Goal: Task Accomplishment & Management: Complete application form

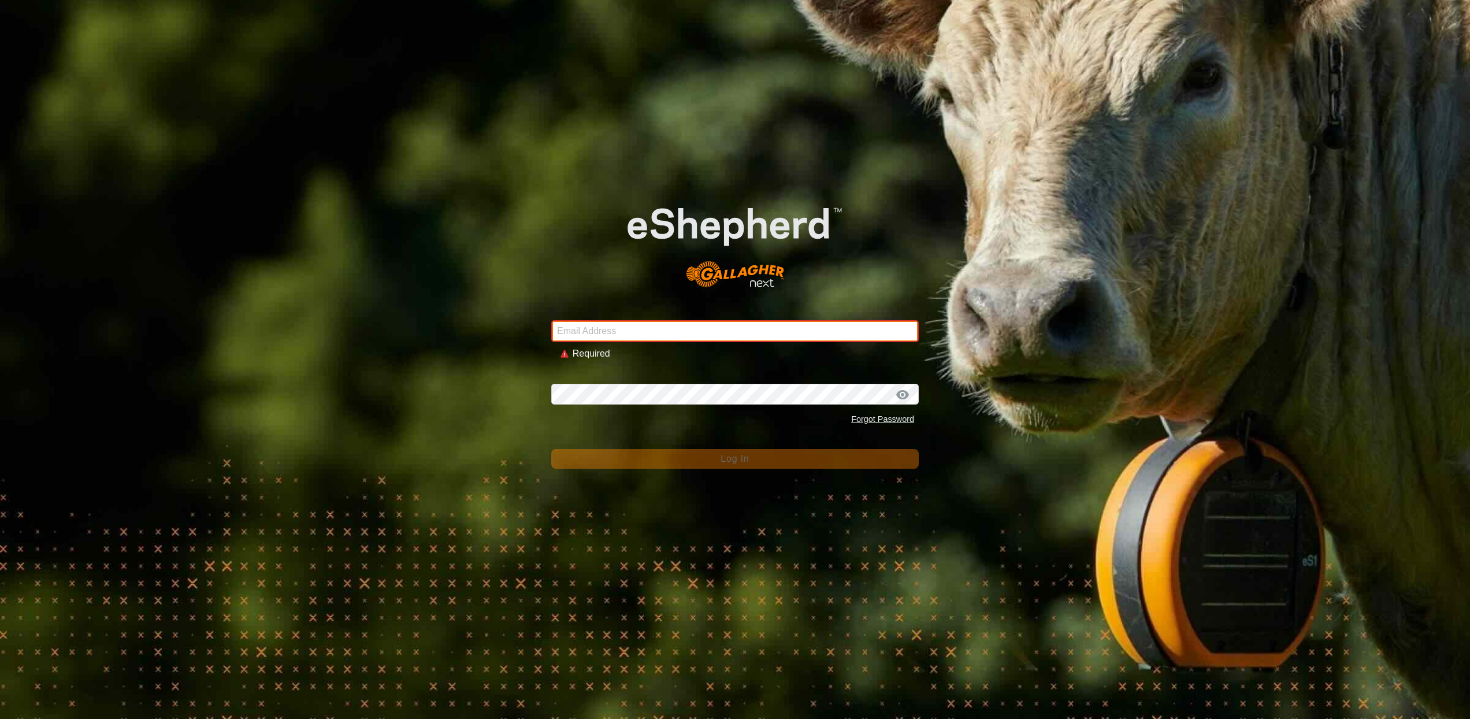
type input "Henry@wildolivecattle.com"
click at [735, 449] on button "Log In" at bounding box center [735, 459] width 368 height 20
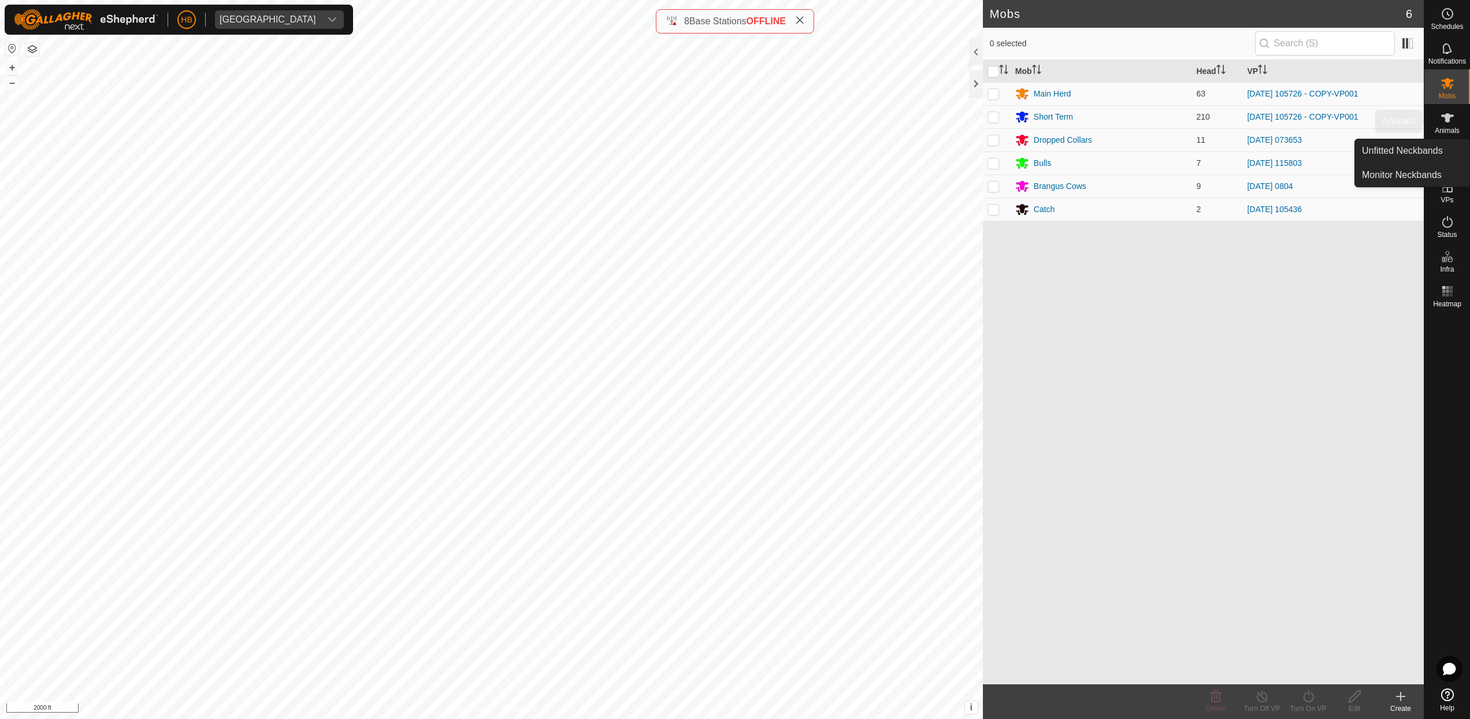
click at [1446, 130] on span "Animals" at bounding box center [1447, 130] width 25 height 7
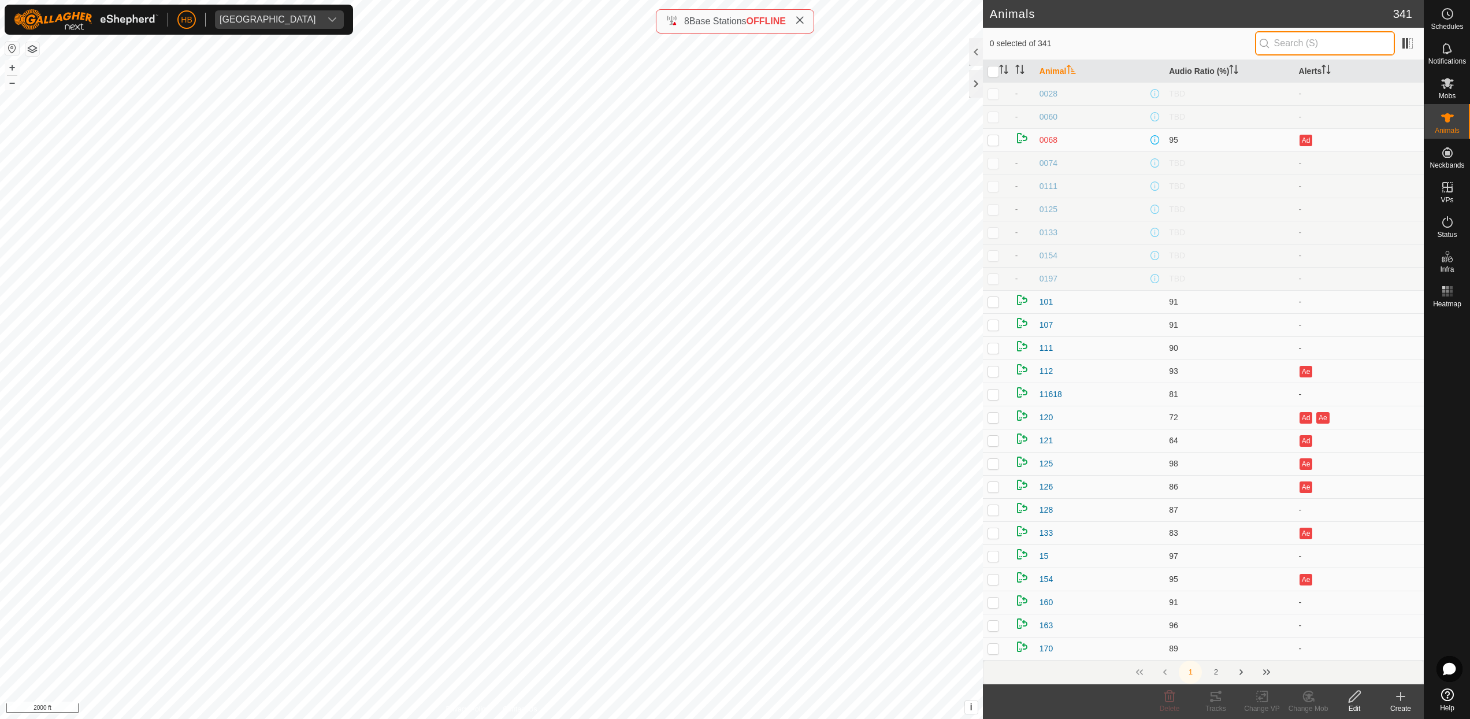
click at [1292, 49] on input "text" at bounding box center [1325, 43] width 140 height 24
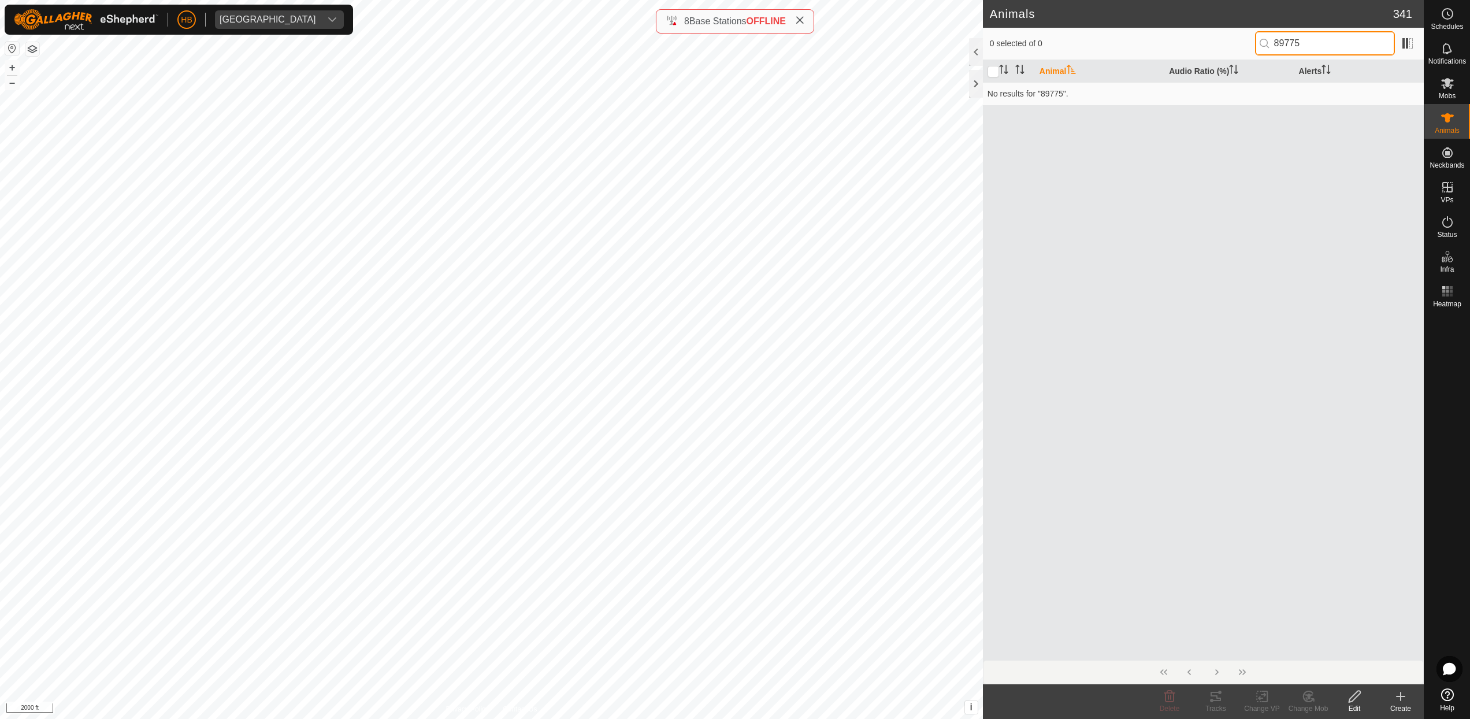
type input "89775"
click at [1323, 48] on input "89775" at bounding box center [1325, 43] width 140 height 24
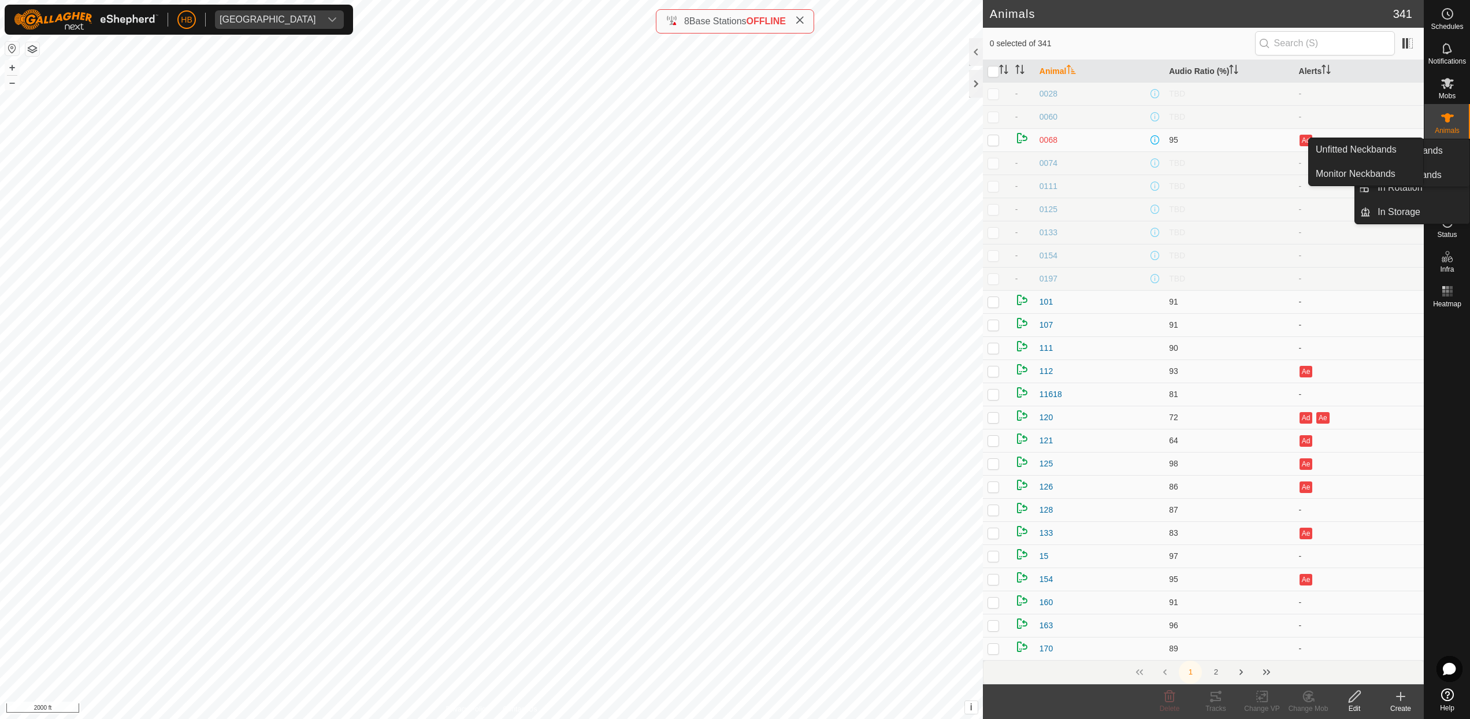
click at [1449, 164] on span "Neckbands" at bounding box center [1447, 165] width 35 height 7
click at [1449, 196] on span "VPs" at bounding box center [1447, 199] width 13 height 7
click at [1450, 158] on icon at bounding box center [1448, 153] width 14 height 14
click at [1389, 155] on link "Unfitted Neckbands" at bounding box center [1366, 149] width 114 height 23
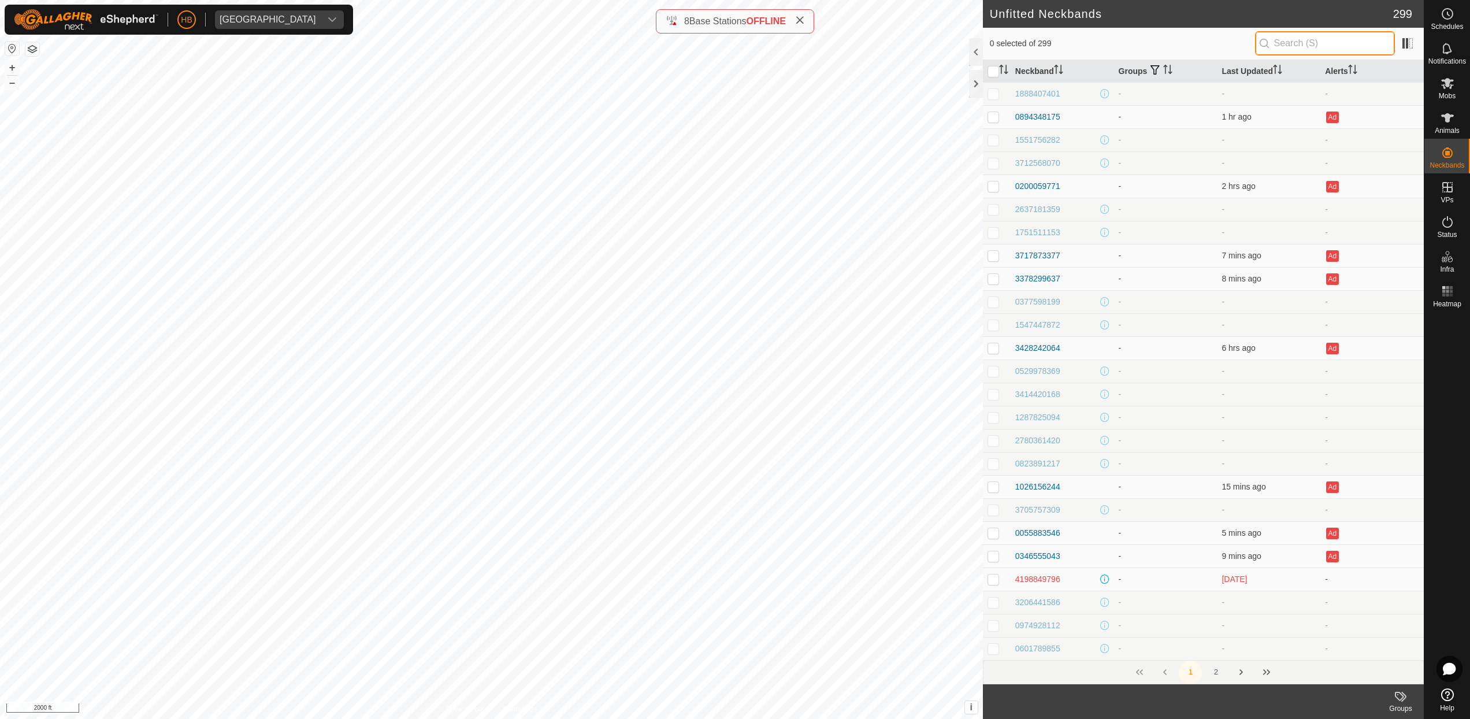
click at [1323, 49] on input "text" at bounding box center [1325, 43] width 140 height 24
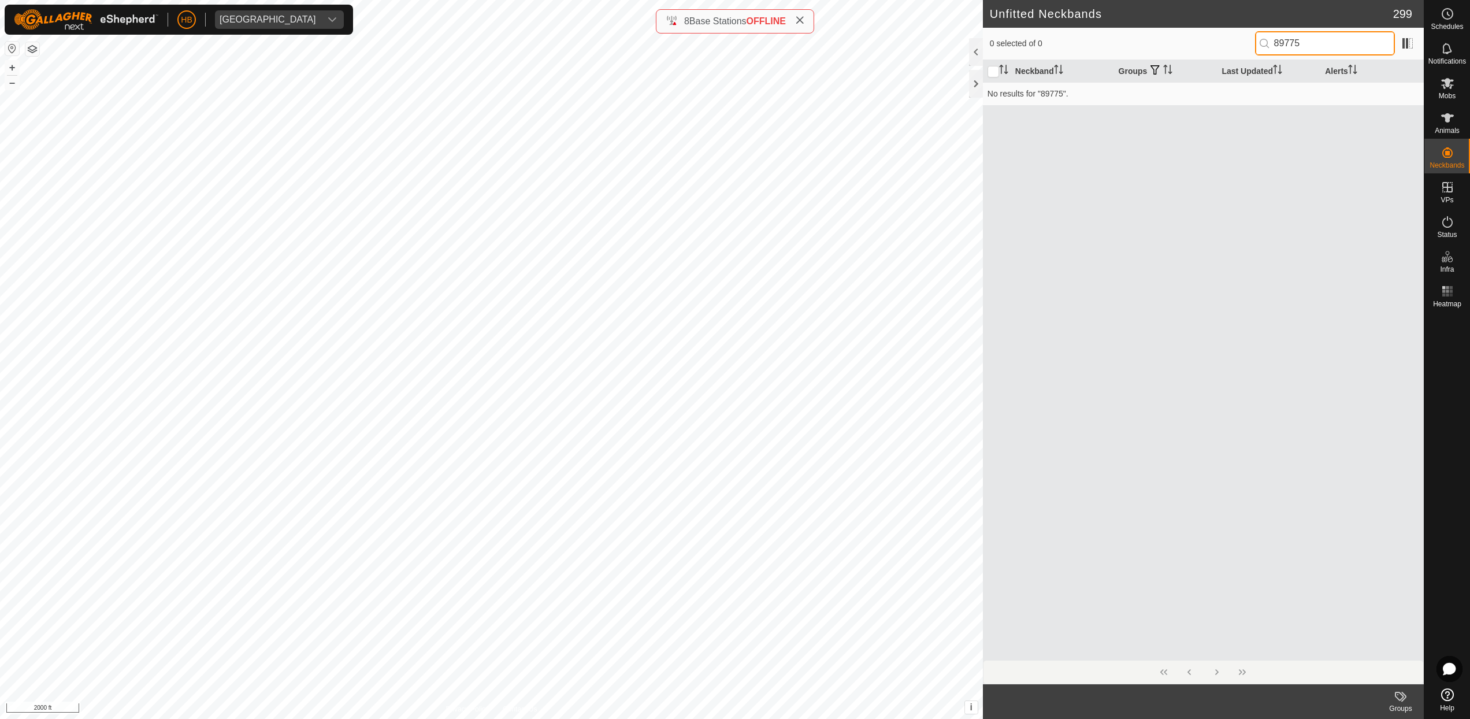
type input "89775"
click at [1395, 175] on link "Monitor Neckbands" at bounding box center [1366, 173] width 114 height 23
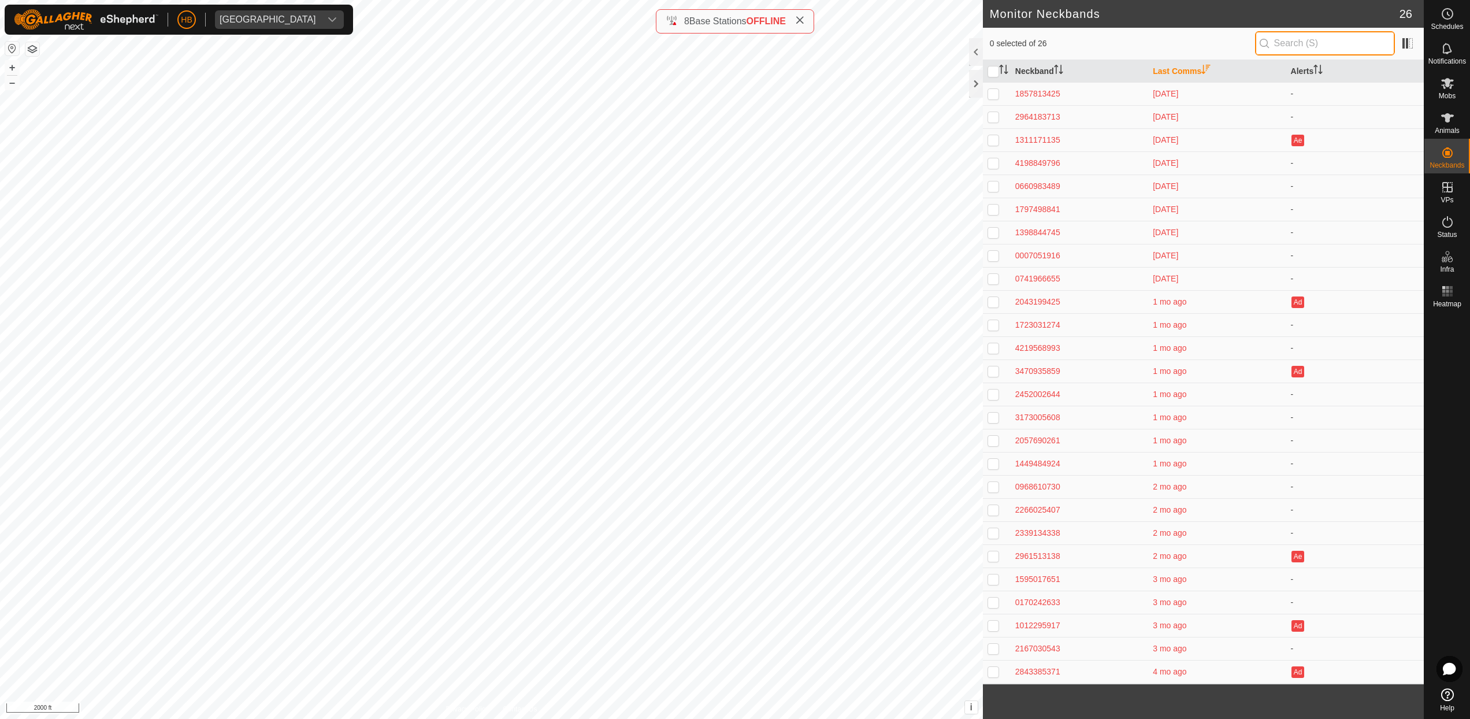
click at [1350, 50] on input "text" at bounding box center [1325, 43] width 140 height 24
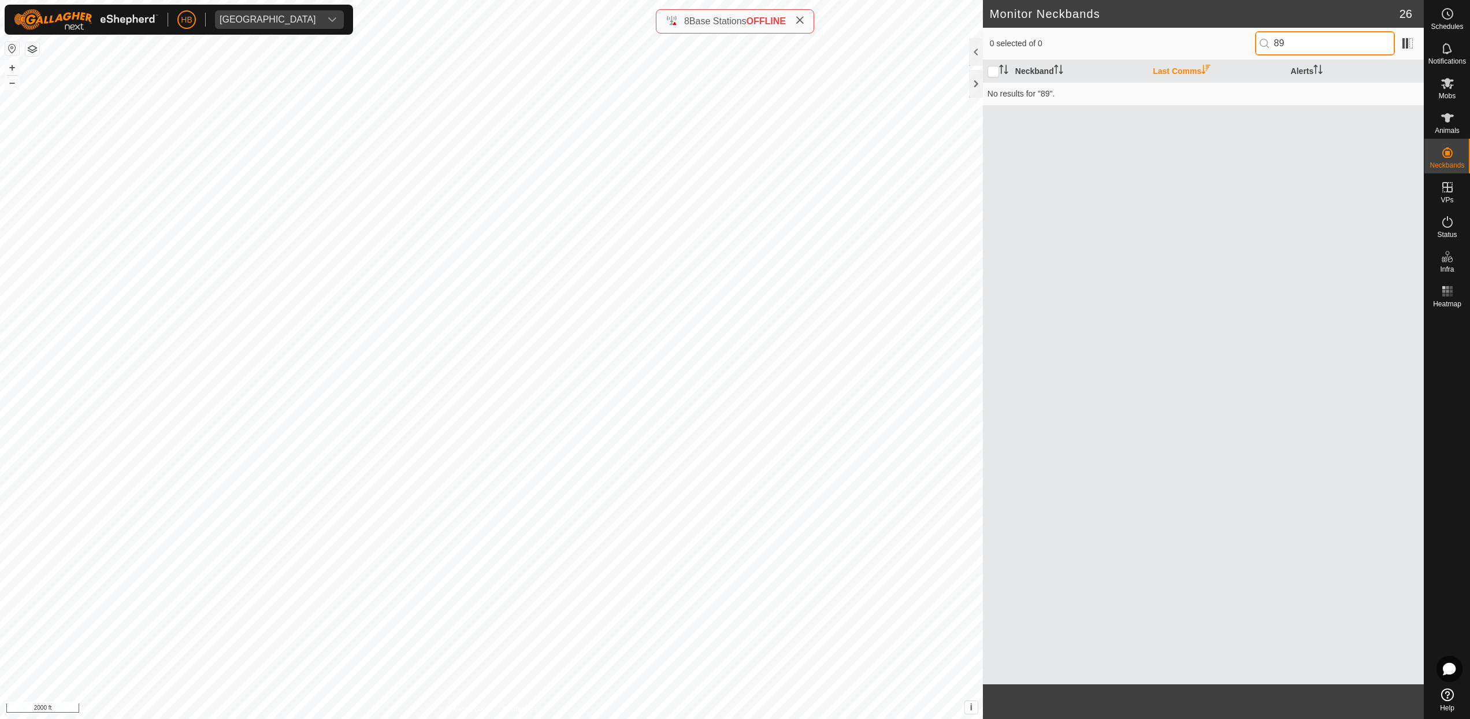
type input "8"
type input "7"
type input "897"
click at [1456, 113] on es-animals-svg-icon at bounding box center [1447, 118] width 21 height 18
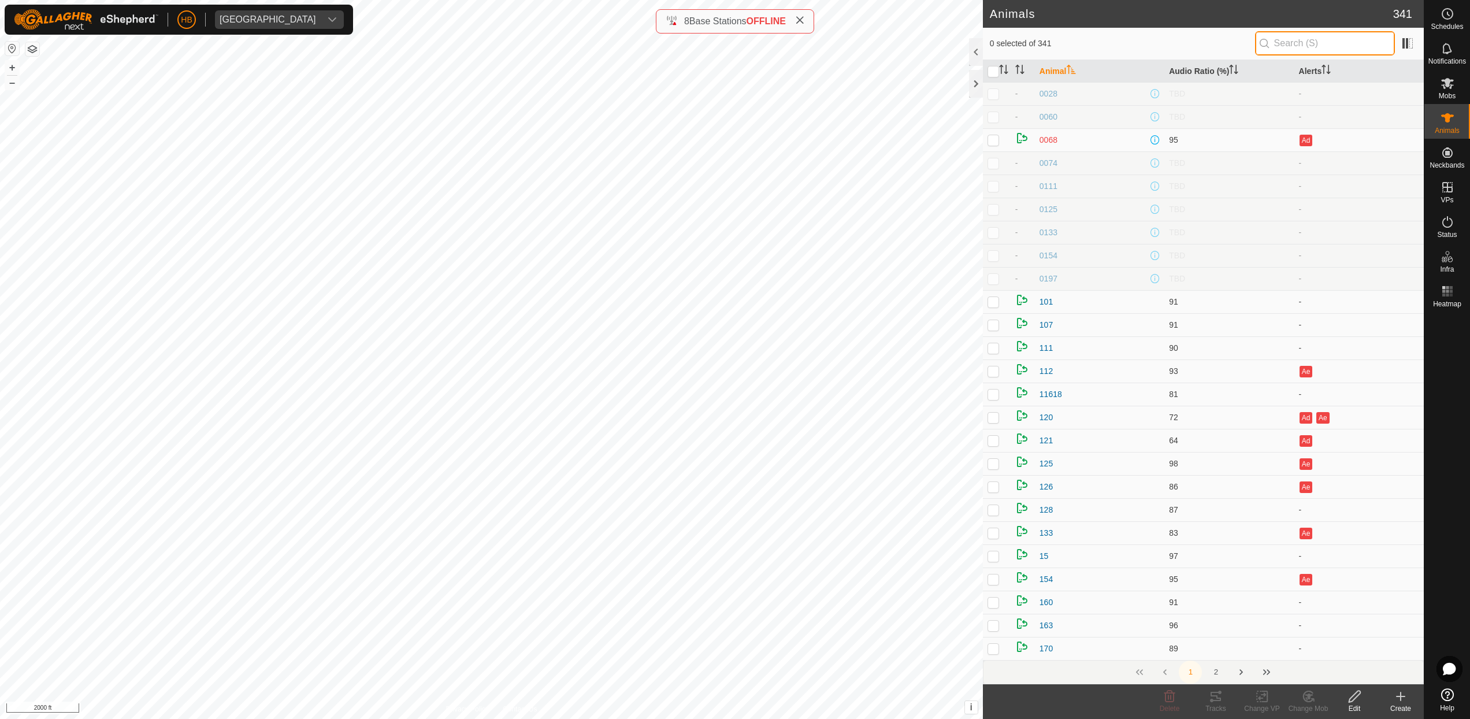
click at [1339, 46] on input "text" at bounding box center [1325, 43] width 140 height 24
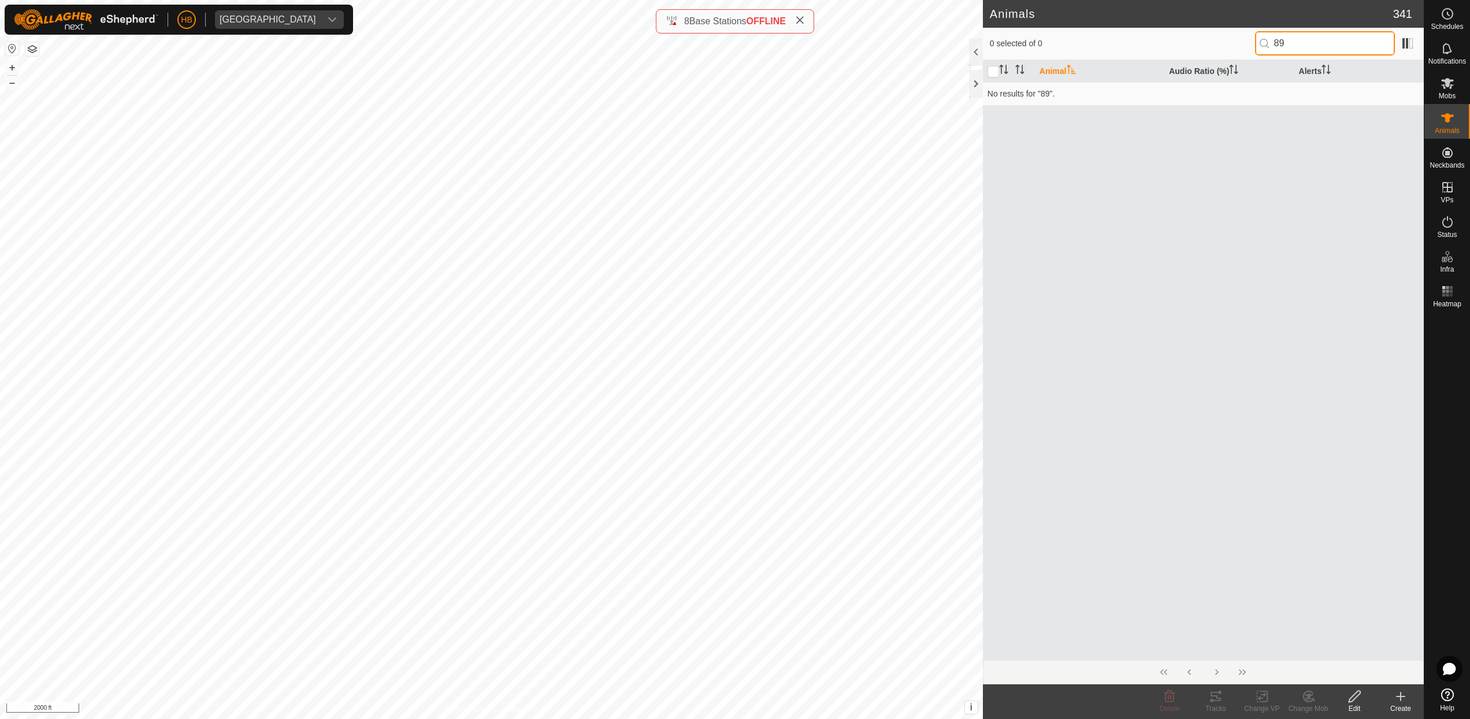
type input "8"
type input "7"
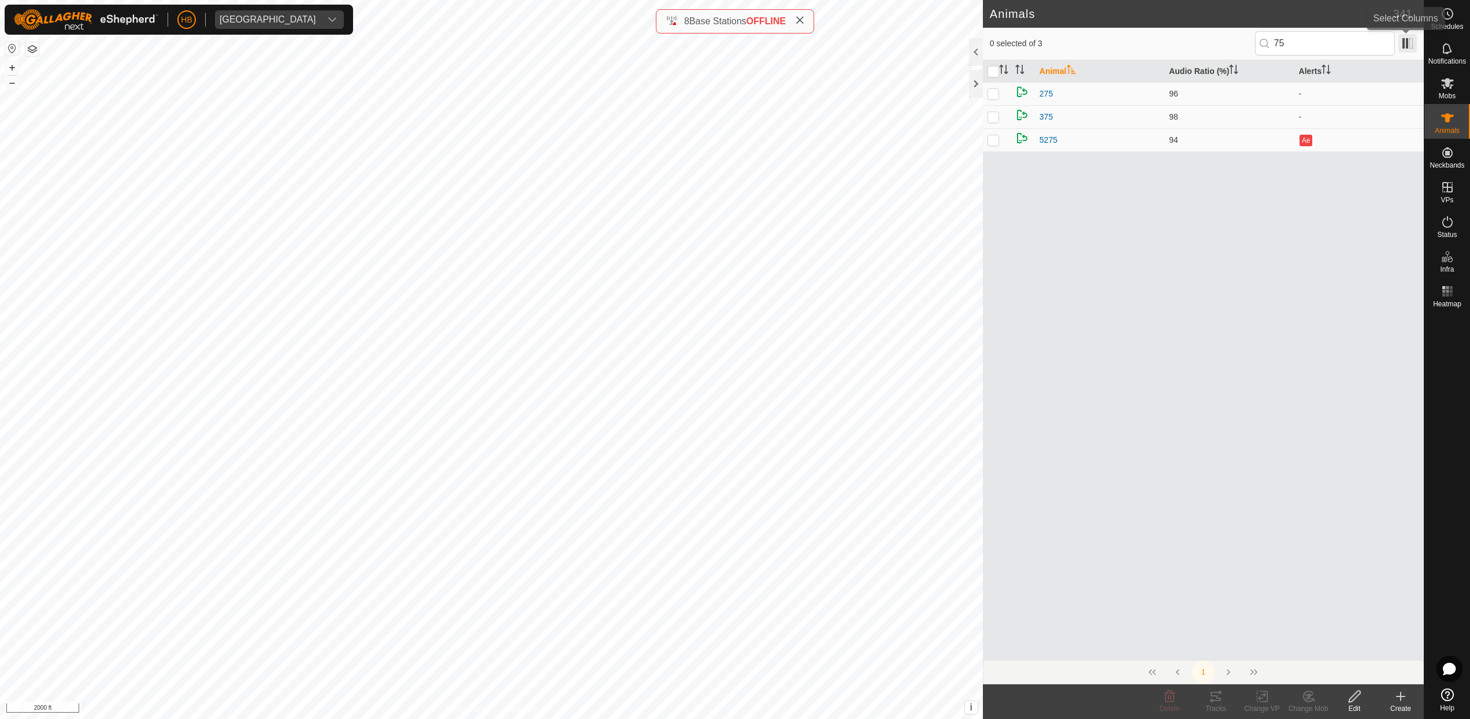
click at [1411, 45] on span at bounding box center [1407, 43] width 18 height 18
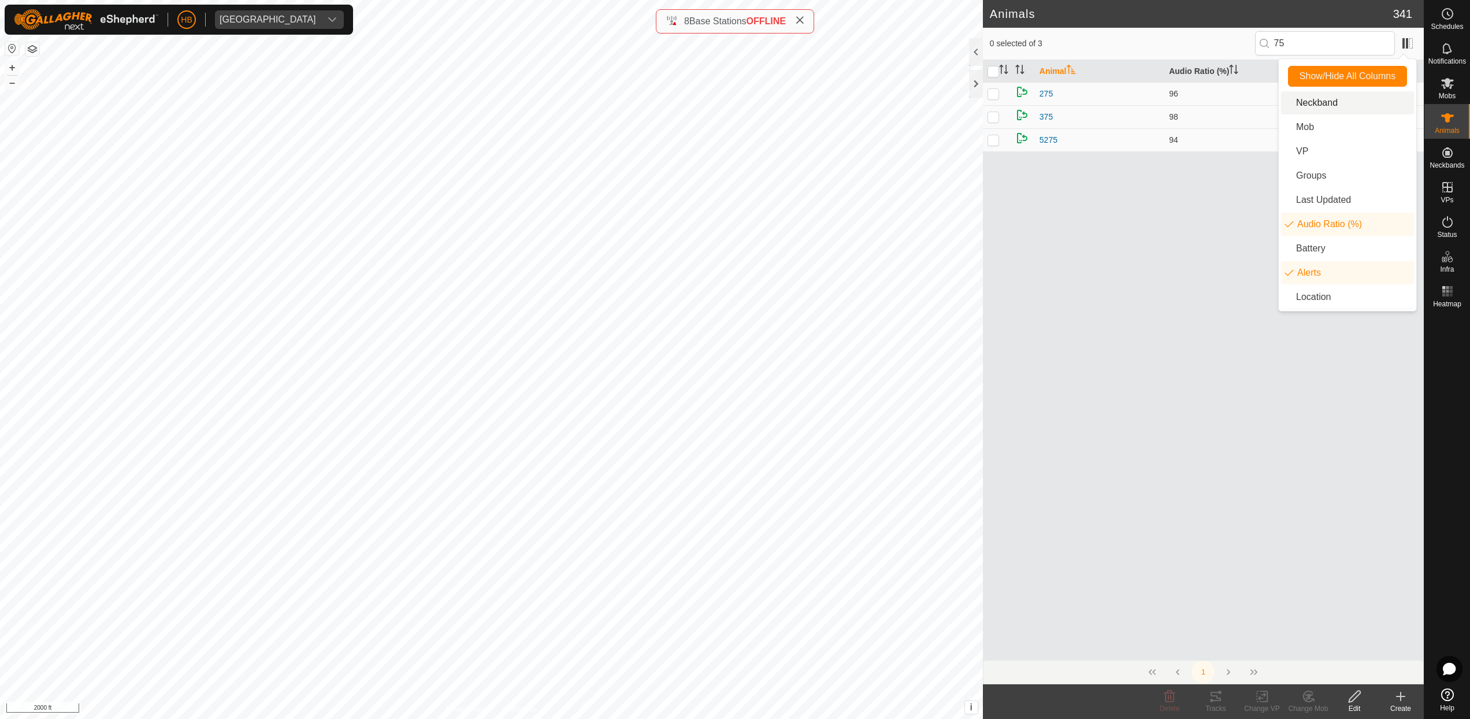
click at [1335, 106] on li "Neckband" at bounding box center [1347, 102] width 133 height 23
click at [1194, 185] on div "Animal Neckband Audio Ratio (%) Alerts 275 0732682284 96 - 375 3725837204 98 - …" at bounding box center [1203, 360] width 441 height 600
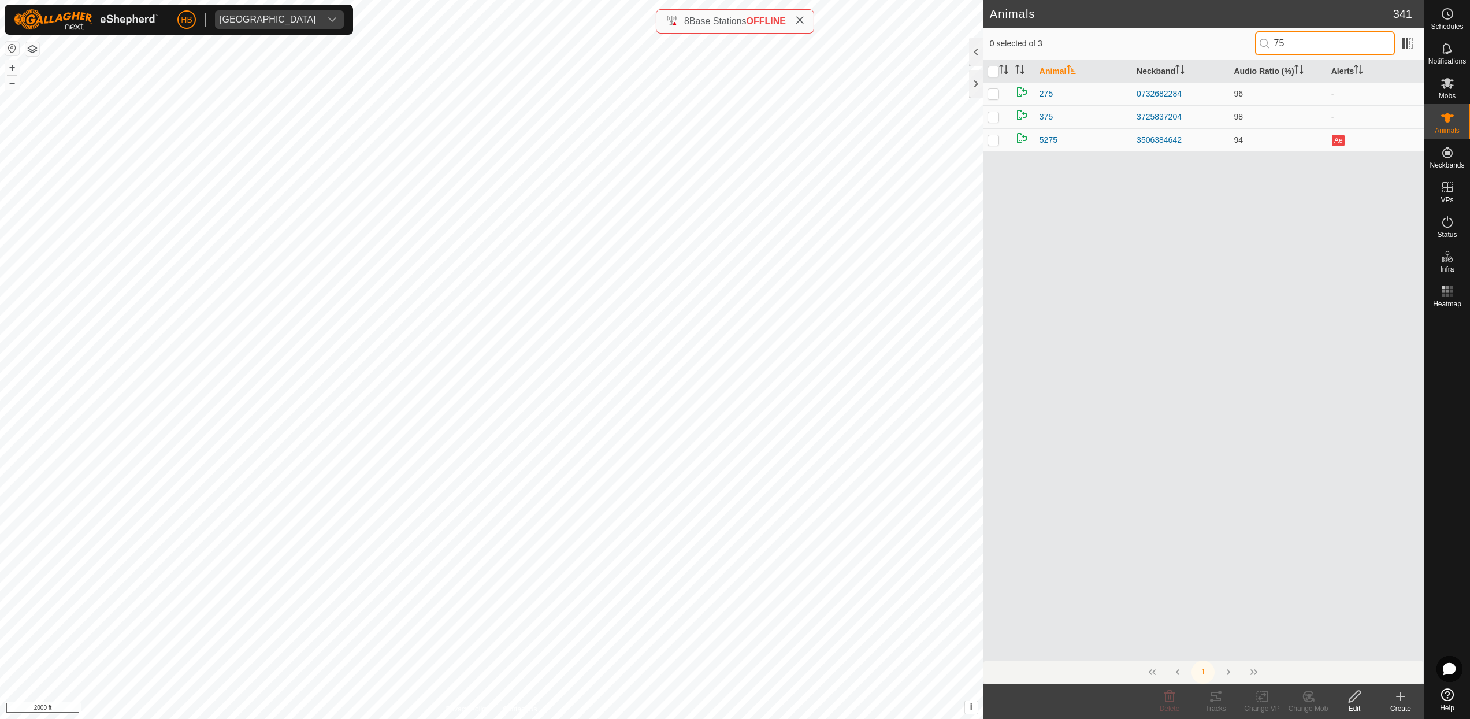
click at [1349, 46] on input "75" at bounding box center [1325, 43] width 140 height 24
type input "7"
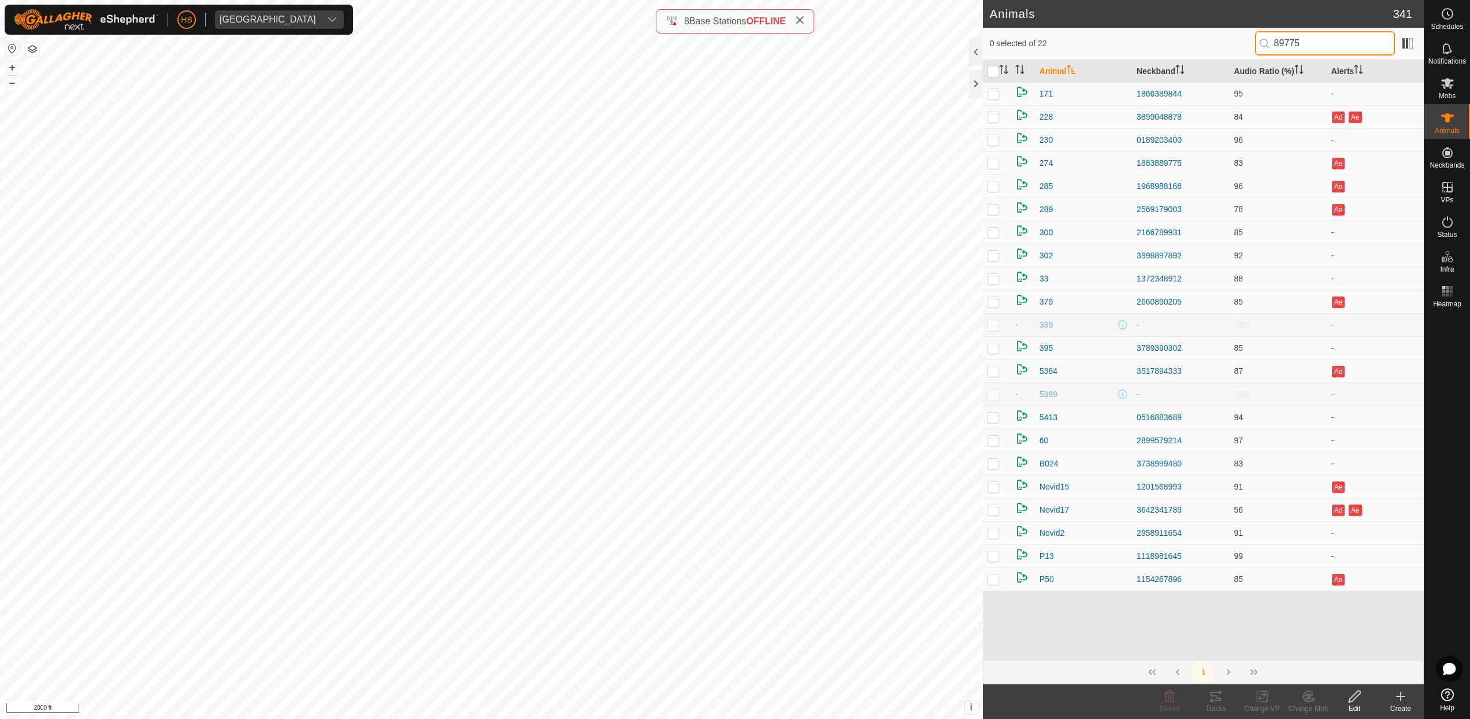
type input "89775"
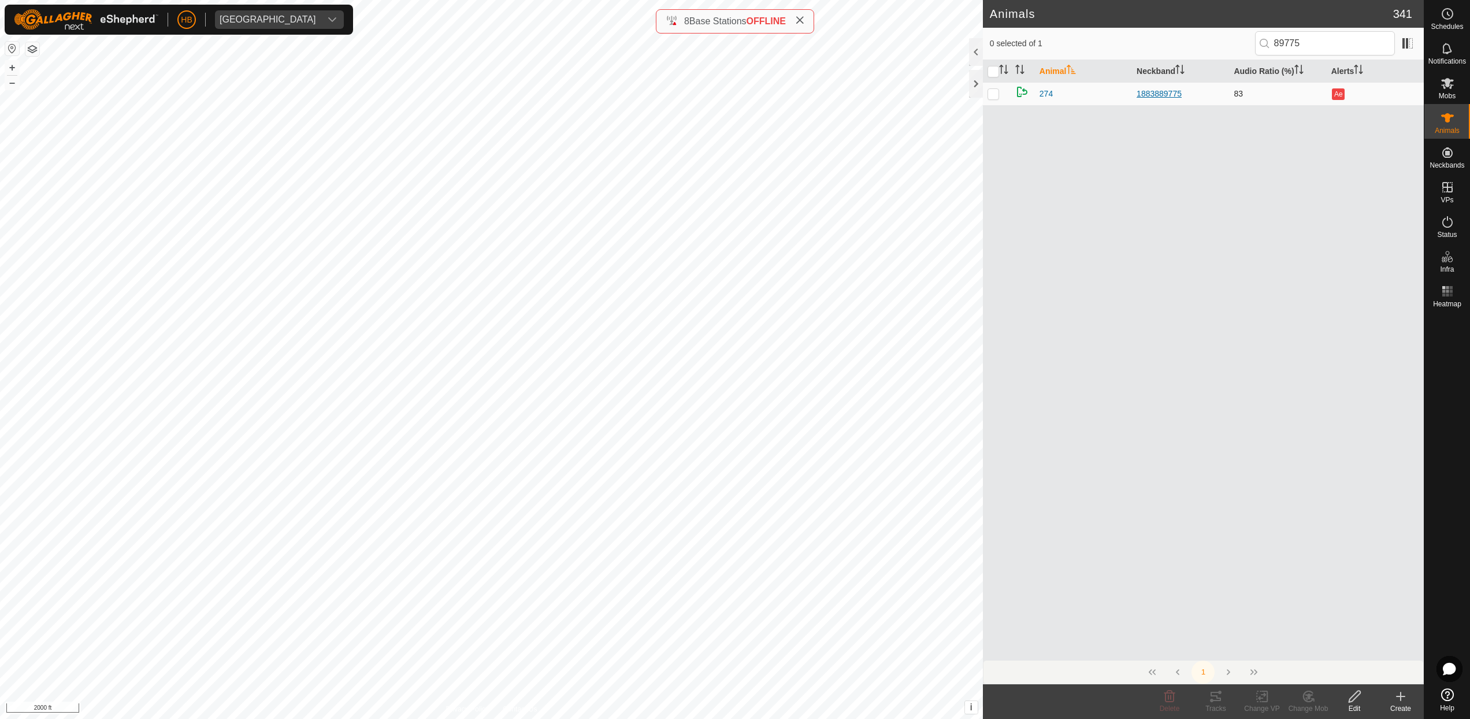
click at [1174, 92] on div "1883889775" at bounding box center [1181, 94] width 88 height 12
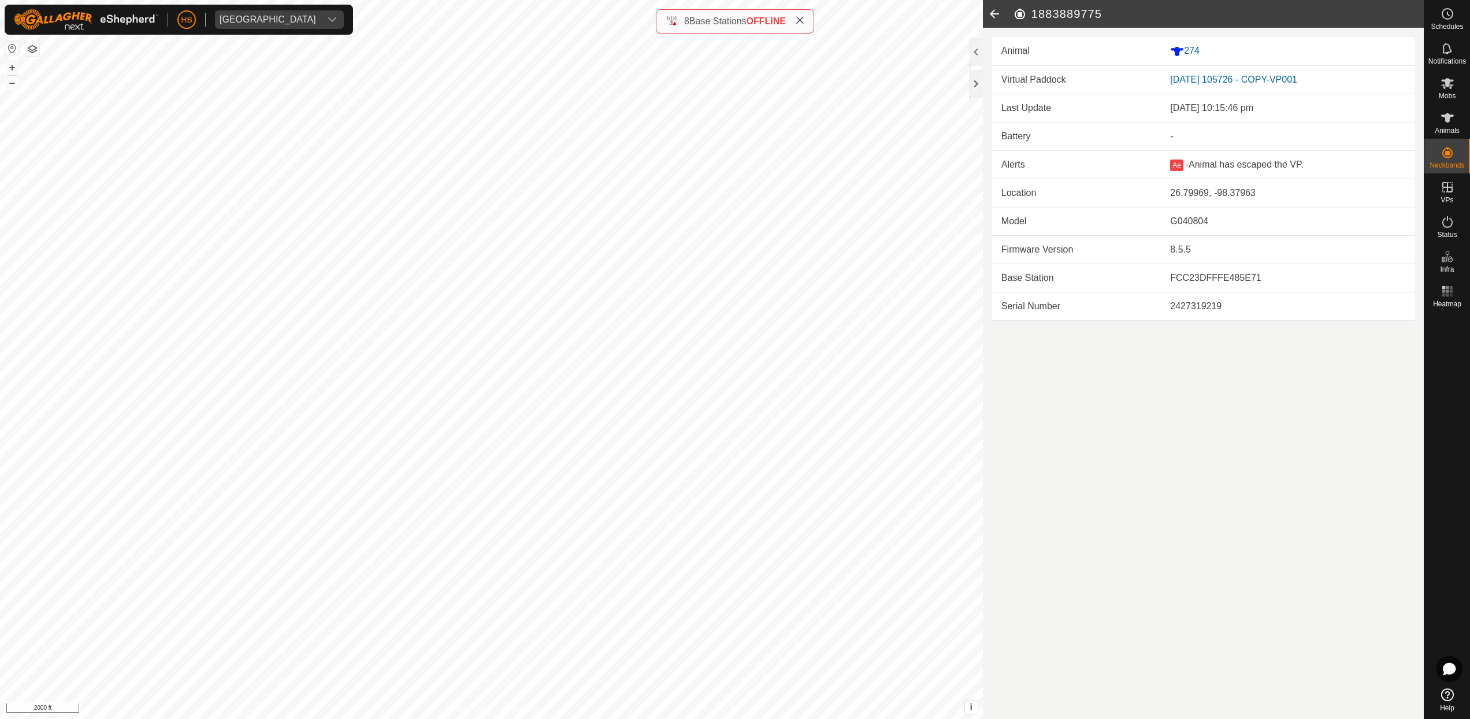
click at [992, 16] on icon at bounding box center [994, 14] width 23 height 28
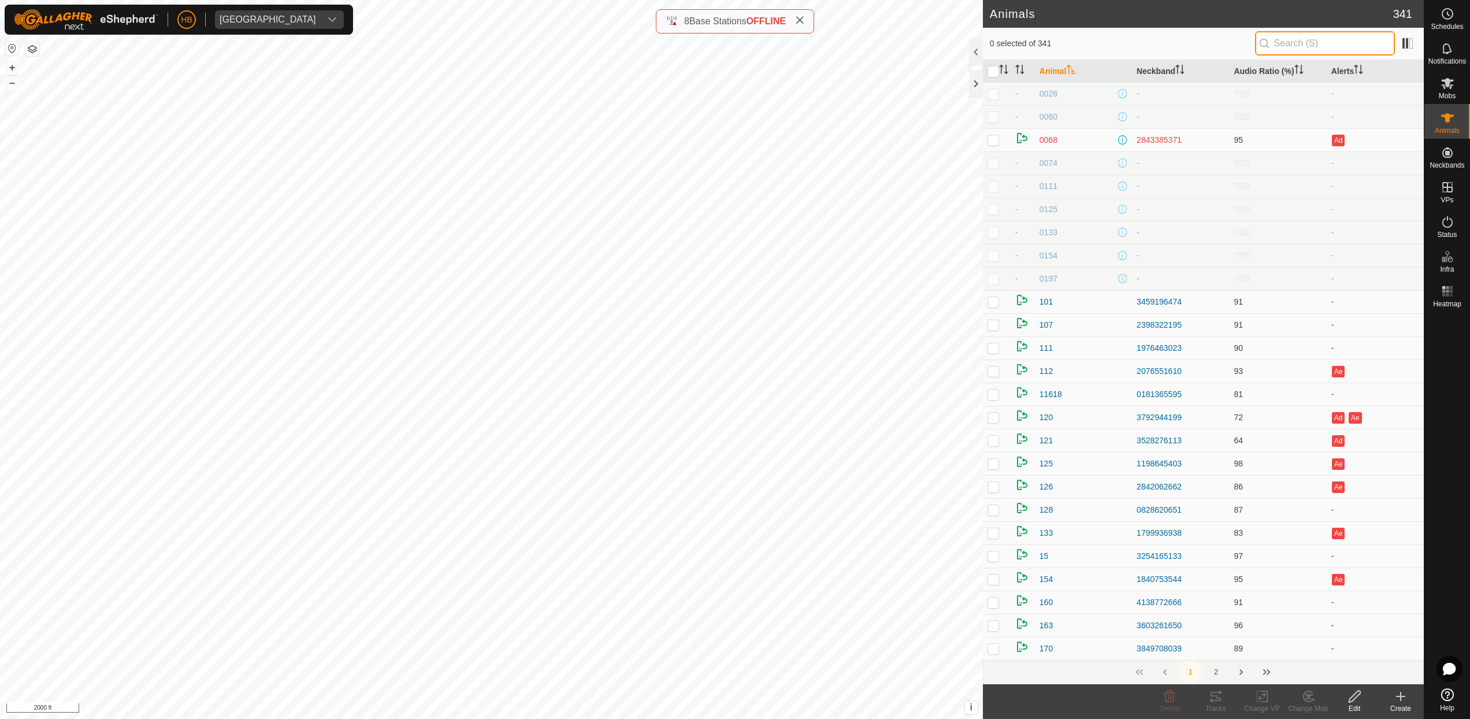
click at [1302, 40] on input "text" at bounding box center [1325, 43] width 140 height 24
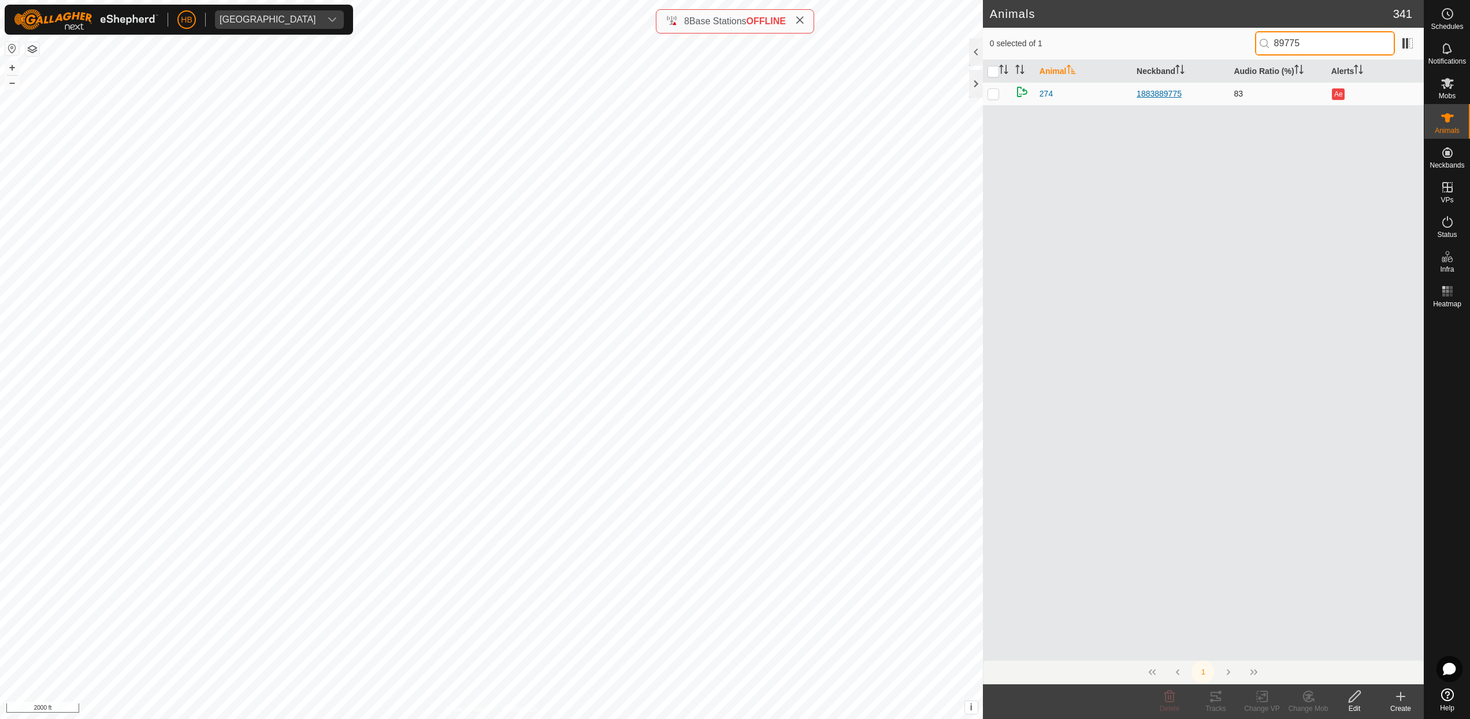
type input "89775"
click at [1159, 89] on div "1883889775" at bounding box center [1181, 94] width 88 height 12
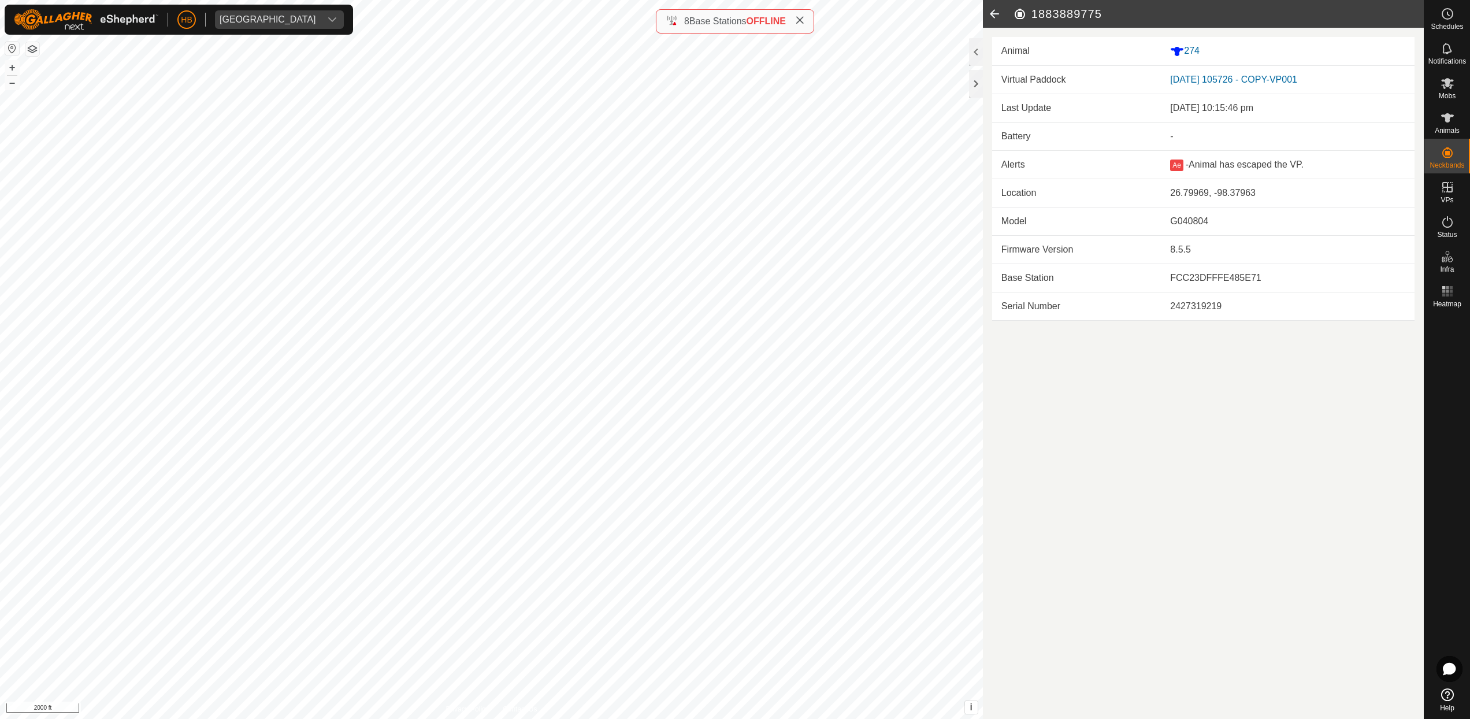
click at [995, 16] on icon at bounding box center [994, 14] width 23 height 28
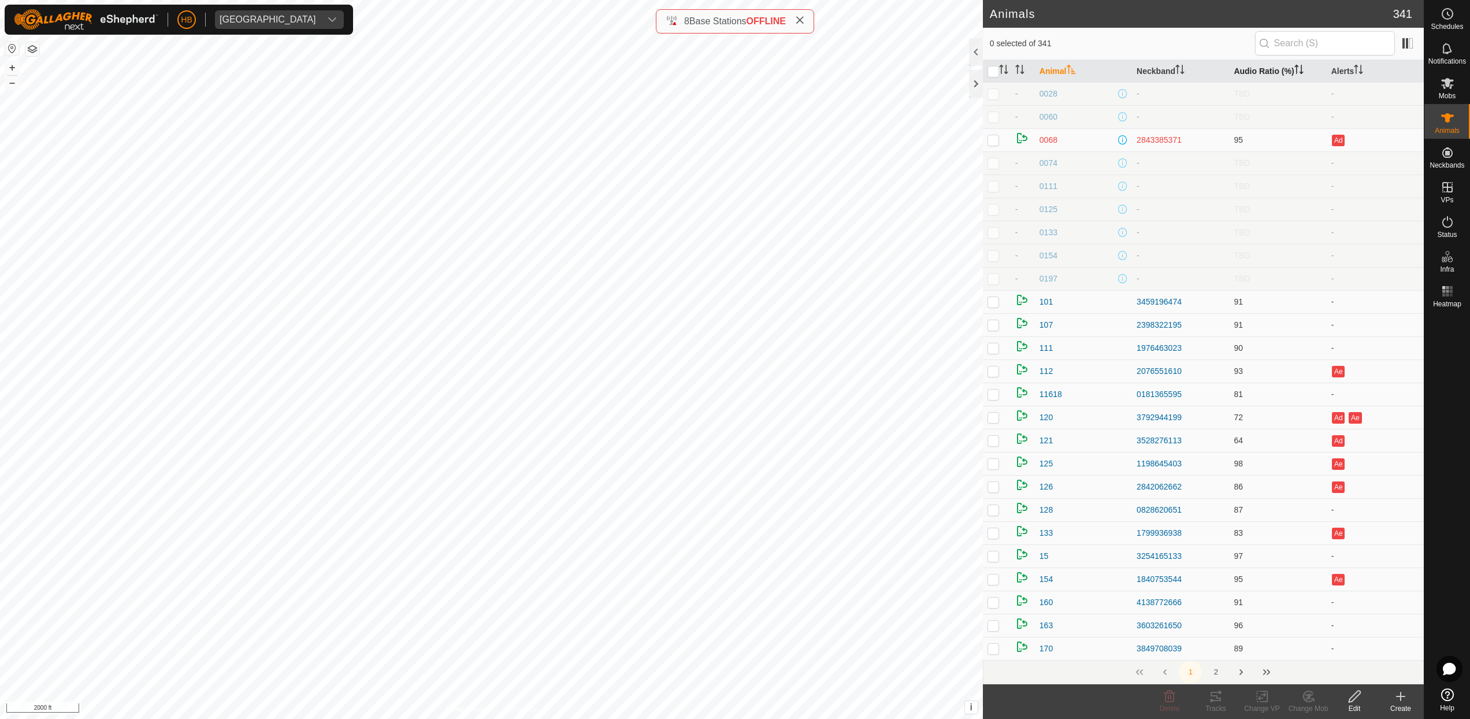
click at [1312, 60] on th "Audio Ratio (%)" at bounding box center [1277, 71] width 97 height 23
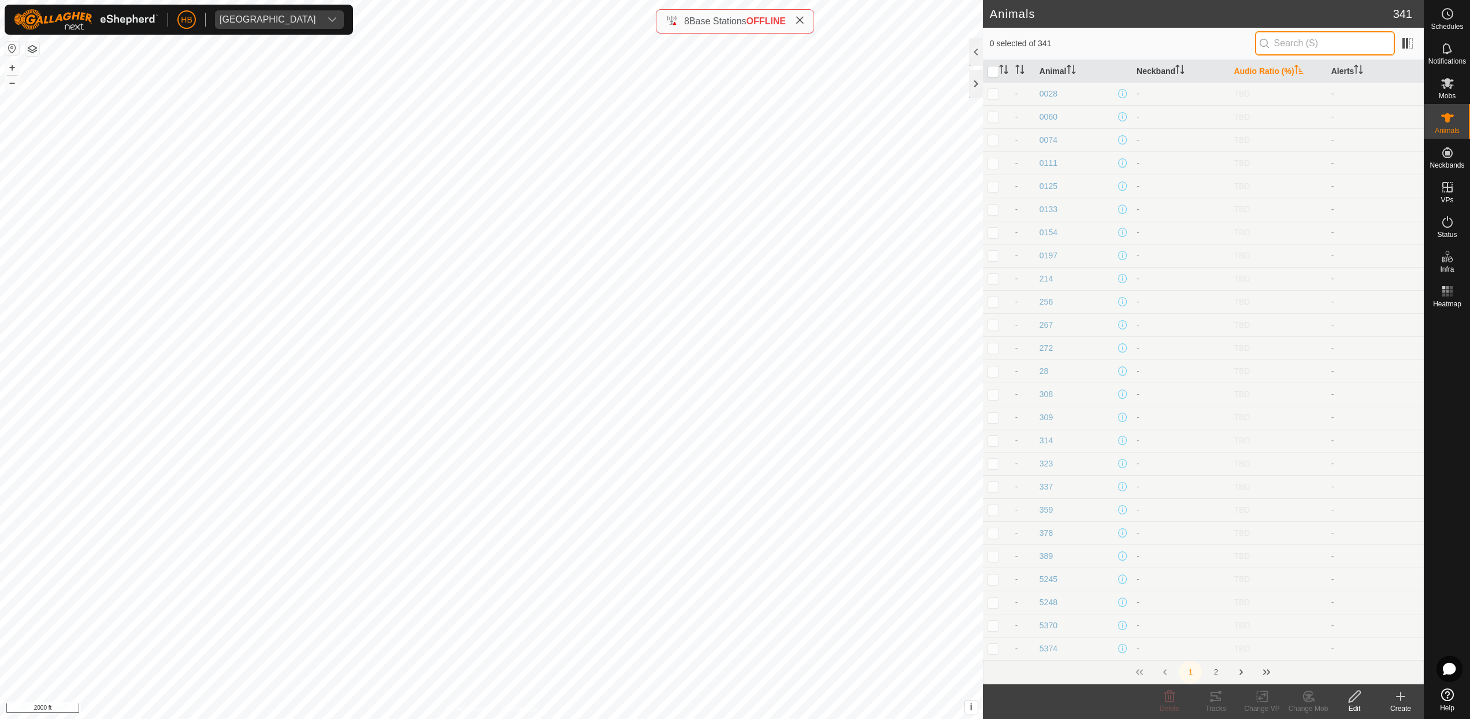
click at [1313, 51] on input "text" at bounding box center [1325, 43] width 140 height 24
click at [1290, 67] on th "Audio Ratio (%)" at bounding box center [1277, 71] width 97 height 23
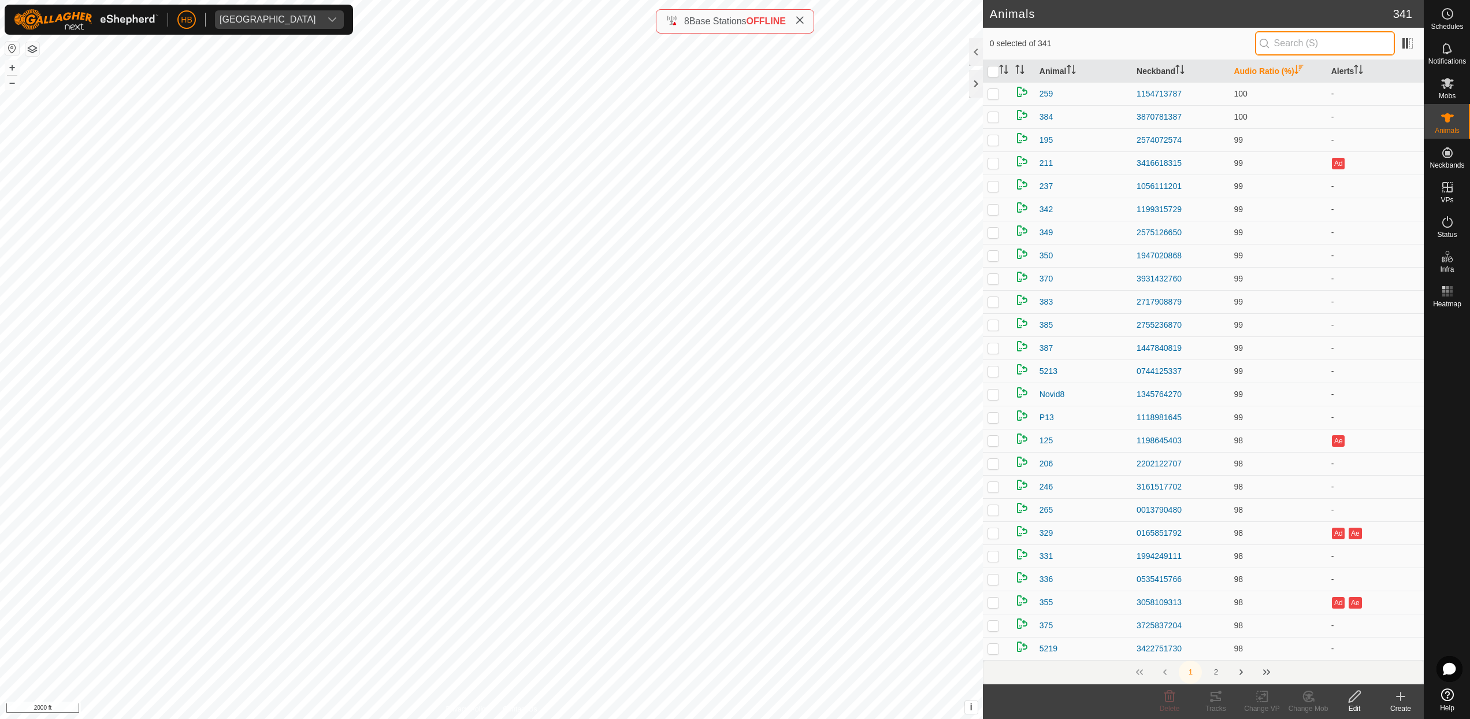
click at [1306, 45] on input "text" at bounding box center [1325, 43] width 140 height 24
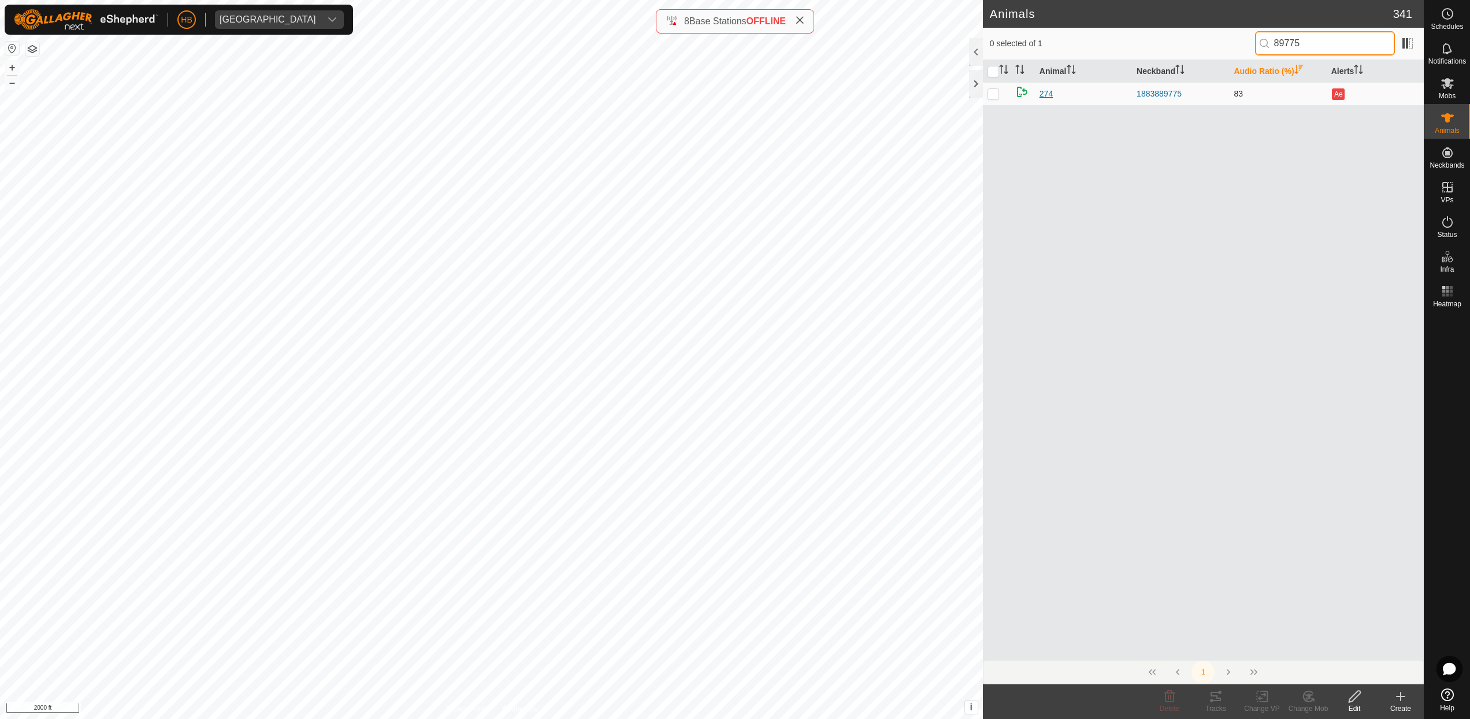
type input "89775"
click at [1045, 92] on span "274" at bounding box center [1046, 94] width 13 height 12
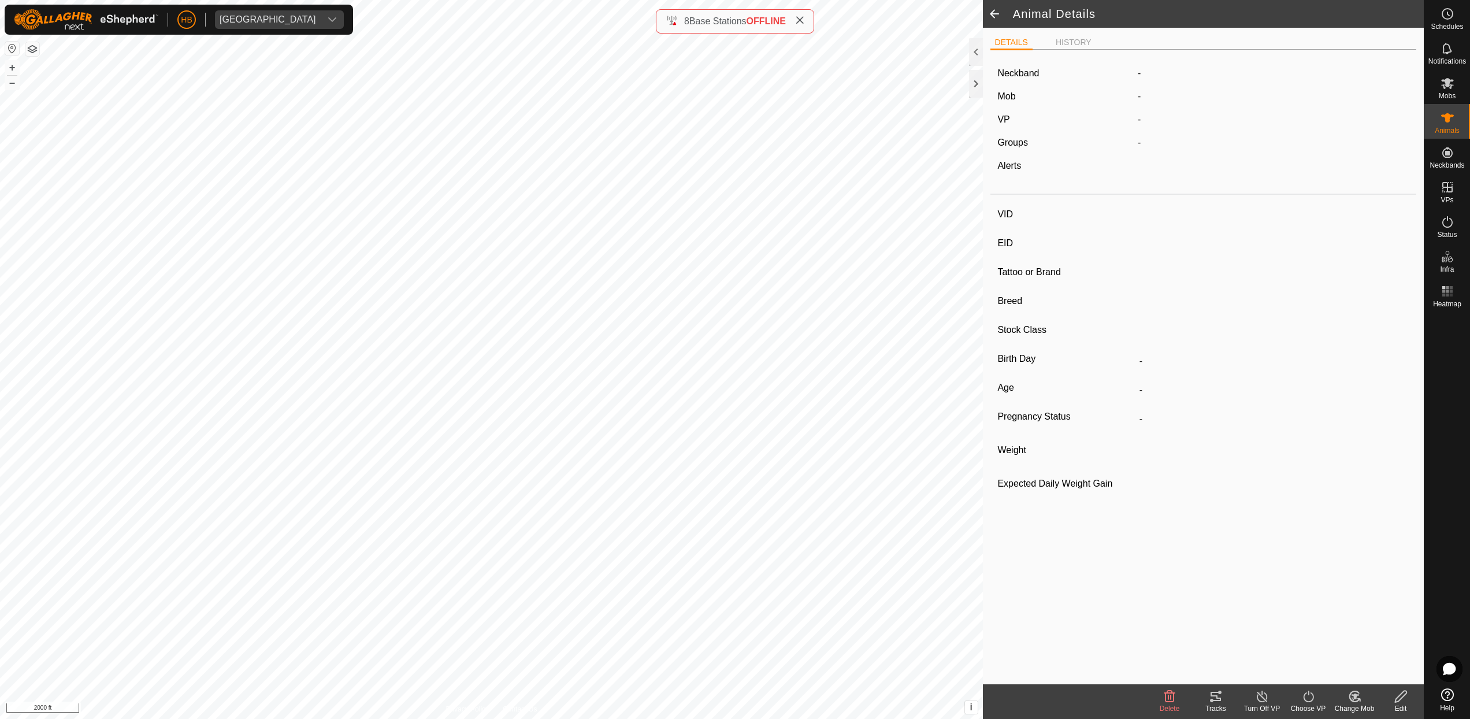
type input "274"
type input "-"
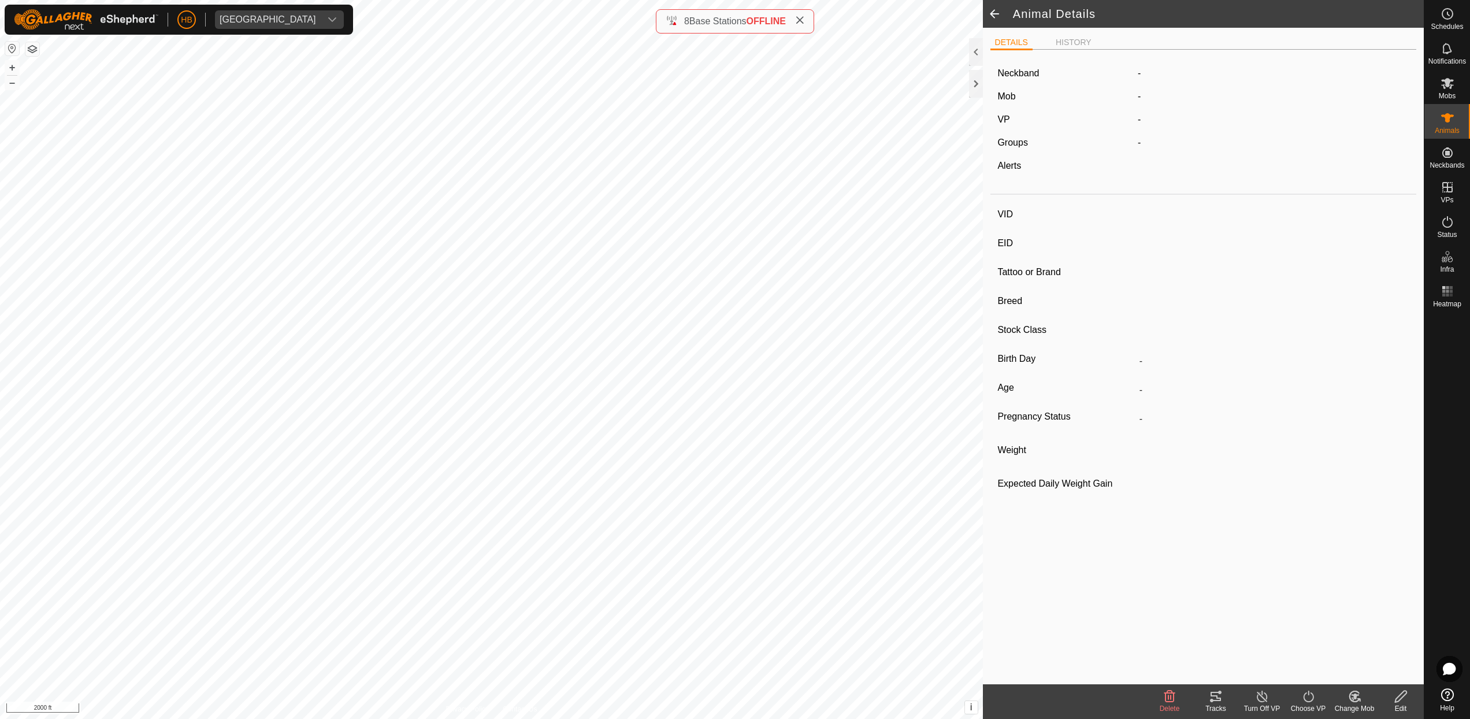
type input "0 kg"
type input "-"
click at [1183, 76] on label "1883889775" at bounding box center [1175, 75] width 75 height 14
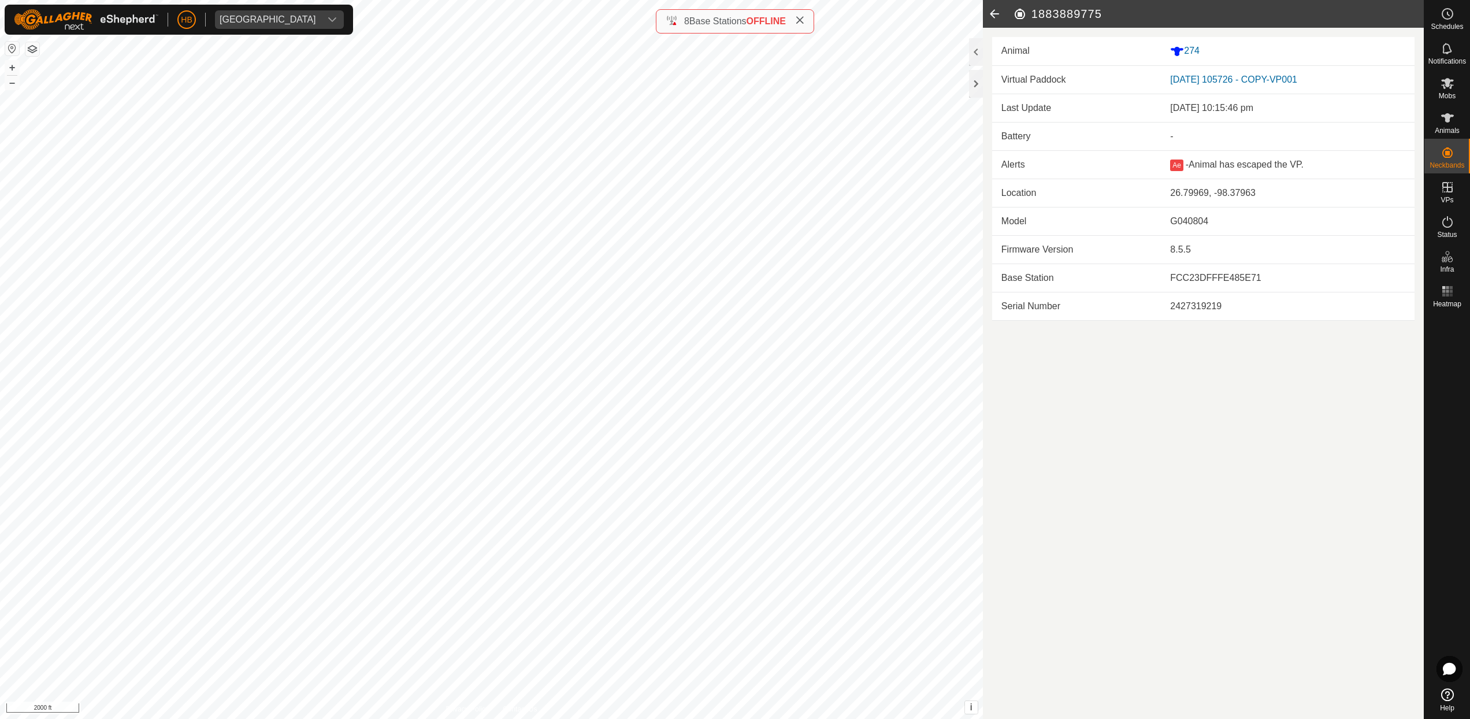
click at [993, 20] on icon at bounding box center [994, 14] width 23 height 28
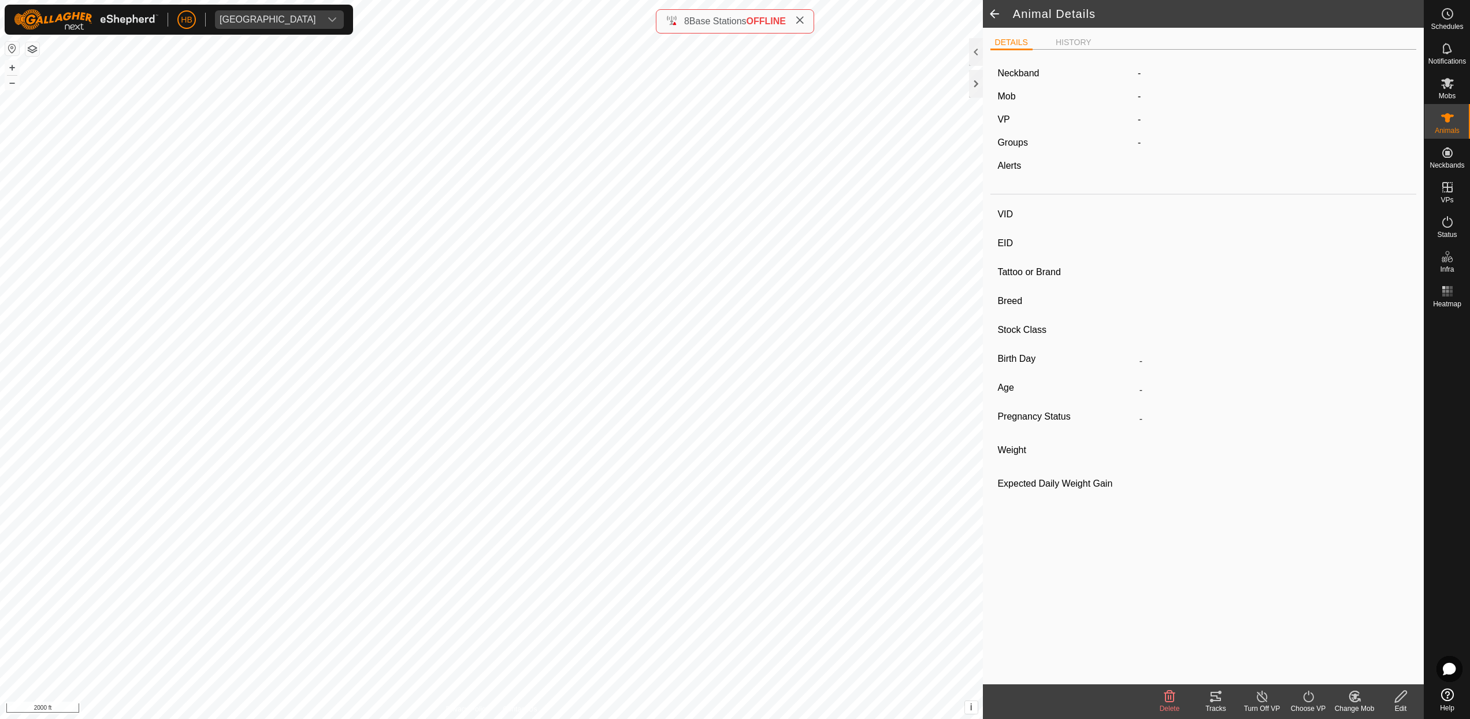
type input "274"
type input "-"
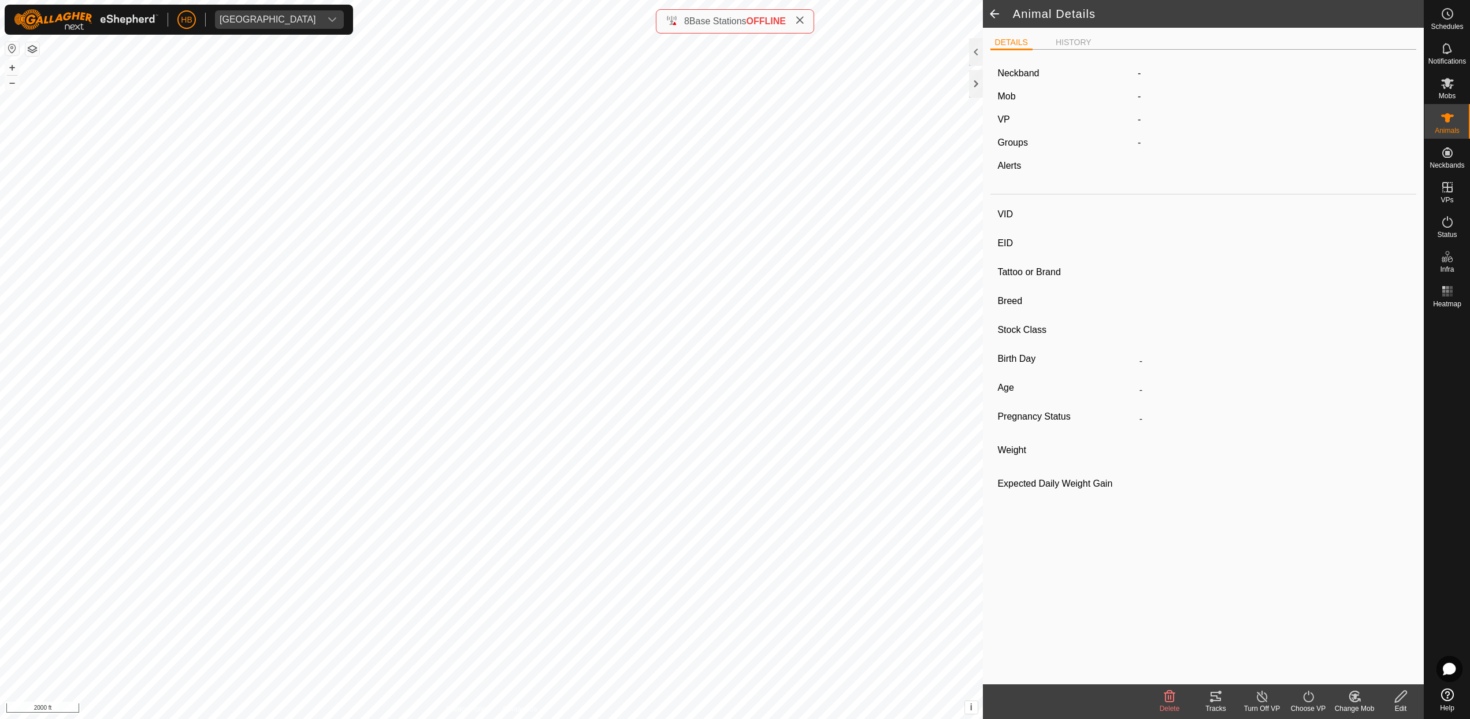
type input "0 kg"
type input "-"
click at [1398, 692] on icon at bounding box center [1401, 696] width 14 height 14
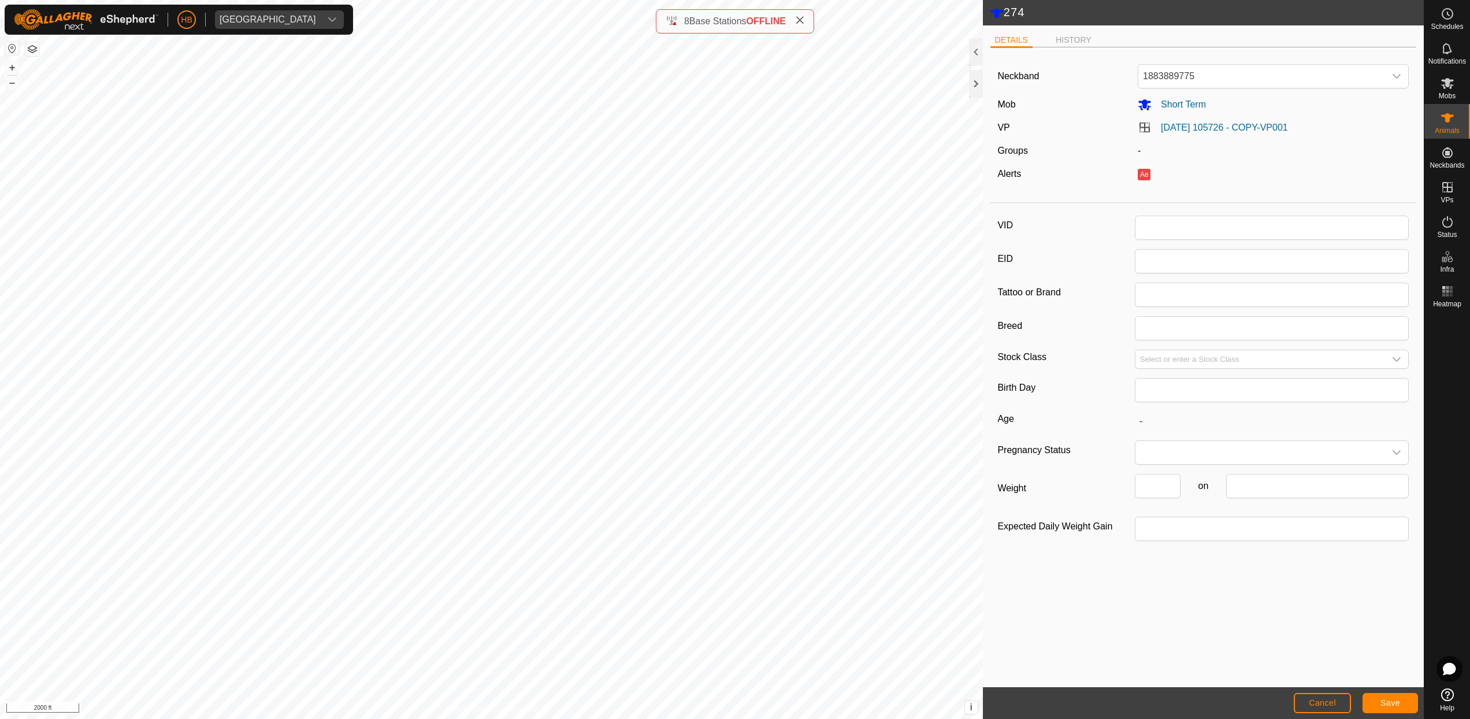
type input "274"
type input "0"
click at [1272, 79] on span "1883889775" at bounding box center [1261, 76] width 247 height 23
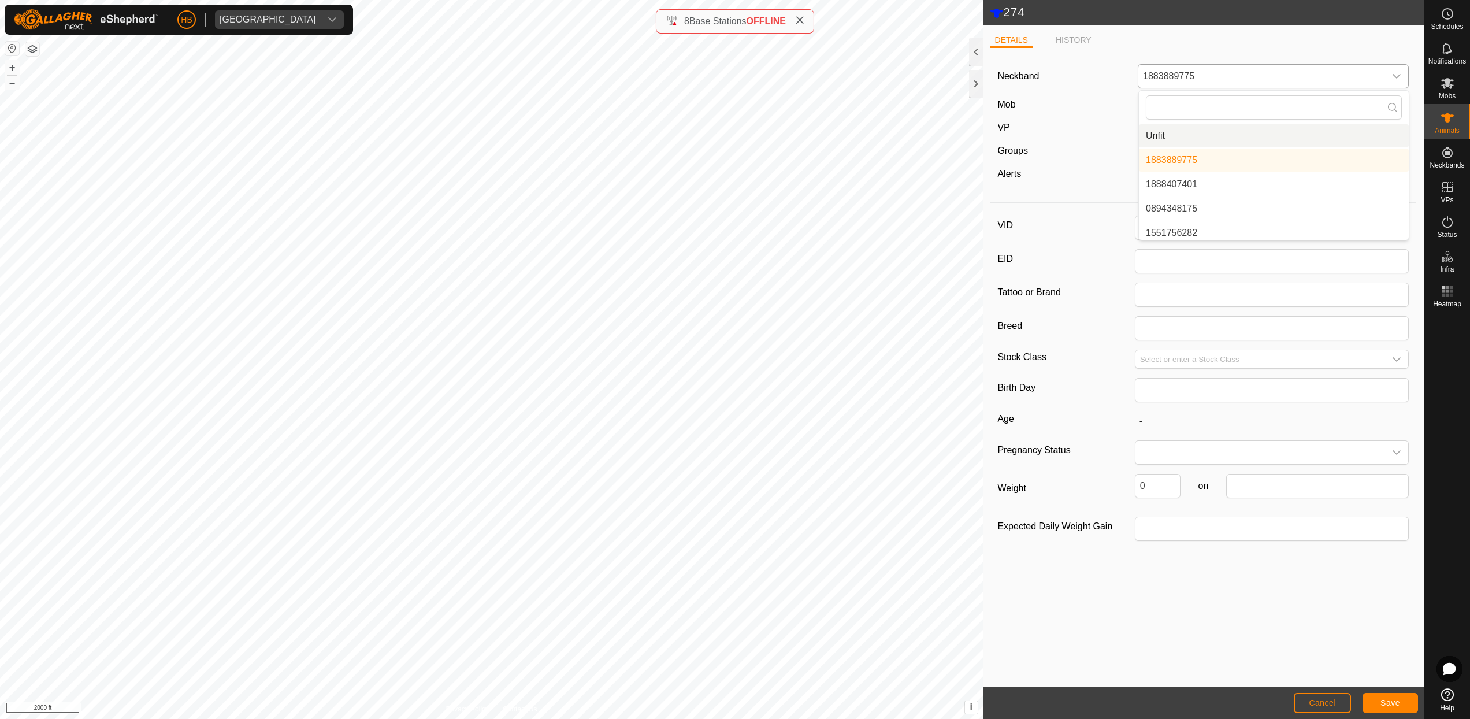
click at [1199, 140] on li "Unfit" at bounding box center [1274, 135] width 270 height 23
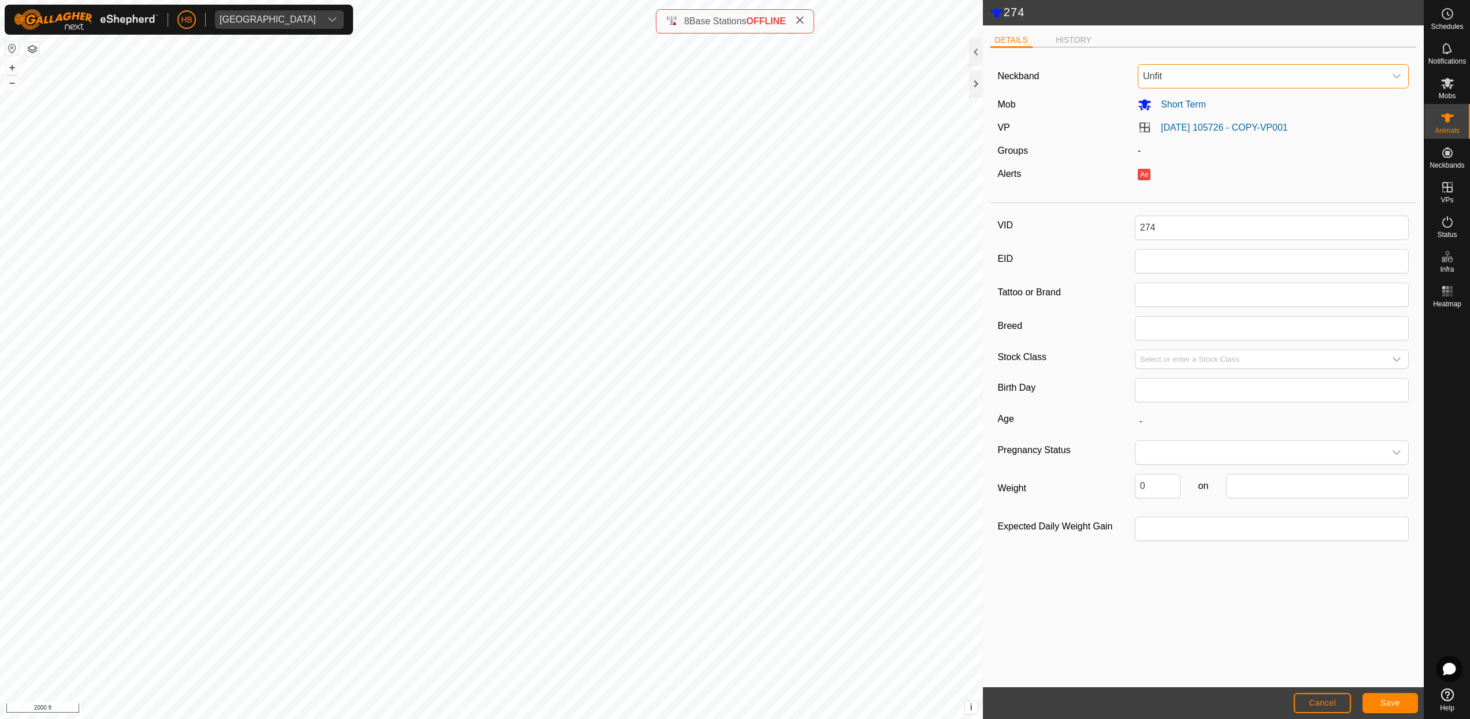
click at [1382, 691] on footer "Cancel Save" at bounding box center [1203, 703] width 441 height 32
click at [1382, 700] on span "Save" at bounding box center [1391, 702] width 20 height 9
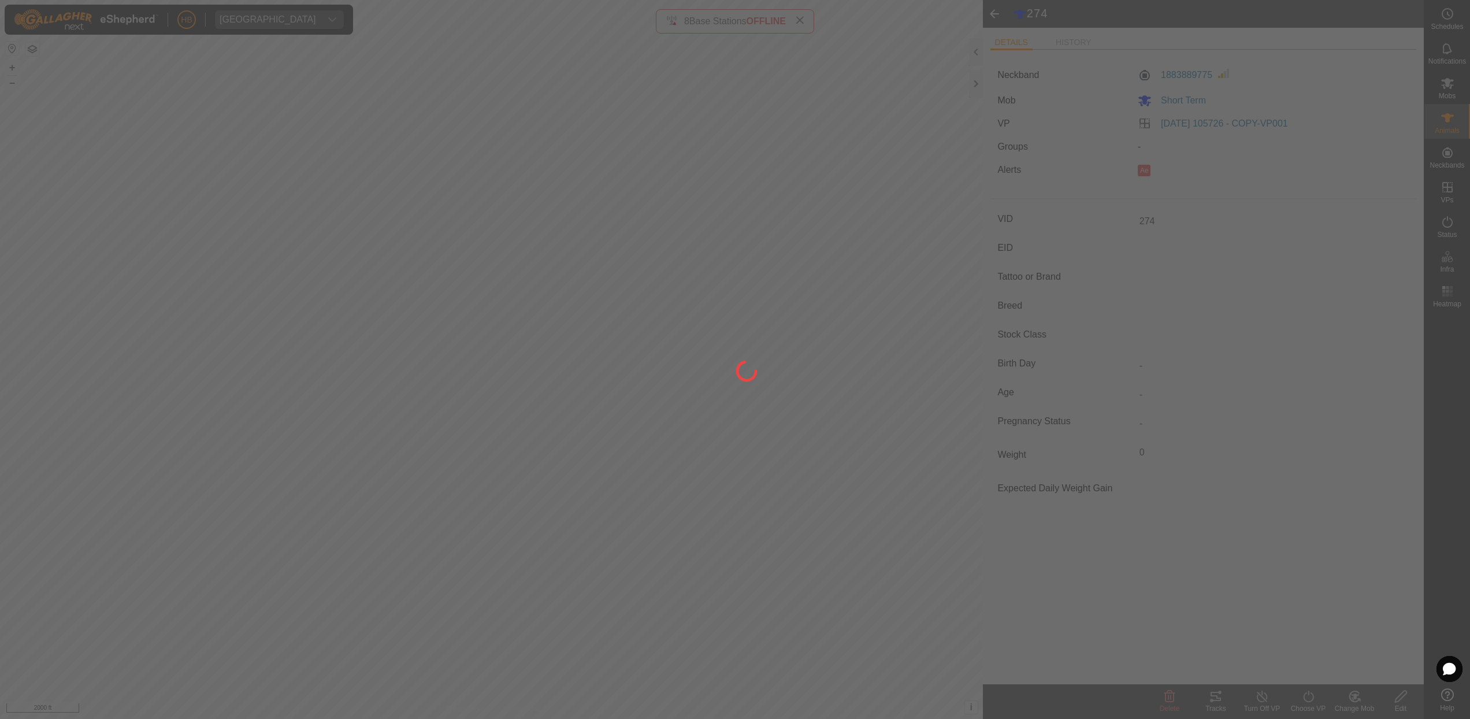
type input "-"
type input "0 kg"
type input "-"
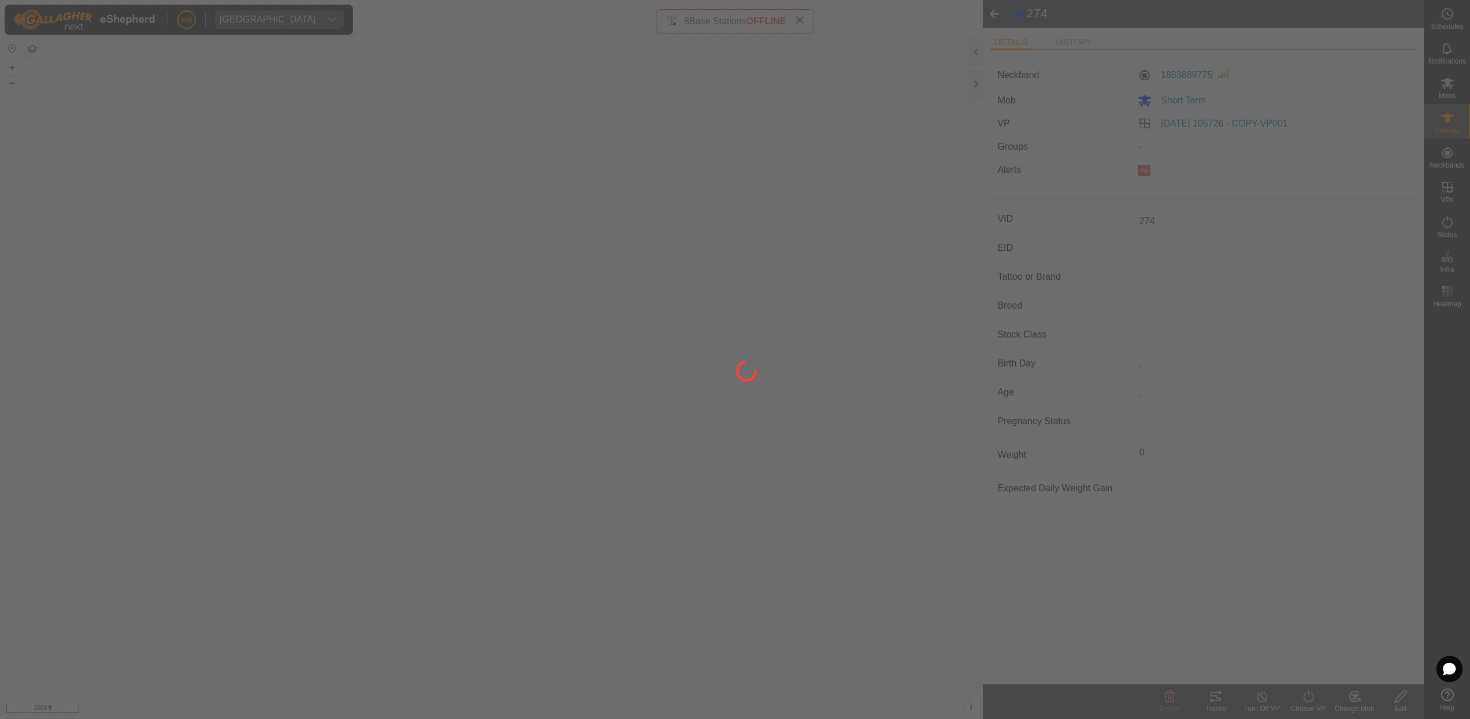
type input "-"
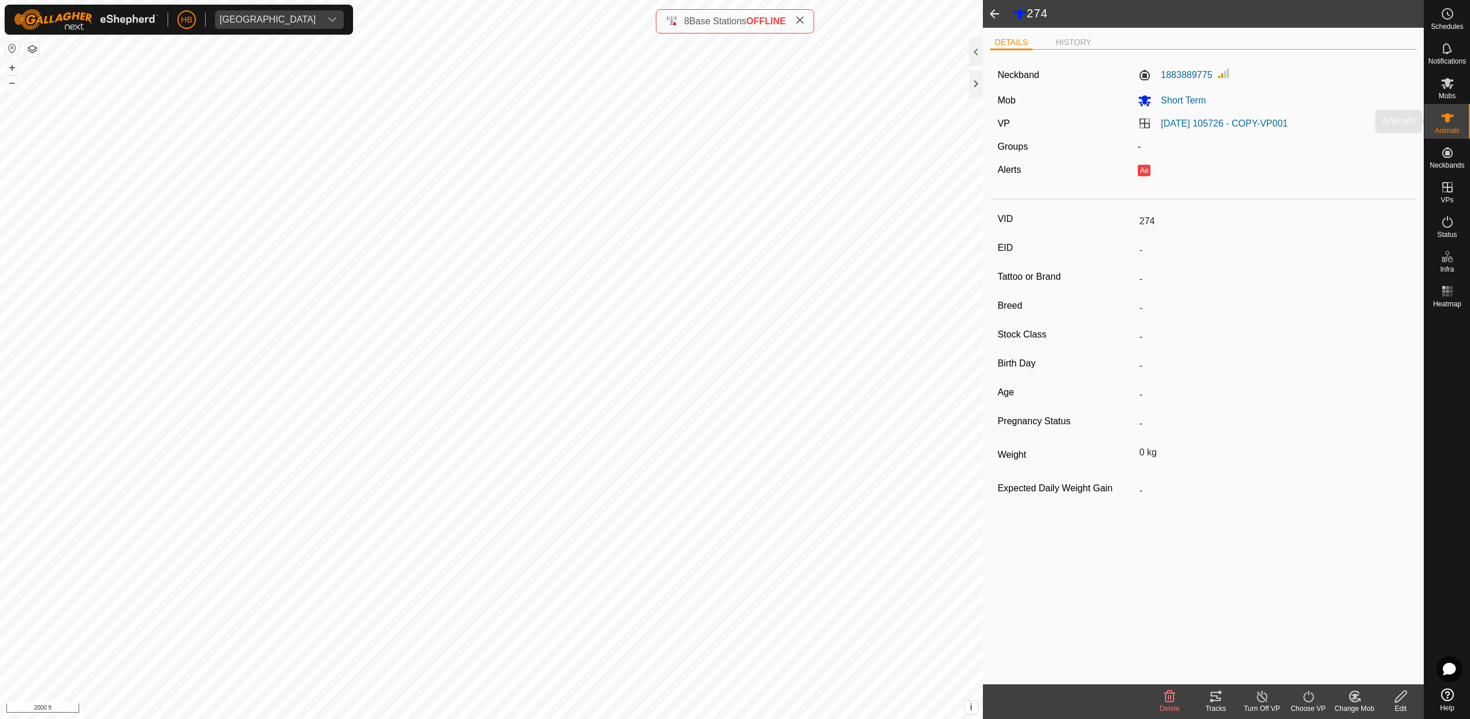
click at [1441, 114] on icon at bounding box center [1448, 118] width 14 height 14
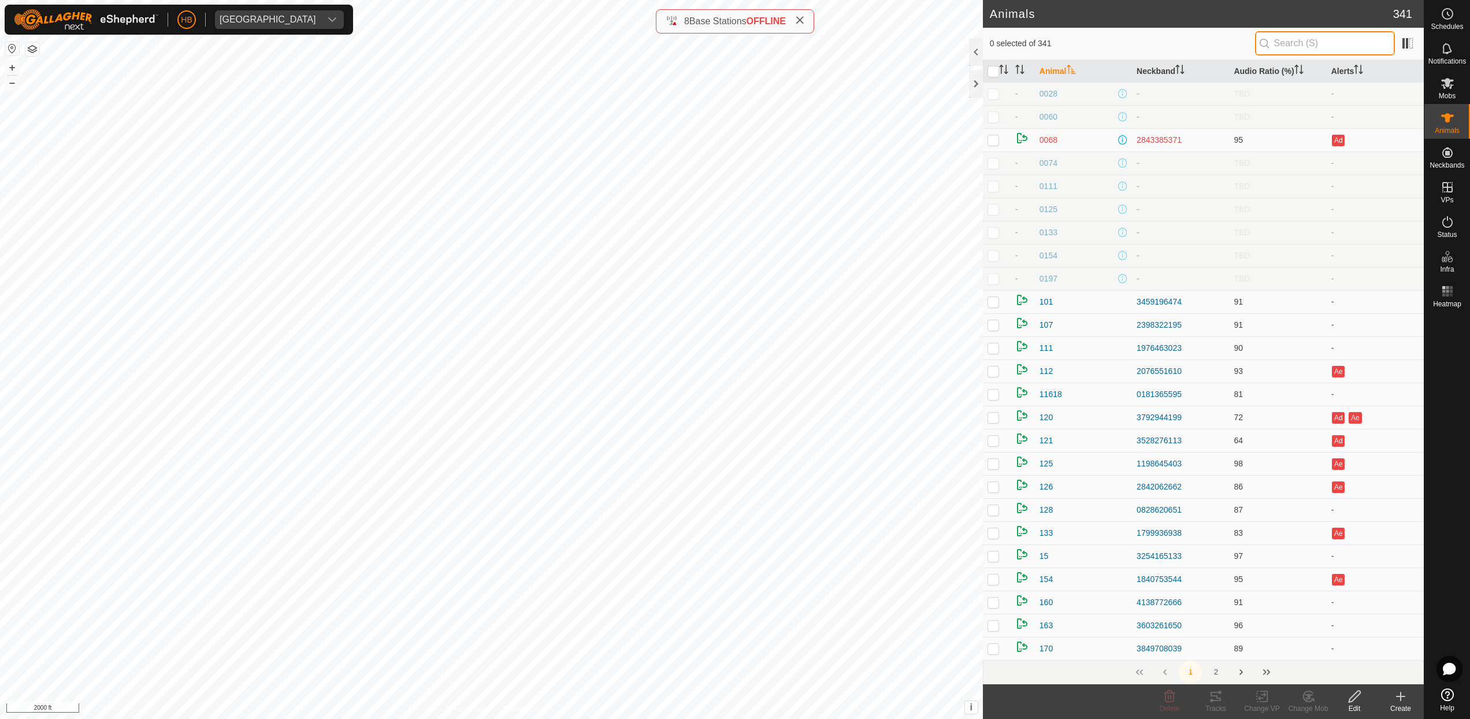
click at [1342, 43] on input "text" at bounding box center [1325, 43] width 140 height 24
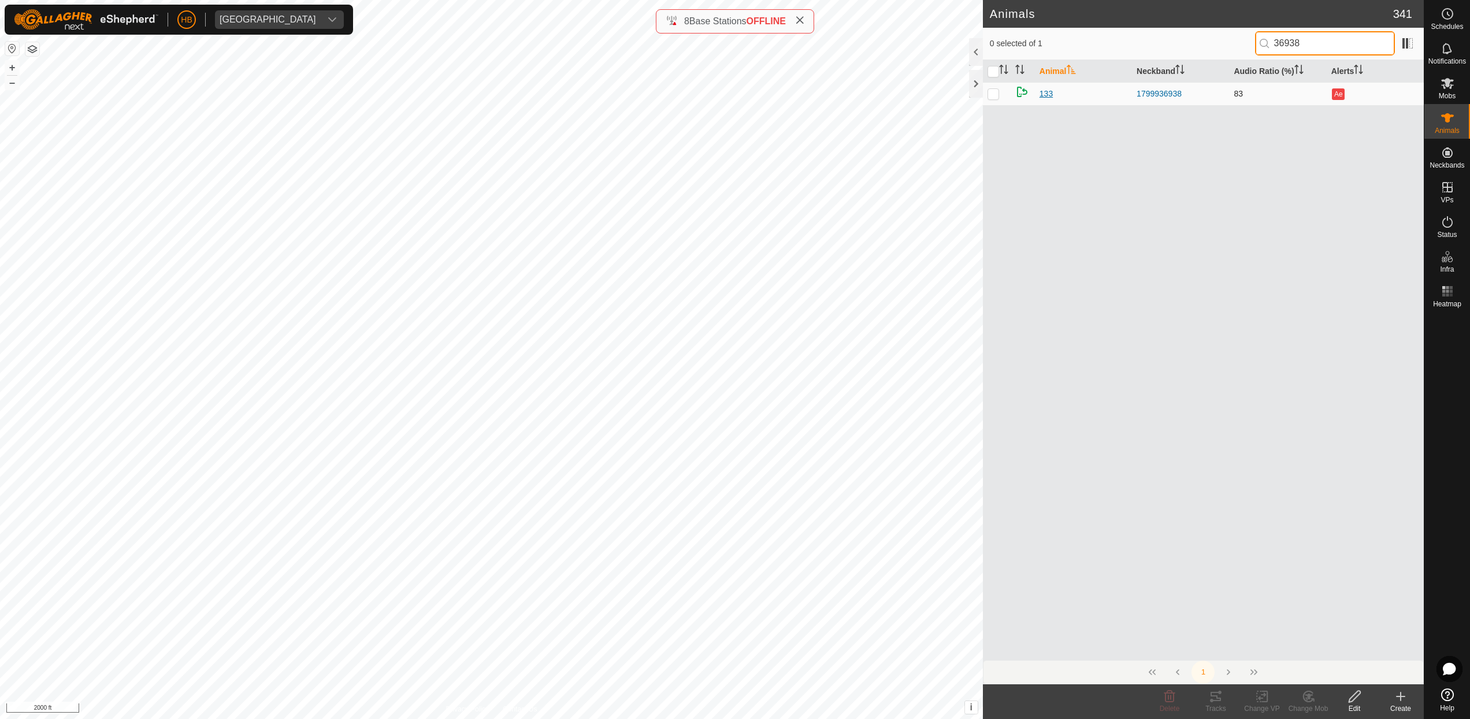
type input "36938"
click at [1044, 95] on span "133" at bounding box center [1046, 94] width 13 height 12
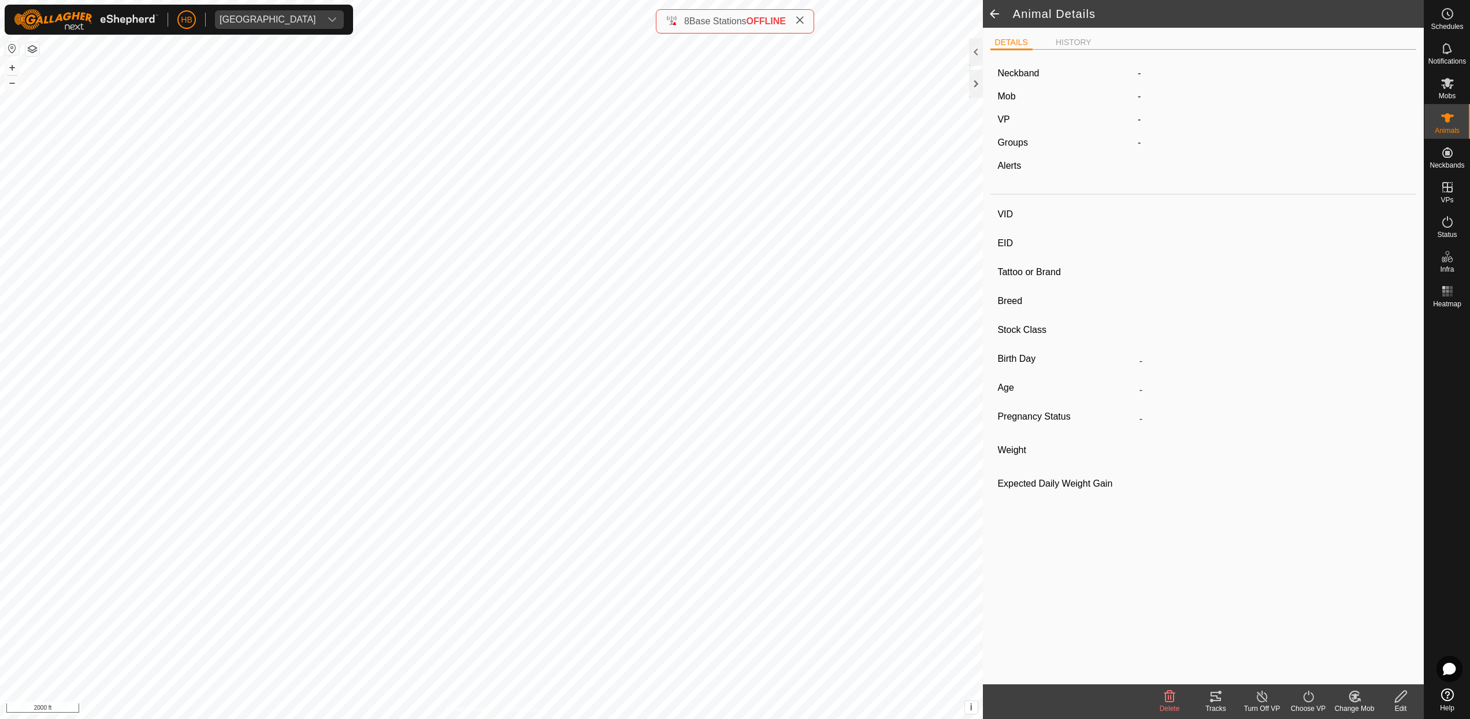
type input "133"
type input "-"
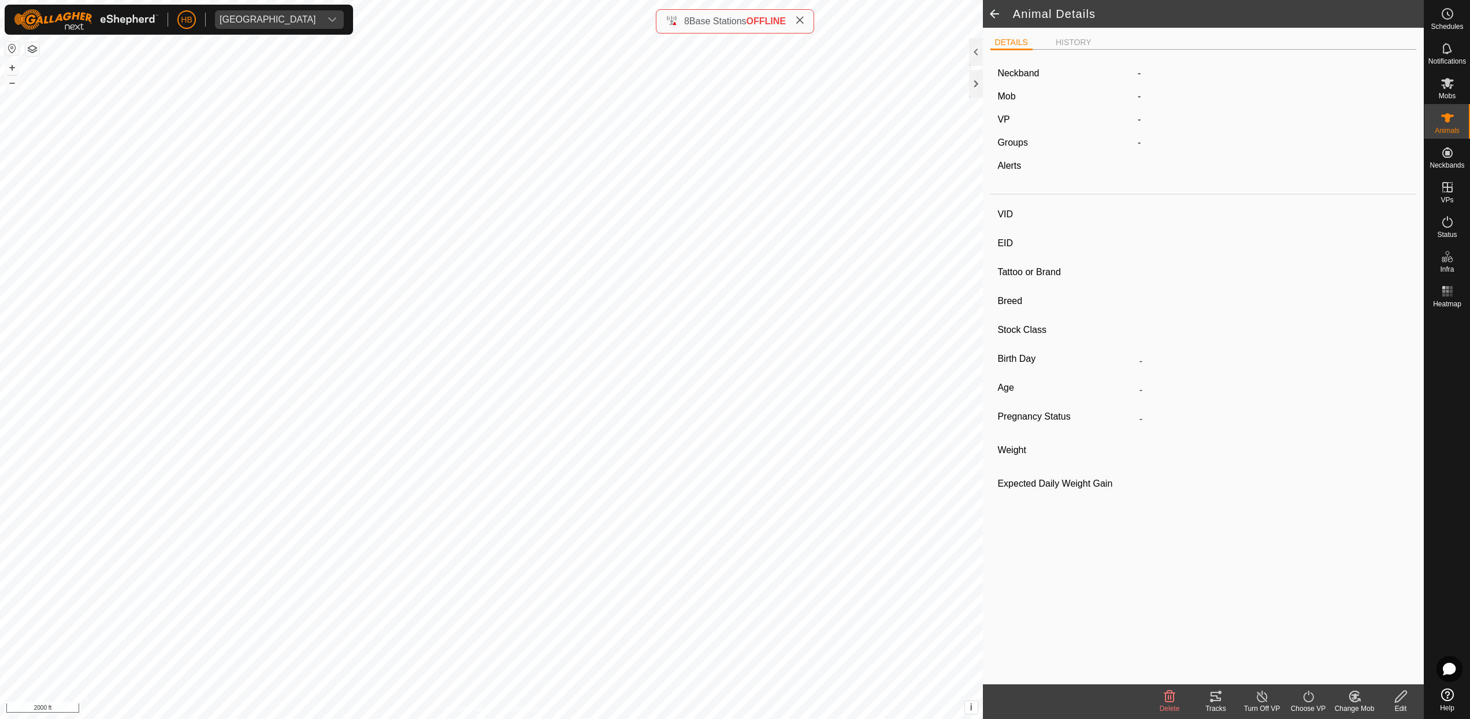
type input "0 kg"
type input "-"
click at [1398, 695] on icon at bounding box center [1401, 696] width 14 height 14
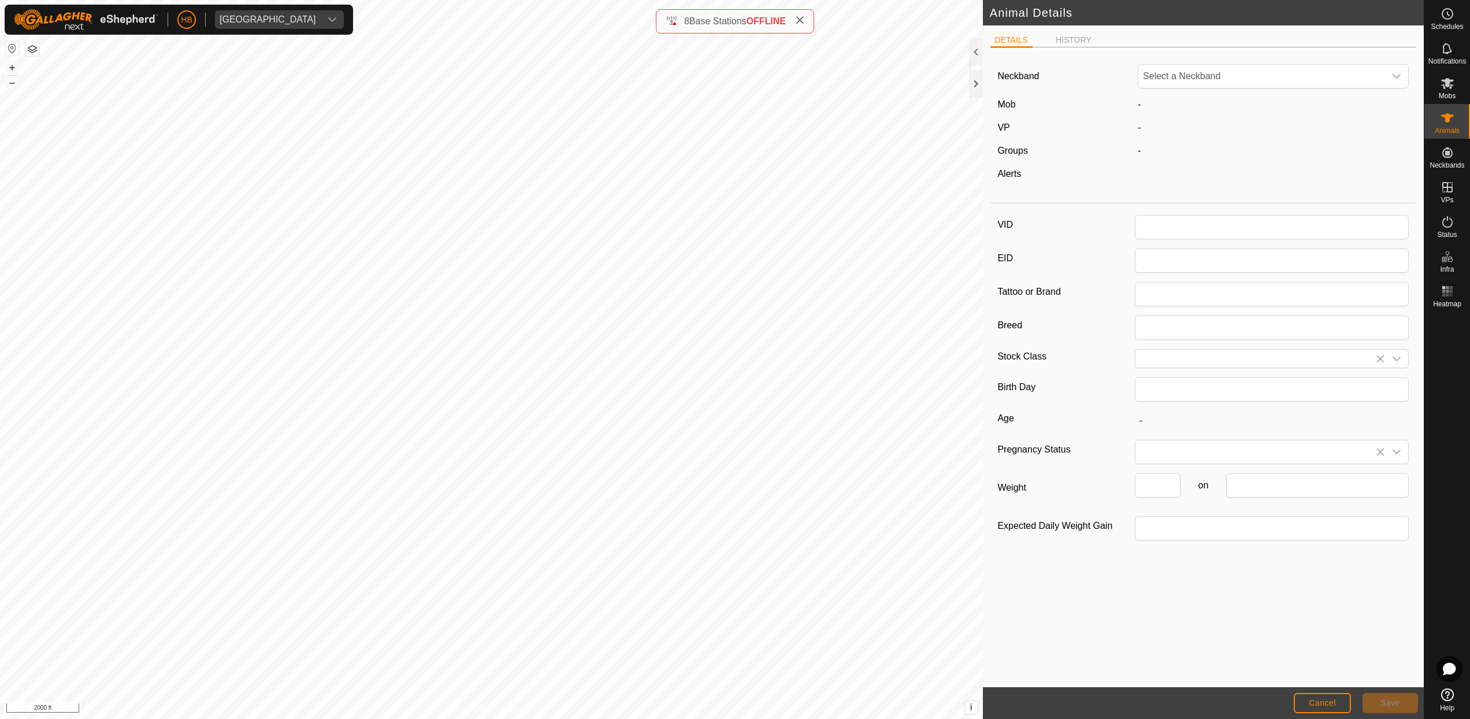
type input "133"
type input "0"
click at [1307, 83] on span "1799936938" at bounding box center [1261, 76] width 247 height 23
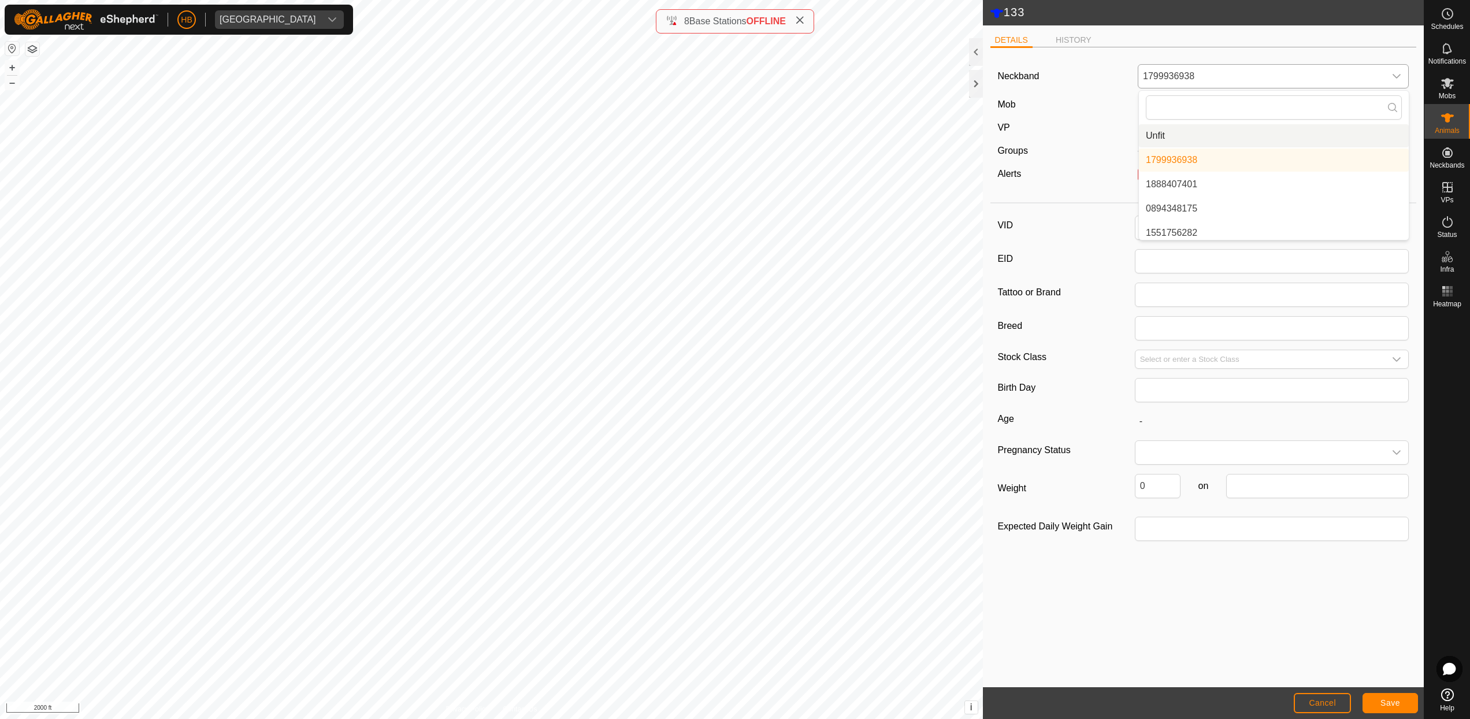
click at [1194, 140] on li "Unfit" at bounding box center [1274, 135] width 270 height 23
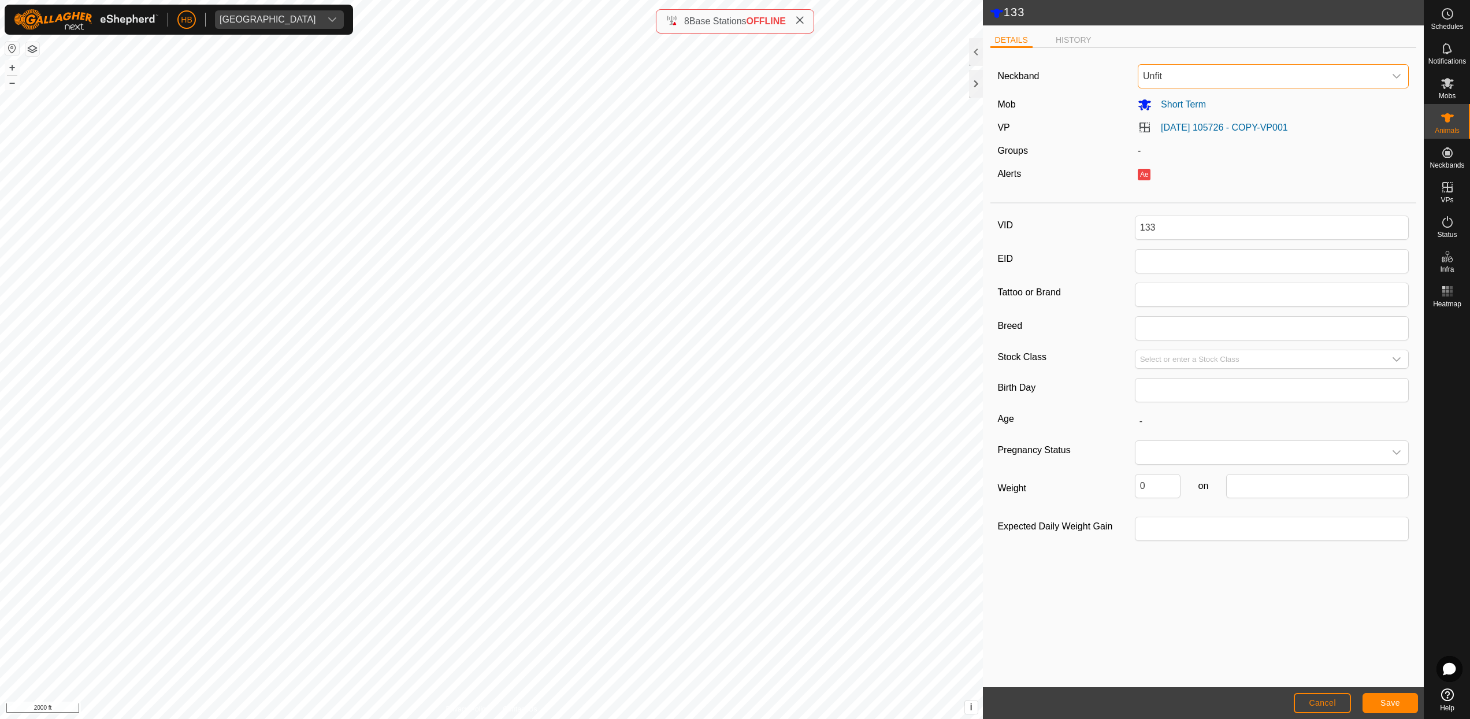
click at [1388, 700] on span "Save" at bounding box center [1391, 702] width 20 height 9
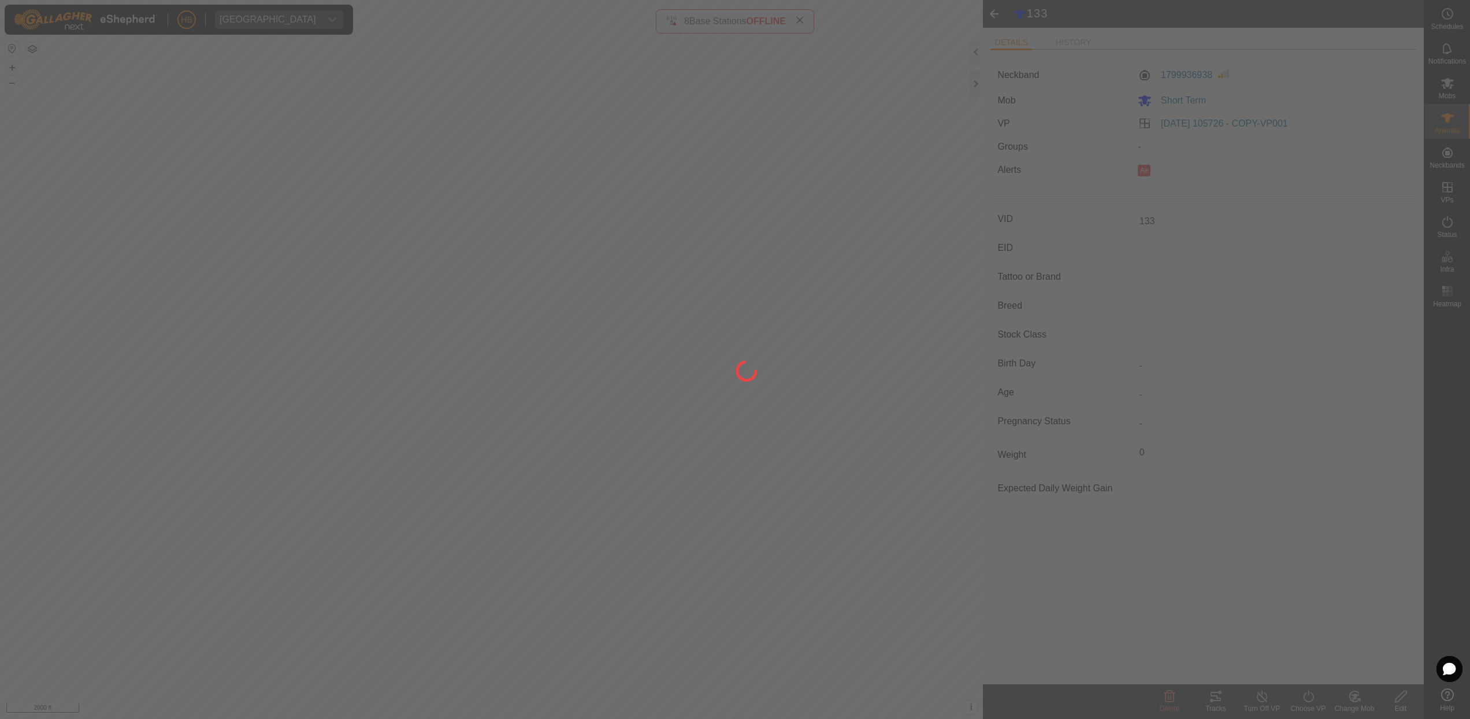
type input "-"
type input "0 kg"
type input "-"
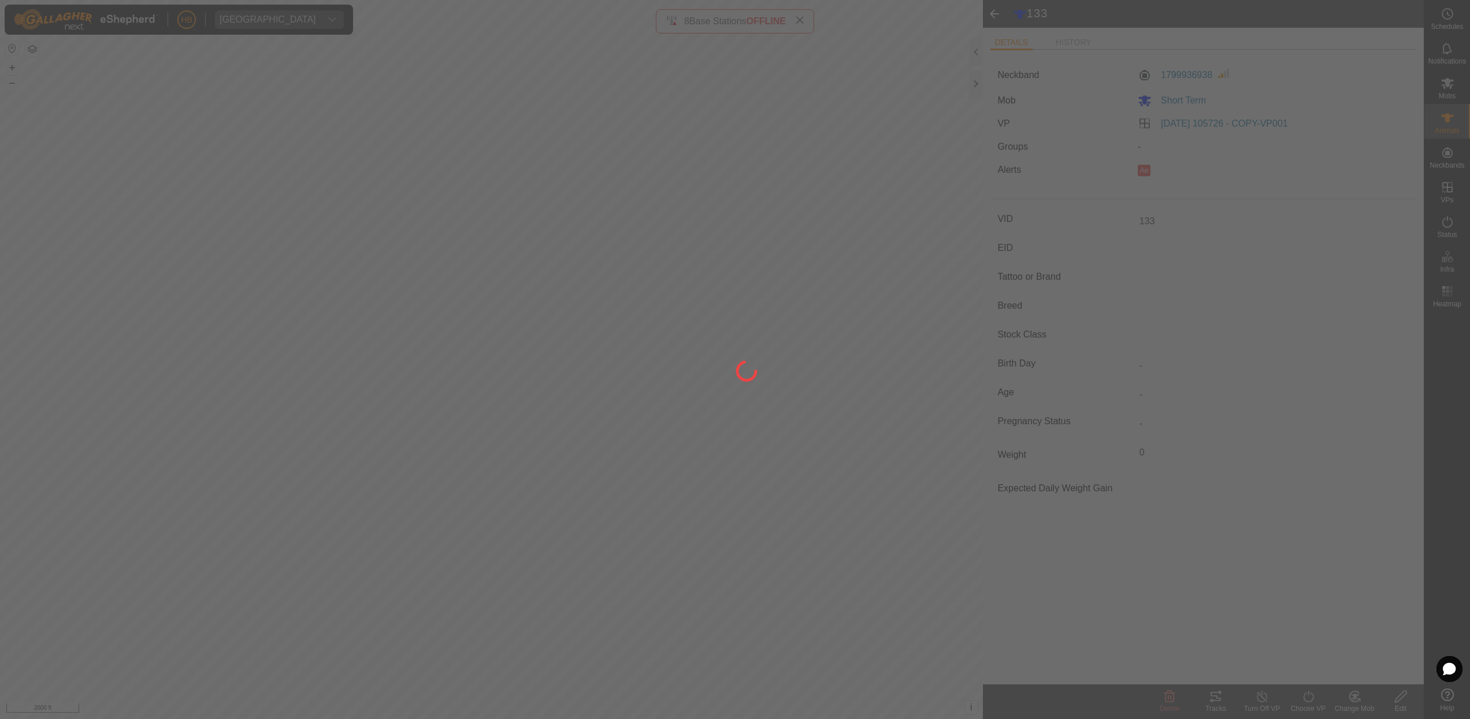
type input "-"
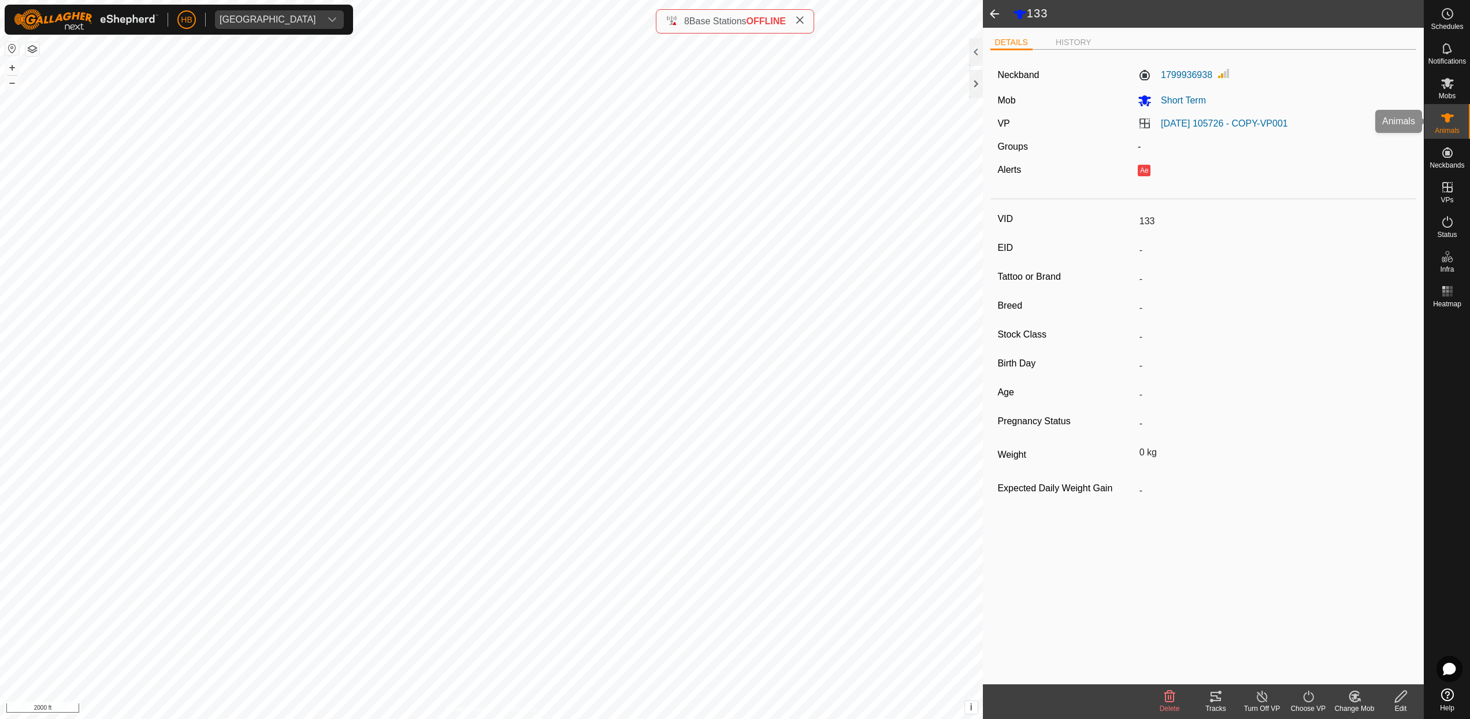
click at [1448, 114] on icon at bounding box center [1447, 117] width 13 height 9
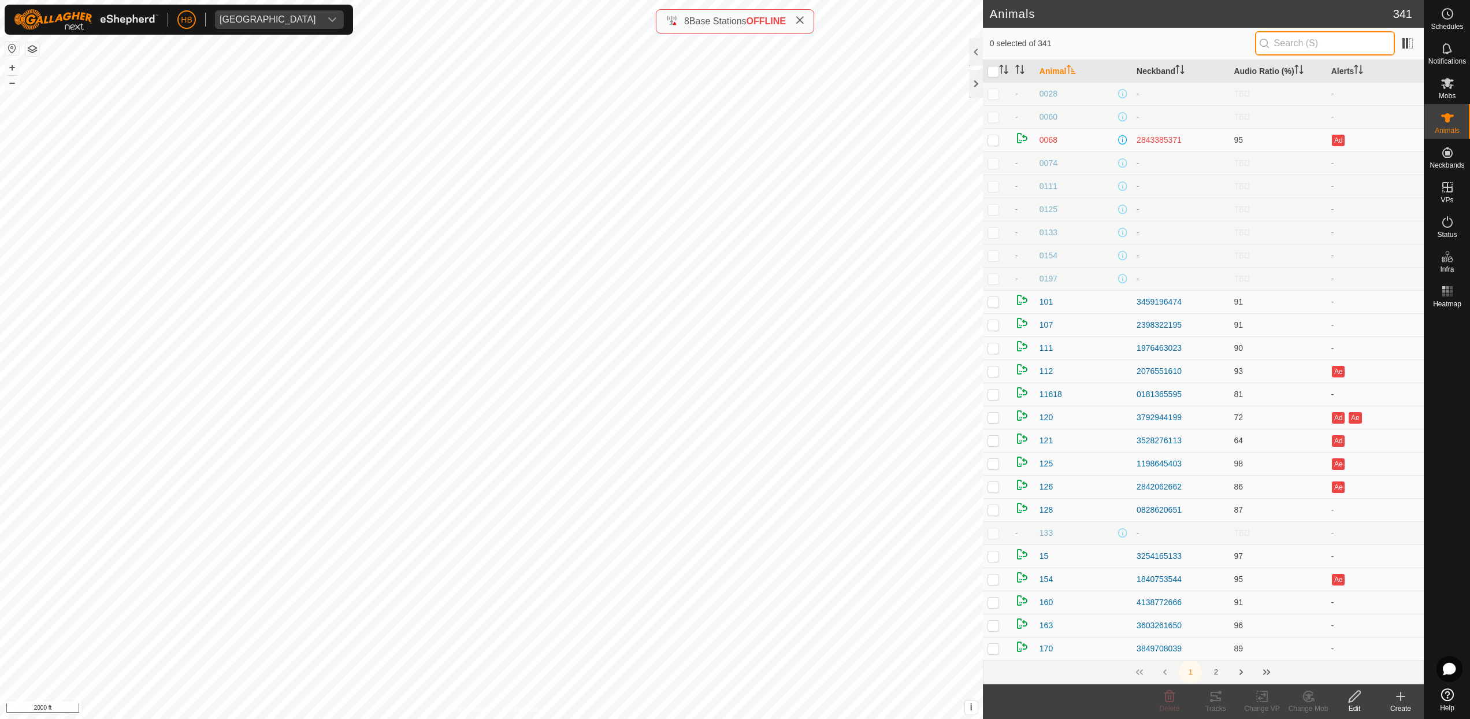
click at [1350, 45] on input "text" at bounding box center [1325, 43] width 140 height 24
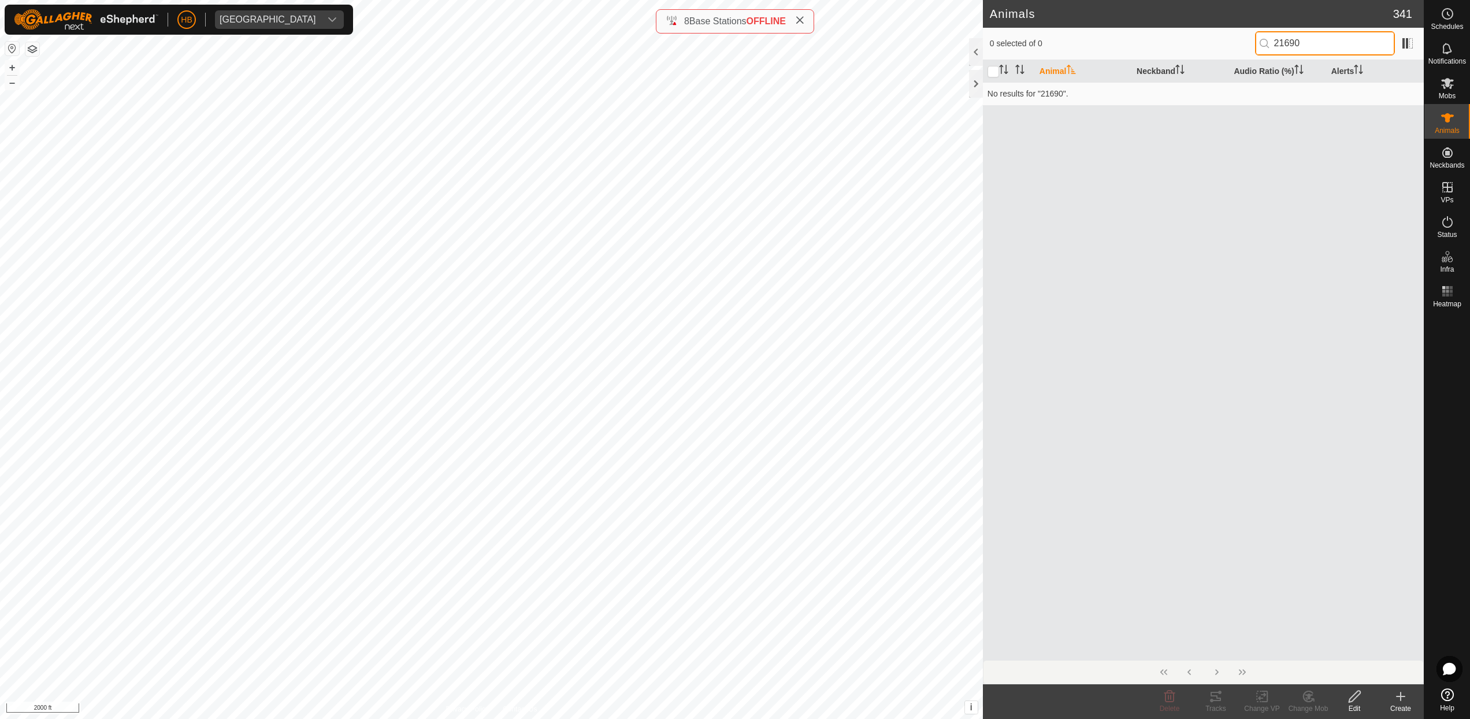
type input "21690"
click at [1398, 696] on icon at bounding box center [1401, 696] width 8 height 0
click at [1372, 678] on link "Create Single Animal" at bounding box center [1349, 670] width 147 height 23
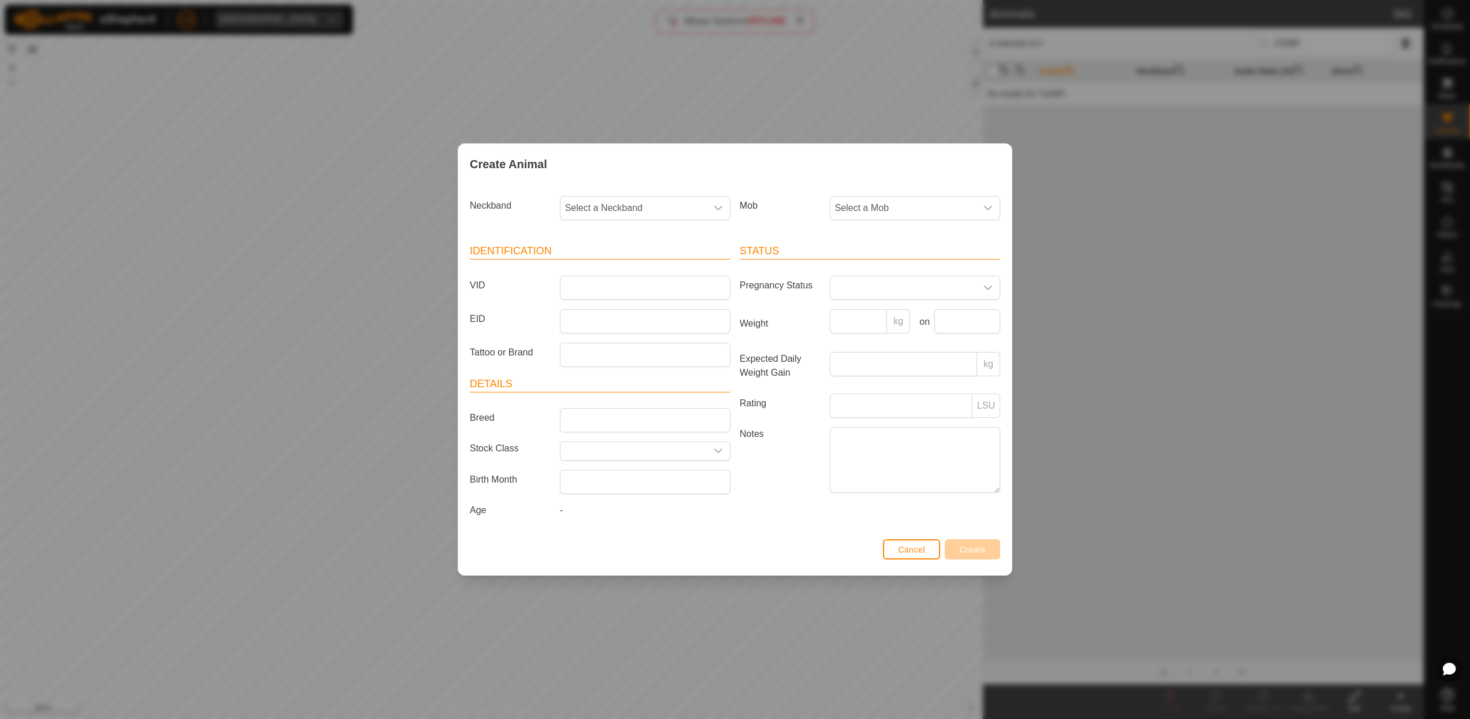
click at [732, 206] on div "Select a Neckband" at bounding box center [645, 208] width 180 height 24
click at [653, 214] on span "Select a Neckband" at bounding box center [634, 207] width 146 height 23
type input "21690"
click at [921, 547] on button "Cancel" at bounding box center [911, 549] width 57 height 20
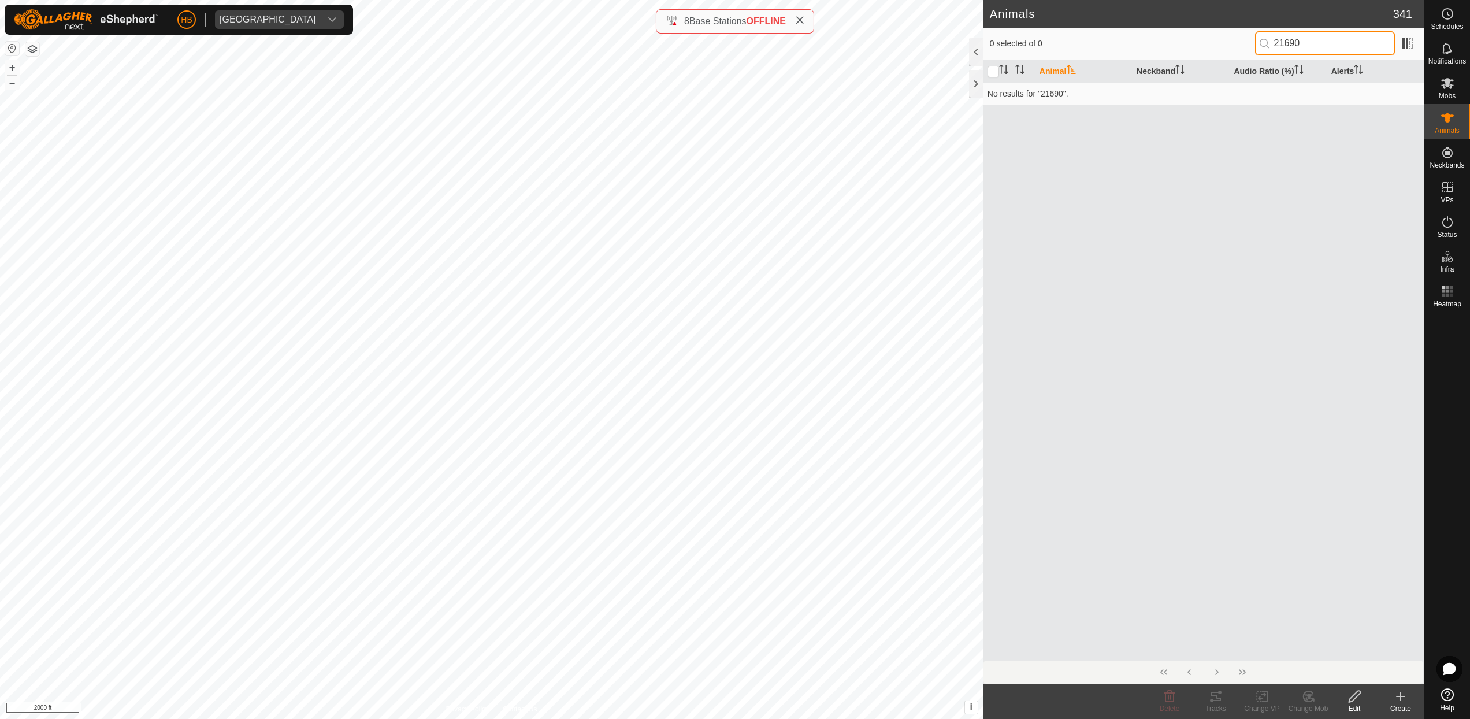
click at [1374, 41] on input "21690" at bounding box center [1325, 43] width 140 height 24
type input "690"
click at [995, 98] on p-checkbox at bounding box center [994, 93] width 12 height 9
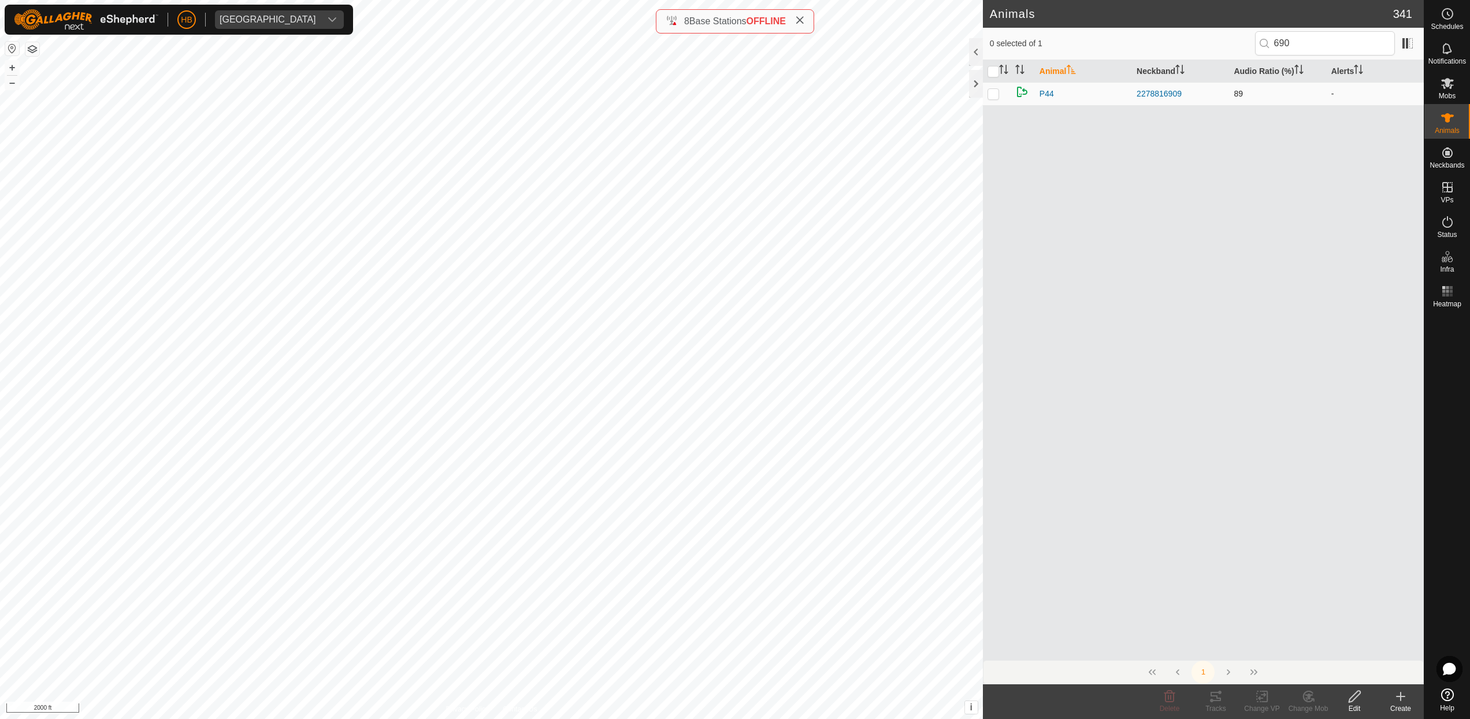
checkbox input "true"
click at [995, 98] on p-checkbox at bounding box center [994, 93] width 12 height 9
checkbox input "false"
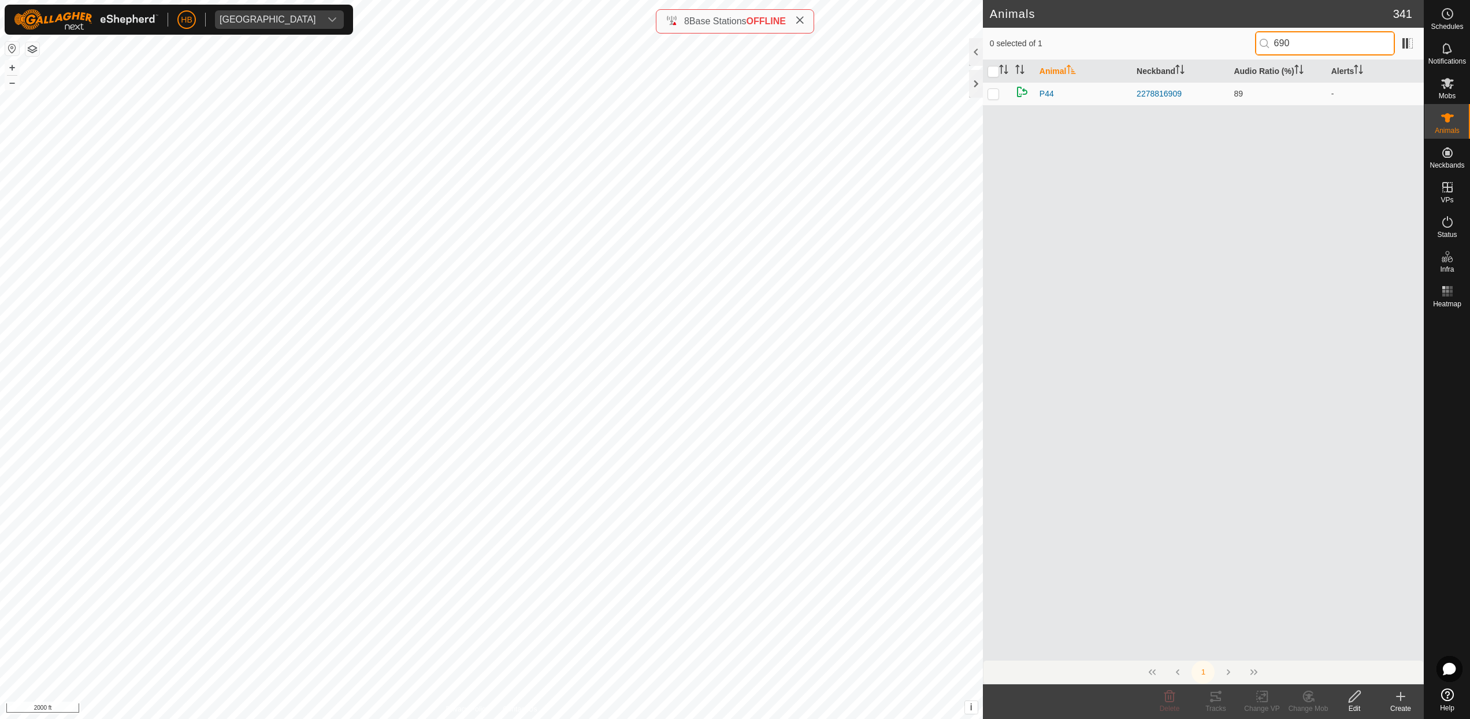
click at [1308, 50] on input "690" at bounding box center [1325, 43] width 140 height 24
type input "6"
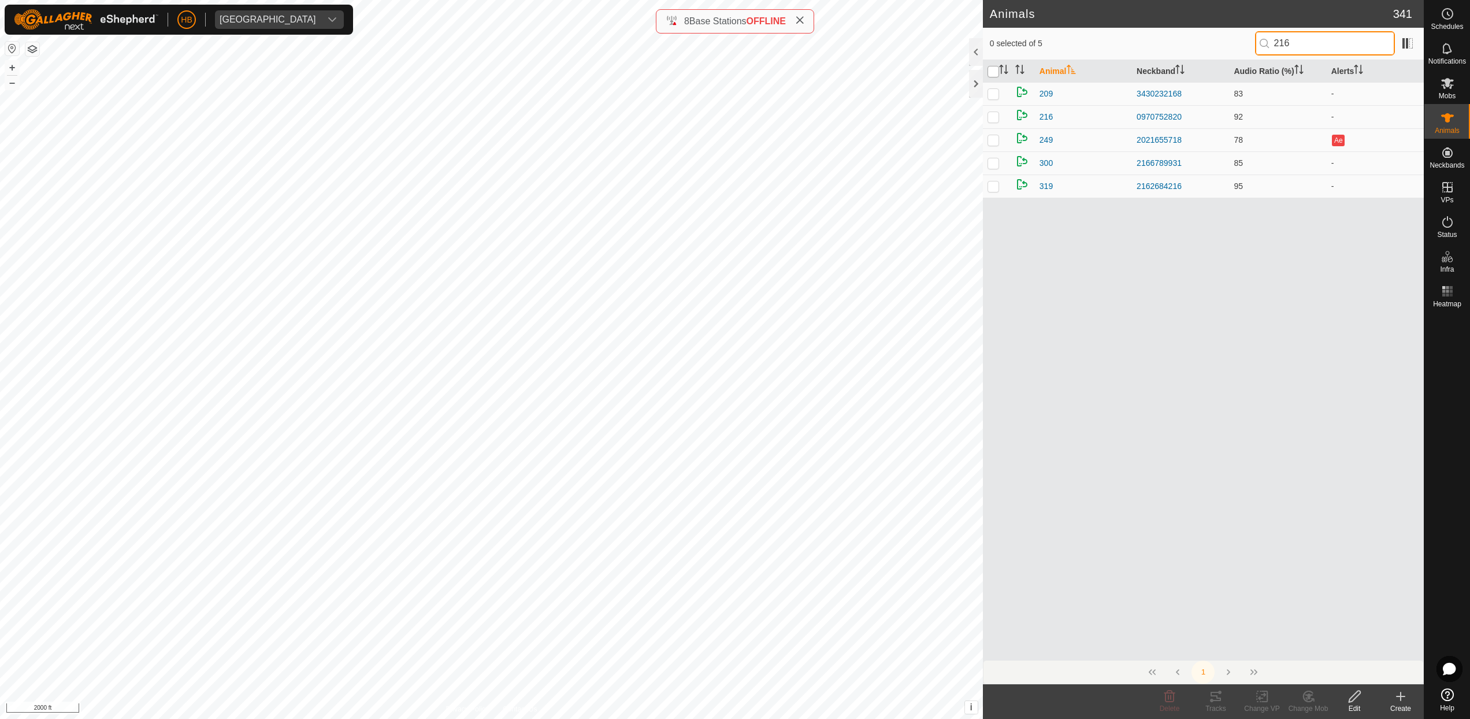
type input "216"
click at [994, 71] on input "checkbox" at bounding box center [994, 72] width 12 height 12
checkbox input "true"
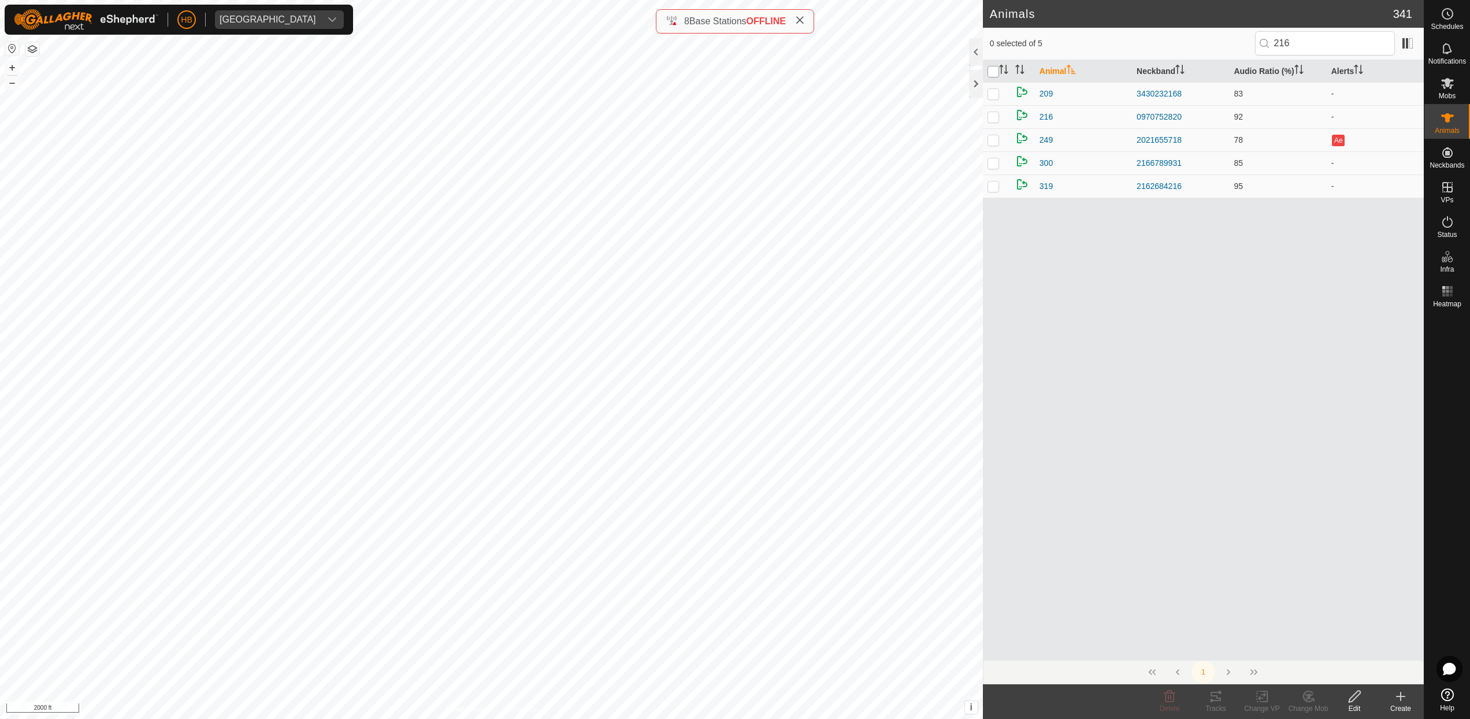
checkbox input "true"
click at [996, 97] on p-checkbox at bounding box center [994, 93] width 12 height 9
checkbox input "false"
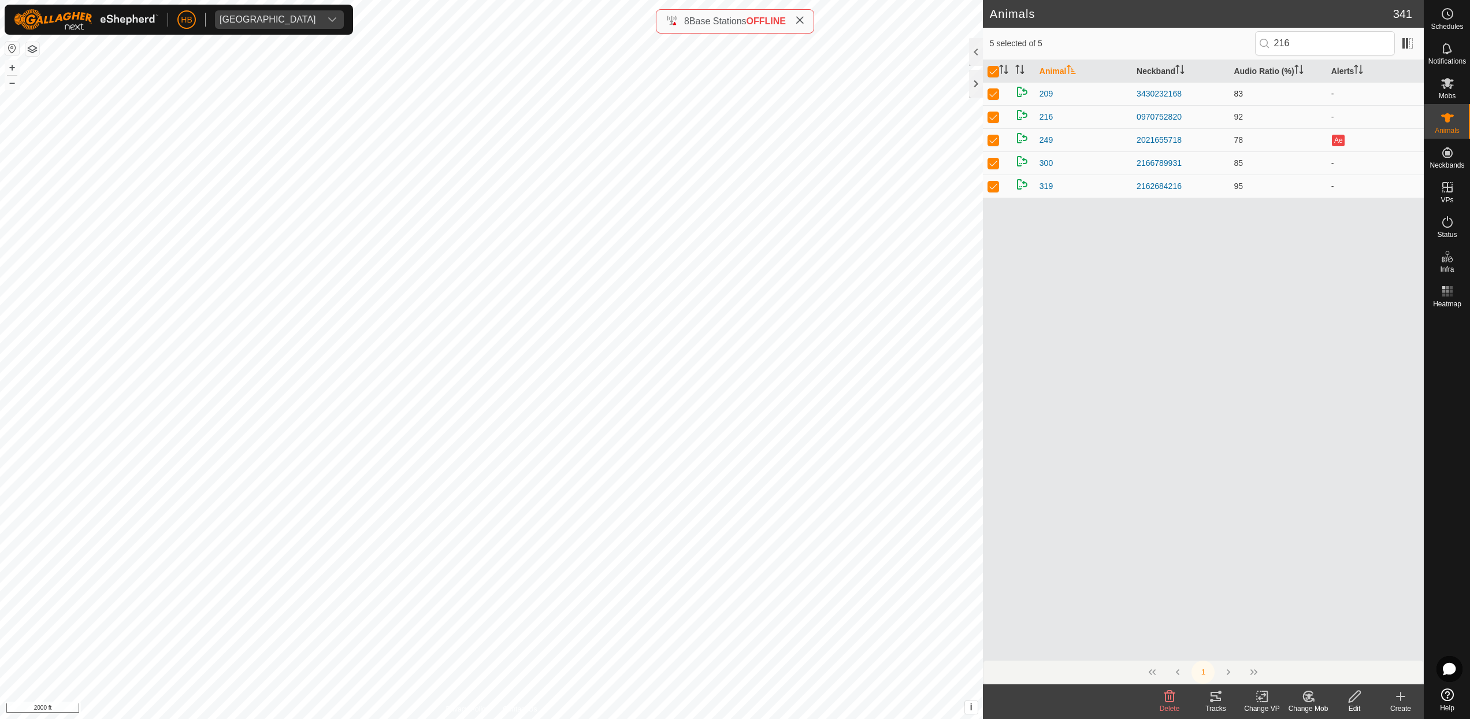
checkbox input "false"
click at [996, 118] on p-checkbox at bounding box center [994, 116] width 12 height 9
checkbox input "false"
click at [994, 135] on p-checkbox at bounding box center [994, 139] width 12 height 9
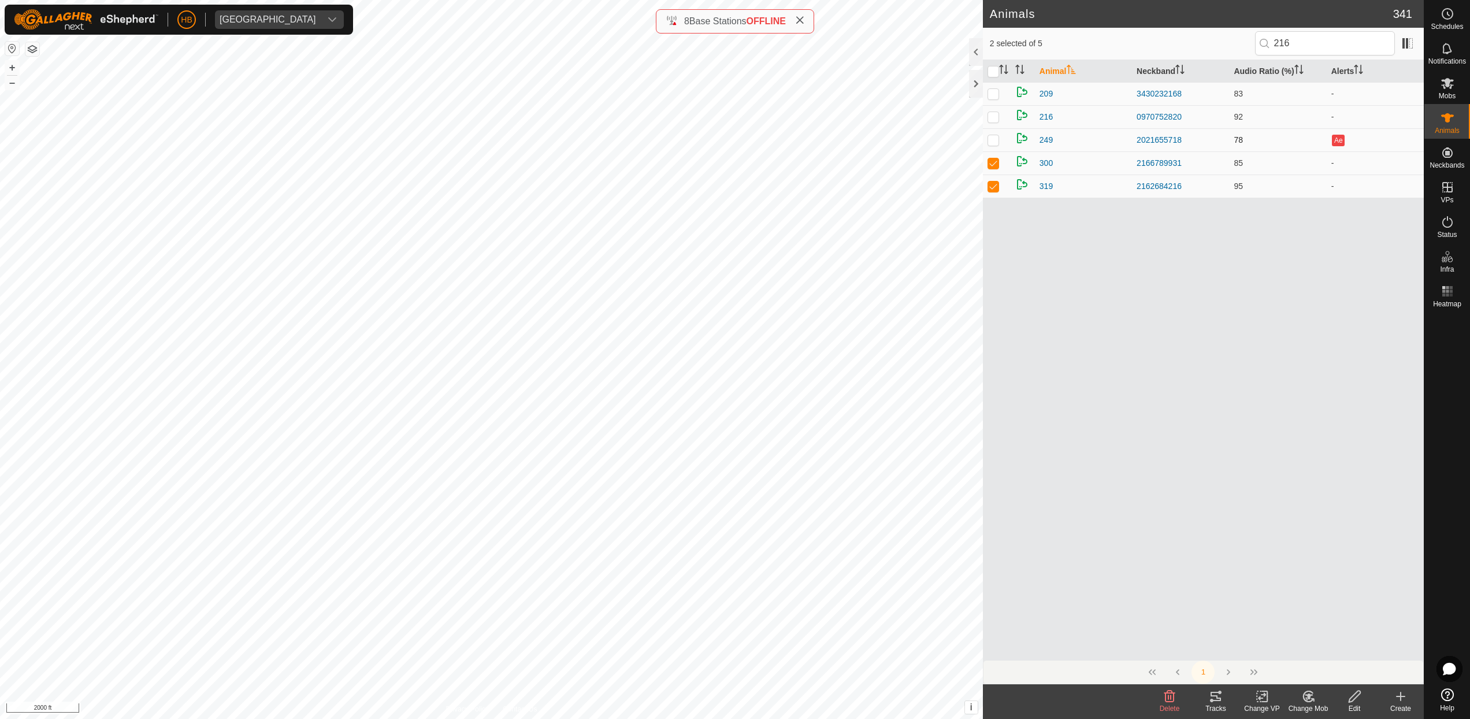
checkbox input "true"
click at [995, 180] on td at bounding box center [997, 186] width 28 height 23
click at [995, 176] on td at bounding box center [997, 186] width 28 height 23
checkbox input "true"
click at [995, 174] on td at bounding box center [997, 162] width 28 height 23
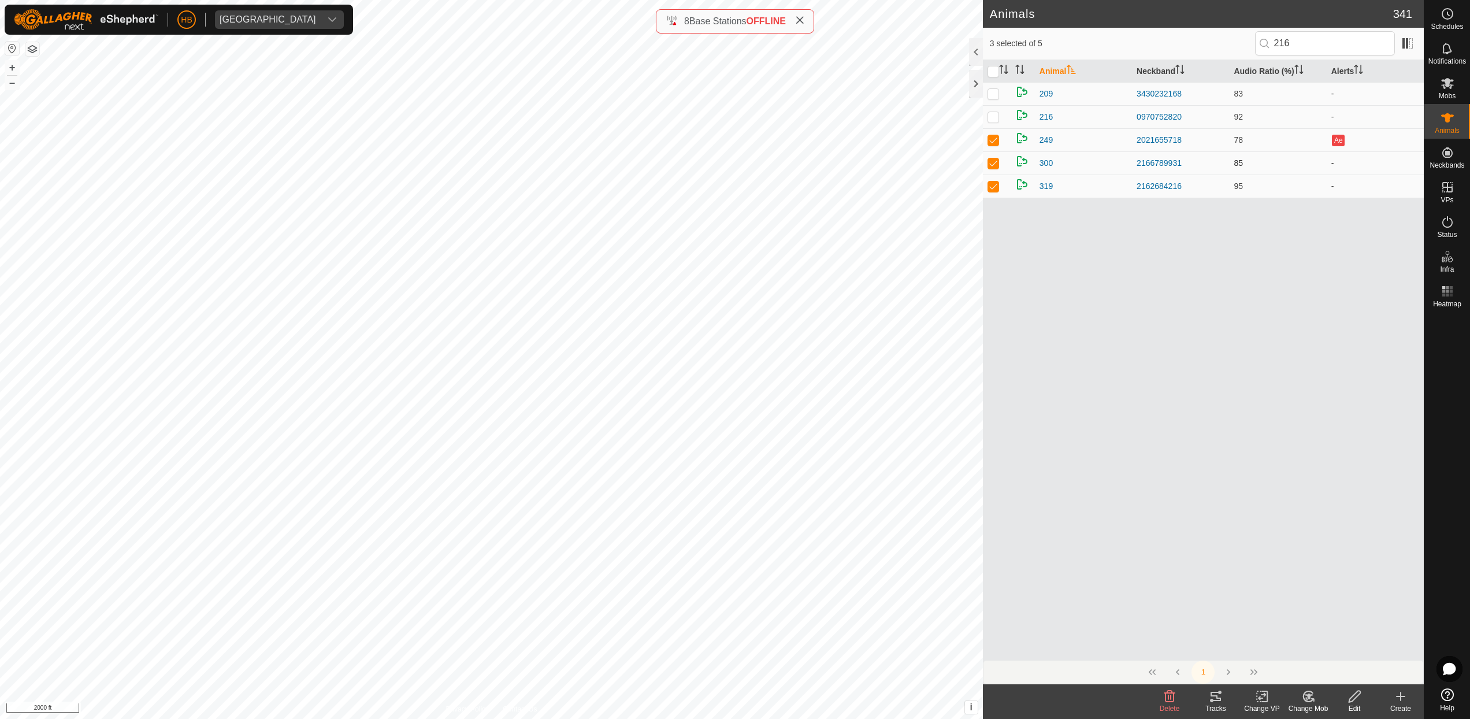
checkbox input "false"
click at [994, 184] on p-checkbox at bounding box center [994, 185] width 12 height 9
checkbox input "false"
click at [994, 161] on p-checkbox at bounding box center [994, 162] width 12 height 9
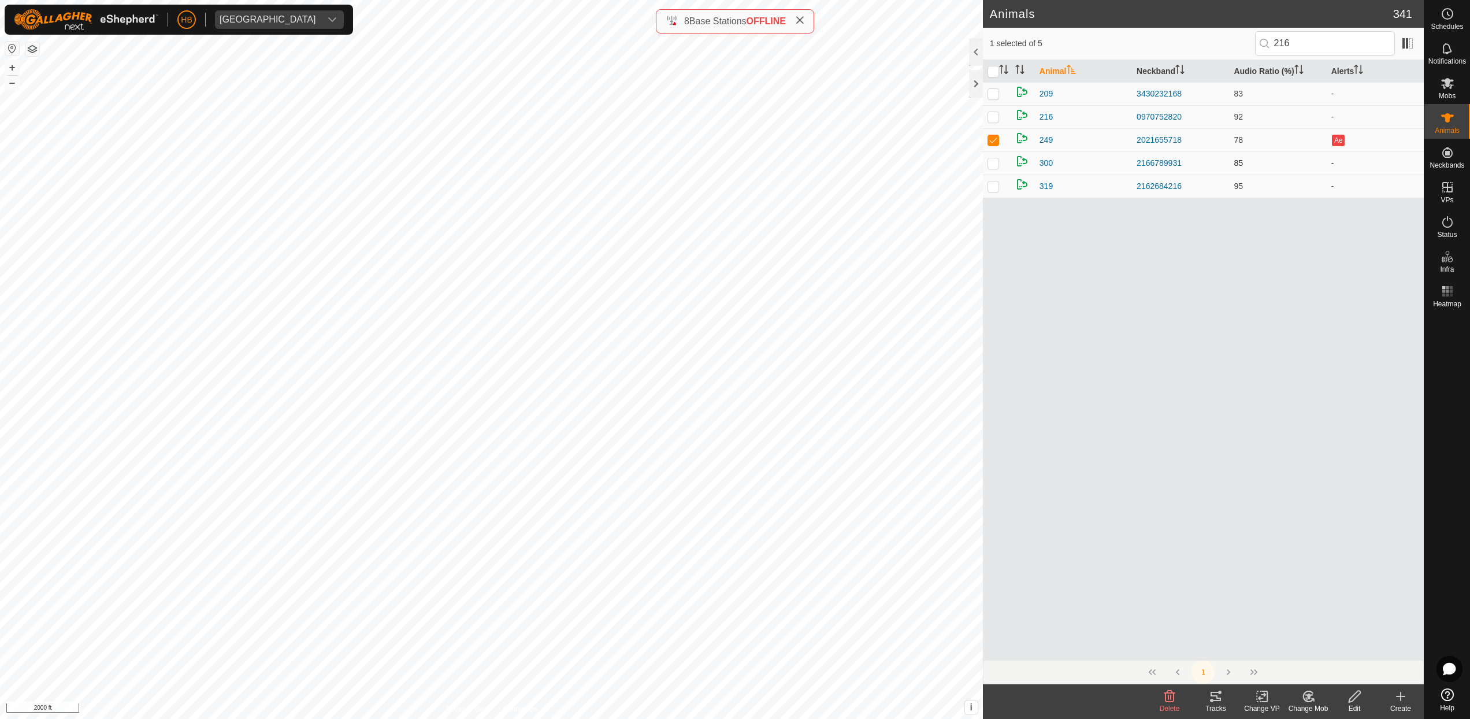
click at [994, 161] on p-checkbox at bounding box center [994, 162] width 12 height 9
checkbox input "true"
click at [993, 140] on p-checkbox at bounding box center [994, 139] width 12 height 9
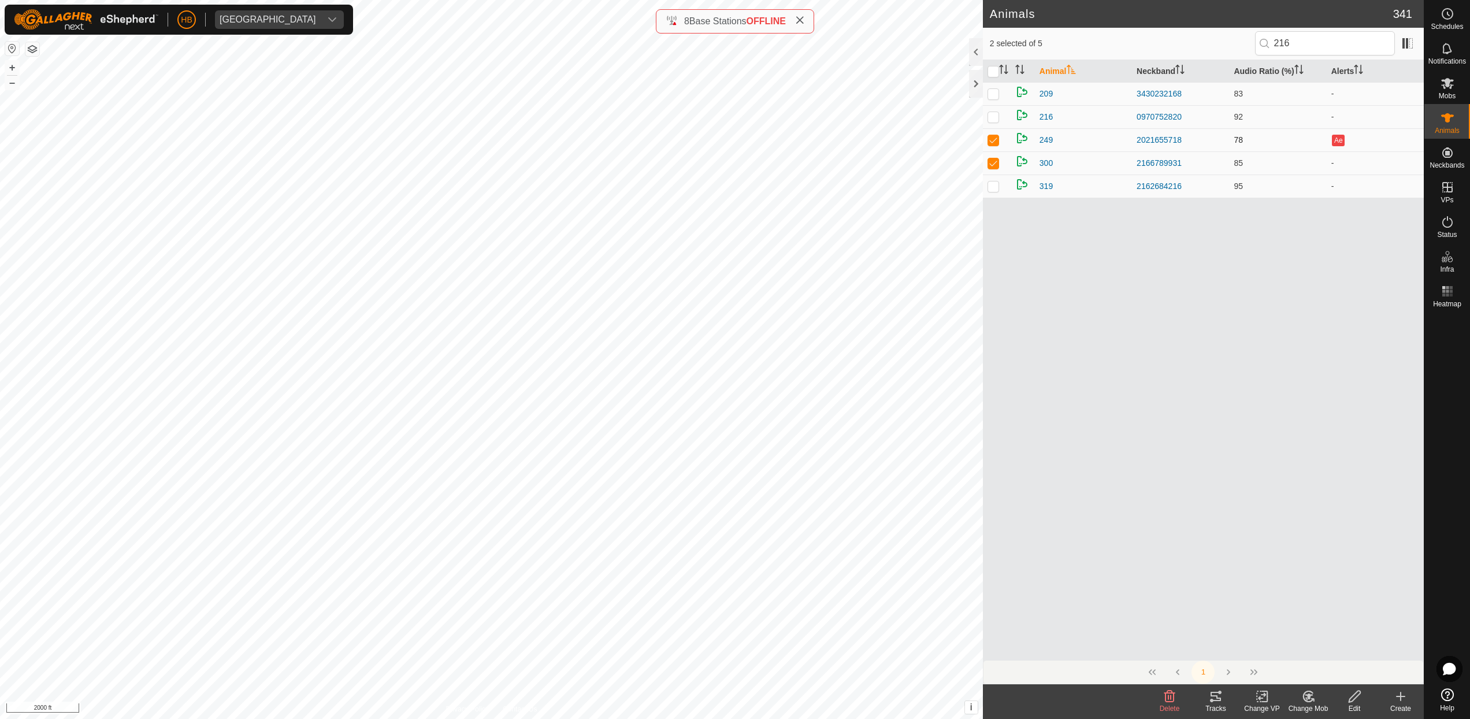
checkbox input "false"
click at [993, 162] on p-checkbox at bounding box center [994, 162] width 12 height 9
checkbox input "false"
click at [1344, 42] on input "216" at bounding box center [1325, 43] width 140 height 24
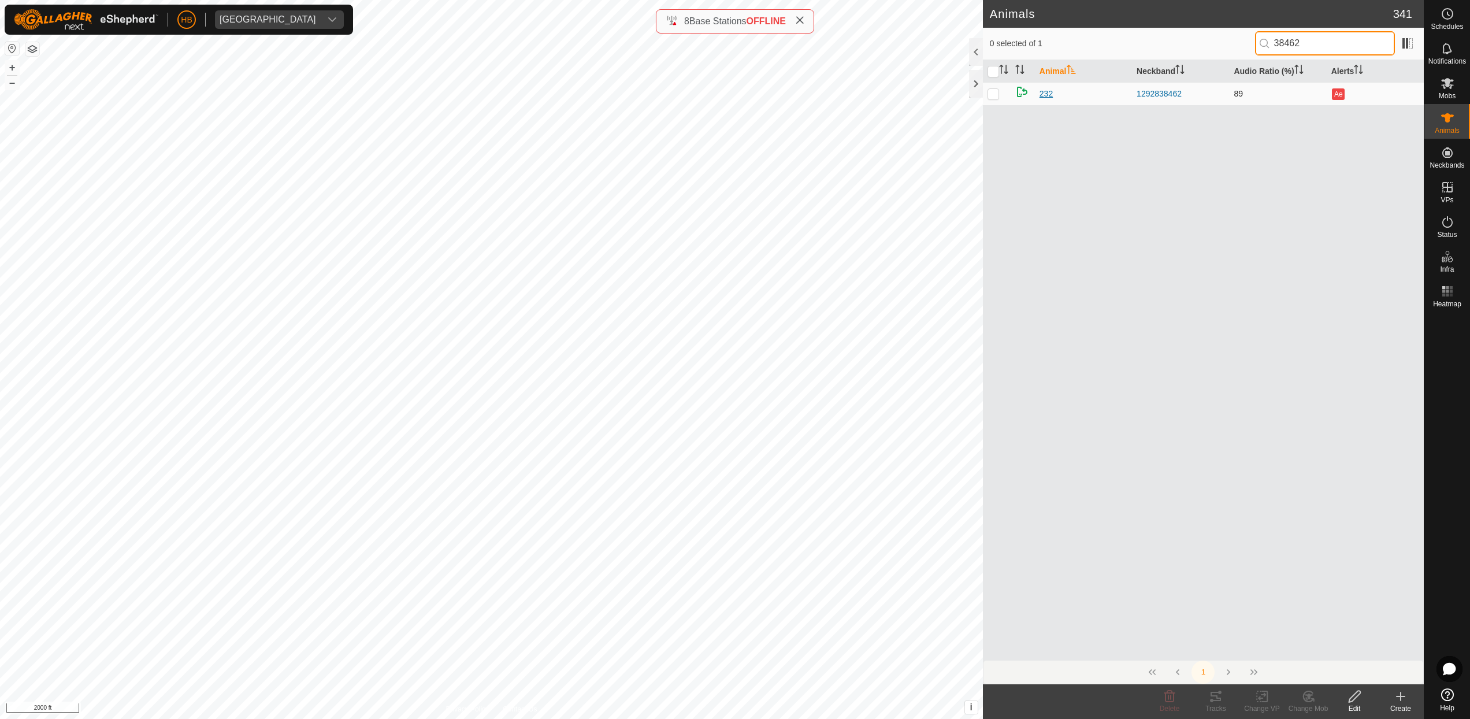
type input "38462"
click at [1042, 93] on span "232" at bounding box center [1046, 94] width 13 height 12
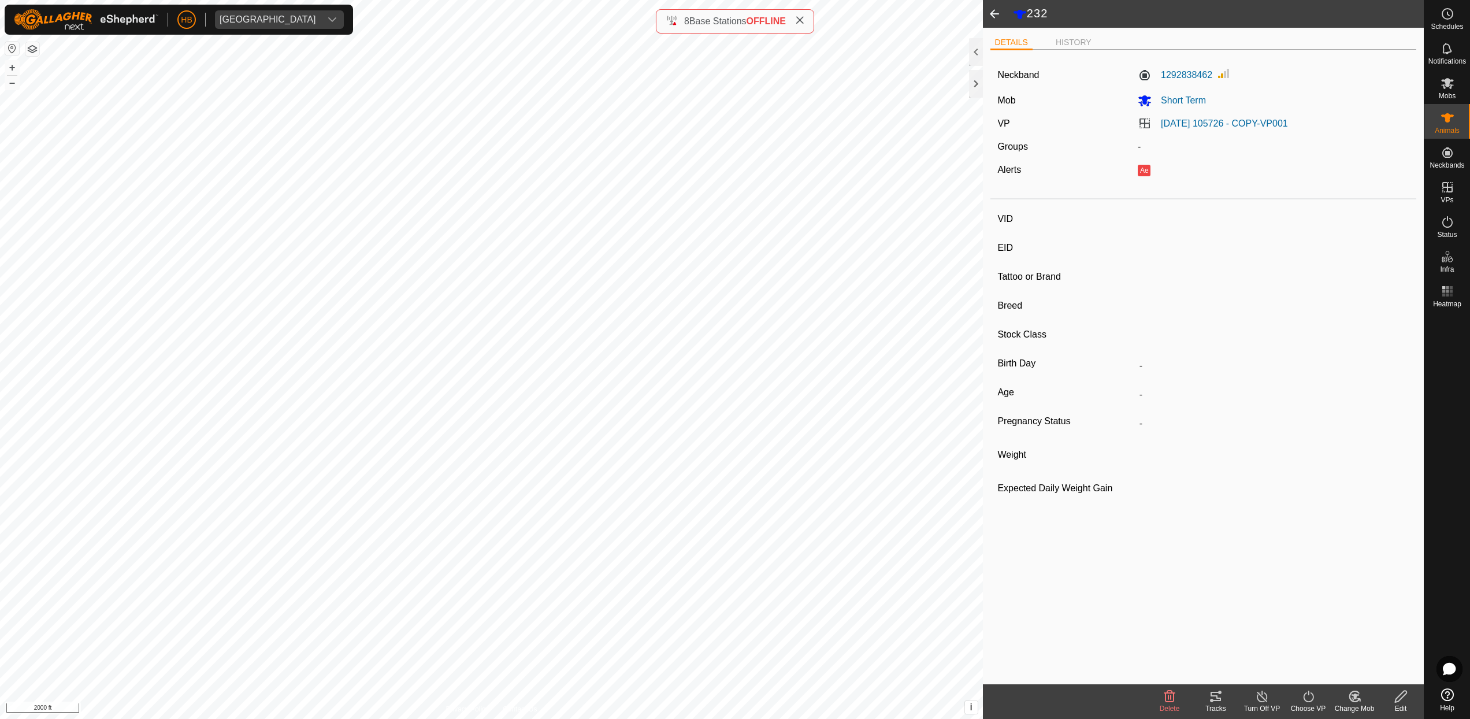
type input "232"
type input "-"
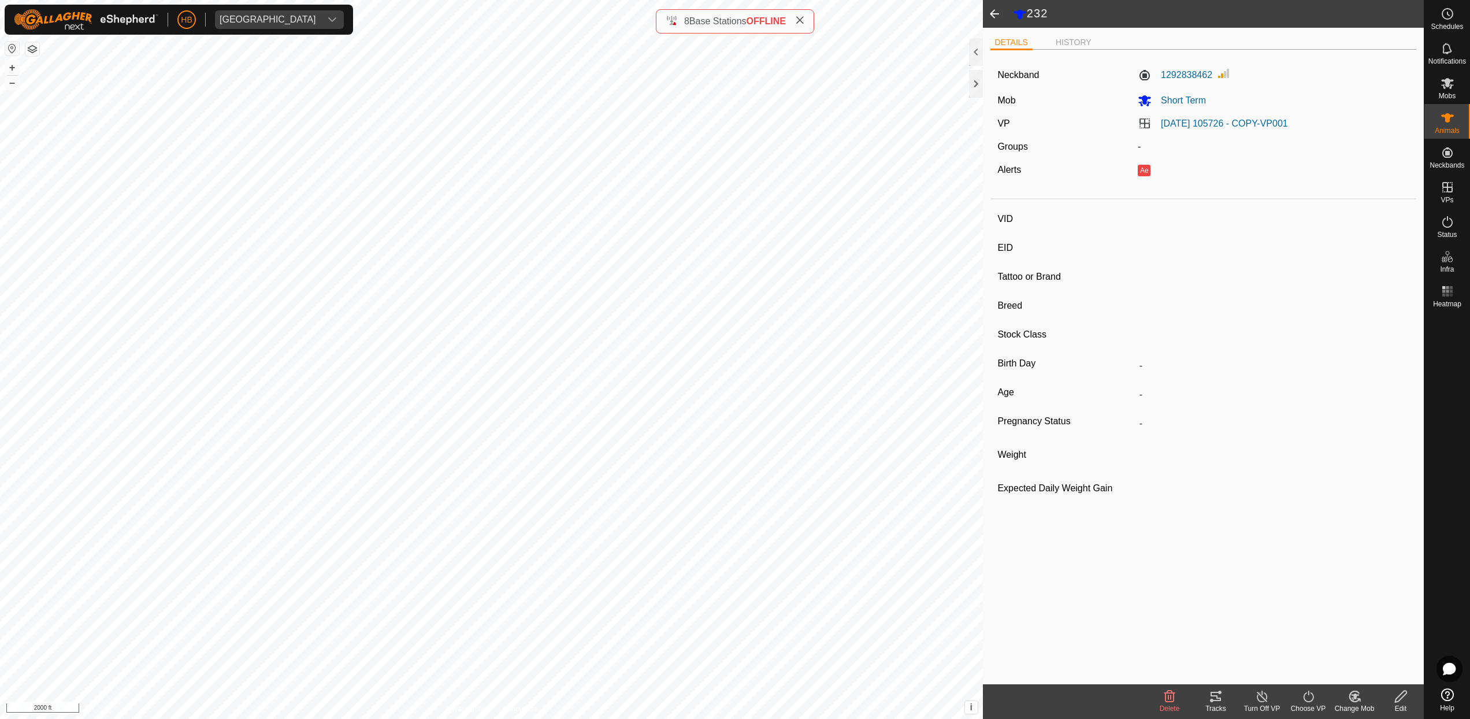
type input "0 kg"
type input "-"
click at [1175, 73] on label "1292838462" at bounding box center [1175, 75] width 75 height 14
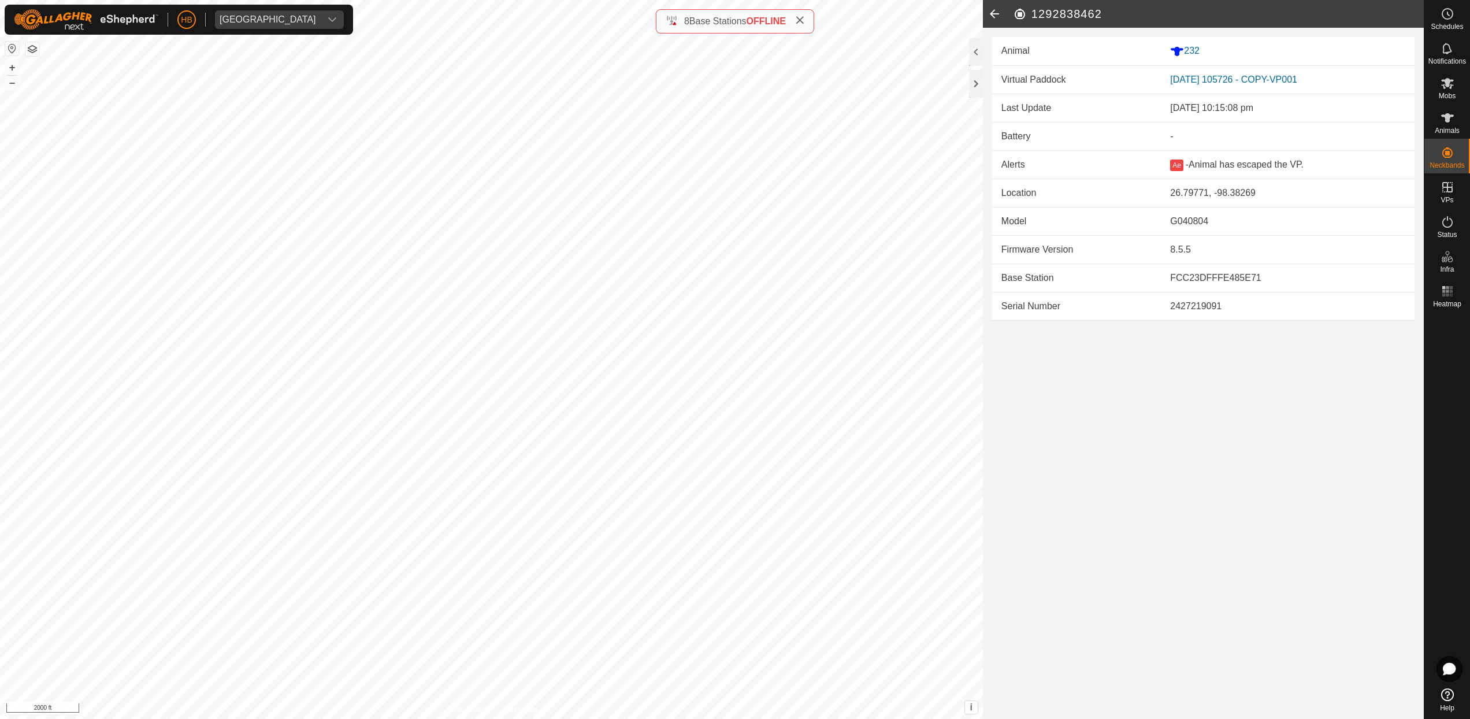
click at [992, 13] on icon at bounding box center [994, 14] width 23 height 28
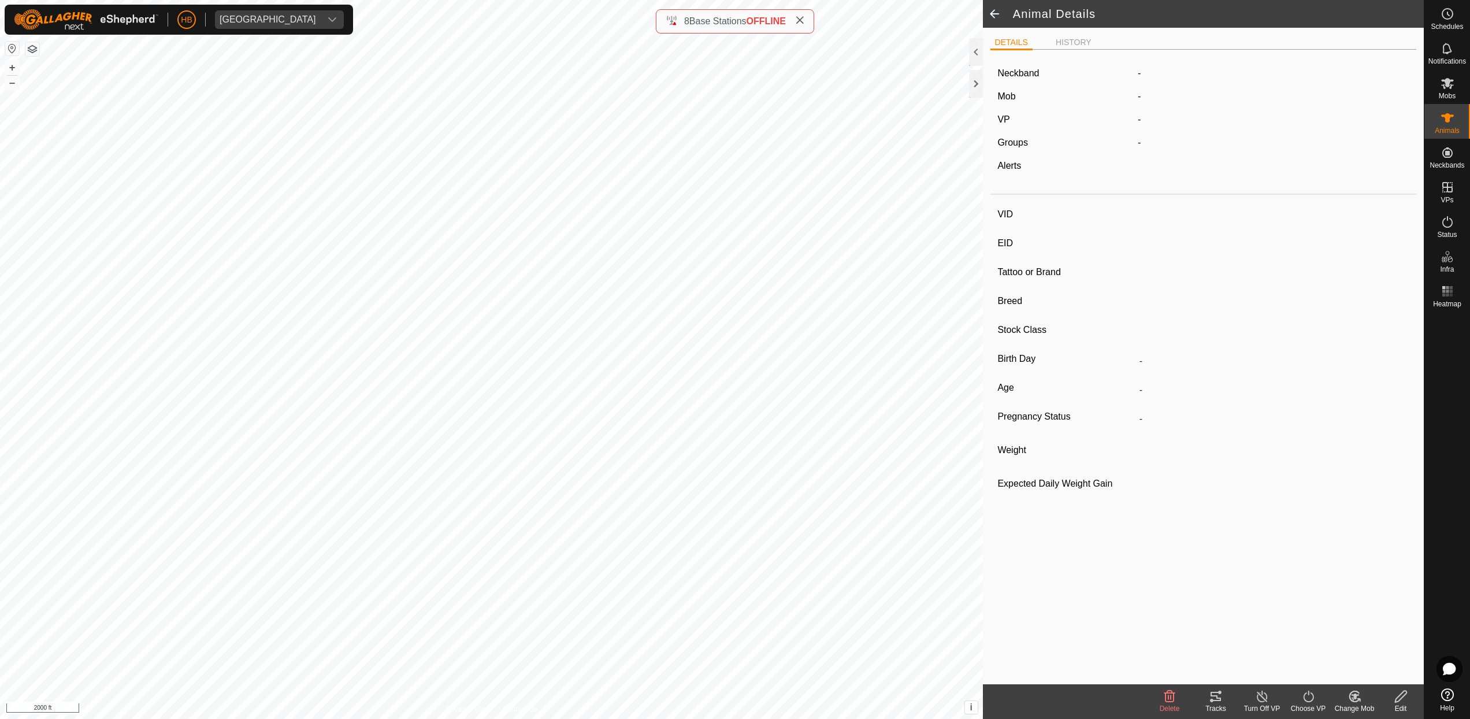
type input "232"
type input "-"
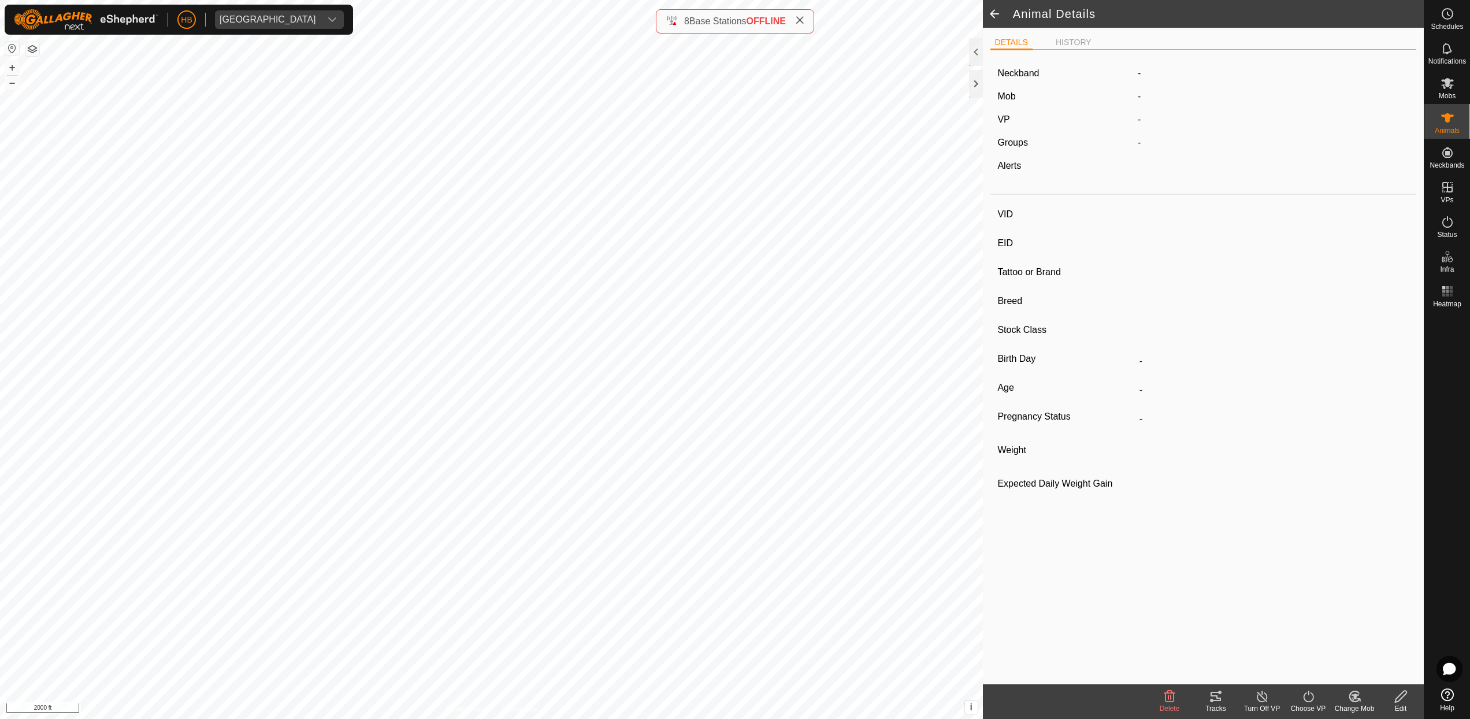
type input "0 kg"
type input "-"
click at [1409, 699] on edit-svg-icon at bounding box center [1401, 696] width 46 height 14
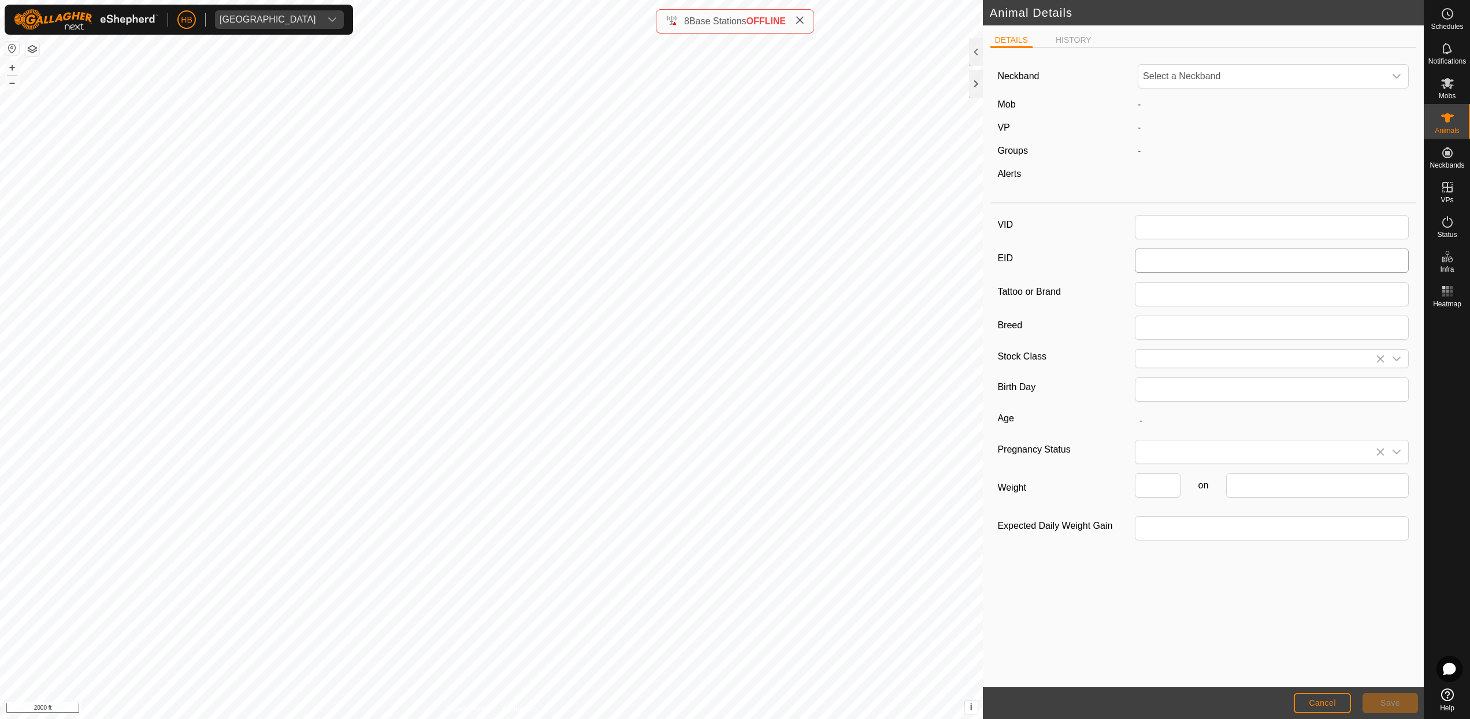
type input "232"
type input "0"
click at [1211, 75] on span "1292838462" at bounding box center [1261, 76] width 247 height 23
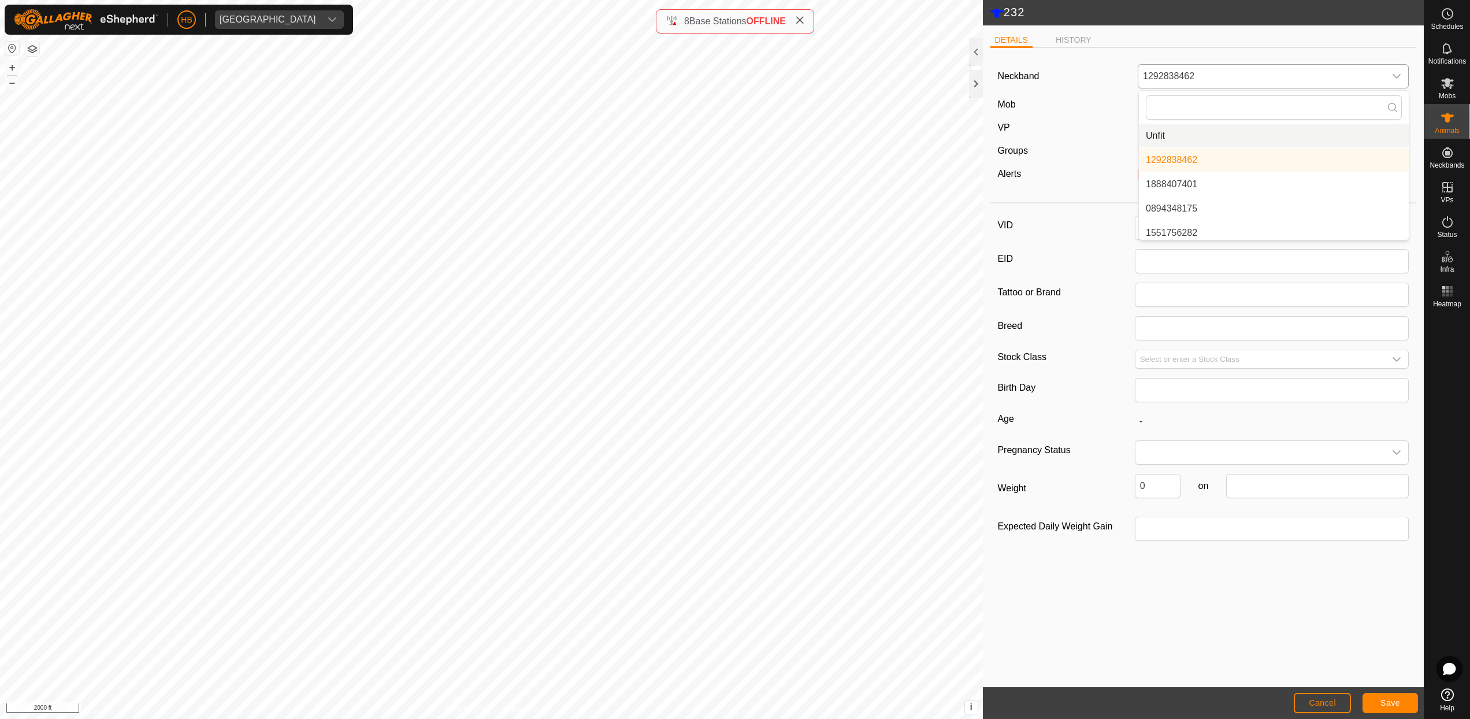
click at [1189, 137] on li "Unfit" at bounding box center [1274, 135] width 270 height 23
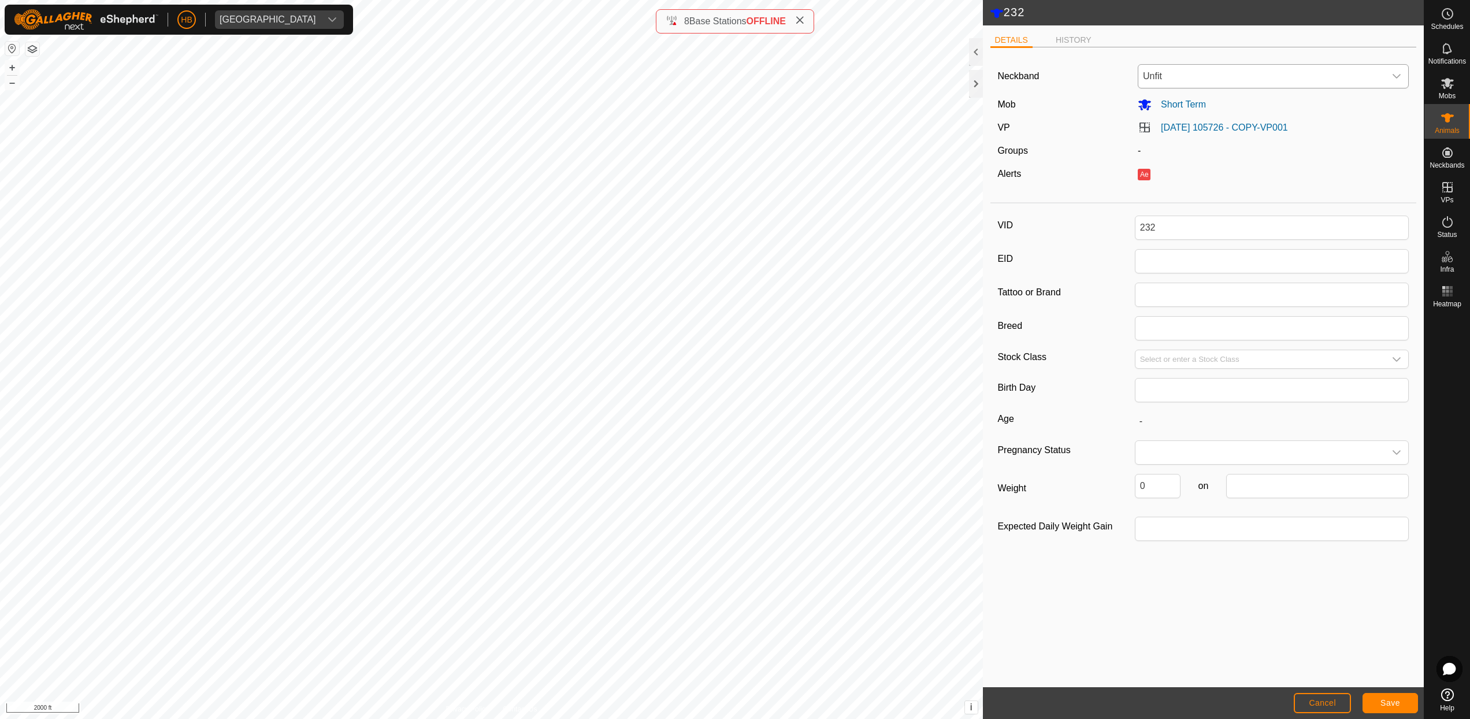
click at [1386, 696] on button "Save" at bounding box center [1390, 703] width 55 height 20
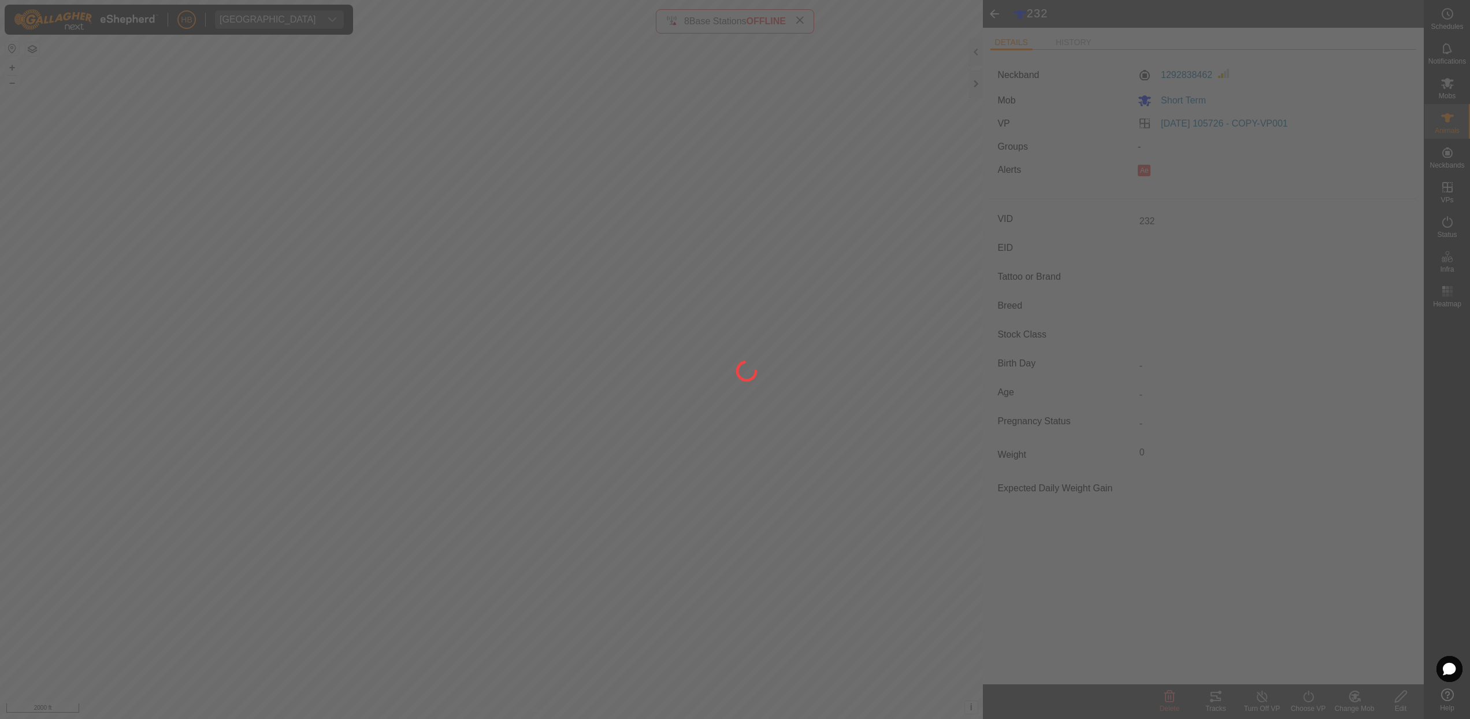
type input "-"
type input "0 kg"
type input "-"
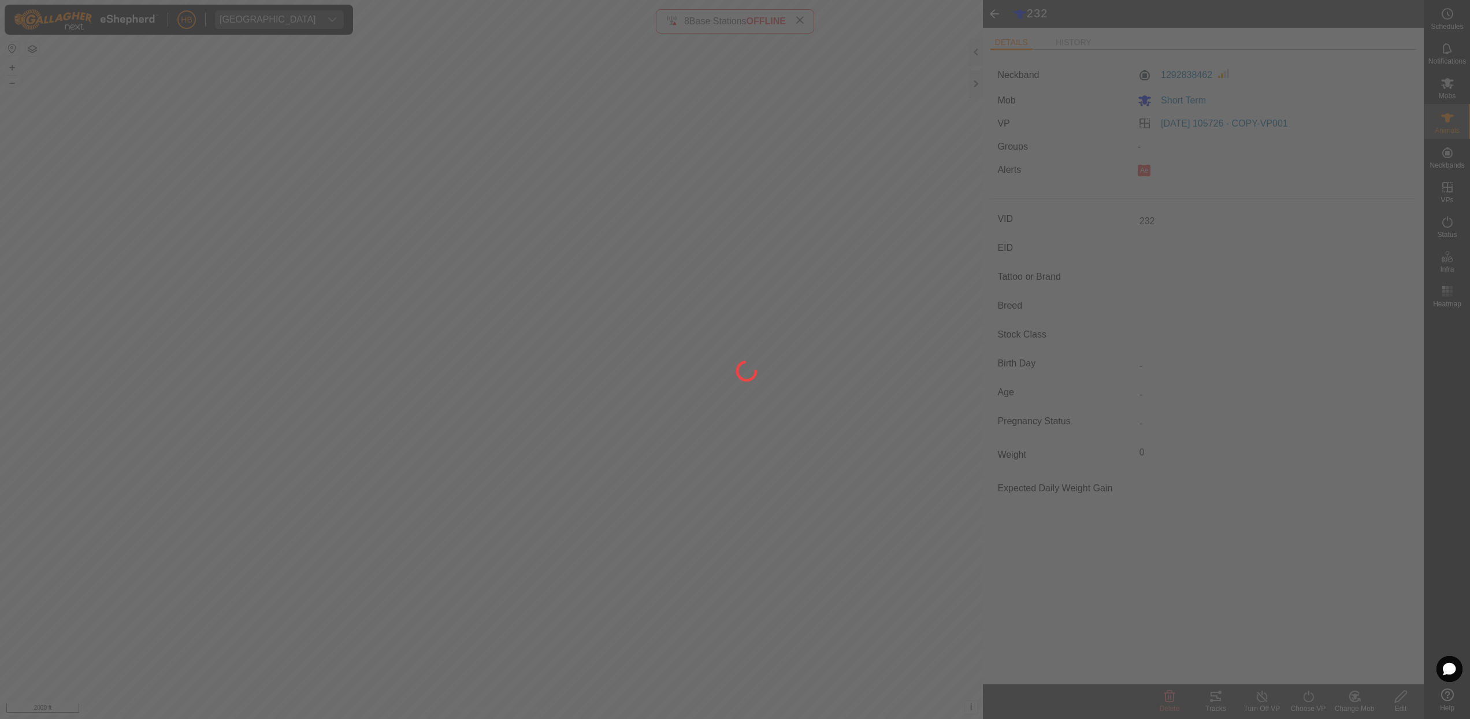
type input "-"
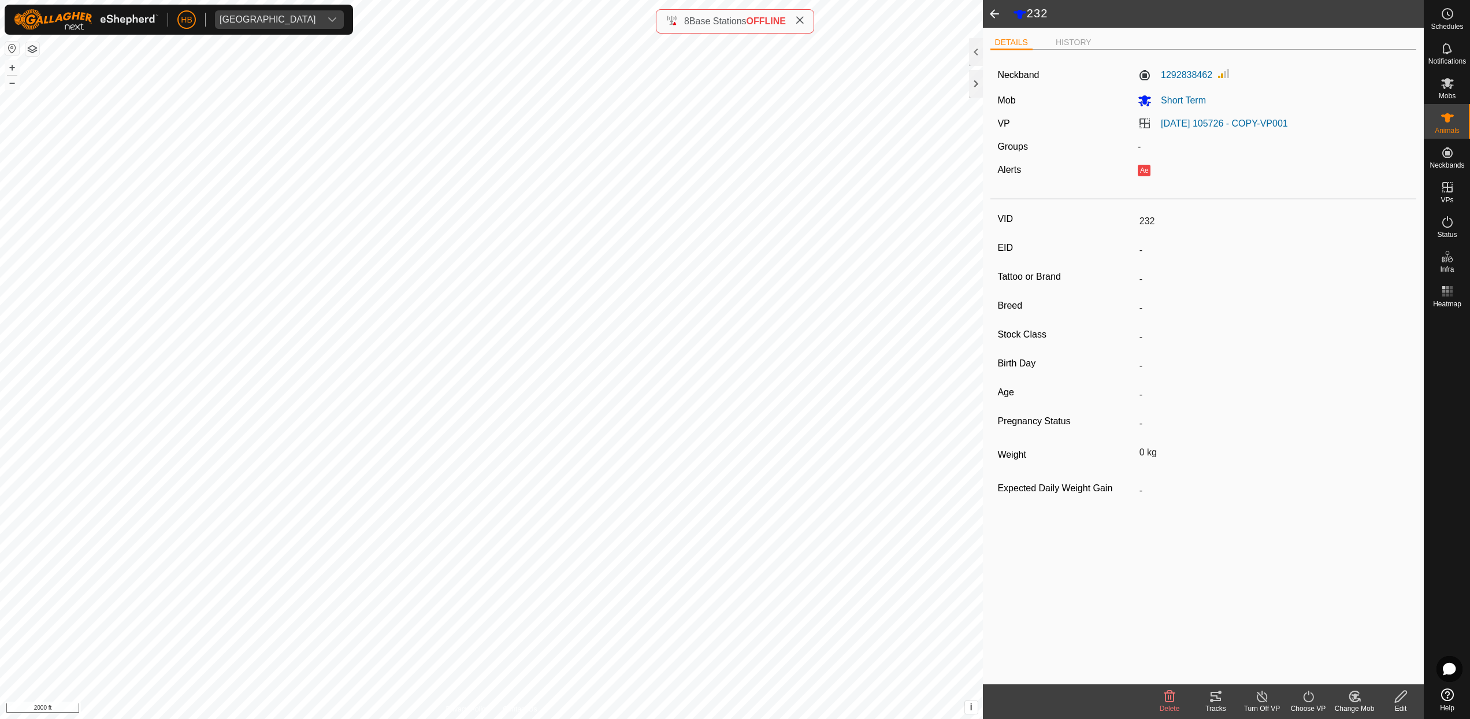
click at [1392, 694] on edit-svg-icon at bounding box center [1401, 696] width 46 height 14
type input "0"
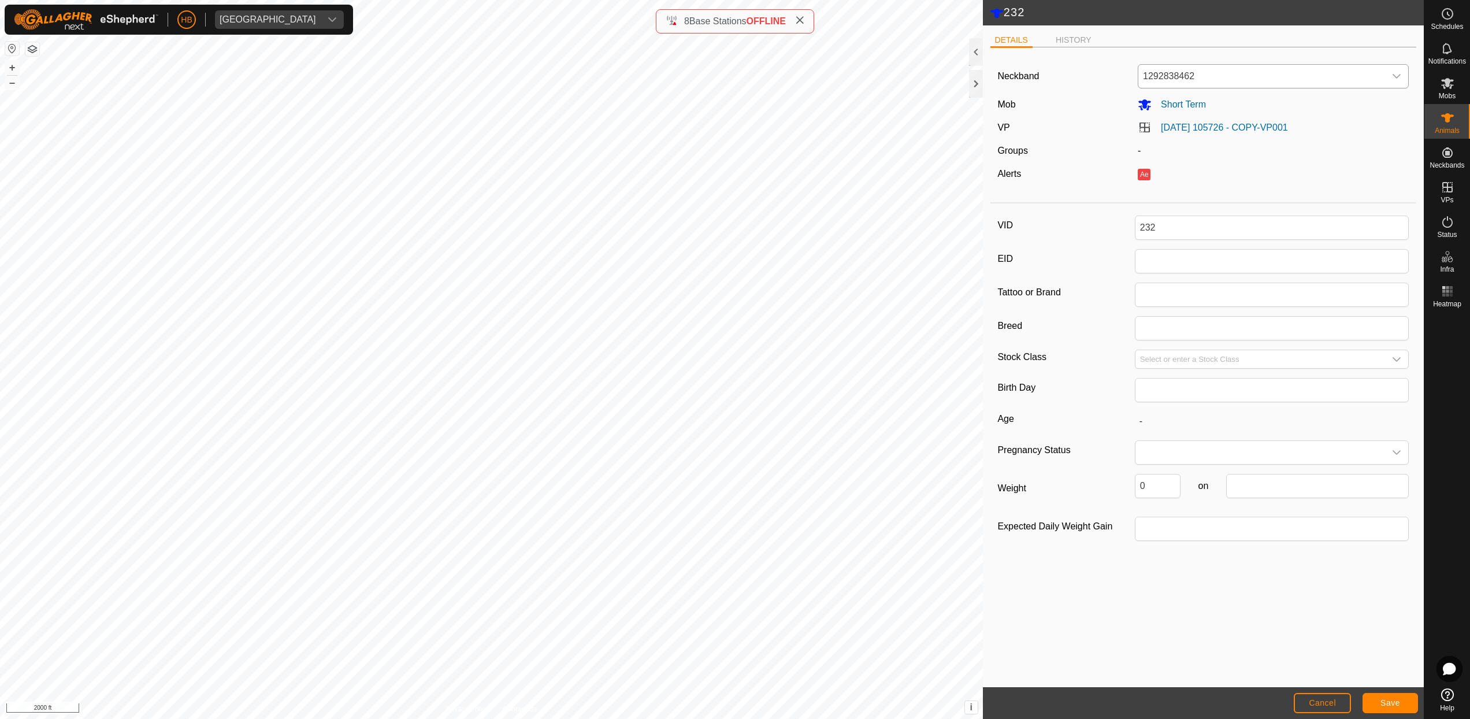
click at [1198, 77] on span "1292838462" at bounding box center [1261, 76] width 247 height 23
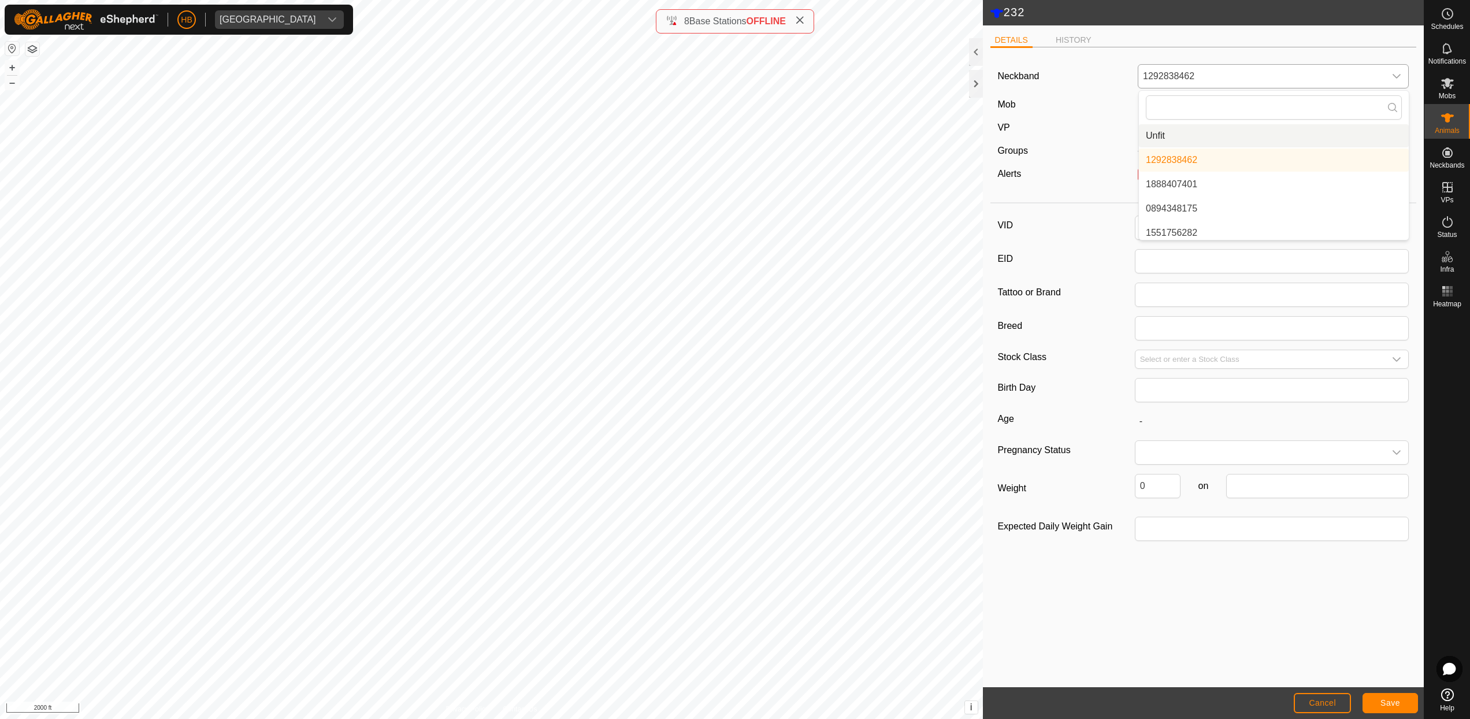
click at [1178, 128] on li "Unfit" at bounding box center [1274, 135] width 270 height 23
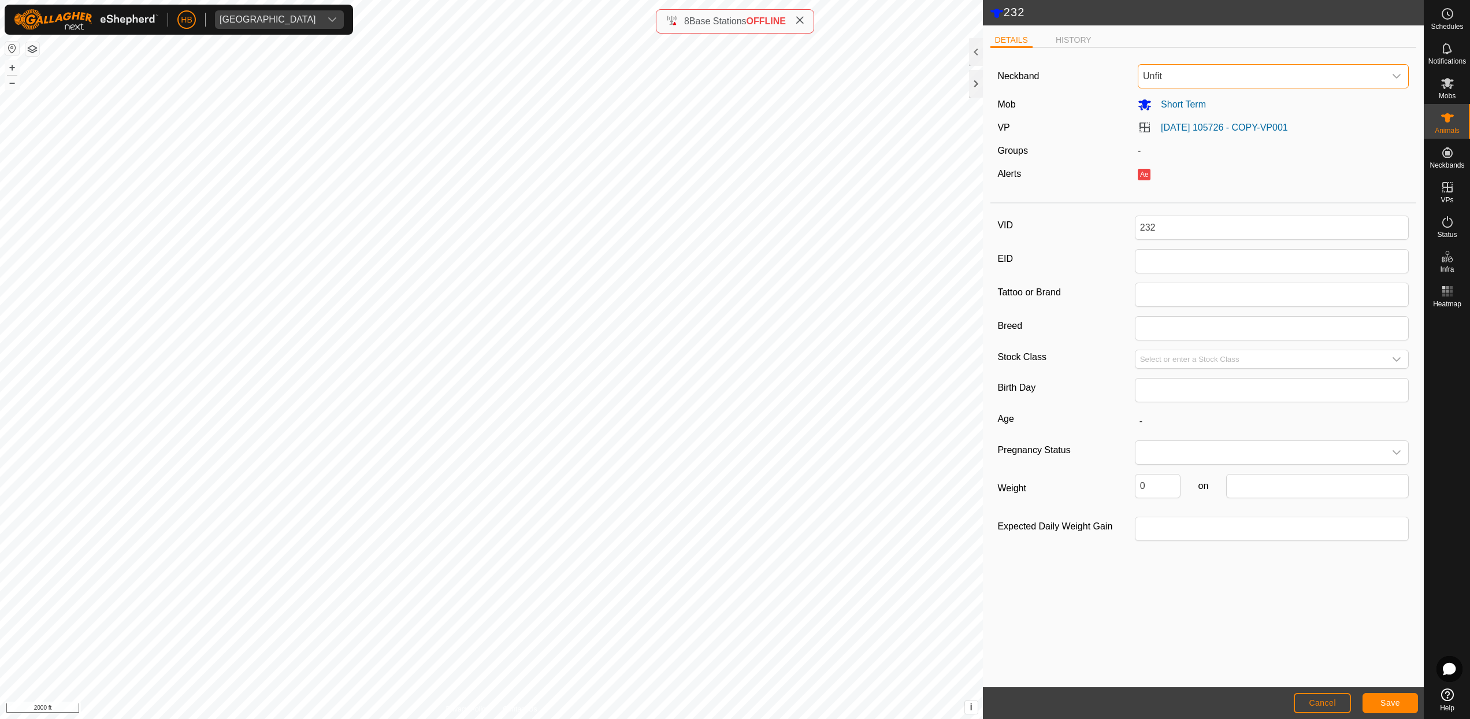
click at [1381, 704] on span "Save" at bounding box center [1391, 702] width 20 height 9
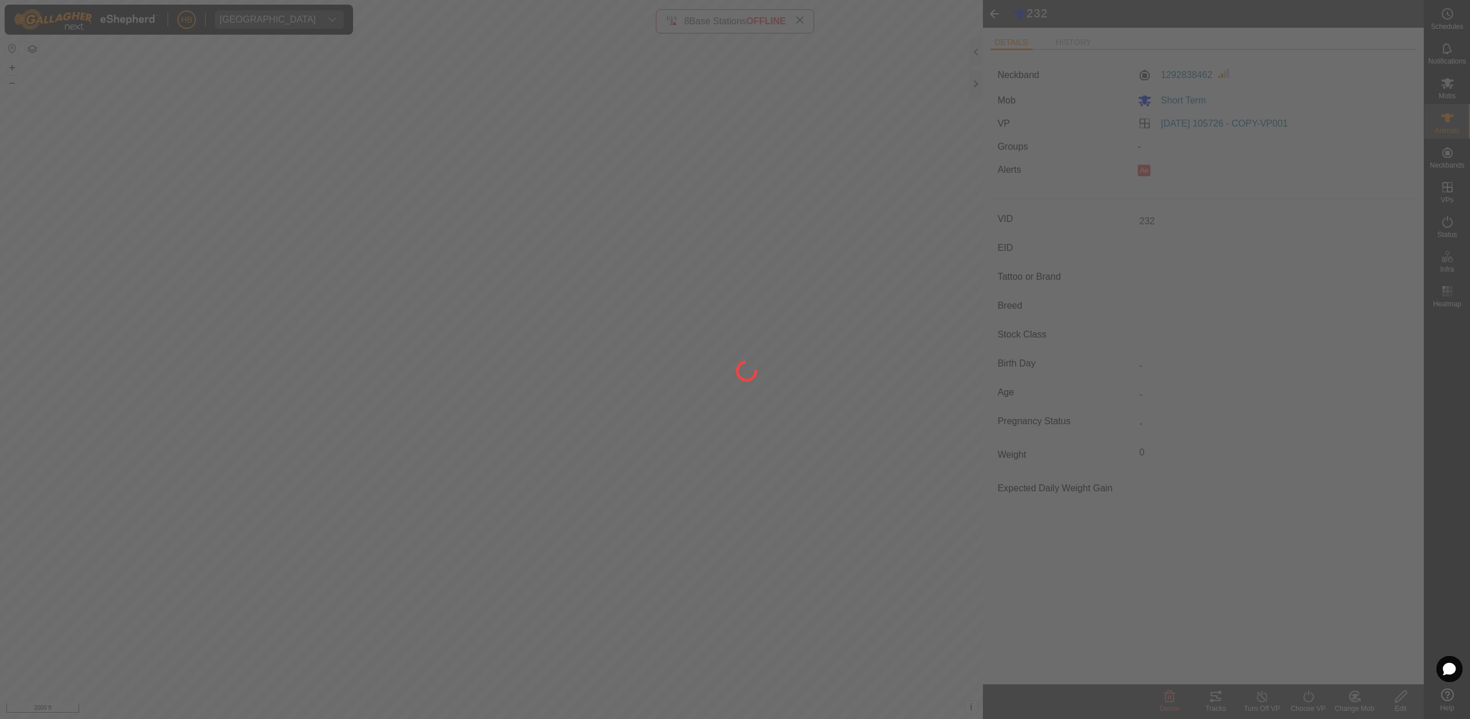
type input "-"
type input "0 kg"
type input "-"
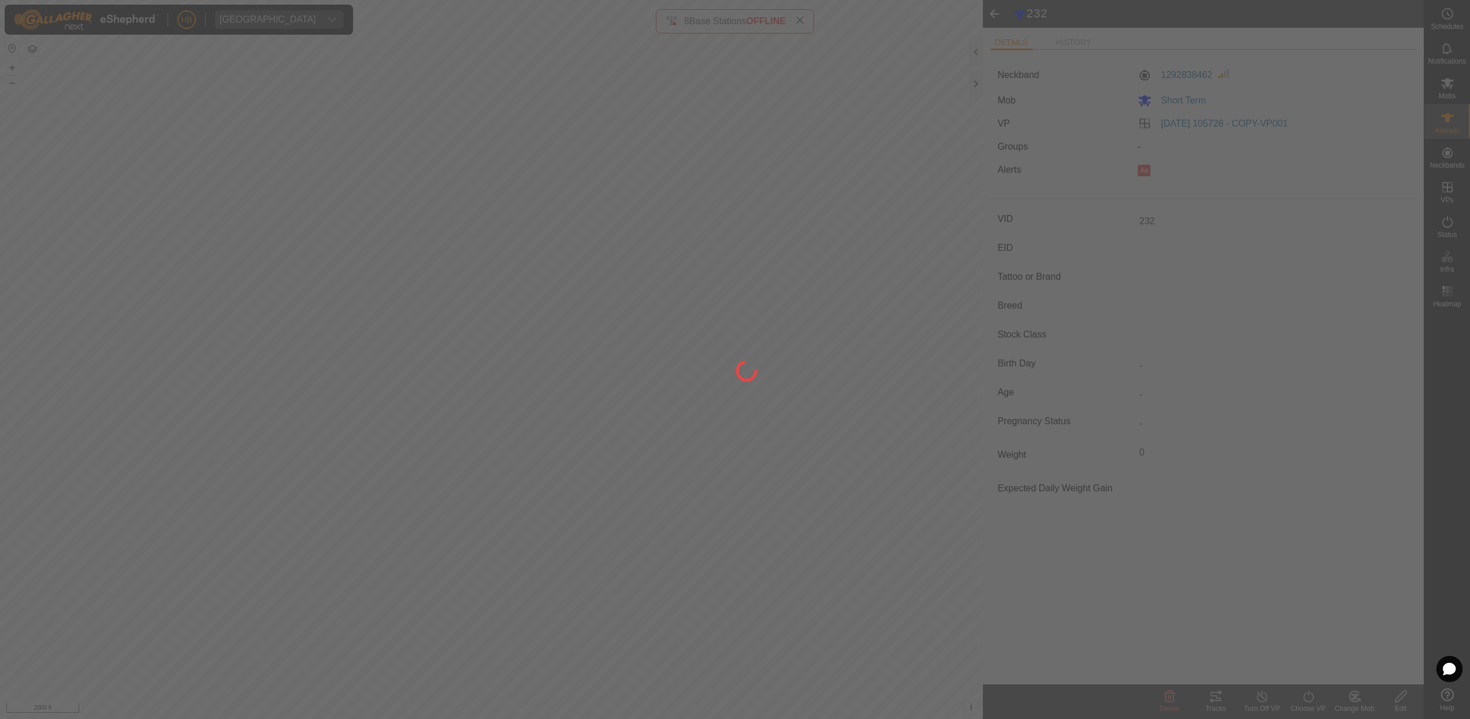
type input "-"
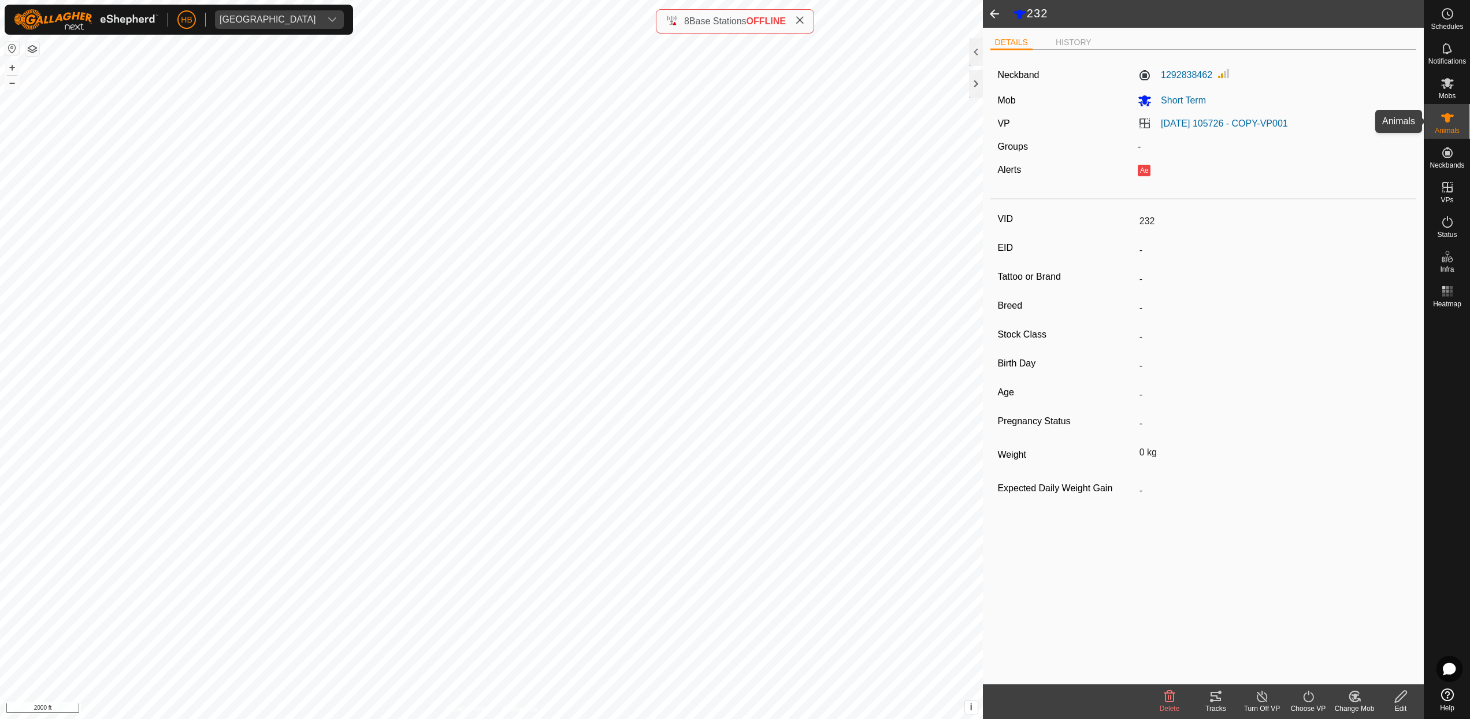
click at [1446, 120] on icon at bounding box center [1447, 117] width 13 height 9
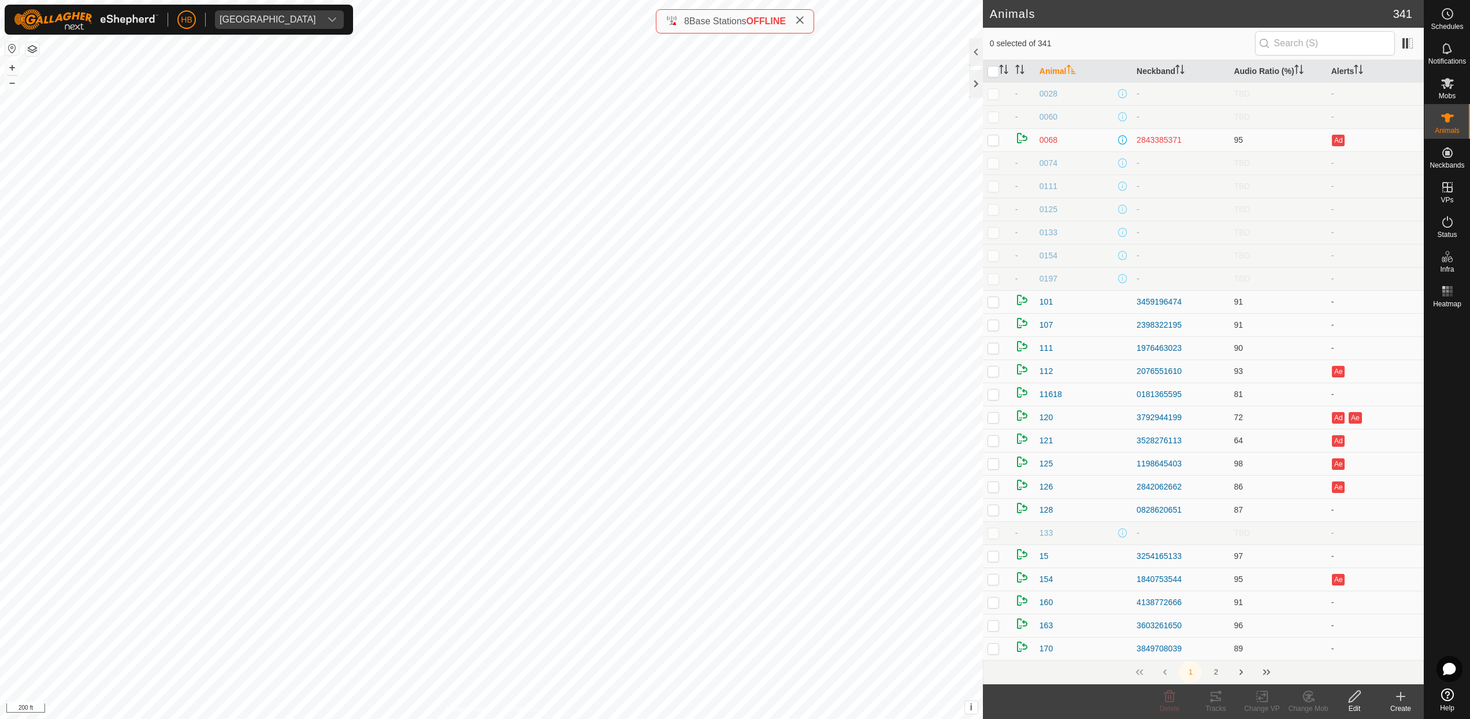
click at [29, 42] on button "button" at bounding box center [32, 49] width 14 height 14
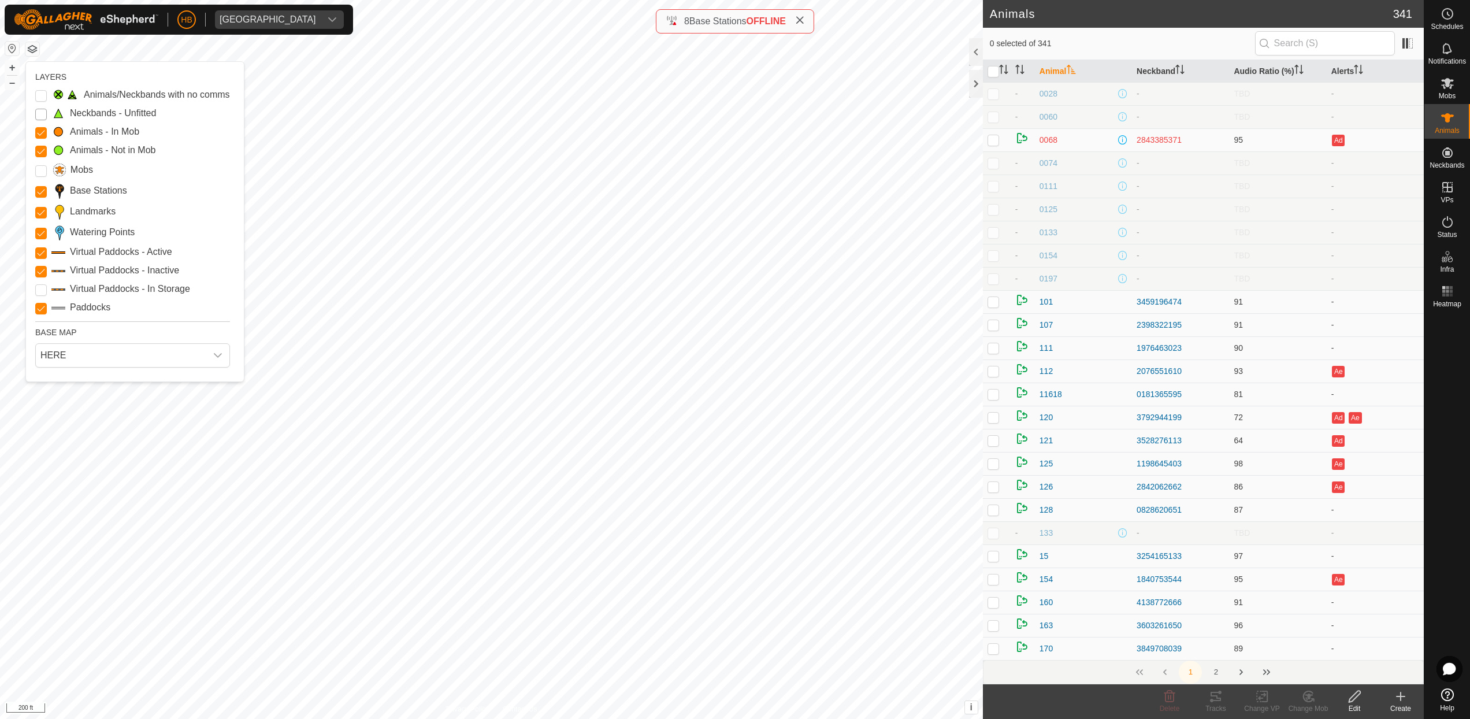
click at [41, 112] on Unfitted "Neckbands - Unfitted" at bounding box center [41, 115] width 12 height 12
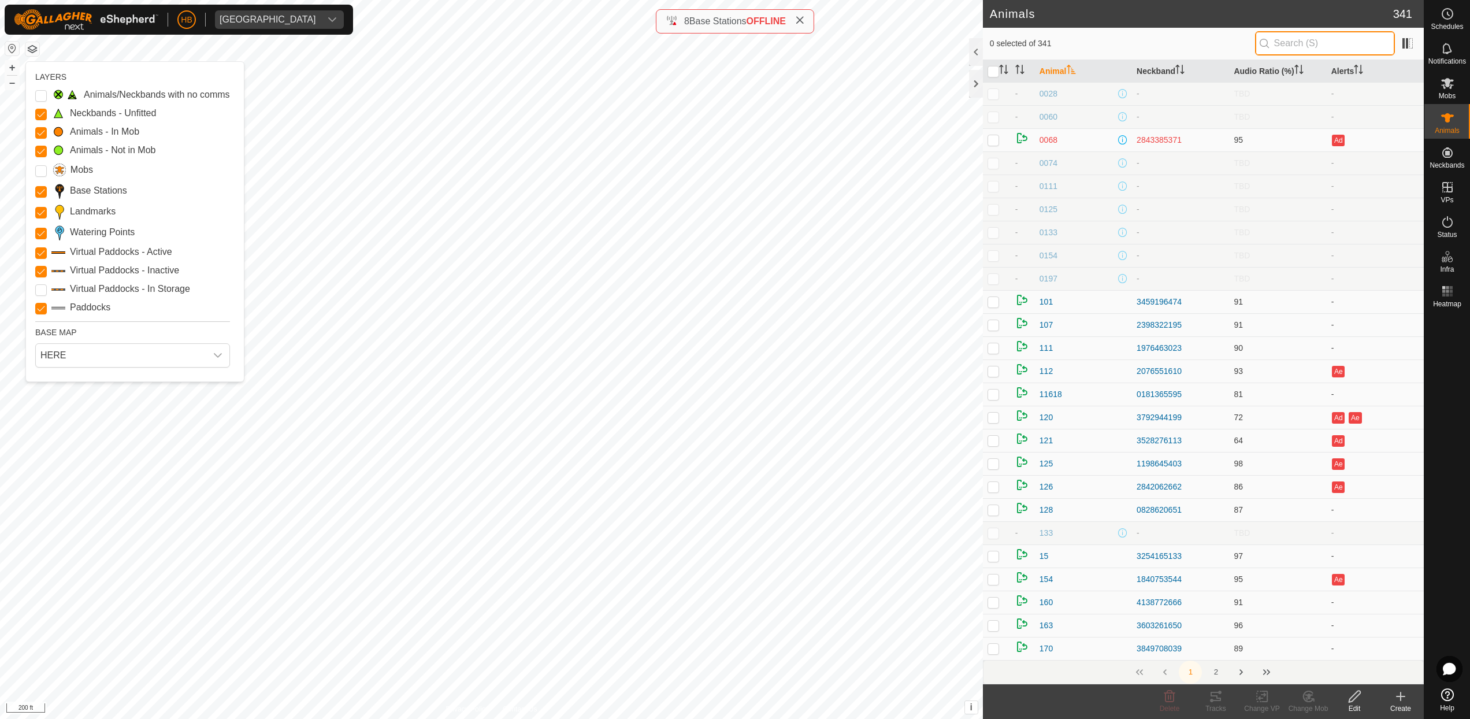
click at [1321, 46] on input "text" at bounding box center [1325, 43] width 140 height 24
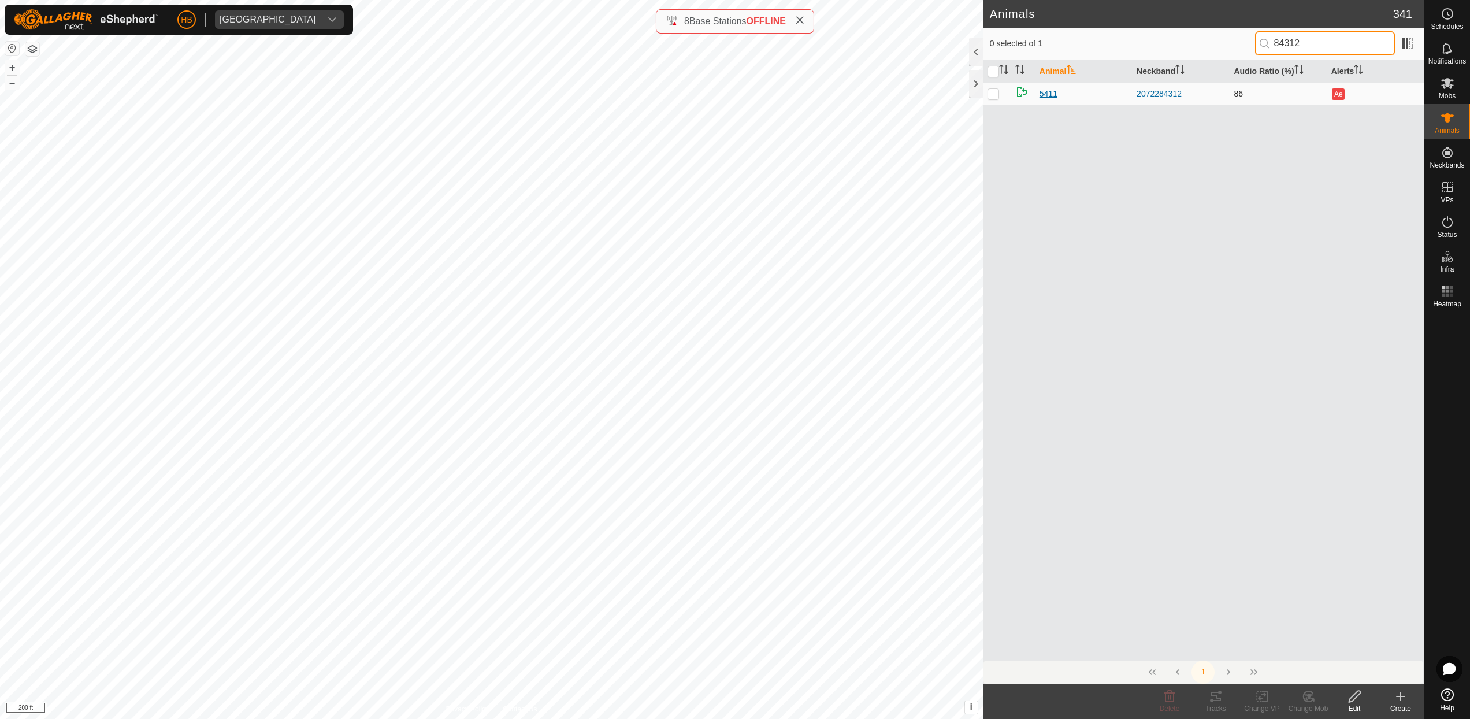
type input "84312"
click at [1042, 88] on span "5411" at bounding box center [1049, 94] width 18 height 12
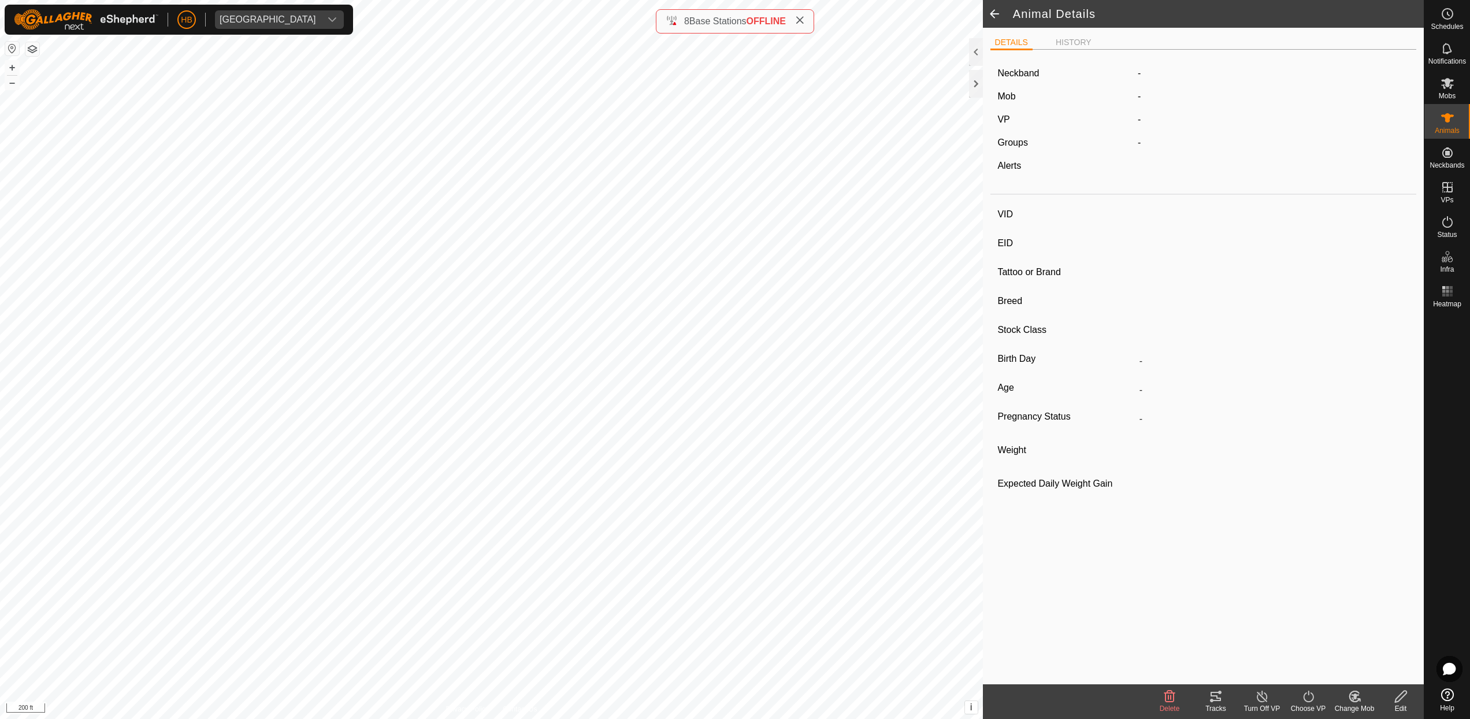
type input "5411"
type input "-"
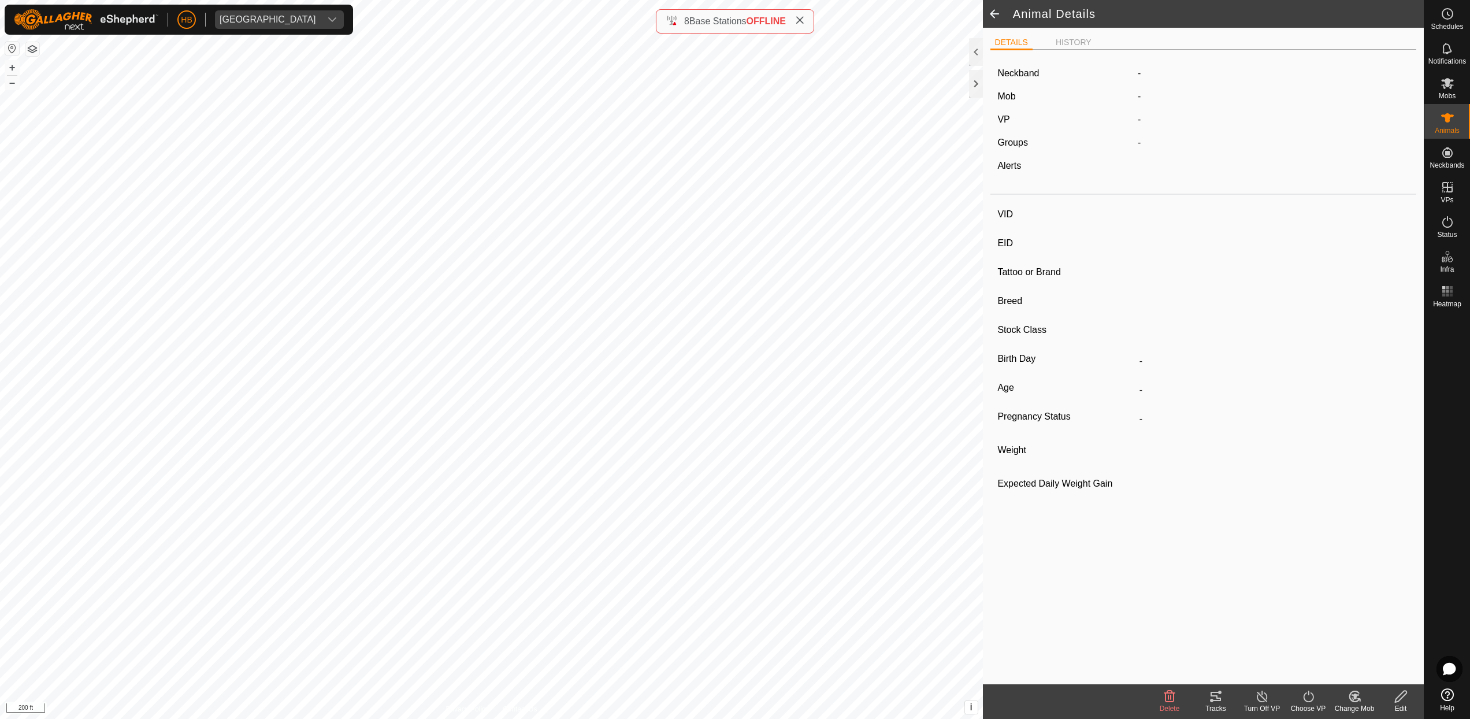
type input "0 kg"
type input "-"
click at [1401, 693] on icon at bounding box center [1401, 697] width 12 height 12
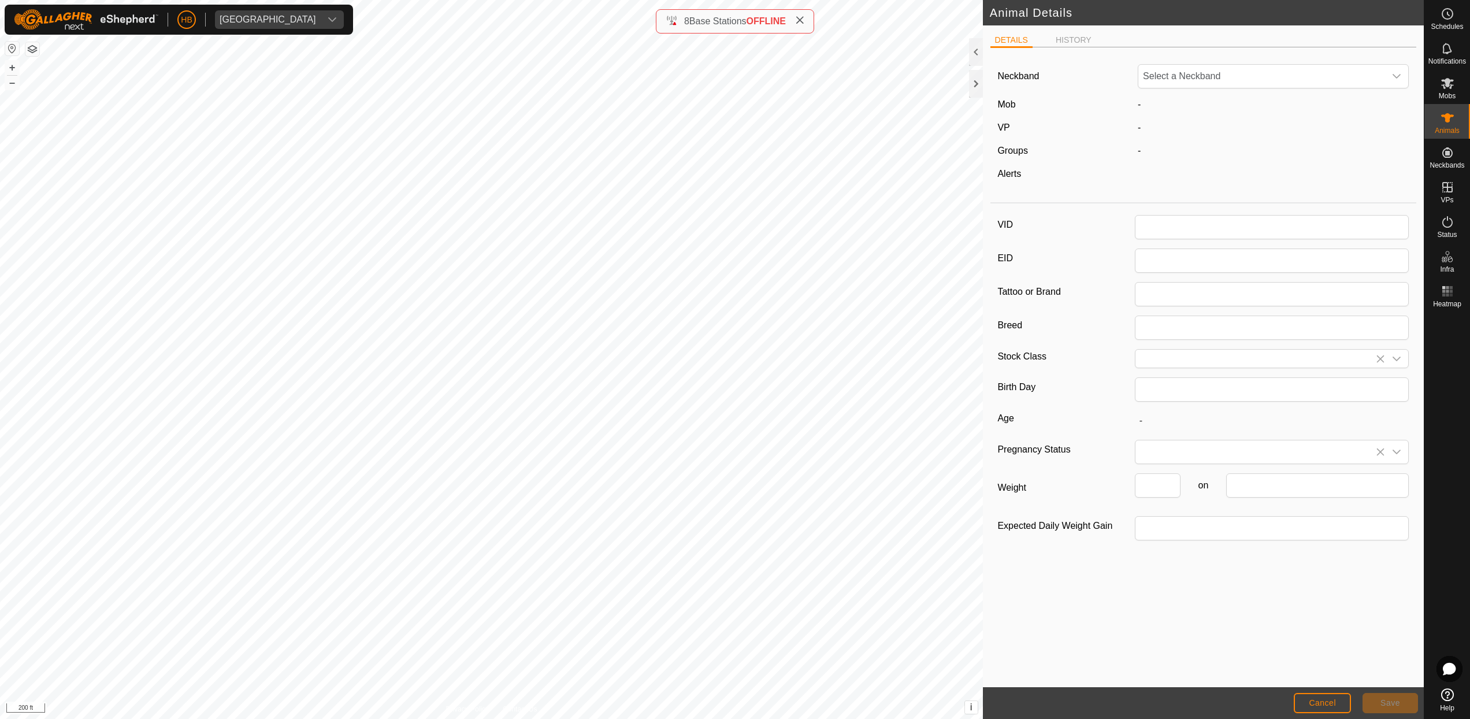
type input "5411"
type input "0"
click at [1237, 77] on span "2072284312" at bounding box center [1261, 76] width 247 height 23
click at [1185, 139] on li "Unfit" at bounding box center [1274, 135] width 270 height 23
click at [1380, 703] on button "Save" at bounding box center [1390, 703] width 55 height 20
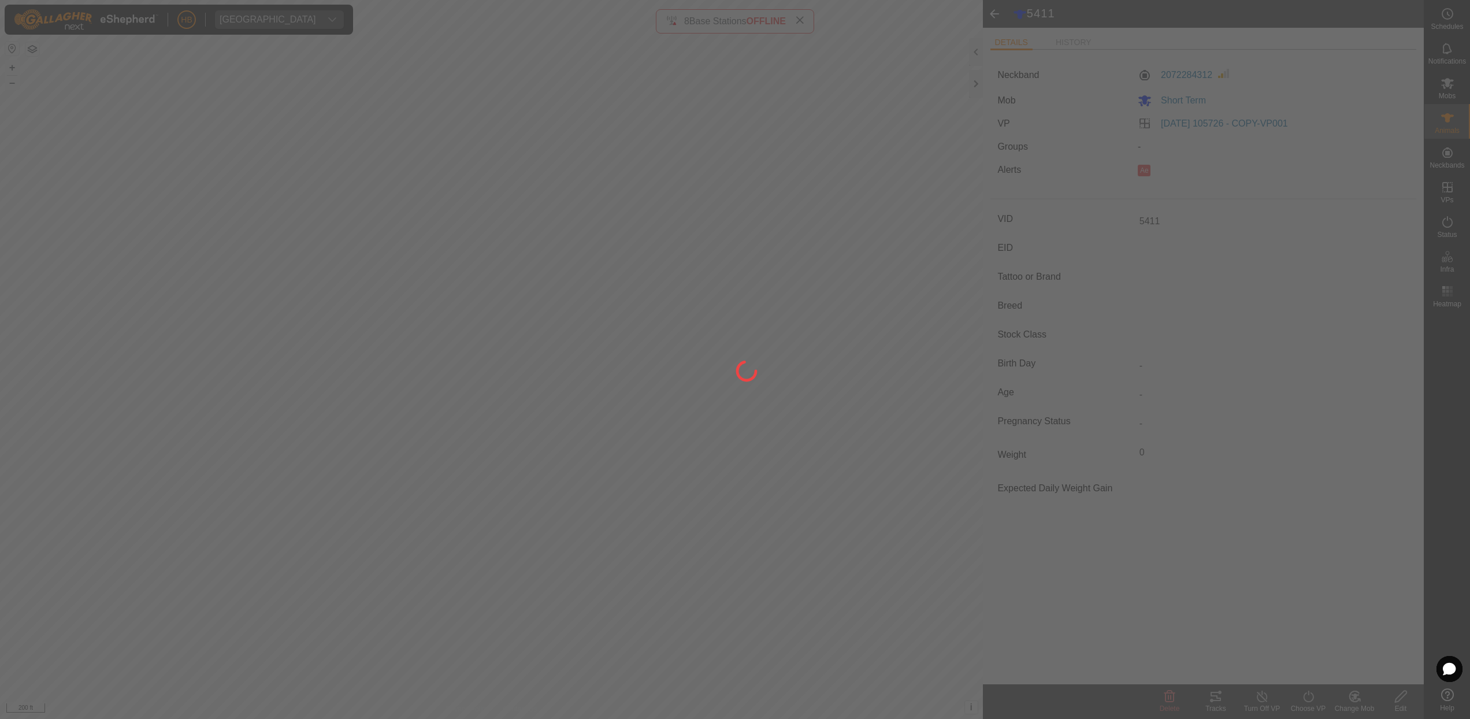
type input "-"
type input "0 kg"
type input "-"
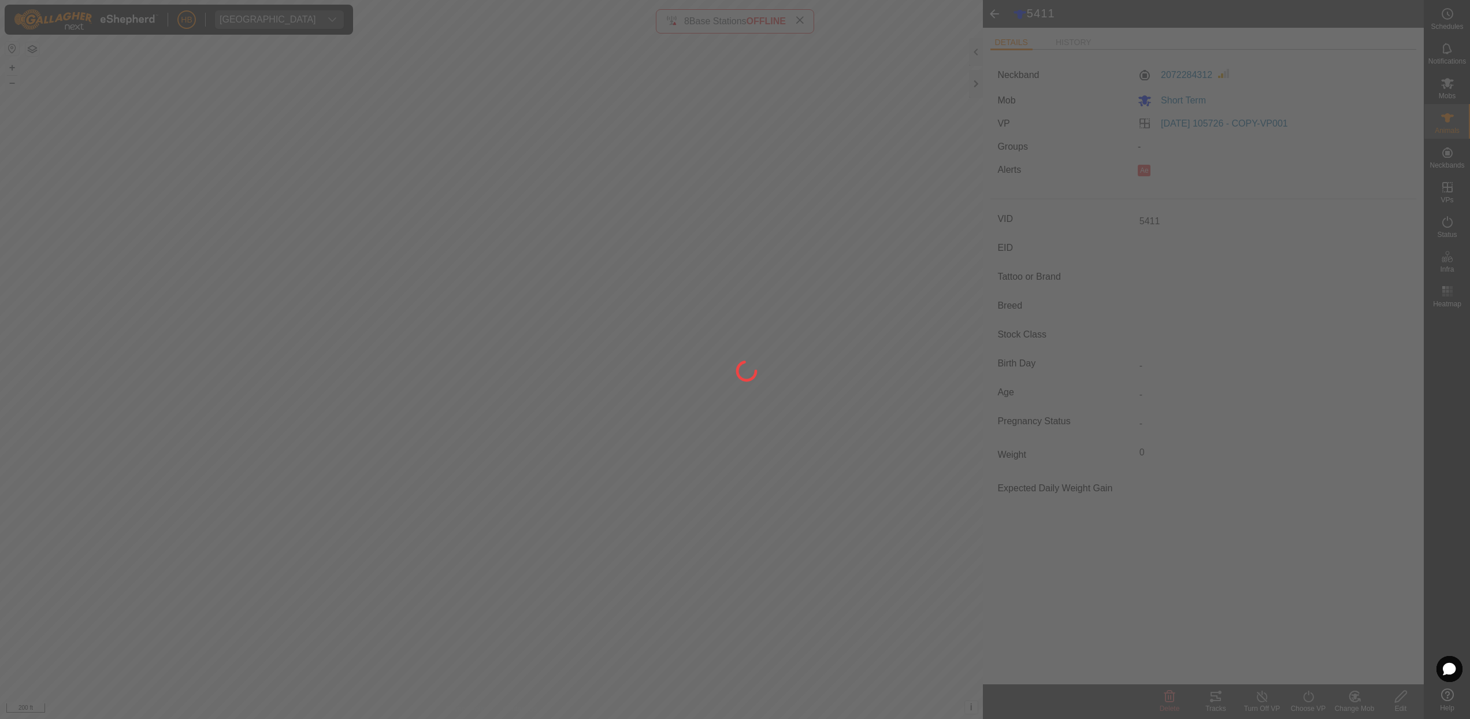
type input "-"
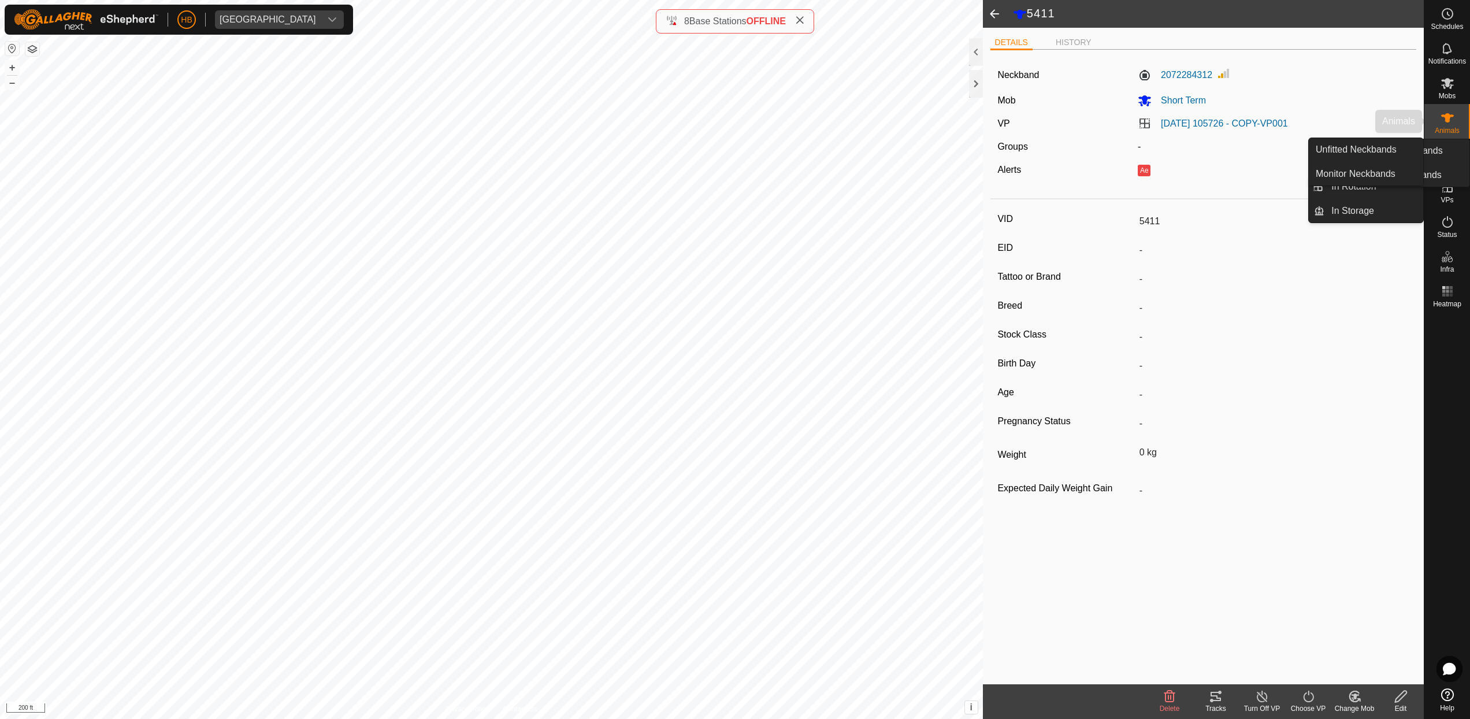
click at [1448, 128] on span "Animals" at bounding box center [1447, 130] width 25 height 7
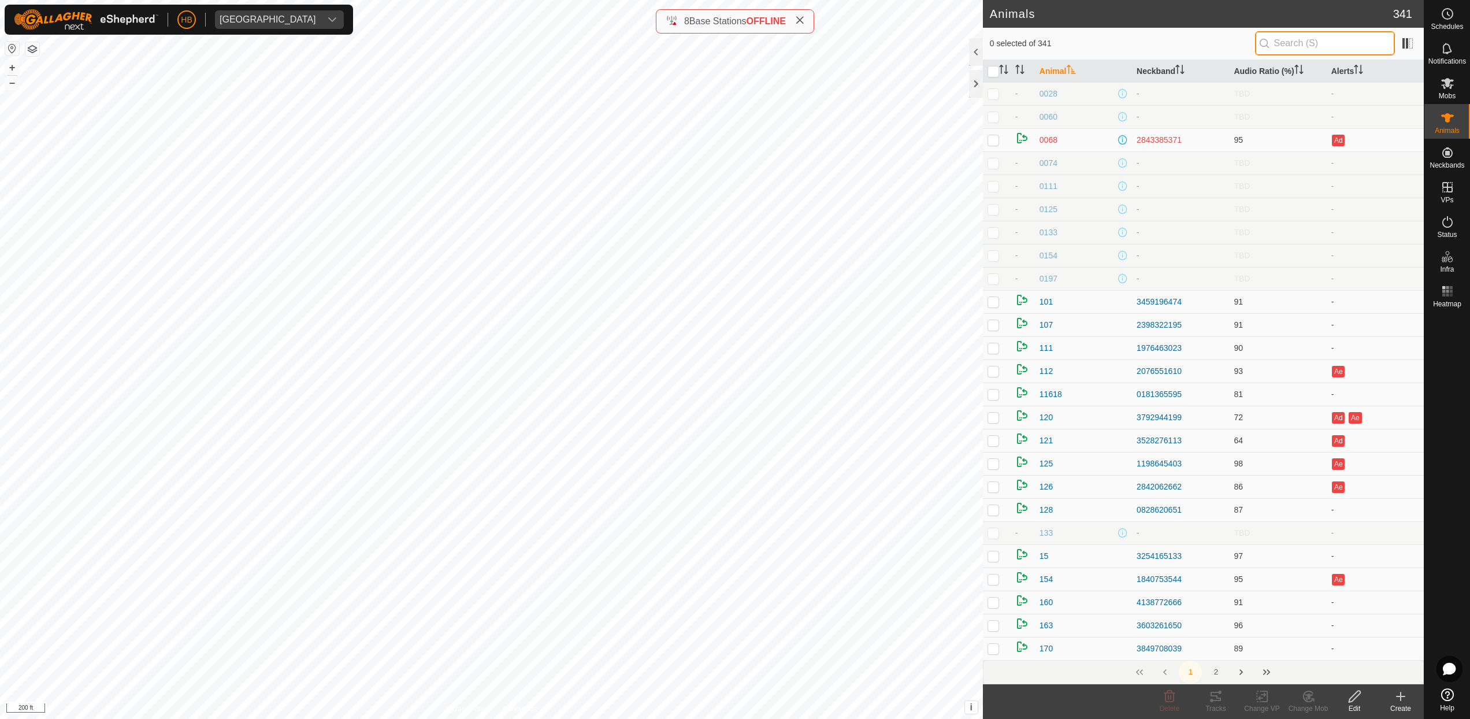
click at [1291, 48] on input "text" at bounding box center [1325, 43] width 140 height 24
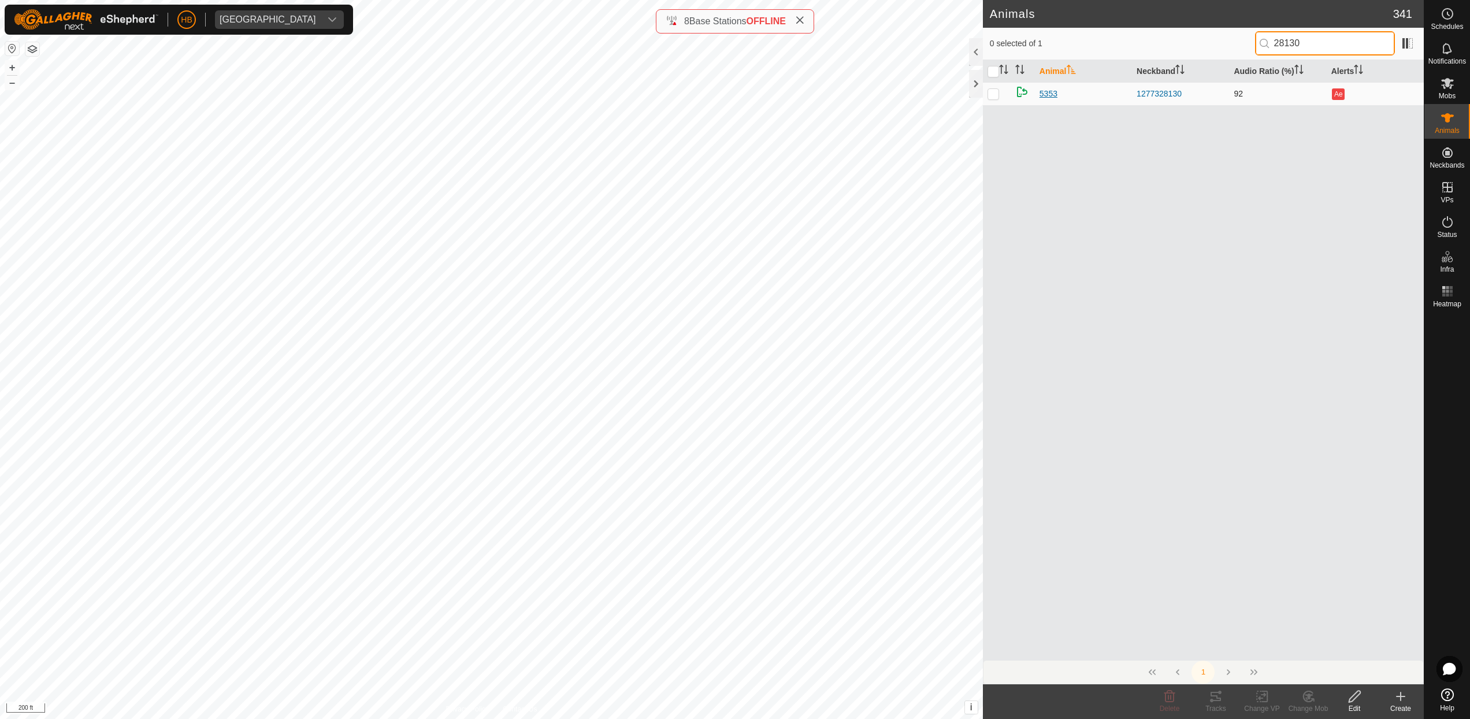
type input "28130"
click at [1047, 95] on span "5353" at bounding box center [1049, 94] width 18 height 12
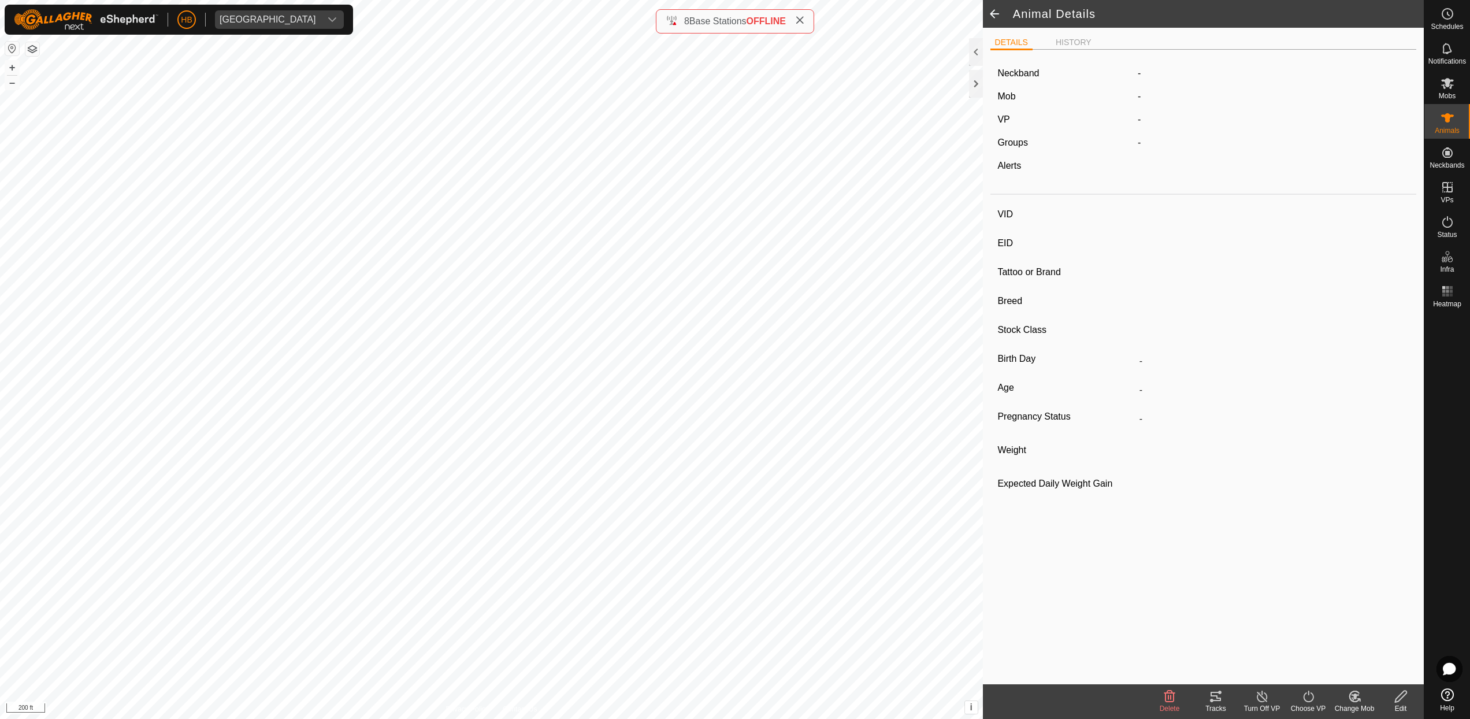
type input "5353"
type input "-"
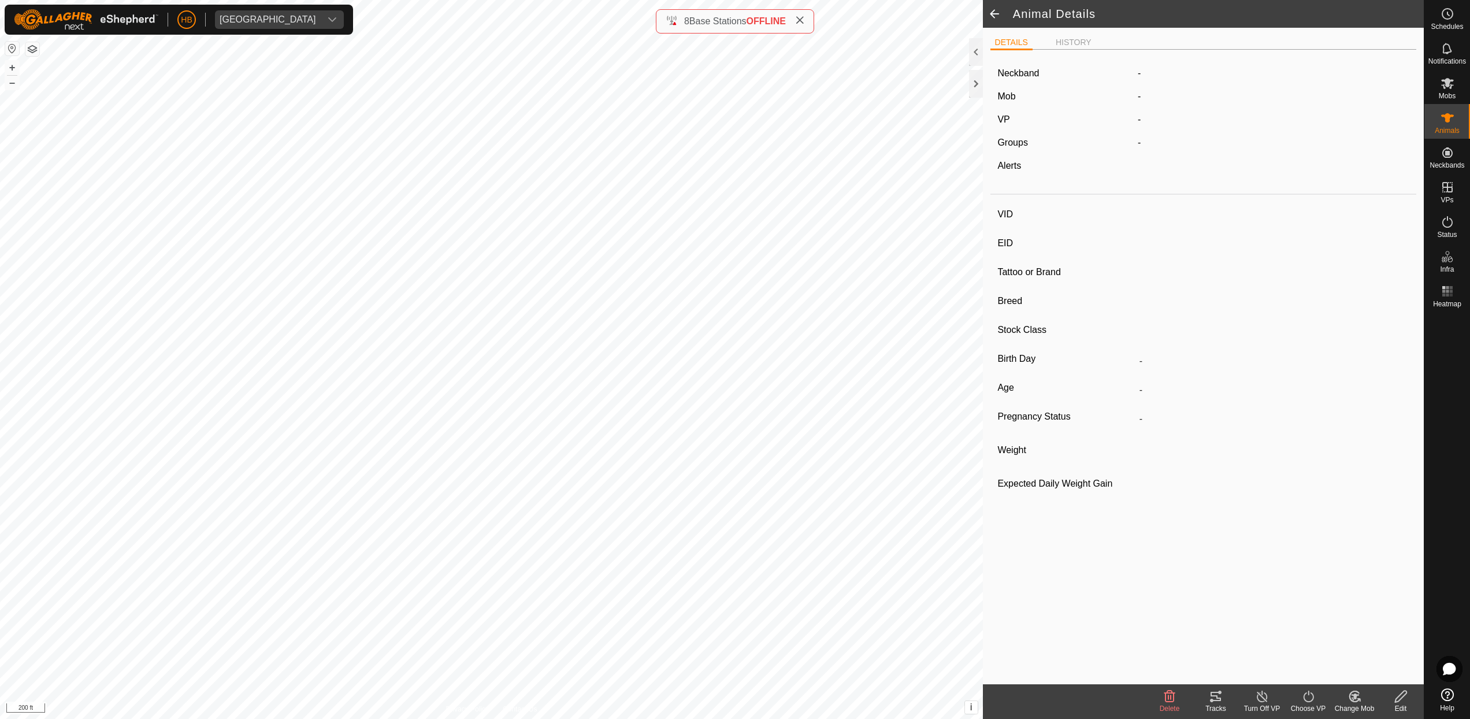
type input "0 kg"
type input "-"
click at [1205, 79] on label "1277328130" at bounding box center [1175, 75] width 75 height 14
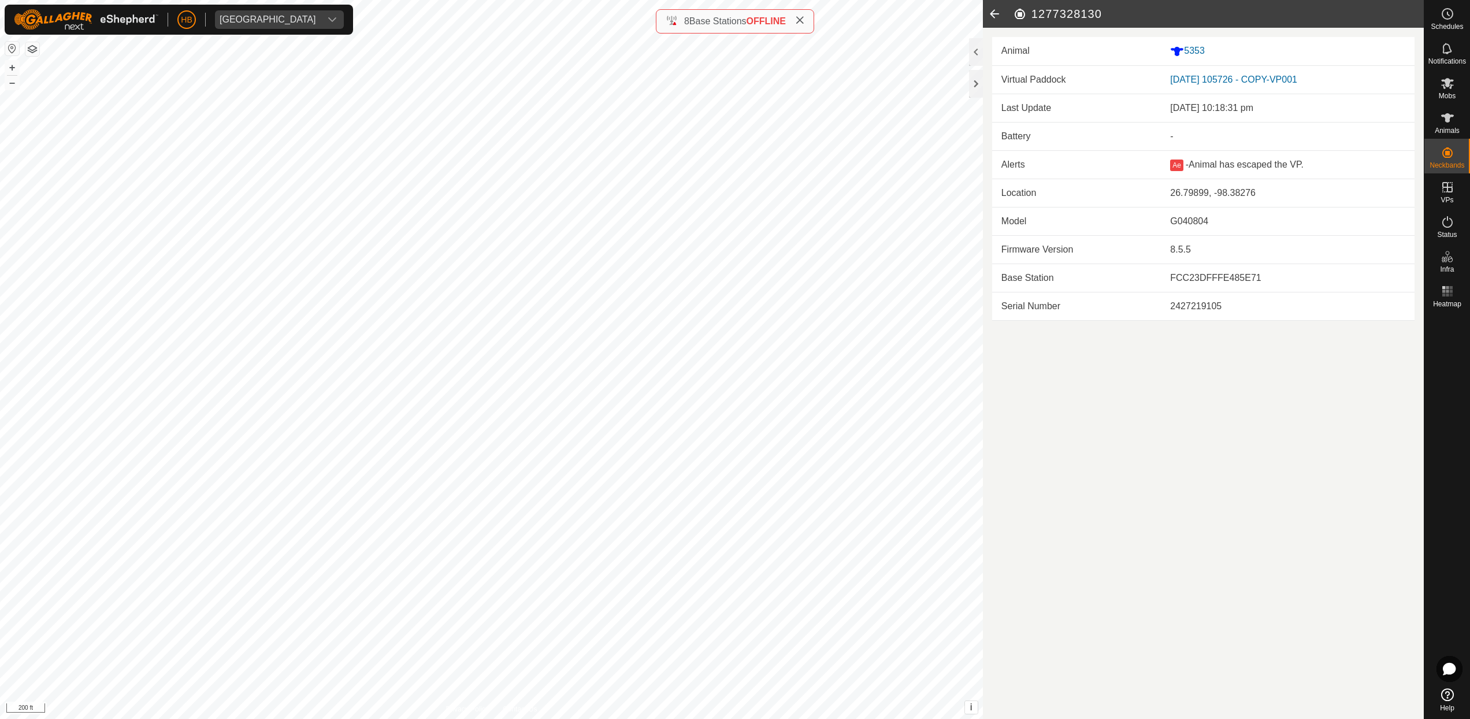
click at [993, 18] on icon at bounding box center [994, 14] width 23 height 28
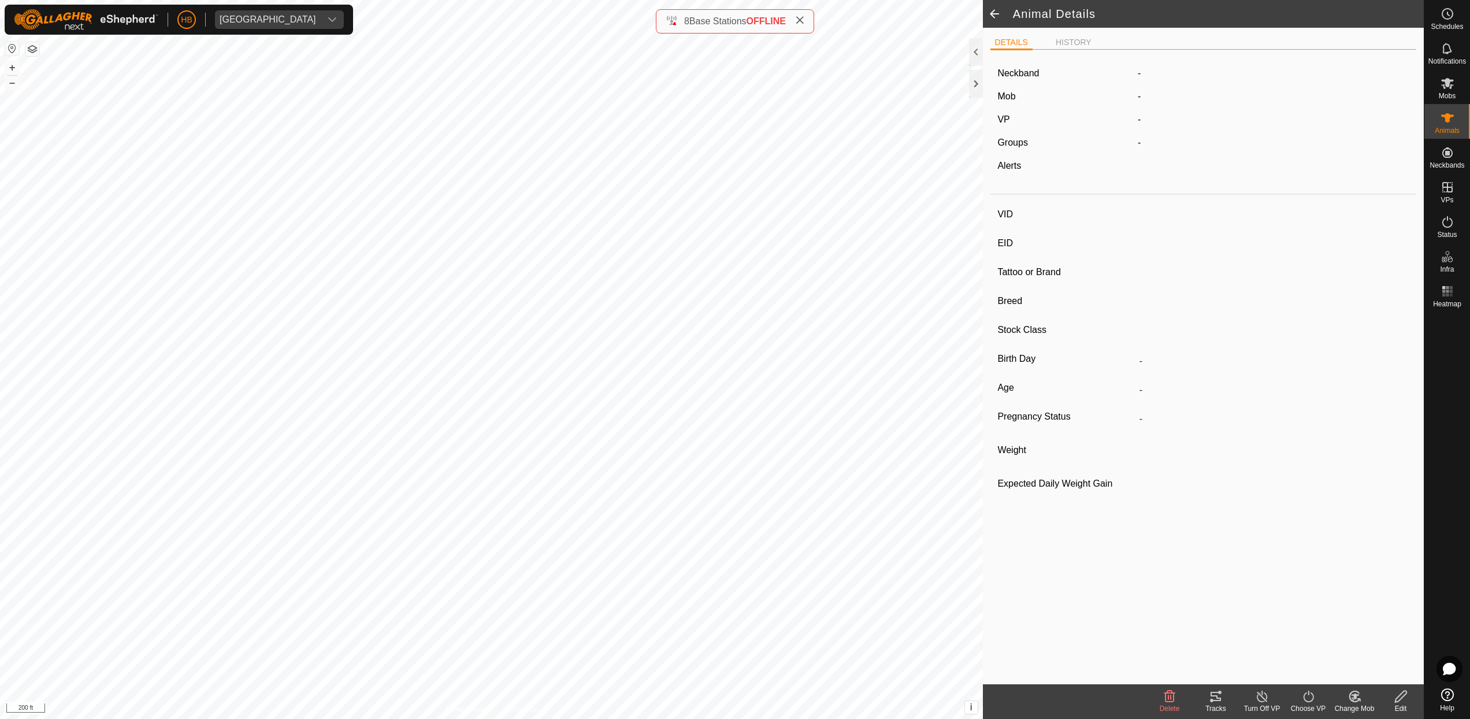
type input "5353"
type input "-"
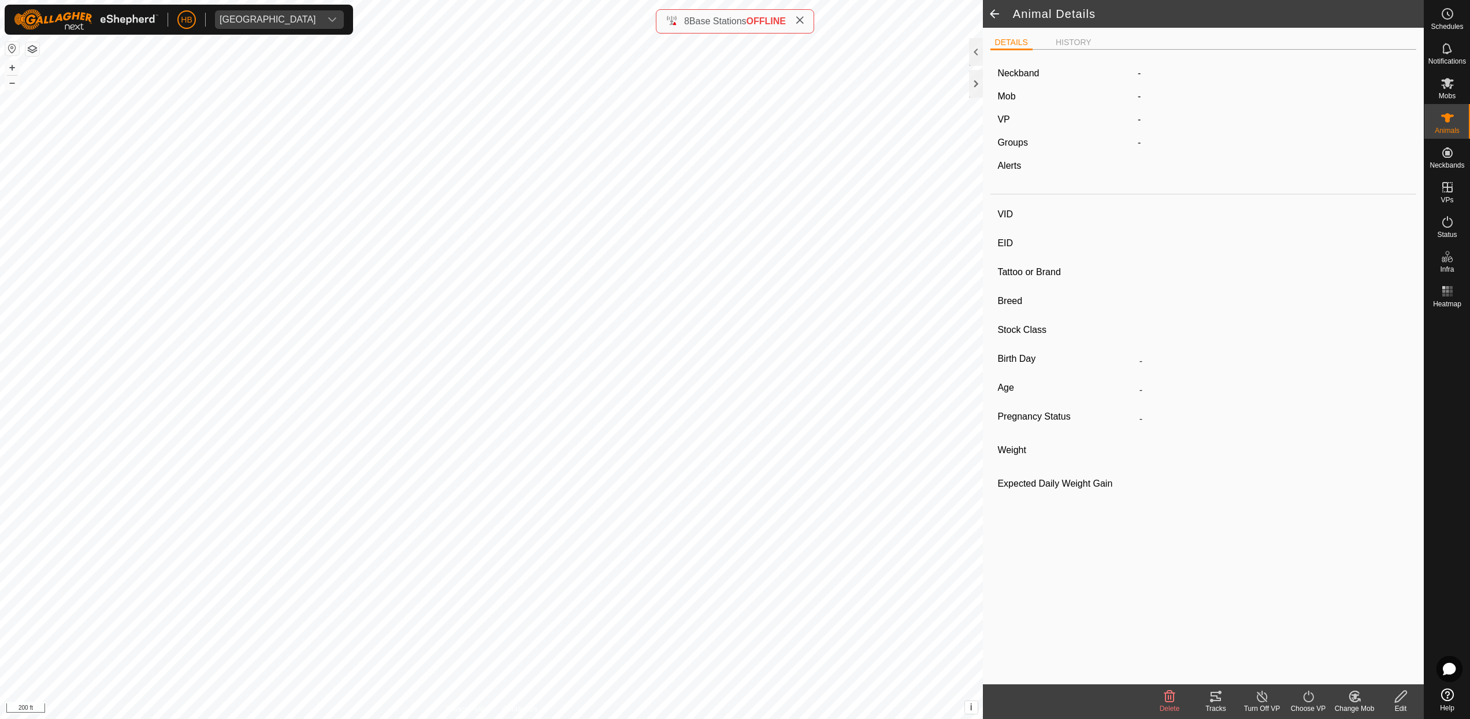
type input "0 kg"
type input "-"
click at [1394, 700] on icon at bounding box center [1401, 696] width 14 height 14
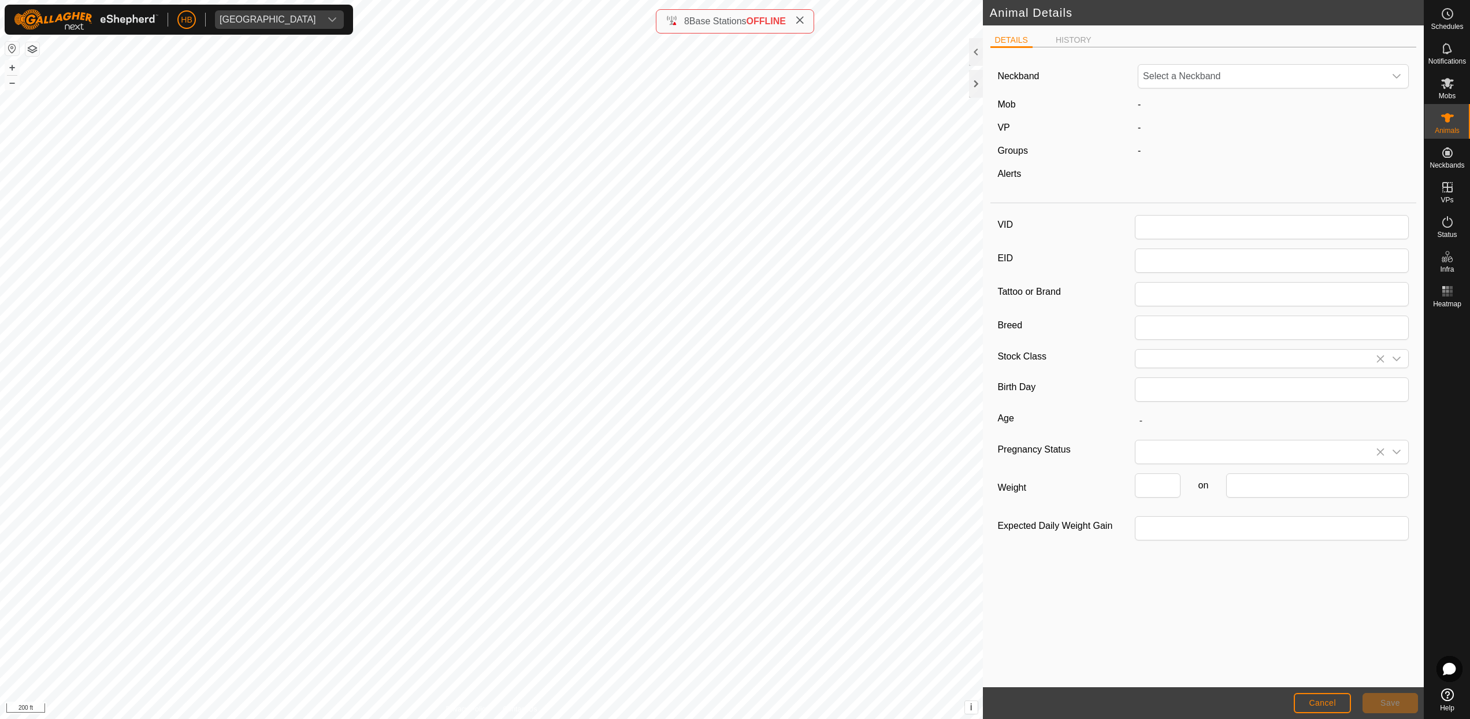
type input "5353"
type input "0"
click at [1226, 83] on span "1277328130" at bounding box center [1261, 76] width 247 height 23
click at [1189, 132] on li "Unfit" at bounding box center [1274, 135] width 270 height 23
click at [1392, 714] on footer "Cancel Save" at bounding box center [1203, 703] width 441 height 32
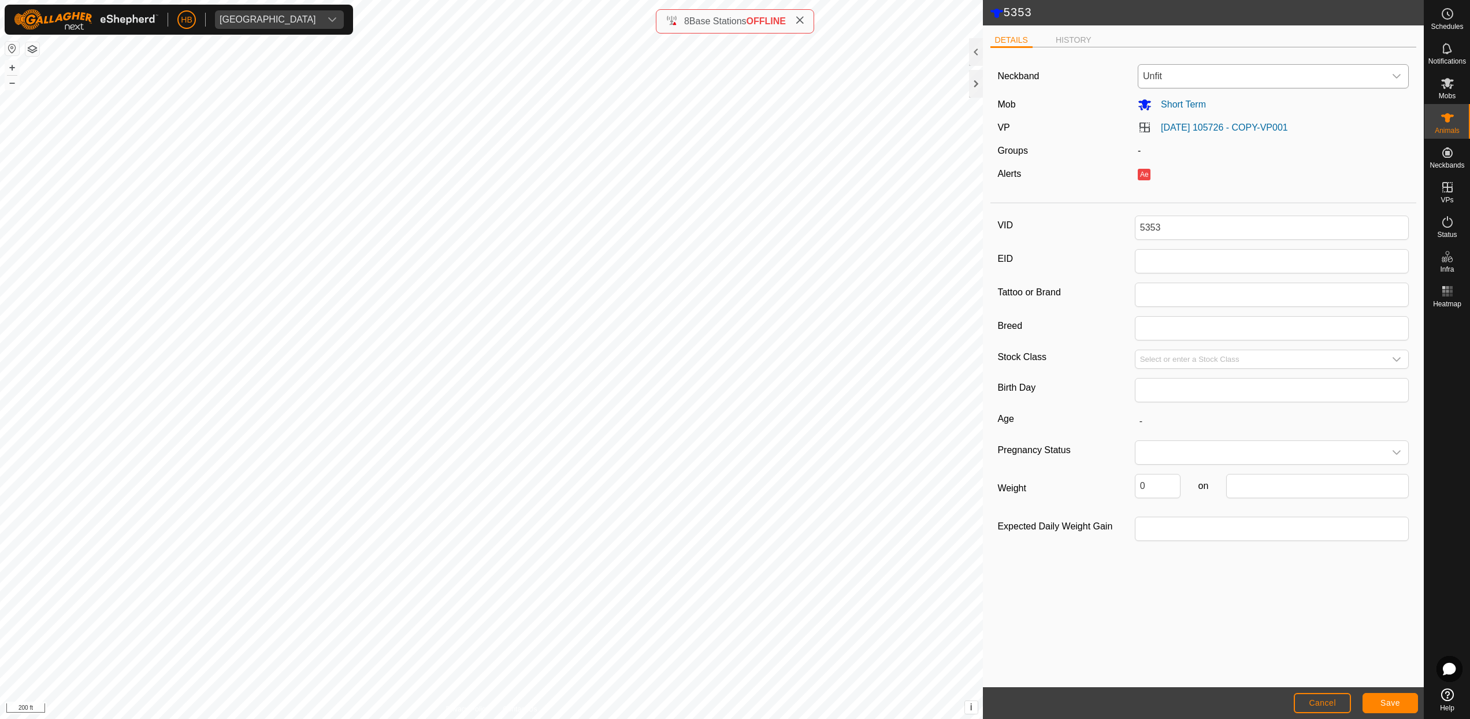
click at [1383, 708] on button "Save" at bounding box center [1390, 703] width 55 height 20
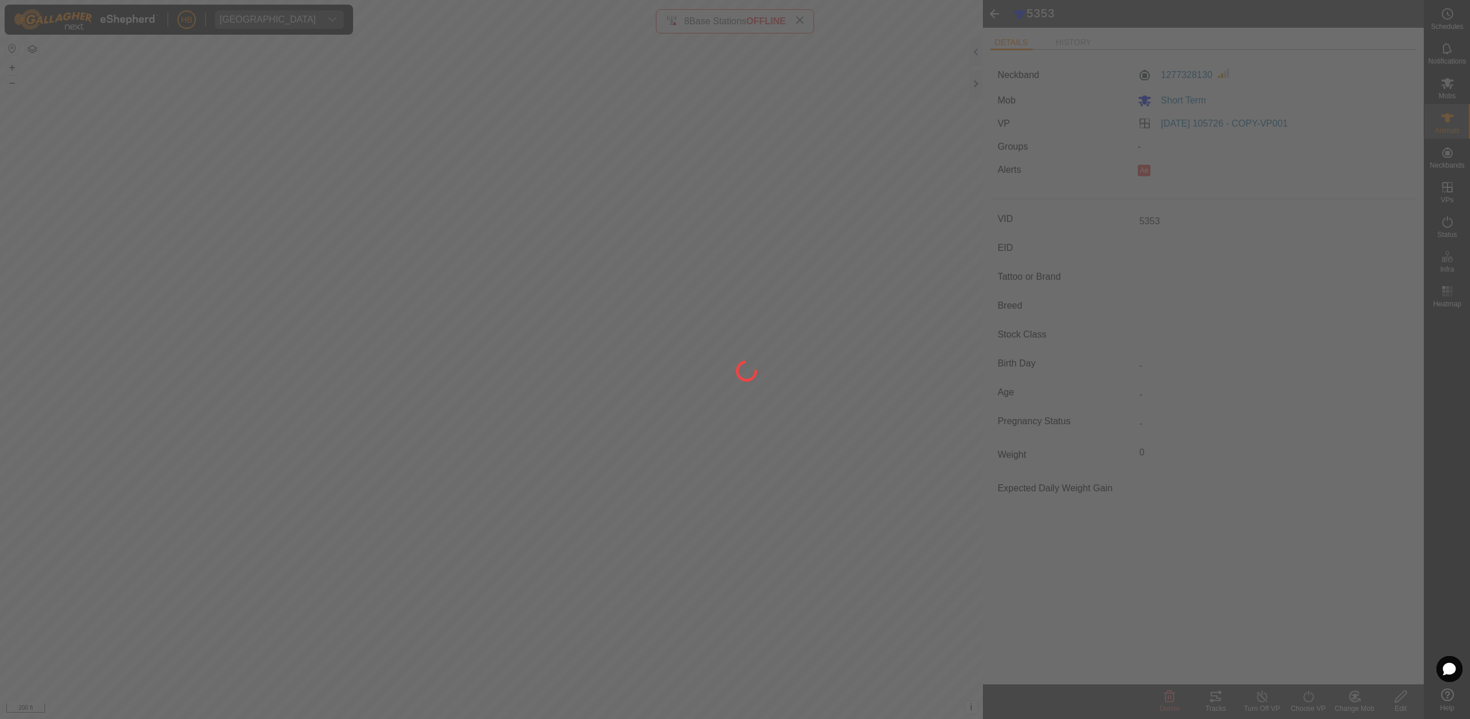
type input "-"
type input "0 kg"
type input "-"
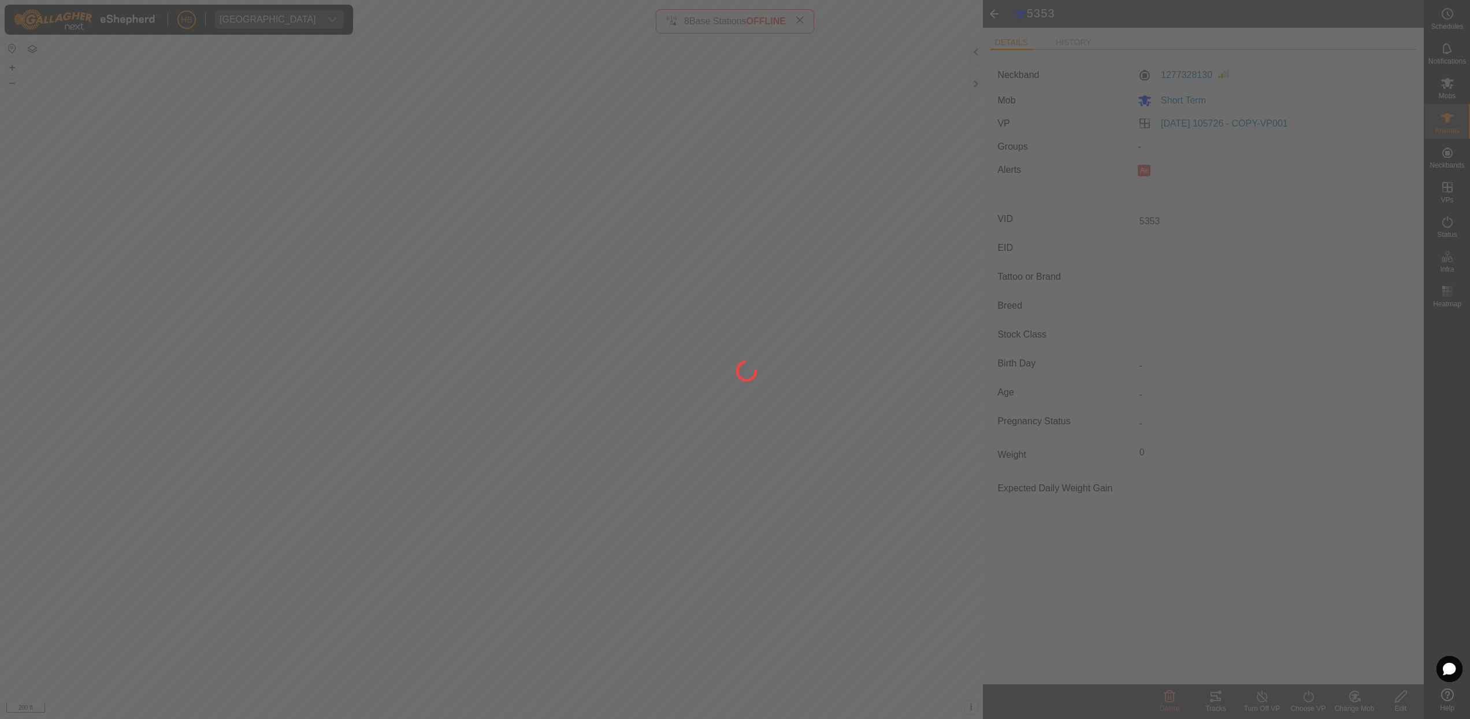
type input "-"
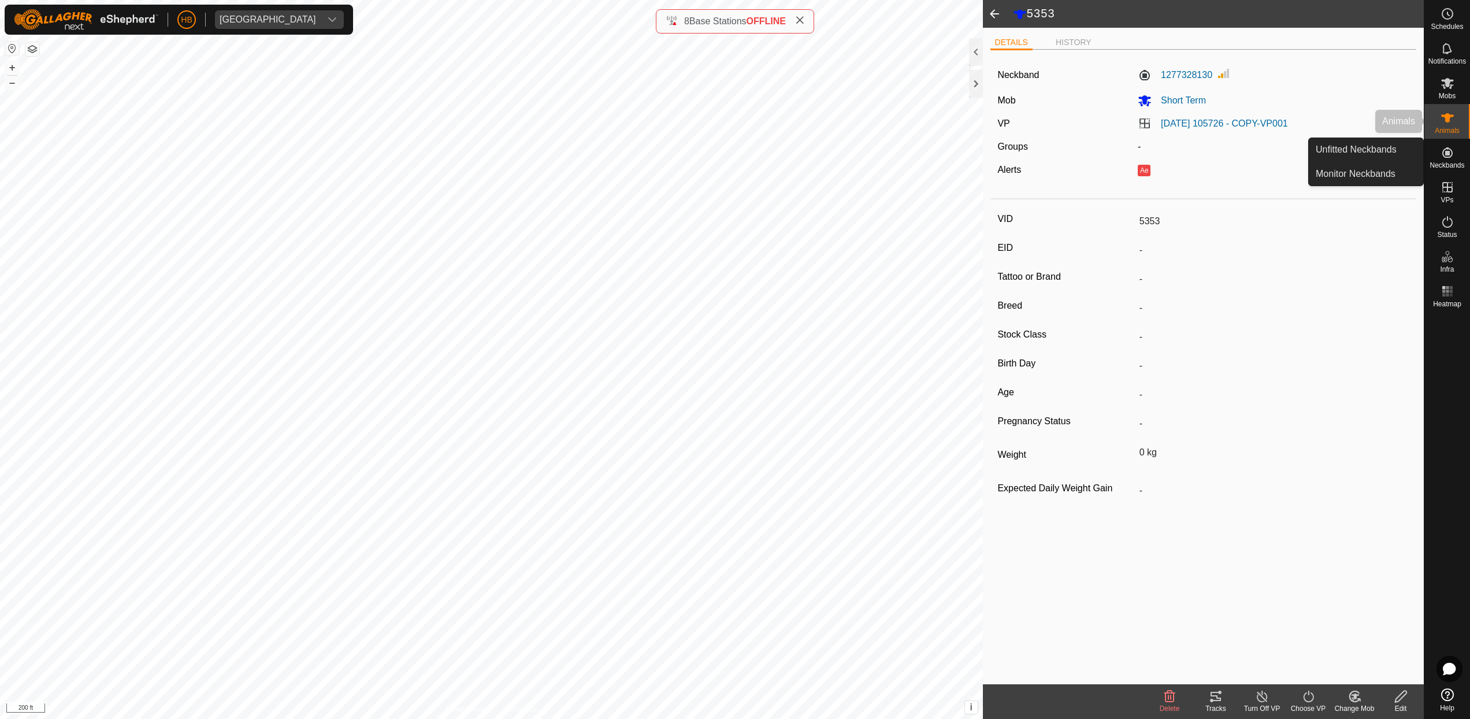
click at [1442, 125] on es-animals-svg-icon at bounding box center [1447, 118] width 21 height 18
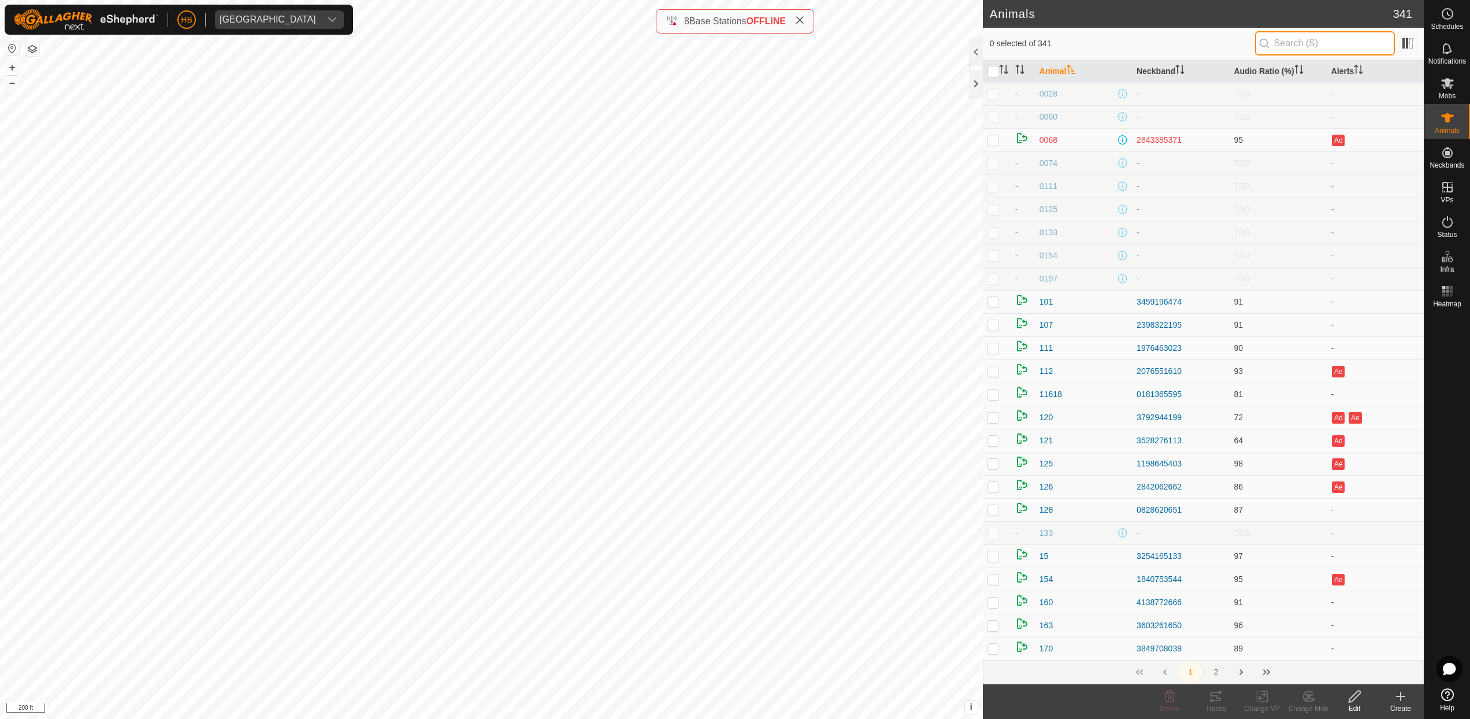
click at [1335, 40] on input "text" at bounding box center [1325, 43] width 140 height 24
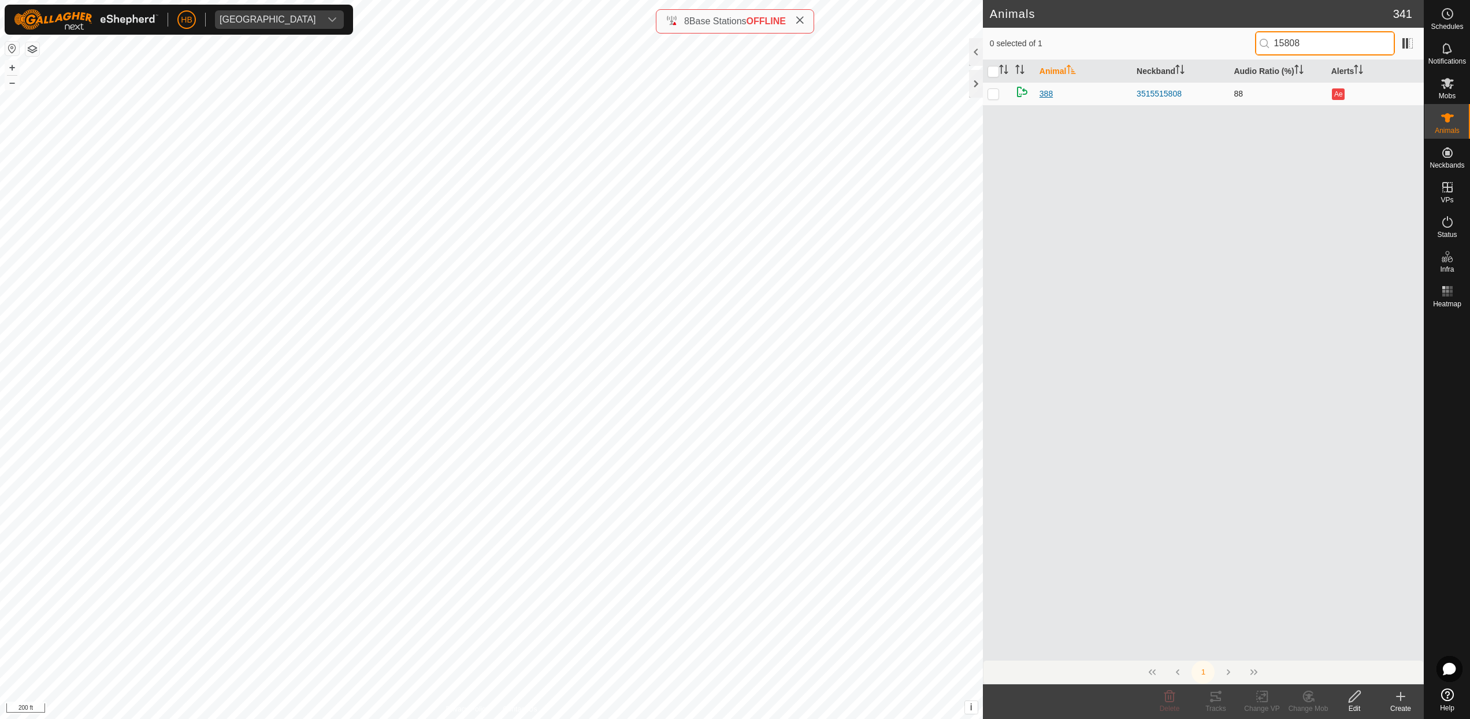
type input "15808"
click at [1046, 90] on span "388" at bounding box center [1046, 94] width 13 height 12
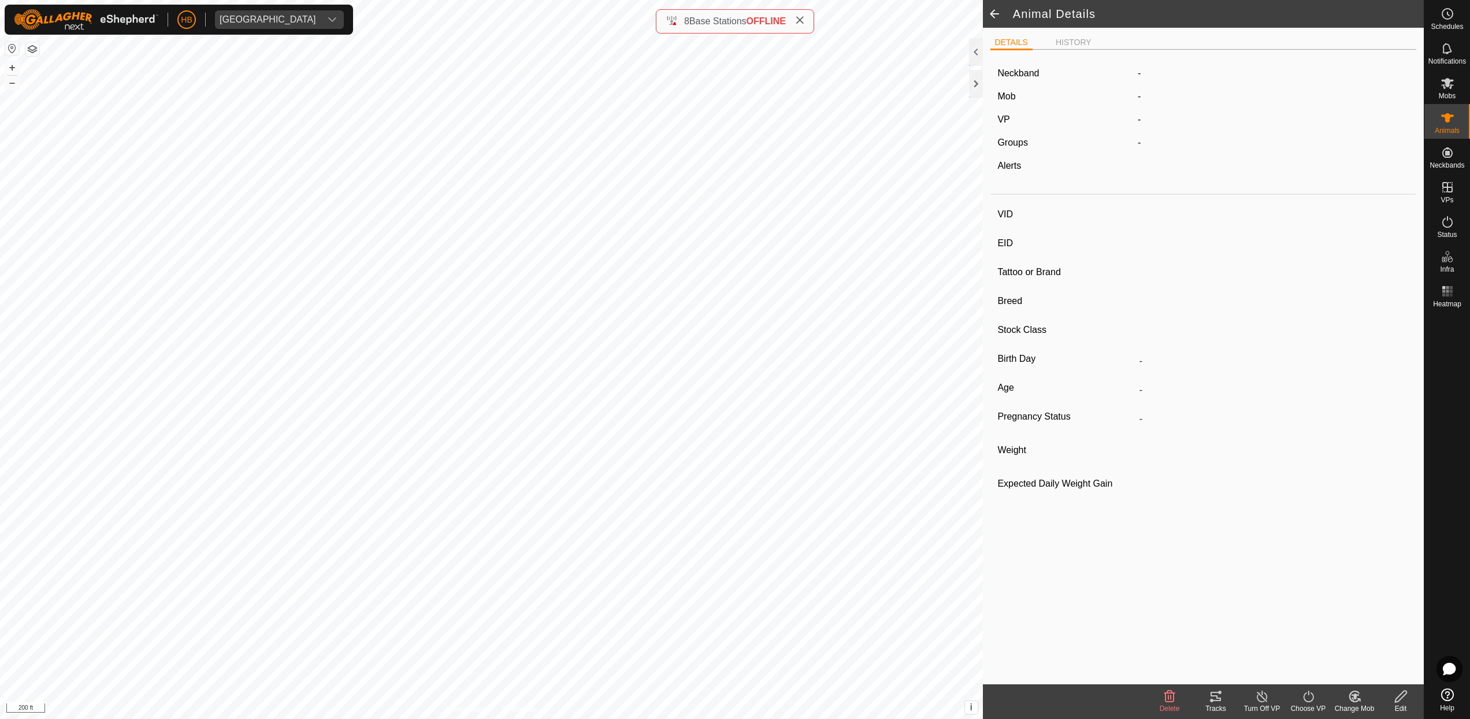
type input "388"
type input "-"
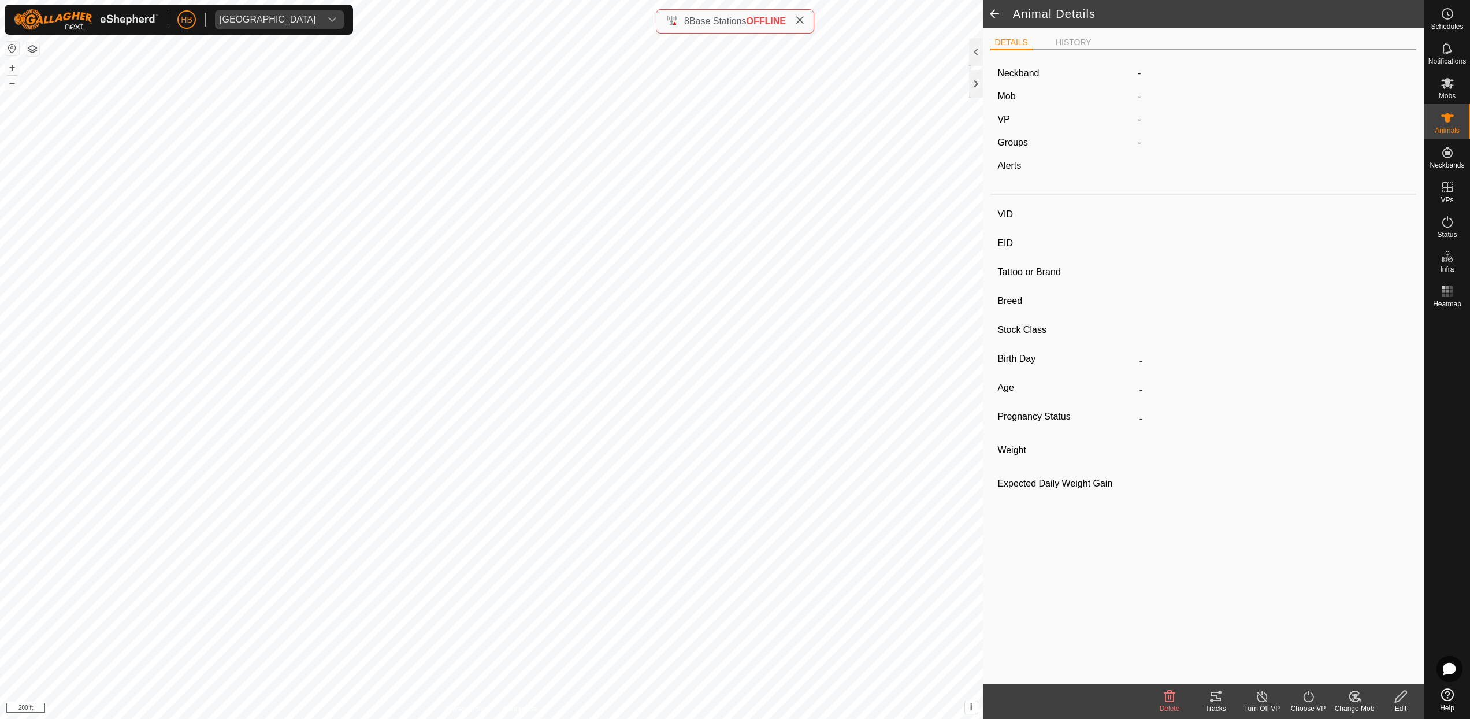
type input "0 kg"
type input "-"
click at [1401, 702] on icon at bounding box center [1401, 696] width 14 height 14
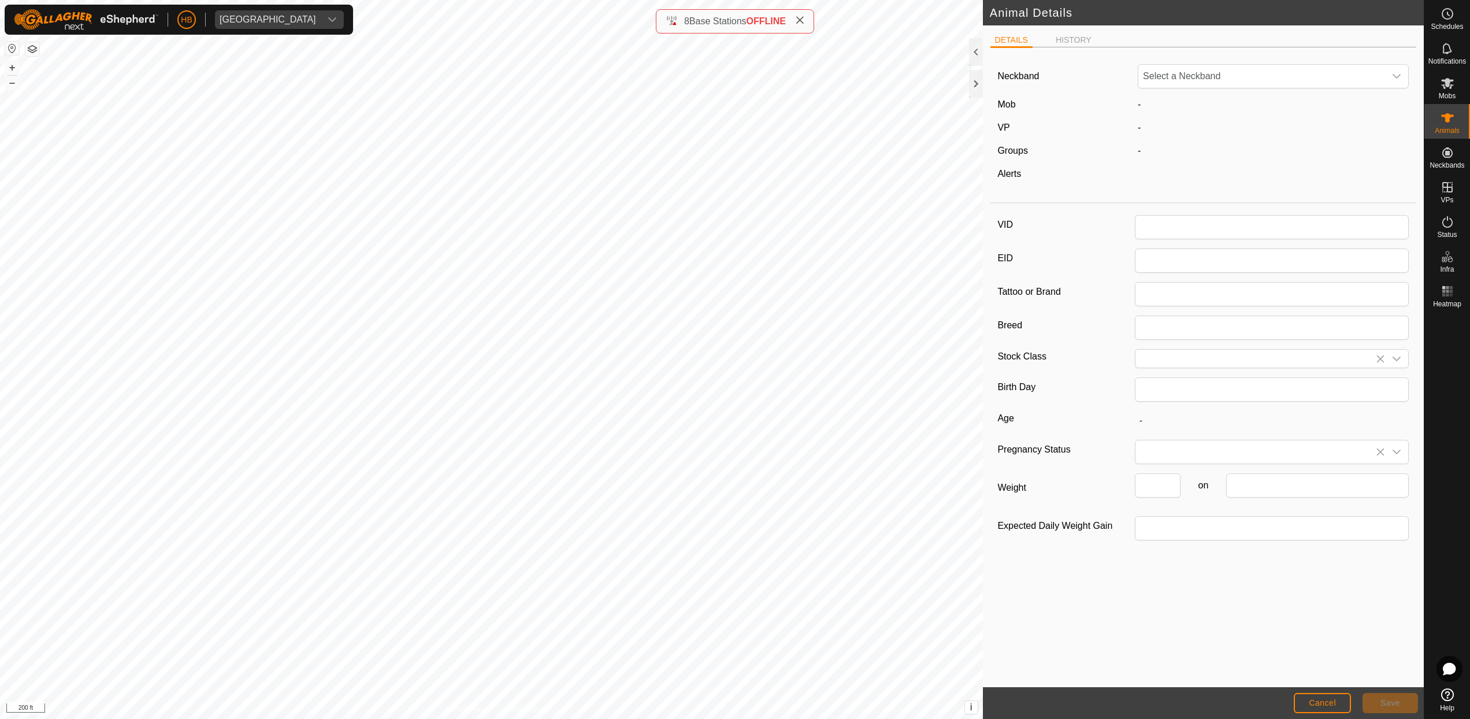
type input "388"
type input "0"
click at [1281, 77] on span "3515515808" at bounding box center [1261, 76] width 247 height 23
click at [1229, 149] on li "3515515808" at bounding box center [1274, 160] width 270 height 23
click at [1229, 87] on span "3515515808" at bounding box center [1261, 76] width 247 height 23
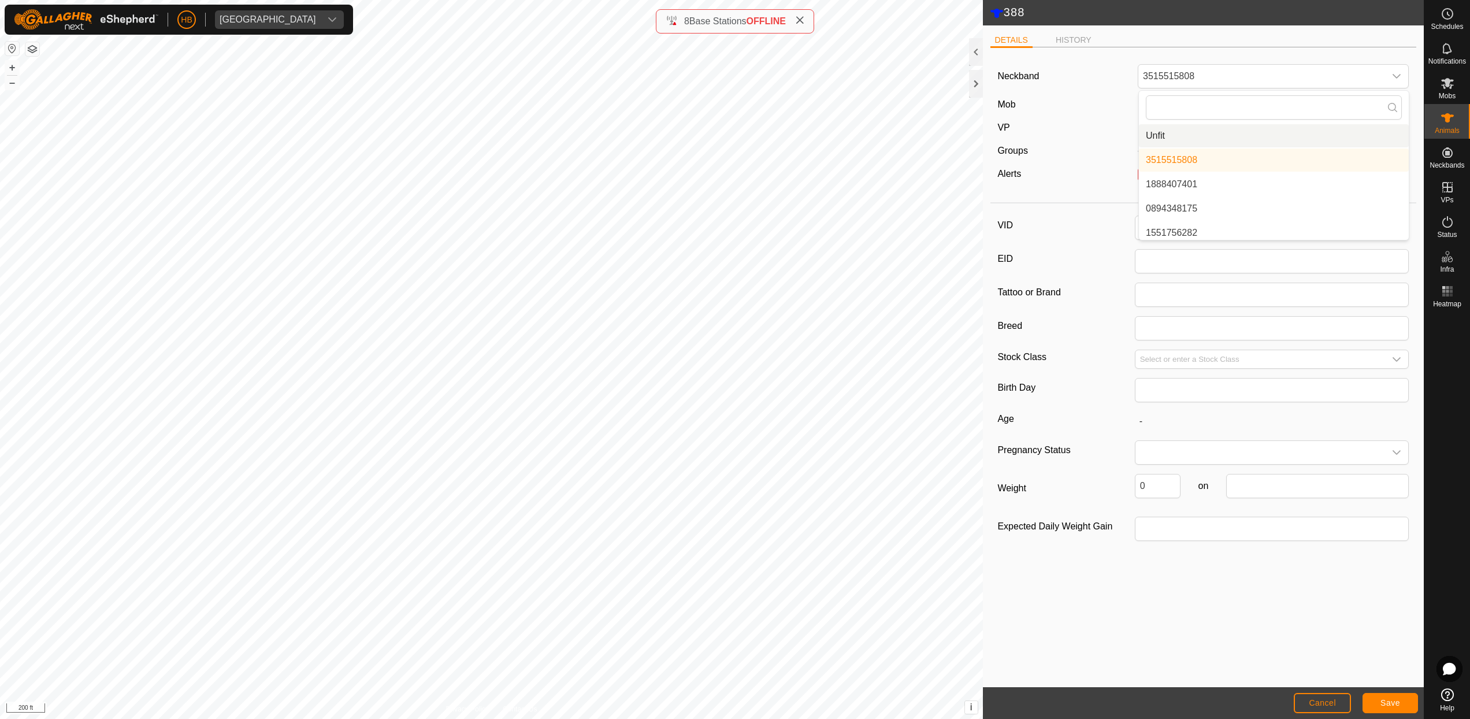
click at [1186, 136] on li "Unfit" at bounding box center [1274, 135] width 270 height 23
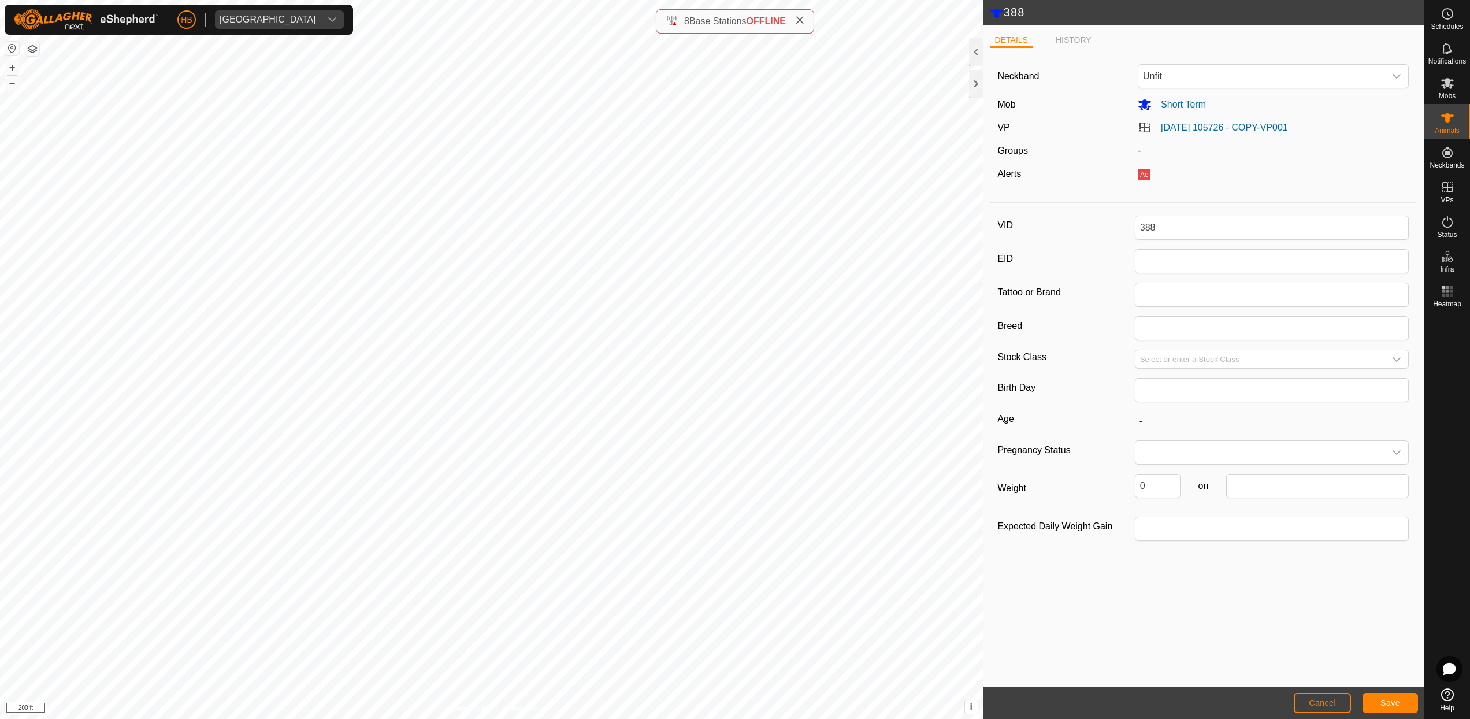
click at [1372, 700] on button "Save" at bounding box center [1390, 703] width 55 height 20
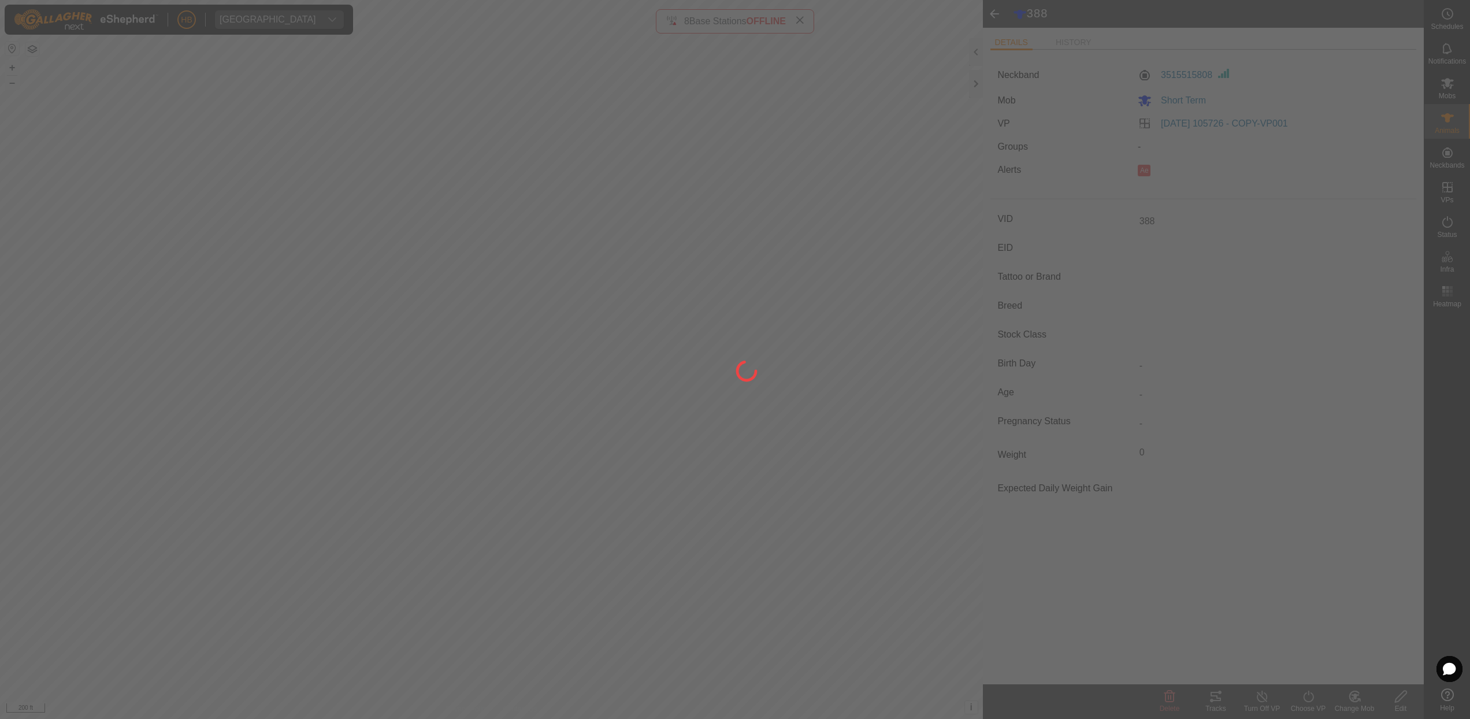
type input "-"
type input "0 kg"
type input "-"
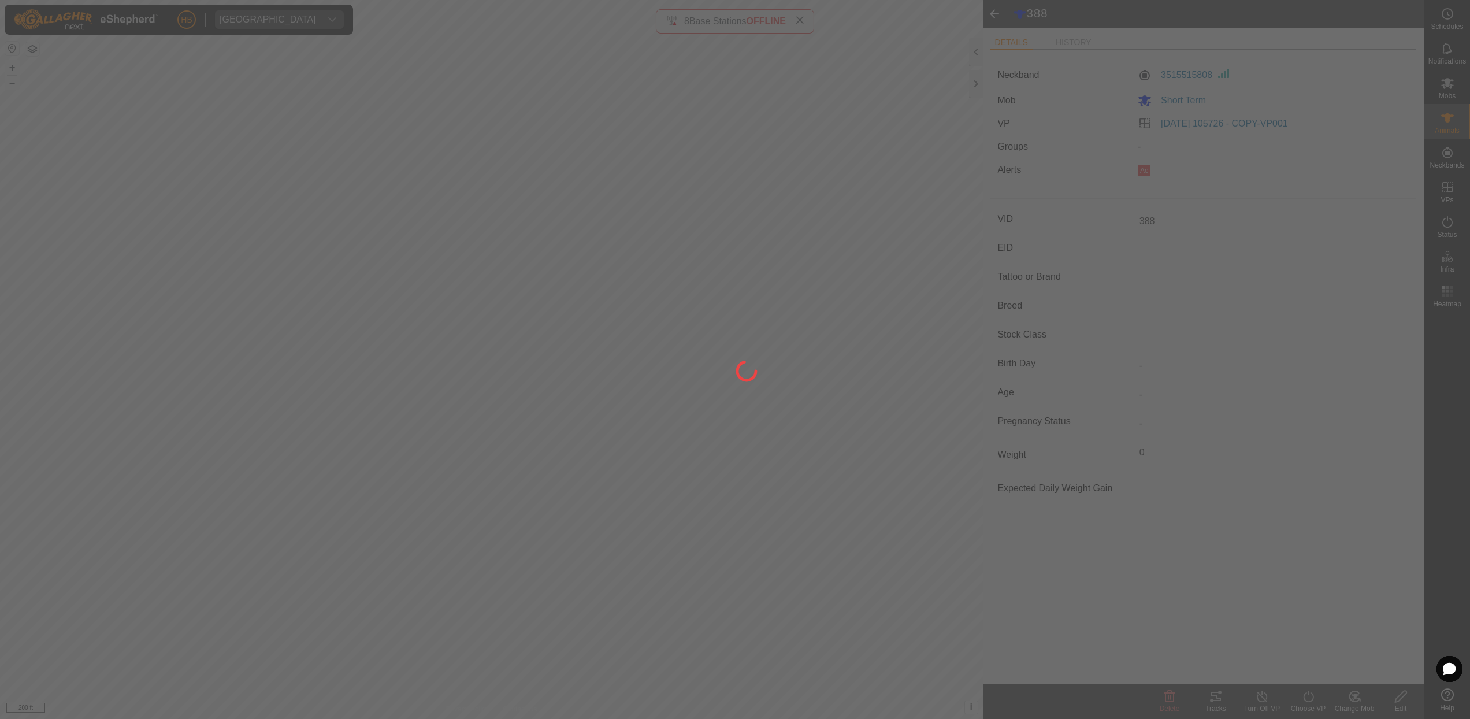
type input "-"
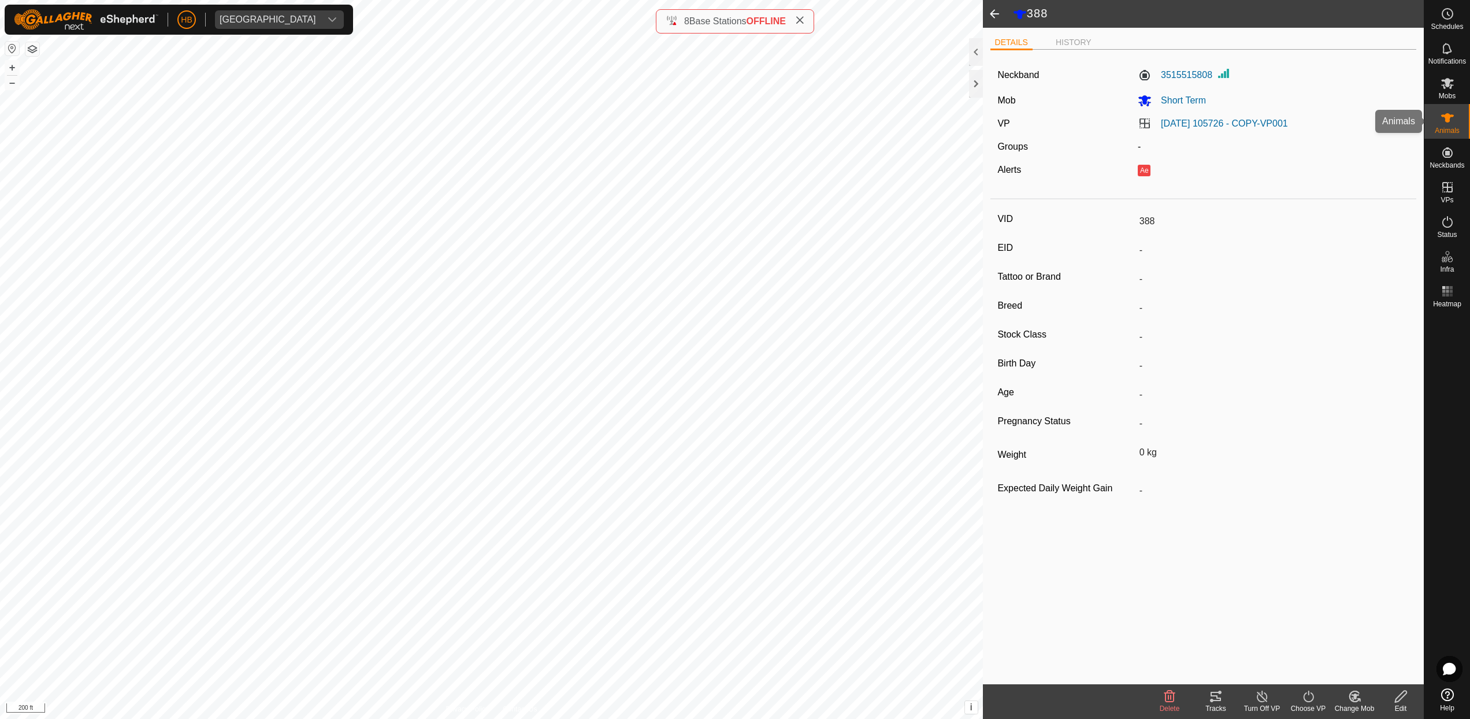
click at [1439, 110] on es-animals-svg-icon at bounding box center [1447, 118] width 21 height 18
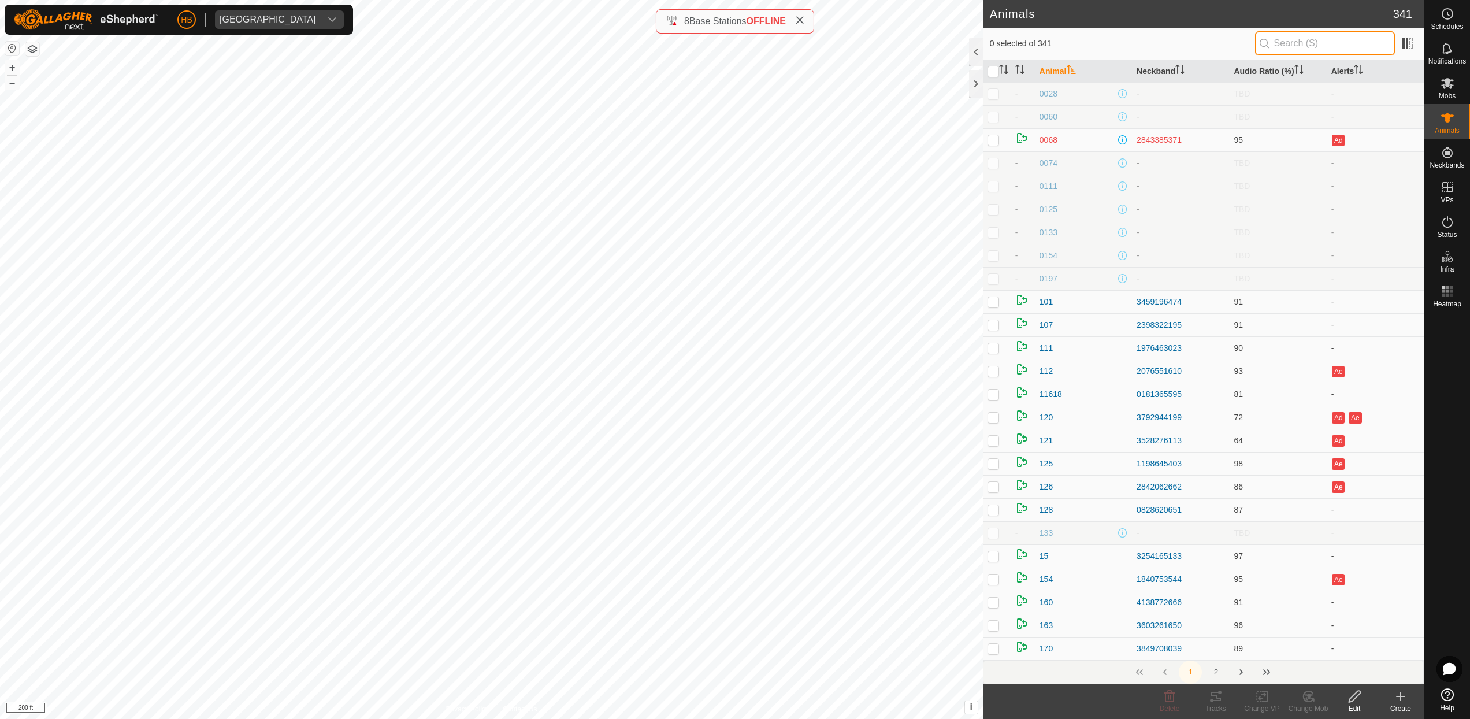
click at [1303, 50] on input "text" at bounding box center [1325, 43] width 140 height 24
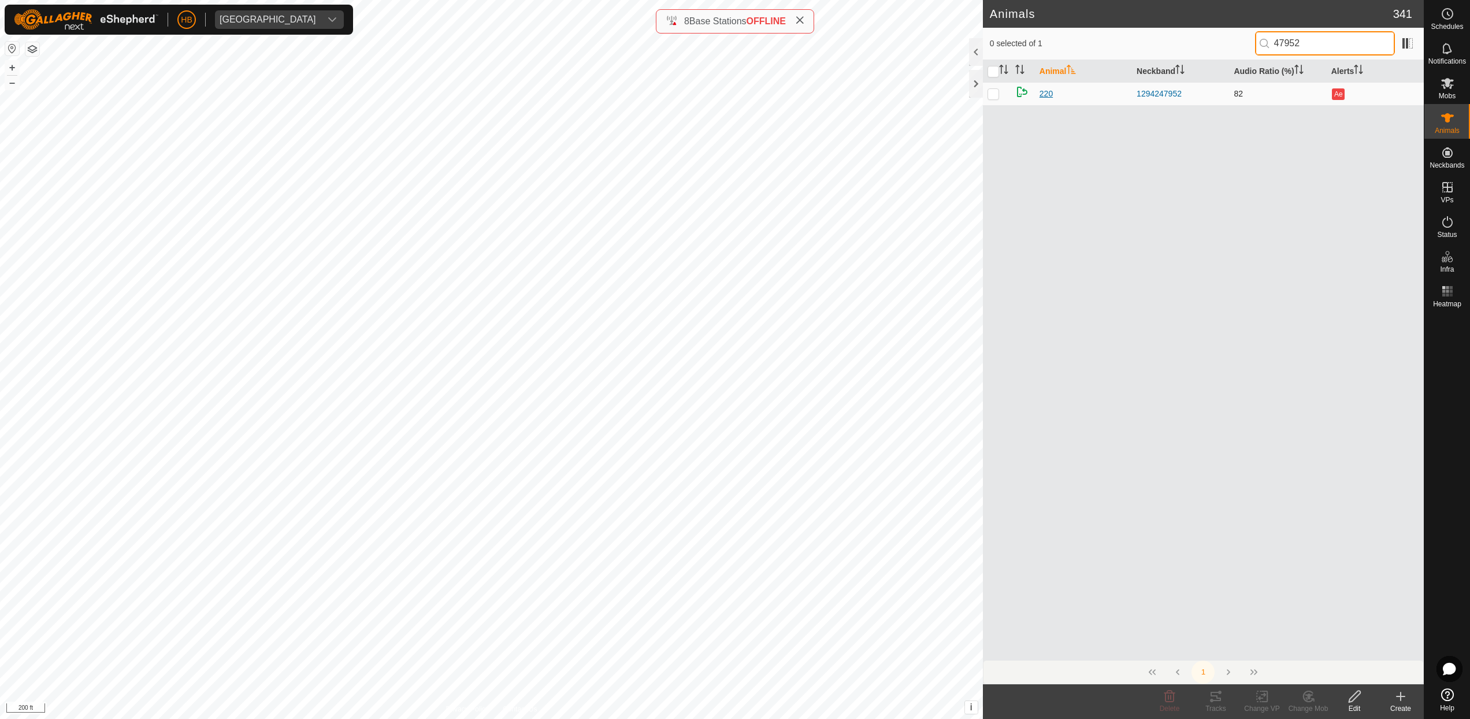
type input "47952"
click at [1045, 94] on span "220" at bounding box center [1046, 94] width 13 height 12
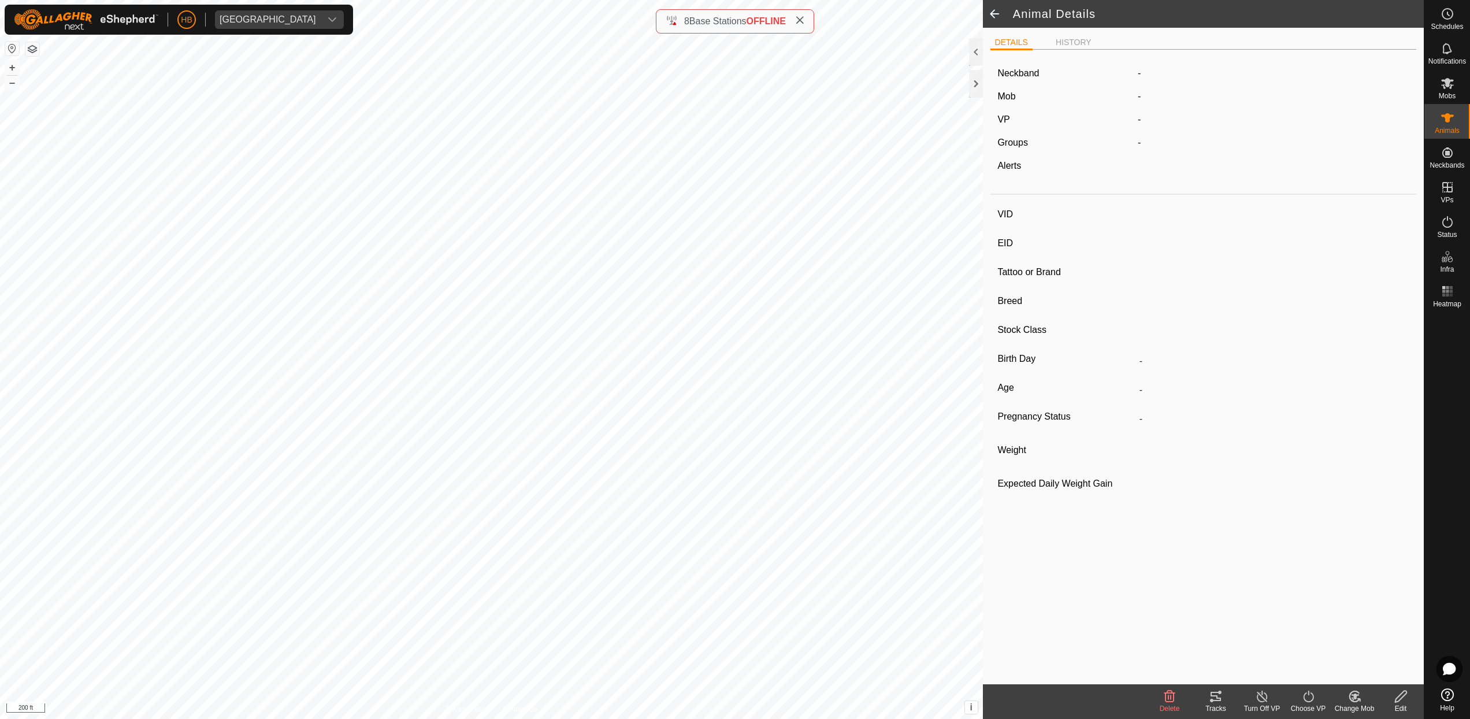
type input "220"
type input "-"
click at [1393, 695] on edit-svg-icon at bounding box center [1401, 696] width 46 height 14
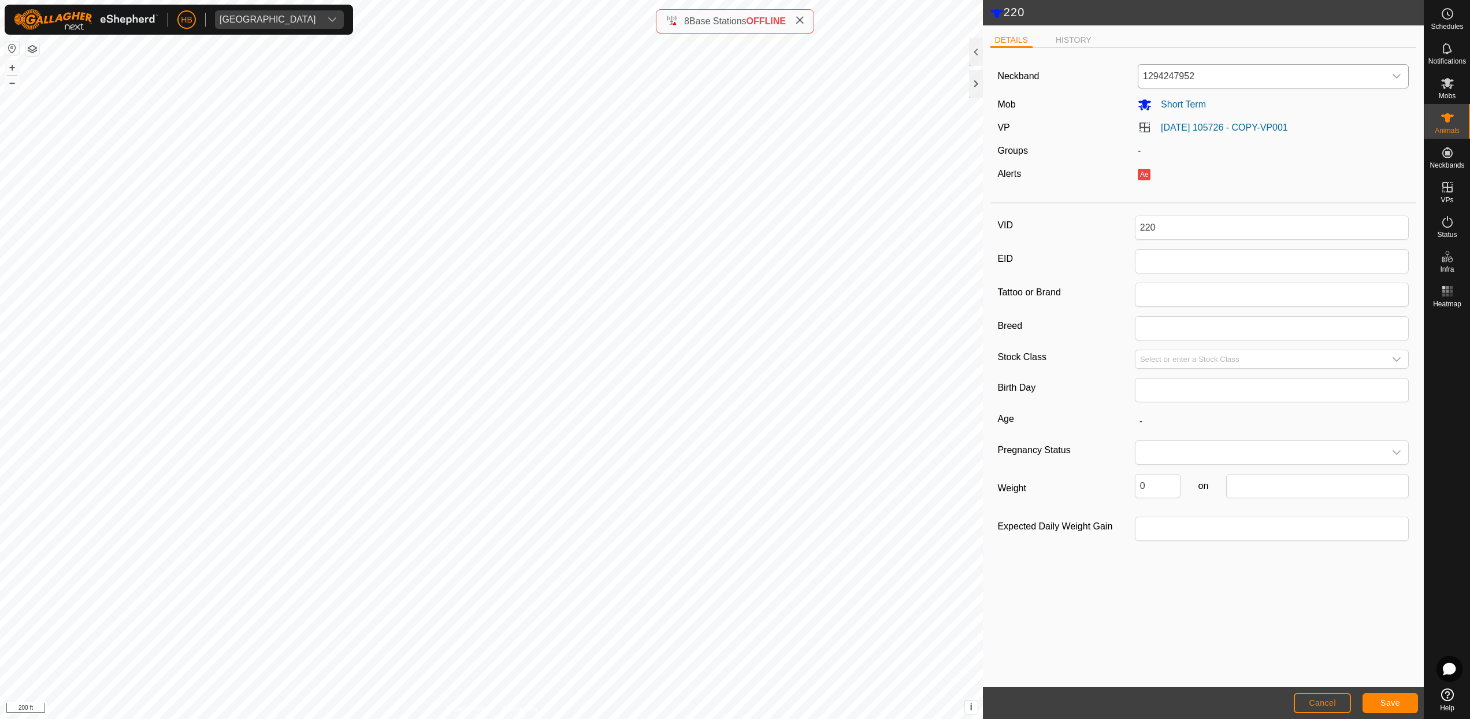
click at [1236, 74] on span "1294247952" at bounding box center [1261, 76] width 247 height 23
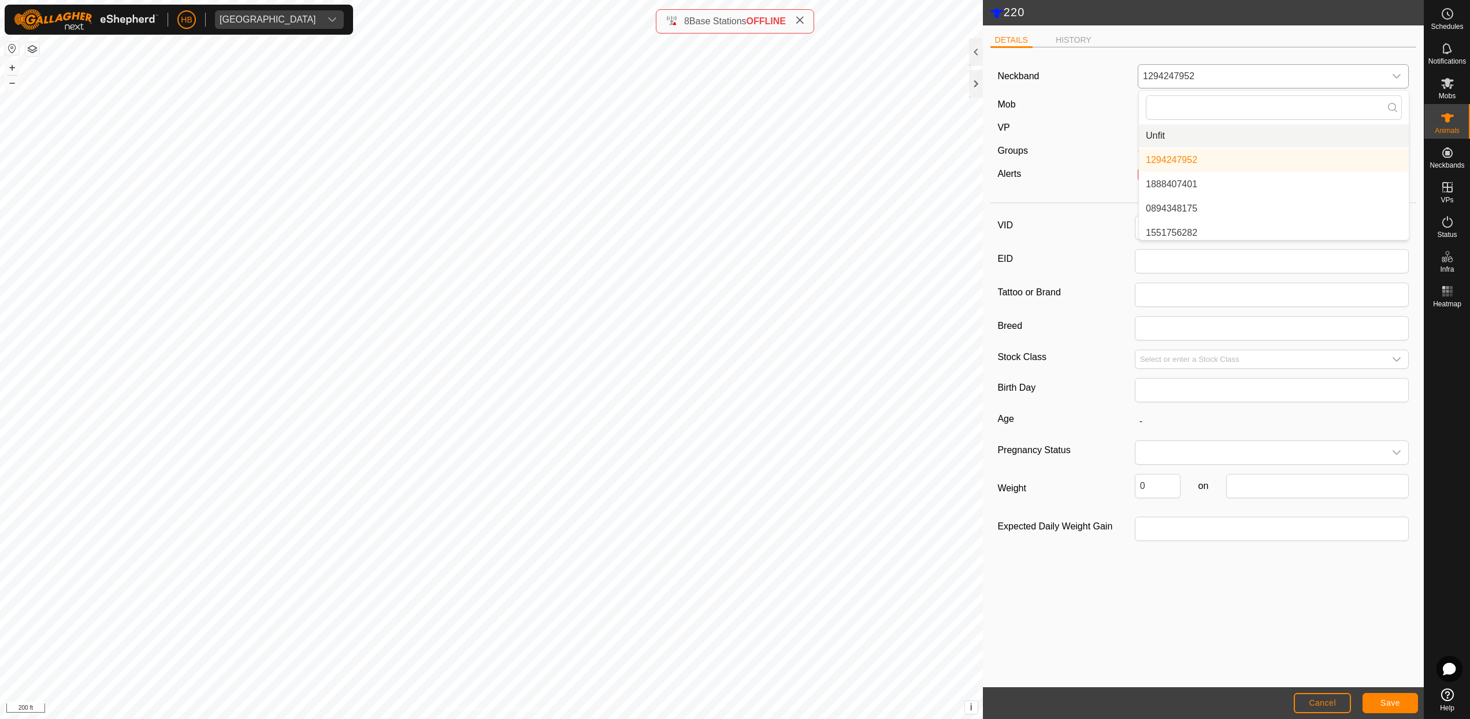
click at [1185, 131] on li "Unfit" at bounding box center [1274, 135] width 270 height 23
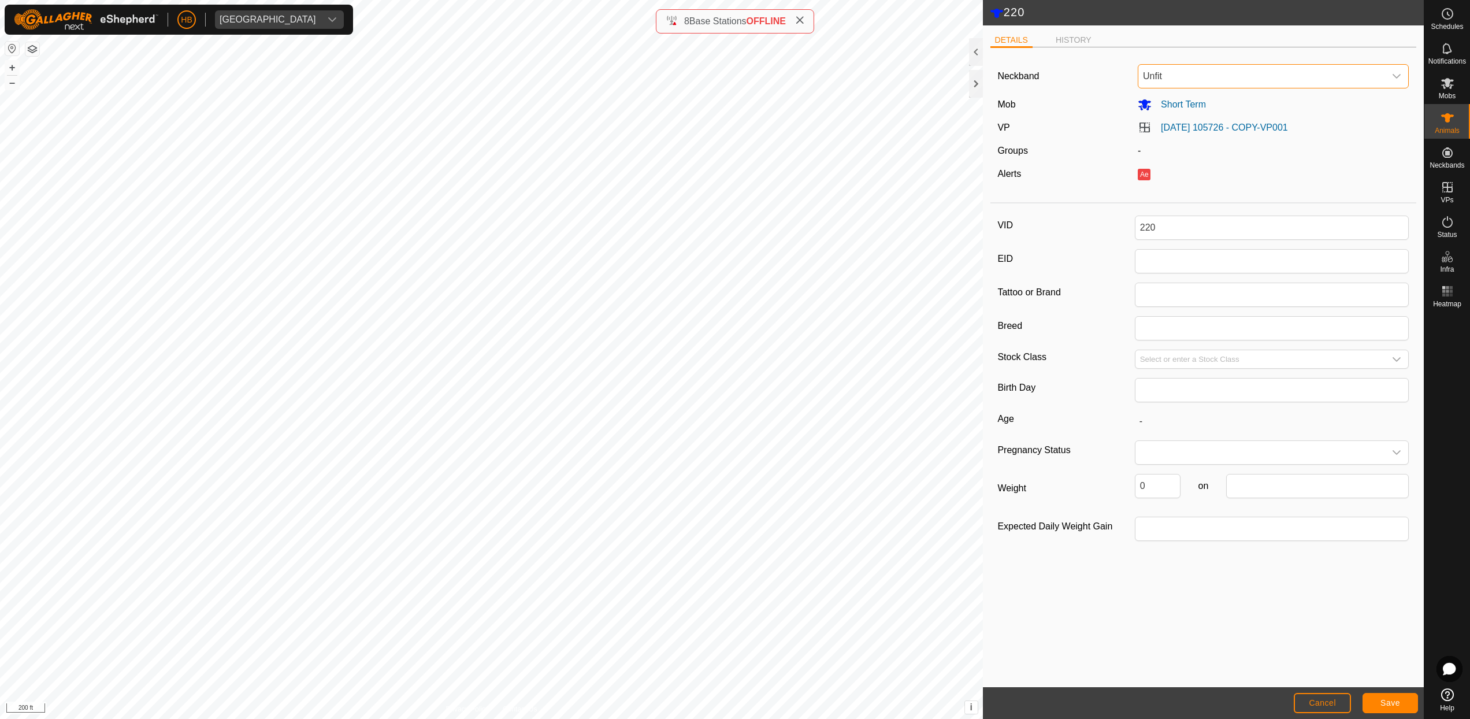
click at [1394, 710] on button "Save" at bounding box center [1390, 703] width 55 height 20
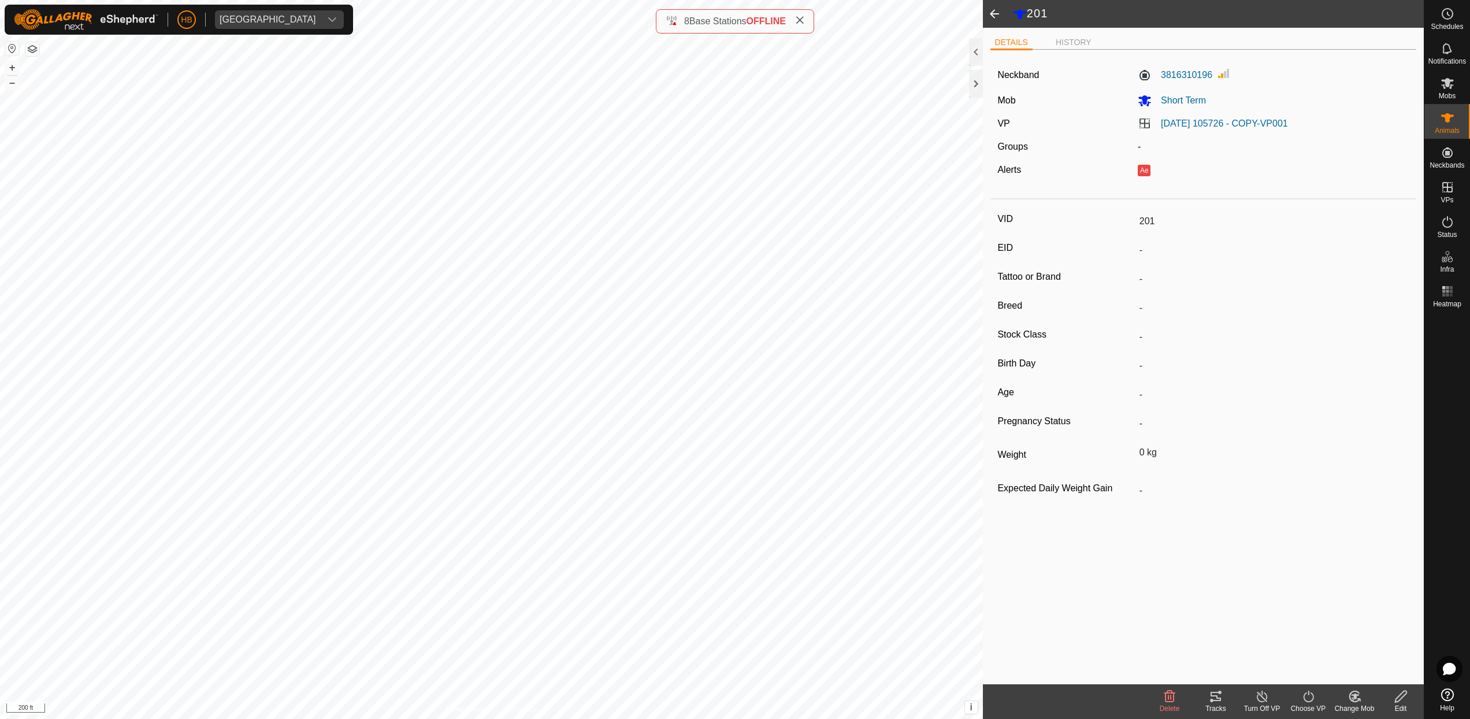
click at [1406, 700] on icon at bounding box center [1401, 696] width 14 height 14
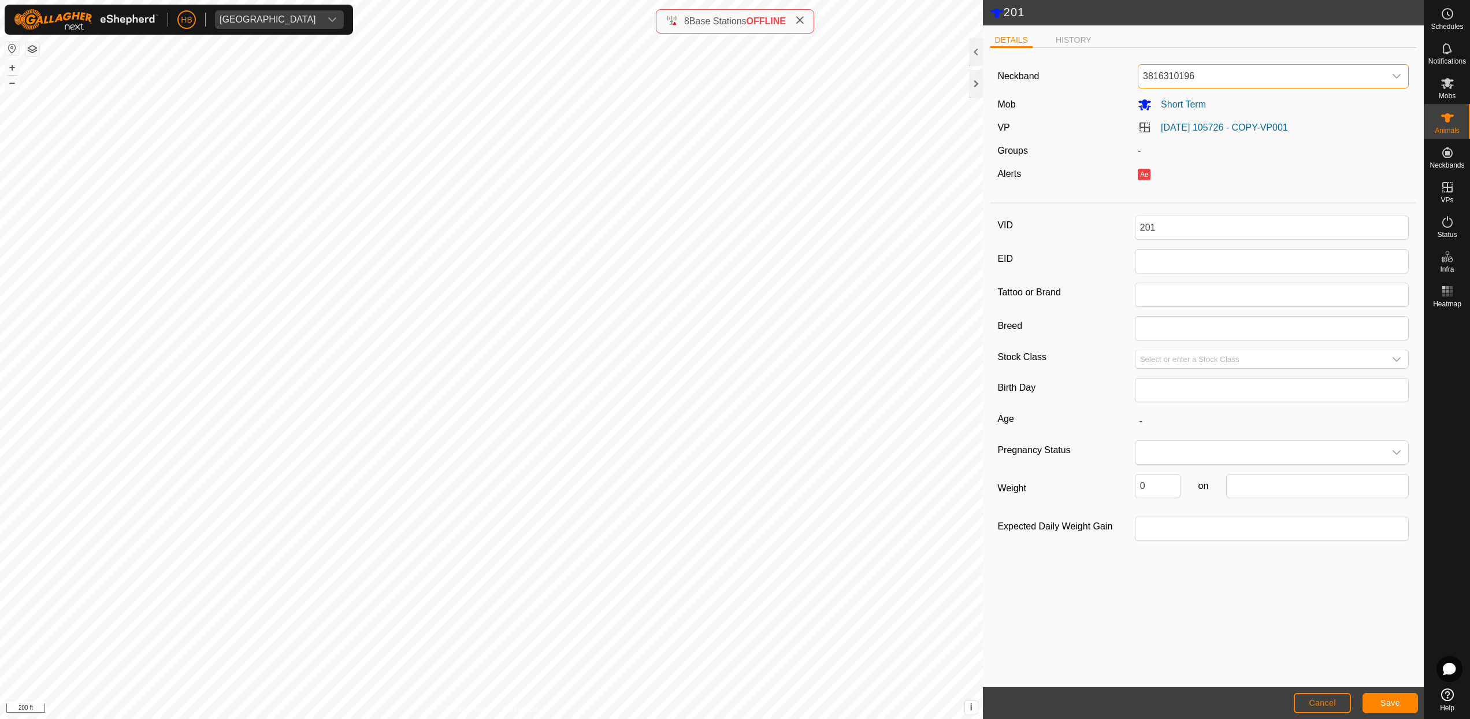
click at [1185, 78] on span "3816310196" at bounding box center [1261, 76] width 247 height 23
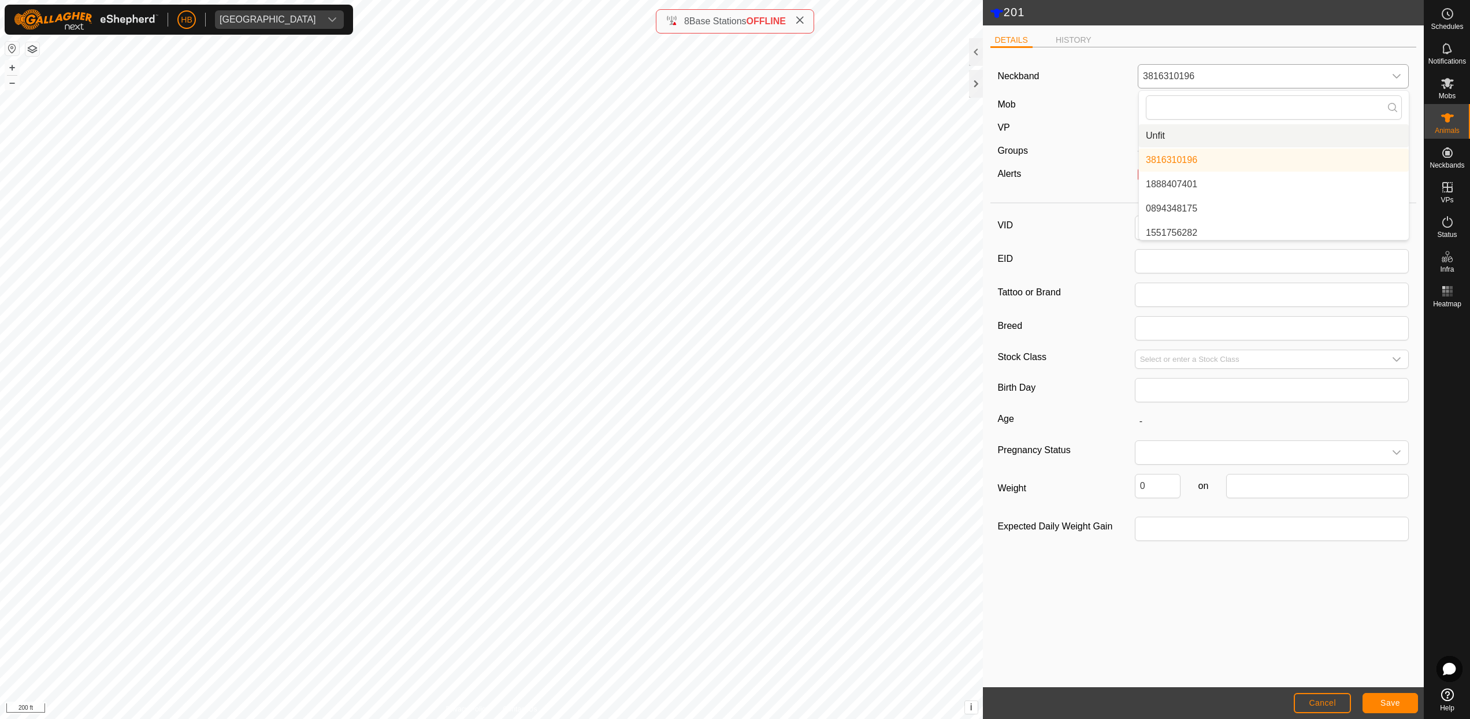
click at [1166, 131] on li "Unfit" at bounding box center [1274, 135] width 270 height 23
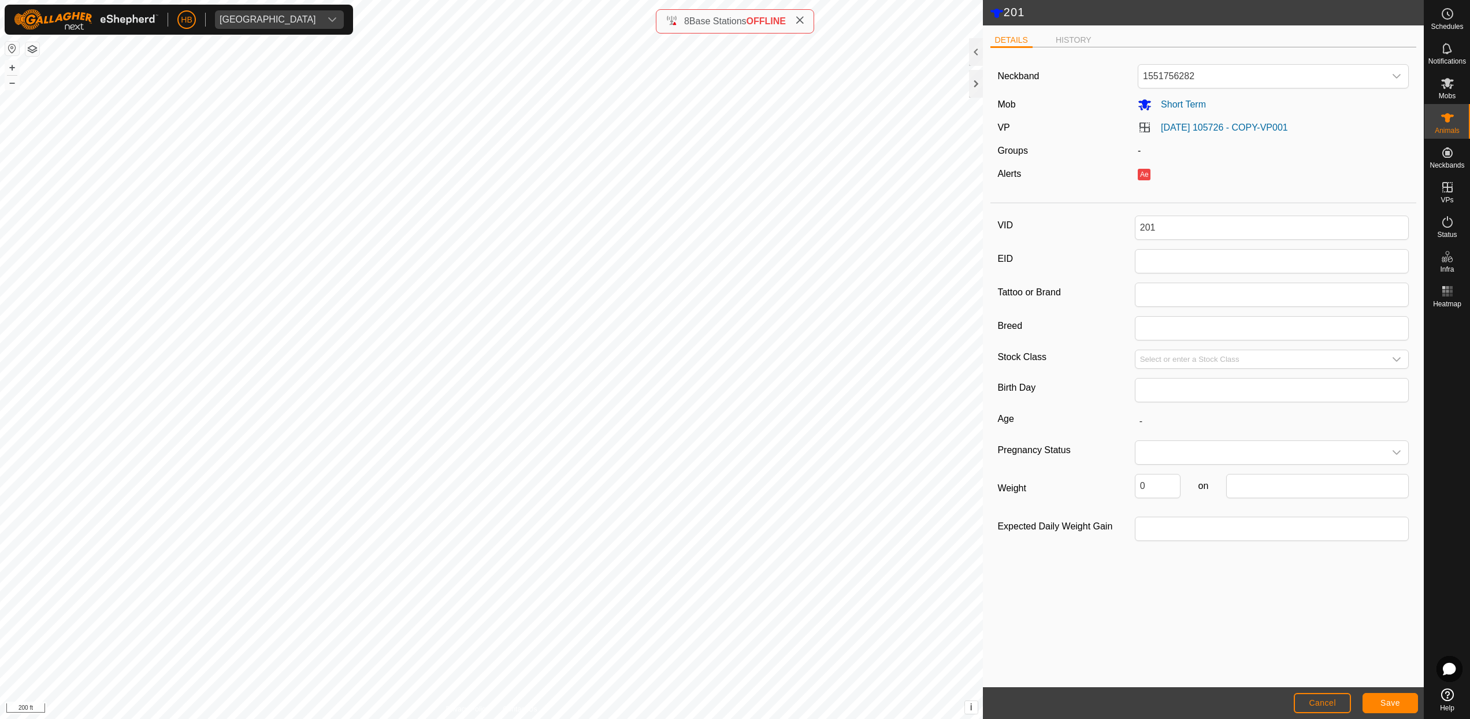
click at [1379, 703] on button "Save" at bounding box center [1390, 703] width 55 height 20
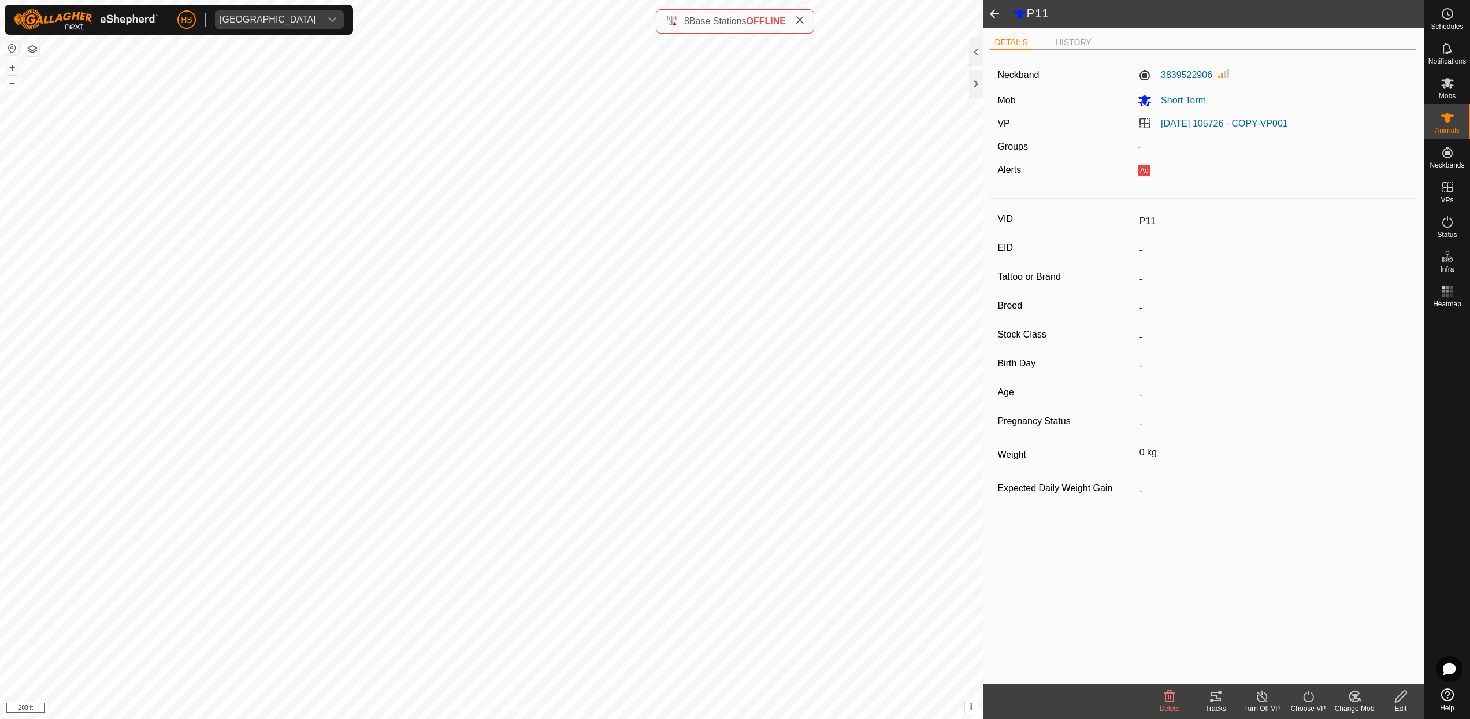
click at [1391, 697] on edit-svg-icon at bounding box center [1401, 696] width 46 height 14
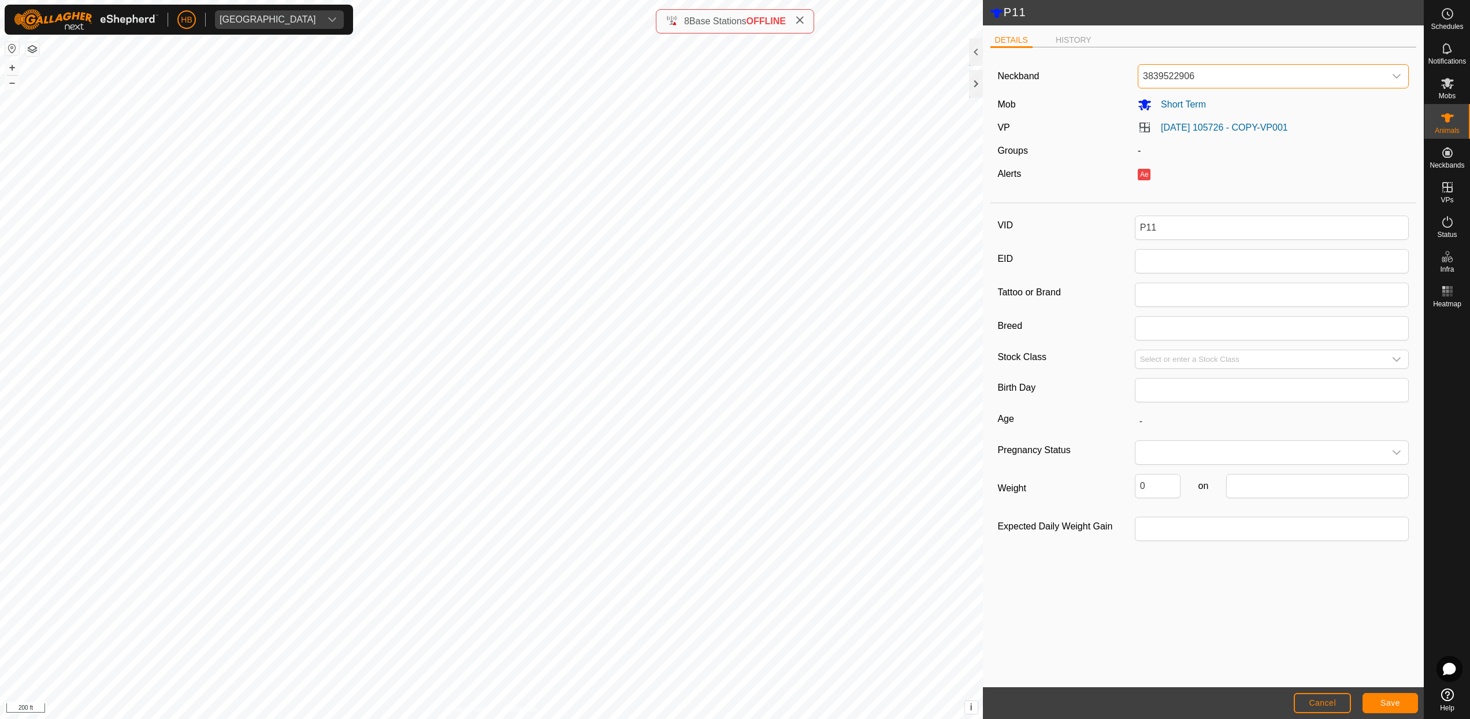
click at [1211, 71] on span "3839522906" at bounding box center [1261, 76] width 247 height 23
click at [1184, 143] on li "Unfit" at bounding box center [1274, 135] width 270 height 23
click at [1374, 698] on button "Save" at bounding box center [1390, 703] width 55 height 20
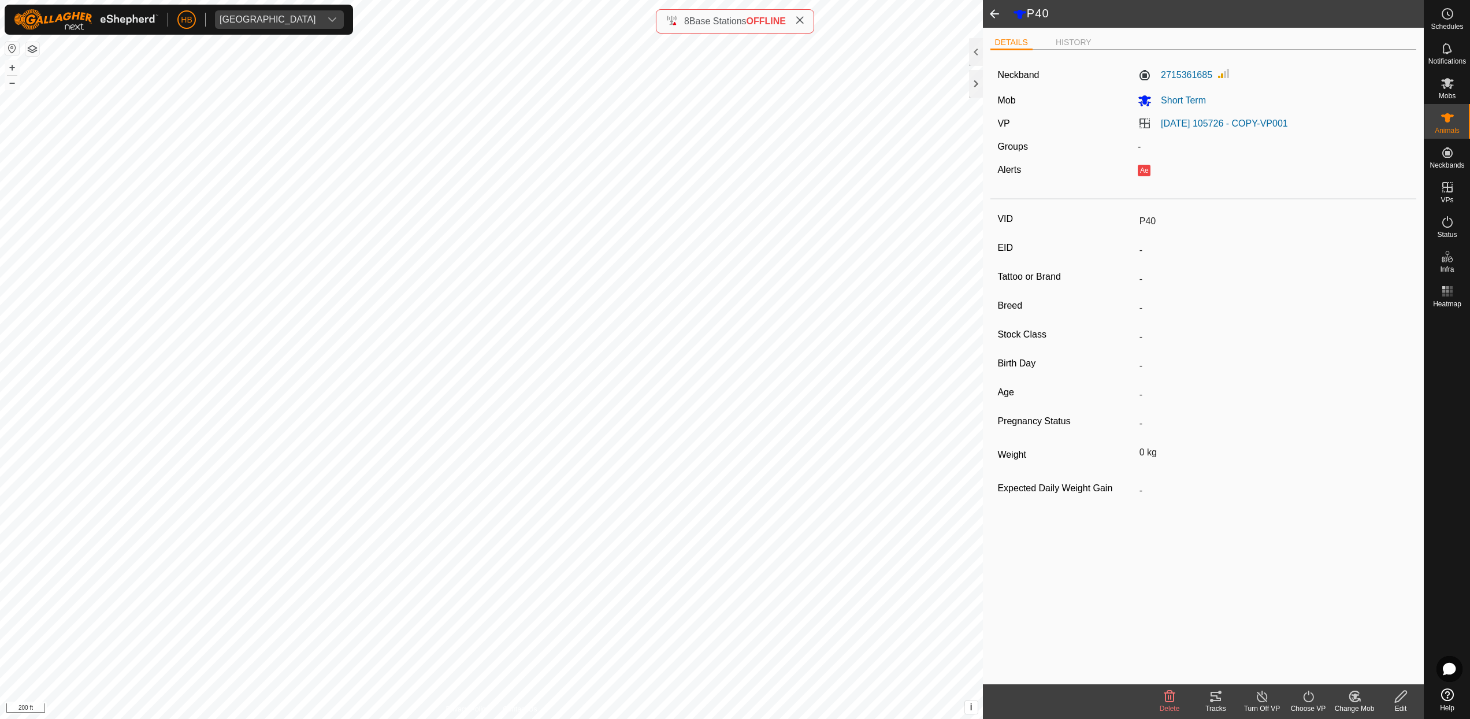
click at [1404, 702] on icon at bounding box center [1401, 696] width 14 height 14
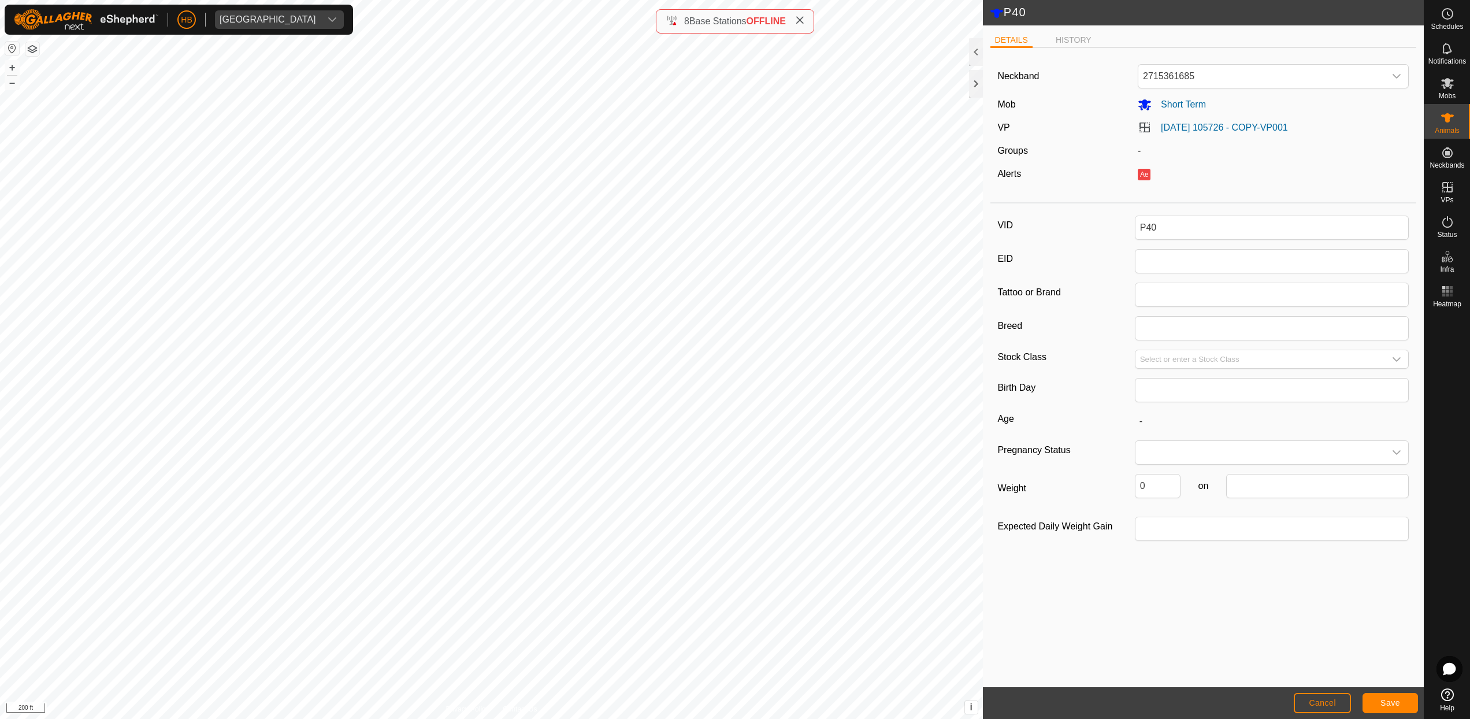
click at [1254, 63] on div "Neckband 2715361685 Mob Short Term VP 2025-08-11 105726 - COPY-VP001 Groups - A…" at bounding box center [1203, 127] width 426 height 141
click at [1253, 68] on span "2715361685" at bounding box center [1261, 76] width 247 height 23
click at [1196, 131] on li "Unfit" at bounding box center [1274, 135] width 270 height 23
click at [1375, 693] on button "Save" at bounding box center [1390, 703] width 55 height 20
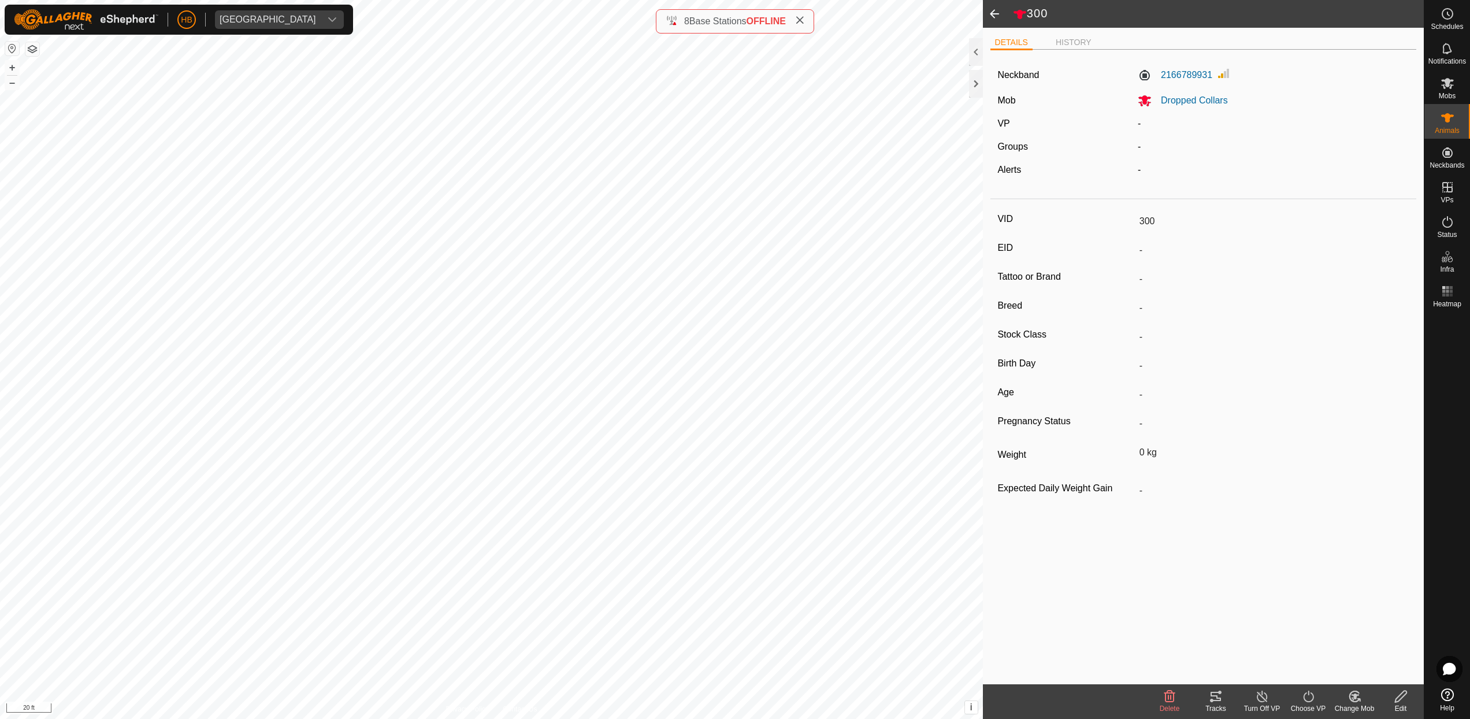
click at [1413, 707] on div "Edit" at bounding box center [1401, 708] width 46 height 10
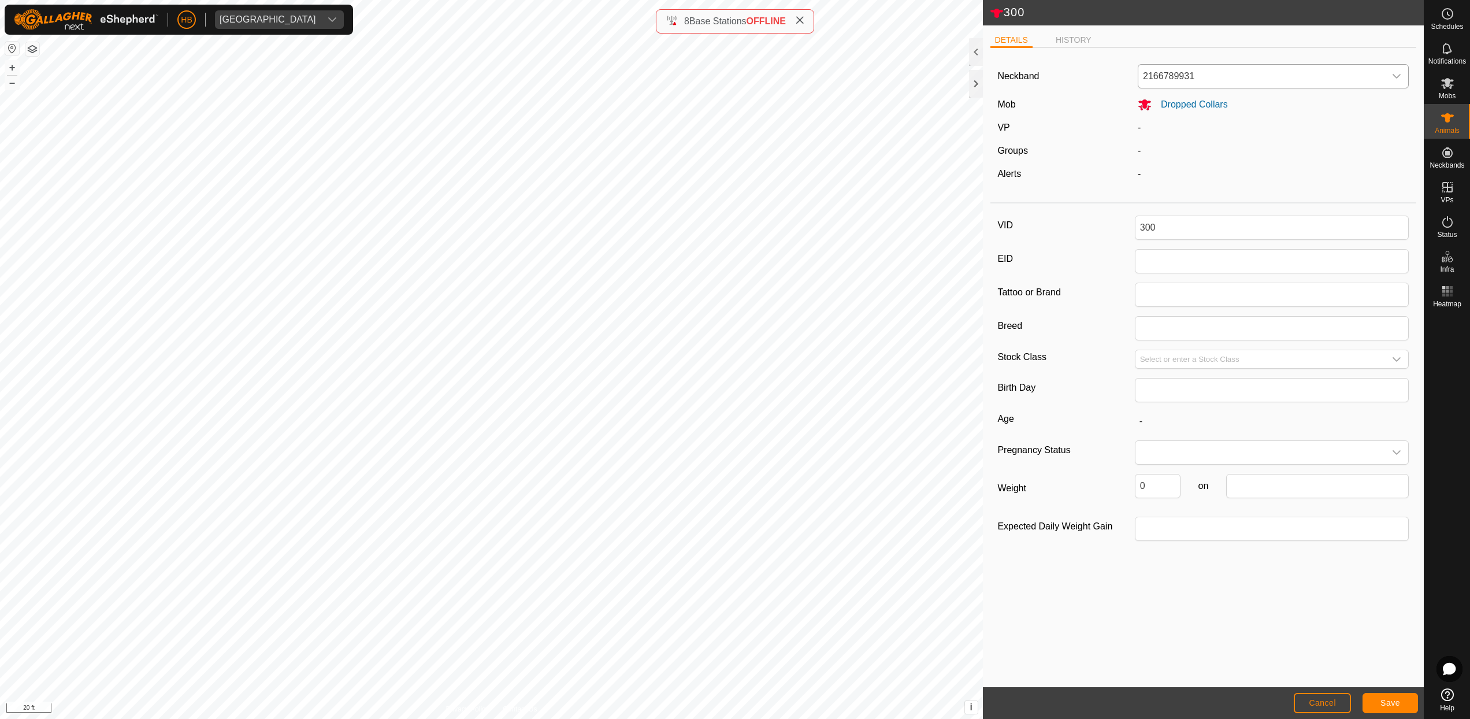
click at [1268, 66] on span "2166789931" at bounding box center [1261, 76] width 247 height 23
click at [1182, 143] on li "Unfit" at bounding box center [1274, 135] width 270 height 23
click at [1386, 706] on span "Save" at bounding box center [1391, 702] width 20 height 9
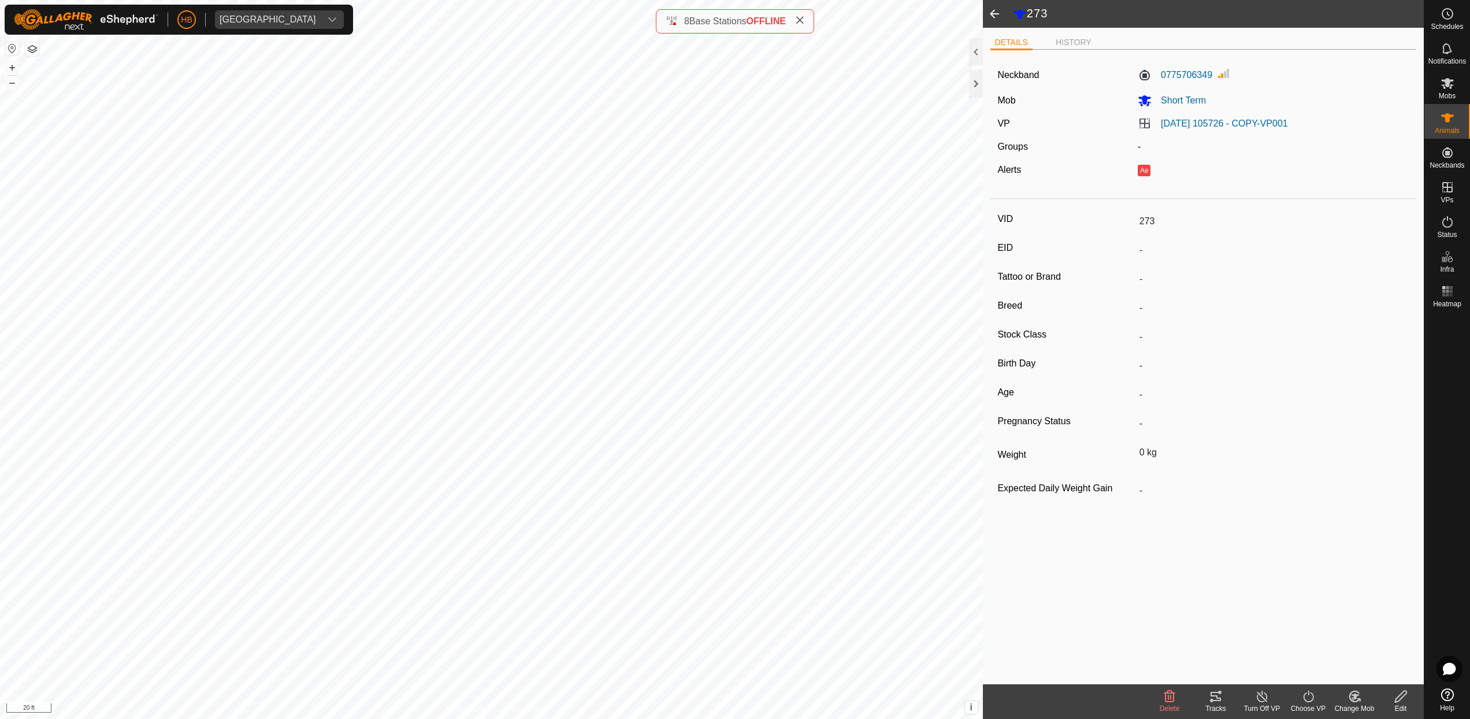
click at [1393, 687] on div "Edit" at bounding box center [1401, 701] width 46 height 35
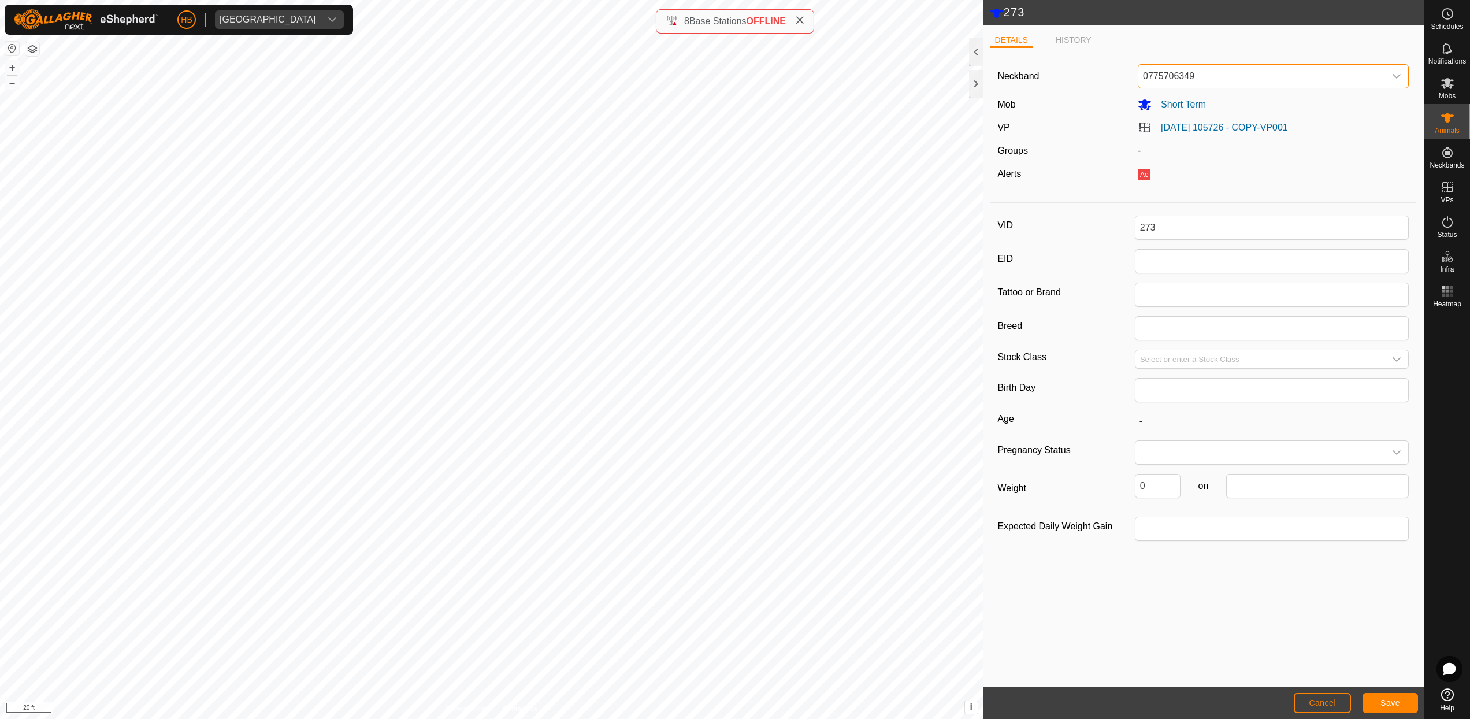
click at [1245, 83] on span "0775706349" at bounding box center [1261, 76] width 247 height 23
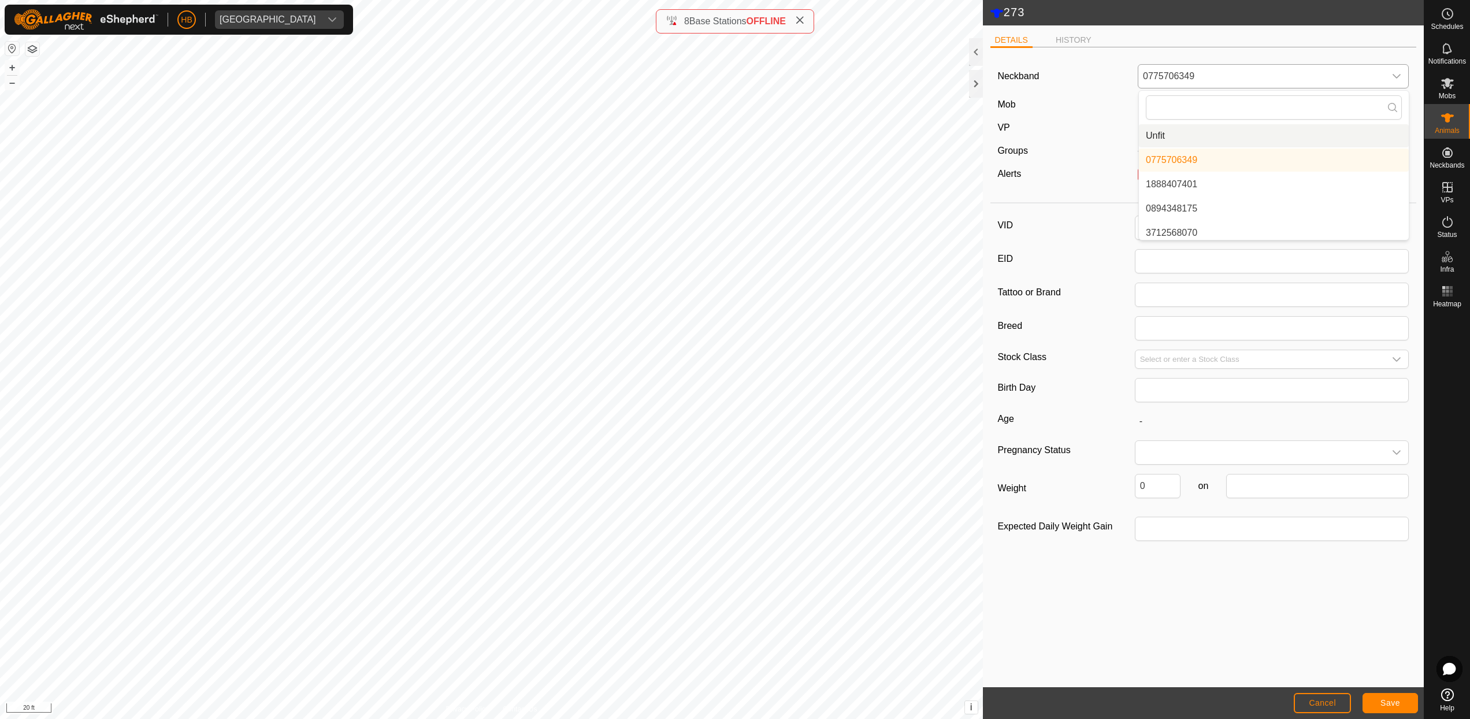
click at [1178, 132] on li "Unfit" at bounding box center [1274, 135] width 270 height 23
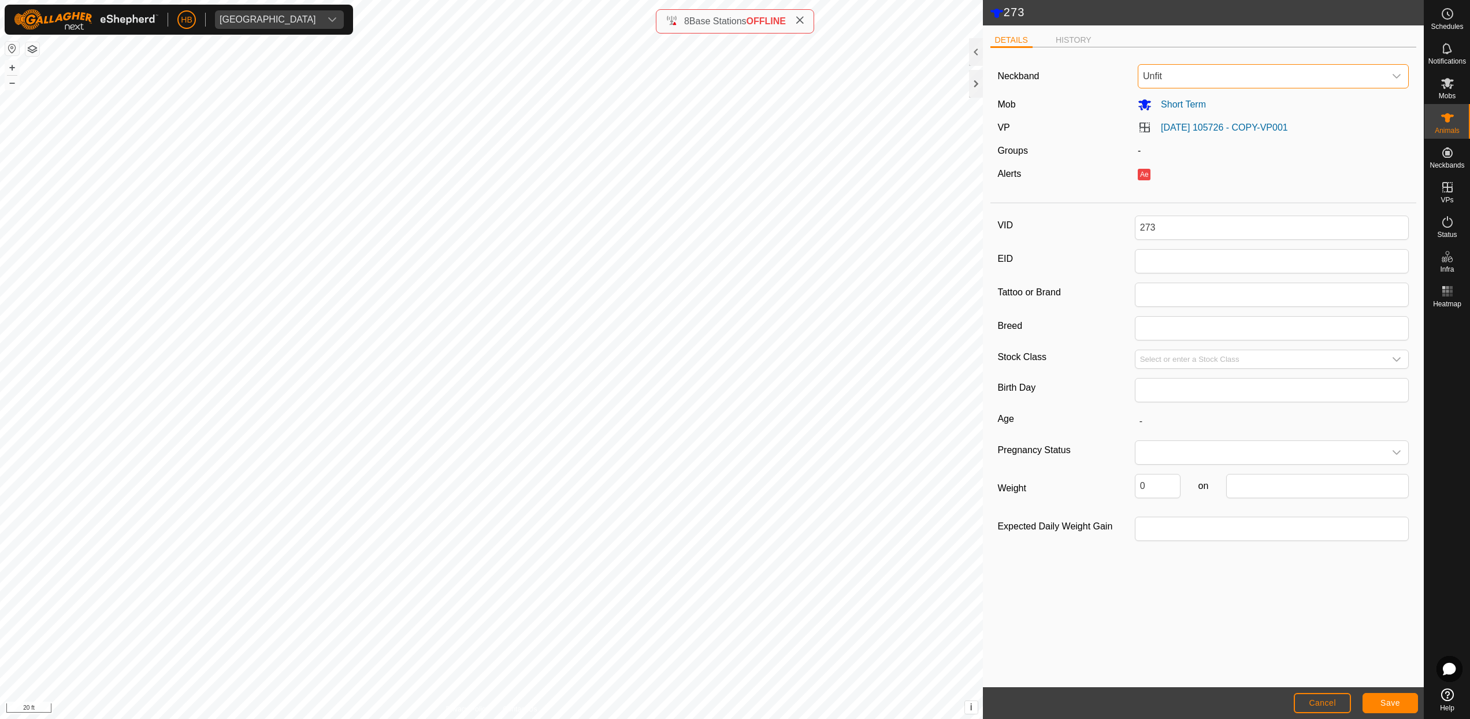
click at [1392, 704] on span "Save" at bounding box center [1391, 702] width 20 height 9
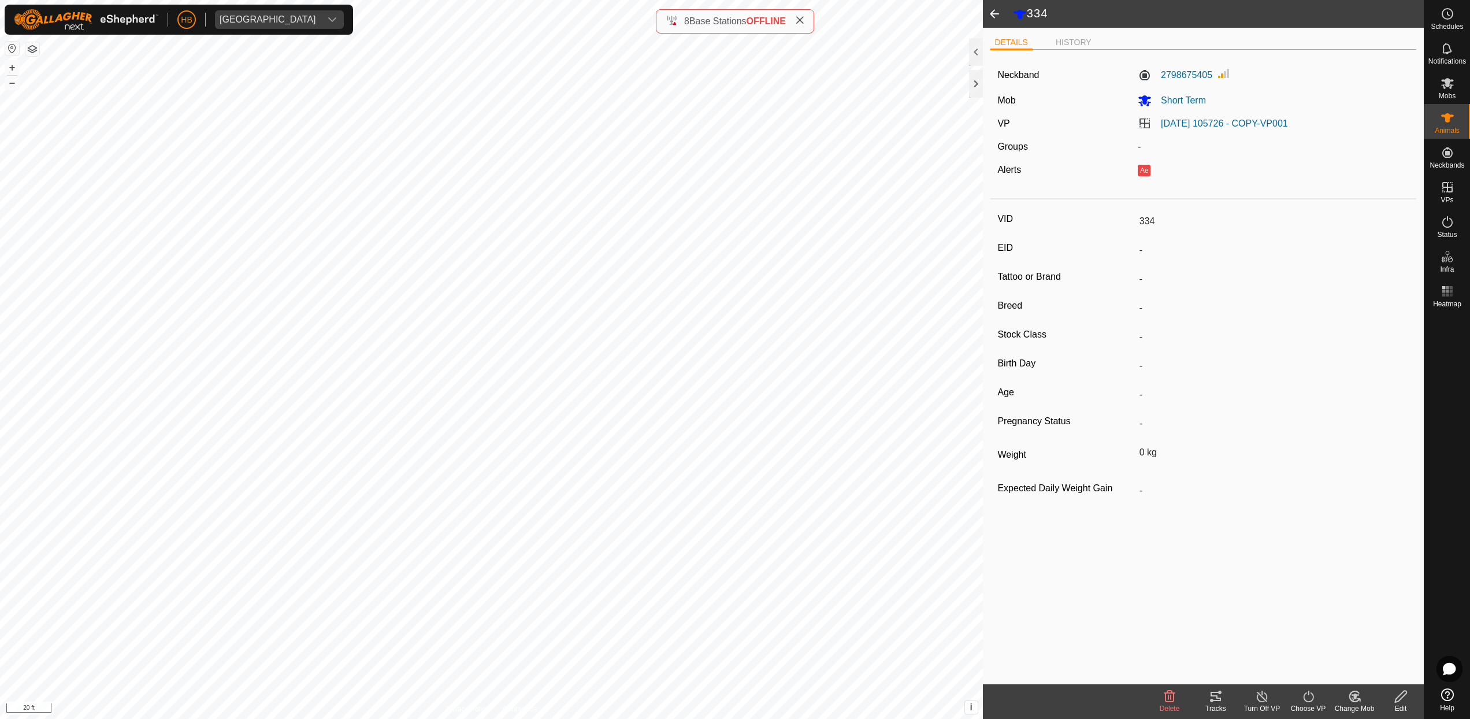
click at [1351, 693] on icon at bounding box center [1354, 696] width 10 height 10
click at [1395, 715] on div "Edit" at bounding box center [1401, 701] width 46 height 35
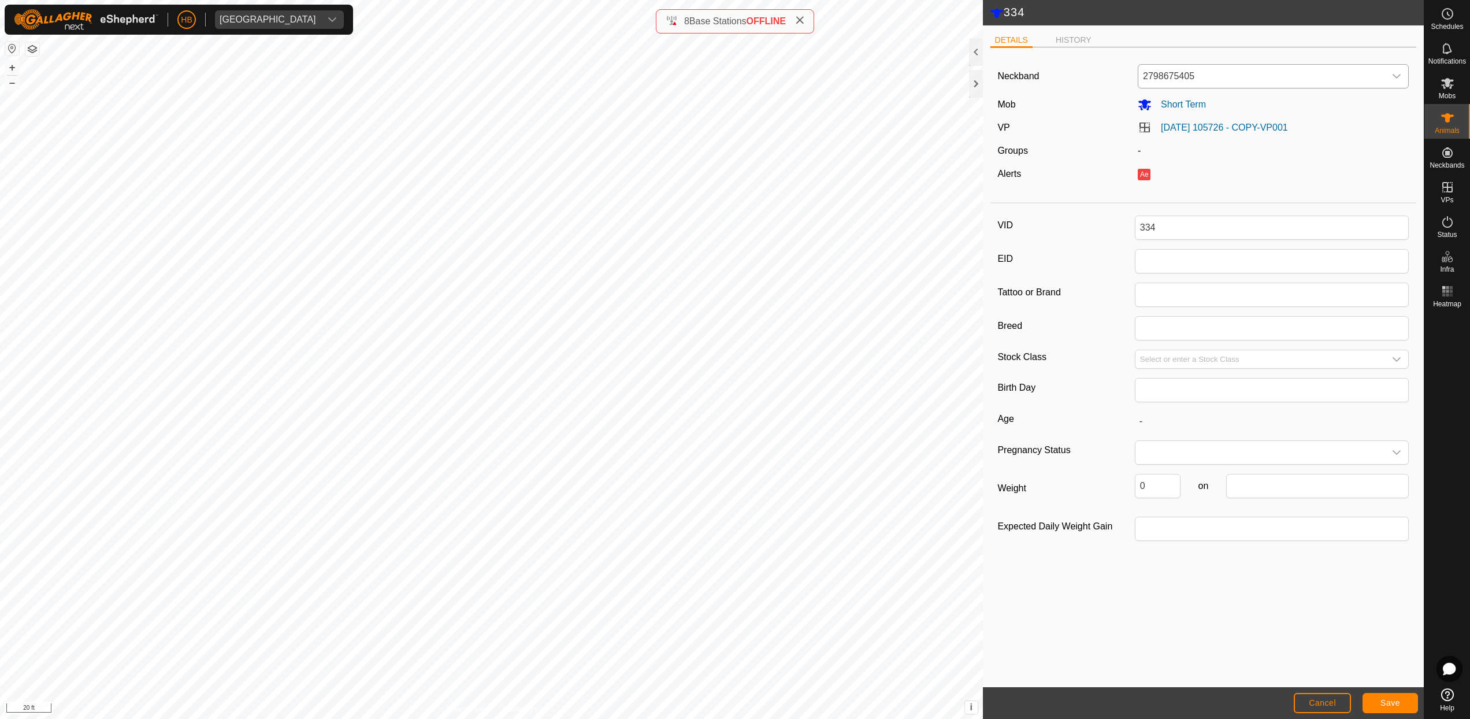
click at [1194, 69] on span "2798675405" at bounding box center [1261, 76] width 247 height 23
click at [1171, 132] on li "Unfit" at bounding box center [1274, 135] width 270 height 23
click at [1386, 710] on button "Save" at bounding box center [1390, 703] width 55 height 20
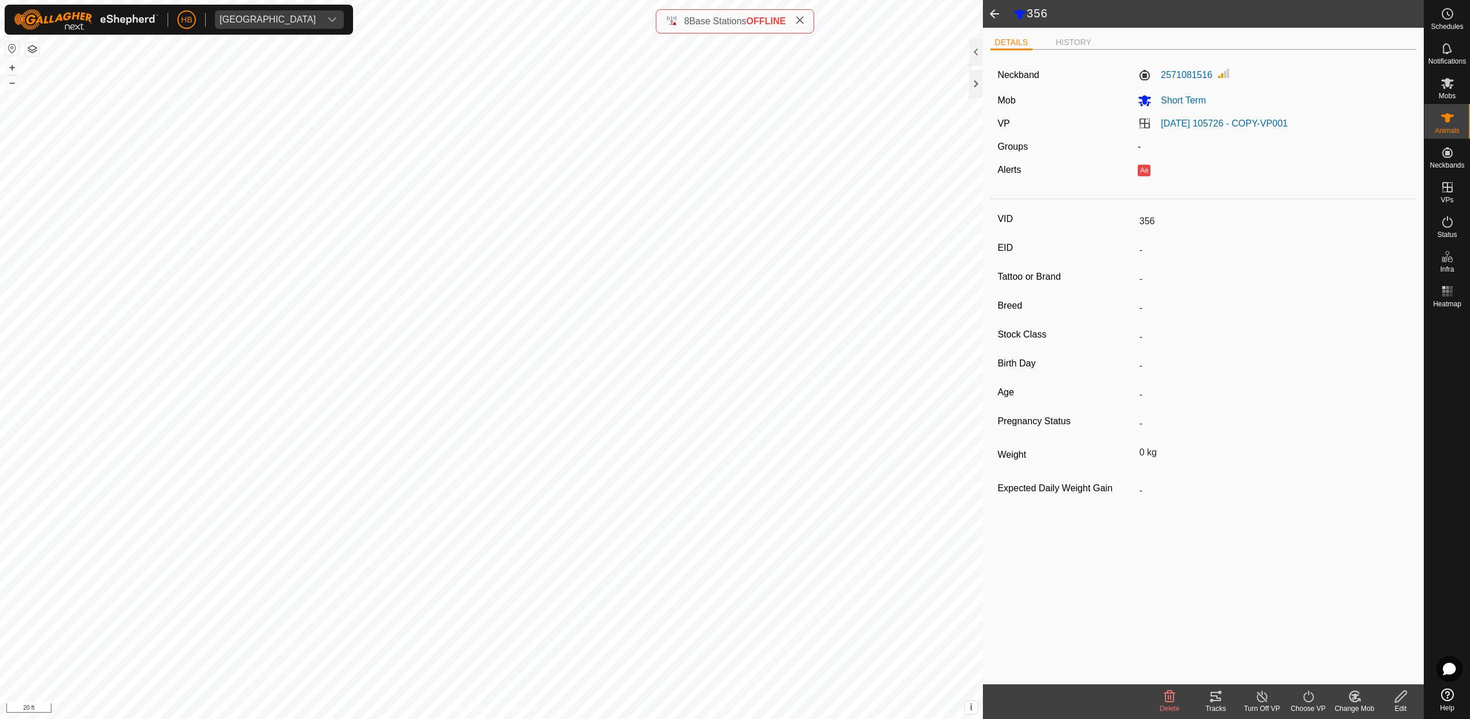
click at [1402, 699] on icon at bounding box center [1401, 696] width 14 height 14
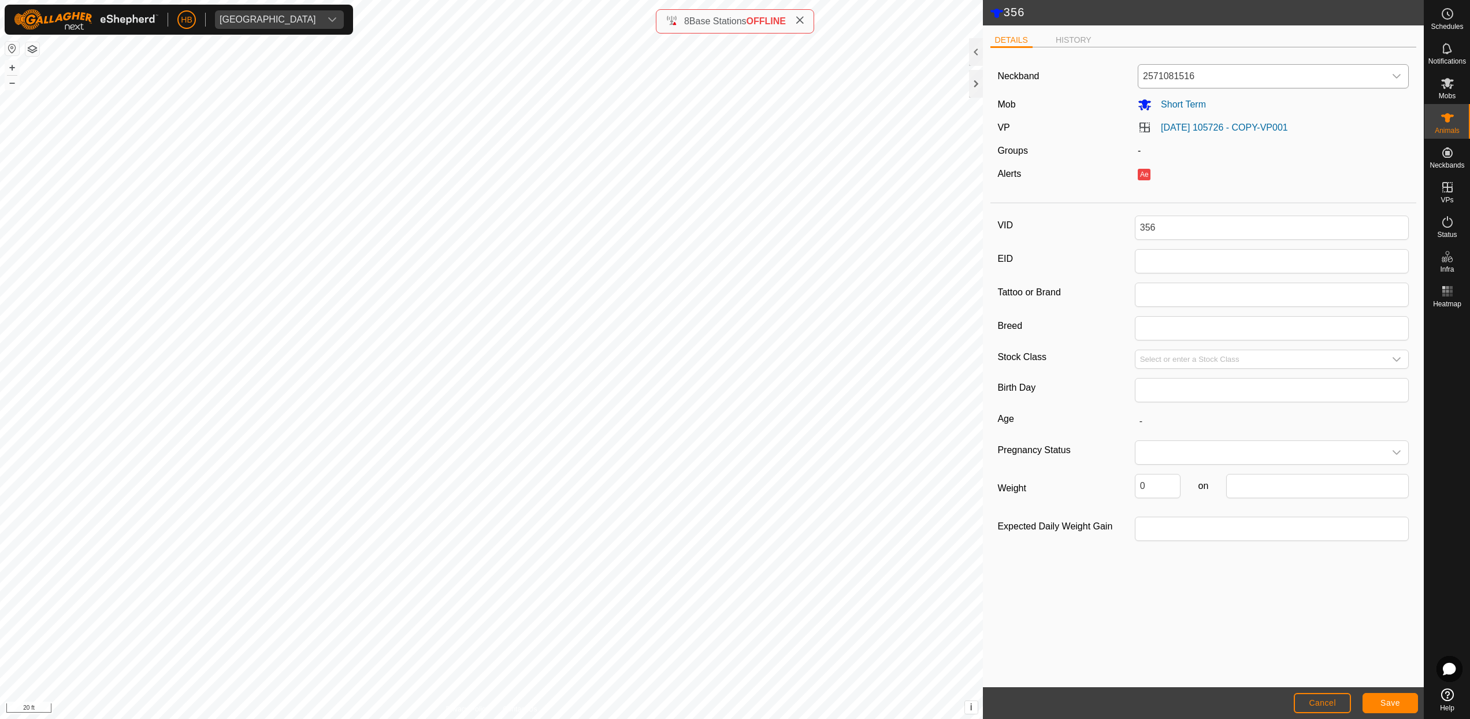
click at [1239, 86] on span "2571081516" at bounding box center [1261, 76] width 247 height 23
click at [1211, 131] on li "Unfit" at bounding box center [1274, 135] width 270 height 23
click at [1379, 707] on button "Save" at bounding box center [1390, 703] width 55 height 20
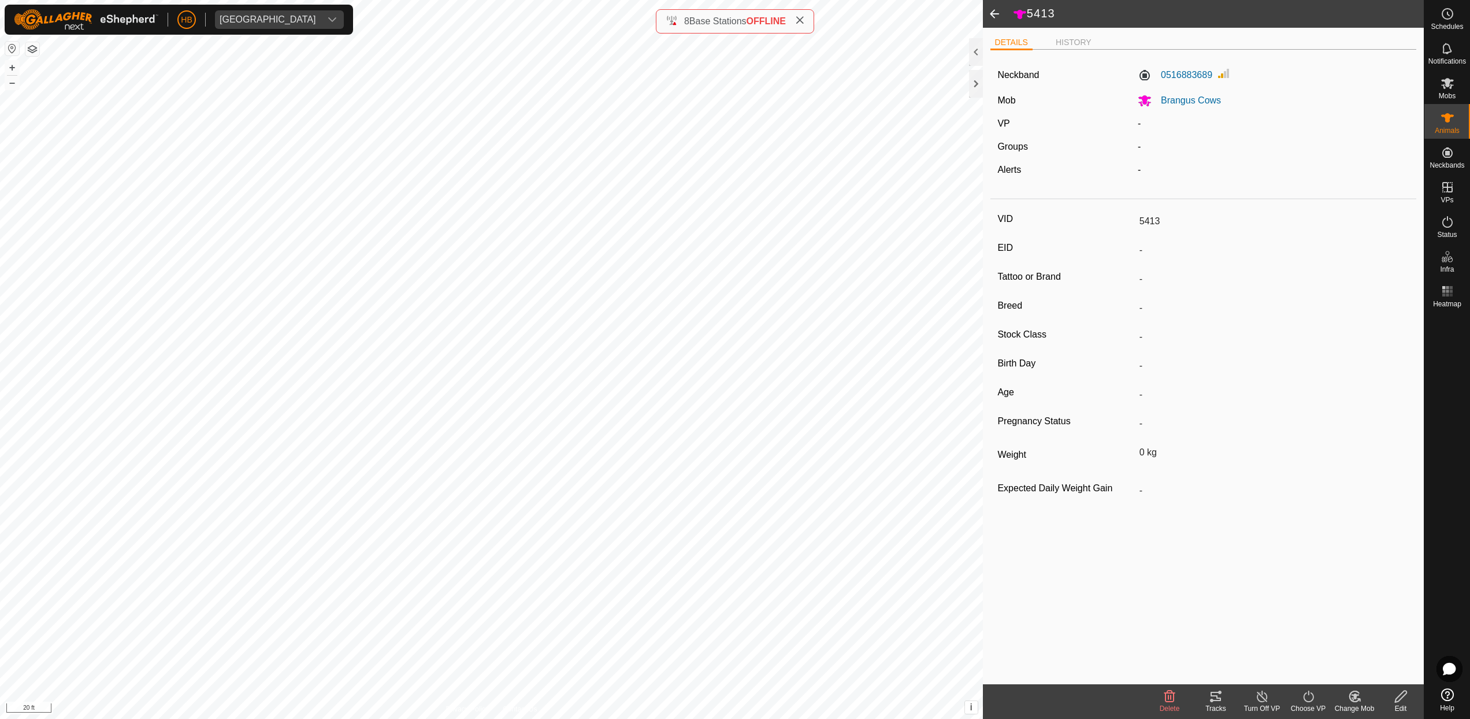
click at [1400, 695] on icon at bounding box center [1401, 697] width 12 height 12
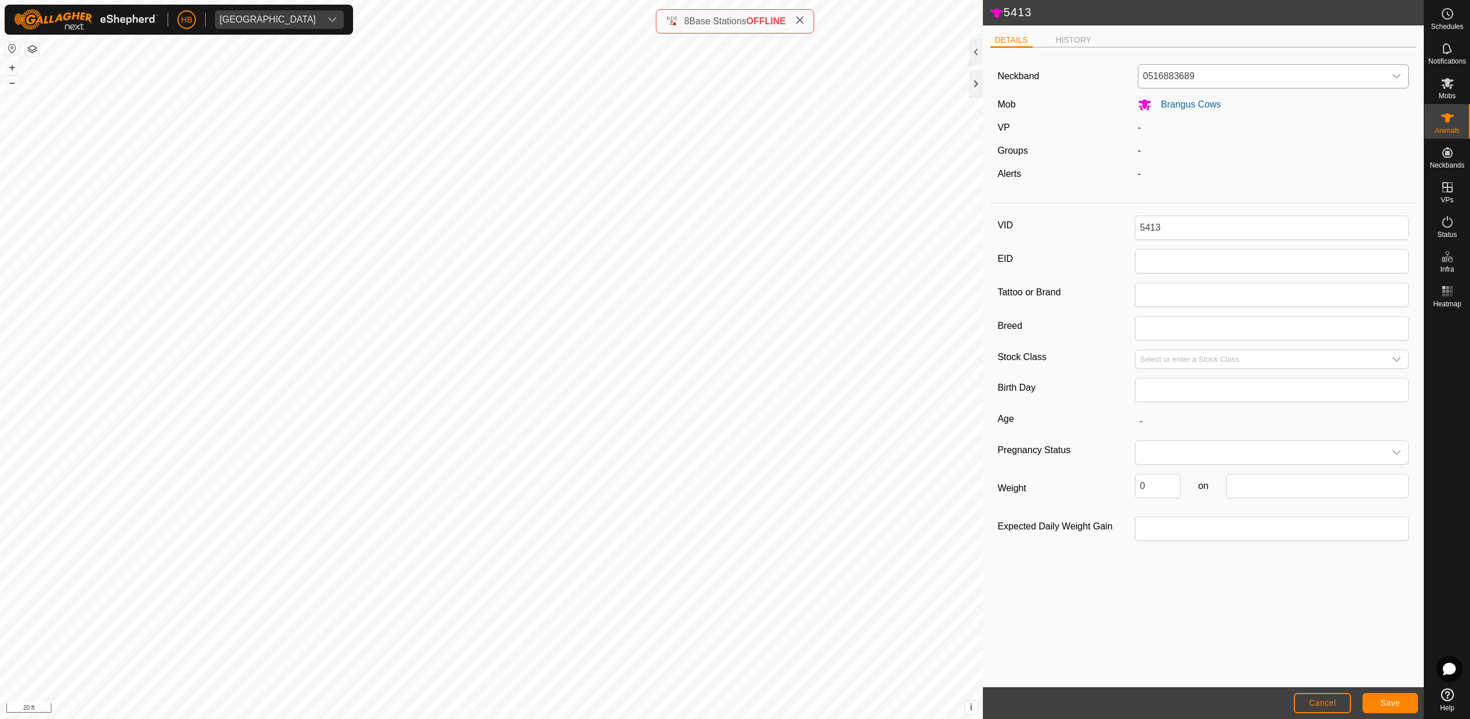
click at [1206, 76] on span "0516883689" at bounding box center [1261, 76] width 247 height 23
click at [1181, 133] on li "Unfit" at bounding box center [1274, 135] width 270 height 23
click at [1375, 697] on button "Save" at bounding box center [1390, 703] width 55 height 20
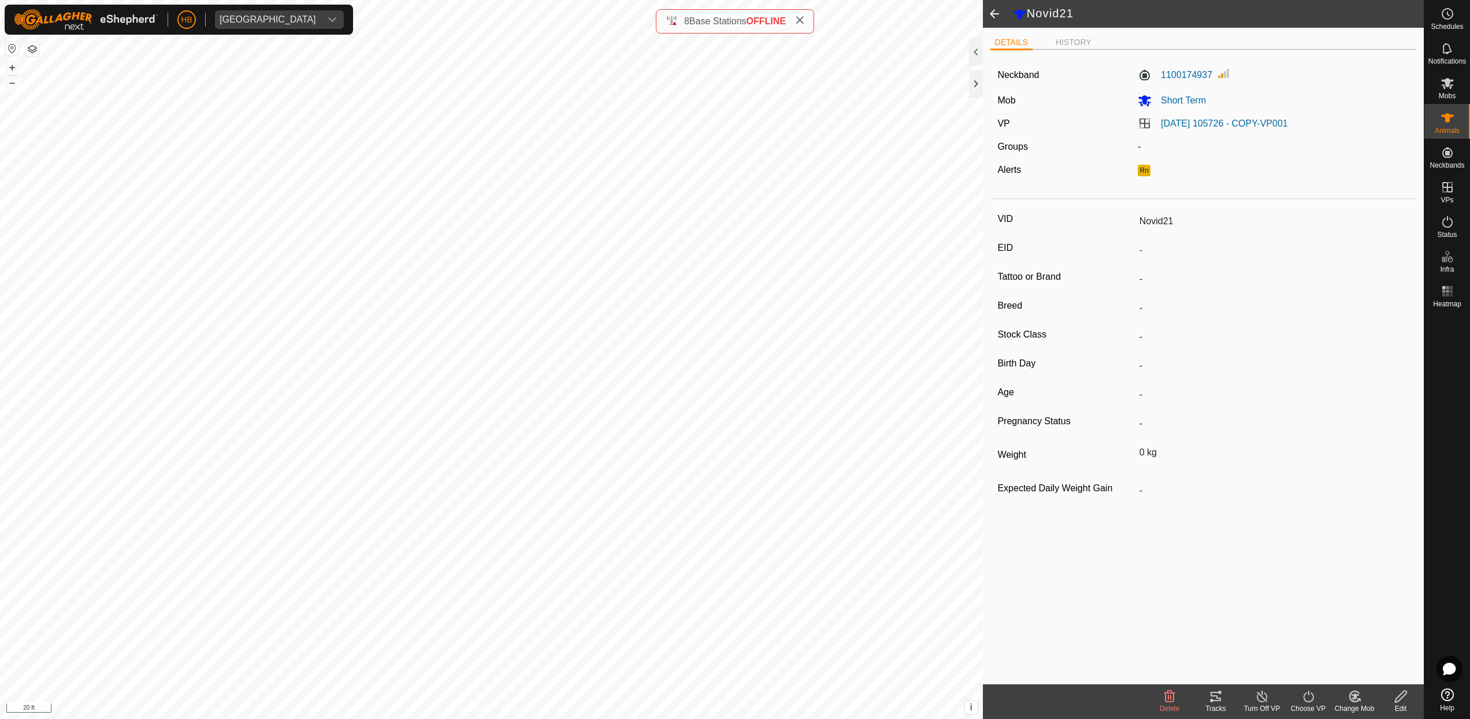
click at [1397, 690] on icon at bounding box center [1401, 696] width 14 height 14
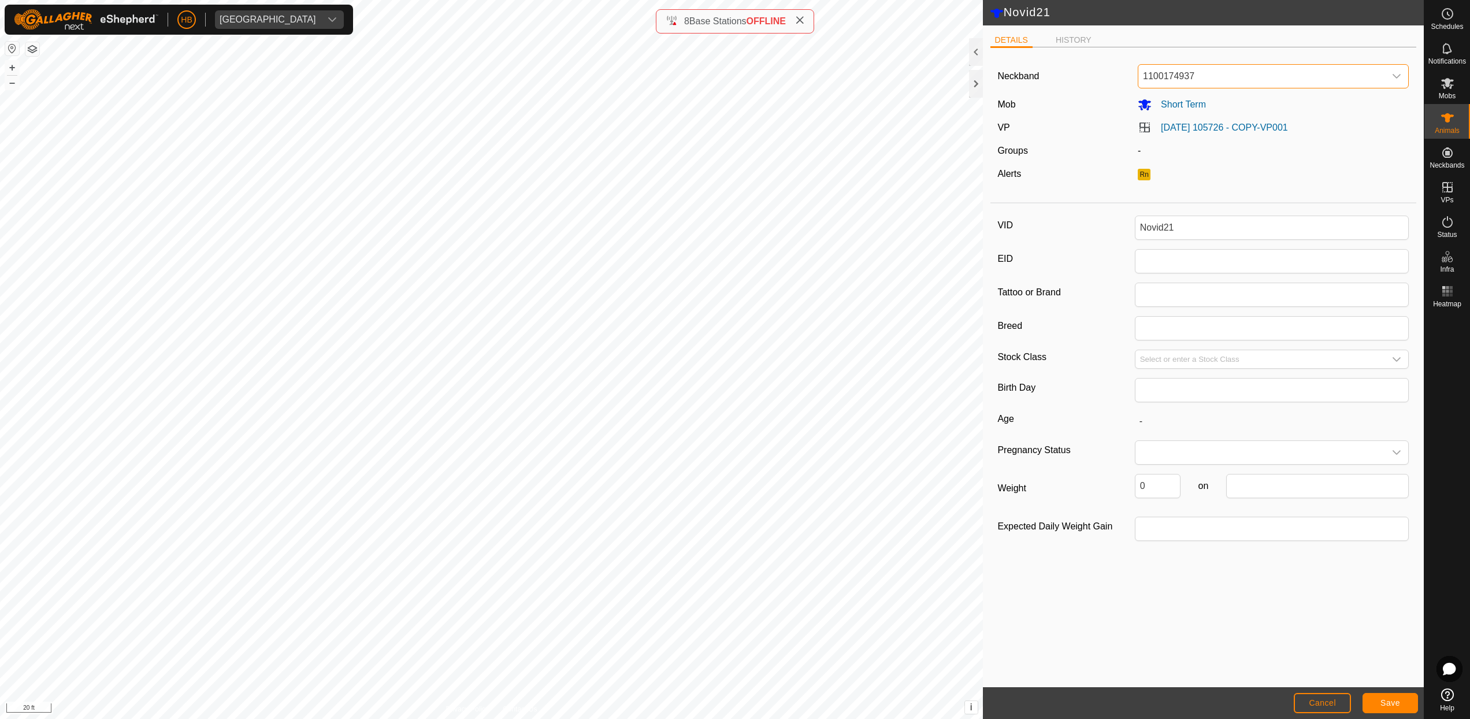
click at [1179, 83] on span "1100174937" at bounding box center [1261, 76] width 247 height 23
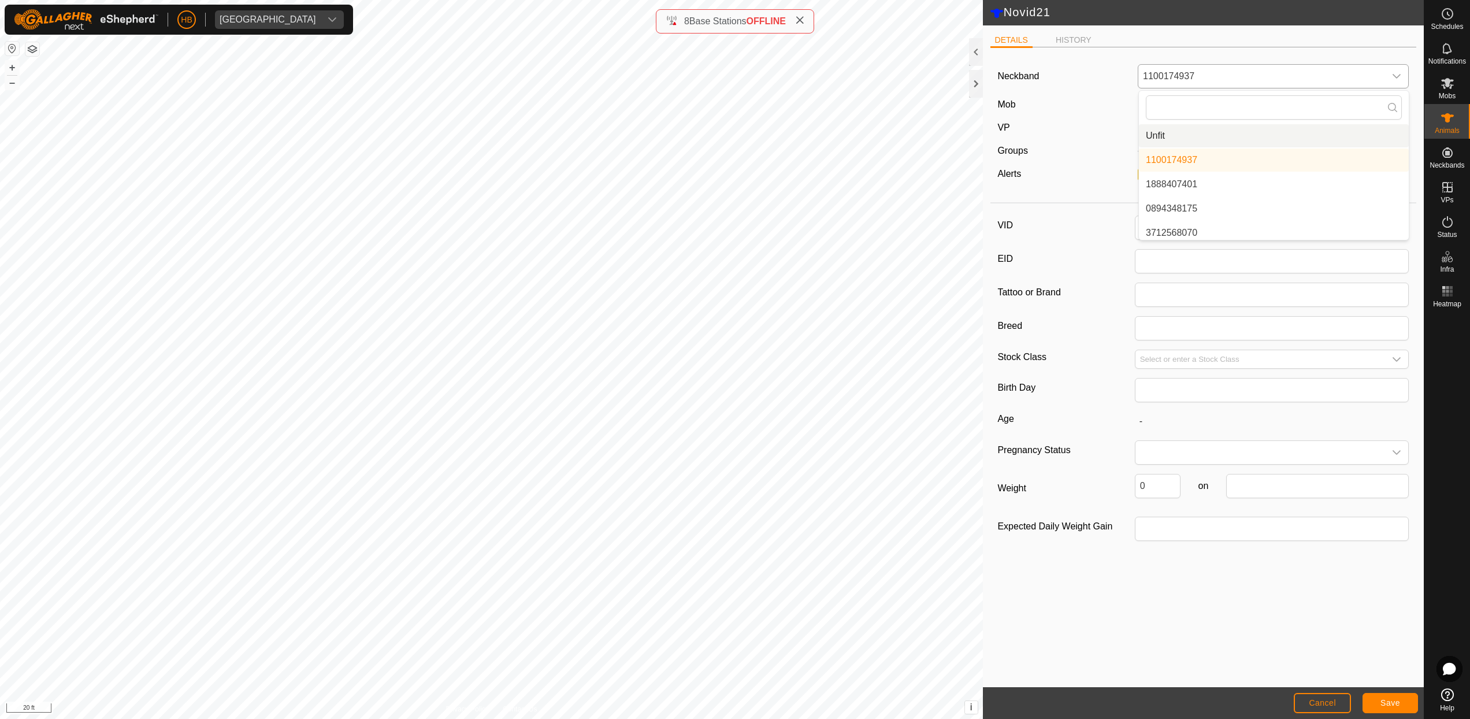
click at [1164, 130] on li "Unfit" at bounding box center [1274, 135] width 270 height 23
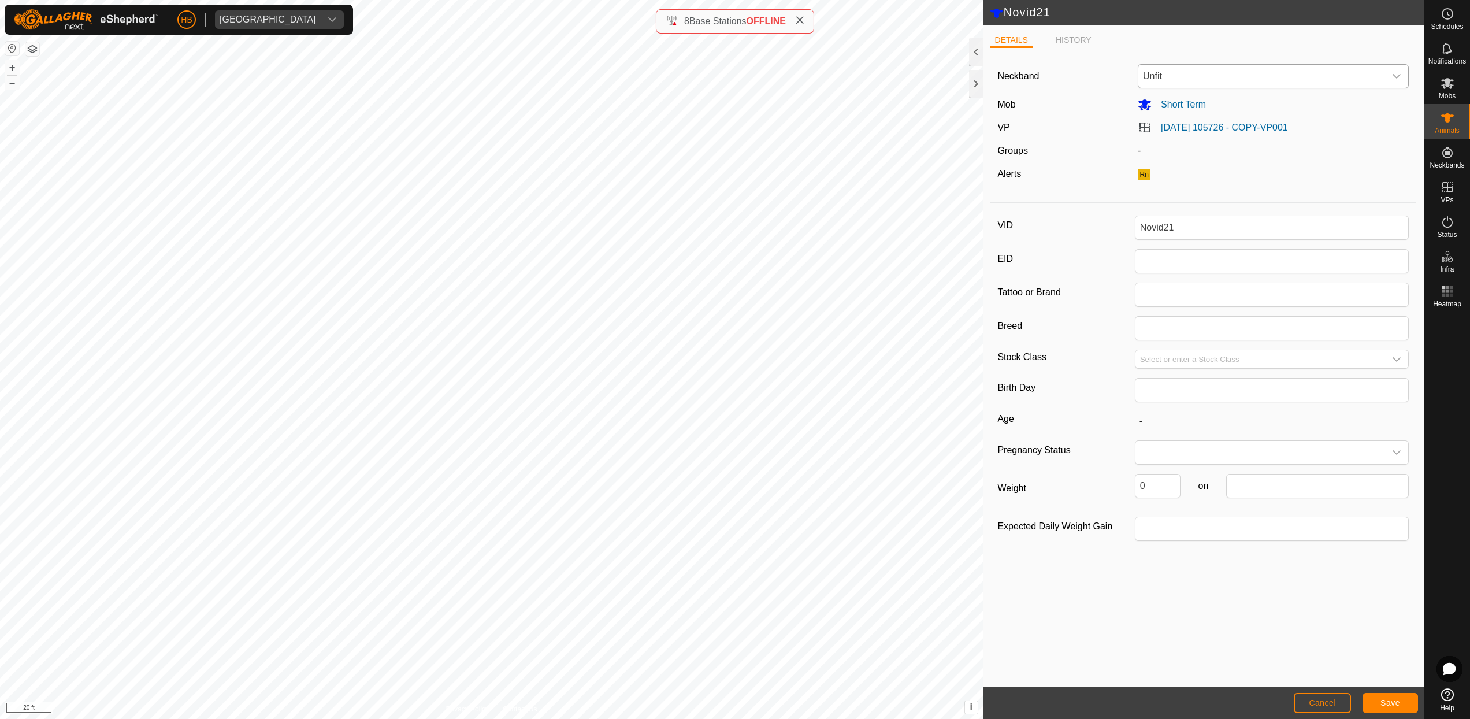
click at [1394, 695] on button "Save" at bounding box center [1390, 703] width 55 height 20
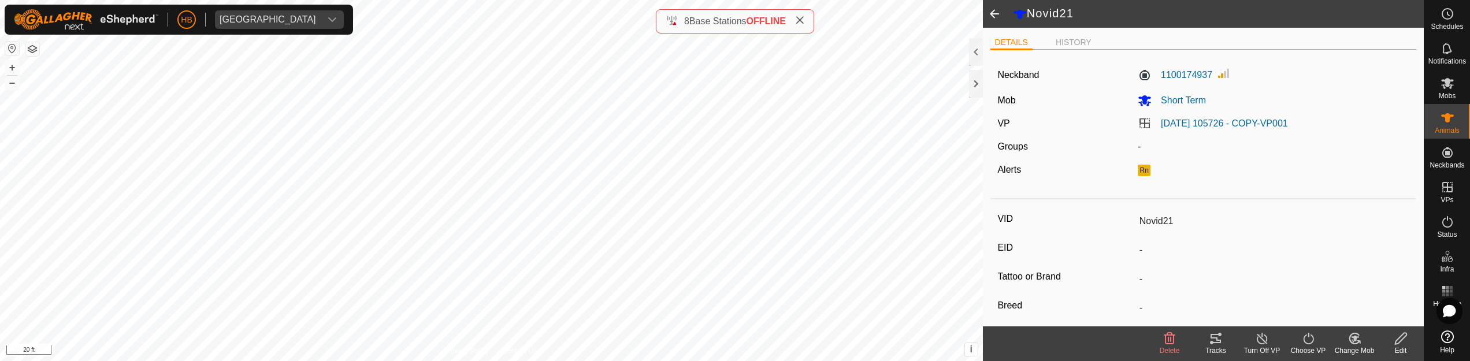
click at [755, 361] on html "HB Visnaga Ranch Schedules Notifications Mobs Animals Neckbands VPs Status Infr…" at bounding box center [735, 180] width 1470 height 361
click at [1400, 333] on icon at bounding box center [1401, 339] width 14 height 14
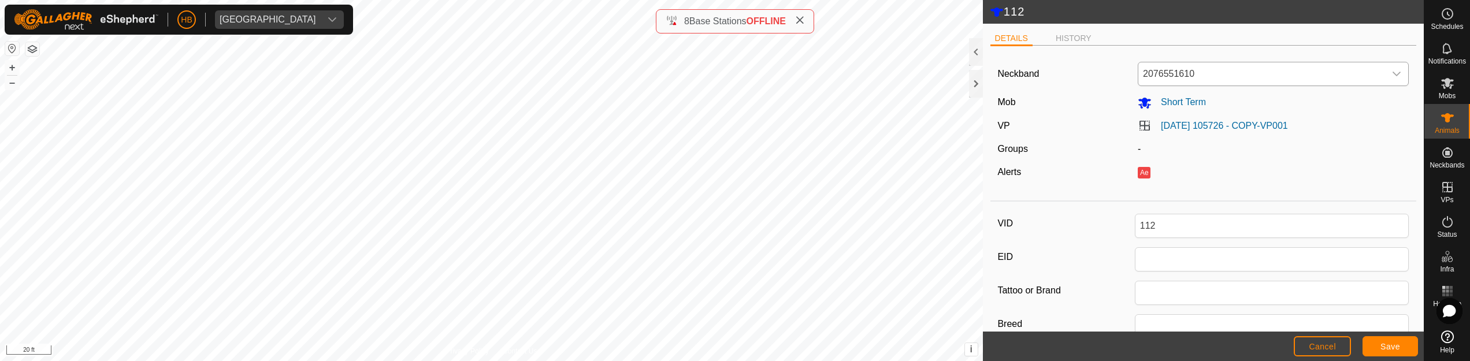
click at [1184, 74] on span "2076551610" at bounding box center [1261, 73] width 247 height 23
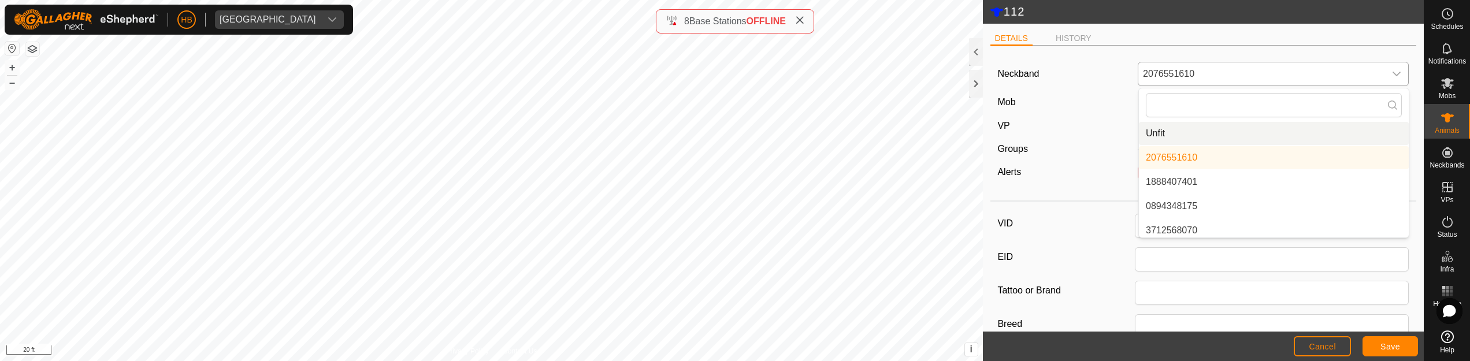
click at [1187, 140] on li "Unfit" at bounding box center [1274, 133] width 270 height 23
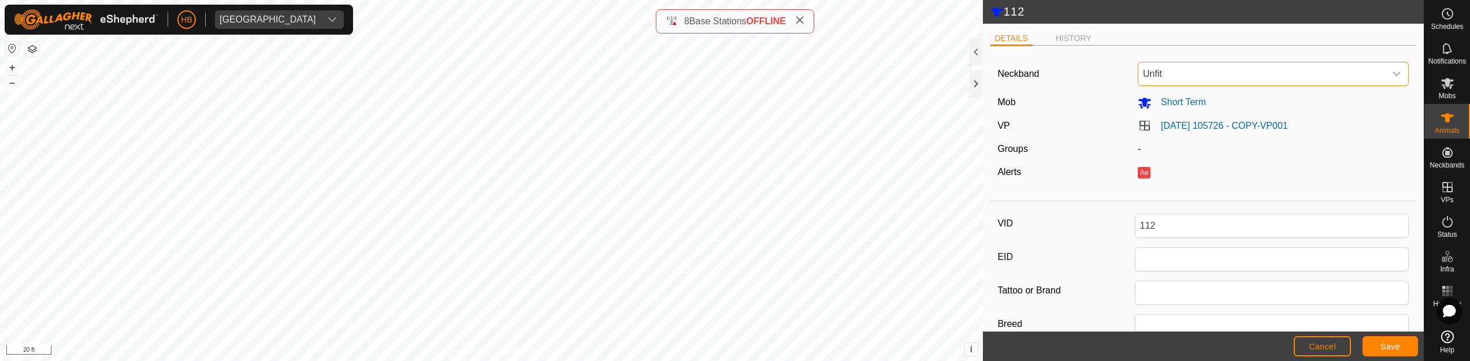
click at [1378, 337] on button "Save" at bounding box center [1390, 346] width 55 height 20
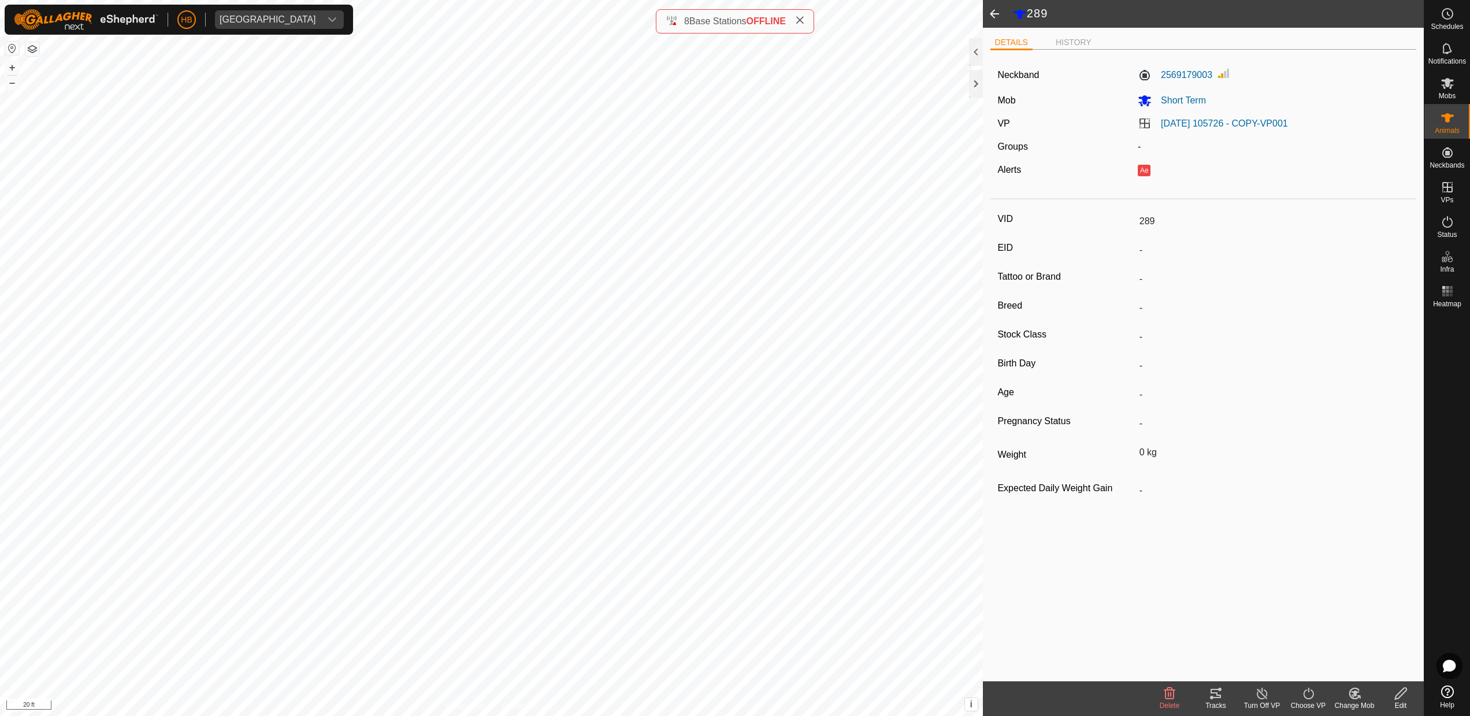
click at [1406, 698] on icon at bounding box center [1401, 694] width 14 height 14
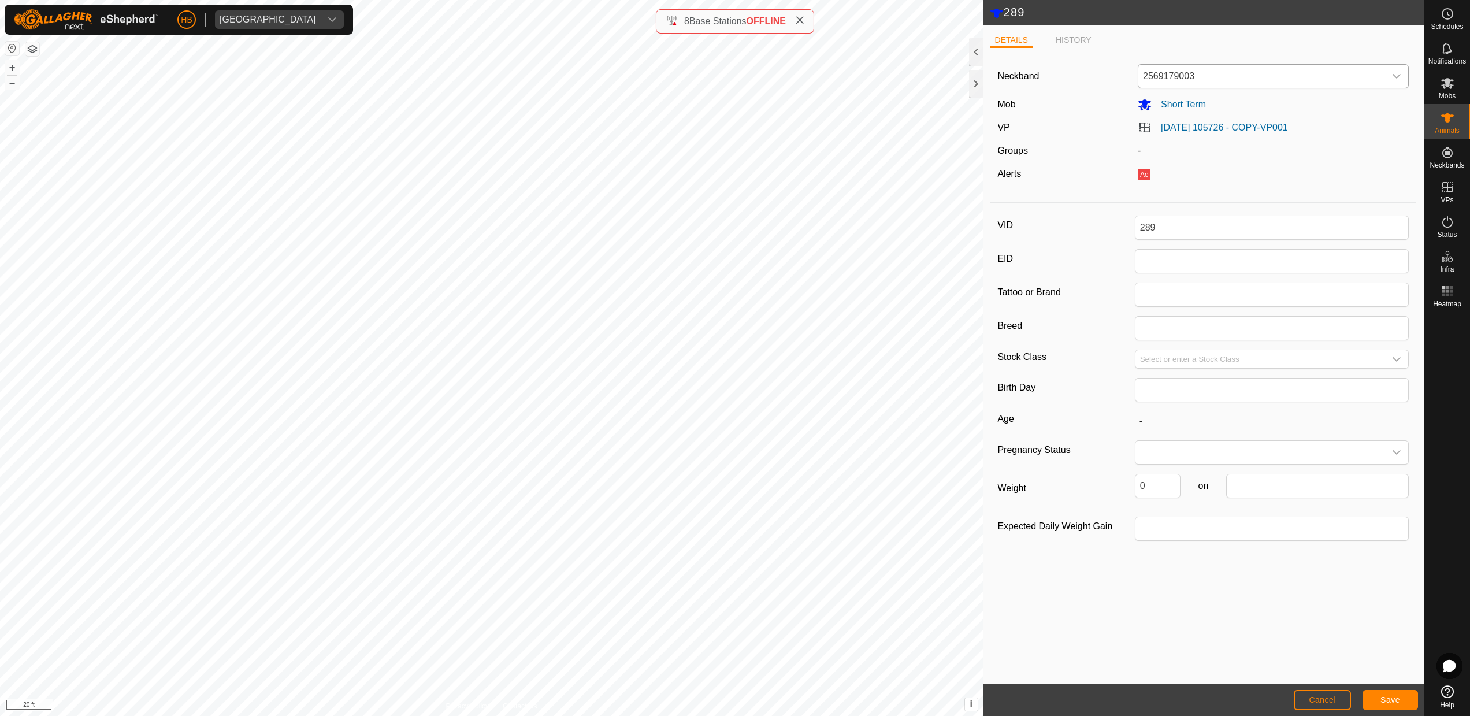
click at [1233, 70] on span "2569179003" at bounding box center [1261, 76] width 247 height 23
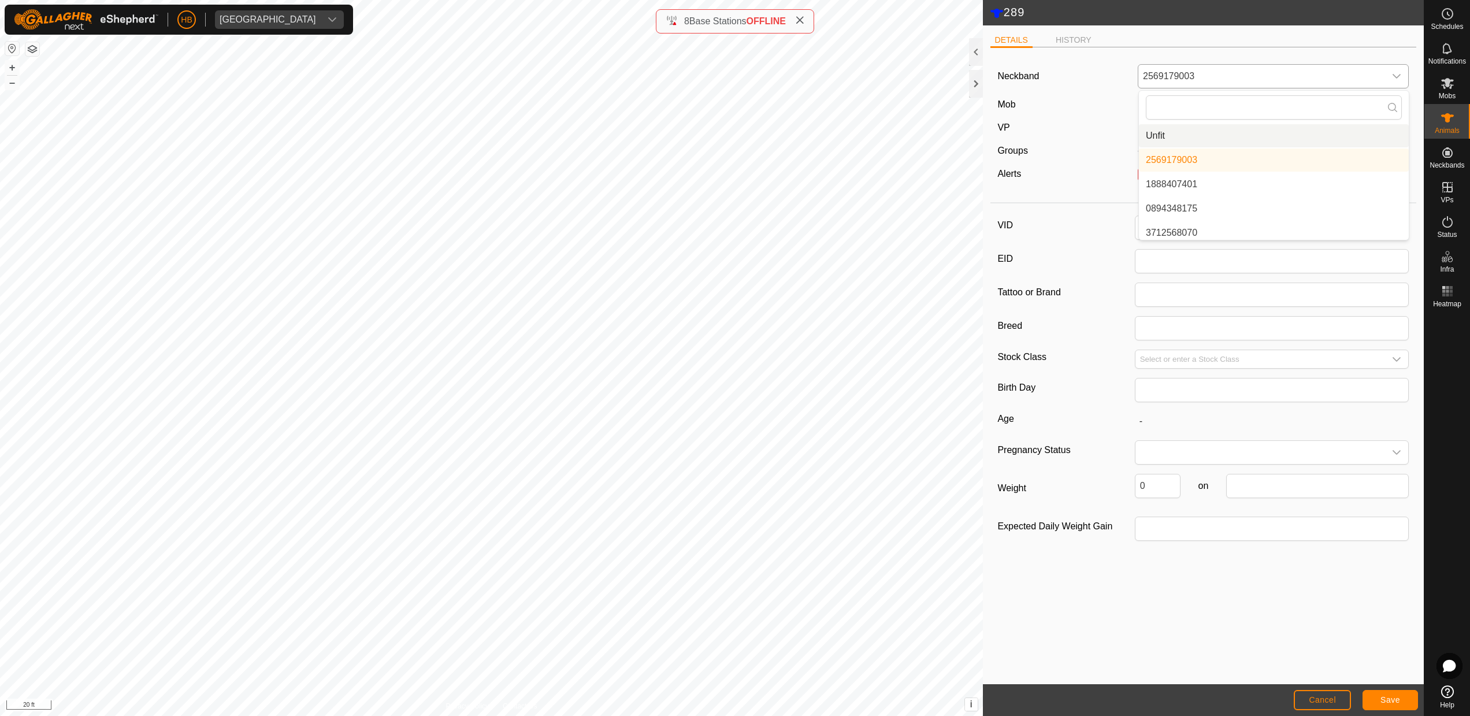
click at [1190, 132] on li "Unfit" at bounding box center [1274, 135] width 270 height 23
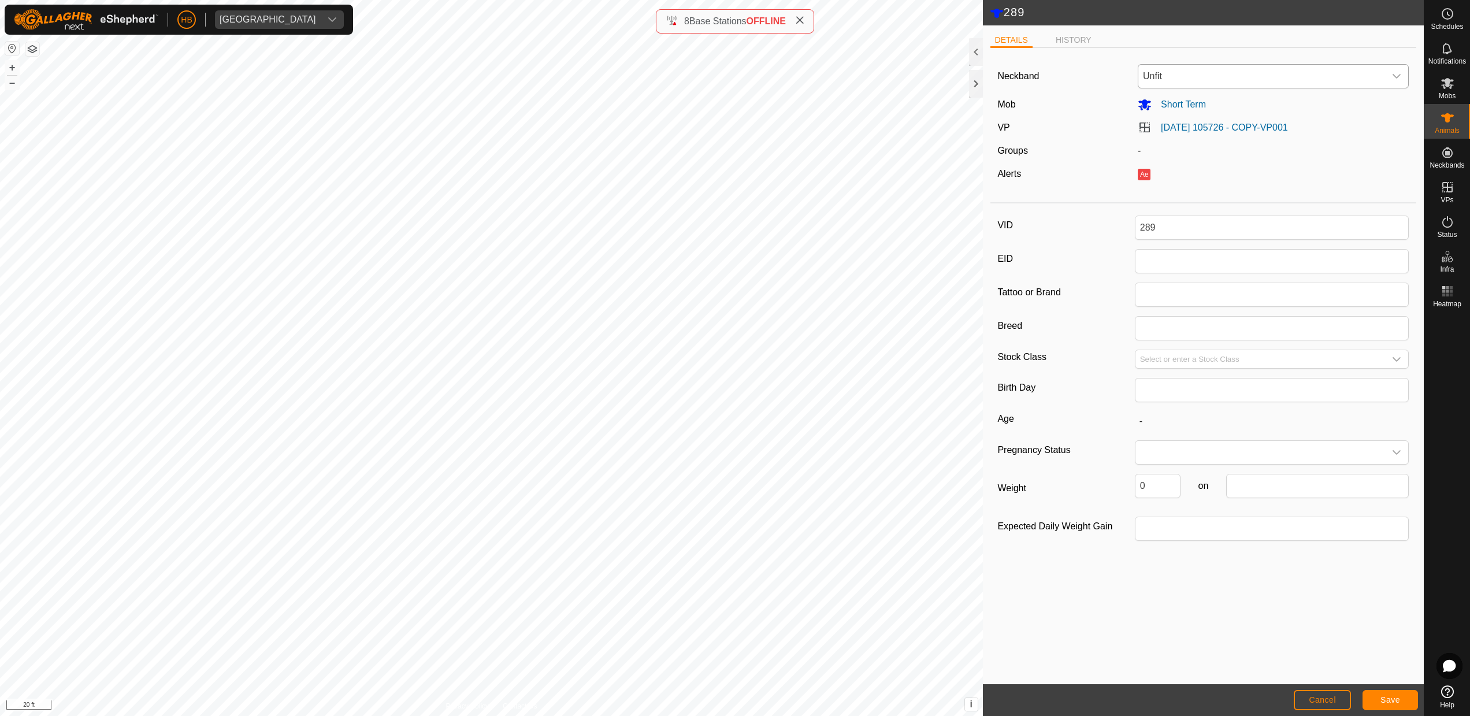
click at [1401, 714] on footer "Cancel Save" at bounding box center [1203, 700] width 441 height 32
click at [1401, 707] on button "Save" at bounding box center [1390, 700] width 55 height 20
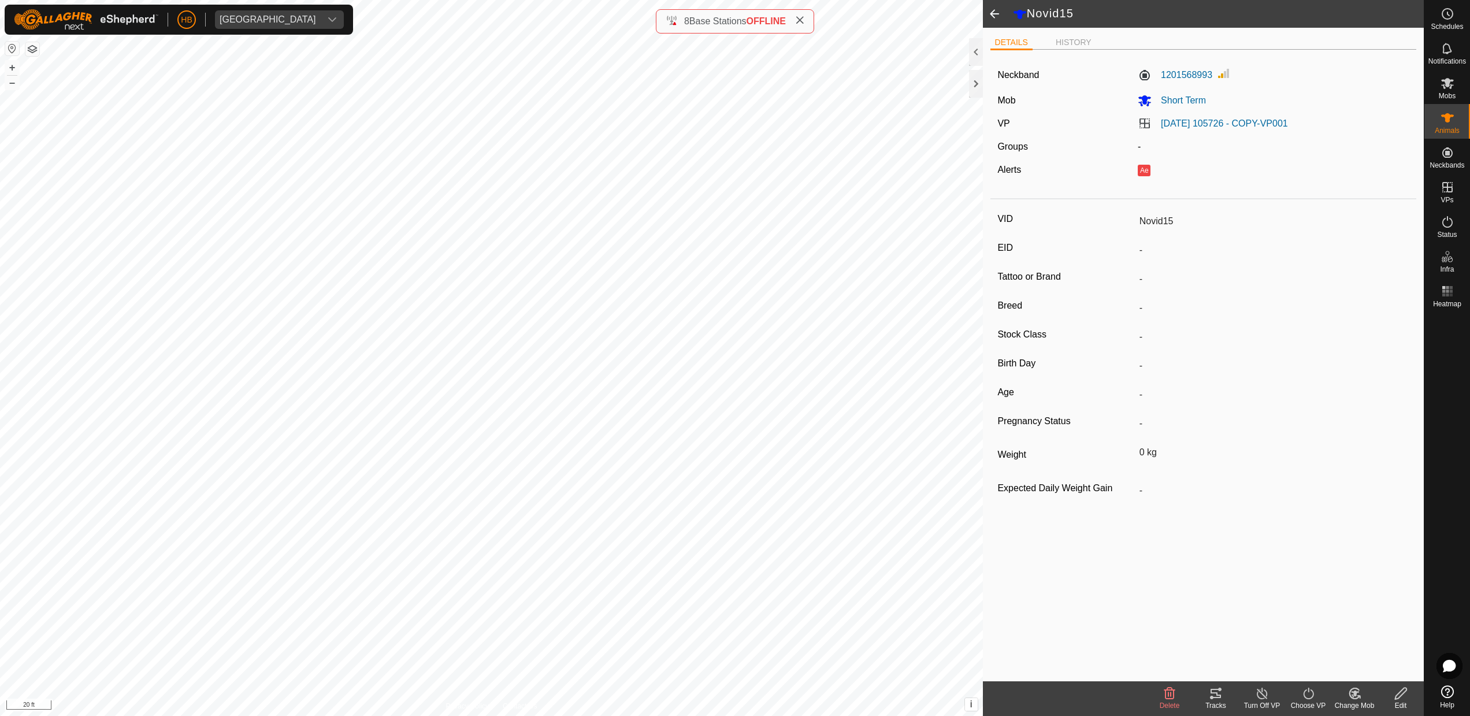
click at [1410, 697] on edit-svg-icon at bounding box center [1401, 694] width 46 height 14
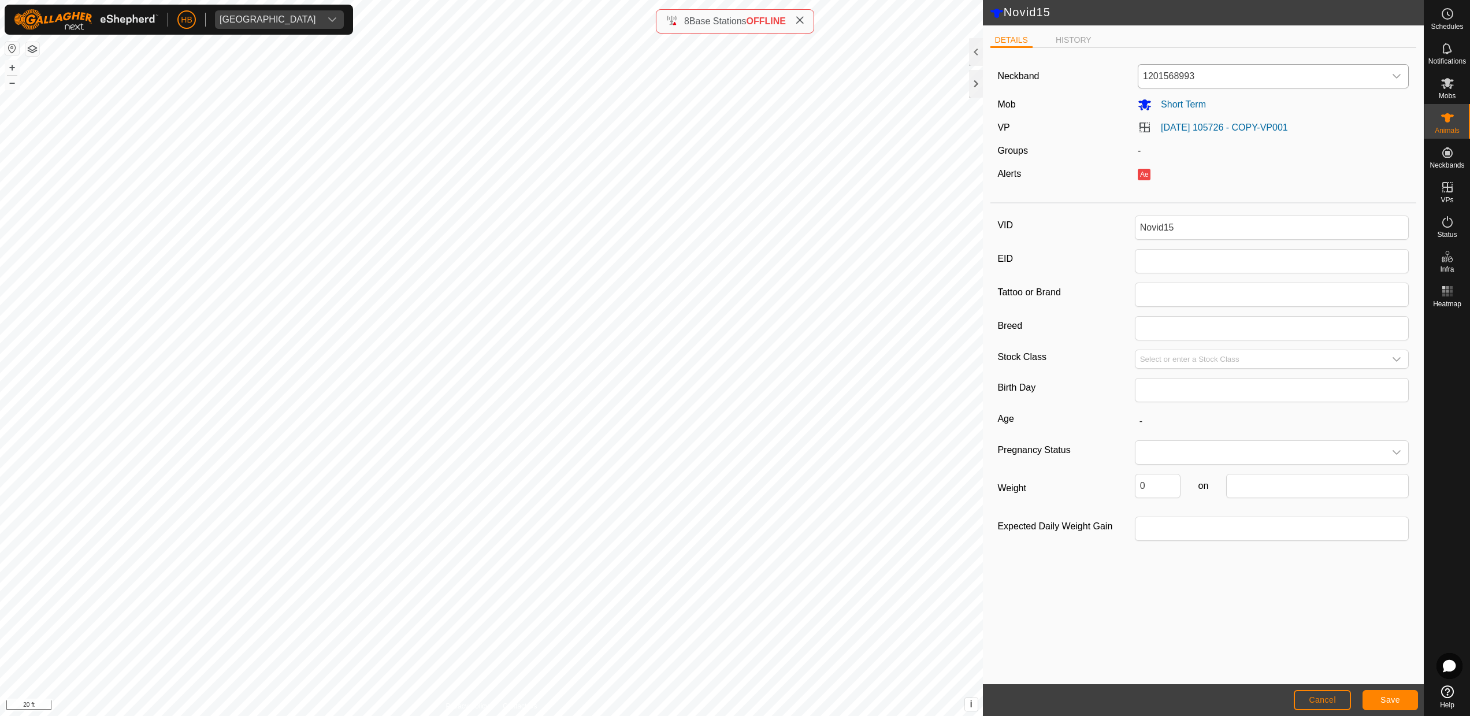
click at [1208, 84] on span "1201568993" at bounding box center [1261, 76] width 247 height 23
click at [1189, 136] on li "Unfit" at bounding box center [1274, 135] width 270 height 23
click at [1385, 707] on button "Save" at bounding box center [1390, 700] width 55 height 20
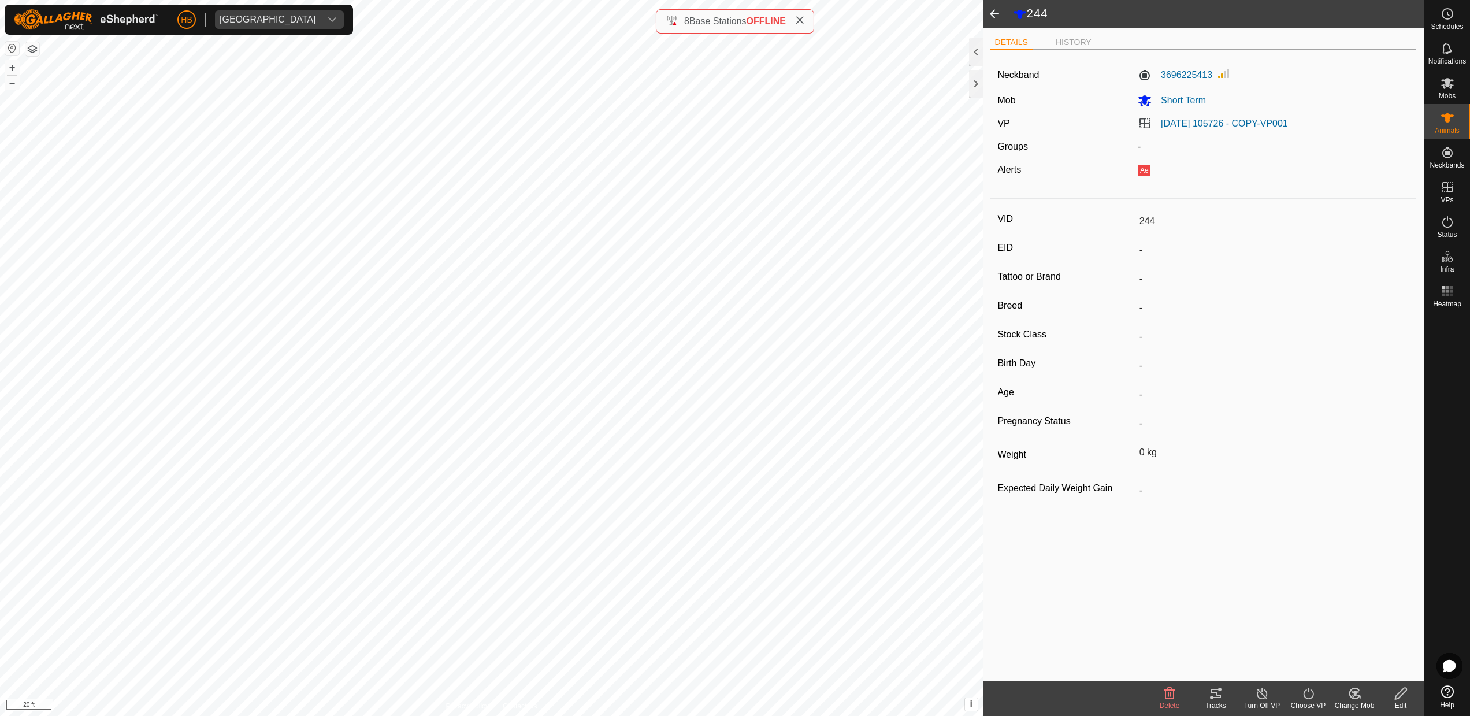
click at [1411, 699] on edit-svg-icon at bounding box center [1401, 694] width 46 height 14
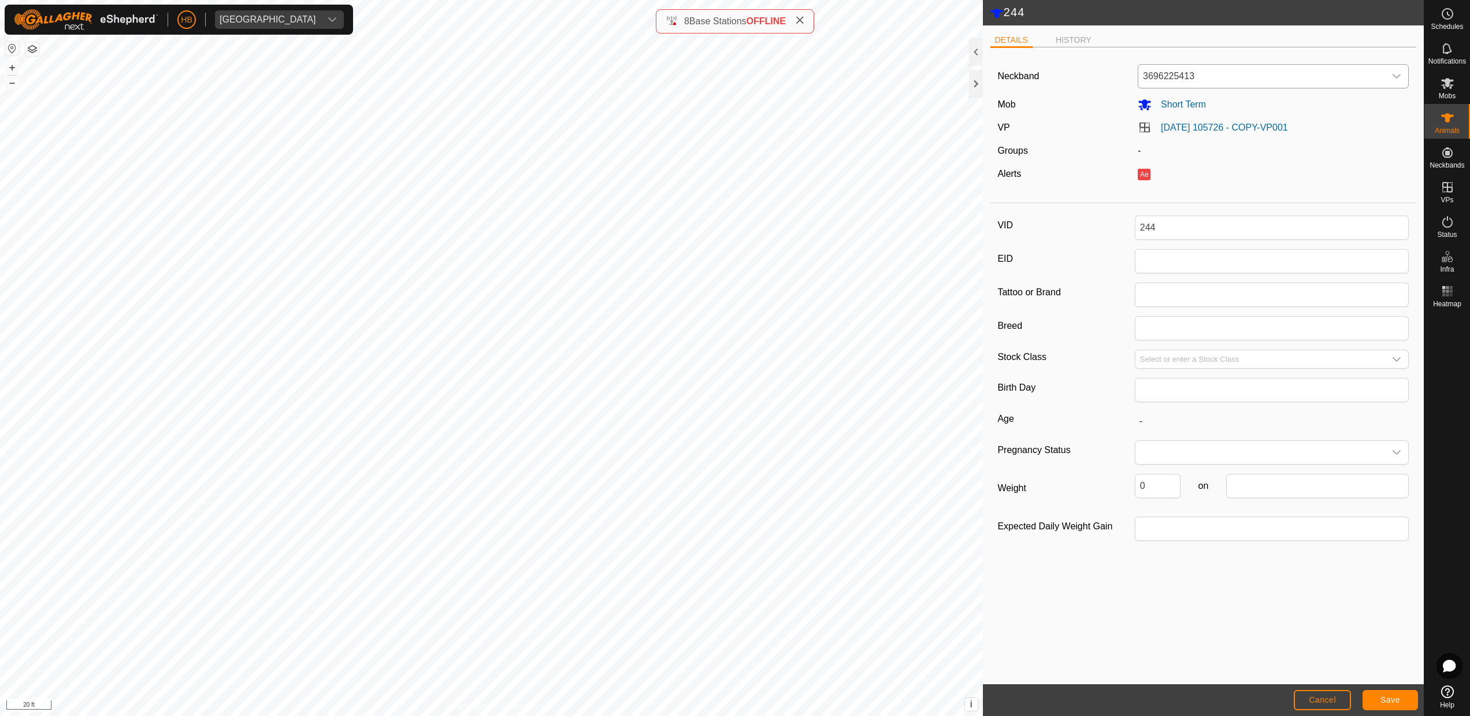
click at [1266, 75] on span "3696225413" at bounding box center [1261, 76] width 247 height 23
click at [1208, 144] on li "Unfit" at bounding box center [1274, 135] width 270 height 23
click at [1378, 709] on button "Save" at bounding box center [1390, 700] width 55 height 20
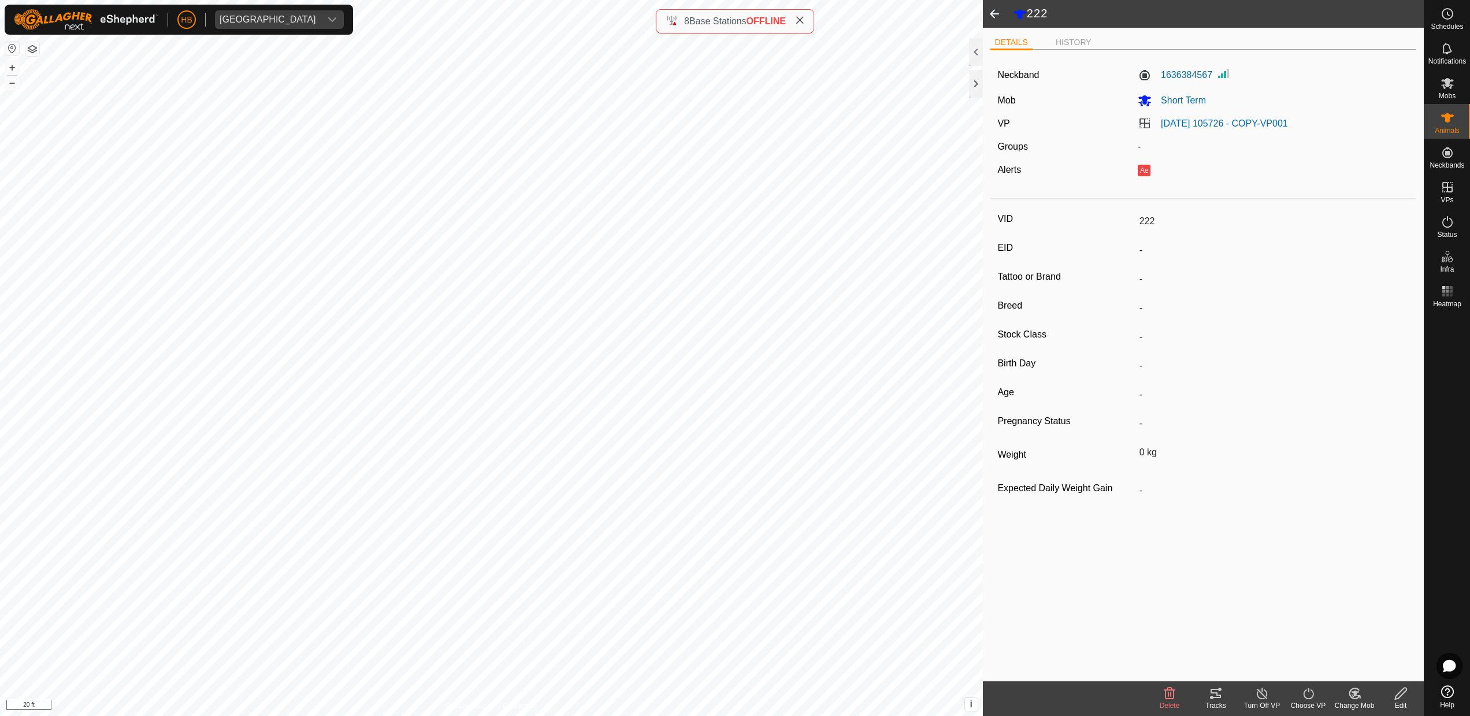
click at [1401, 711] on div "Edit" at bounding box center [1401, 698] width 46 height 35
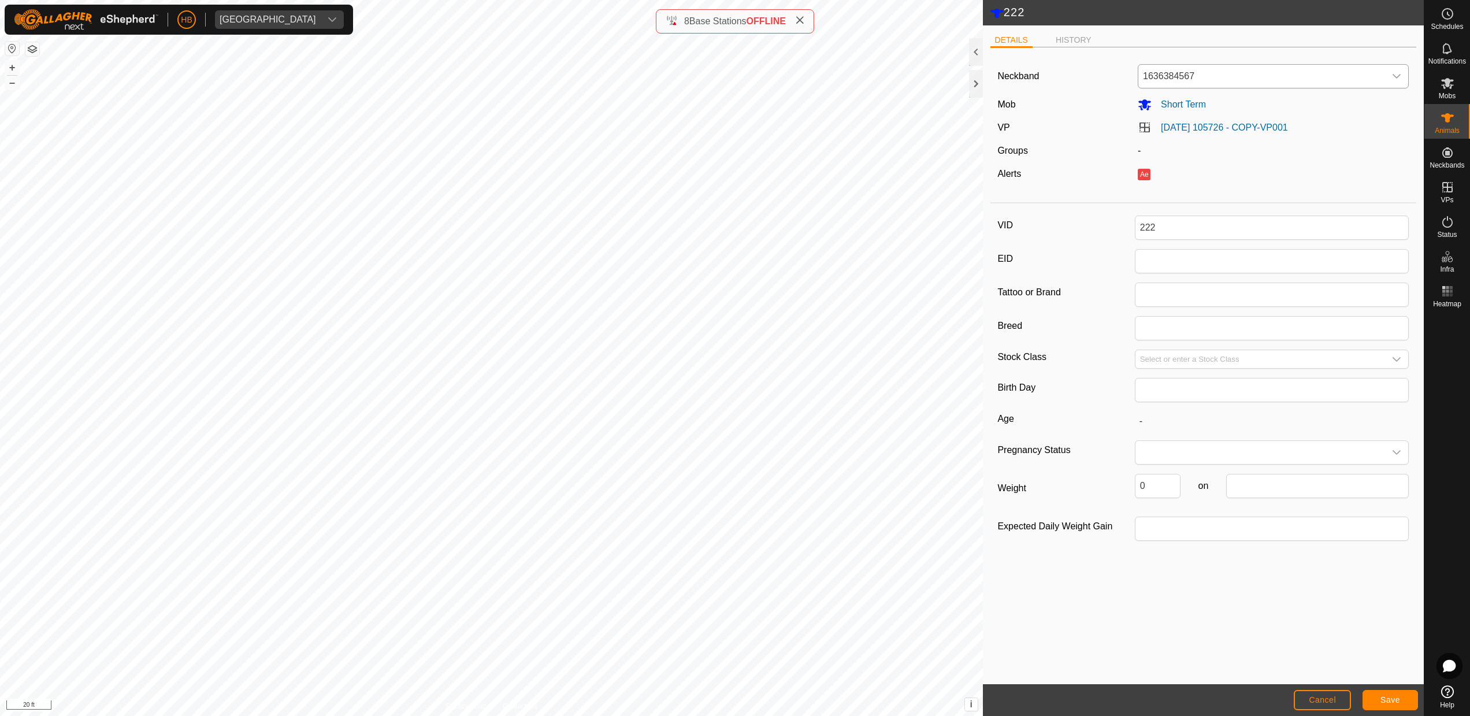
click at [1235, 78] on span "1636384567" at bounding box center [1261, 76] width 247 height 23
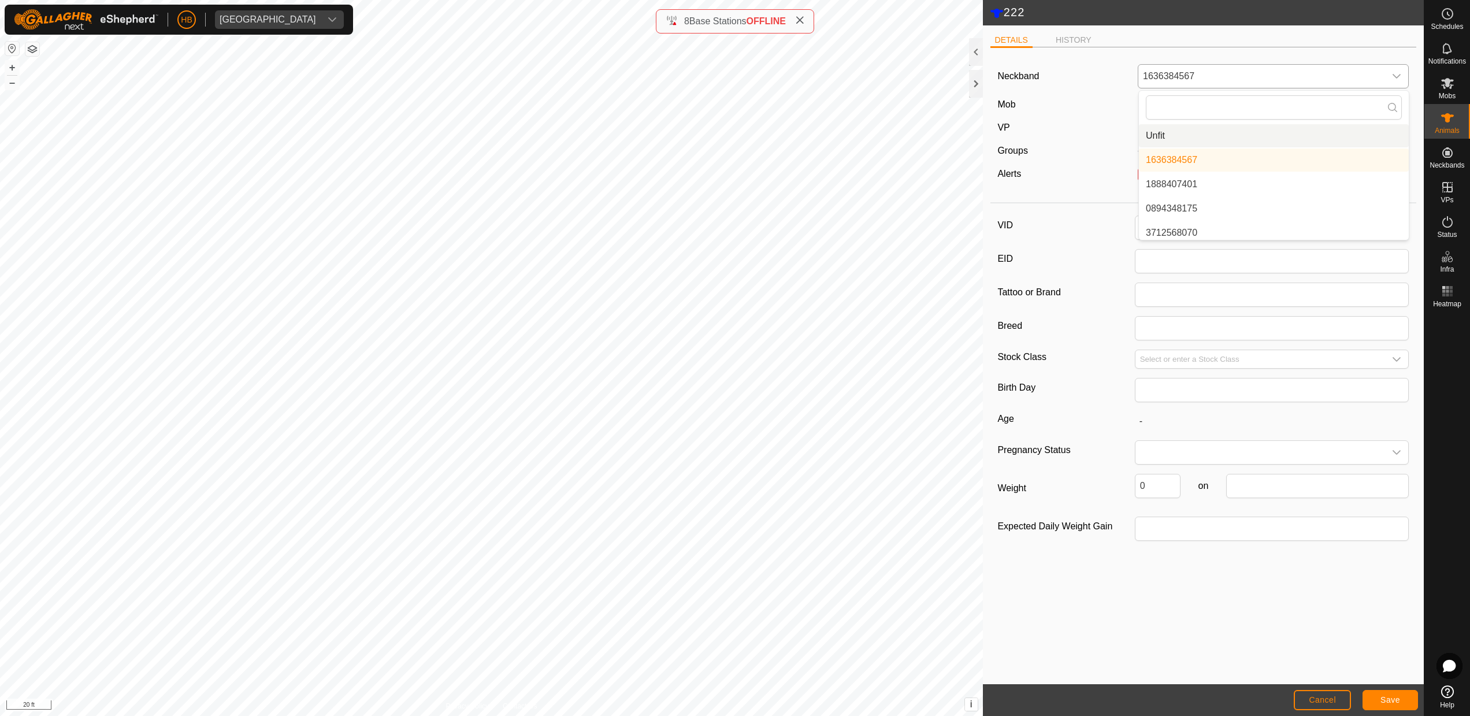
click at [1182, 143] on li "Unfit" at bounding box center [1274, 135] width 270 height 23
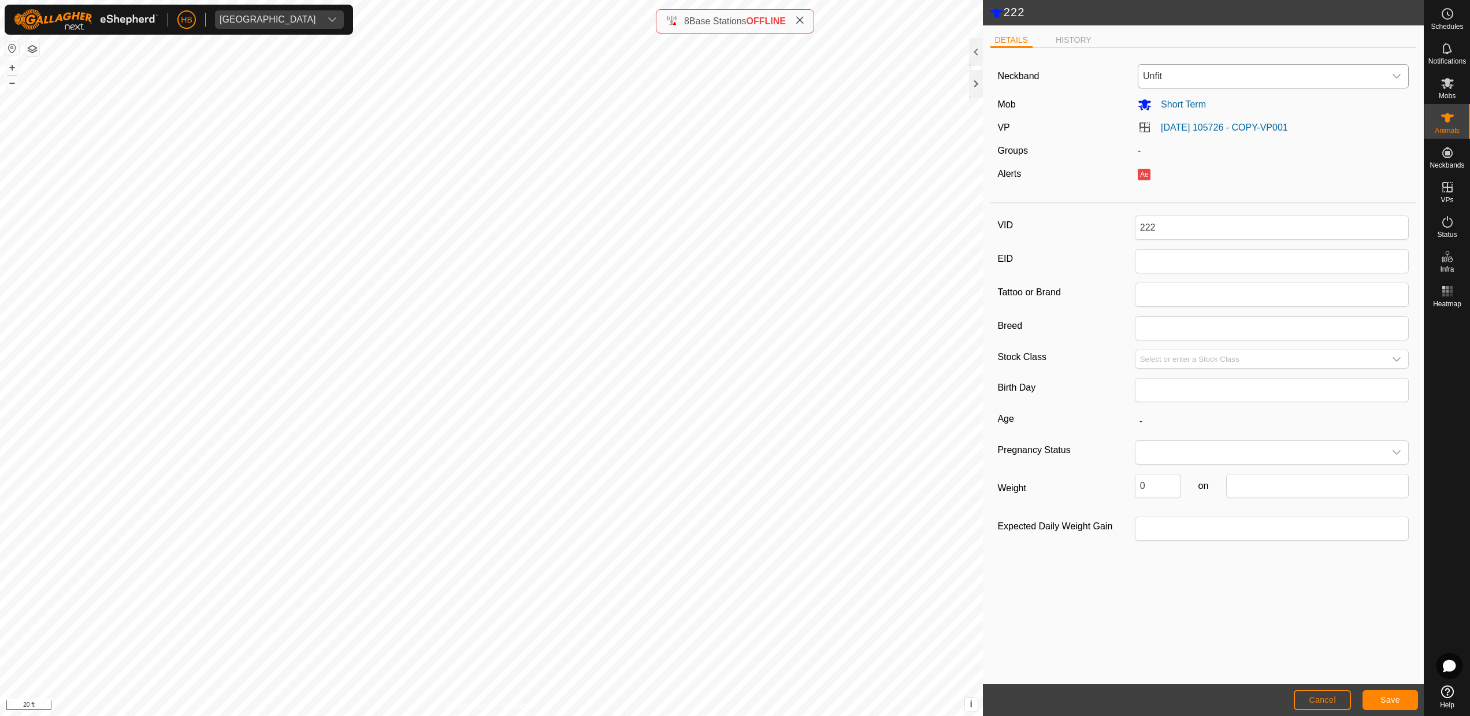
click at [1381, 700] on span "Save" at bounding box center [1391, 699] width 20 height 9
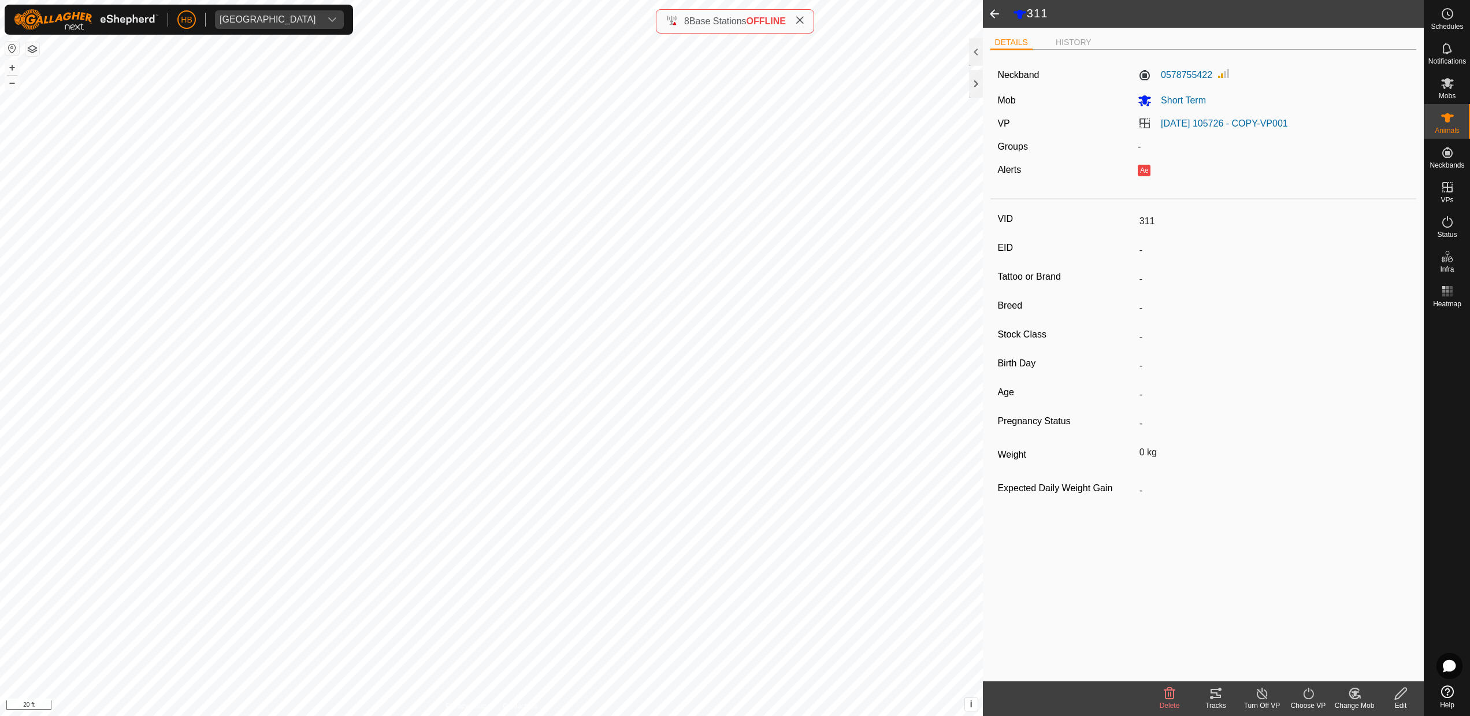
click at [1396, 699] on icon at bounding box center [1401, 694] width 14 height 14
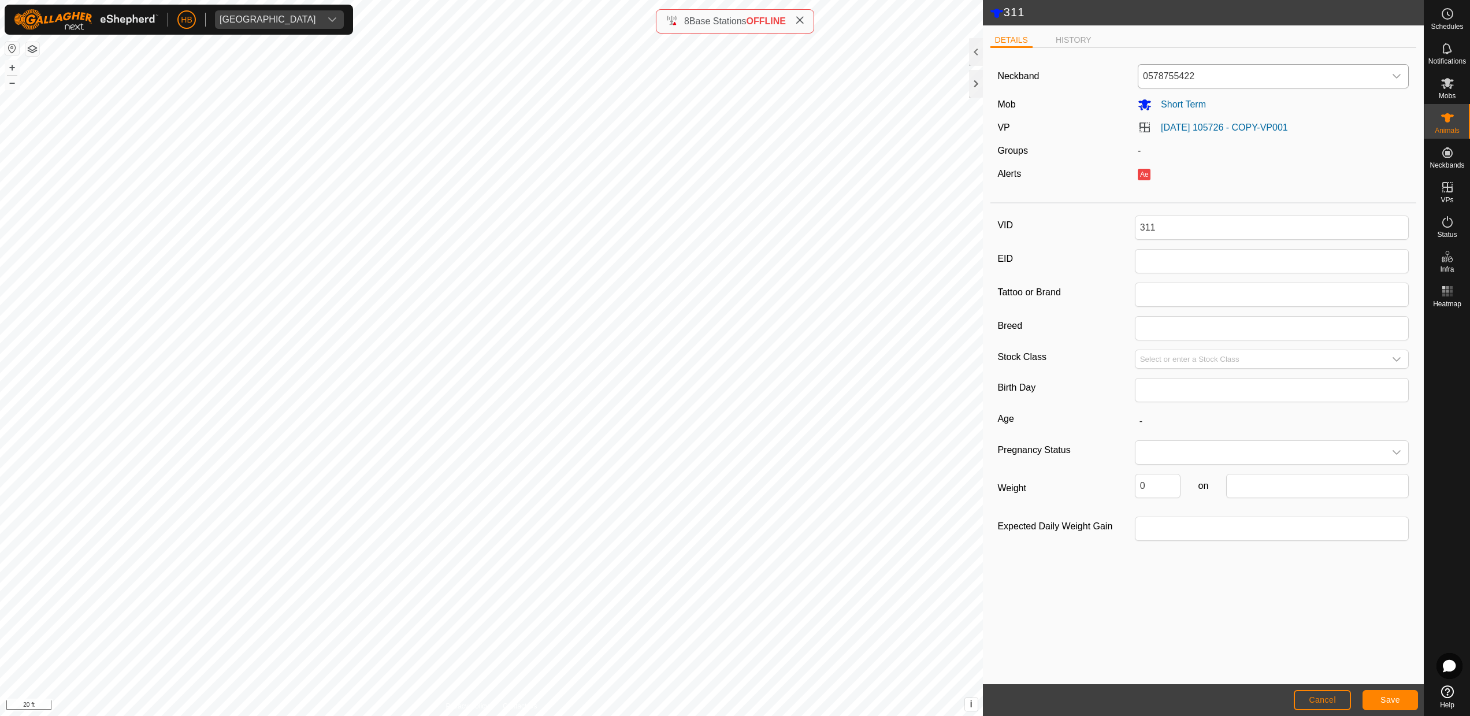
click at [1193, 70] on span "0578755422" at bounding box center [1261, 76] width 247 height 23
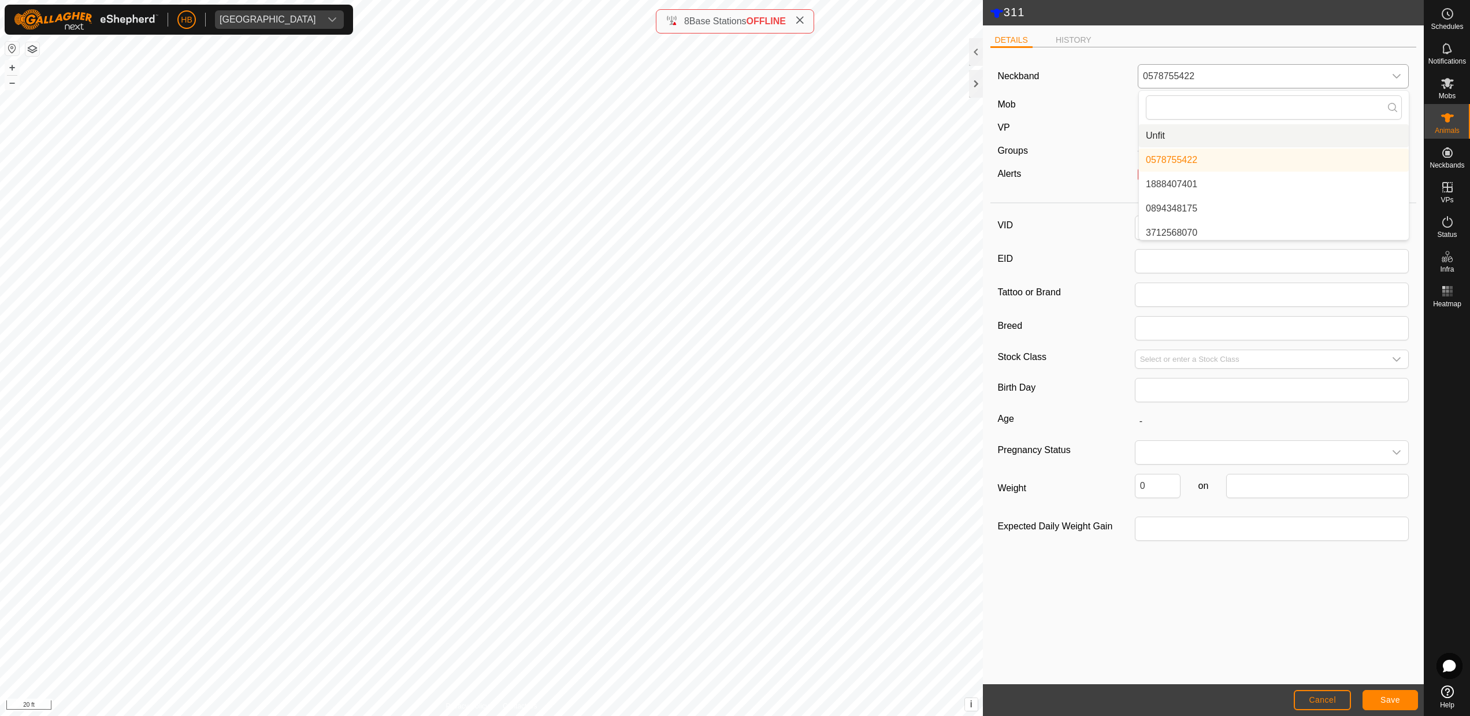
click at [1180, 132] on li "Unfit" at bounding box center [1274, 135] width 270 height 23
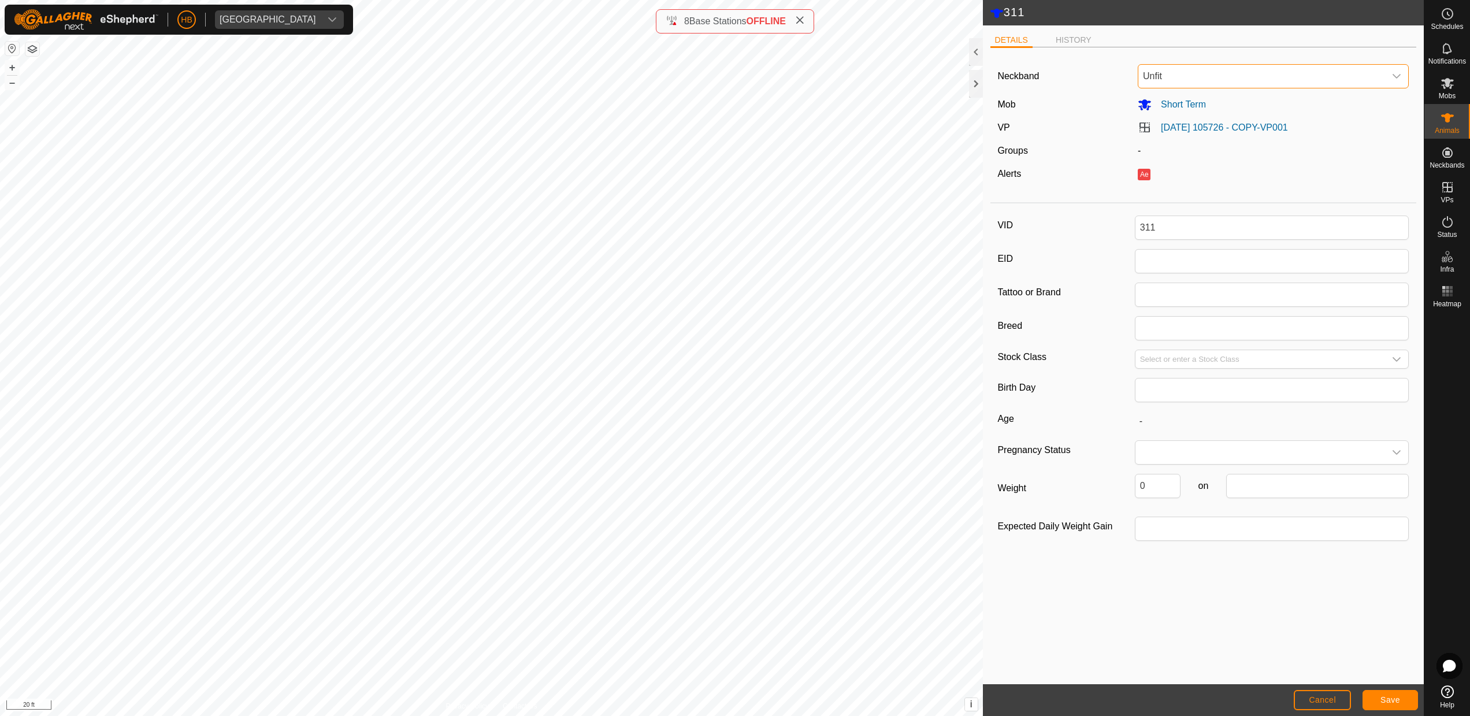
click at [1388, 702] on span "Save" at bounding box center [1391, 699] width 20 height 9
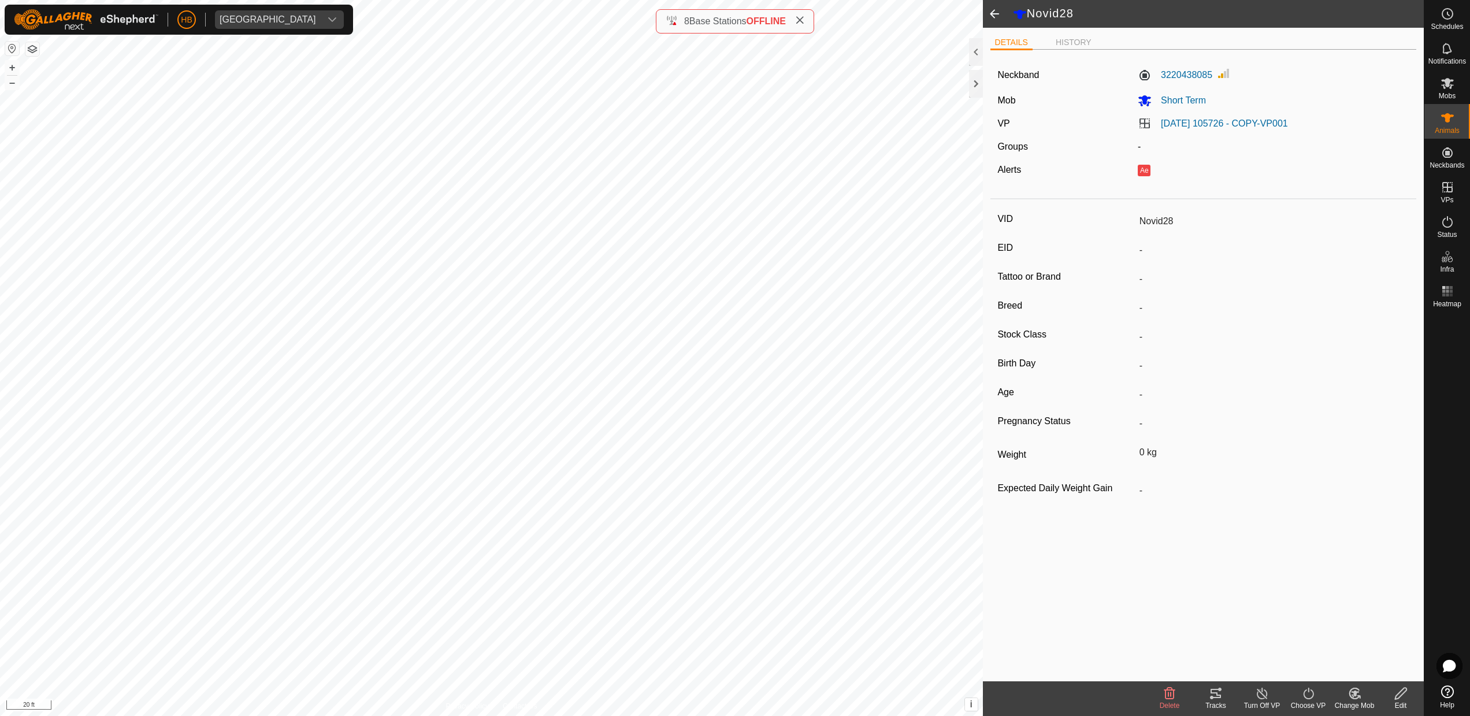
click at [1399, 699] on icon at bounding box center [1401, 694] width 14 height 14
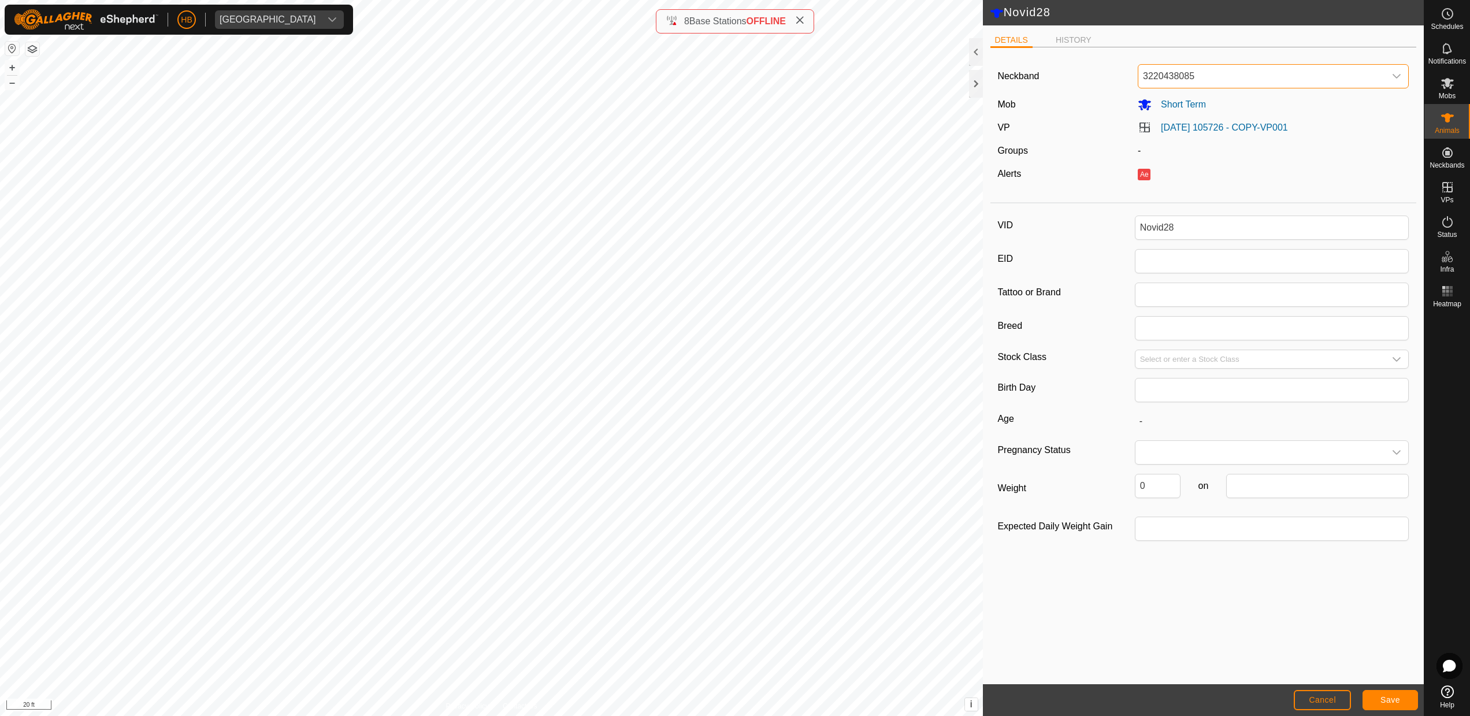
click at [1200, 76] on span "3220438085" at bounding box center [1261, 76] width 247 height 23
click at [1177, 136] on li "Unfit" at bounding box center [1274, 135] width 270 height 23
click at [1387, 706] on button "Save" at bounding box center [1390, 700] width 55 height 20
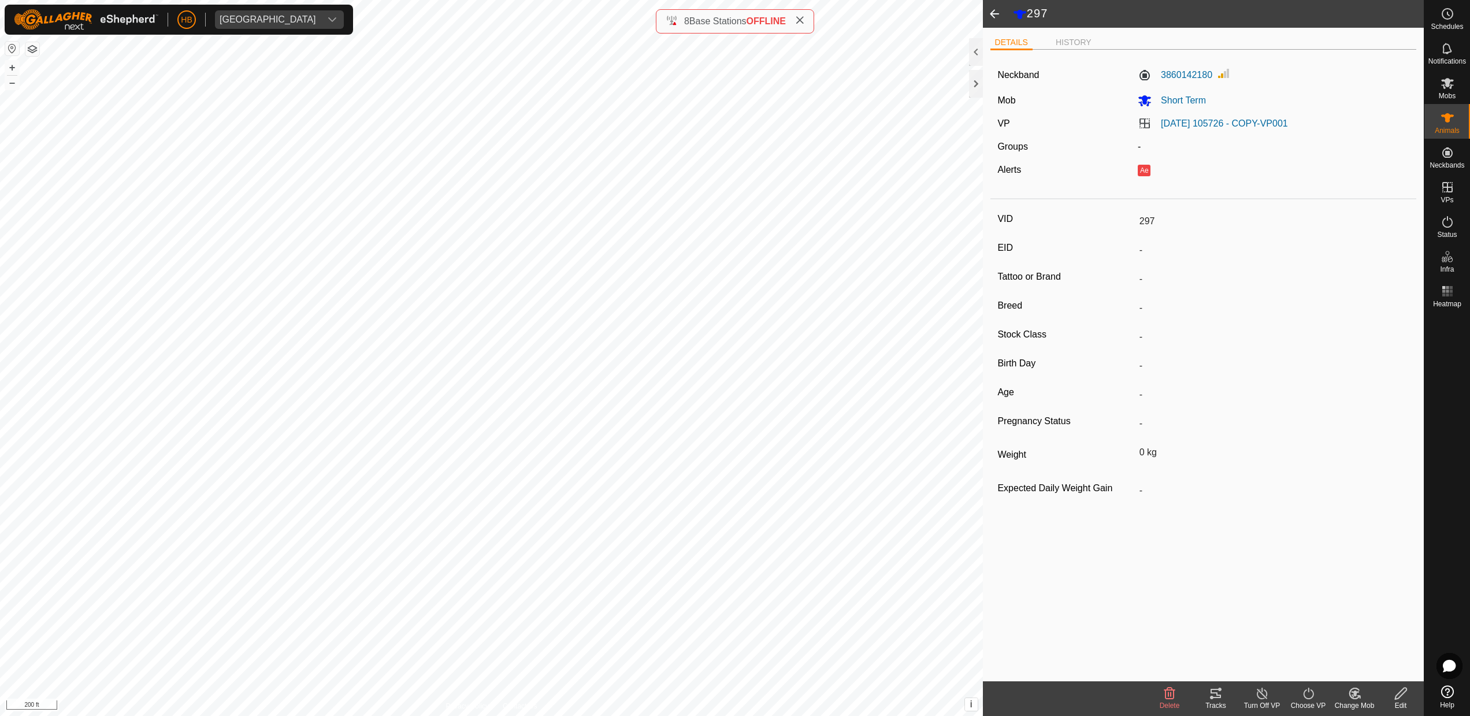
click at [1400, 708] on div "Edit" at bounding box center [1401, 705] width 46 height 10
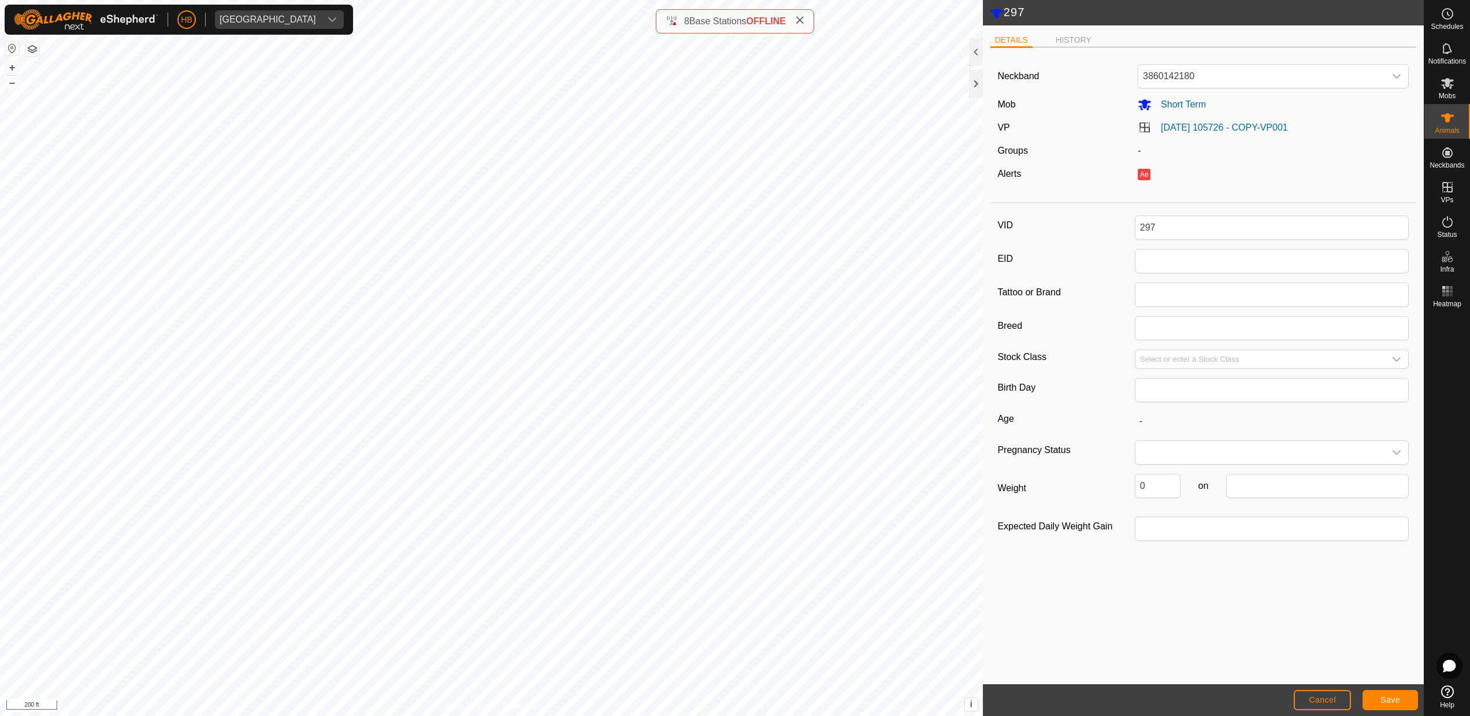
click at [1183, 90] on div "Neckband 3860142180 Mob Short Term VP 2025-08-11 105726 - COPY-VP001 Groups - A…" at bounding box center [1203, 127] width 426 height 141
click at [1171, 71] on span "3860142180" at bounding box center [1261, 76] width 247 height 23
click at [1167, 138] on li "Unfit" at bounding box center [1274, 135] width 270 height 23
click at [1379, 691] on button "Save" at bounding box center [1390, 700] width 55 height 20
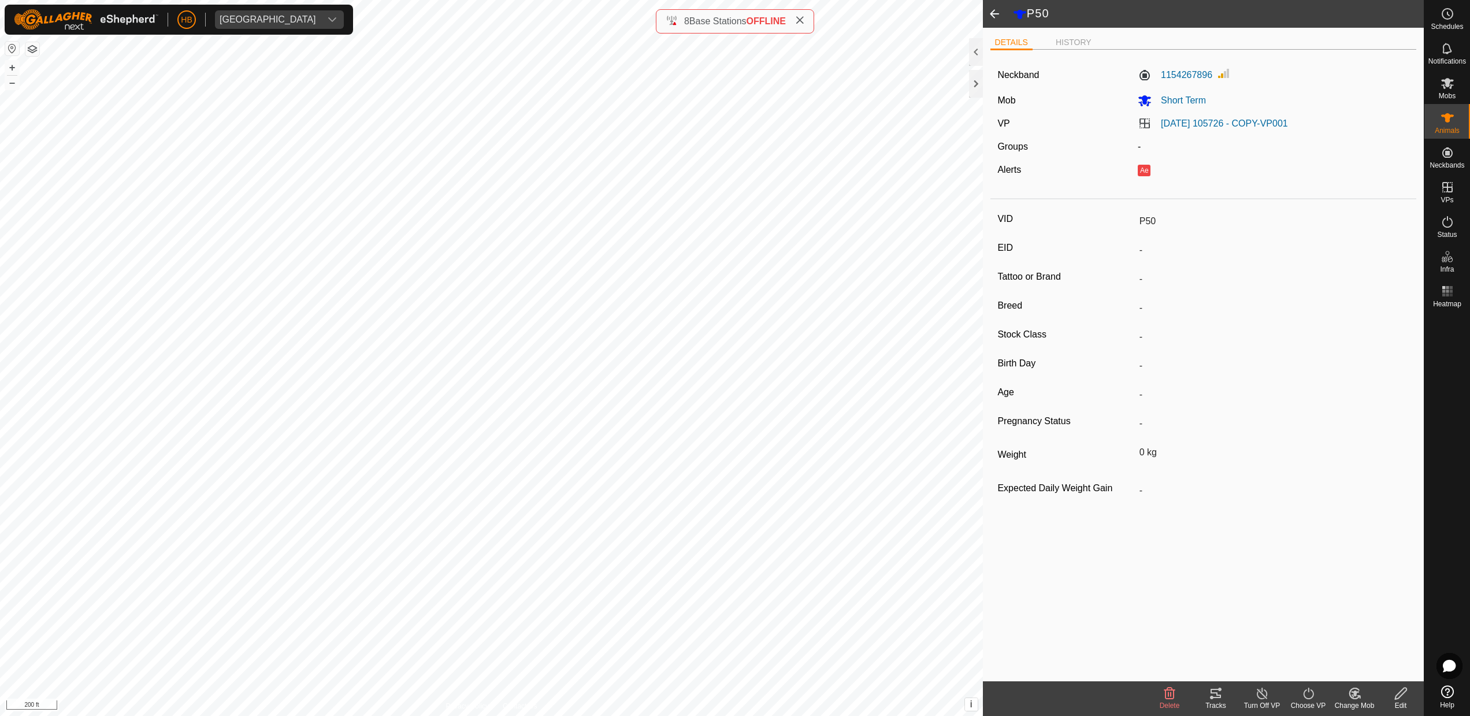
click at [1396, 695] on icon at bounding box center [1401, 694] width 14 height 14
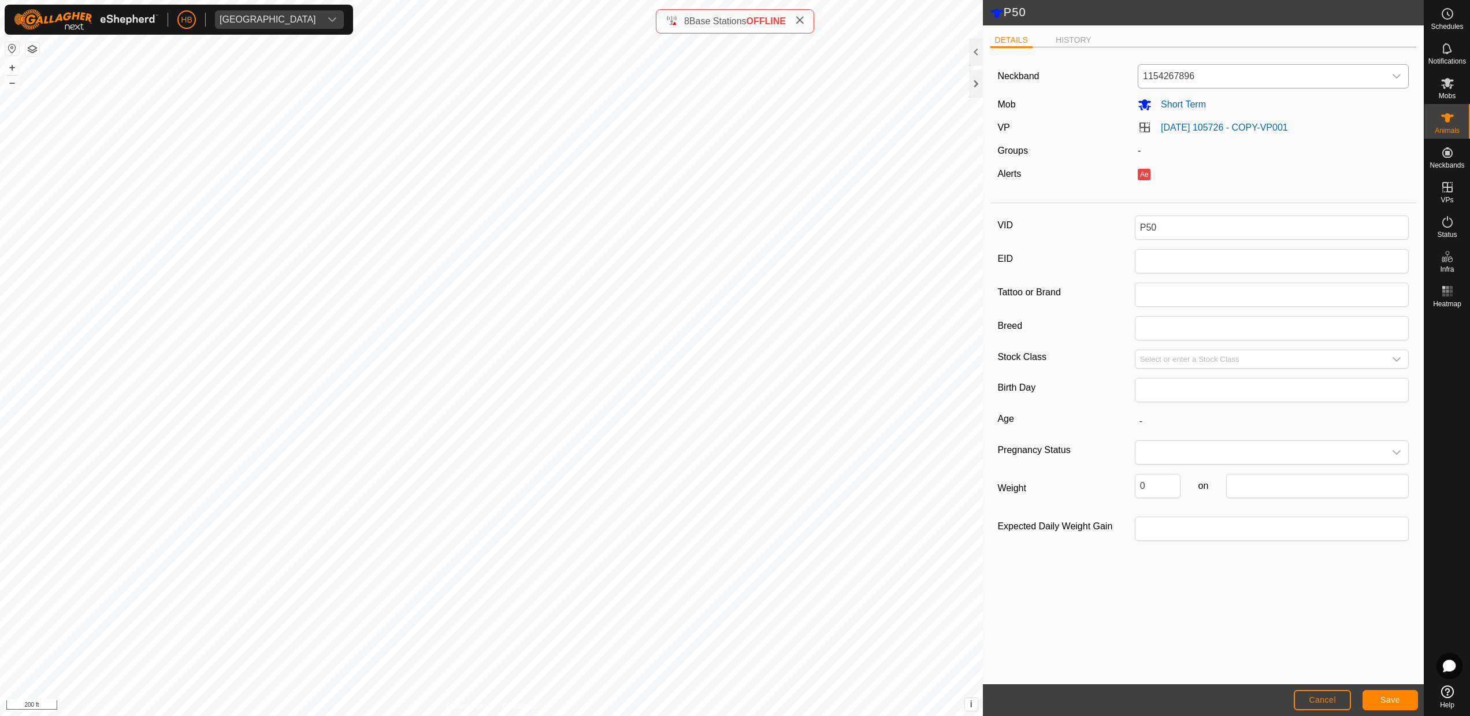
click at [1231, 72] on span "1154267896" at bounding box center [1261, 76] width 247 height 23
click at [1188, 135] on li "Unfit" at bounding box center [1274, 135] width 270 height 23
click at [1378, 710] on button "Save" at bounding box center [1390, 700] width 55 height 20
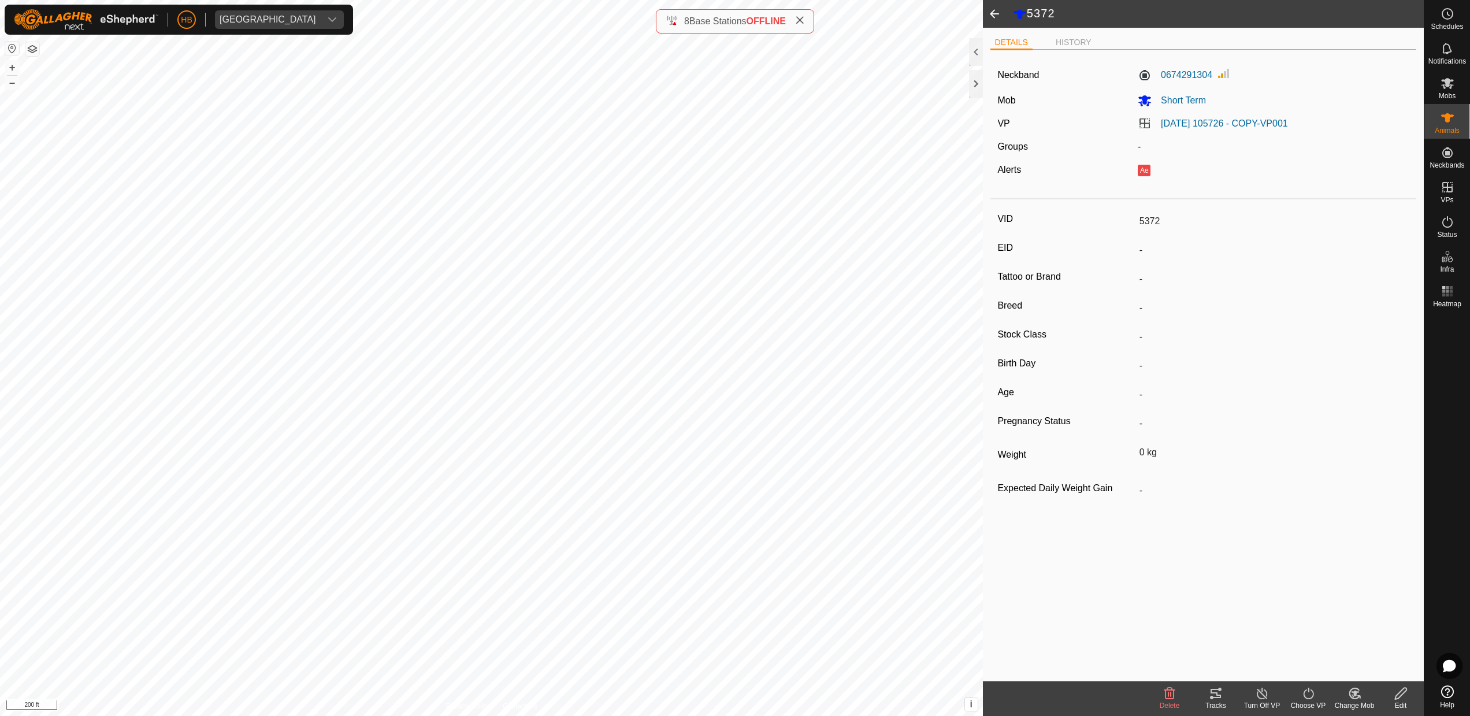
click at [1408, 701] on div "Edit" at bounding box center [1401, 705] width 46 height 10
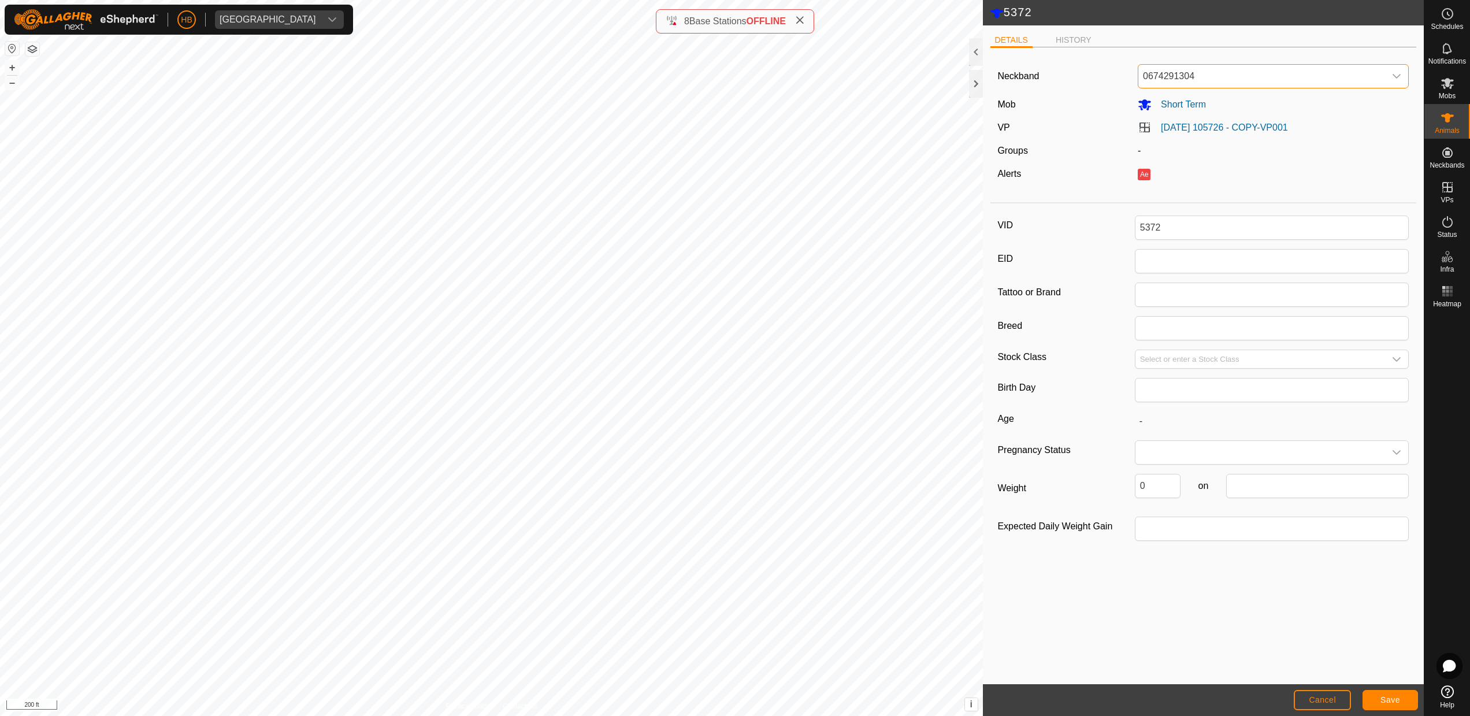
click at [1216, 75] on span "0674291304" at bounding box center [1261, 76] width 247 height 23
click at [1192, 143] on li "Unfit" at bounding box center [1274, 135] width 270 height 23
click at [1375, 699] on button "Save" at bounding box center [1390, 700] width 55 height 20
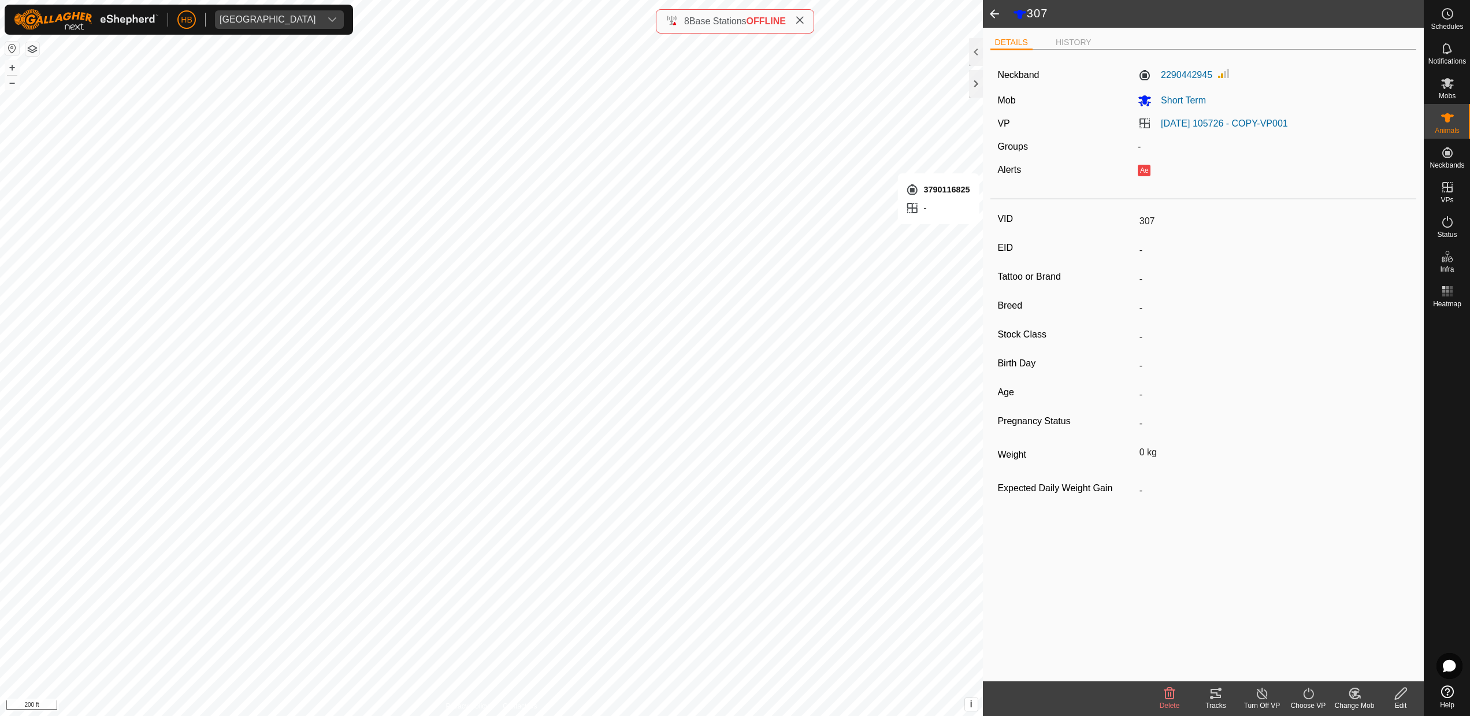
click at [1398, 686] on div "Edit" at bounding box center [1401, 698] width 46 height 35
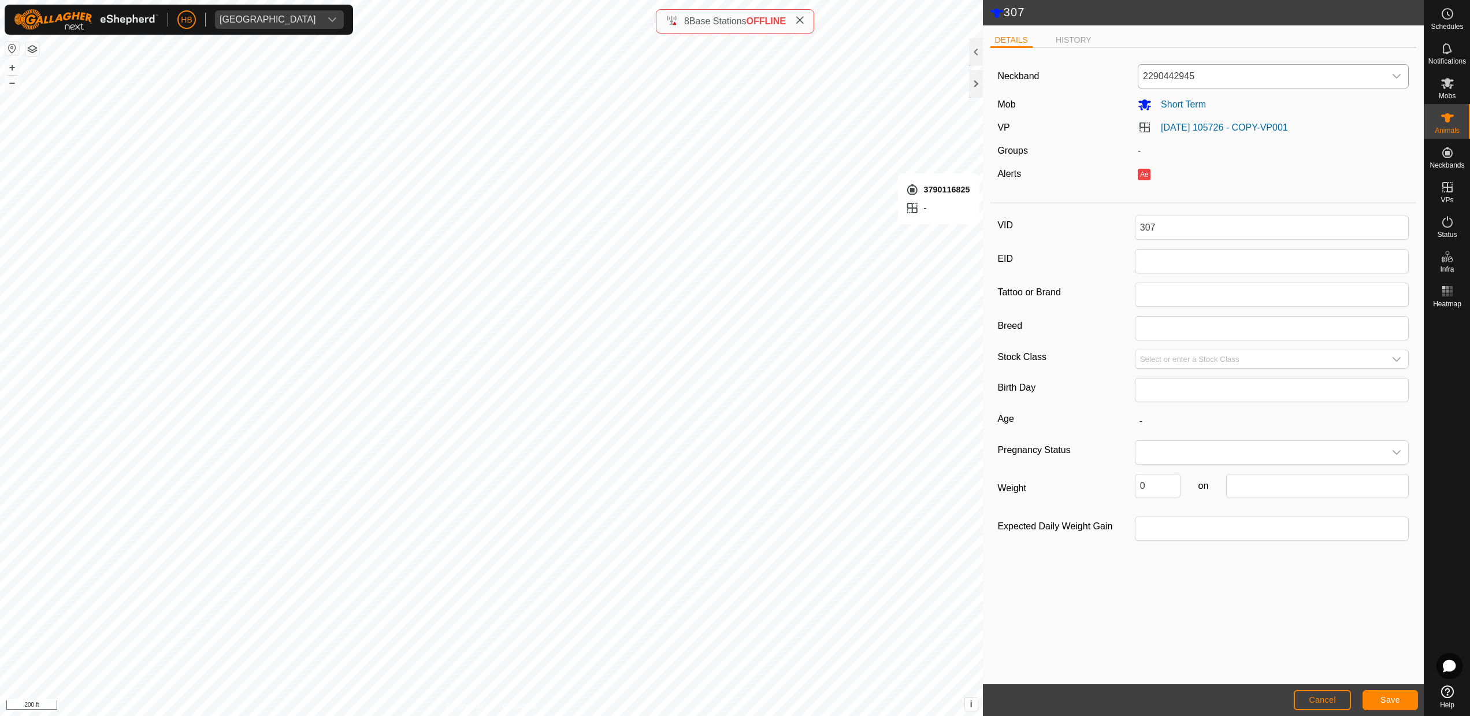
click at [1231, 67] on span "2290442945" at bounding box center [1261, 76] width 247 height 23
click at [1192, 128] on li "Unfit" at bounding box center [1274, 135] width 270 height 23
click at [1378, 704] on button "Save" at bounding box center [1390, 700] width 55 height 20
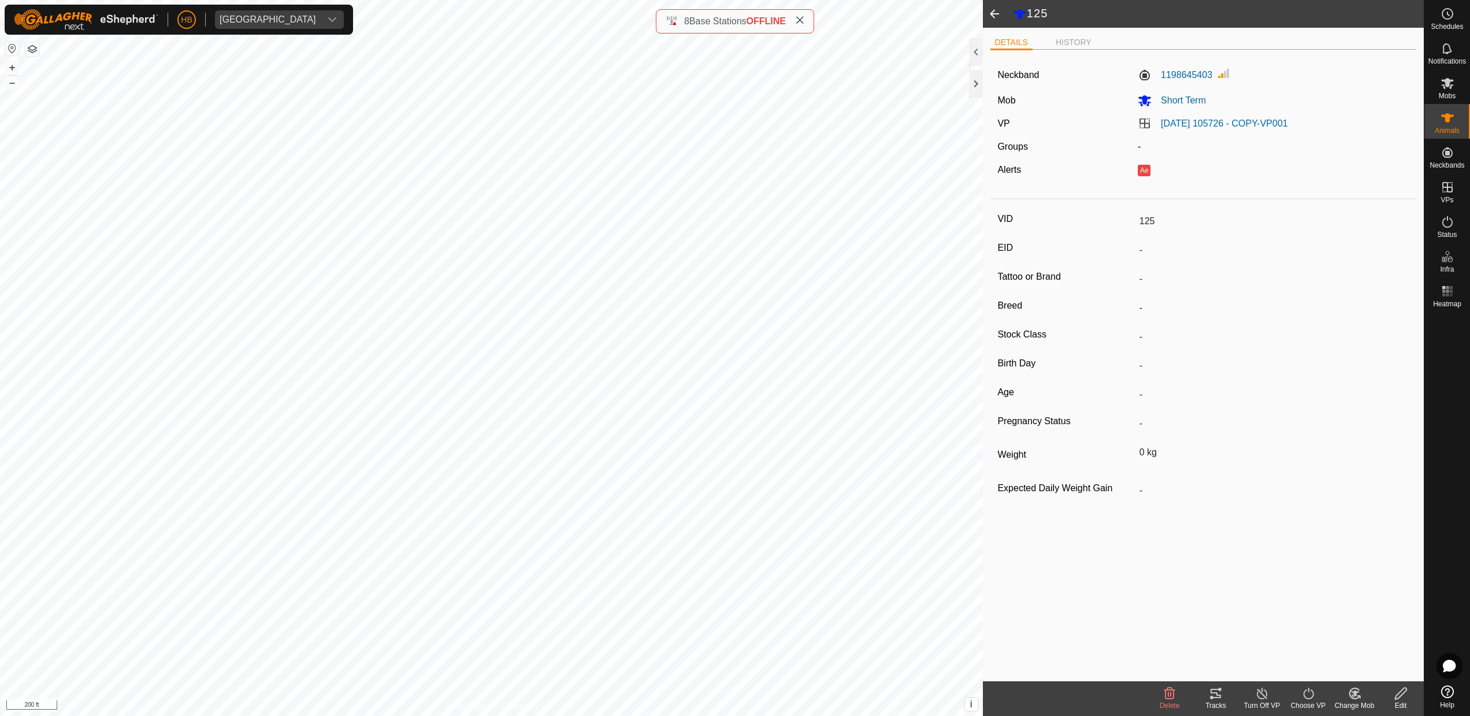
click at [1397, 696] on icon at bounding box center [1401, 694] width 14 height 14
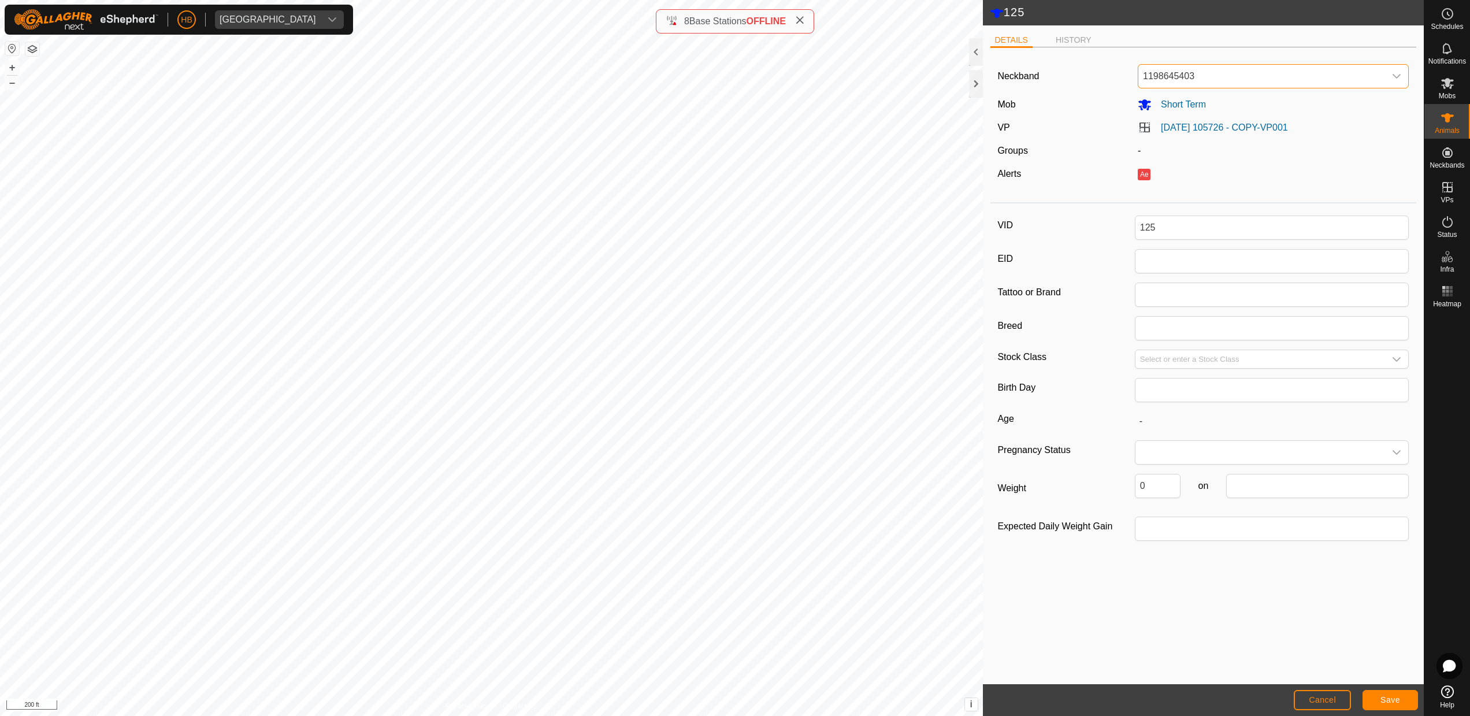
click at [1192, 73] on span "1198645403" at bounding box center [1261, 76] width 247 height 23
click at [1181, 133] on li "Unfit" at bounding box center [1274, 135] width 270 height 23
click at [1379, 701] on button "Save" at bounding box center [1390, 700] width 55 height 20
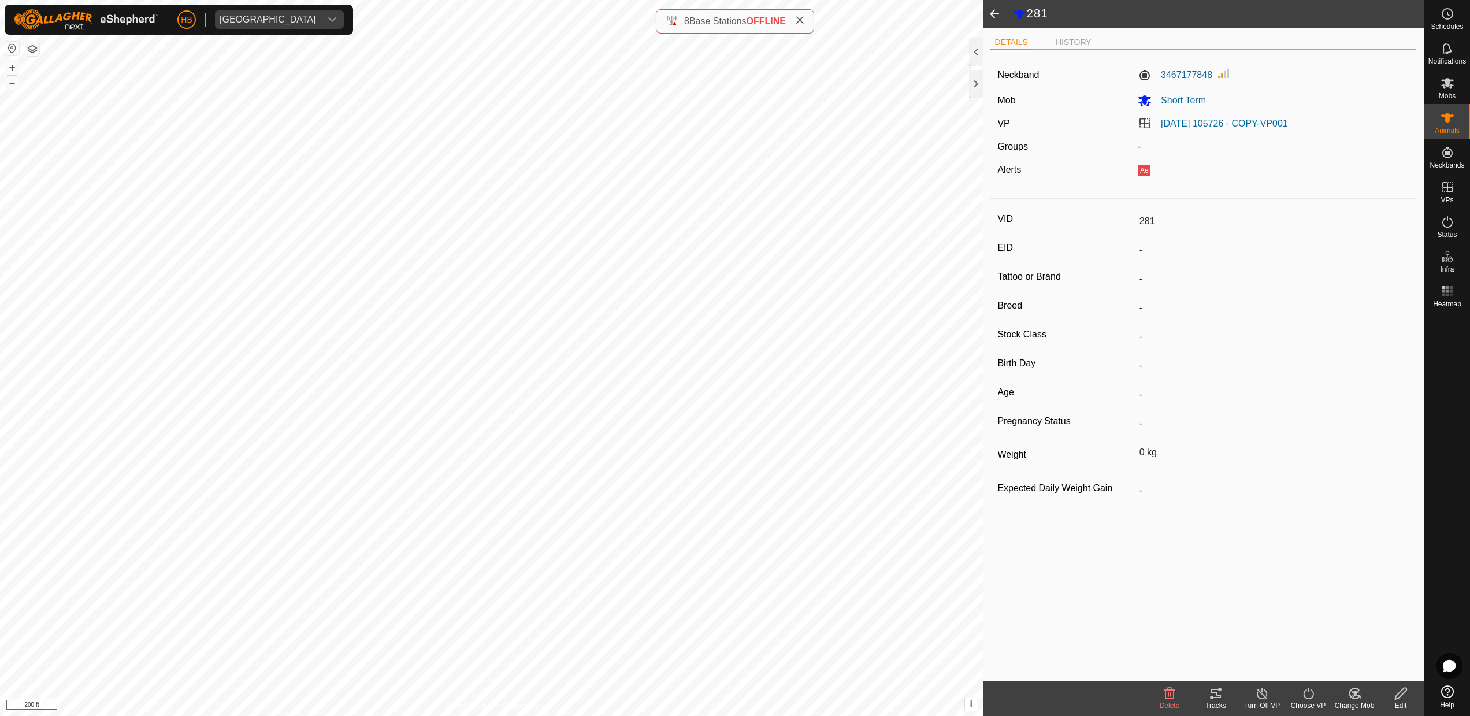
click at [1405, 699] on icon at bounding box center [1401, 694] width 14 height 14
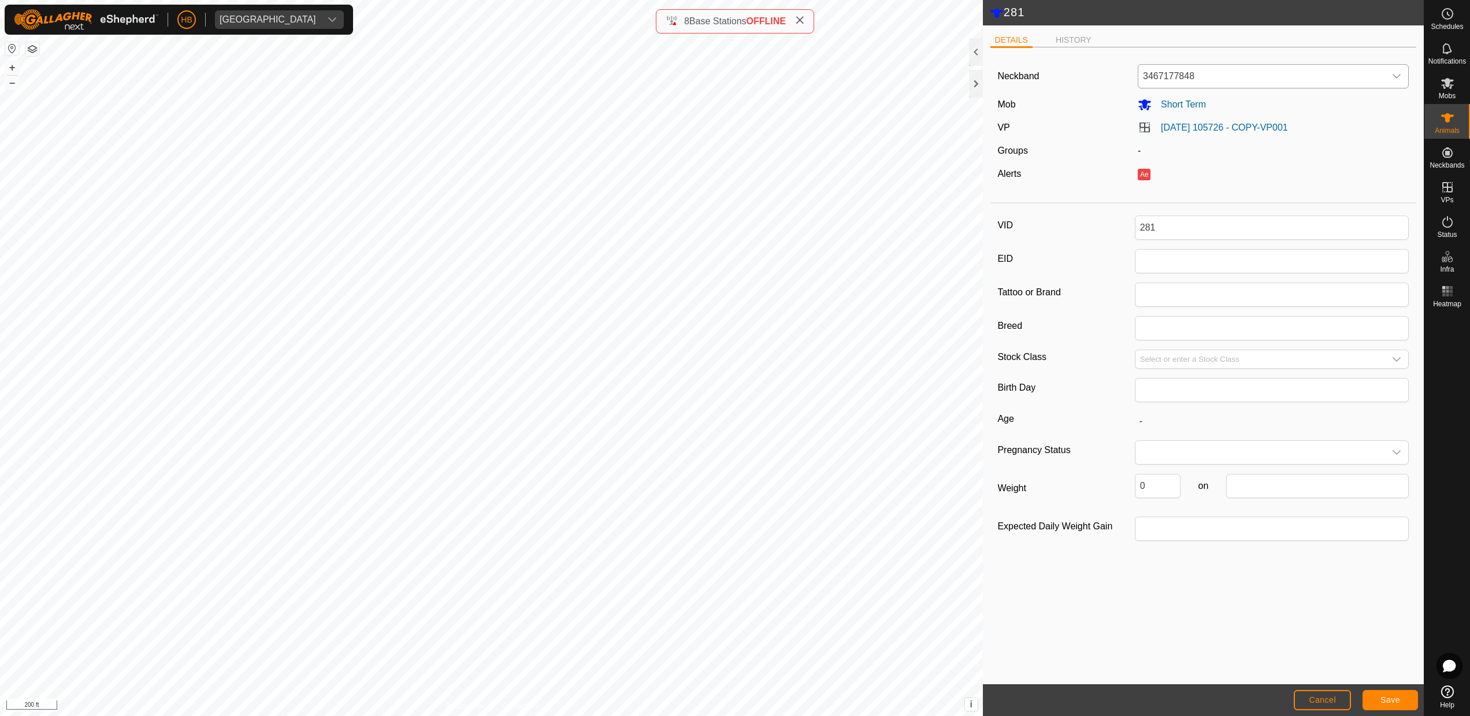
click at [1301, 80] on span "3467177848" at bounding box center [1261, 76] width 247 height 23
click at [1221, 142] on li "Unfit" at bounding box center [1274, 135] width 270 height 23
click at [1383, 705] on button "Save" at bounding box center [1390, 700] width 55 height 20
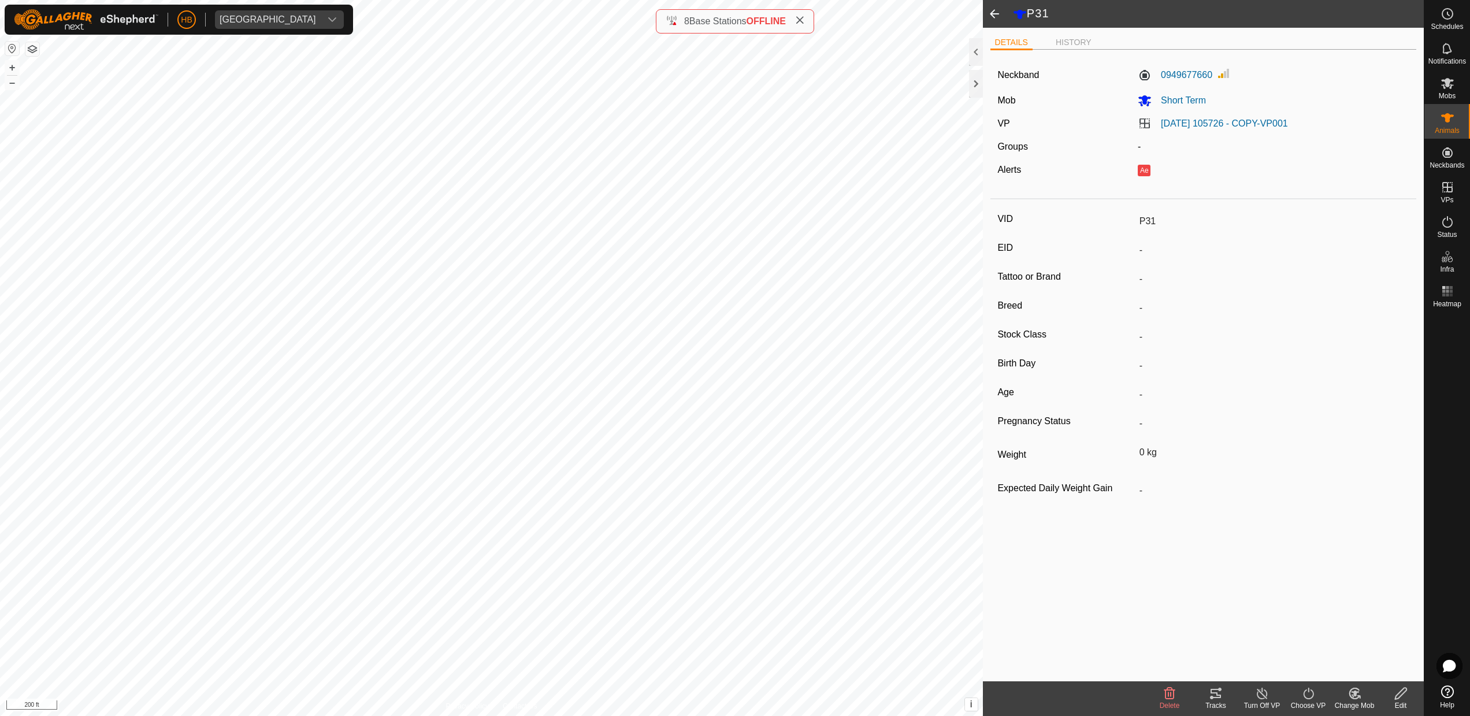
click at [1398, 690] on icon at bounding box center [1401, 694] width 14 height 14
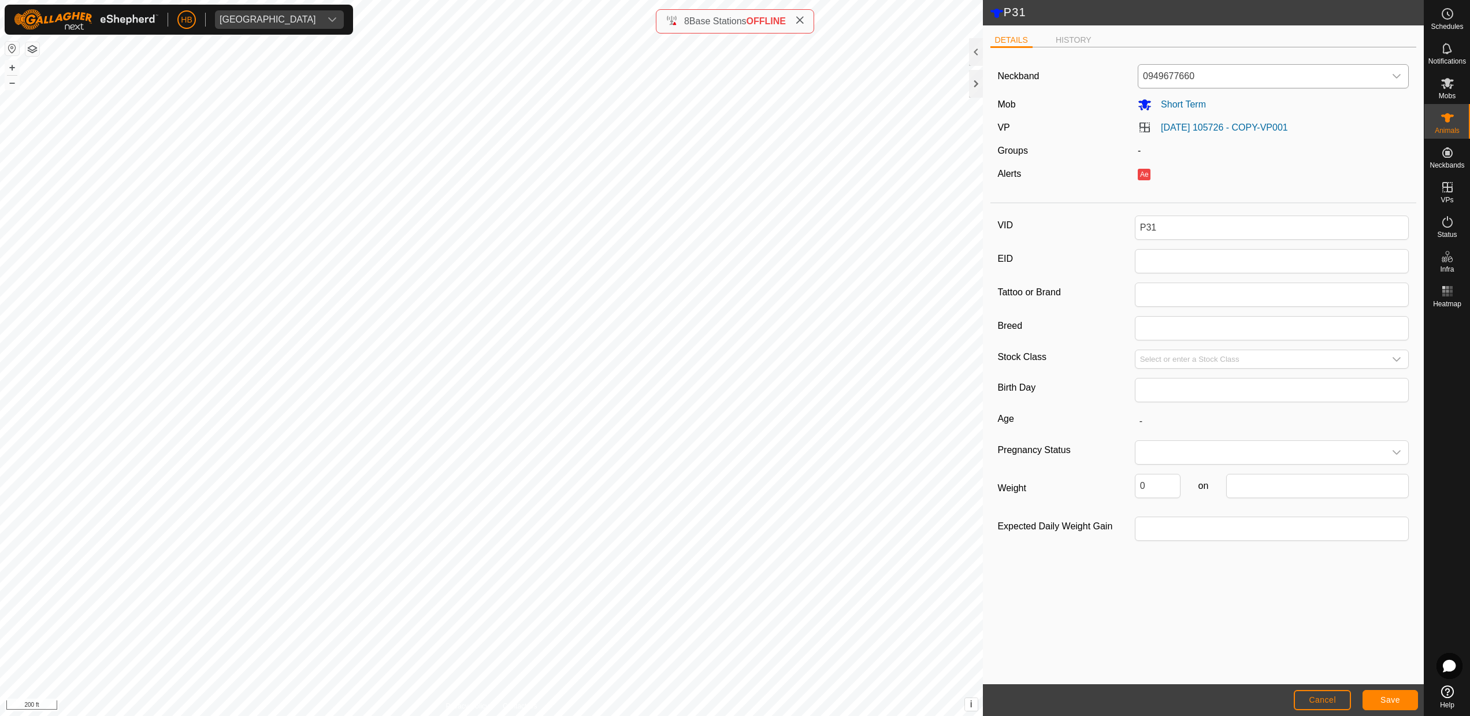
click at [1201, 70] on span "0949677660" at bounding box center [1261, 76] width 247 height 23
click at [1185, 136] on li "Unfit" at bounding box center [1274, 135] width 270 height 23
click at [1390, 695] on button "Save" at bounding box center [1390, 700] width 55 height 20
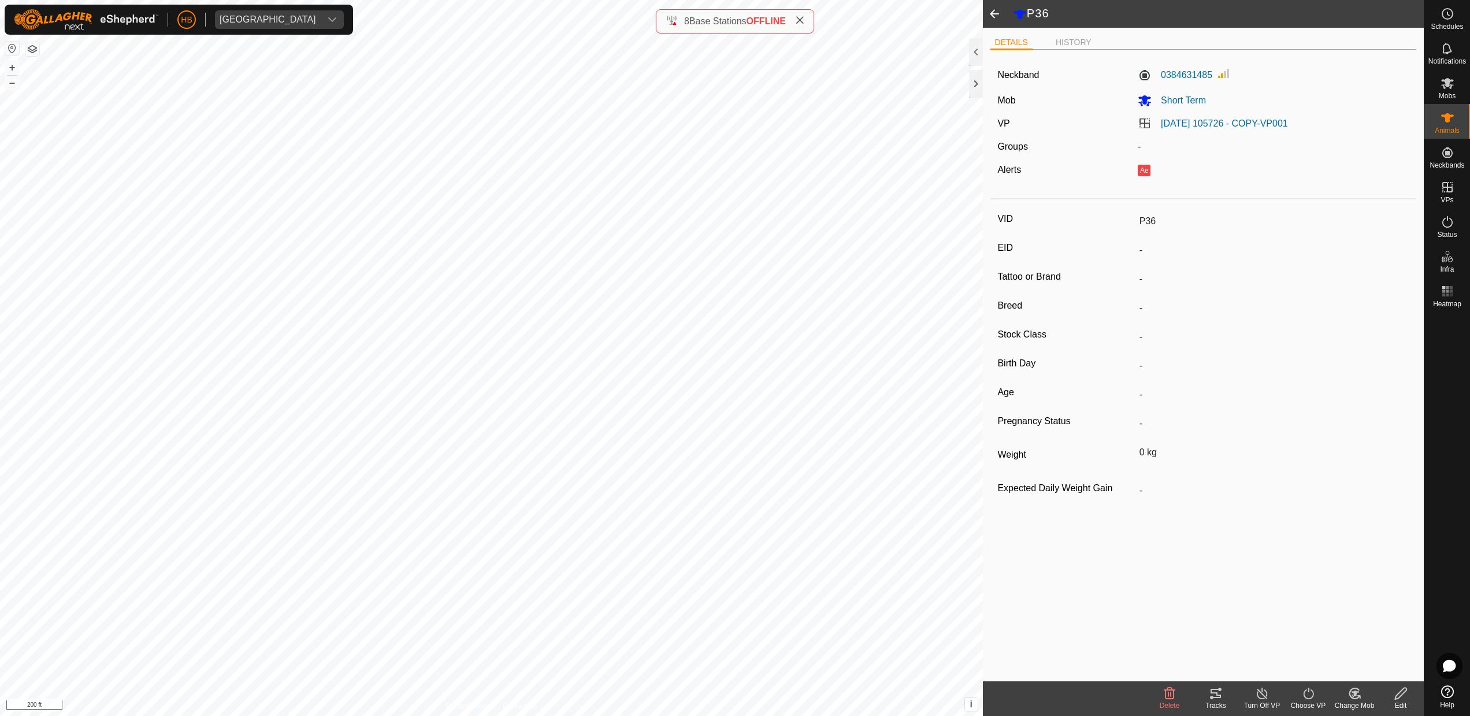
click at [1401, 691] on icon at bounding box center [1401, 694] width 12 height 12
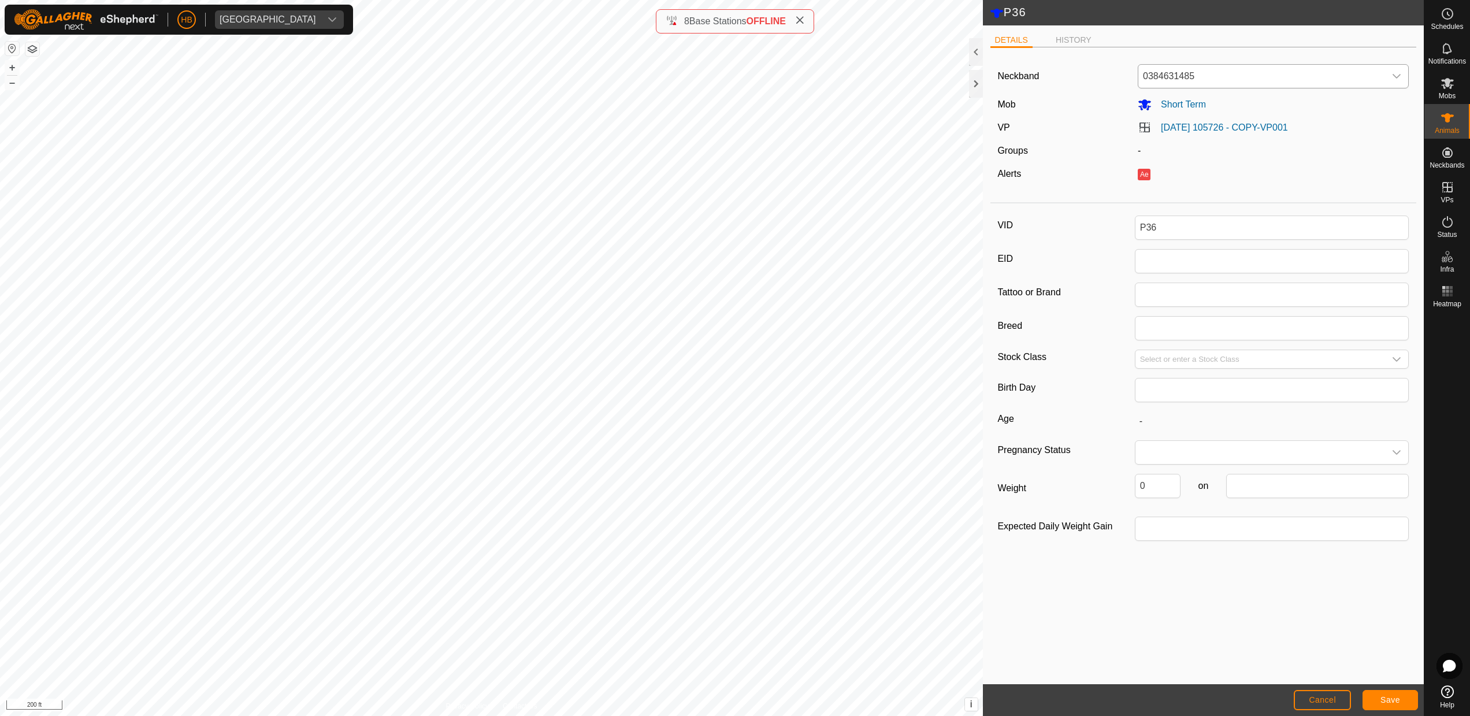
click at [1234, 74] on span "0384631485" at bounding box center [1261, 76] width 247 height 23
click at [1217, 136] on li "Unfit" at bounding box center [1274, 135] width 270 height 23
click at [1376, 693] on button "Save" at bounding box center [1390, 700] width 55 height 20
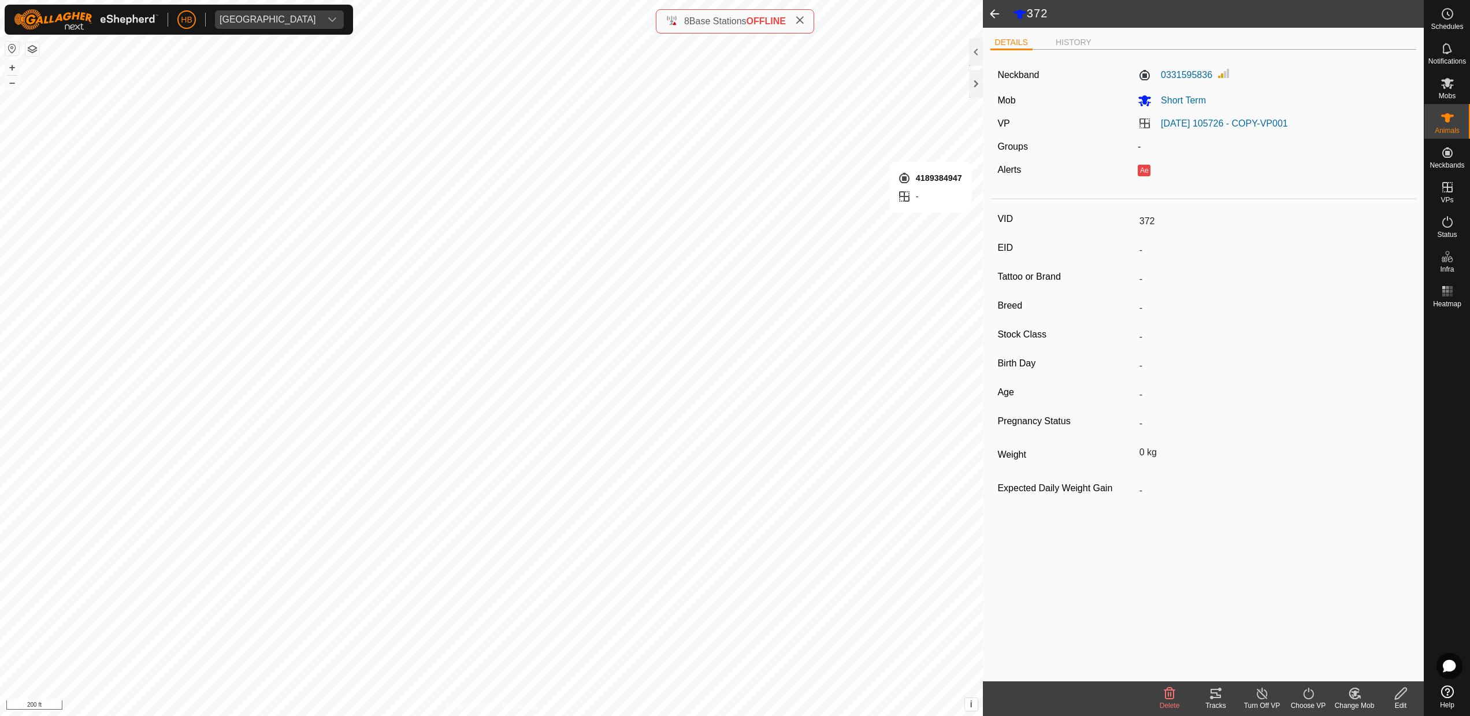
click at [1408, 703] on div "Edit" at bounding box center [1401, 705] width 46 height 10
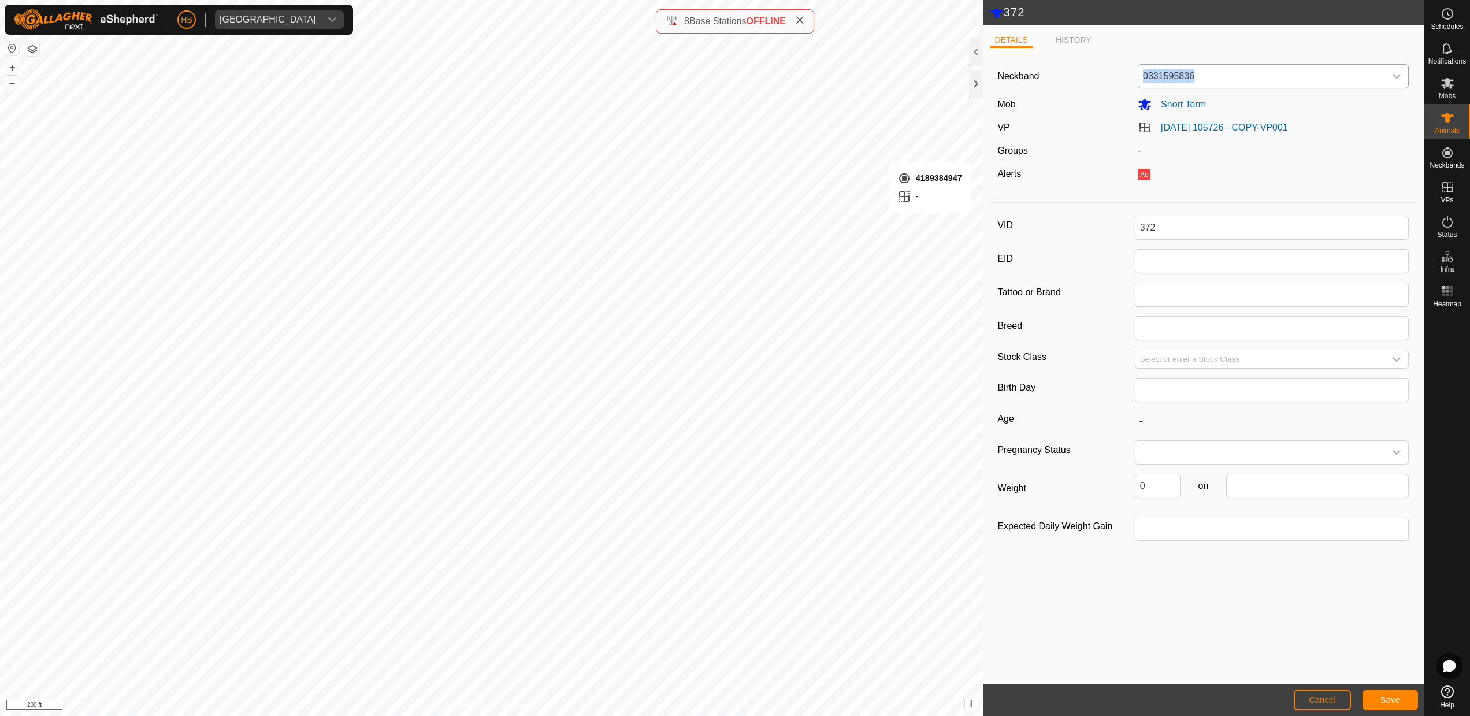
click at [1226, 69] on span "0331595836" at bounding box center [1261, 76] width 247 height 23
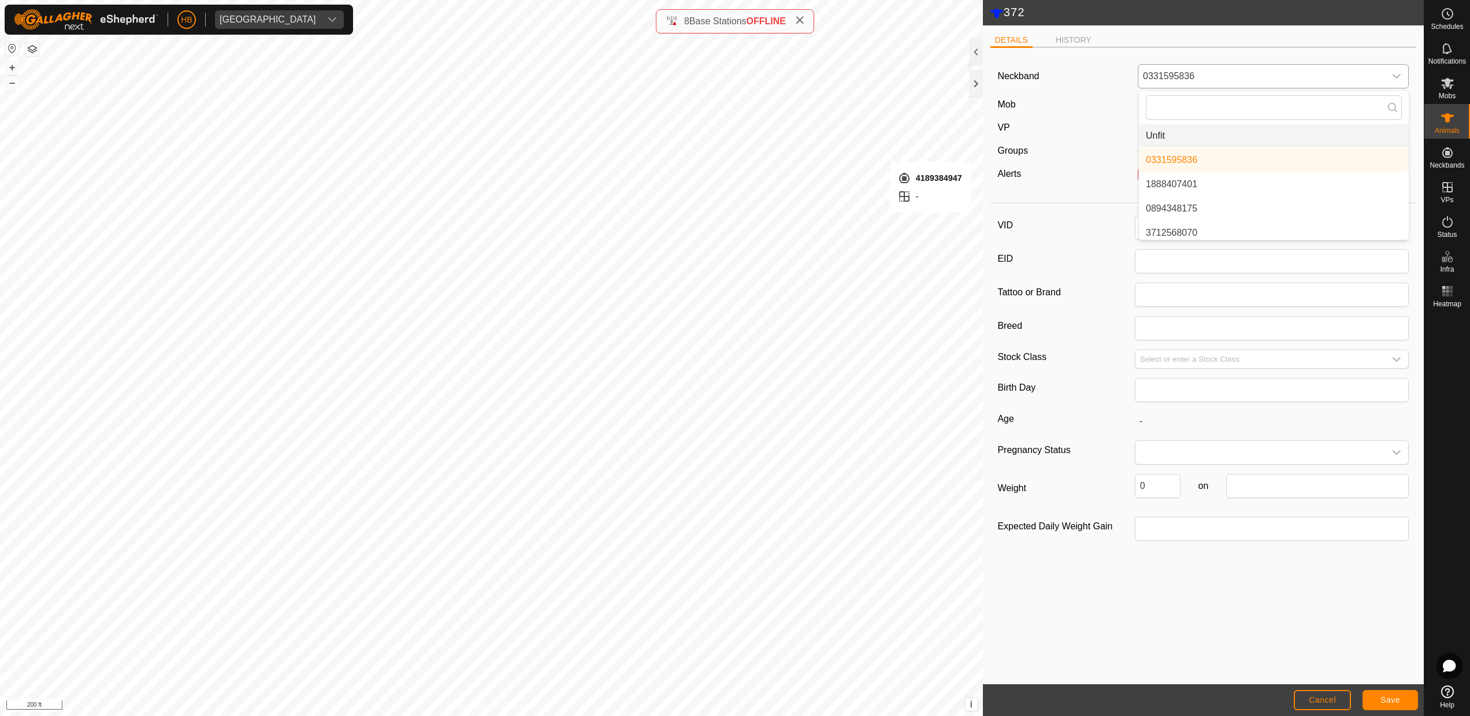
click at [1179, 129] on li "Unfit" at bounding box center [1274, 135] width 270 height 23
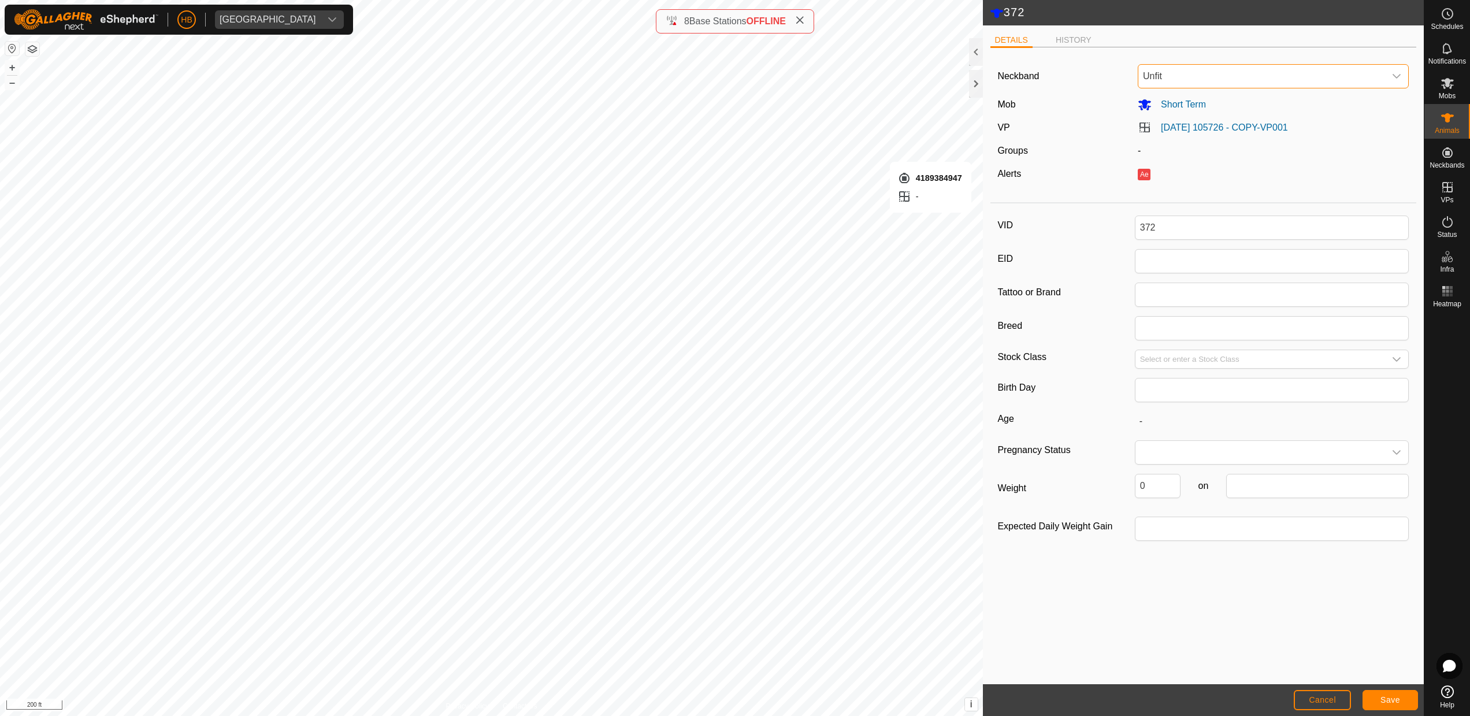
click at [1383, 700] on span "Save" at bounding box center [1391, 699] width 20 height 9
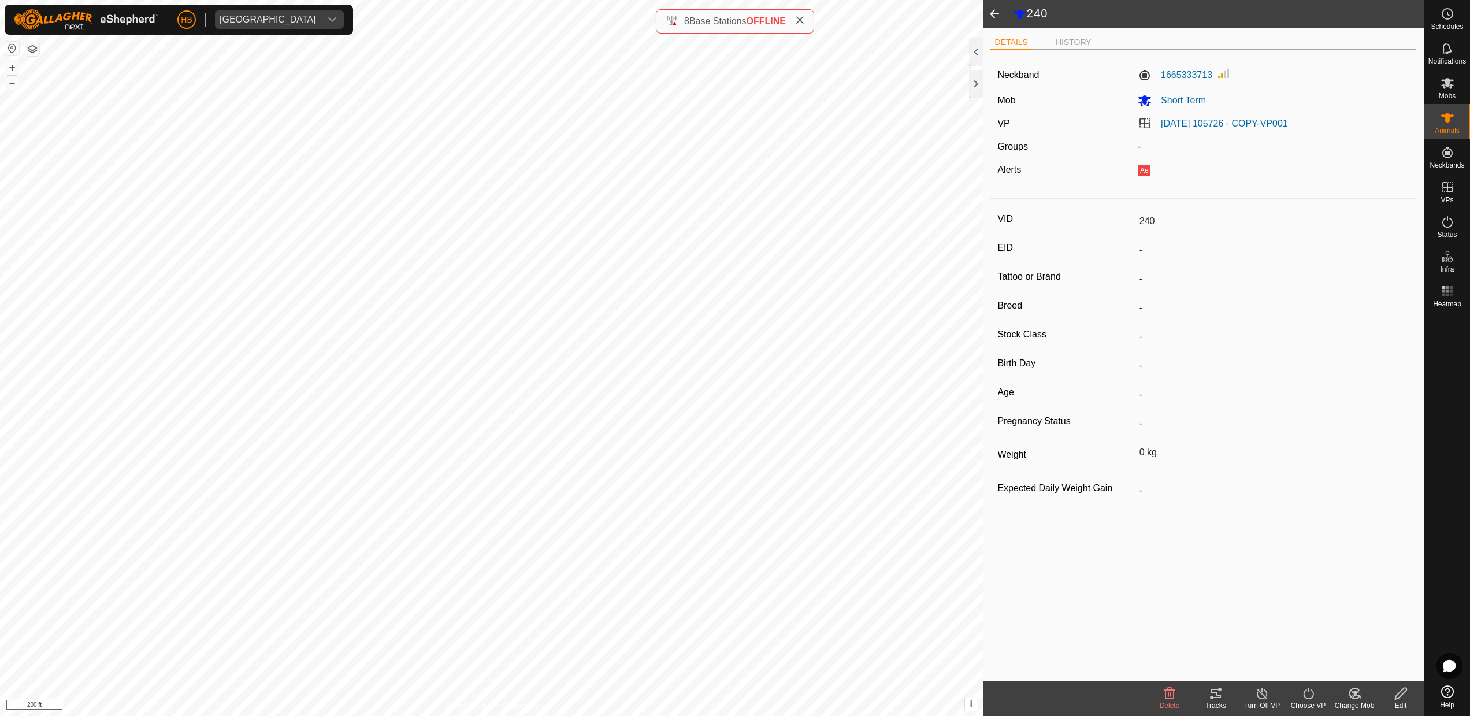
click at [1396, 696] on icon at bounding box center [1401, 694] width 12 height 12
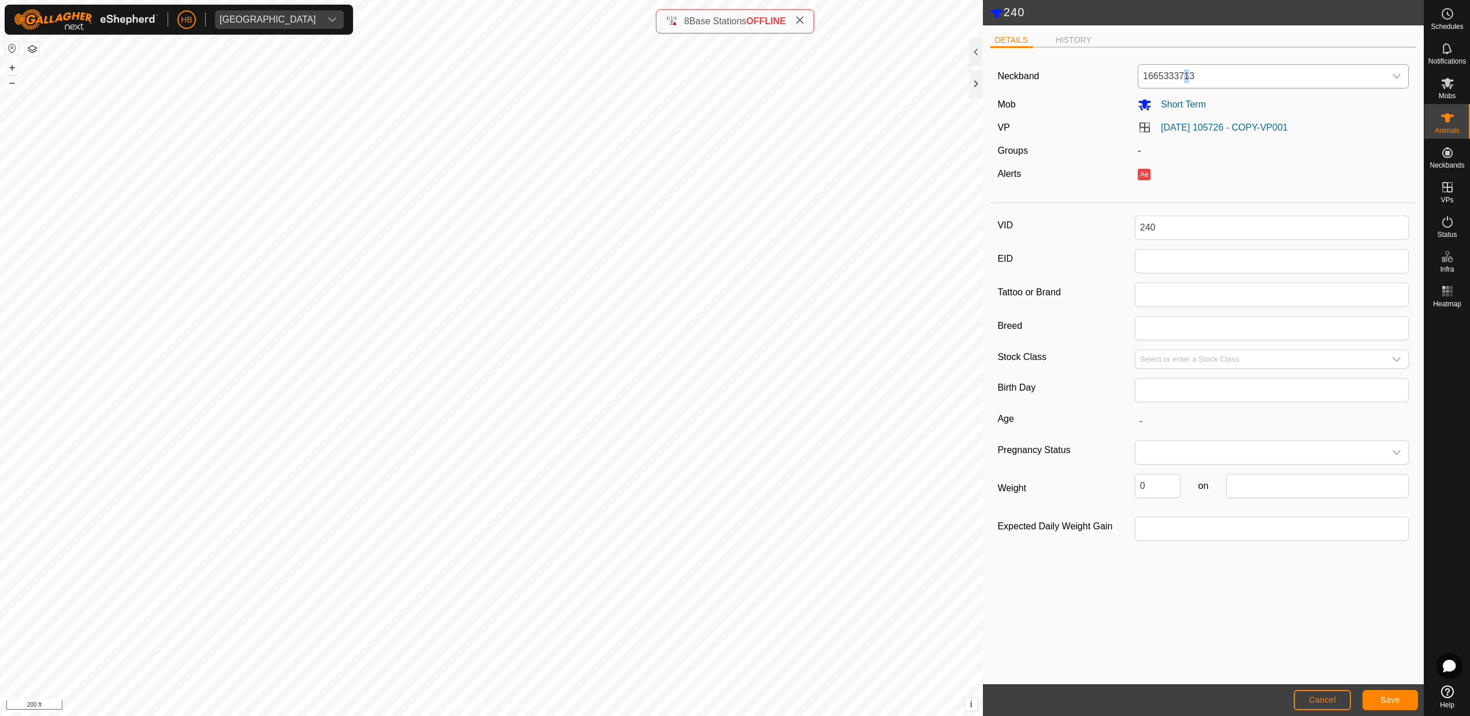
click at [1186, 80] on span "1665333713" at bounding box center [1261, 76] width 247 height 23
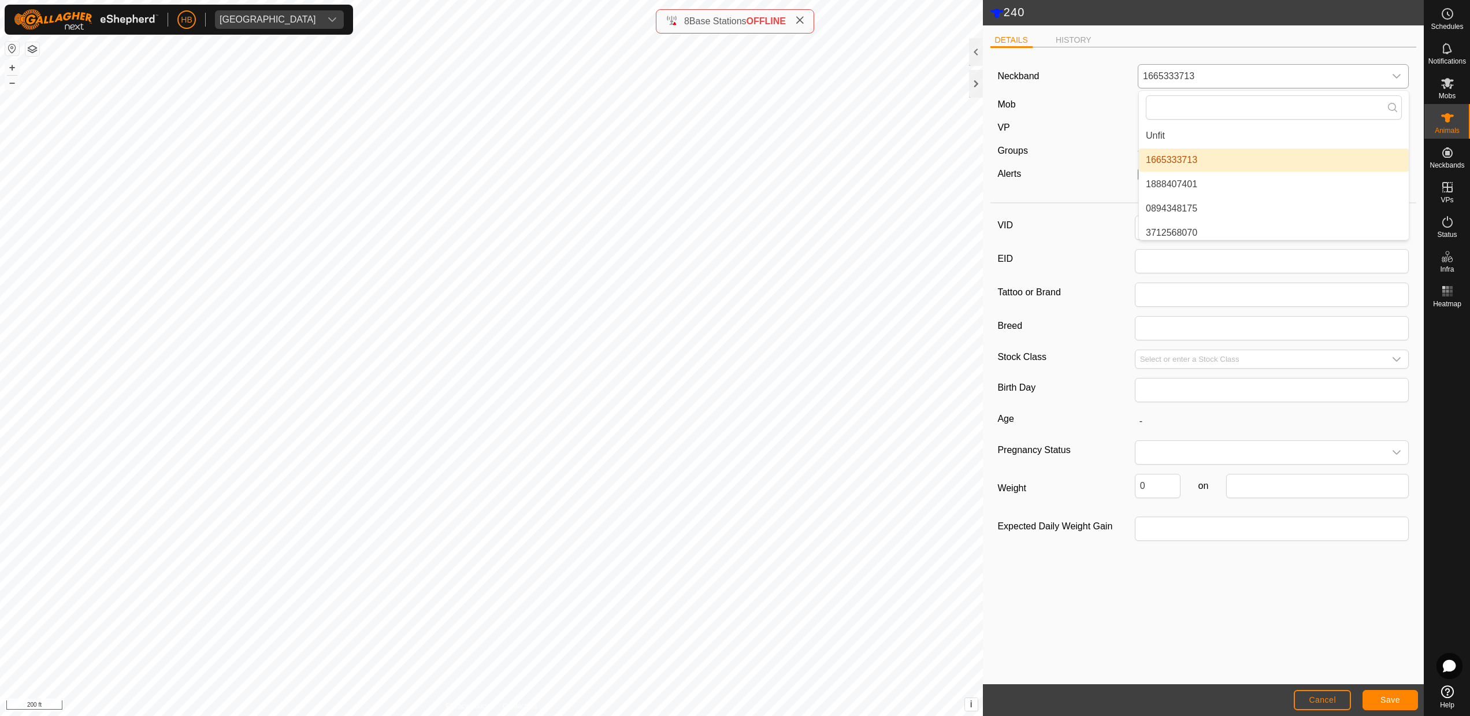
click at [1167, 123] on div at bounding box center [1274, 108] width 270 height 34
click at [1167, 130] on li "Unfit" at bounding box center [1274, 135] width 270 height 23
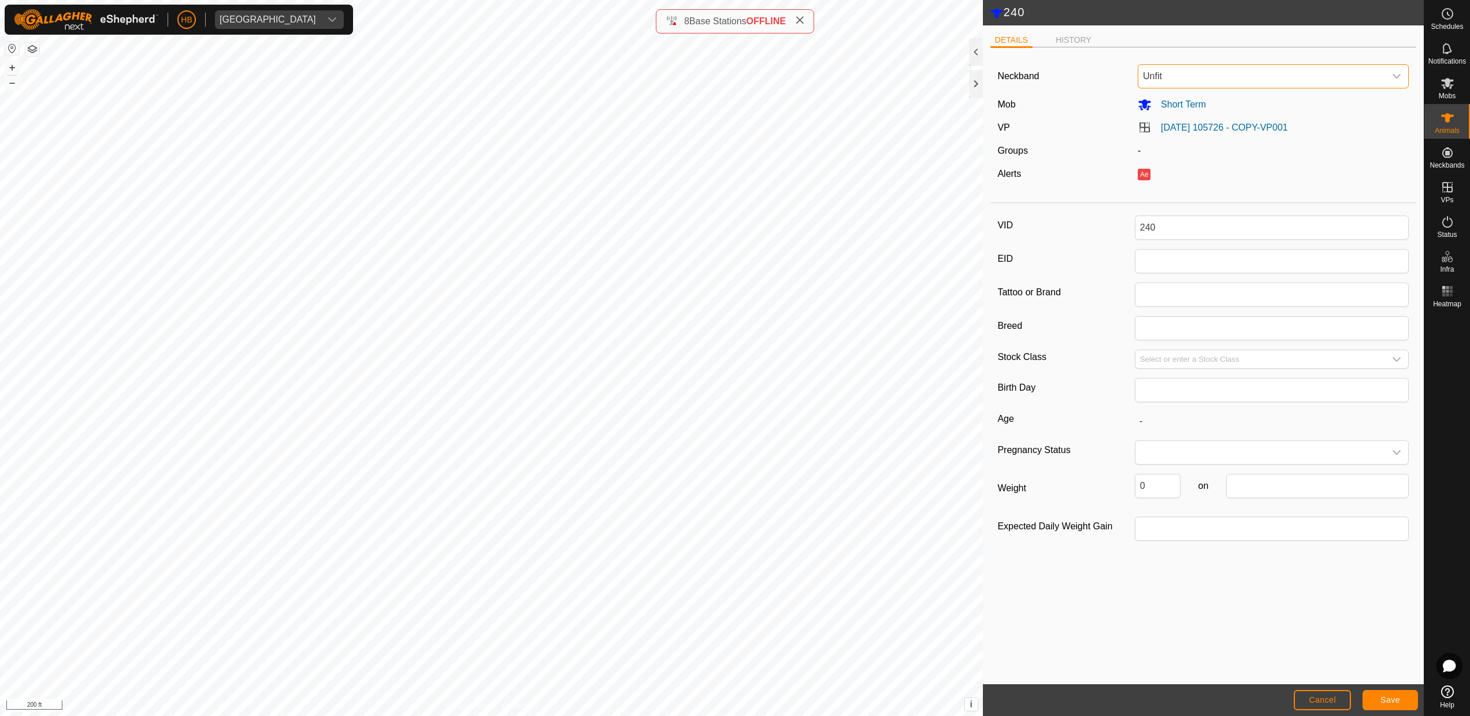
click at [1385, 696] on span "Save" at bounding box center [1391, 699] width 20 height 9
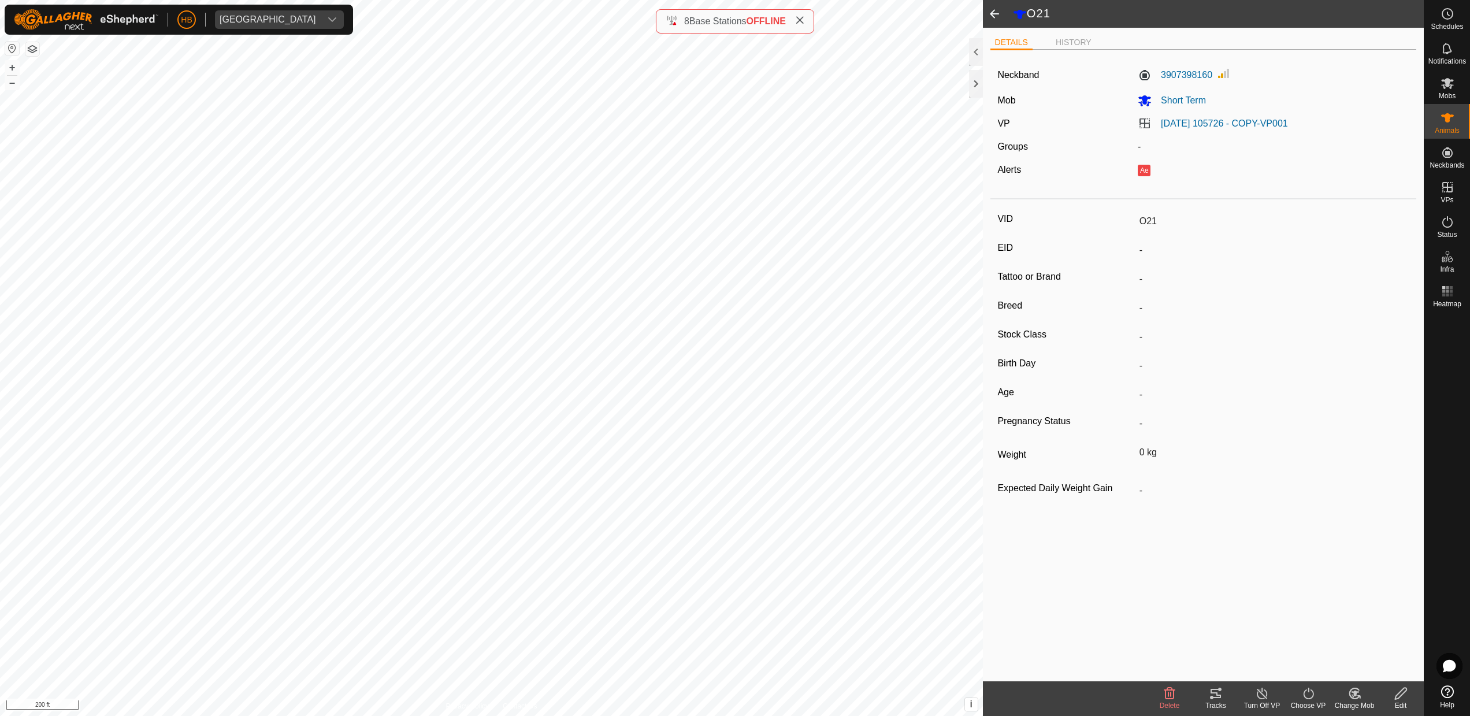
click at [1392, 696] on edit-svg-icon at bounding box center [1401, 694] width 46 height 14
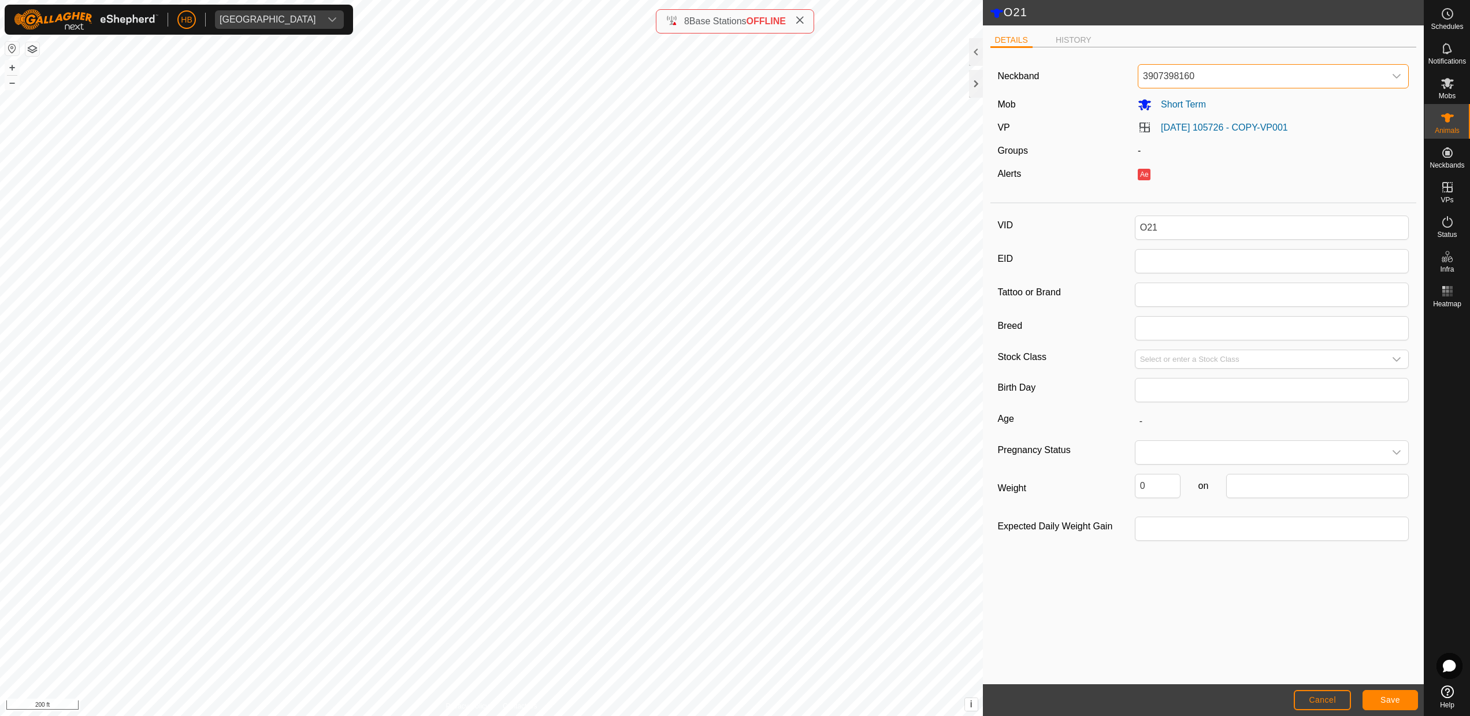
click at [1185, 80] on span "3907398160" at bounding box center [1261, 76] width 247 height 23
click at [1179, 144] on li "Unfit" at bounding box center [1274, 135] width 270 height 23
click at [1382, 700] on span "Save" at bounding box center [1391, 699] width 20 height 9
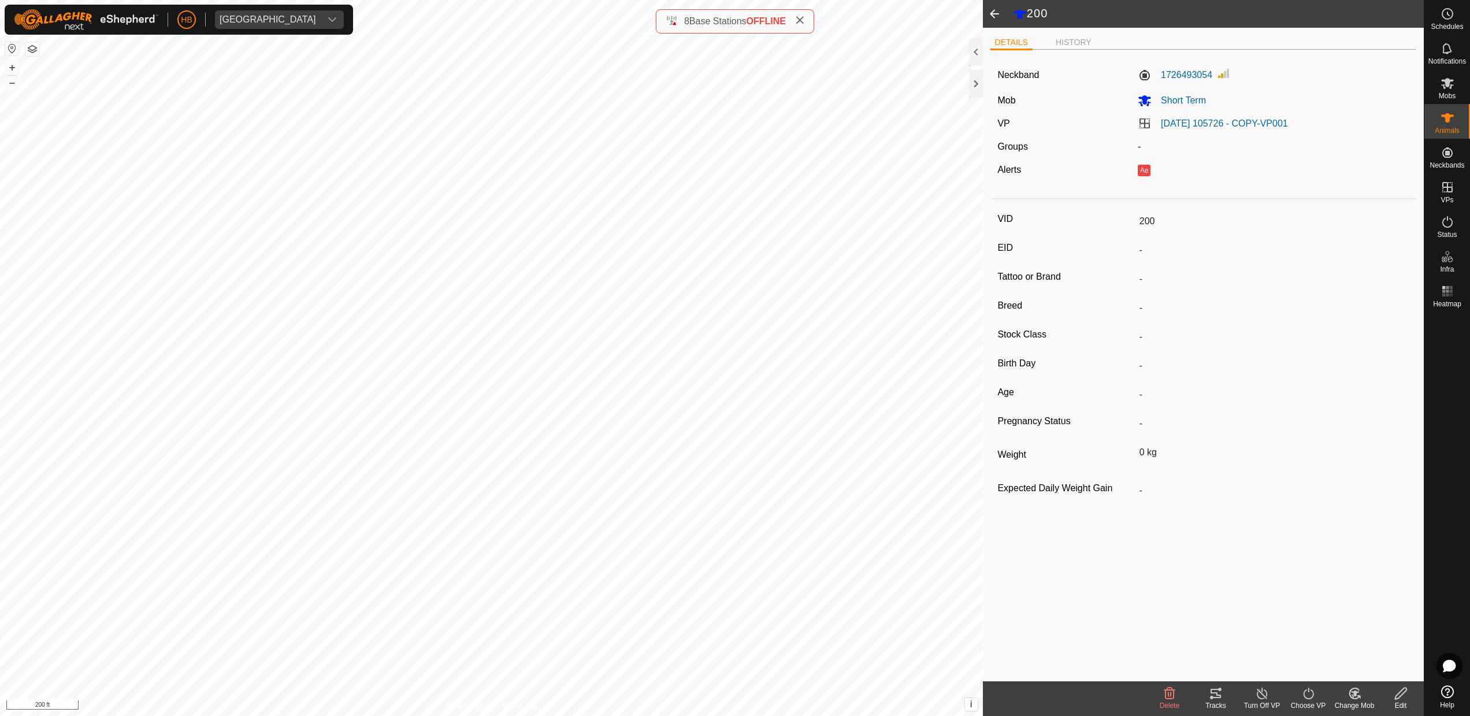
click at [1398, 693] on icon at bounding box center [1401, 694] width 14 height 14
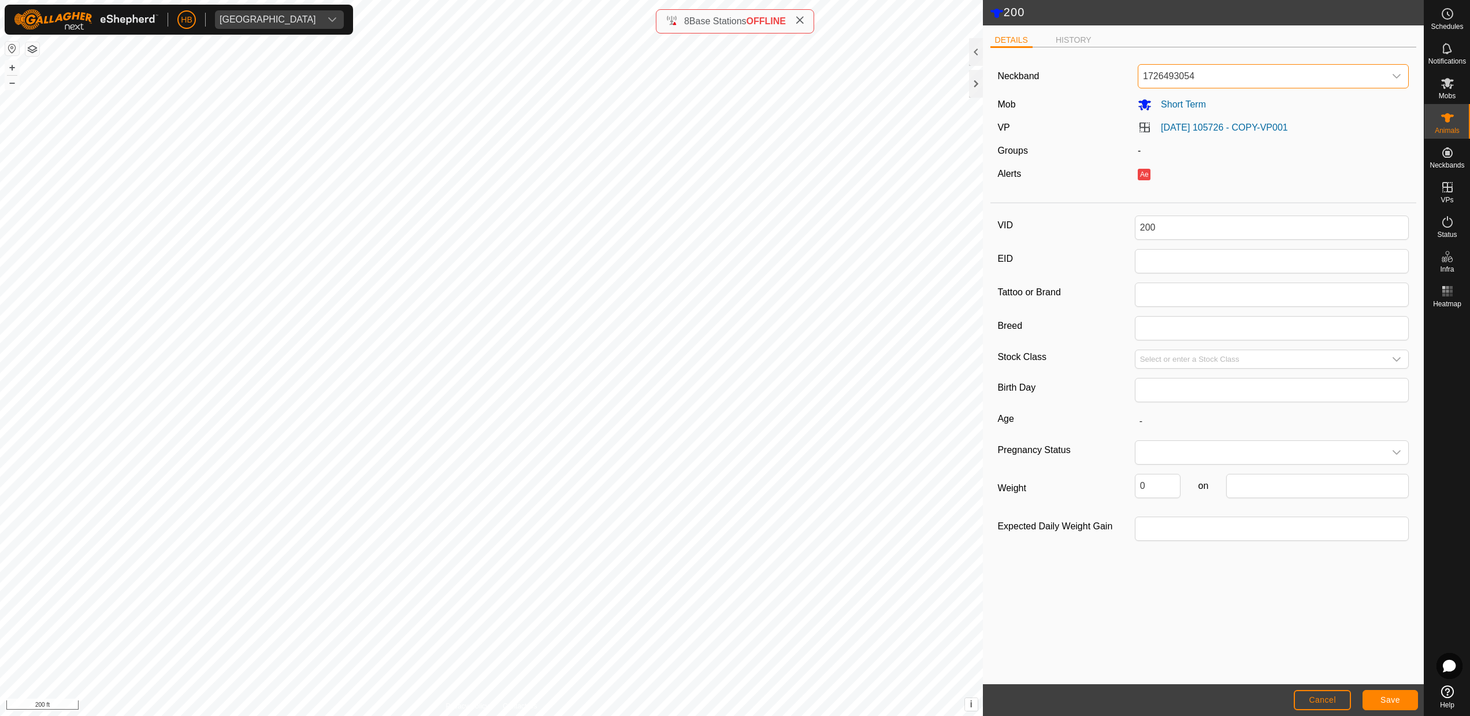
click at [1299, 79] on span "1726493054" at bounding box center [1261, 76] width 247 height 23
click at [1270, 135] on li "Unfit" at bounding box center [1274, 135] width 270 height 23
click at [1374, 697] on button "Save" at bounding box center [1390, 700] width 55 height 20
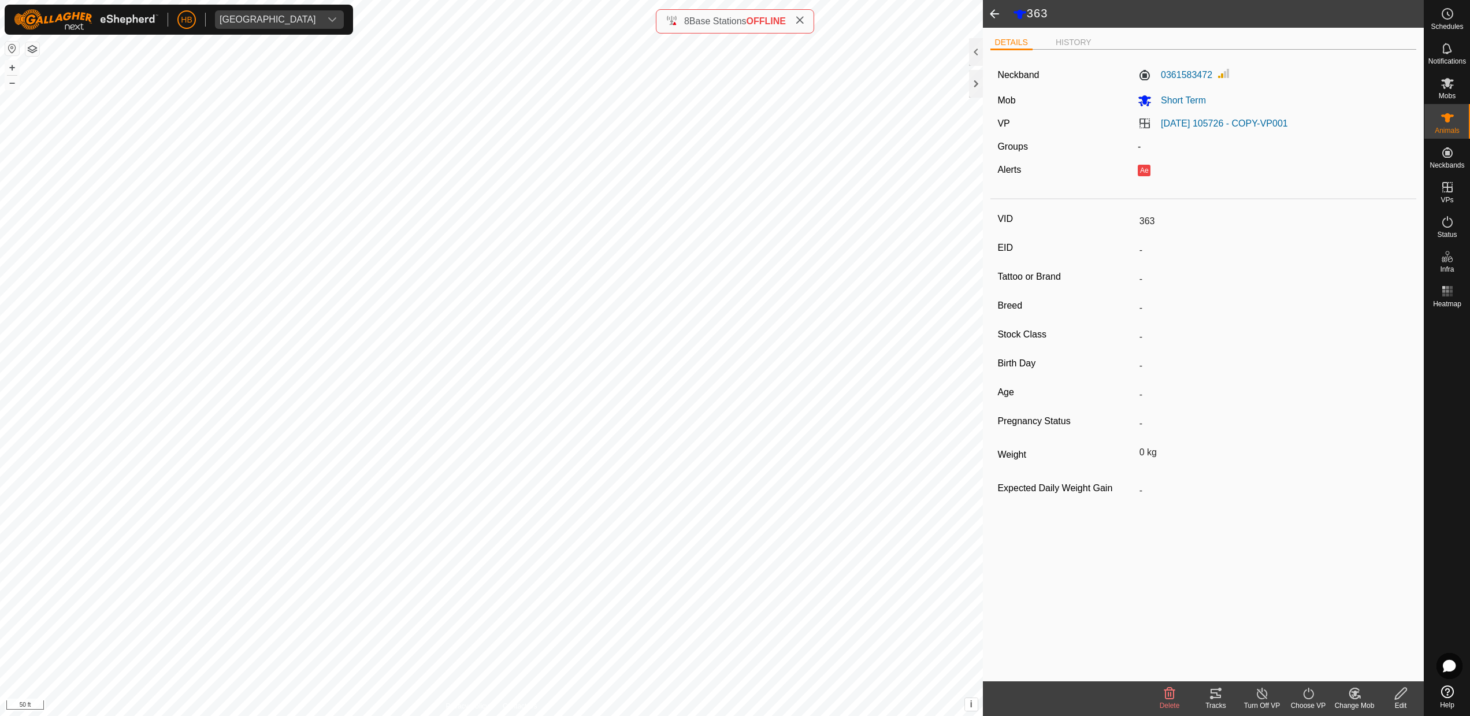
click at [1392, 693] on edit-svg-icon at bounding box center [1401, 694] width 46 height 14
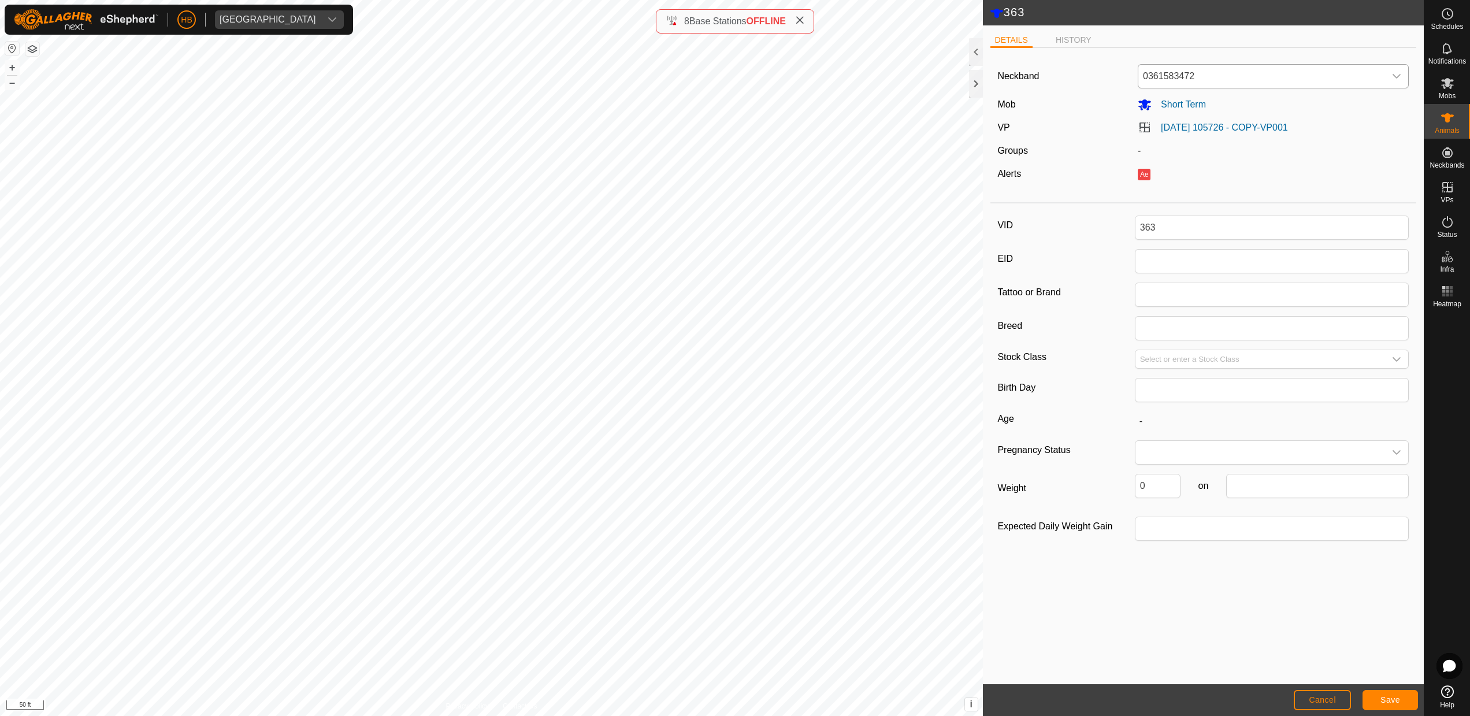
click at [1277, 82] on span "0361583472" at bounding box center [1261, 76] width 247 height 23
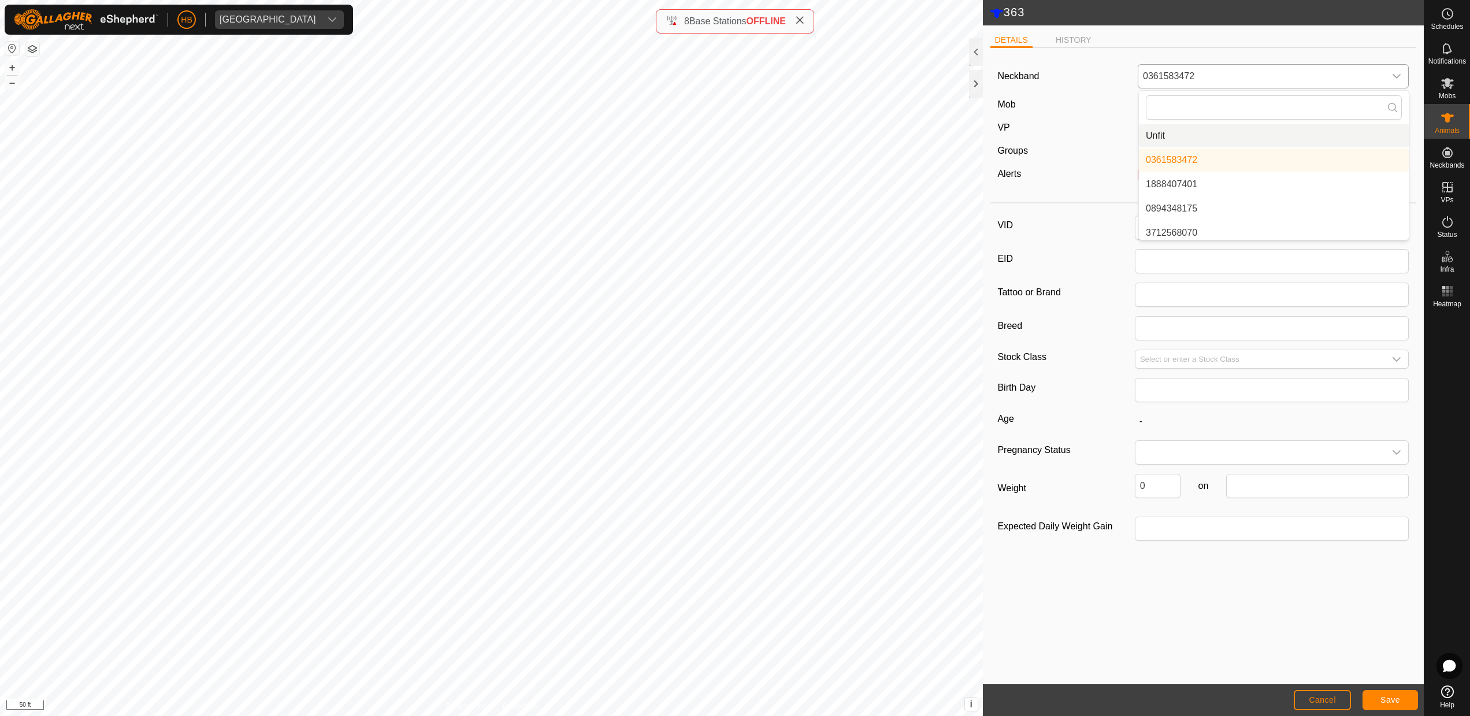
click at [1204, 137] on li "Unfit" at bounding box center [1274, 135] width 270 height 23
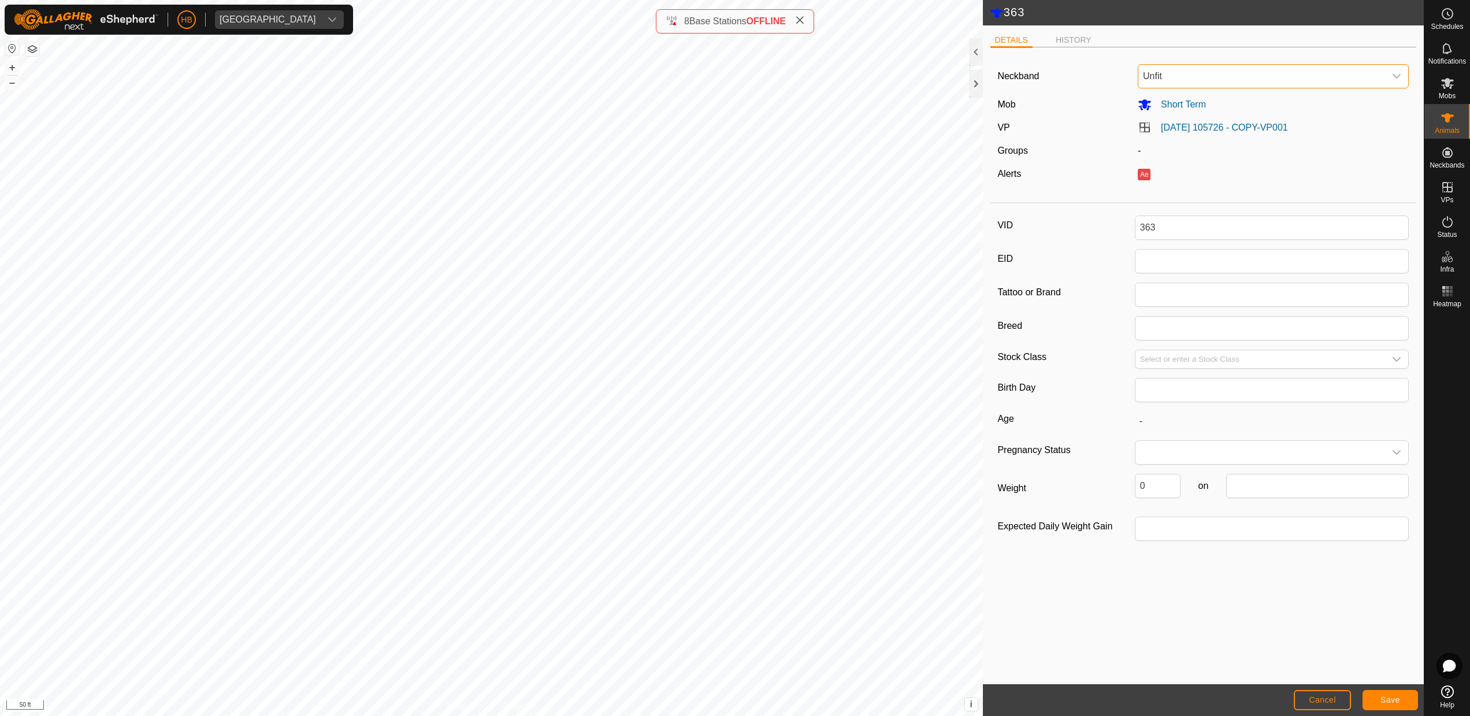
click at [1382, 692] on button "Save" at bounding box center [1390, 700] width 55 height 20
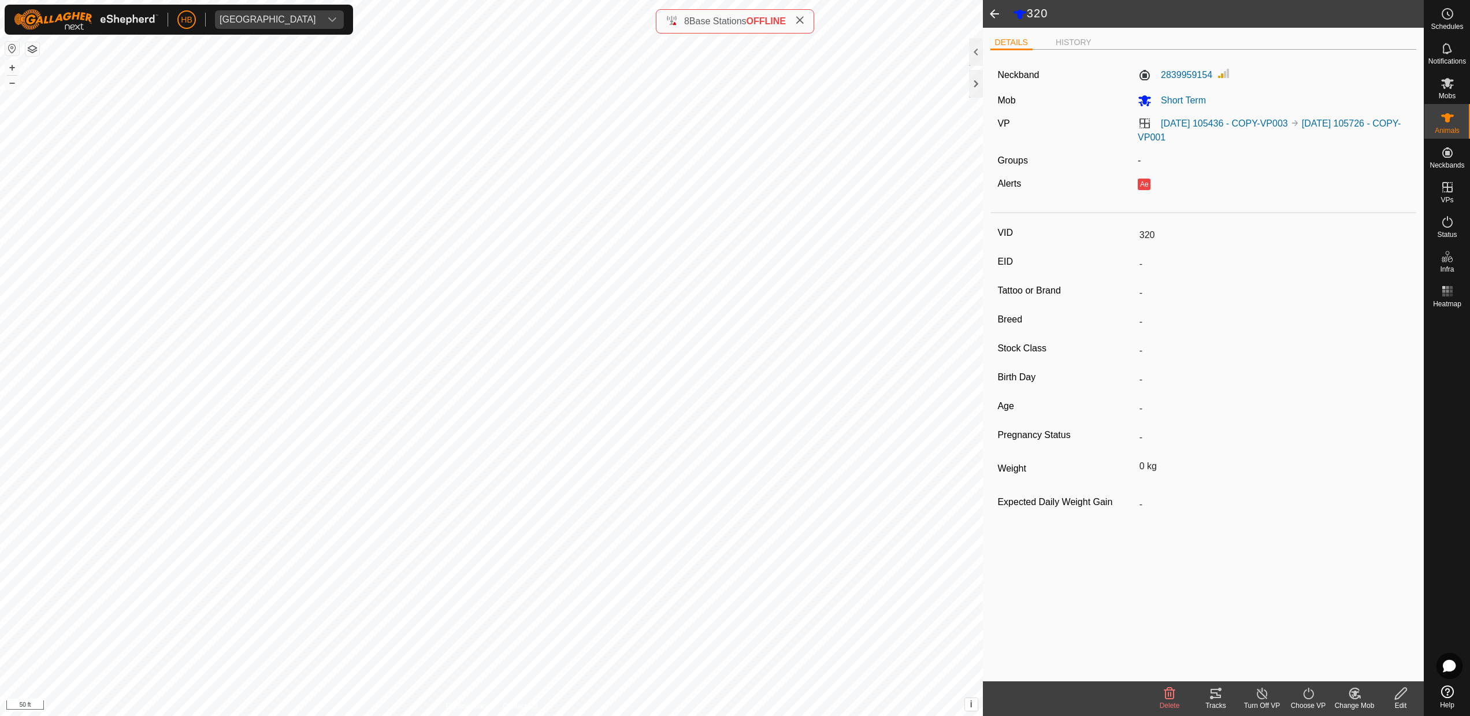
click at [1349, 699] on icon at bounding box center [1355, 694] width 14 height 14
click at [1389, 701] on div "Edit" at bounding box center [1401, 705] width 46 height 10
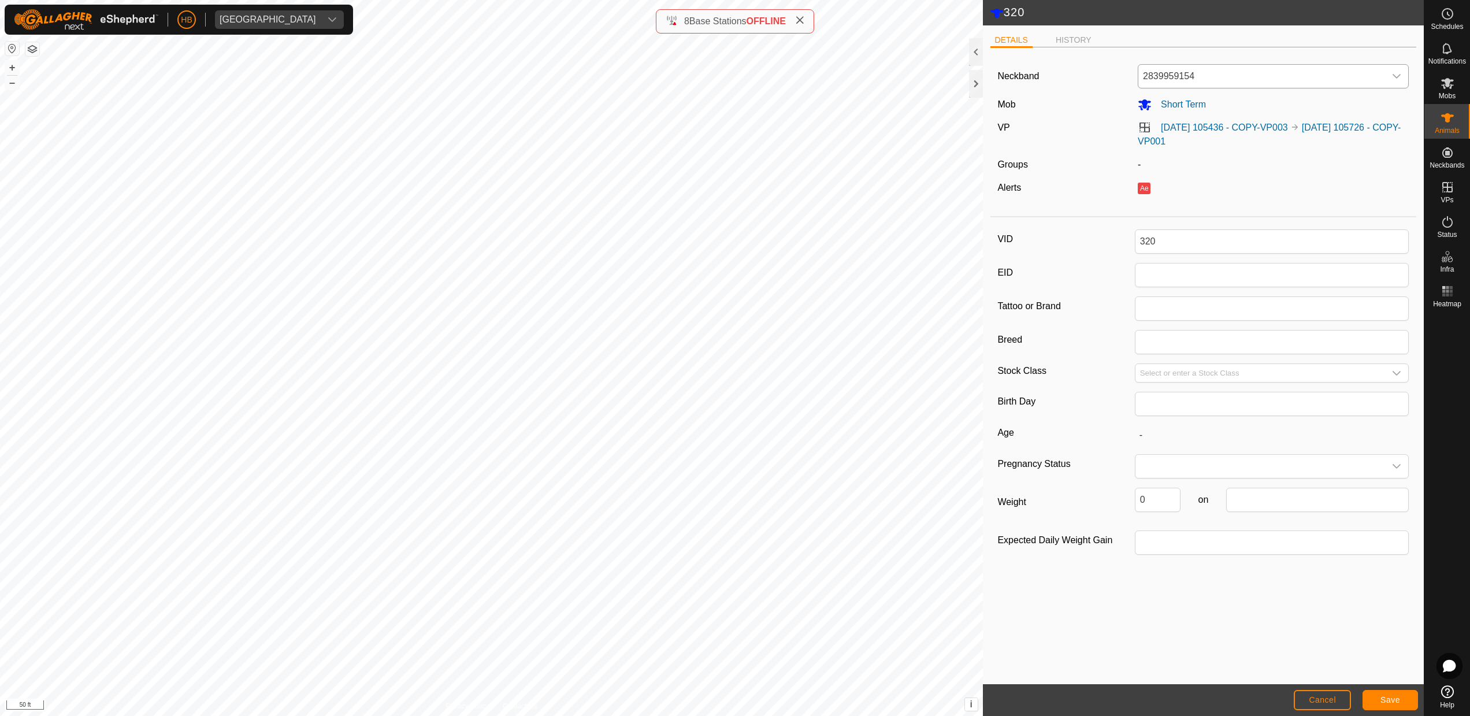
click at [1246, 81] on span "2839959154" at bounding box center [1261, 76] width 247 height 23
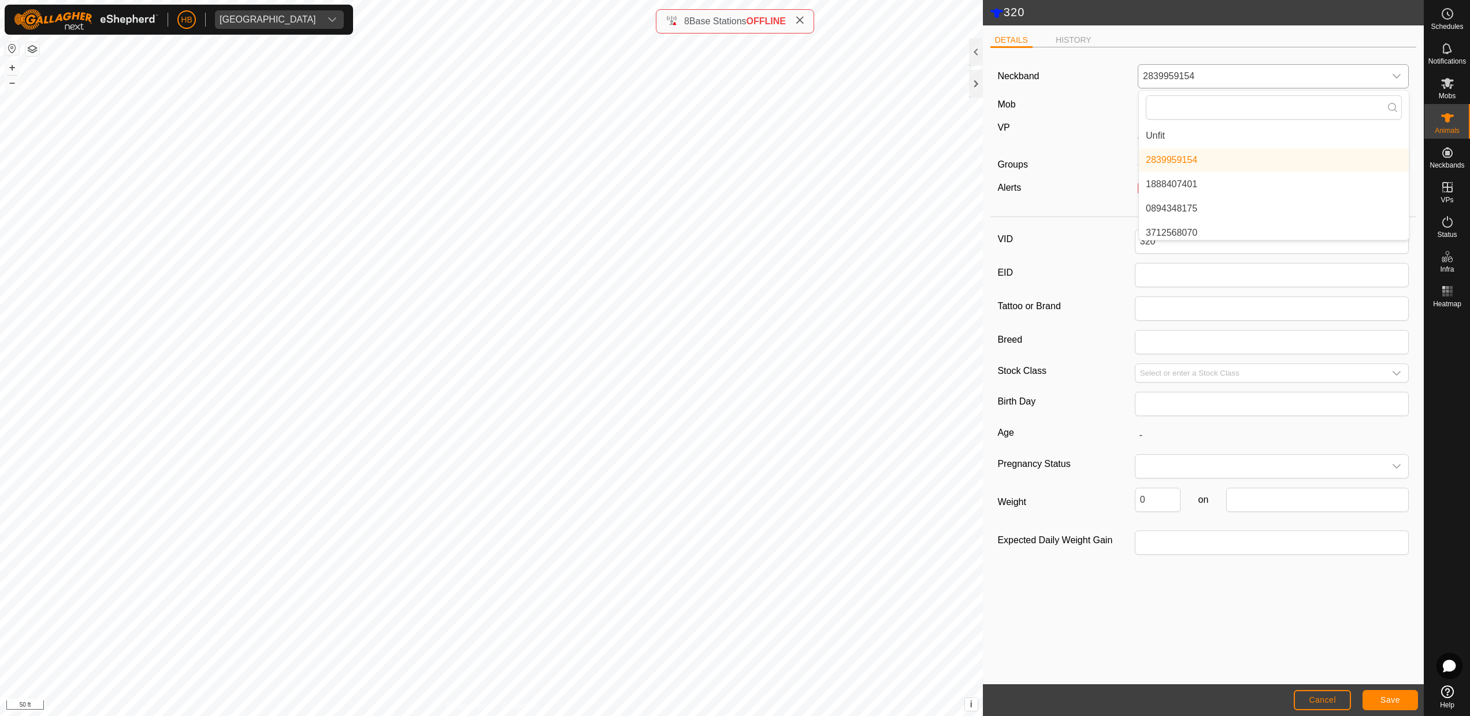
click at [1204, 140] on li "Unfit" at bounding box center [1274, 135] width 270 height 23
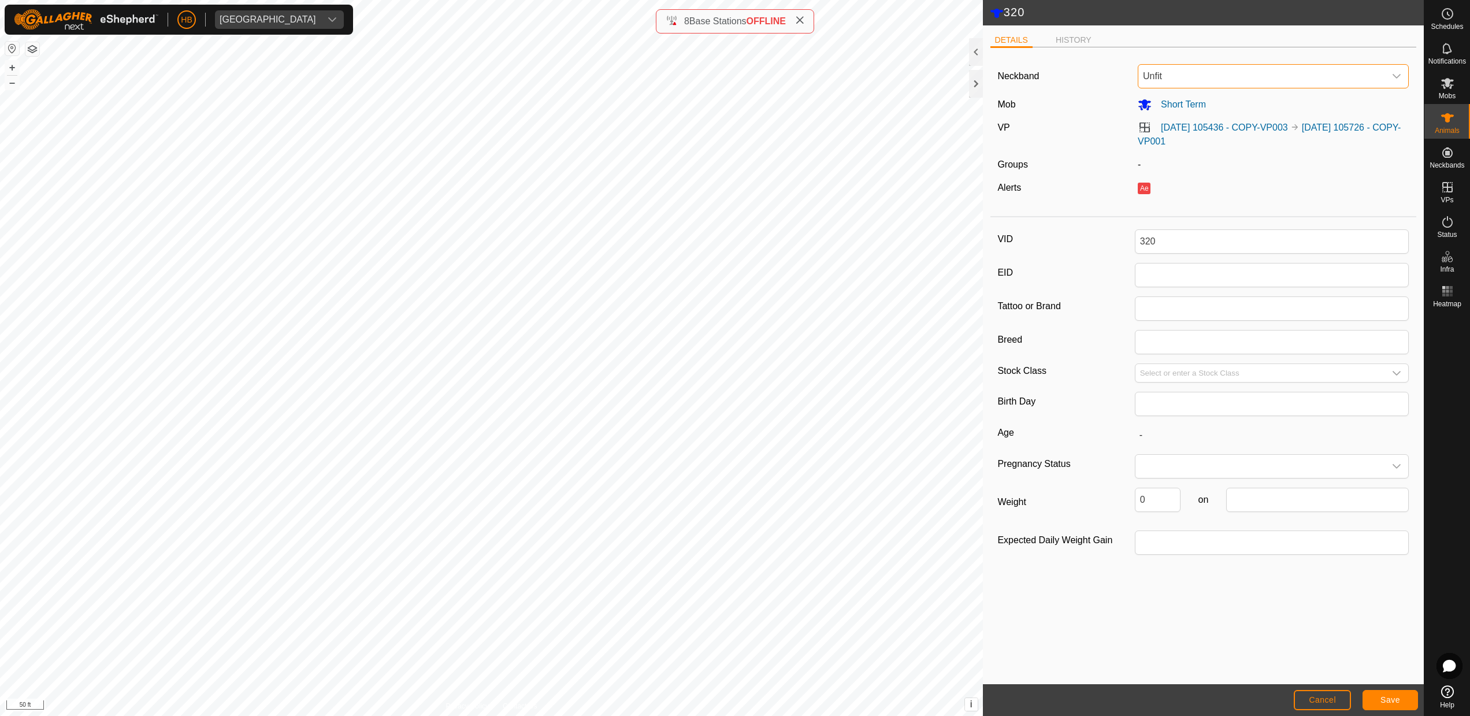
click at [1390, 700] on span "Save" at bounding box center [1391, 699] width 20 height 9
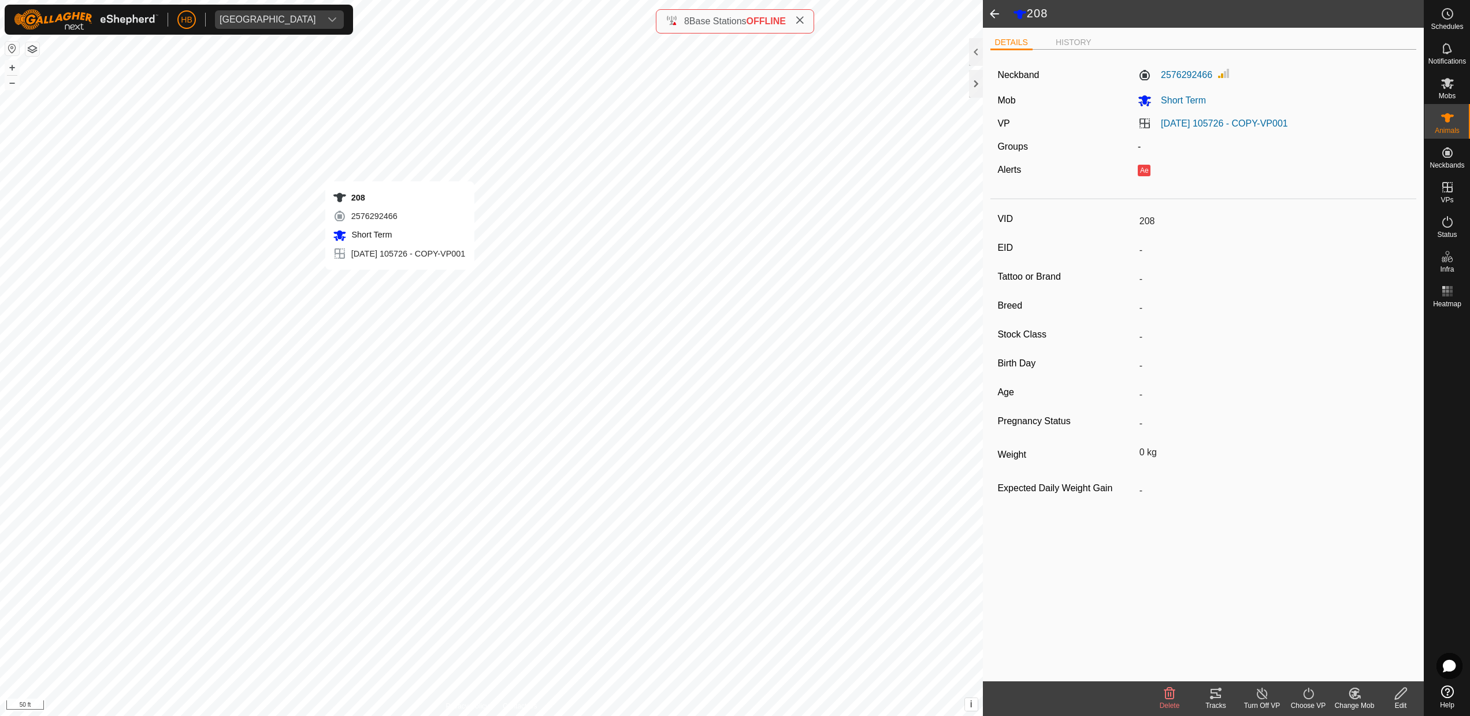
click at [1389, 690] on edit-svg-icon at bounding box center [1401, 694] width 46 height 14
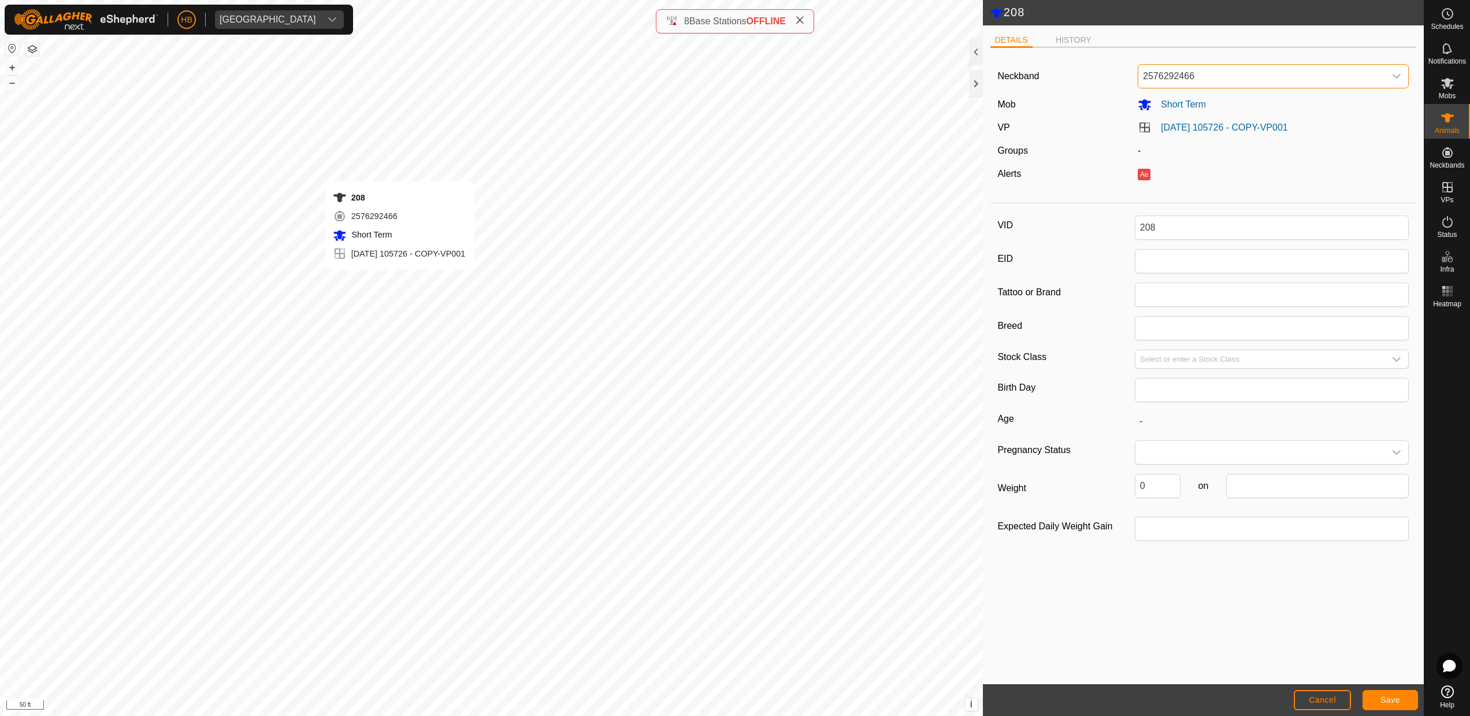
click at [1209, 83] on span "2576292466" at bounding box center [1261, 76] width 247 height 23
click at [1201, 135] on li "Unfit" at bounding box center [1274, 135] width 270 height 23
click at [1379, 703] on button "Save" at bounding box center [1390, 700] width 55 height 20
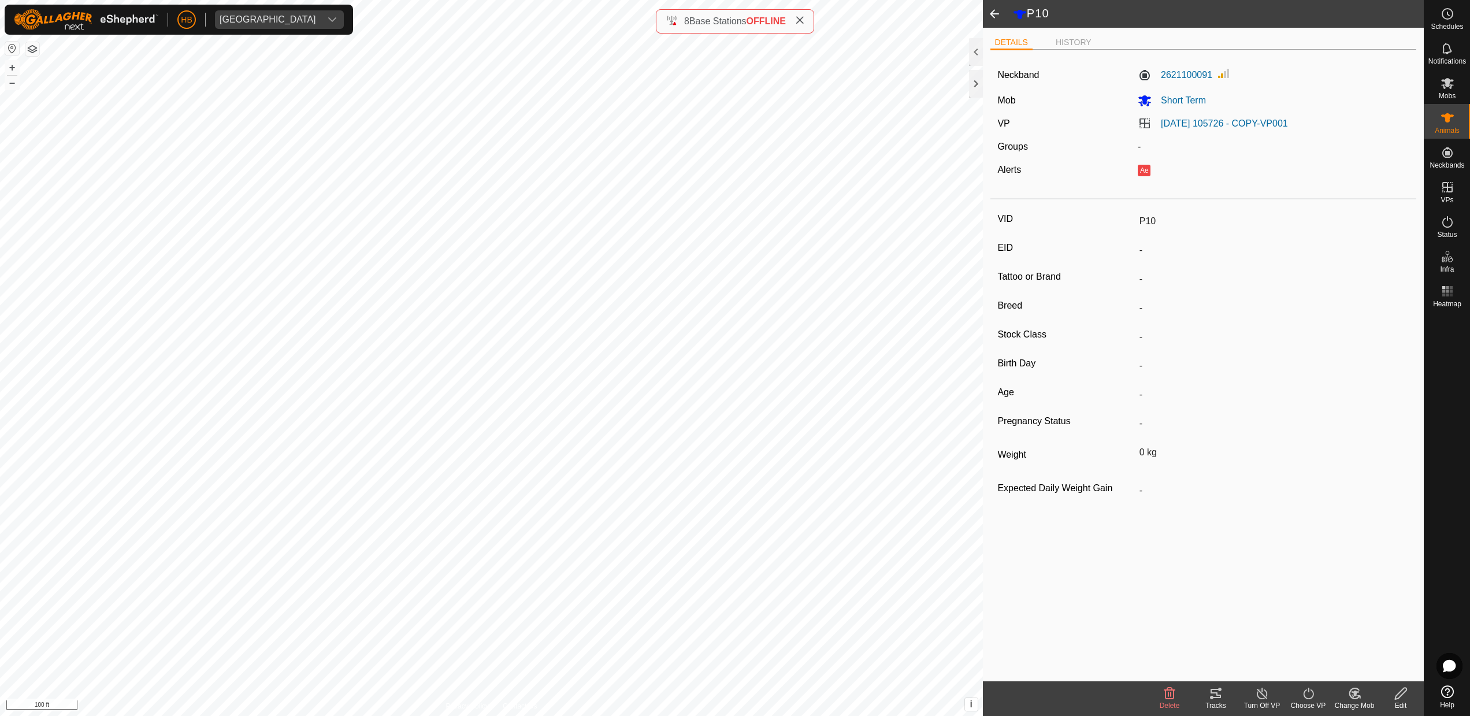
click at [1402, 690] on icon at bounding box center [1401, 694] width 12 height 12
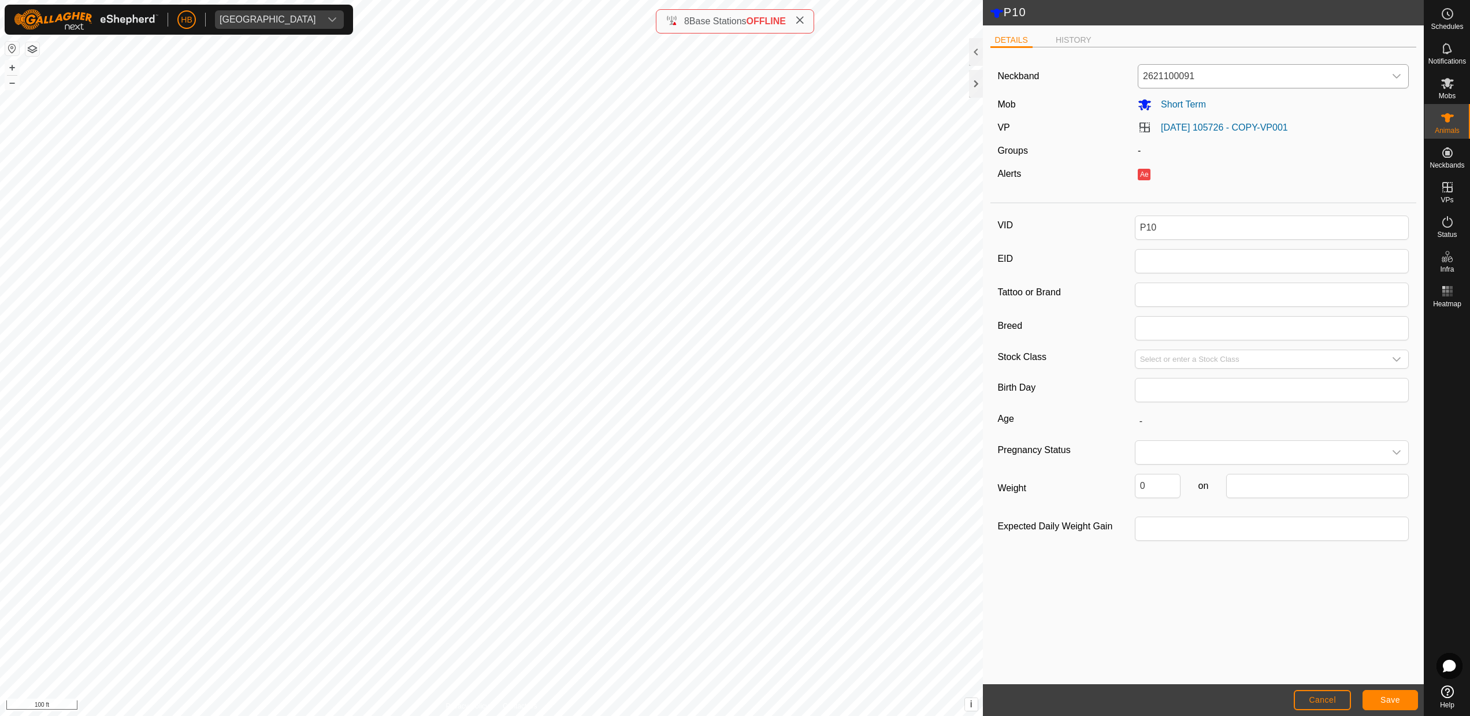
click at [1225, 71] on span "2621100091" at bounding box center [1261, 76] width 247 height 23
click at [1191, 136] on li "Unfit" at bounding box center [1274, 135] width 270 height 23
click at [1391, 685] on footer "Cancel Save" at bounding box center [1203, 700] width 441 height 32
click at [1391, 698] on span "Save" at bounding box center [1391, 699] width 20 height 9
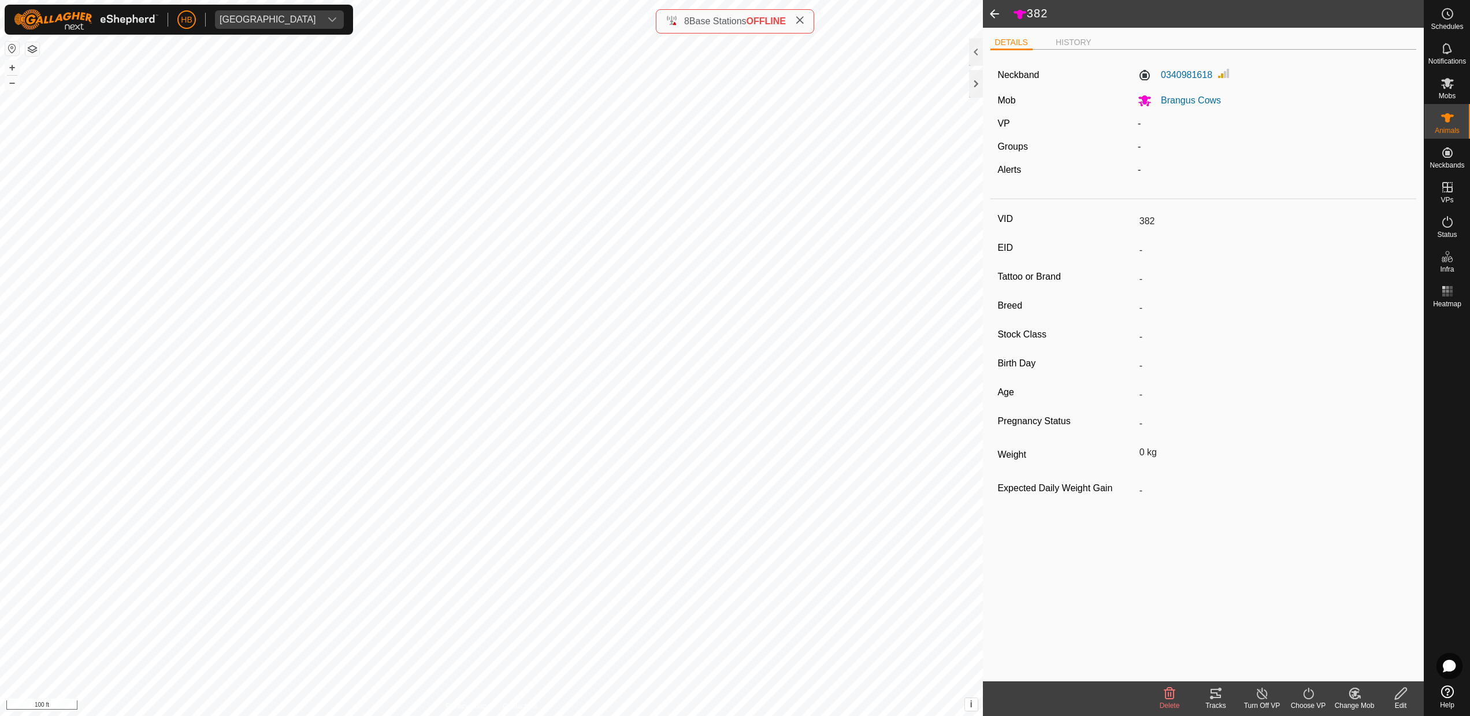
click at [1395, 699] on icon at bounding box center [1401, 694] width 12 height 12
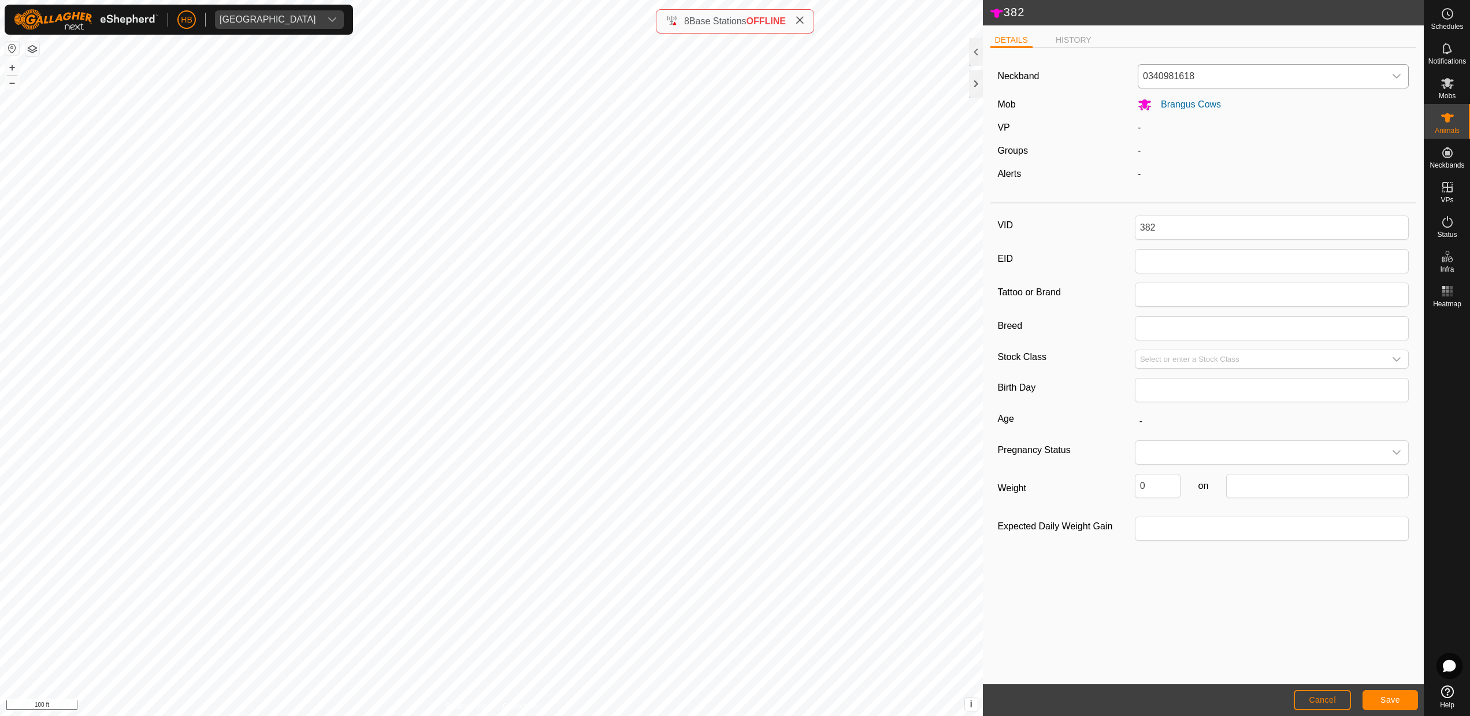
click at [1232, 72] on span "0340981618" at bounding box center [1261, 76] width 247 height 23
click at [1209, 135] on li "Unfit" at bounding box center [1274, 135] width 270 height 23
click at [1382, 696] on span "Save" at bounding box center [1391, 699] width 20 height 9
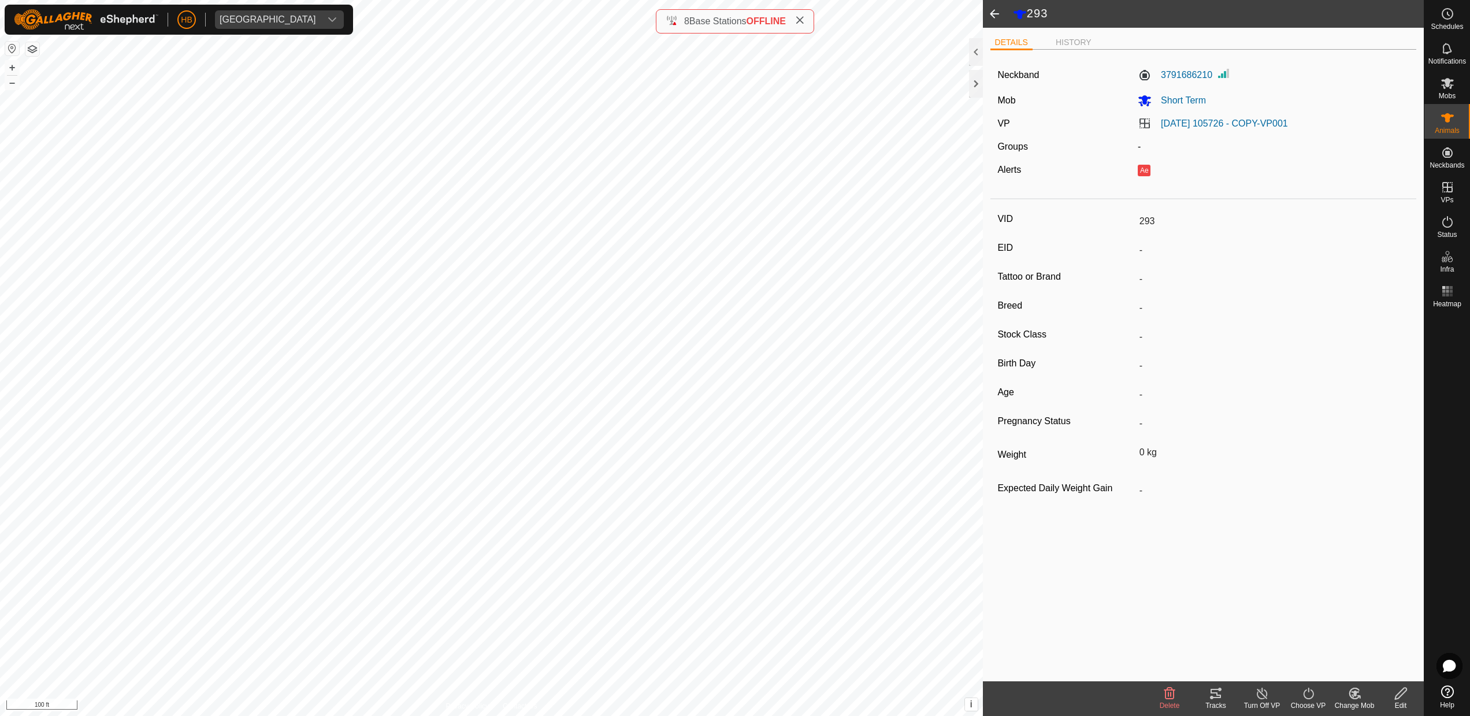
click at [1409, 696] on edit-svg-icon at bounding box center [1401, 694] width 46 height 14
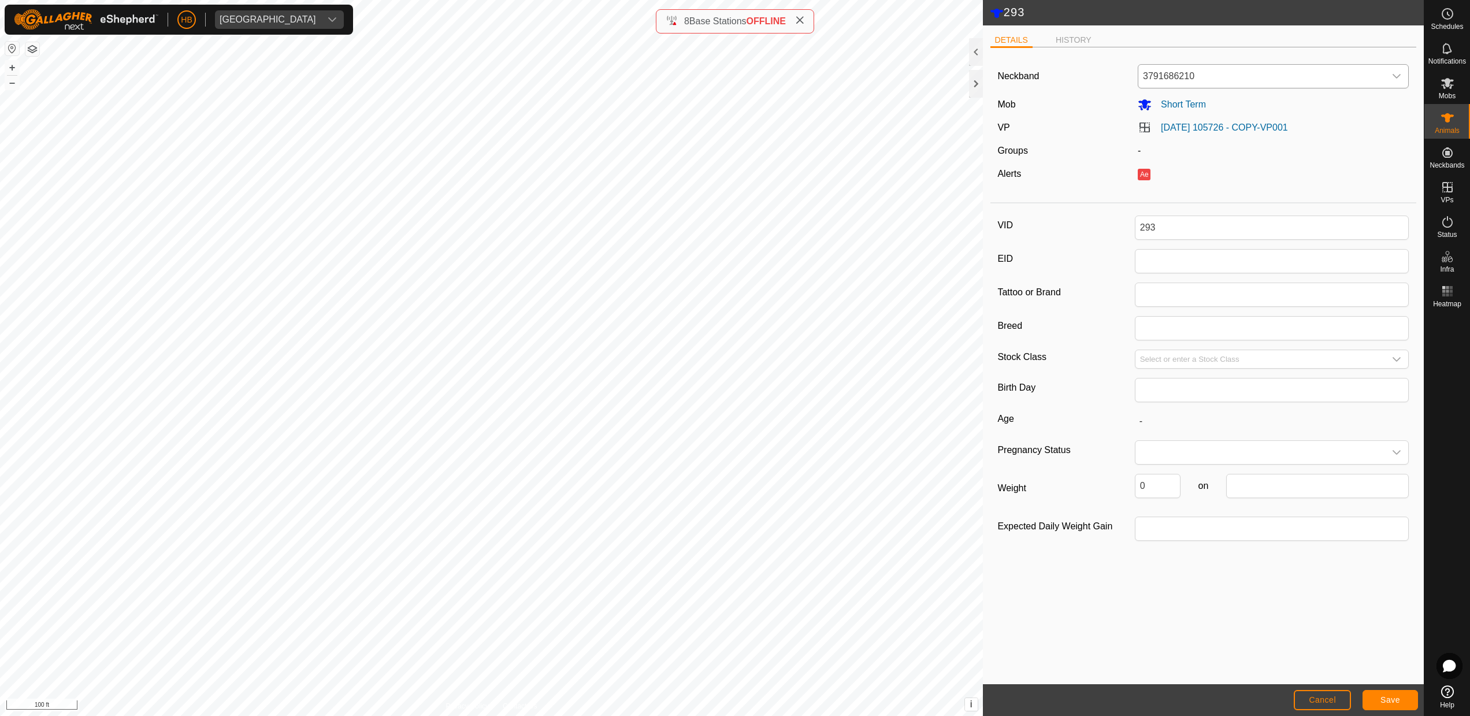
click at [1219, 64] on p-select "3791686210" at bounding box center [1273, 76] width 271 height 24
click at [1170, 135] on li "Unfit" at bounding box center [1274, 135] width 270 height 23
click at [1379, 709] on button "Save" at bounding box center [1390, 700] width 55 height 20
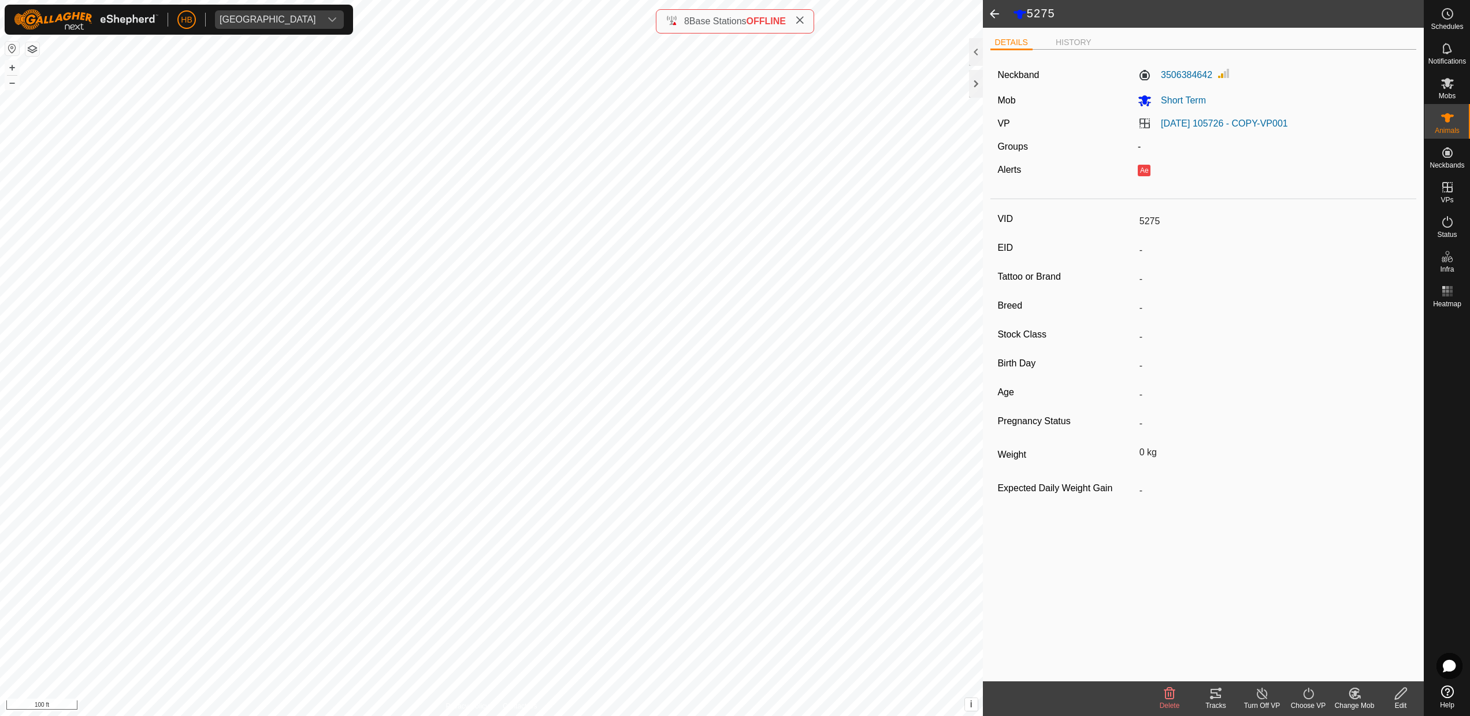
click at [1413, 696] on edit-svg-icon at bounding box center [1401, 694] width 46 height 14
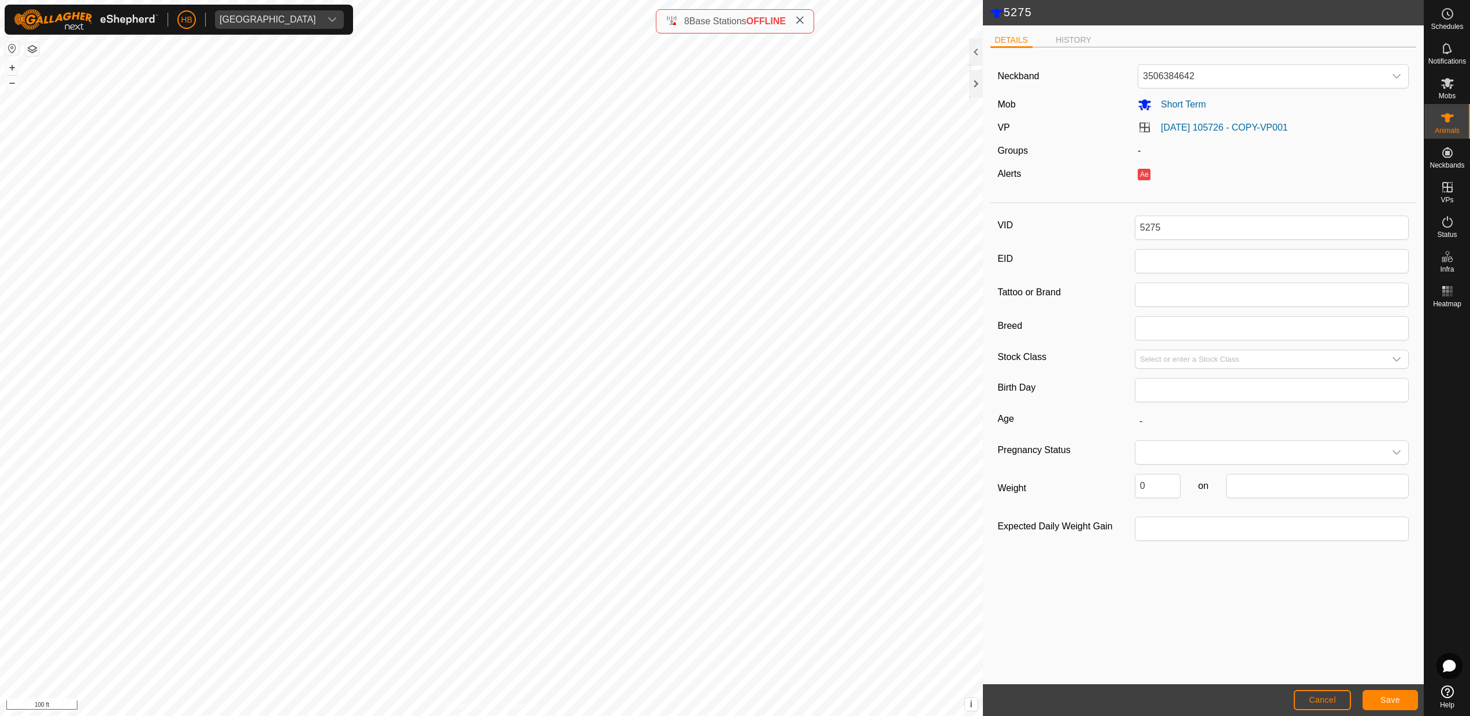
click at [1181, 90] on div "Neckband 3506384642 Mob Short Term VP 2025-08-11 105726 - COPY-VP001 Groups - A…" at bounding box center [1203, 127] width 426 height 141
click at [1181, 80] on span "3506384642" at bounding box center [1261, 76] width 247 height 23
click at [1171, 136] on li "Unfit" at bounding box center [1274, 135] width 270 height 23
click at [1383, 703] on span "Save" at bounding box center [1391, 699] width 20 height 9
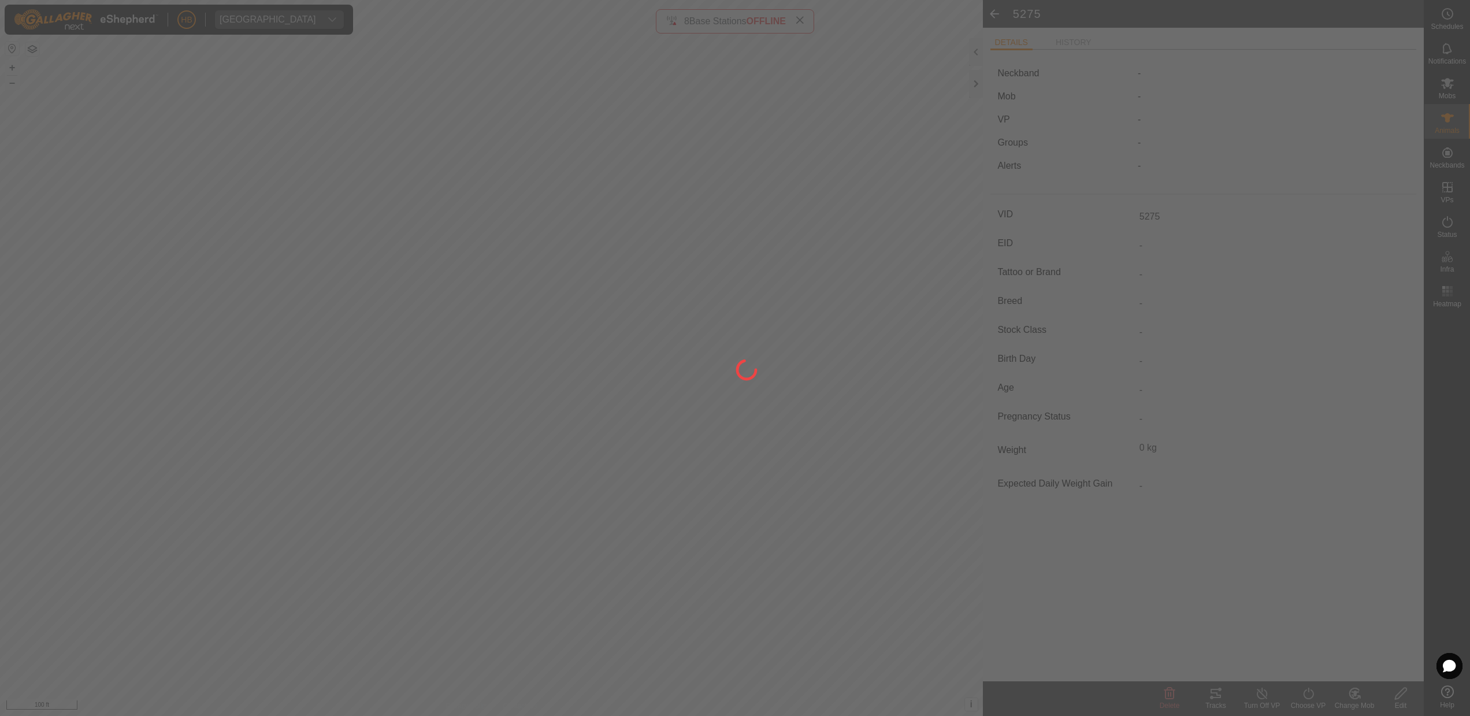
click at [592, 272] on div at bounding box center [735, 358] width 1470 height 716
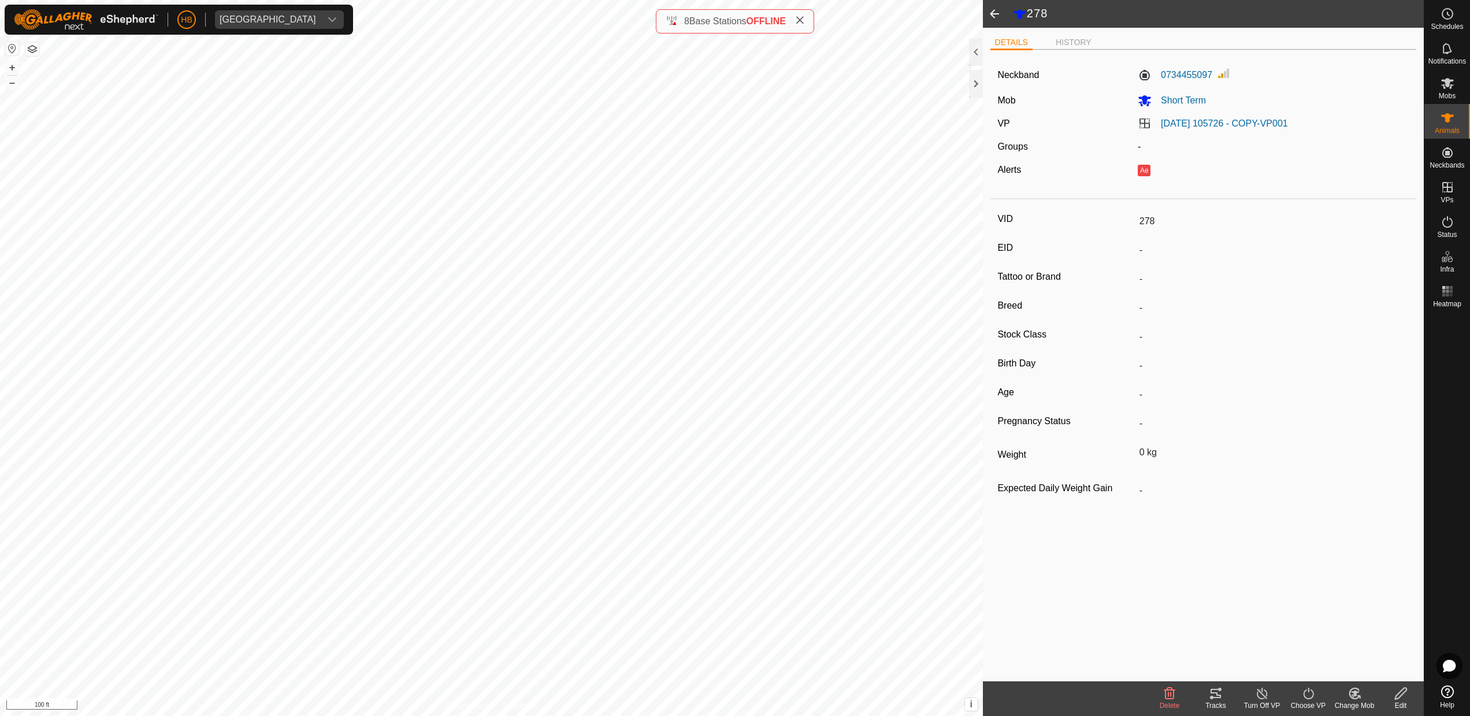
click at [1402, 696] on icon at bounding box center [1401, 694] width 14 height 14
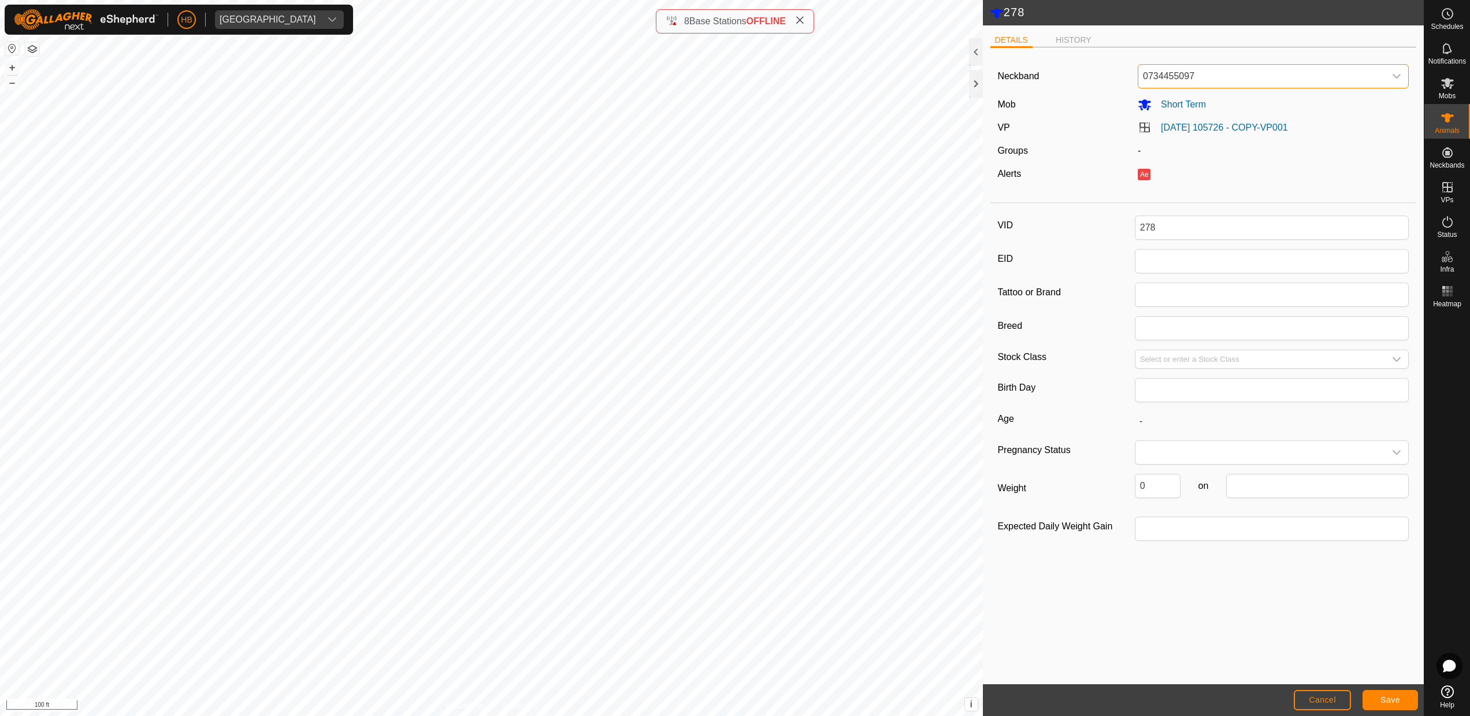
click at [1198, 72] on span "0734455097" at bounding box center [1261, 76] width 247 height 23
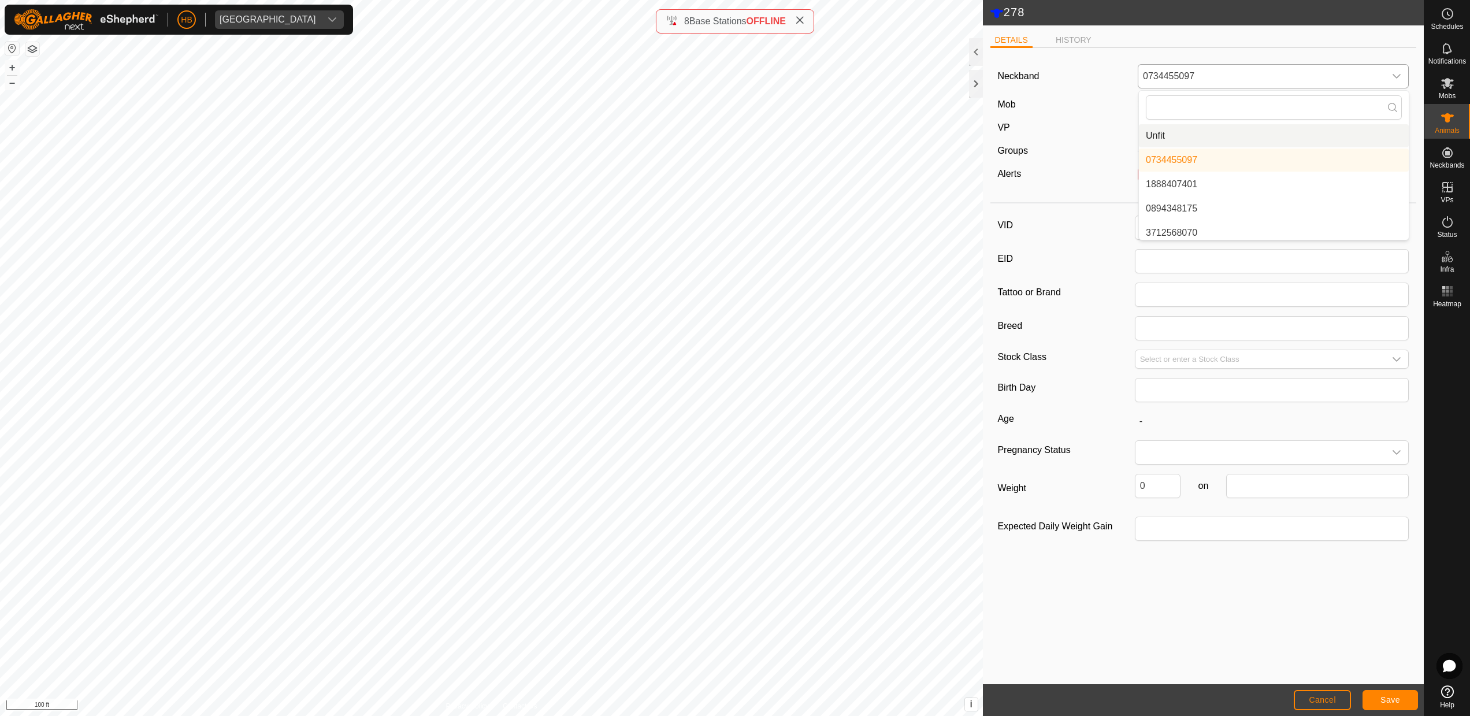
click at [1169, 132] on li "Unfit" at bounding box center [1274, 135] width 270 height 23
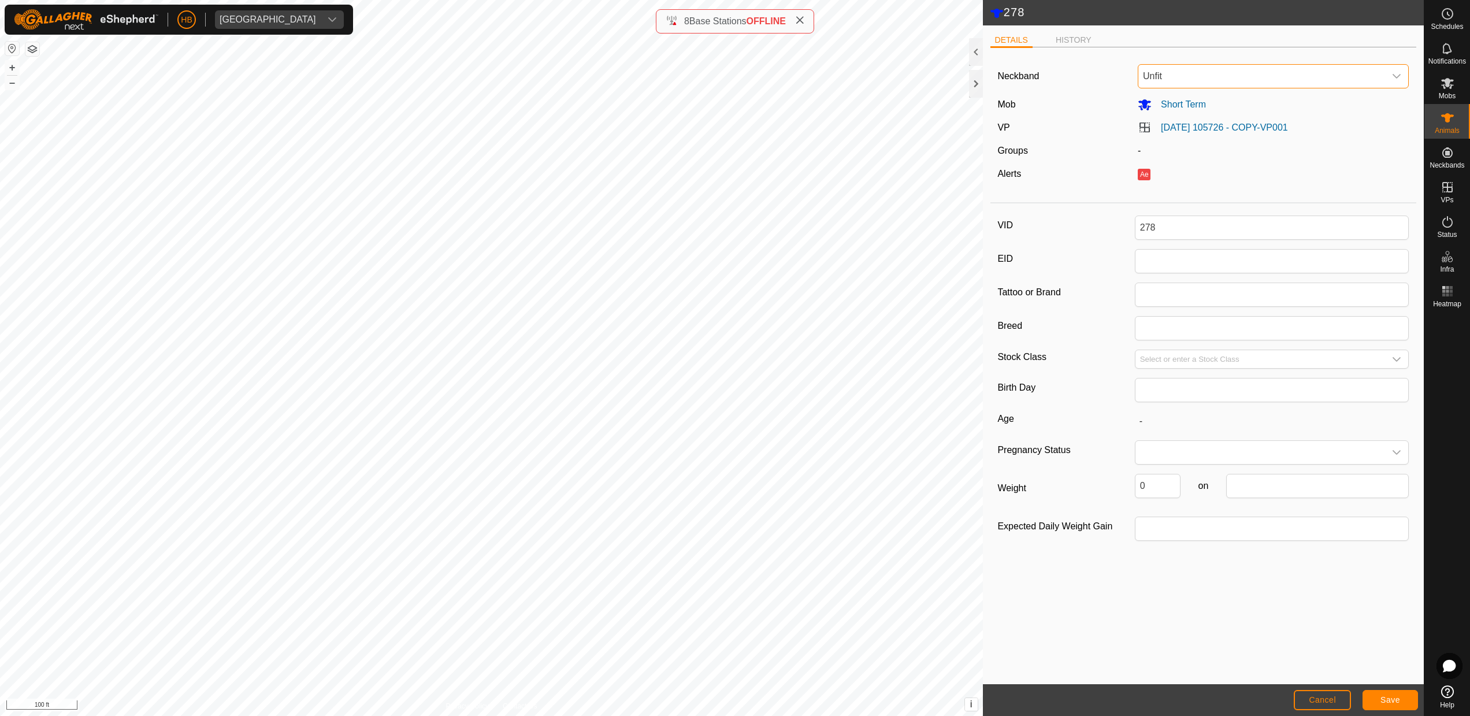
click at [1382, 696] on span "Save" at bounding box center [1391, 699] width 20 height 9
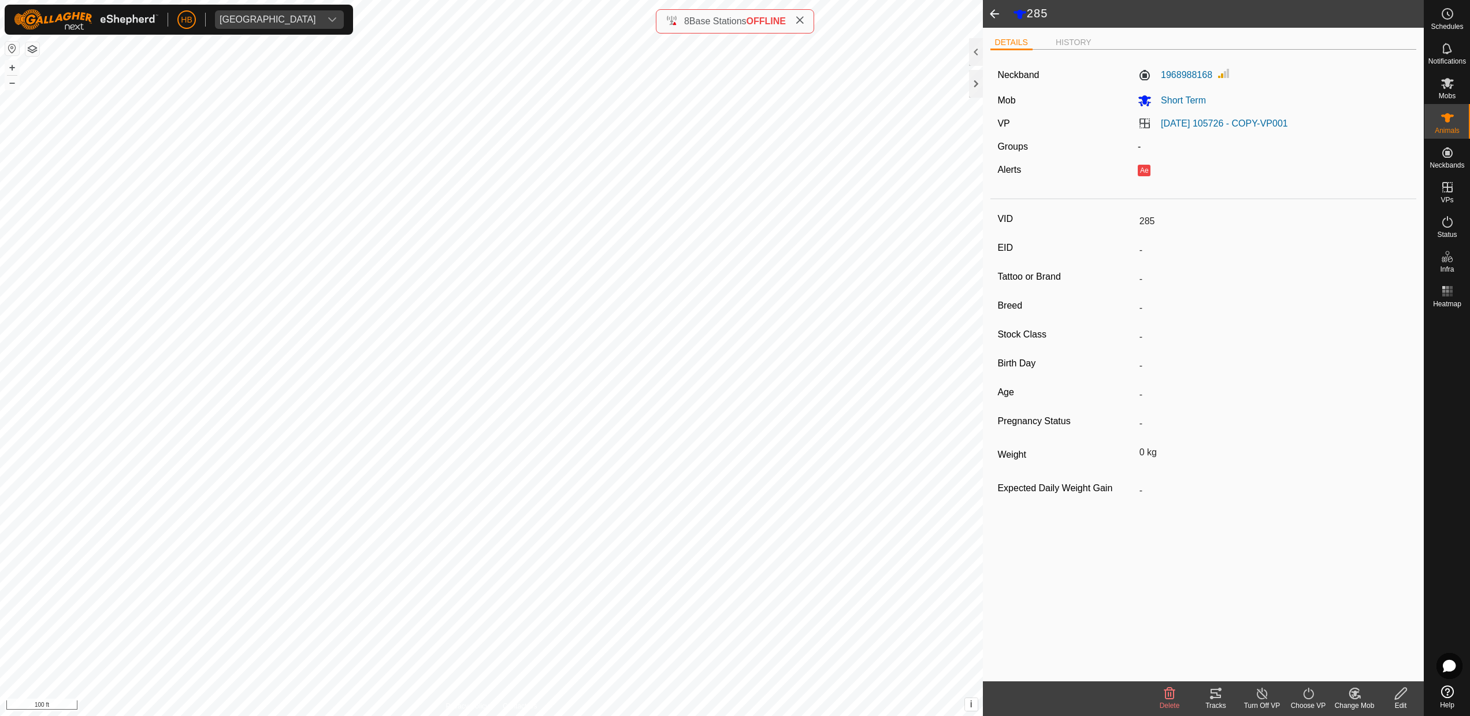
click at [1404, 697] on icon at bounding box center [1401, 694] width 14 height 14
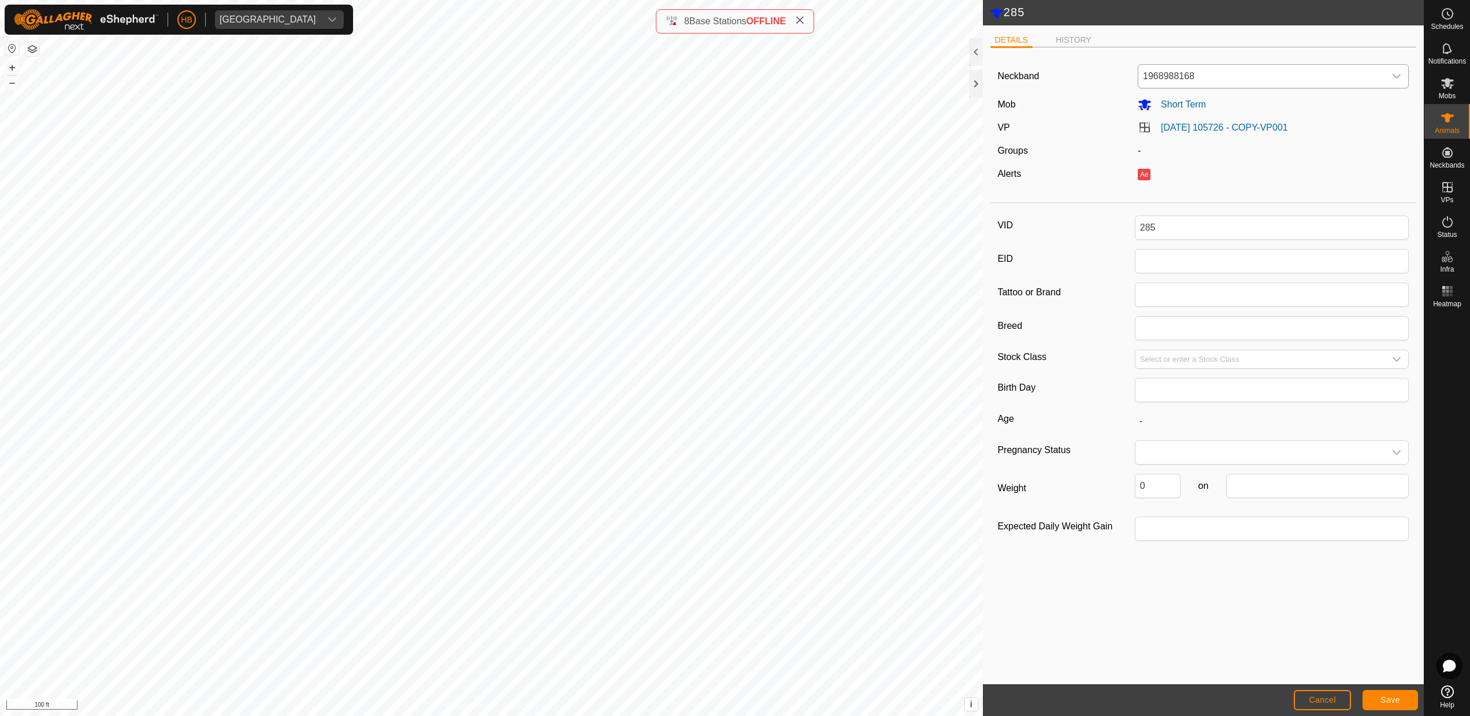
click at [1182, 76] on span "1968988168" at bounding box center [1261, 76] width 247 height 23
click at [1162, 127] on li "Unfit" at bounding box center [1274, 135] width 270 height 23
click at [1387, 708] on button "Save" at bounding box center [1390, 700] width 55 height 20
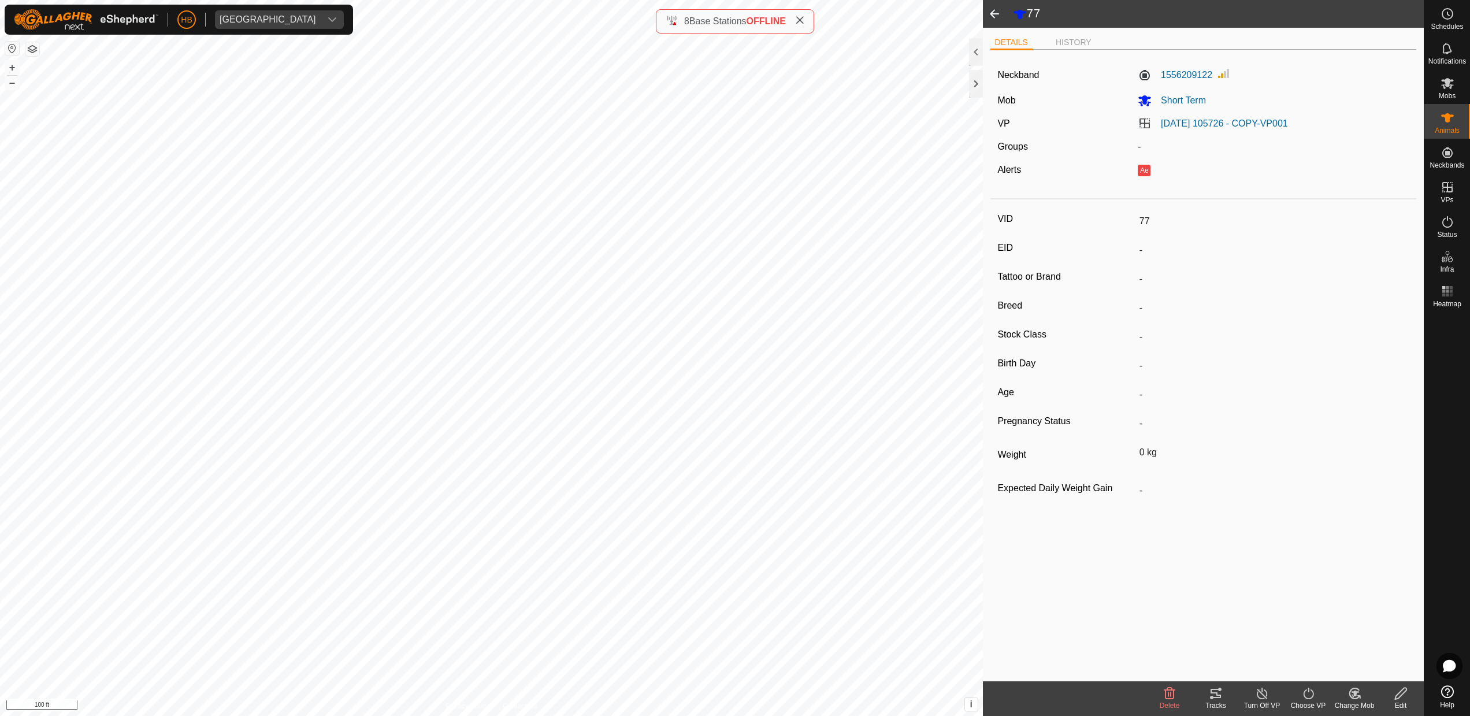
click at [1399, 693] on icon at bounding box center [1401, 694] width 12 height 12
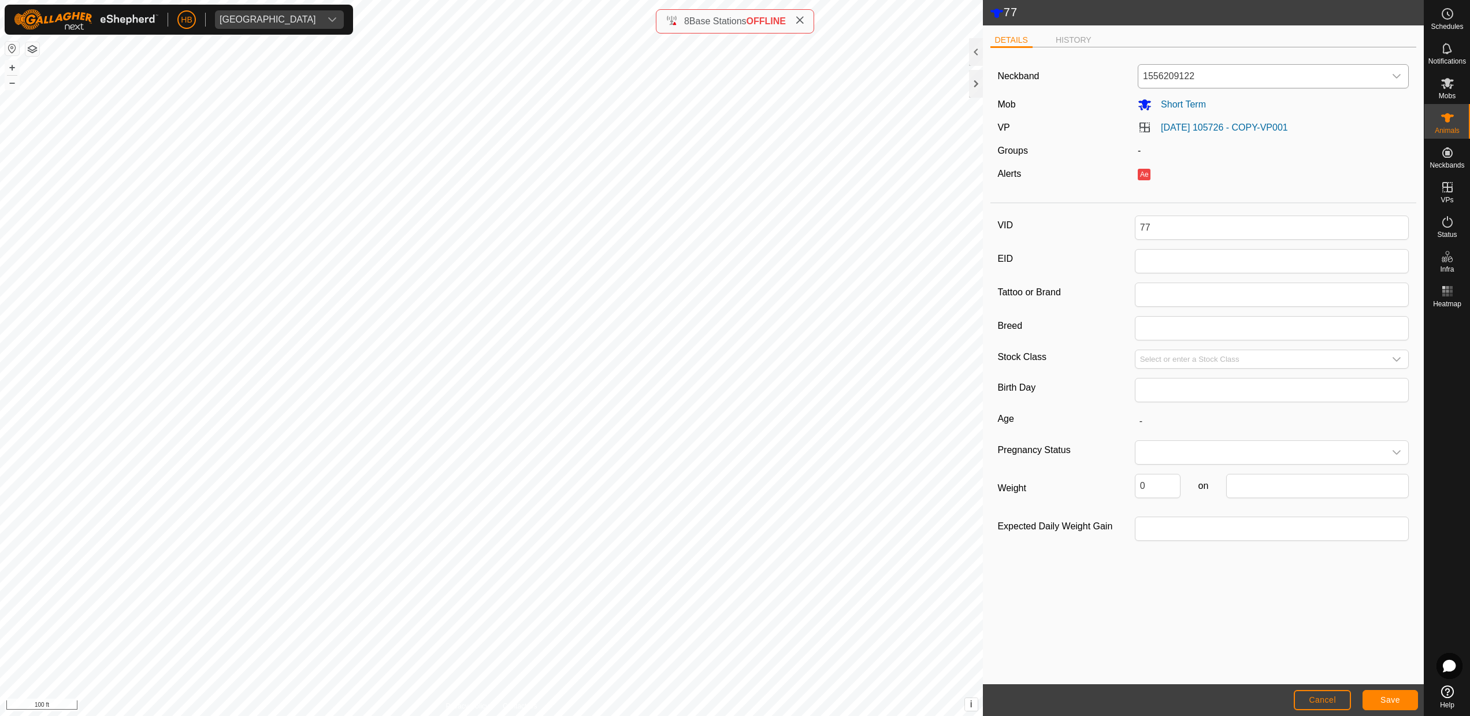
click at [1229, 79] on span "1556209122" at bounding box center [1261, 76] width 247 height 23
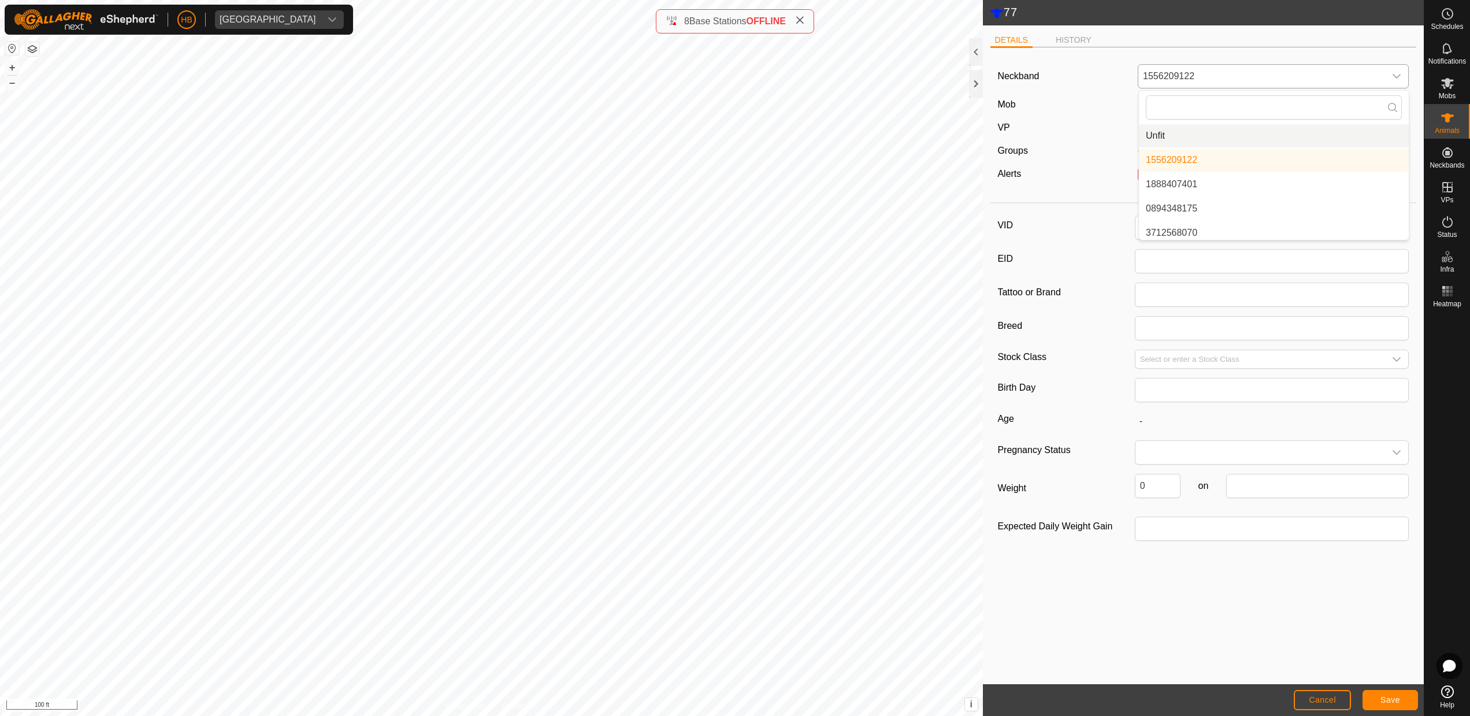
click at [1204, 132] on li "Unfit" at bounding box center [1274, 135] width 270 height 23
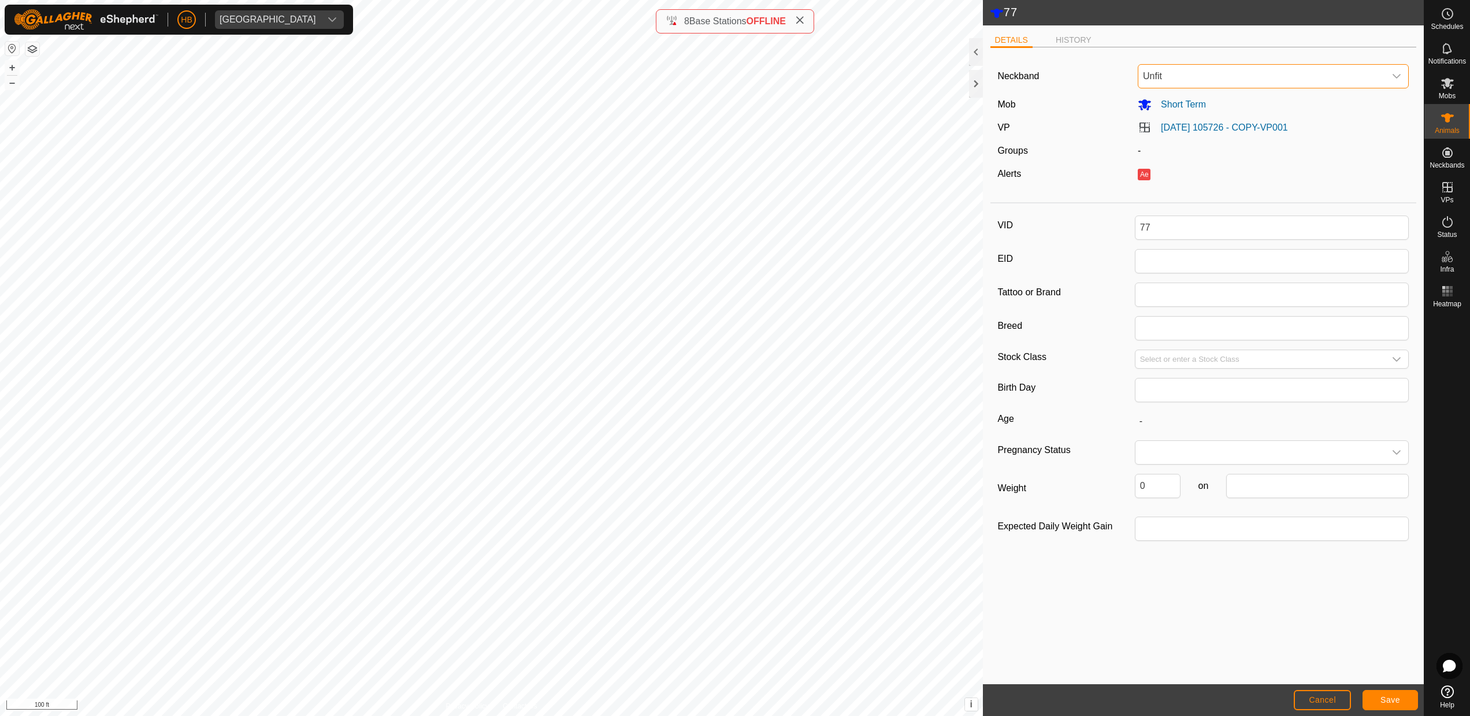
click at [1392, 707] on button "Save" at bounding box center [1390, 700] width 55 height 20
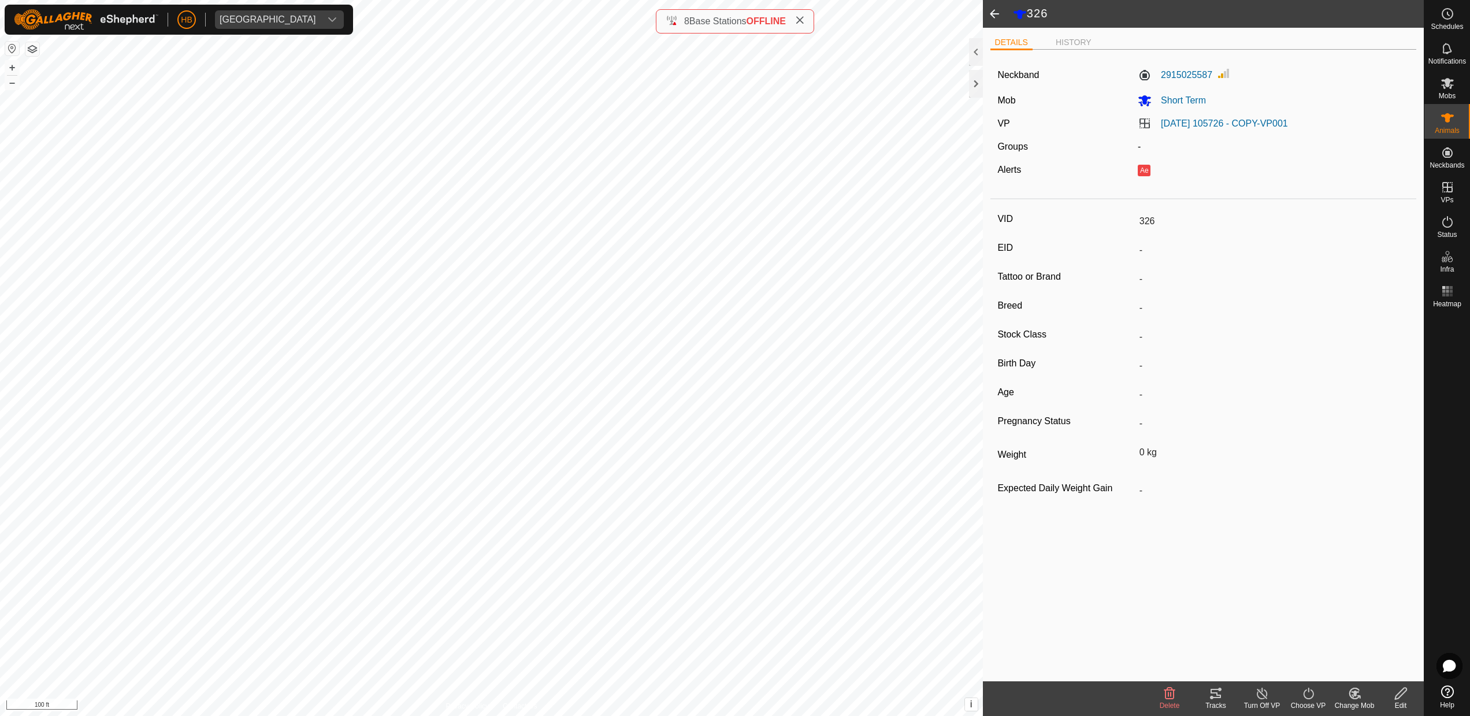
click at [1408, 703] on div "Edit" at bounding box center [1401, 705] width 46 height 10
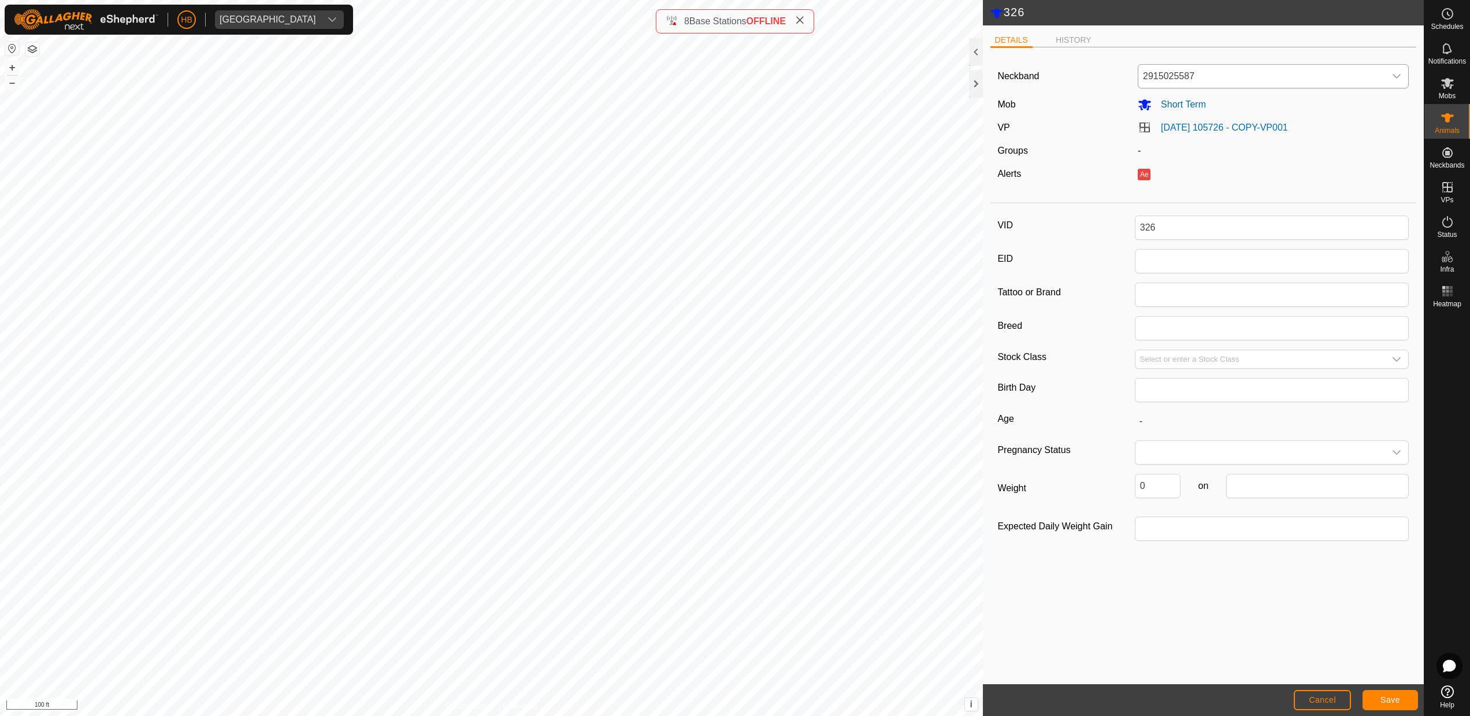
click at [1231, 73] on span "2915025587" at bounding box center [1261, 76] width 247 height 23
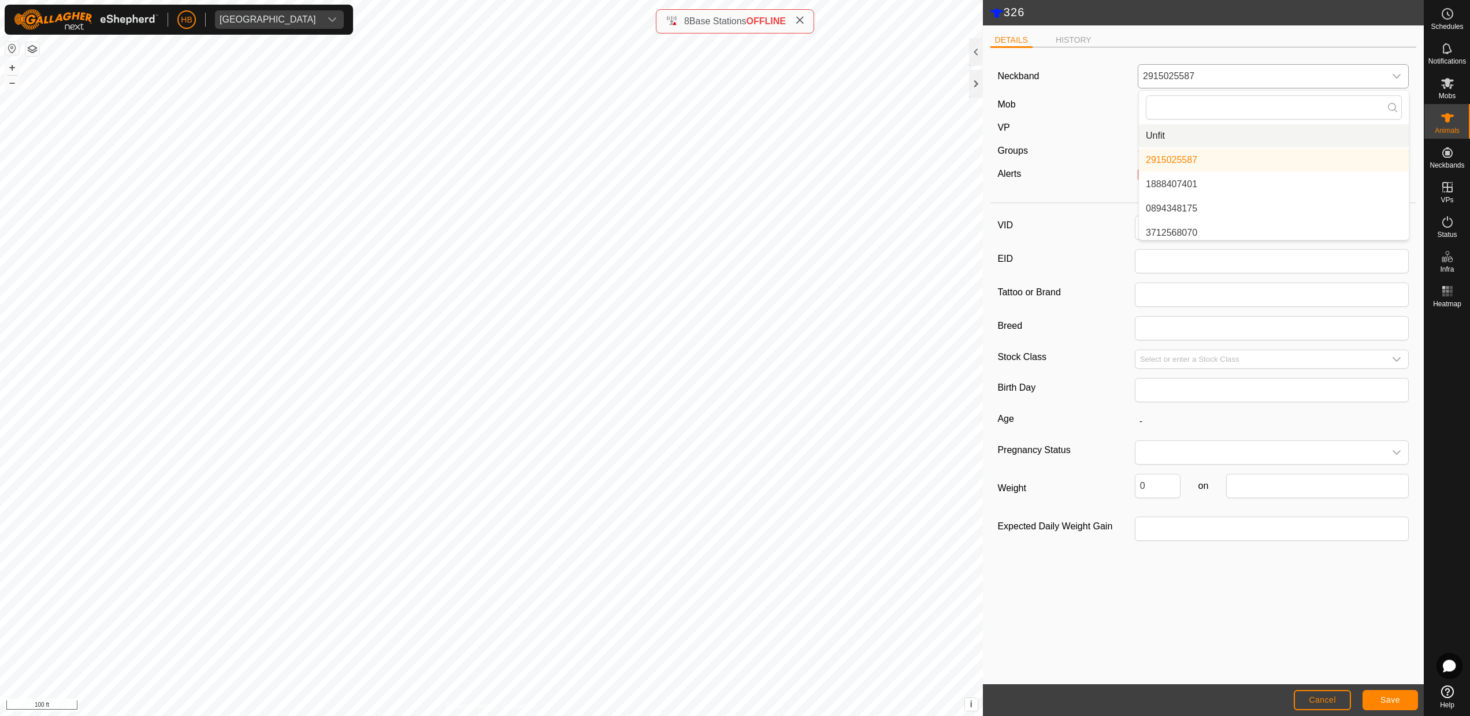
click at [1214, 138] on li "Unfit" at bounding box center [1274, 135] width 270 height 23
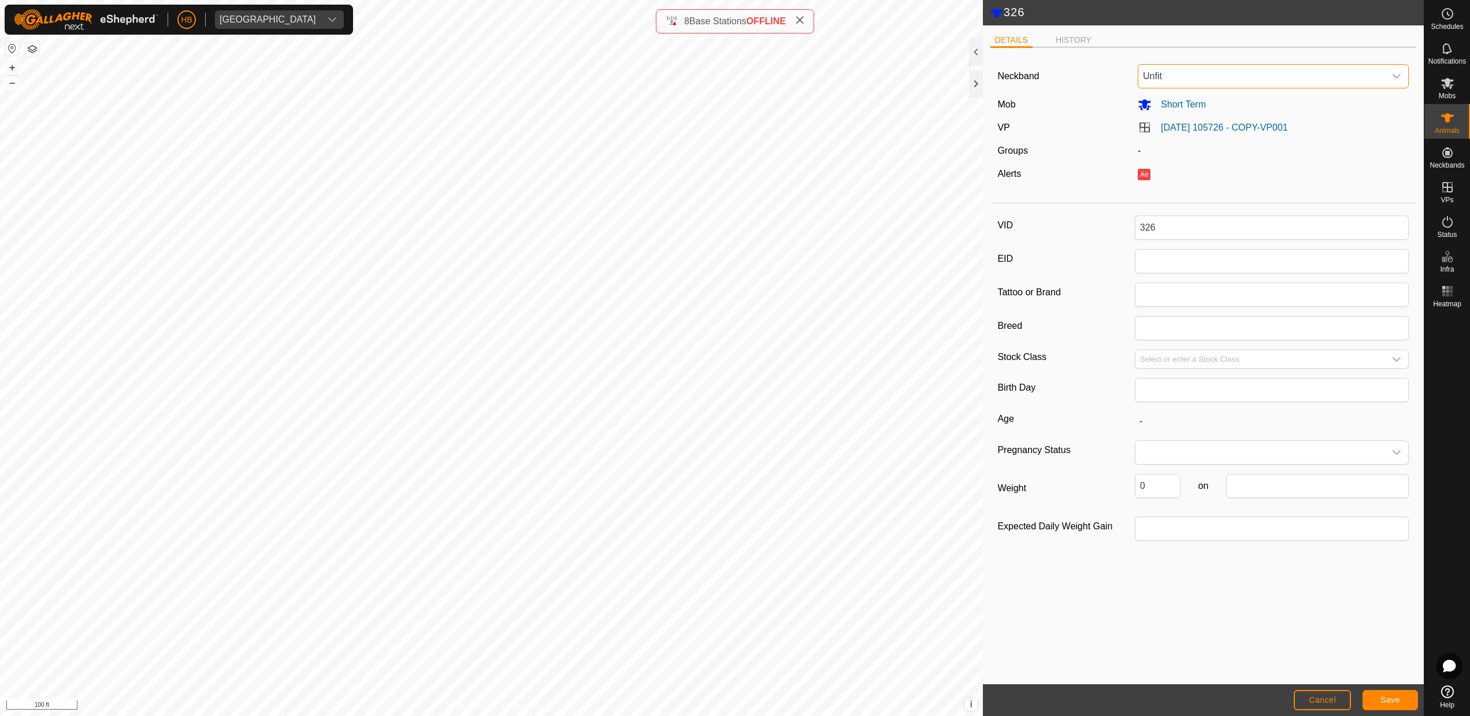
click at [1379, 692] on button "Save" at bounding box center [1390, 700] width 55 height 20
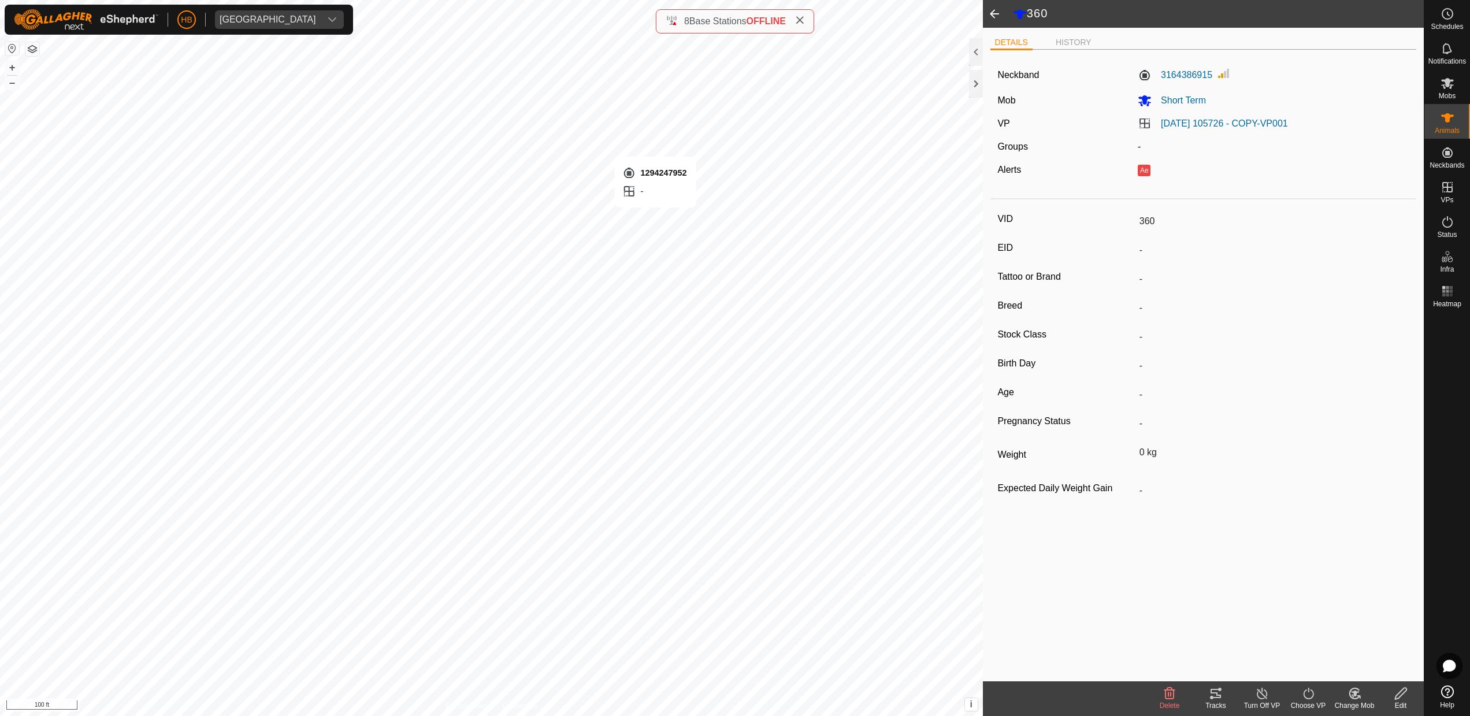
click at [1399, 699] on icon at bounding box center [1401, 694] width 14 height 14
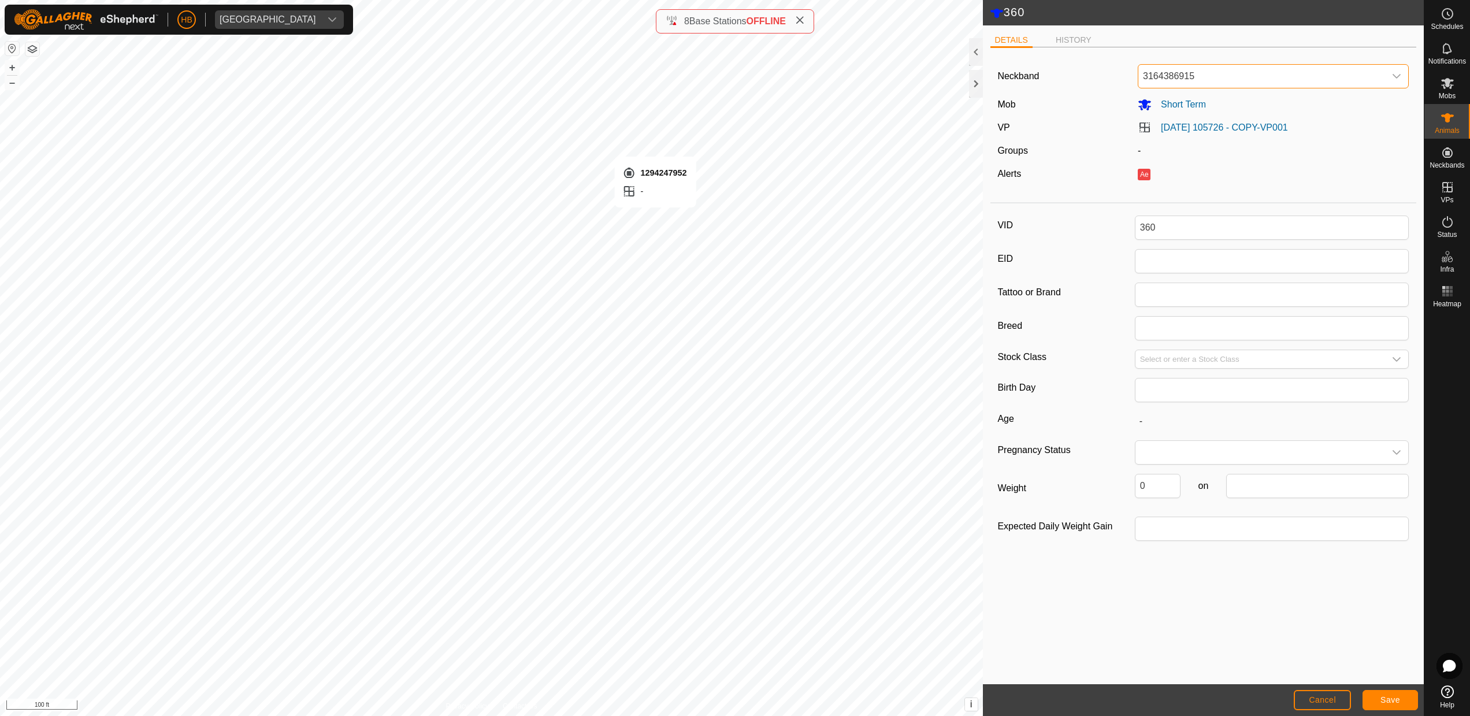
click at [1209, 81] on span "3164386915" at bounding box center [1261, 76] width 247 height 23
click at [1186, 129] on li "Unfit" at bounding box center [1274, 135] width 270 height 23
click at [1392, 700] on span "Save" at bounding box center [1391, 699] width 20 height 9
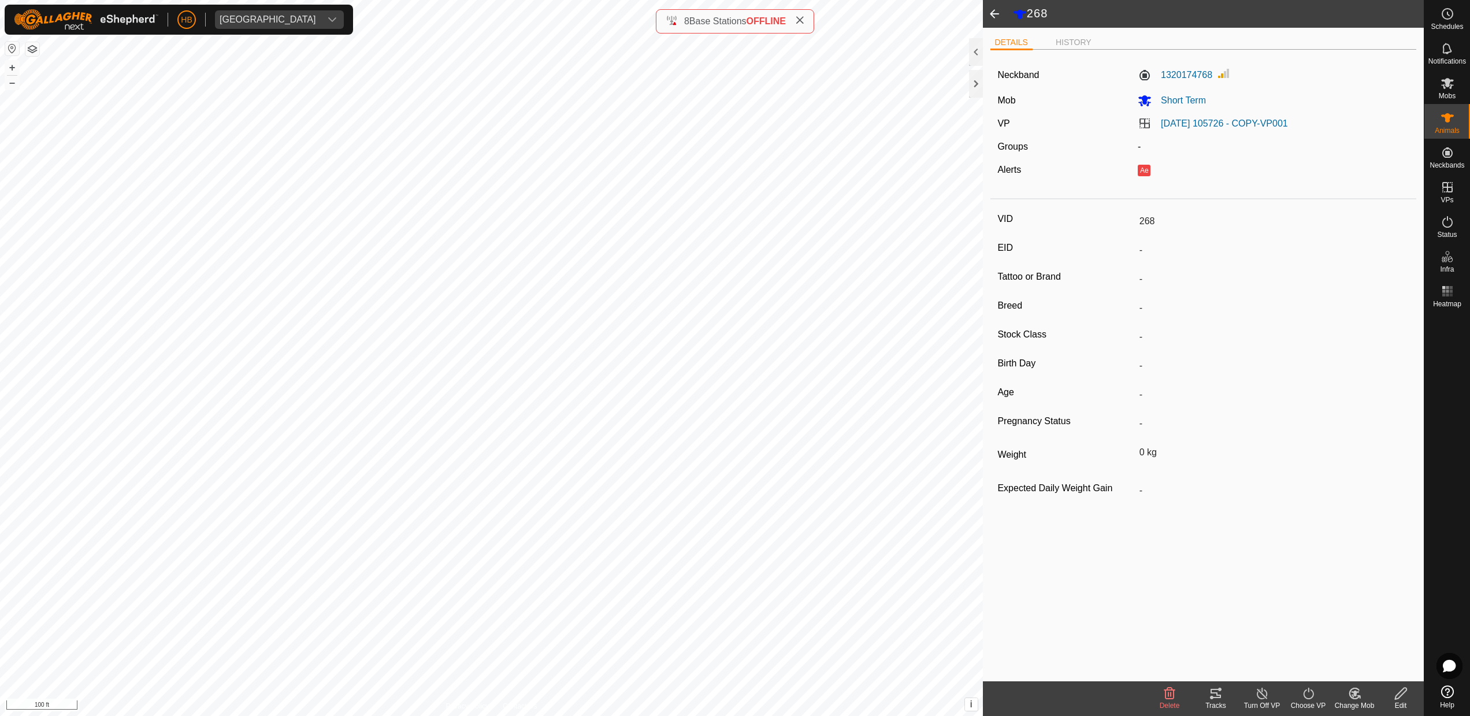
click at [1401, 694] on icon at bounding box center [1401, 694] width 14 height 14
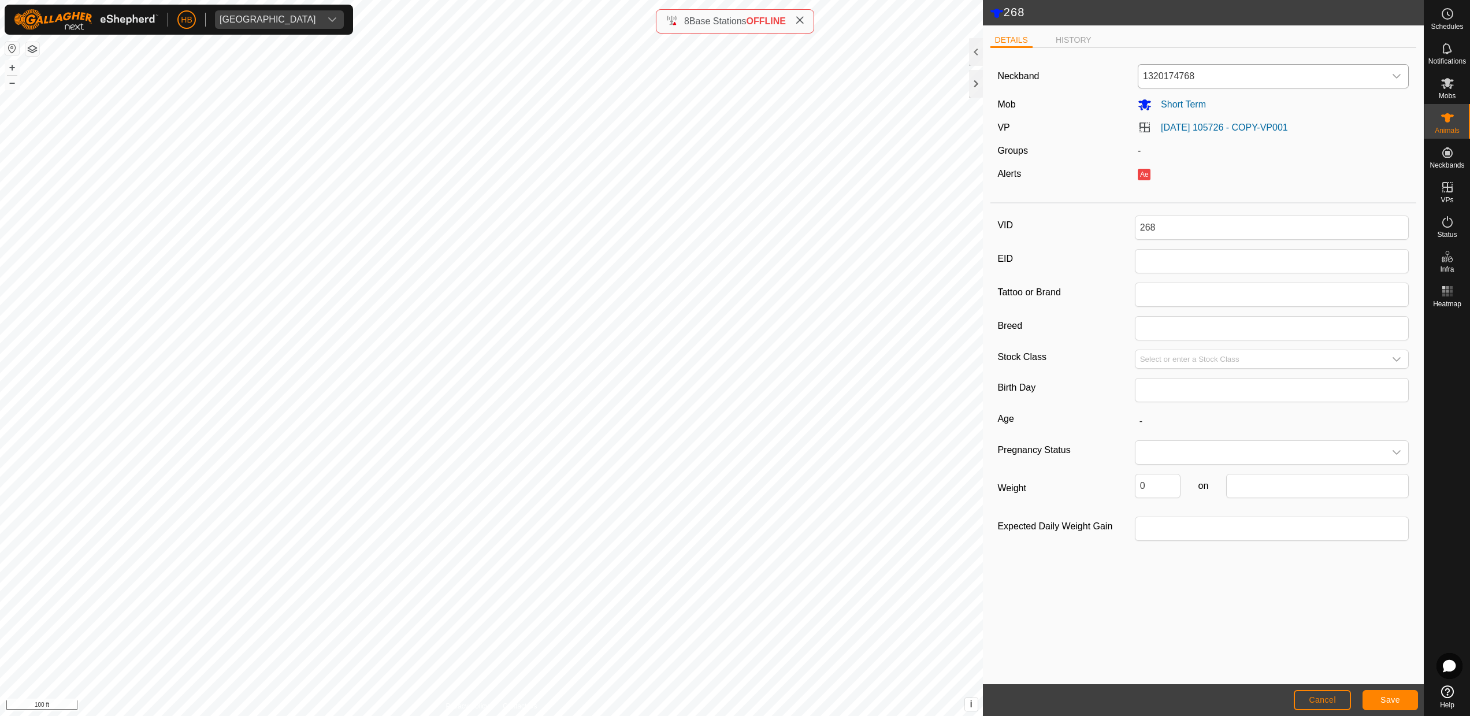
click at [1165, 76] on span "1320174768" at bounding box center [1261, 76] width 247 height 23
click at [1161, 129] on li "Unfit" at bounding box center [1274, 135] width 270 height 23
click at [1369, 702] on button "Save" at bounding box center [1390, 700] width 55 height 20
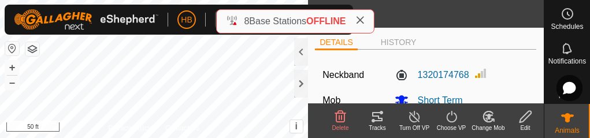
click at [528, 119] on icon at bounding box center [525, 117] width 14 height 14
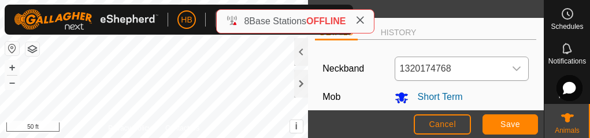
click at [467, 70] on span "1320174768" at bounding box center [450, 68] width 110 height 23
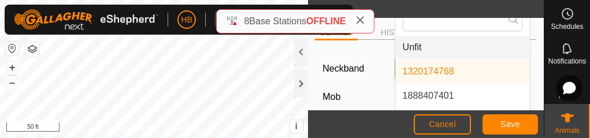
click at [446, 48] on li "Unfit" at bounding box center [462, 47] width 133 height 23
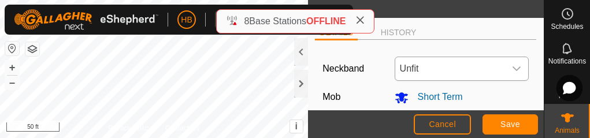
click at [498, 118] on button "Save" at bounding box center [510, 124] width 55 height 20
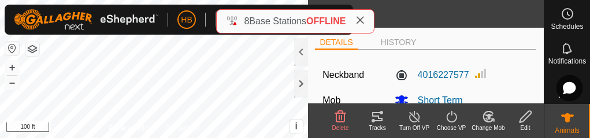
click at [521, 120] on icon at bounding box center [525, 117] width 14 height 14
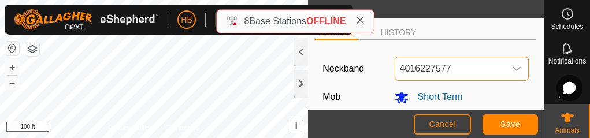
click at [455, 66] on span "4016227577" at bounding box center [450, 68] width 110 height 23
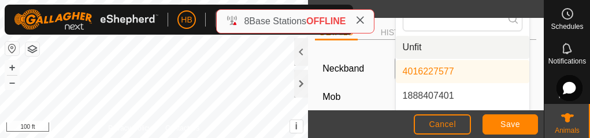
click at [448, 50] on li "Unfit" at bounding box center [462, 47] width 133 height 23
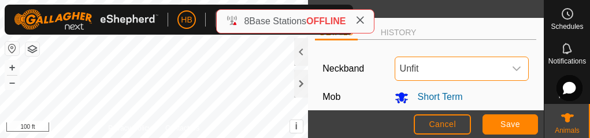
click at [498, 120] on button "Save" at bounding box center [510, 124] width 55 height 20
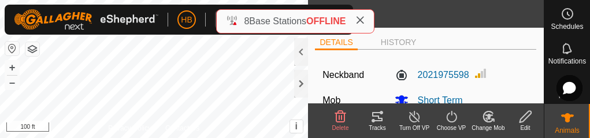
click at [522, 108] on div "Edit" at bounding box center [525, 120] width 37 height 35
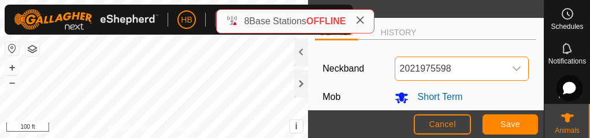
click at [475, 70] on span "2021975598" at bounding box center [450, 68] width 110 height 23
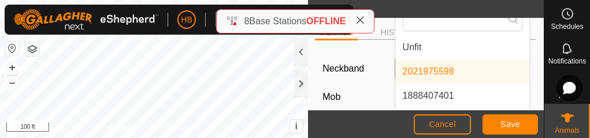
drag, startPoint x: 468, startPoint y: 54, endPoint x: 468, endPoint y: 42, distance: 12.7
click at [468, 42] on li "Unfit" at bounding box center [462, 47] width 133 height 23
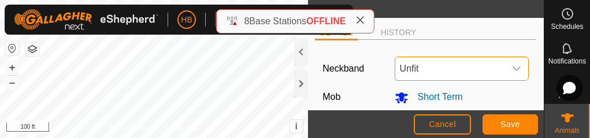
click at [509, 120] on span "Save" at bounding box center [510, 124] width 20 height 9
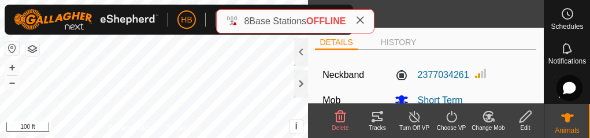
click at [523, 120] on icon at bounding box center [525, 117] width 14 height 14
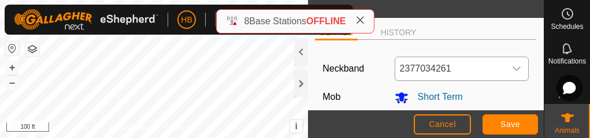
click at [446, 76] on span "2377034261" at bounding box center [450, 68] width 110 height 23
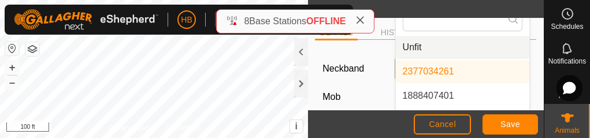
click at [434, 51] on li "Unfit" at bounding box center [462, 47] width 133 height 23
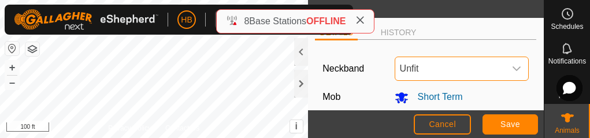
click at [506, 120] on span "Save" at bounding box center [510, 124] width 20 height 9
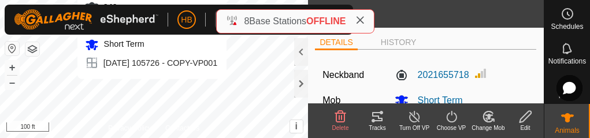
click at [521, 120] on icon at bounding box center [525, 117] width 14 height 14
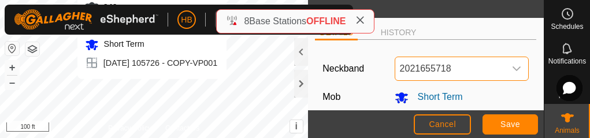
click at [494, 77] on span "2021655718" at bounding box center [450, 68] width 110 height 23
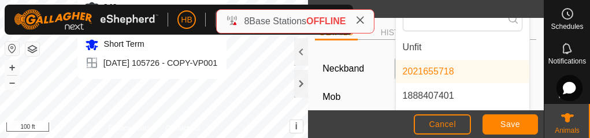
click at [462, 48] on li "Unfit" at bounding box center [462, 47] width 133 height 23
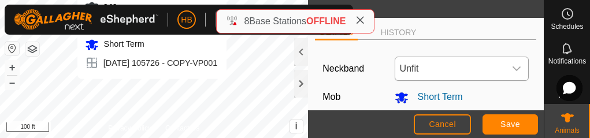
click at [512, 120] on span "Save" at bounding box center [510, 124] width 20 height 9
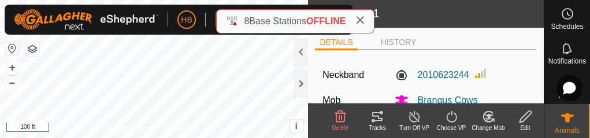
click at [521, 113] on icon at bounding box center [525, 117] width 14 height 14
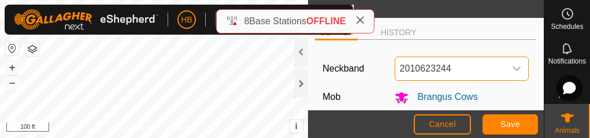
click at [420, 64] on span "2010623244" at bounding box center [450, 68] width 110 height 23
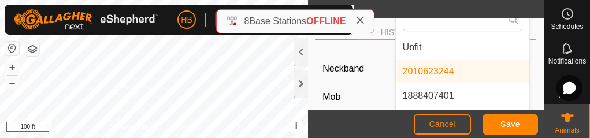
click at [418, 49] on li "Unfit" at bounding box center [462, 47] width 133 height 23
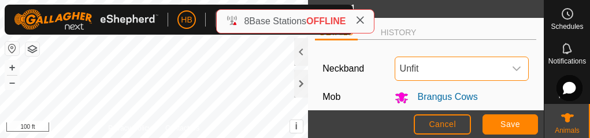
click at [511, 122] on span "Save" at bounding box center [510, 124] width 20 height 9
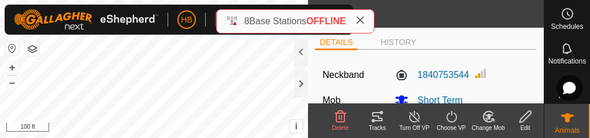
click at [525, 118] on icon at bounding box center [525, 117] width 14 height 14
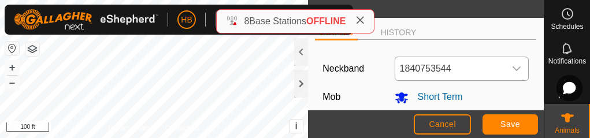
click at [406, 69] on span "1840753544" at bounding box center [450, 68] width 110 height 23
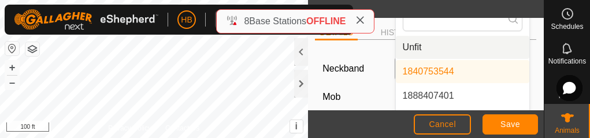
click at [413, 50] on li "Unfit" at bounding box center [462, 47] width 133 height 23
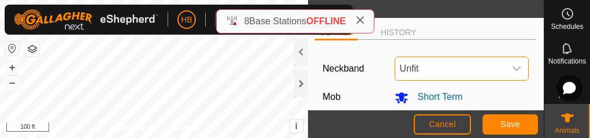
click at [508, 121] on span "Save" at bounding box center [510, 124] width 20 height 9
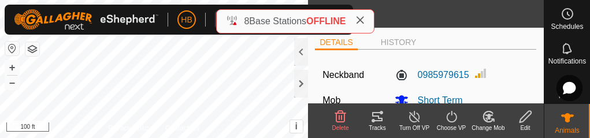
click at [522, 123] on icon at bounding box center [525, 117] width 14 height 14
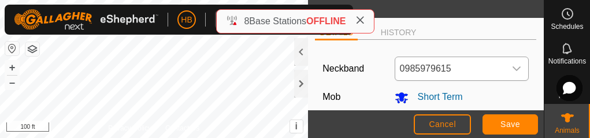
click at [423, 62] on span "0985979615" at bounding box center [450, 68] width 110 height 23
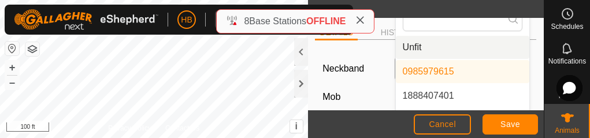
click at [422, 48] on li "Unfit" at bounding box center [462, 47] width 133 height 23
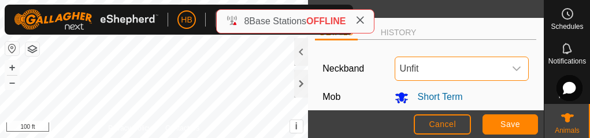
click at [500, 117] on button "Save" at bounding box center [510, 124] width 55 height 20
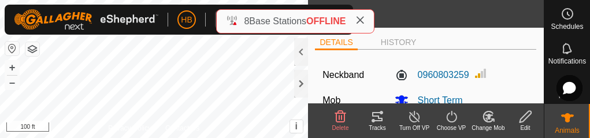
click at [520, 120] on icon at bounding box center [525, 117] width 14 height 14
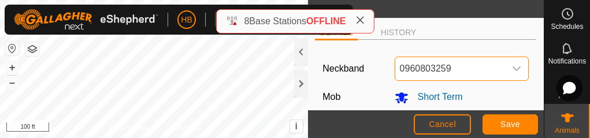
click at [436, 64] on span "0960803259" at bounding box center [450, 68] width 110 height 23
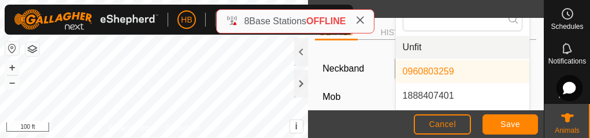
click at [414, 40] on li "Unfit" at bounding box center [462, 47] width 133 height 23
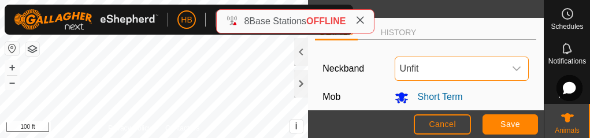
click at [495, 119] on button "Save" at bounding box center [510, 124] width 55 height 20
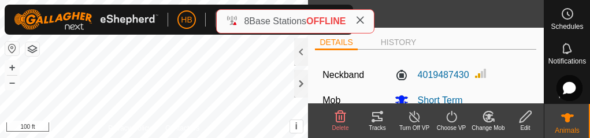
click at [521, 118] on icon at bounding box center [525, 117] width 14 height 14
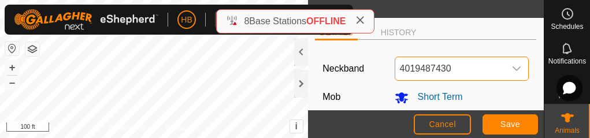
click at [429, 64] on span "4019487430" at bounding box center [450, 68] width 110 height 23
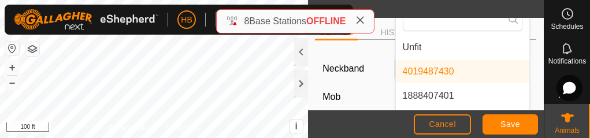
click at [425, 51] on li "Unfit" at bounding box center [462, 47] width 133 height 23
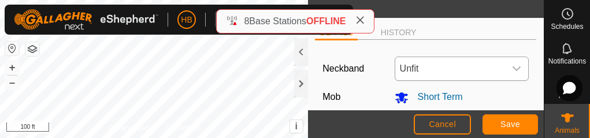
click at [501, 121] on span "Save" at bounding box center [510, 124] width 20 height 9
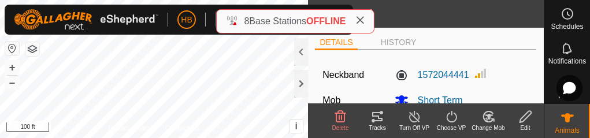
click at [529, 120] on icon at bounding box center [525, 117] width 14 height 14
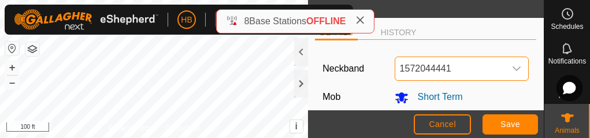
click at [488, 66] on span "1572044441" at bounding box center [450, 68] width 110 height 23
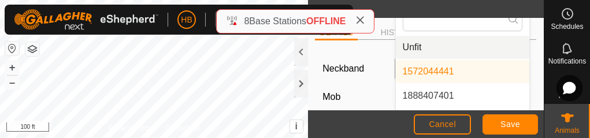
click at [467, 39] on li "Unfit" at bounding box center [462, 47] width 133 height 23
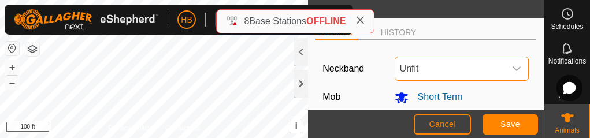
click at [505, 112] on footer "Cancel Save" at bounding box center [426, 124] width 236 height 28
click at [503, 119] on button "Save" at bounding box center [510, 124] width 55 height 20
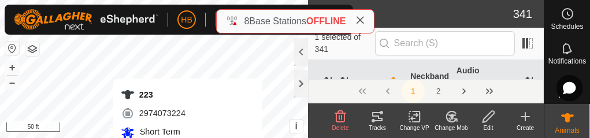
click at [527, 112] on icon at bounding box center [525, 117] width 14 height 14
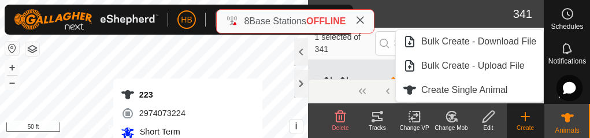
click at [517, 117] on create-svg-icon at bounding box center [525, 117] width 37 height 14
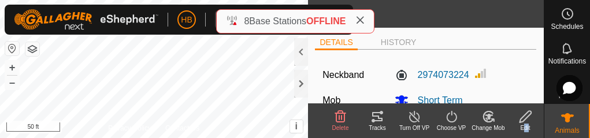
click at [526, 124] on div "Edit" at bounding box center [525, 128] width 37 height 9
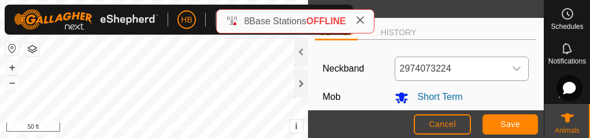
click at [442, 79] on span "2974073224" at bounding box center [450, 68] width 110 height 23
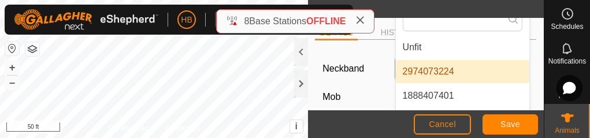
click at [437, 60] on li "2974073224" at bounding box center [462, 71] width 133 height 23
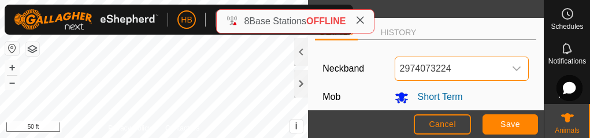
click at [437, 64] on span "2974073224" at bounding box center [450, 68] width 110 height 23
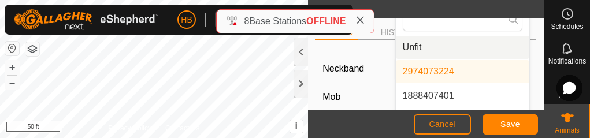
click at [431, 49] on li "Unfit" at bounding box center [462, 47] width 133 height 23
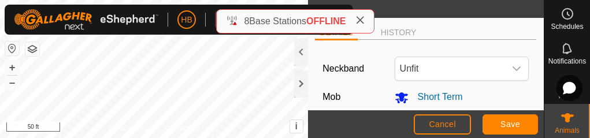
click at [514, 121] on span "Save" at bounding box center [510, 124] width 20 height 9
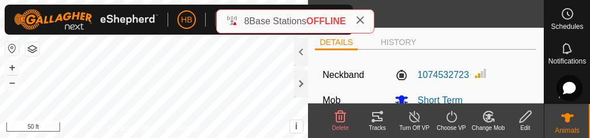
click at [528, 124] on div "Edit" at bounding box center [525, 128] width 37 height 9
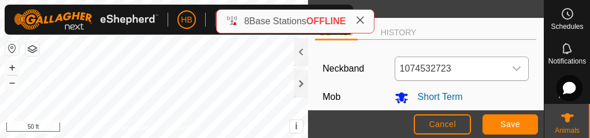
click at [432, 66] on span "1074532723" at bounding box center [450, 68] width 110 height 23
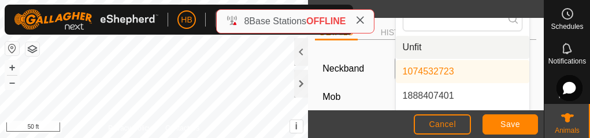
click at [429, 50] on li "Unfit" at bounding box center [462, 47] width 133 height 23
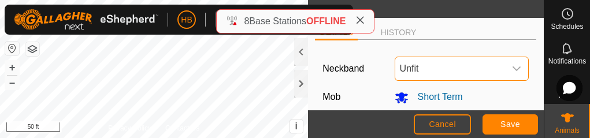
click at [492, 114] on button "Save" at bounding box center [510, 124] width 55 height 20
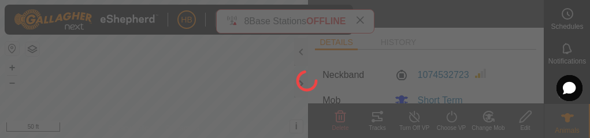
type input "-"
type input "0 kg"
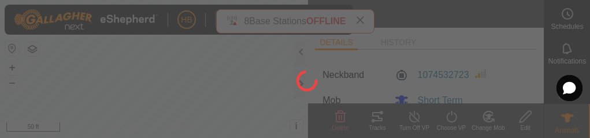
type input "-"
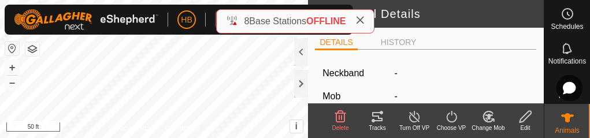
type input "354"
type input "-"
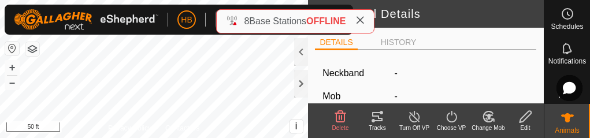
type input "0 kg"
type input "-"
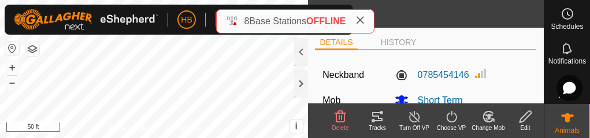
click at [519, 115] on icon at bounding box center [525, 117] width 14 height 14
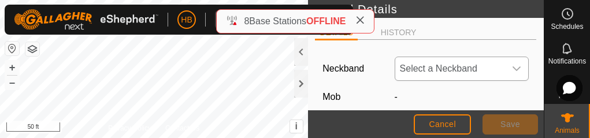
type input "354"
type input "0"
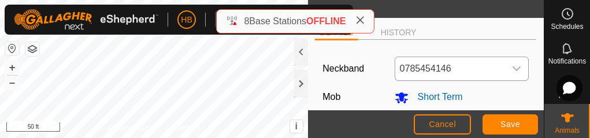
click at [441, 66] on span "0785454146" at bounding box center [450, 68] width 110 height 23
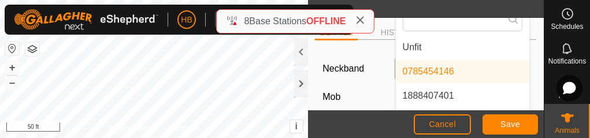
click at [440, 46] on li "Unfit" at bounding box center [462, 47] width 133 height 23
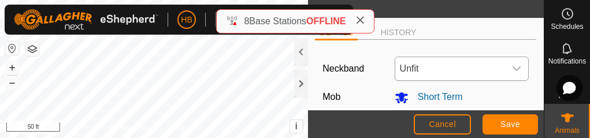
click at [495, 120] on button "Save" at bounding box center [510, 124] width 55 height 20
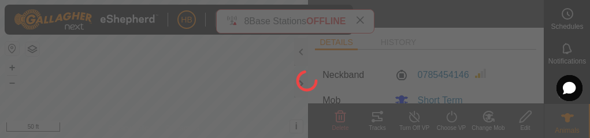
type input "-"
type input "0 kg"
type input "-"
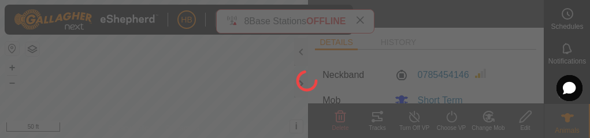
type input "-"
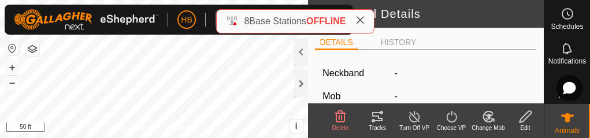
type input "379"
type input "-"
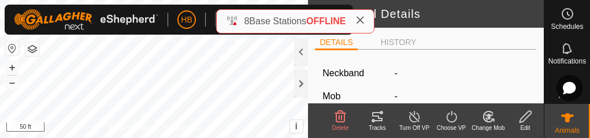
type input "0 kg"
type input "-"
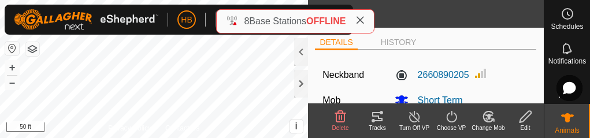
click at [520, 121] on icon at bounding box center [525, 117] width 14 height 14
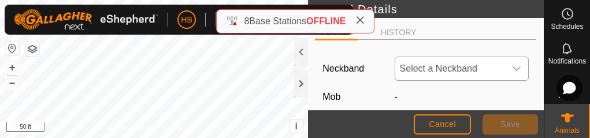
type input "379"
type input "0"
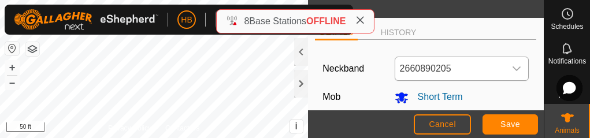
click at [442, 62] on span "2660890205" at bounding box center [450, 68] width 110 height 23
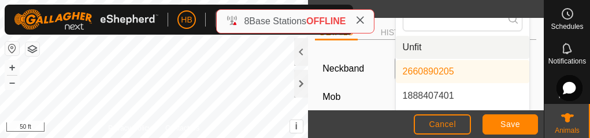
click at [434, 53] on li "Unfit" at bounding box center [462, 47] width 133 height 23
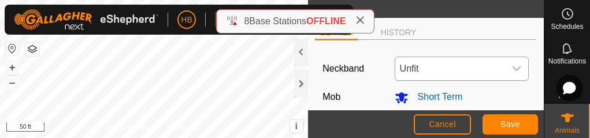
click at [497, 118] on button "Save" at bounding box center [510, 124] width 55 height 20
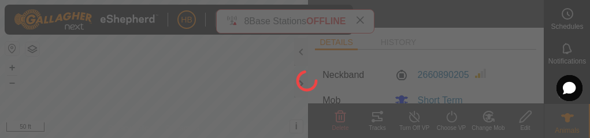
type input "-"
type input "0 kg"
type input "-"
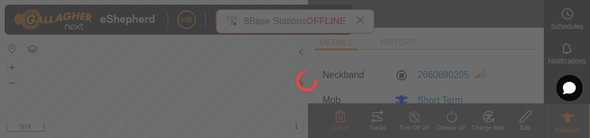
type input "-"
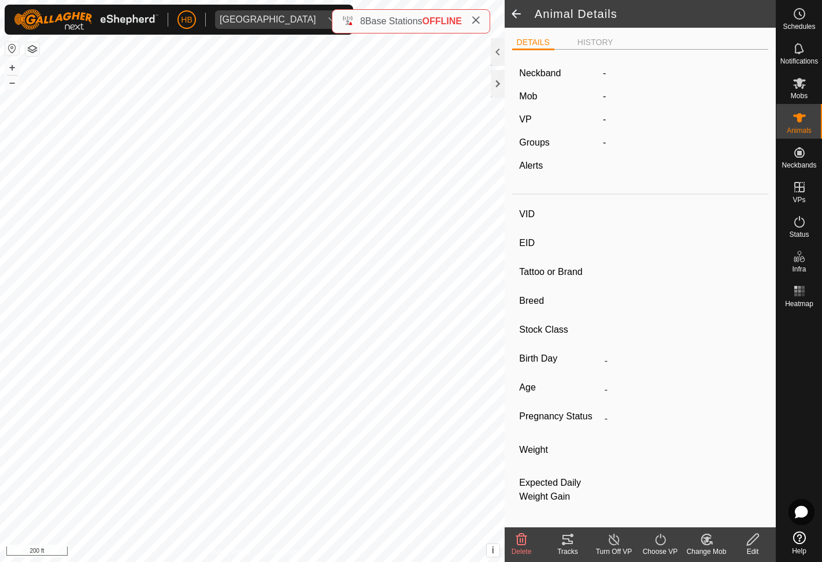
type input "126"
type input "-"
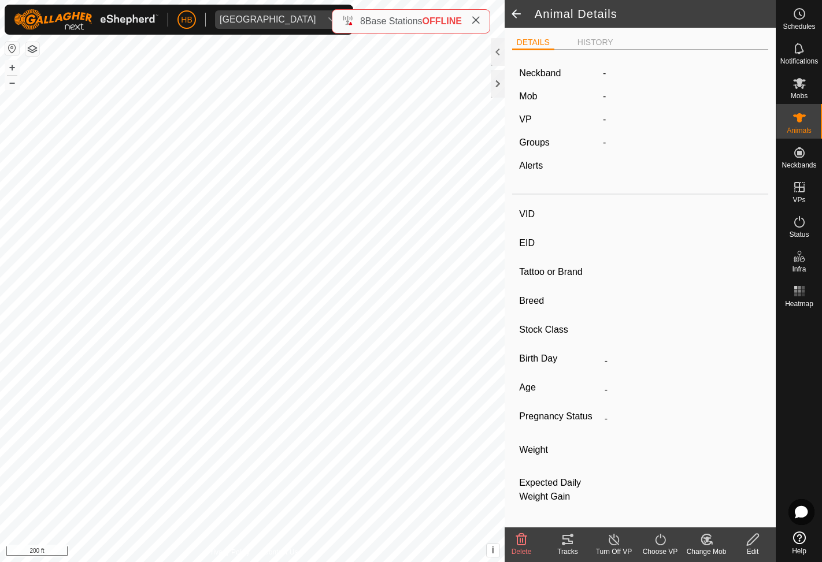
type input "0 kg"
type input "-"
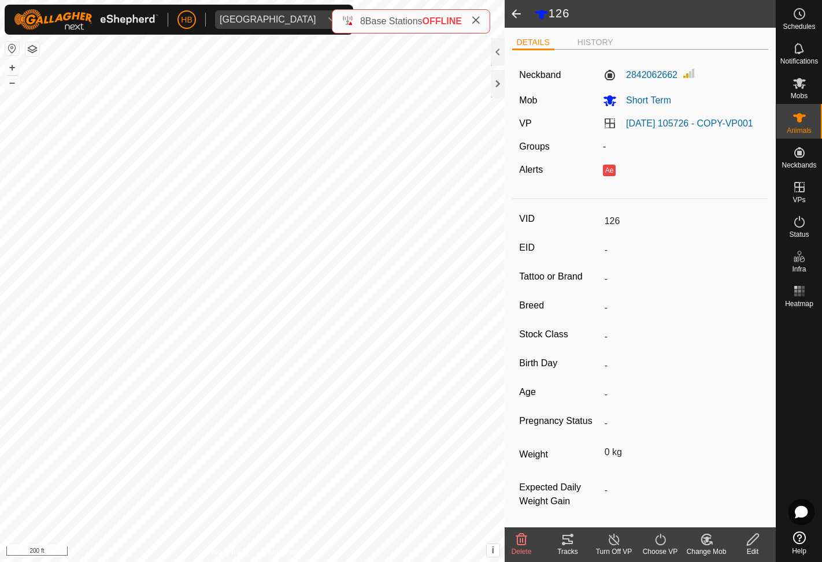
click at [589, 138] on icon at bounding box center [752, 540] width 14 height 14
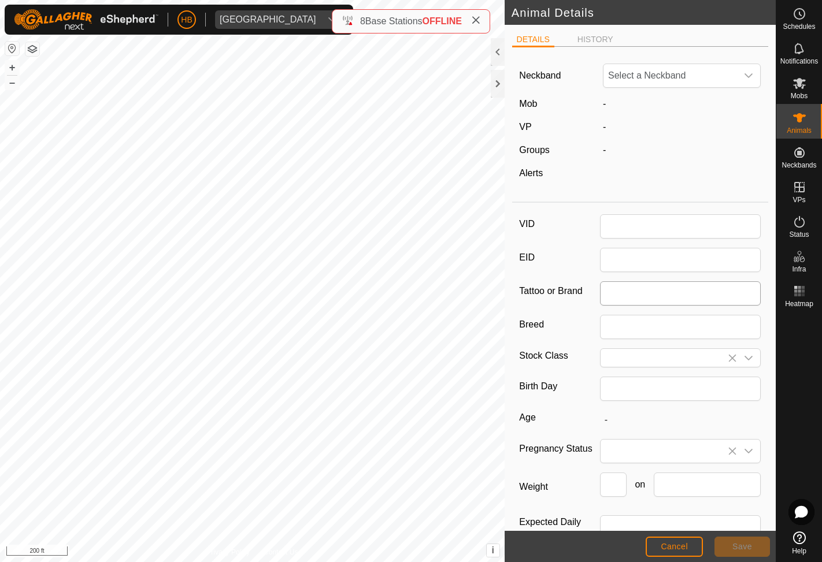
type input "126"
type input "0"
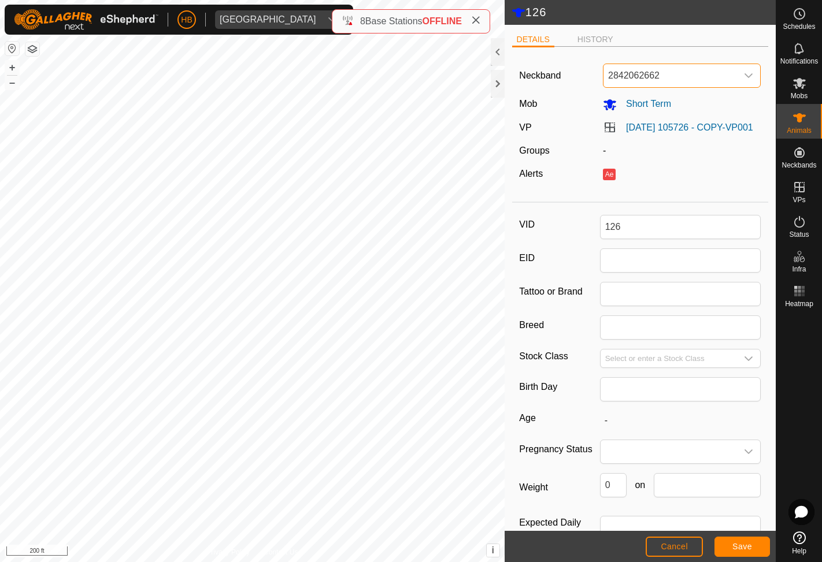
click at [589, 80] on span "2842062662" at bounding box center [669, 75] width 133 height 23
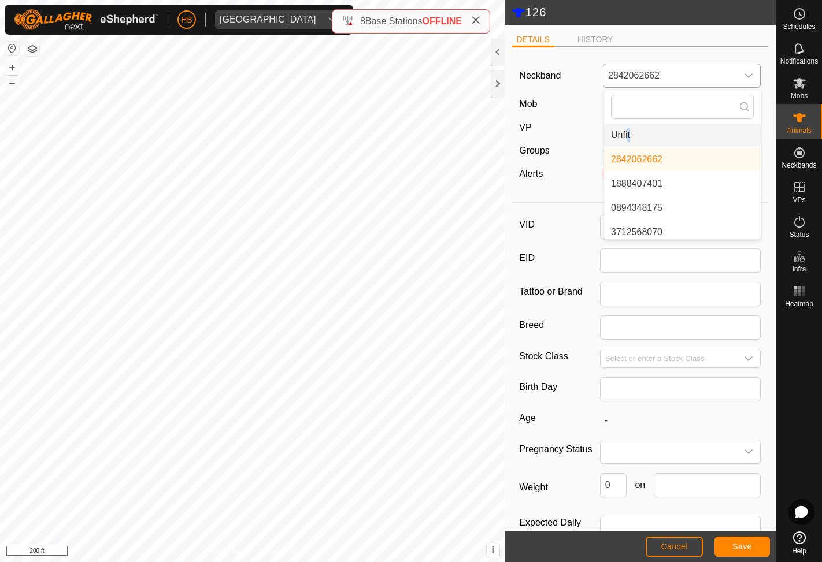
click at [589, 133] on li "Unfit" at bounding box center [682, 135] width 157 height 23
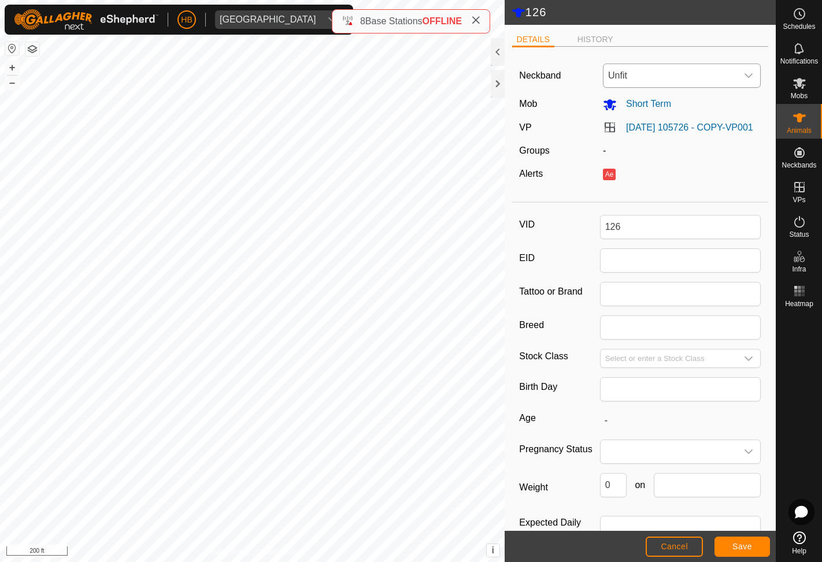
click at [589, 138] on button "Save" at bounding box center [741, 547] width 55 height 20
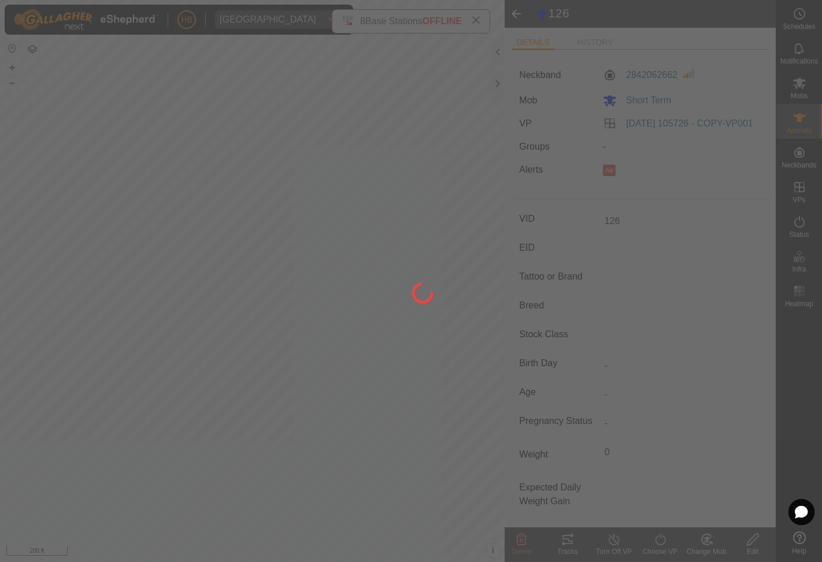
type input "-"
type input "0 kg"
type input "-"
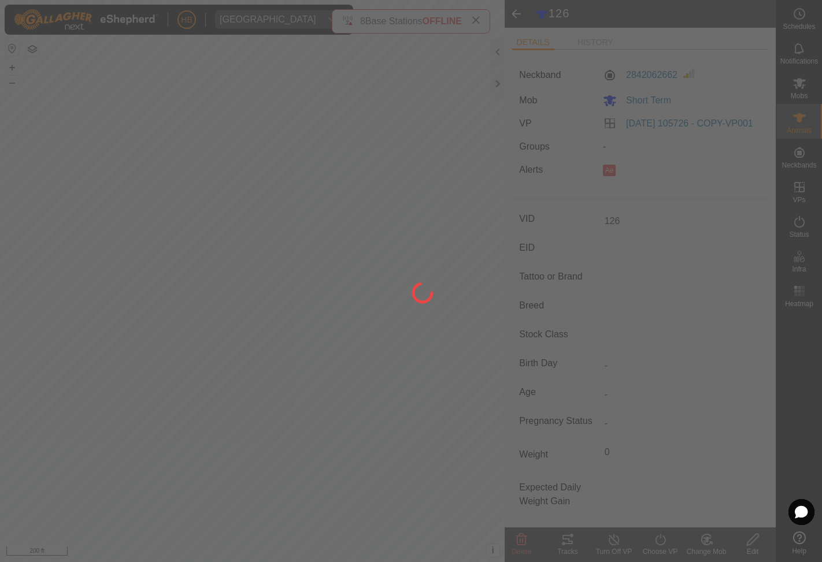
type input "-"
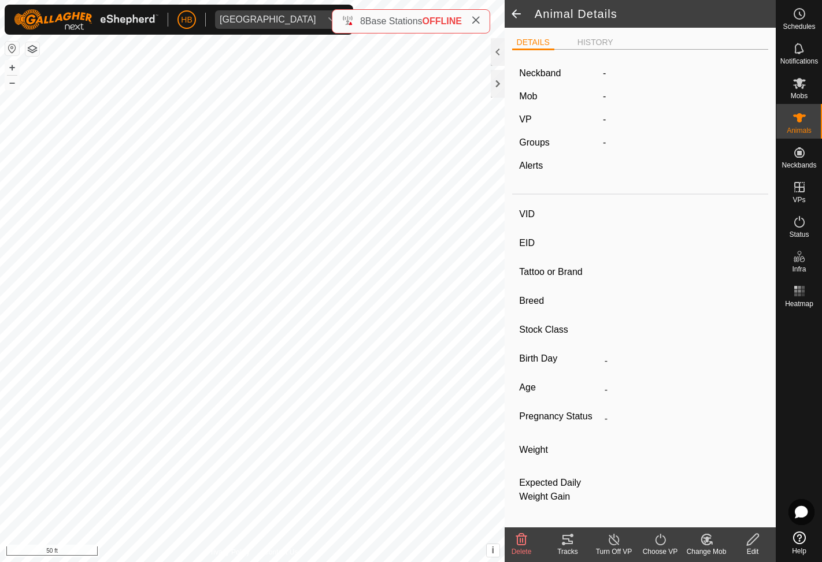
type input "7"
type input "-"
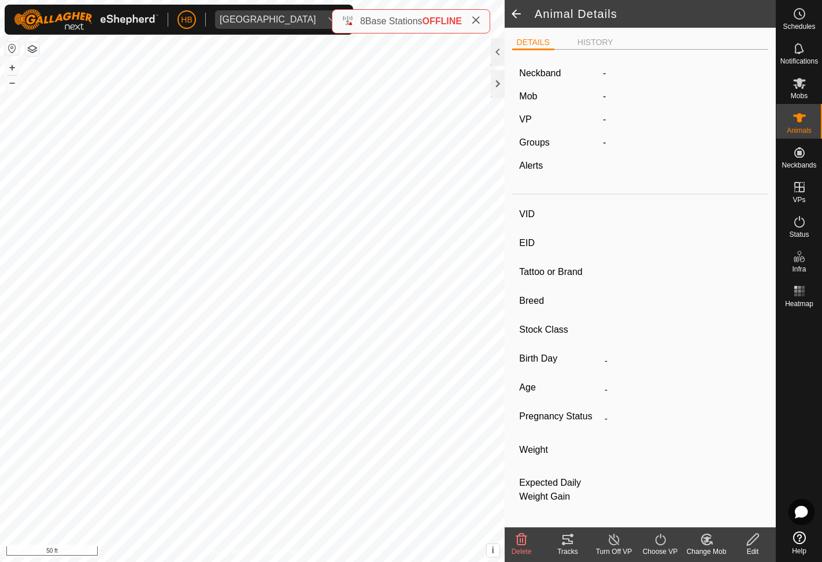
type input "0 kg"
type input "-"
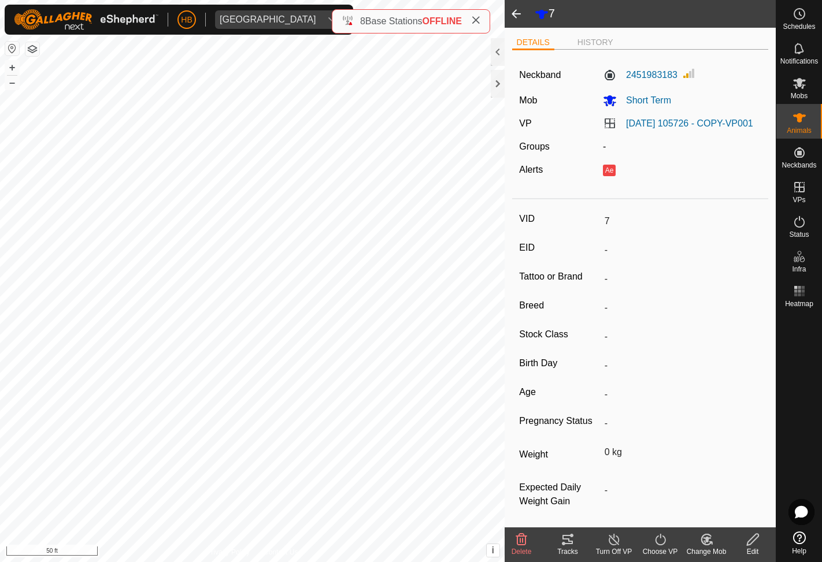
click at [589, 138] on icon at bounding box center [752, 540] width 14 height 14
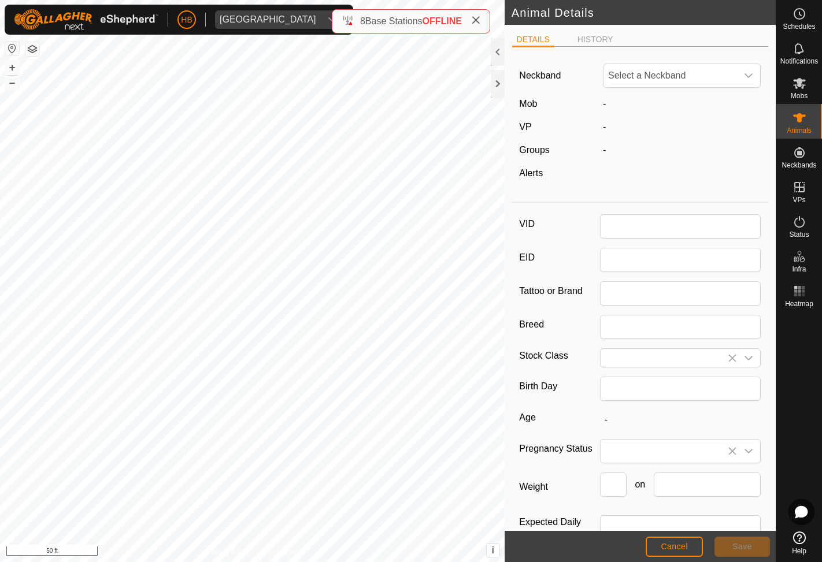
type input "7"
type input "0"
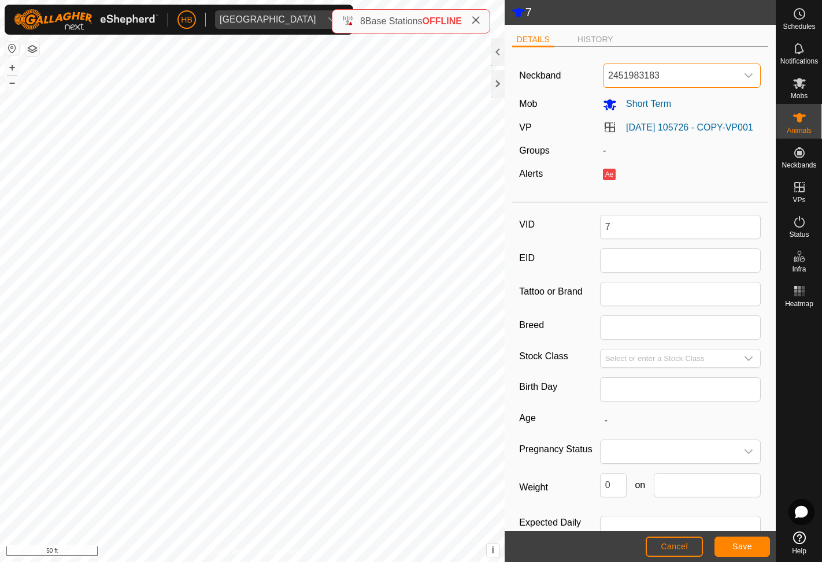
click at [589, 74] on span "2451983183" at bounding box center [669, 75] width 133 height 23
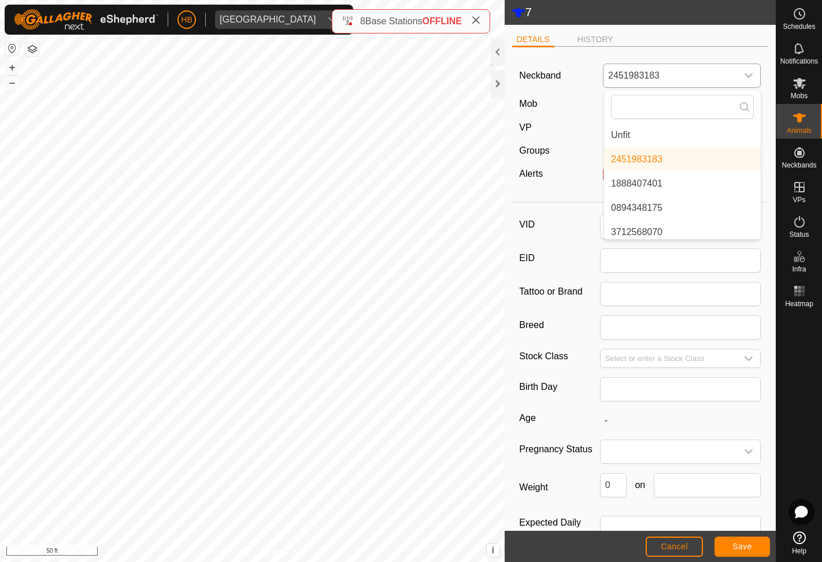
click at [589, 136] on li "Unfit" at bounding box center [682, 135] width 157 height 23
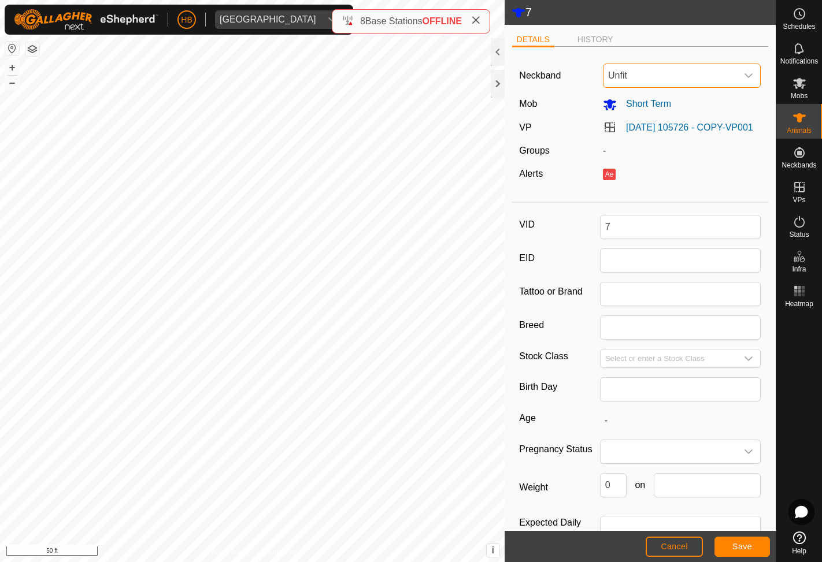
click at [589, 138] on button "Save" at bounding box center [741, 547] width 55 height 20
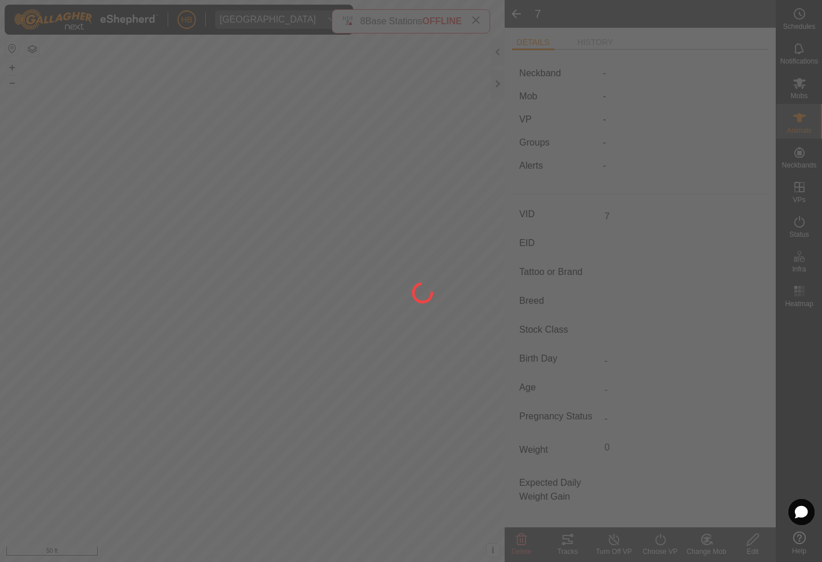
type input "-"
type input "0 kg"
type input "-"
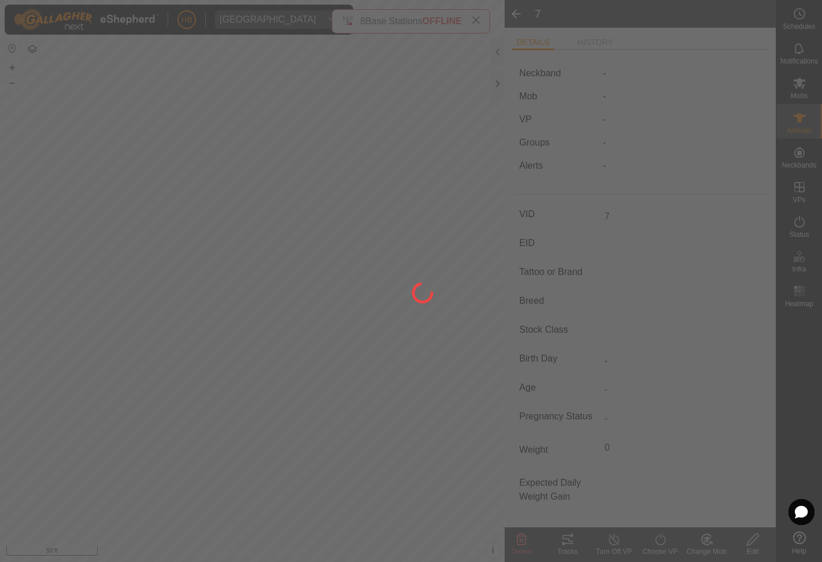
type input "-"
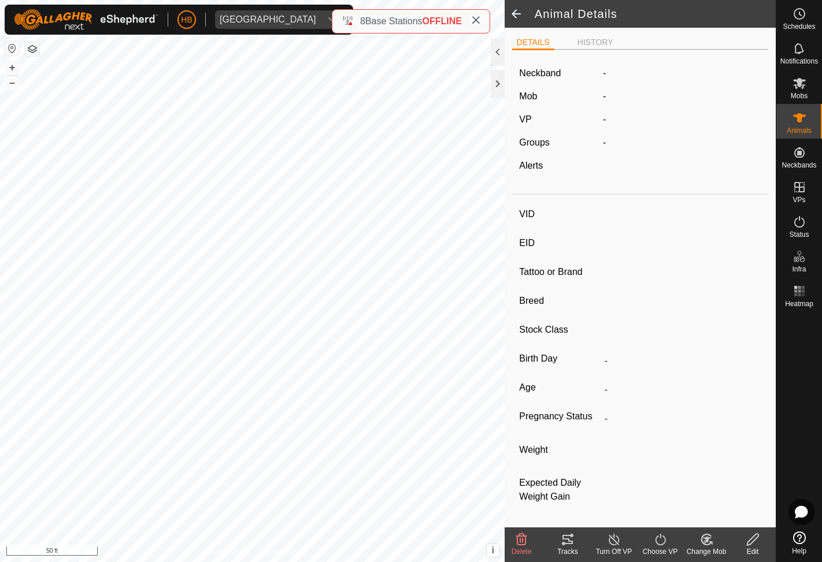
type input "234"
type input "-"
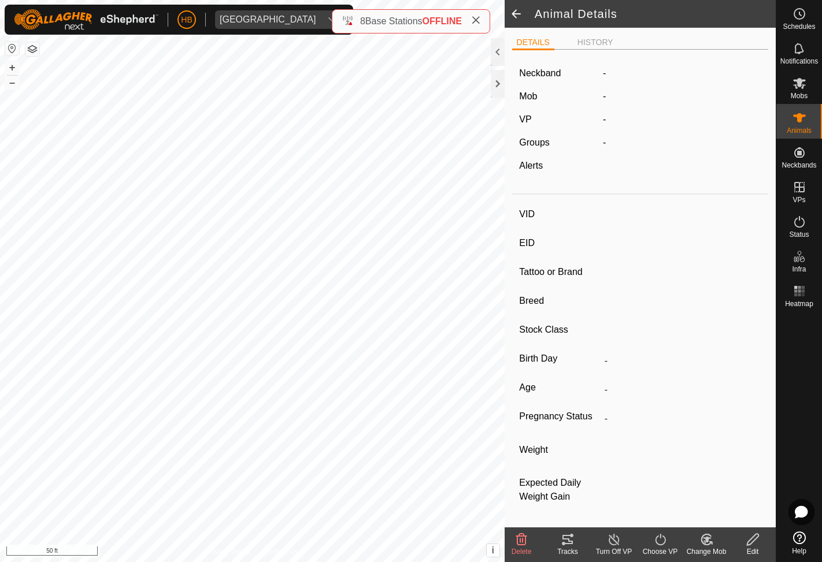
type input "0 kg"
type input "-"
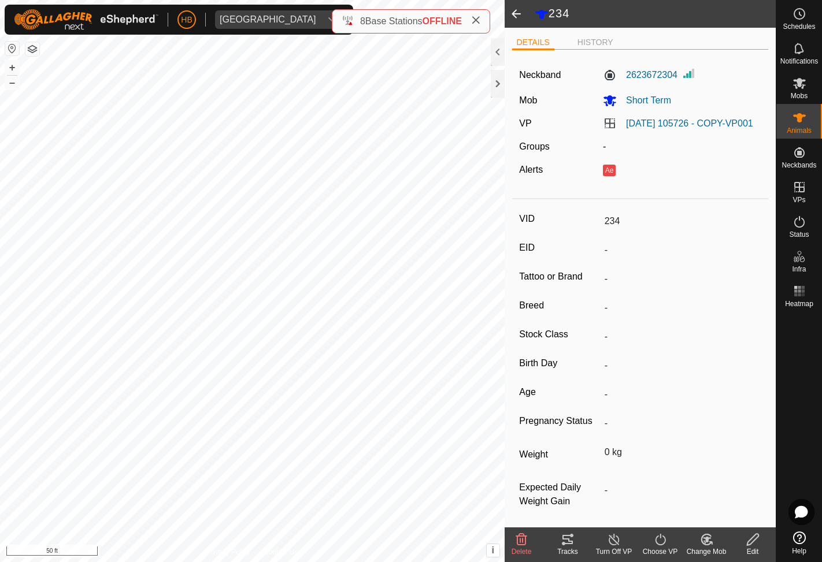
click at [589, 138] on edit-svg-icon at bounding box center [752, 540] width 46 height 14
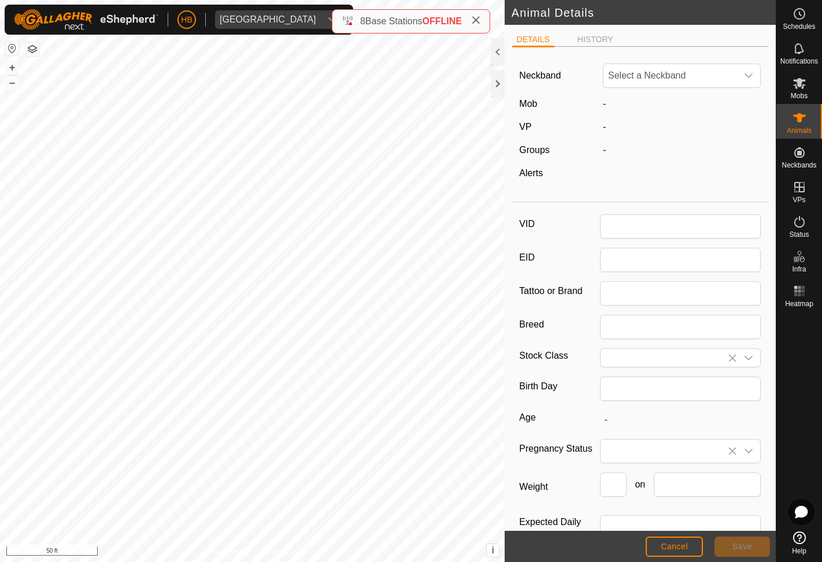
type input "234"
type input "0"
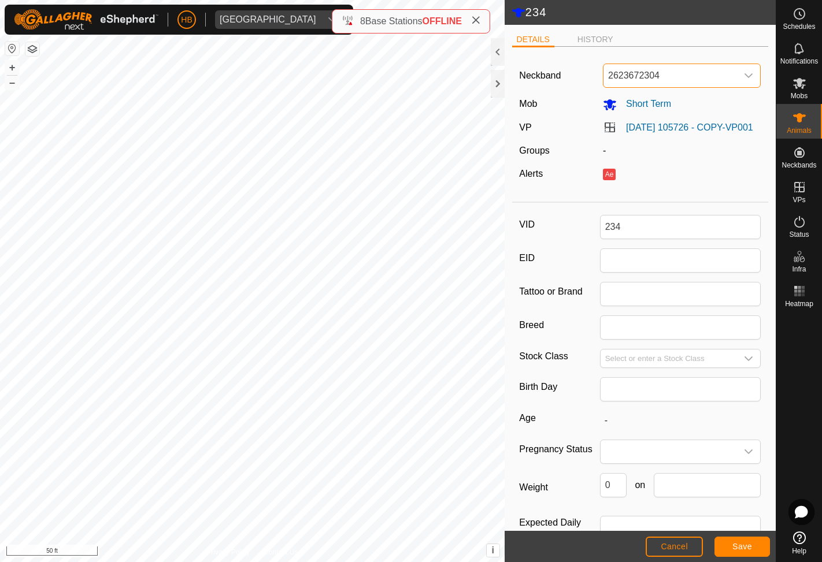
click at [589, 72] on span "2623672304" at bounding box center [669, 75] width 133 height 23
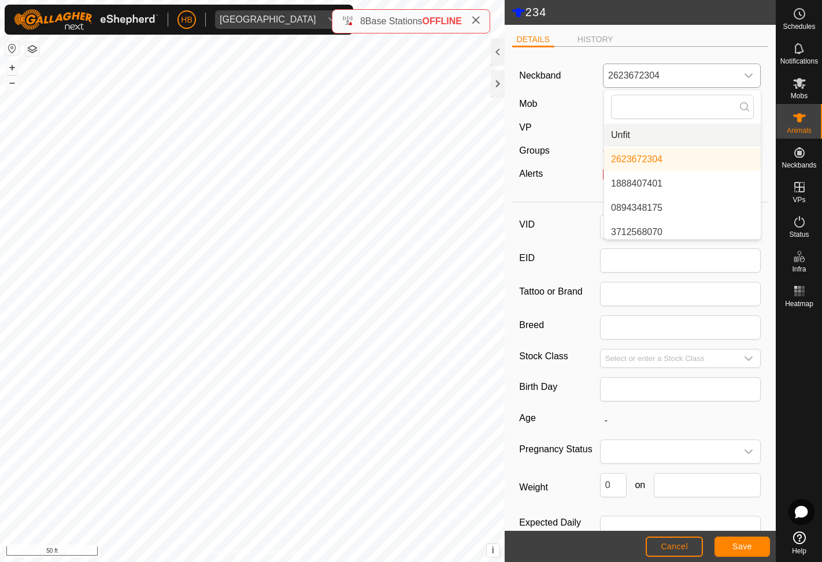
click at [589, 125] on li "Unfit" at bounding box center [682, 135] width 157 height 23
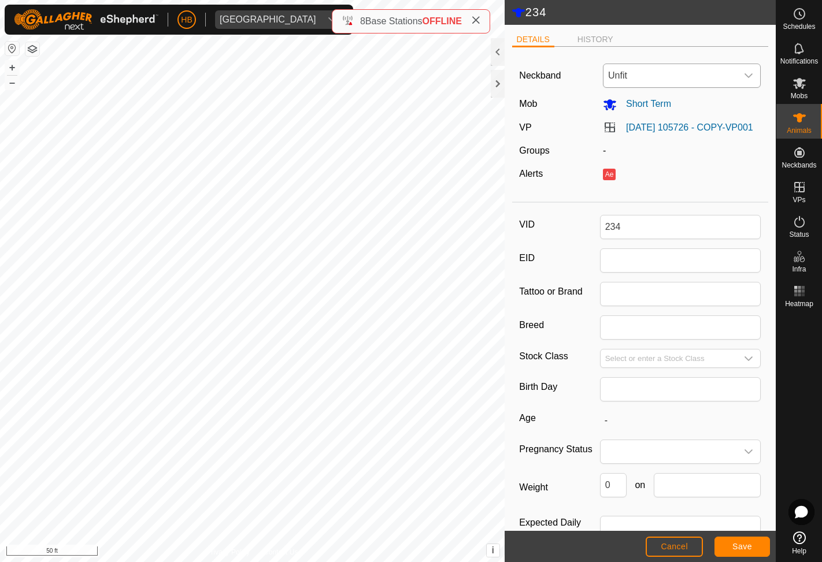
click at [589, 138] on span "Save" at bounding box center [742, 546] width 20 height 9
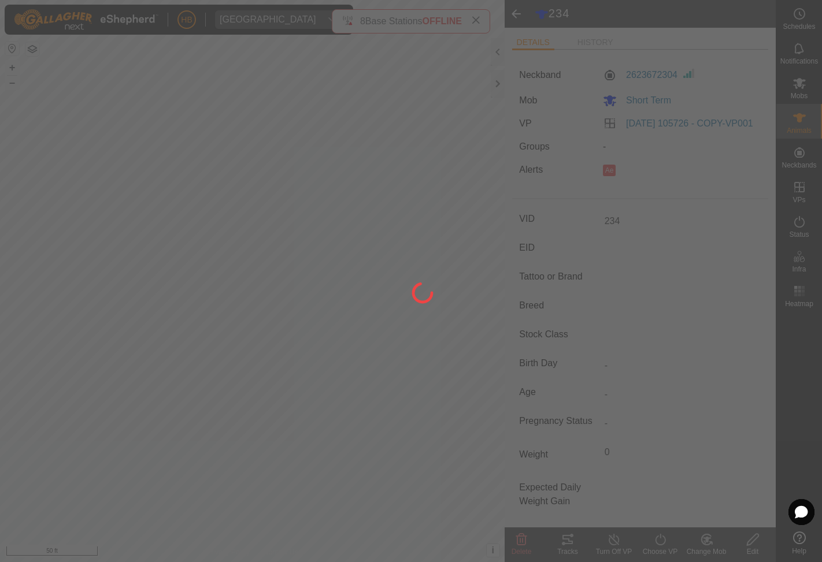
type input "-"
type input "0 kg"
type input "-"
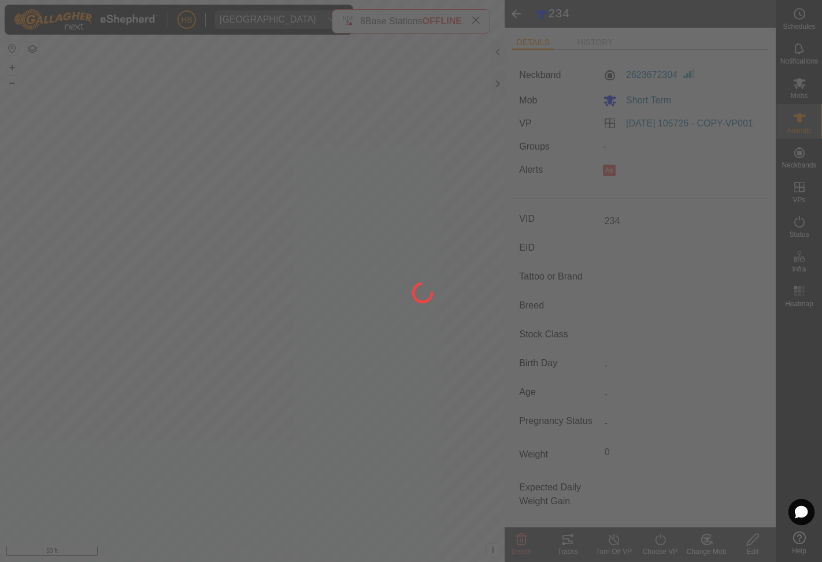
type input "-"
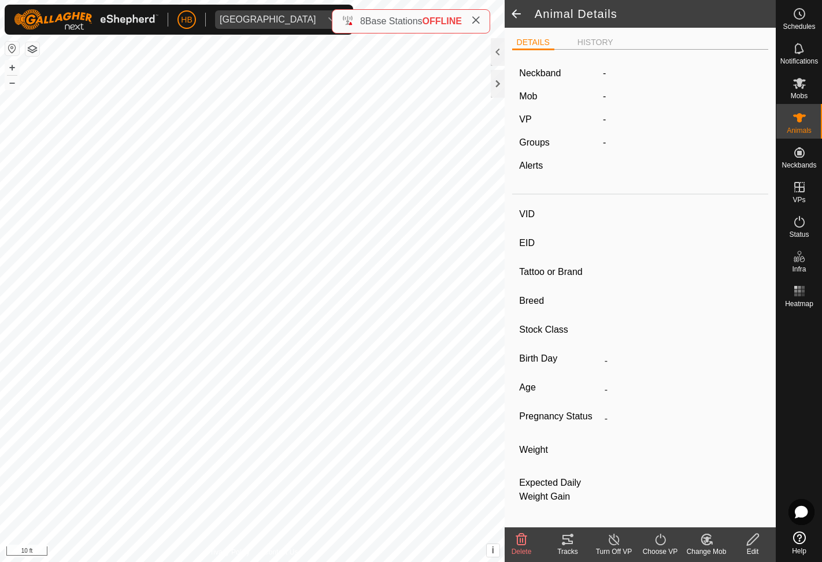
type input "Novid1"
type input "-"
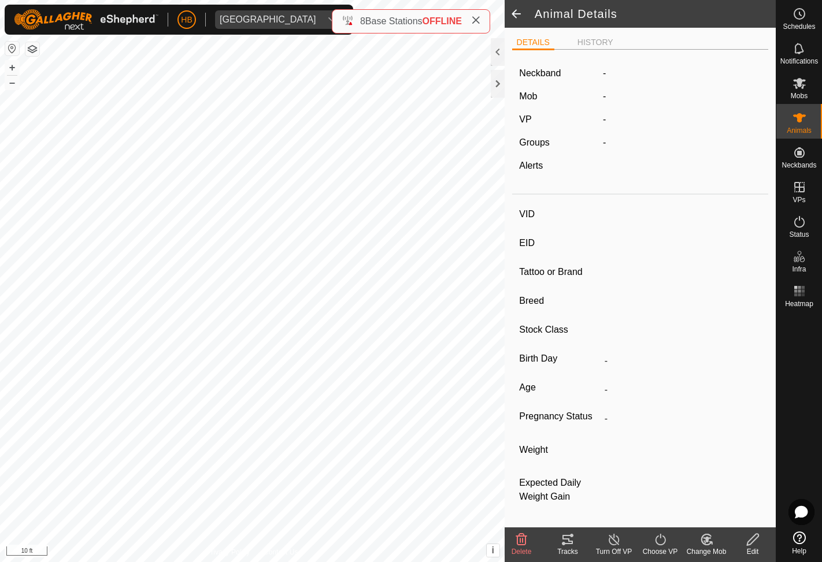
type input "0 kg"
type input "-"
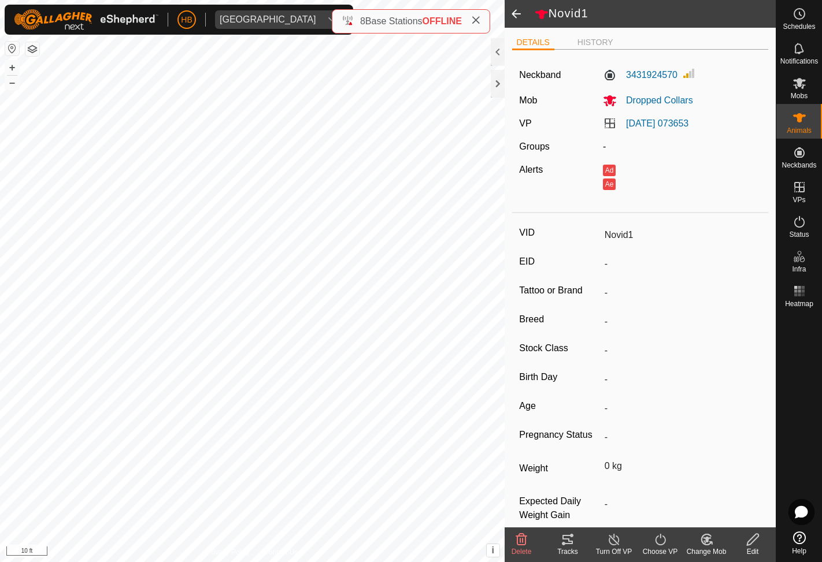
click at [589, 138] on icon at bounding box center [752, 540] width 14 height 14
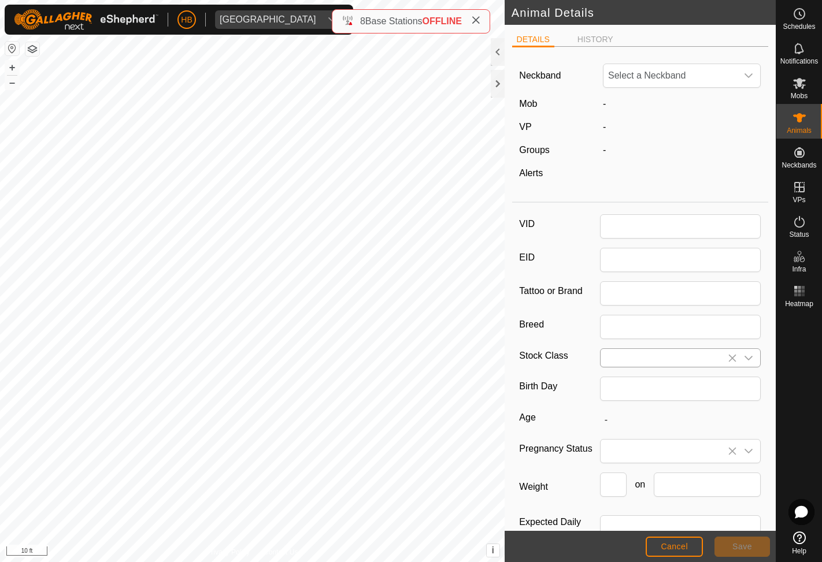
type input "Novid1"
type input "0"
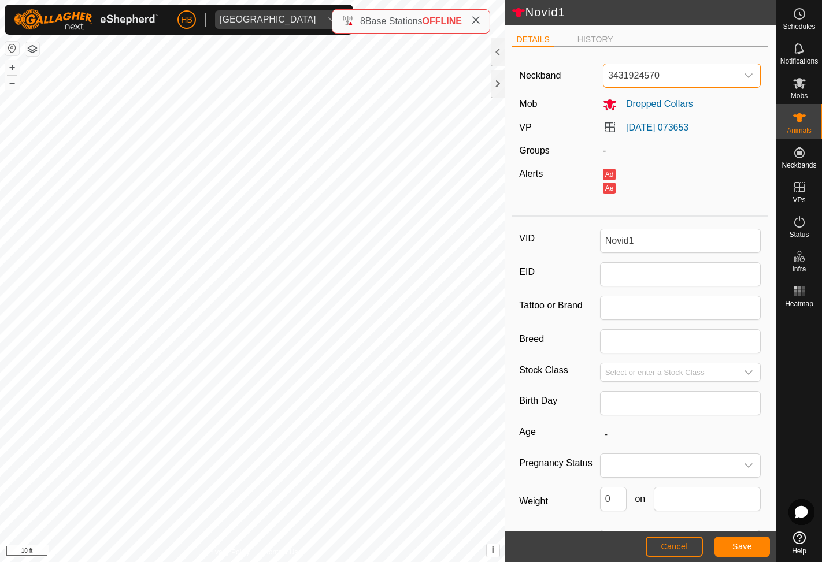
click at [589, 83] on span "3431924570" at bounding box center [669, 75] width 133 height 23
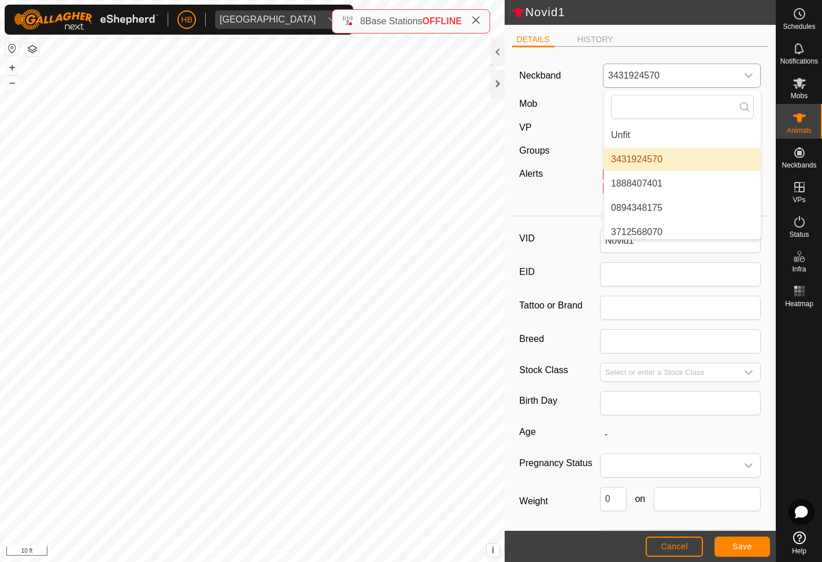
click at [589, 128] on li "Unfit" at bounding box center [682, 135] width 157 height 23
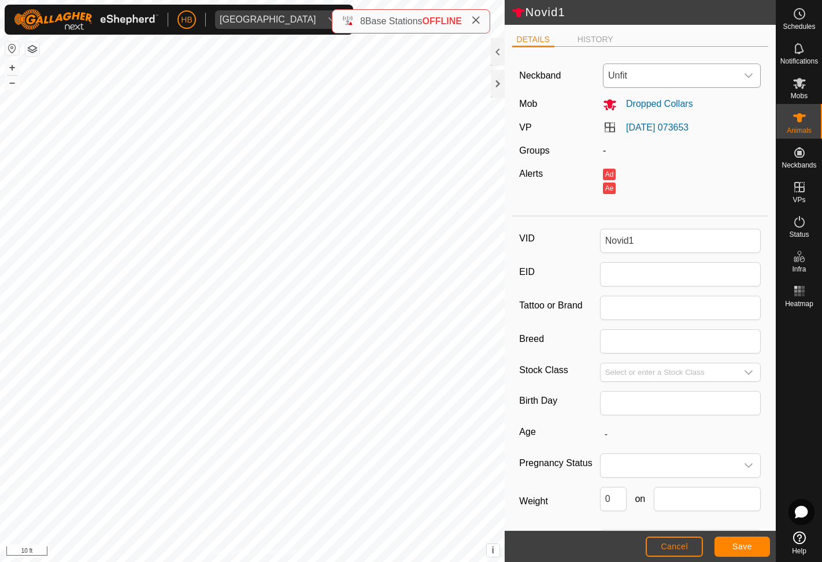
click at [589, 138] on button "Save" at bounding box center [741, 547] width 55 height 20
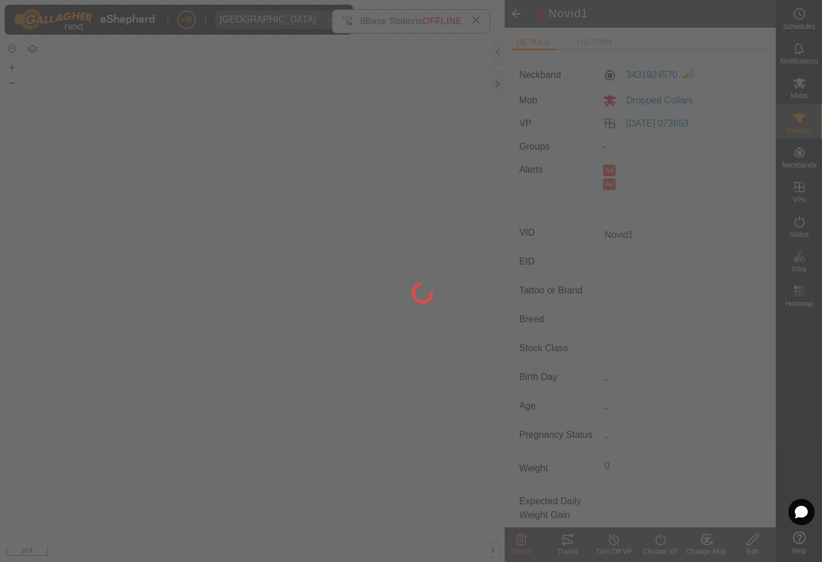
type input "-"
type input "0 kg"
type input "-"
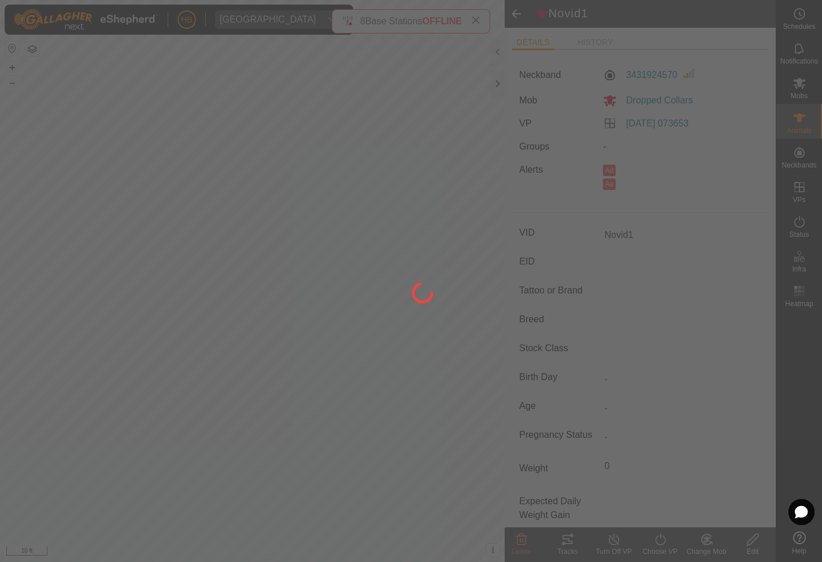
type input "-"
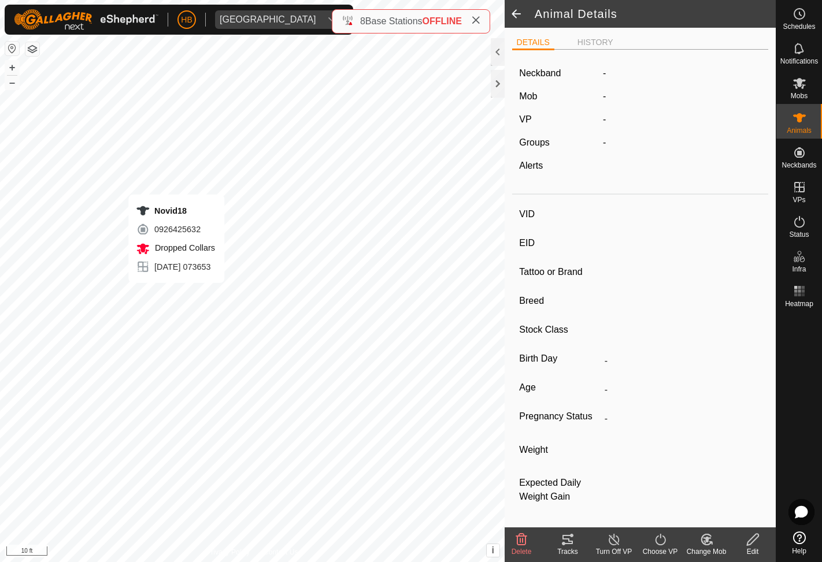
type input "Novid18"
type input "-"
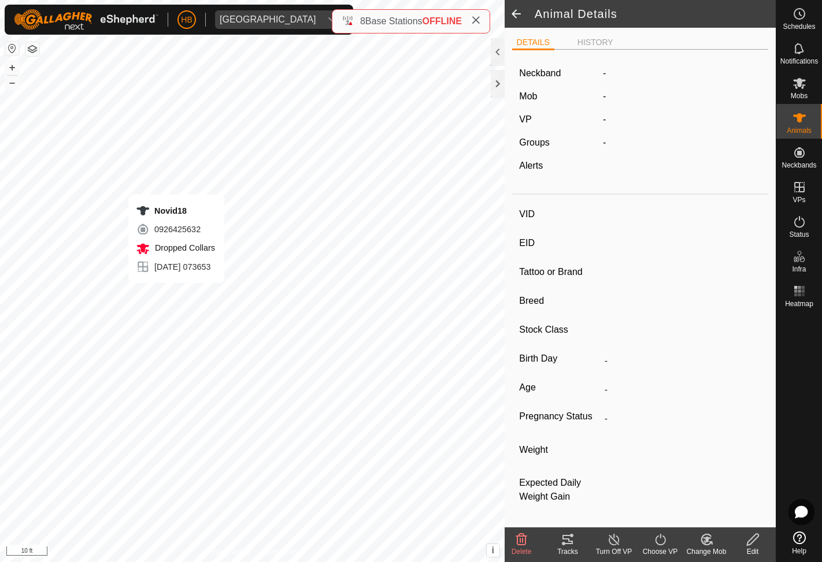
type input "0 kg"
type input "-"
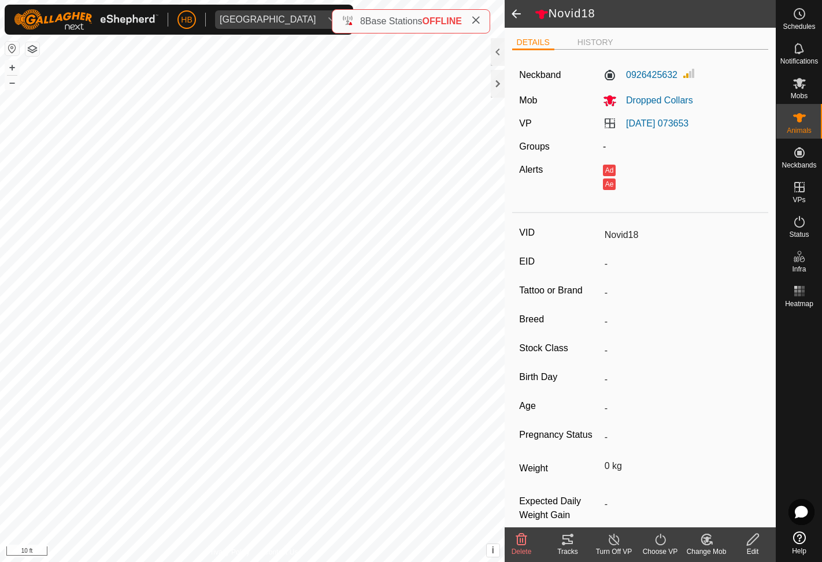
click at [589, 138] on edit-svg-icon at bounding box center [752, 540] width 46 height 14
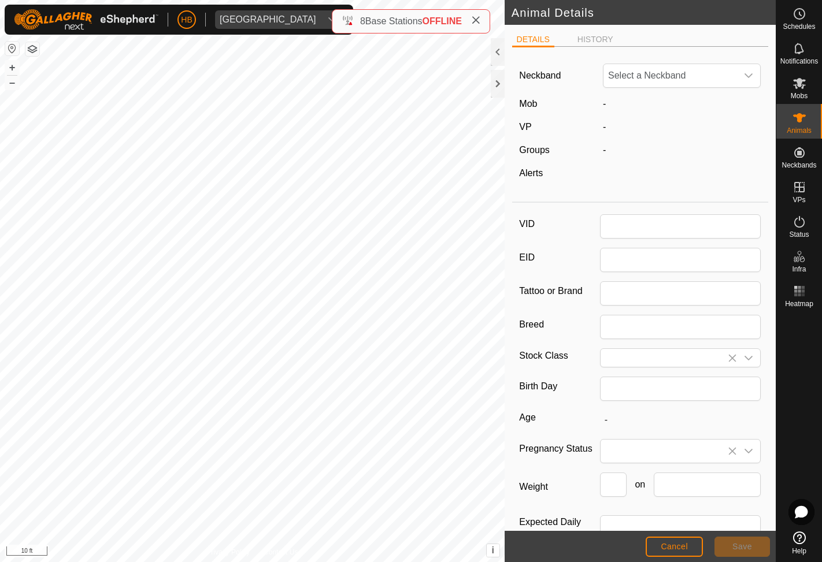
type input "Novid18"
type input "0"
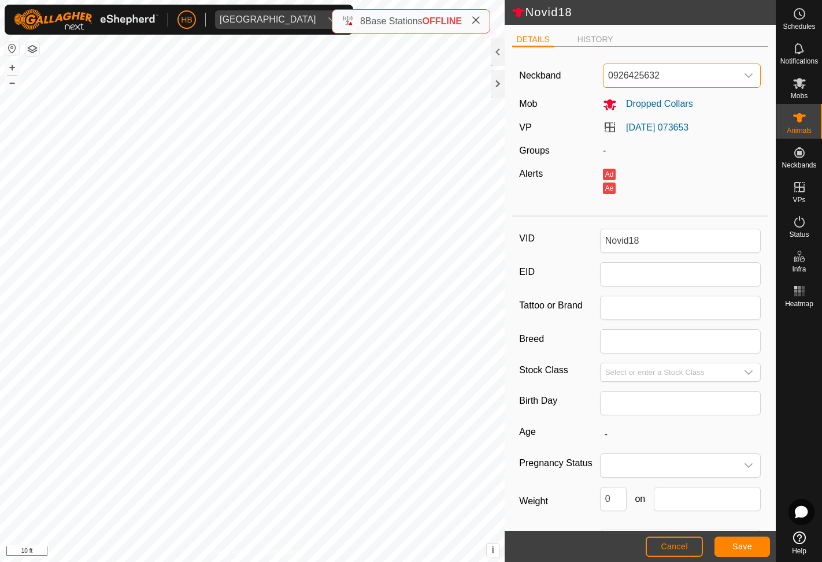
click at [589, 84] on span "0926425632" at bounding box center [669, 75] width 133 height 23
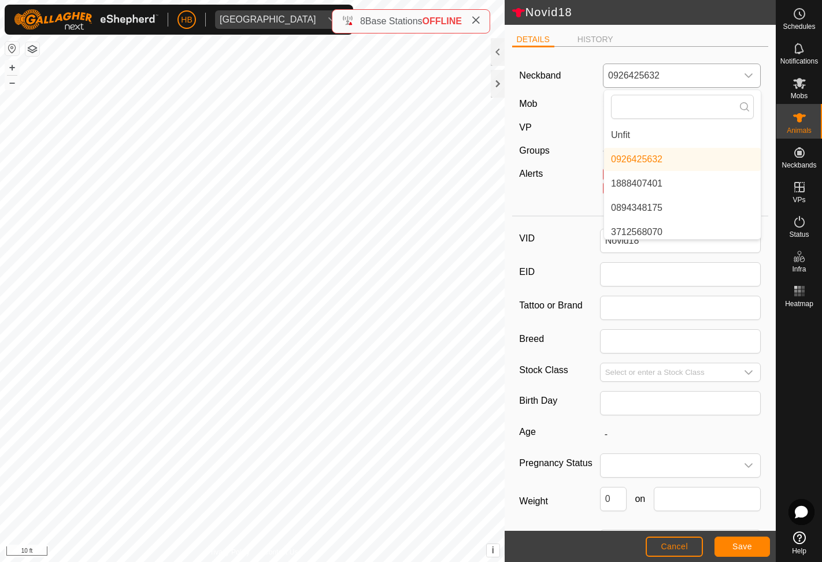
click at [589, 132] on li "Unfit" at bounding box center [682, 135] width 157 height 23
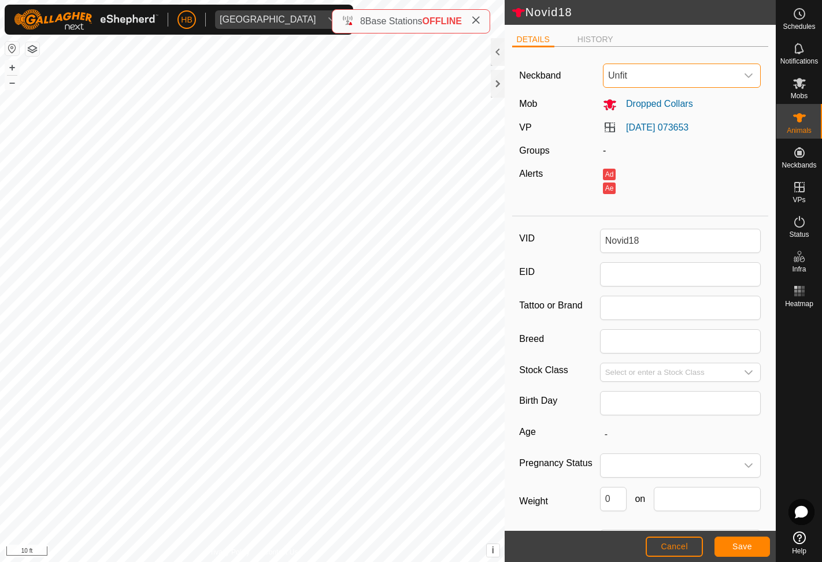
click at [589, 138] on button "Save" at bounding box center [741, 547] width 55 height 20
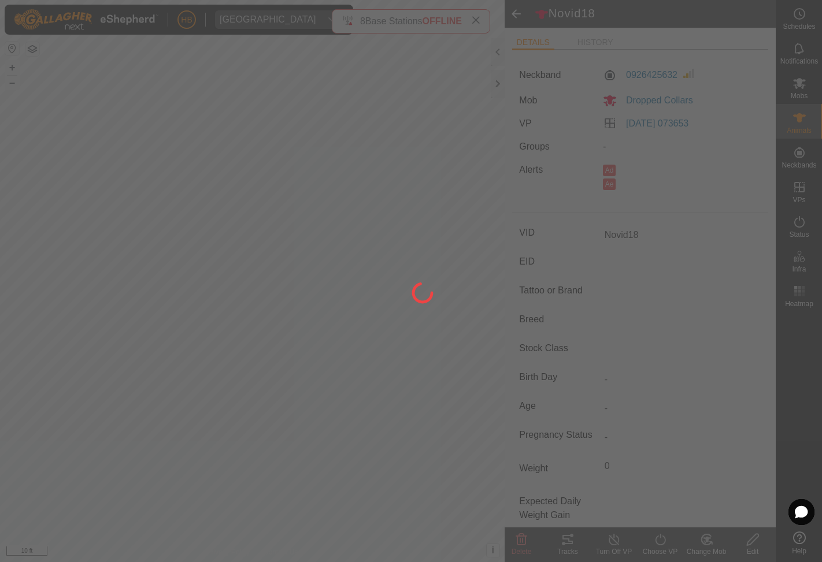
type input "-"
type input "0 kg"
type input "-"
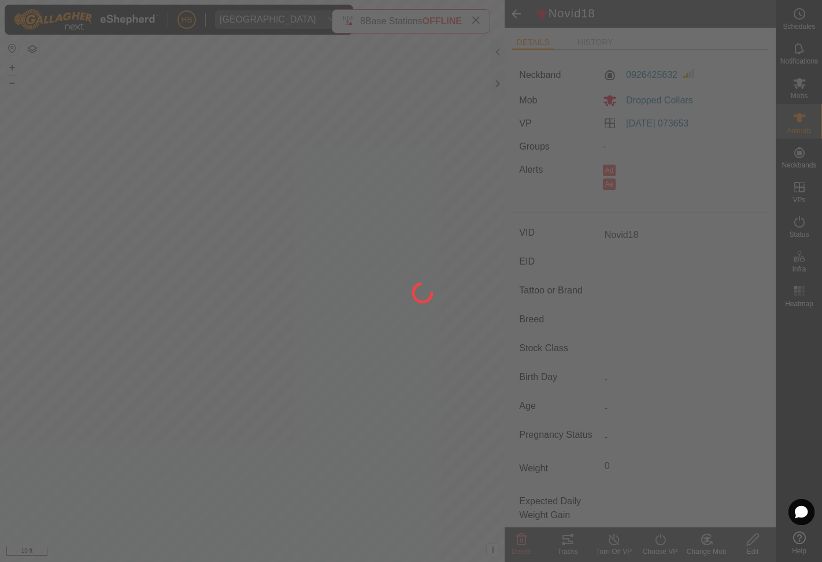
type input "-"
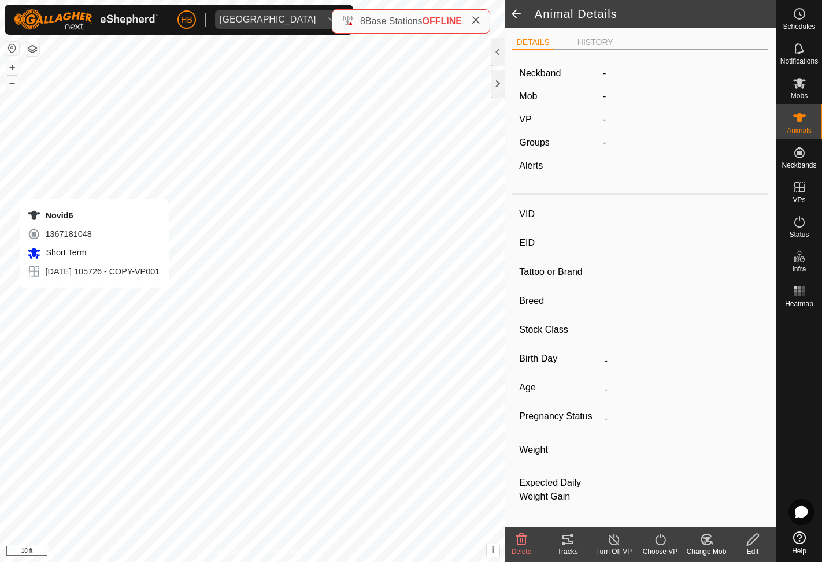
type input "Novid6"
type input "-"
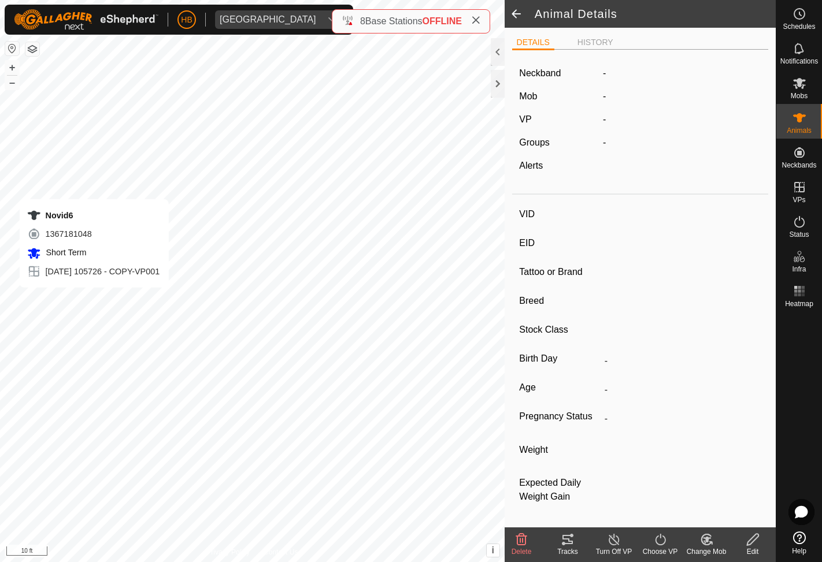
type input "0 kg"
type input "-"
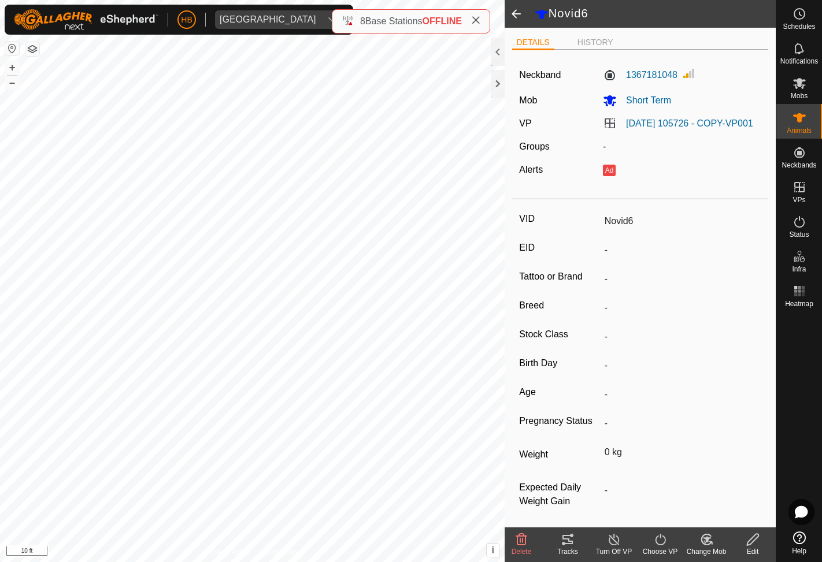
click at [589, 138] on edit-svg-icon at bounding box center [752, 540] width 46 height 14
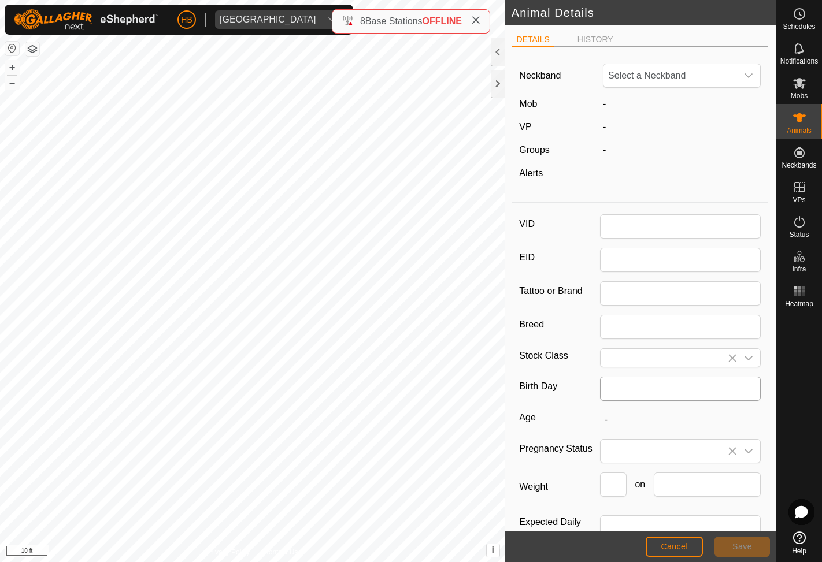
type input "Novid6"
type input "0"
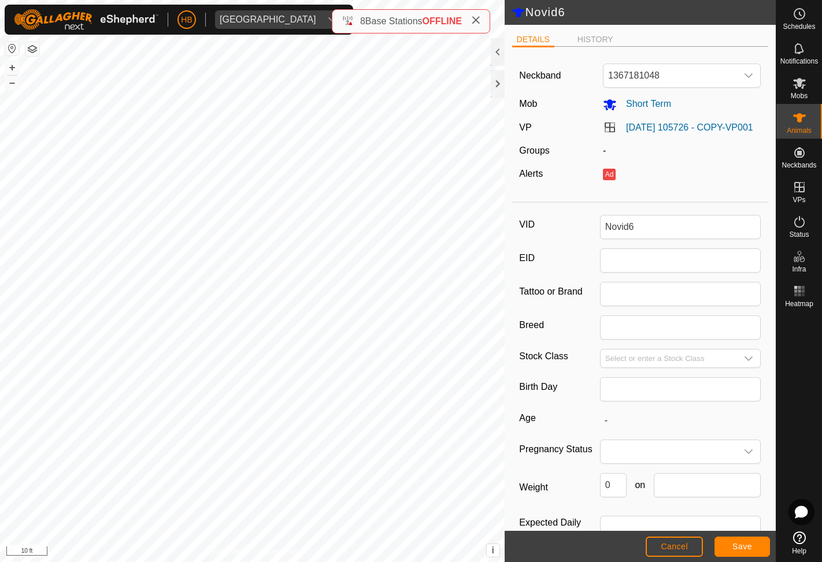
click at [589, 61] on div "Neckband 1367181048 Mob Short Term VP 2025-08-11 105726 - COPY-VP001 Groups - A…" at bounding box center [640, 126] width 257 height 141
click at [589, 76] on span "1367181048" at bounding box center [669, 75] width 133 height 23
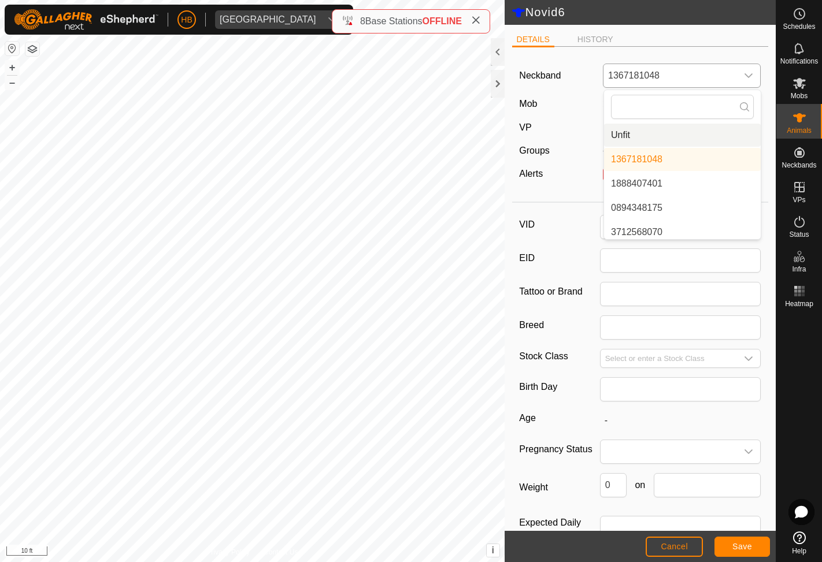
click at [589, 131] on li "Unfit" at bounding box center [682, 135] width 157 height 23
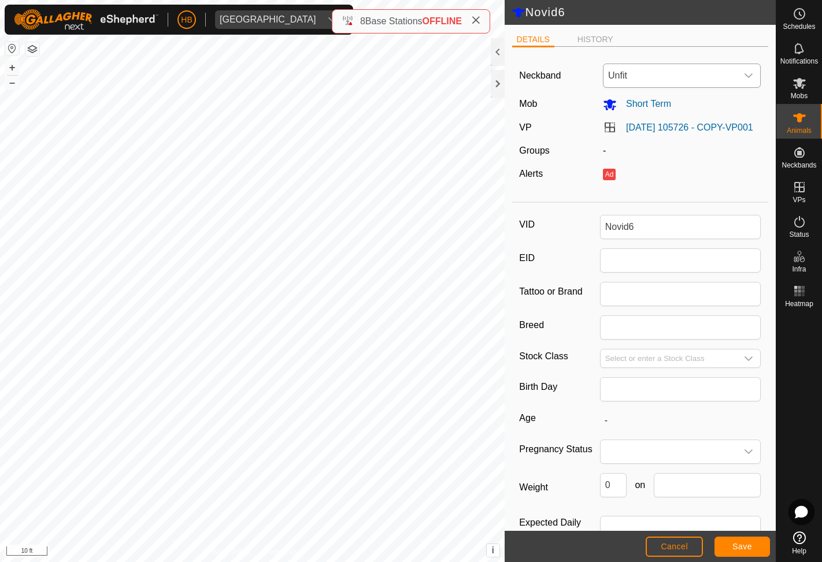
click at [589, 138] on span "Save" at bounding box center [742, 546] width 20 height 9
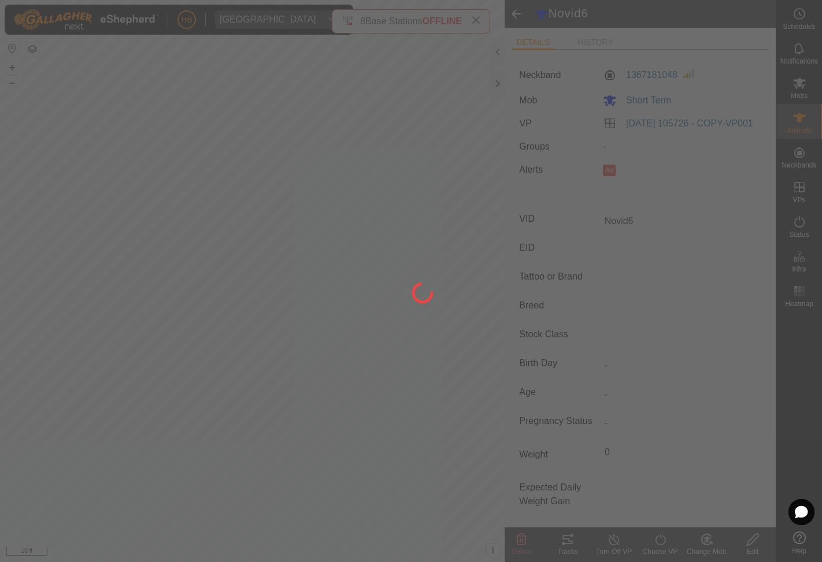
type input "-"
type input "0 kg"
type input "-"
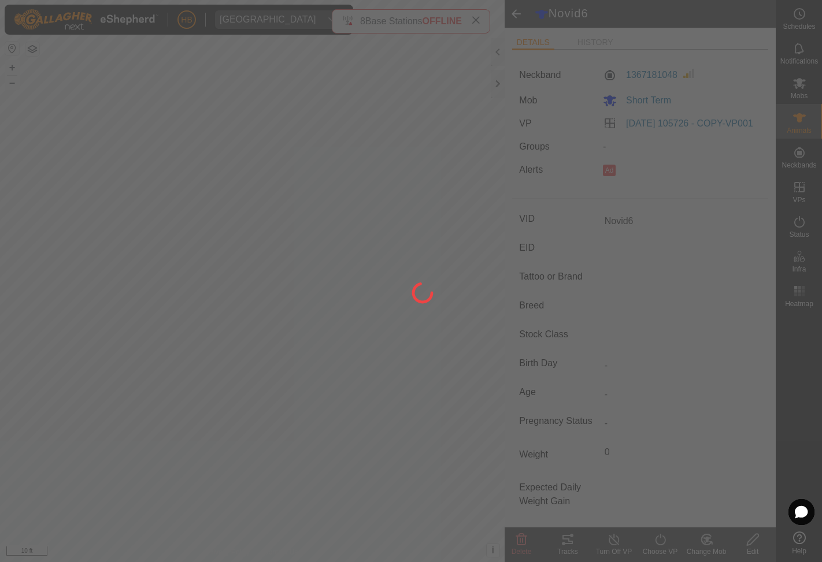
type input "-"
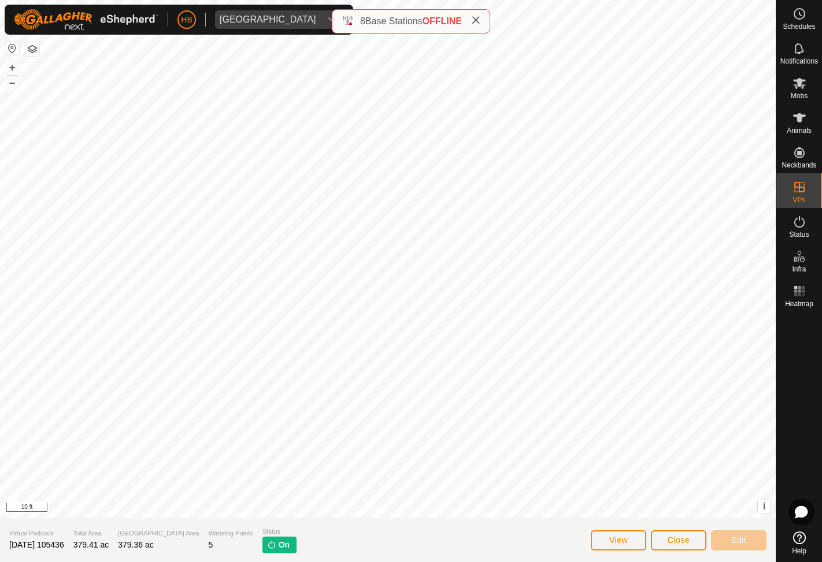
click at [589, 138] on button "Close" at bounding box center [678, 540] width 55 height 20
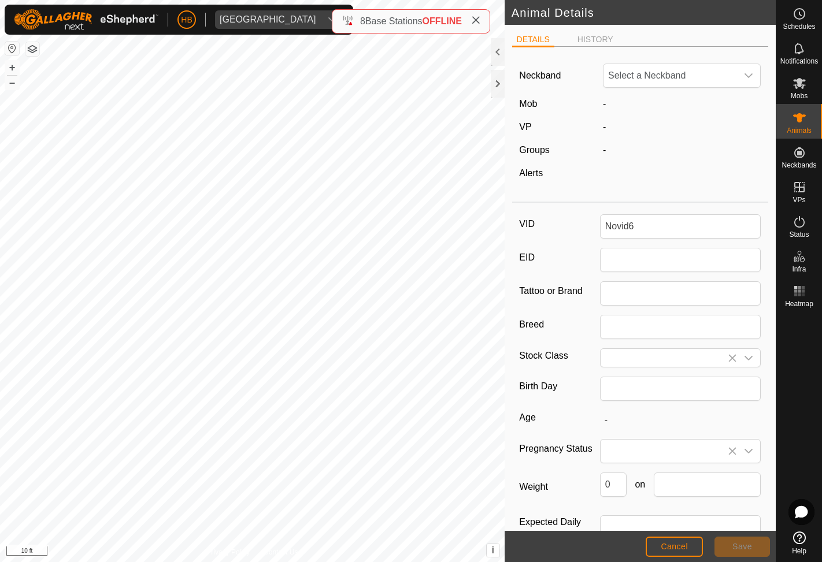
click at [589, 138] on span "Cancel" at bounding box center [674, 546] width 27 height 9
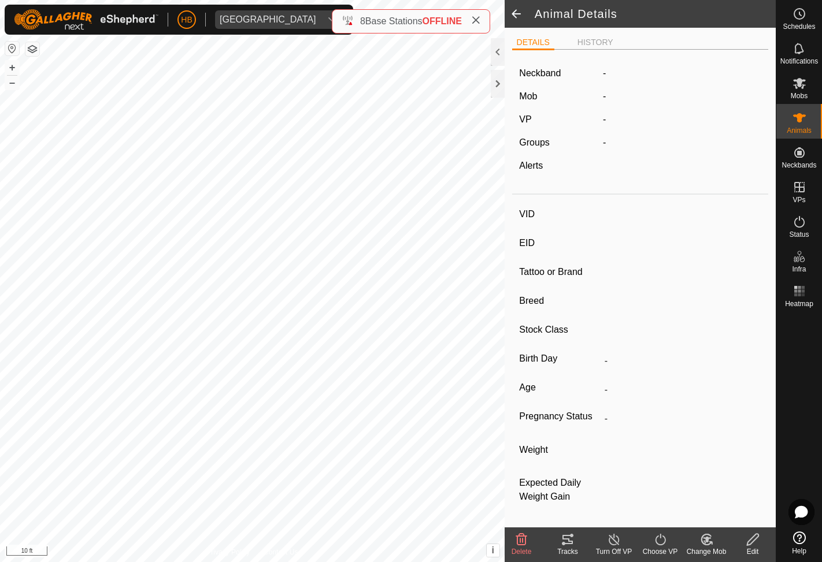
type input "Novid6"
type input "-"
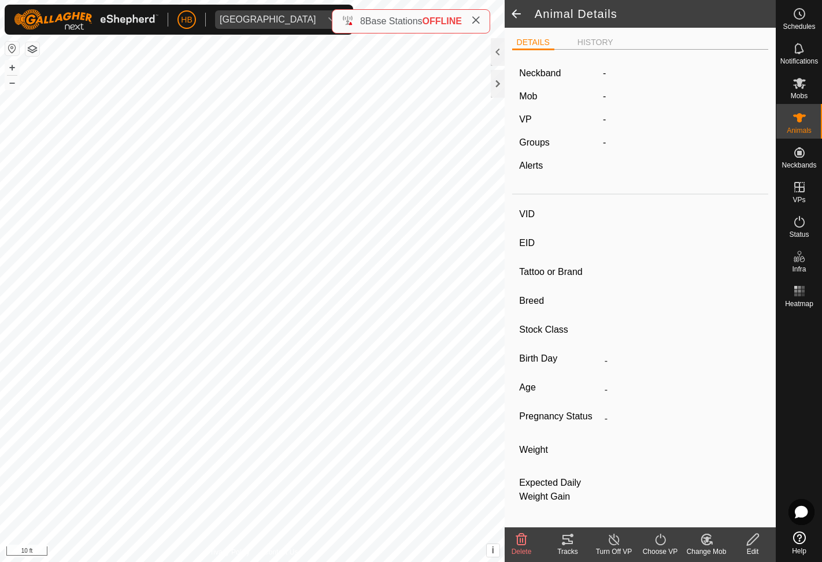
type input "0 kg"
type input "-"
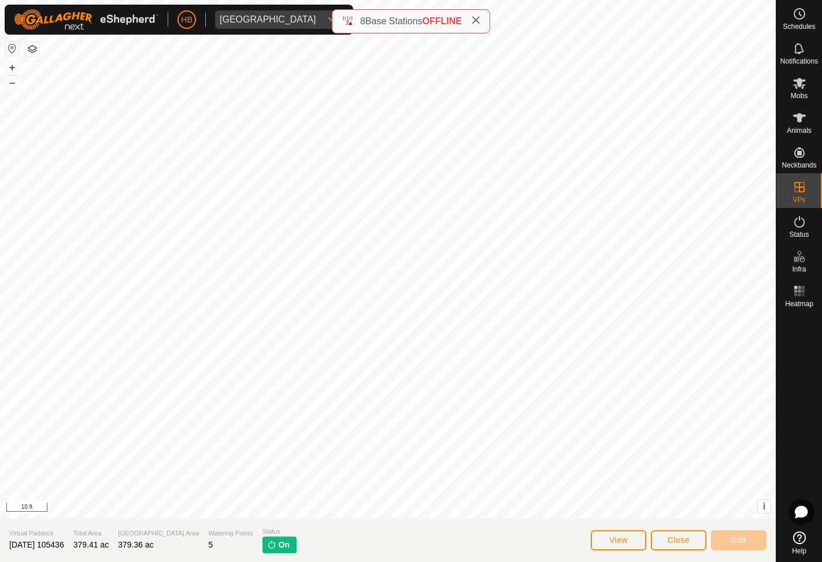
click at [589, 138] on button "Close" at bounding box center [678, 540] width 55 height 20
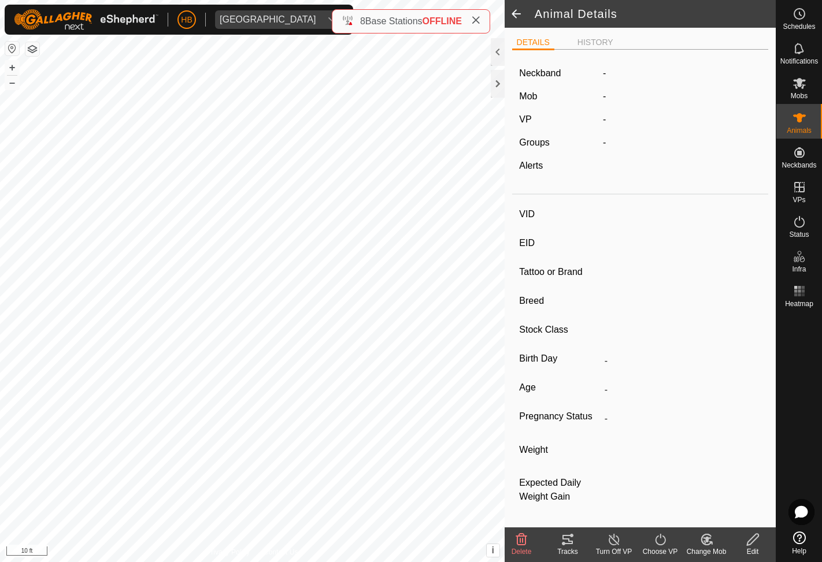
type input "Novid6"
type input "-"
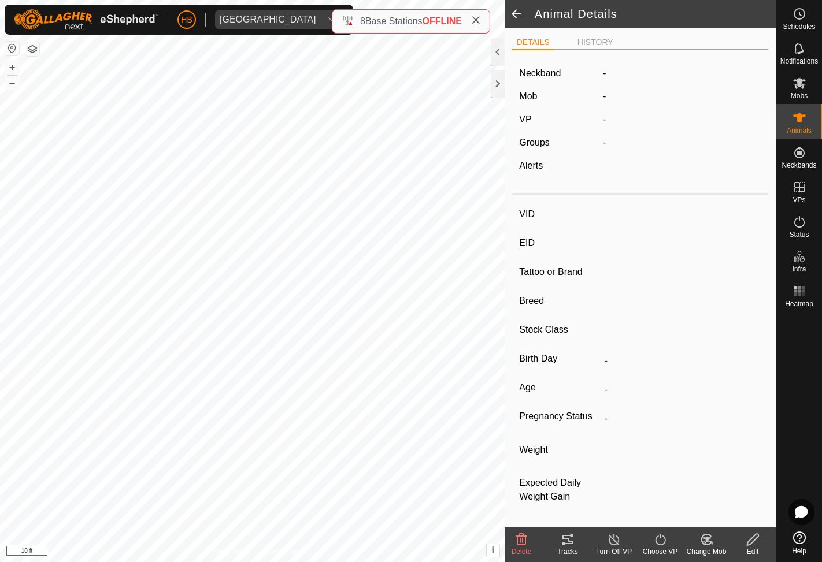
type input "0 kg"
type input "-"
type input "353"
type input "-"
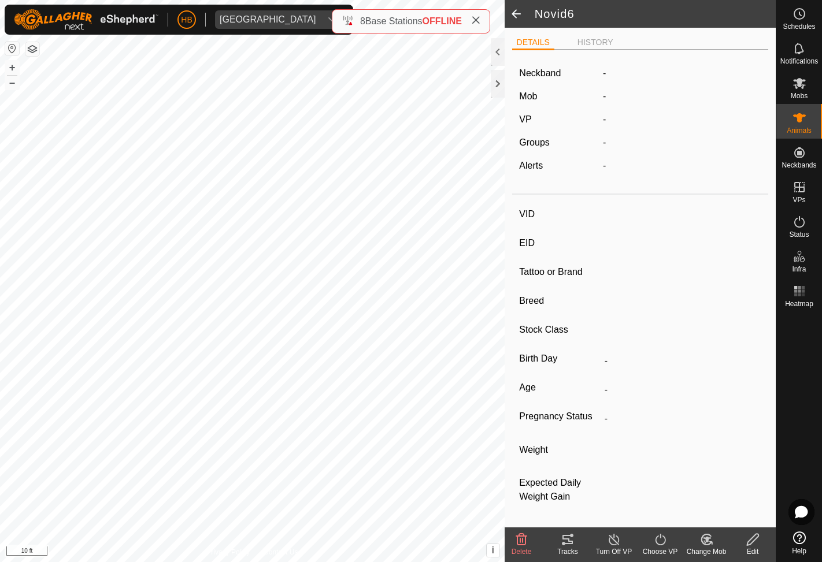
type input "-"
type input "0 kg"
type input "-"
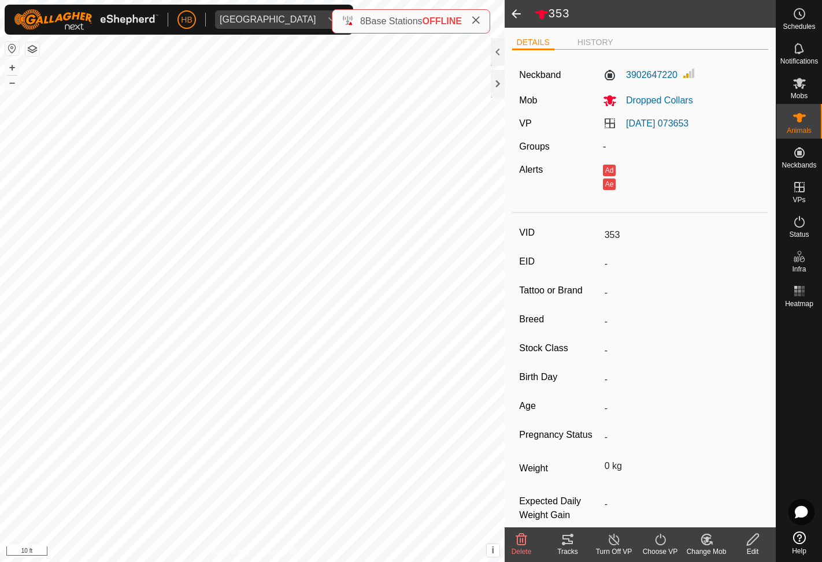
click at [589, 138] on icon at bounding box center [752, 540] width 14 height 14
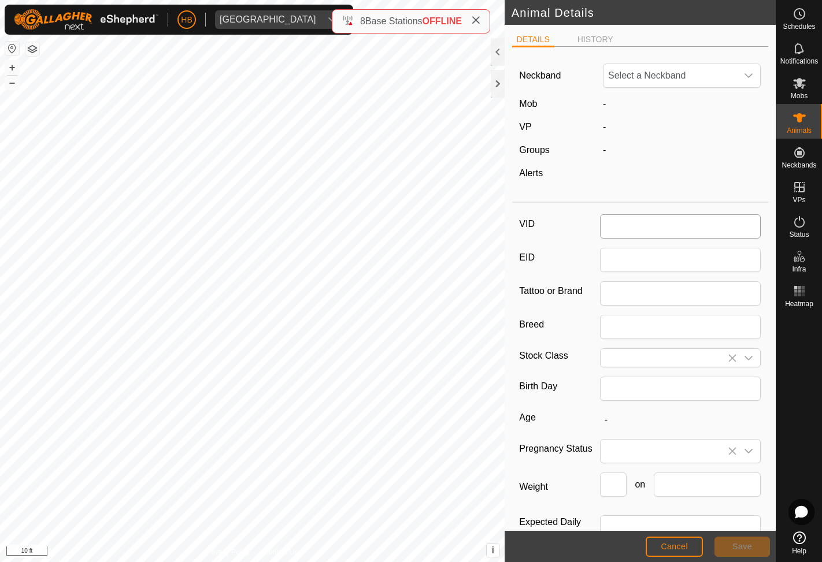
type input "353"
type input "0"
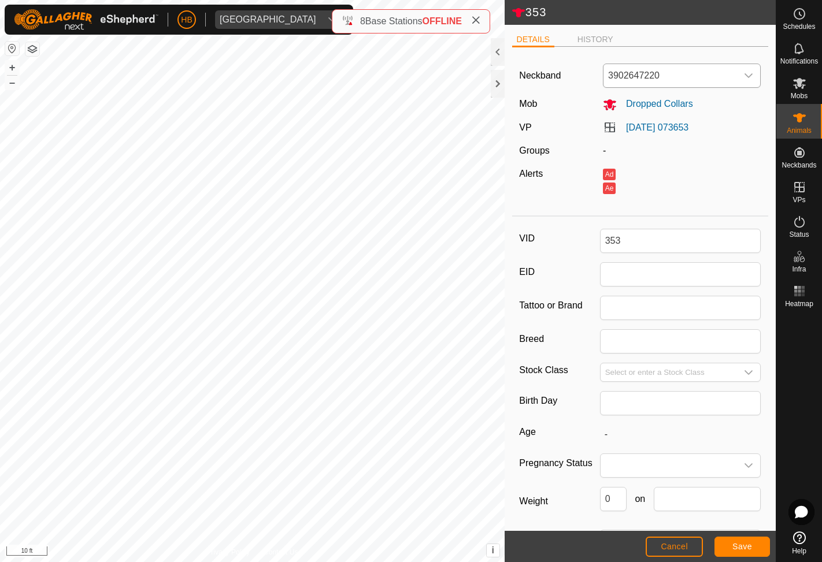
click at [589, 70] on span "3902647220" at bounding box center [669, 75] width 133 height 23
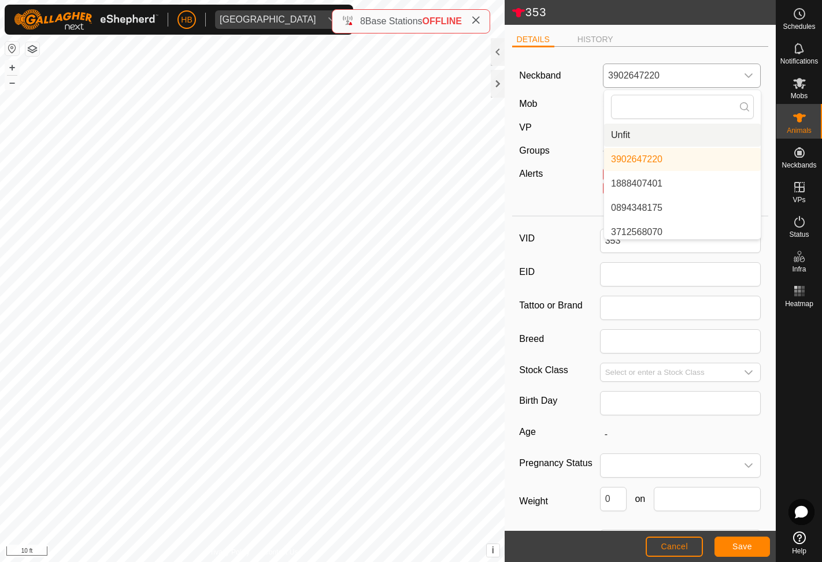
click at [589, 133] on li "Unfit" at bounding box center [682, 135] width 157 height 23
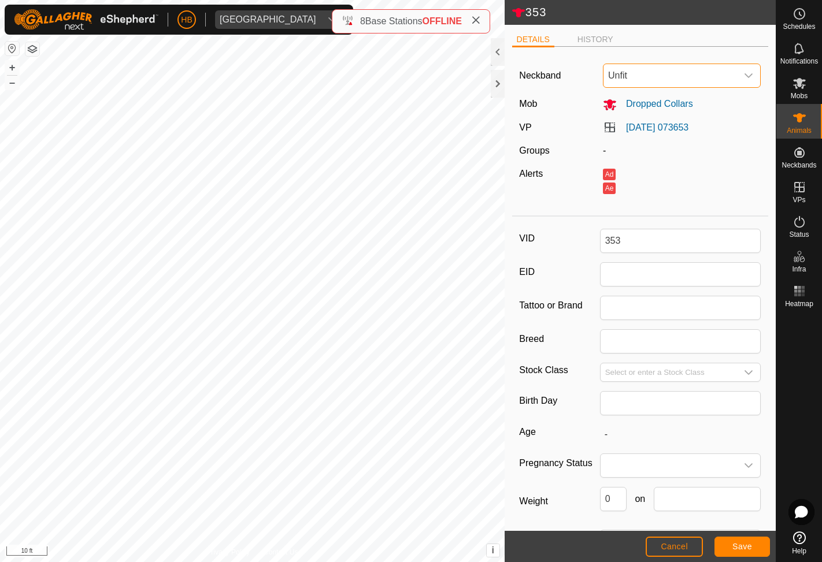
click at [589, 138] on span "Save" at bounding box center [742, 546] width 20 height 9
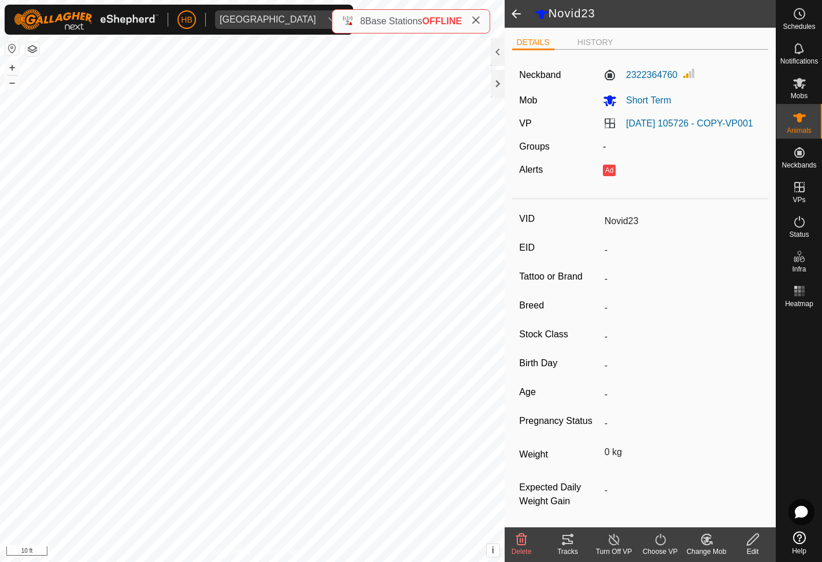
click at [589, 138] on div "Edit" at bounding box center [752, 552] width 46 height 10
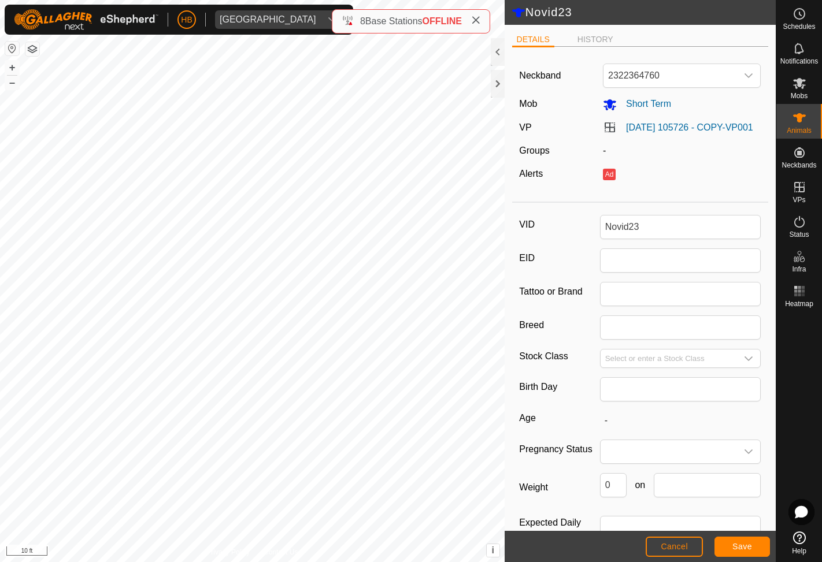
click at [589, 88] on div "Neckband 2322364760 Mob Short Term VP 2025-08-11 105726 - COPY-VP001 Groups - A…" at bounding box center [640, 126] width 257 height 141
click at [589, 82] on span "2322364760" at bounding box center [669, 75] width 133 height 23
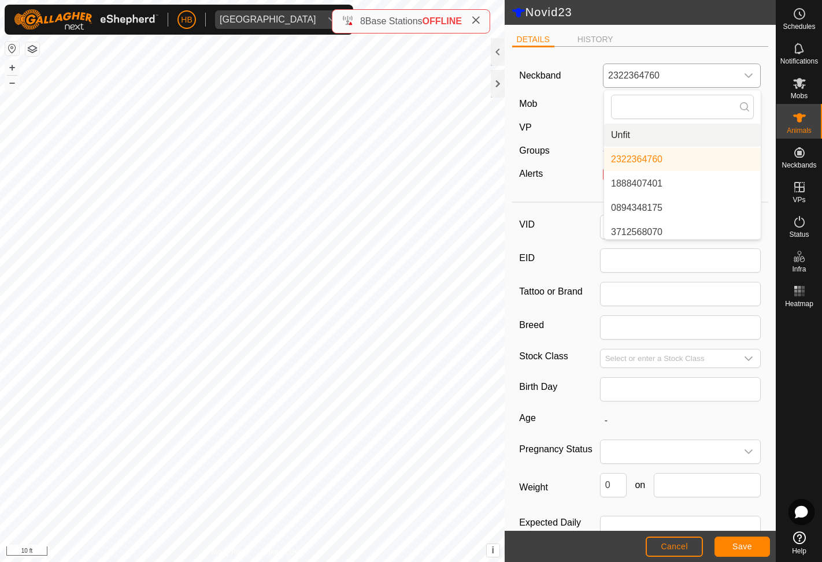
click at [589, 137] on li "Unfit" at bounding box center [682, 135] width 157 height 23
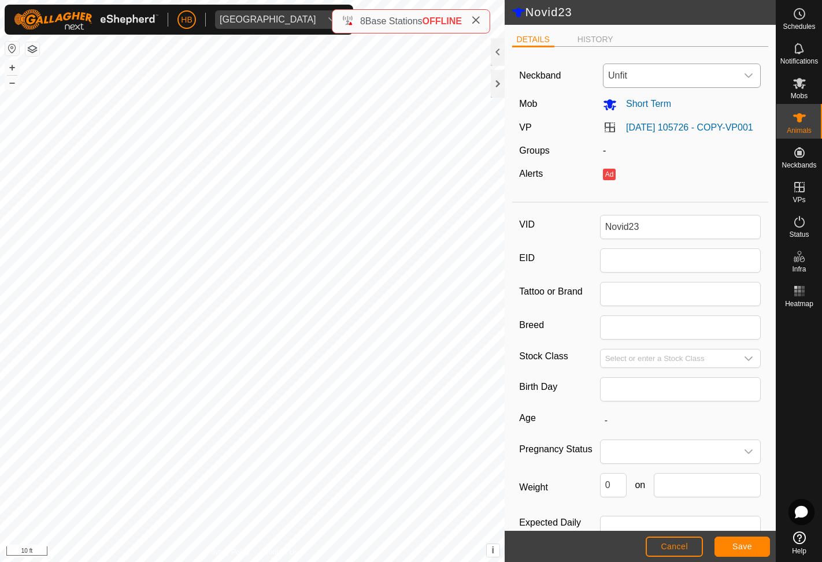
click at [589, 138] on span "Save" at bounding box center [742, 546] width 20 height 9
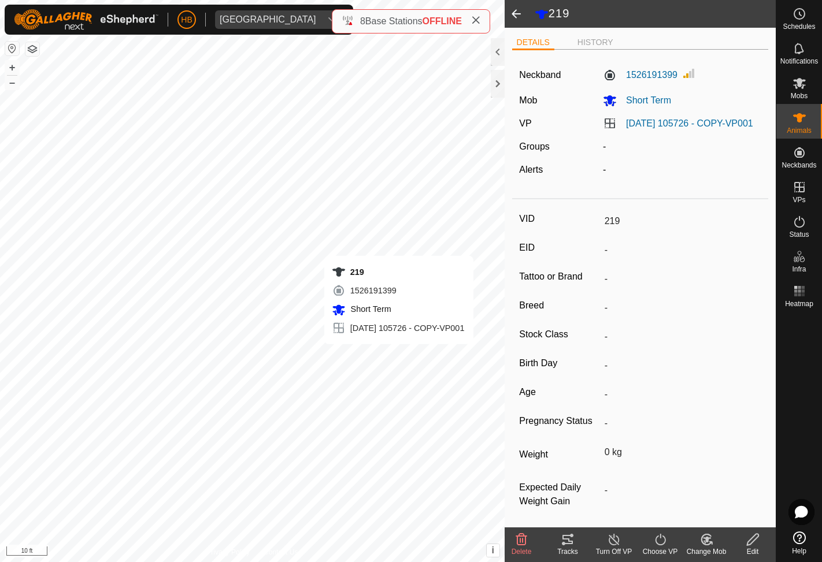
click at [589, 138] on icon at bounding box center [752, 540] width 14 height 14
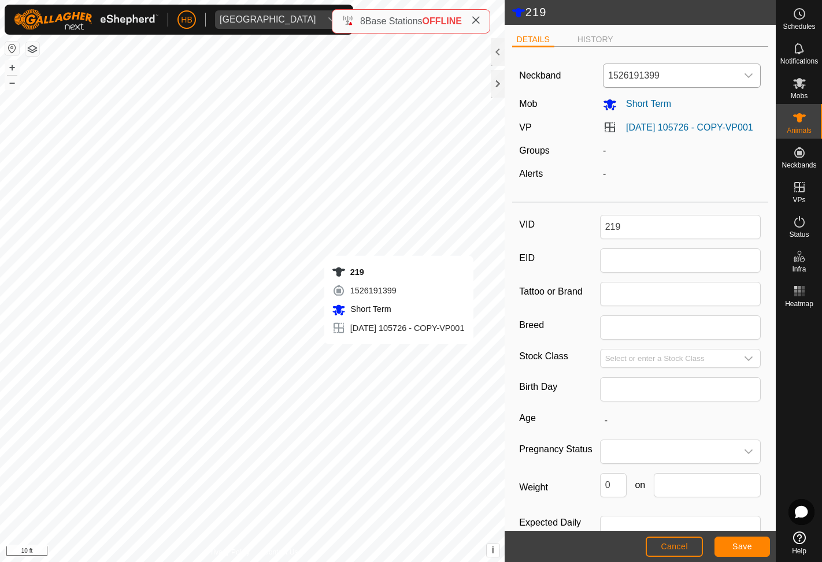
click at [589, 77] on span "1526191399" at bounding box center [669, 75] width 133 height 23
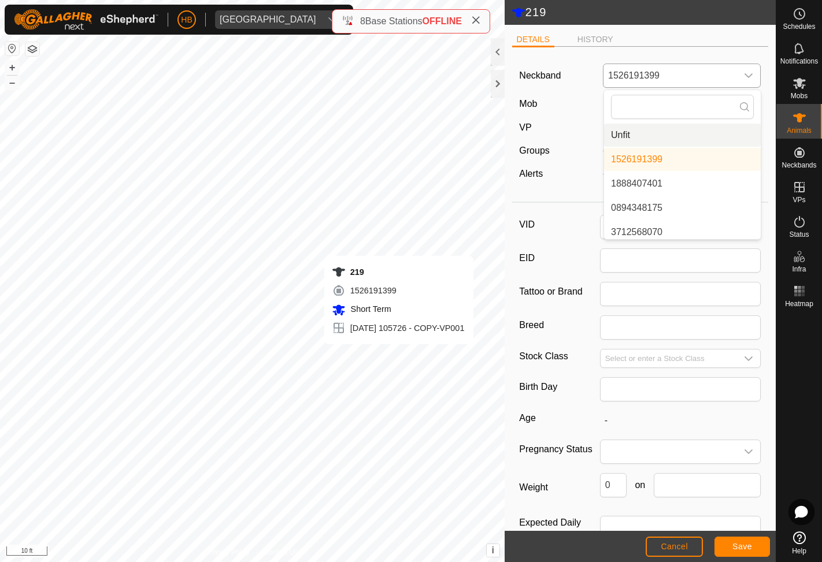
click at [589, 138] on li "Unfit" at bounding box center [682, 135] width 157 height 23
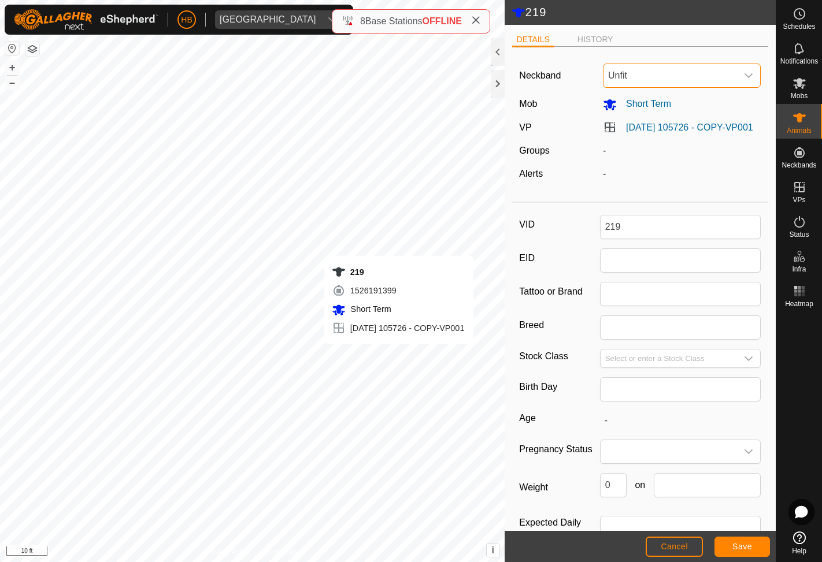
click at [589, 138] on span "Save" at bounding box center [742, 546] width 20 height 9
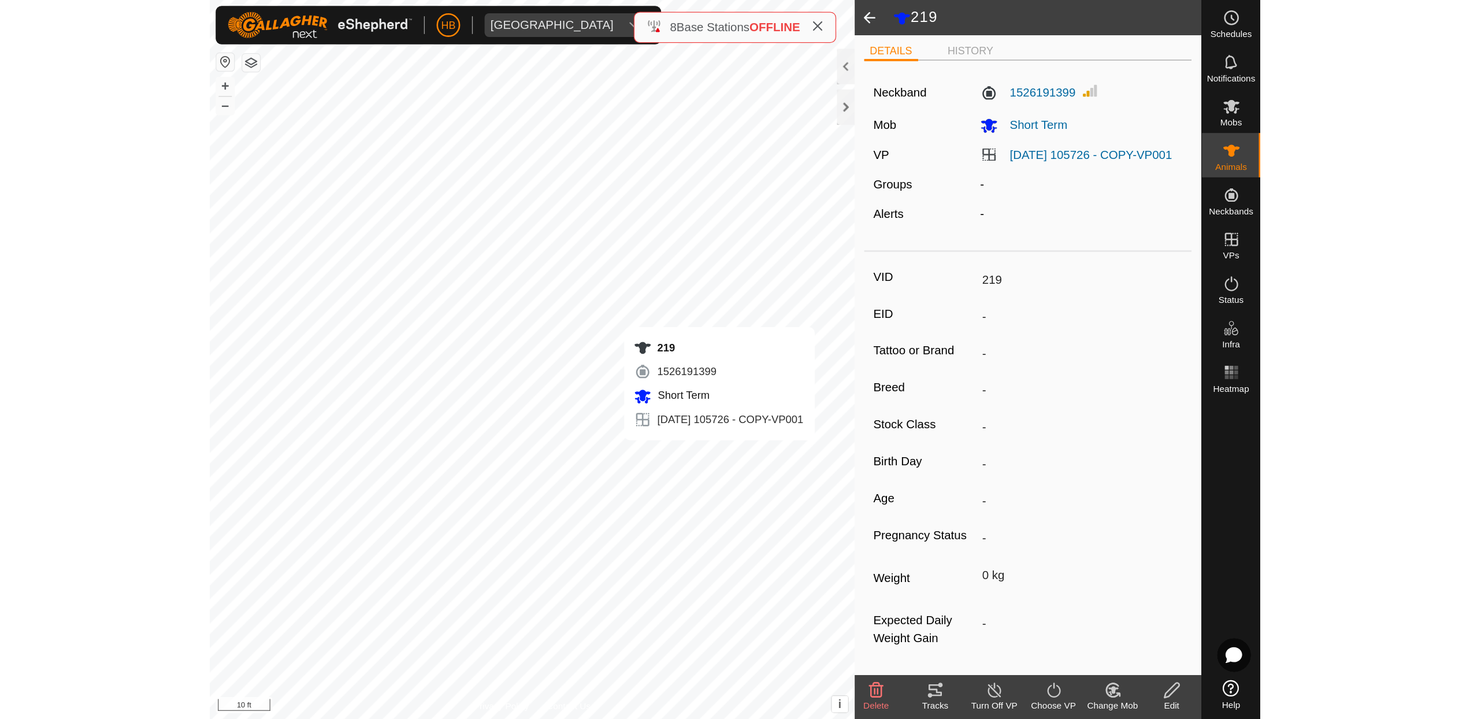
scroll to position [16, 0]
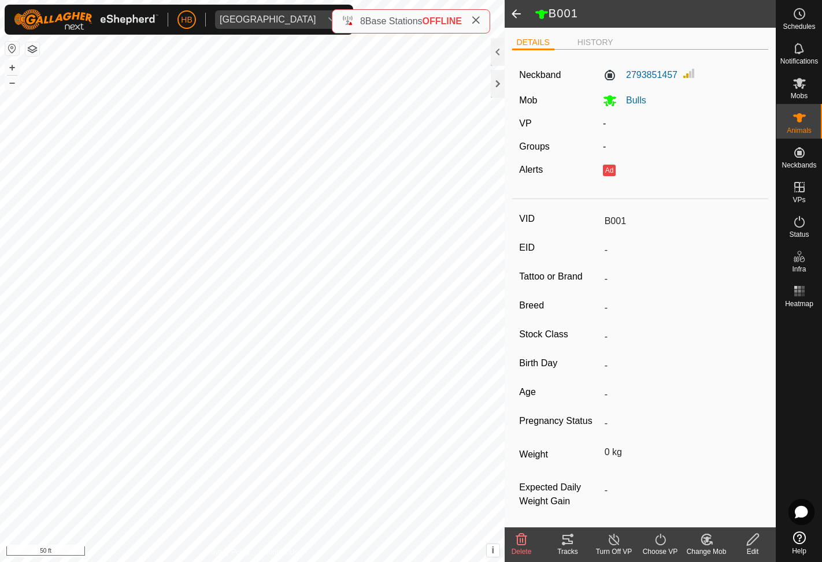
click at [589, 138] on icon at bounding box center [752, 540] width 14 height 14
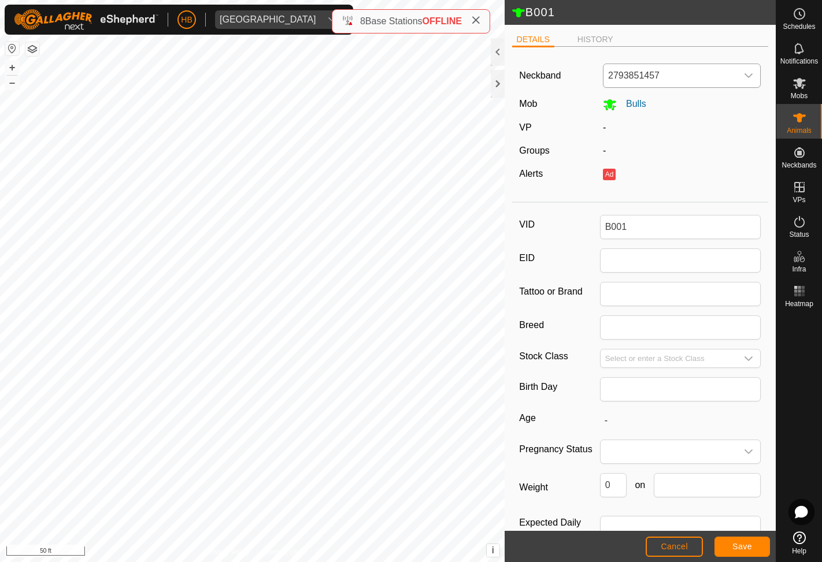
click at [589, 73] on span "2793851457" at bounding box center [669, 75] width 133 height 23
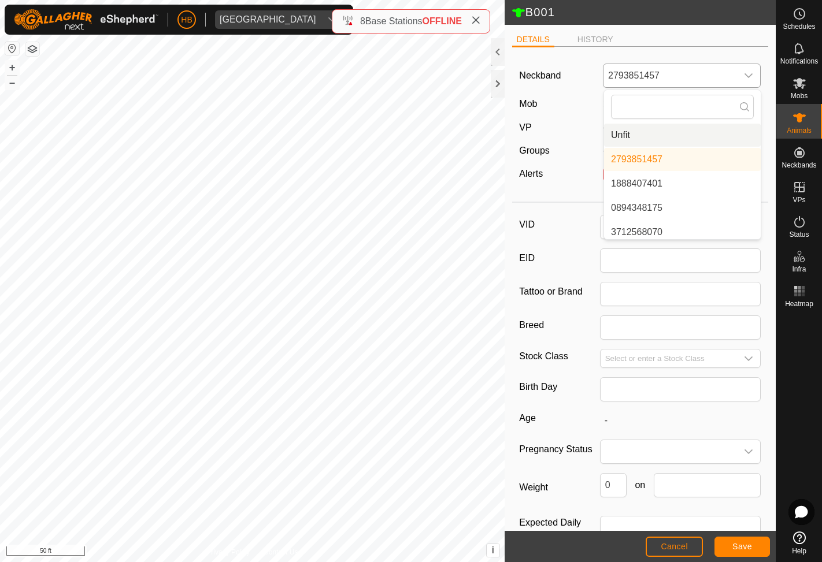
click at [589, 136] on li "Unfit" at bounding box center [682, 135] width 157 height 23
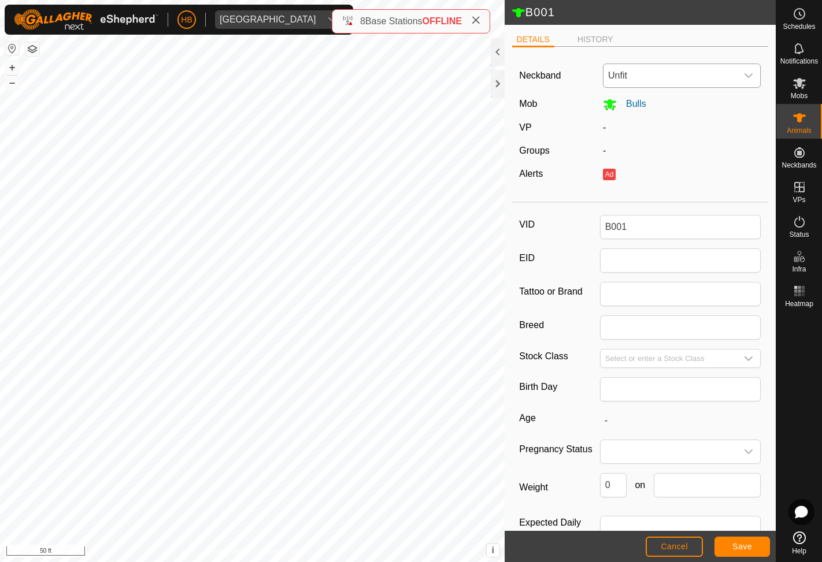
click at [589, 138] on span "Save" at bounding box center [742, 546] width 20 height 9
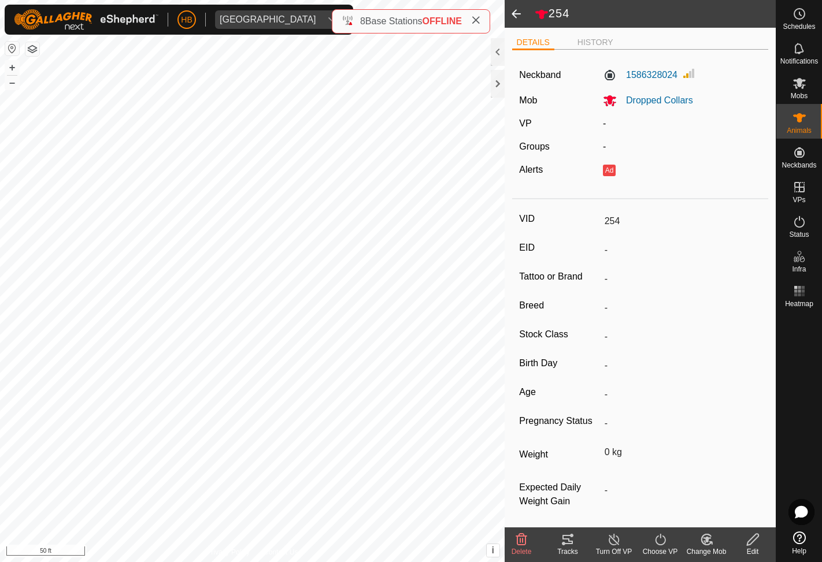
click at [589, 138] on icon at bounding box center [753, 540] width 12 height 12
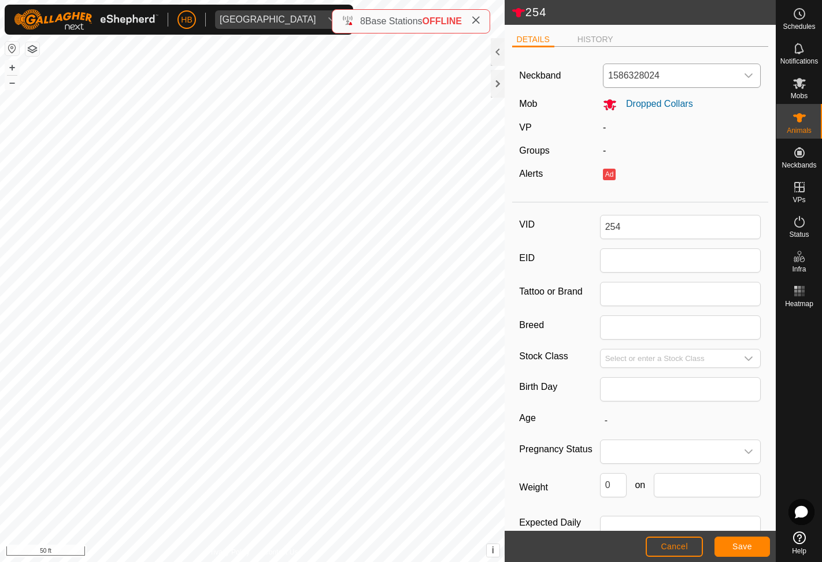
click at [589, 75] on span "1586328024" at bounding box center [669, 75] width 133 height 23
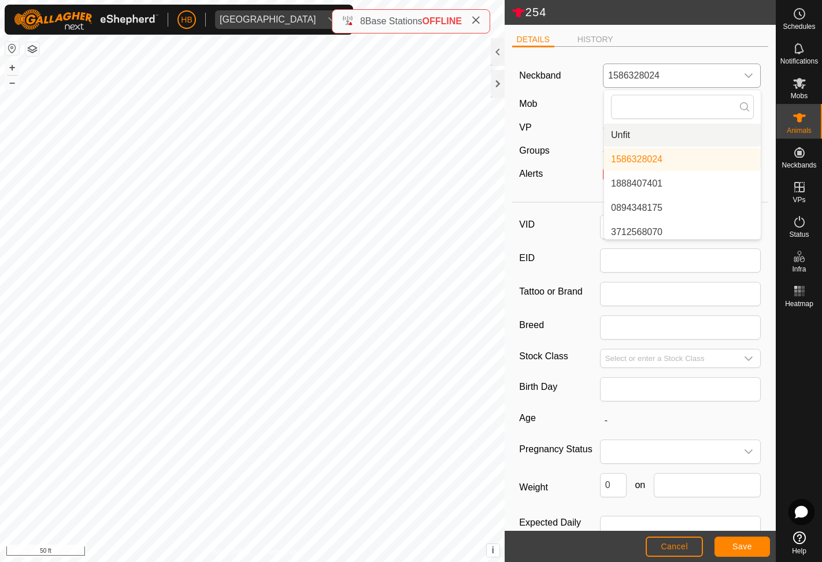
click at [589, 130] on li "Unfit" at bounding box center [682, 135] width 157 height 23
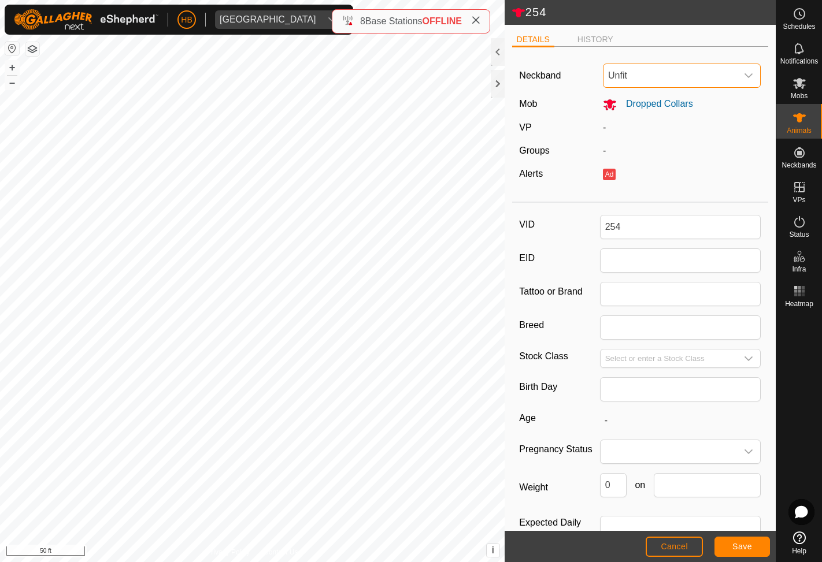
click at [589, 138] on span "Save" at bounding box center [742, 546] width 20 height 9
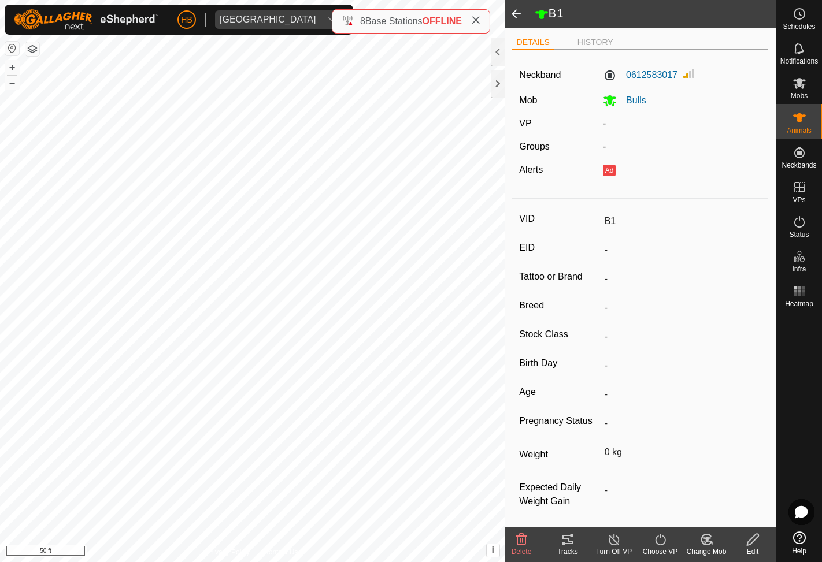
click at [589, 138] on icon at bounding box center [752, 540] width 14 height 14
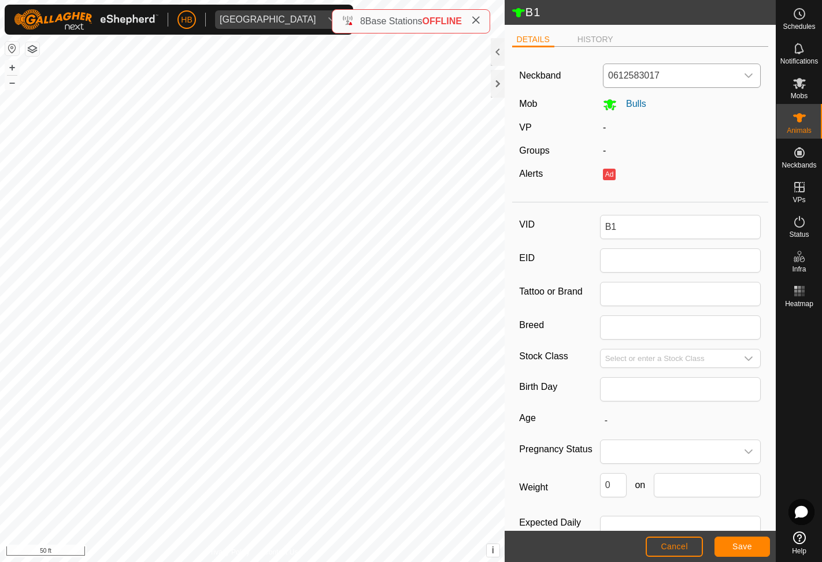
click at [589, 66] on span "0612583017" at bounding box center [669, 75] width 133 height 23
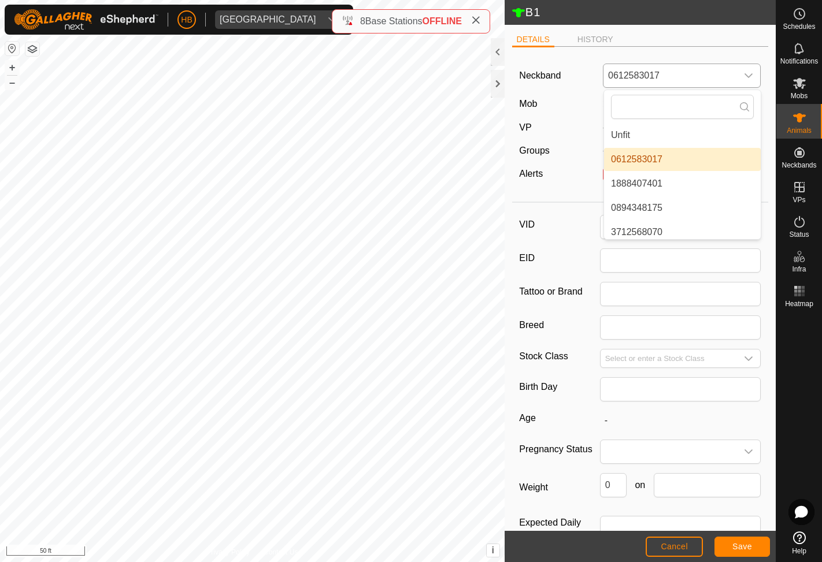
click at [589, 134] on li "Unfit" at bounding box center [682, 135] width 157 height 23
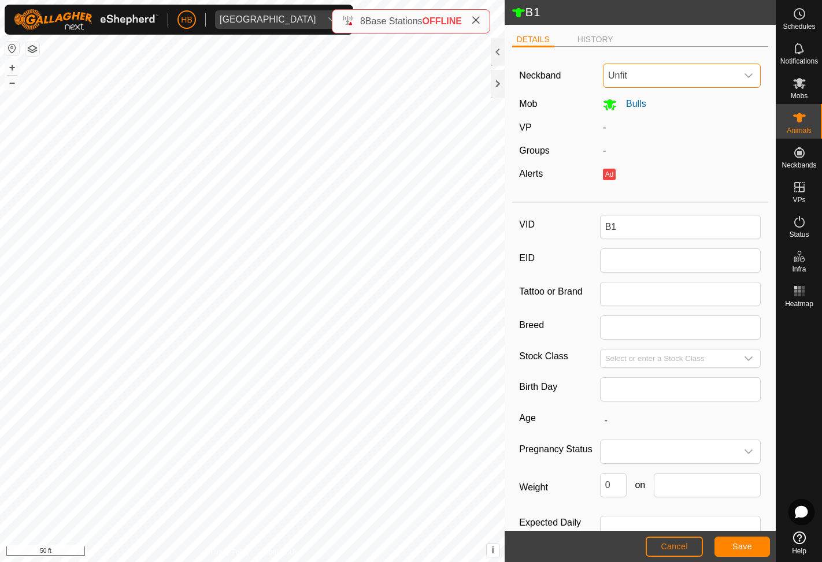
click at [589, 138] on span "Save" at bounding box center [742, 546] width 20 height 9
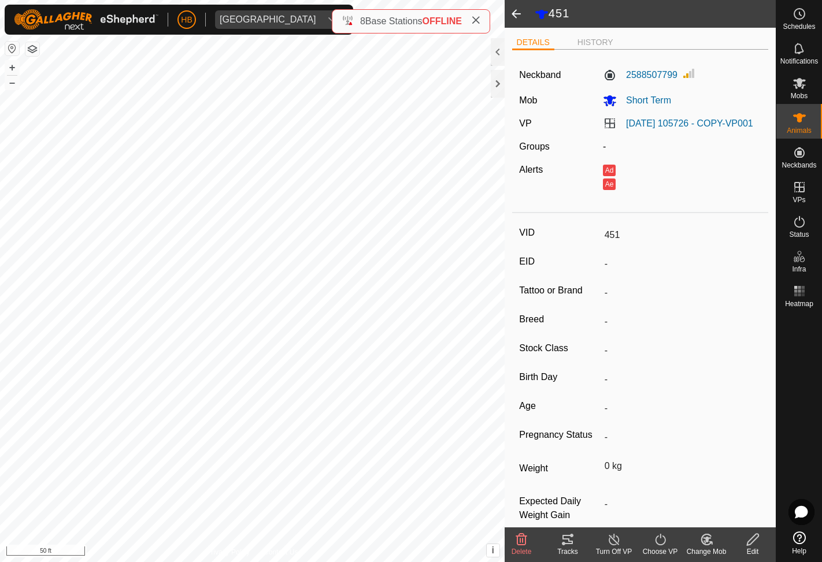
click at [589, 138] on icon at bounding box center [752, 540] width 14 height 14
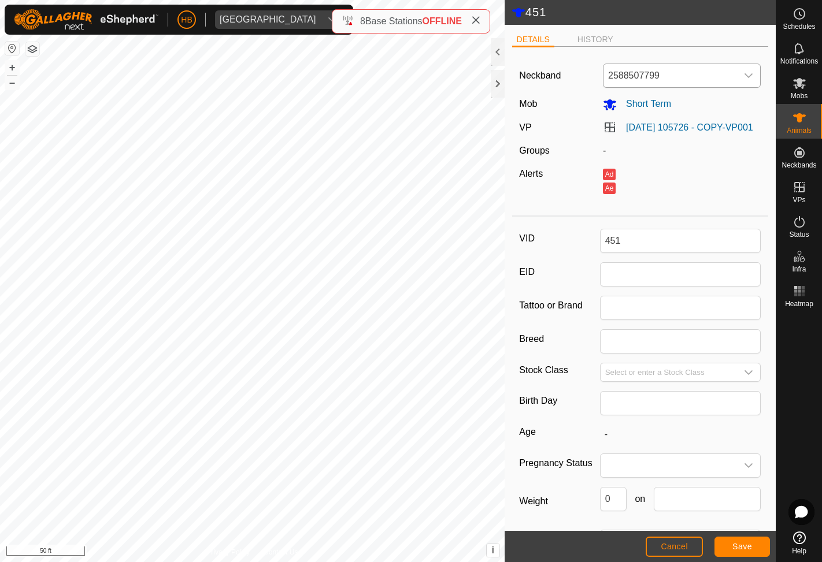
click at [589, 77] on span "2588507799" at bounding box center [669, 75] width 133 height 23
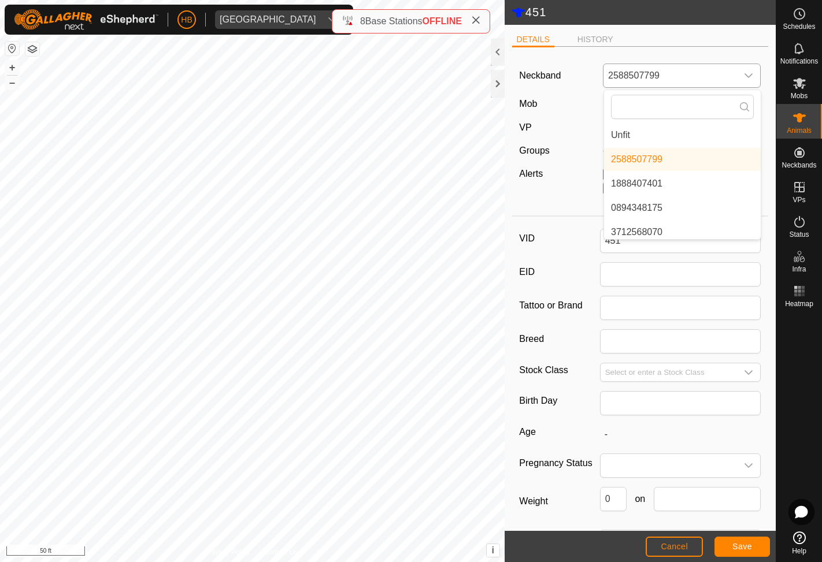
click at [589, 138] on li "Unfit" at bounding box center [682, 135] width 157 height 23
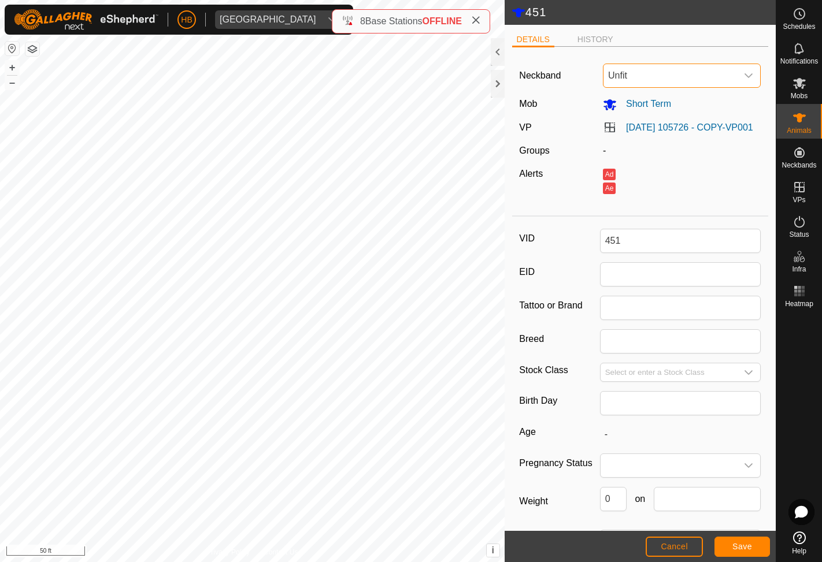
click at [589, 138] on span "Save" at bounding box center [742, 546] width 20 height 9
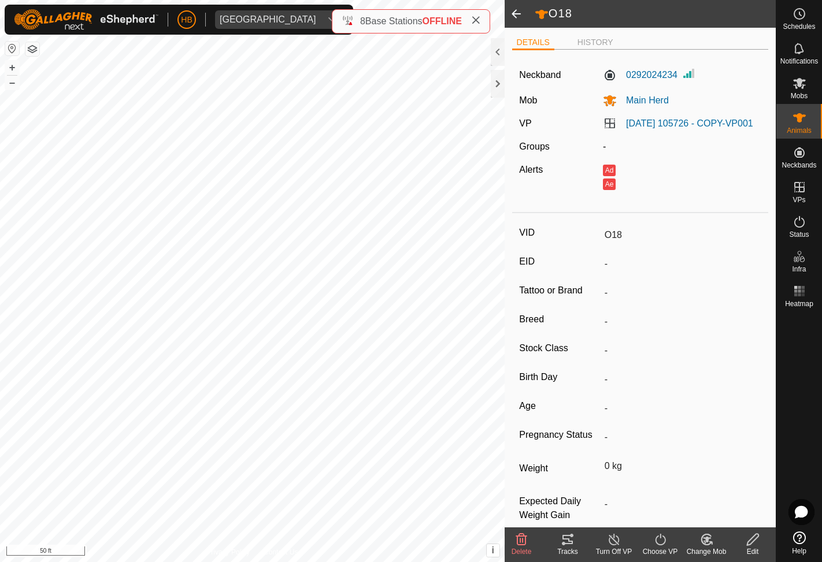
click at [589, 138] on icon at bounding box center [752, 540] width 14 height 14
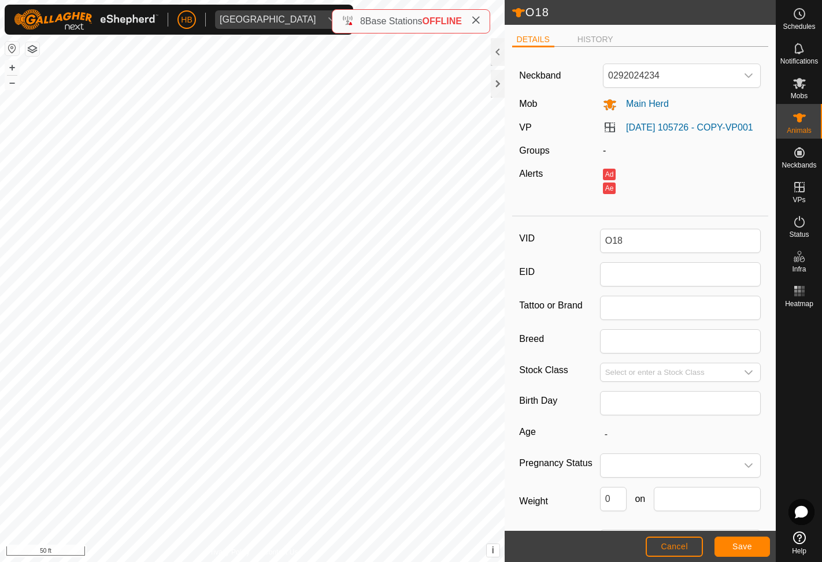
click at [589, 89] on div "Neckband 0292024234 Mob Main Herd VP 2025-08-11 105726 - COPY-VP001 Groups - Al…" at bounding box center [640, 133] width 257 height 155
click at [589, 82] on span "0292024234" at bounding box center [669, 75] width 133 height 23
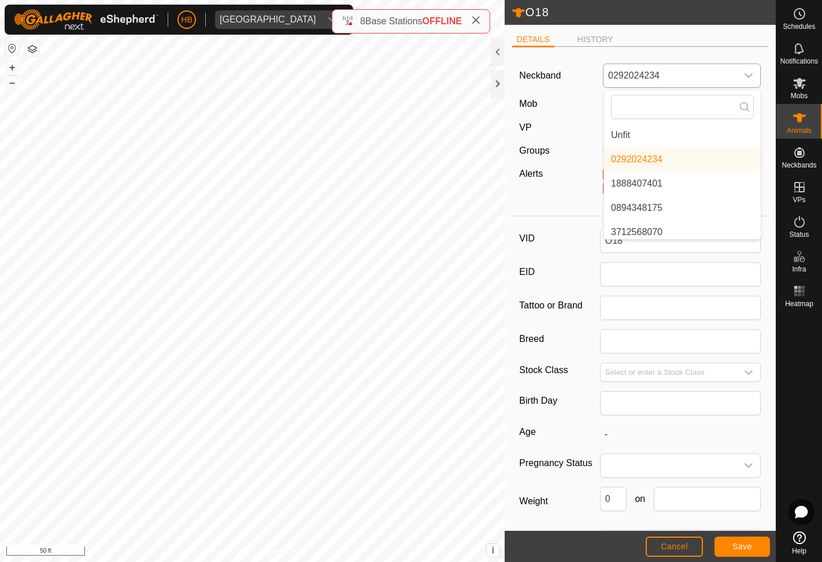
click at [589, 134] on li "Unfit" at bounding box center [682, 135] width 157 height 23
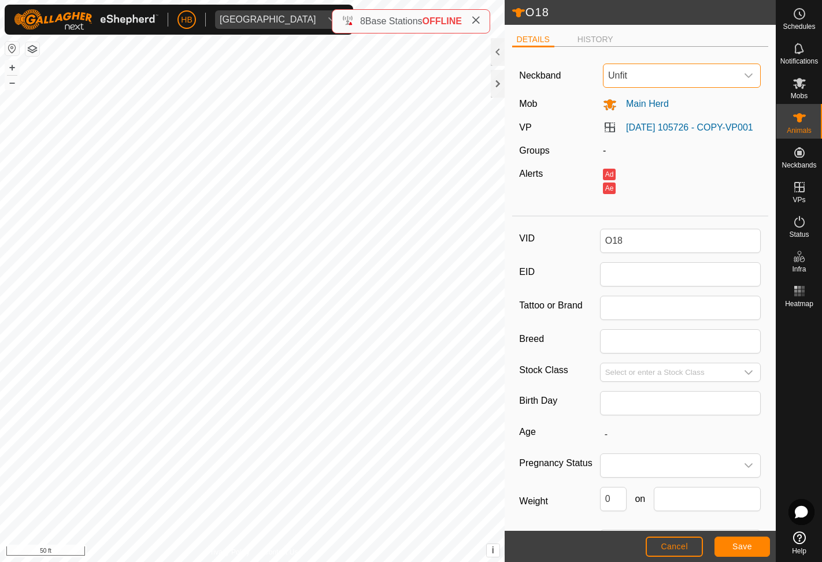
click at [589, 138] on span "Save" at bounding box center [742, 546] width 20 height 9
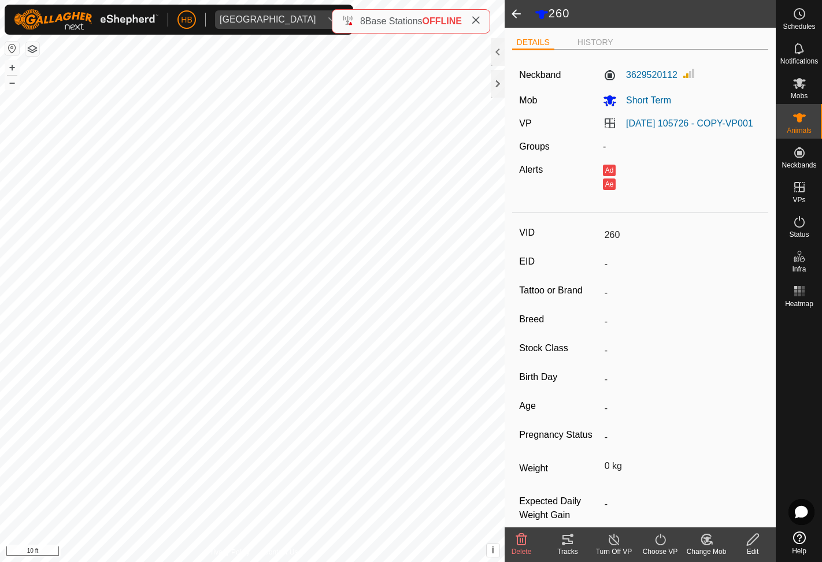
click at [589, 138] on div "Edit" at bounding box center [752, 552] width 46 height 10
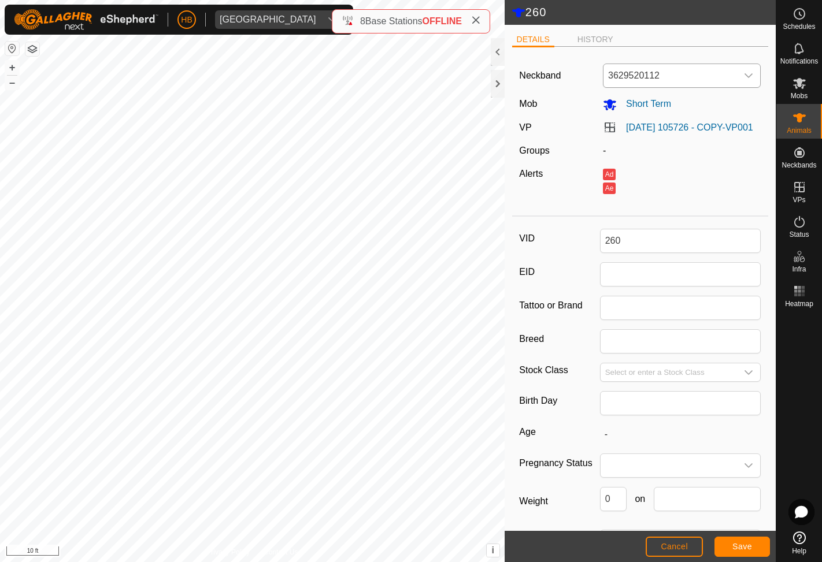
click at [589, 80] on span "3629520112" at bounding box center [669, 75] width 133 height 23
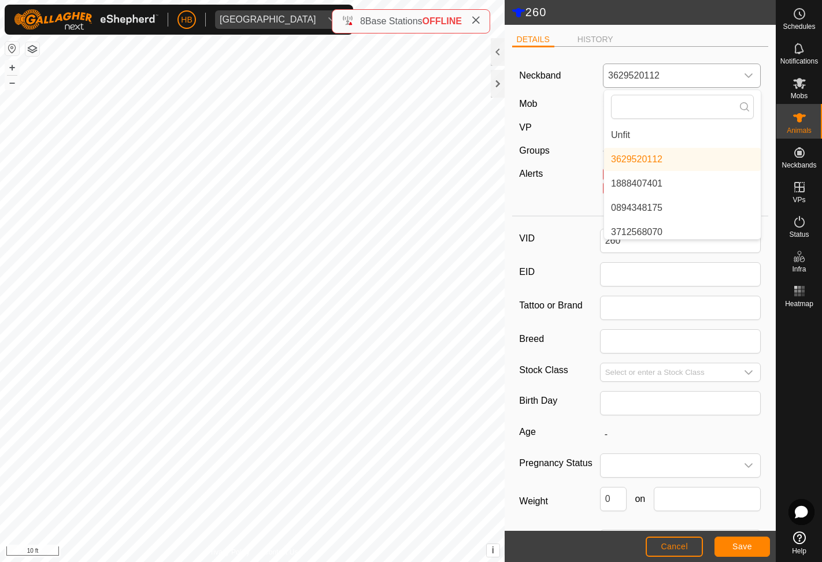
click at [589, 129] on li "Unfit" at bounding box center [682, 135] width 157 height 23
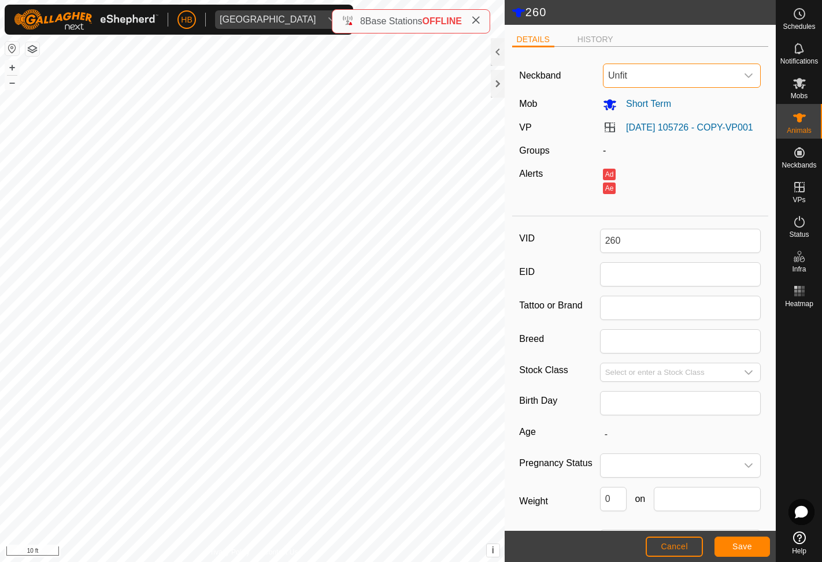
click at [589, 138] on span "Save" at bounding box center [742, 546] width 20 height 9
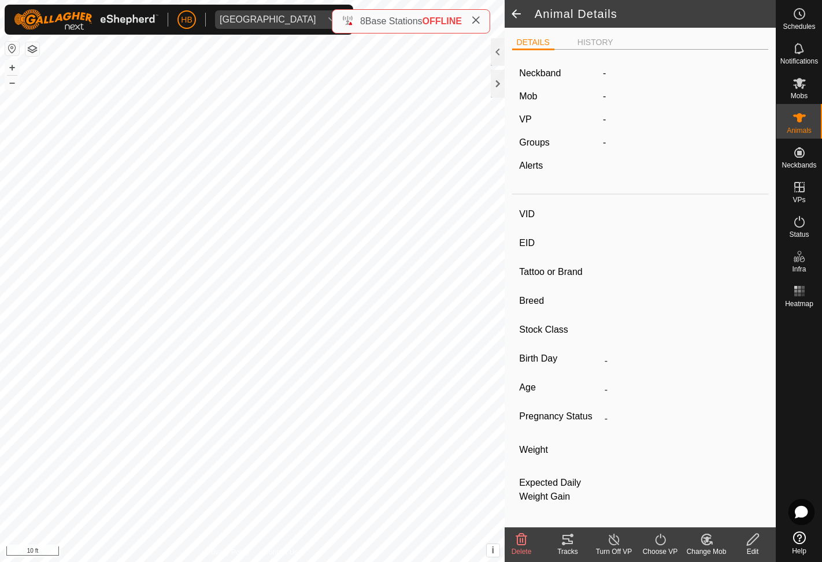
click at [589, 138] on div "Edit" at bounding box center [752, 552] width 46 height 10
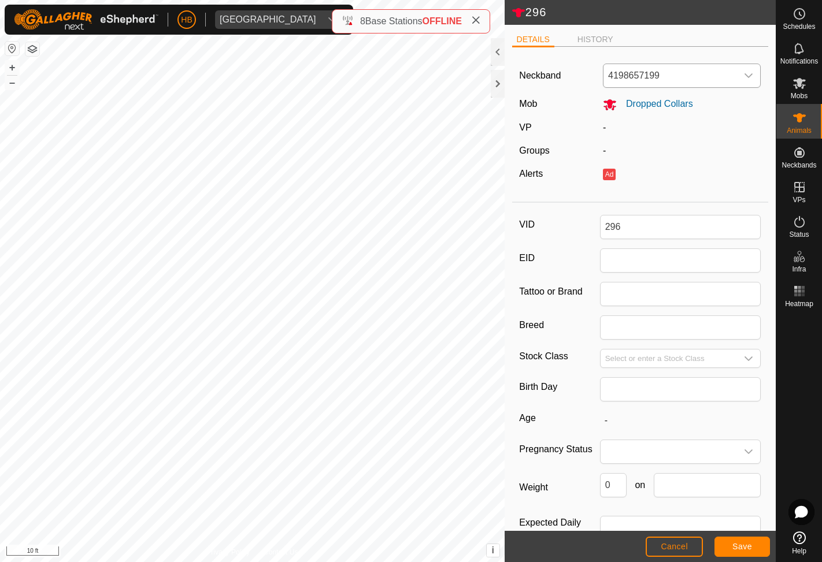
click at [589, 72] on span "4198657199" at bounding box center [669, 75] width 133 height 23
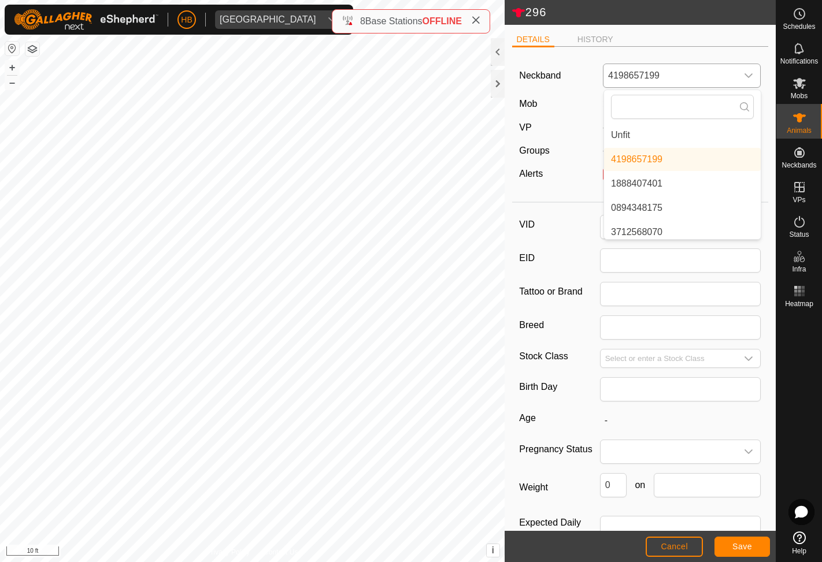
click at [589, 131] on li "Unfit" at bounding box center [682, 135] width 157 height 23
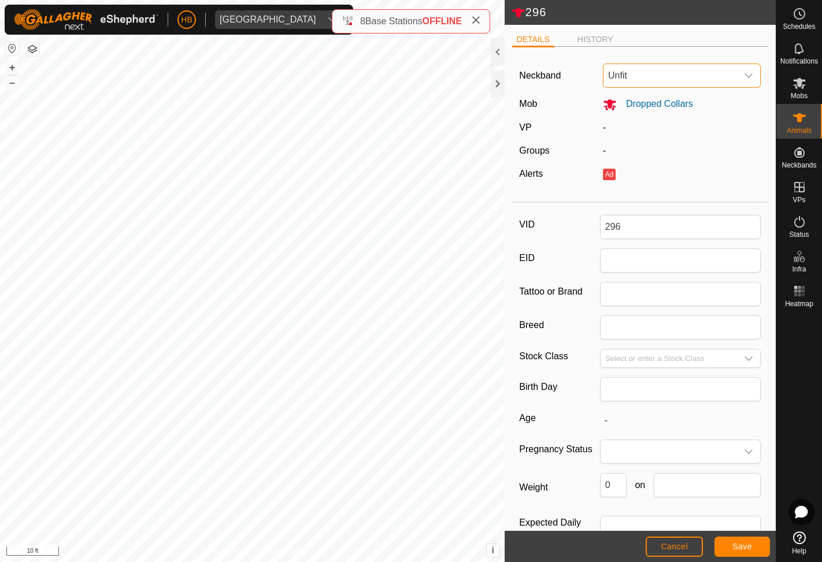
click at [589, 138] on button "Save" at bounding box center [741, 547] width 55 height 20
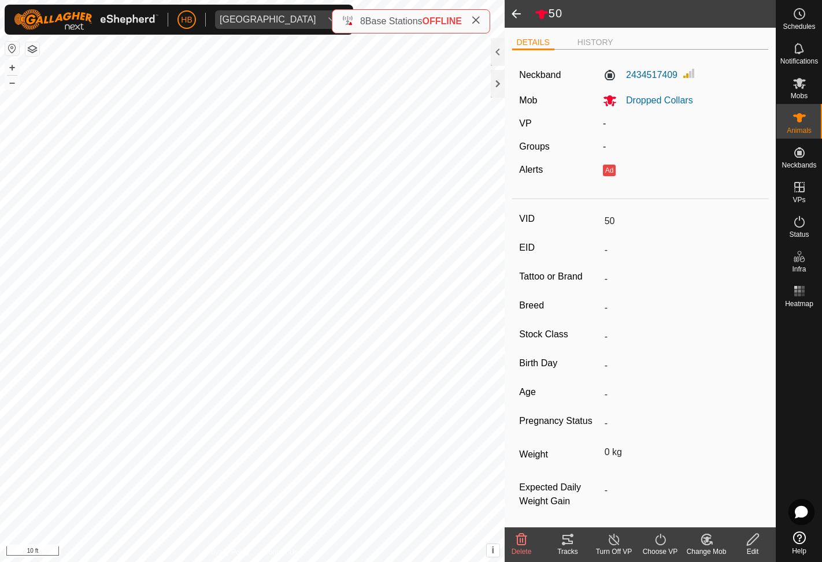
click at [589, 138] on edit-svg-icon at bounding box center [752, 540] width 46 height 14
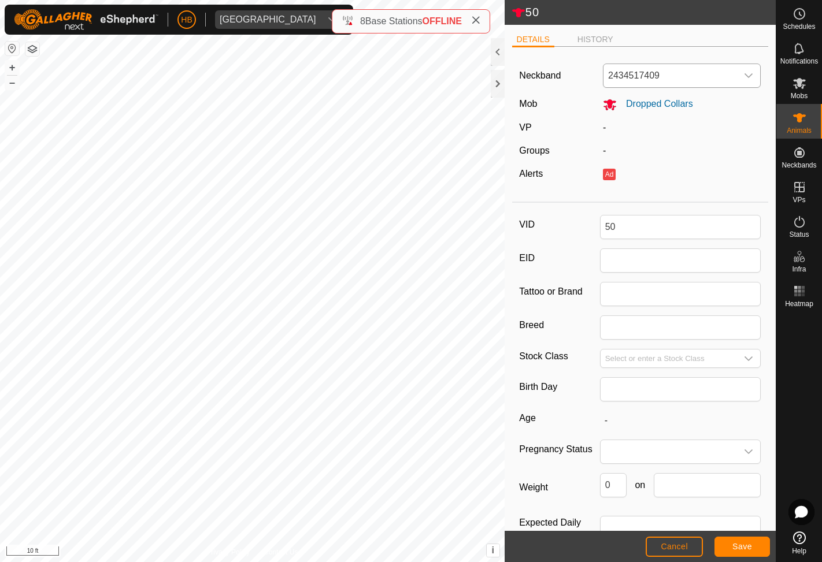
click at [589, 80] on span "2434517409" at bounding box center [669, 75] width 133 height 23
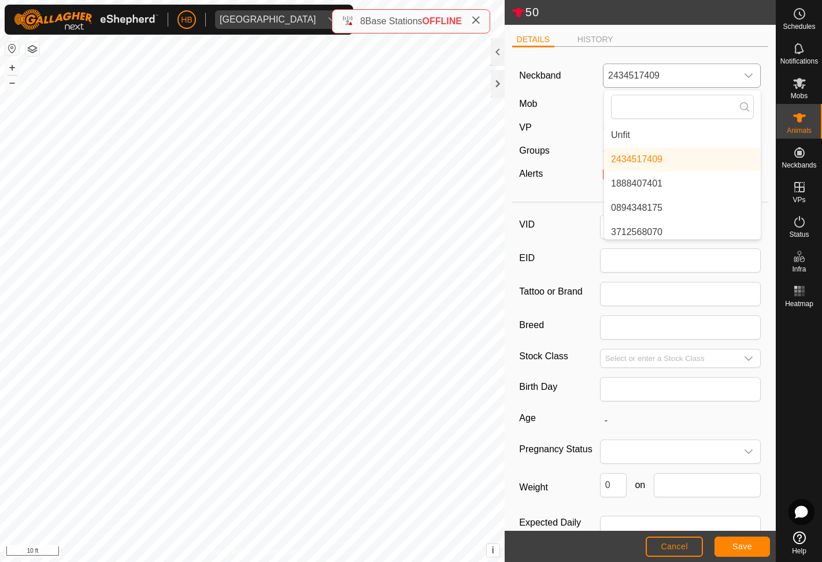
click at [589, 138] on li "Unfit" at bounding box center [682, 135] width 157 height 23
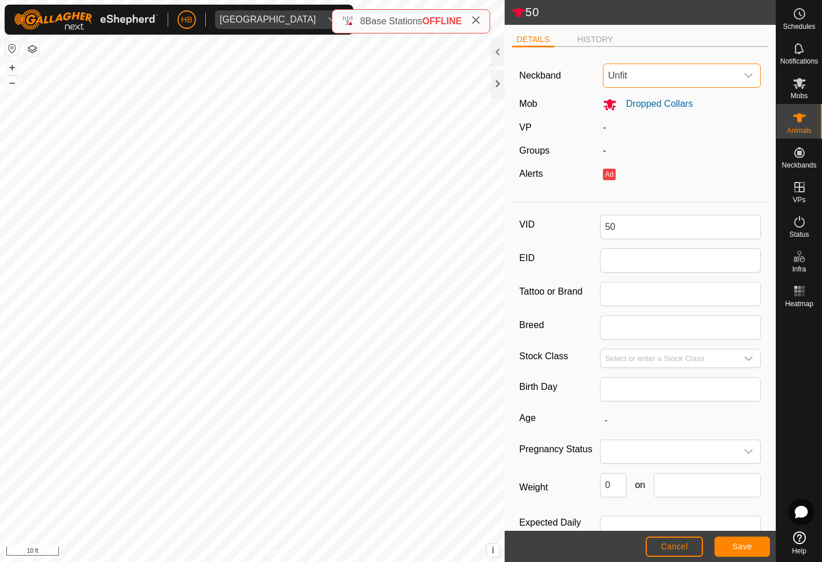
click at [589, 138] on button "Save" at bounding box center [741, 547] width 55 height 20
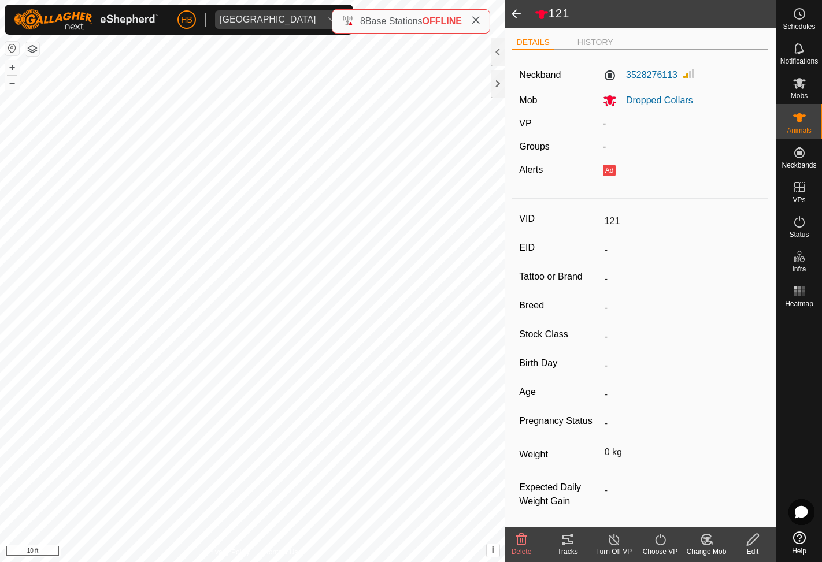
click at [589, 138] on div "Edit" at bounding box center [752, 545] width 46 height 35
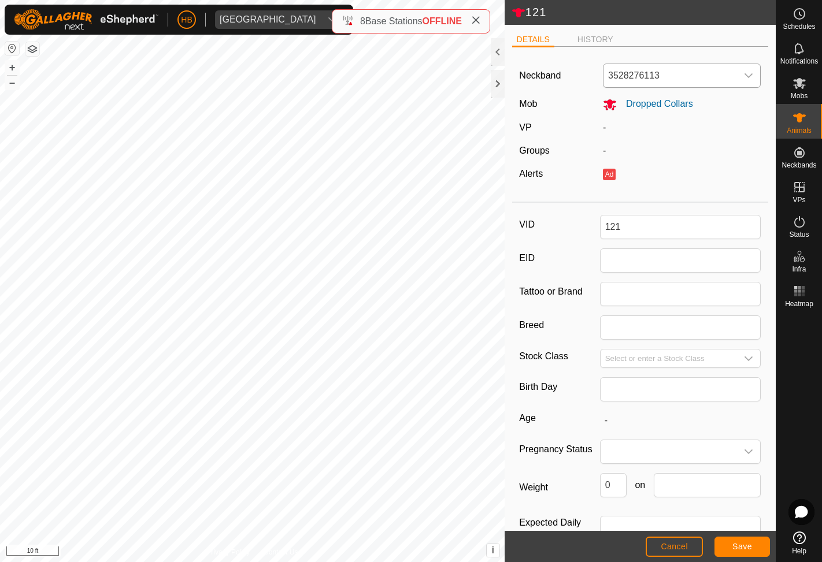
click at [589, 80] on span "3528276113" at bounding box center [669, 75] width 133 height 23
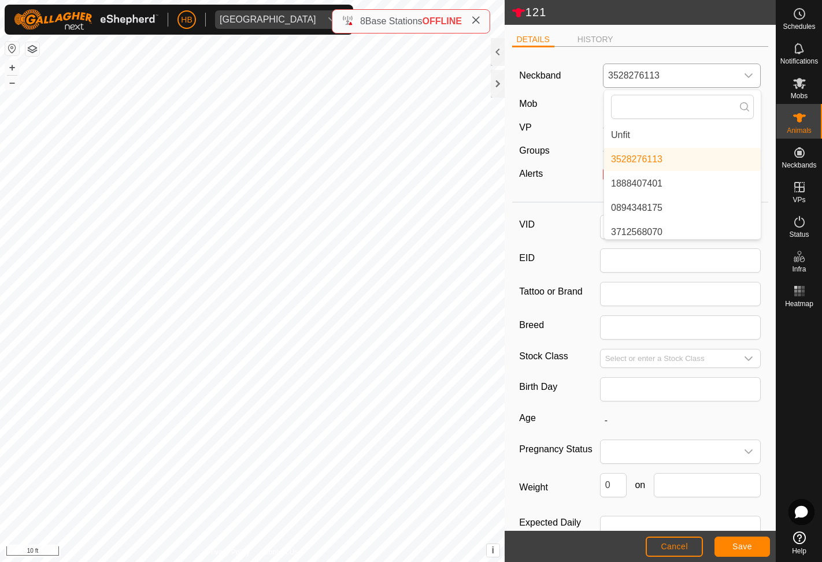
click at [589, 138] on li "Unfit" at bounding box center [682, 135] width 157 height 23
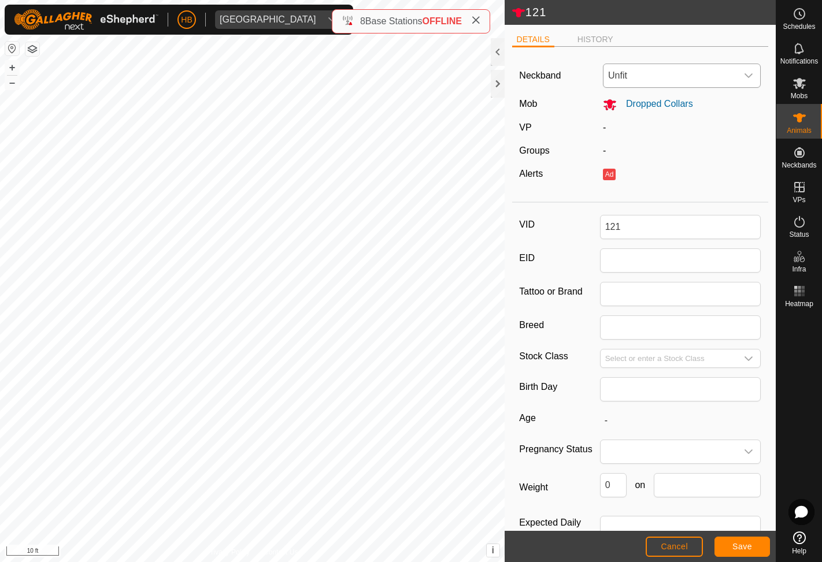
click at [589, 138] on button "Save" at bounding box center [741, 547] width 55 height 20
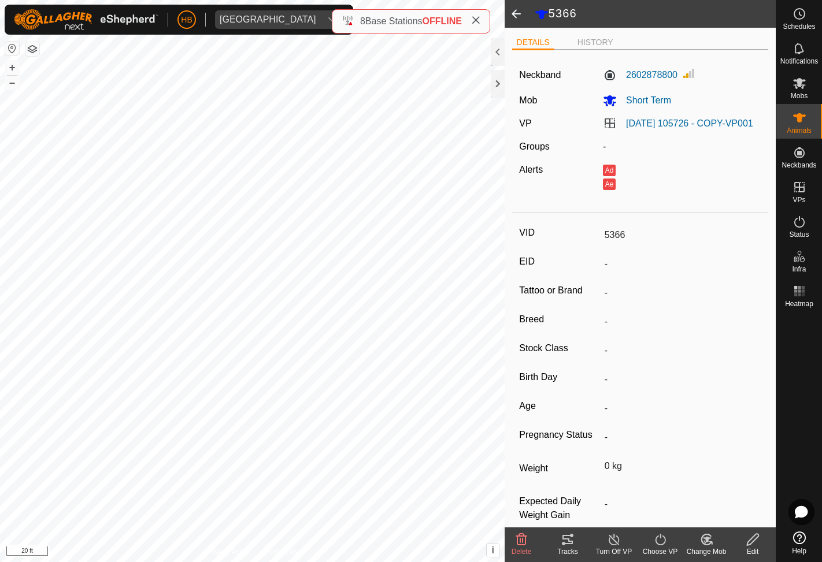
click at [589, 138] on div "Edit" at bounding box center [752, 552] width 46 height 10
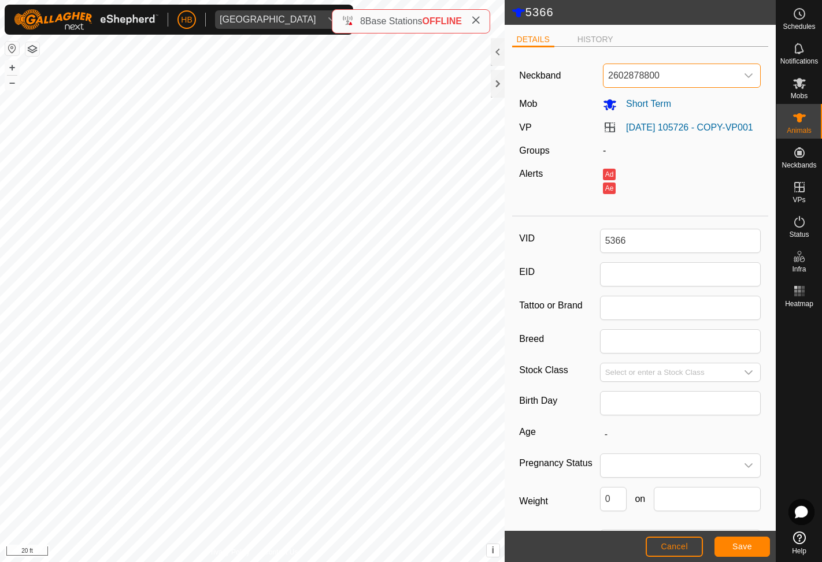
click at [589, 80] on span "2602878800" at bounding box center [669, 75] width 133 height 23
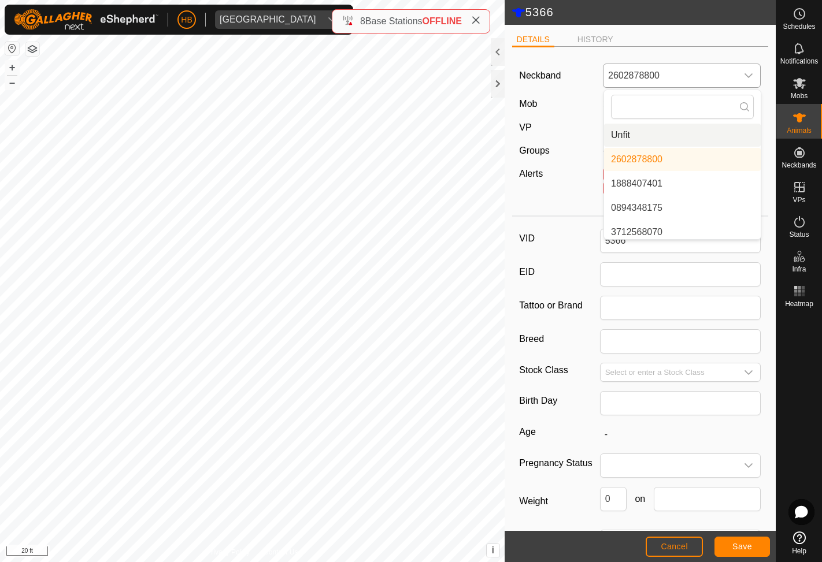
click at [589, 134] on li "Unfit" at bounding box center [682, 135] width 157 height 23
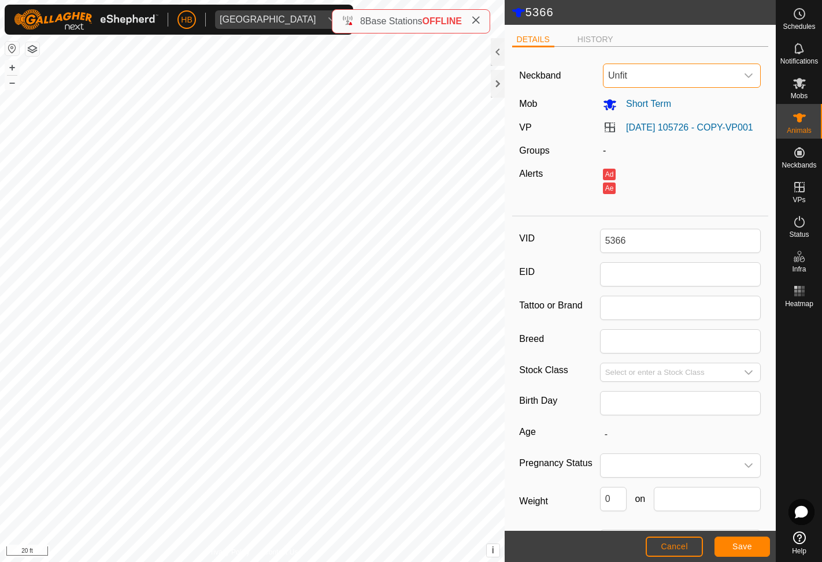
click at [589, 138] on button "Save" at bounding box center [741, 547] width 55 height 20
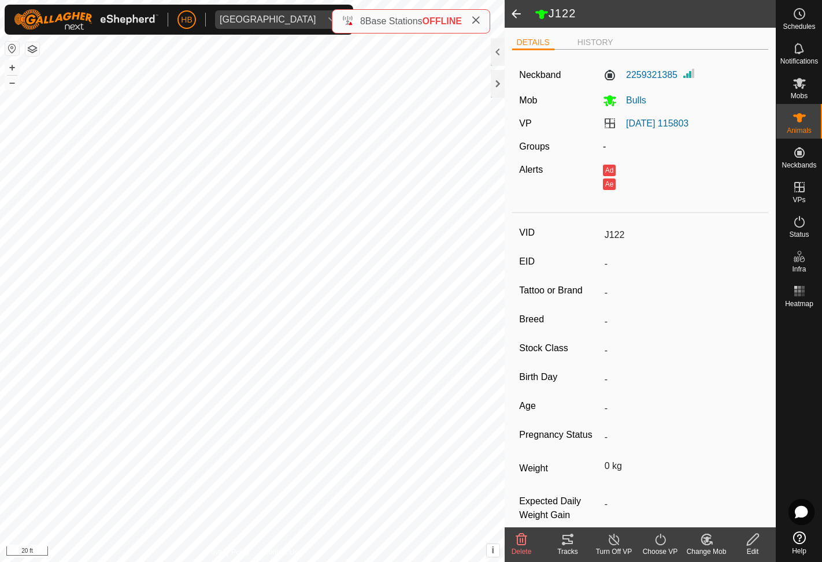
click at [589, 138] on icon at bounding box center [752, 540] width 14 height 14
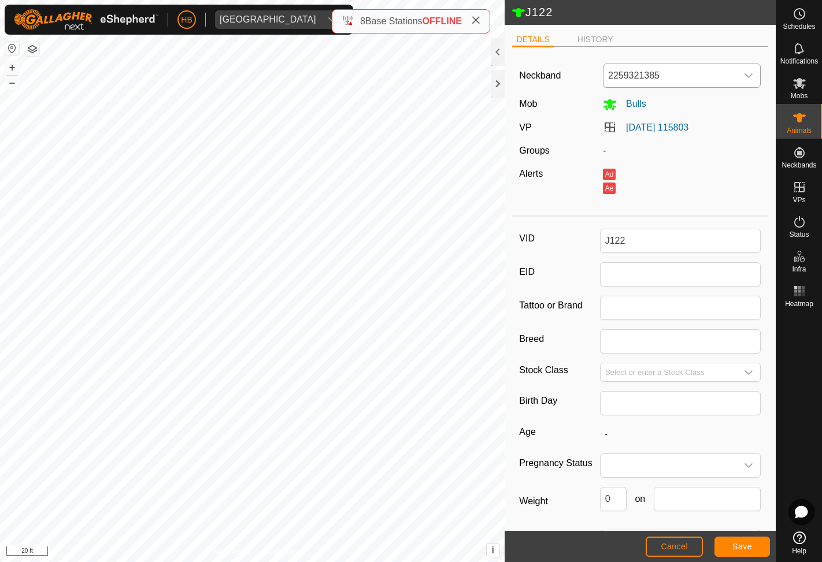
click at [589, 70] on span "2259321385" at bounding box center [669, 75] width 133 height 23
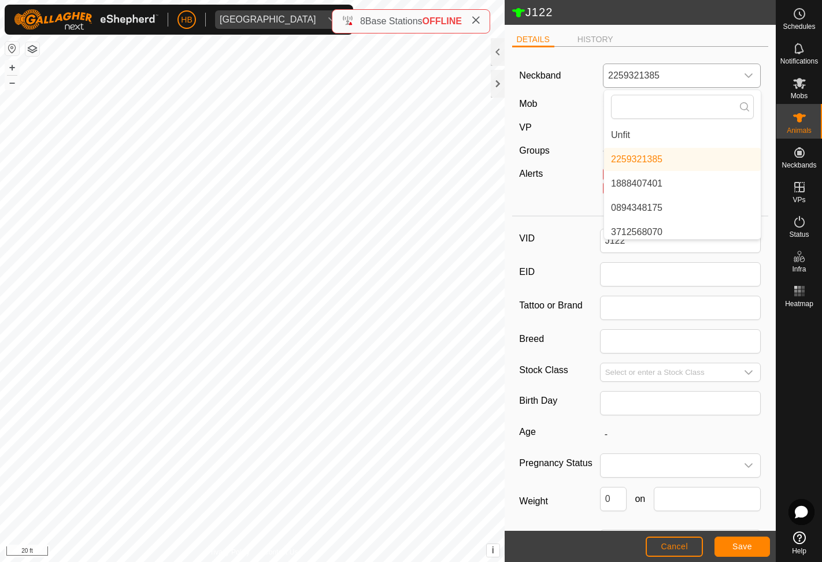
click at [589, 127] on li "Unfit" at bounding box center [682, 135] width 157 height 23
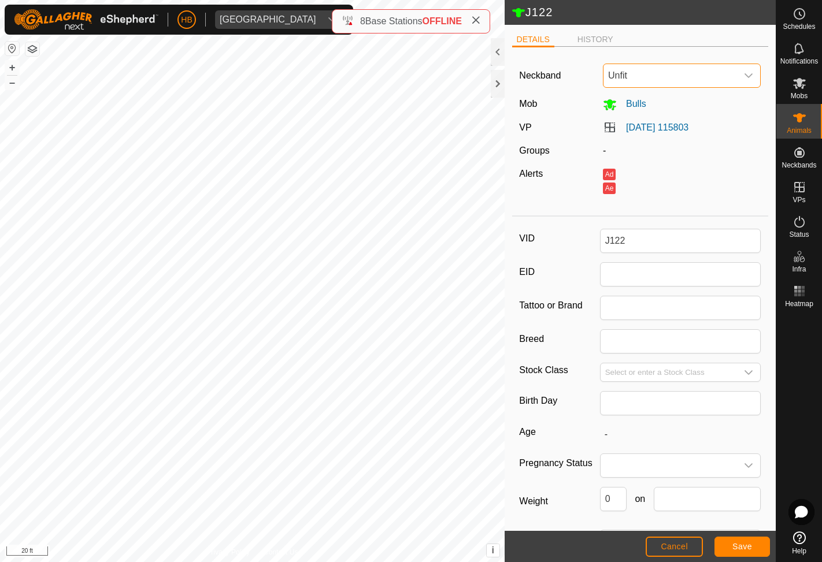
click at [589, 138] on span "Save" at bounding box center [742, 546] width 20 height 9
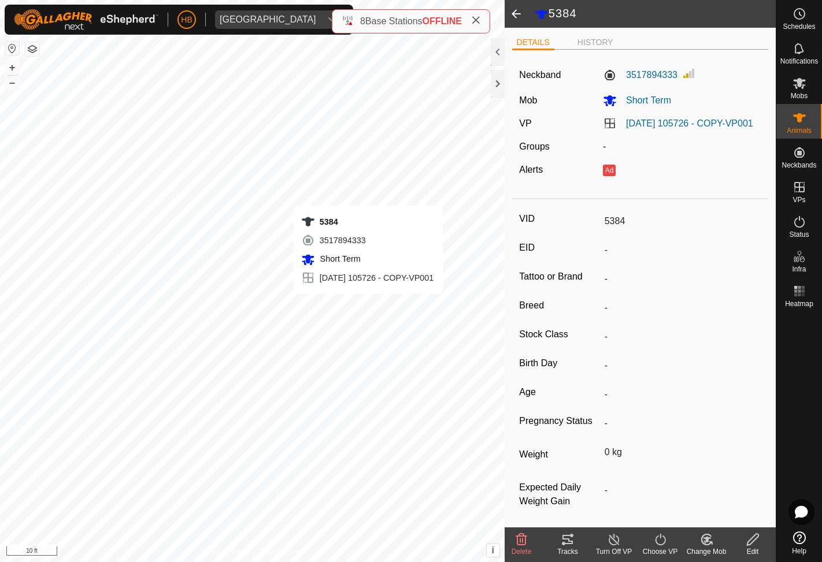
click at [589, 138] on icon at bounding box center [752, 540] width 14 height 14
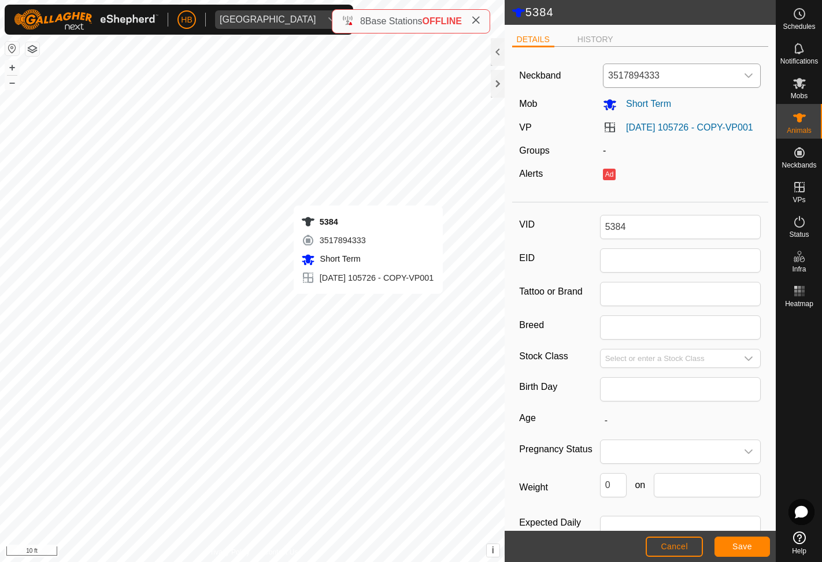
click at [589, 87] on p-select "3517894333" at bounding box center [682, 76] width 158 height 24
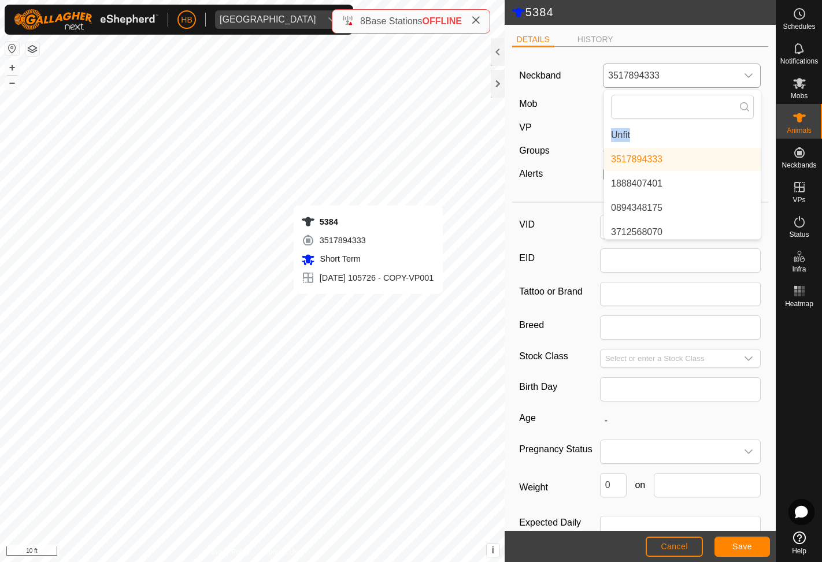
click at [589, 125] on li "Unfit" at bounding box center [682, 135] width 157 height 23
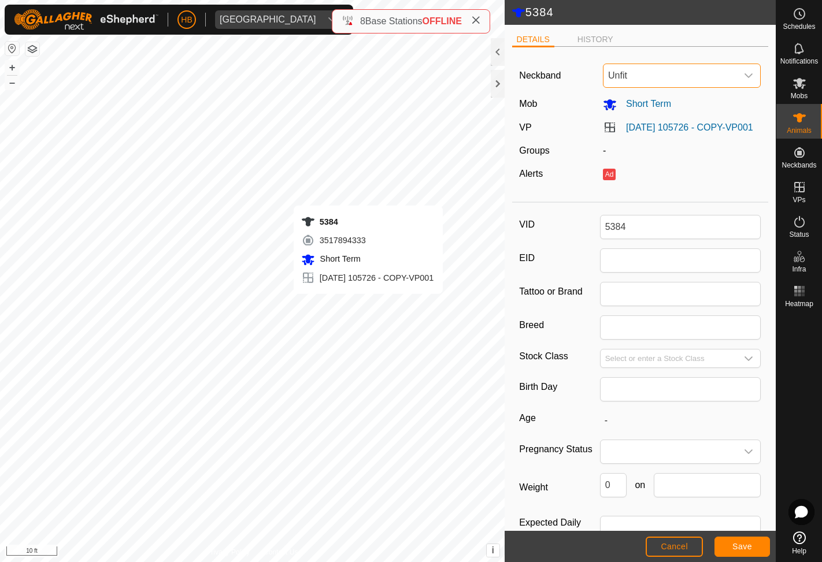
click at [589, 138] on footer "Cancel Save" at bounding box center [639, 546] width 271 height 31
click at [589, 138] on span "Save" at bounding box center [742, 546] width 20 height 9
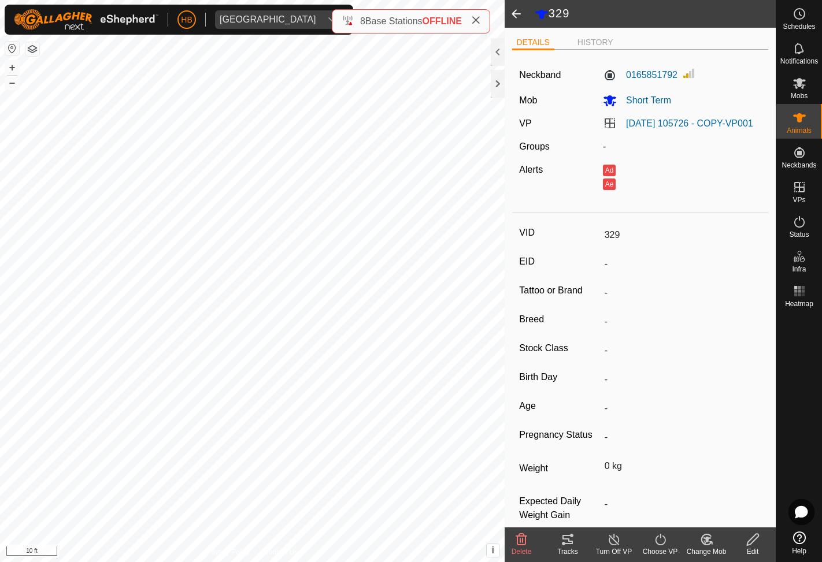
click at [589, 138] on icon at bounding box center [753, 540] width 12 height 12
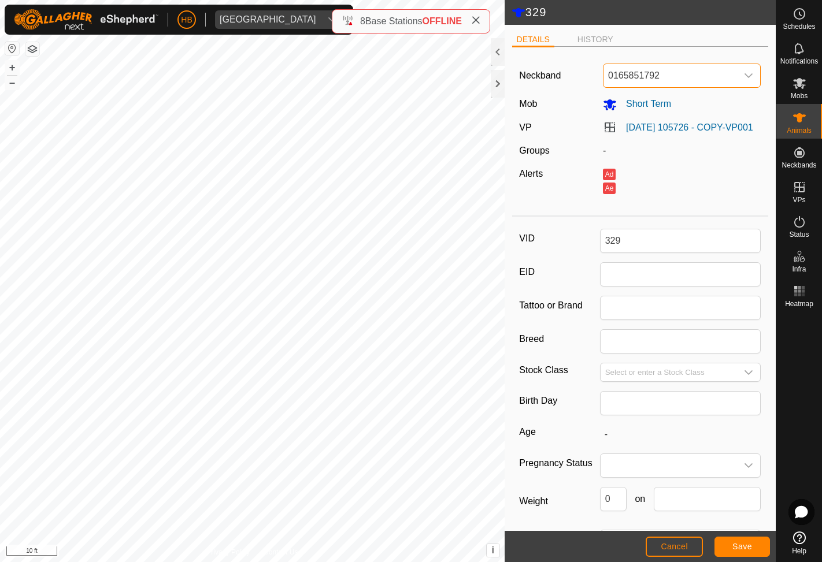
click at [589, 77] on span "0165851792" at bounding box center [669, 75] width 133 height 23
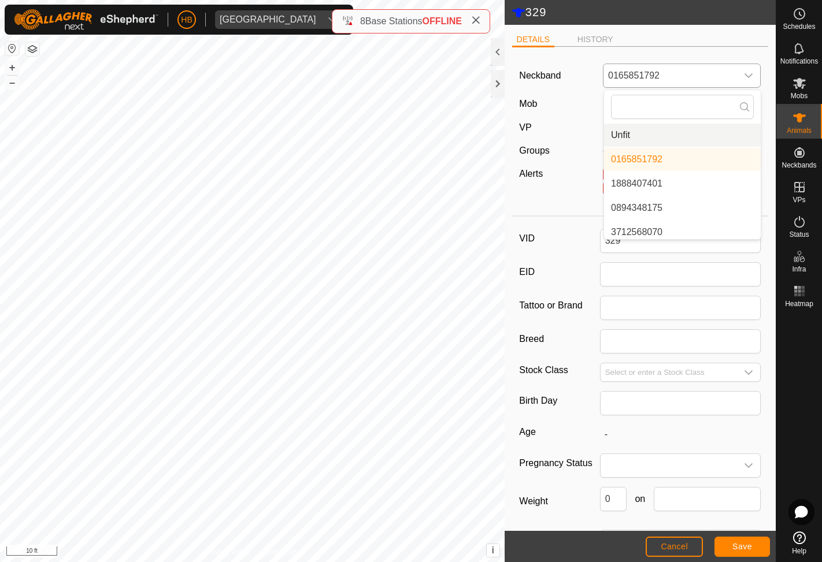
click at [589, 133] on li "Unfit" at bounding box center [682, 135] width 157 height 23
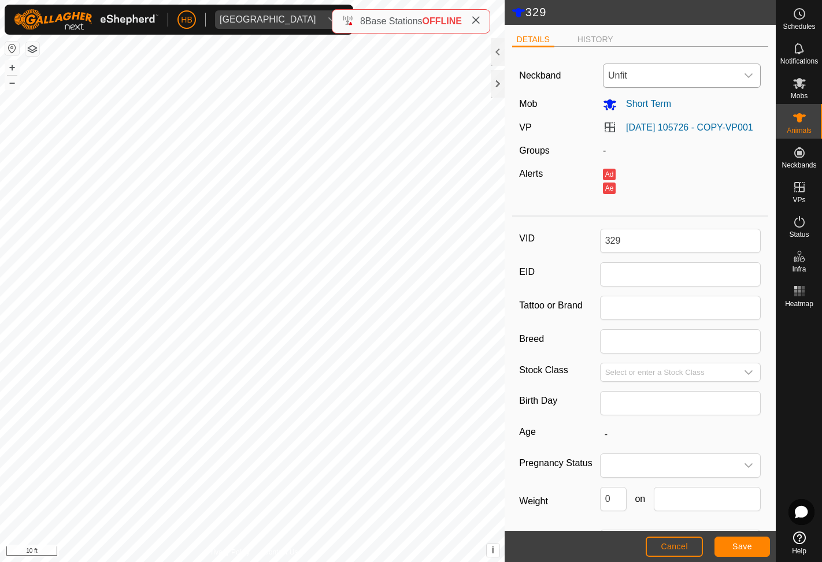
click at [589, 138] on span "Save" at bounding box center [742, 546] width 20 height 9
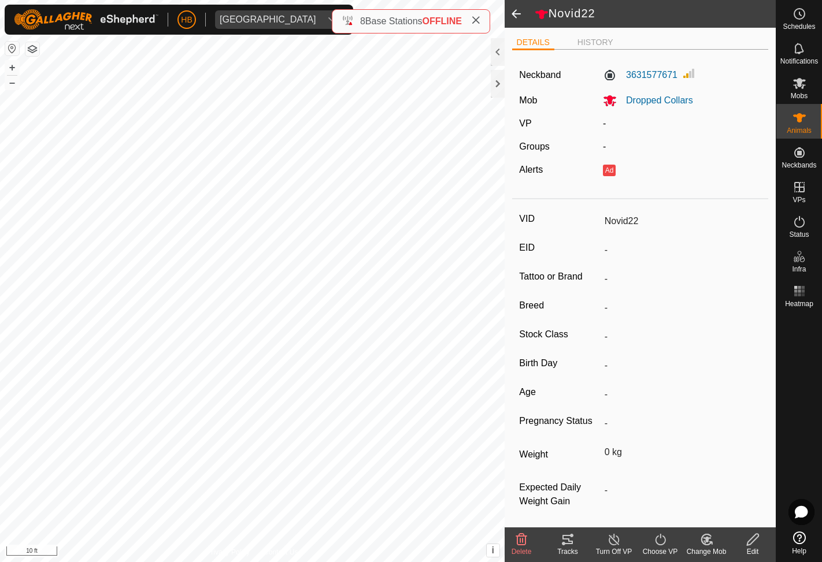
click at [589, 138] on div "Edit" at bounding box center [752, 552] width 46 height 10
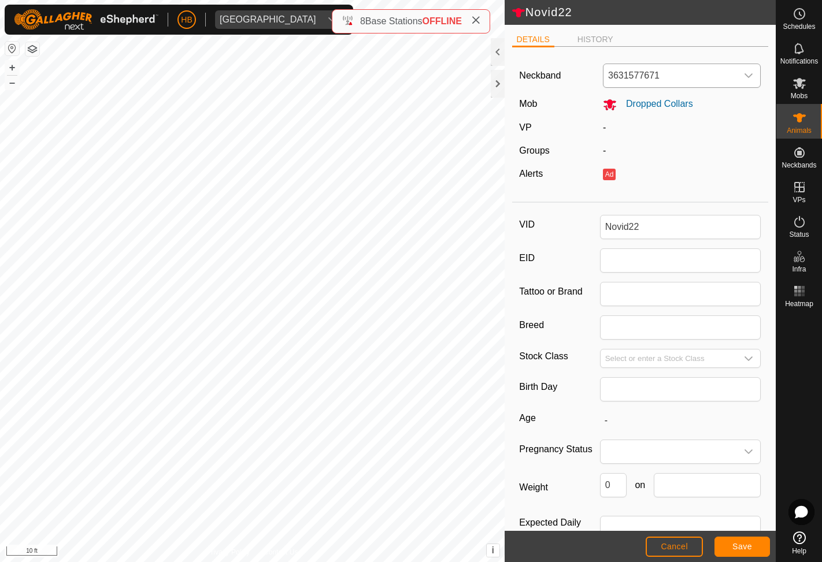
click at [589, 79] on span "3631577671" at bounding box center [669, 75] width 133 height 23
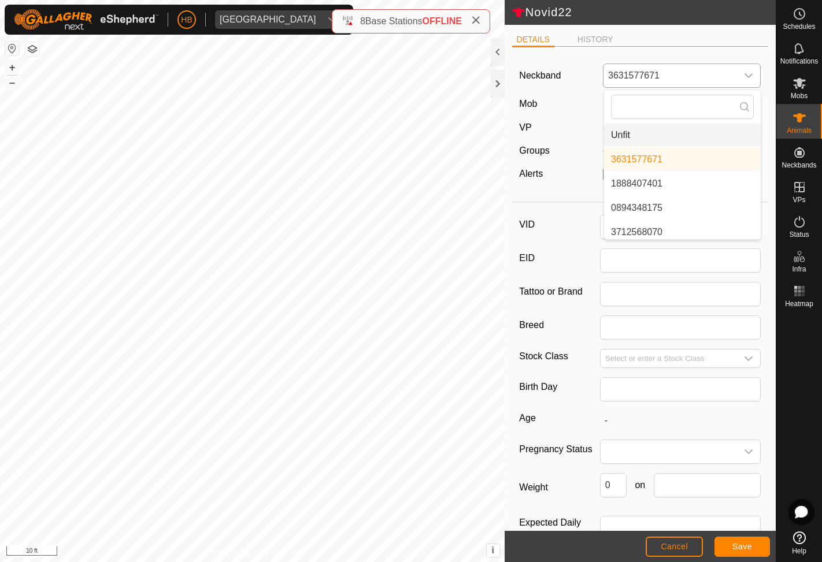
click at [589, 136] on li "Unfit" at bounding box center [682, 135] width 157 height 23
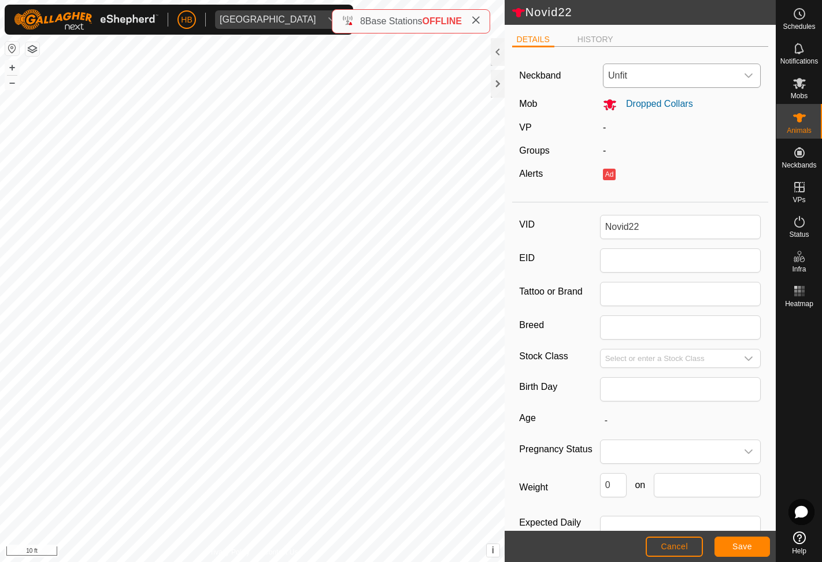
click at [589, 138] on button "Save" at bounding box center [741, 547] width 55 height 20
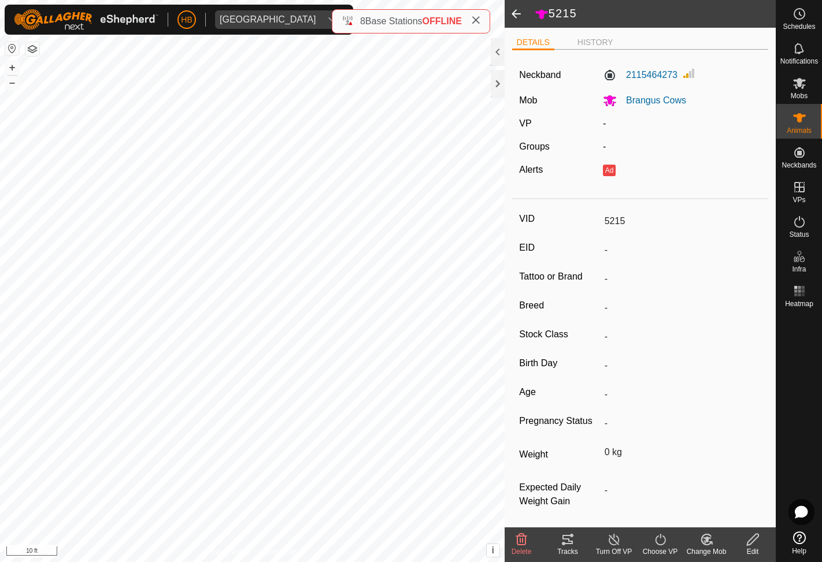
click at [589, 138] on div "Edit" at bounding box center [752, 552] width 46 height 10
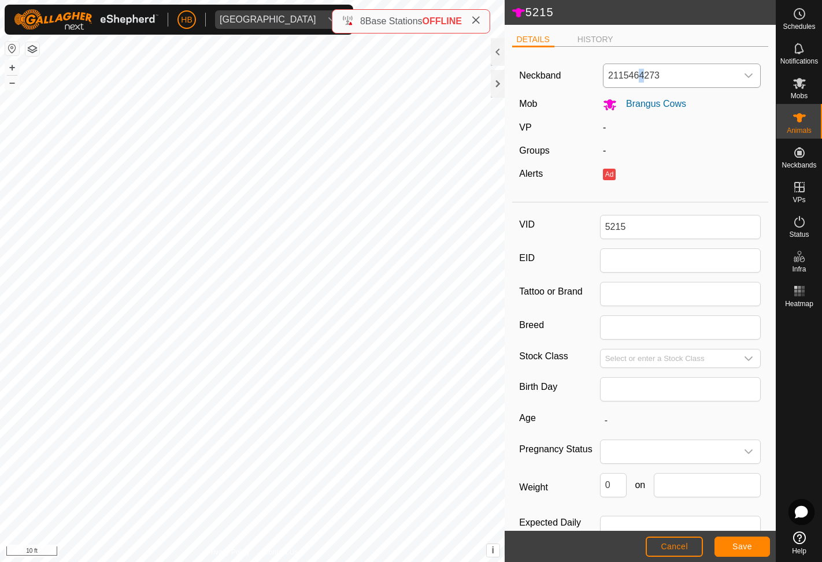
click at [589, 74] on span "2115464273" at bounding box center [669, 75] width 133 height 23
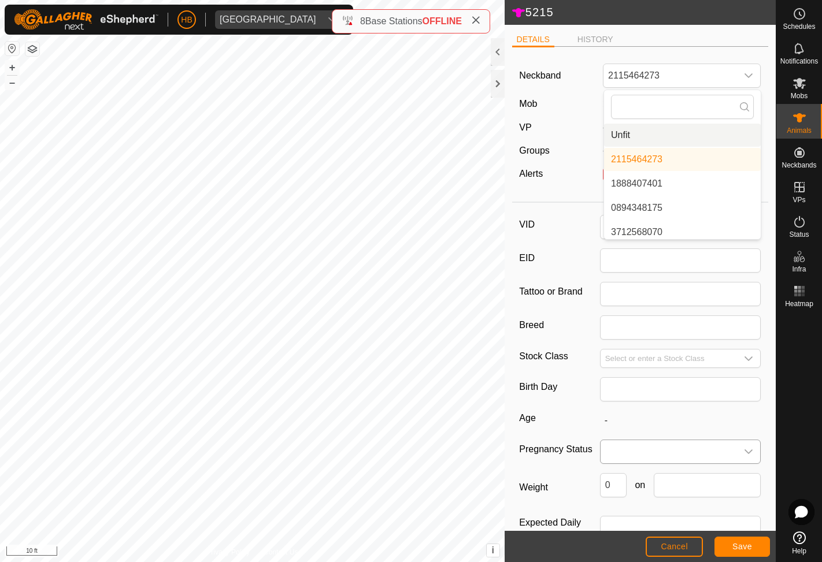
click at [589, 137] on li "Unfit" at bounding box center [682, 135] width 157 height 23
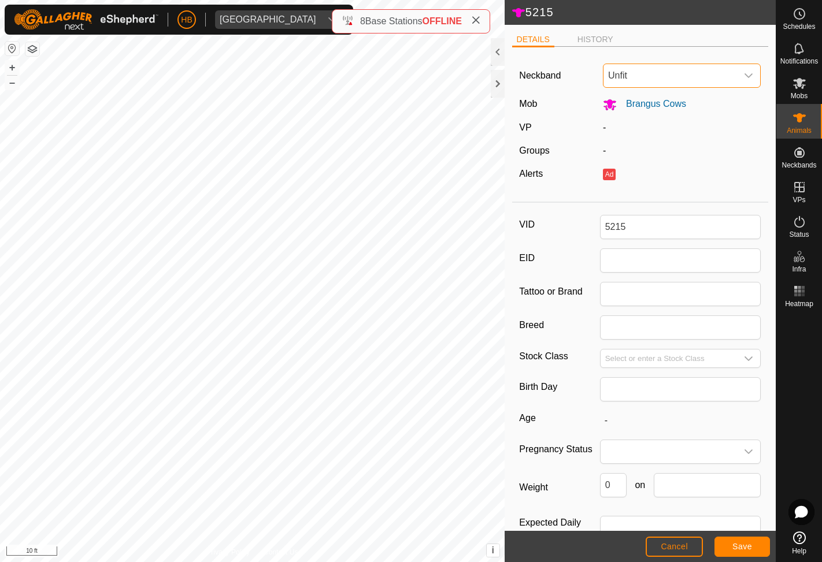
click at [589, 138] on button "Save" at bounding box center [741, 547] width 55 height 20
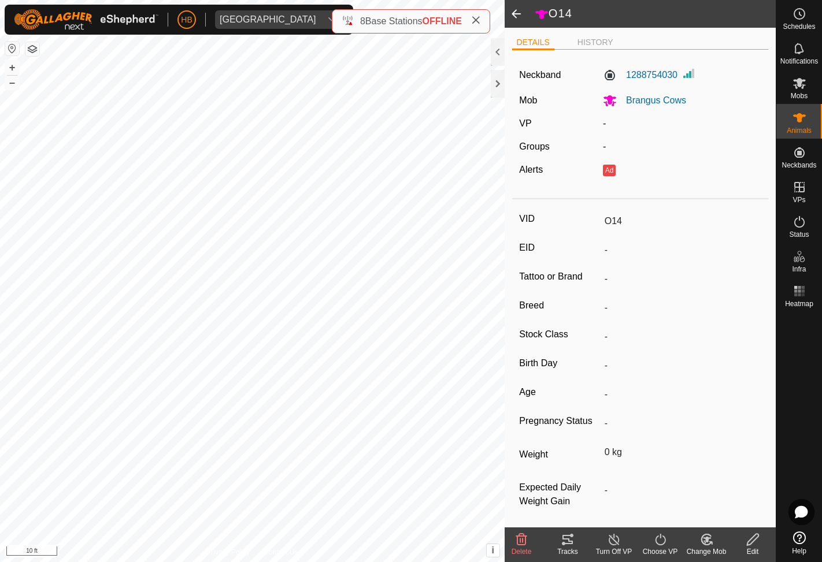
click at [589, 138] on icon at bounding box center [752, 540] width 14 height 14
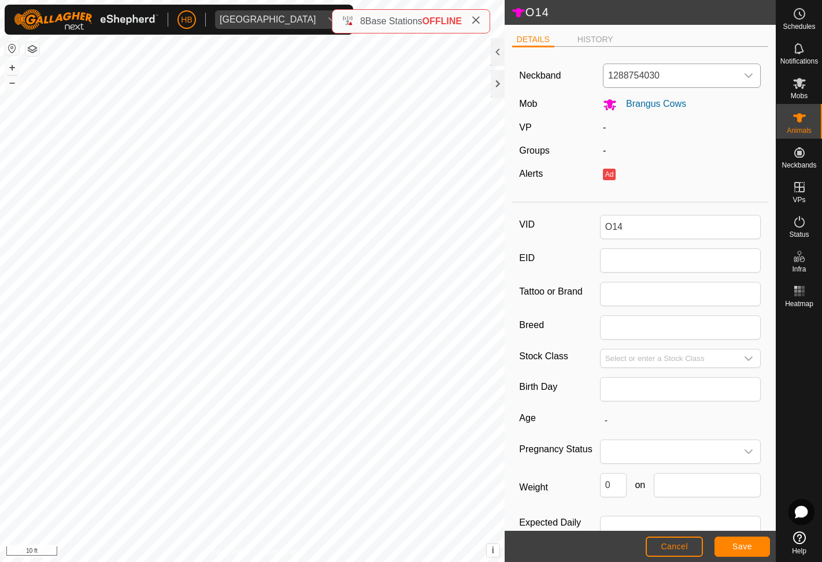
click at [589, 66] on span "1288754030" at bounding box center [669, 75] width 133 height 23
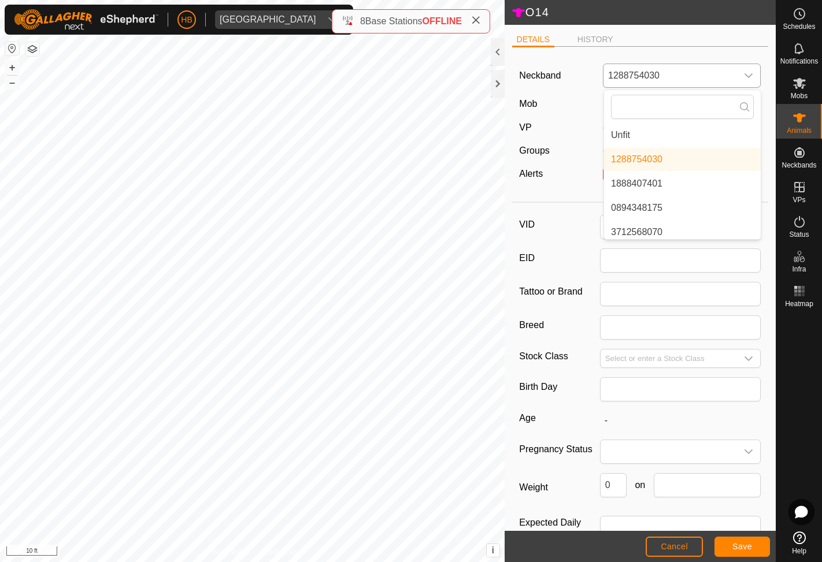
click at [589, 136] on li "Unfit" at bounding box center [682, 135] width 157 height 23
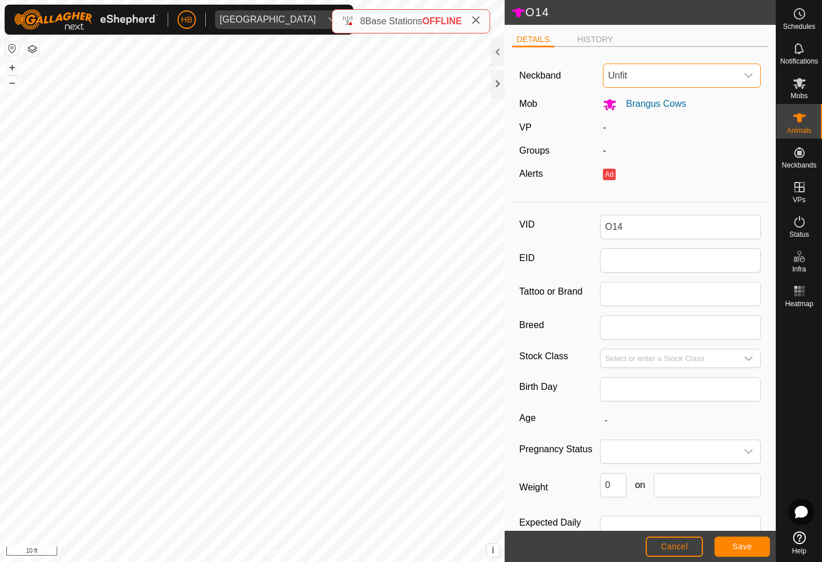
click at [589, 138] on button "Save" at bounding box center [741, 547] width 55 height 20
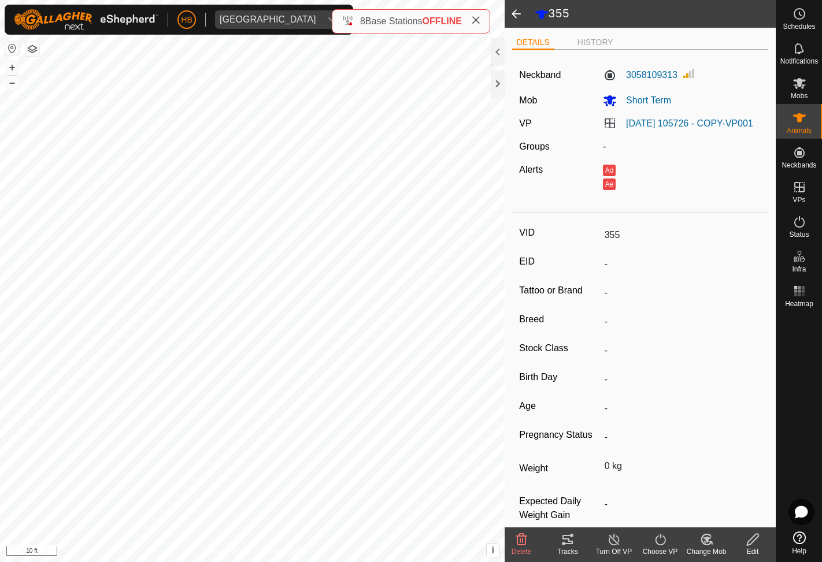
click at [589, 138] on div "Edit" at bounding box center [752, 552] width 46 height 10
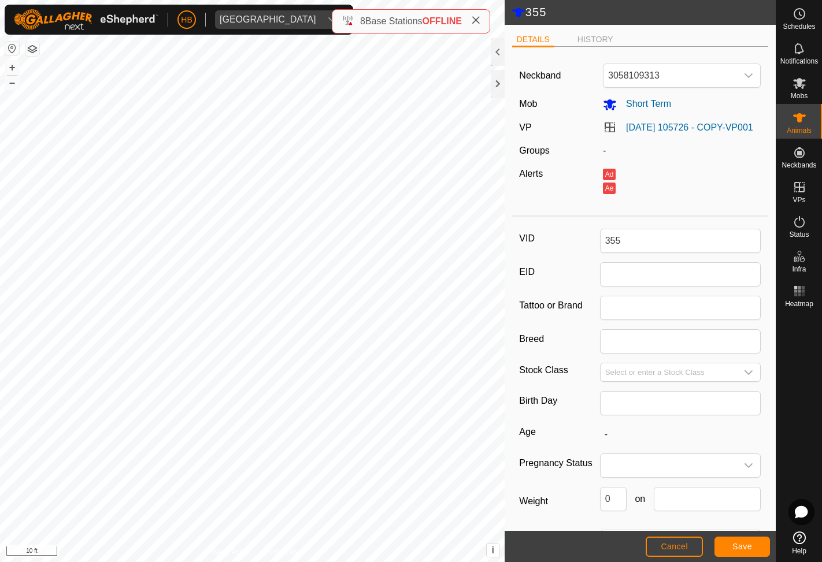
click at [589, 62] on div "Neckband 3058109313 Mob Short Term VP 2025-08-11 105726 - COPY-VP001 Groups - A…" at bounding box center [640, 133] width 257 height 155
click at [589, 73] on span "3058109313" at bounding box center [669, 75] width 133 height 23
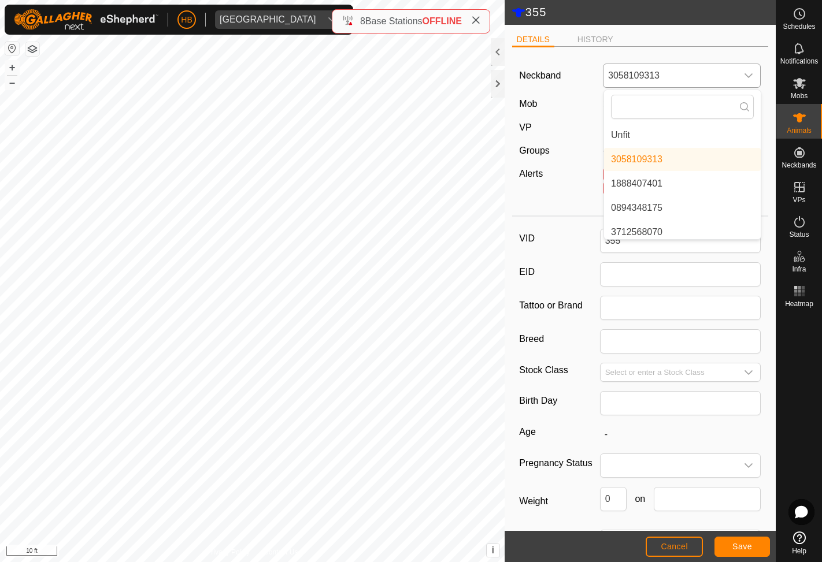
click at [589, 132] on li "Unfit" at bounding box center [682, 135] width 157 height 23
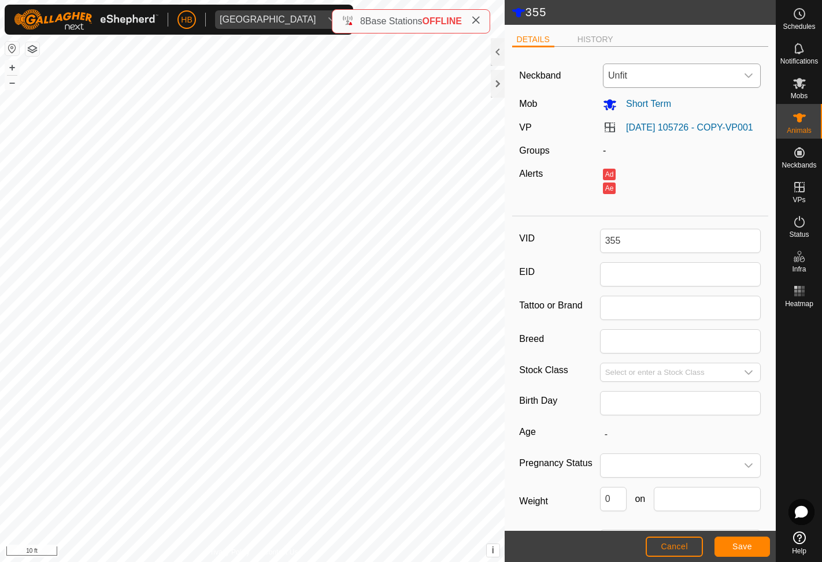
click at [589, 138] on button "Save" at bounding box center [741, 547] width 55 height 20
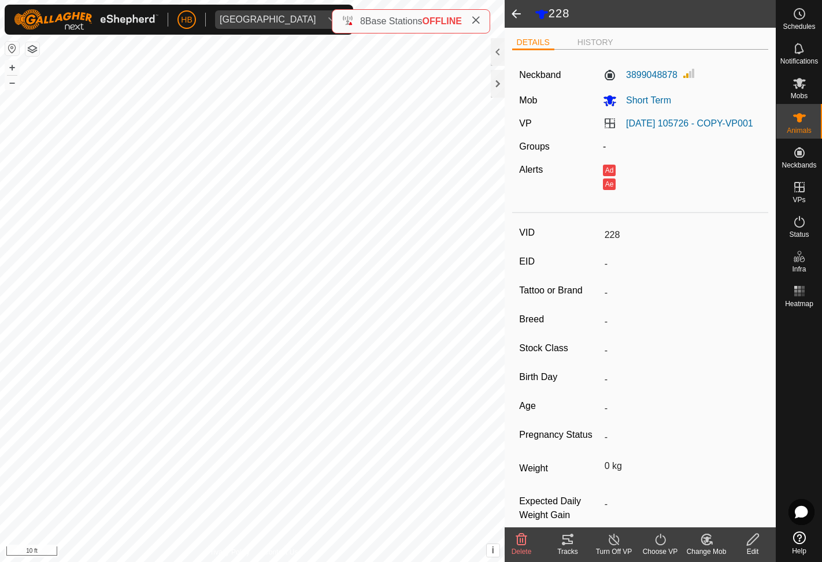
click at [589, 138] on div "Edit" at bounding box center [752, 552] width 46 height 10
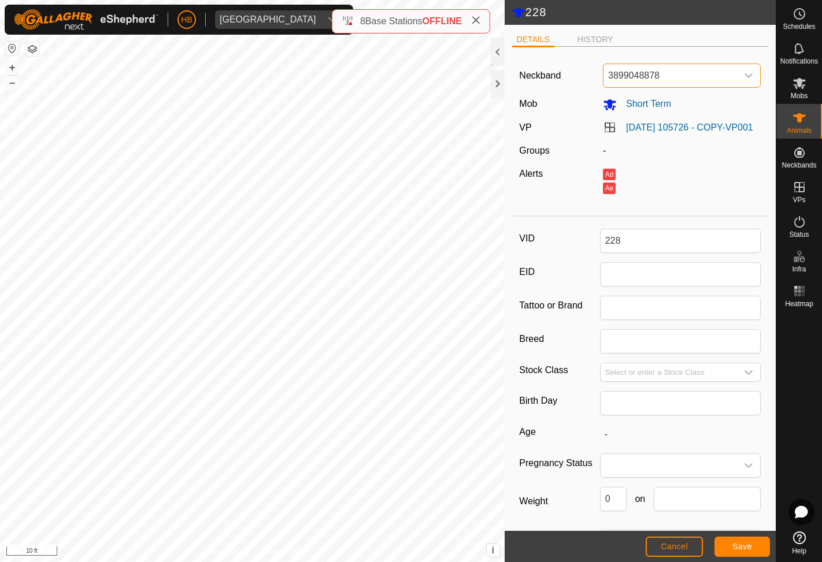
click at [589, 66] on span "3899048878" at bounding box center [669, 75] width 133 height 23
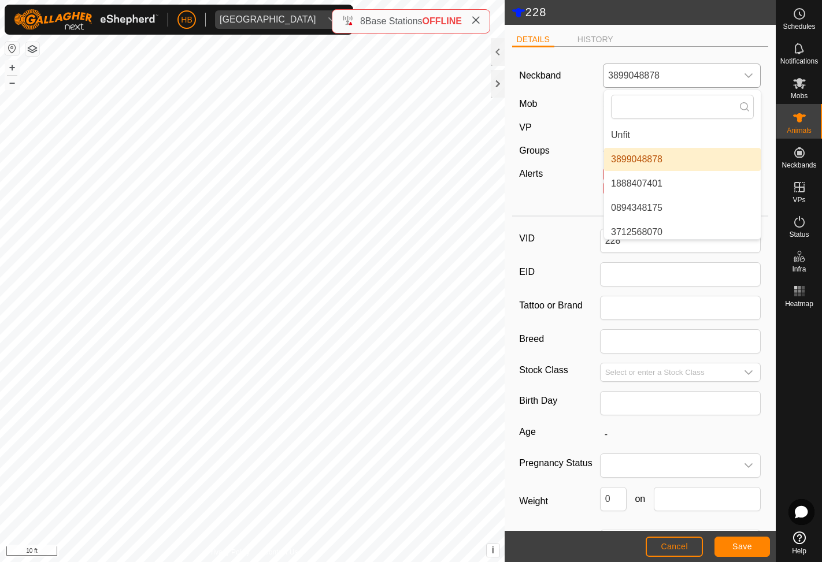
click at [589, 130] on li "Unfit" at bounding box center [682, 135] width 157 height 23
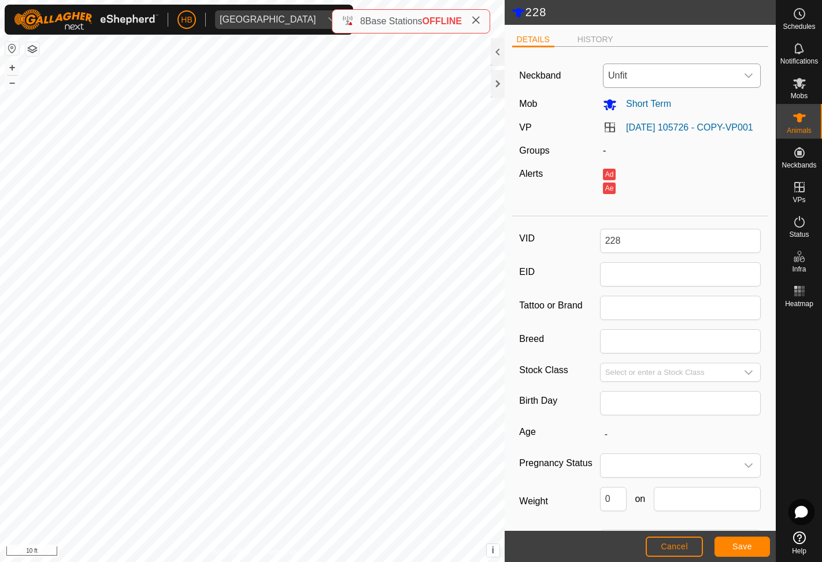
click at [589, 138] on span "Save" at bounding box center [742, 546] width 20 height 9
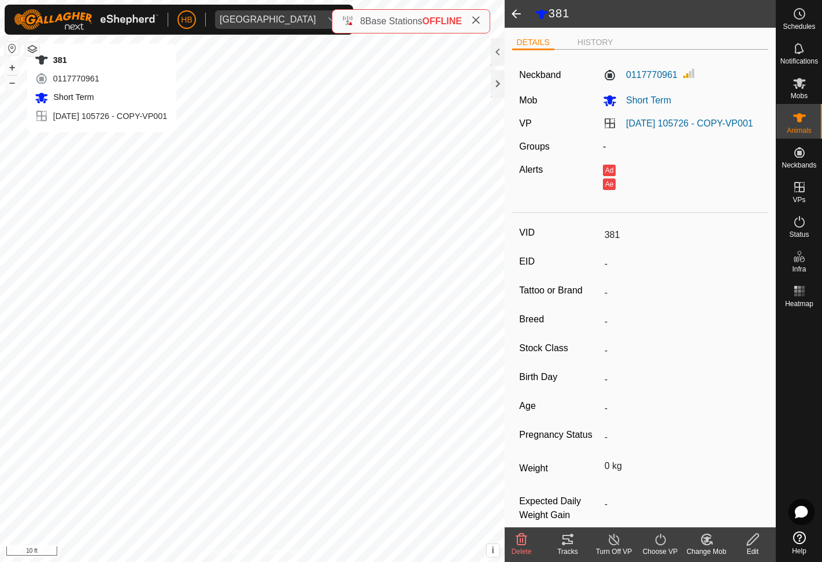
click at [589, 138] on div "Edit" at bounding box center [752, 552] width 46 height 10
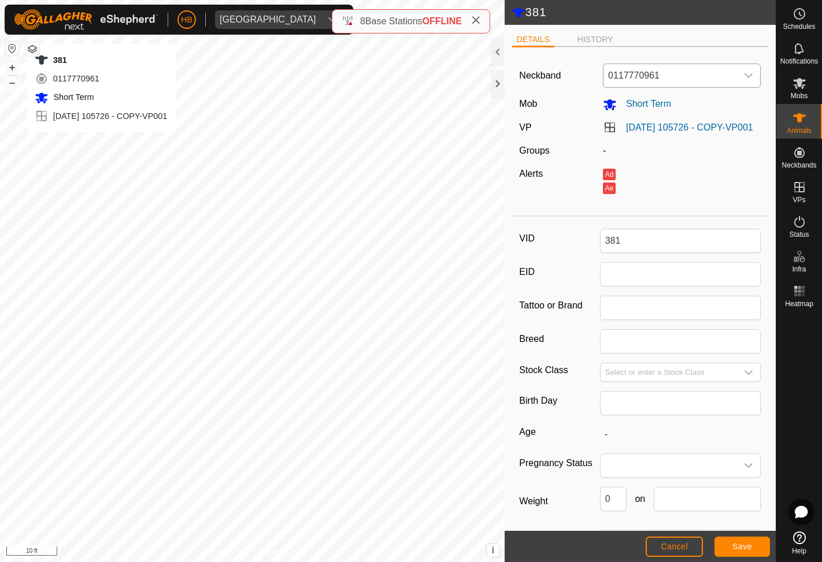
click at [589, 85] on span "0117770961" at bounding box center [669, 75] width 133 height 23
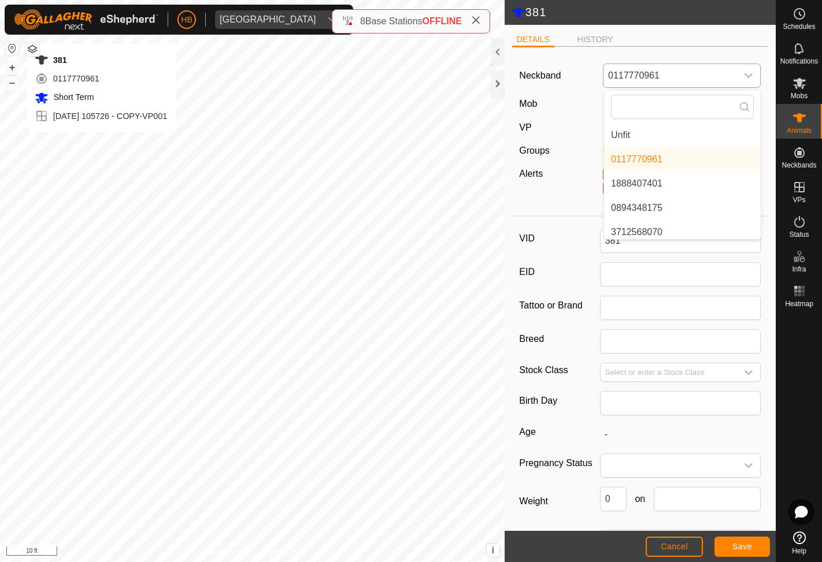
click at [589, 136] on li "Unfit" at bounding box center [682, 135] width 157 height 23
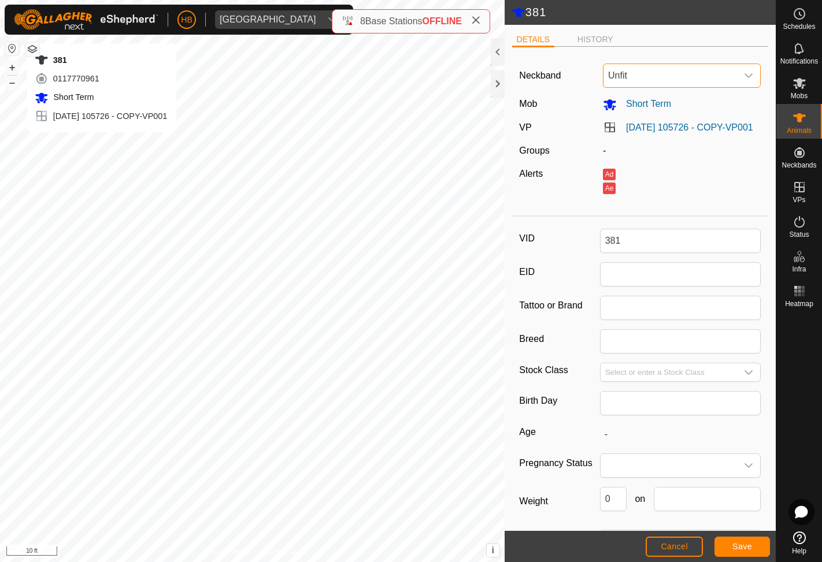
click at [589, 138] on button "Save" at bounding box center [741, 547] width 55 height 20
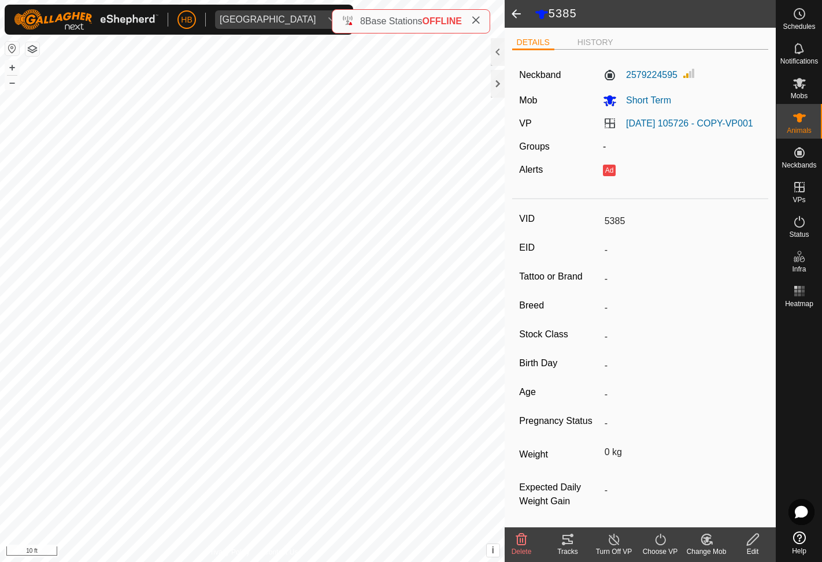
click at [589, 138] on div "Edit" at bounding box center [752, 552] width 46 height 10
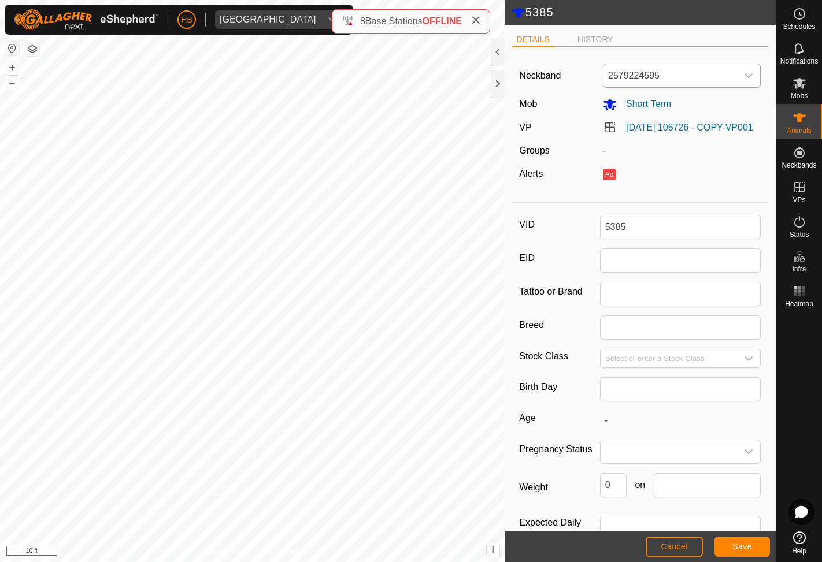
click at [589, 73] on span "2579224595" at bounding box center [669, 75] width 133 height 23
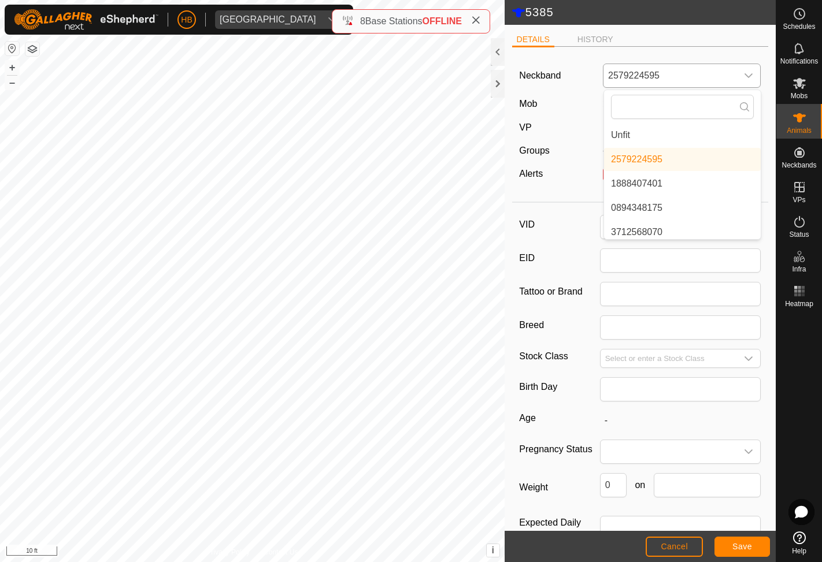
click at [589, 138] on li "Unfit" at bounding box center [682, 135] width 157 height 23
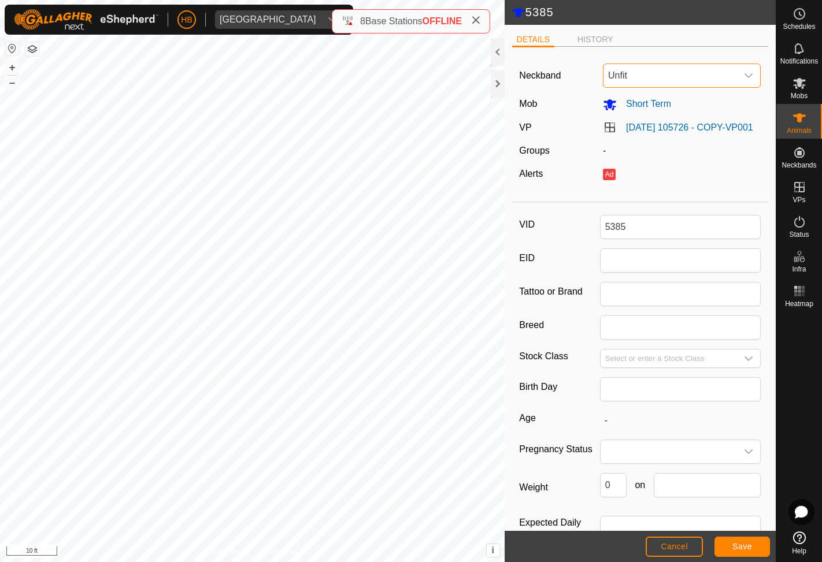
click at [589, 138] on button "Save" at bounding box center [741, 547] width 55 height 20
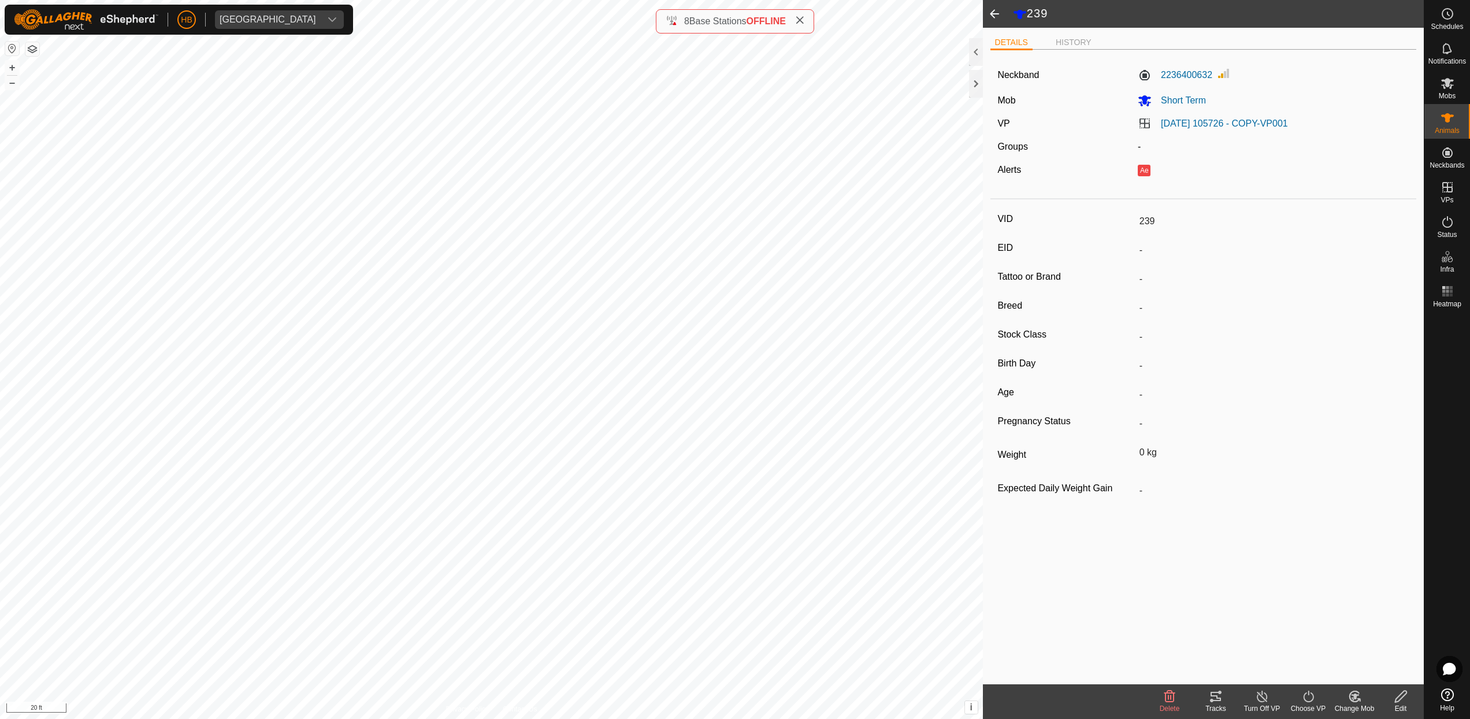
click at [589, 138] on icon at bounding box center [1401, 697] width 12 height 12
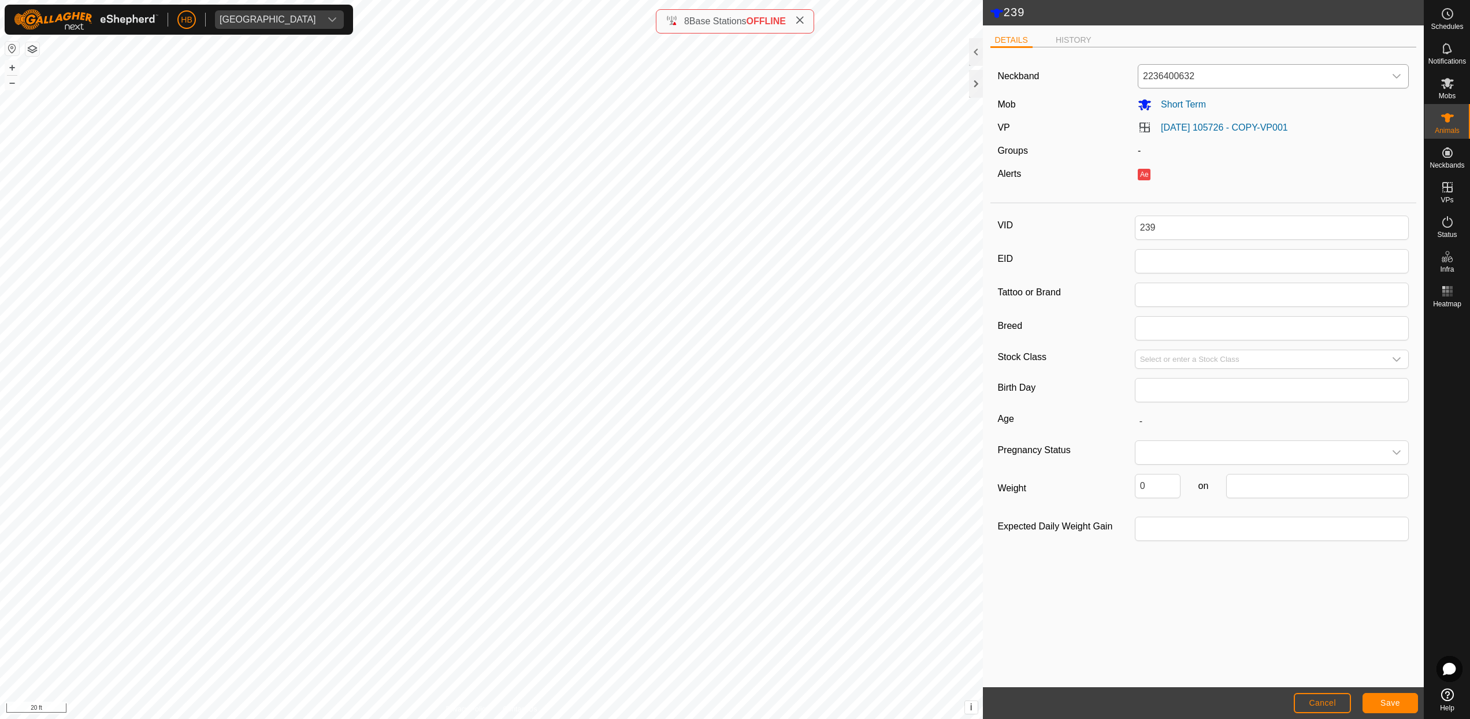
click at [589, 87] on span "2236400632" at bounding box center [1261, 76] width 247 height 23
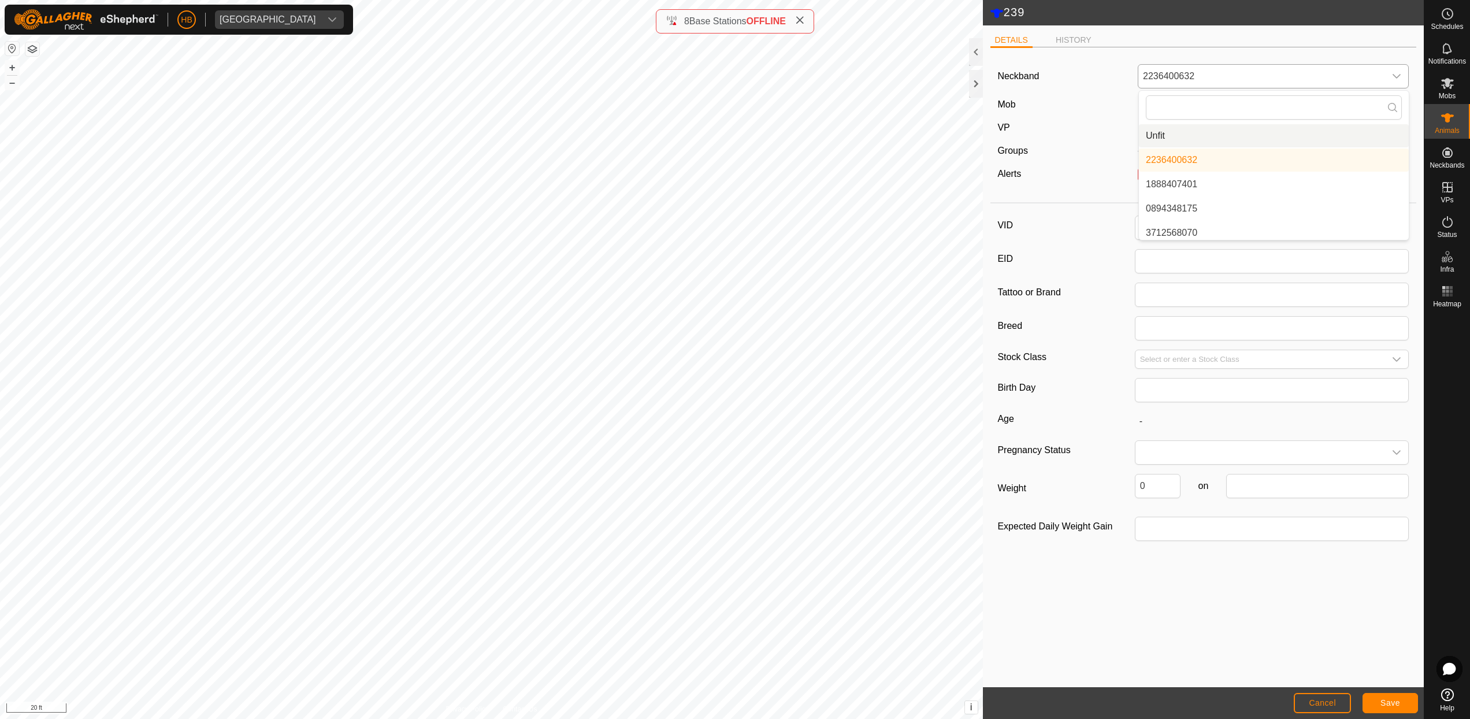
click at [589, 129] on li "Unfit" at bounding box center [1274, 135] width 270 height 23
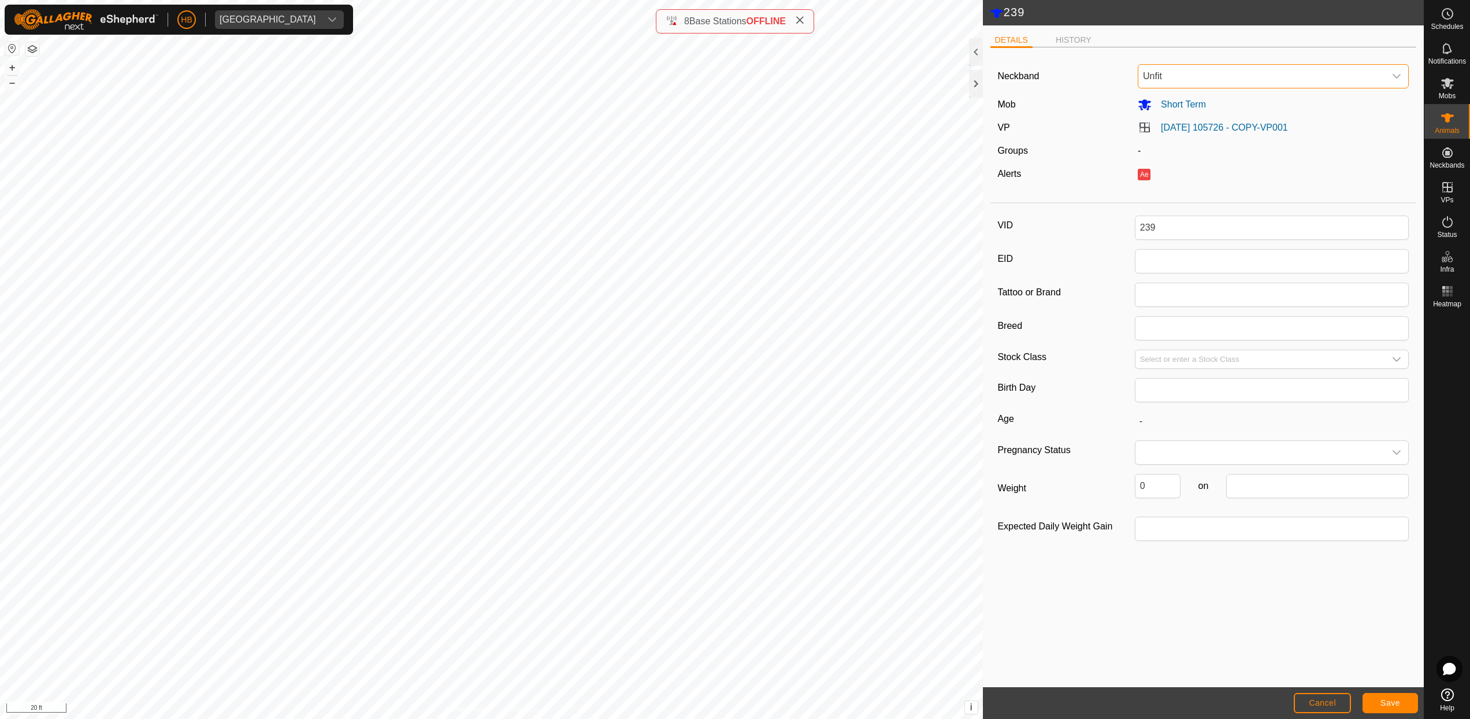
click at [589, 138] on button "Save" at bounding box center [1390, 703] width 55 height 20
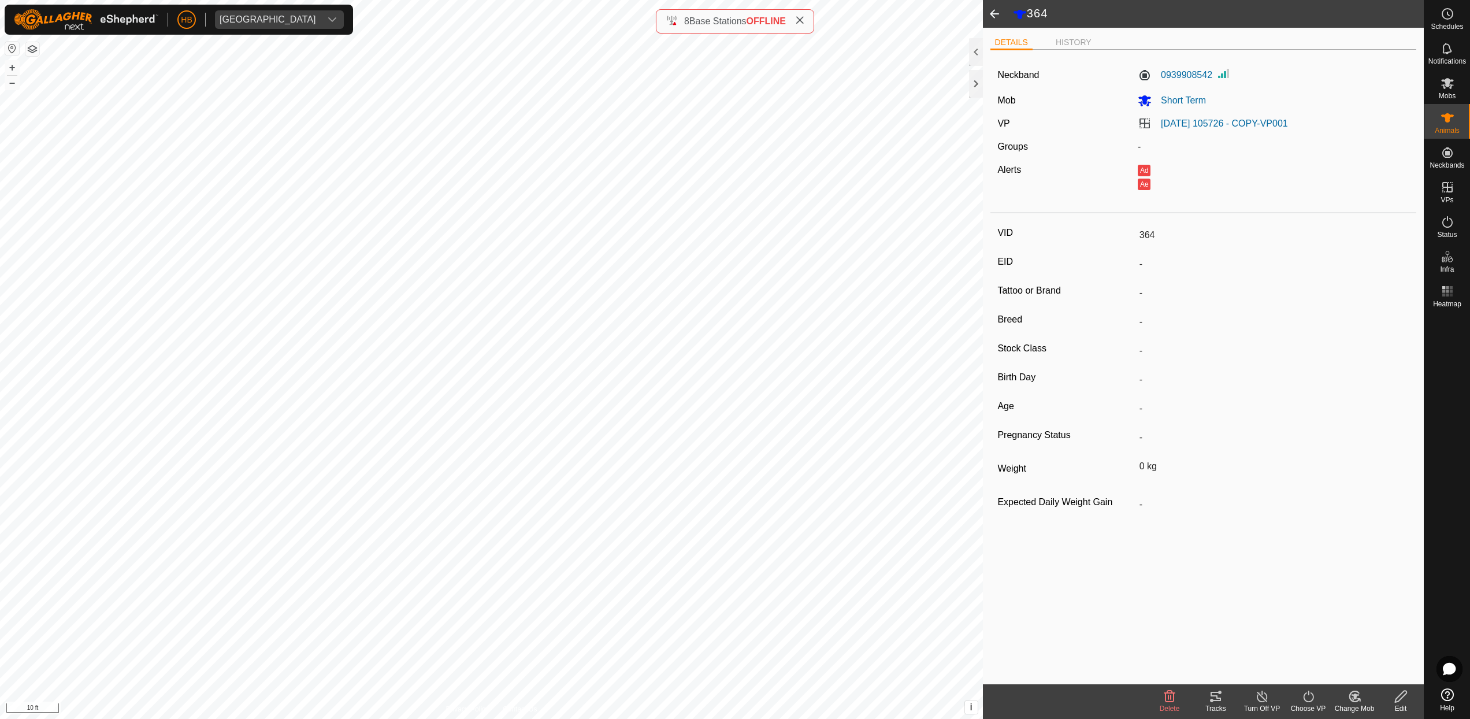
click at [589, 138] on div "Edit" at bounding box center [1401, 708] width 46 height 10
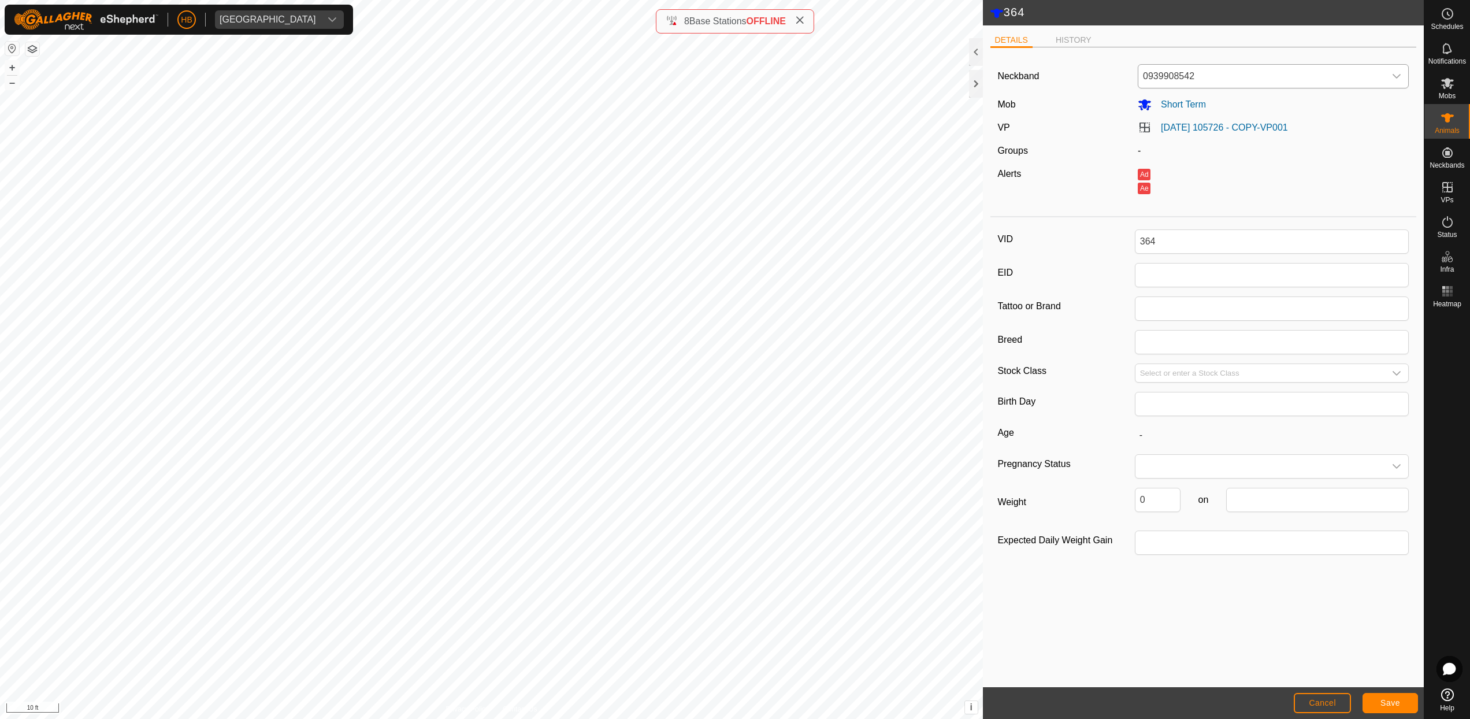
click at [589, 66] on span "0939908542" at bounding box center [1261, 76] width 247 height 23
click at [589, 129] on li "Unfit" at bounding box center [1274, 135] width 270 height 23
click at [589, 138] on span "Save" at bounding box center [1391, 702] width 20 height 9
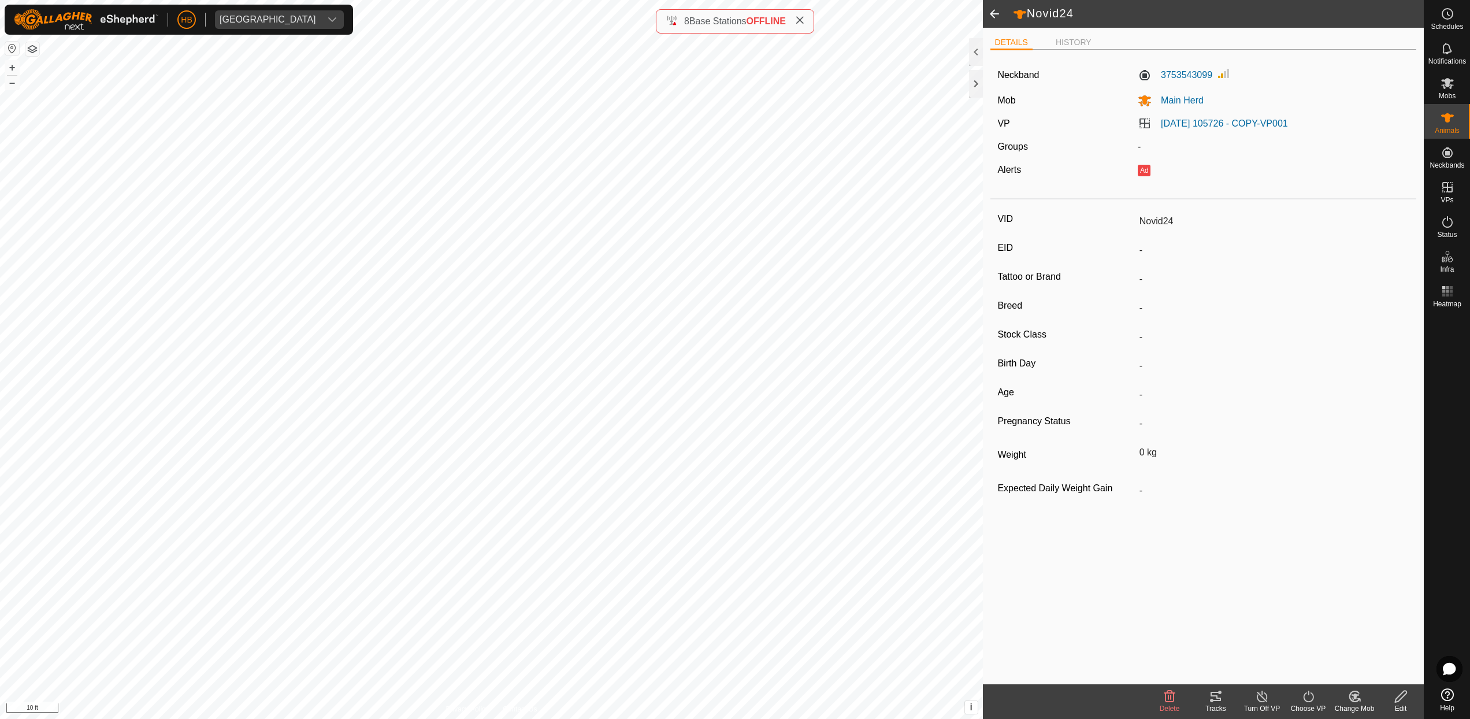
click at [589, 138] on icon at bounding box center [1401, 696] width 14 height 14
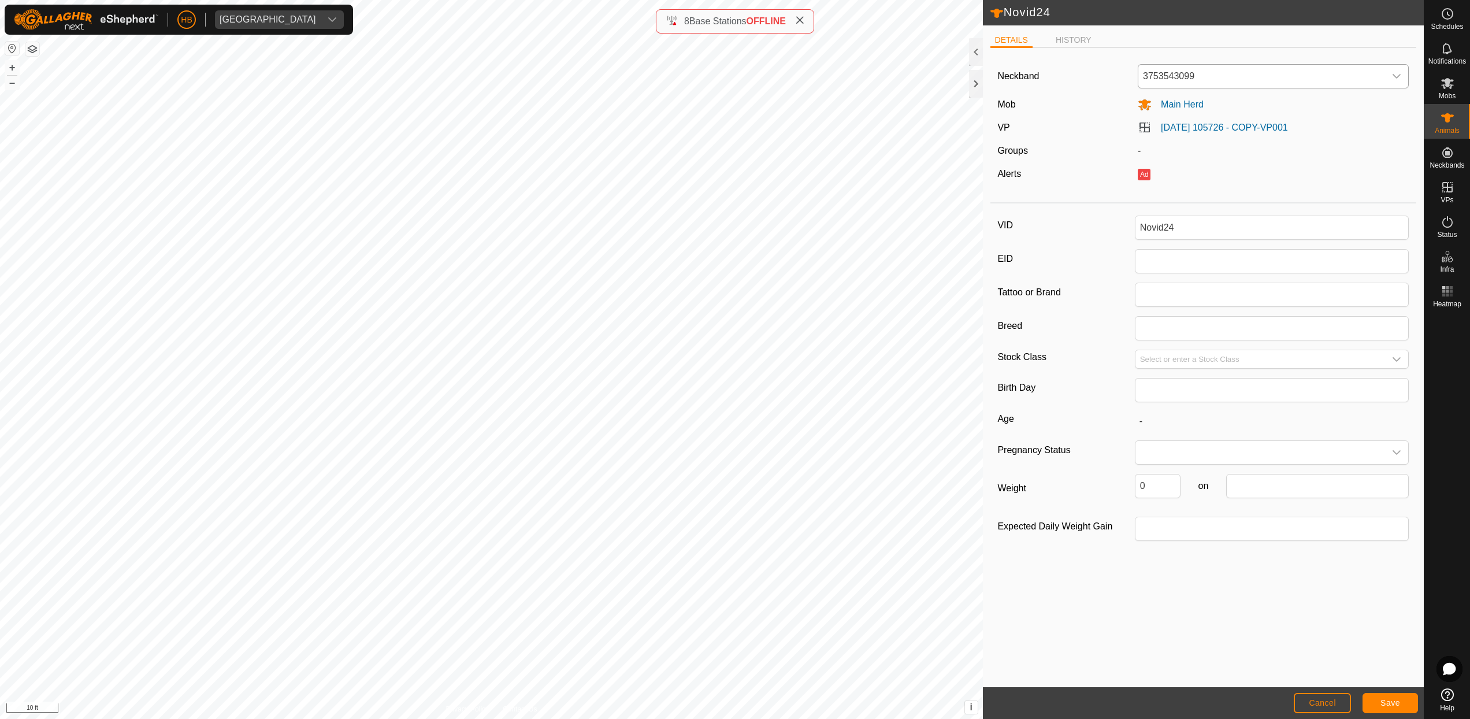
click at [589, 73] on span "3753543099" at bounding box center [1261, 76] width 247 height 23
click at [589, 134] on li "Unfit" at bounding box center [1274, 135] width 270 height 23
click at [589, 138] on button "Save" at bounding box center [1390, 703] width 55 height 20
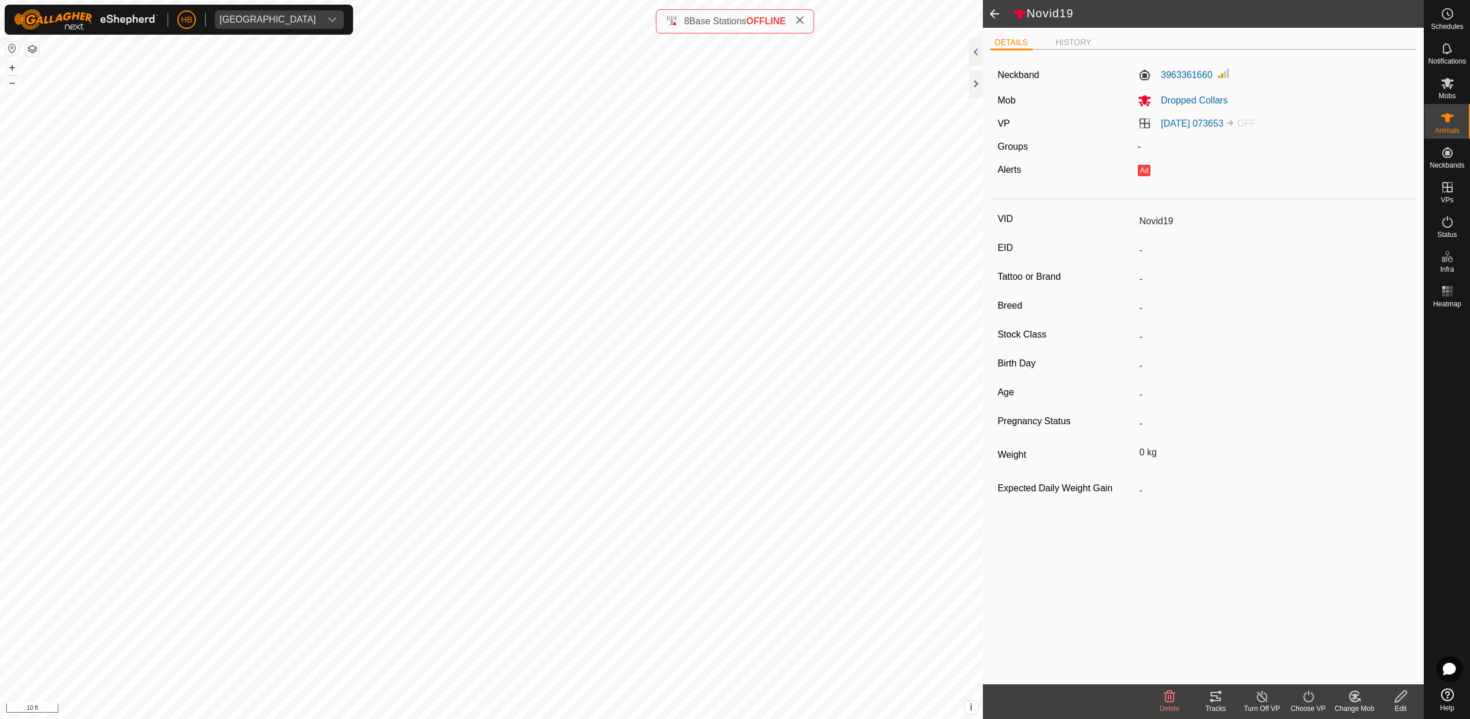
click at [589, 138] on icon at bounding box center [1401, 696] width 14 height 14
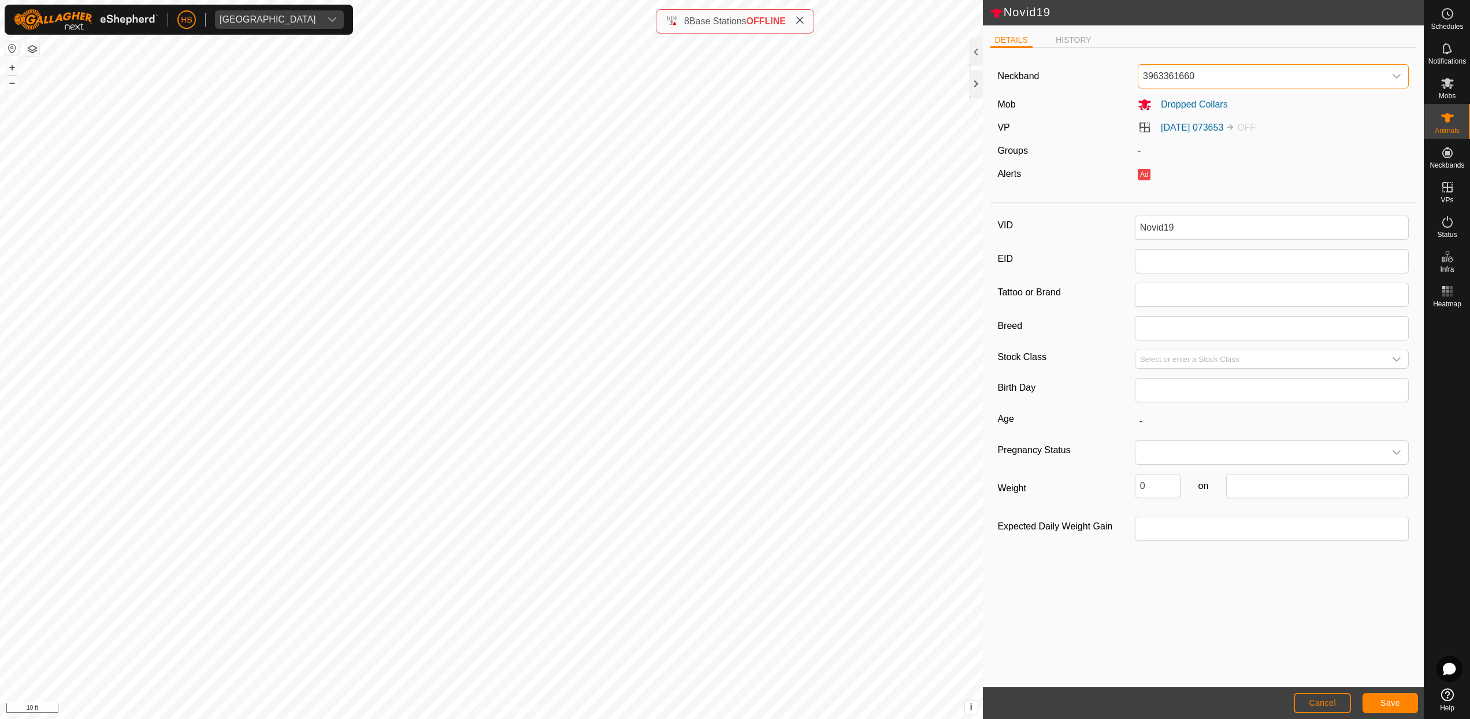
click at [589, 70] on span "3963361660" at bounding box center [1261, 76] width 247 height 23
click at [589, 135] on li "Unfit" at bounding box center [1274, 135] width 270 height 23
click at [589, 138] on button "Save" at bounding box center [1390, 703] width 55 height 20
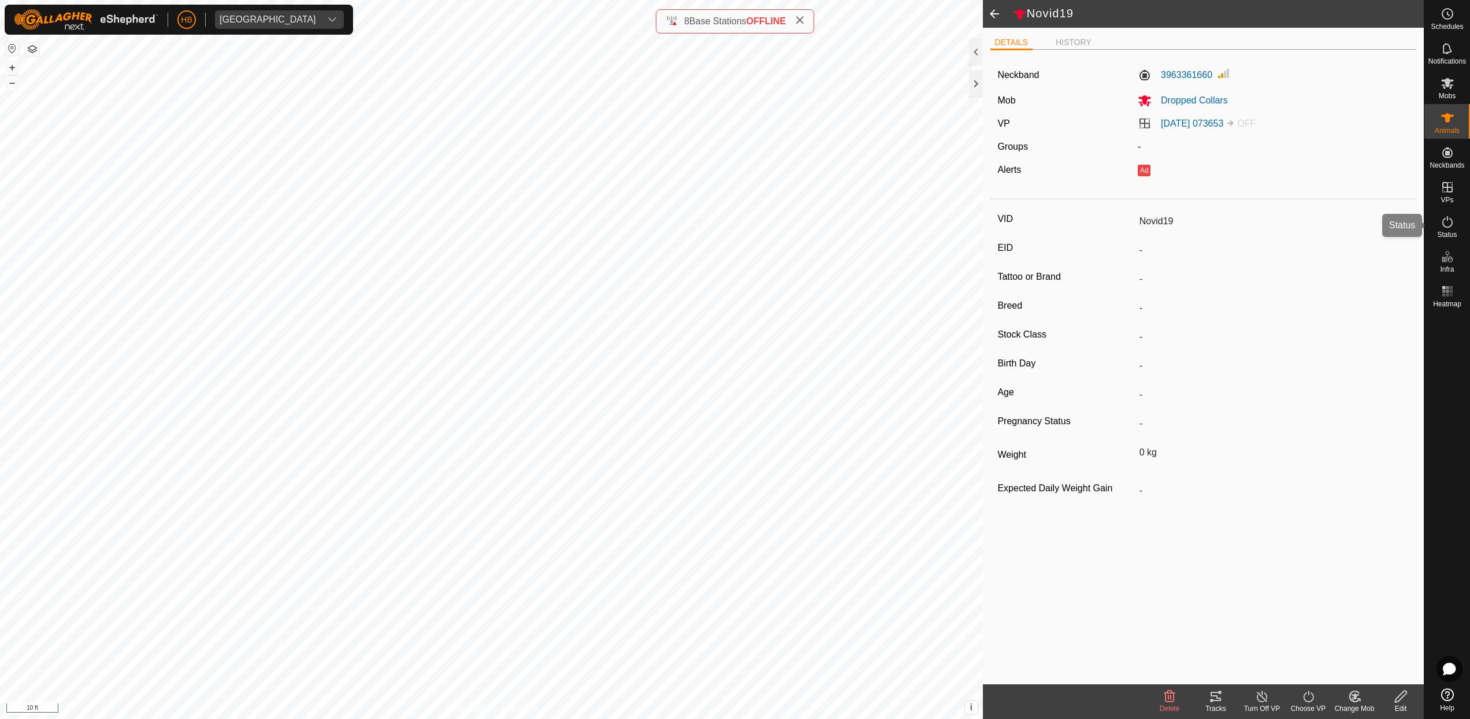
click at [589, 138] on icon at bounding box center [1448, 222] width 14 height 14
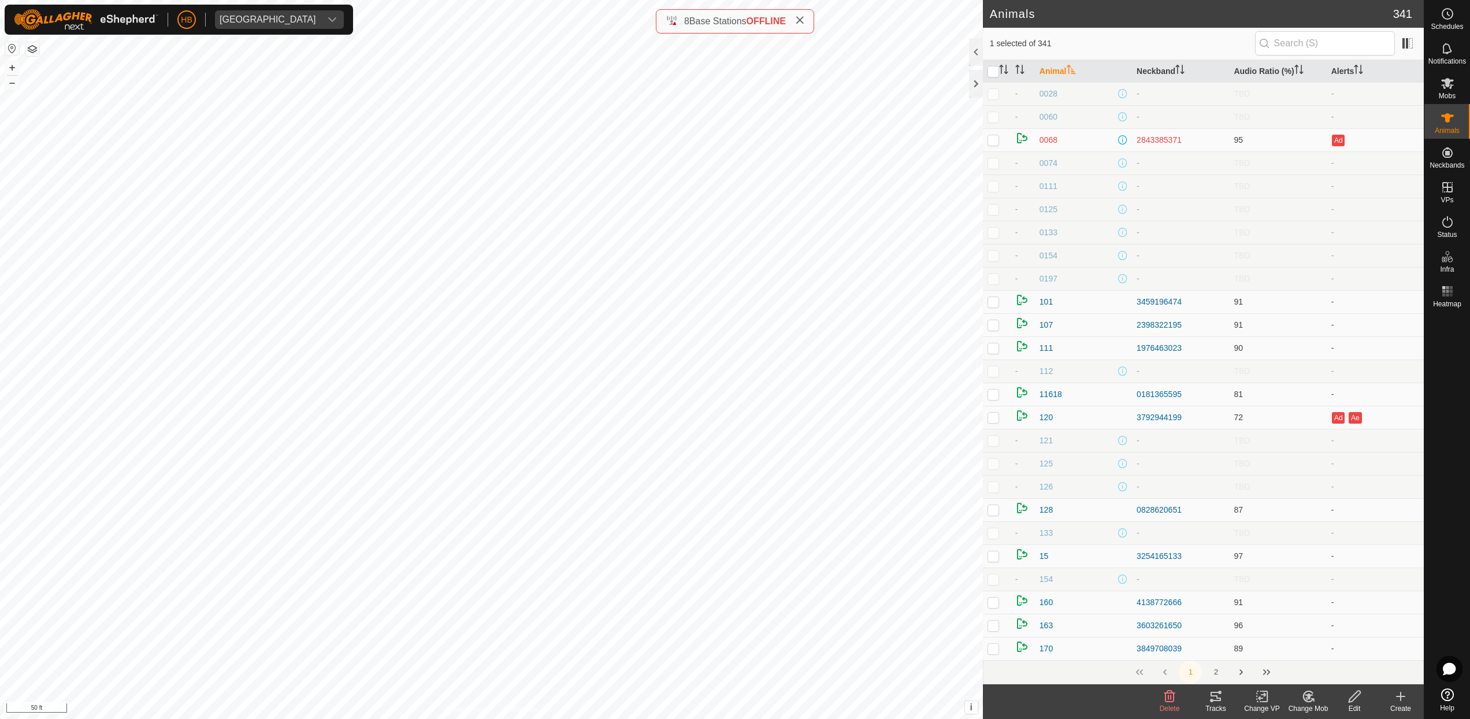
click at [589, 138] on edit-svg-icon at bounding box center [1354, 696] width 46 height 14
drag, startPoint x: 1348, startPoint y: 670, endPoint x: 1403, endPoint y: 715, distance: 71.5
click at [589, 138] on body "HB Visnaga Ranch Schedules Notifications Mobs Animals Neckbands VPs Status Infr…" at bounding box center [735, 359] width 1470 height 719
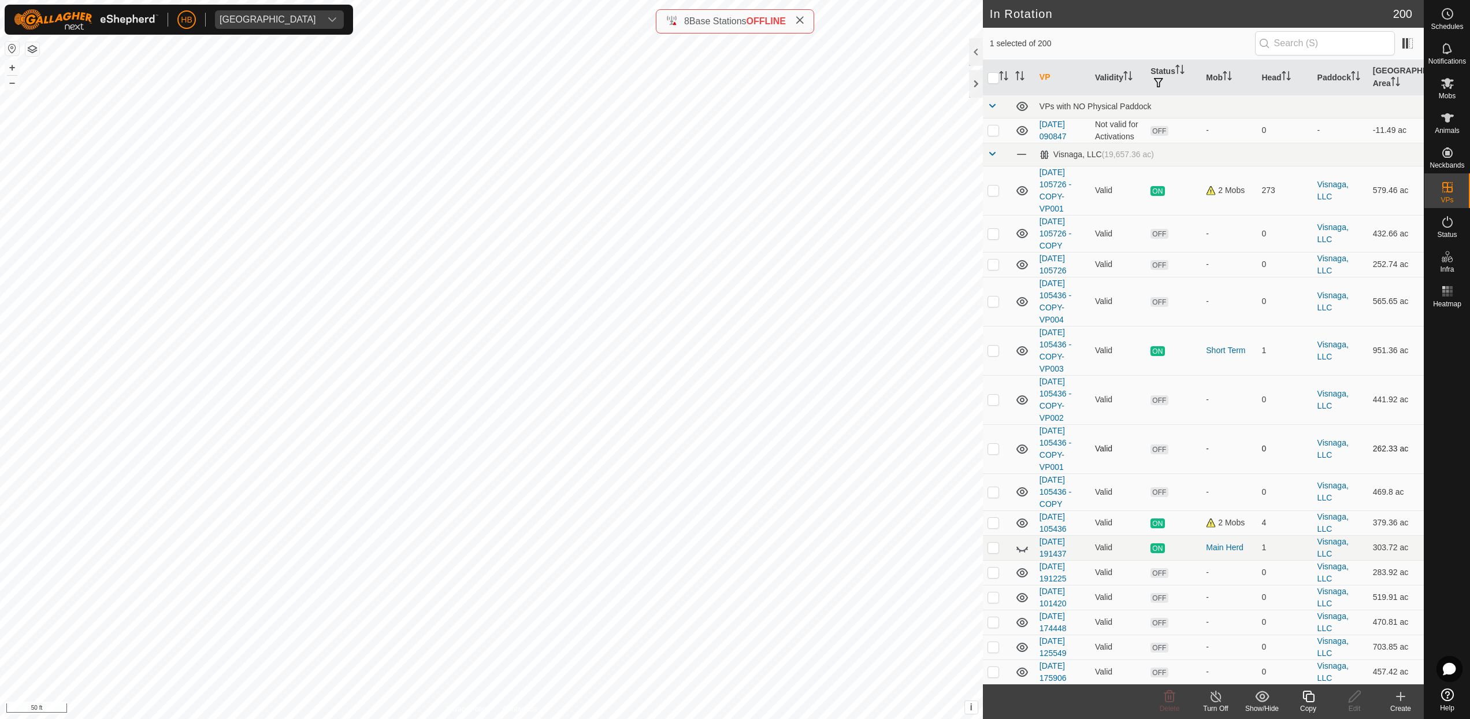
click at [589, 138] on icon at bounding box center [1022, 449] width 14 height 14
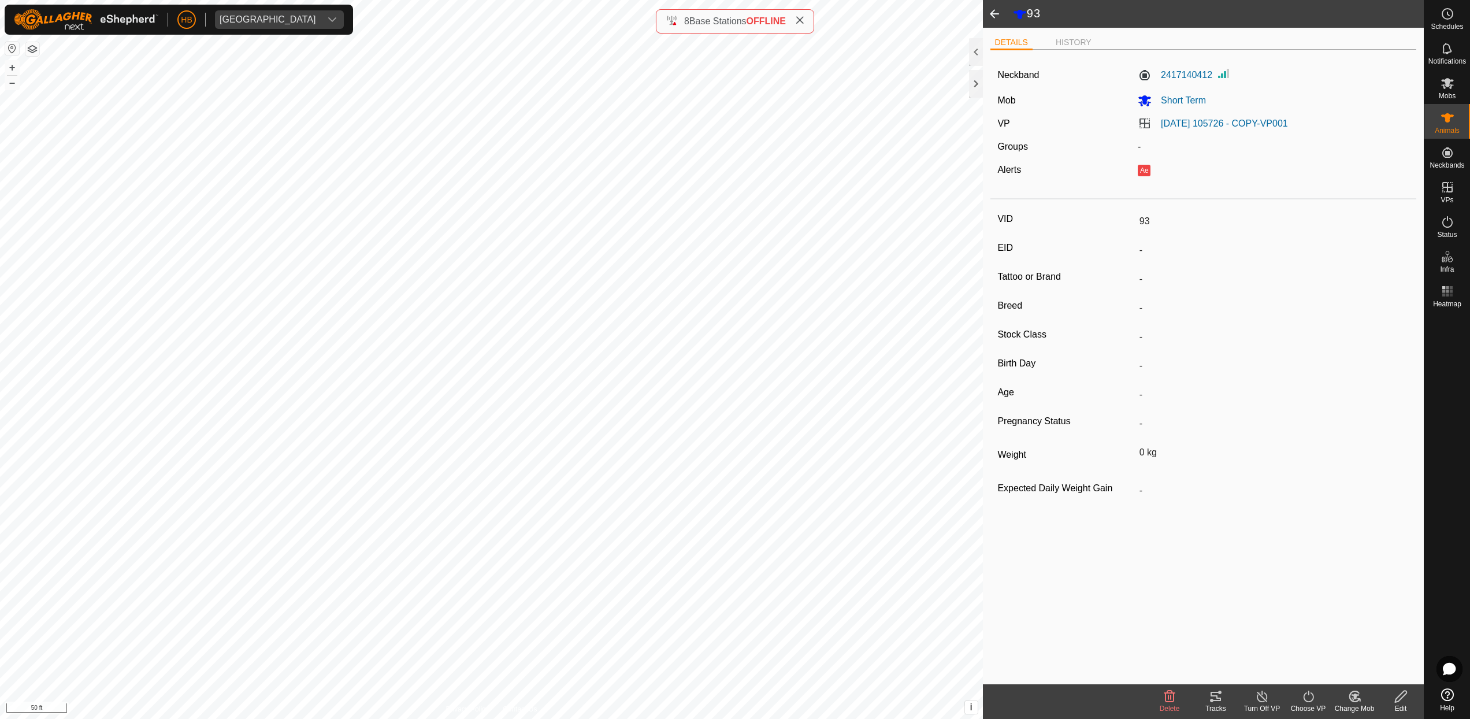
click at [589, 138] on icon at bounding box center [1401, 696] width 14 height 14
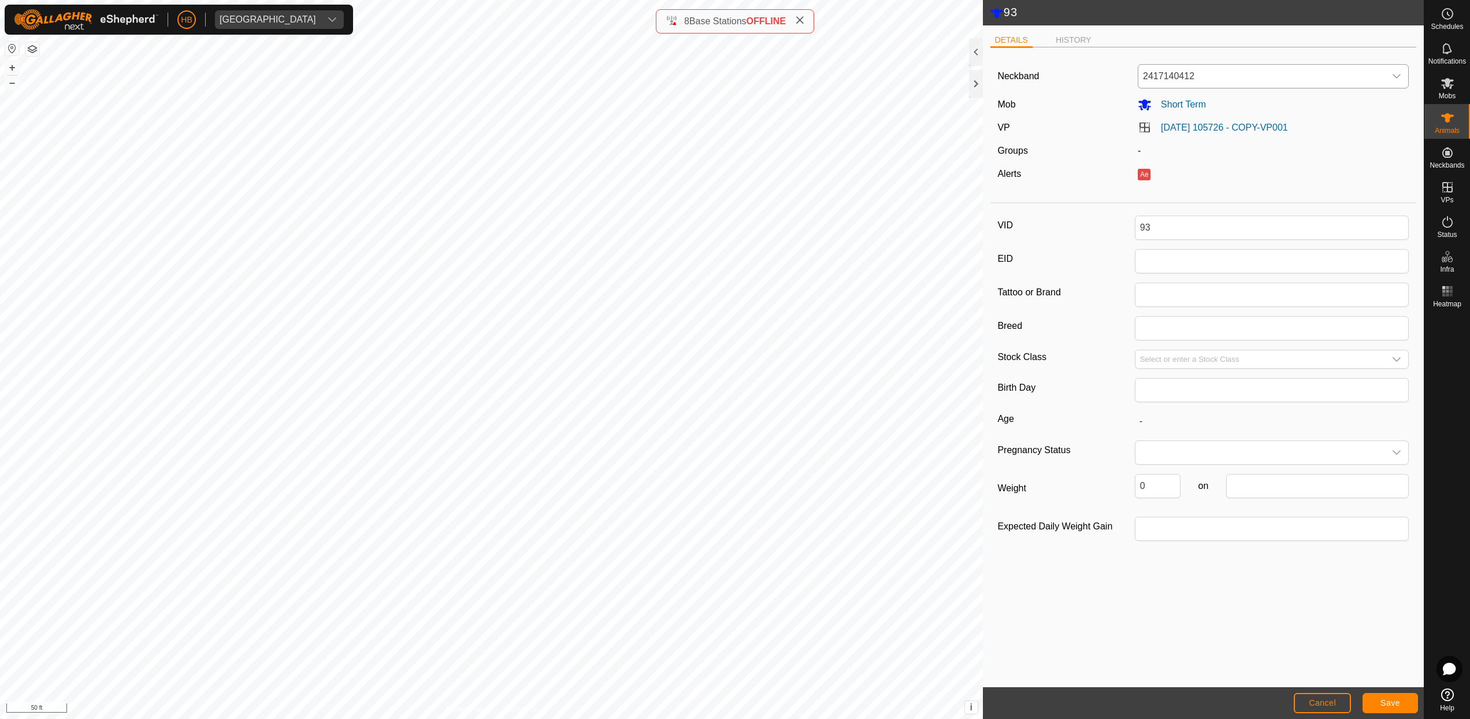
click at [589, 77] on span "2417140412" at bounding box center [1261, 76] width 247 height 23
click at [589, 138] on li "Unfit" at bounding box center [1274, 135] width 270 height 23
click at [589, 138] on span "Save" at bounding box center [1391, 702] width 20 height 9
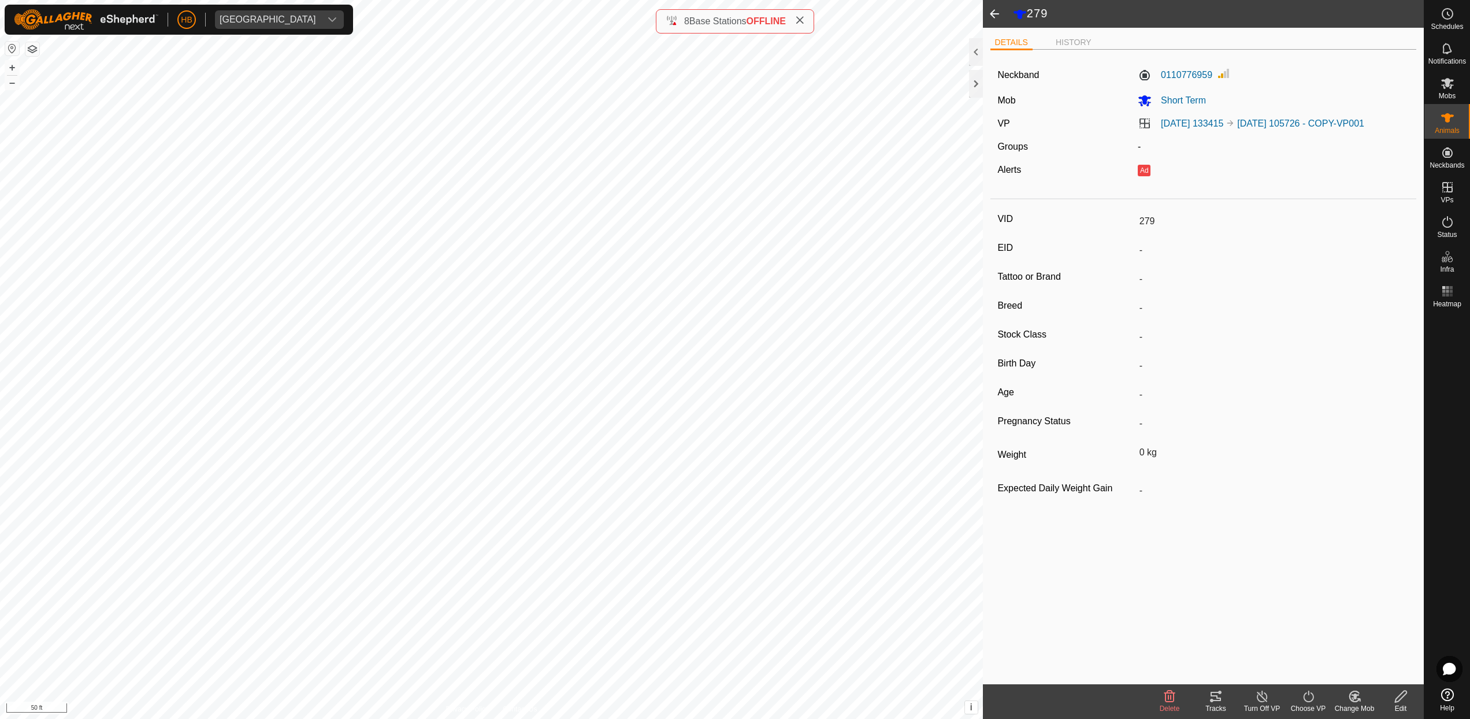
click at [589, 138] on edit-svg-icon at bounding box center [1401, 696] width 46 height 14
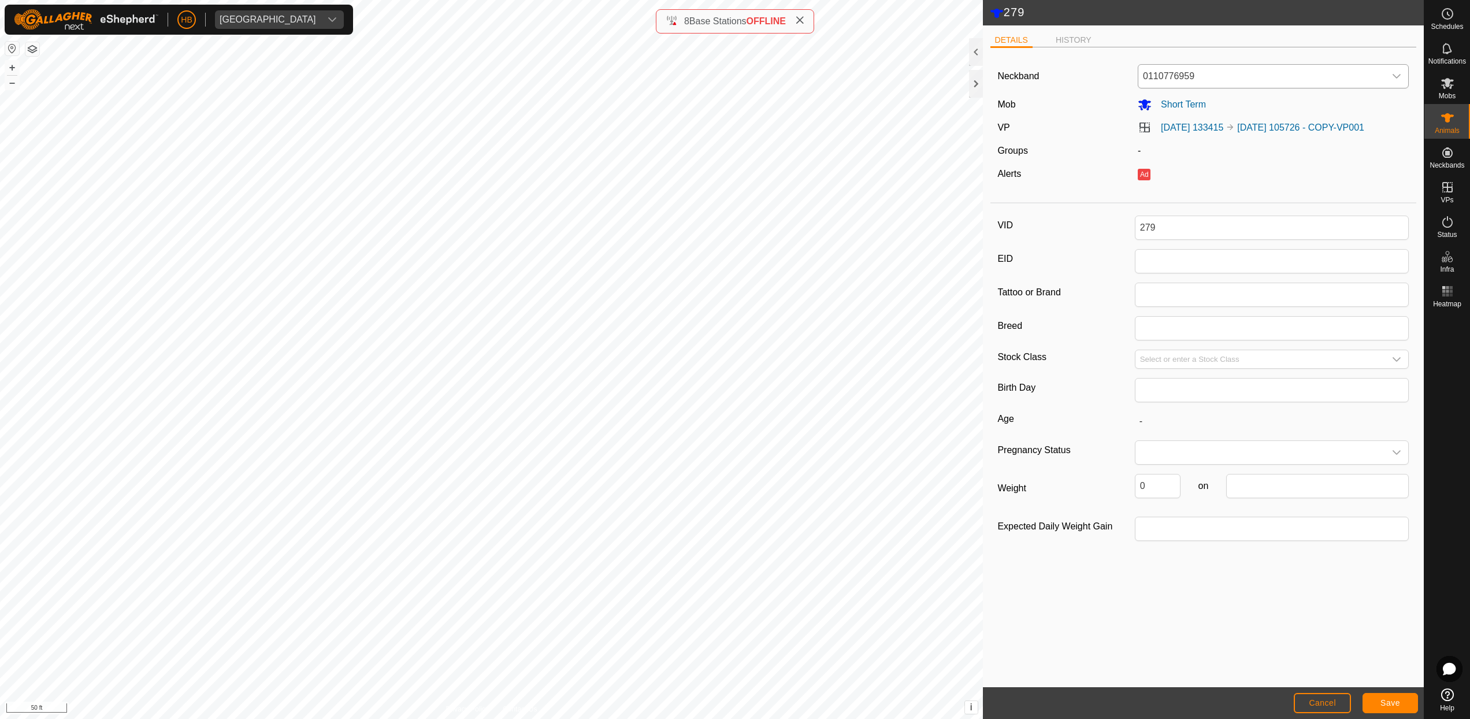
click at [589, 71] on span "0110776959" at bounding box center [1261, 76] width 247 height 23
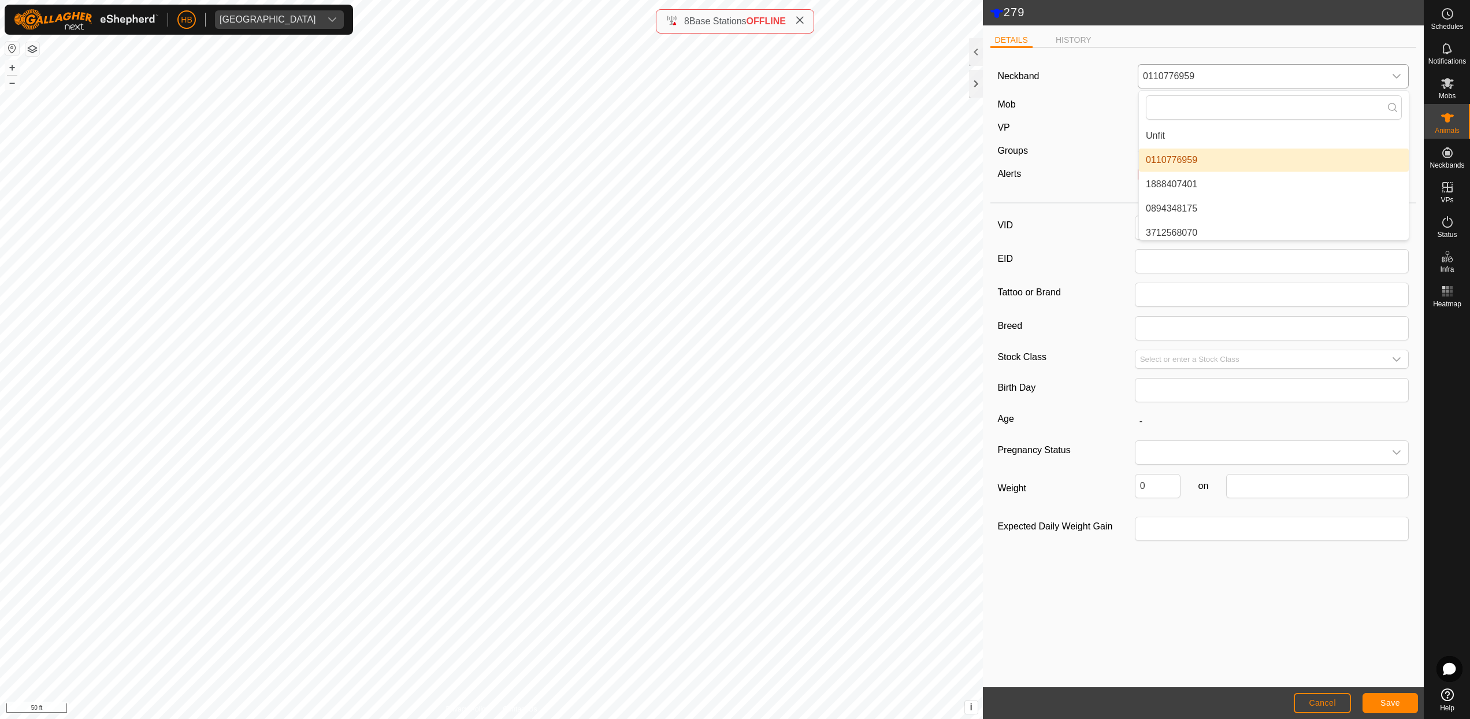
click at [589, 138] on li "Unfit" at bounding box center [1274, 135] width 270 height 23
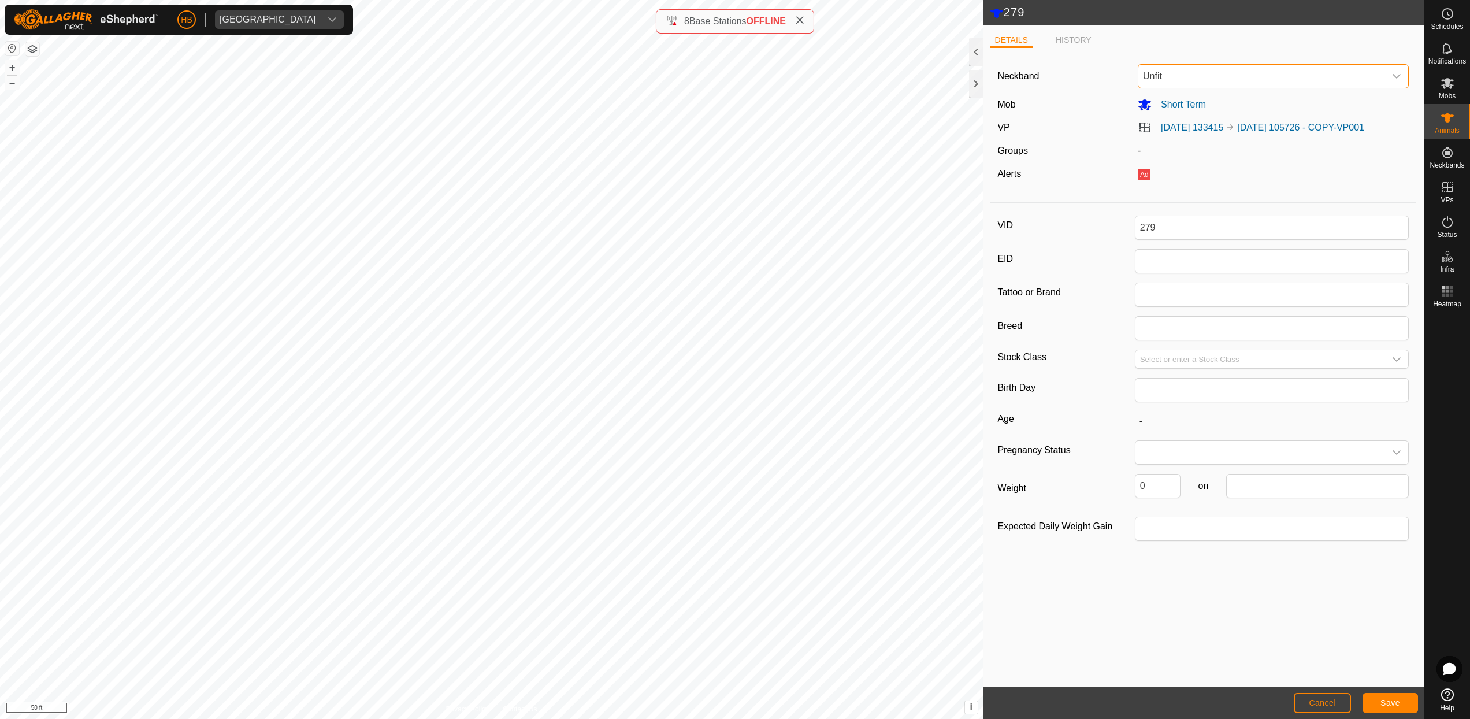
click at [589, 138] on button "Save" at bounding box center [1390, 703] width 55 height 20
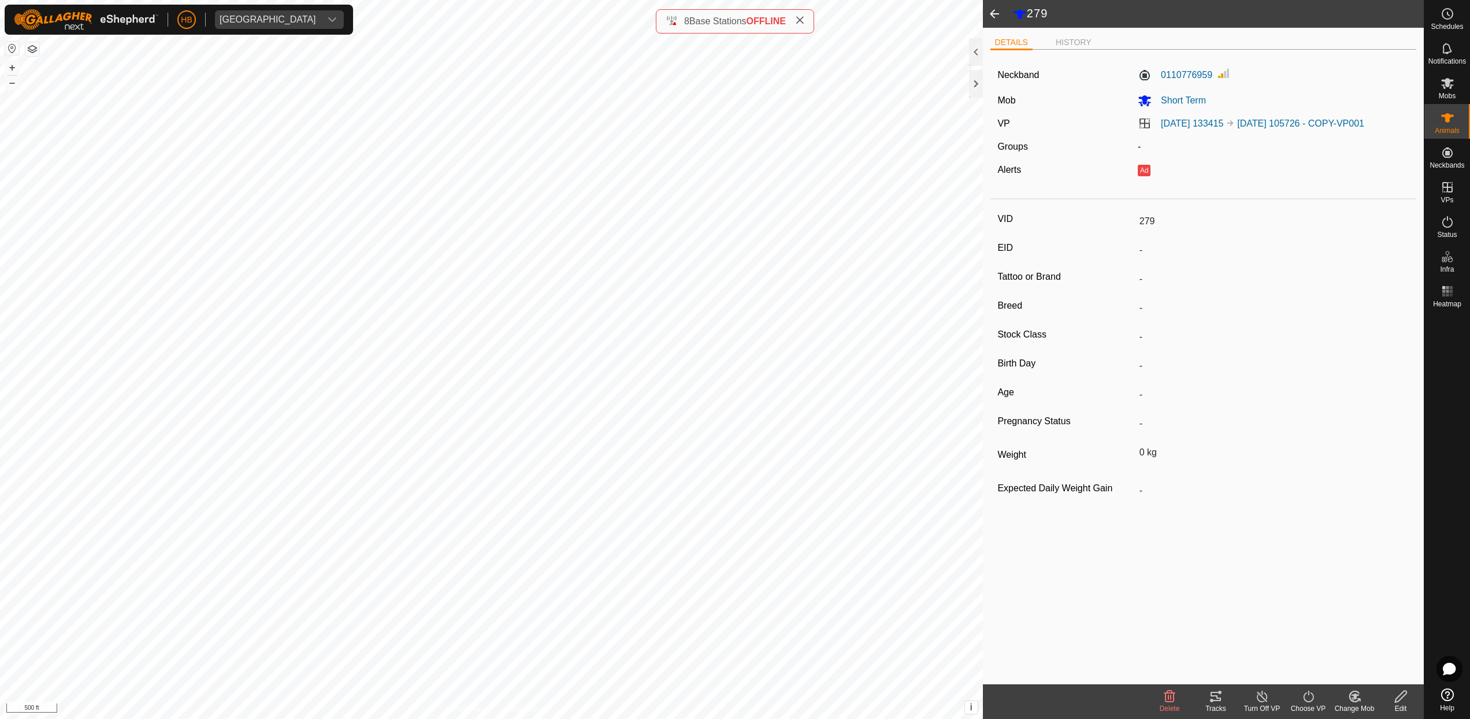
click at [589, 20] on span at bounding box center [994, 14] width 23 height 28
click at [589, 12] on span at bounding box center [994, 14] width 23 height 28
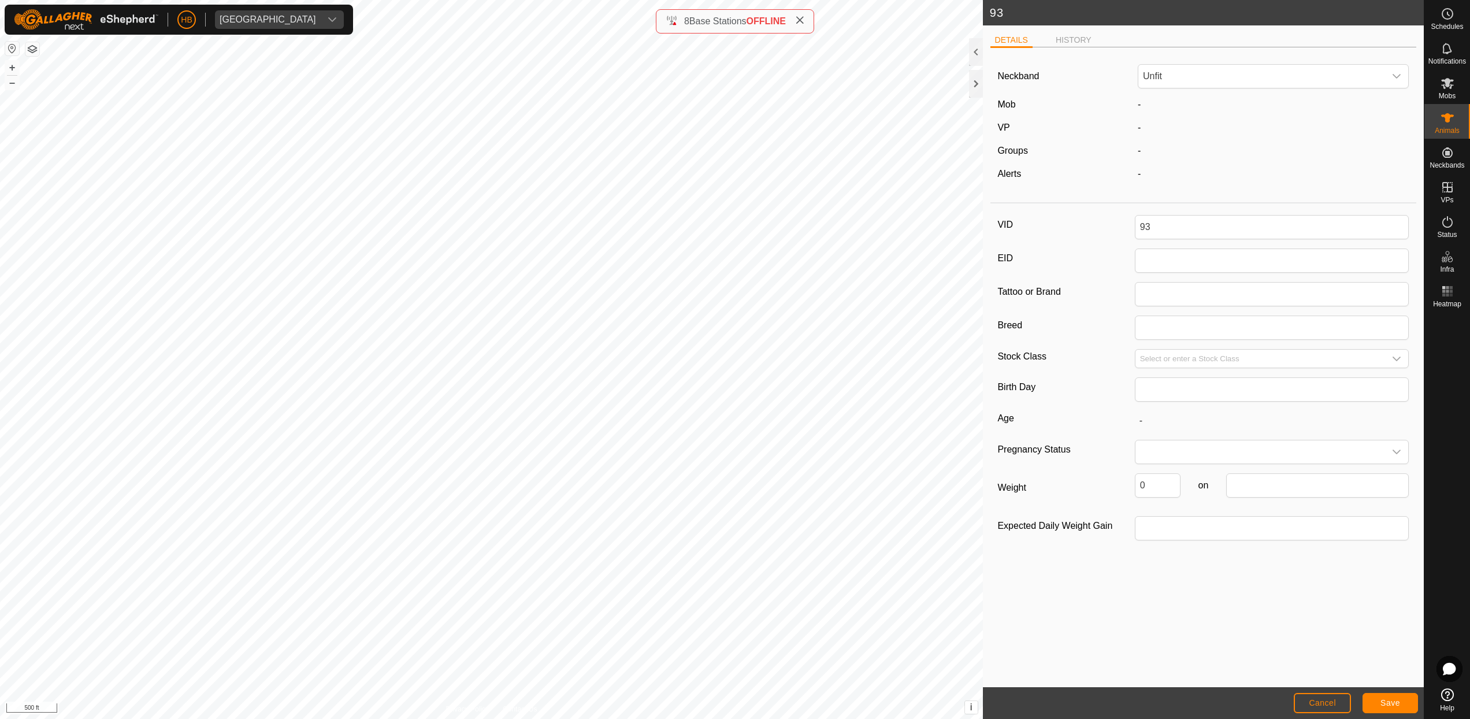
click at [589, 138] on footer "Cancel Save" at bounding box center [1203, 703] width 441 height 32
click at [589, 138] on button "Cancel" at bounding box center [1322, 703] width 57 height 20
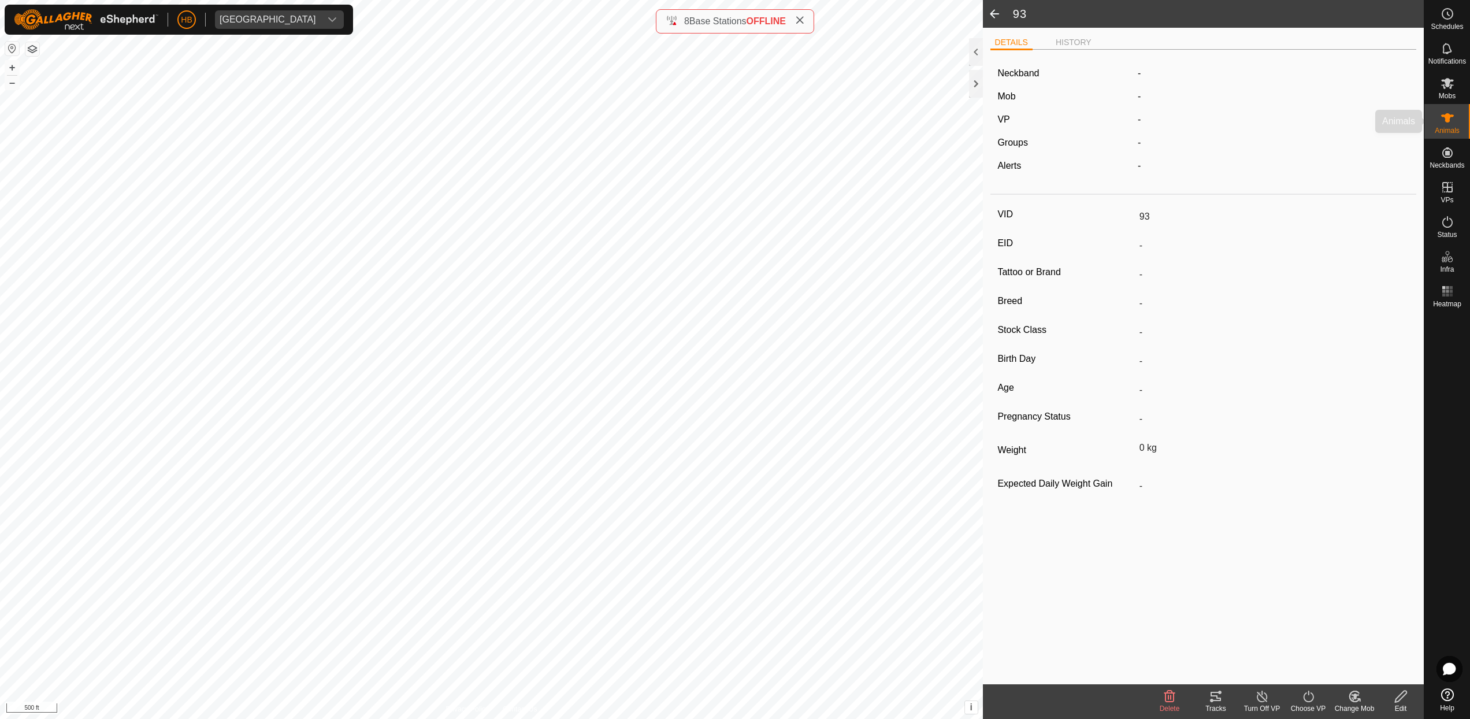
click at [589, 118] on icon at bounding box center [1448, 118] width 14 height 14
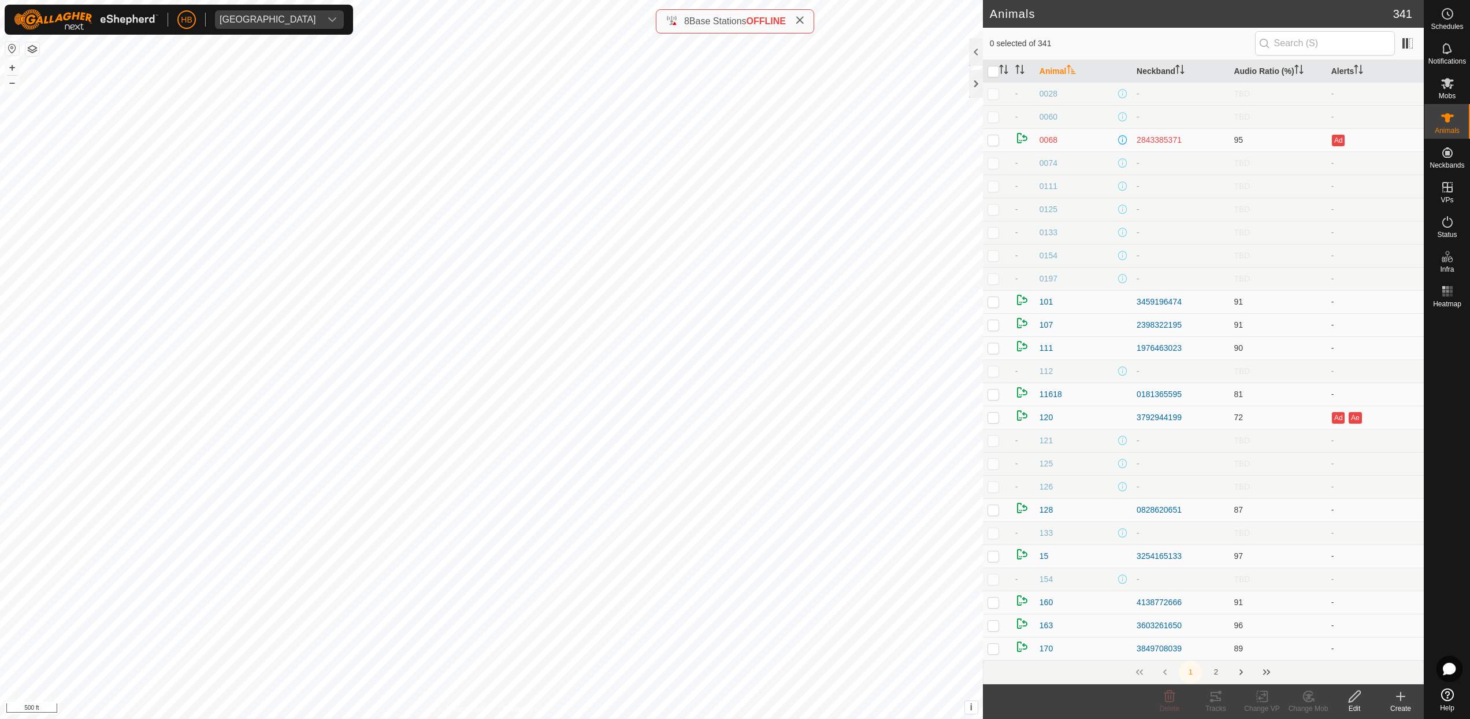
click at [589, 138] on create-svg-icon at bounding box center [1401, 696] width 46 height 14
click at [589, 138] on link "Create Single Animal" at bounding box center [1349, 670] width 147 height 23
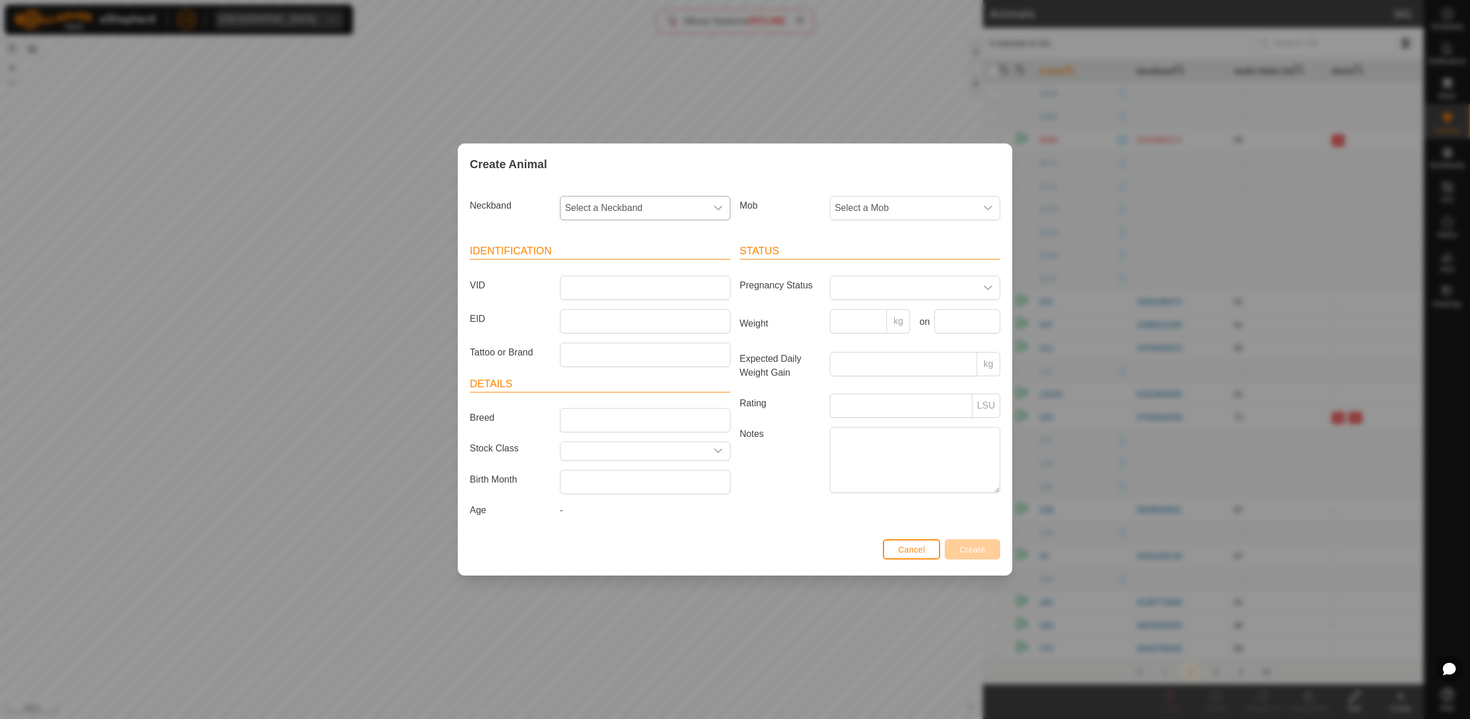
click at [589, 138] on span "Select a Neckband" at bounding box center [634, 207] width 146 height 23
click at [589, 138] on li "1883889775" at bounding box center [645, 267] width 169 height 23
click at [589, 138] on span "Select a Mob" at bounding box center [903, 207] width 146 height 23
click at [589, 138] on span "Cancel" at bounding box center [911, 549] width 27 height 9
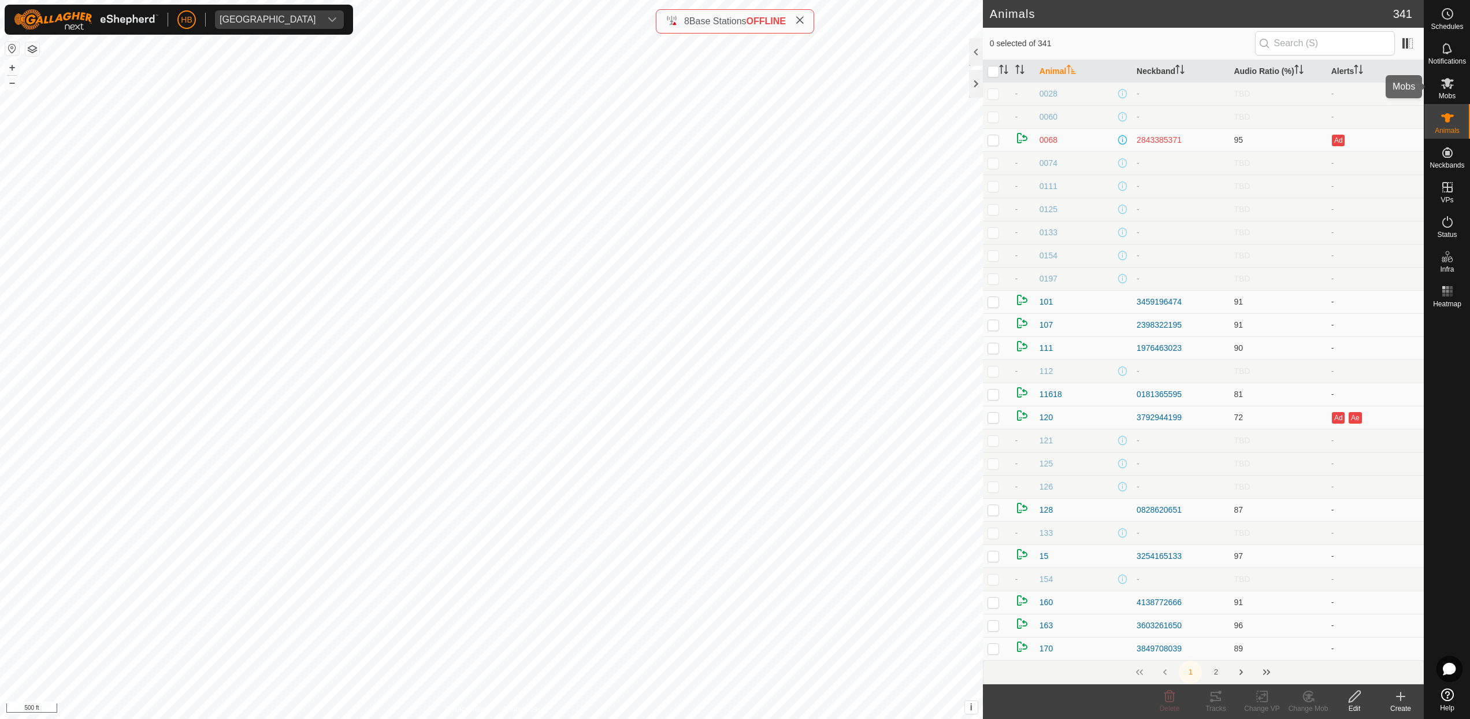
click at [589, 83] on es-mob-svg-icon at bounding box center [1447, 83] width 21 height 18
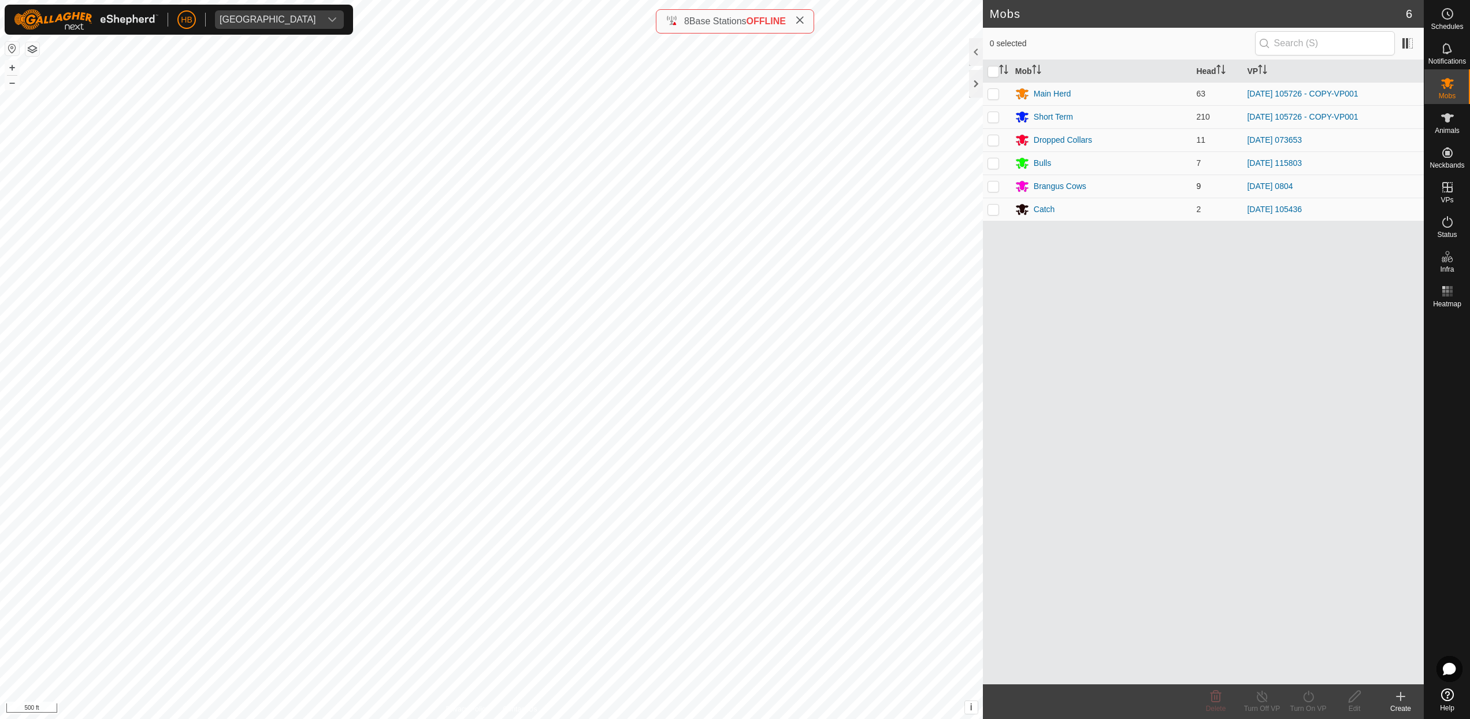
click at [589, 138] on p-checkbox at bounding box center [994, 185] width 12 height 9
click at [589, 138] on p-checkbox at bounding box center [994, 209] width 12 height 9
click at [589, 138] on icon at bounding box center [1216, 696] width 14 height 14
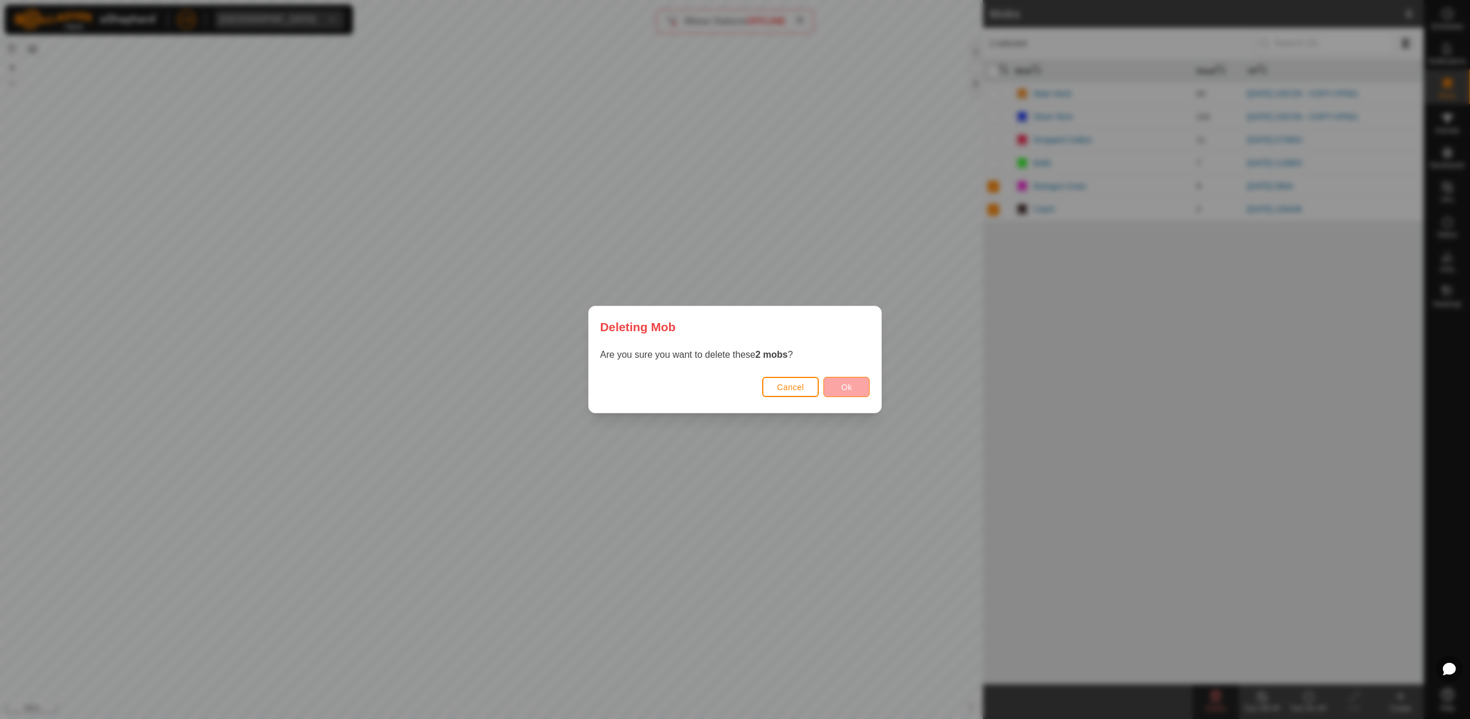
click at [589, 138] on span "Ok" at bounding box center [846, 387] width 11 height 9
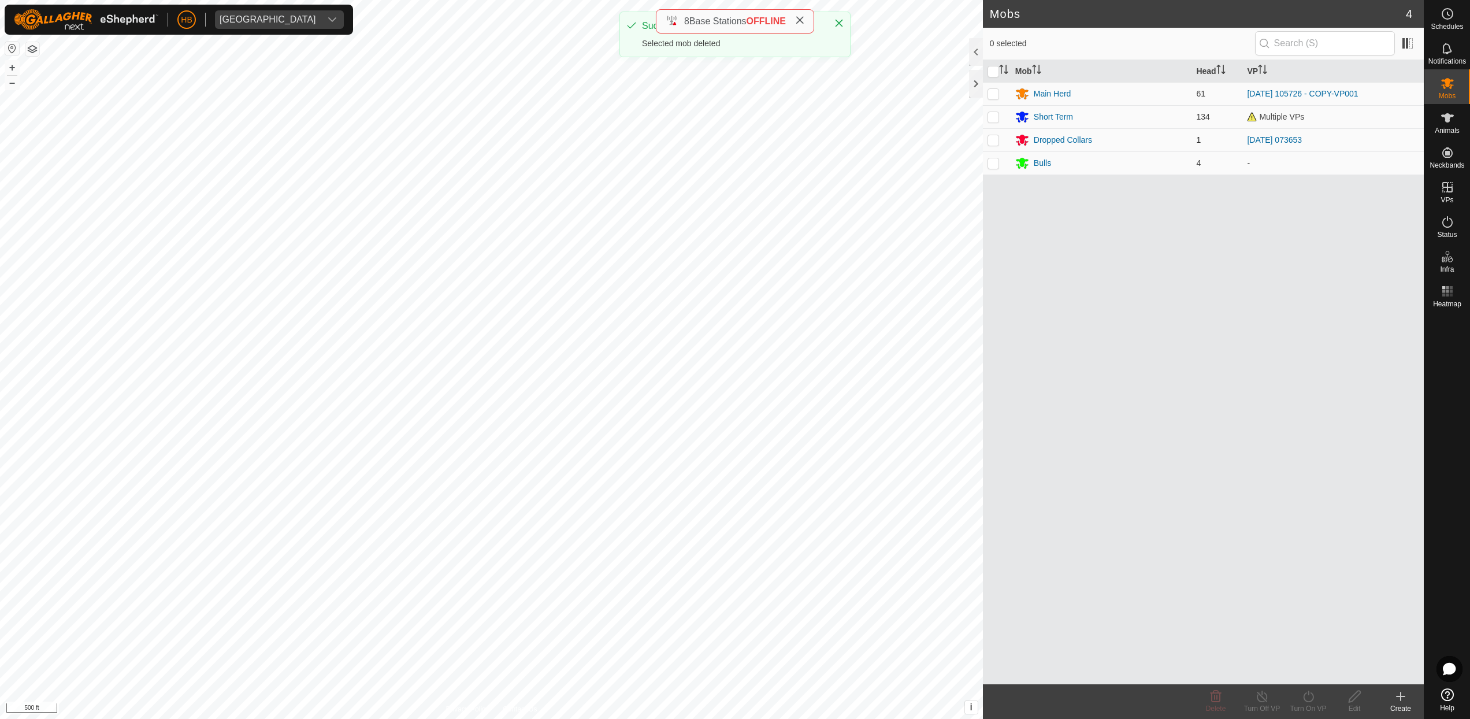
click at [589, 136] on p-checkbox at bounding box center [994, 139] width 12 height 9
click at [589, 115] on p-checkbox at bounding box center [994, 116] width 12 height 9
click at [589, 138] on icon at bounding box center [1216, 696] width 14 height 14
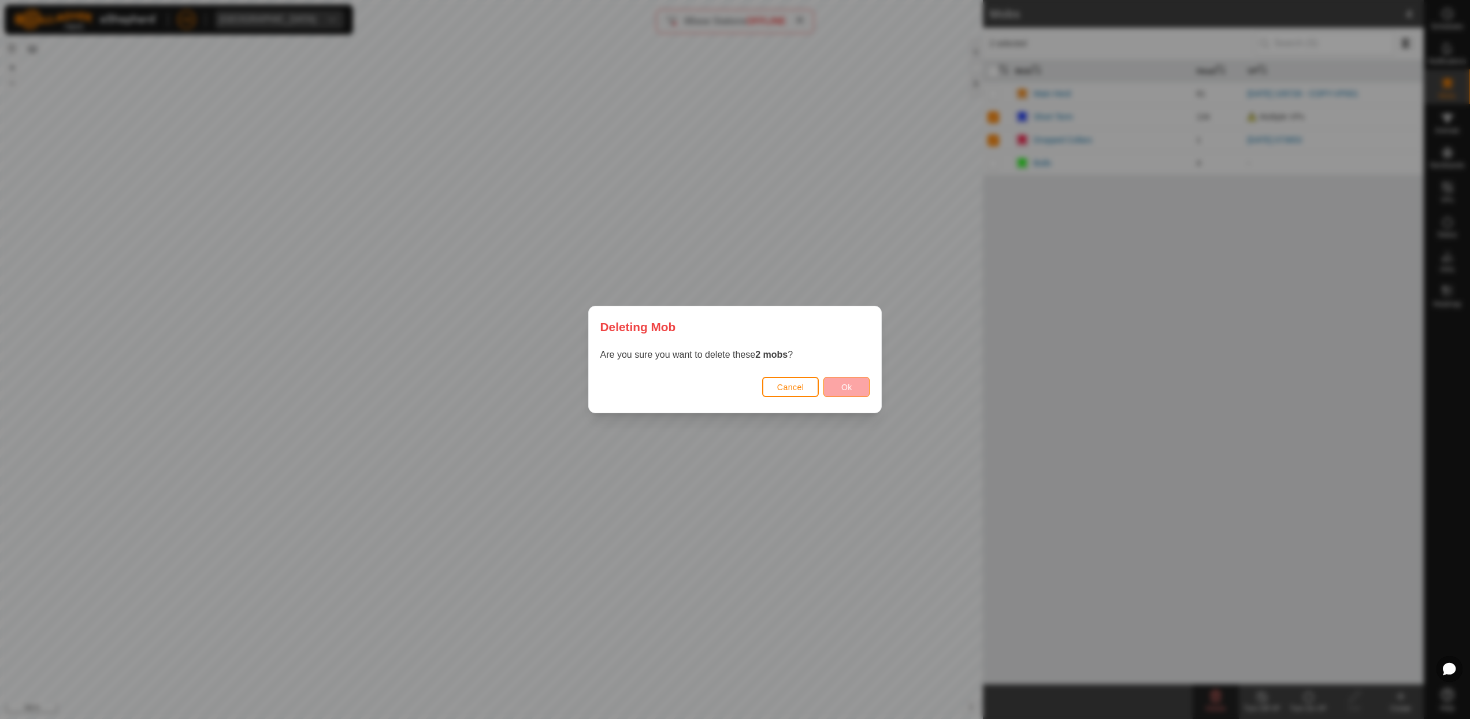
click at [589, 138] on button "Ok" at bounding box center [846, 387] width 46 height 20
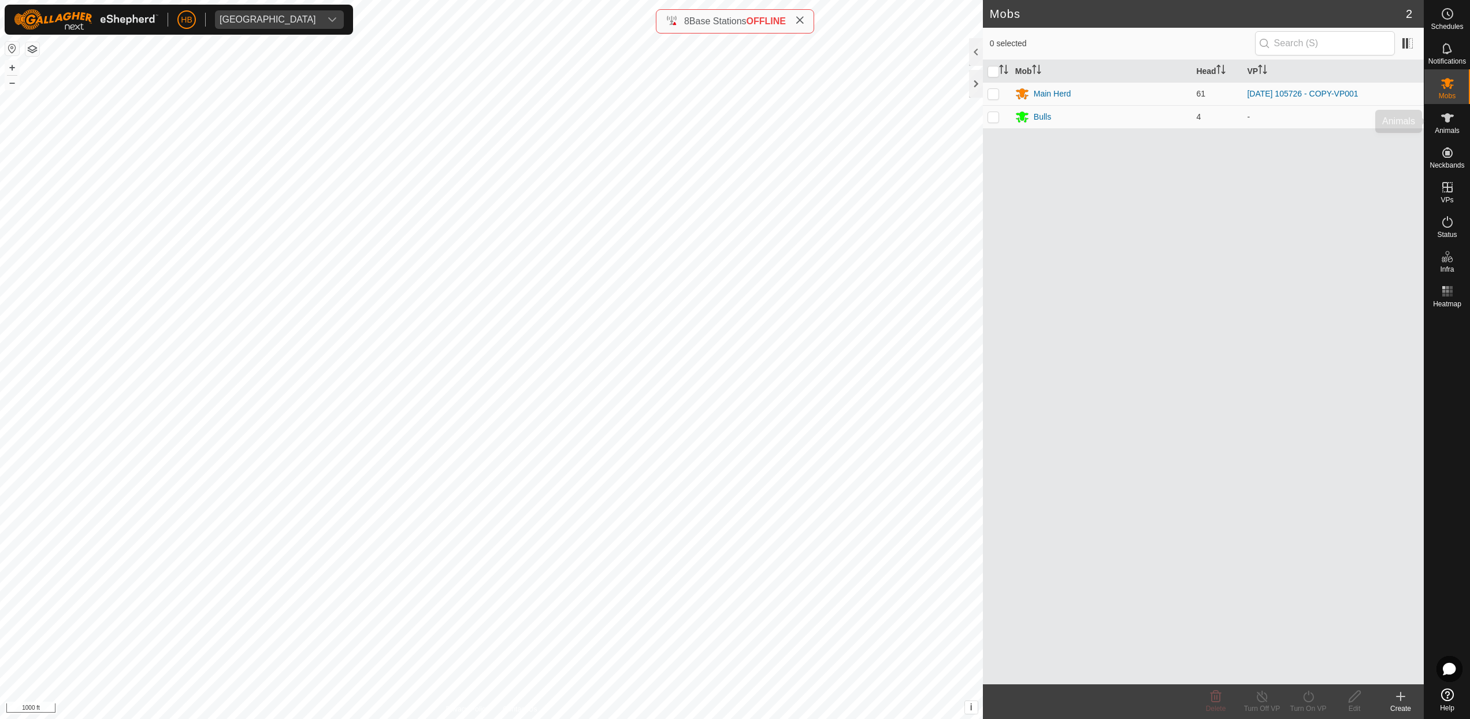
click at [589, 112] on icon at bounding box center [1448, 118] width 14 height 14
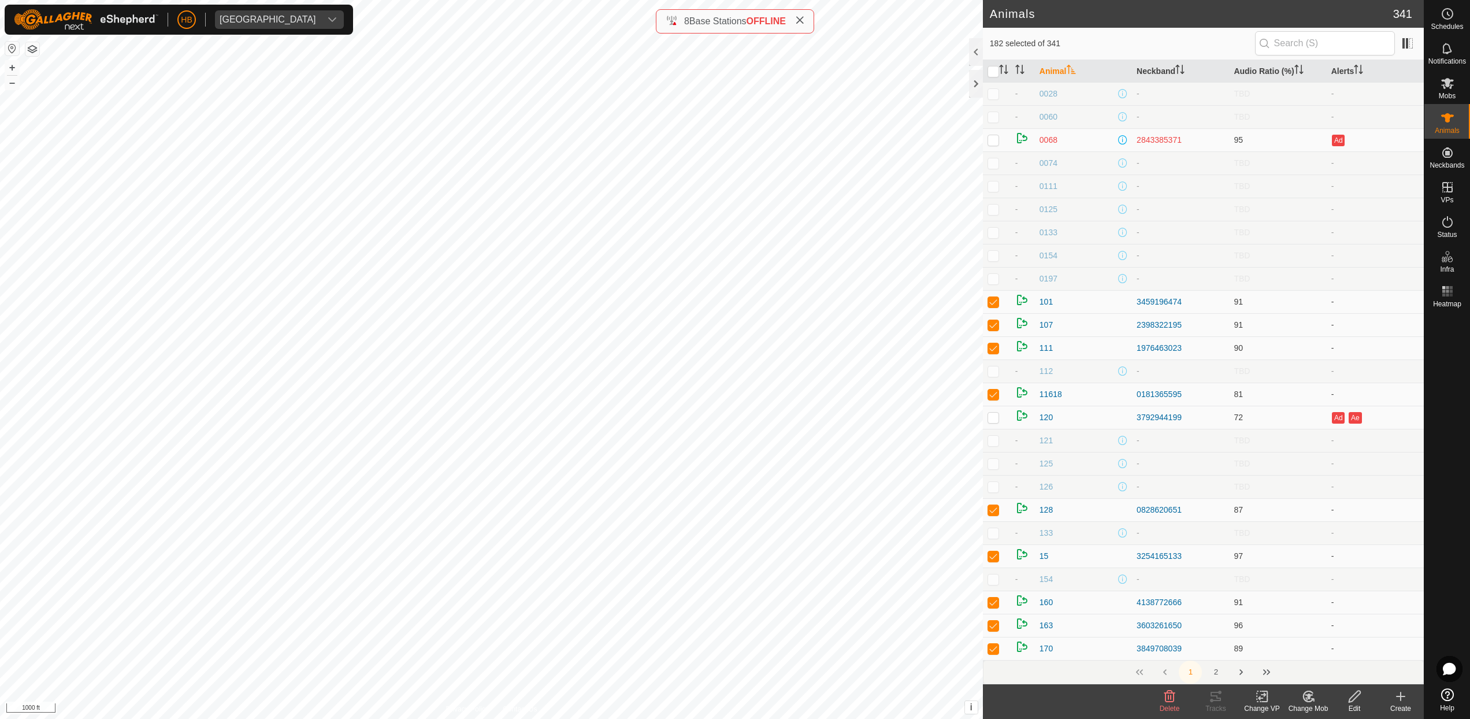
click at [589, 138] on change-mob-svg-icon at bounding box center [1308, 696] width 46 height 14
click at [589, 138] on link "Choose Mob..." at bounding box center [1343, 646] width 114 height 23
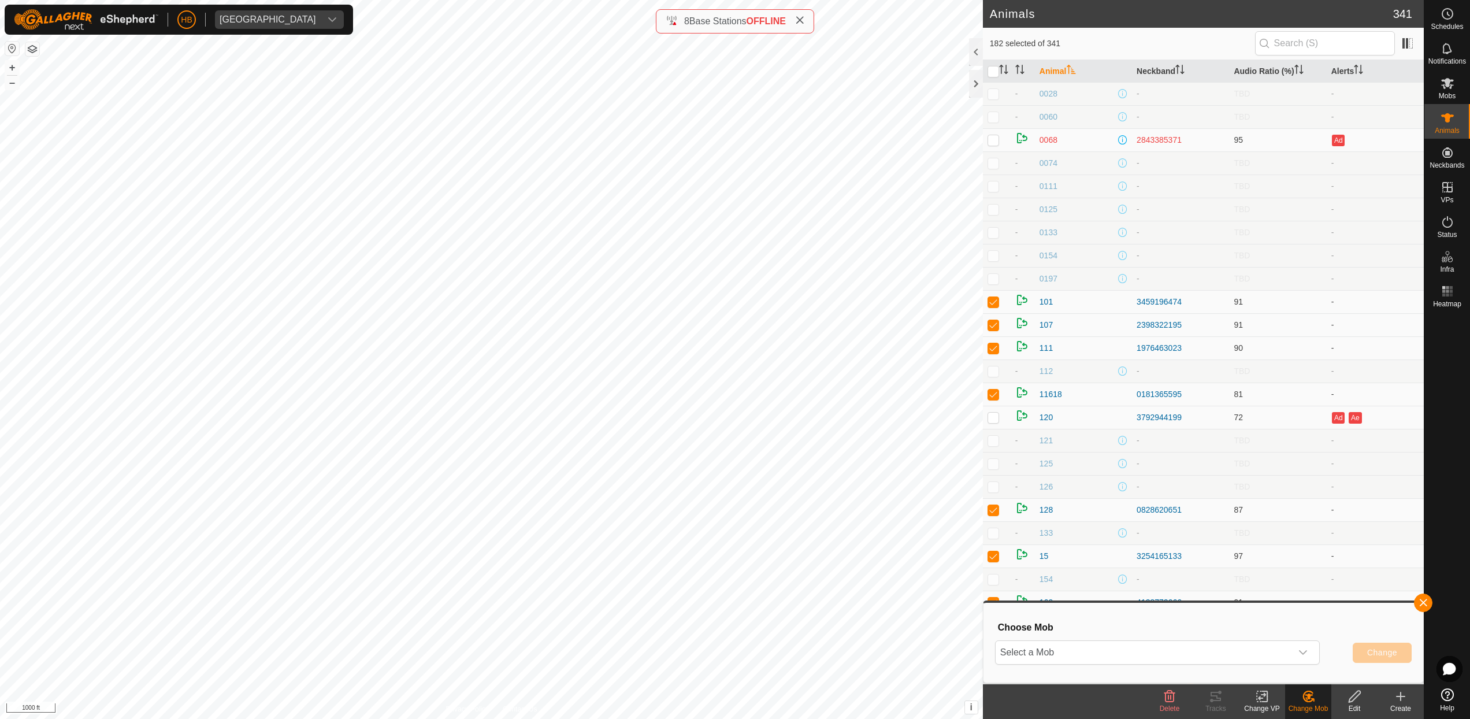
click at [589, 138] on div "Select a Mob Change" at bounding box center [1203, 653] width 417 height 28
click at [589, 138] on span "Select a Mob" at bounding box center [1144, 652] width 296 height 23
click at [589, 138] on li "Main Herd" at bounding box center [1158, 596] width 324 height 29
click at [589, 138] on span "Change" at bounding box center [1382, 652] width 30 height 9
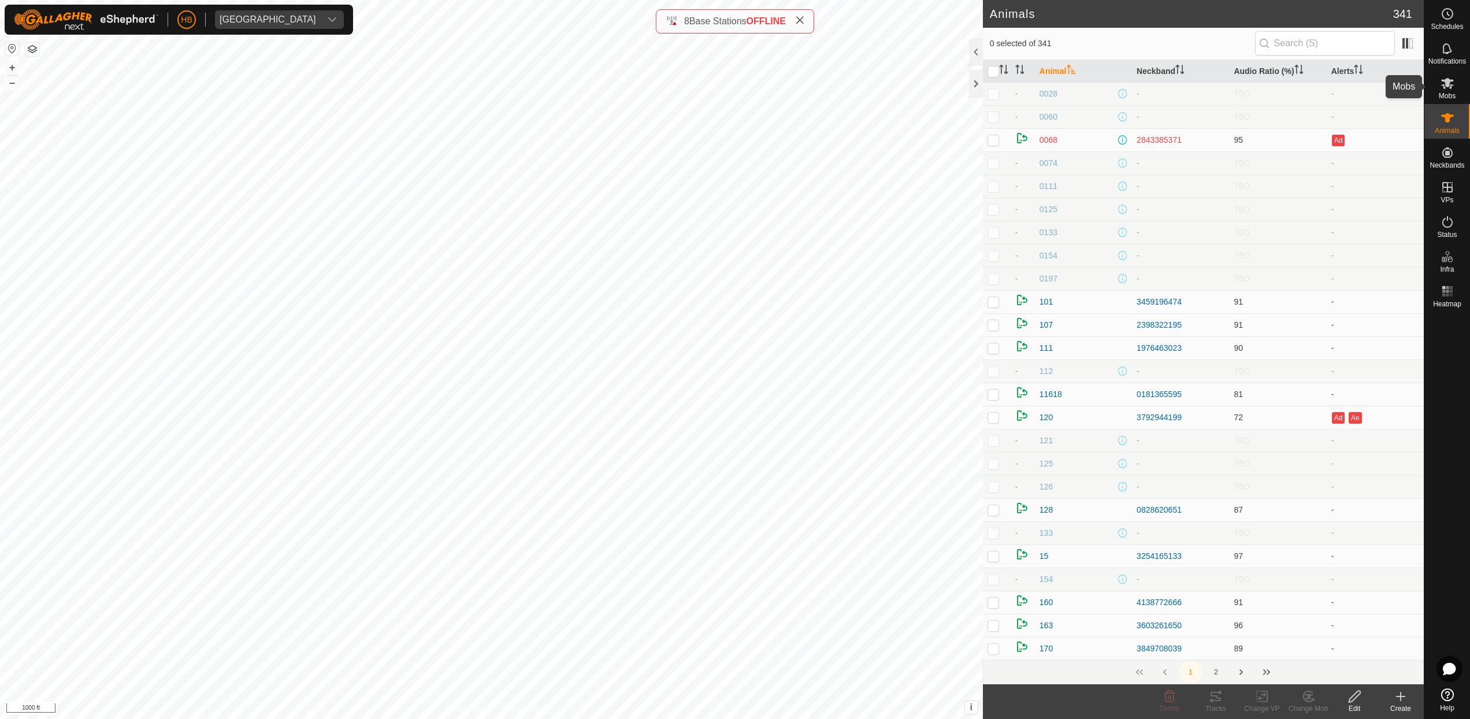
click at [589, 101] on div "Mobs" at bounding box center [1447, 86] width 46 height 35
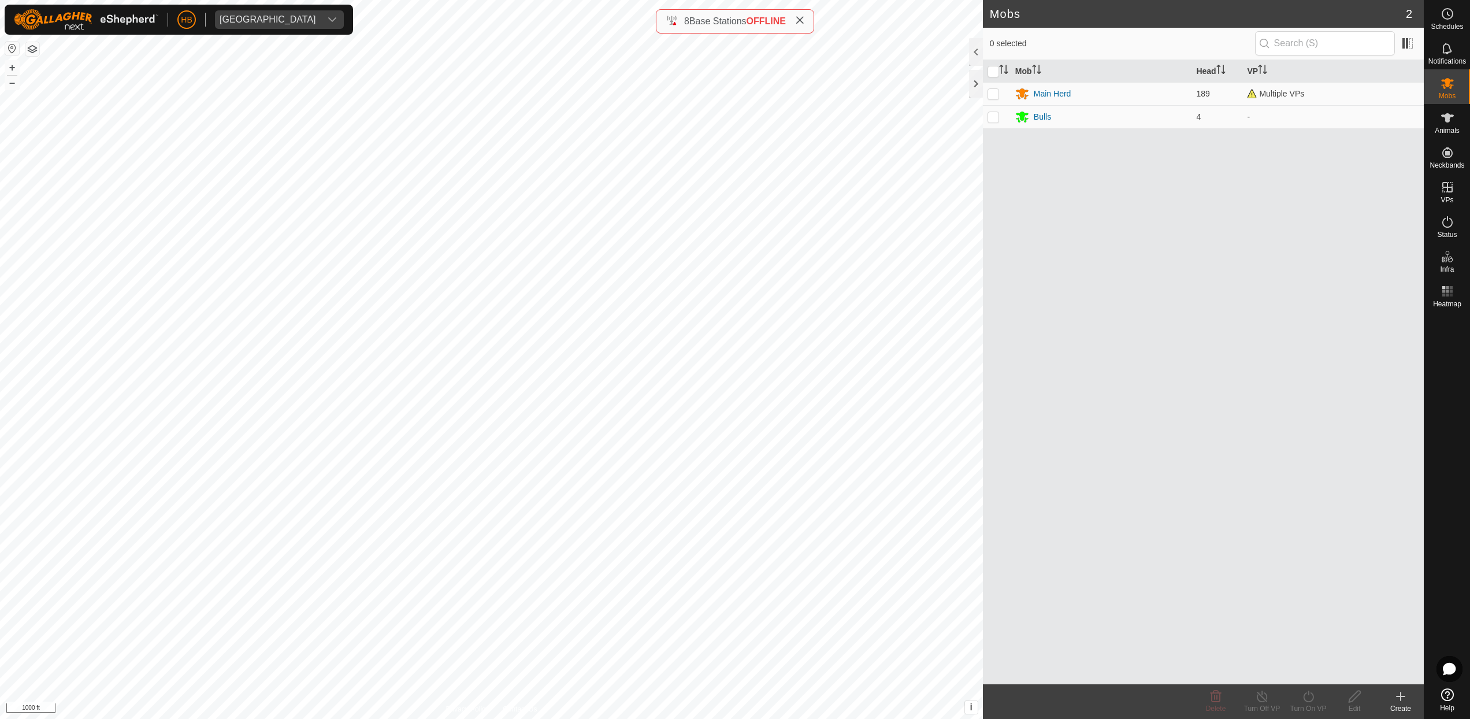
click at [589, 138] on create-svg-icon at bounding box center [1401, 696] width 46 height 14
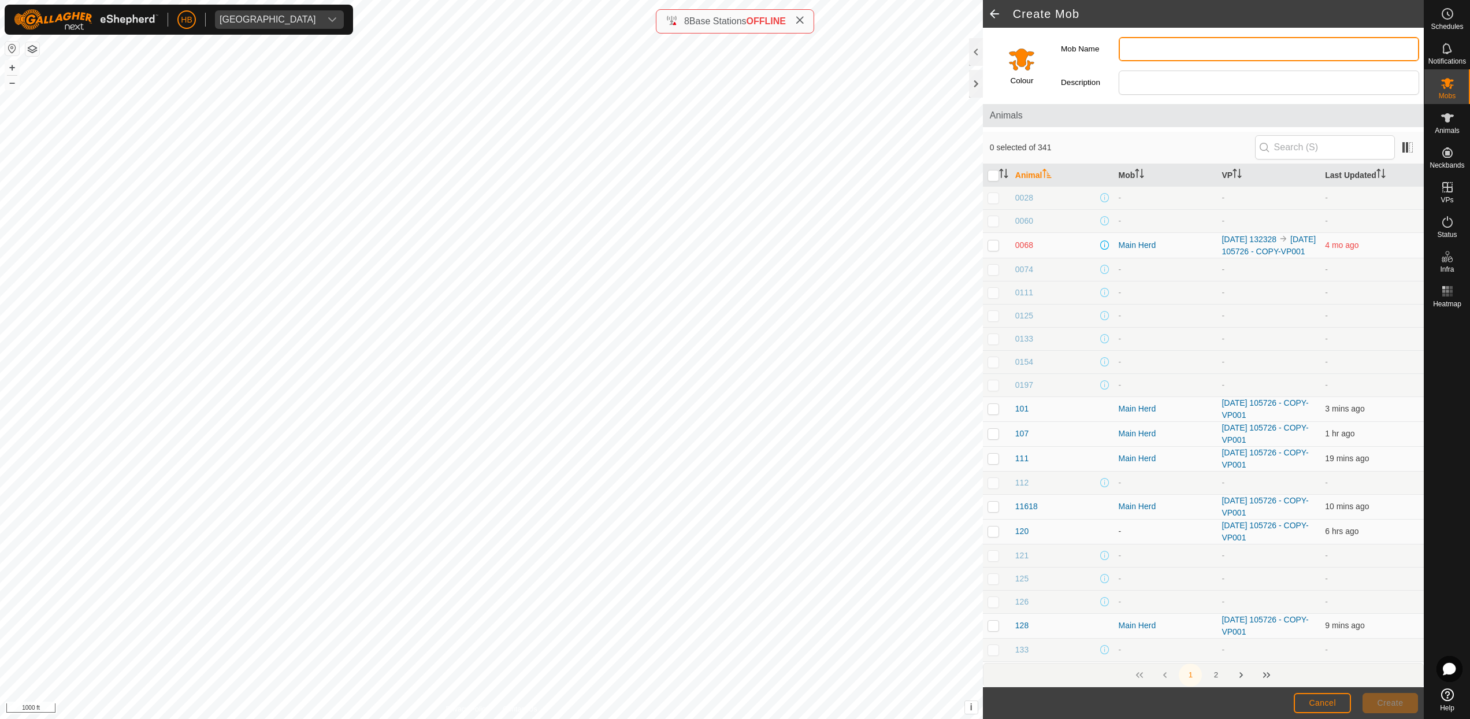
click at [589, 53] on input "Mob Name" at bounding box center [1269, 49] width 300 height 24
click at [589, 62] on input "Select a color" at bounding box center [1022, 59] width 28 height 28
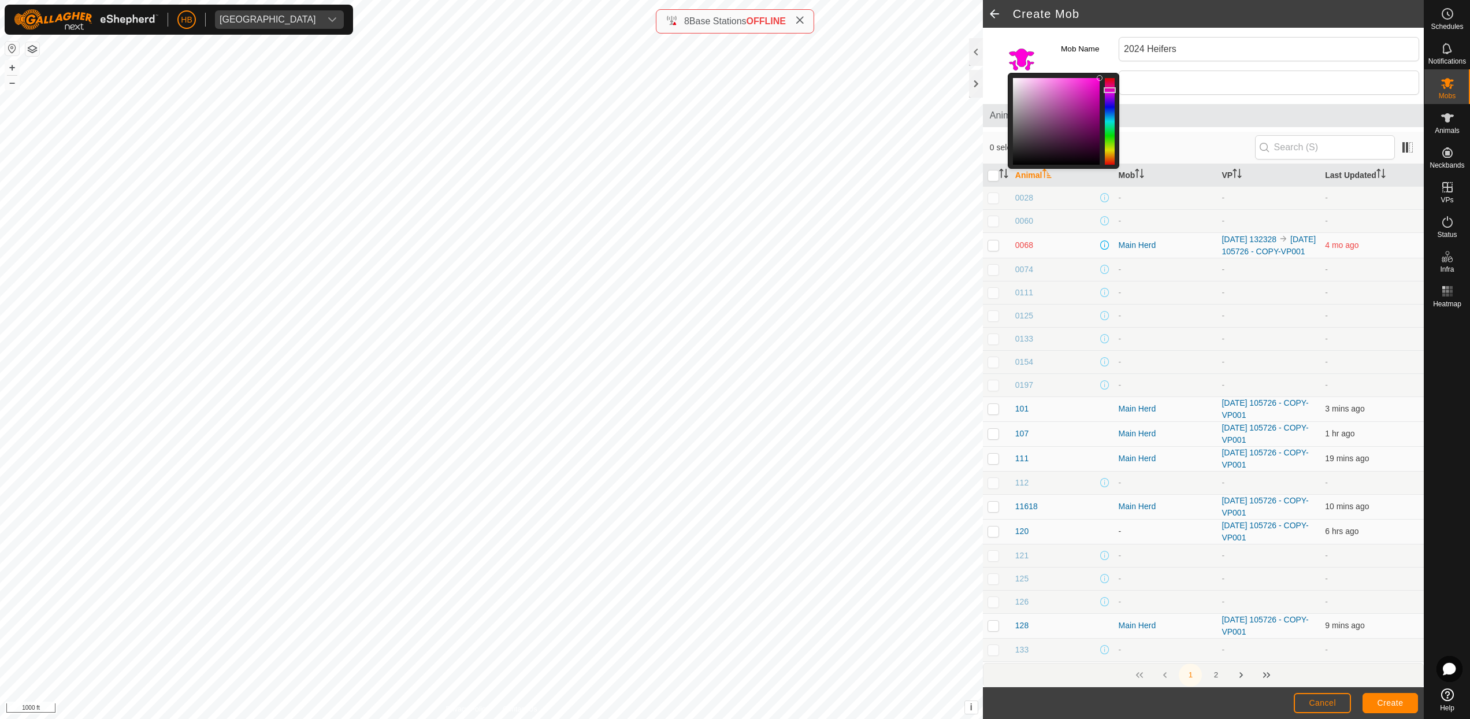
drag, startPoint x: 1115, startPoint y: 83, endPoint x: 1111, endPoint y: 90, distance: 8.3
click at [589, 90] on div at bounding box center [1110, 121] width 10 height 87
click at [589, 92] on div at bounding box center [1110, 93] width 12 height 6
drag, startPoint x: 1099, startPoint y: 80, endPoint x: 1110, endPoint y: 77, distance: 11.4
click at [589, 77] on div at bounding box center [1064, 121] width 112 height 96
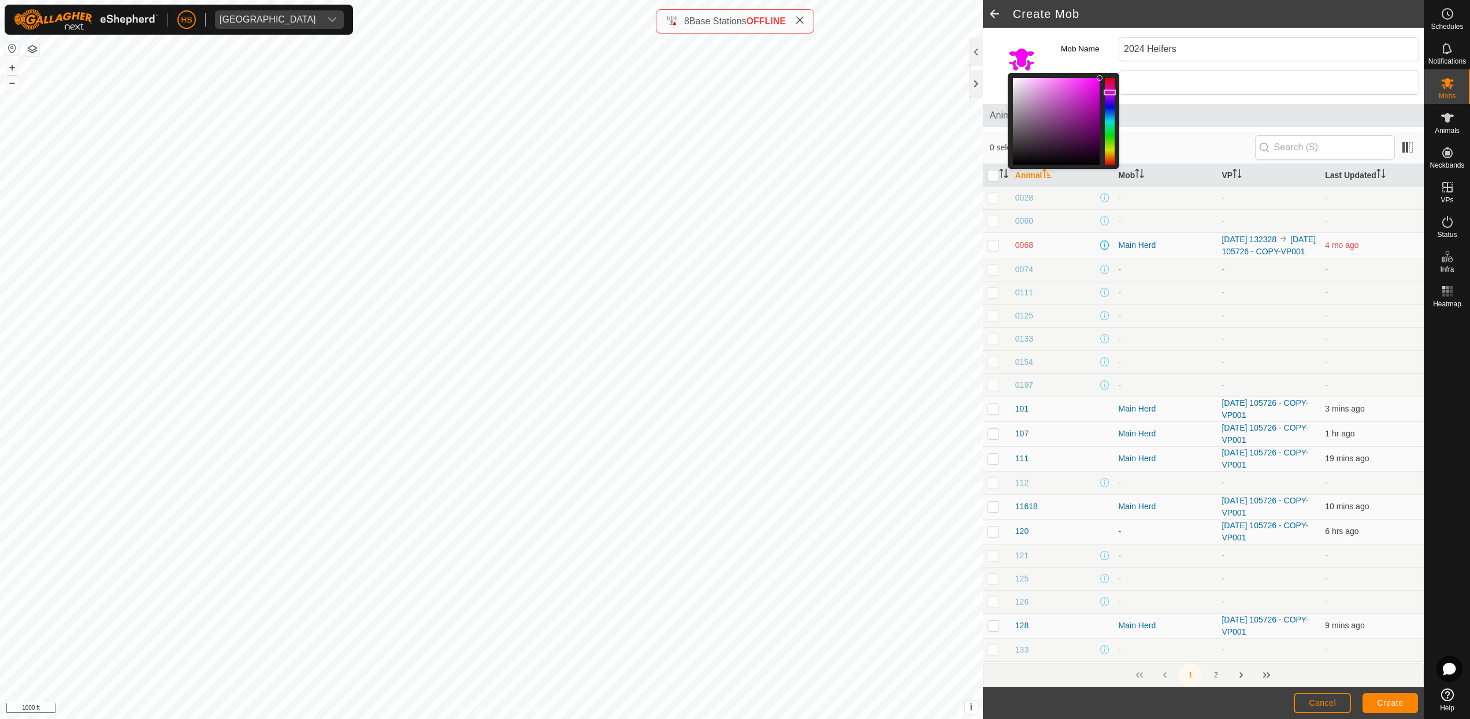
click at [589, 138] on button "Create" at bounding box center [1390, 703] width 55 height 20
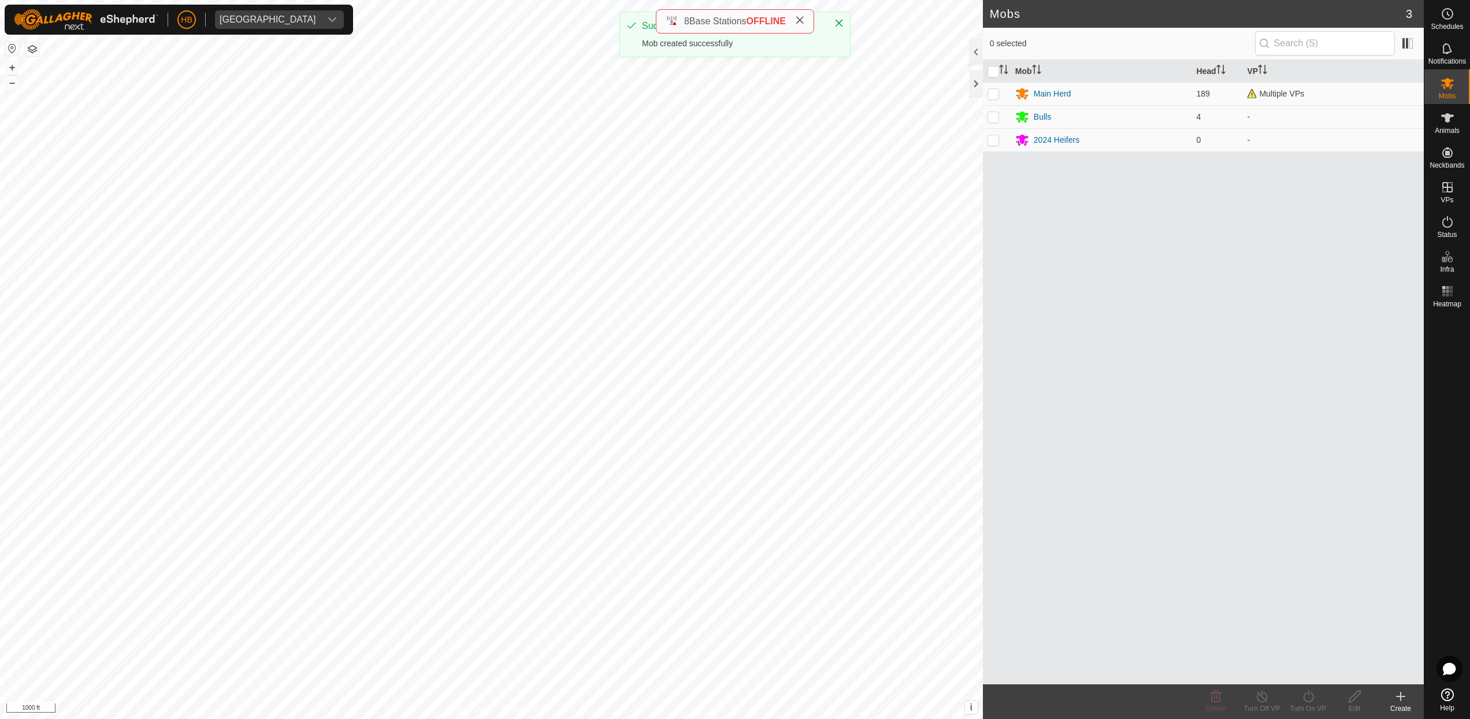
click at [589, 138] on create-svg-icon at bounding box center [1401, 696] width 46 height 14
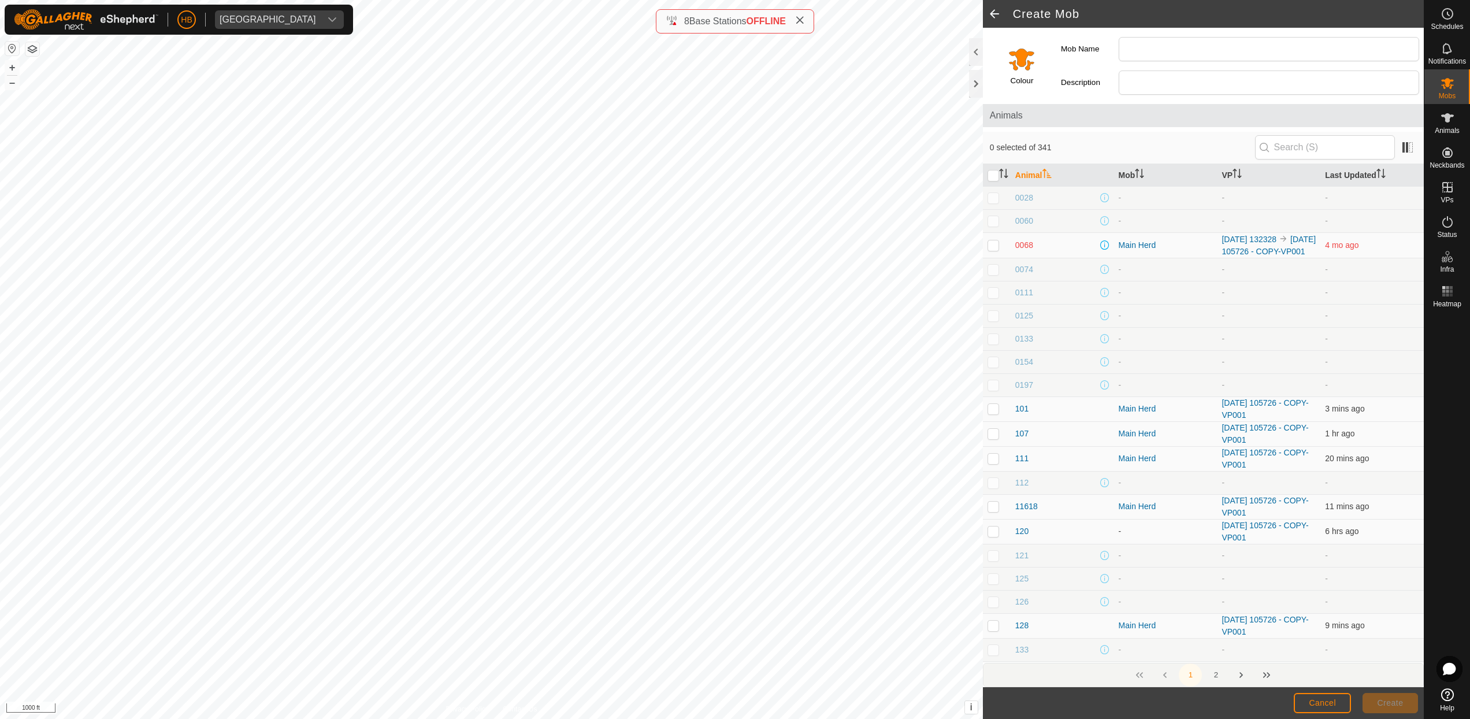
click at [589, 12] on span at bounding box center [994, 14] width 23 height 28
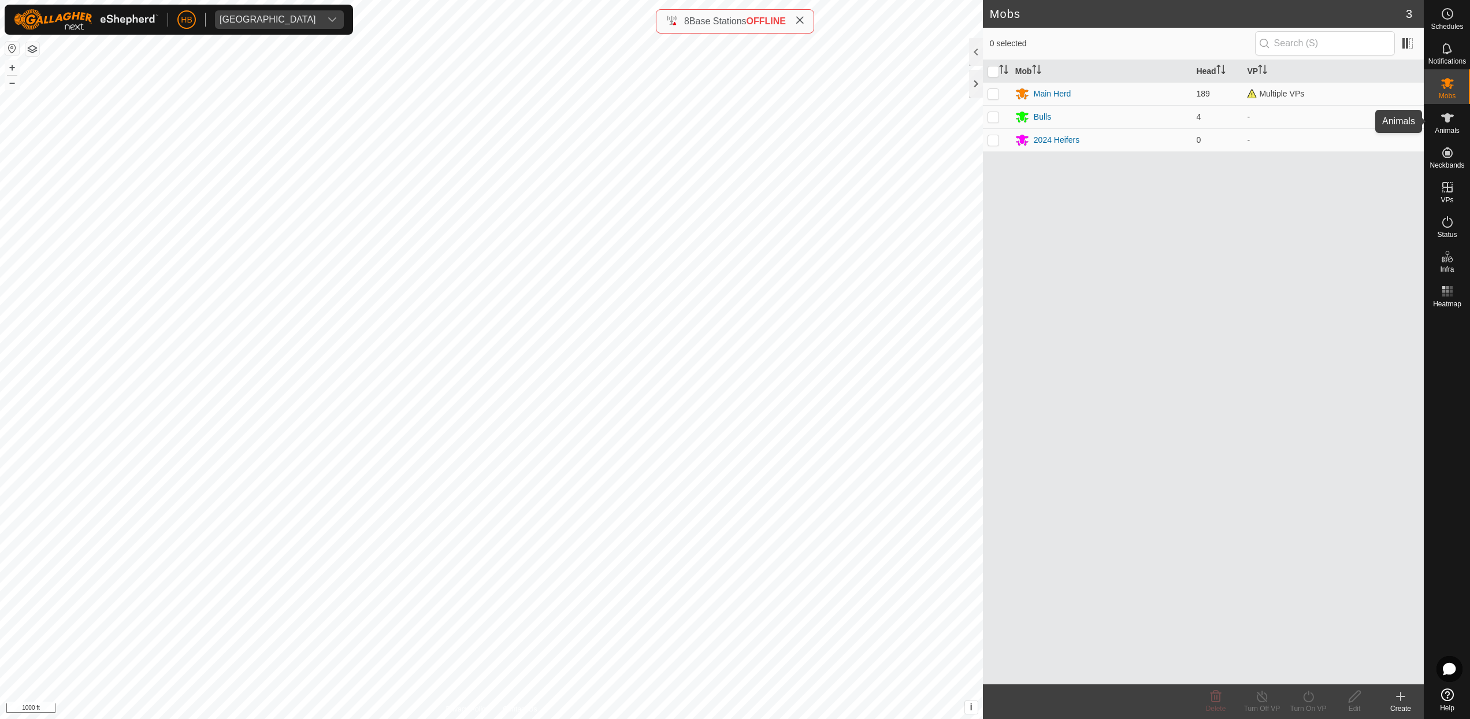
click at [589, 120] on icon at bounding box center [1448, 118] width 14 height 14
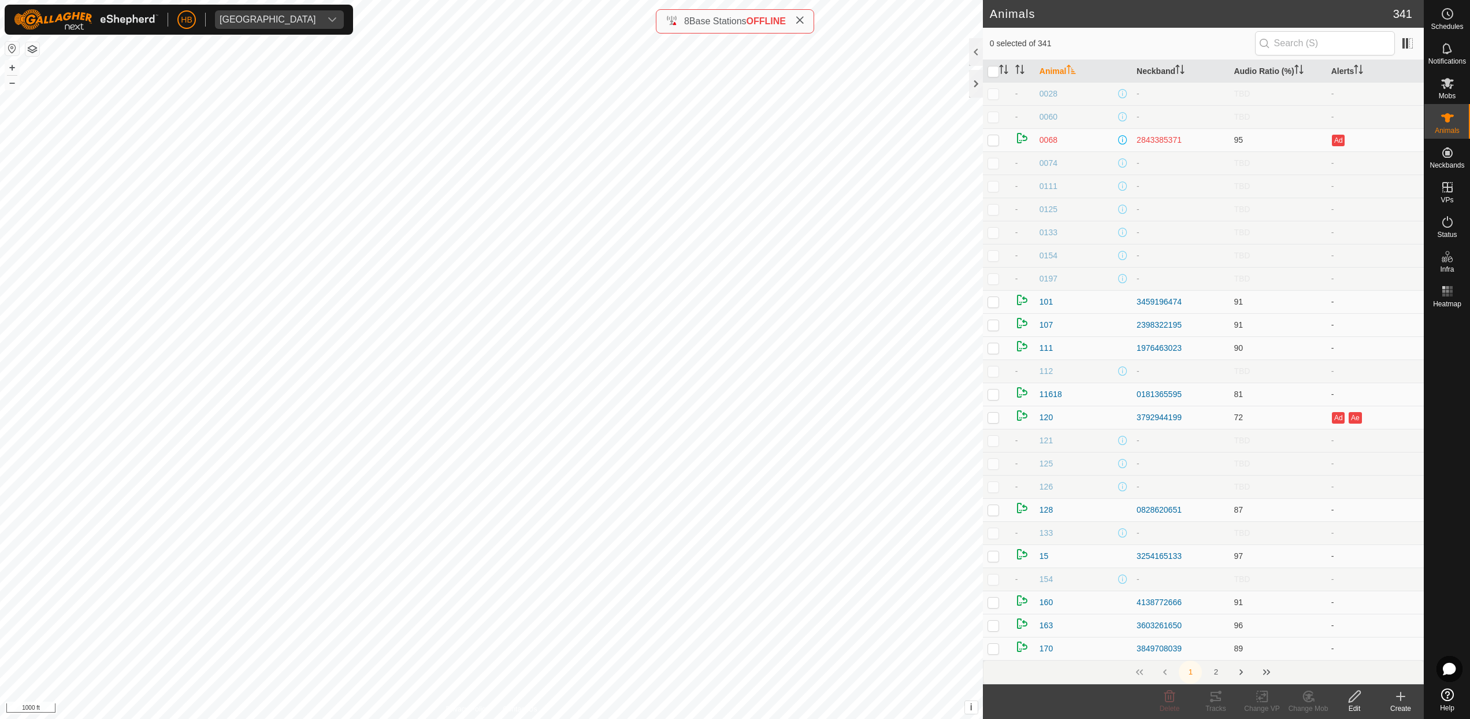
click at [589, 138] on icon at bounding box center [1401, 696] width 14 height 14
click at [589, 138] on link "Create Single Animal" at bounding box center [1349, 670] width 147 height 23
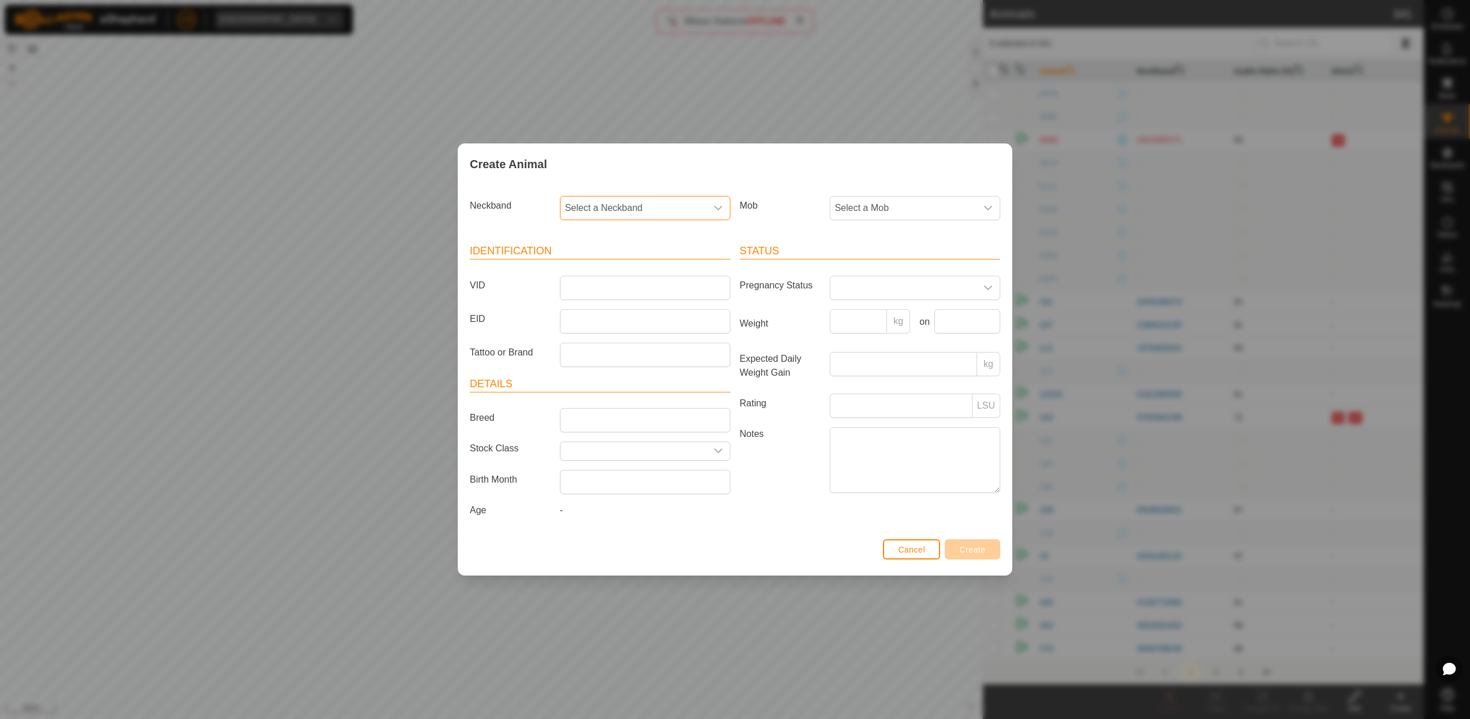
click at [589, 138] on span "Select a Neckband" at bounding box center [634, 207] width 146 height 23
click at [589, 138] on li "1883889775" at bounding box center [645, 267] width 169 height 23
click at [589, 138] on span "Select a Mob" at bounding box center [903, 207] width 146 height 23
click at [589, 138] on li "2024 Heifers" at bounding box center [915, 340] width 169 height 23
click at [589, 138] on input "VID" at bounding box center [645, 288] width 170 height 24
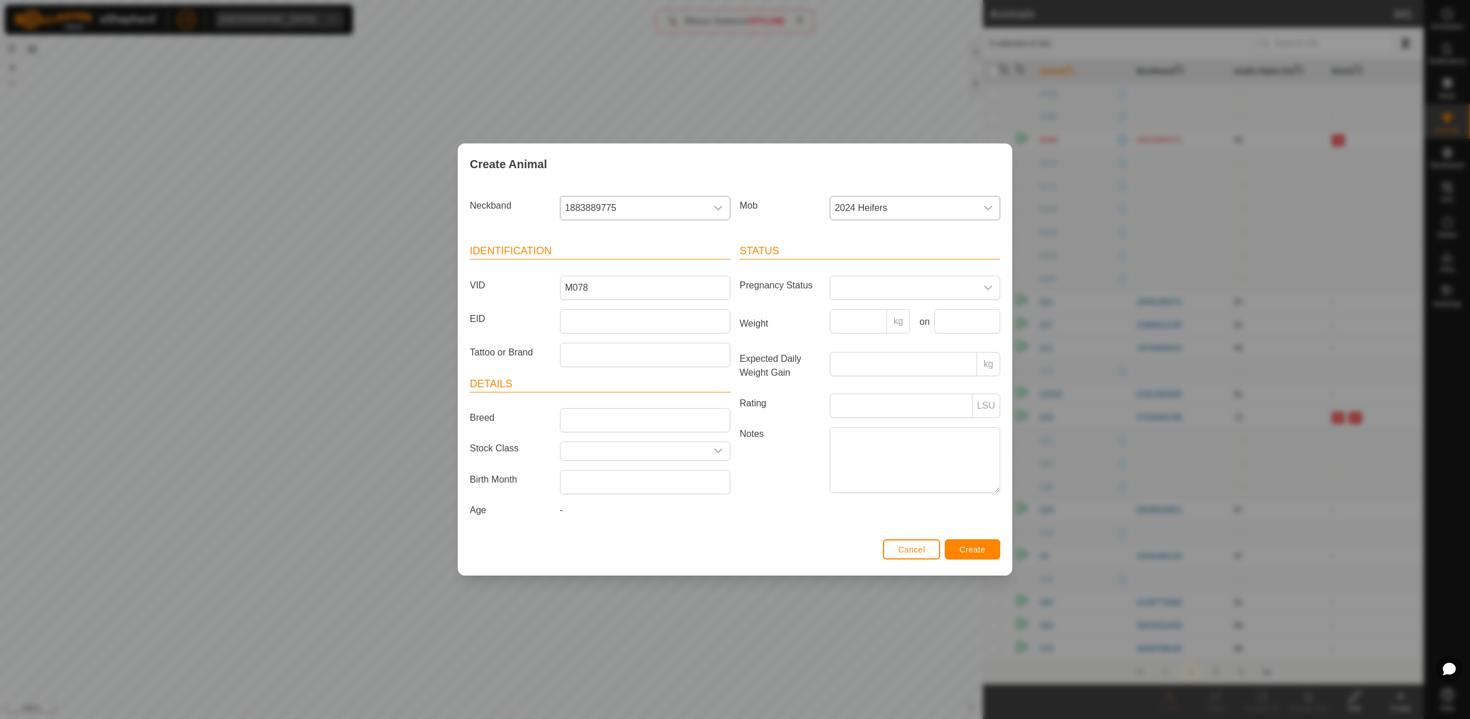
click at [589, 138] on button "Create" at bounding box center [972, 549] width 55 height 20
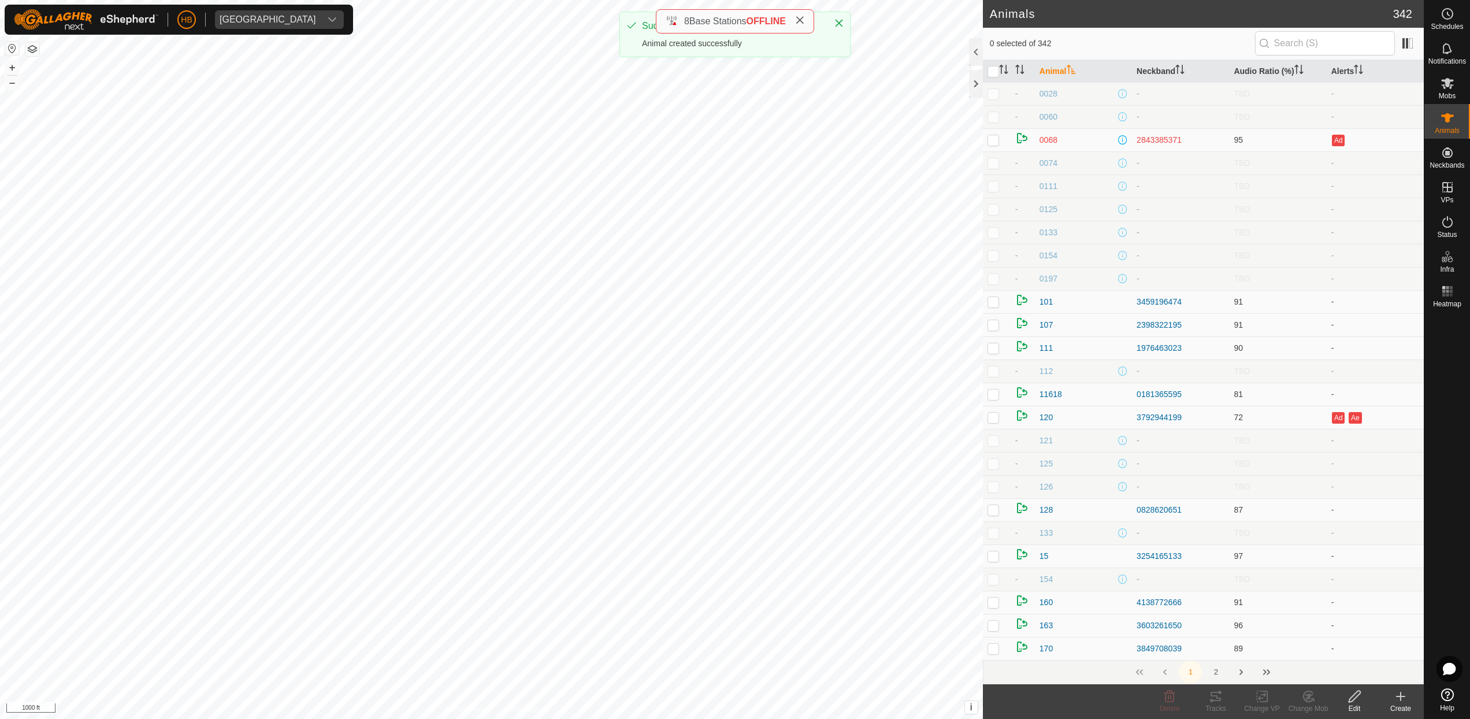
click at [589, 138] on div "Create" at bounding box center [1401, 708] width 46 height 10
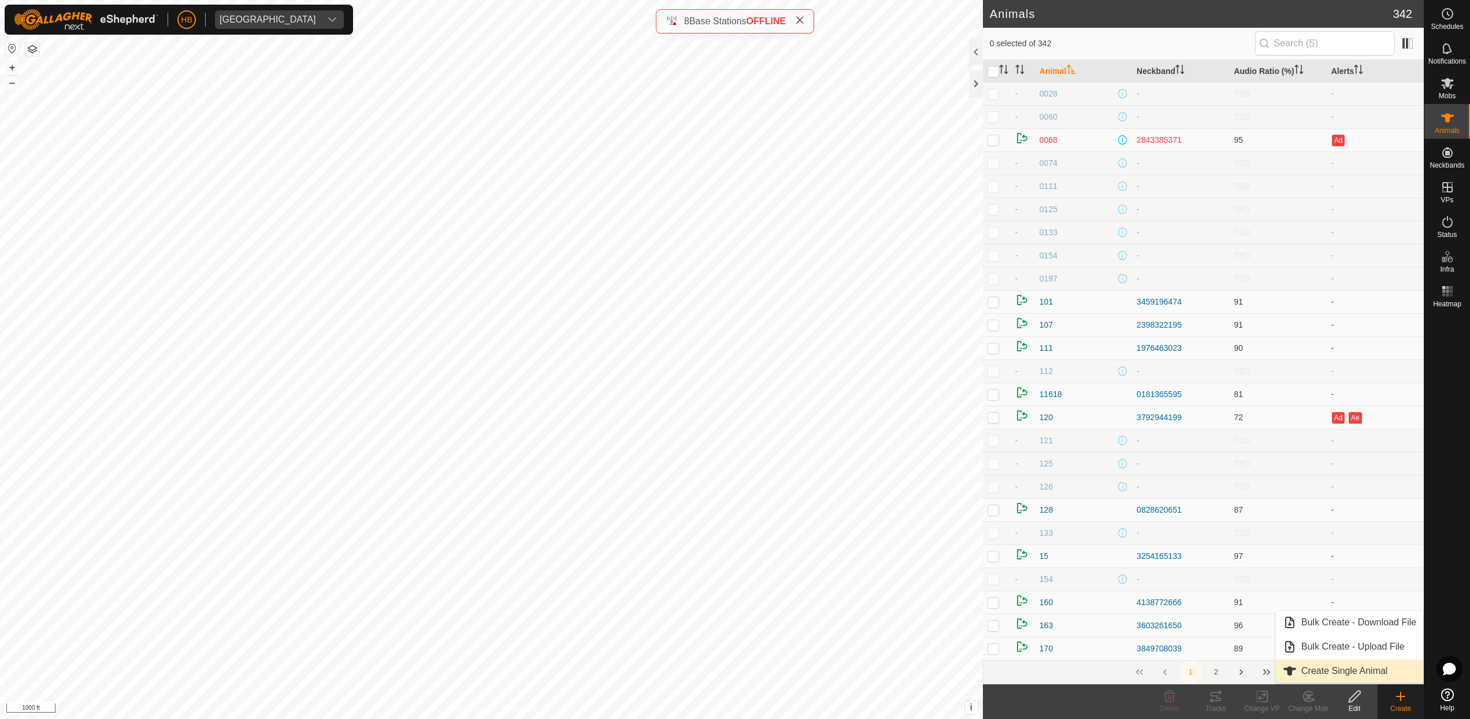
click at [589, 138] on link "Create Single Animal" at bounding box center [1349, 670] width 147 height 23
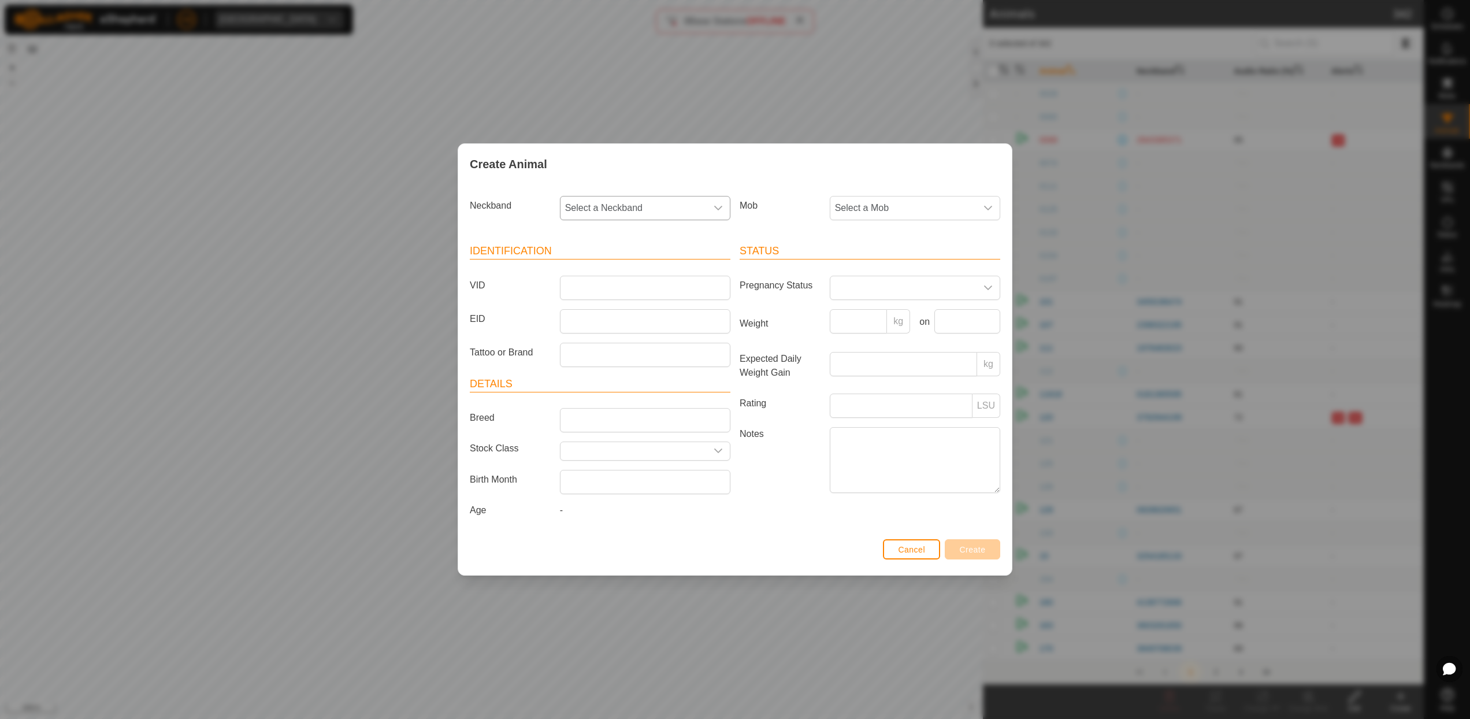
click at [589, 138] on div "dropdown trigger" at bounding box center [718, 207] width 23 height 23
click at [589, 138] on li "1799936938" at bounding box center [645, 267] width 169 height 23
click at [589, 138] on div "Mob Select a Mob" at bounding box center [870, 212] width 270 height 43
click at [589, 138] on span "Select a Mob" at bounding box center [903, 207] width 146 height 23
click at [589, 138] on li "2024 Heifers" at bounding box center [915, 340] width 169 height 23
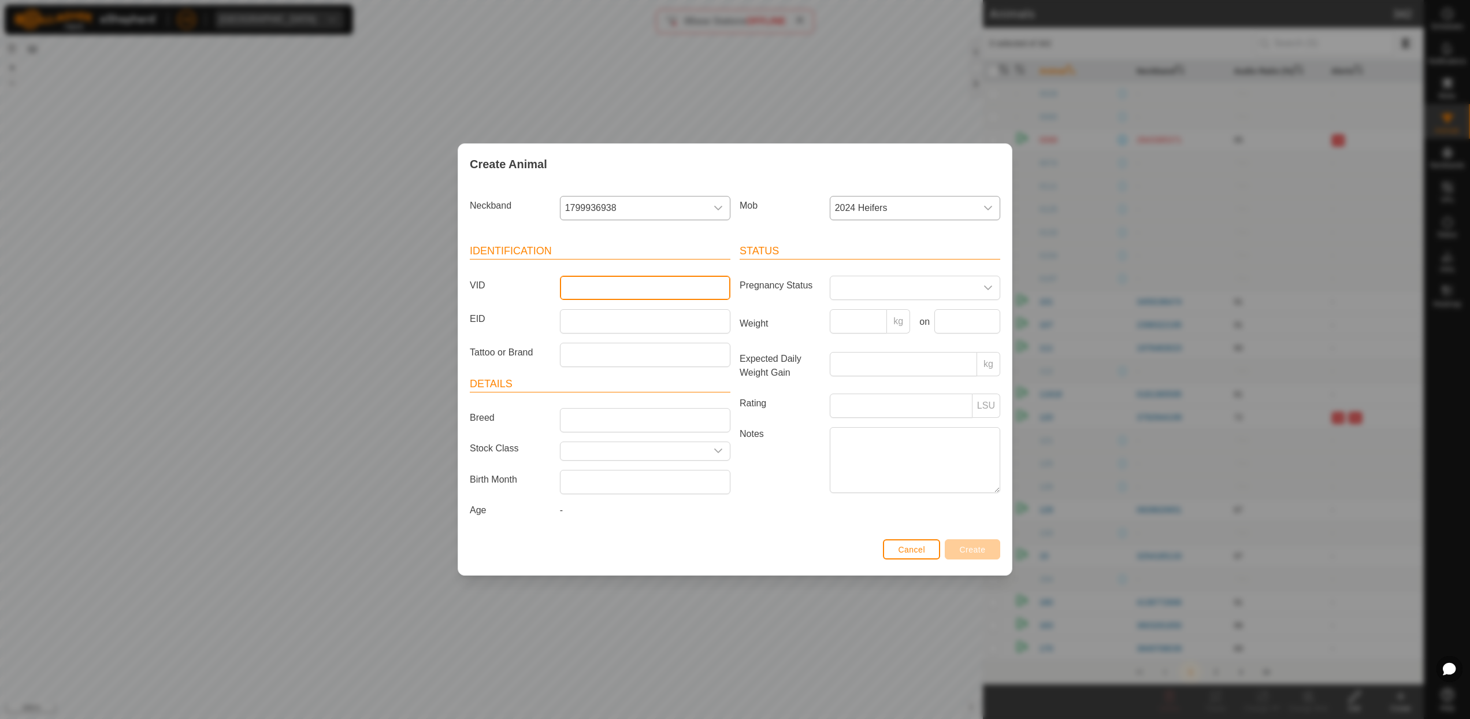
click at [589, 138] on input "VID" at bounding box center [645, 288] width 170 height 24
click at [589, 138] on span "Create" at bounding box center [973, 549] width 26 height 9
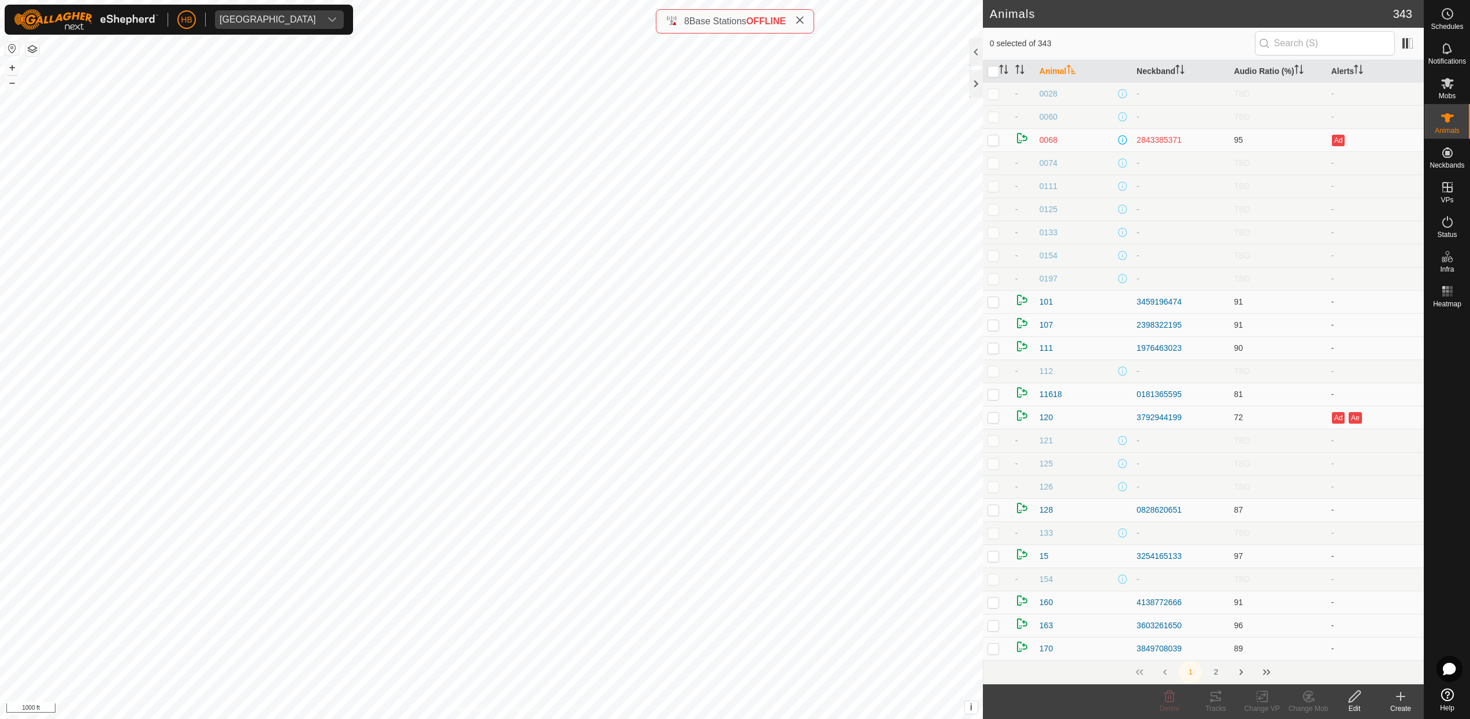
click at [589, 138] on icon at bounding box center [1401, 696] width 14 height 14
click at [589, 138] on link "Create Single Animal" at bounding box center [1349, 670] width 147 height 23
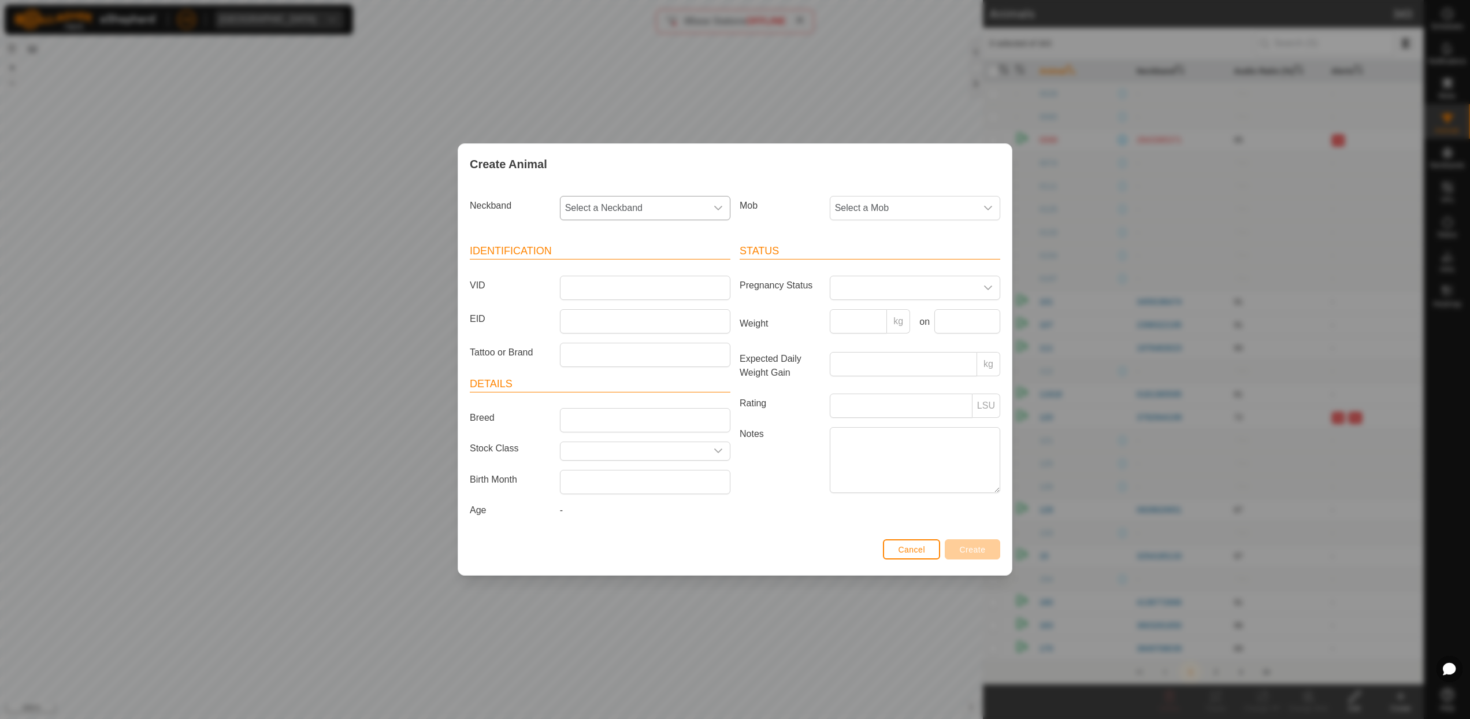
click at [589, 138] on span "Select a Neckband" at bounding box center [634, 207] width 146 height 23
click at [589, 138] on div "dropdown trigger" at bounding box center [718, 207] width 23 height 23
click at [589, 138] on li "1292838462" at bounding box center [645, 267] width 169 height 23
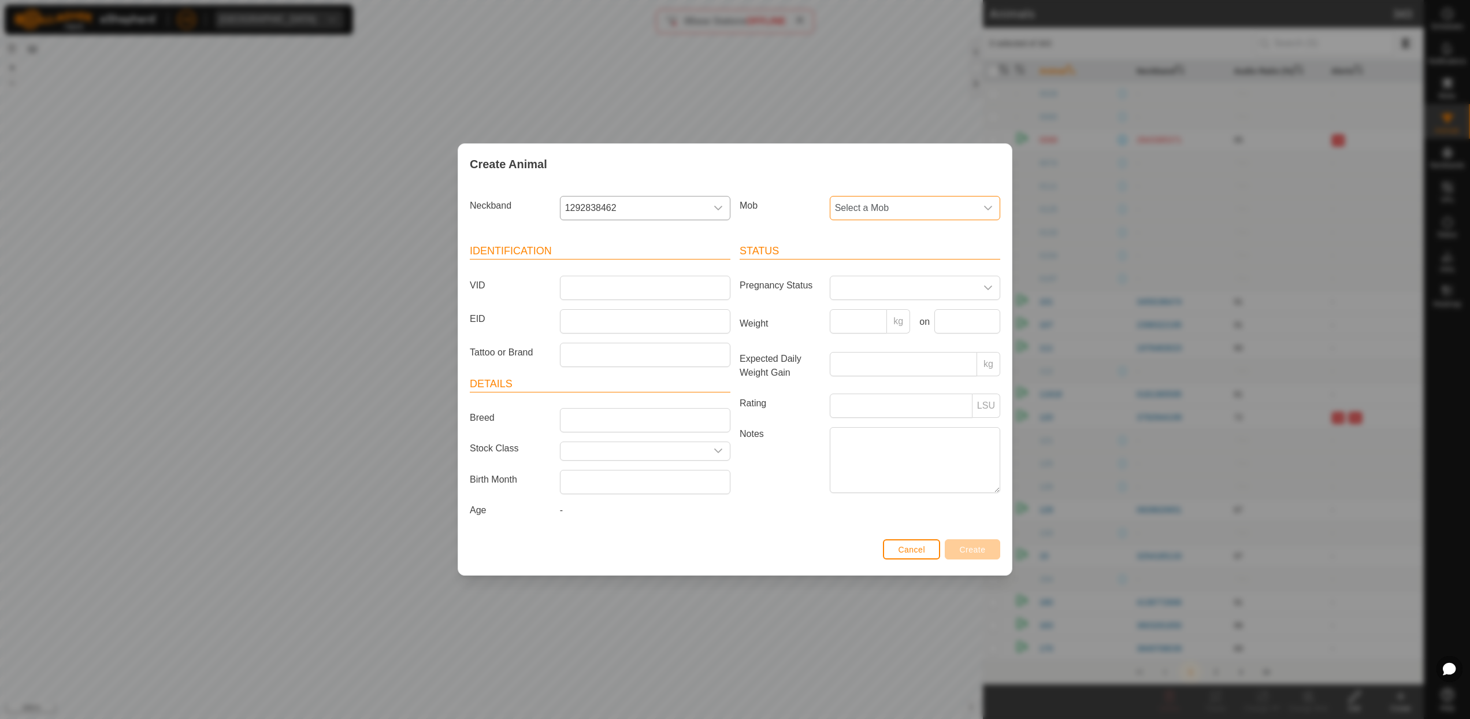
click at [589, 138] on span "Select a Mob" at bounding box center [903, 207] width 146 height 23
click at [589, 138] on li "2024 Heifers" at bounding box center [915, 340] width 169 height 23
click at [589, 138] on input "VID" at bounding box center [645, 288] width 170 height 24
click at [589, 138] on button "Create" at bounding box center [972, 549] width 55 height 20
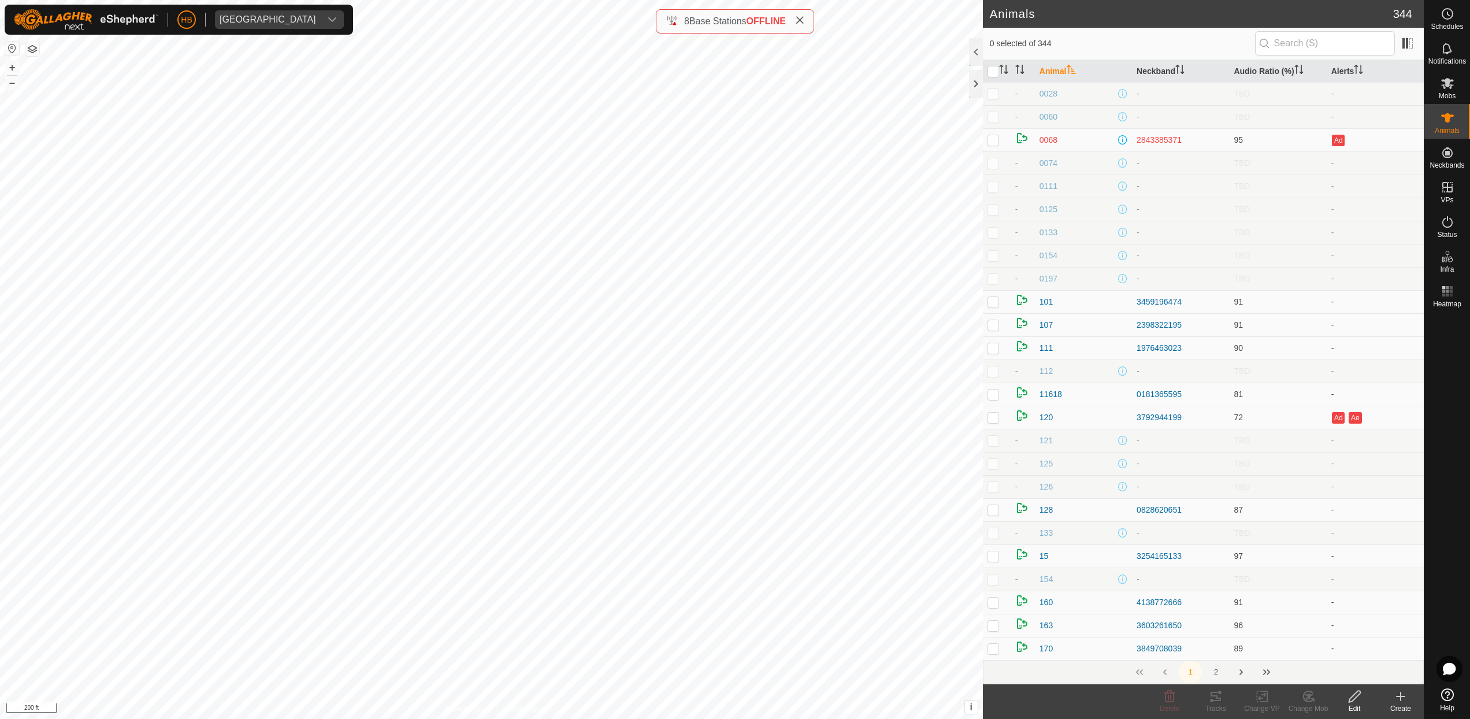
click at [589, 138] on create-svg-icon at bounding box center [1401, 696] width 46 height 14
click at [589, 138] on link "Create Single Animal" at bounding box center [1349, 670] width 147 height 23
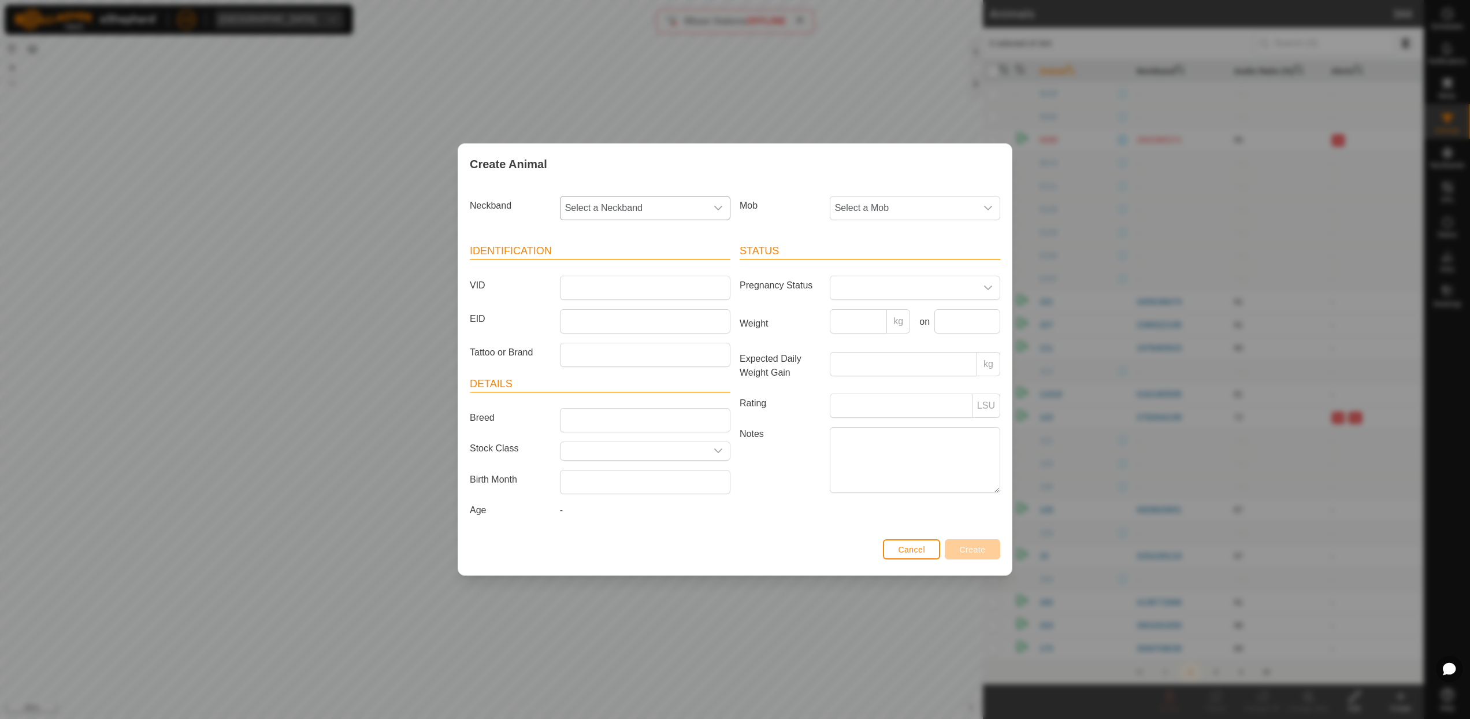
click at [589, 138] on span "Select a Neckband" at bounding box center [634, 207] width 146 height 23
click at [589, 138] on li "2072284312" at bounding box center [645, 267] width 169 height 23
click at [589, 138] on span "Select a Mob" at bounding box center [903, 207] width 146 height 23
click at [589, 138] on li "2024 Heifers" at bounding box center [915, 340] width 169 height 23
click at [589, 138] on input "VID" at bounding box center [645, 288] width 170 height 24
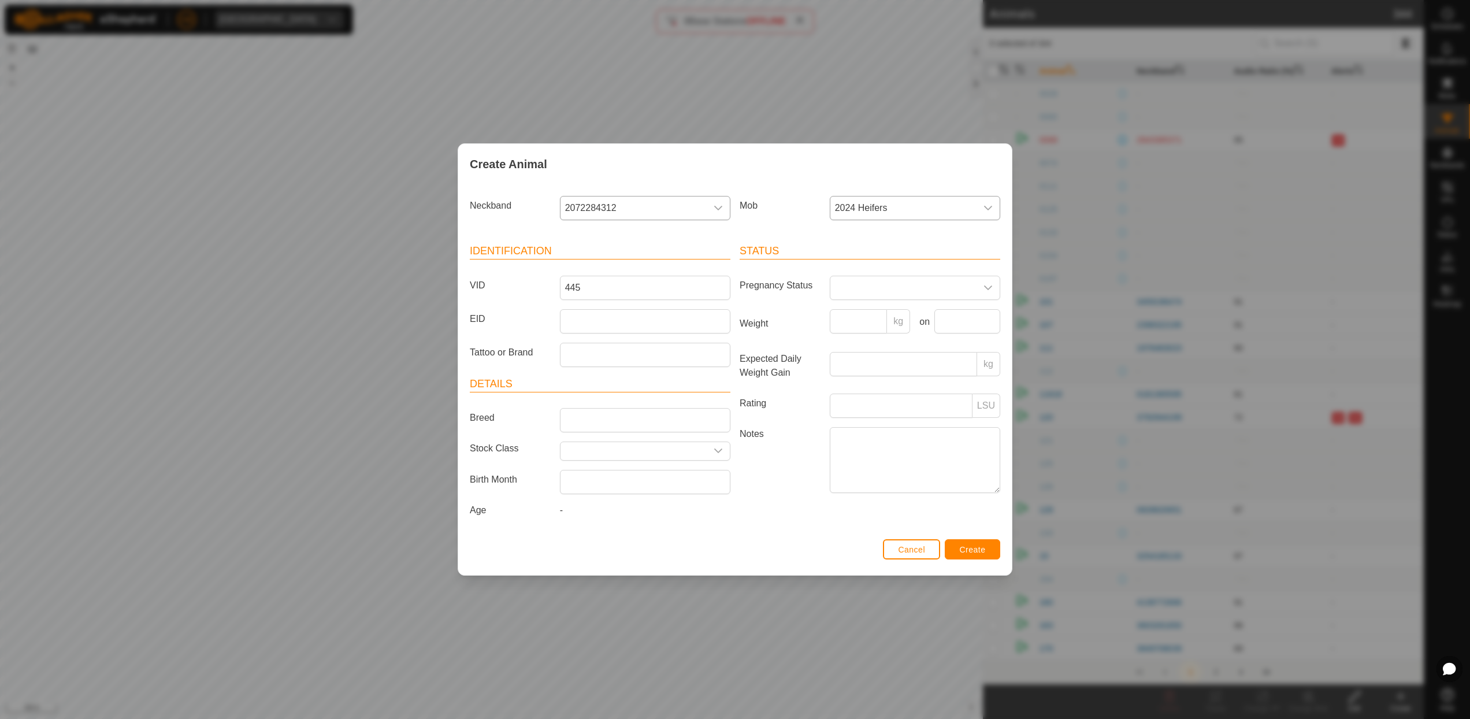
click at [589, 138] on span "Create" at bounding box center [973, 549] width 26 height 9
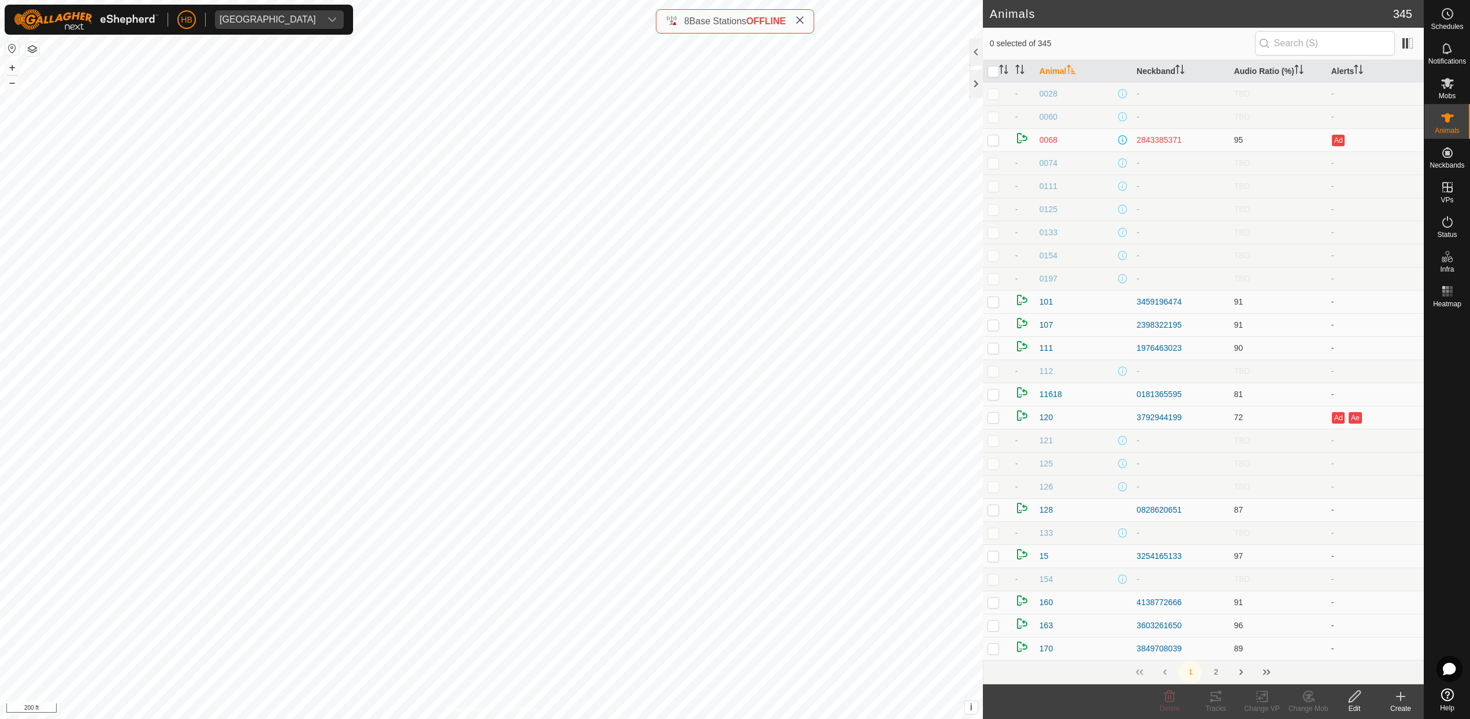
click at [589, 138] on div "Create" at bounding box center [1401, 708] width 46 height 10
click at [589, 138] on link "Create Single Animal" at bounding box center [1349, 670] width 147 height 23
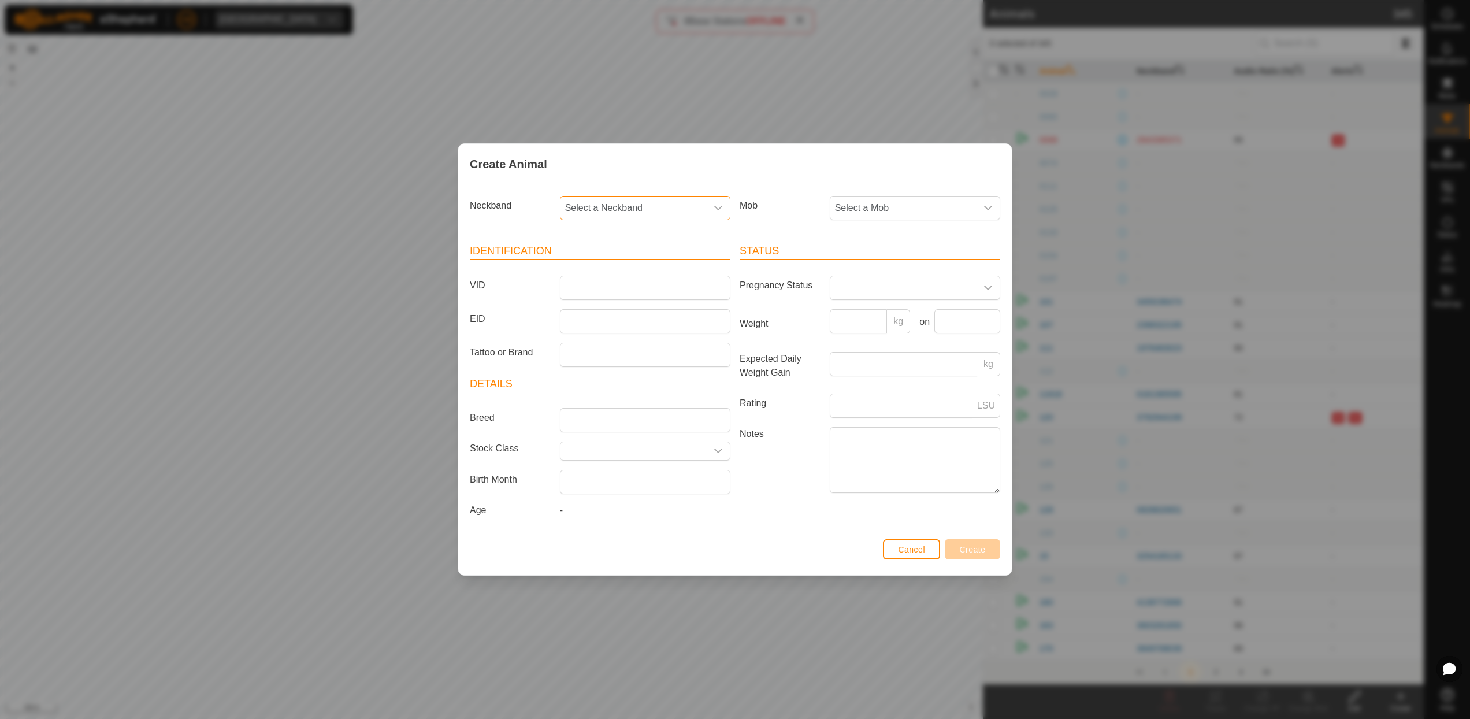
click at [589, 138] on span "Select a Neckband" at bounding box center [634, 207] width 146 height 23
click at [589, 138] on li "1277328130" at bounding box center [645, 267] width 169 height 23
click at [589, 138] on span "Select a Mob" at bounding box center [903, 207] width 146 height 23
click at [589, 138] on li "2024 Heifers" at bounding box center [915, 340] width 169 height 23
click at [589, 138] on input "VID" at bounding box center [645, 288] width 170 height 24
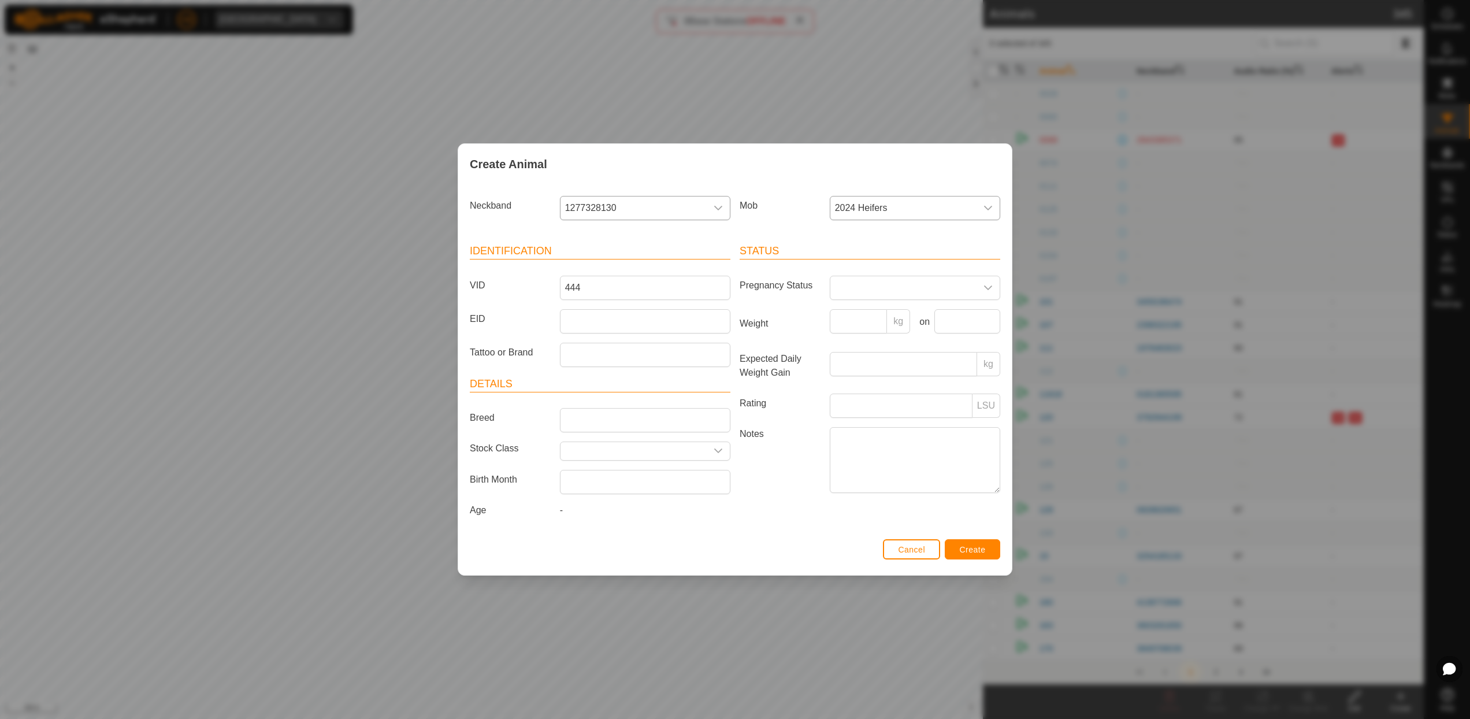
click at [589, 138] on button "Create" at bounding box center [972, 549] width 55 height 20
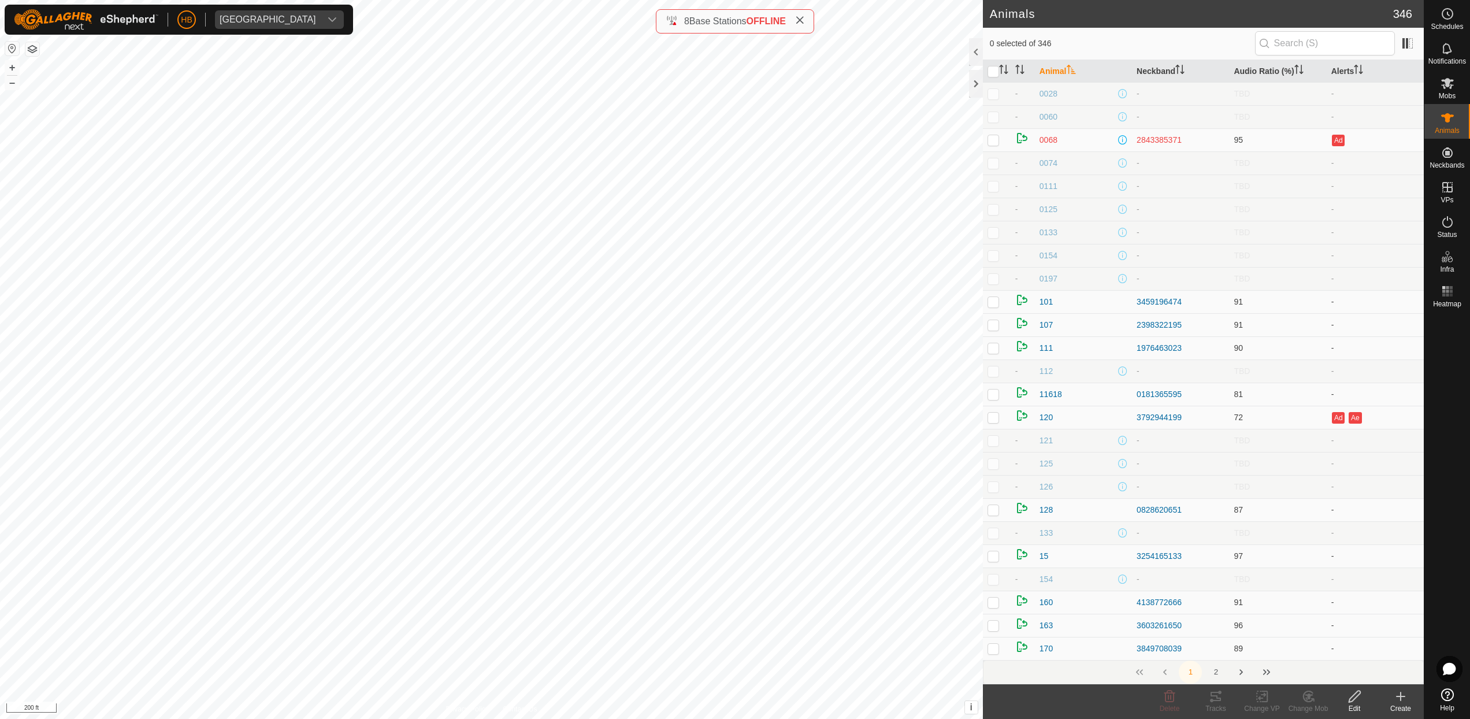
click at [589, 138] on div "Create" at bounding box center [1401, 708] width 46 height 10
click at [589, 138] on link "Create Single Animal" at bounding box center [1349, 670] width 147 height 23
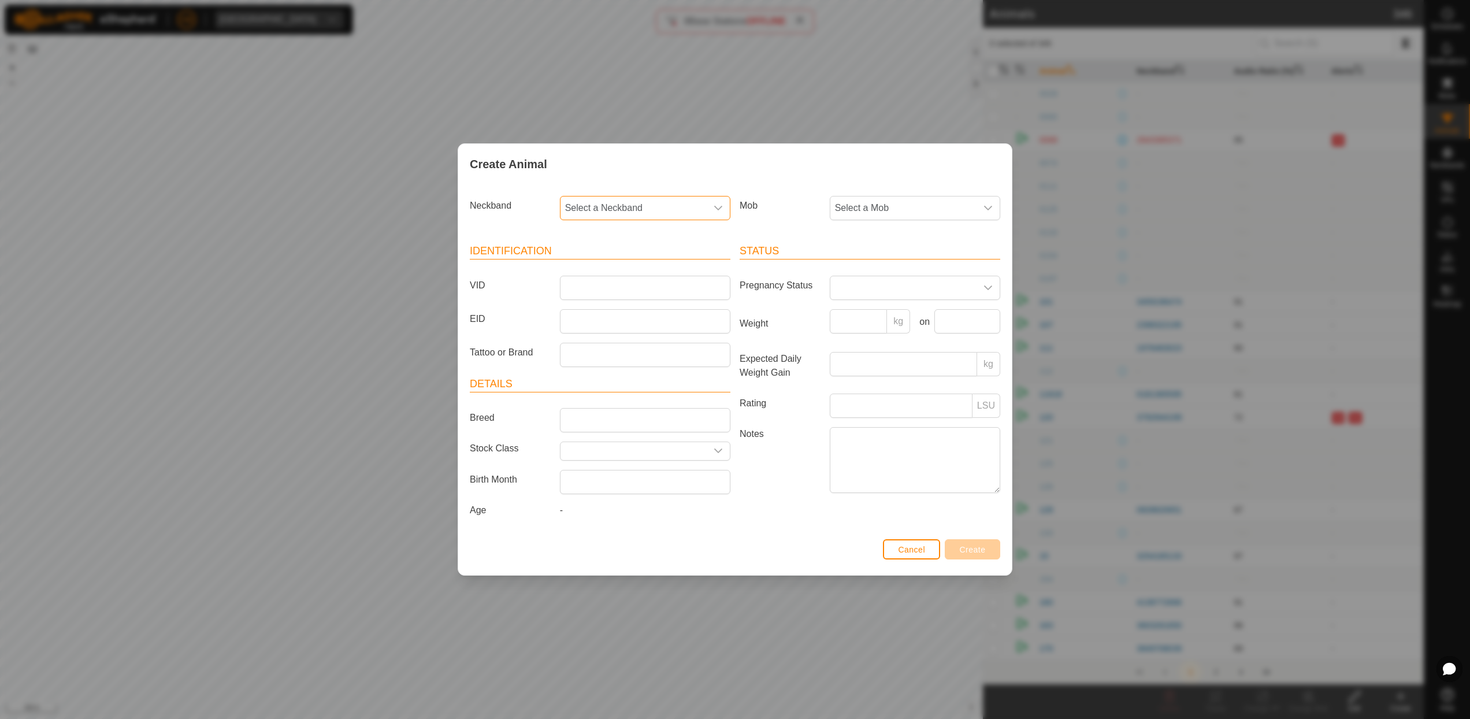
click at [580, 138] on span "Select a Neckband" at bounding box center [634, 207] width 146 height 23
click at [589, 138] on button "Create" at bounding box center [972, 549] width 55 height 20
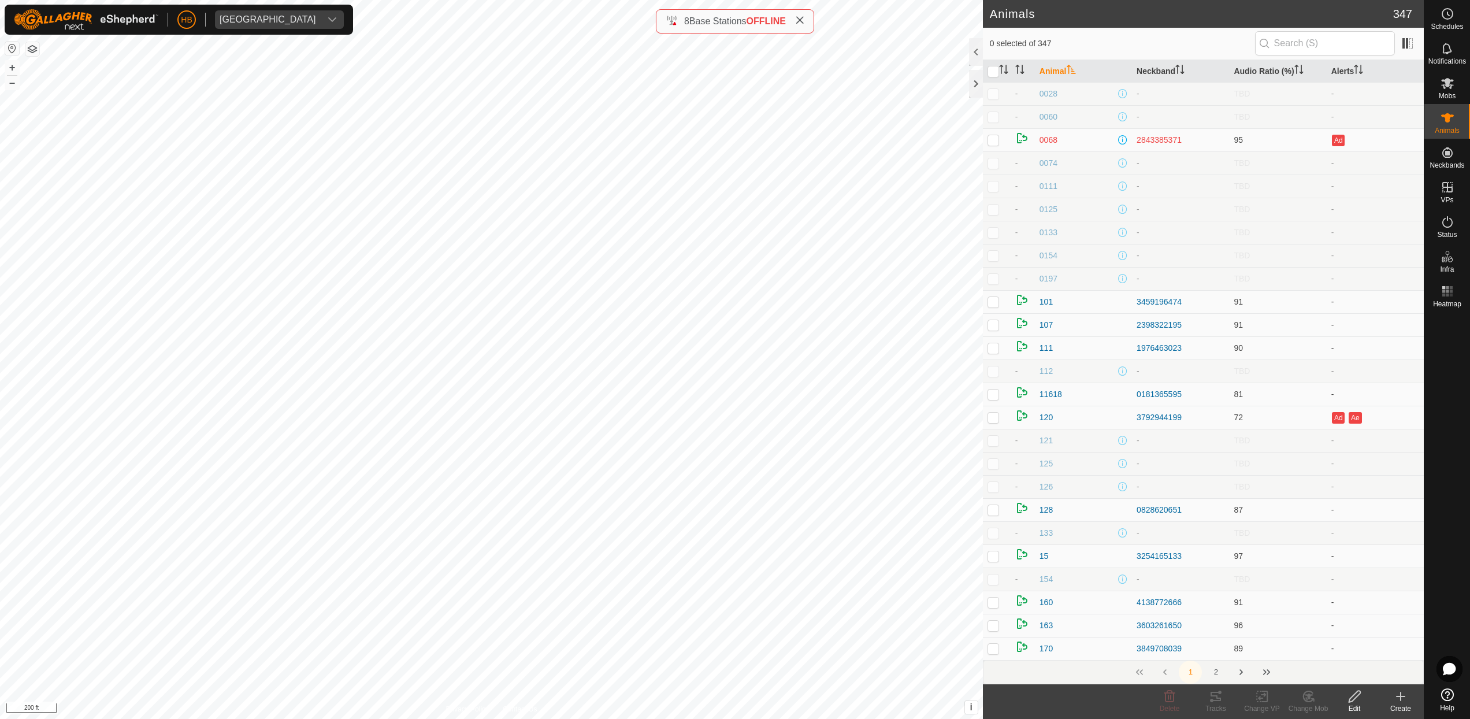
click at [589, 138] on create-svg-icon at bounding box center [1401, 696] width 46 height 14
click at [589, 138] on link "Create Single Animal" at bounding box center [1349, 670] width 147 height 23
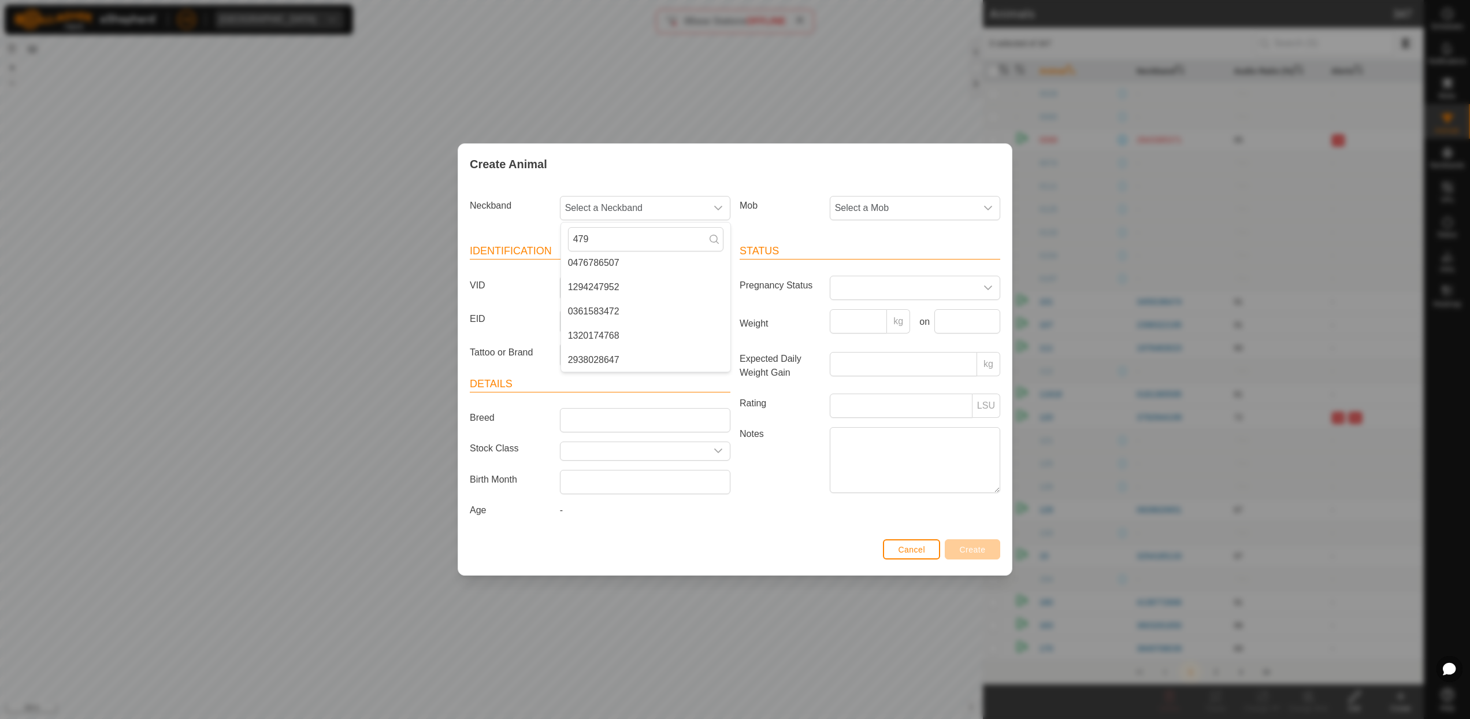
scroll to position [0, 0]
click at [589, 138] on li "2024 Heifers" at bounding box center [915, 267] width 169 height 23
click at [589, 138] on span "Create" at bounding box center [973, 549] width 26 height 9
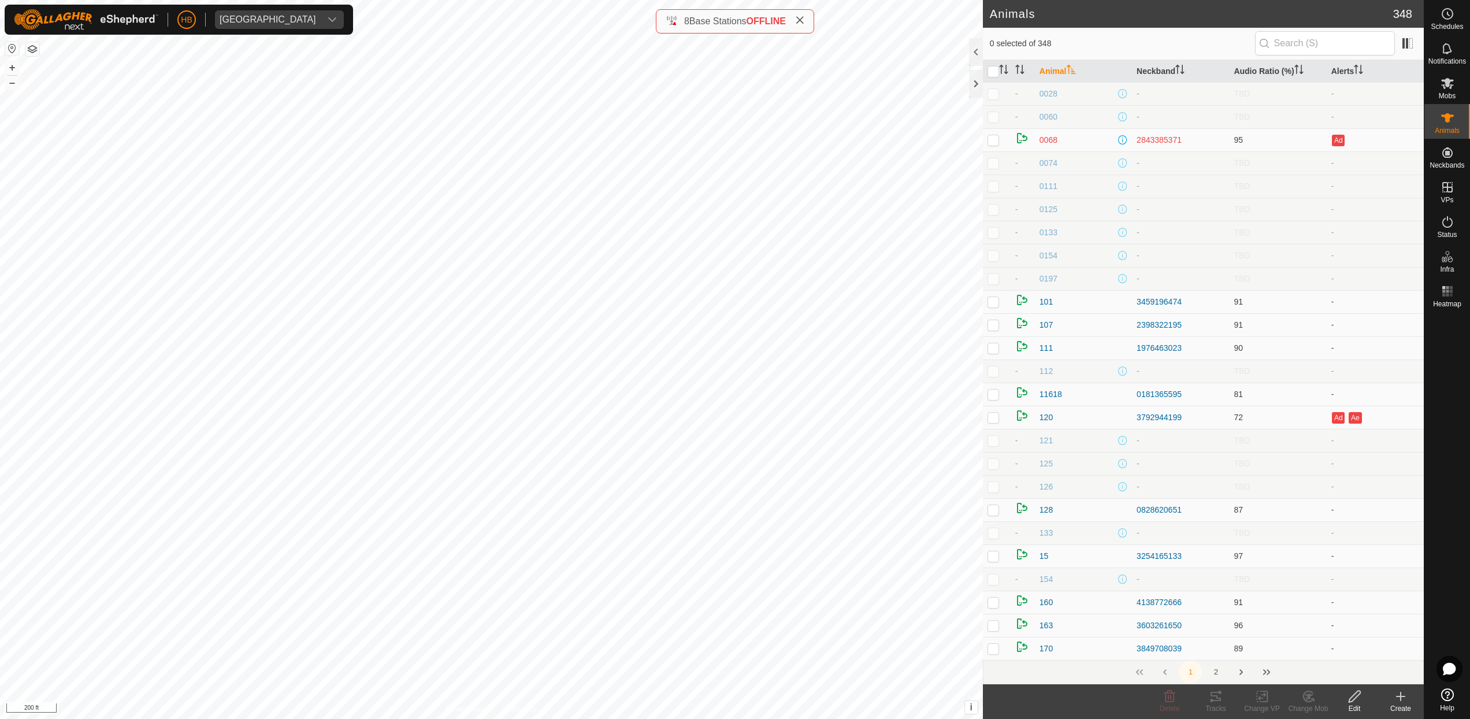
click at [589, 138] on create-svg-icon at bounding box center [1401, 696] width 46 height 14
click at [589, 138] on link "Create Single Animal" at bounding box center [1349, 670] width 147 height 23
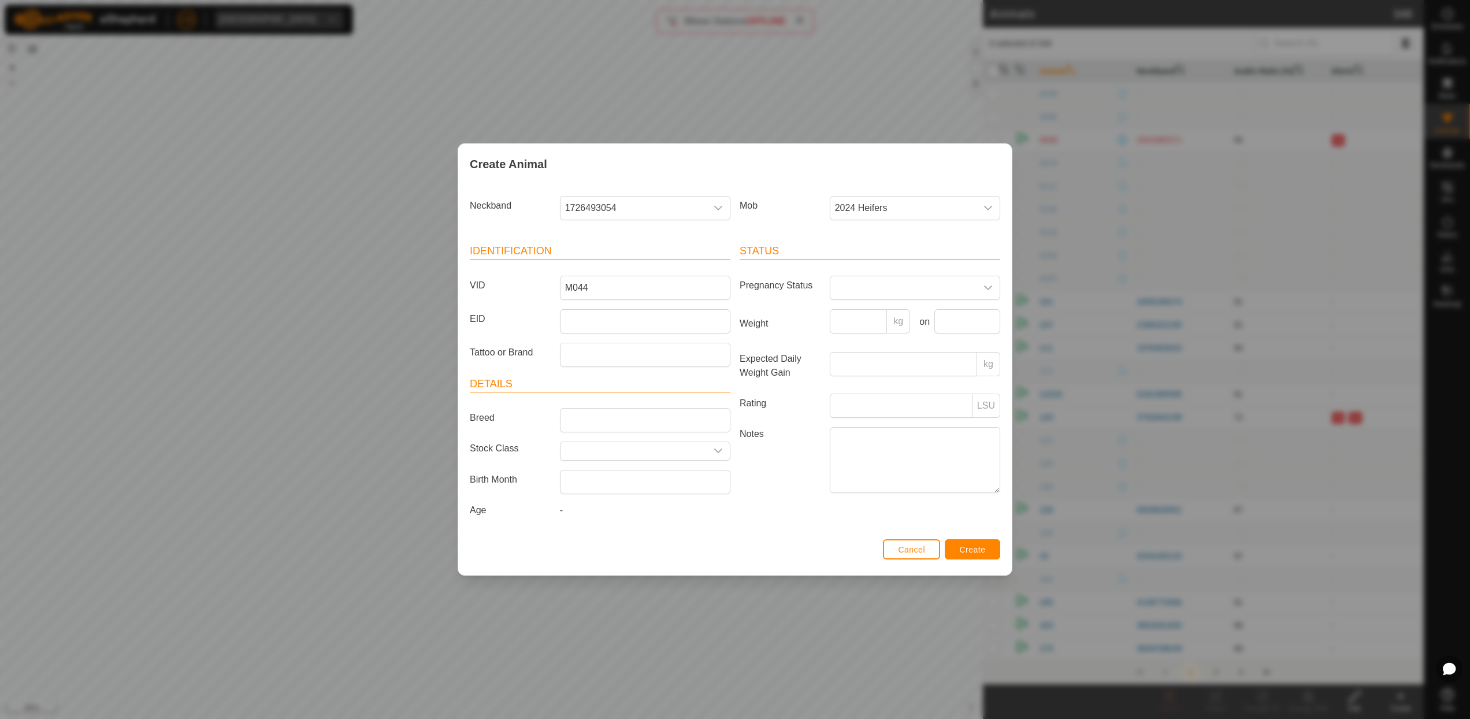
click at [589, 138] on span "Create" at bounding box center [973, 549] width 26 height 9
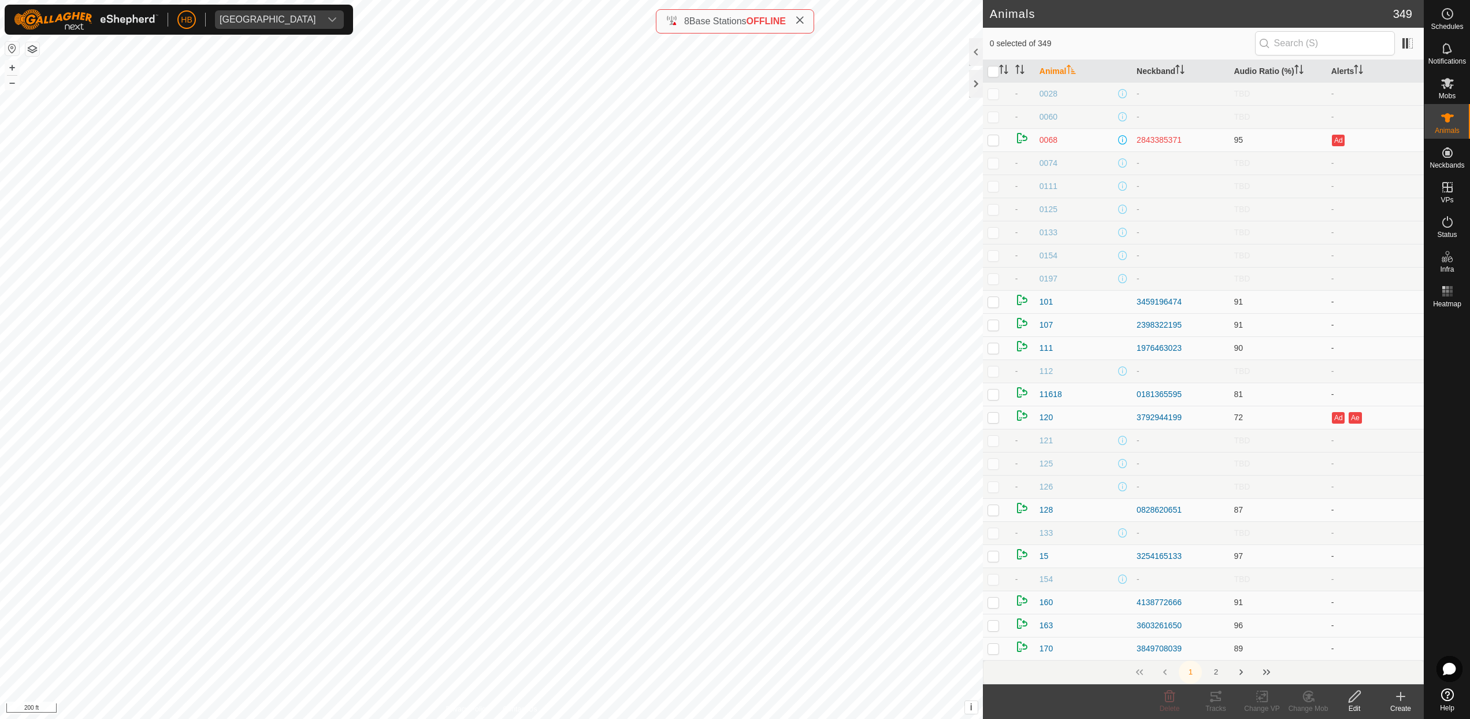
click at [589, 138] on icon at bounding box center [1401, 696] width 14 height 14
click at [589, 138] on div "Create" at bounding box center [1401, 701] width 46 height 35
click at [589, 138] on link "Create Single Animal" at bounding box center [1349, 670] width 147 height 23
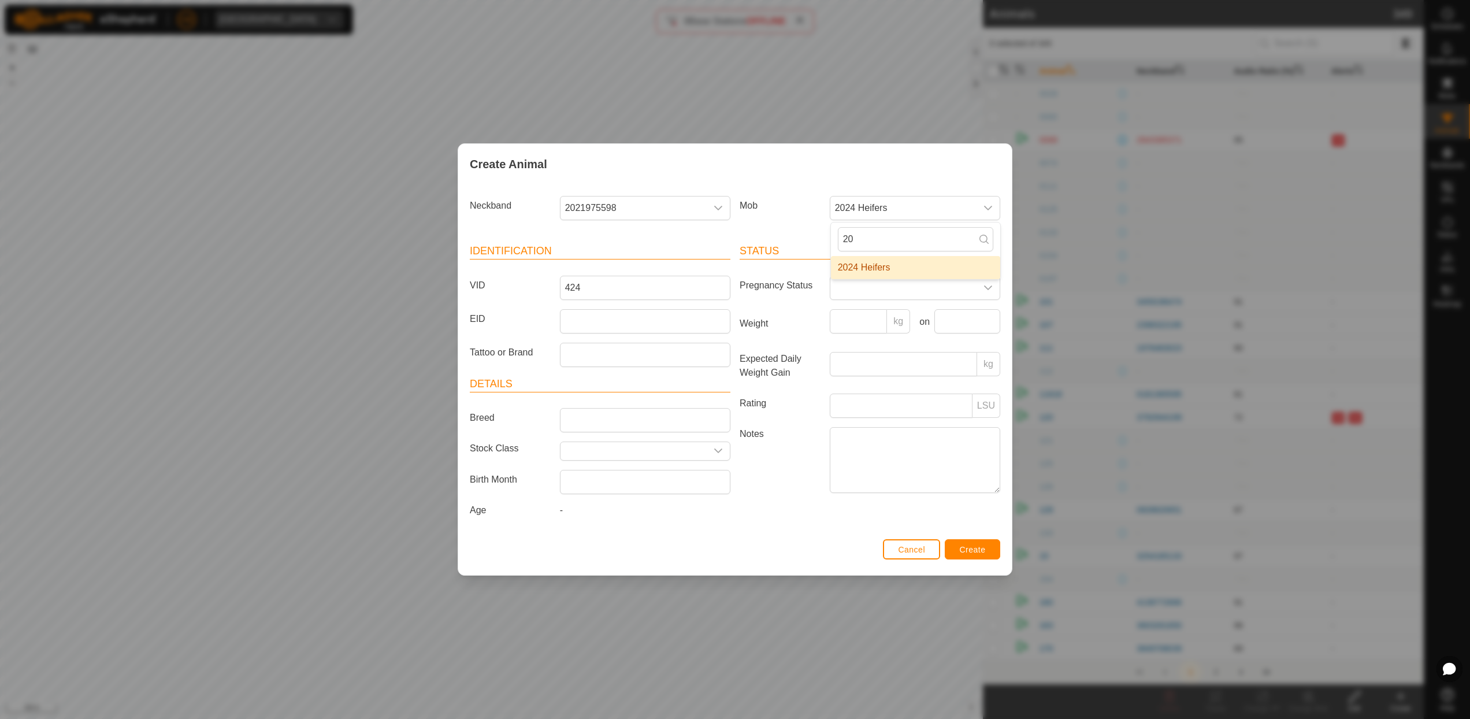
click at [589, 138] on div "Cancel Create" at bounding box center [735, 555] width 554 height 39
click at [589, 138] on button "Create" at bounding box center [972, 549] width 55 height 20
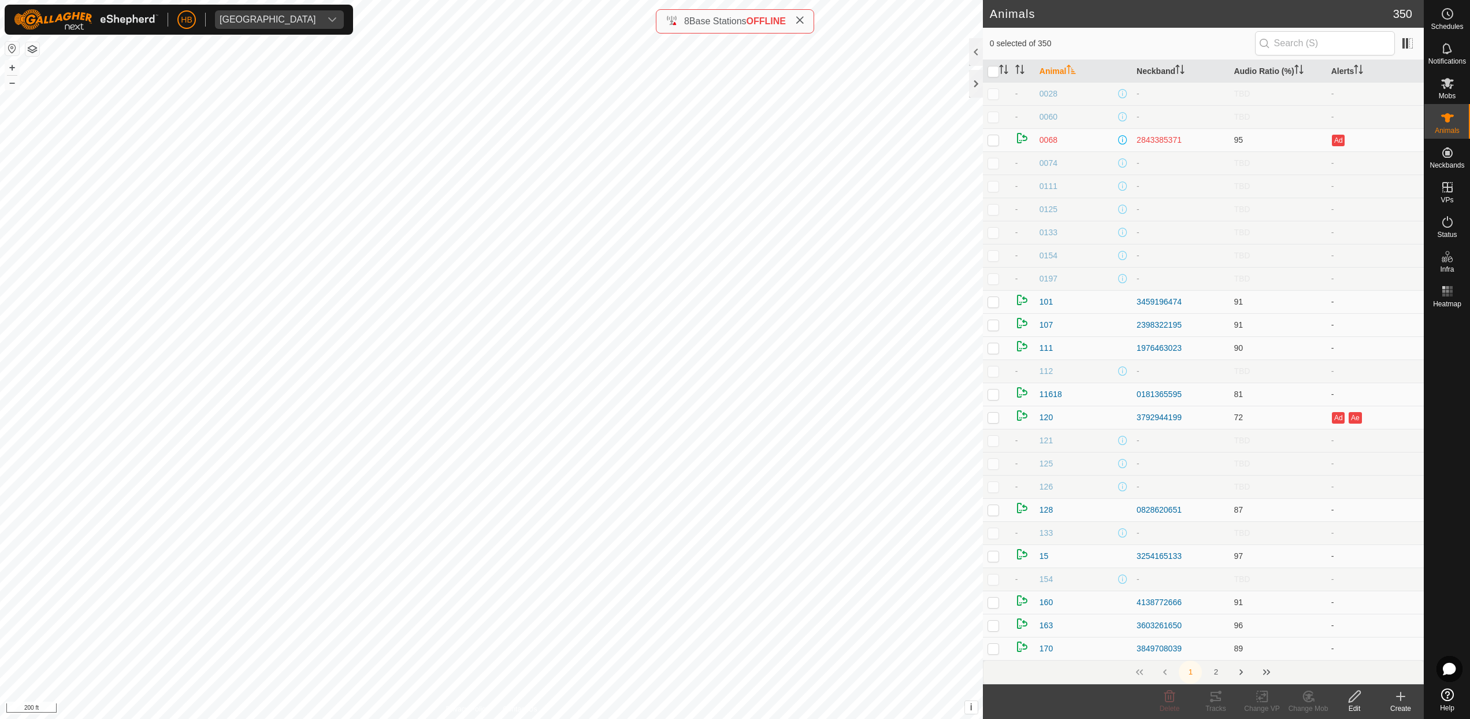
click at [589, 138] on create-svg-icon at bounding box center [1401, 696] width 46 height 14
click at [589, 138] on link "Create Single Animal" at bounding box center [1349, 670] width 147 height 23
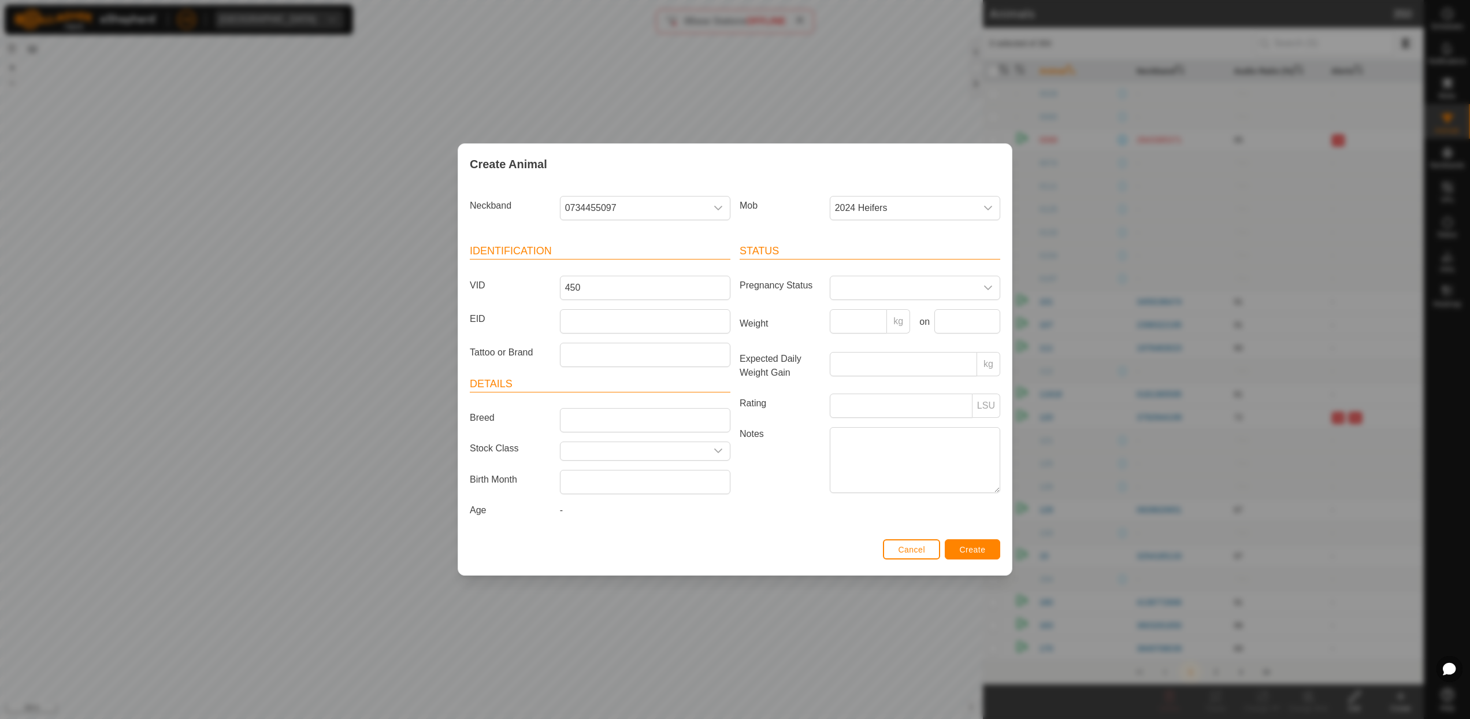
click at [589, 138] on button "Create" at bounding box center [972, 549] width 55 height 20
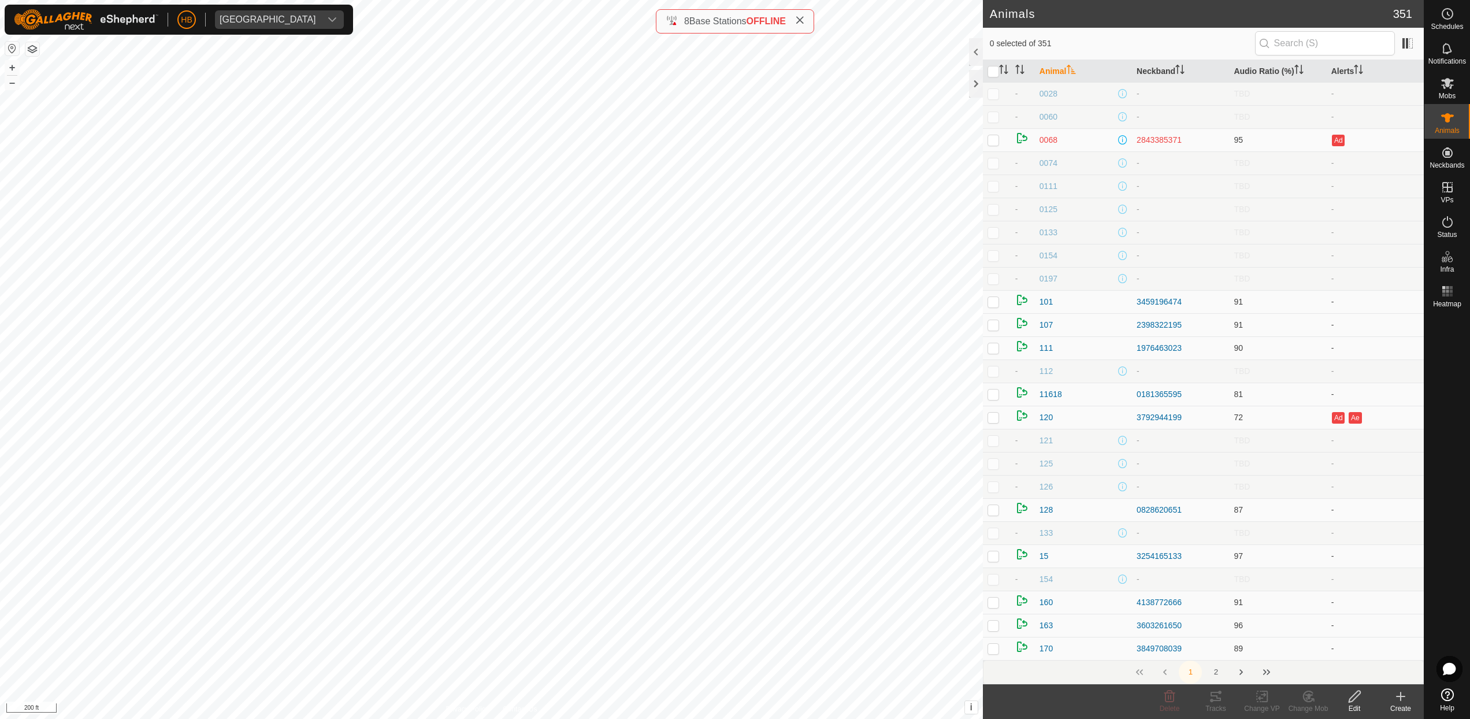
click at [589, 138] on icon at bounding box center [1401, 696] width 14 height 14
click at [589, 138] on link "Create Single Animal" at bounding box center [1349, 670] width 147 height 23
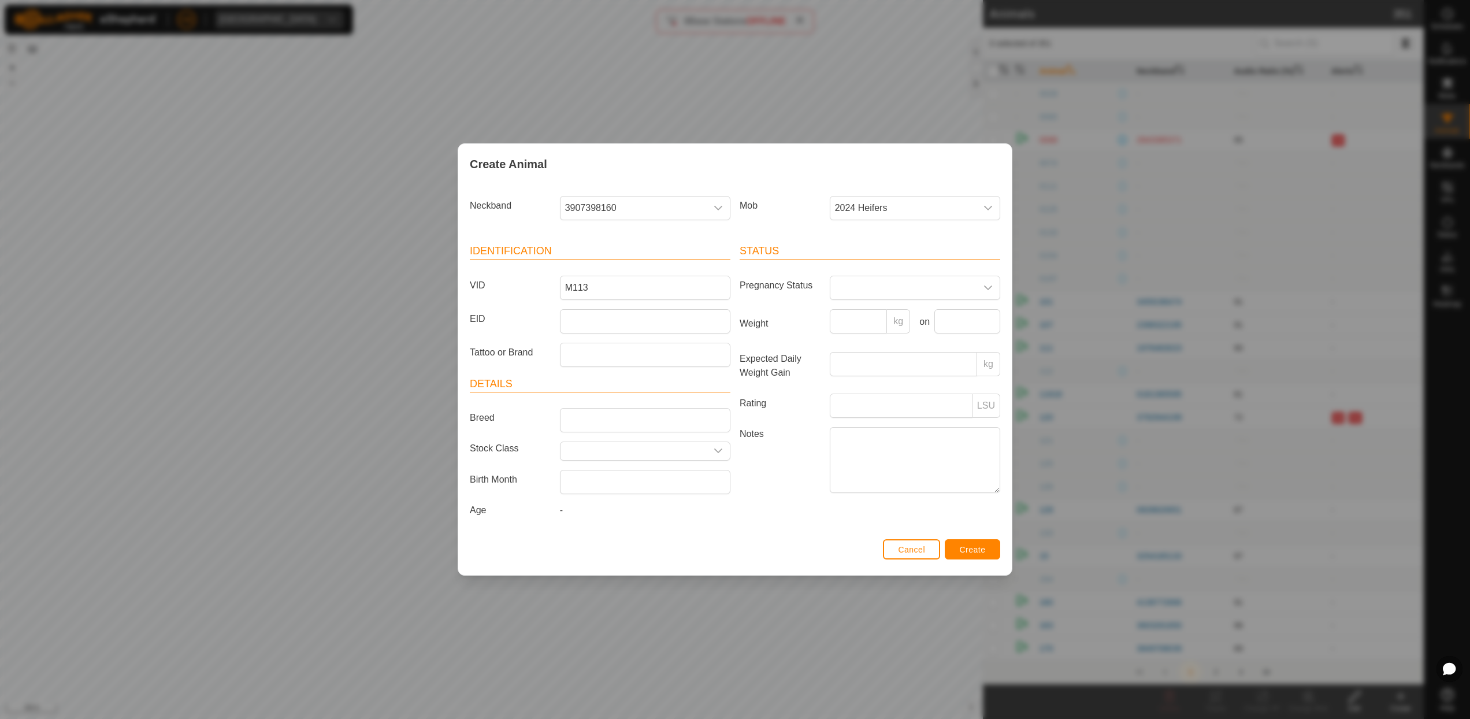
click at [589, 138] on button "Create" at bounding box center [972, 549] width 55 height 20
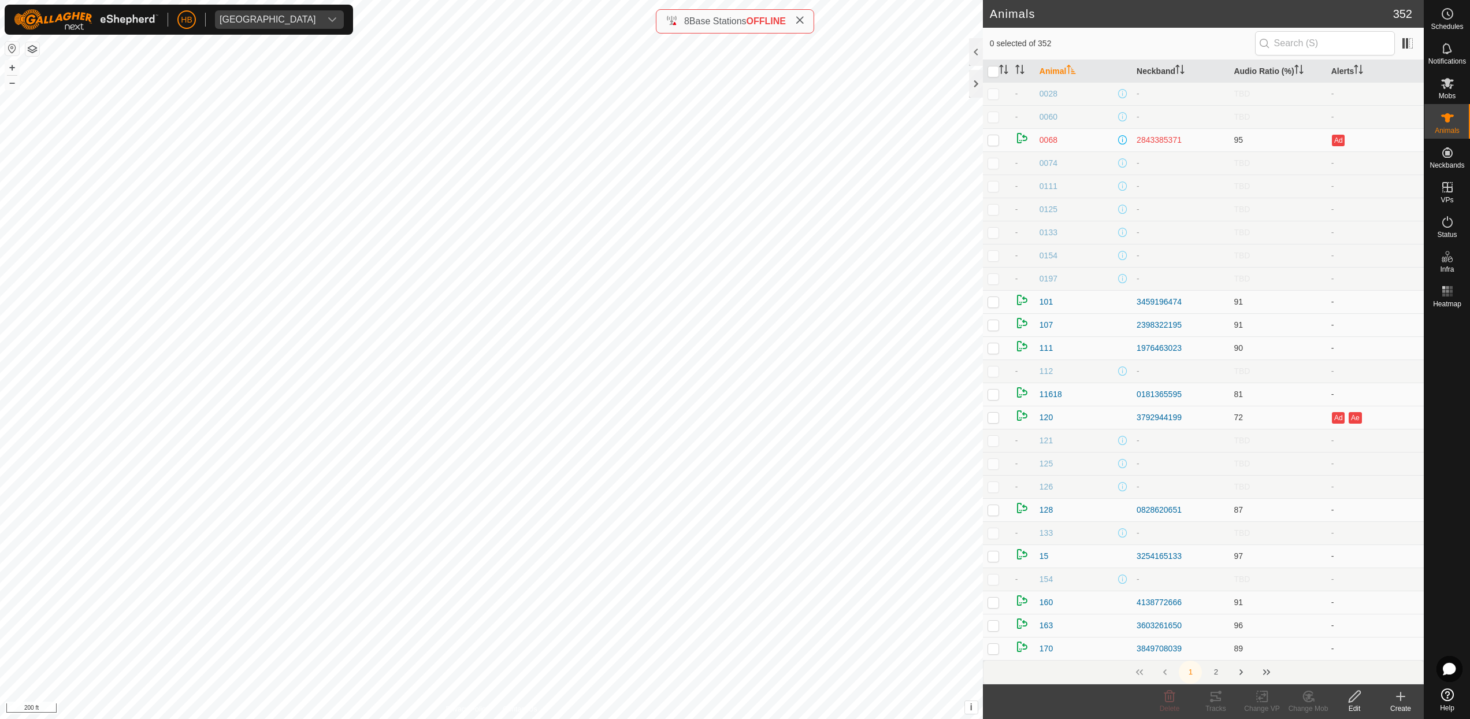
click at [589, 138] on icon at bounding box center [1401, 696] width 8 height 0
click at [589, 138] on link "Create Single Animal" at bounding box center [1349, 670] width 147 height 23
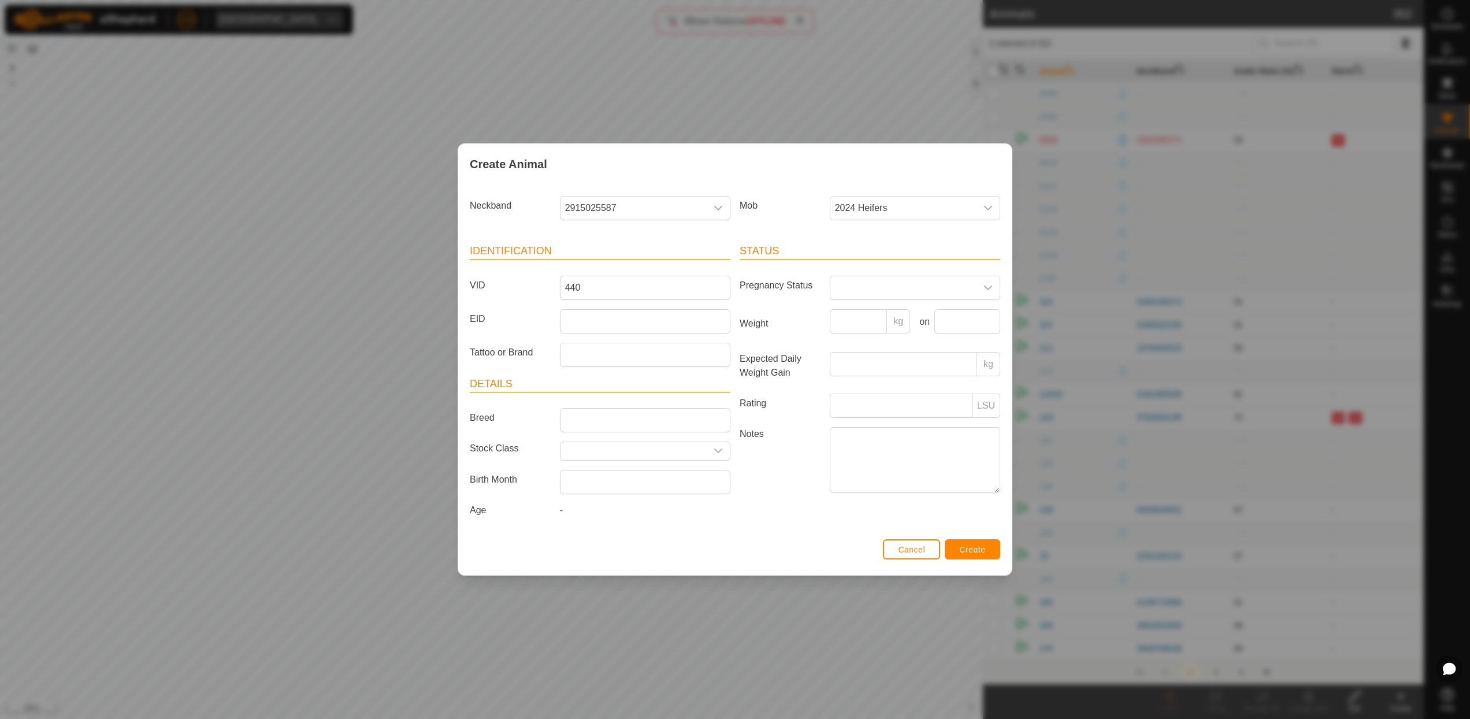
click at [589, 138] on span "Create" at bounding box center [973, 549] width 26 height 9
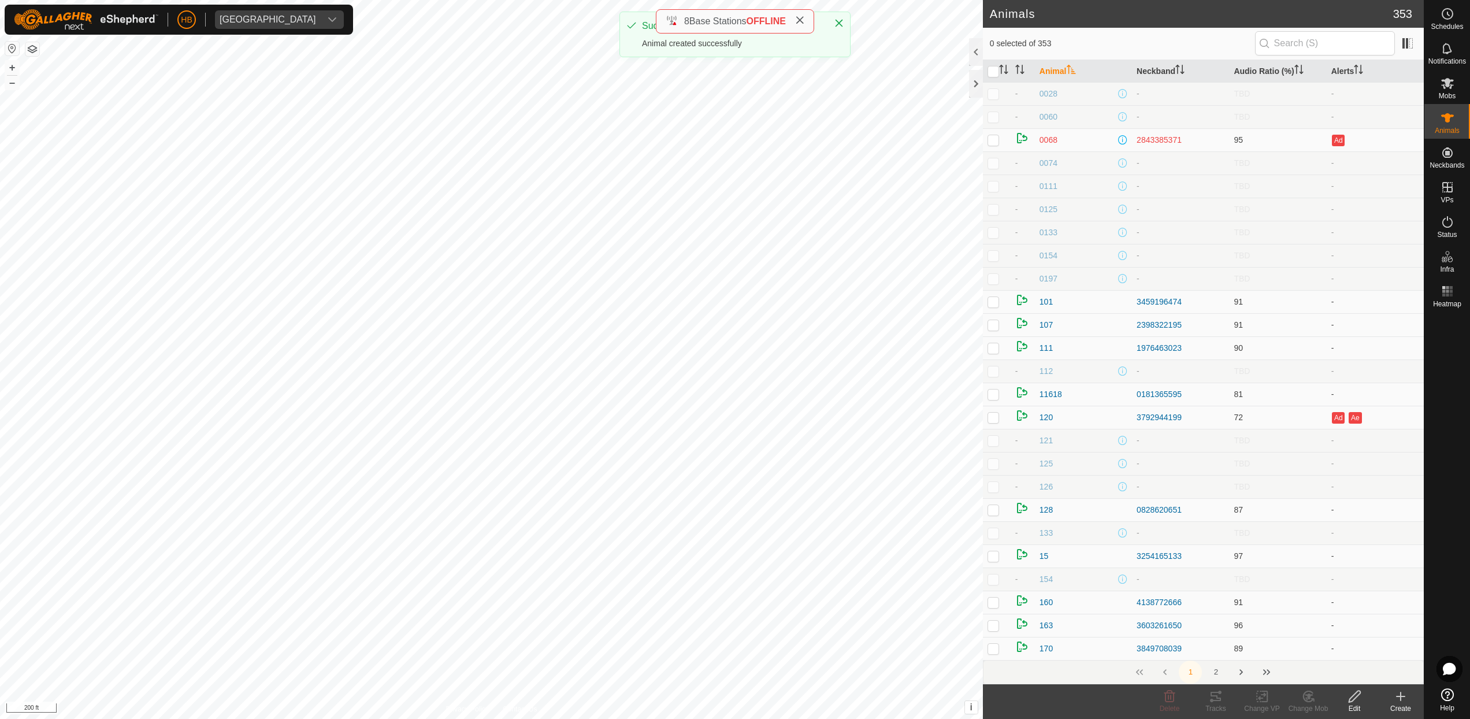
click at [589, 138] on icon at bounding box center [1401, 696] width 0 height 8
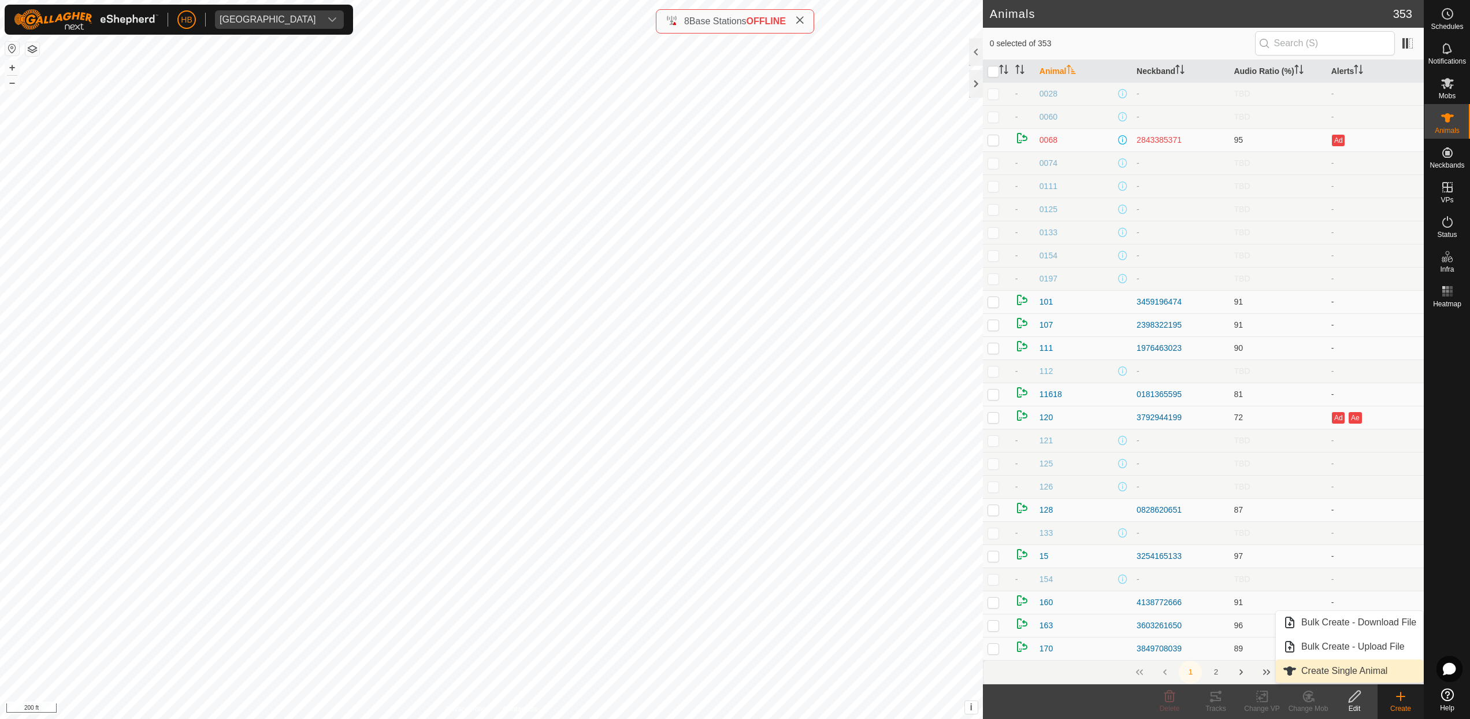
click at [589, 138] on link "Create Single Animal" at bounding box center [1349, 670] width 147 height 23
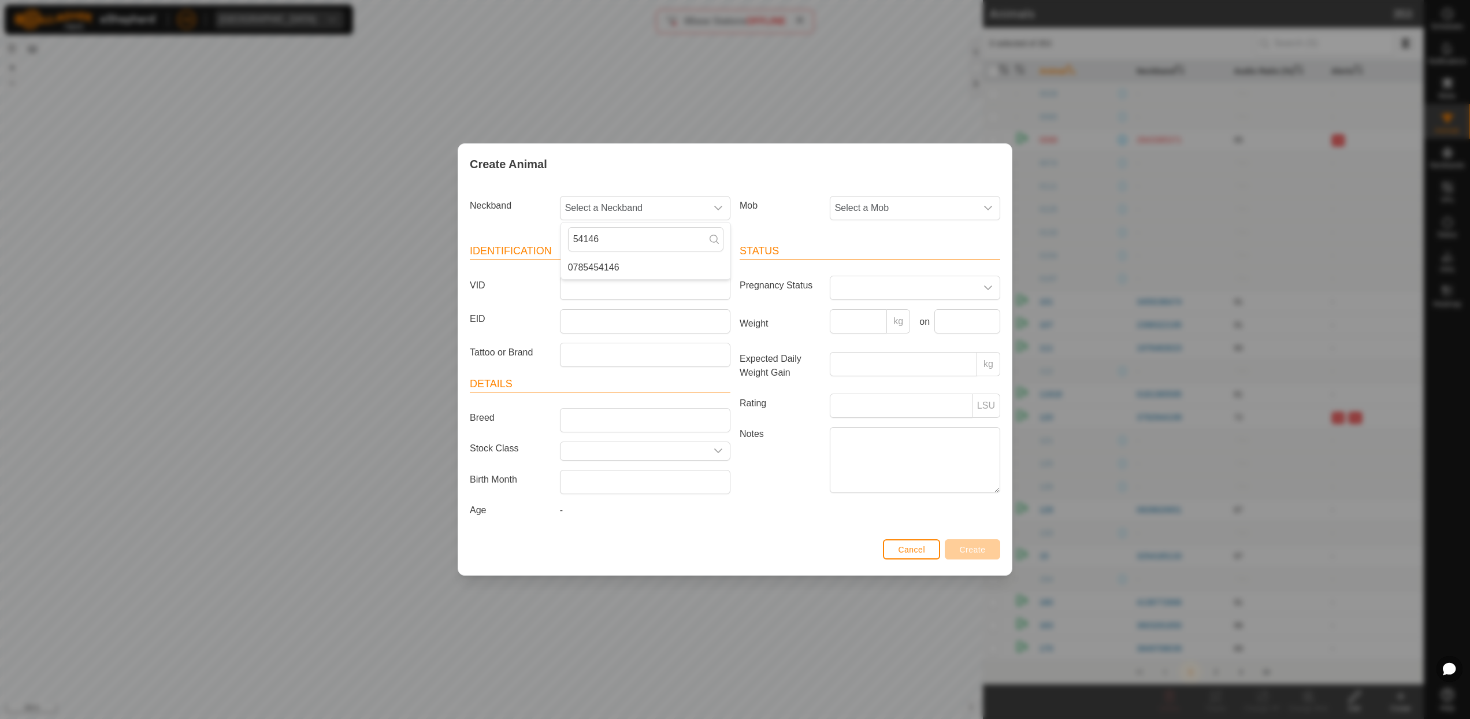
type input "54146"
click at [666, 207] on span "Select a Neckband" at bounding box center [634, 207] width 146 height 23
click at [618, 262] on li "0785454146" at bounding box center [645, 267] width 169 height 23
click at [870, 209] on span "Select a Mob" at bounding box center [903, 207] width 146 height 23
type input "20"
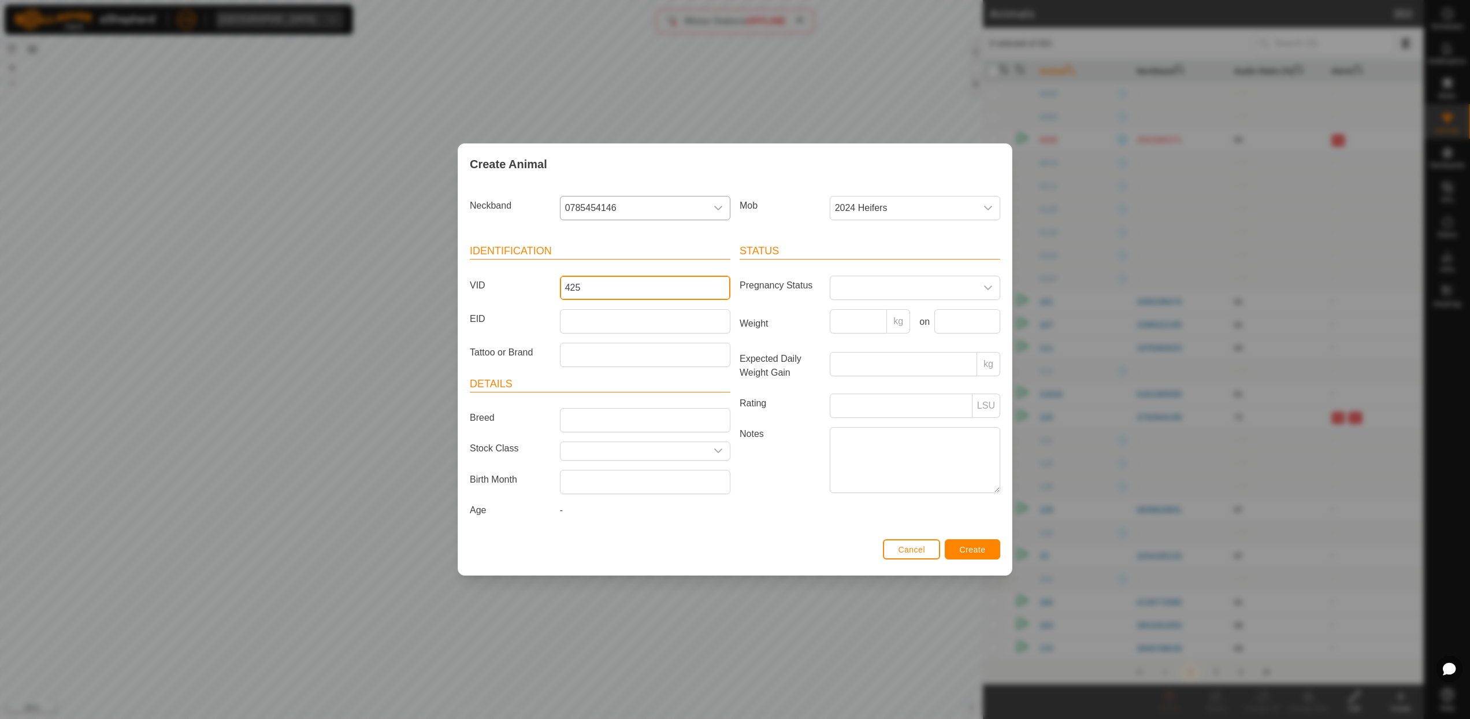
type input "425"
click at [970, 554] on span "Create" at bounding box center [973, 549] width 26 height 9
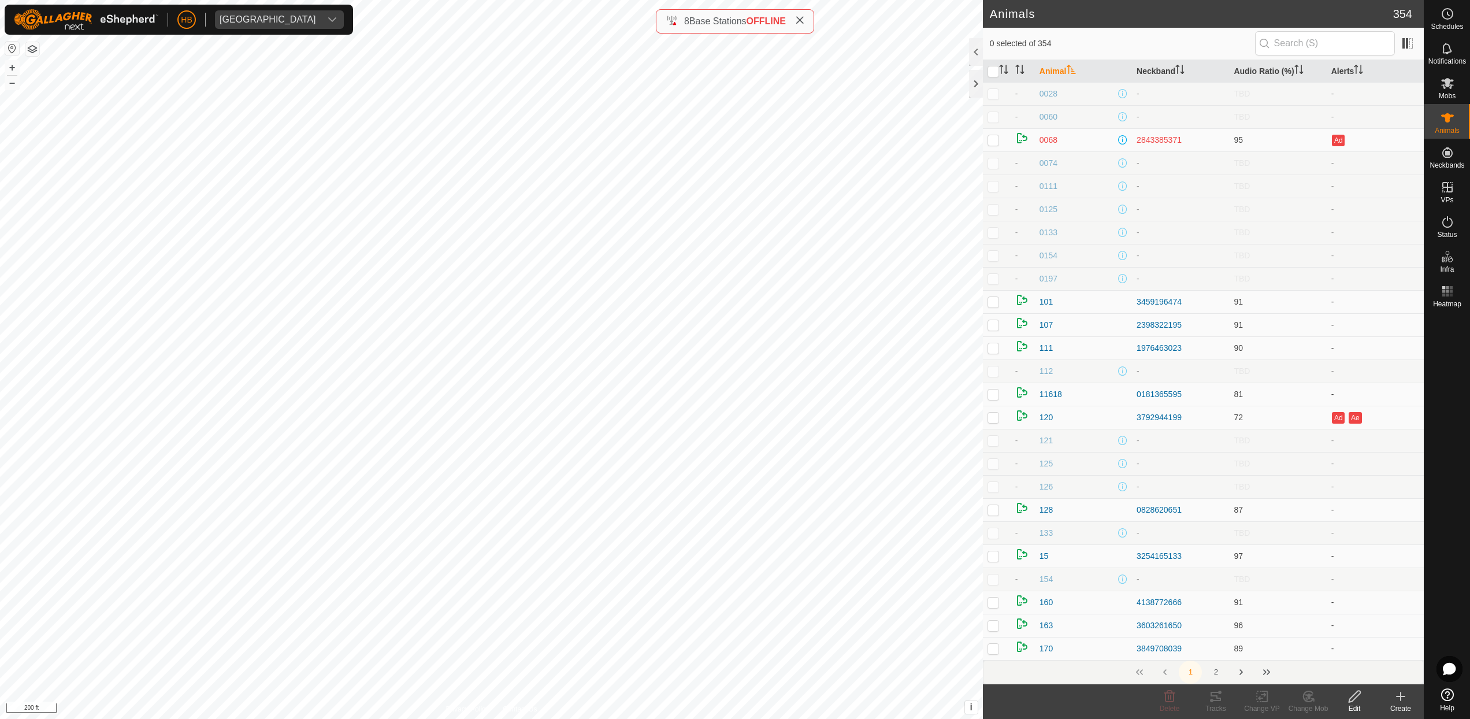
click at [1402, 702] on icon at bounding box center [1401, 696] width 14 height 14
click at [1352, 676] on link "Create Single Animal" at bounding box center [1349, 670] width 147 height 23
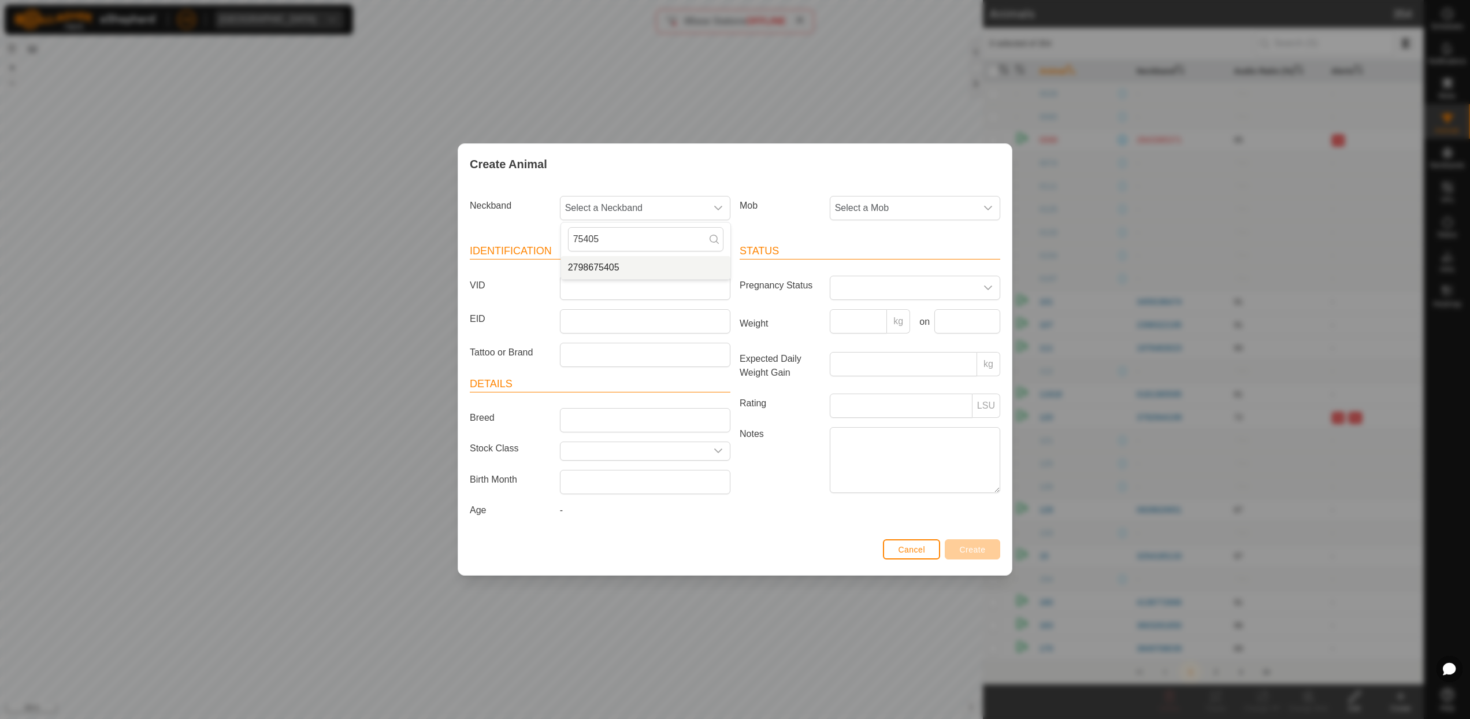
type input "75405"
type input "20"
type input "M162"
click at [959, 547] on button "Create" at bounding box center [972, 549] width 55 height 20
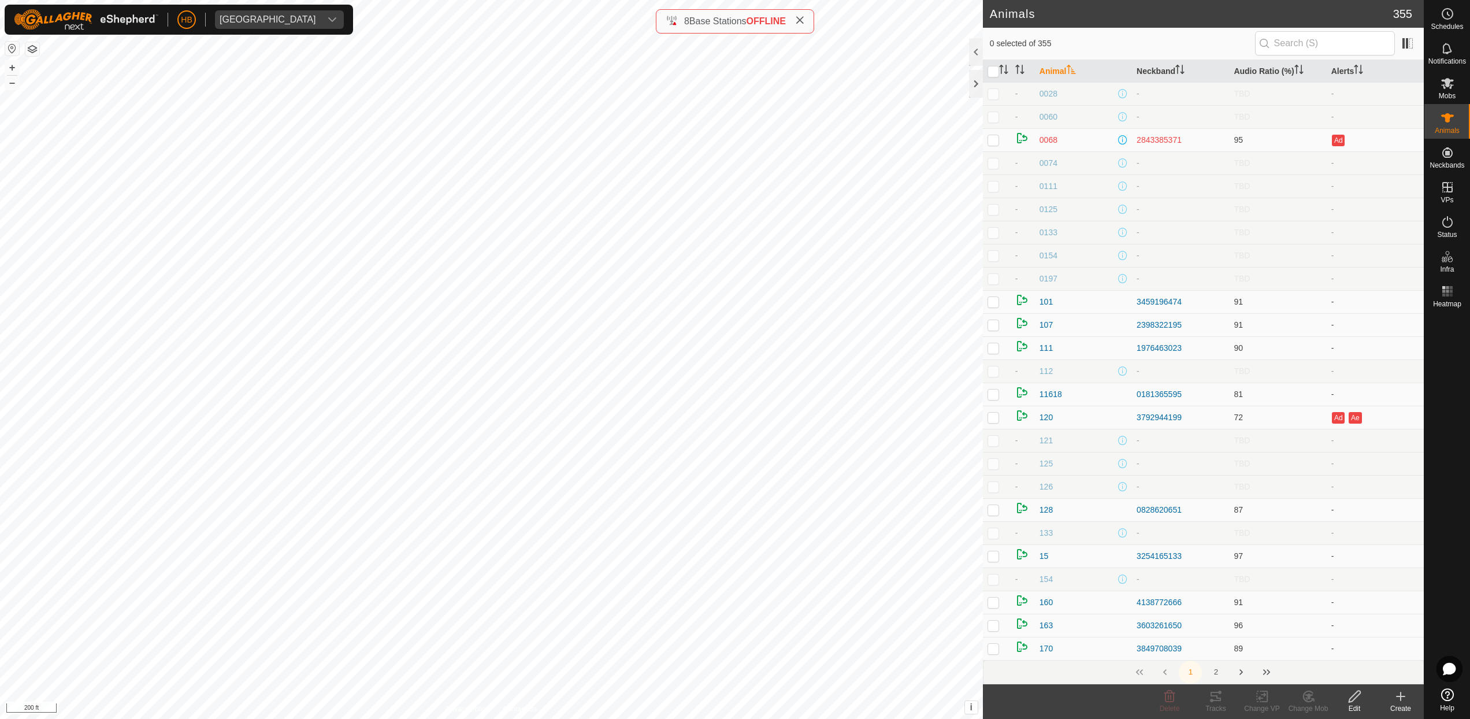
click at [1405, 706] on div "Create" at bounding box center [1401, 708] width 46 height 10
click at [1394, 680] on link "Create Single Animal" at bounding box center [1349, 670] width 147 height 23
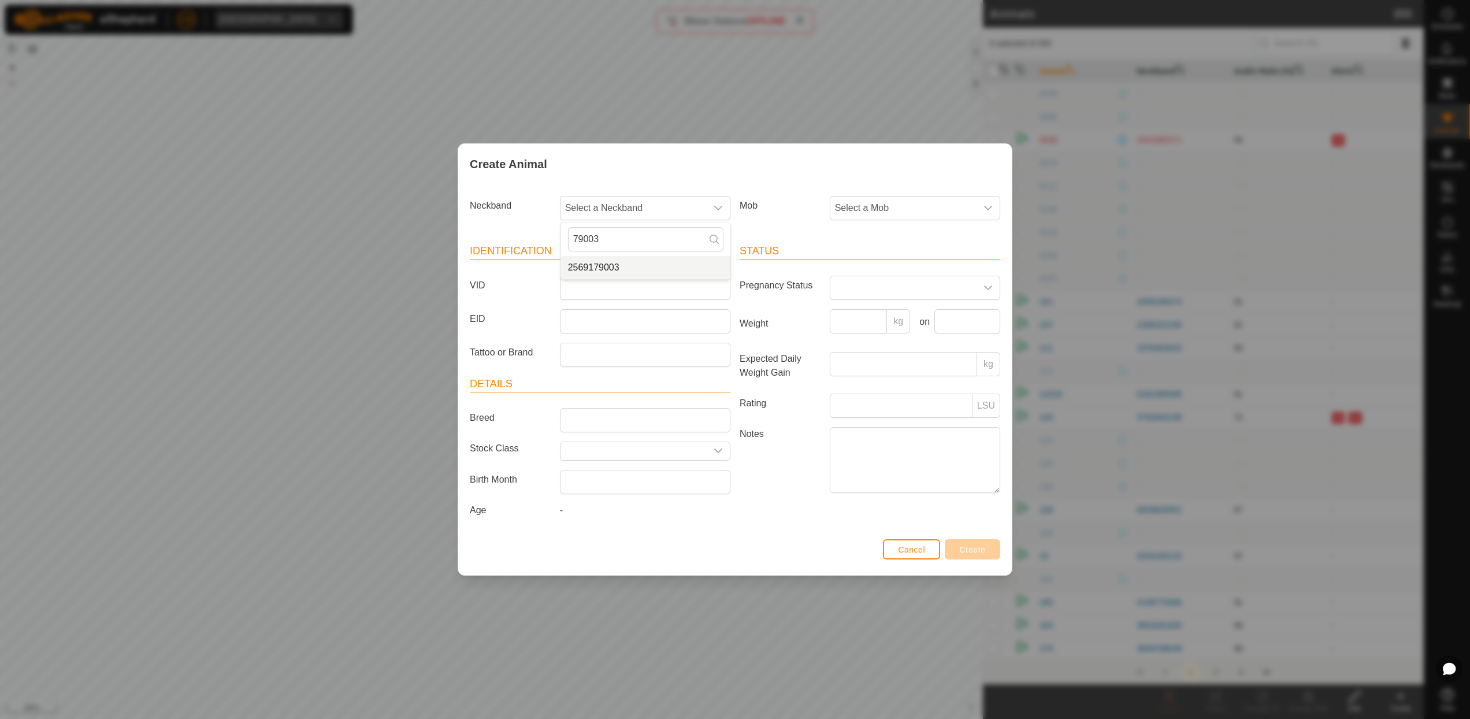
type input "79003"
type input "2024"
type input "435"
click at [977, 554] on span "Create" at bounding box center [973, 549] width 26 height 9
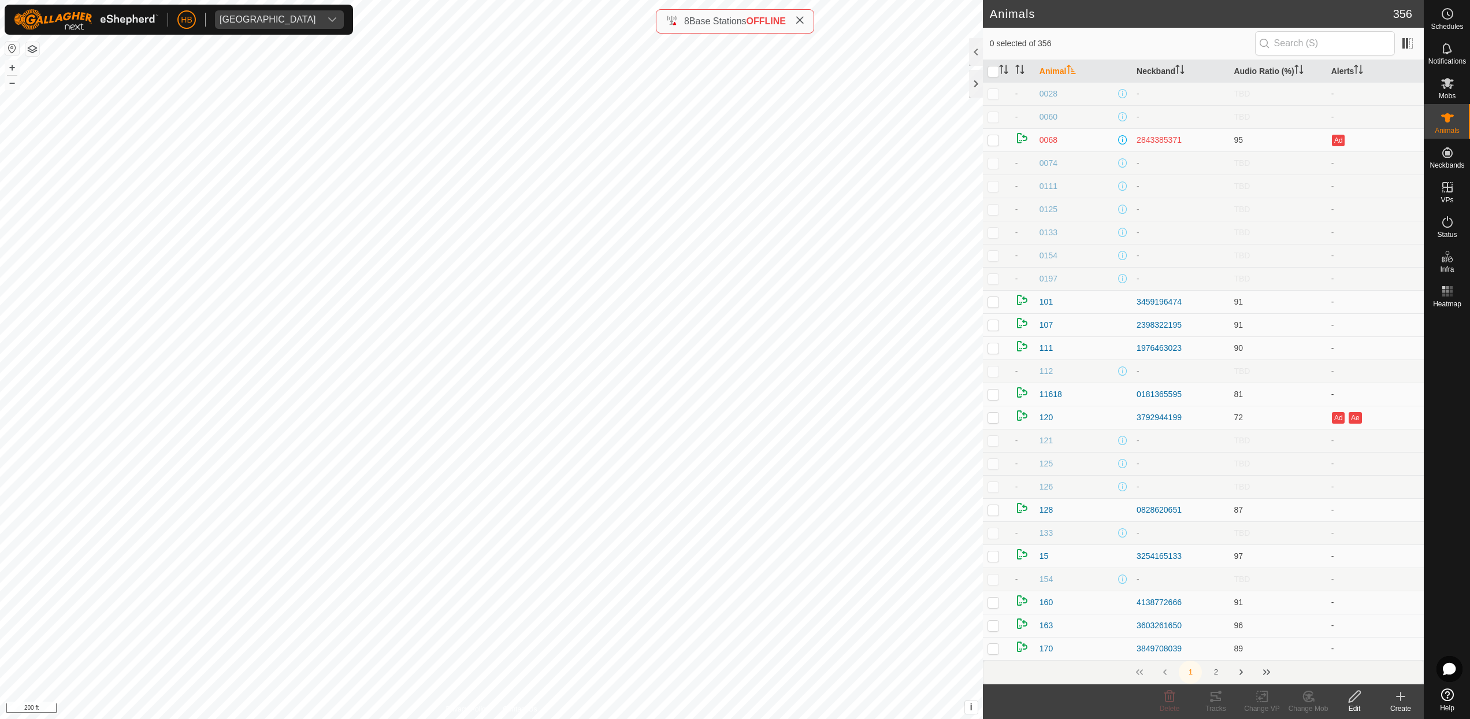
click at [1404, 706] on div "Create" at bounding box center [1401, 708] width 46 height 10
click at [1375, 675] on link "Create Single Animal" at bounding box center [1349, 670] width 147 height 23
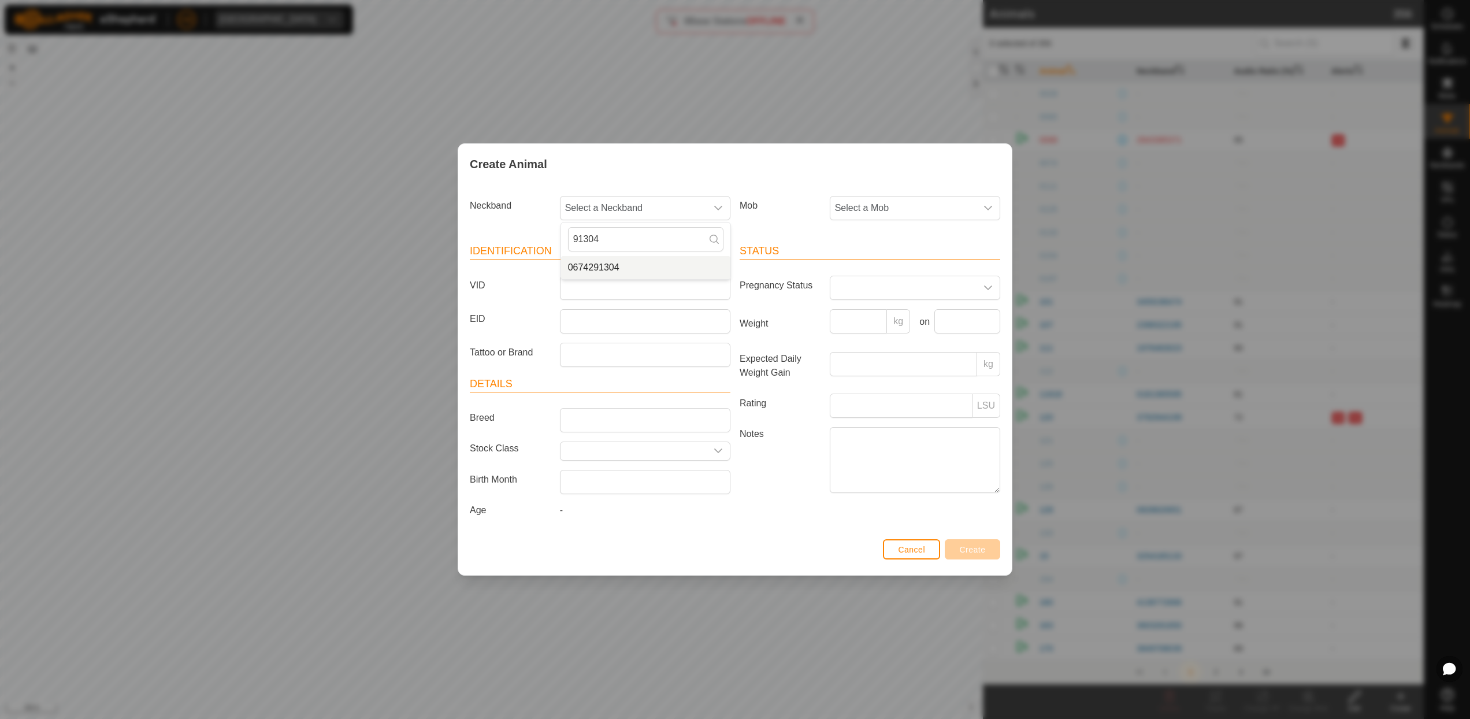
type input "91304"
type input "449"
click at [894, 239] on input "449" at bounding box center [915, 239] width 155 height 24
click at [888, 213] on span "Select a Mob" at bounding box center [903, 207] width 146 height 23
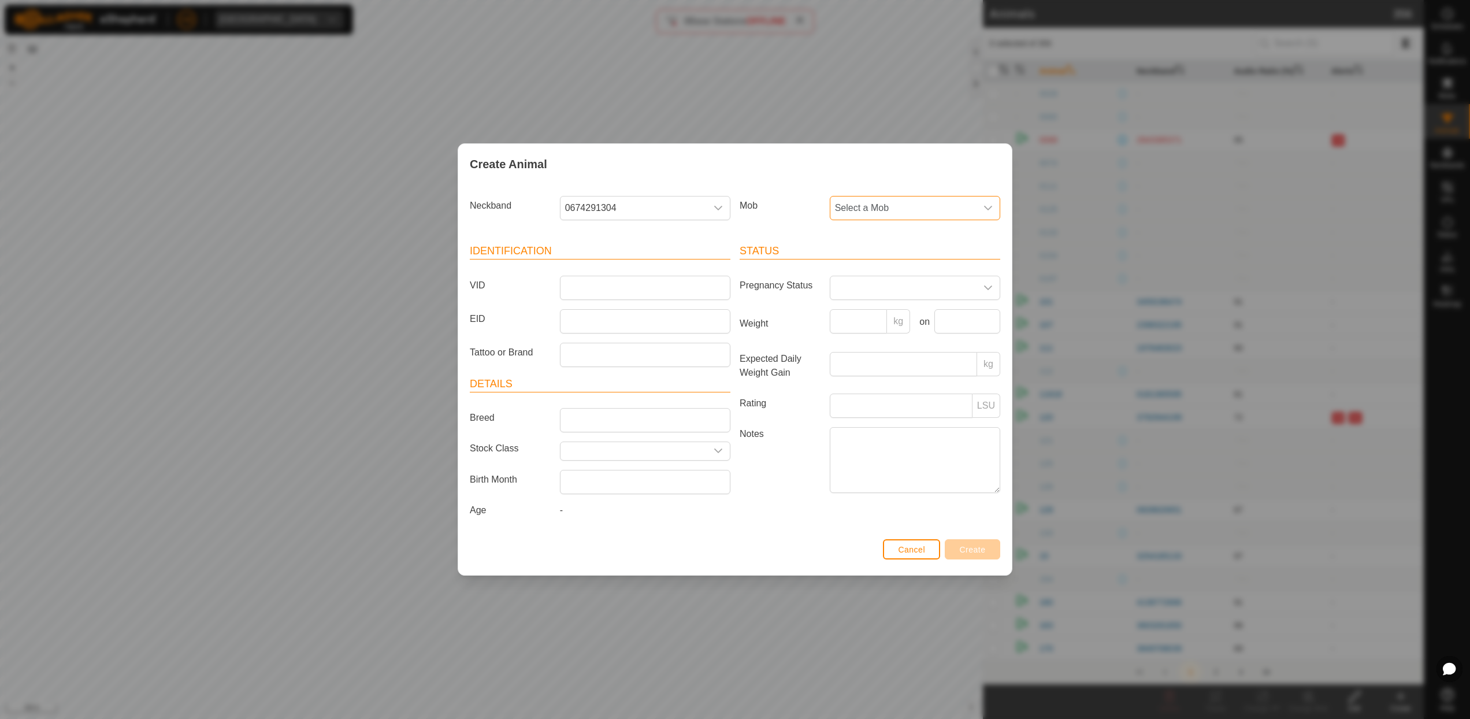
click at [884, 209] on span "Select a Mob" at bounding box center [903, 207] width 146 height 23
click at [862, 335] on li "2024 Heifers" at bounding box center [915, 340] width 169 height 23
click at [689, 291] on input "VID" at bounding box center [645, 288] width 170 height 24
type input "449"
click at [959, 556] on button "Create" at bounding box center [972, 549] width 55 height 20
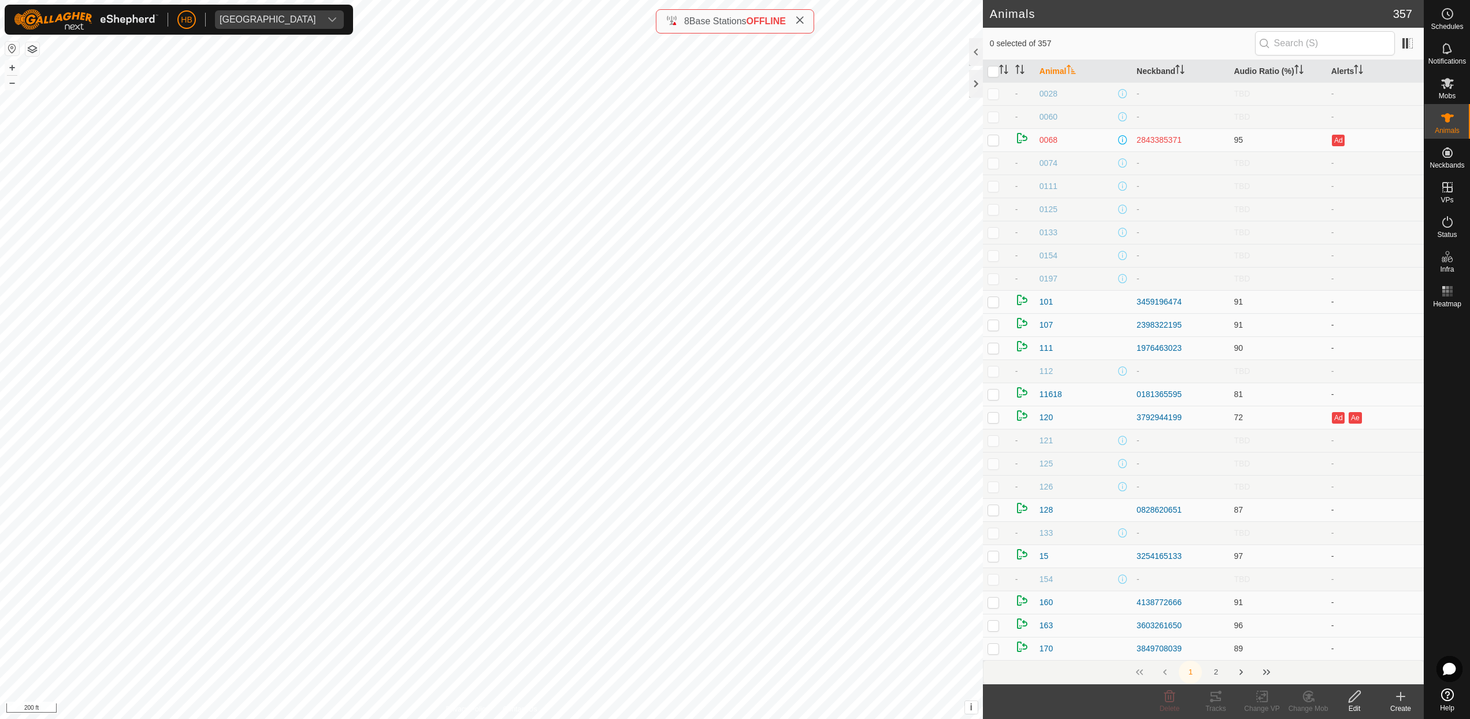
click at [1420, 679] on div "1 2" at bounding box center [1203, 672] width 441 height 24
click at [1409, 688] on div "Create" at bounding box center [1401, 701] width 46 height 35
click at [1376, 673] on link "Create Single Animal" at bounding box center [1349, 670] width 147 height 23
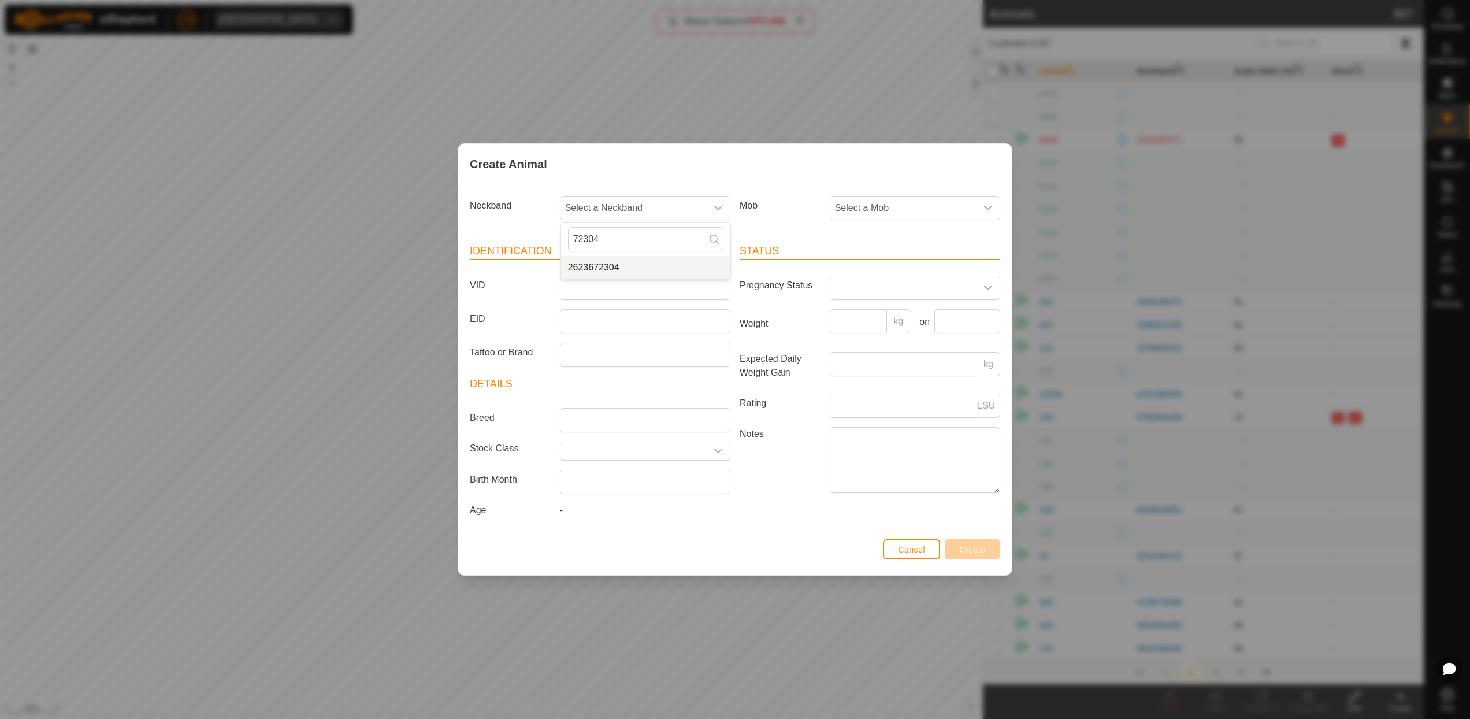
type input "72304"
type input "20"
type input "434"
click at [973, 553] on span "Create" at bounding box center [973, 549] width 26 height 9
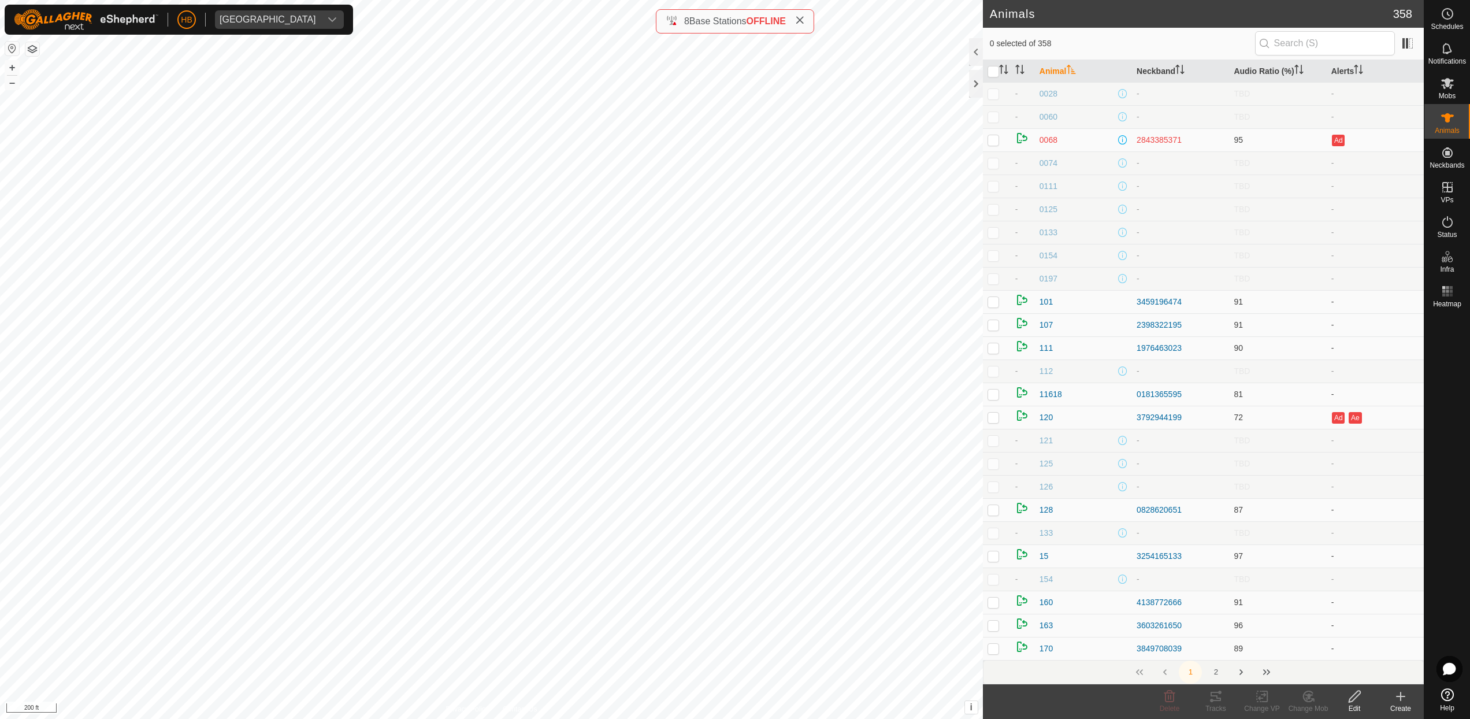
click at [1395, 704] on div "Create" at bounding box center [1401, 708] width 46 height 10
click at [1329, 673] on link "Create Single Animal" at bounding box center [1349, 670] width 147 height 23
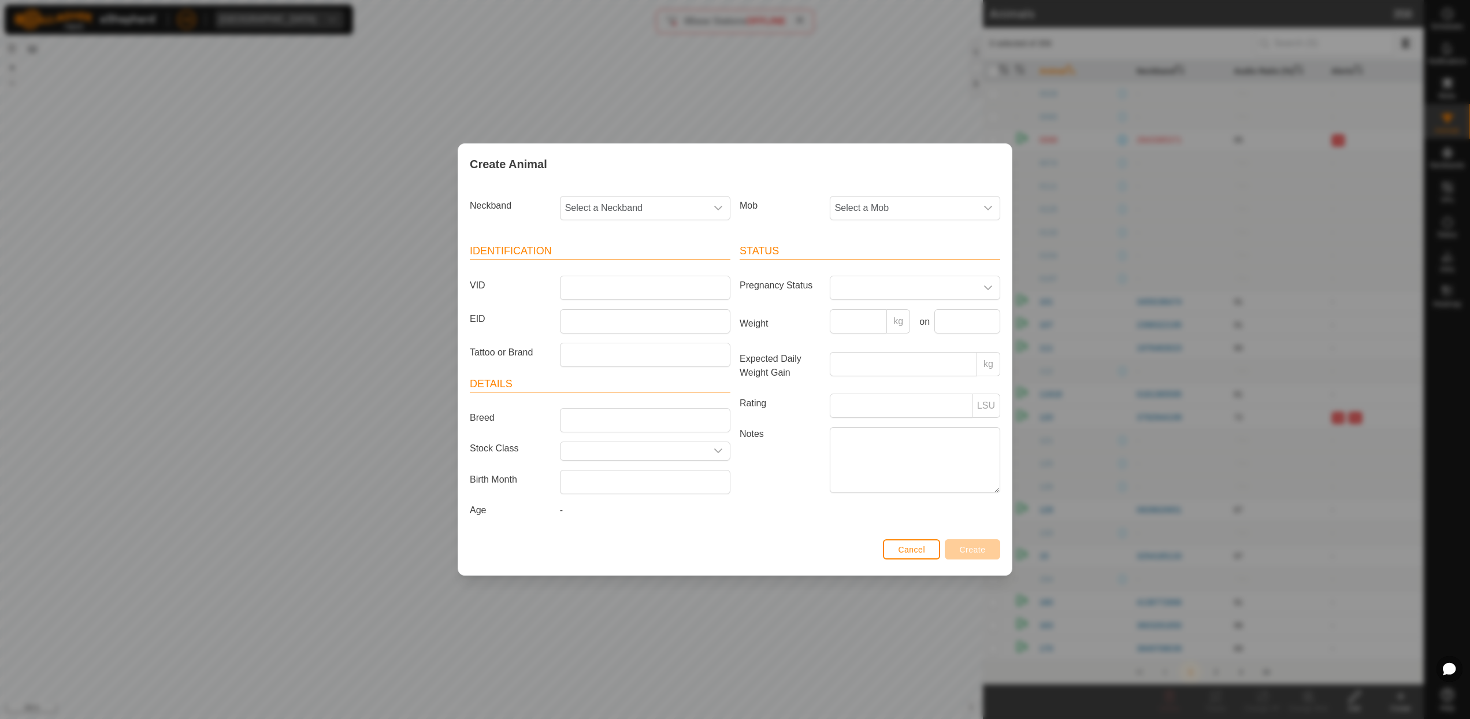
click at [688, 217] on div "Neckband Select a Neckband" at bounding box center [600, 212] width 270 height 43
click at [685, 207] on span "Select a Neckband" at bounding box center [634, 207] width 146 height 23
type input "42180"
type input "2"
type input "439"
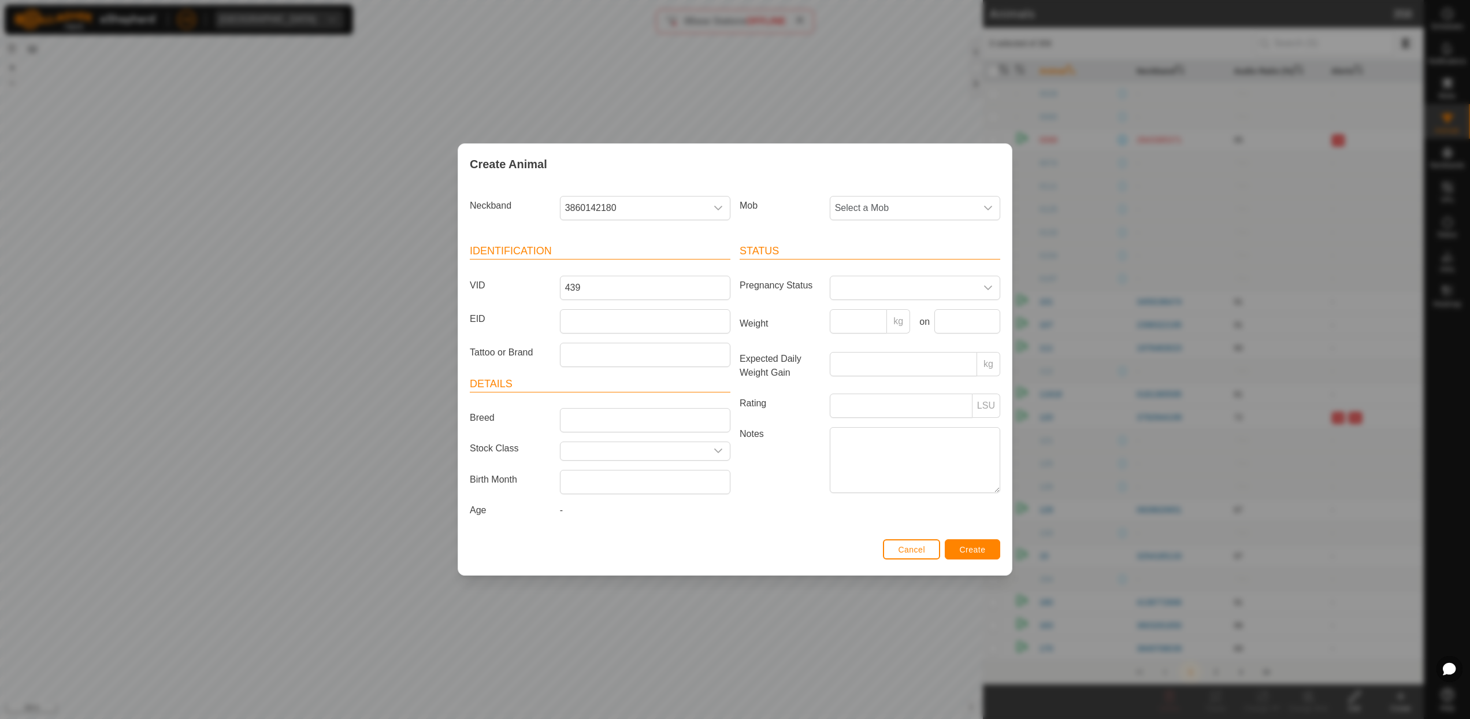
click at [964, 550] on span "Create" at bounding box center [973, 549] width 26 height 9
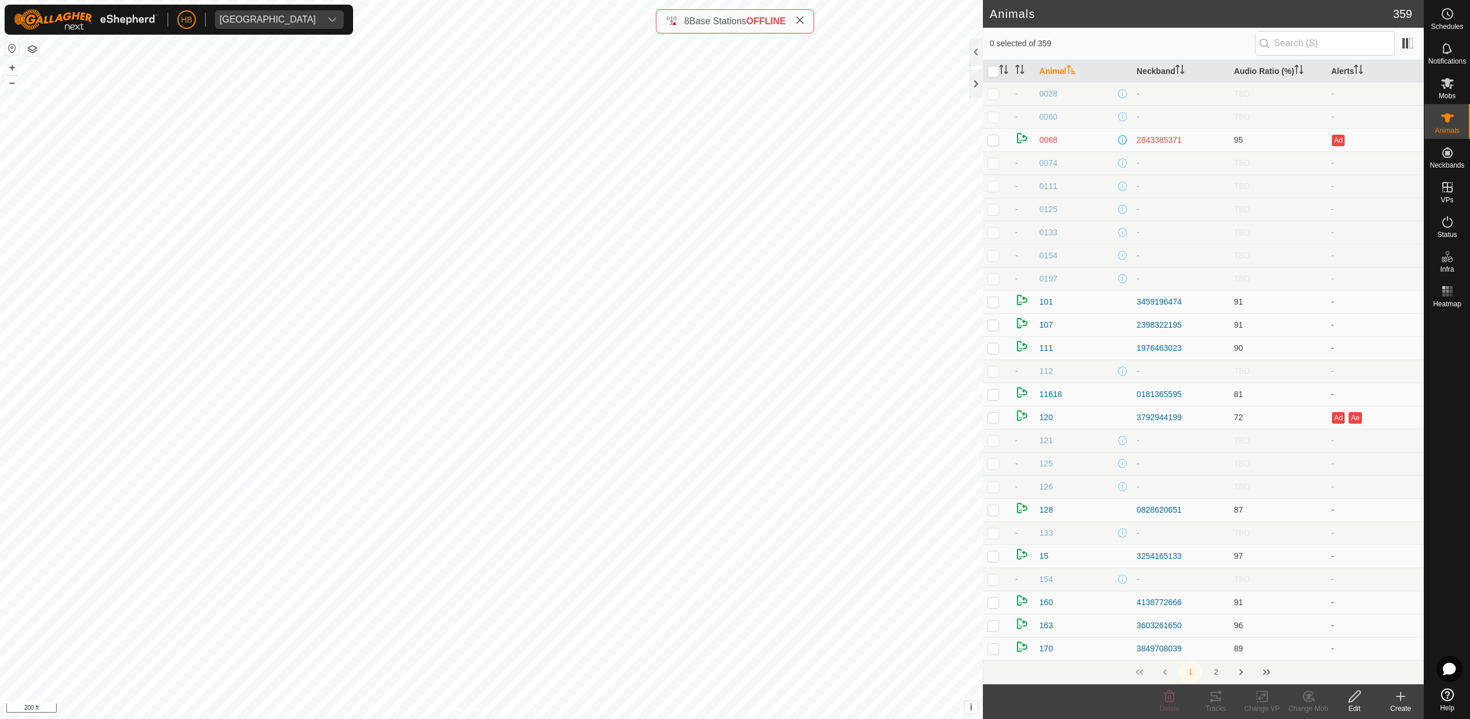
click at [1407, 710] on div "Create" at bounding box center [1401, 708] width 46 height 10
click at [1361, 673] on link "Create Single Animal" at bounding box center [1349, 670] width 147 height 23
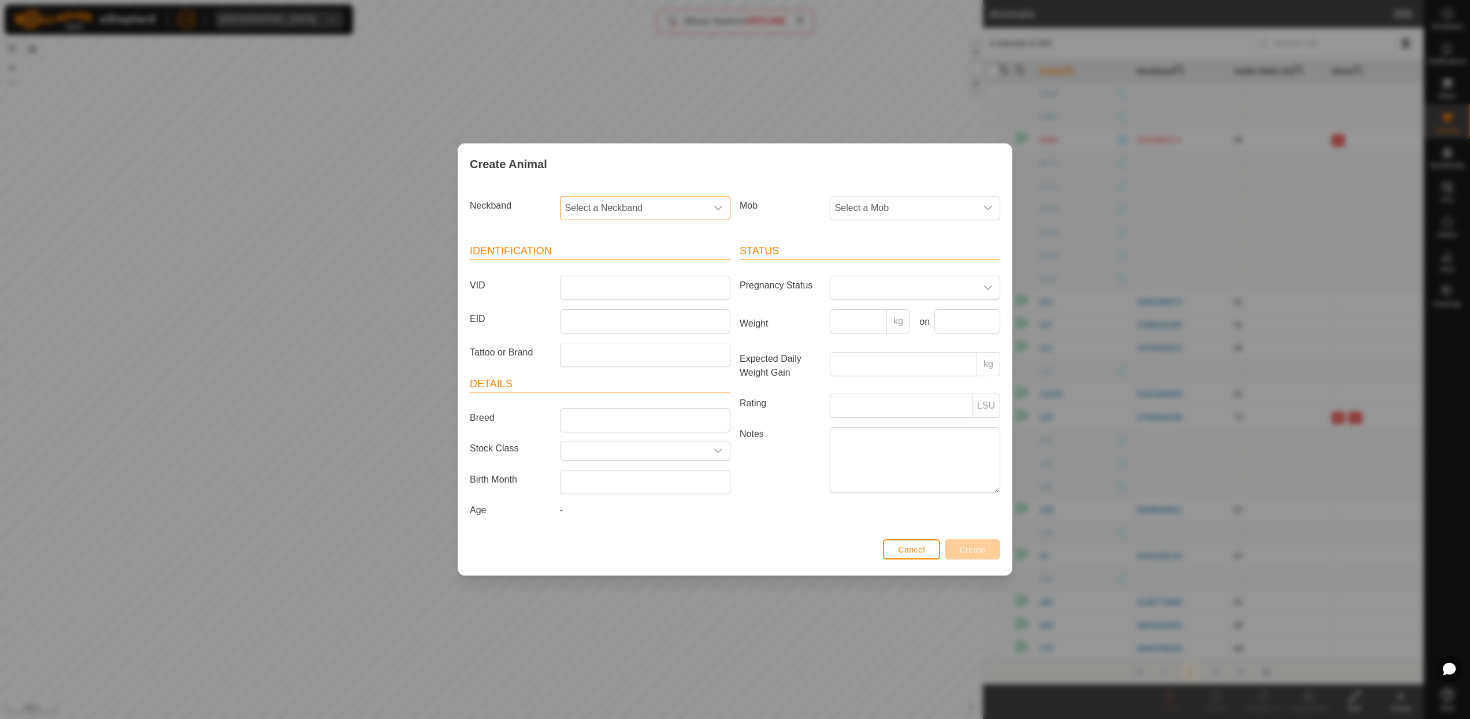
click at [584, 201] on span "Select a Neckband" at bounding box center [634, 207] width 146 height 23
type input "4"
type input "25413"
type input "2"
type input "448"
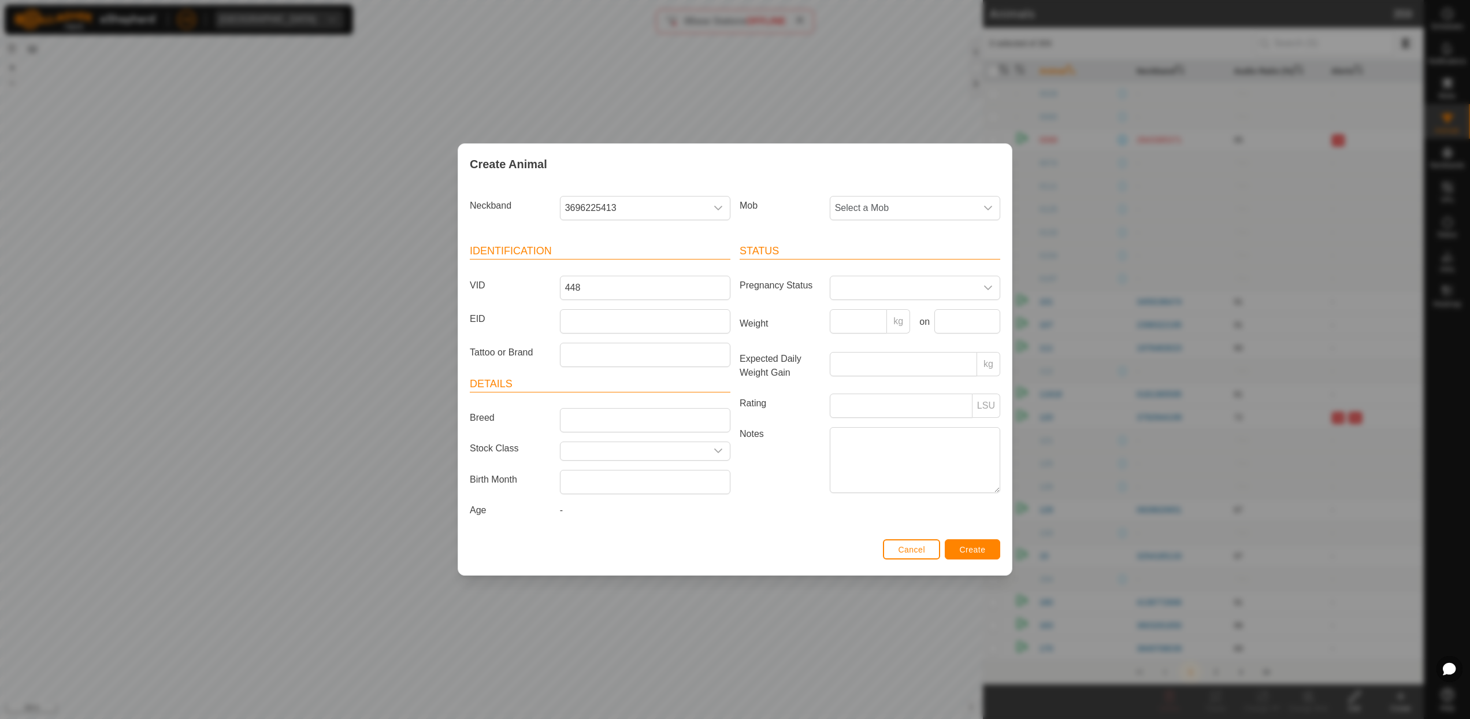
click at [977, 554] on span "Create" at bounding box center [973, 549] width 26 height 9
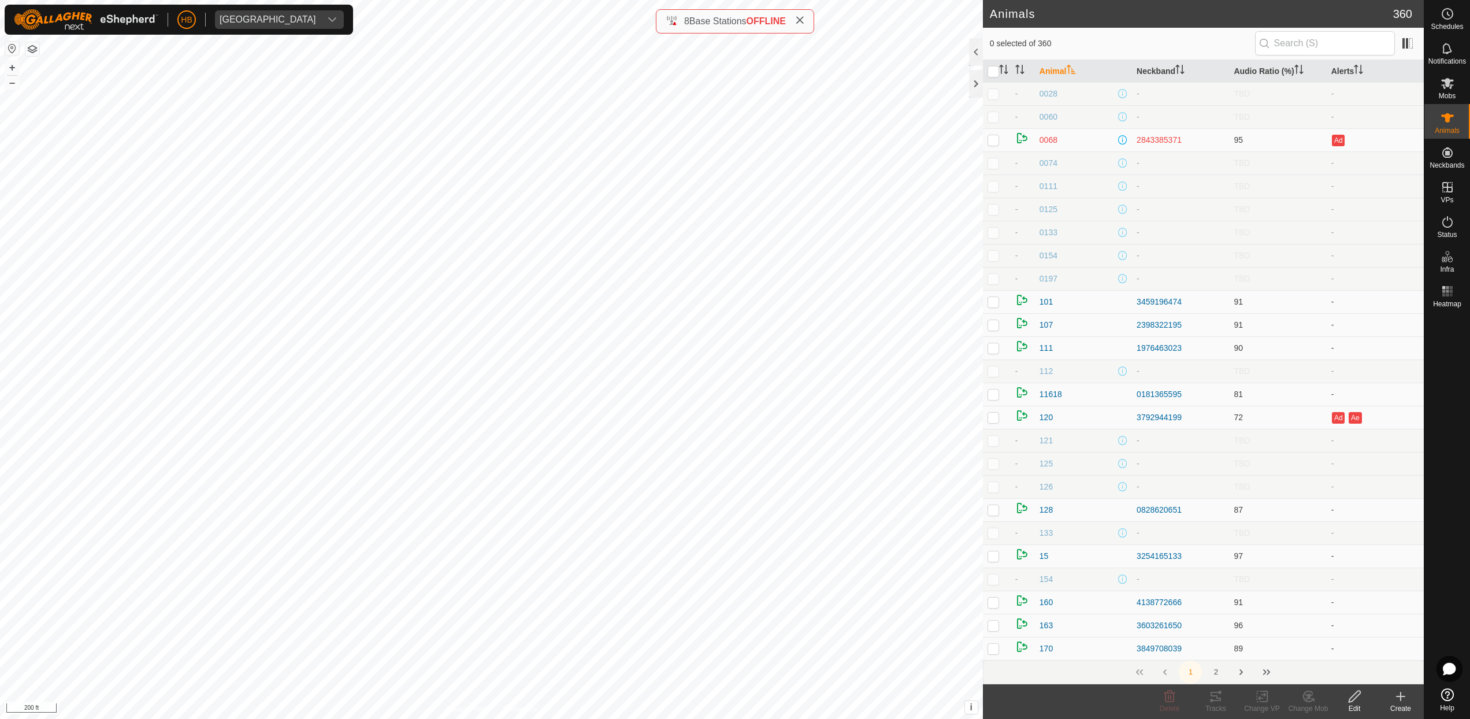
click at [1412, 689] on div "Create" at bounding box center [1401, 701] width 46 height 35
click at [1387, 680] on link "Create Single Animal" at bounding box center [1349, 670] width 147 height 23
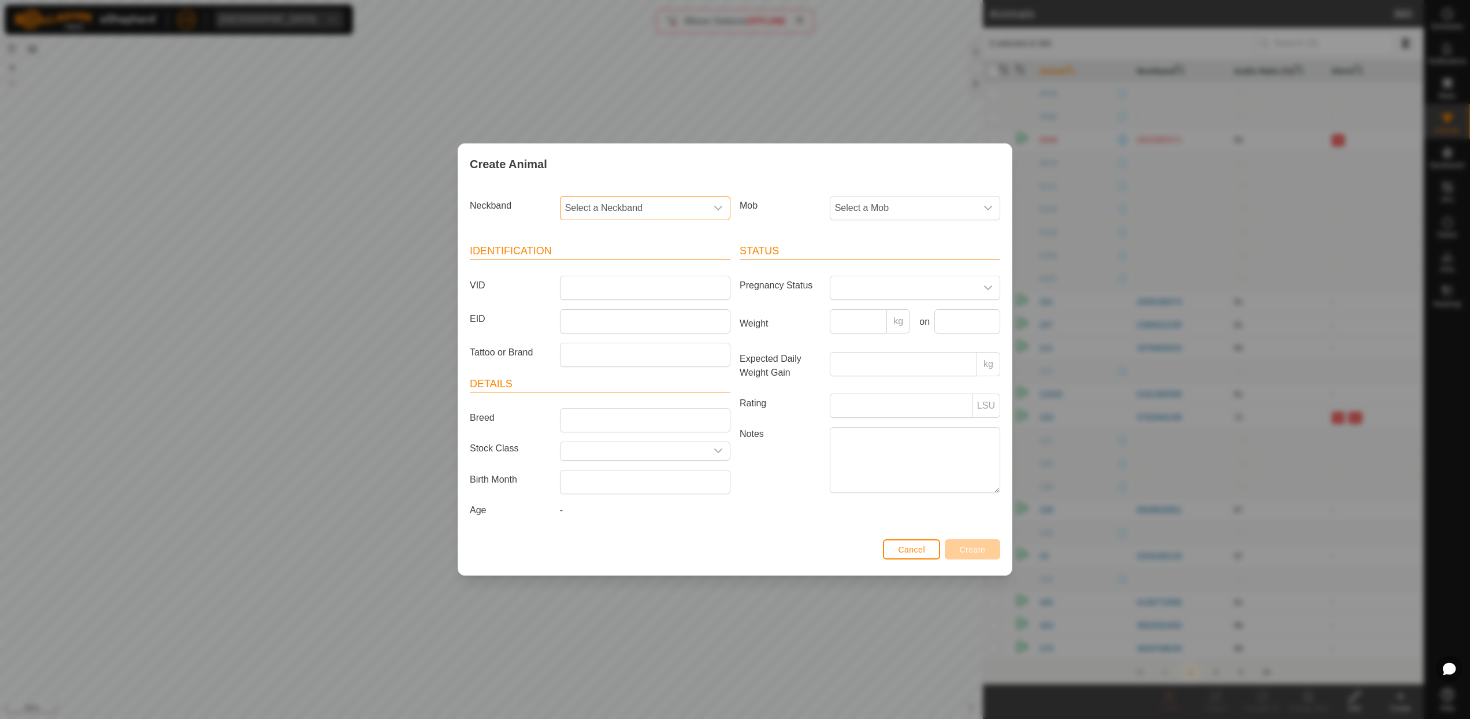
click at [671, 199] on span "Select a Neckband" at bounding box center [634, 207] width 146 height 23
type input "61685"
type input "2"
click at [903, 220] on div "Mob Select a Mob" at bounding box center [870, 212] width 270 height 43
click at [903, 218] on div "Mob Select a Mob" at bounding box center [870, 212] width 270 height 43
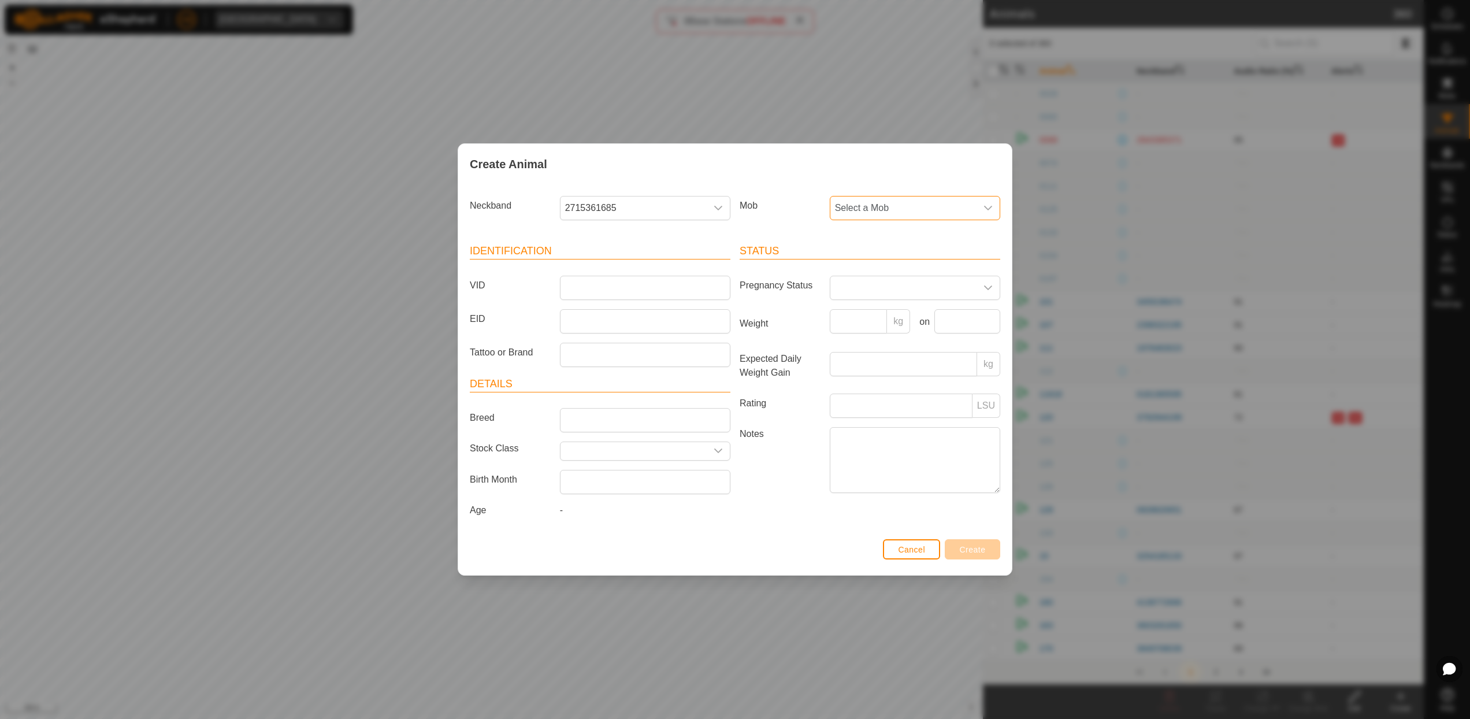
click at [890, 202] on span "Select a Mob" at bounding box center [903, 207] width 146 height 23
click at [884, 262] on li "2024 Heifers" at bounding box center [915, 267] width 169 height 23
type input "M090"
click at [982, 554] on span "Create" at bounding box center [973, 549] width 26 height 9
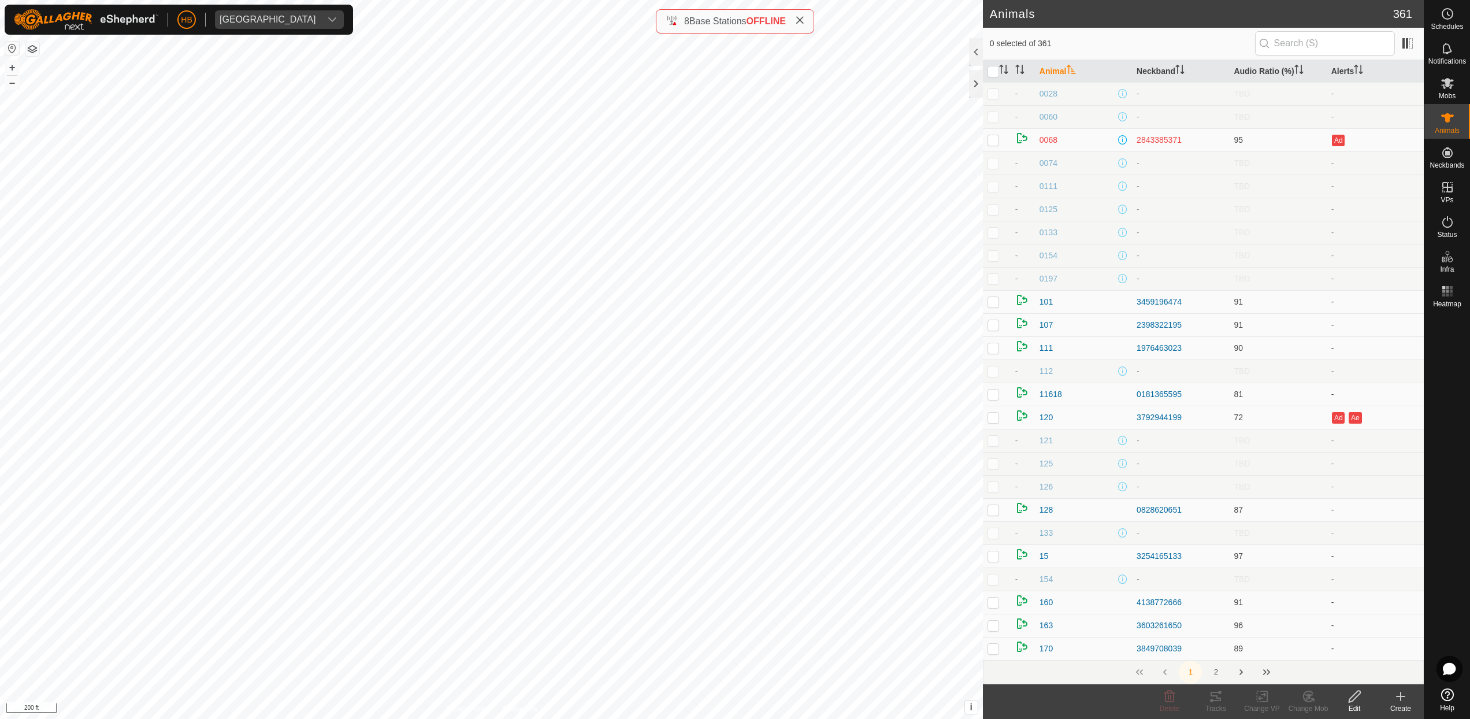
click at [1400, 687] on div "Create" at bounding box center [1401, 701] width 46 height 35
click at [1370, 676] on link "Create Single Animal" at bounding box center [1349, 670] width 147 height 23
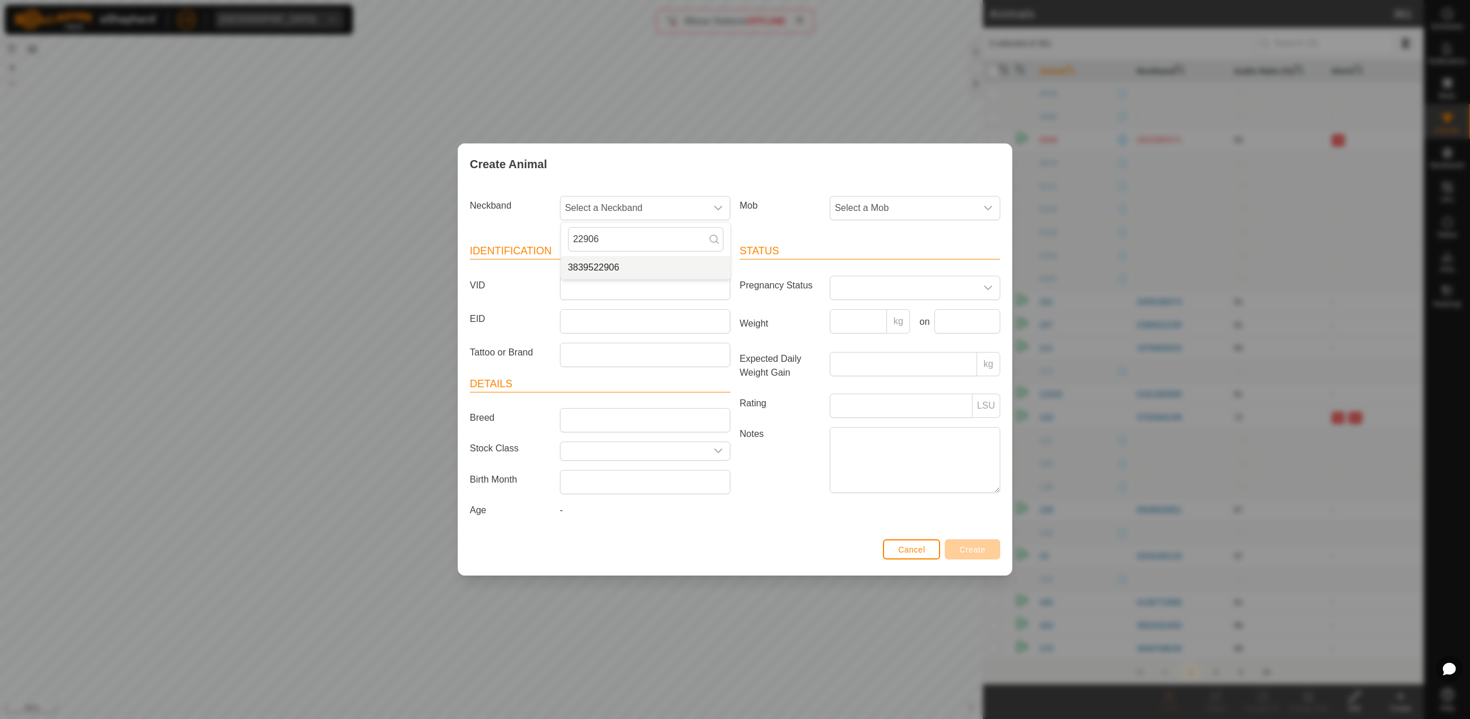
type input "22906"
type input "4"
type input "2"
type input "429"
click at [945, 559] on button "Create" at bounding box center [972, 549] width 55 height 20
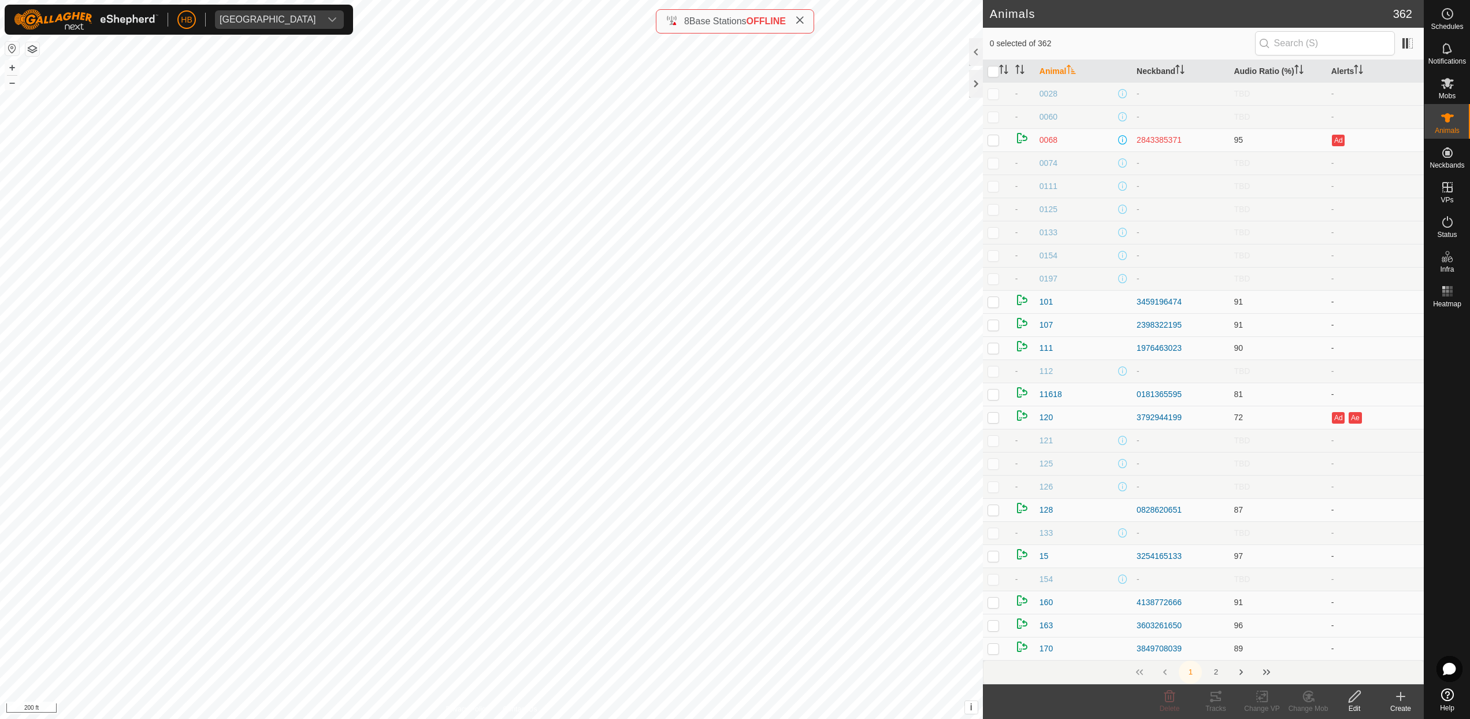
click at [1412, 700] on create-svg-icon at bounding box center [1401, 696] width 46 height 14
click at [1383, 678] on link "Create Single Animal" at bounding box center [1349, 670] width 147 height 23
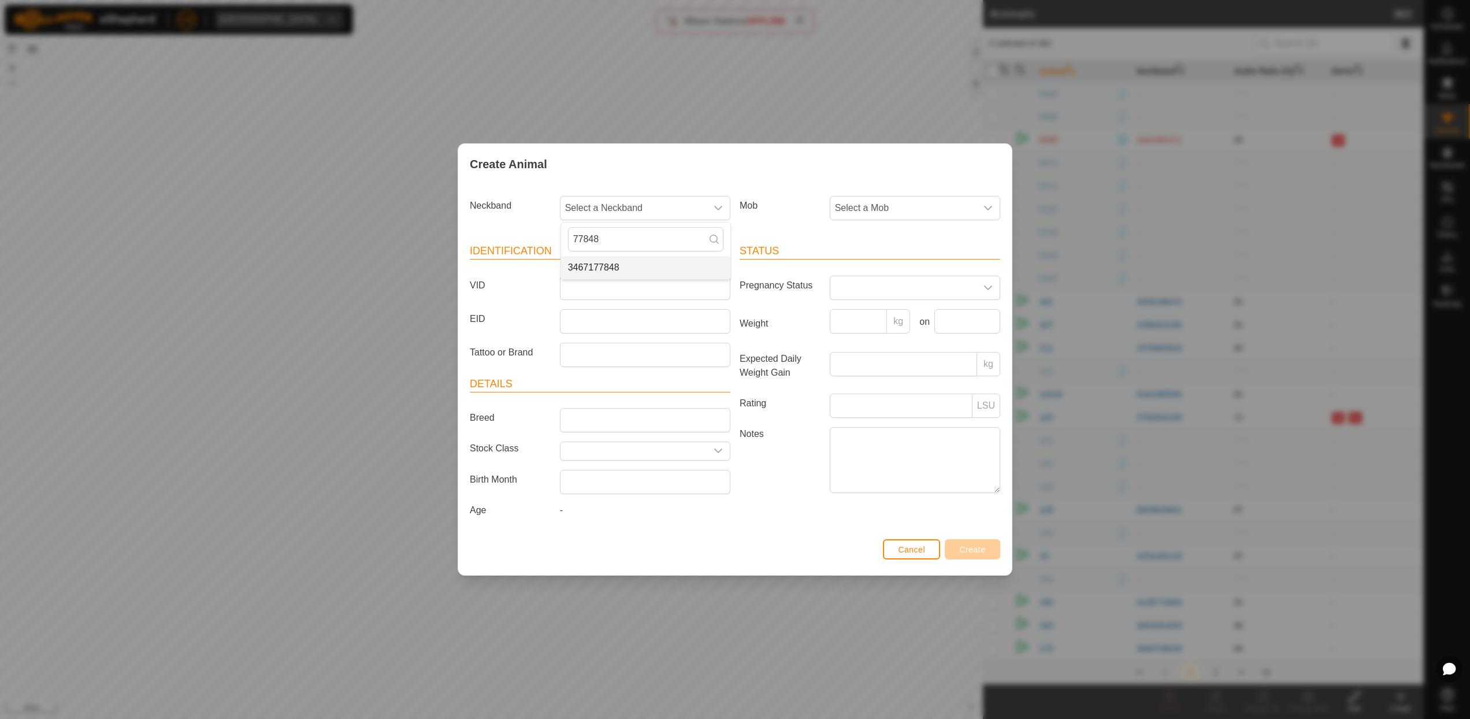
type input "77848"
type input "2"
click at [859, 260] on li "2024 Heifers" at bounding box center [915, 267] width 169 height 23
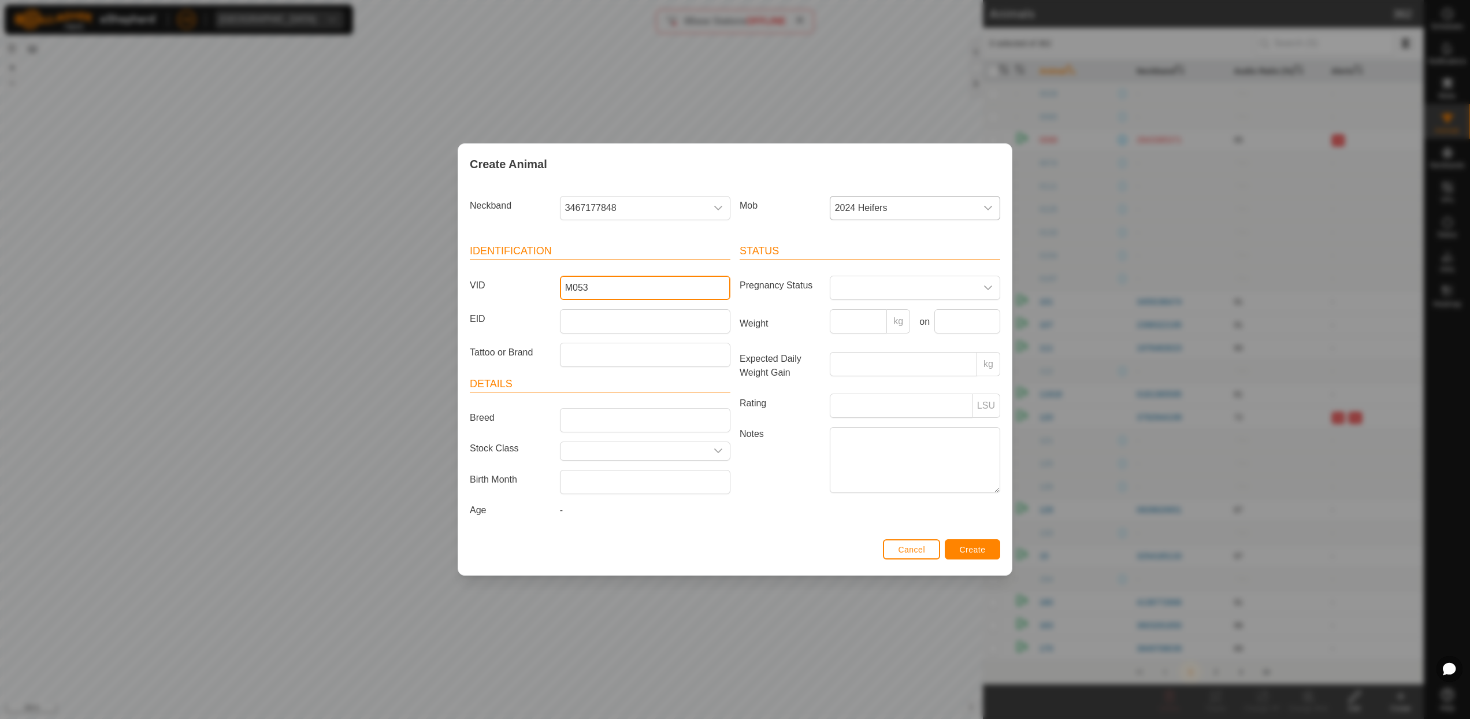
type input "M053"
click at [968, 559] on button "Create" at bounding box center [972, 549] width 55 height 20
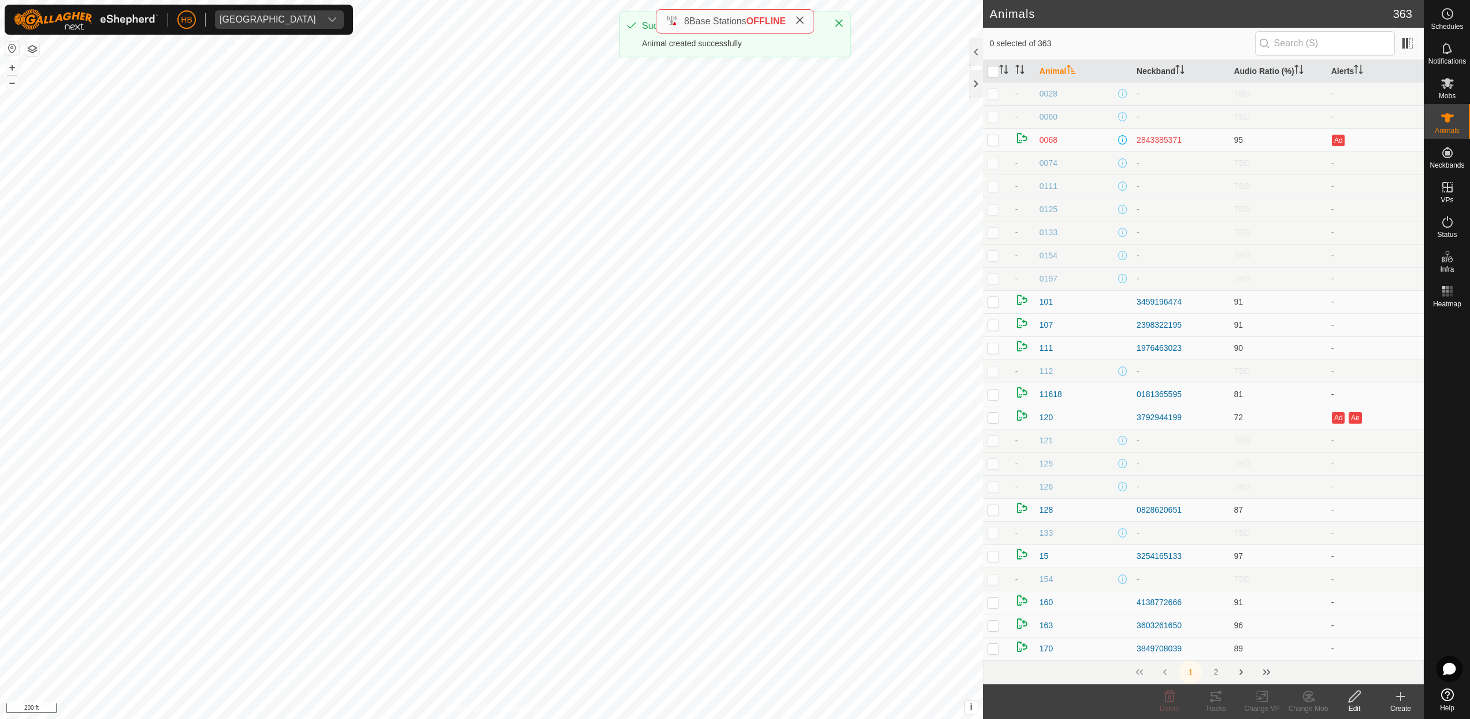
click at [1403, 706] on div "Create" at bounding box center [1401, 708] width 46 height 10
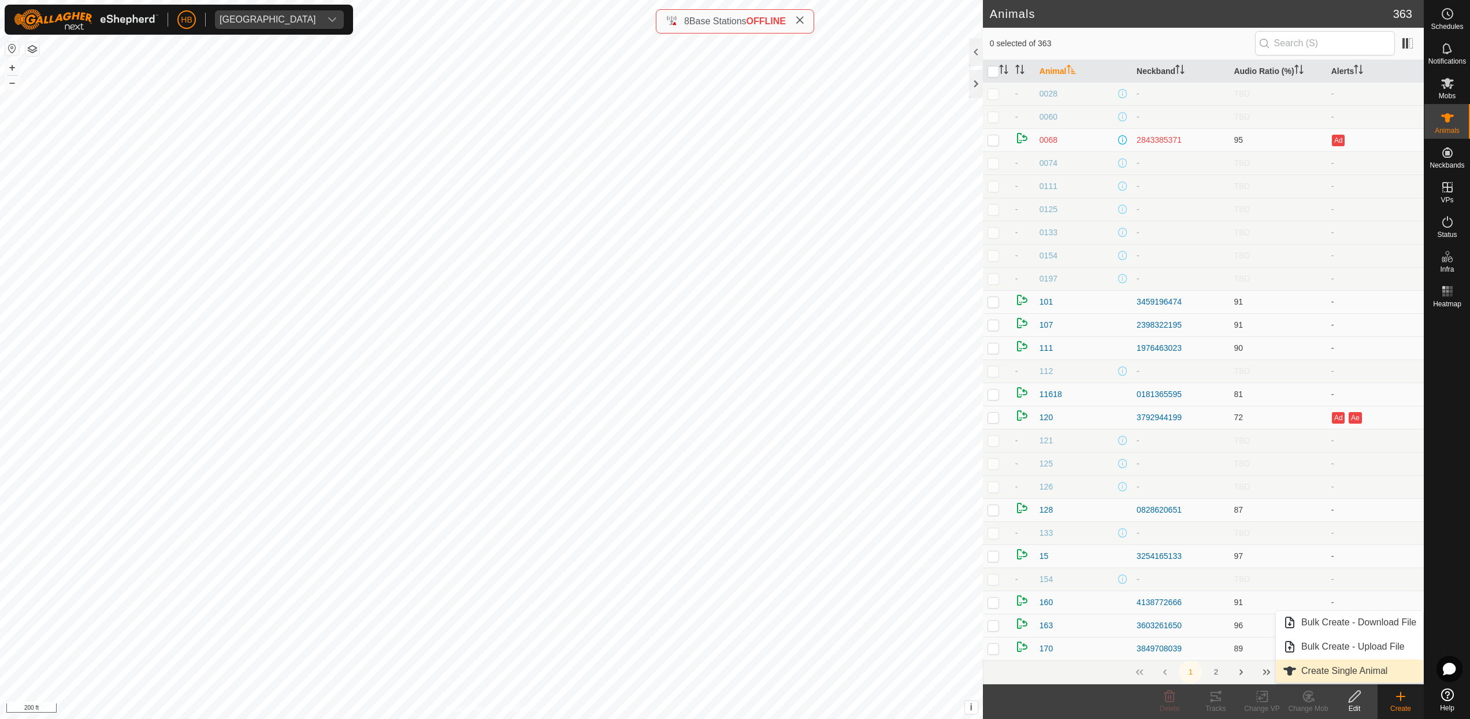
click at [1378, 668] on link "Create Single Animal" at bounding box center [1349, 670] width 147 height 23
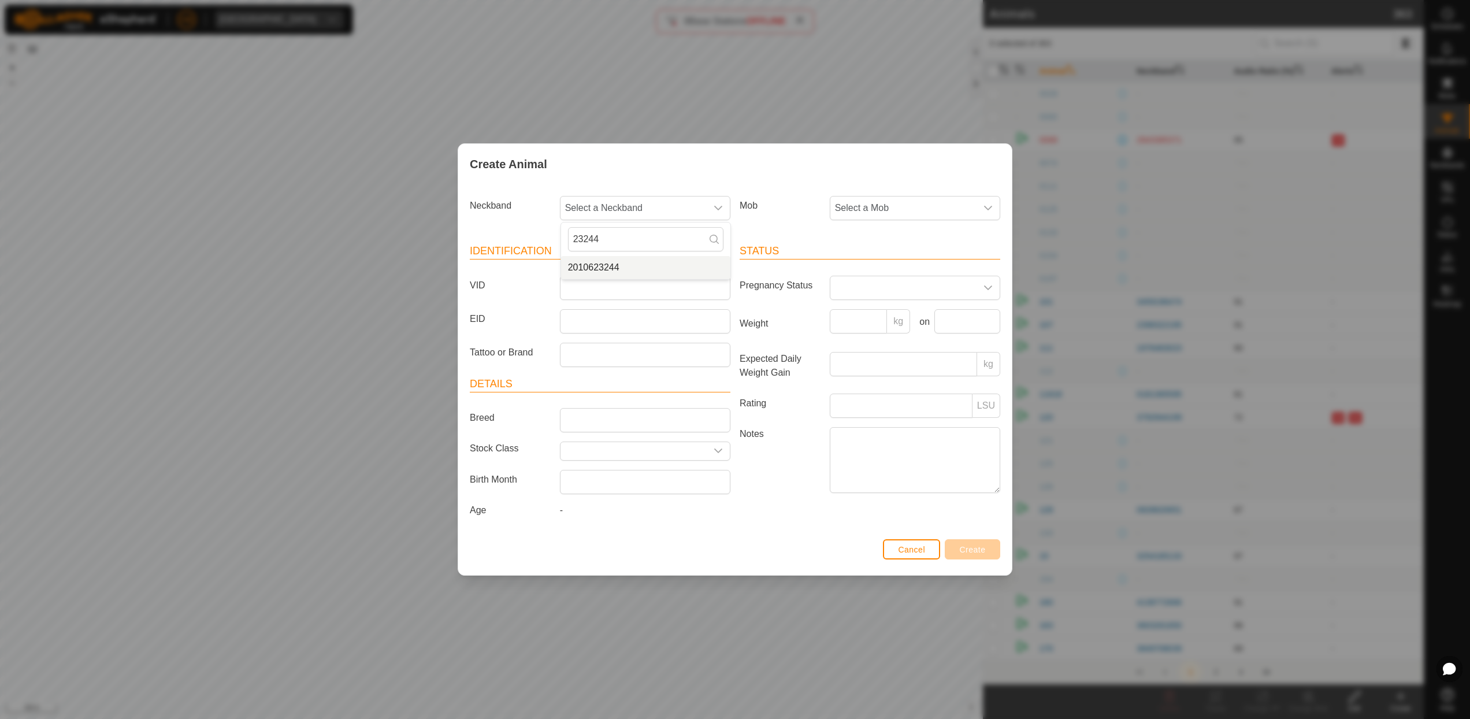
type input "23244"
type input "20"
type input "430"
click at [954, 556] on button "Create" at bounding box center [972, 549] width 55 height 20
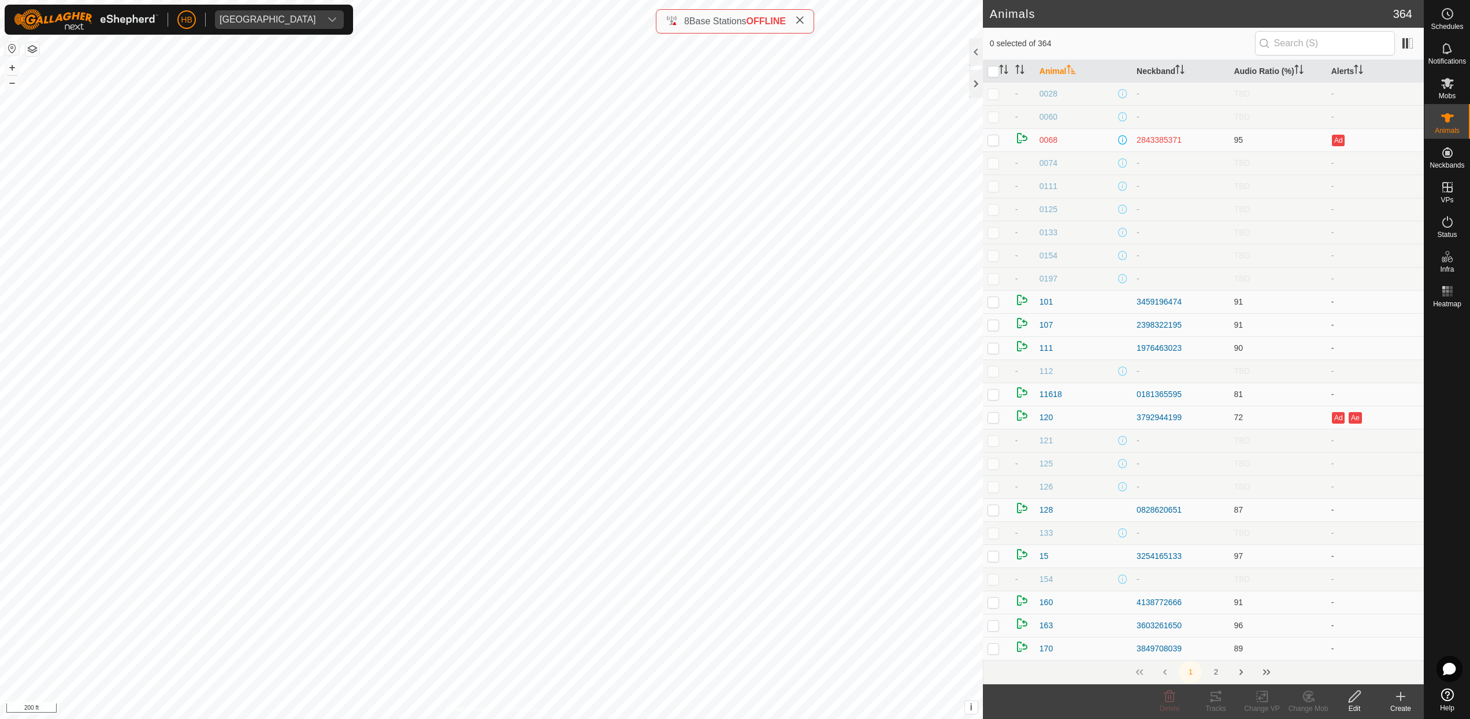
click at [1411, 689] on create-svg-icon at bounding box center [1401, 696] width 46 height 14
click at [1362, 681] on link "Create Single Animal" at bounding box center [1349, 670] width 147 height 23
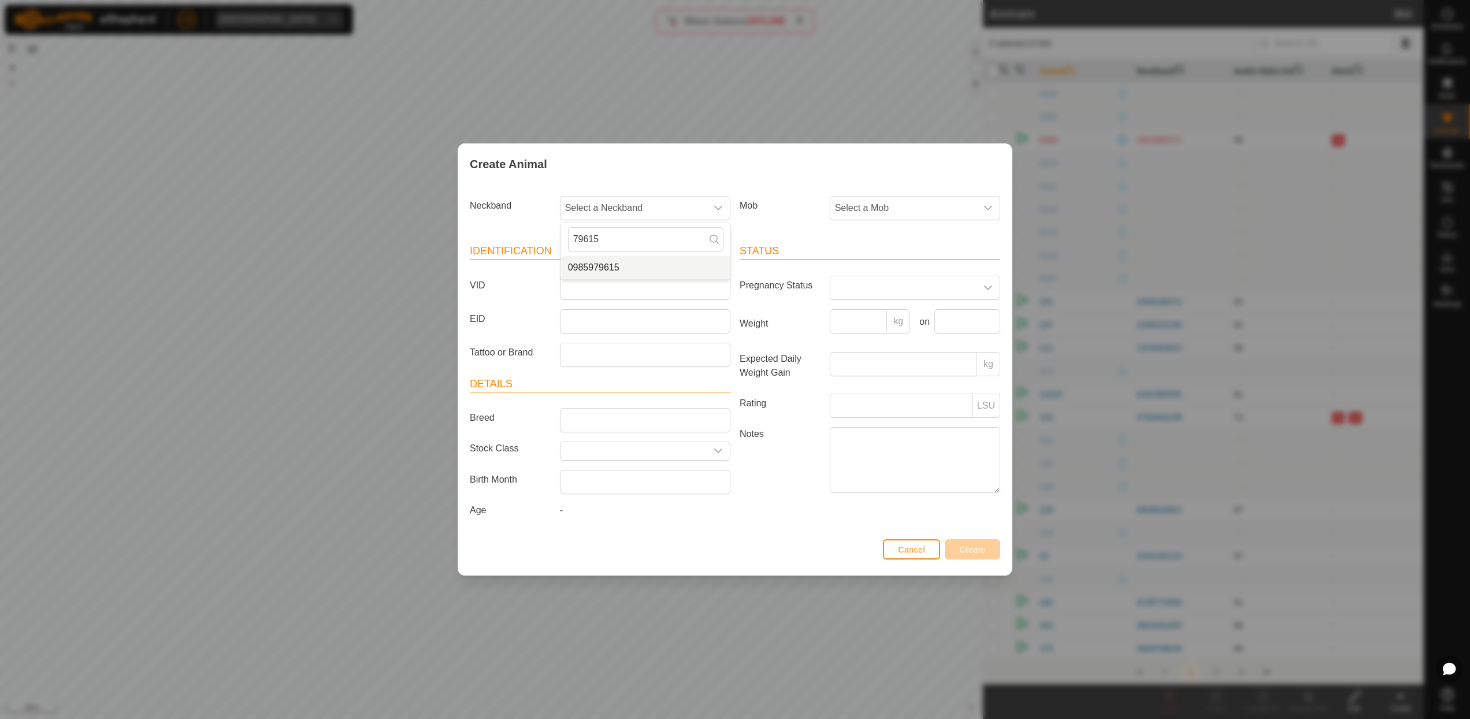
type input "79615"
type input "20"
type input "423"
click at [952, 554] on button "Create" at bounding box center [972, 549] width 55 height 20
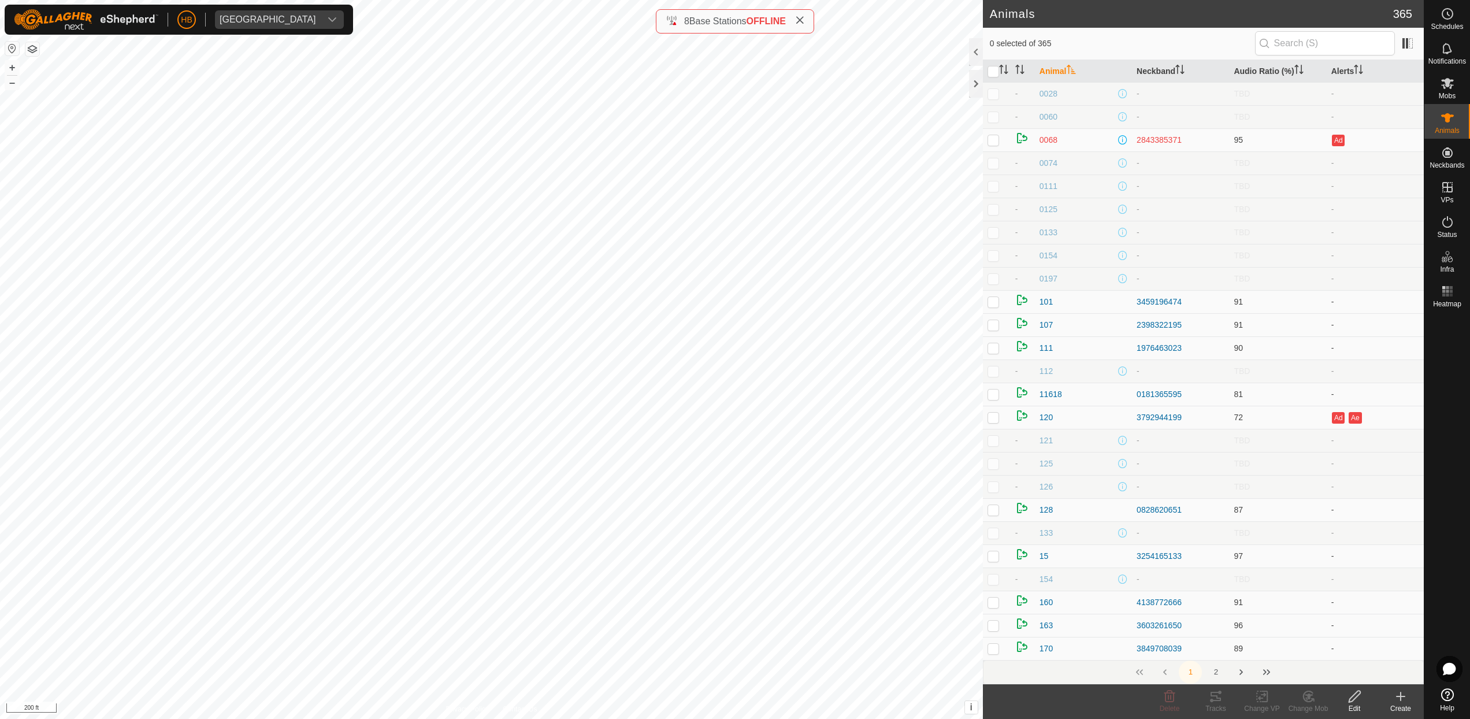
click at [1412, 692] on create-svg-icon at bounding box center [1401, 696] width 46 height 14
click at [1382, 670] on link "Create Single Animal" at bounding box center [1349, 670] width 147 height 23
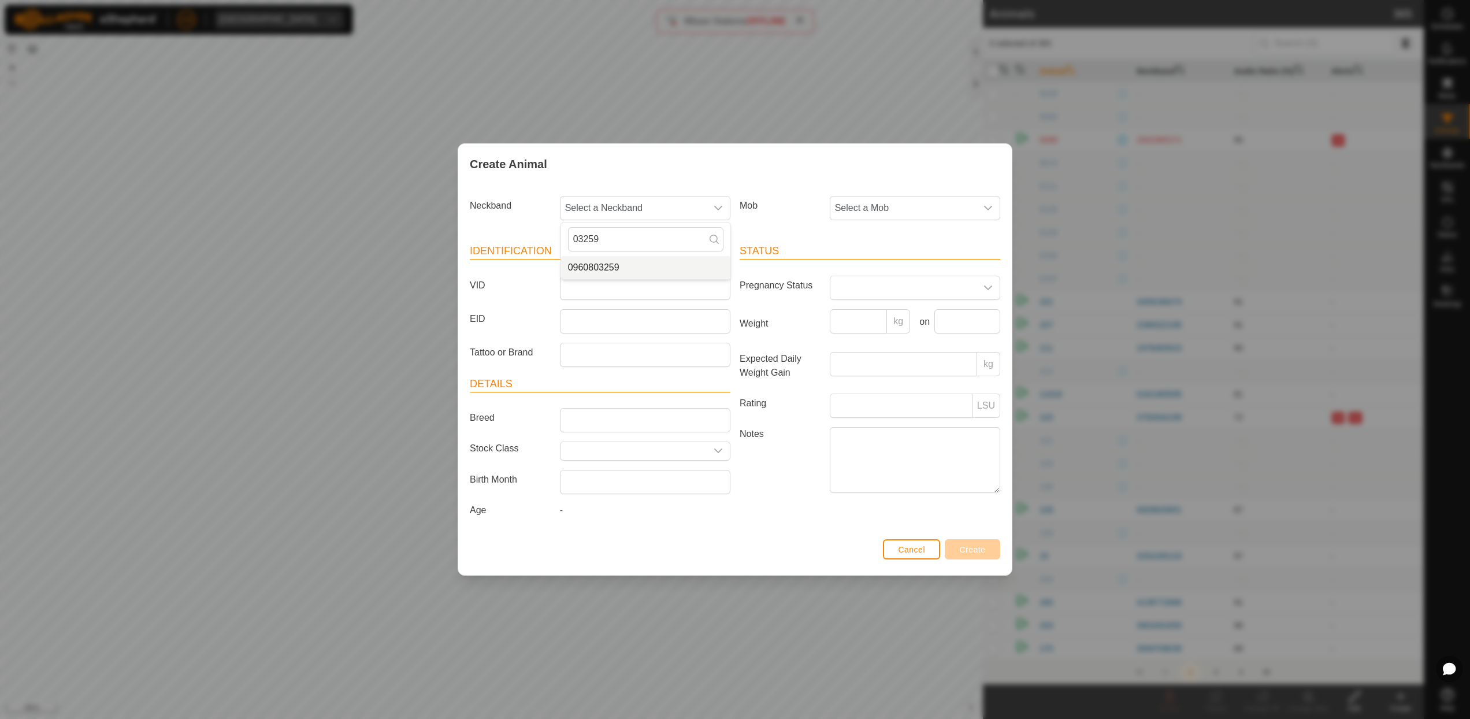
type input "03259"
type input "20"
type input "412"
click at [951, 556] on button "Create" at bounding box center [972, 549] width 55 height 20
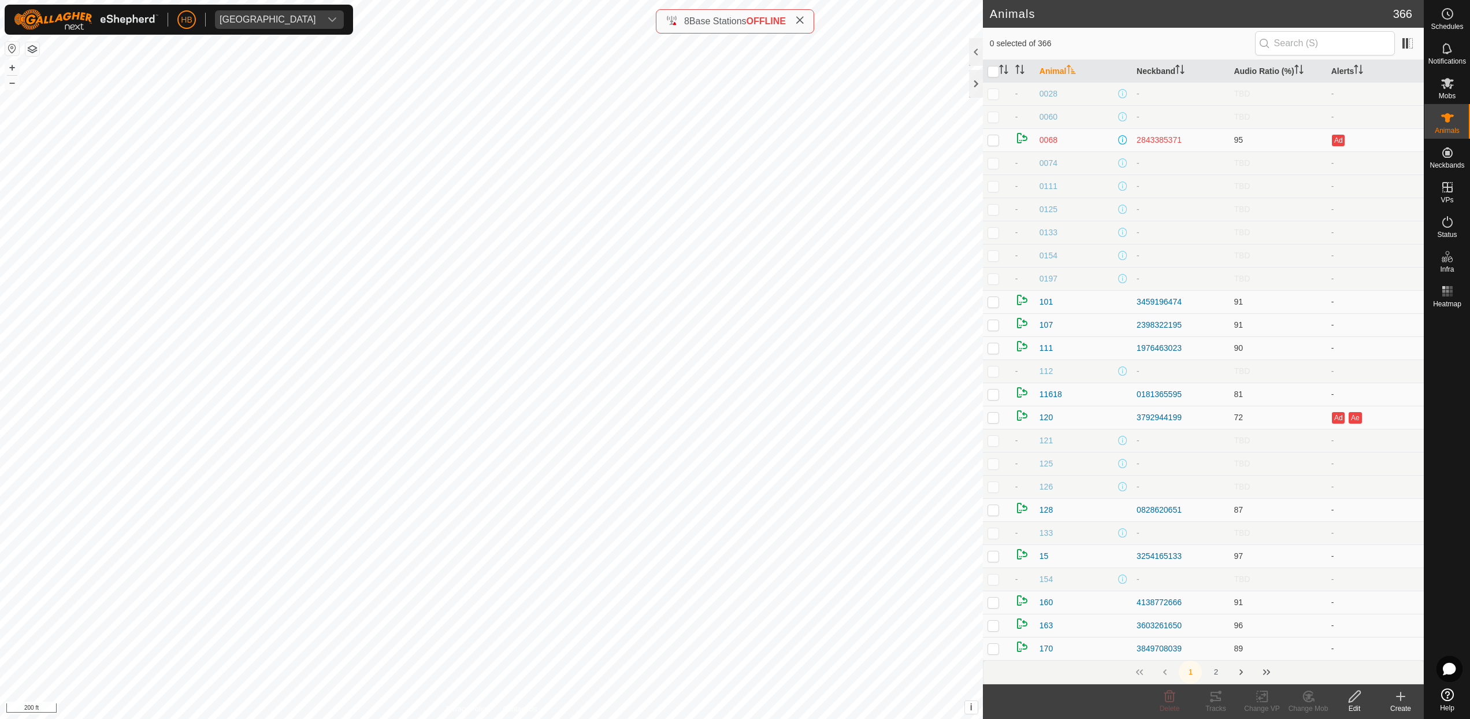
click at [1411, 685] on div "Create" at bounding box center [1401, 701] width 46 height 35
click at [1386, 676] on link "Create Single Animal" at bounding box center [1349, 670] width 147 height 23
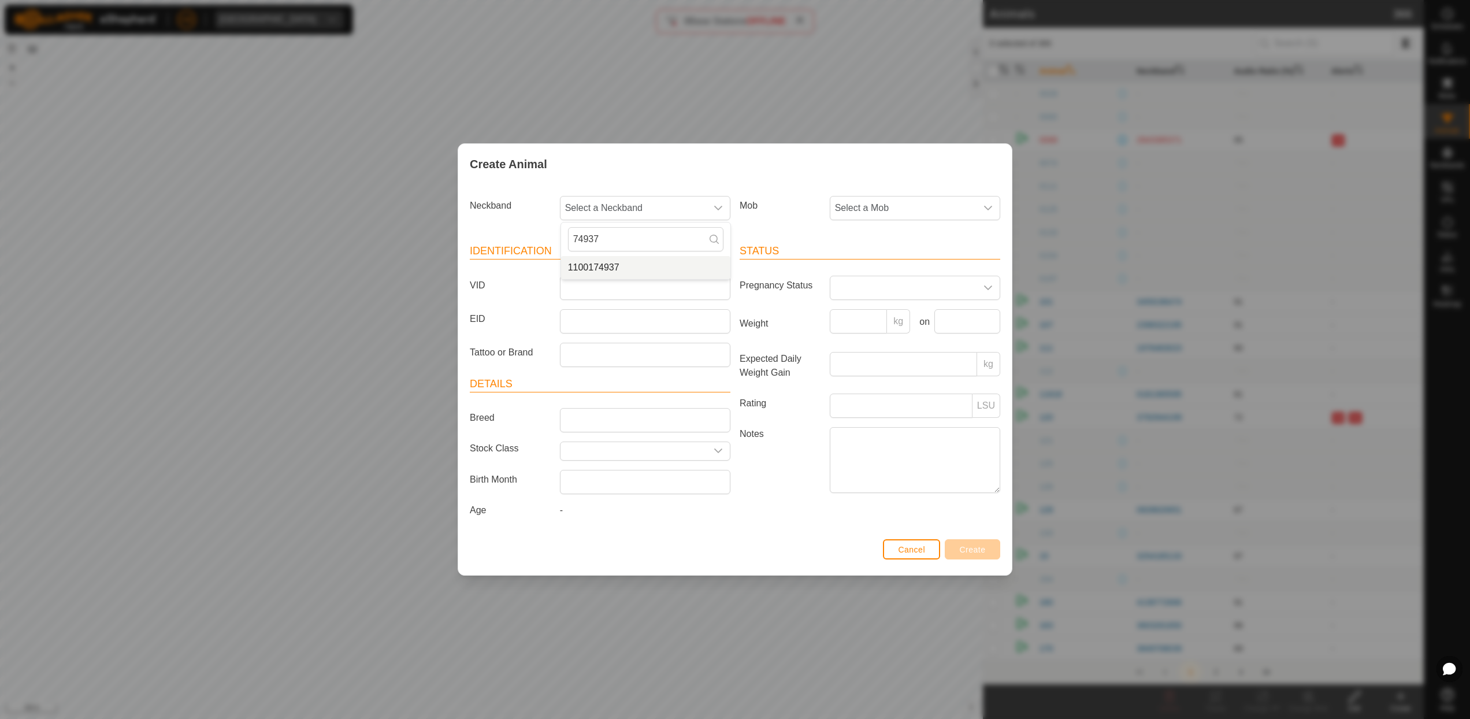
type input "74937"
type input "20"
type input "M021"
click at [958, 543] on button "Create" at bounding box center [972, 549] width 55 height 20
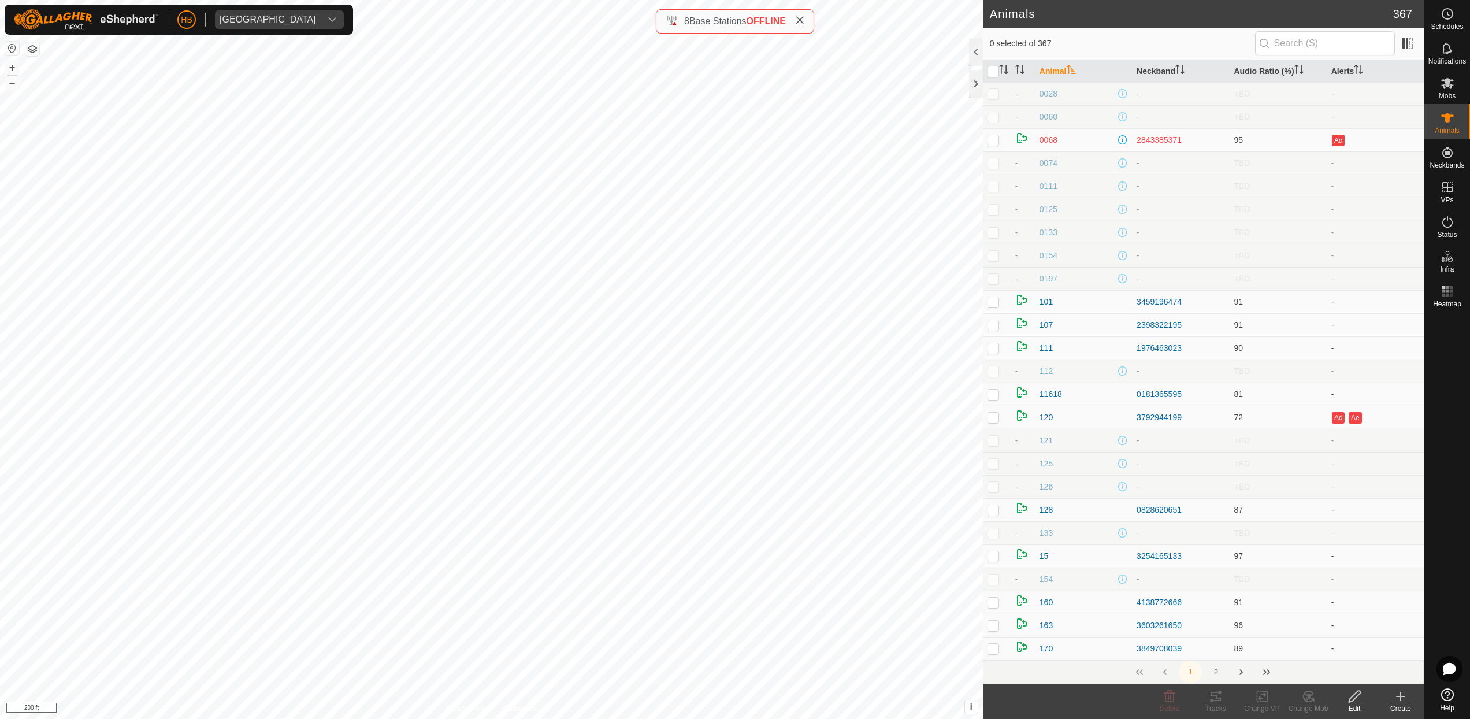
click at [1405, 691] on icon at bounding box center [1401, 696] width 14 height 14
click at [1370, 677] on link "Create Single Animal" at bounding box center [1349, 670] width 147 height 23
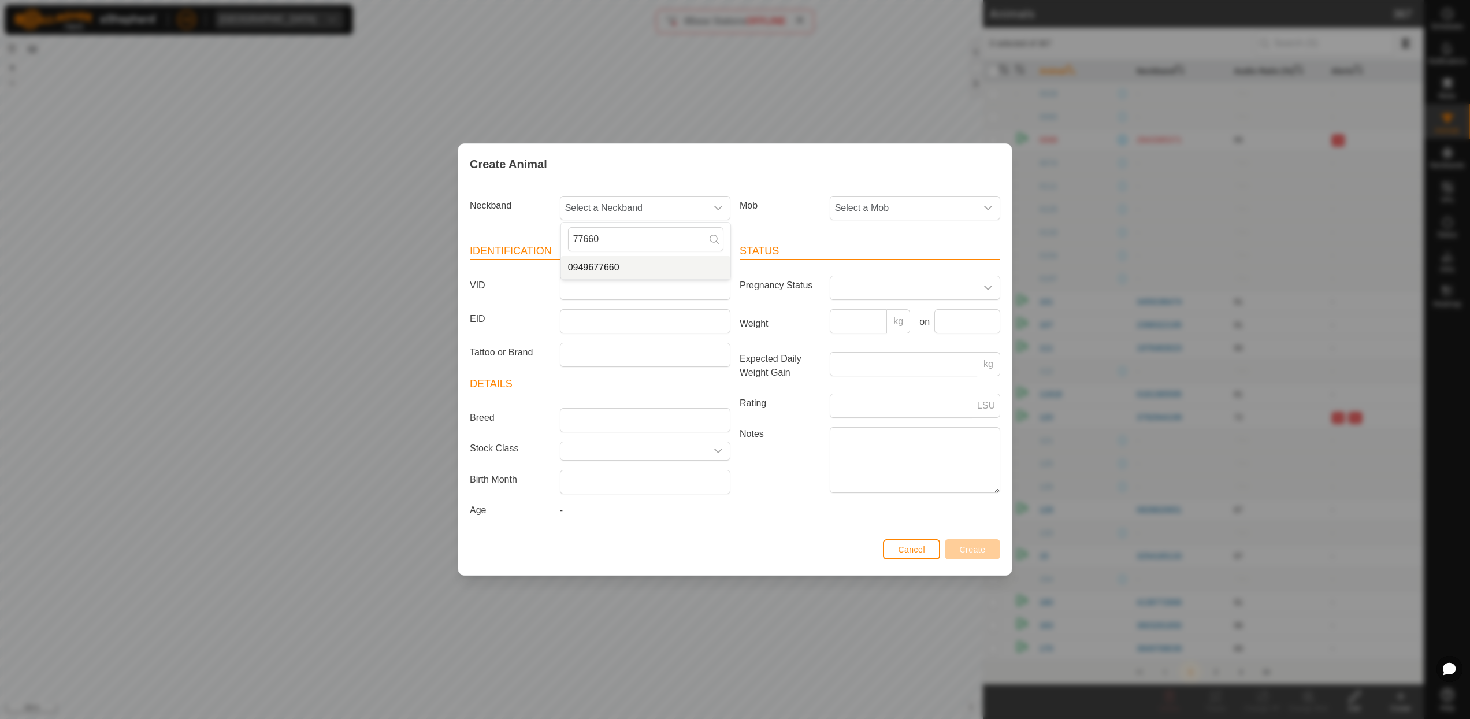
type input "77660"
type input "20"
type input "M176"
click at [962, 530] on div "Status Pregnancy Status Weight kg on Expected Daily Weight Gain kg Rating LSU N…" at bounding box center [870, 382] width 270 height 306
click at [962, 548] on span "Create" at bounding box center [973, 549] width 26 height 9
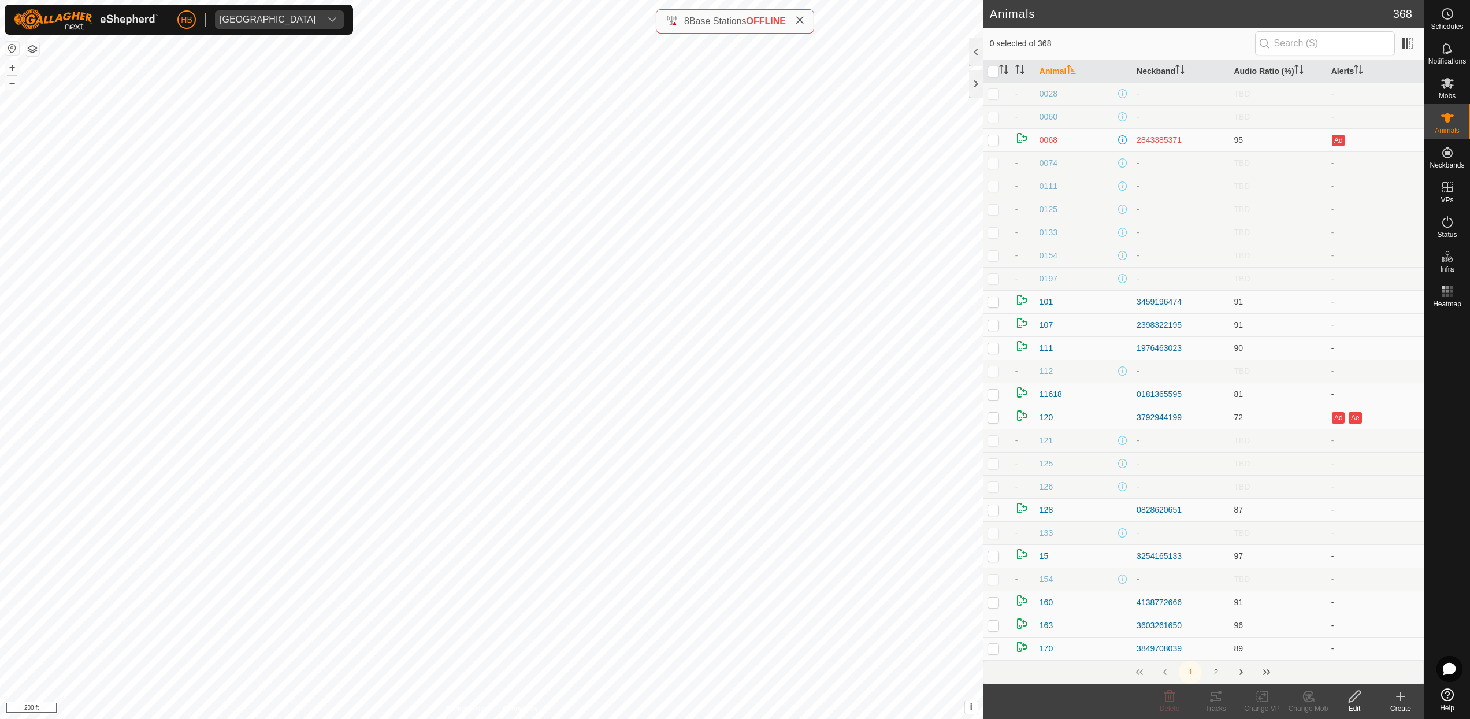
click at [1392, 692] on create-svg-icon at bounding box center [1401, 696] width 46 height 14
click at [1376, 676] on link "Create Single Animal" at bounding box center [1349, 670] width 147 height 23
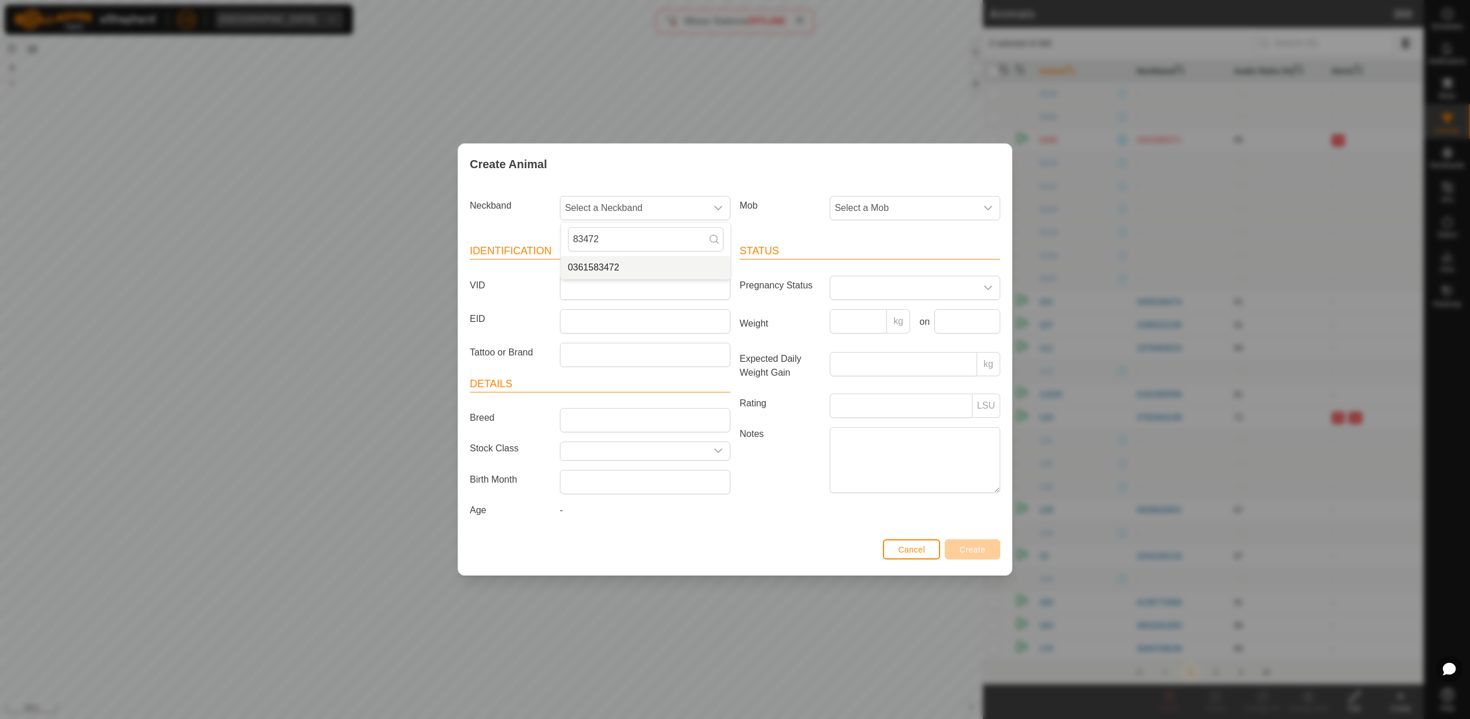
type input "83472"
type input "20"
type input "399"
click at [957, 558] on button "Create" at bounding box center [972, 549] width 55 height 20
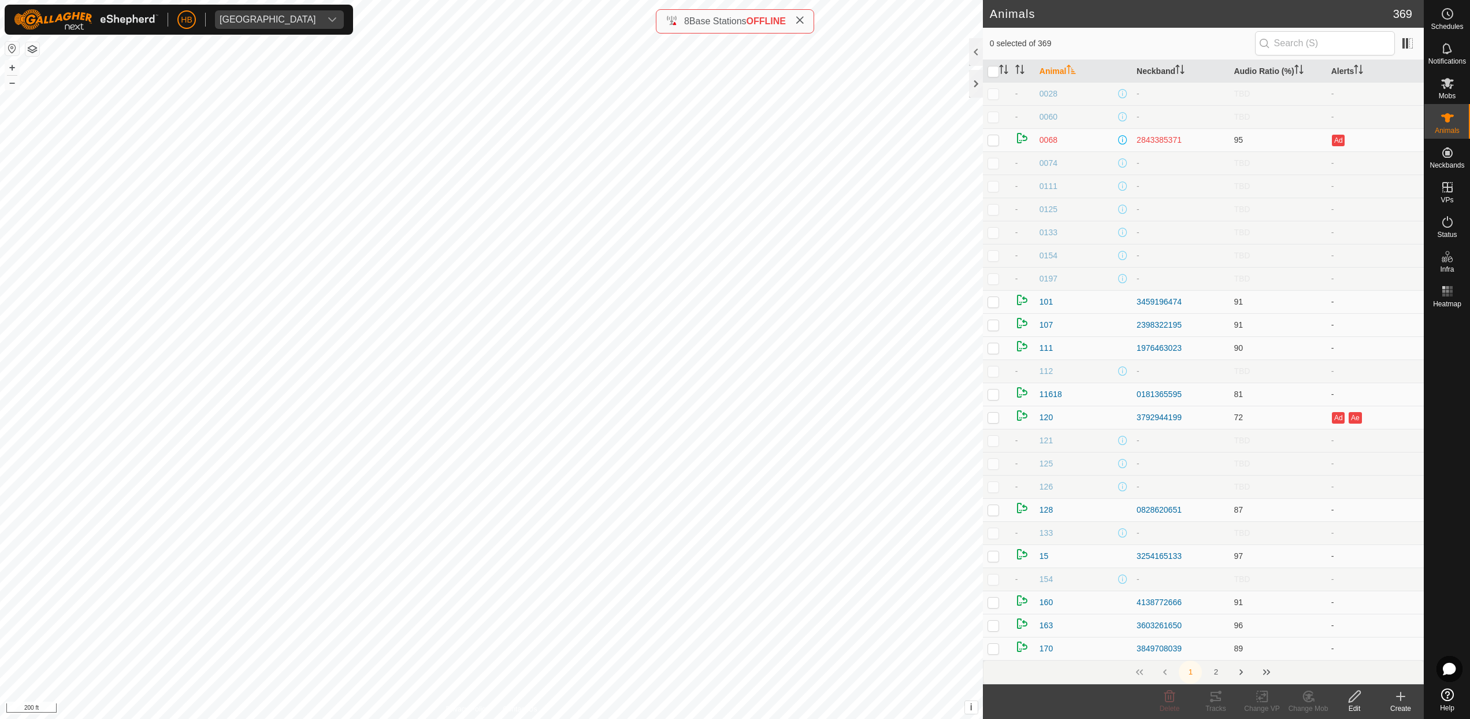
click at [1411, 714] on div "Create" at bounding box center [1401, 701] width 46 height 35
click at [1388, 684] on div "1 2" at bounding box center [1203, 672] width 441 height 24
click at [1394, 697] on icon at bounding box center [1401, 696] width 14 height 14
click at [1373, 676] on link "Create Single Animal" at bounding box center [1349, 670] width 147 height 23
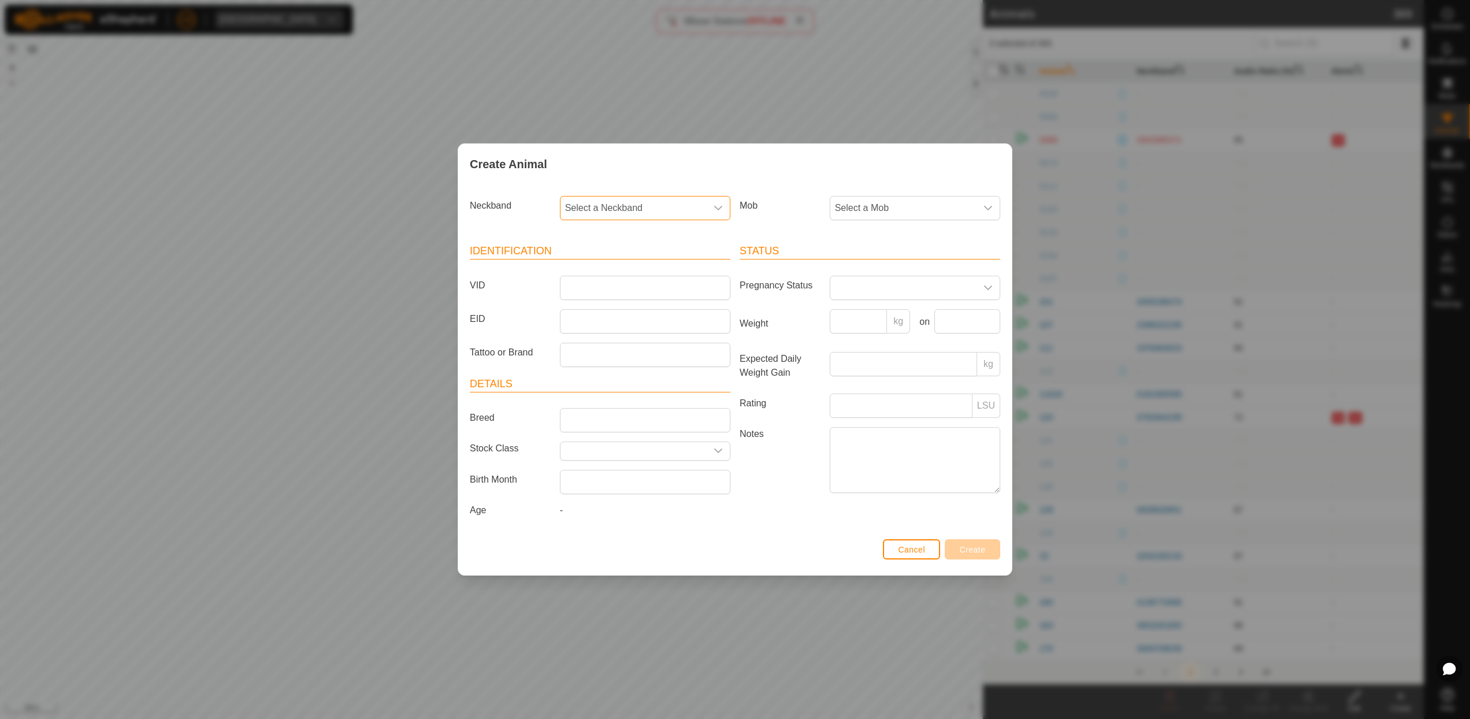
click at [585, 196] on p-select "Select a Neckband" at bounding box center [645, 208] width 170 height 24
type input "59154"
type input "20"
type input "406"
click at [971, 554] on span "Create" at bounding box center [973, 549] width 26 height 9
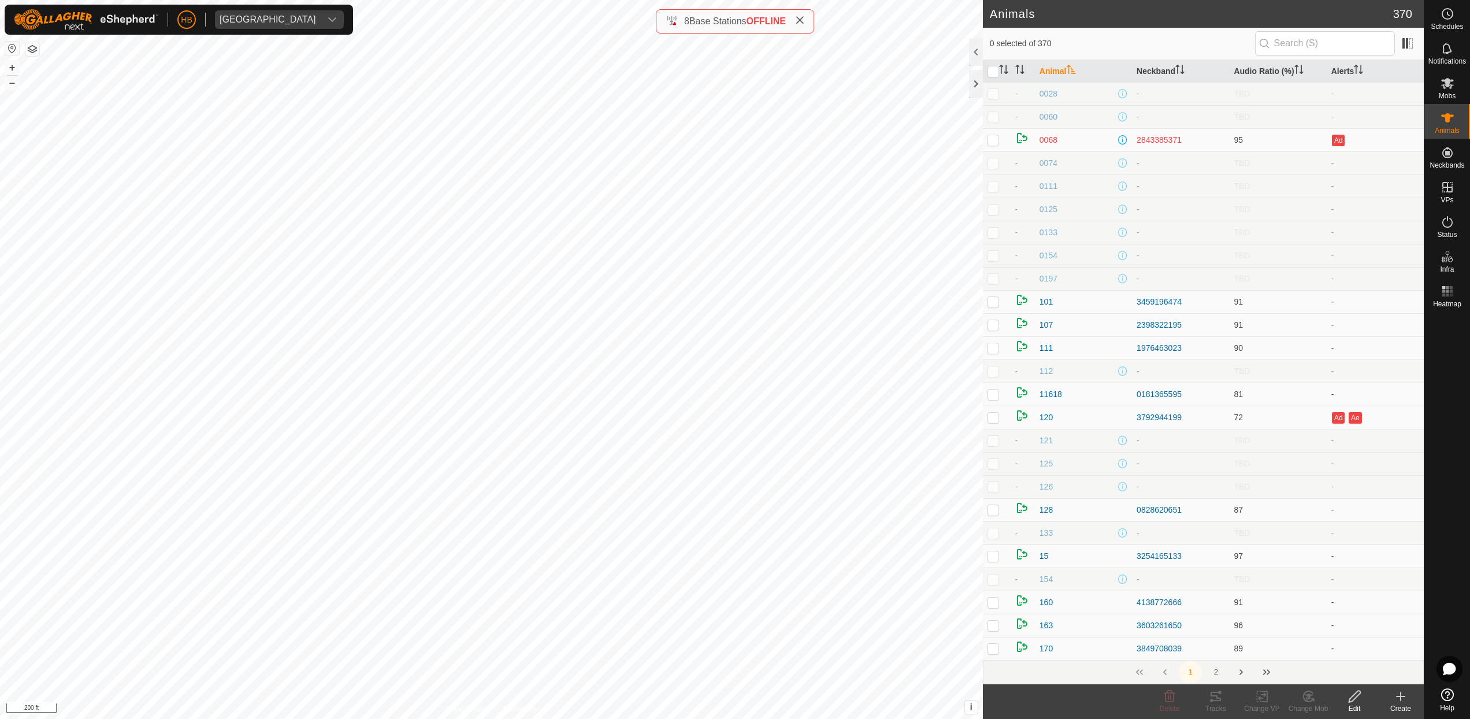
click at [1400, 706] on div "Create" at bounding box center [1401, 708] width 46 height 10
click at [1381, 677] on link "Create Single Animal" at bounding box center [1349, 670] width 147 height 23
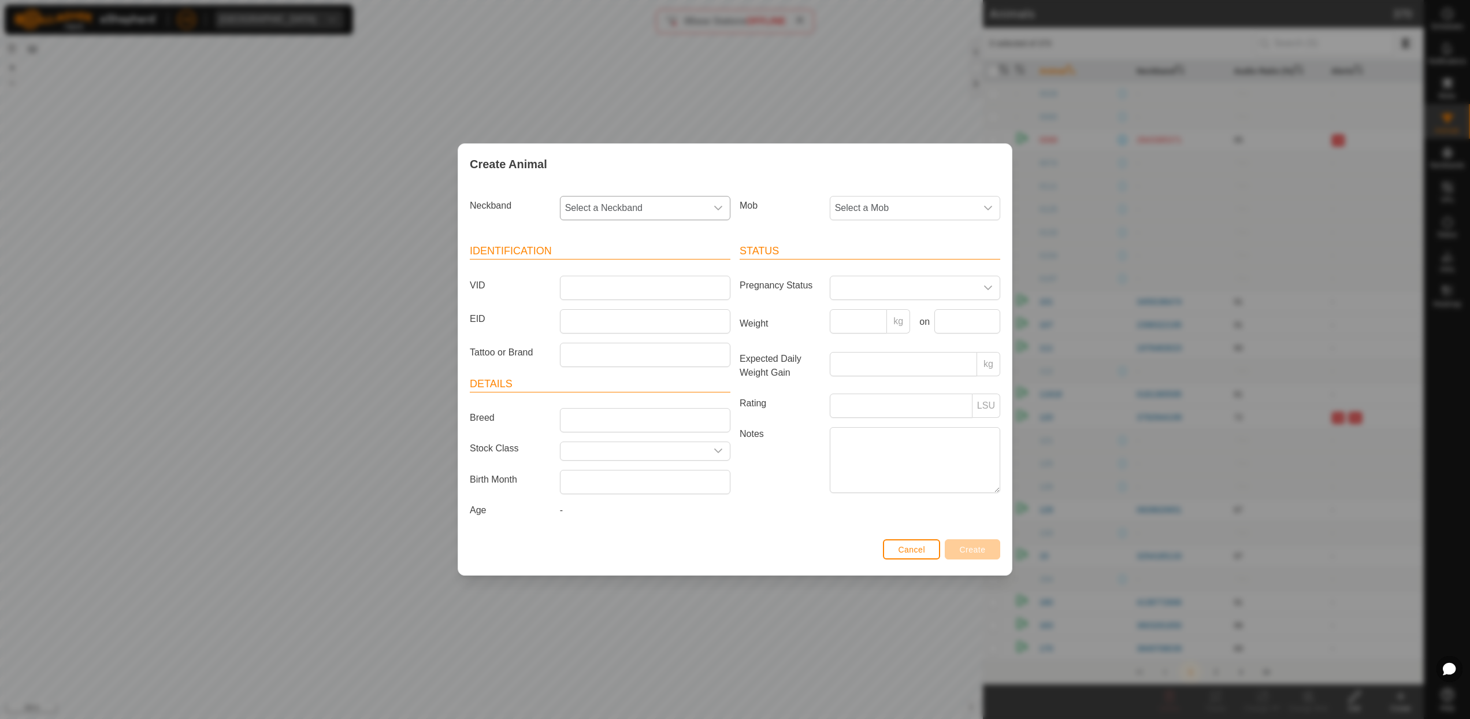
click at [663, 196] on span "Select a Neckband" at bounding box center [634, 207] width 146 height 23
type input "55422"
type input "20"
type input "436"
click at [985, 554] on span "Create" at bounding box center [973, 549] width 26 height 9
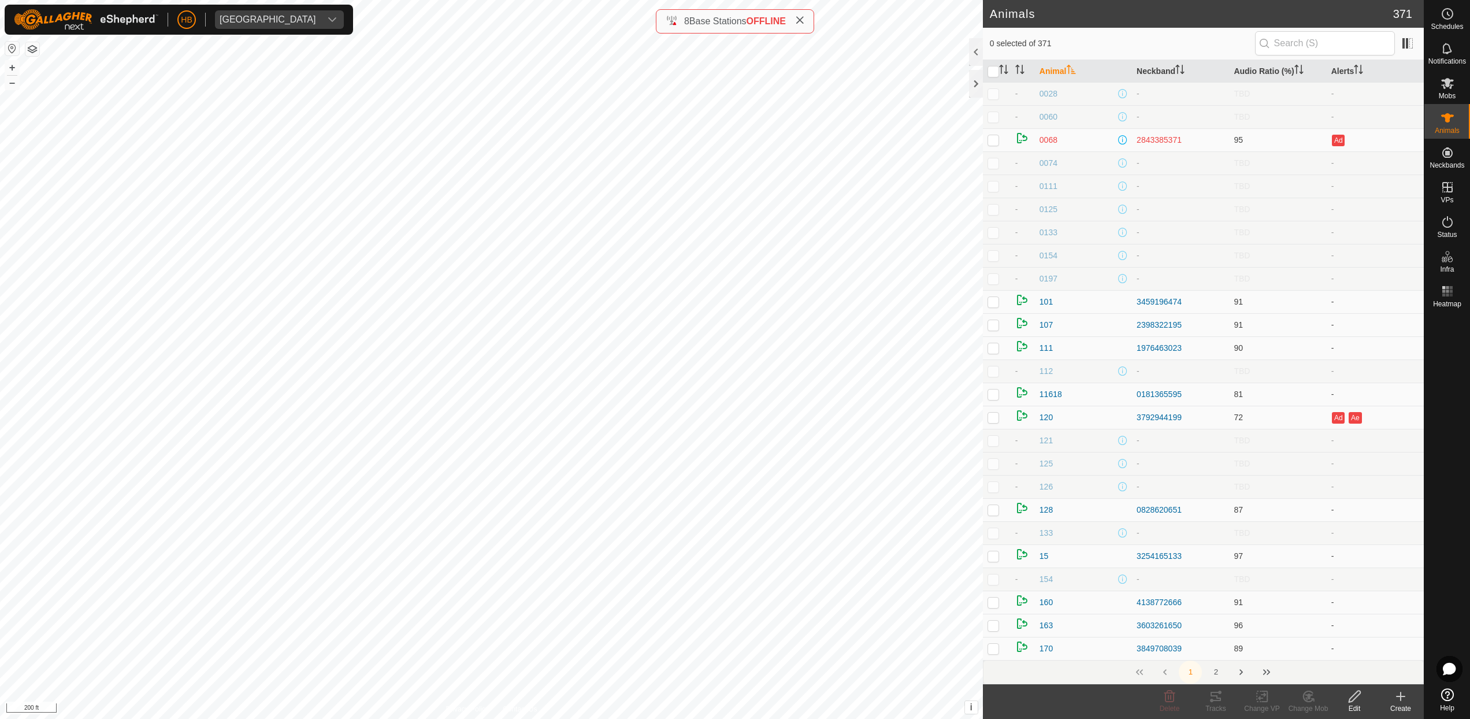
click at [1408, 701] on create-svg-icon at bounding box center [1401, 696] width 46 height 14
click at [1379, 677] on link "Create Single Animal" at bounding box center [1349, 670] width 147 height 23
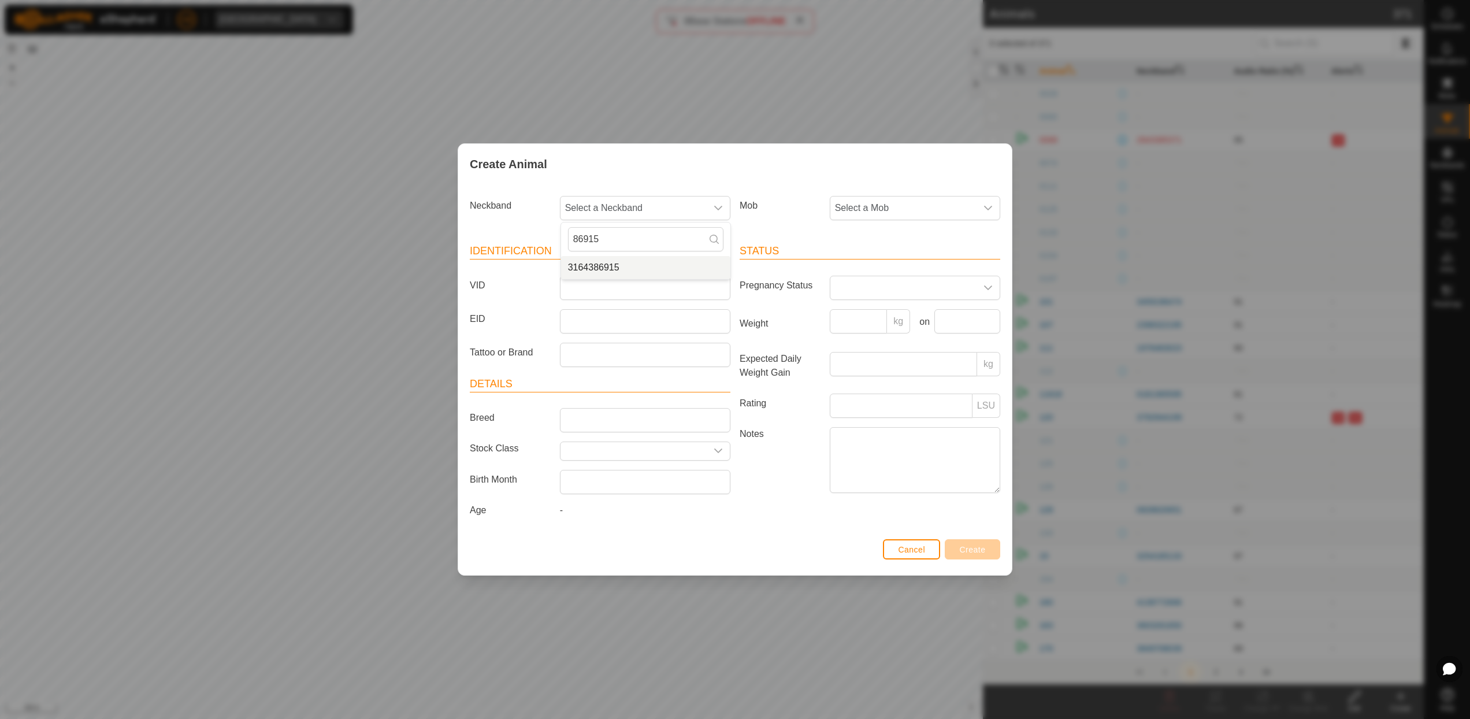
type input "86915"
type input "20"
type input "447"
click at [952, 548] on button "Create" at bounding box center [972, 549] width 55 height 20
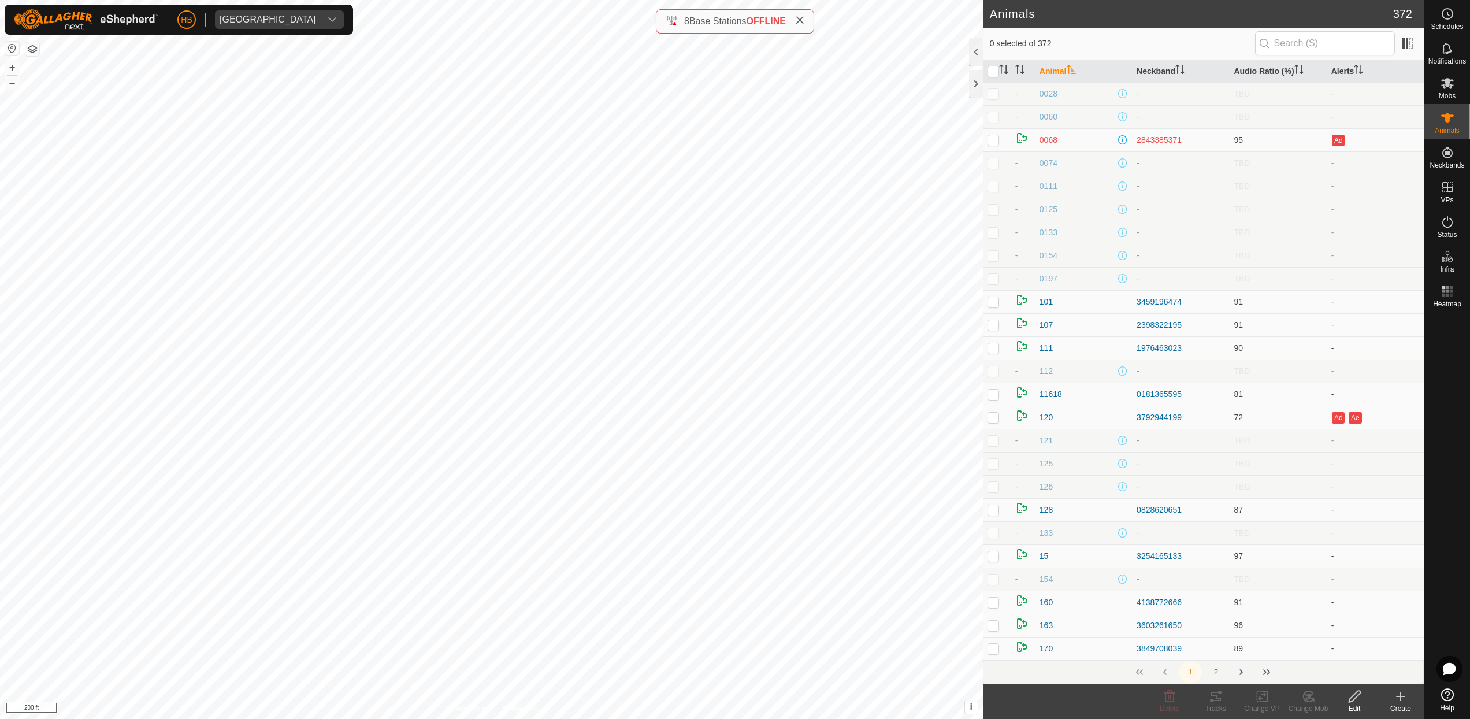
click at [1405, 689] on div "Create" at bounding box center [1401, 701] width 46 height 35
click at [1387, 674] on link "Create Single Animal" at bounding box center [1349, 670] width 147 height 23
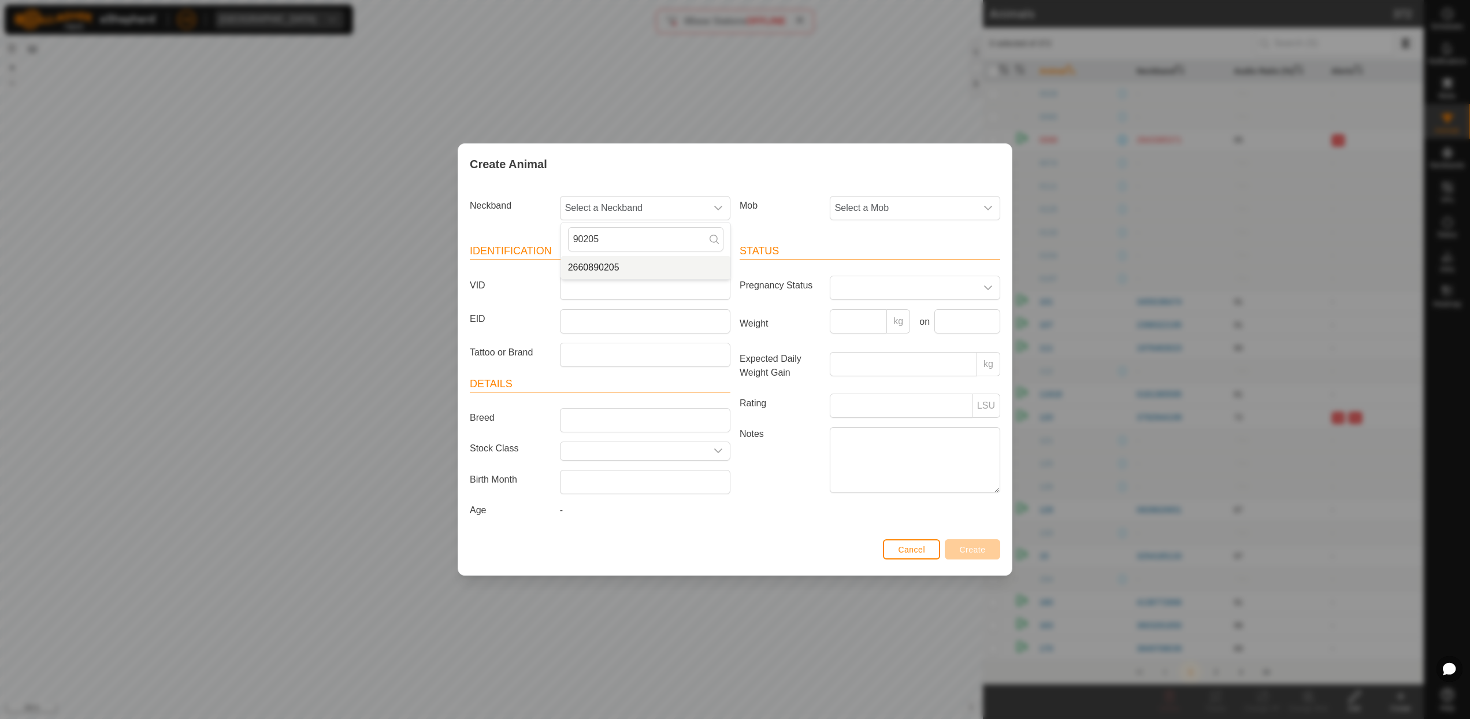
type input "90205"
type input "20"
type input "392"
click at [969, 563] on div "Cancel Create" at bounding box center [735, 555] width 554 height 39
click at [966, 554] on span "Create" at bounding box center [973, 549] width 26 height 9
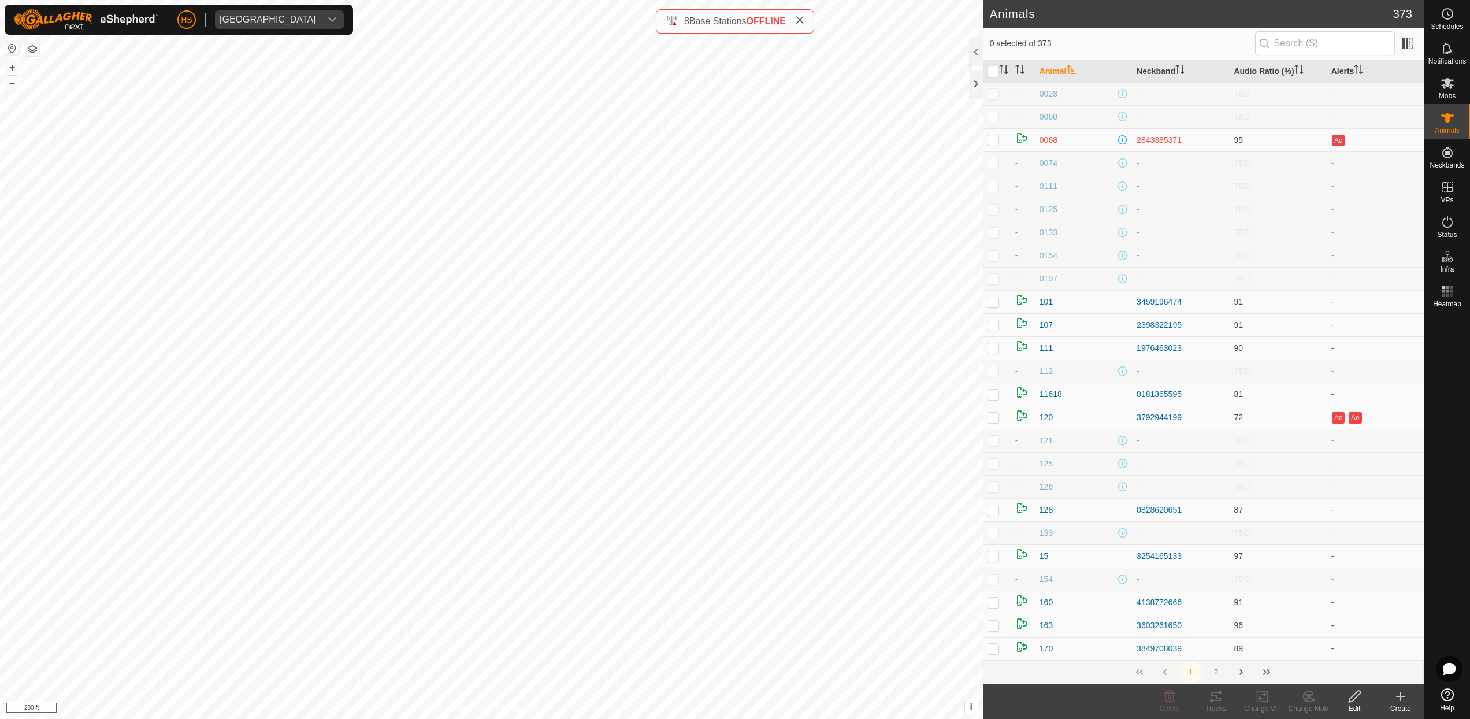
click at [1400, 692] on icon at bounding box center [1401, 696] width 14 height 14
click at [1381, 672] on link "Create Single Animal" at bounding box center [1349, 670] width 147 height 23
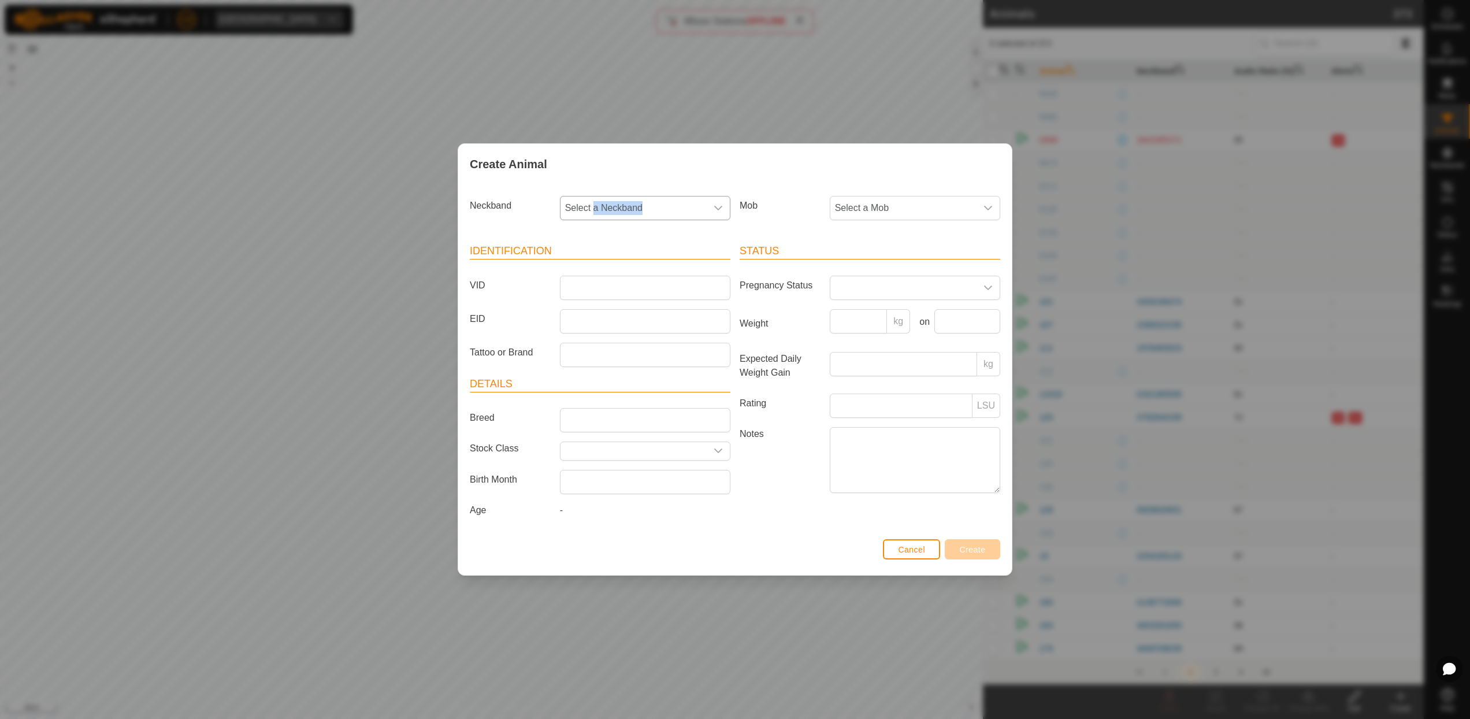
click at [594, 210] on span "Select a Neckband" at bounding box center [634, 207] width 146 height 23
type input "84567"
type input "20"
type input "428"
click at [988, 548] on button "Create" at bounding box center [972, 549] width 55 height 20
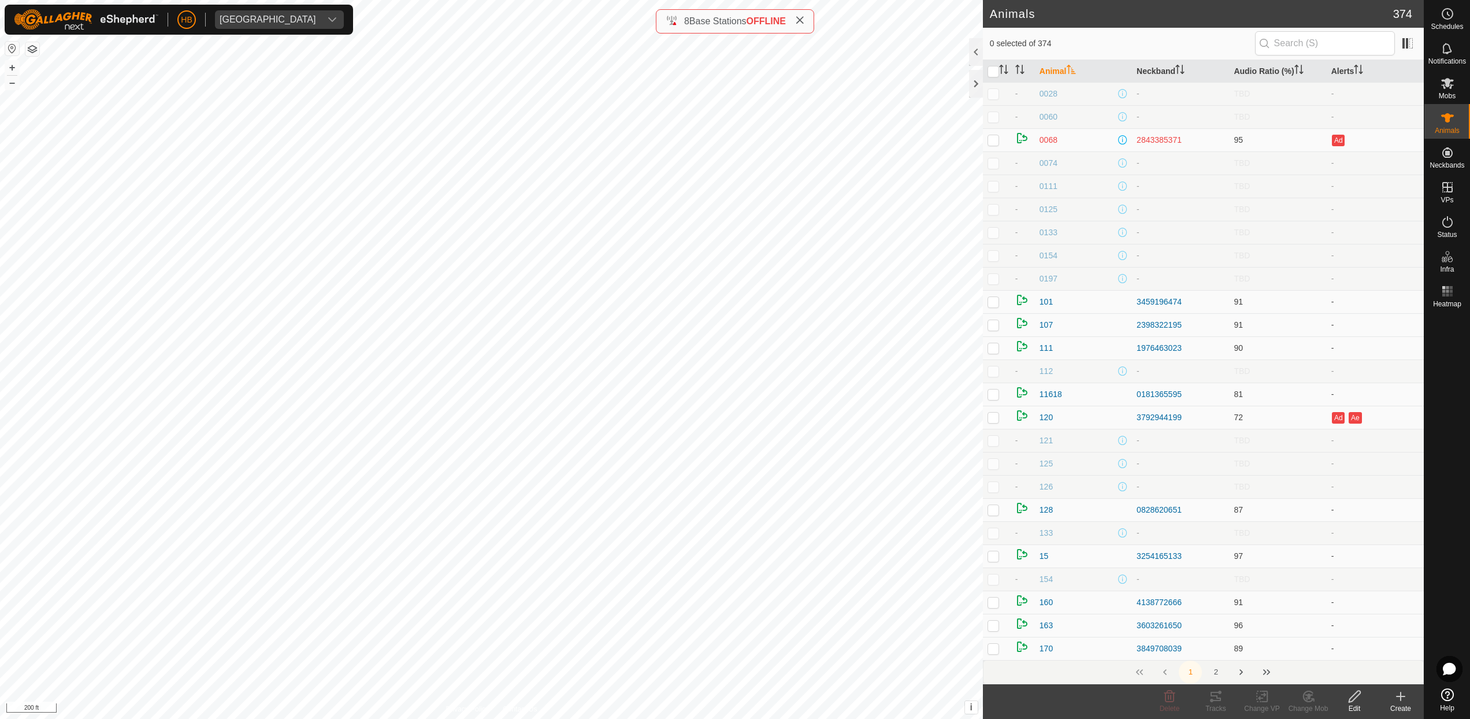
click at [1405, 692] on icon at bounding box center [1401, 696] width 14 height 14
click at [1390, 670] on link "Create Single Animal" at bounding box center [1349, 670] width 147 height 23
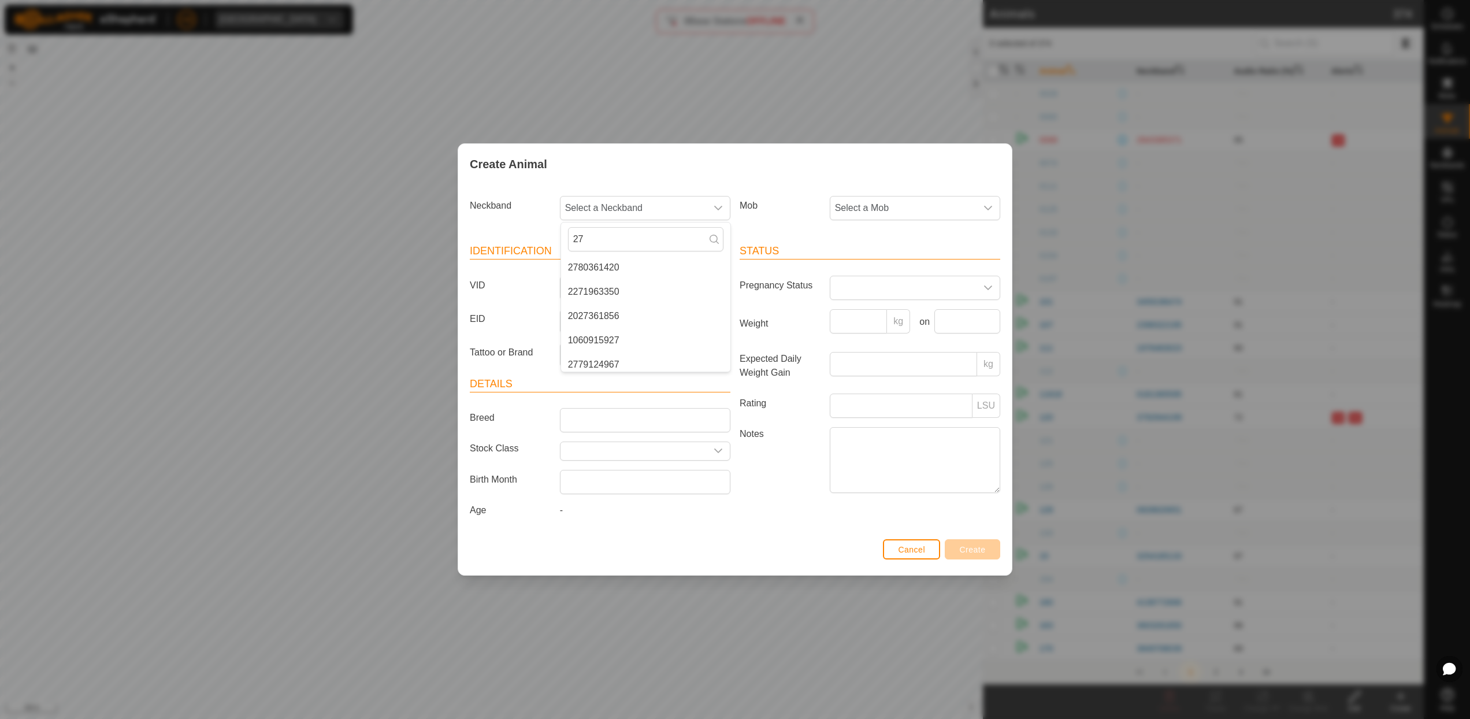
type input "2"
type input "0"
type input "2"
type input "86210"
type input "20"
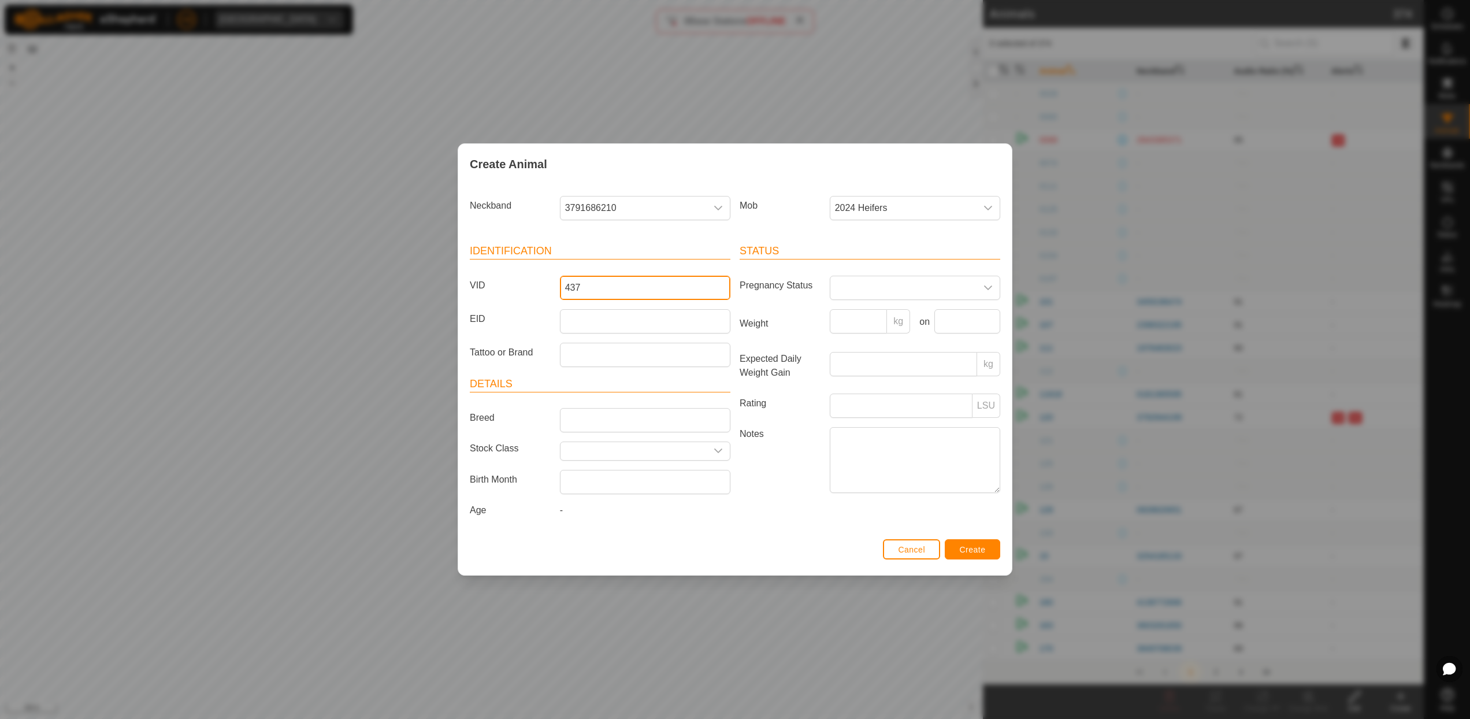
type input "437"
click at [974, 559] on button "Create" at bounding box center [972, 549] width 55 height 20
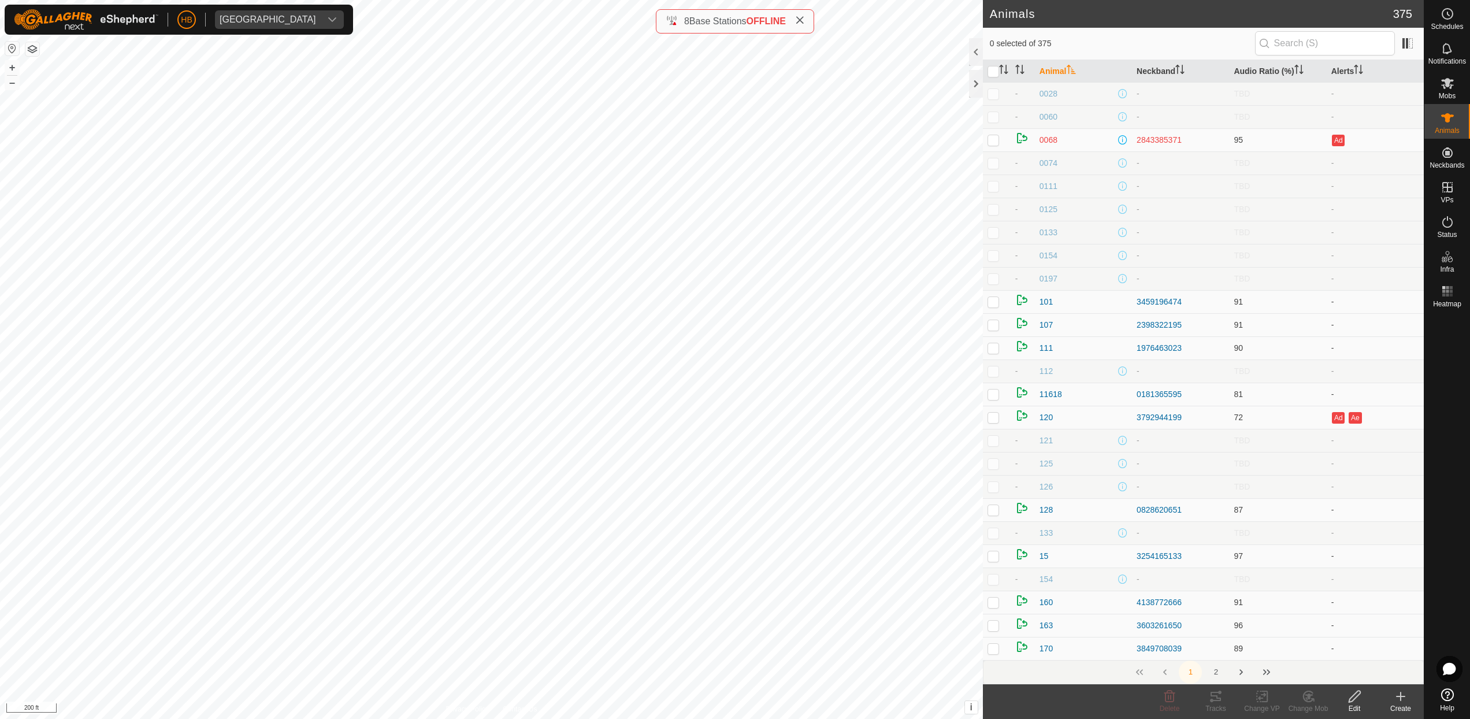
click at [1403, 694] on icon at bounding box center [1401, 696] width 14 height 14
click at [1383, 674] on link "Create Single Animal" at bounding box center [1349, 670] width 147 height 23
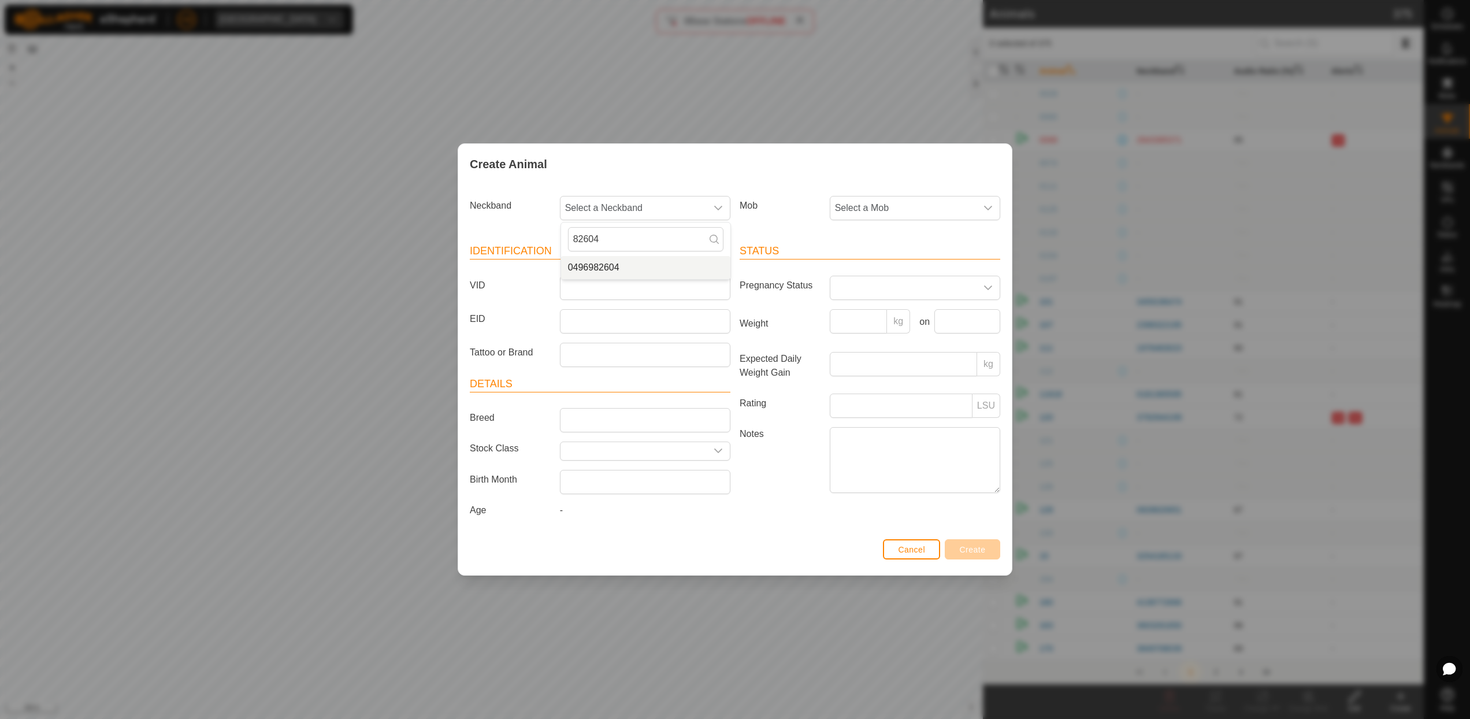
type input "82604"
type input "4"
type input "20"
type input "453"
click at [964, 546] on button "Create" at bounding box center [972, 549] width 55 height 20
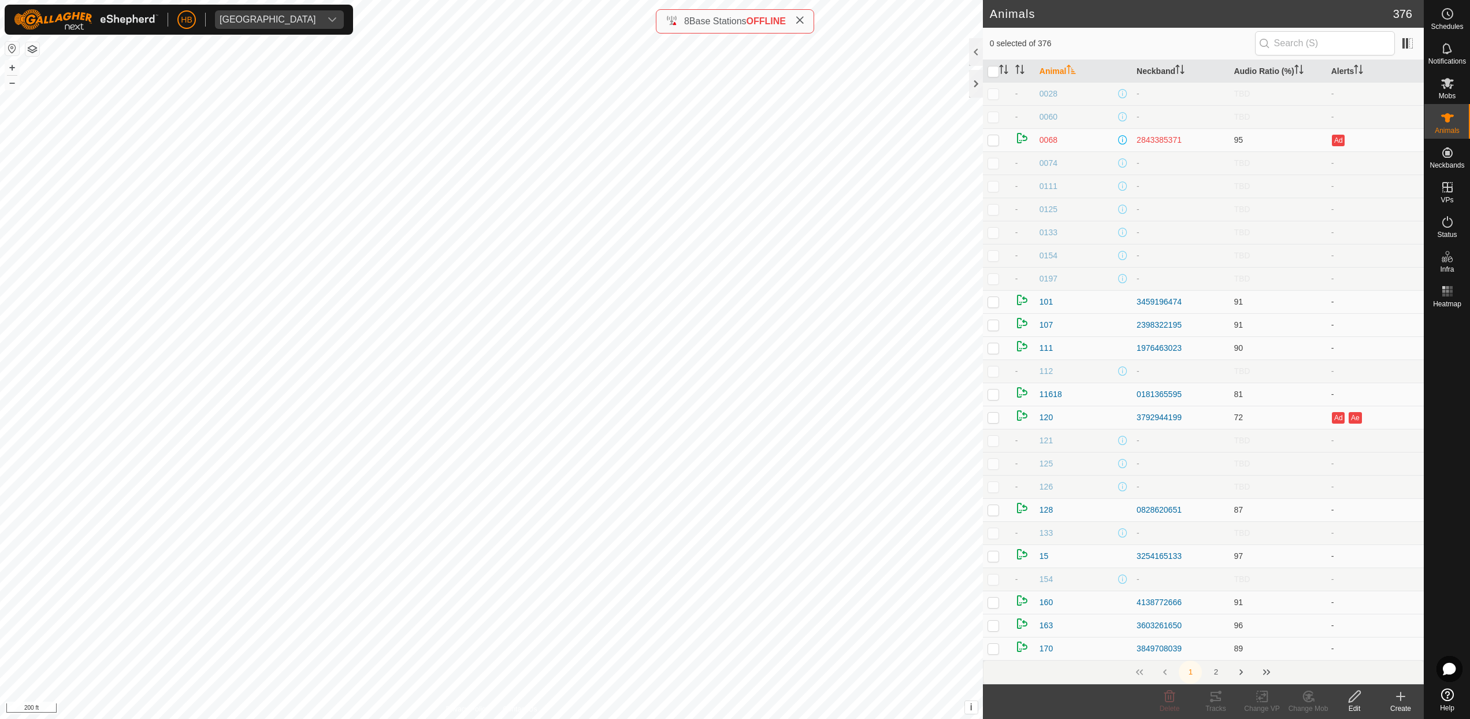
click at [1402, 696] on icon at bounding box center [1401, 696] width 8 height 0
drag, startPoint x: 1368, startPoint y: 655, endPoint x: 1368, endPoint y: 669, distance: 13.9
click at [1368, 669] on ul "Bulk Create - Download File Bulk Create - Upload File Create Single Animal" at bounding box center [1349, 647] width 147 height 72
click at [1368, 669] on link "Create Single Animal" at bounding box center [1349, 670] width 147 height 23
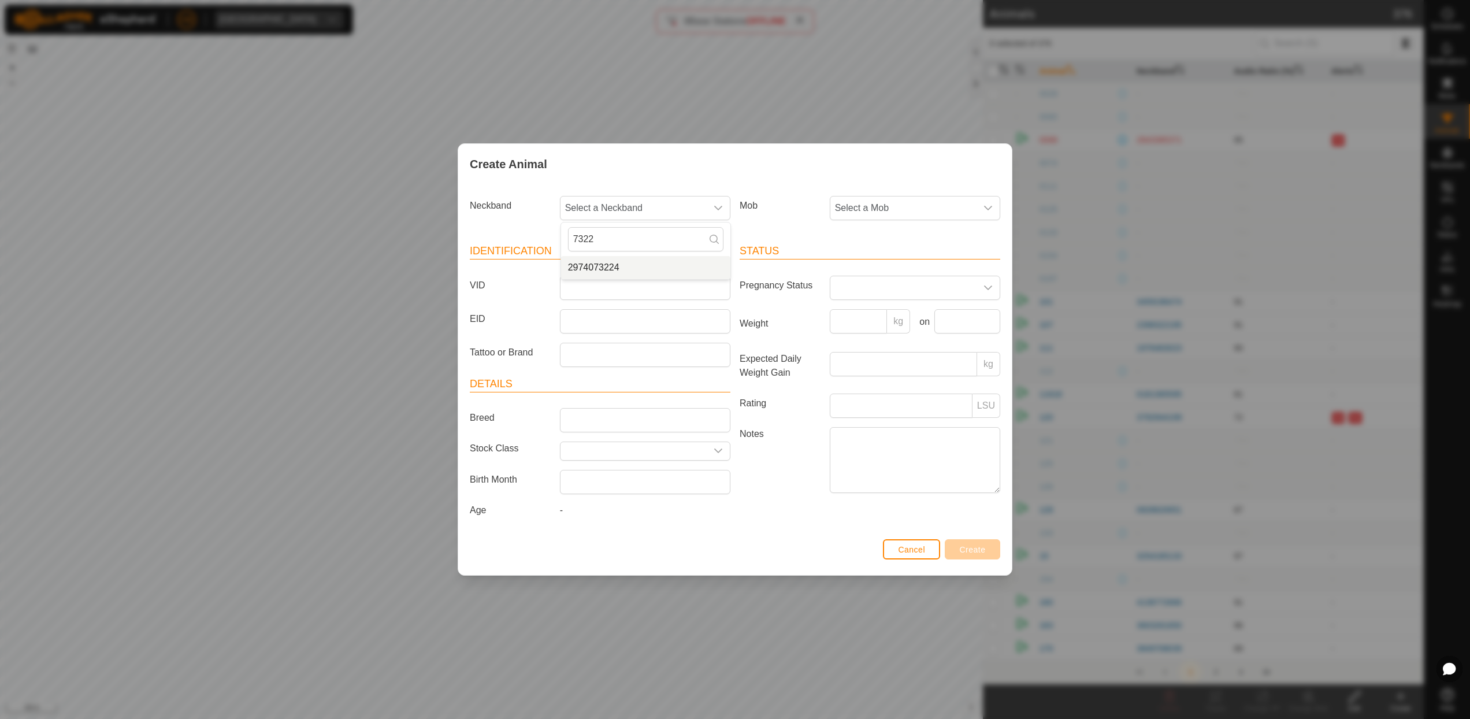
type input "7322"
type input "20"
type input "411"
click at [960, 546] on button "Create" at bounding box center [972, 549] width 55 height 20
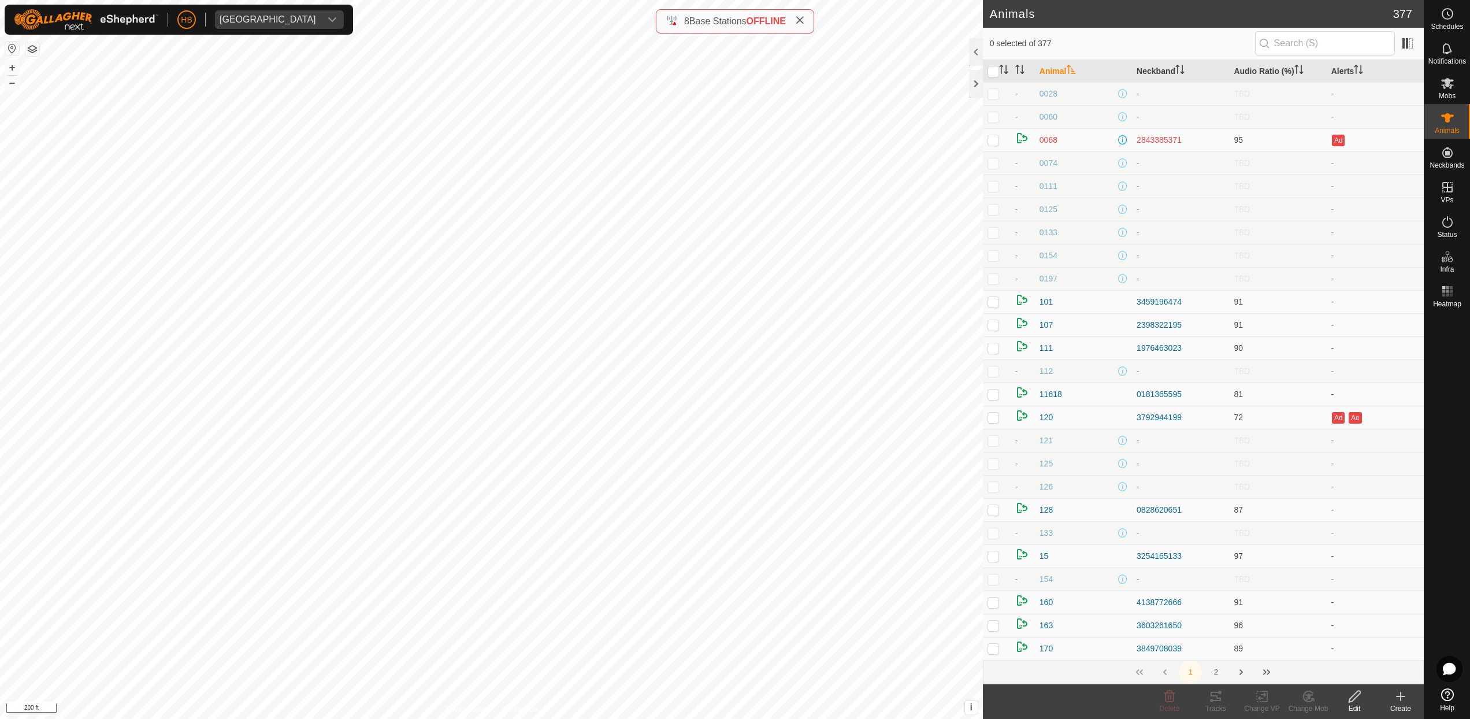
click at [1400, 695] on icon at bounding box center [1401, 696] width 14 height 14
click at [1364, 674] on link "Create Single Animal" at bounding box center [1349, 670] width 147 height 23
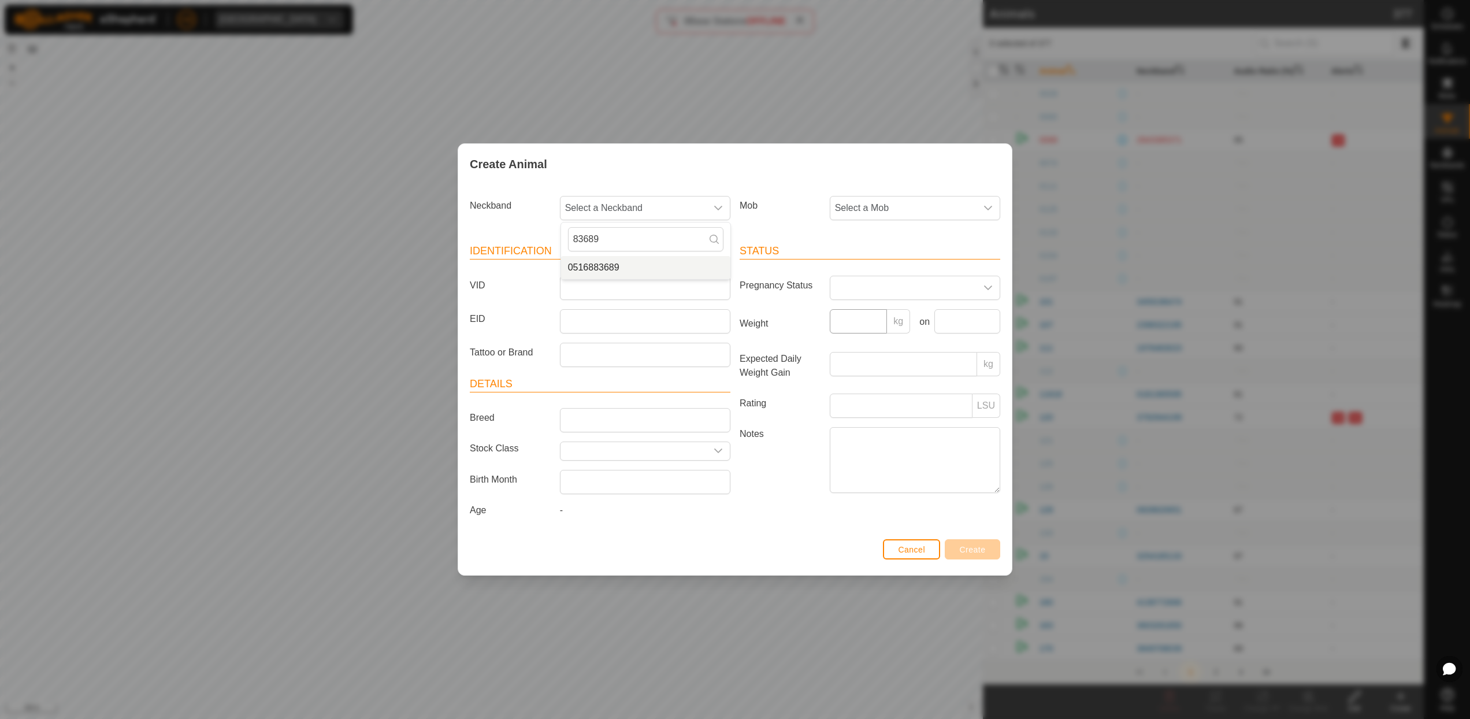
type input "83689"
type input "20"
type input "467"
click at [984, 549] on span "Create" at bounding box center [973, 549] width 26 height 9
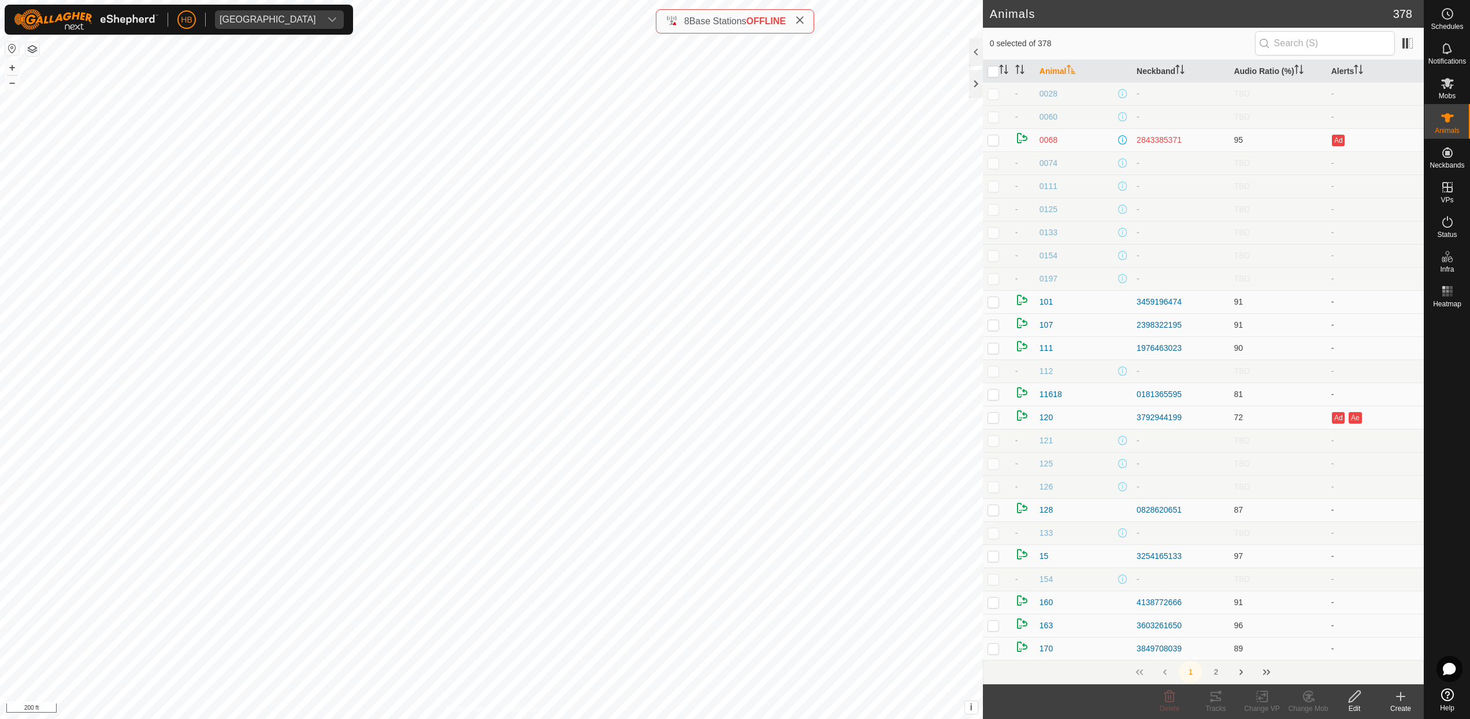
click at [1413, 704] on div "Create" at bounding box center [1401, 708] width 46 height 10
click at [1370, 676] on link "Create Single Animal" at bounding box center [1349, 670] width 147 height 23
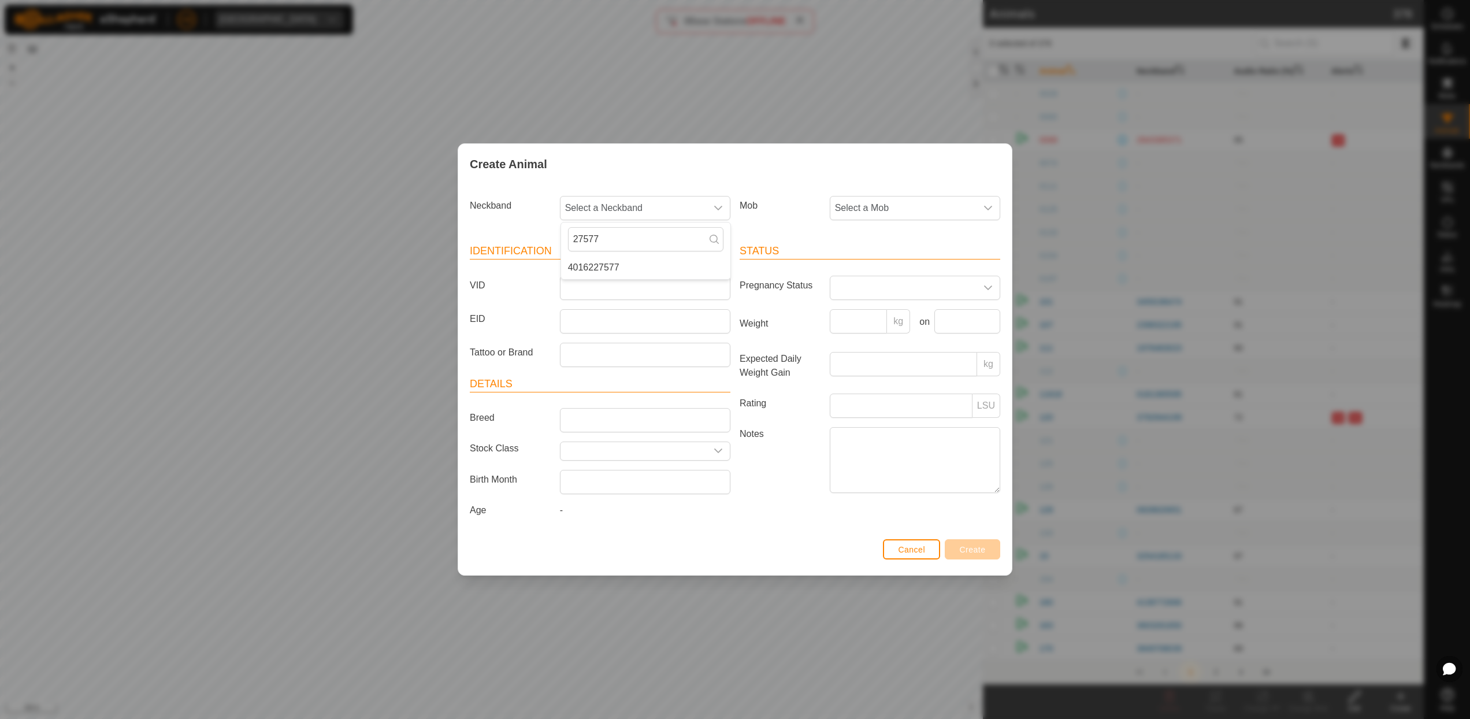
type input "27577"
type input "20"
type input "446"
click at [961, 554] on span "Create" at bounding box center [973, 549] width 26 height 9
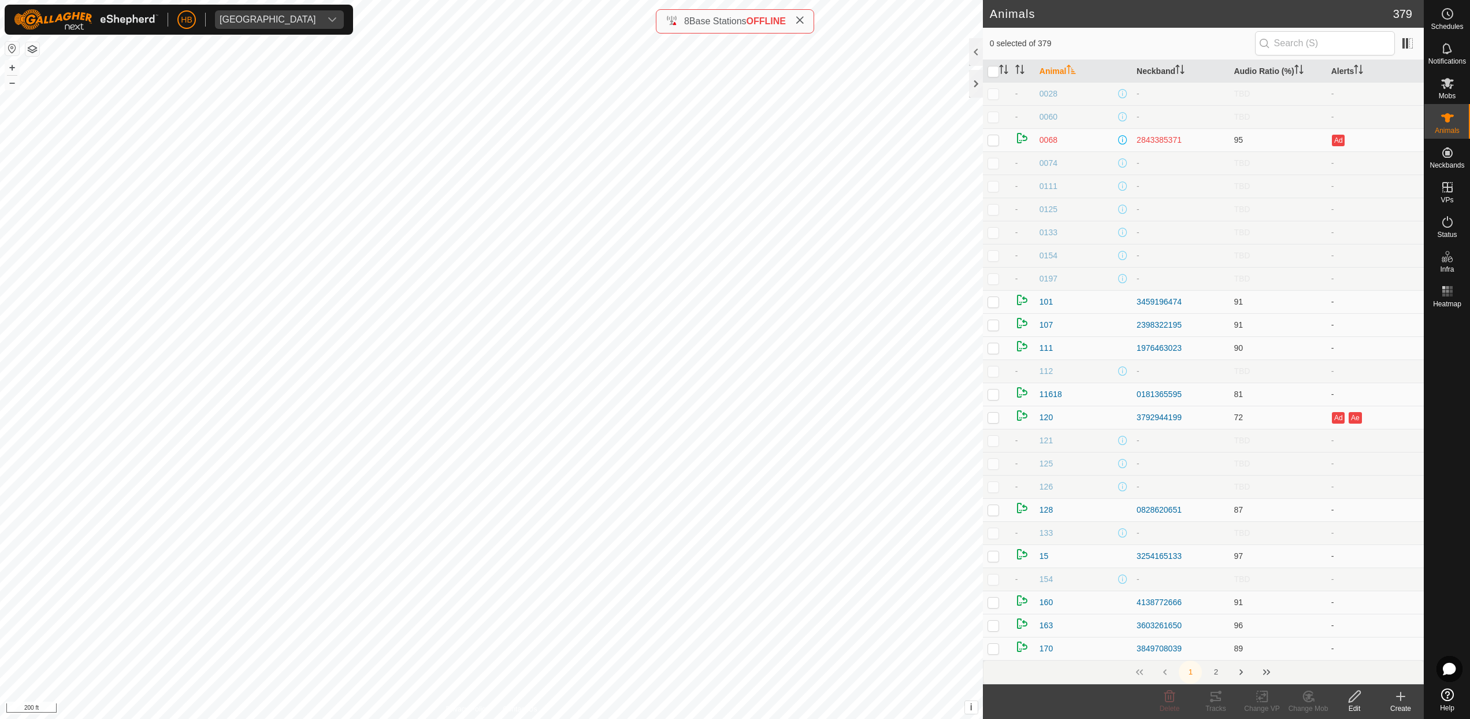
click at [1405, 696] on icon at bounding box center [1401, 696] width 8 height 0
click at [1370, 678] on link "Create Single Animal" at bounding box center [1349, 670] width 147 height 23
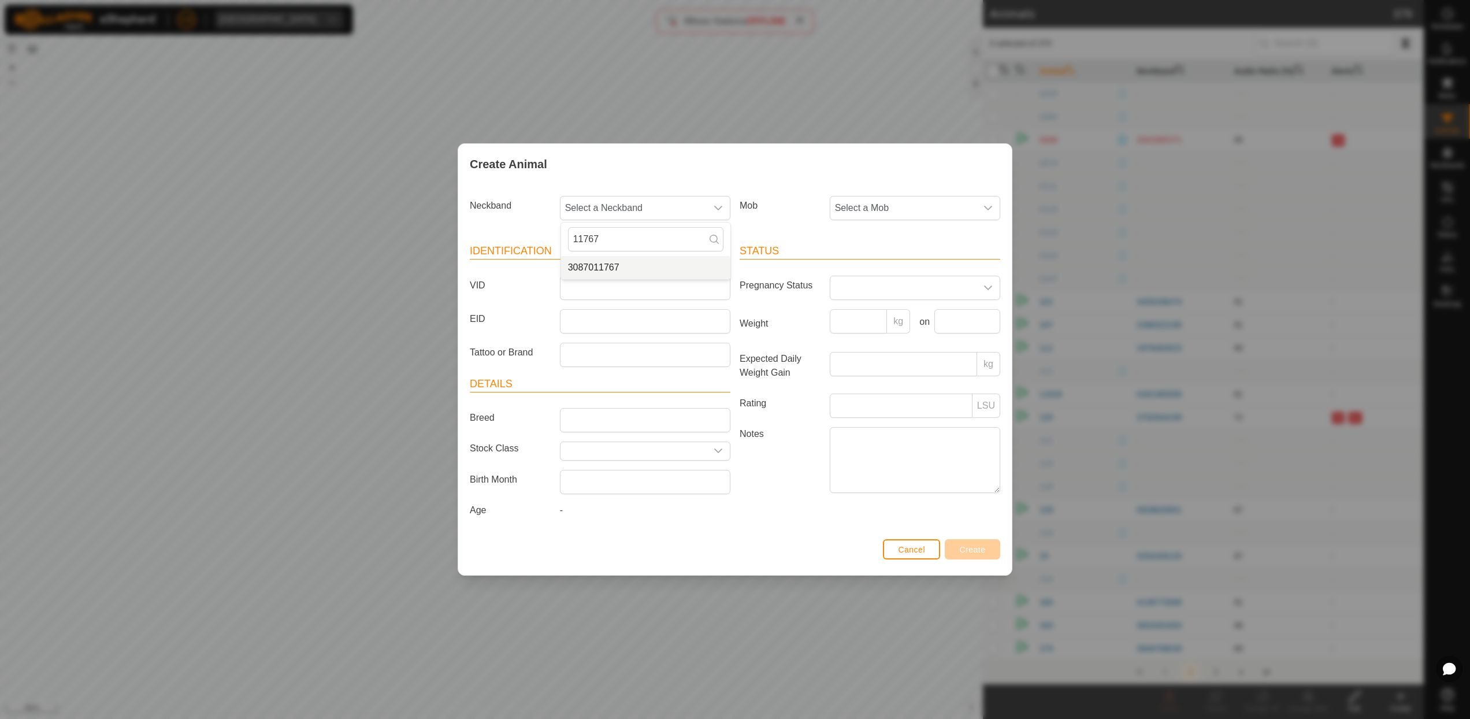
type input "11767"
type input "20"
type input "485"
click at [977, 564] on div "Cancel Create" at bounding box center [735, 555] width 554 height 39
click at [976, 554] on span "Create" at bounding box center [973, 549] width 26 height 9
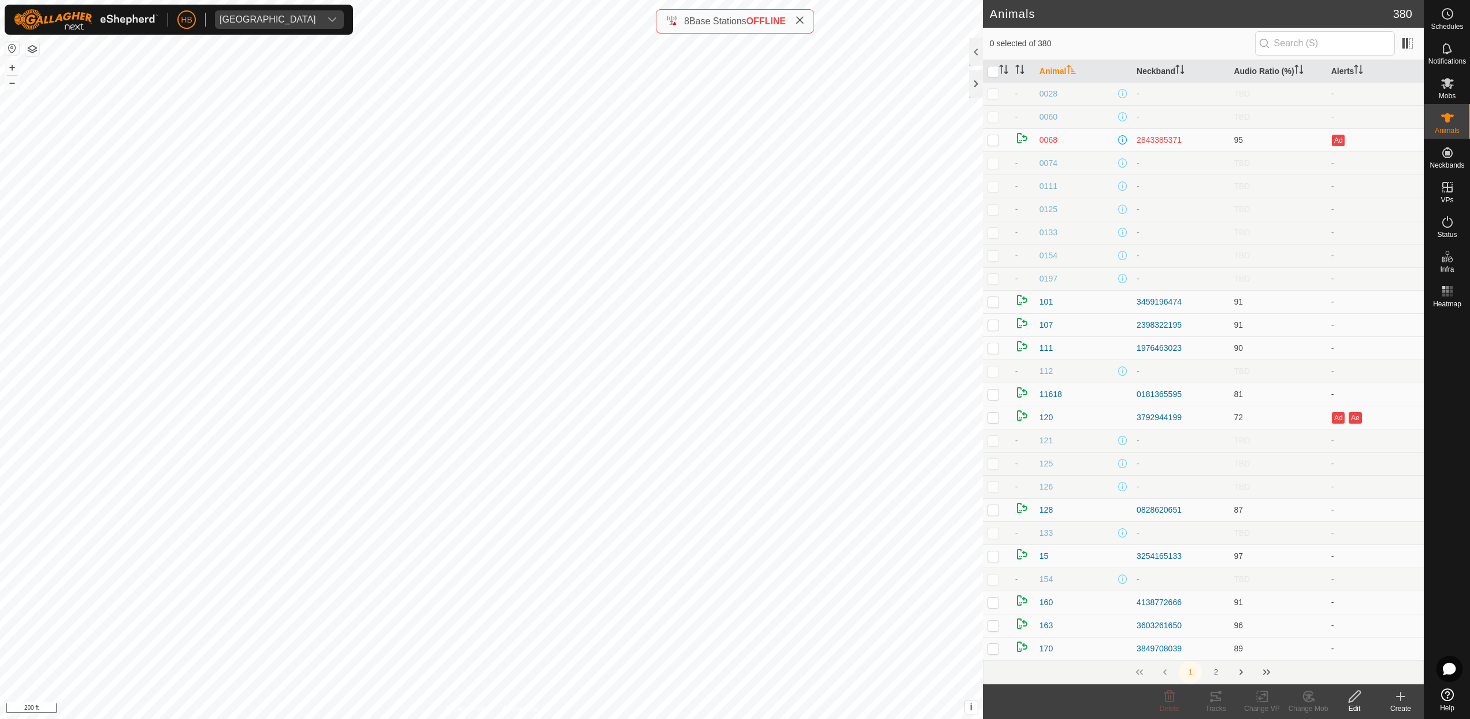
click at [1394, 688] on div "Create" at bounding box center [1401, 701] width 46 height 35
click at [1377, 676] on link "Create Single Animal" at bounding box center [1349, 670] width 147 height 23
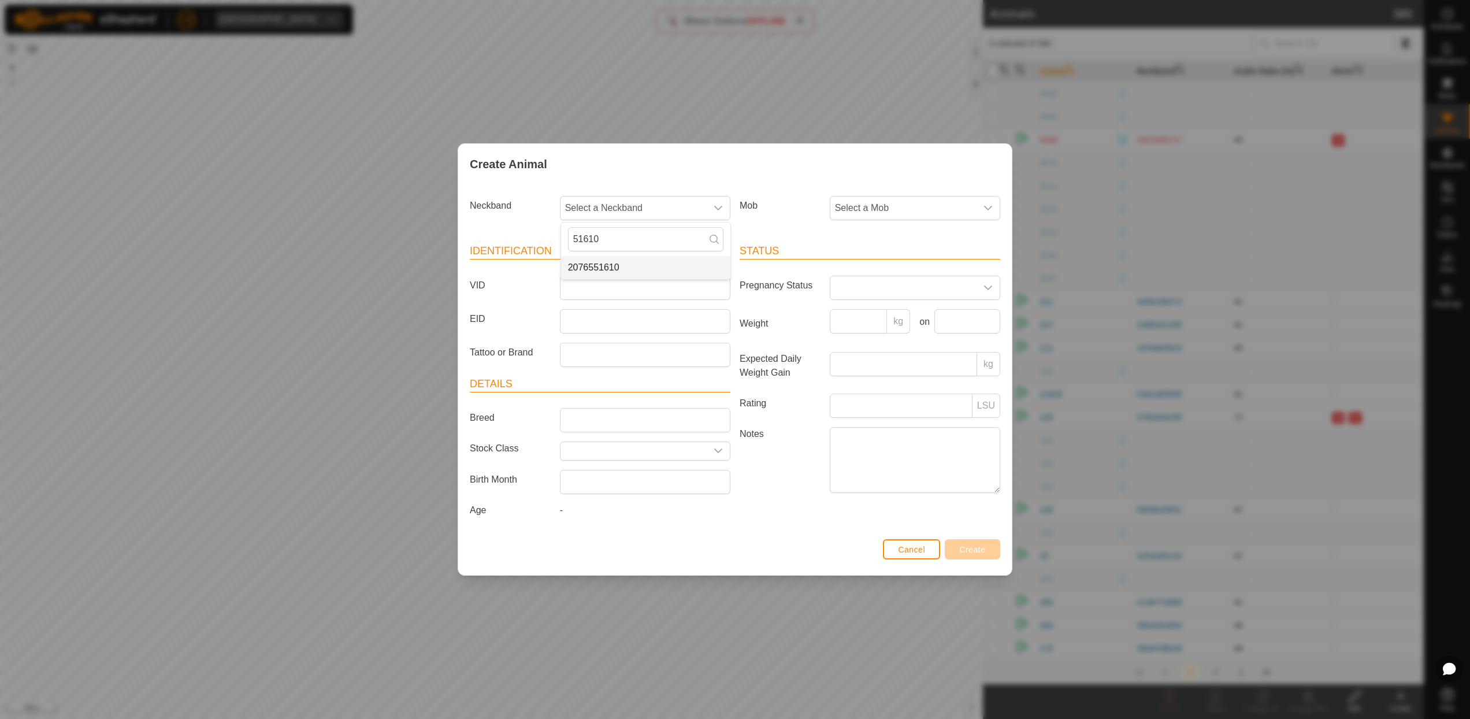
type input "51610"
type input "20"
type input "421"
click at [960, 547] on button "Create" at bounding box center [972, 549] width 55 height 20
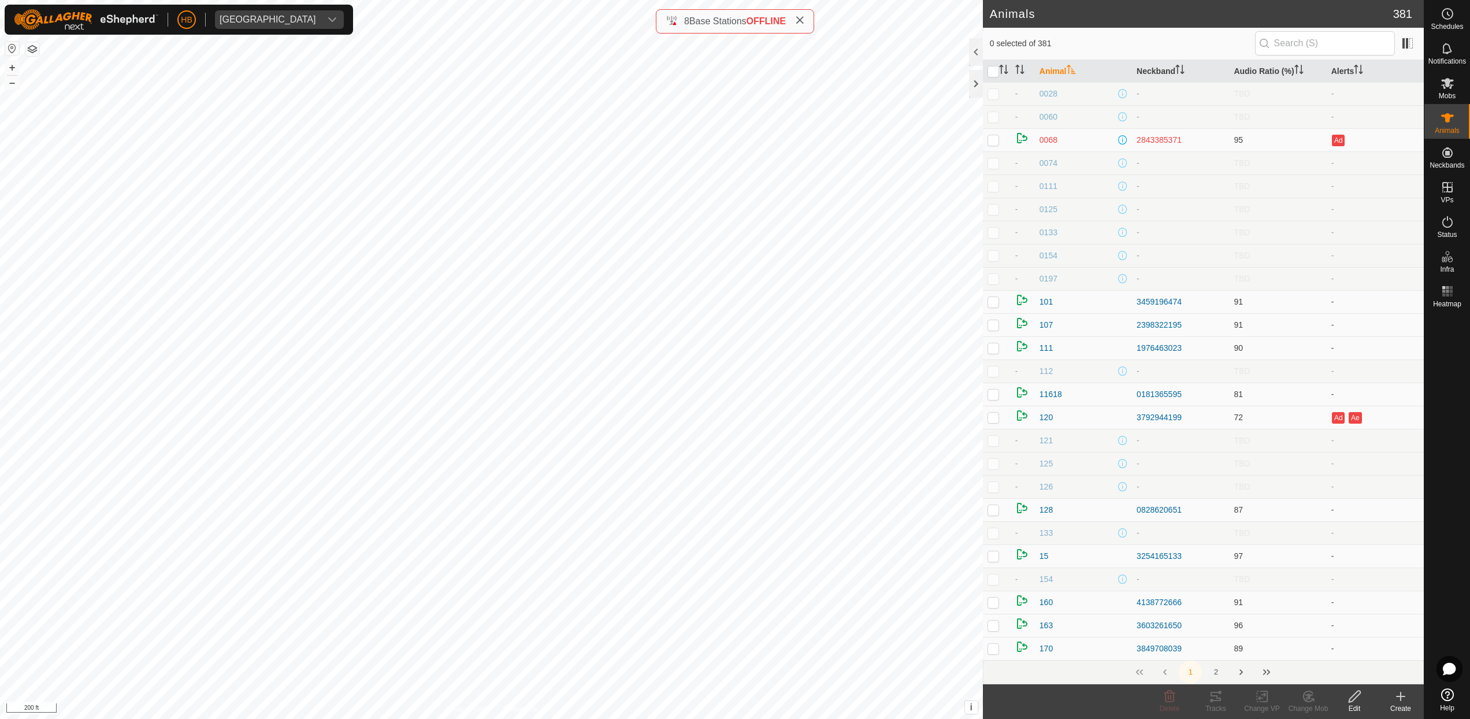
click at [1397, 696] on icon at bounding box center [1401, 696] width 8 height 0
click at [1352, 673] on link "Create Single Animal" at bounding box center [1349, 670] width 147 height 23
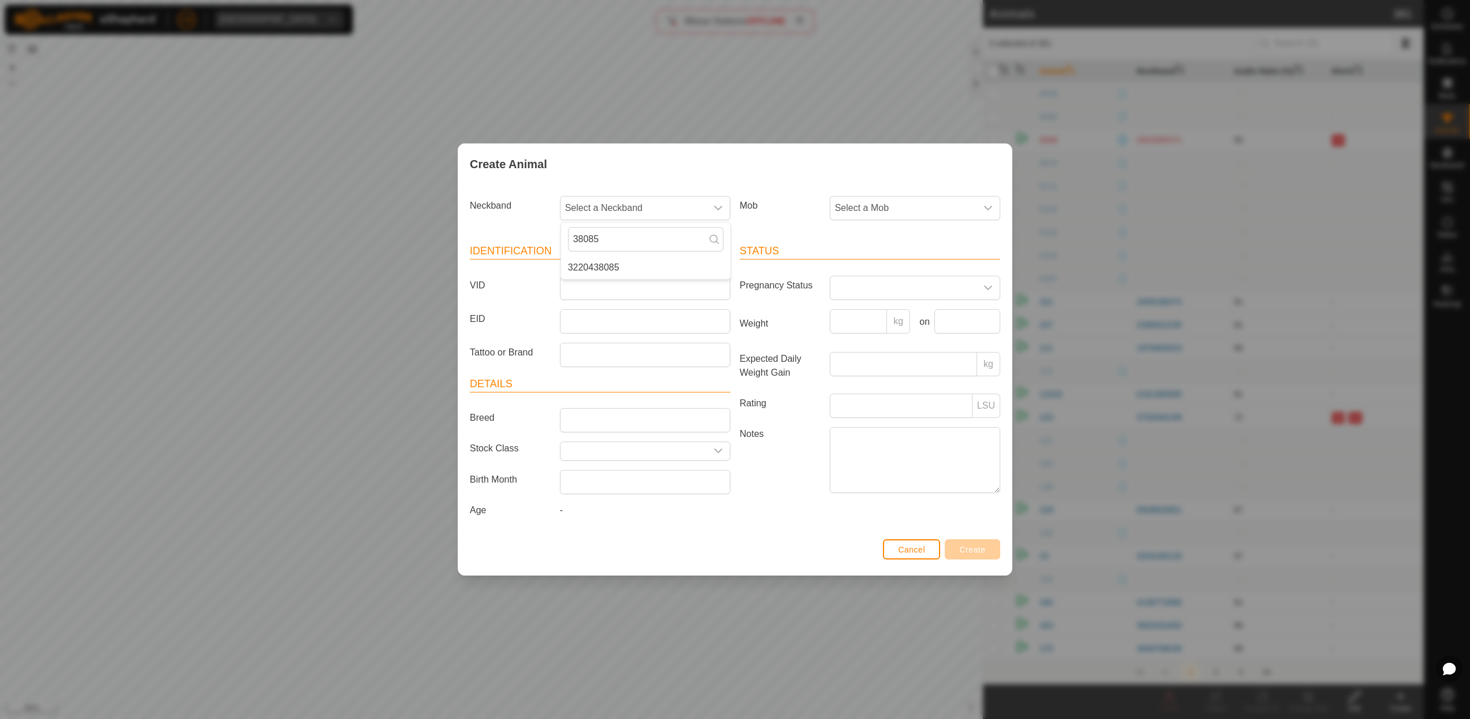
type input "38085"
type input "M145"
click at [910, 244] on input "M145" at bounding box center [915, 239] width 155 height 24
type input "20"
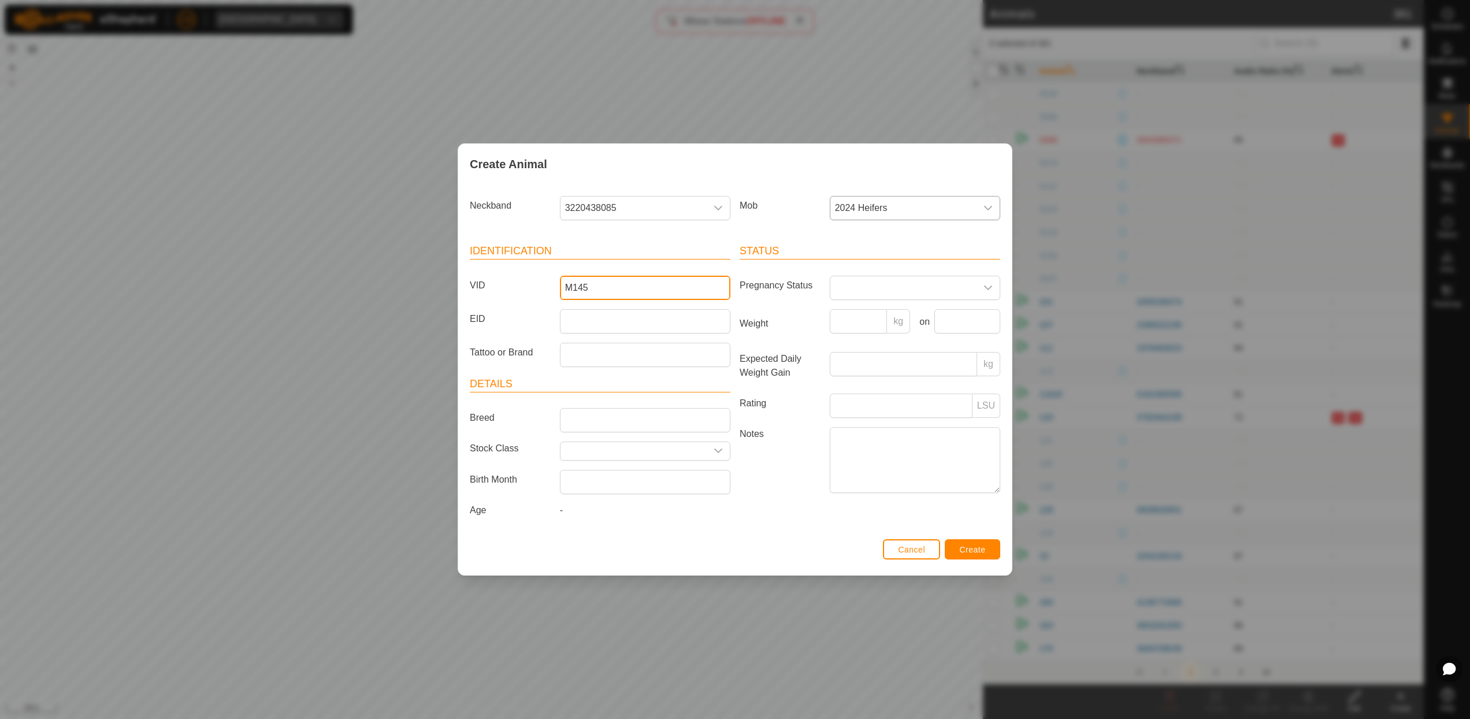
type input "M145"
click at [971, 553] on span "Create" at bounding box center [973, 549] width 26 height 9
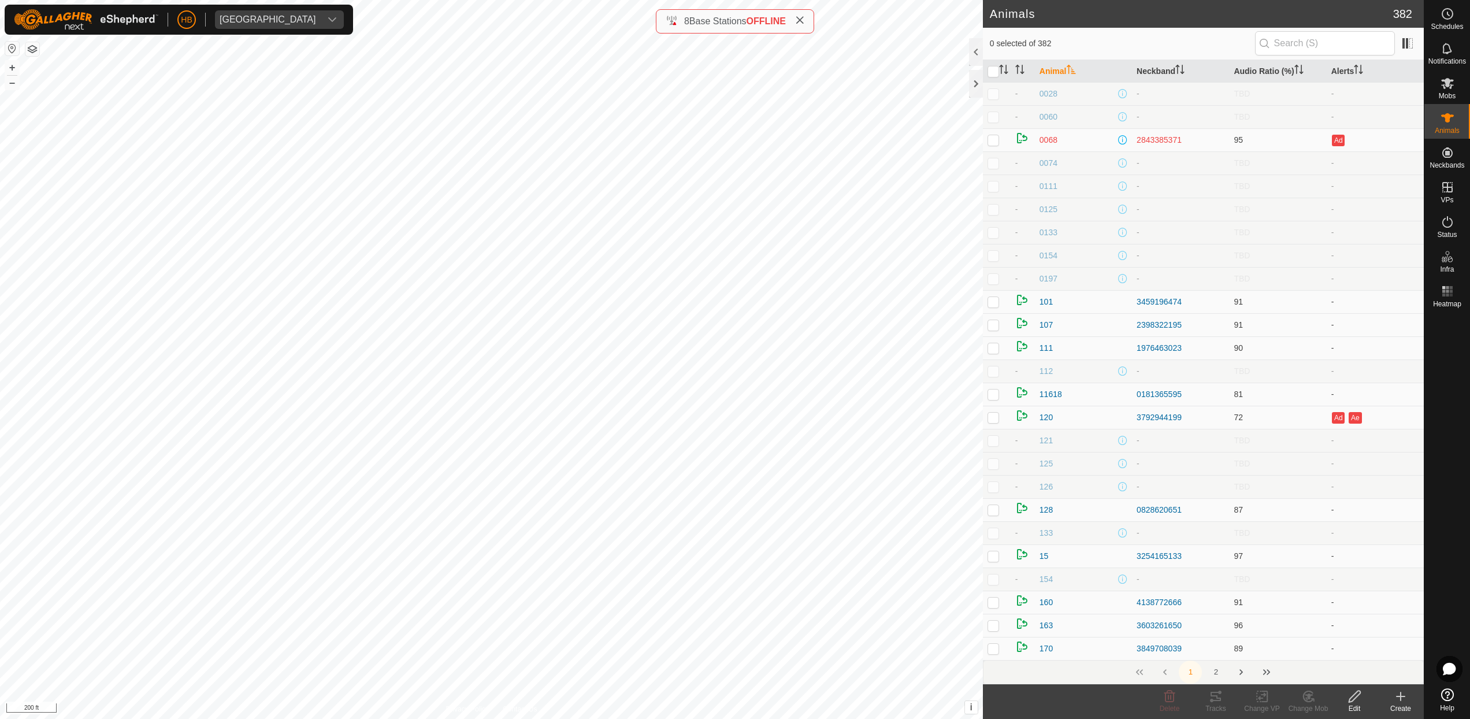
click at [1405, 697] on icon at bounding box center [1401, 696] width 14 height 14
click at [1372, 666] on link "Create Single Animal" at bounding box center [1349, 670] width 147 height 23
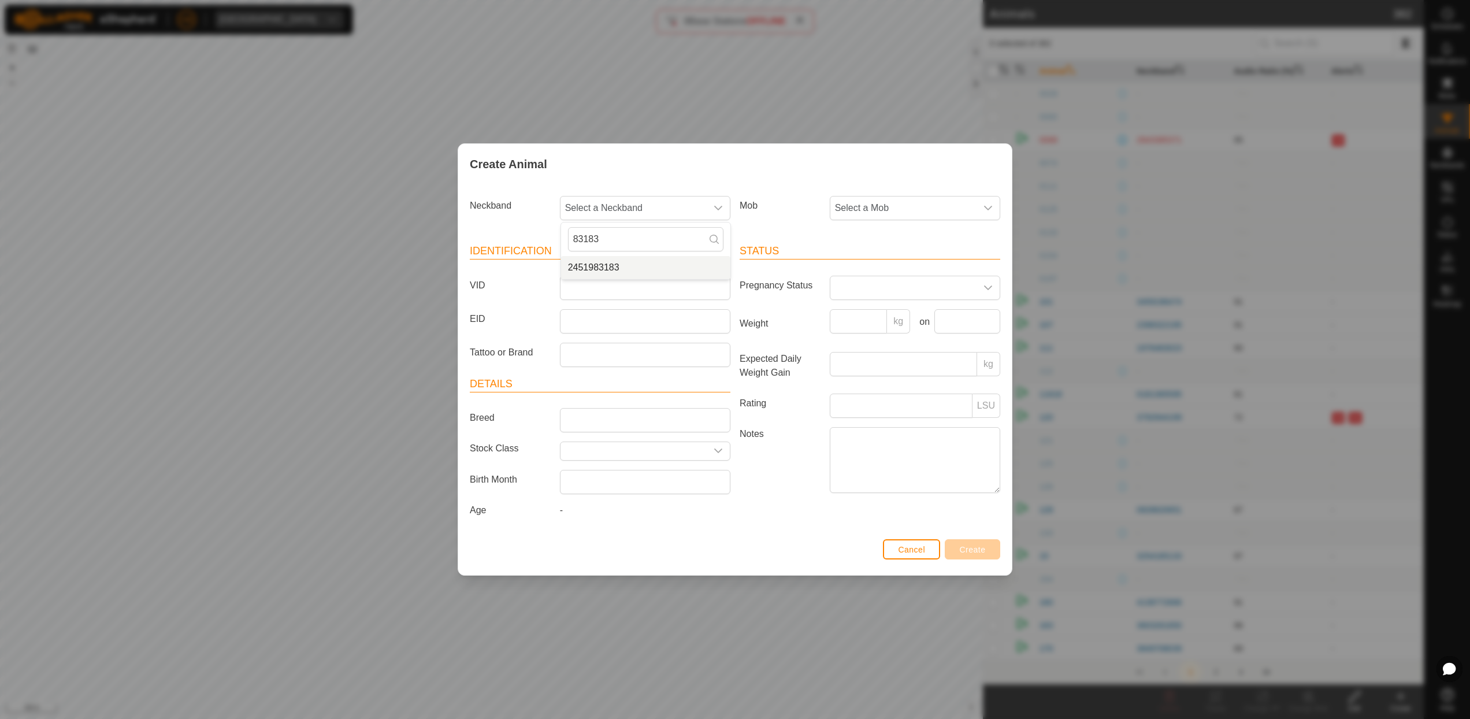
type input "83183"
type input "20"
type input "398"
click at [959, 555] on button "Create" at bounding box center [972, 549] width 55 height 20
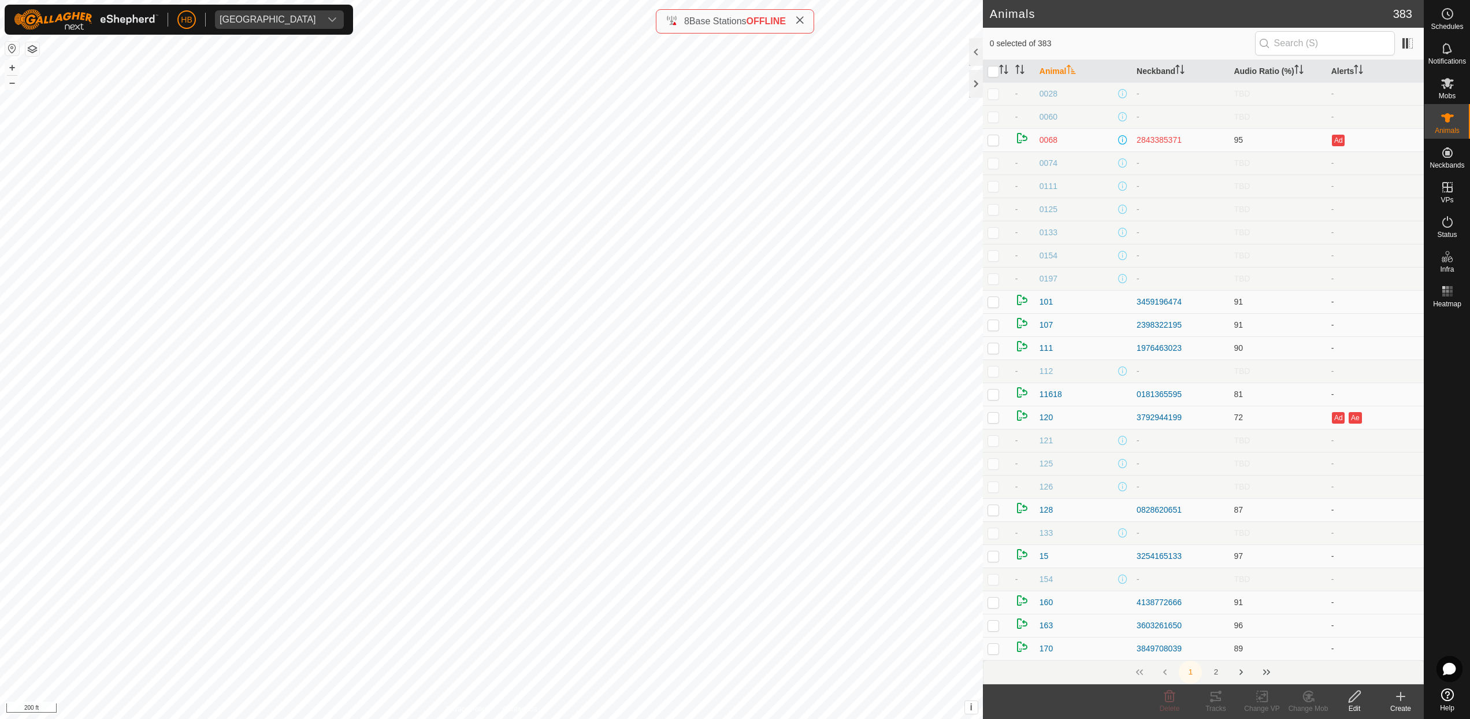
click at [1388, 687] on div "Create" at bounding box center [1401, 701] width 46 height 35
click at [1374, 679] on link "Create Single Animal" at bounding box center [1349, 670] width 147 height 23
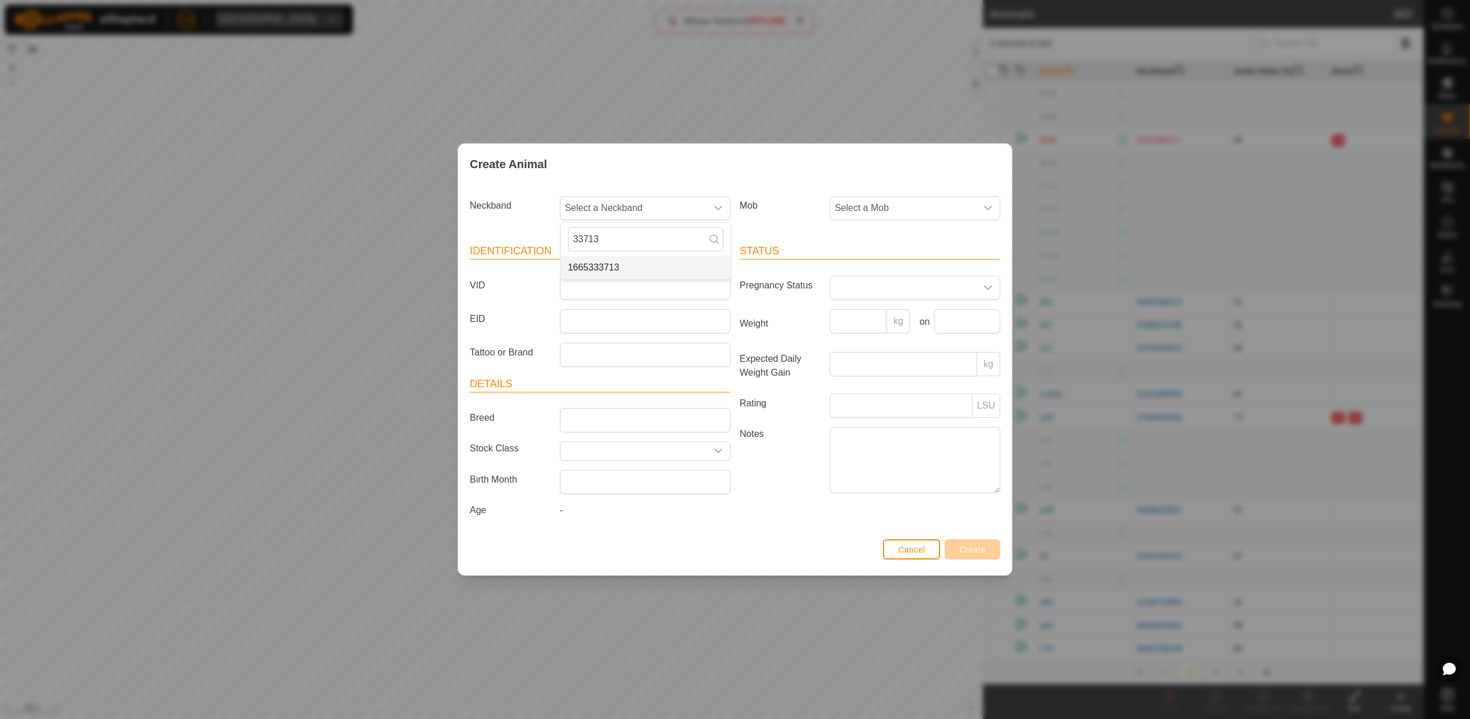
type input "33713"
type input "20"
type input "M056"
click at [967, 554] on span "Create" at bounding box center [973, 549] width 26 height 9
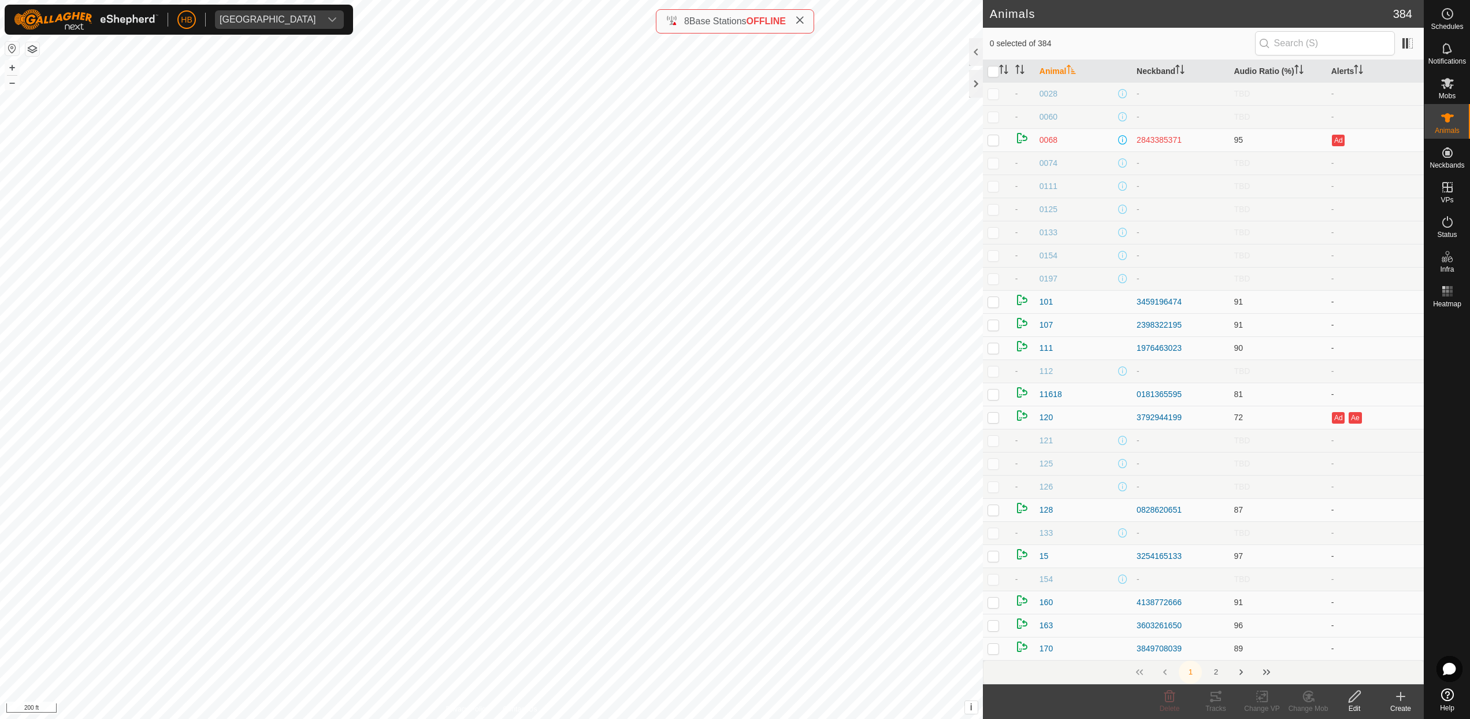
click at [1398, 707] on div "Create" at bounding box center [1401, 708] width 46 height 10
click at [1366, 675] on link "Create Single Animal" at bounding box center [1349, 670] width 147 height 23
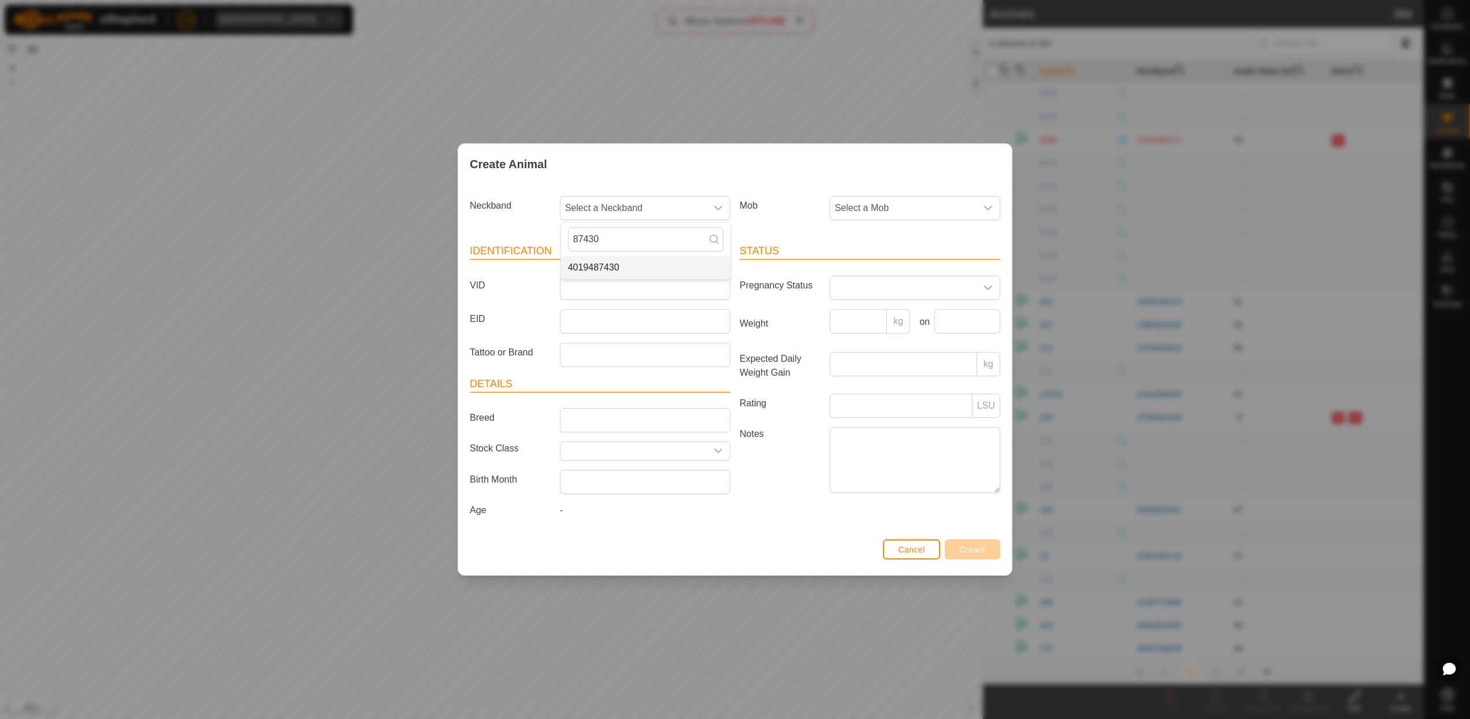
type input "87430"
type input "20"
type input "438"
click at [969, 543] on button "Create" at bounding box center [972, 549] width 55 height 20
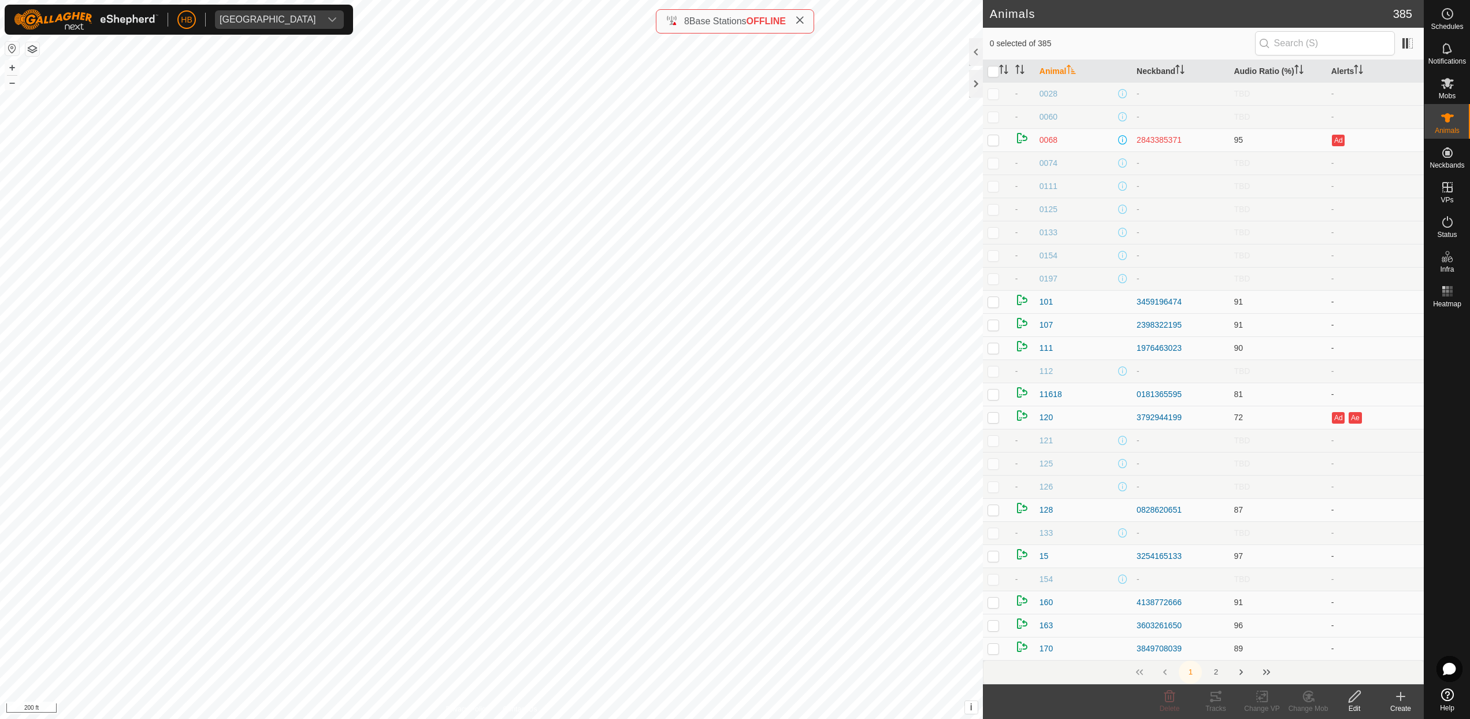
click at [1408, 712] on div "Create" at bounding box center [1401, 708] width 46 height 10
click at [1381, 678] on link "Create Single Animal" at bounding box center [1349, 670] width 147 height 23
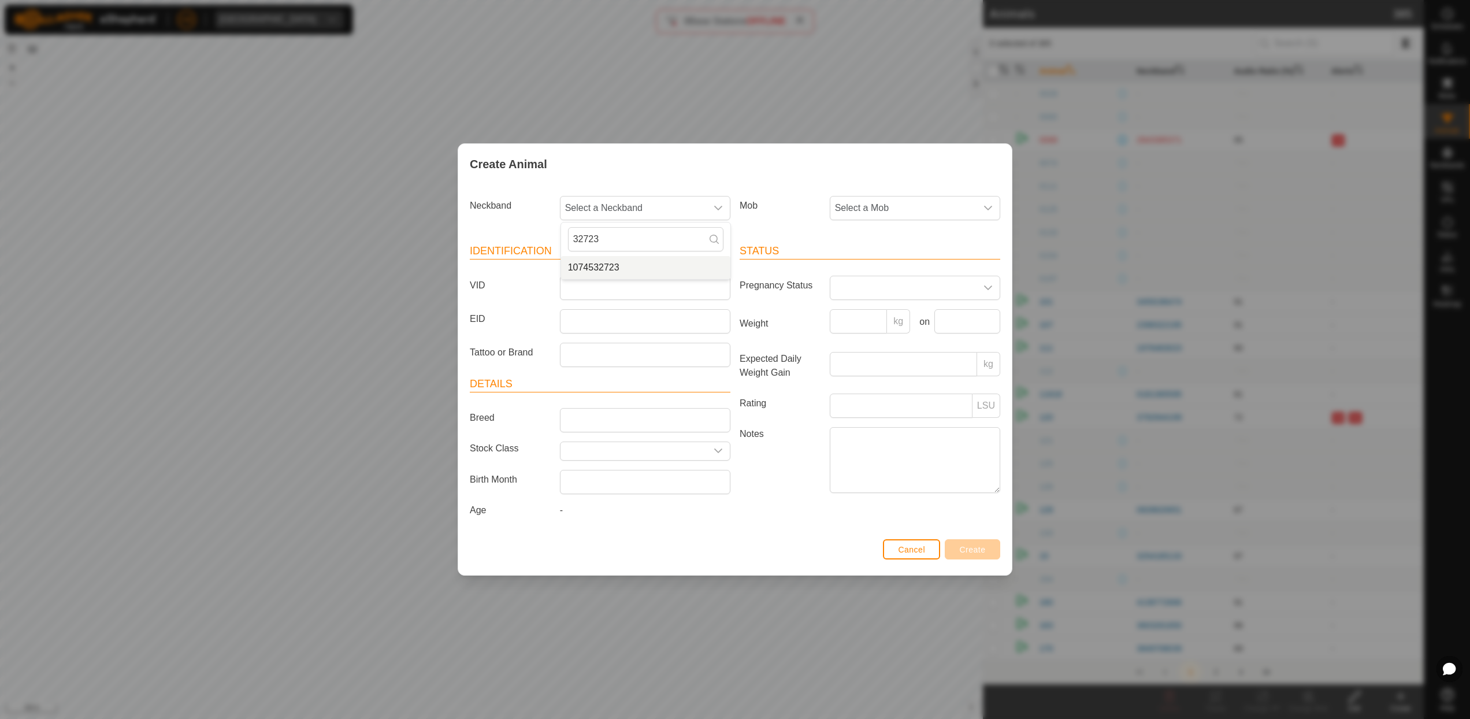
type input "32723"
type input "20"
type input "M105"
click at [974, 542] on button "Create" at bounding box center [972, 549] width 55 height 20
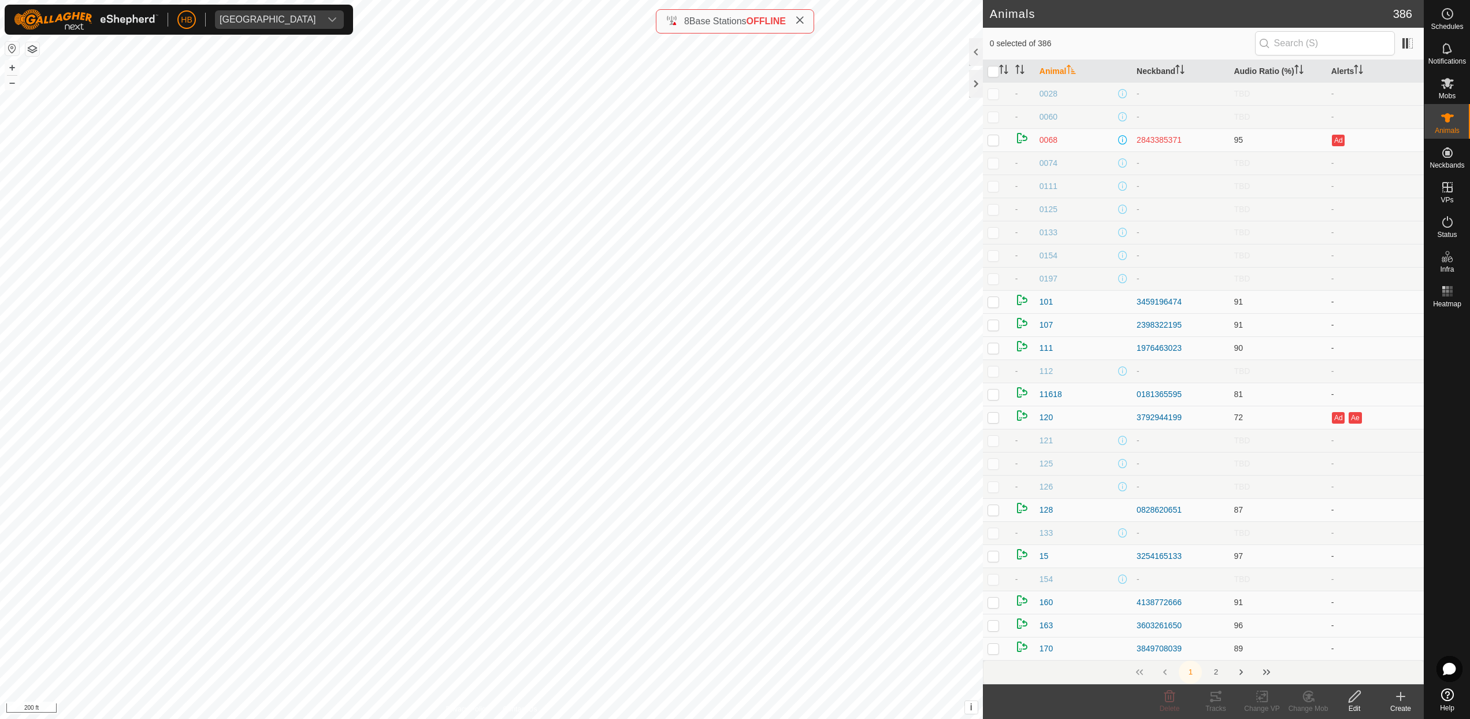
click at [1394, 699] on icon at bounding box center [1401, 696] width 14 height 14
click at [1323, 668] on link "Create Single Animal" at bounding box center [1349, 670] width 147 height 23
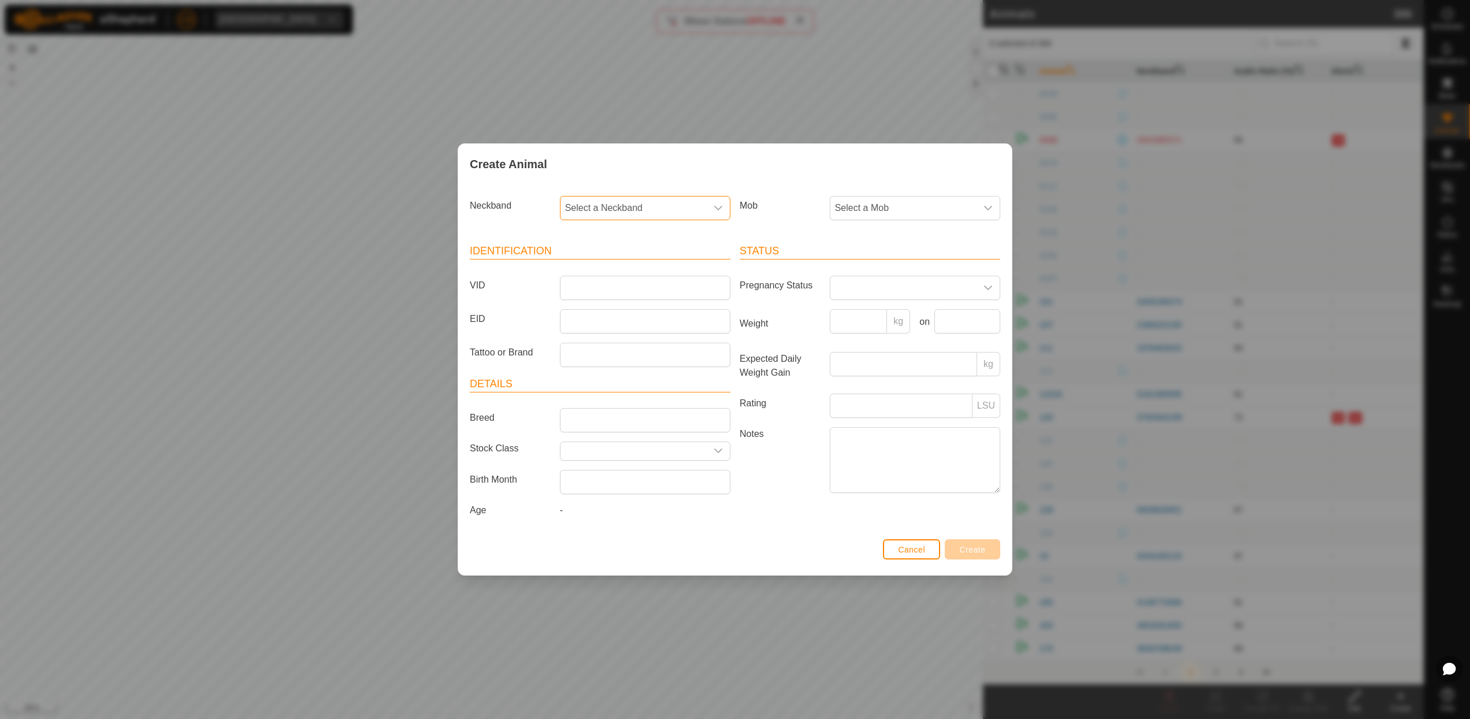
click at [679, 208] on span "Select a Neckband" at bounding box center [634, 207] width 146 height 23
type input "74768"
click at [657, 272] on li "2572747680" at bounding box center [645, 267] width 169 height 23
click at [626, 205] on span "2572747680" at bounding box center [634, 207] width 146 height 23
click at [618, 283] on li "1320174768" at bounding box center [645, 291] width 169 height 23
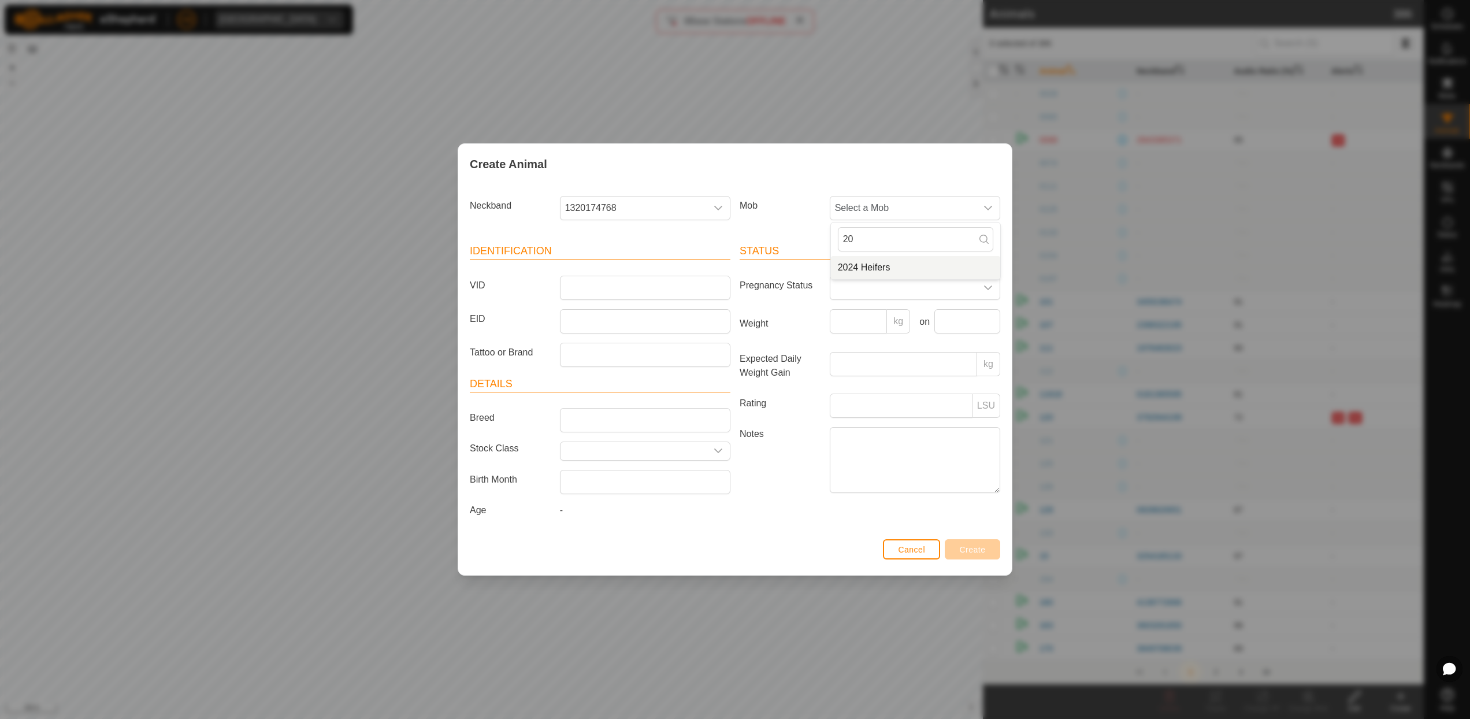
type input "20"
type input "M158"
click at [974, 543] on button "Create" at bounding box center [972, 549] width 55 height 20
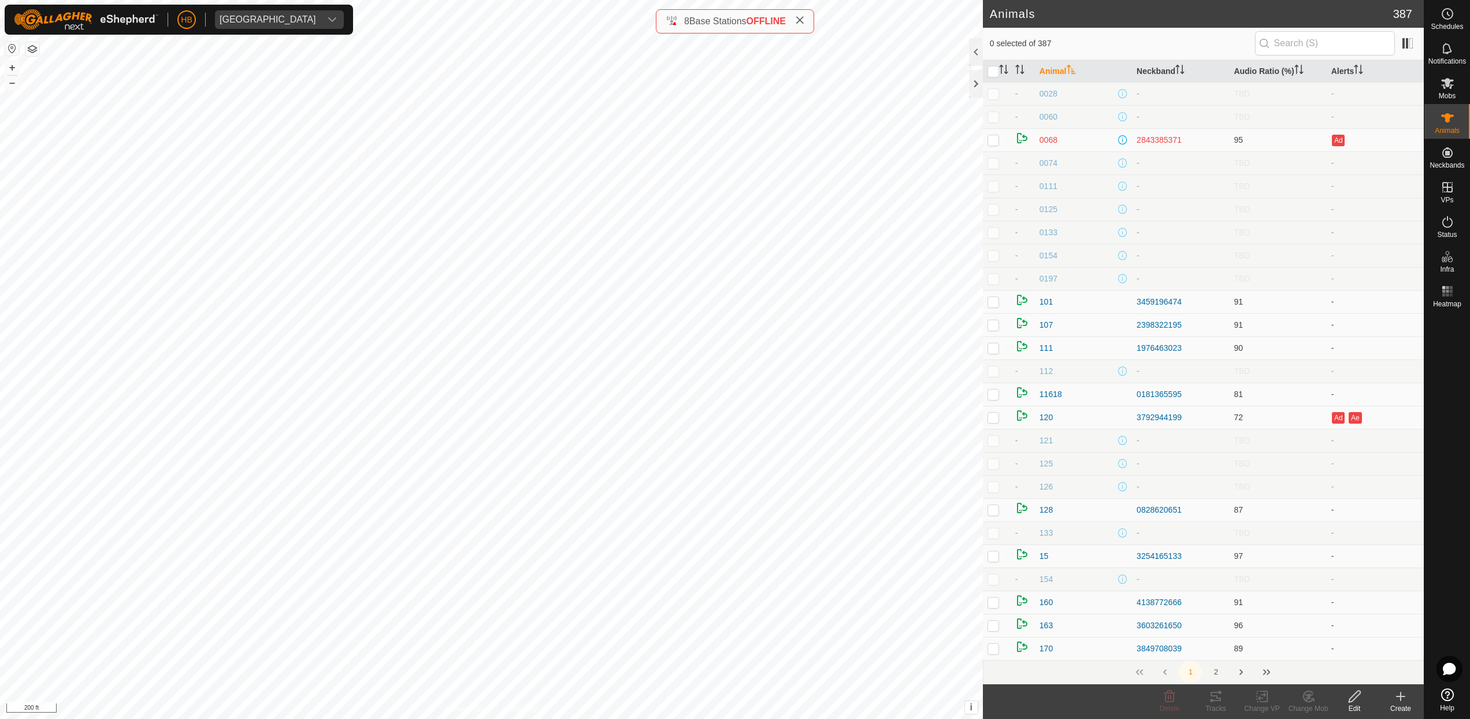
click at [1393, 701] on create-svg-icon at bounding box center [1401, 696] width 46 height 14
click at [1390, 704] on div "Create" at bounding box center [1401, 708] width 46 height 10
click at [1367, 673] on link "Create Single Animal" at bounding box center [1349, 670] width 147 height 23
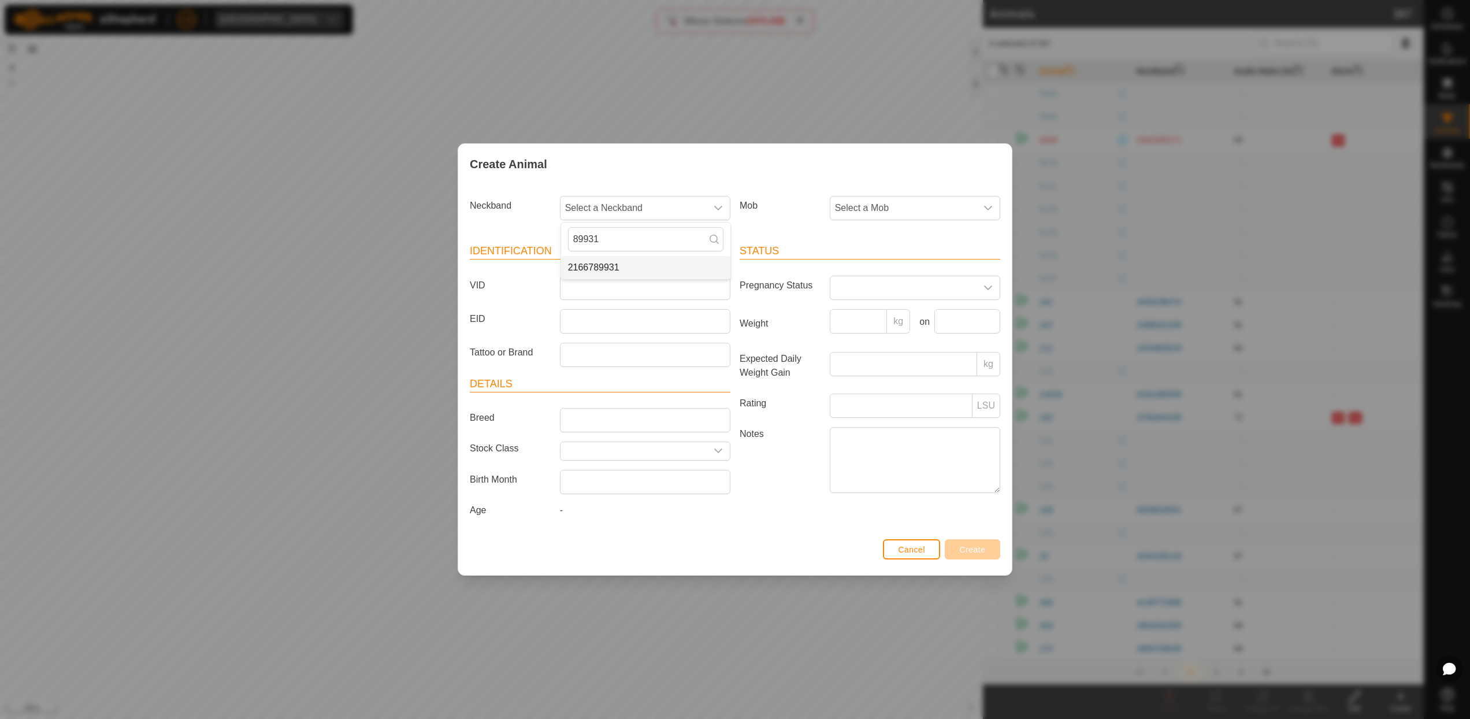
type input "89931"
type input "20"
type input "400"
click at [996, 552] on button "Create" at bounding box center [972, 549] width 55 height 20
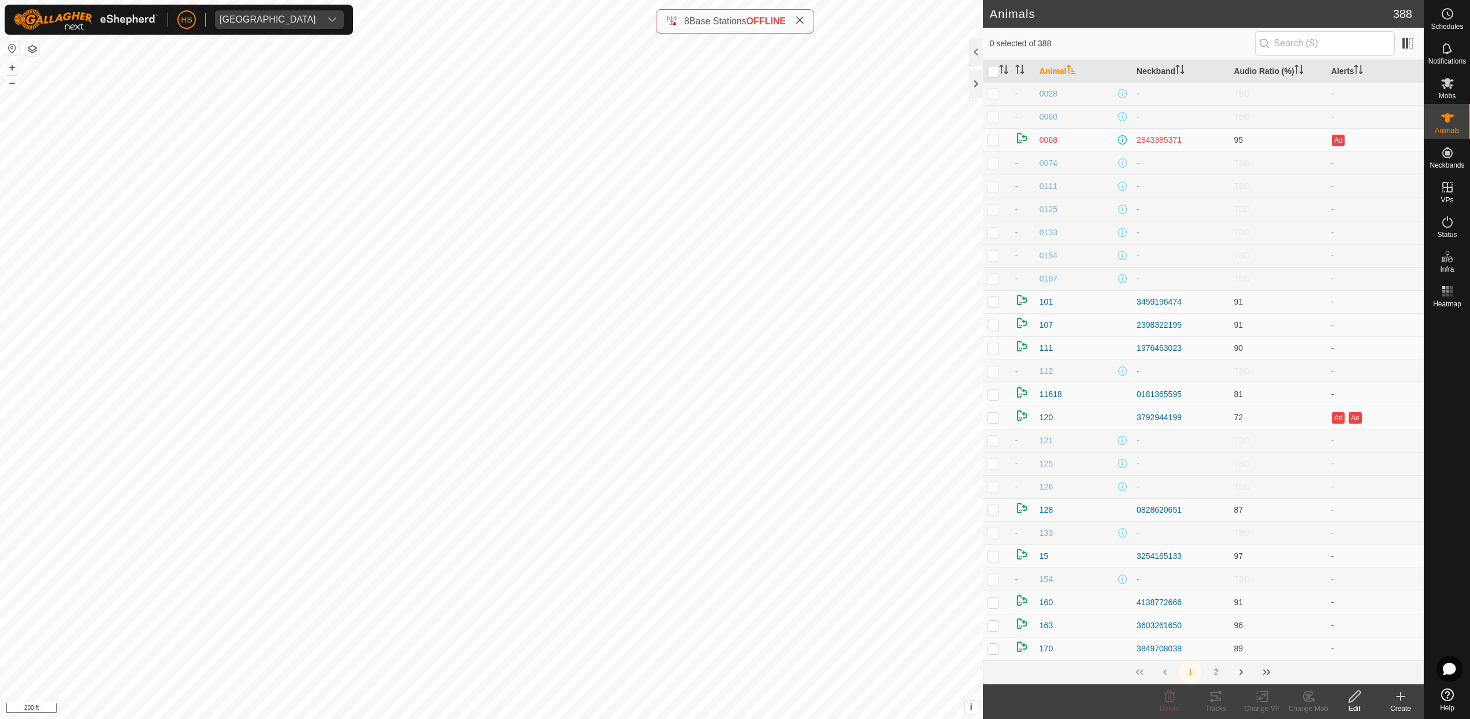
click at [1390, 699] on create-svg-icon at bounding box center [1401, 696] width 46 height 14
click at [1366, 672] on link "Create Single Animal" at bounding box center [1349, 670] width 147 height 23
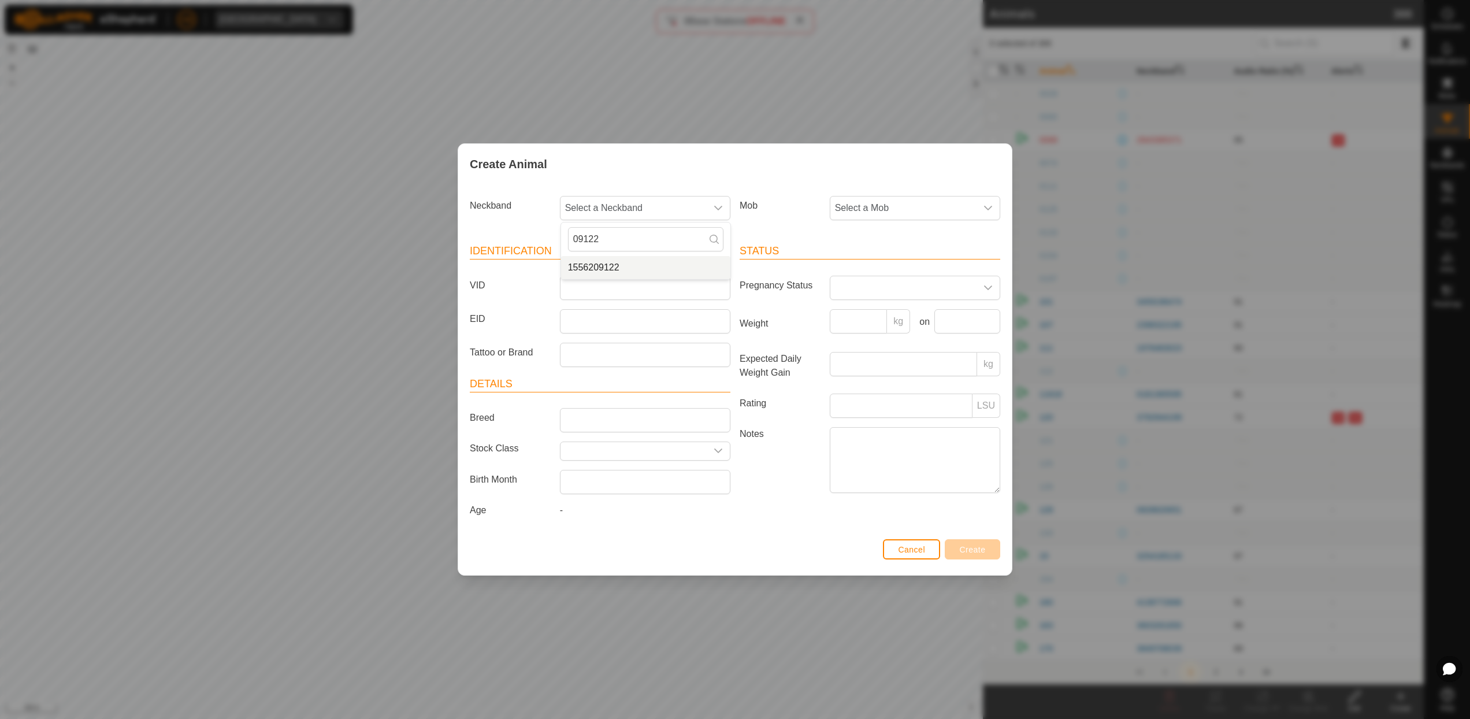
type input "09122"
type input "20"
type input "443"
click at [969, 551] on span "Create" at bounding box center [973, 549] width 26 height 9
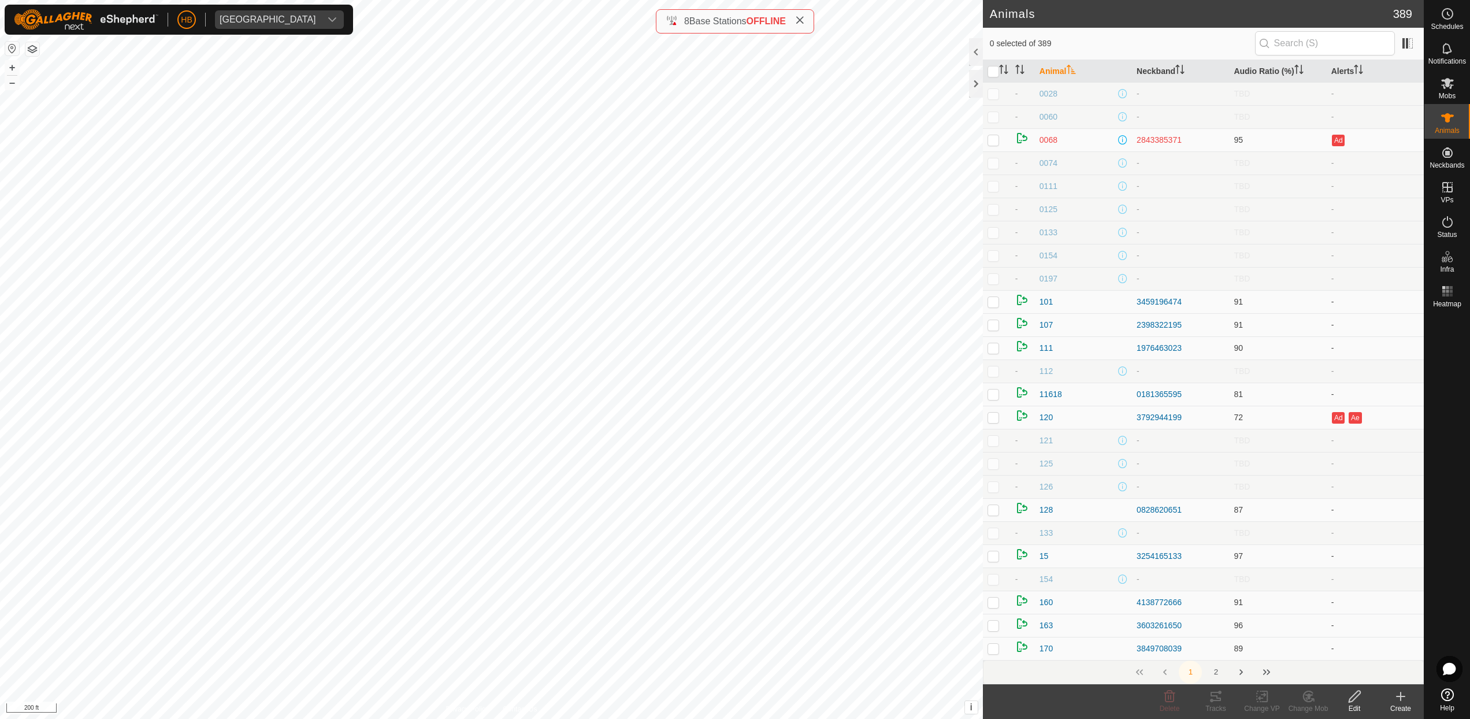
click at [1403, 710] on div "Create" at bounding box center [1401, 708] width 46 height 10
click at [1370, 658] on link "Bulk Create - Upload File" at bounding box center [1349, 646] width 147 height 23
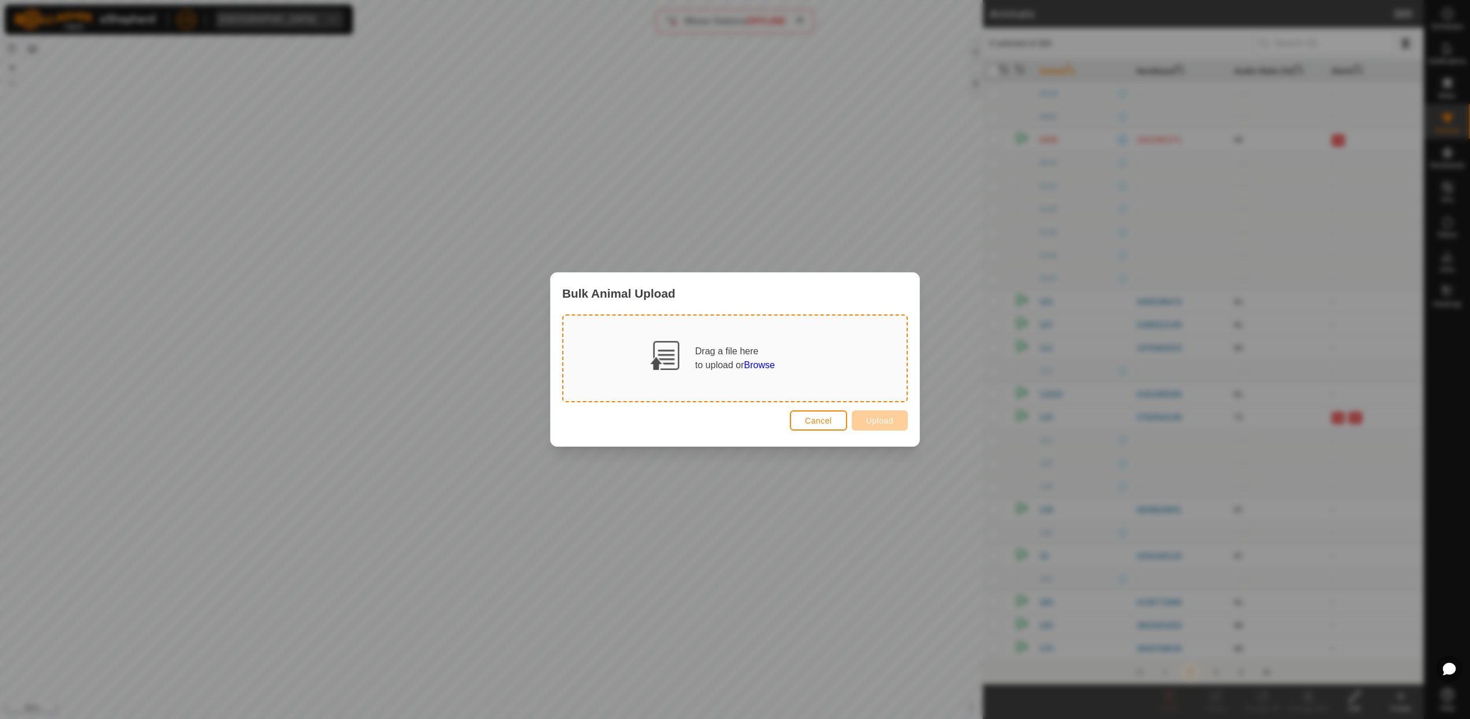
click at [826, 417] on span "Cancel" at bounding box center [818, 420] width 27 height 9
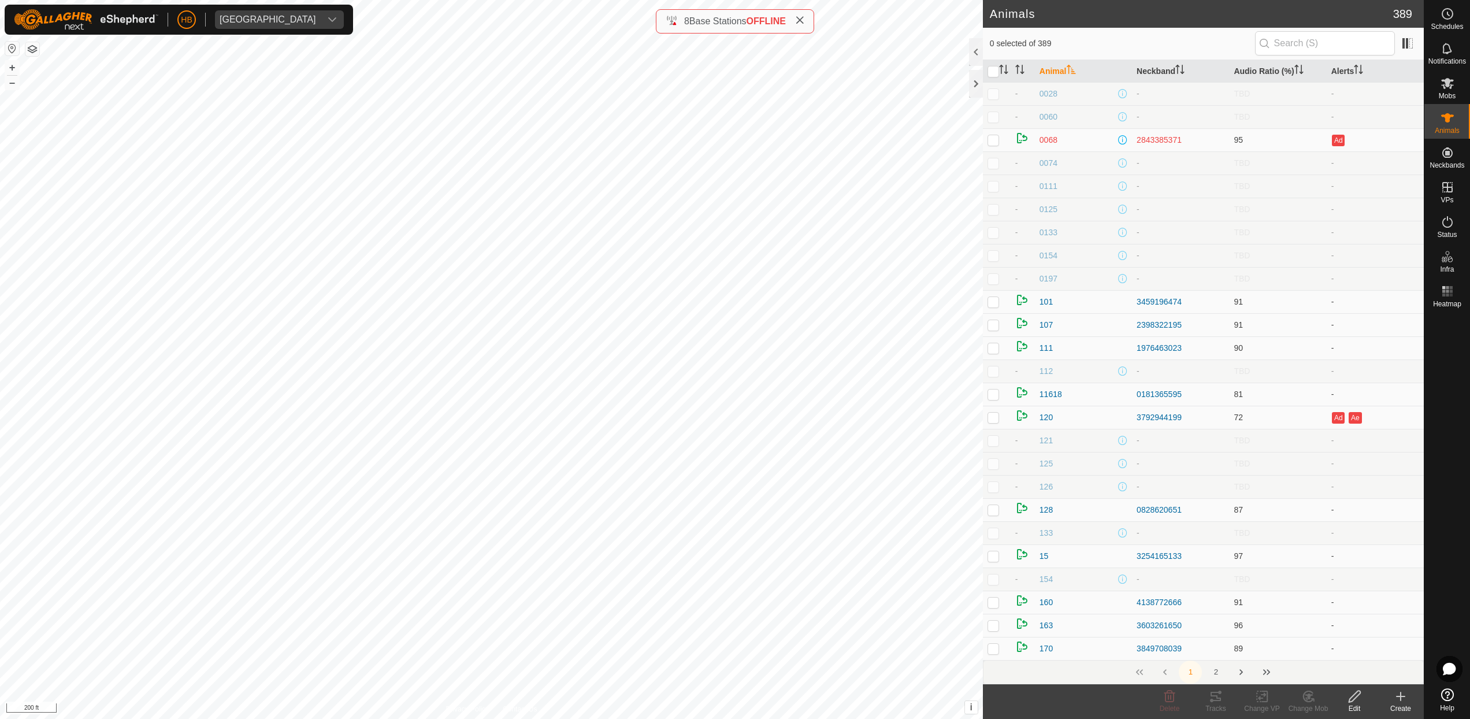
click at [1392, 706] on div "Create" at bounding box center [1401, 708] width 46 height 10
click at [1365, 674] on link "Create Single Animal" at bounding box center [1349, 670] width 147 height 23
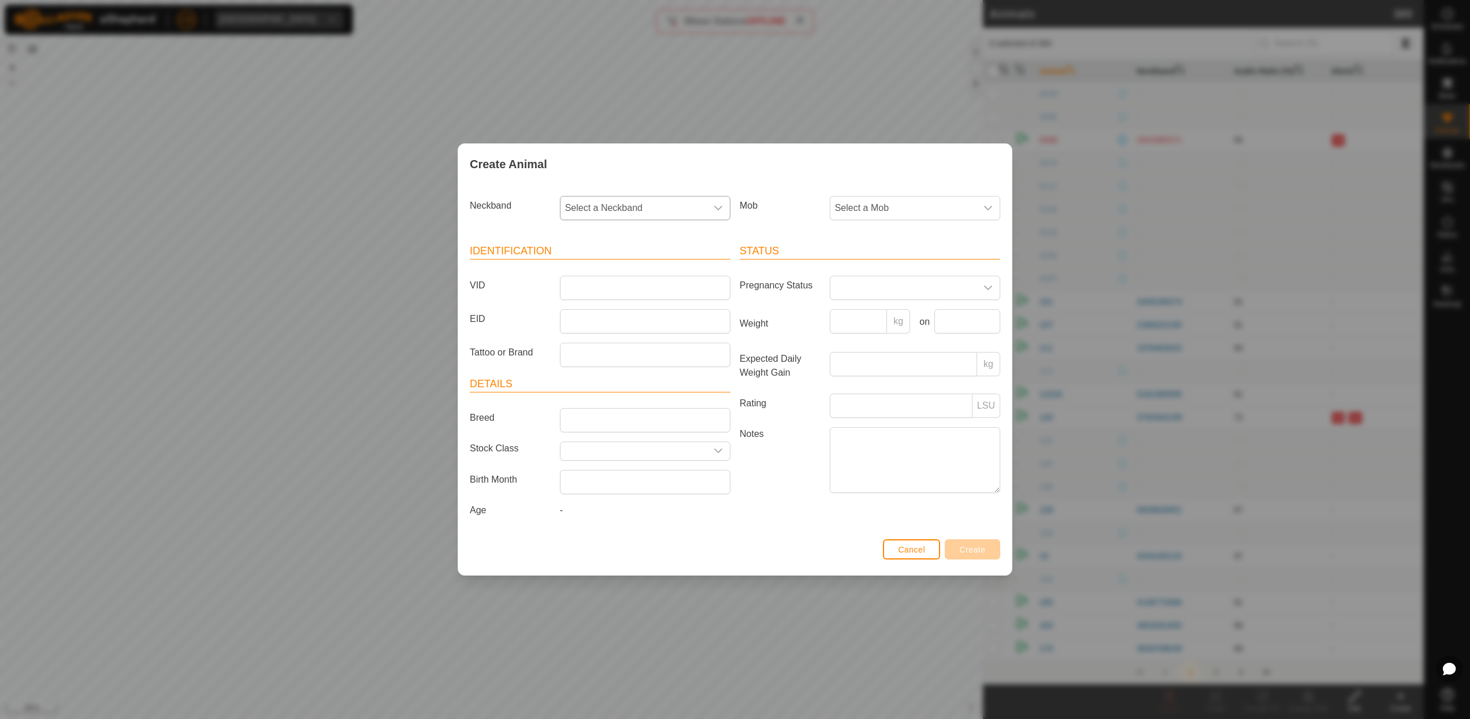
click at [714, 207] on icon "dropdown trigger" at bounding box center [718, 207] width 9 height 9
type input "81516"
type input "20"
type input "462"
click at [966, 554] on span "Create" at bounding box center [973, 549] width 26 height 9
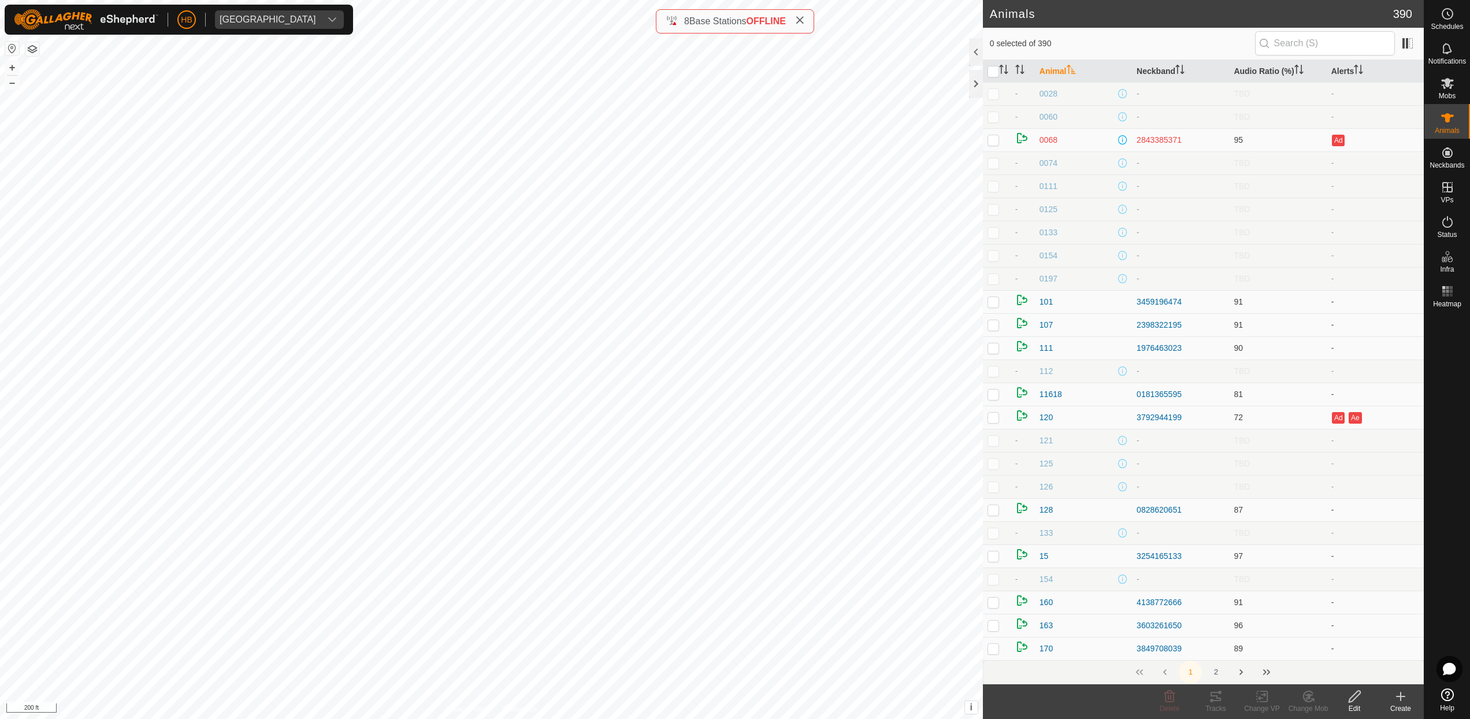
click at [1385, 699] on create-svg-icon at bounding box center [1401, 696] width 46 height 14
click at [1323, 672] on link "Create Single Animal" at bounding box center [1349, 670] width 147 height 23
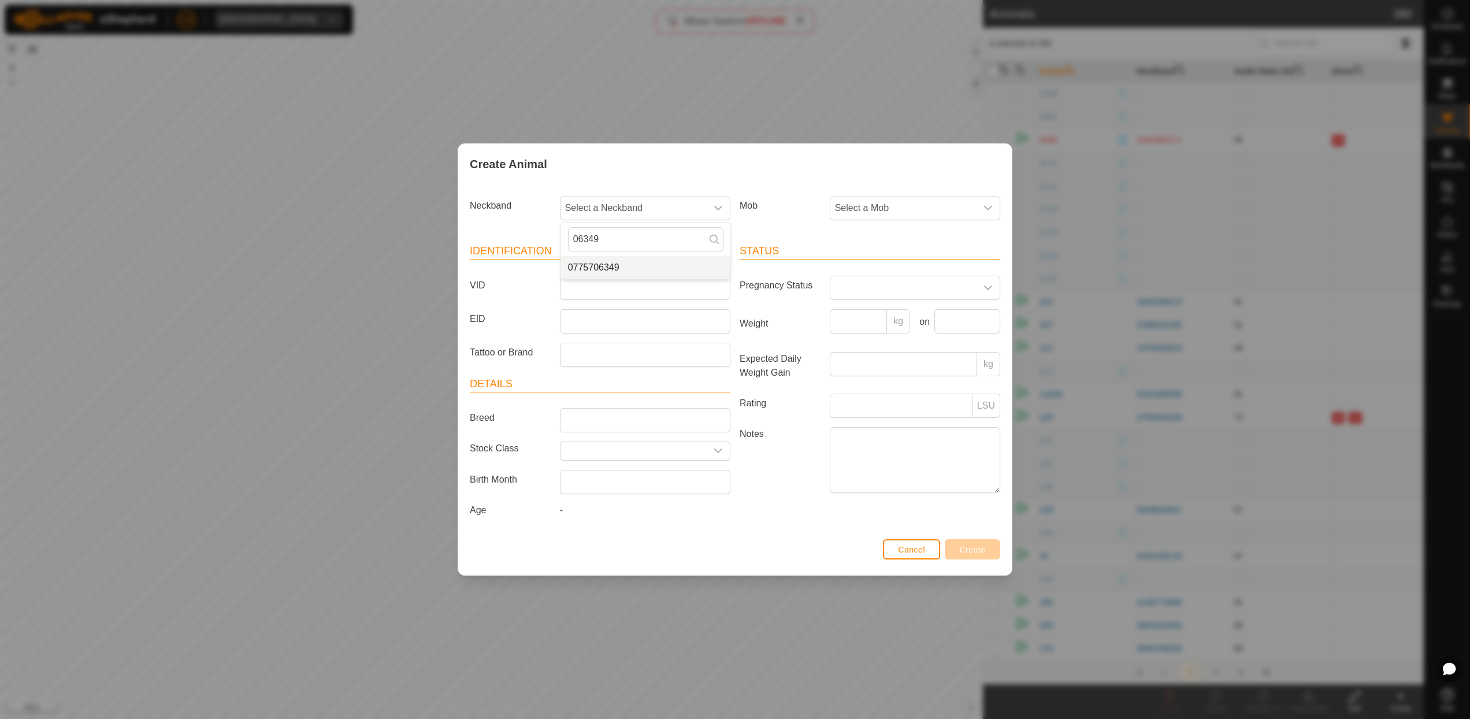
type input "06349"
type input "20"
type input "484"
click at [969, 553] on span "Create" at bounding box center [973, 549] width 26 height 9
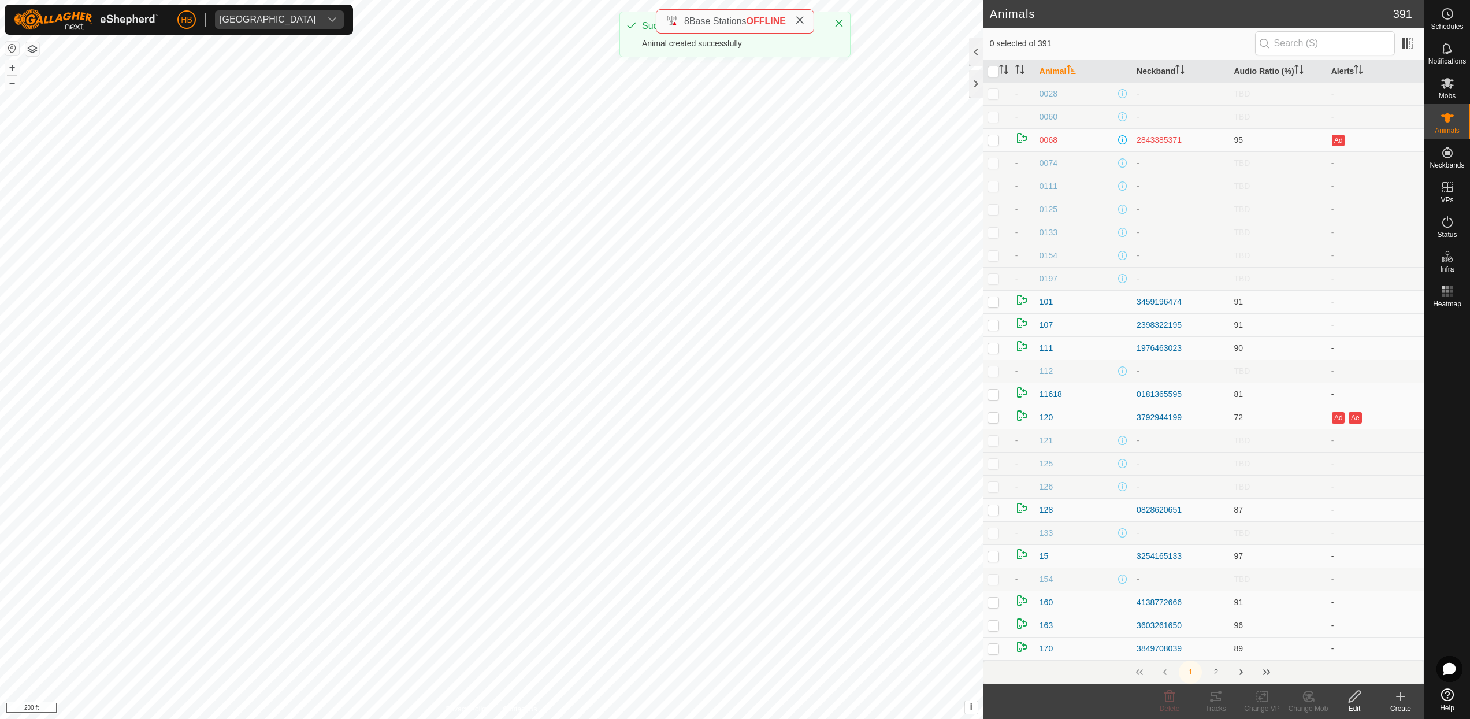
click at [1404, 713] on div "Create" at bounding box center [1401, 708] width 46 height 10
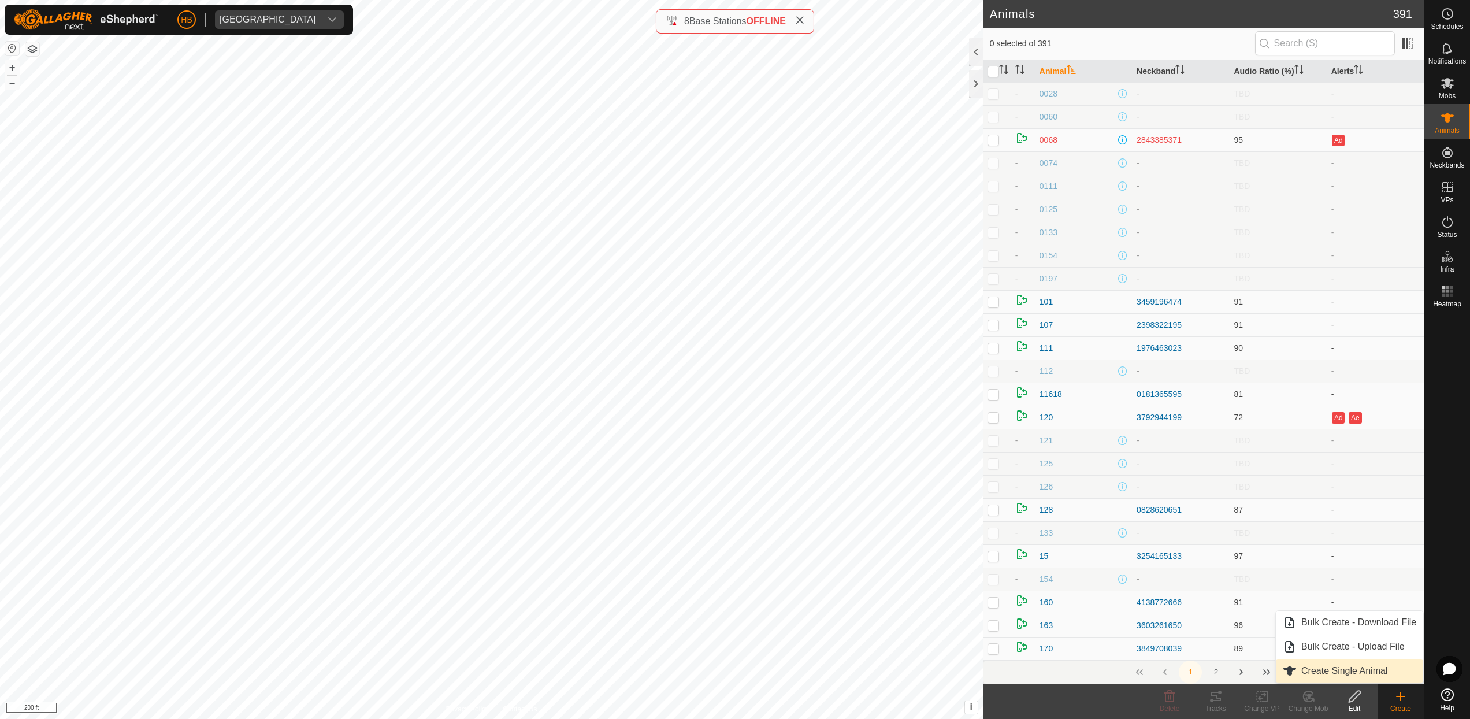
click at [1364, 679] on link "Create Single Animal" at bounding box center [1349, 670] width 147 height 23
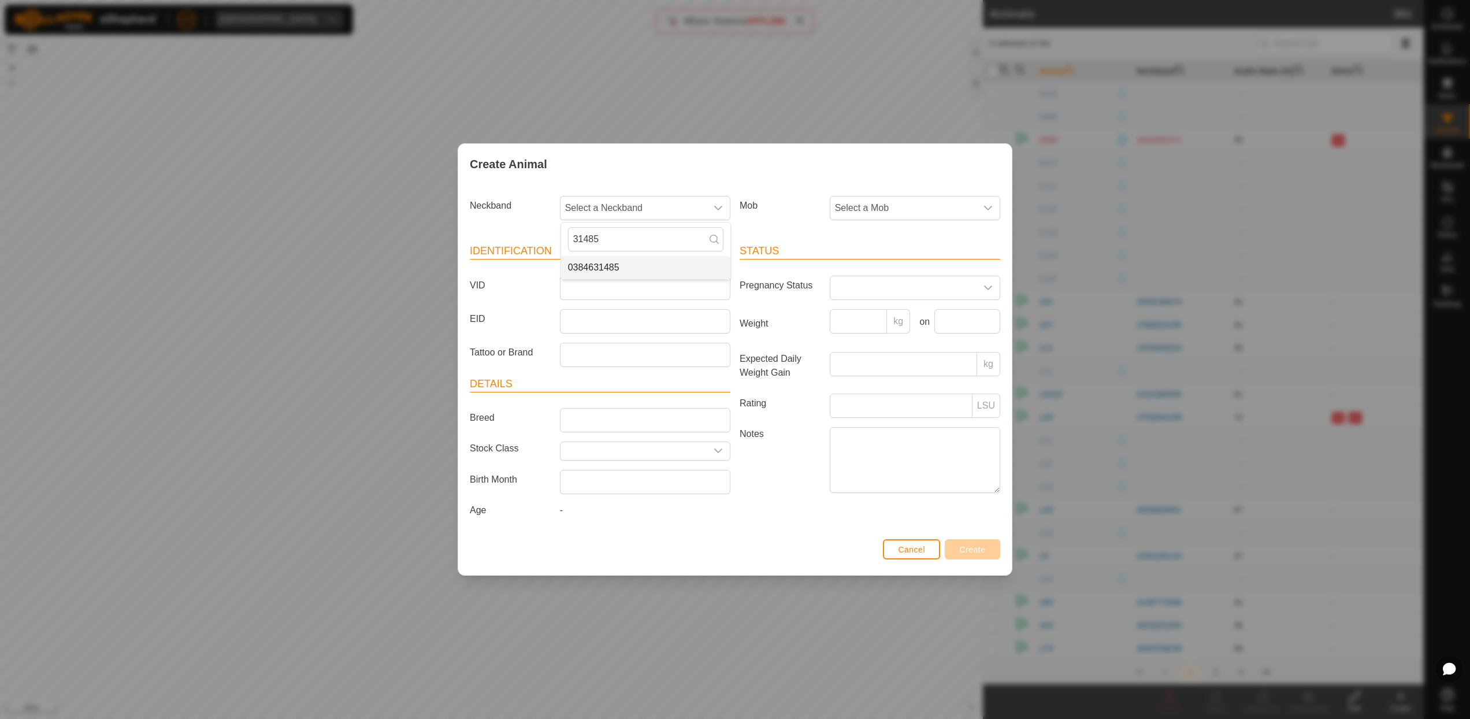
type input "31485"
type input "20"
type input "442"
click at [982, 550] on span "Create" at bounding box center [973, 549] width 26 height 9
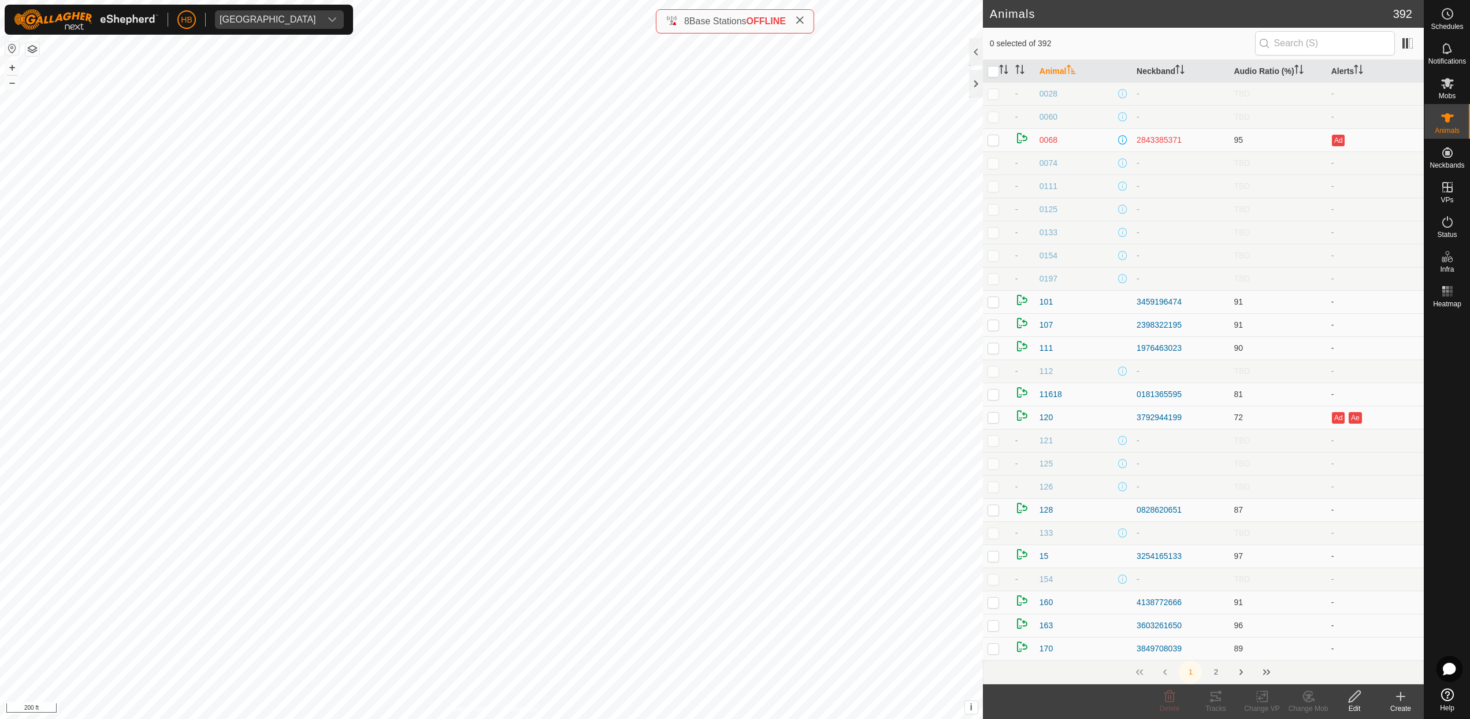
click at [1395, 688] on div "Create" at bounding box center [1401, 701] width 46 height 35
click at [1378, 663] on link "Create Single Animal" at bounding box center [1349, 670] width 147 height 23
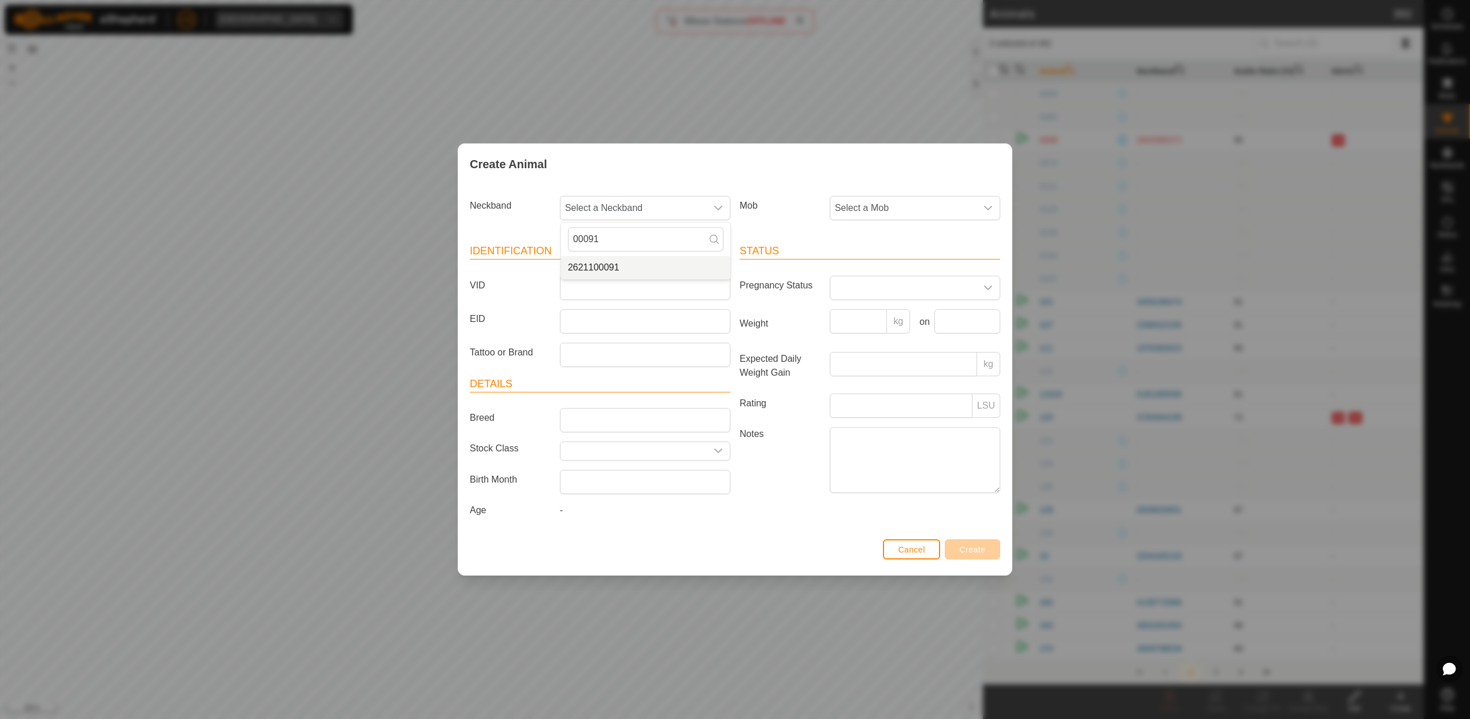
type input "00091"
type input "20"
type input "M002"
click at [982, 549] on span "Create" at bounding box center [973, 549] width 26 height 9
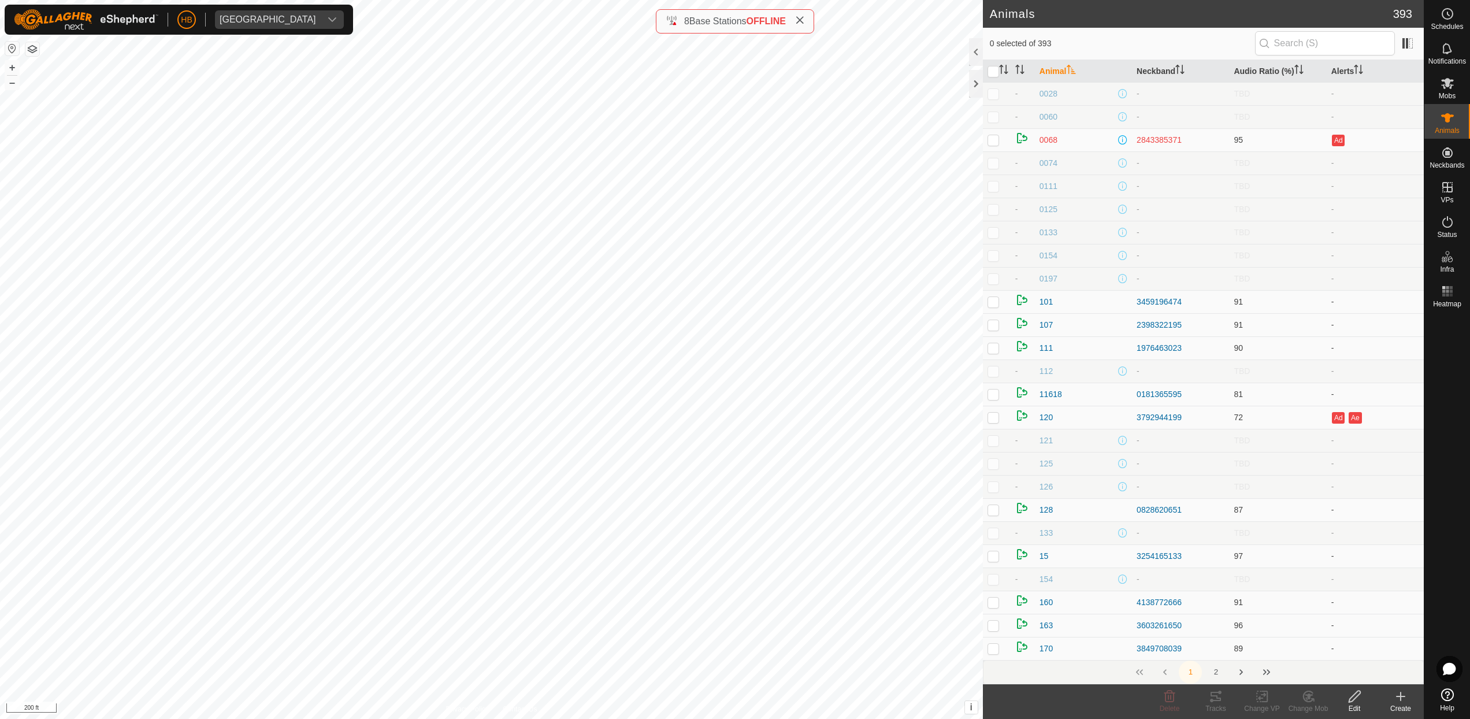
click at [1394, 712] on div "Create" at bounding box center [1401, 708] width 46 height 10
click at [1371, 670] on link "Create Single Animal" at bounding box center [1349, 670] width 147 height 23
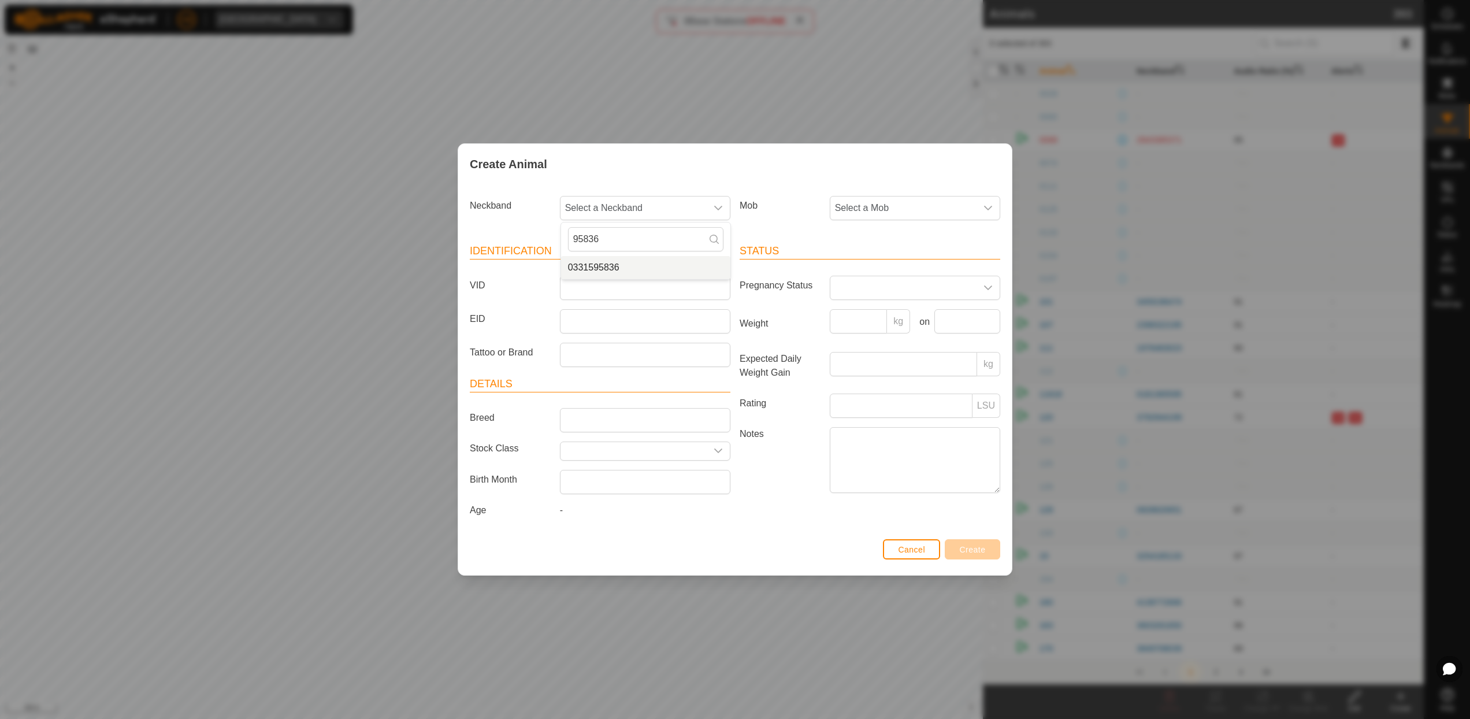
type input "95836"
type input "20"
type input "472"
click at [985, 554] on span "Create" at bounding box center [973, 549] width 26 height 9
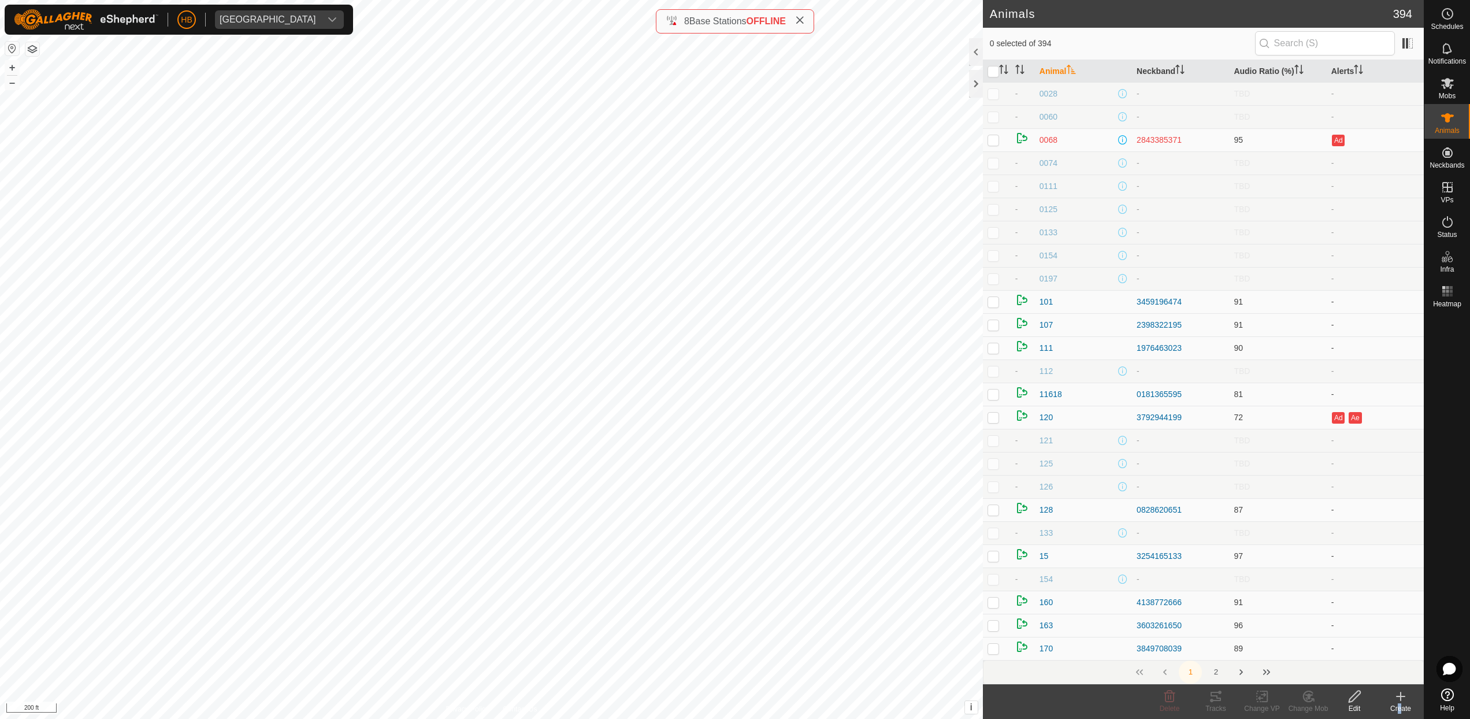
click at [1397, 708] on div "Create" at bounding box center [1401, 708] width 46 height 10
click at [1351, 667] on link "Create Single Animal" at bounding box center [1349, 670] width 147 height 23
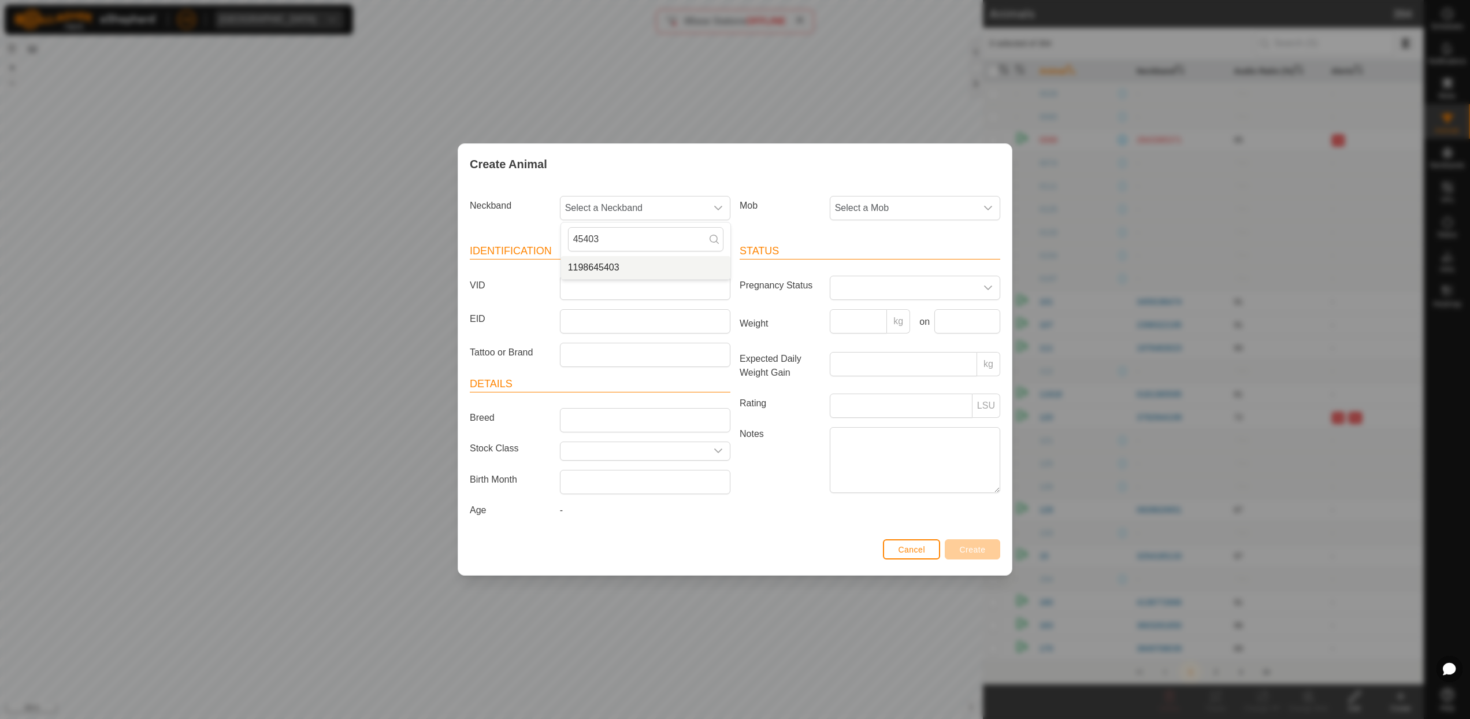
type input "45403"
type input "20"
type input "471"
click at [987, 555] on button "Create" at bounding box center [972, 549] width 55 height 20
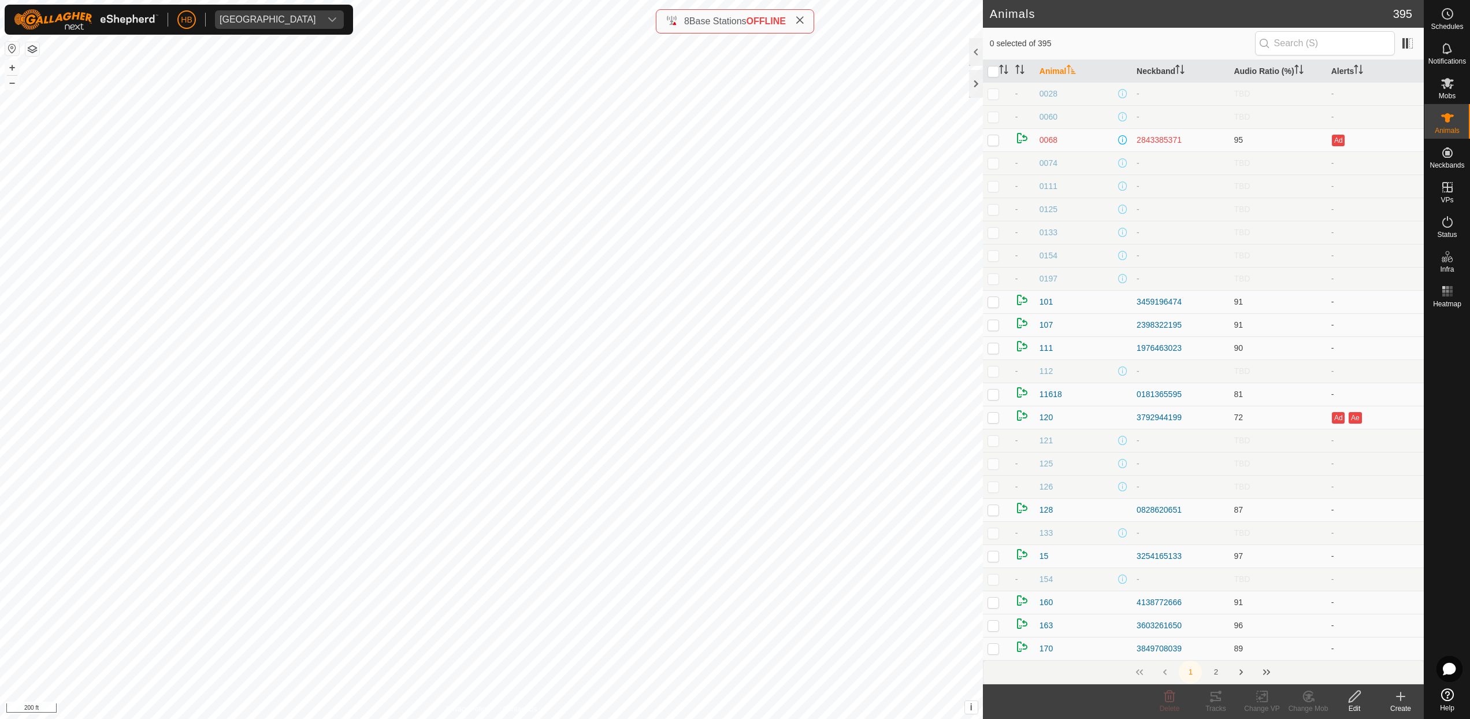
click at [1407, 700] on icon at bounding box center [1401, 696] width 14 height 14
click at [1341, 676] on link "Create Single Animal" at bounding box center [1349, 670] width 147 height 23
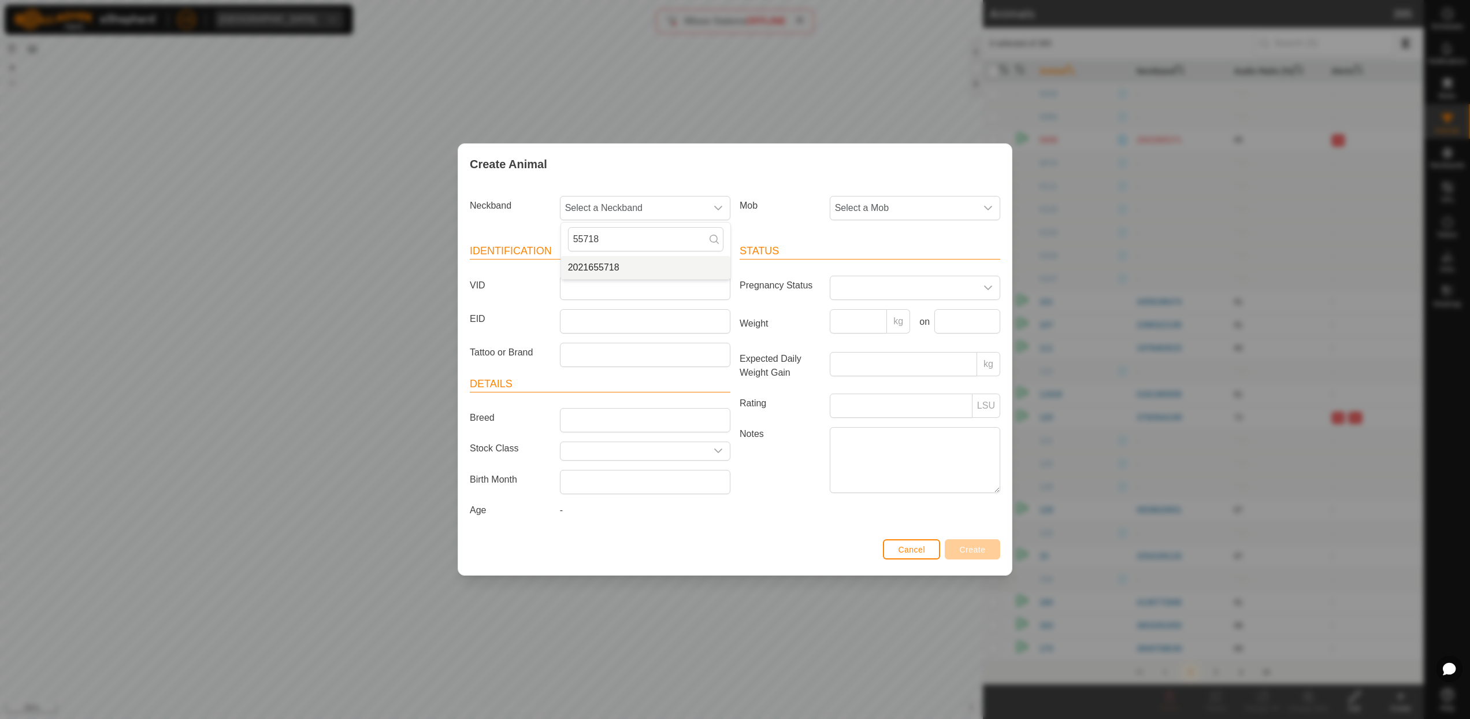
type input "55718"
type input "20"
type input "466"
click at [985, 554] on span "Create" at bounding box center [973, 549] width 26 height 9
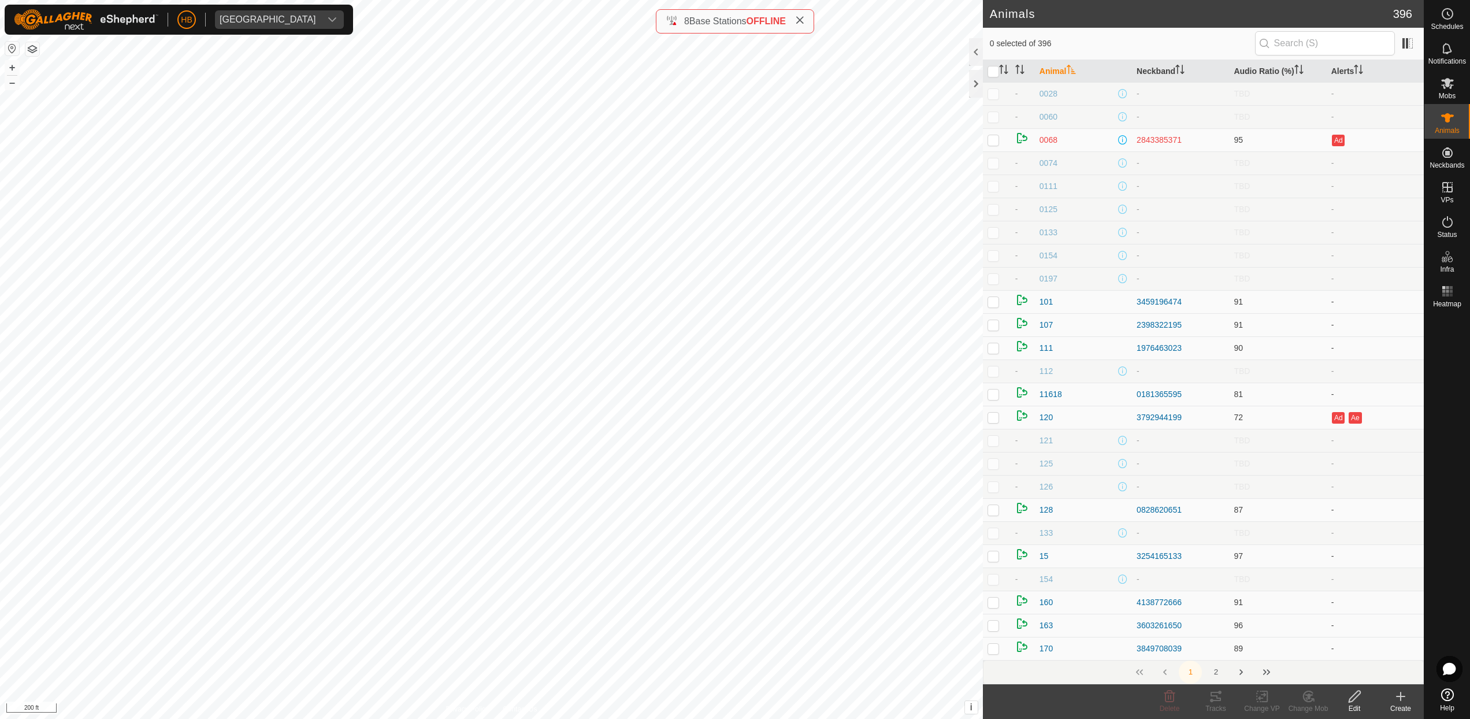
click at [1396, 701] on icon at bounding box center [1401, 696] width 14 height 14
click at [1374, 670] on link "Create Single Animal" at bounding box center [1349, 670] width 147 height 23
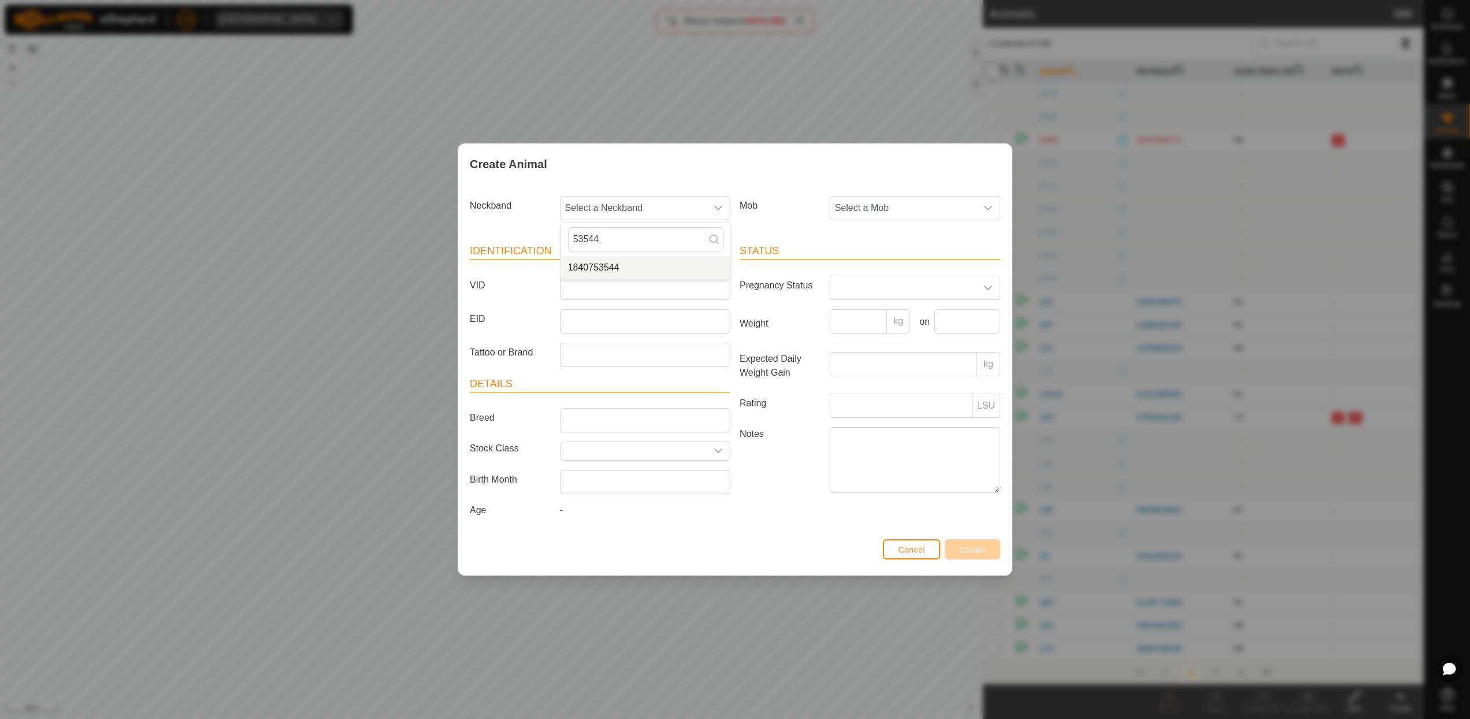
type input "53544"
type input "20"
type input "M119"
click at [969, 541] on div "Cancel Create" at bounding box center [735, 555] width 554 height 39
click at [969, 548] on button "Create" at bounding box center [972, 549] width 55 height 20
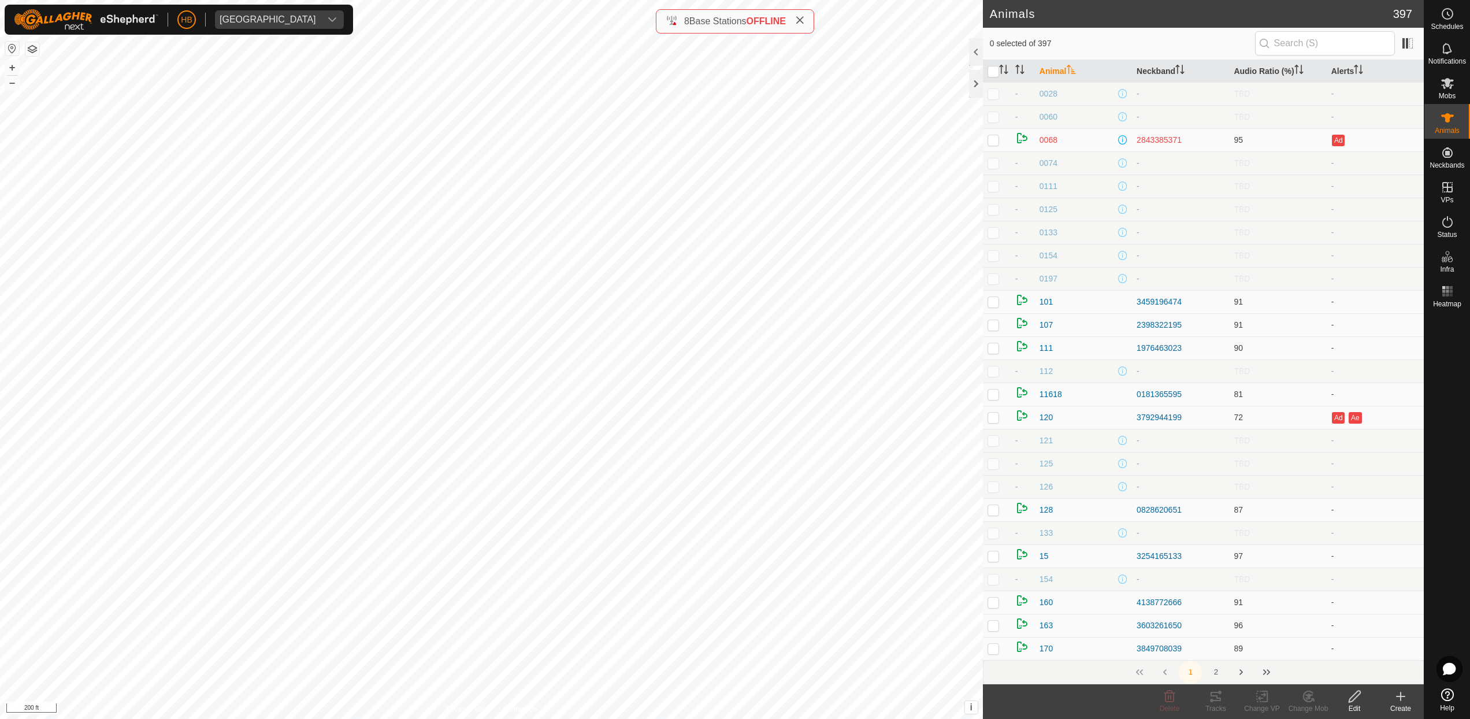
click at [1411, 705] on div "Create" at bounding box center [1401, 708] width 46 height 10
click at [1329, 664] on link "Create Single Animal" at bounding box center [1349, 670] width 147 height 23
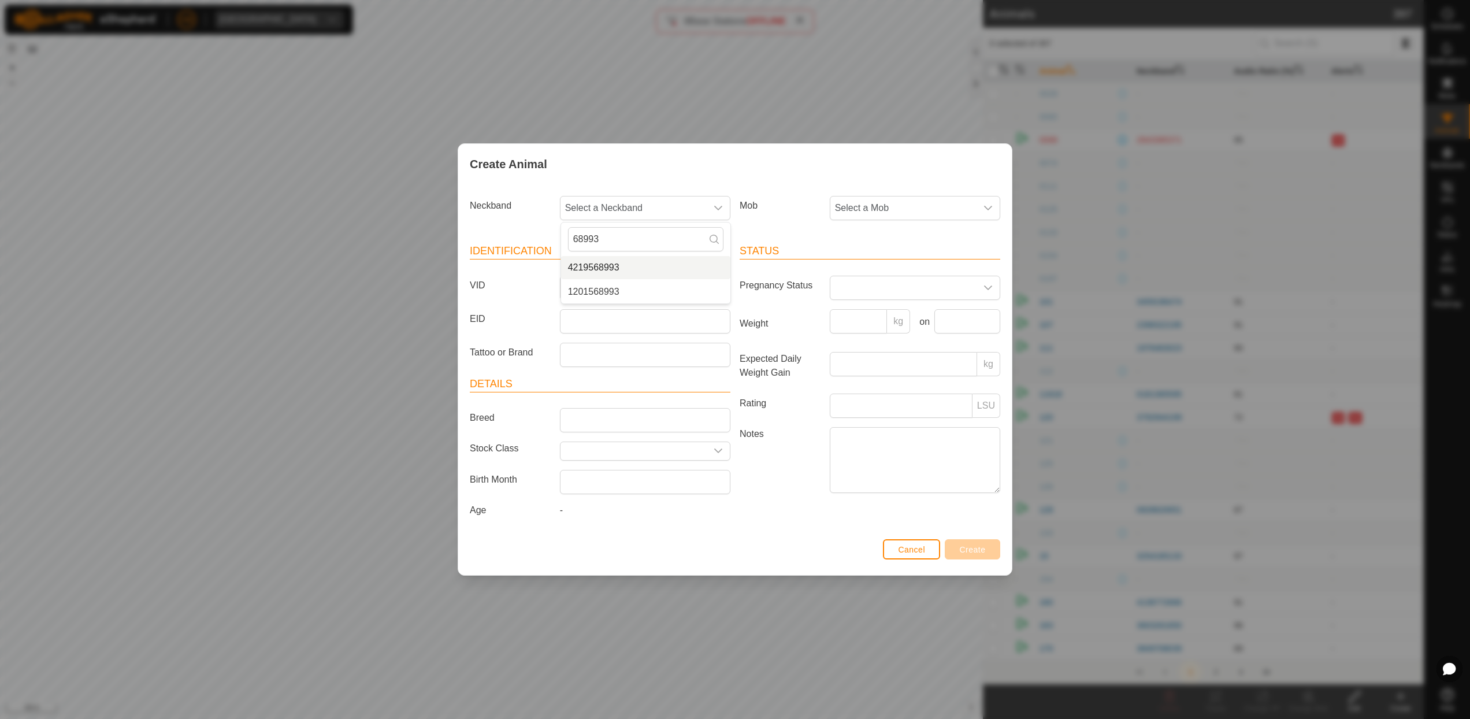
type input "68993"
click at [908, 550] on span "Cancel" at bounding box center [911, 549] width 27 height 9
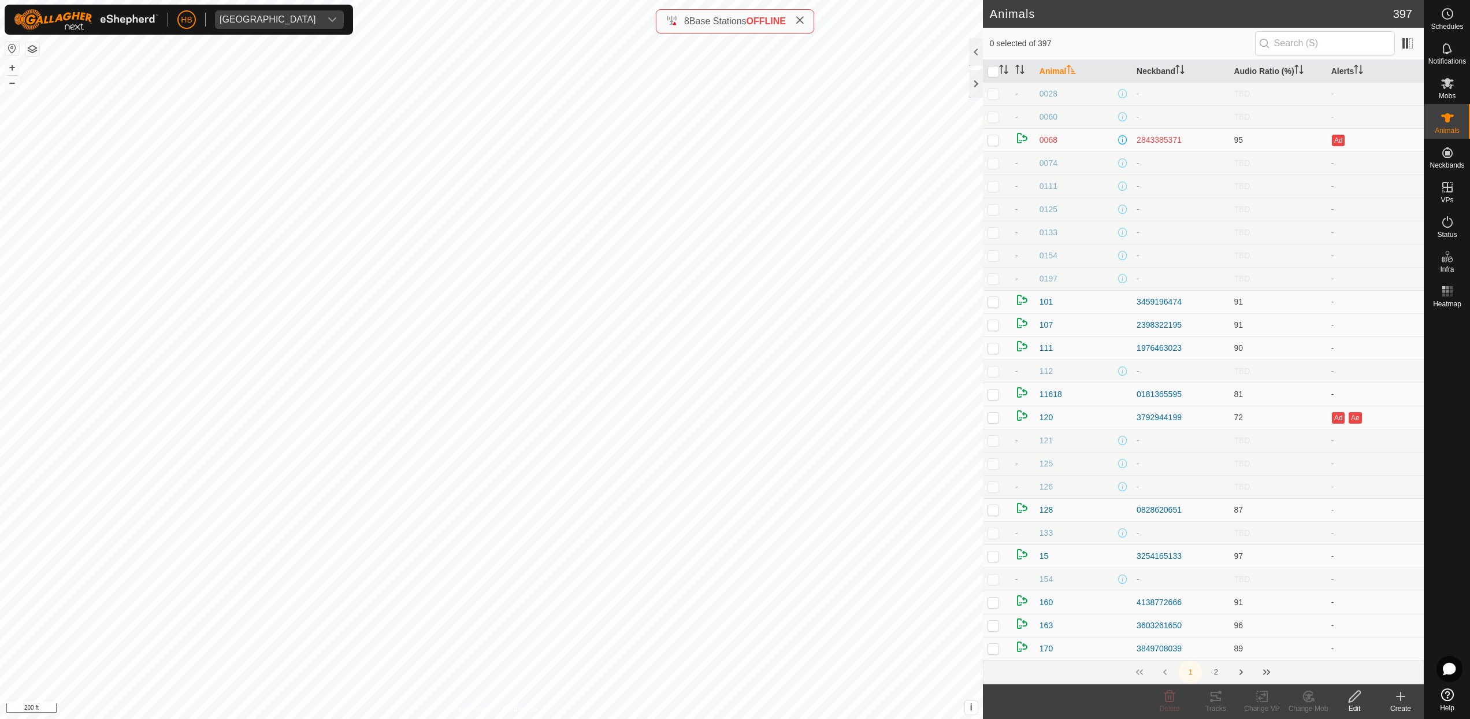
click at [1332, 27] on header "Animals 397" at bounding box center [1203, 14] width 441 height 28
click at [1329, 38] on input "text" at bounding box center [1325, 43] width 140 height 24
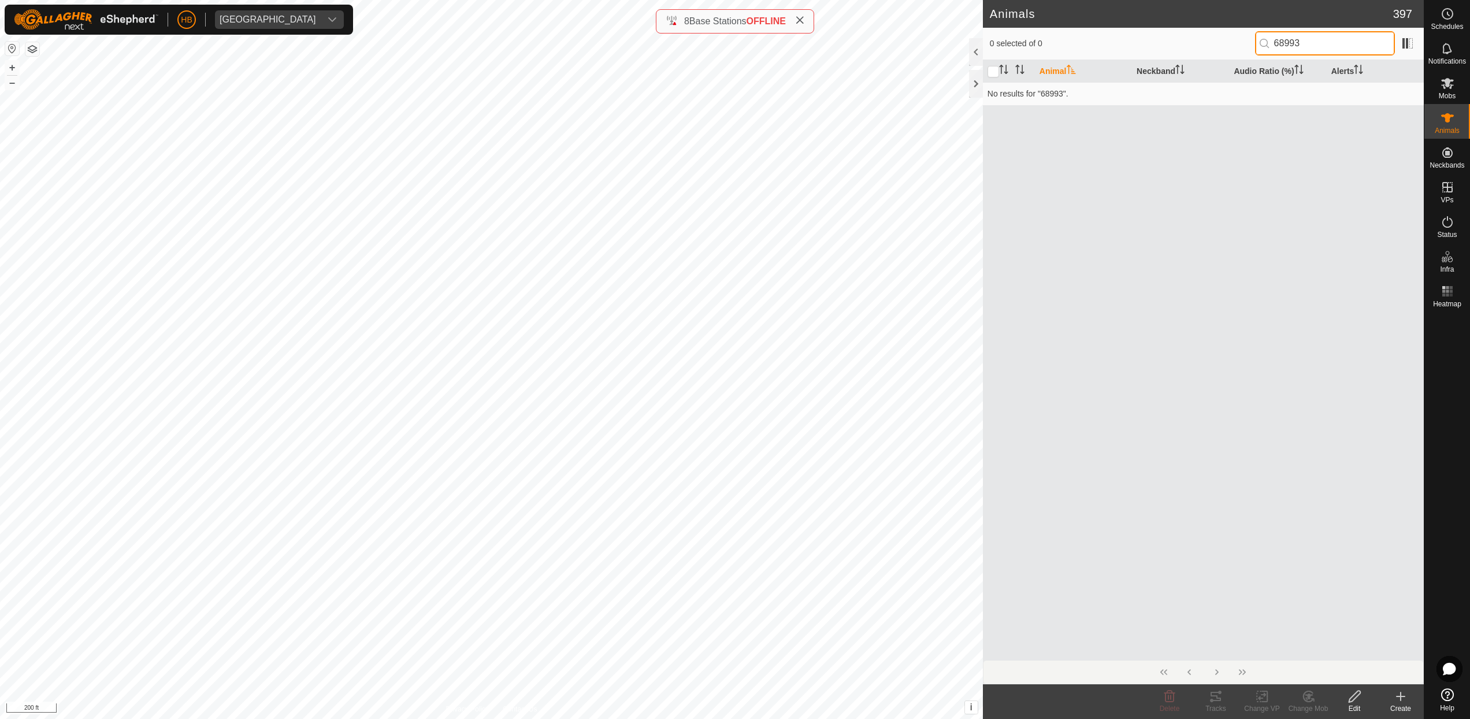
type input "68993"
click at [1404, 690] on icon at bounding box center [1401, 696] width 14 height 14
click at [1397, 665] on link "Create Single Animal" at bounding box center [1349, 670] width 147 height 23
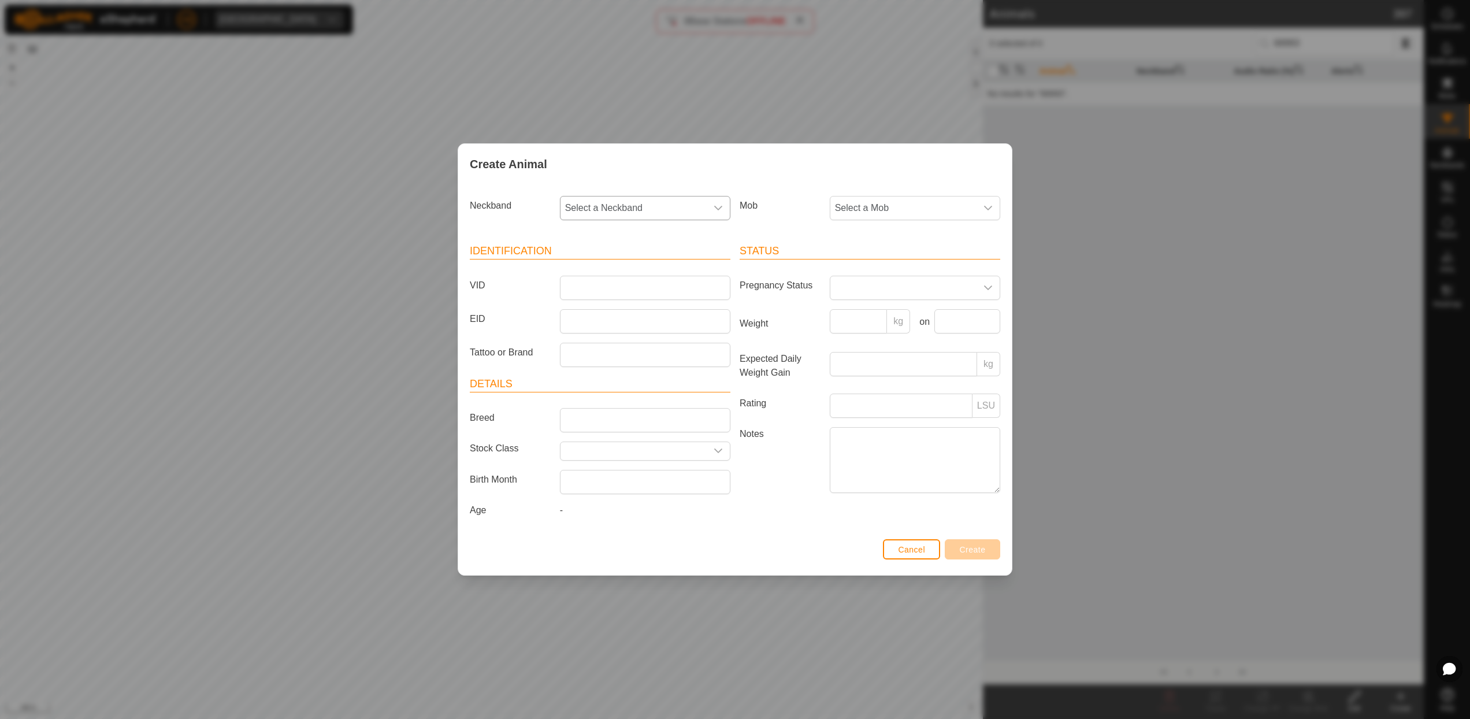
click at [657, 216] on div "Neckband Select a Neckband" at bounding box center [600, 212] width 270 height 43
click at [661, 202] on span "Select a Neckband" at bounding box center [634, 207] width 146 height 23
type input "68993"
type input "20"
type input "M069"
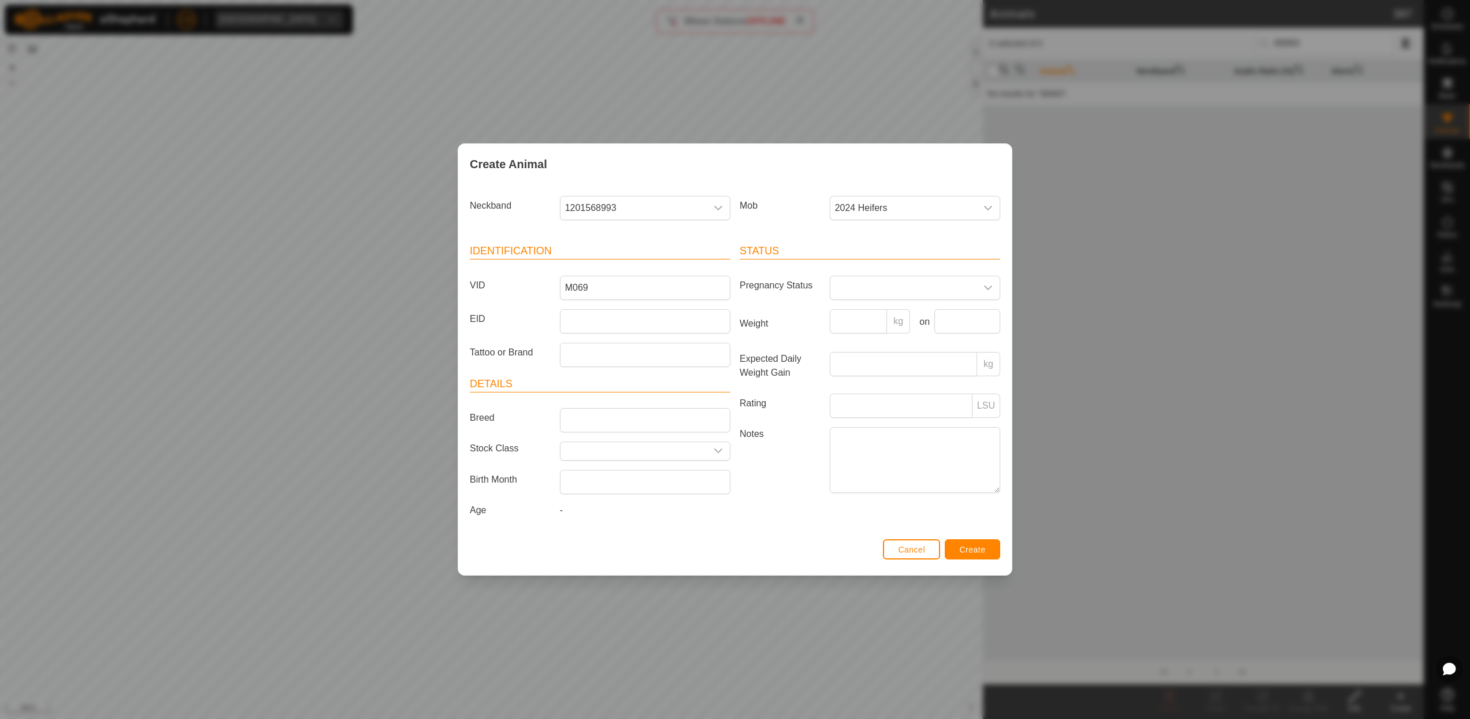
click at [952, 547] on button "Create" at bounding box center [972, 549] width 55 height 20
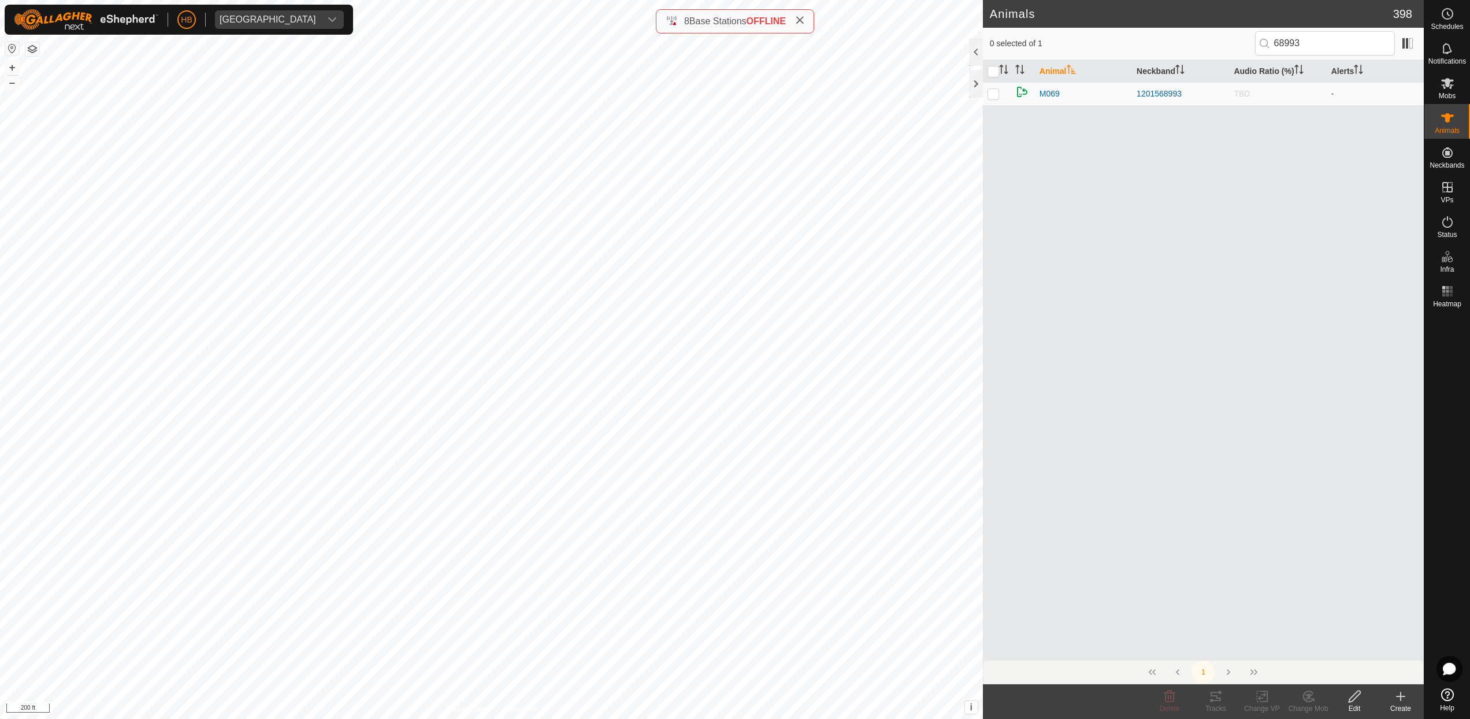
click at [1404, 715] on div "Create" at bounding box center [1401, 701] width 46 height 35
click at [1383, 674] on link "Create Single Animal" at bounding box center [1349, 670] width 147 height 23
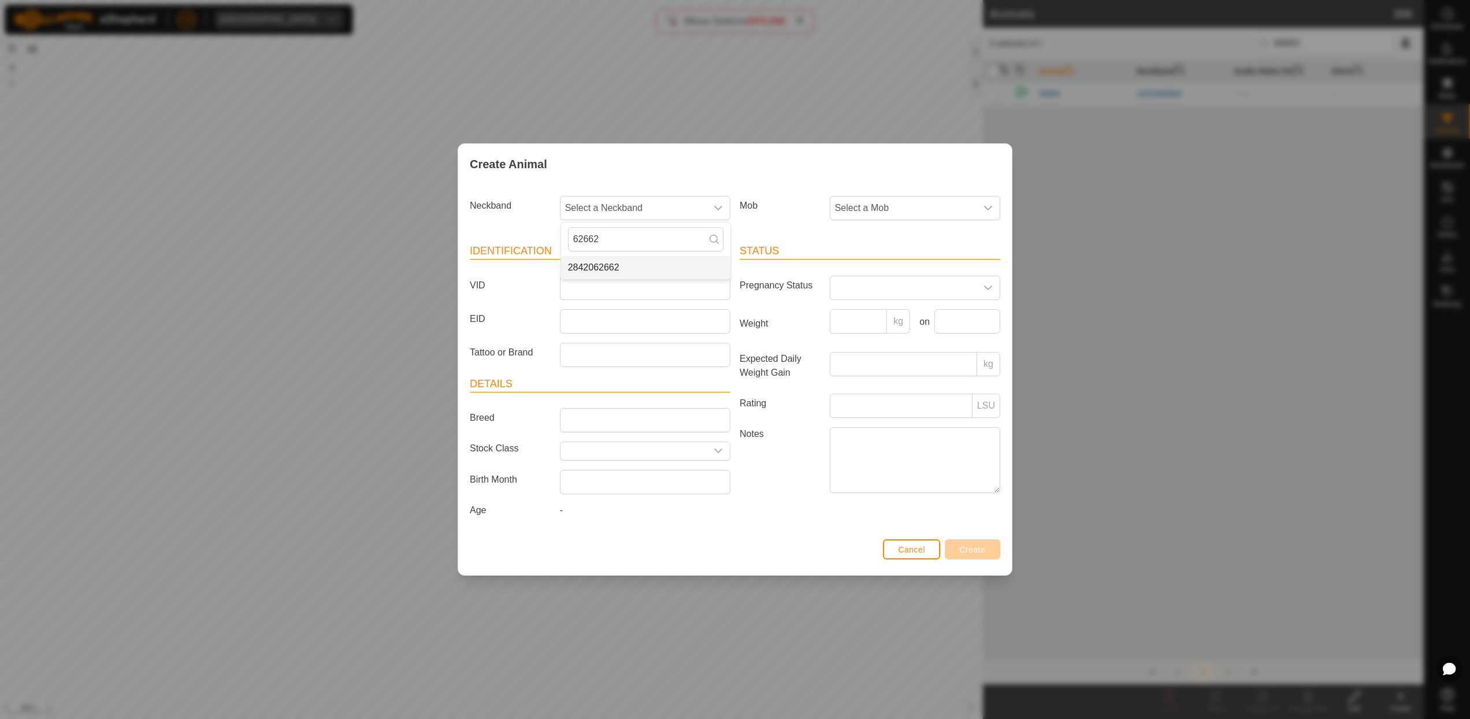
type input "62662"
type input "20"
type input "458"
click at [972, 554] on span "Create" at bounding box center [973, 549] width 26 height 9
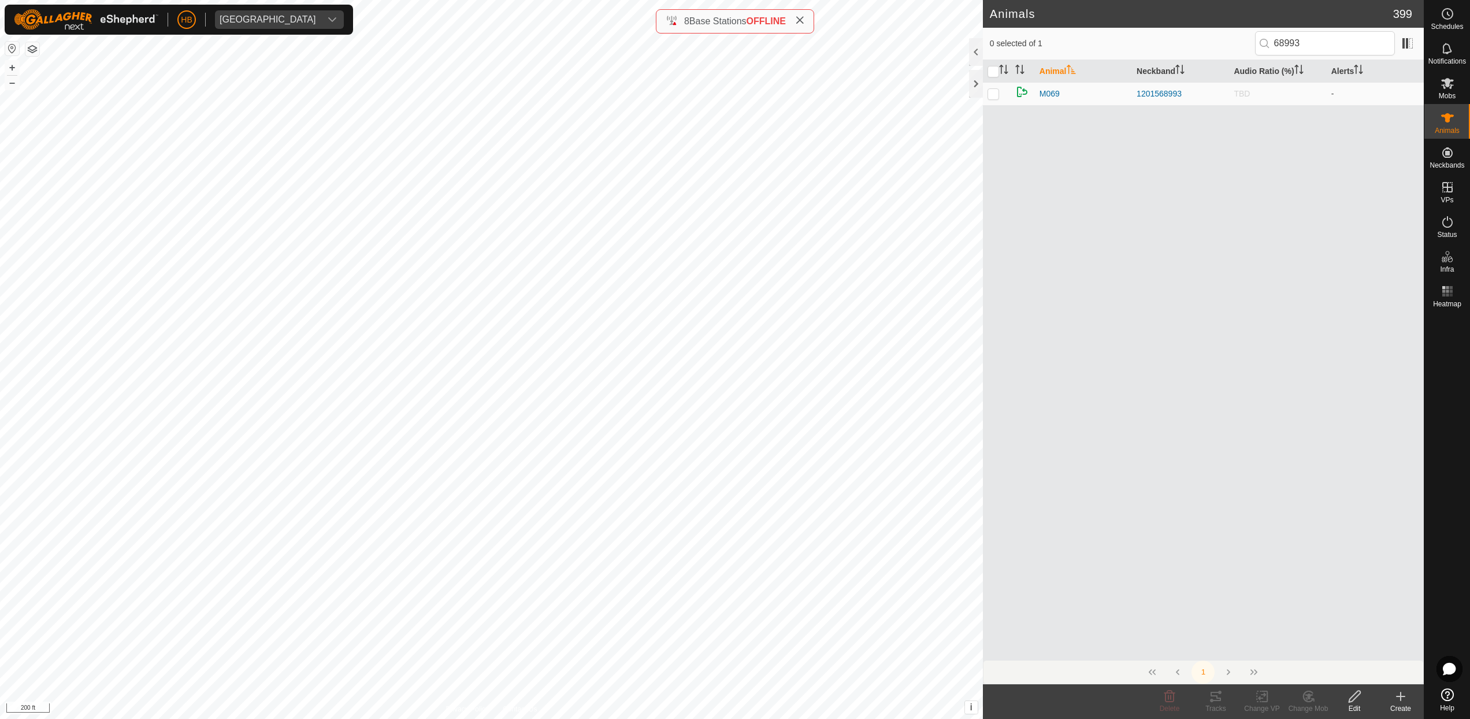
click at [1398, 696] on icon at bounding box center [1401, 696] width 8 height 0
click at [1375, 672] on link "Create Single Animal" at bounding box center [1349, 670] width 147 height 23
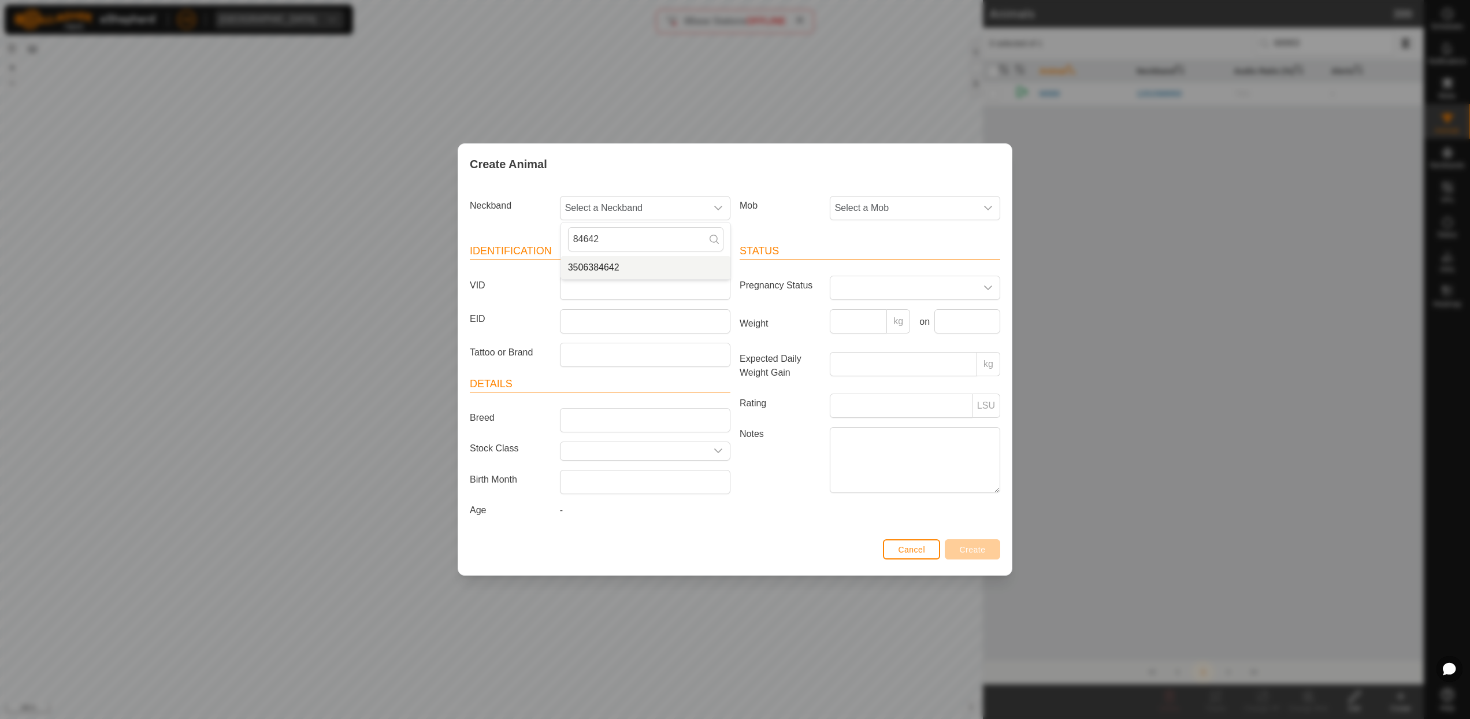
type input "84642"
type input "20"
type input "M175"
click at [980, 547] on button "Create" at bounding box center [972, 549] width 55 height 20
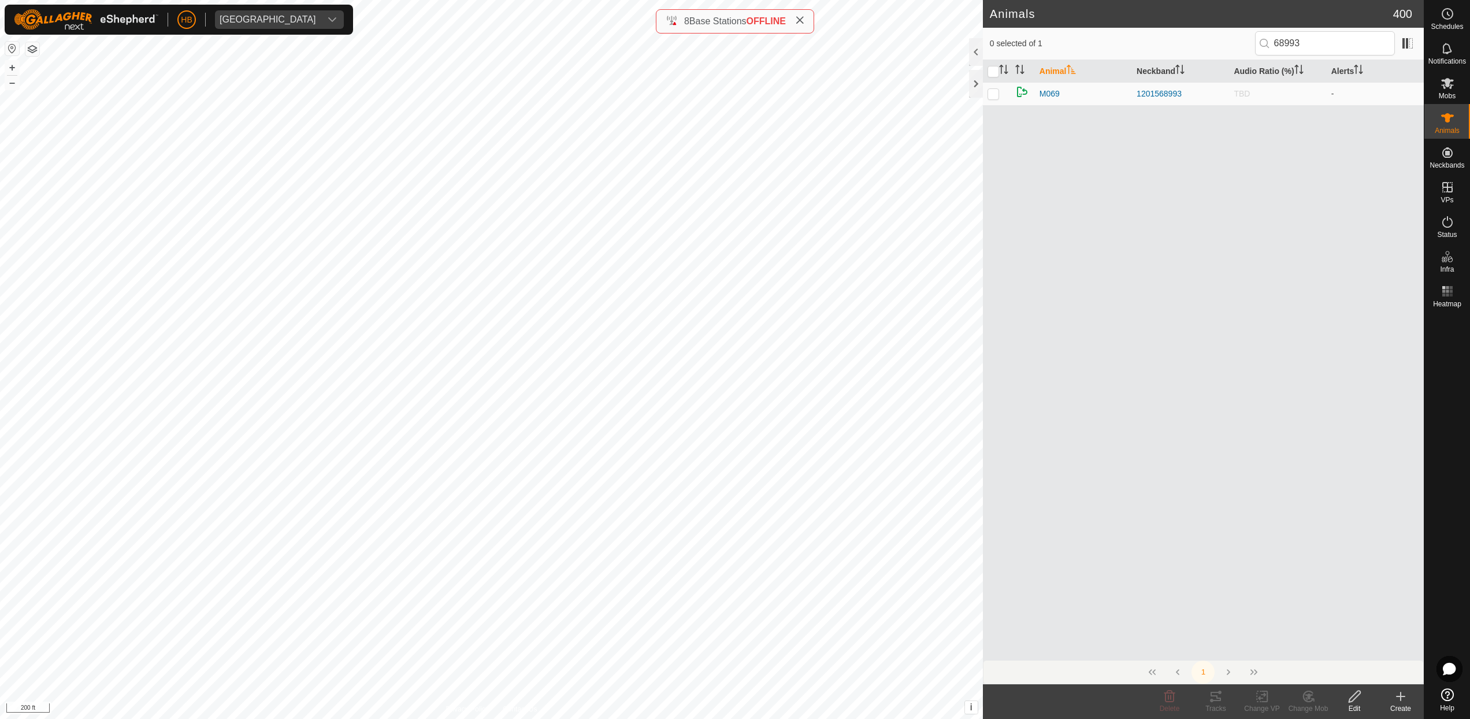
click at [1380, 695] on create-svg-icon at bounding box center [1401, 696] width 46 height 14
click at [1393, 695] on create-svg-icon at bounding box center [1401, 696] width 46 height 14
click at [1384, 675] on link "Create Single Animal" at bounding box center [1349, 670] width 147 height 23
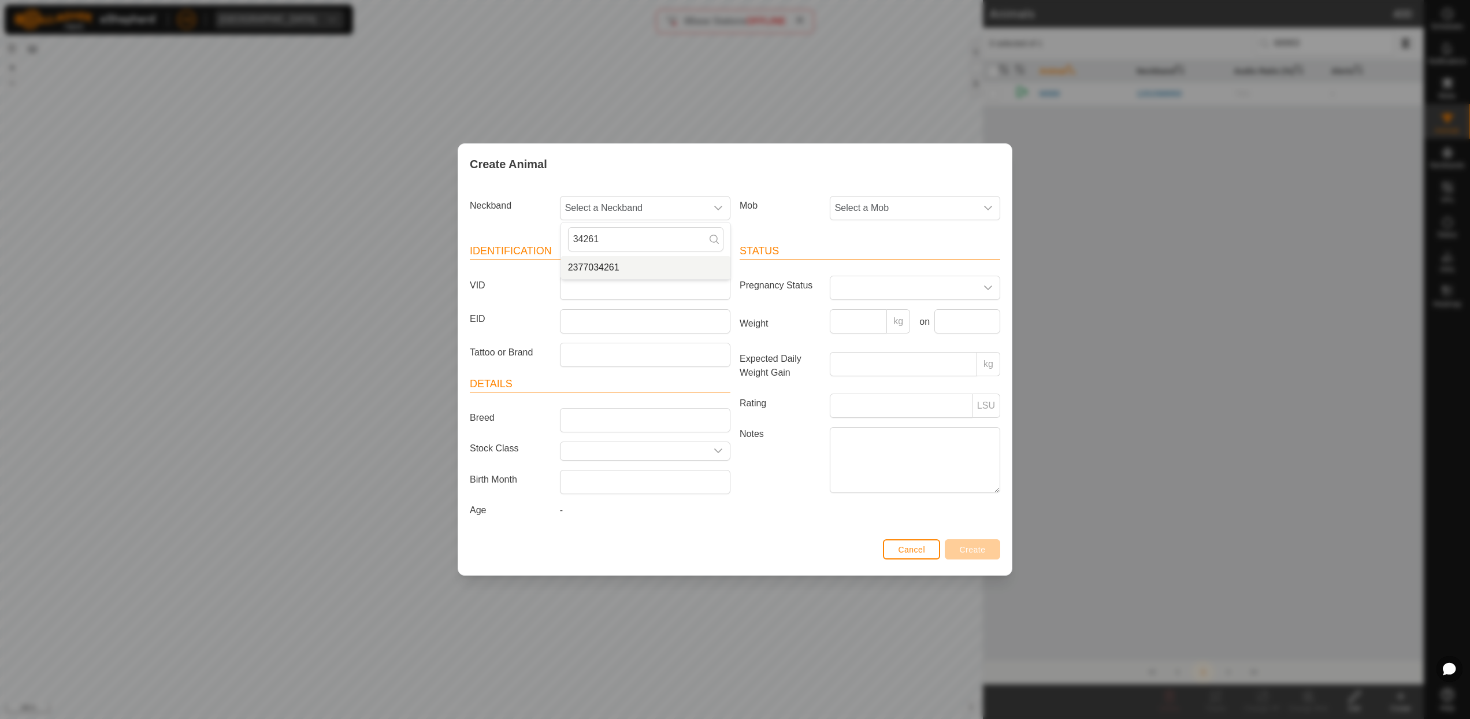
type input "34261"
type input "20"
type input "465"
click at [968, 547] on button "Create" at bounding box center [972, 549] width 55 height 20
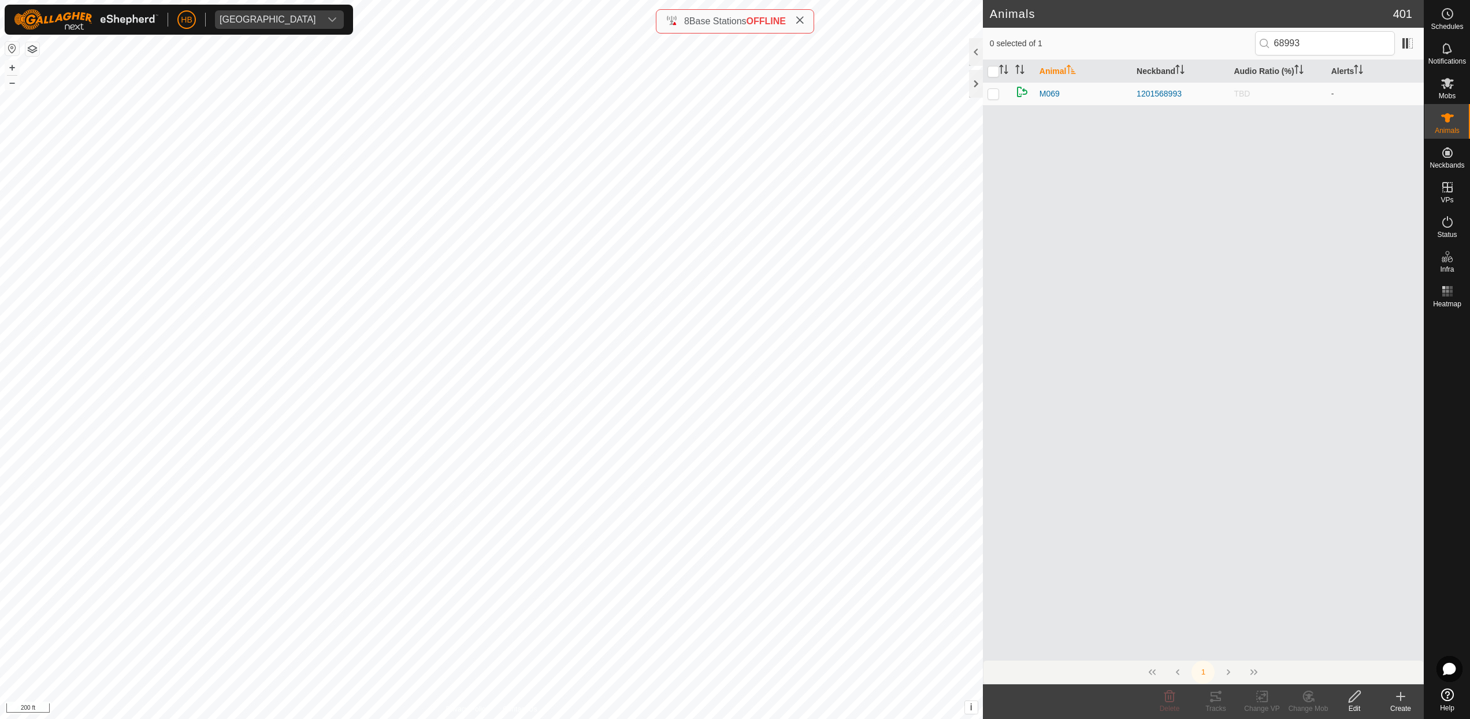
click at [1408, 703] on div "Create" at bounding box center [1401, 708] width 46 height 10
click at [1389, 673] on link "Create Single Animal" at bounding box center [1349, 670] width 147 height 23
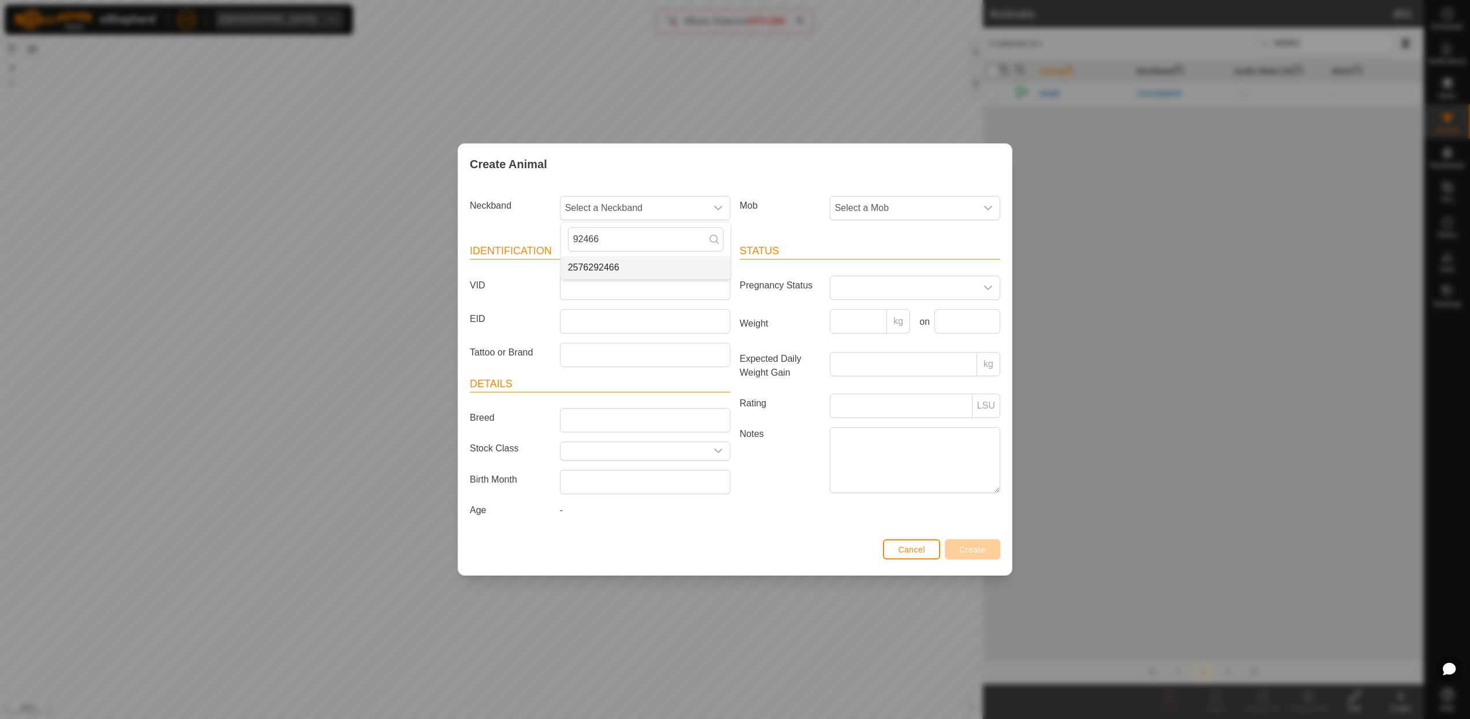
type input "92466"
click at [962, 202] on span "Select a Mob" at bounding box center [903, 207] width 146 height 23
type input "20"
type input "464"
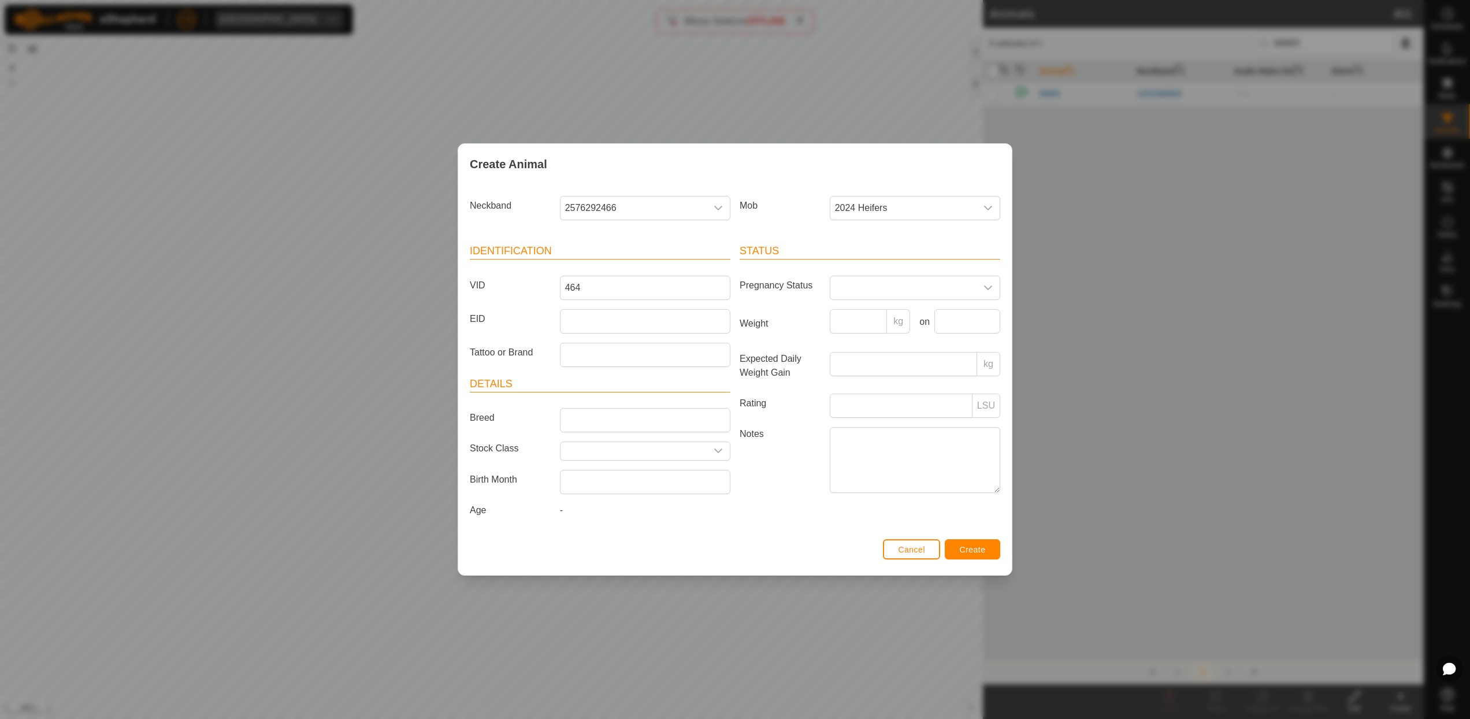
click at [970, 549] on span "Create" at bounding box center [973, 549] width 26 height 9
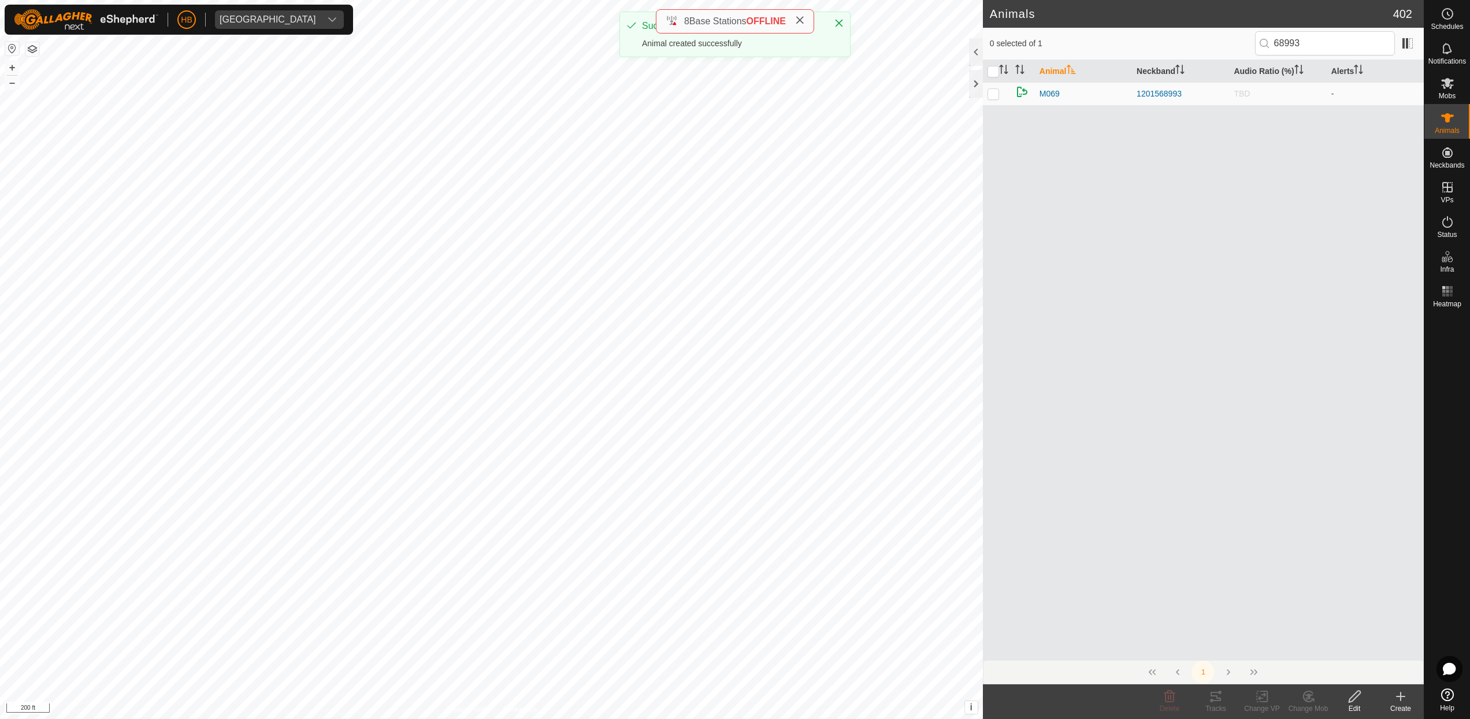
click at [1407, 707] on div "Create" at bounding box center [1401, 708] width 46 height 10
click at [1393, 704] on div "Create" at bounding box center [1401, 708] width 46 height 10
click at [1361, 670] on link "Create Single Animal" at bounding box center [1349, 670] width 147 height 23
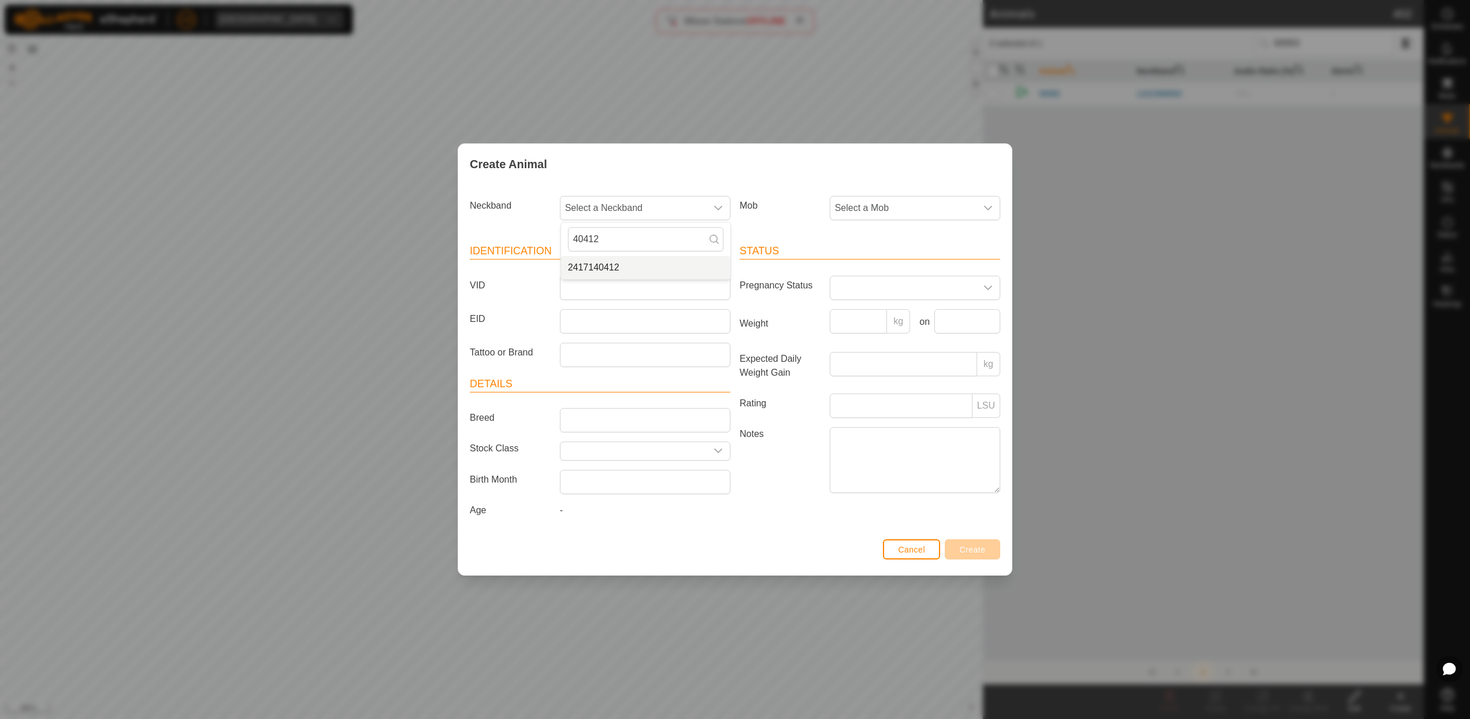
type input "40412"
type input "20"
type input "M082"
click at [967, 543] on button "Create" at bounding box center [972, 549] width 55 height 20
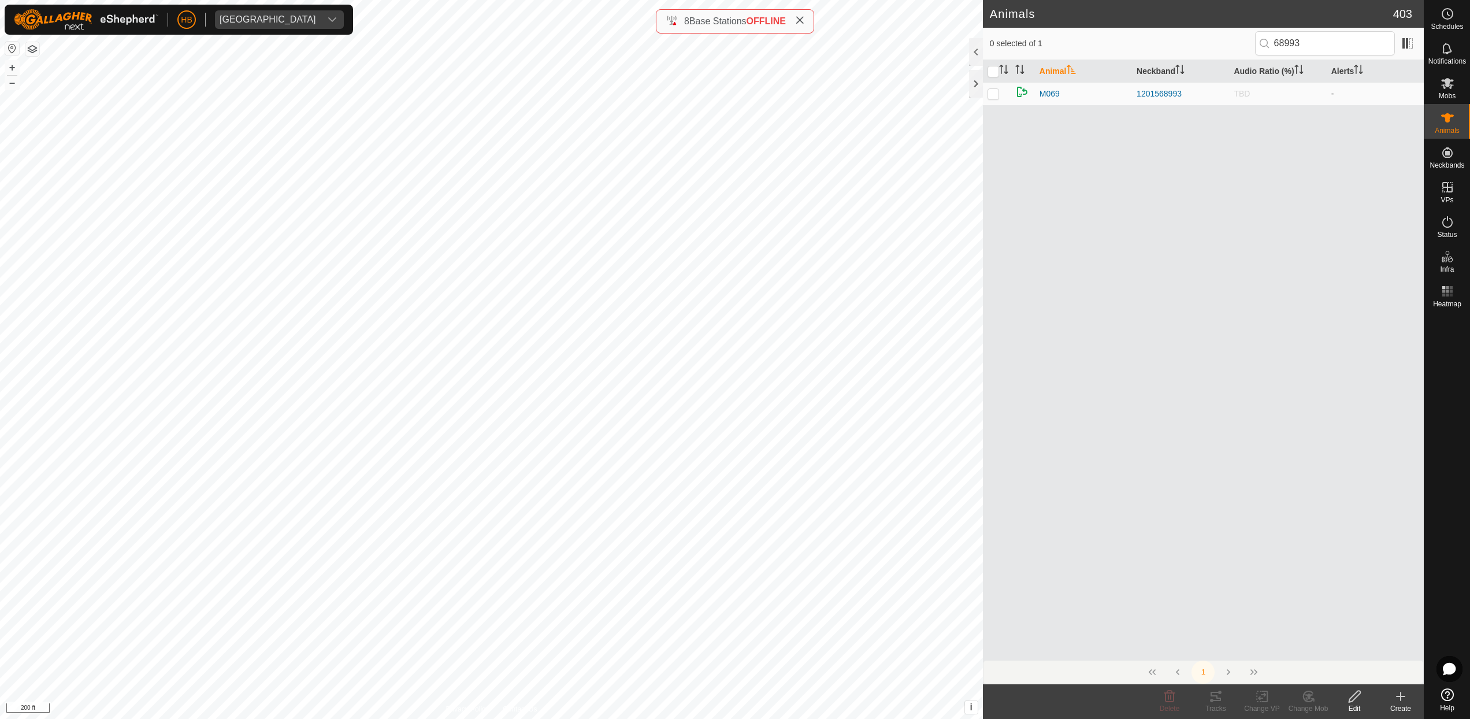
click at [1413, 703] on div "Create" at bounding box center [1401, 708] width 46 height 10
click at [1382, 666] on link "Create Single Animal" at bounding box center [1349, 670] width 147 height 23
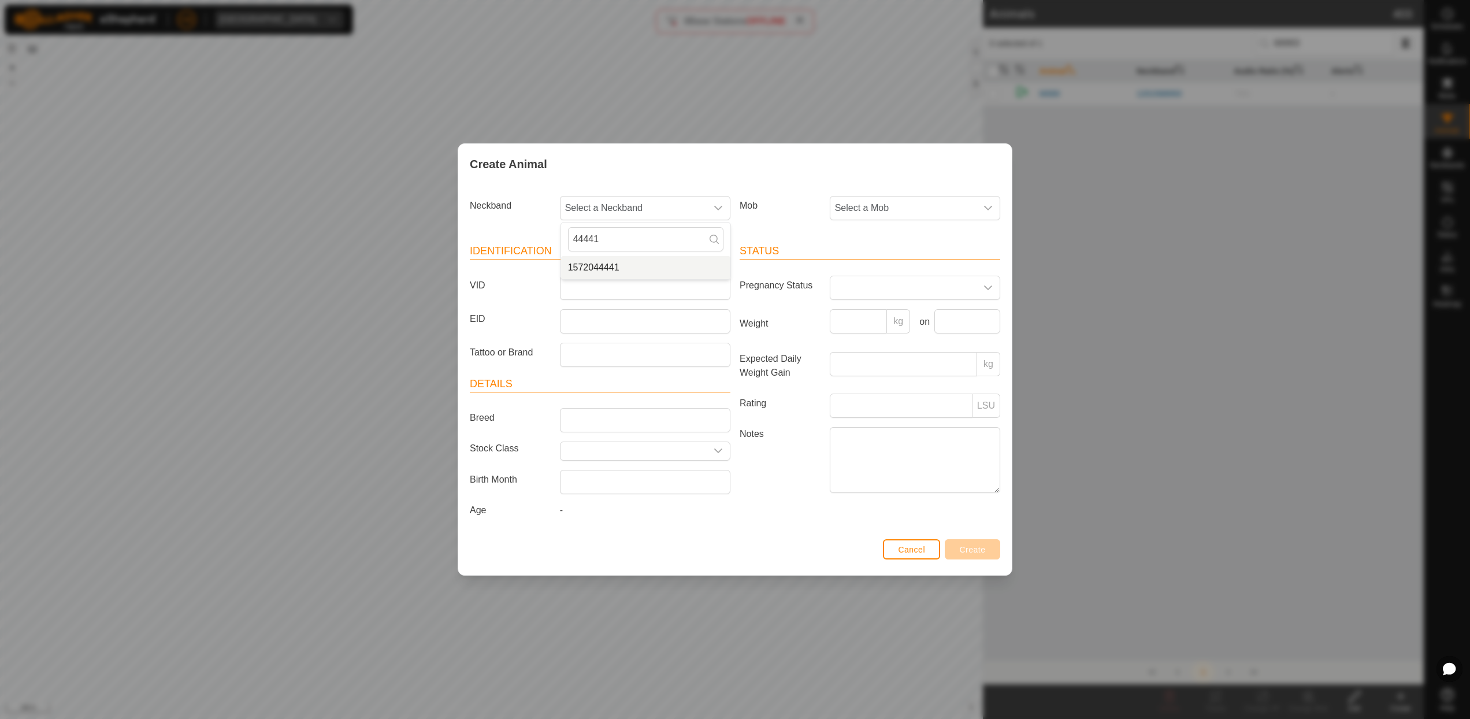
type input "44441"
type input "20"
type input "463"
click at [991, 552] on button "Create" at bounding box center [972, 549] width 55 height 20
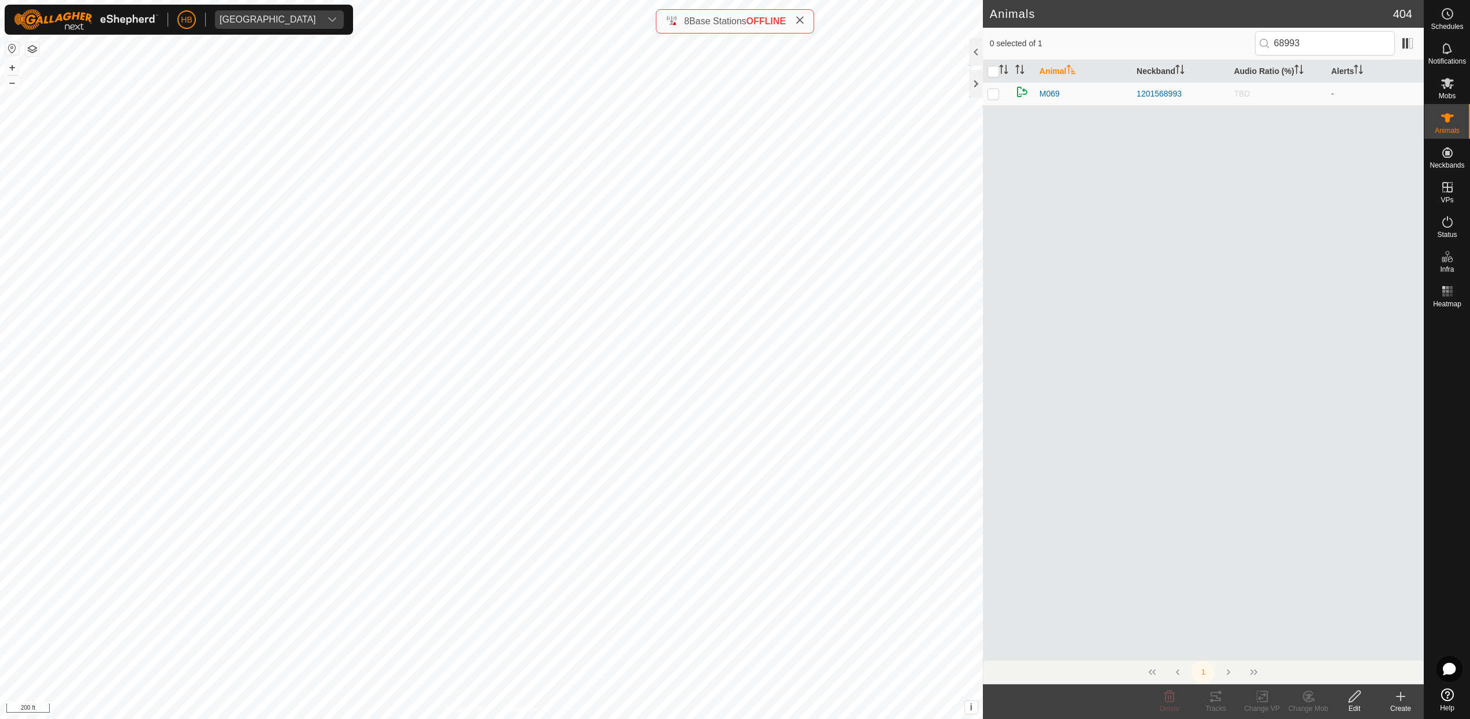
click at [1371, 698] on edit-svg-icon at bounding box center [1354, 696] width 46 height 14
click at [1389, 697] on create-svg-icon at bounding box center [1401, 696] width 46 height 14
click at [1379, 674] on link "Create Single Animal" at bounding box center [1349, 670] width 147 height 23
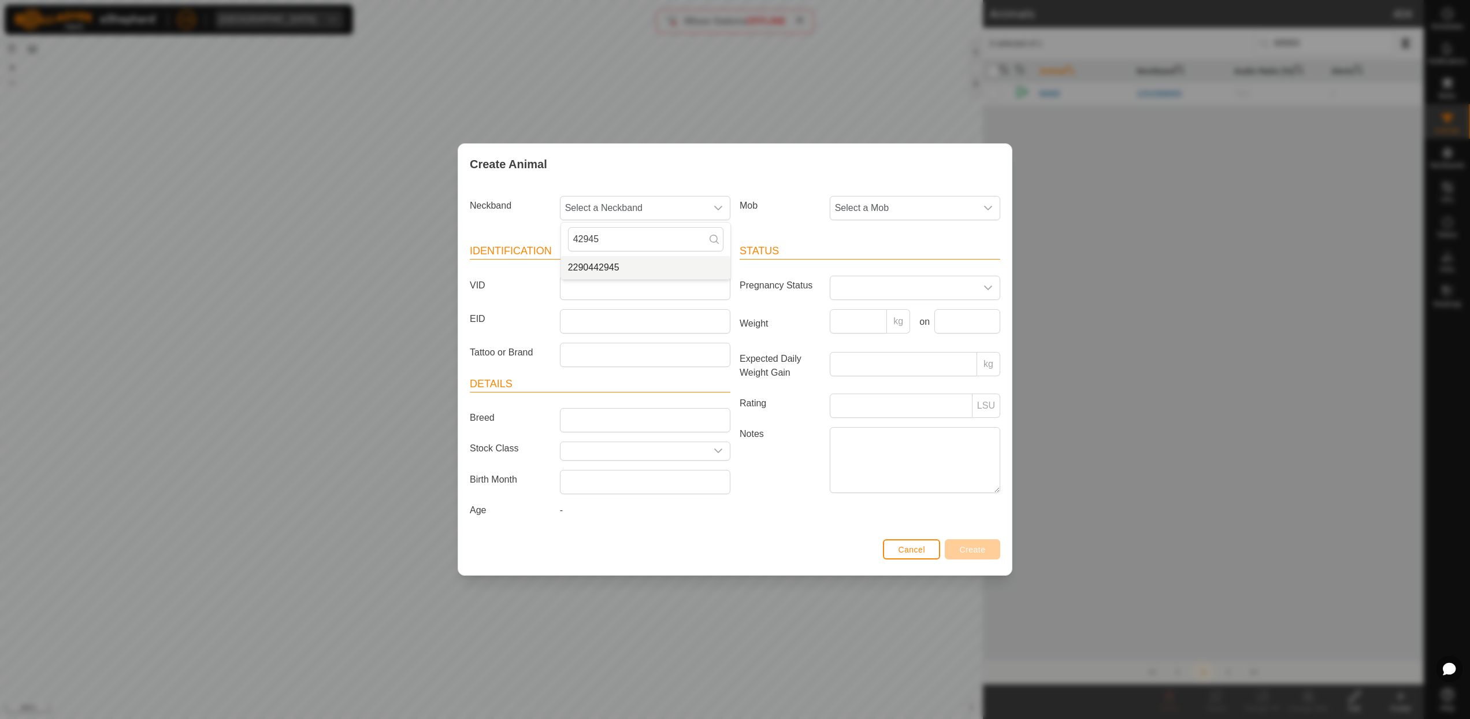
type input "42945"
type input "20"
type input "461"
click at [979, 553] on span "Create" at bounding box center [973, 549] width 26 height 9
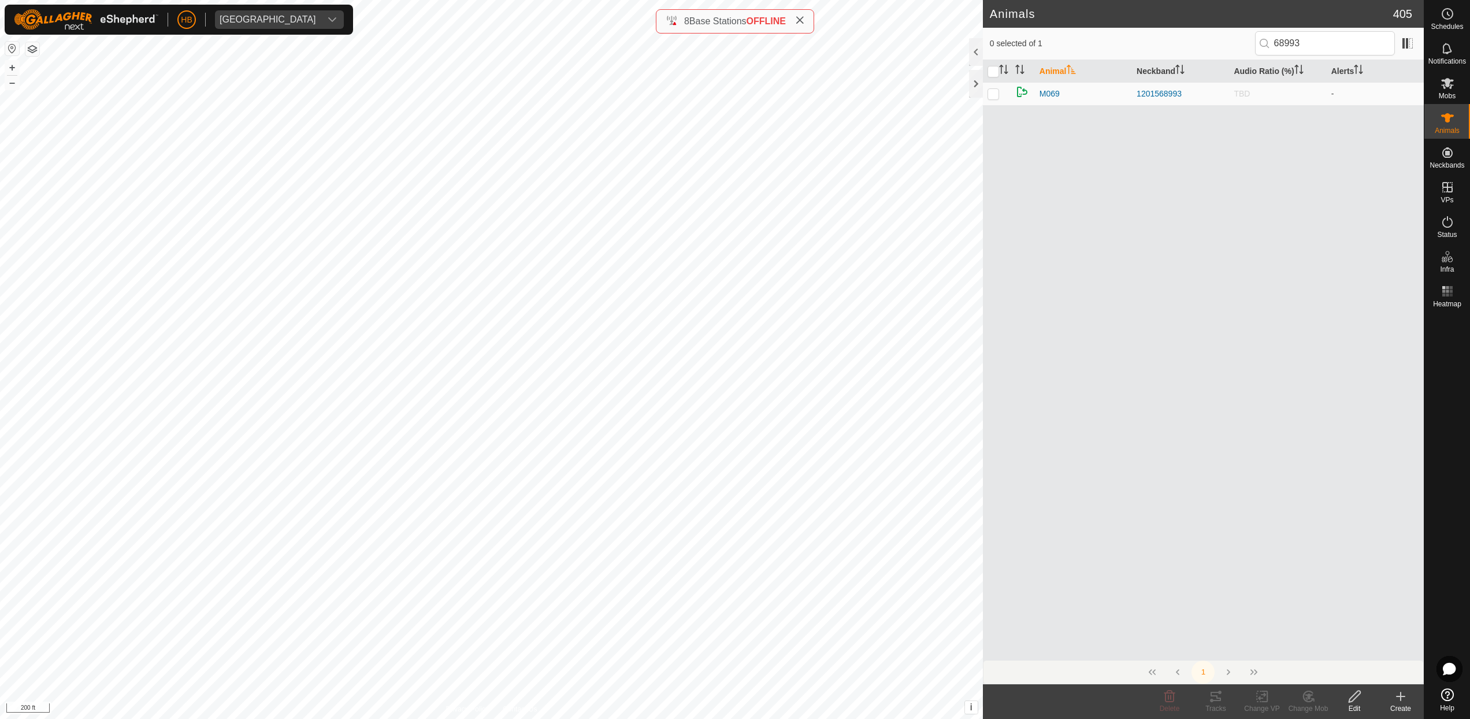
click at [1397, 693] on icon at bounding box center [1401, 696] width 14 height 14
click at [1388, 662] on link "Create Single Animal" at bounding box center [1349, 670] width 147 height 23
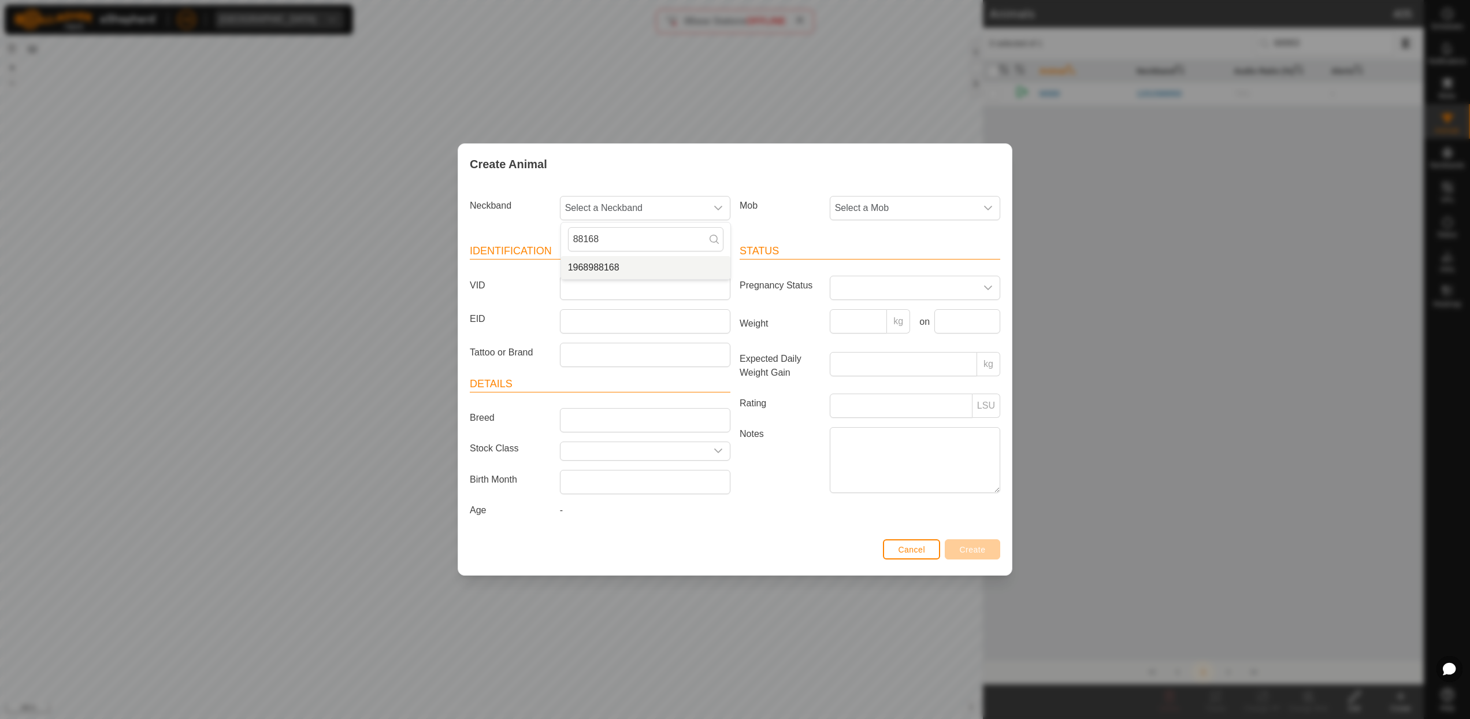
type input "88168"
type input "20"
type input "455"
click at [982, 552] on span "Create" at bounding box center [973, 549] width 26 height 9
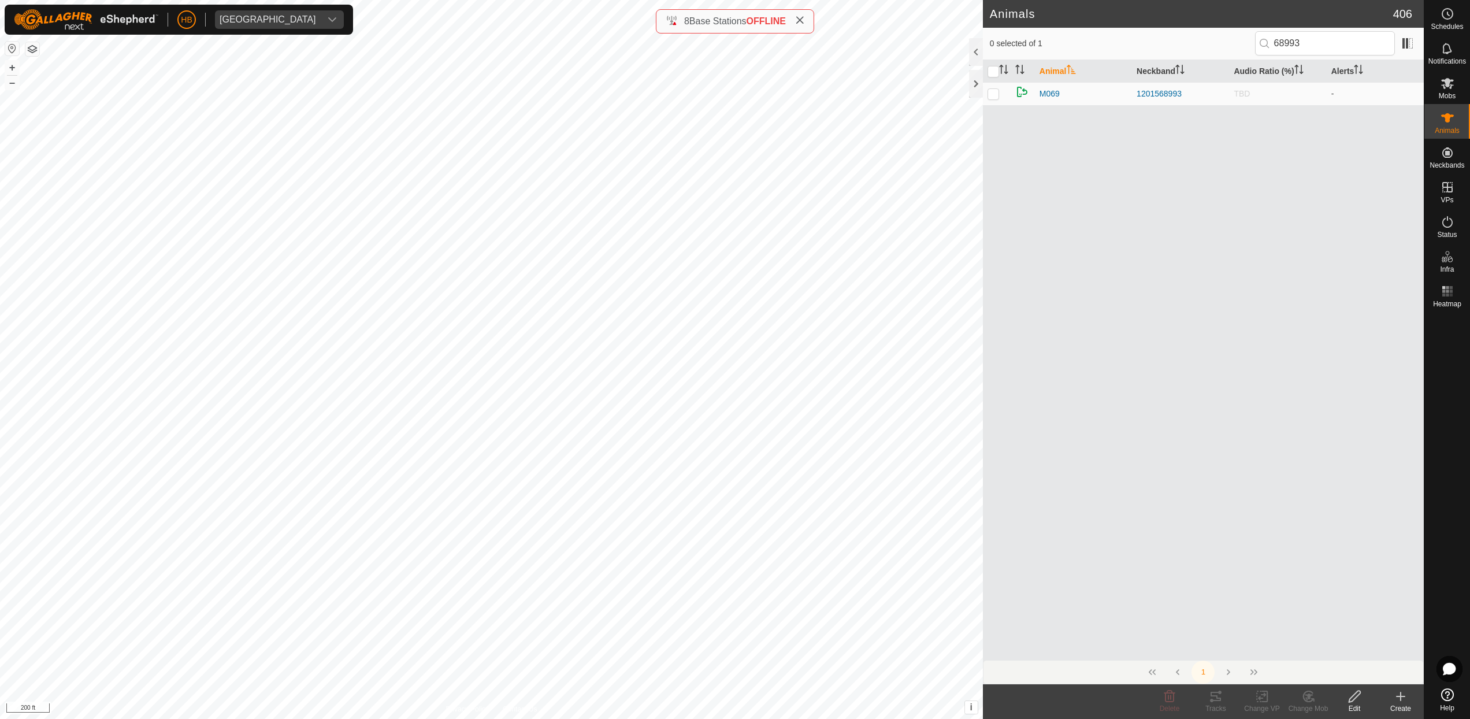
click at [1390, 688] on div "Create" at bounding box center [1401, 701] width 46 height 35
click at [1390, 671] on link "Create Single Animal" at bounding box center [1349, 670] width 147 height 23
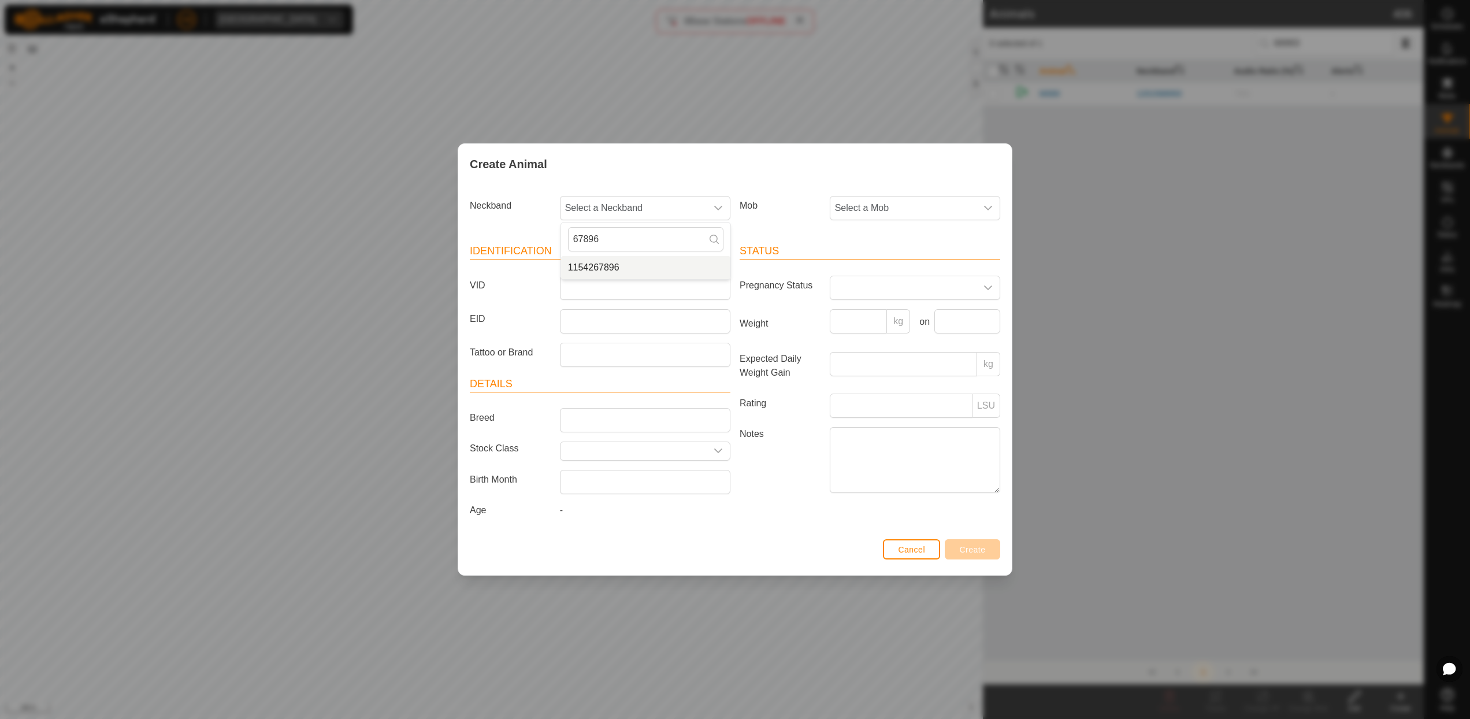
type input "67896"
type input "20"
type input "473"
click at [960, 546] on button "Create" at bounding box center [972, 549] width 55 height 20
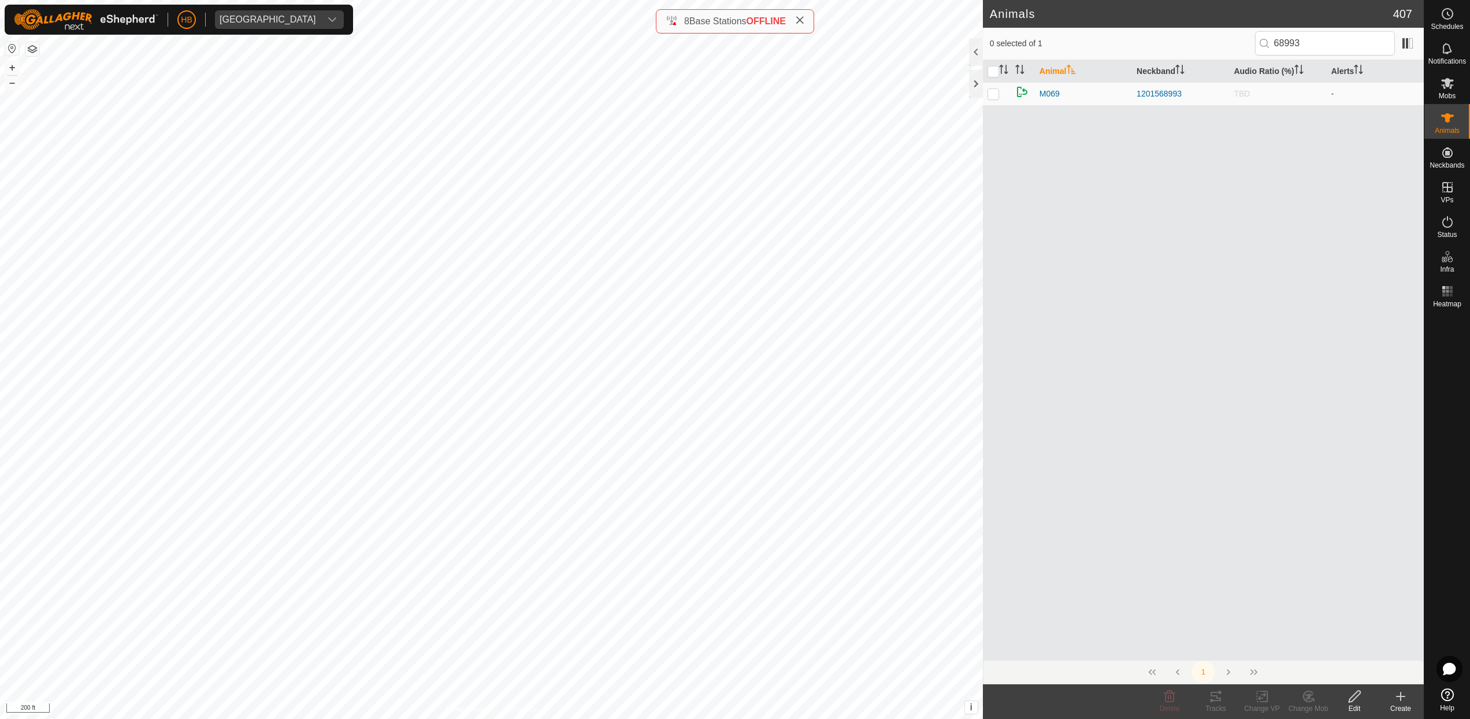
click at [1403, 702] on icon at bounding box center [1401, 696] width 14 height 14
click at [1382, 669] on link "Create Single Animal" at bounding box center [1349, 670] width 147 height 23
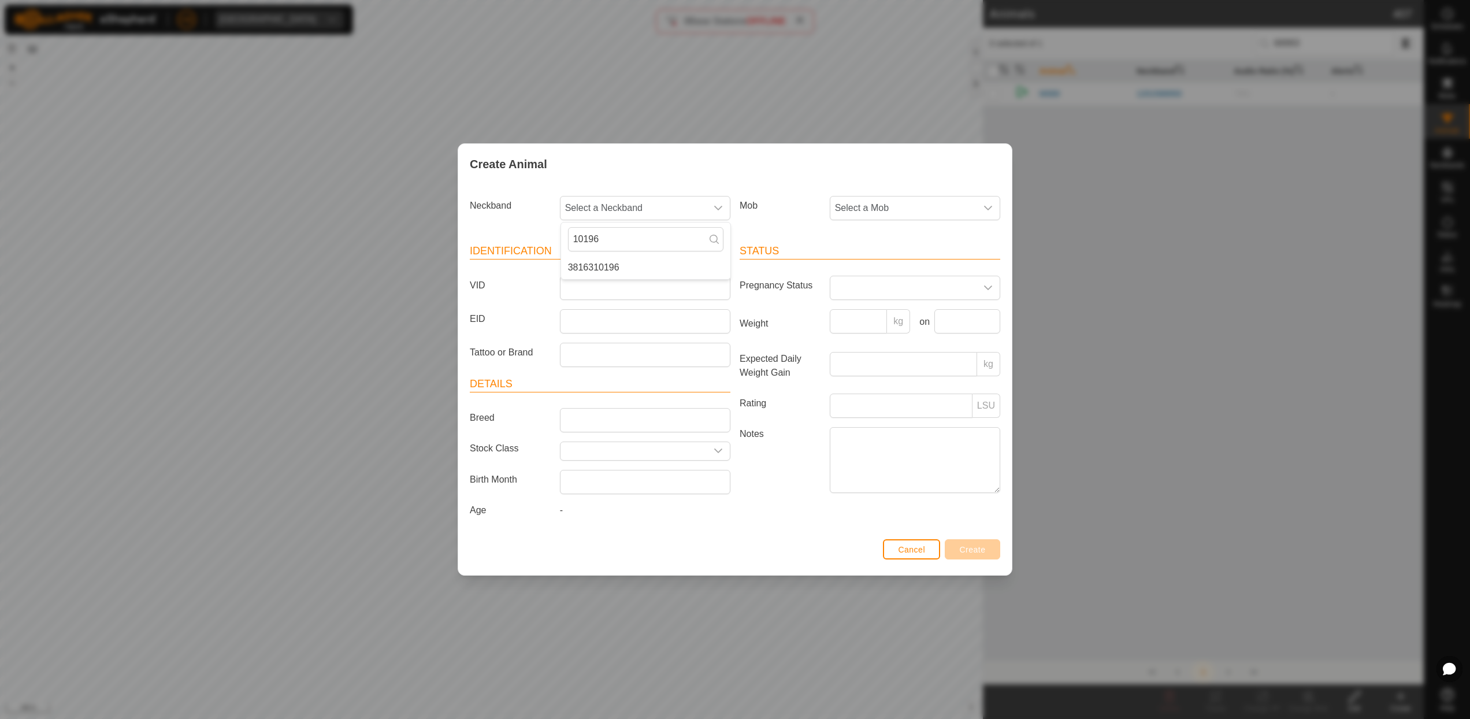
type input "10196"
click at [618, 264] on li "3816310196" at bounding box center [645, 267] width 169 height 23
type input "20"
type input "M013"
click at [975, 550] on span "Create" at bounding box center [973, 549] width 26 height 9
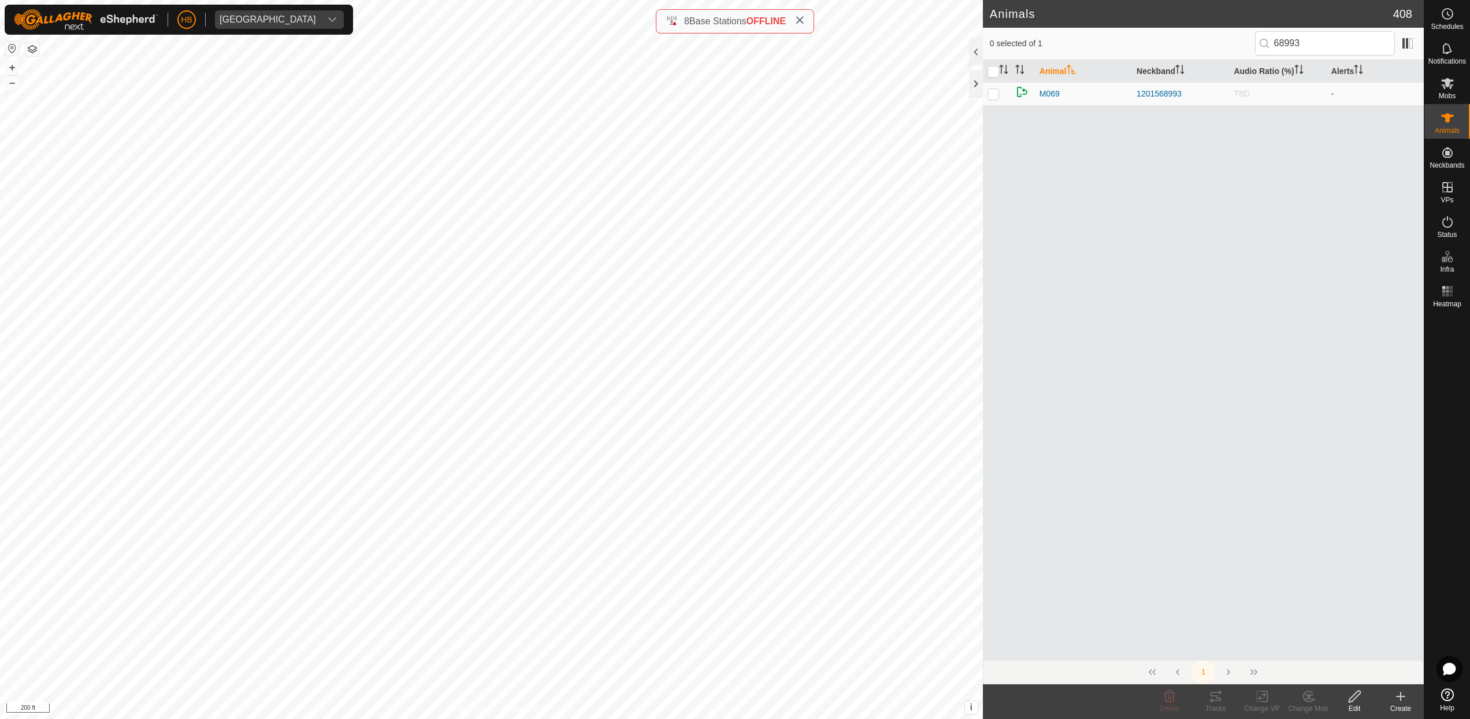
click at [1400, 708] on div "Create" at bounding box center [1401, 708] width 46 height 10
click at [1361, 667] on link "Create Single Animal" at bounding box center [1349, 670] width 147 height 23
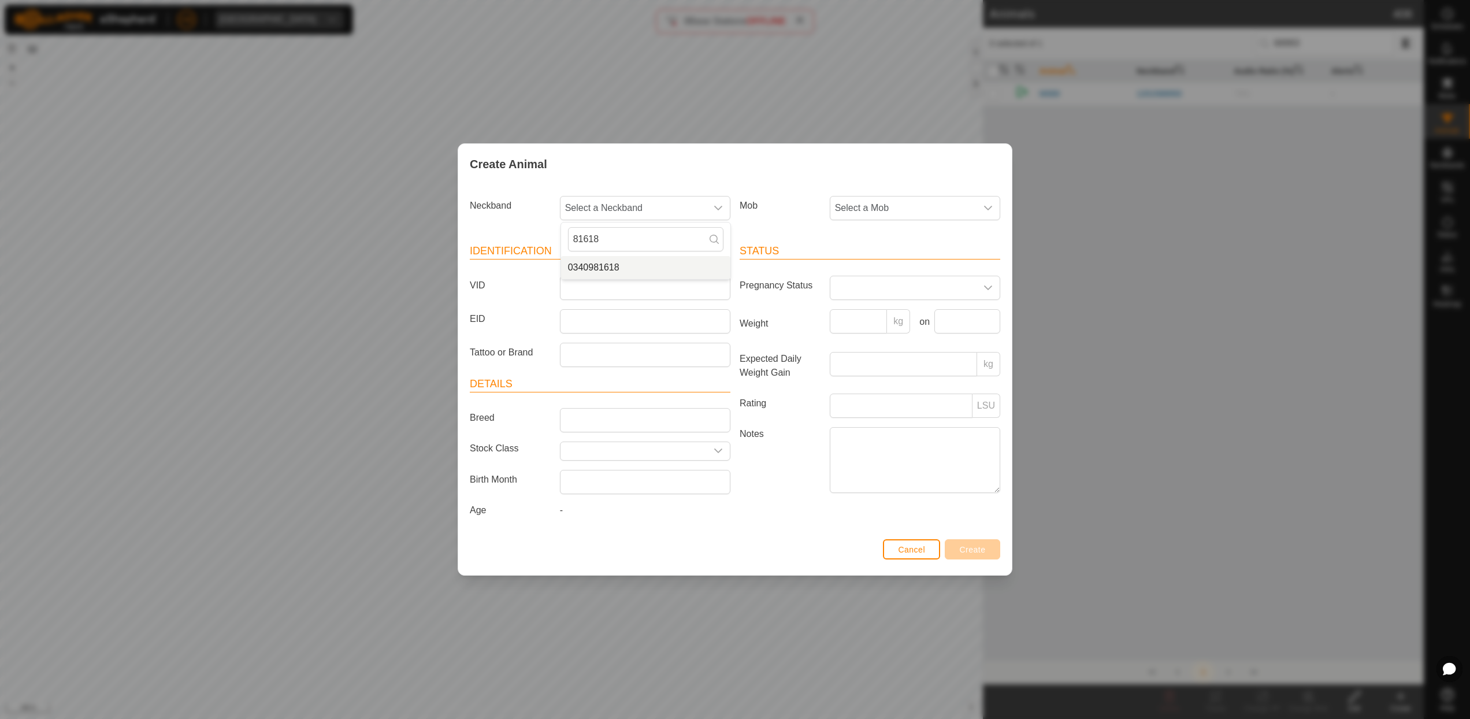
type input "81618"
type input "2"
type input "456"
click at [960, 548] on span "Create" at bounding box center [973, 549] width 26 height 9
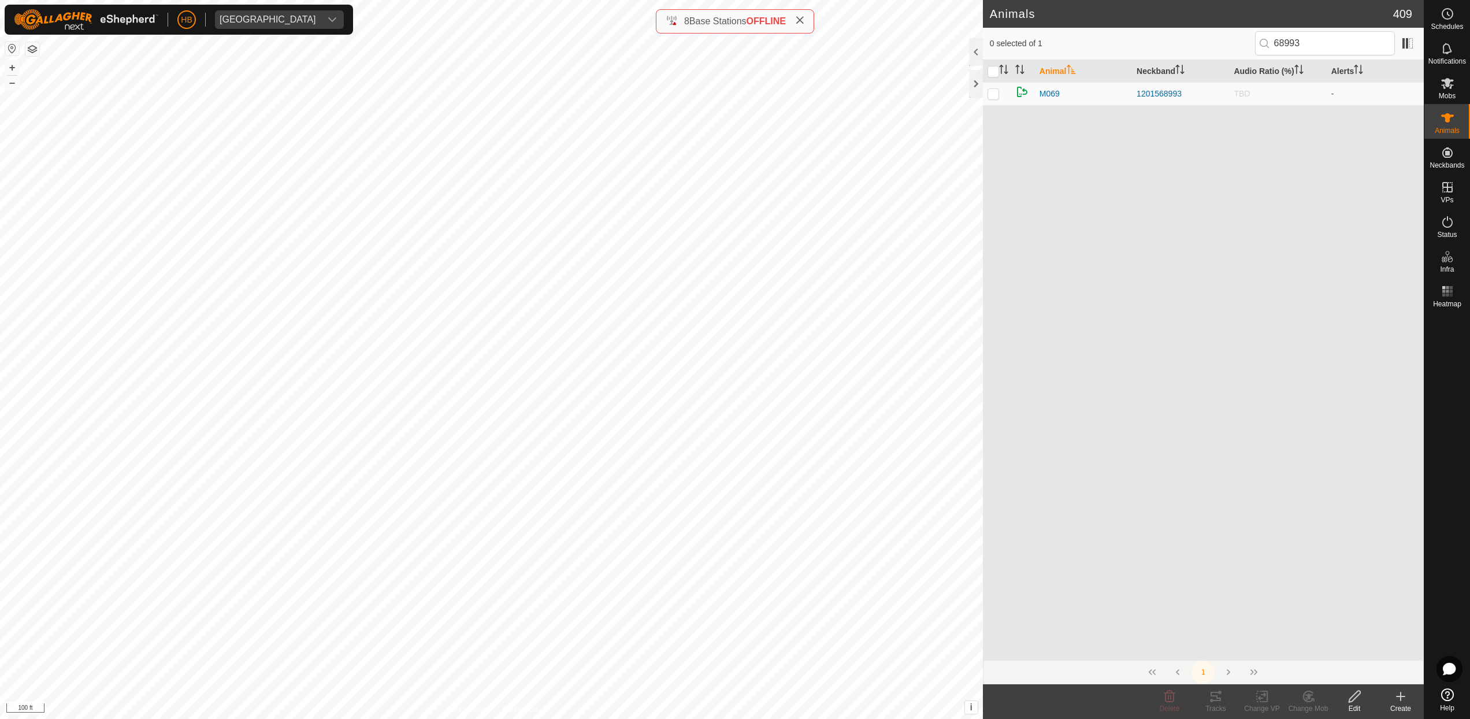
click at [1419, 702] on create-svg-icon at bounding box center [1401, 696] width 46 height 14
click at [1378, 673] on link "Create Single Animal" at bounding box center [1349, 670] width 147 height 23
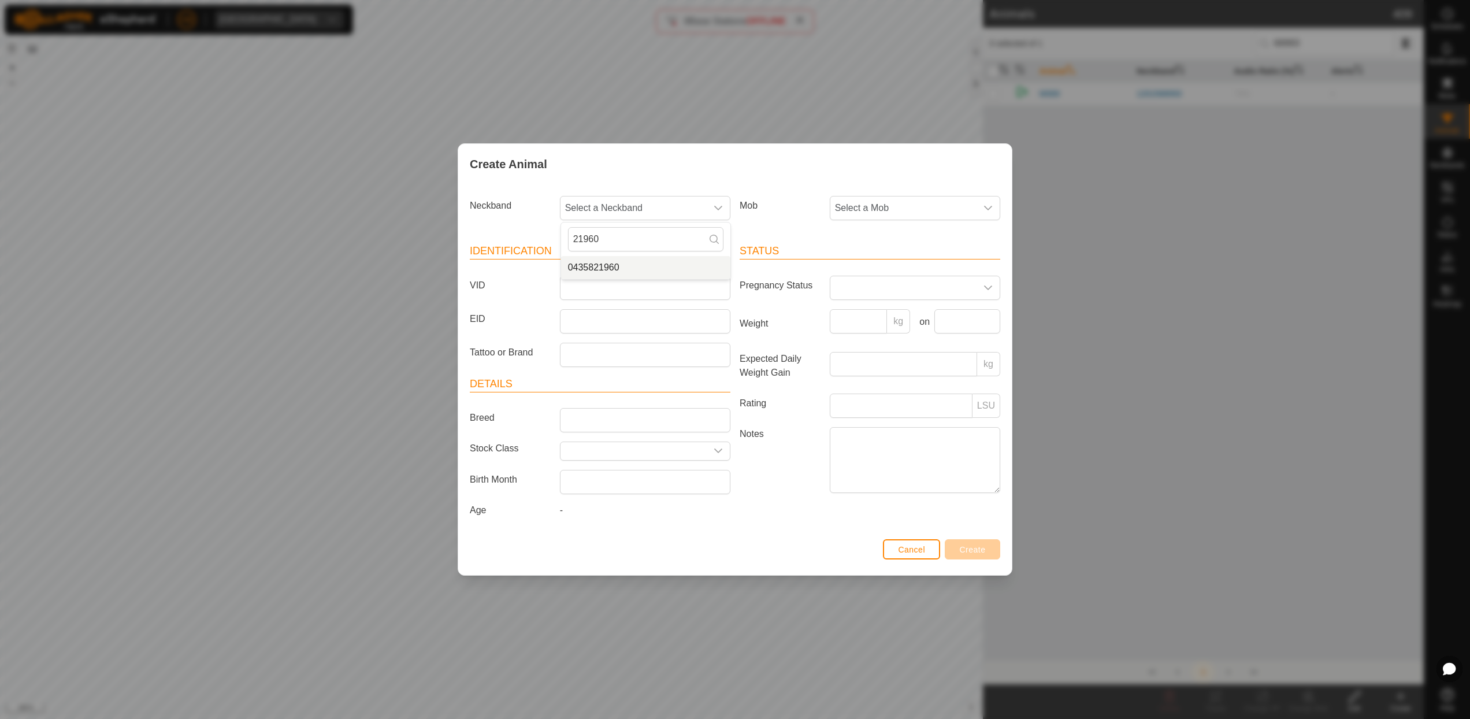
type input "21960"
type input "20"
type input "433"
click at [978, 550] on span "Create" at bounding box center [973, 549] width 26 height 9
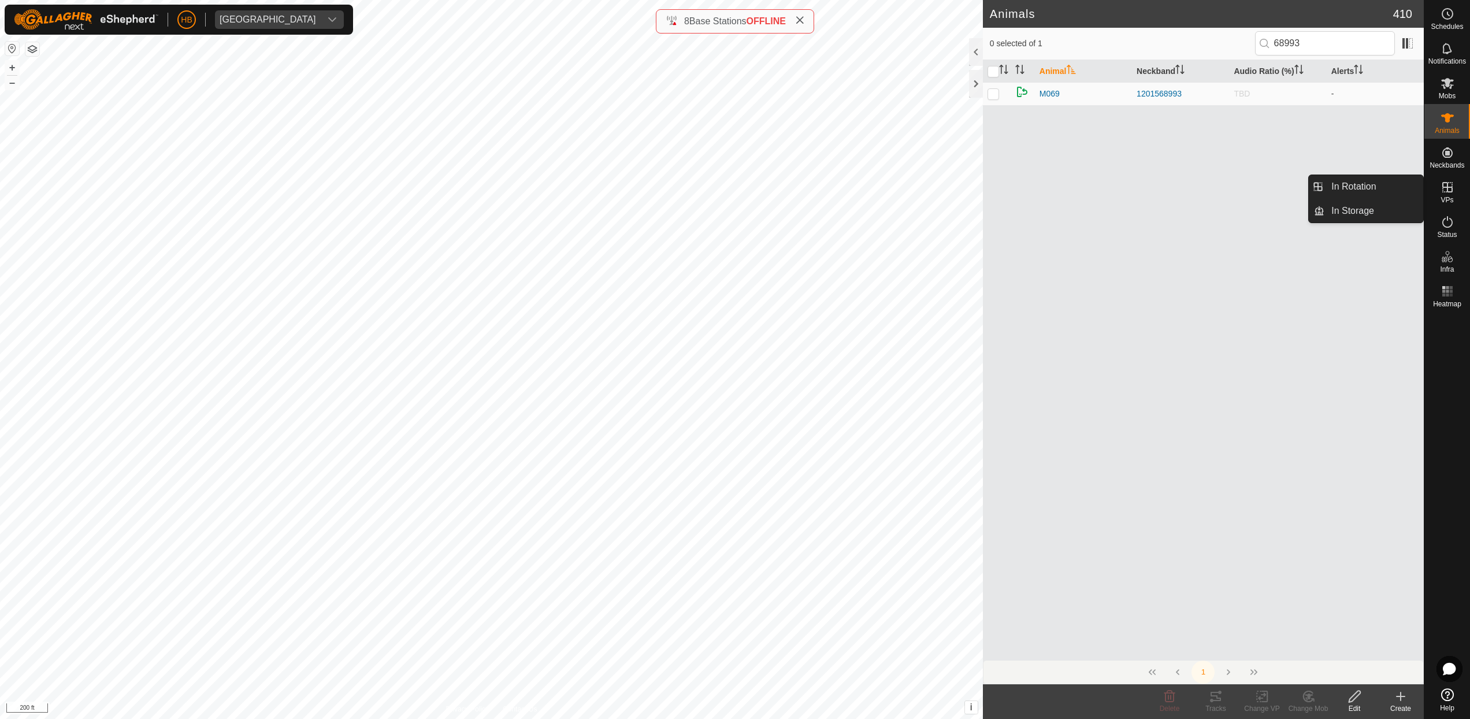
click at [1451, 181] on icon at bounding box center [1448, 187] width 14 height 14
click at [1342, 188] on link "In Rotation" at bounding box center [1373, 186] width 99 height 23
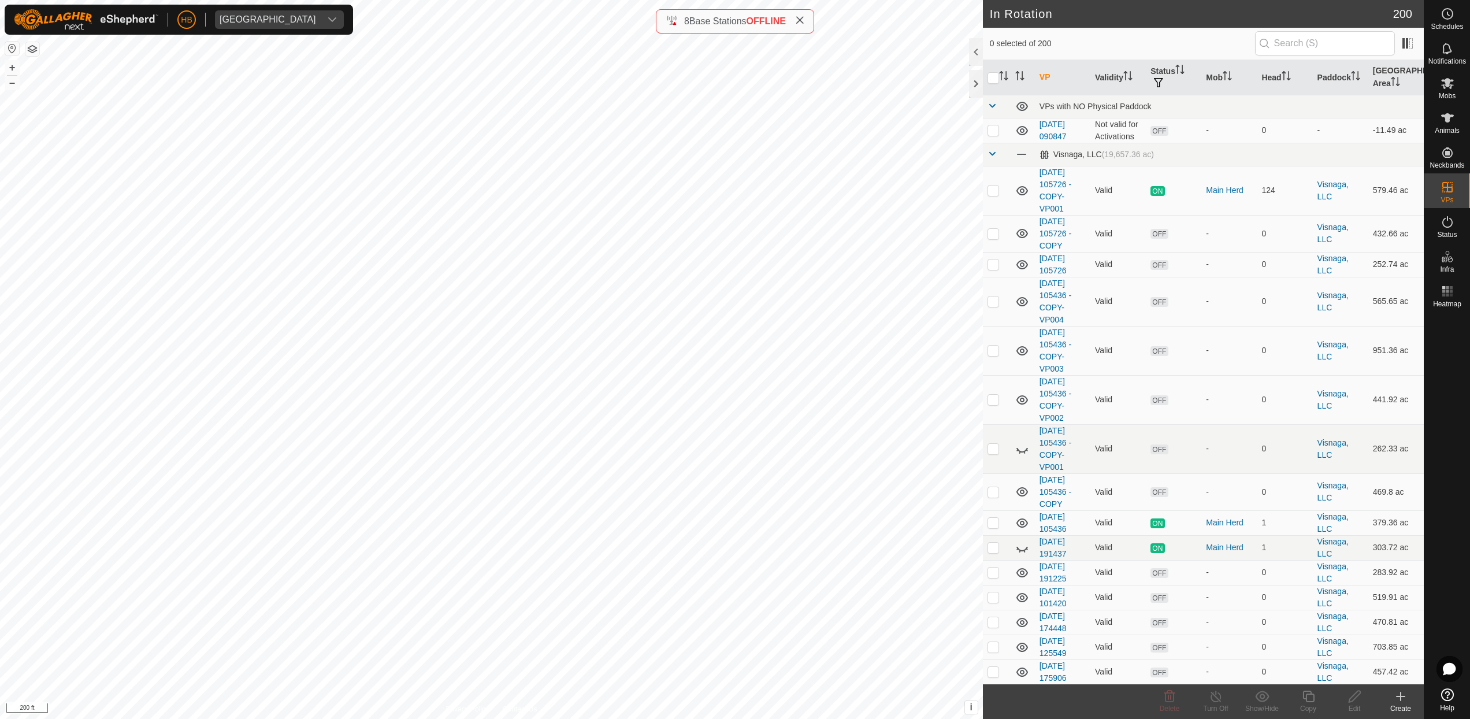
click at [1401, 693] on icon at bounding box center [1401, 696] width 0 height 8
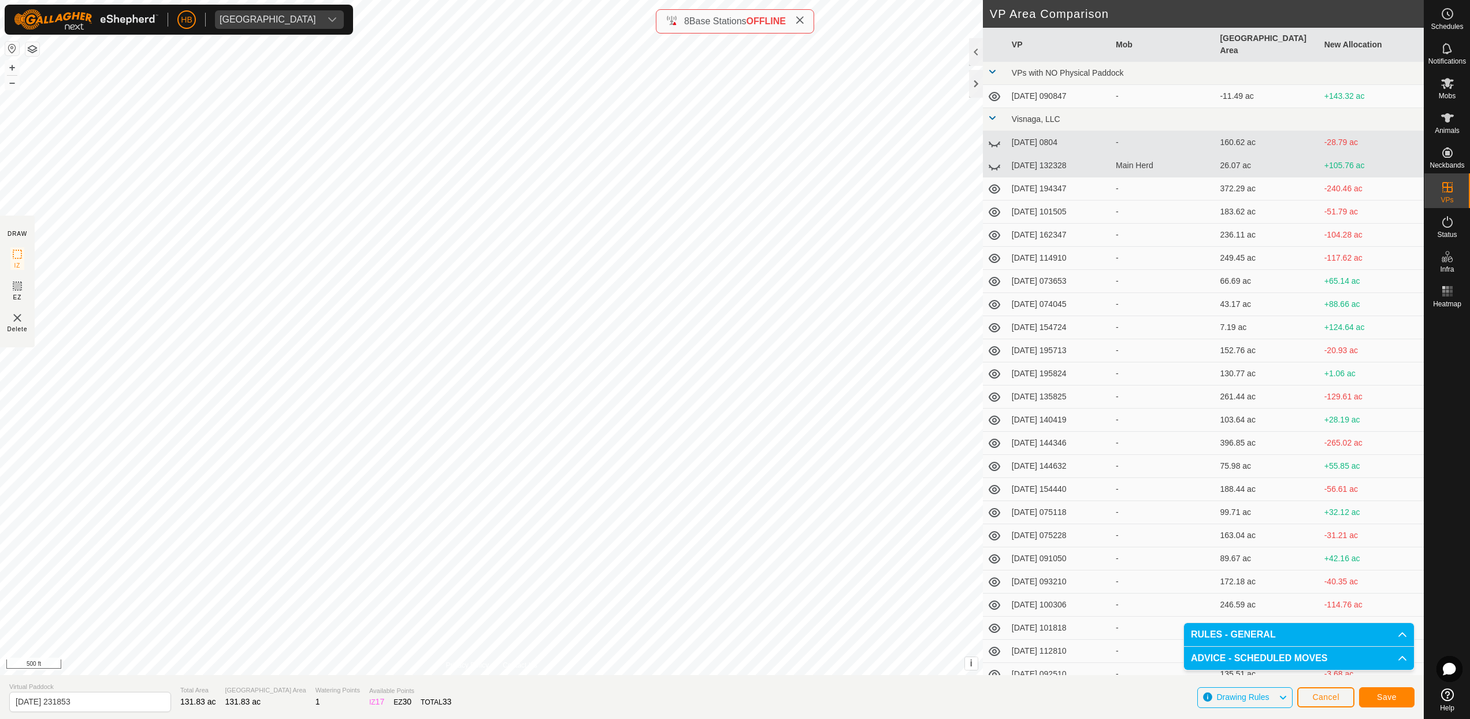
click at [1374, 702] on button "Save" at bounding box center [1386, 697] width 55 height 20
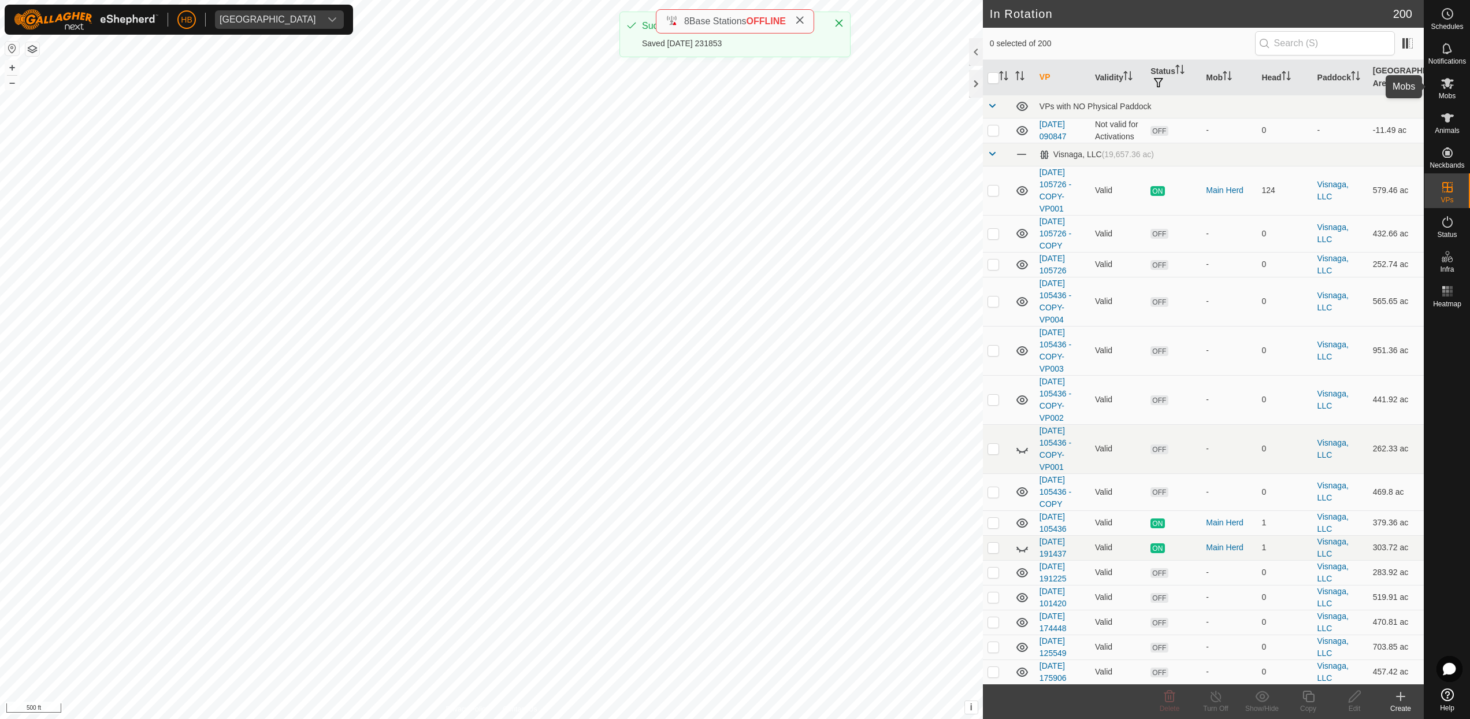
click at [1452, 91] on es-mob-svg-icon at bounding box center [1447, 83] width 21 height 18
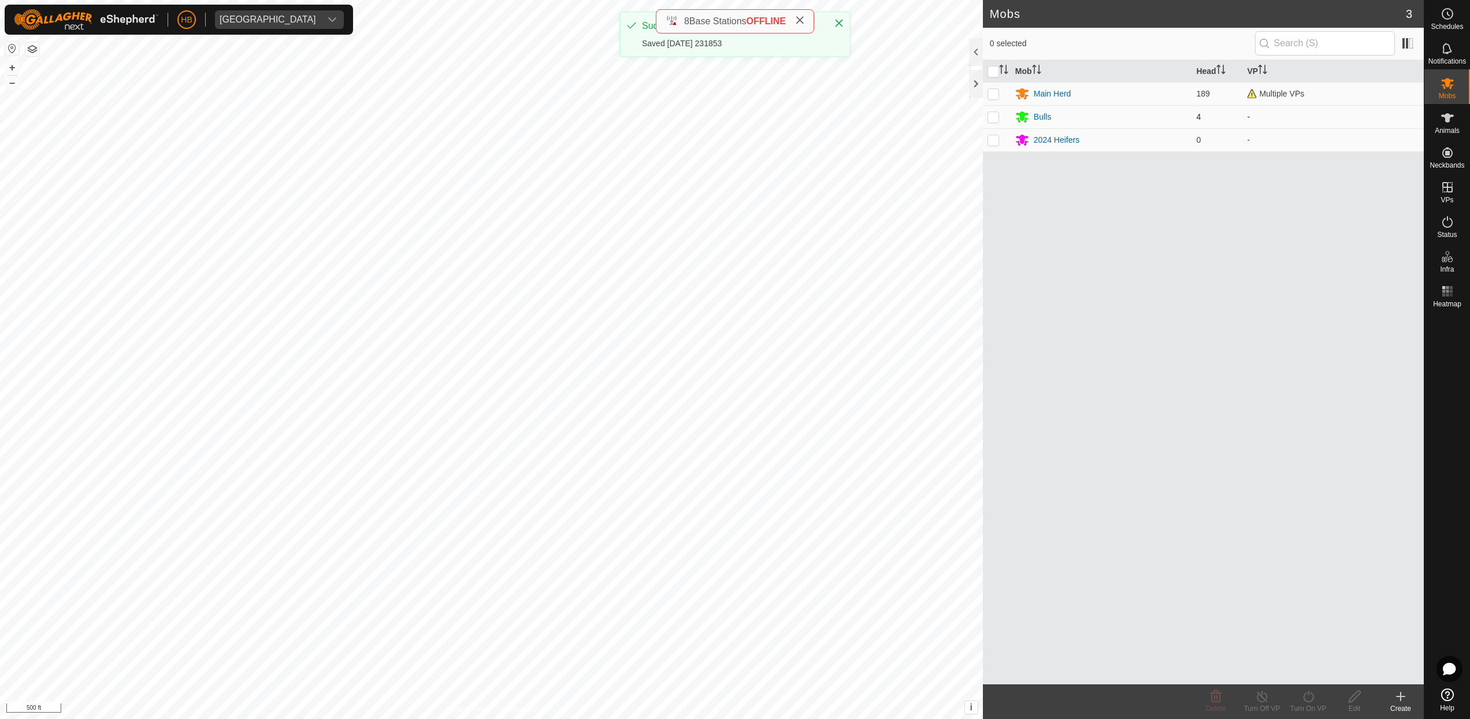
click at [988, 118] on p-checkbox at bounding box center [994, 116] width 12 height 9
checkbox input "true"
click at [993, 143] on p-checkbox at bounding box center [994, 139] width 12 height 9
checkbox input "true"
click at [1305, 702] on icon at bounding box center [1308, 696] width 14 height 14
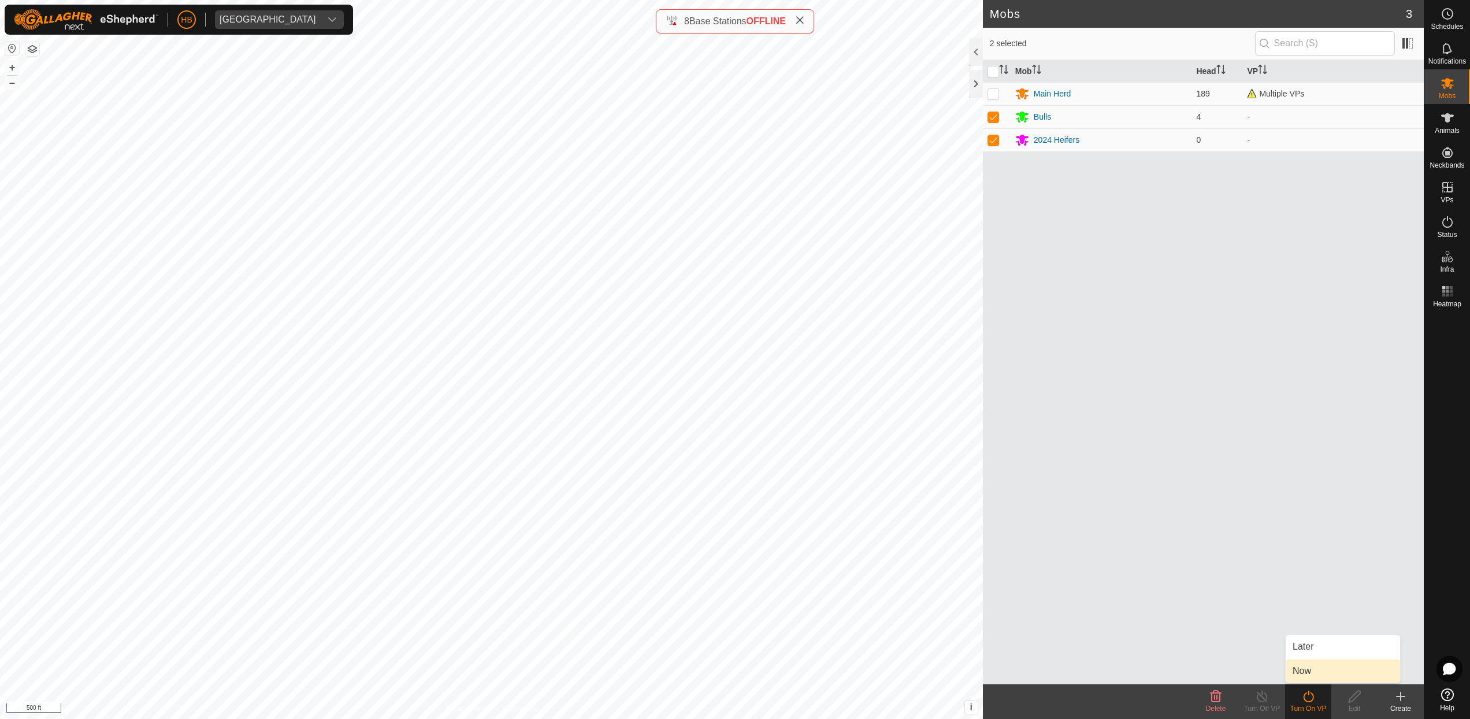
click at [1308, 672] on link "Now" at bounding box center [1343, 670] width 114 height 23
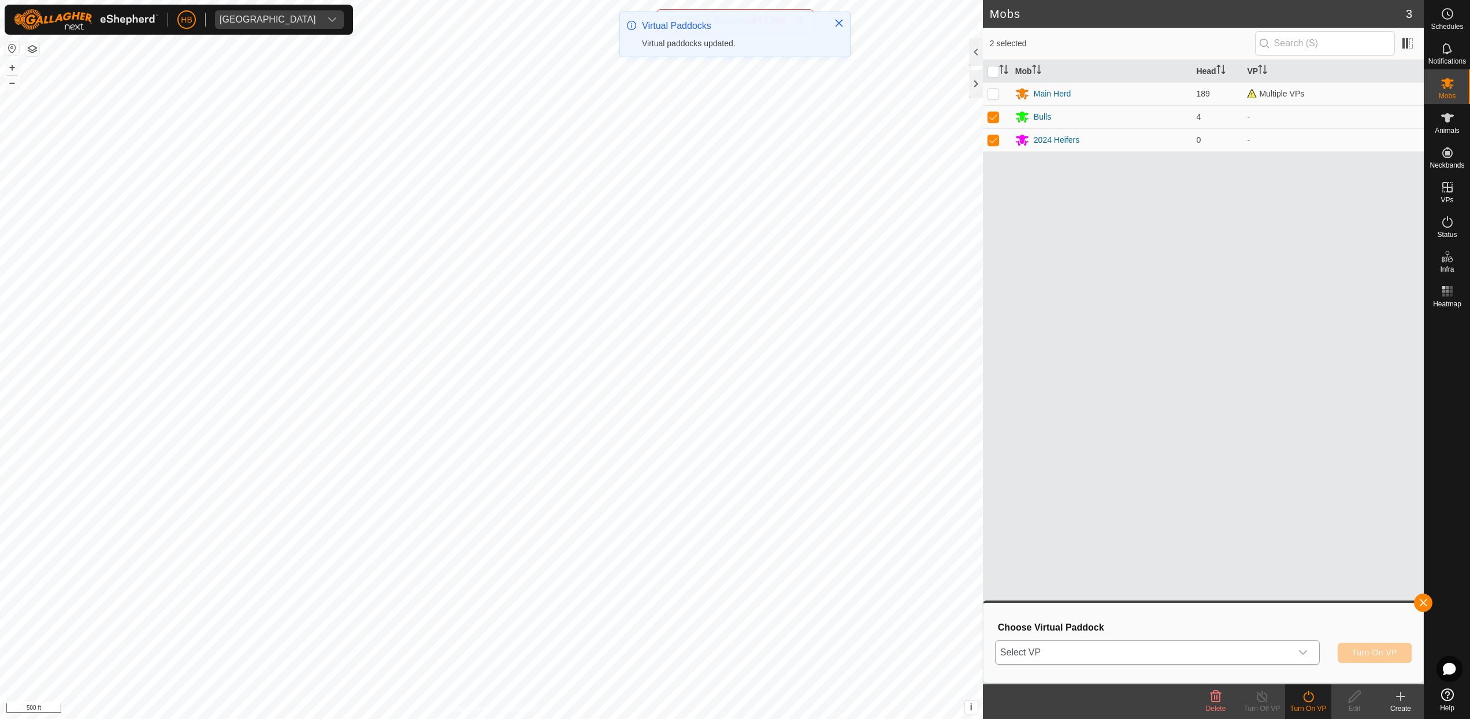
click at [1263, 645] on span "Select VP" at bounding box center [1144, 652] width 296 height 23
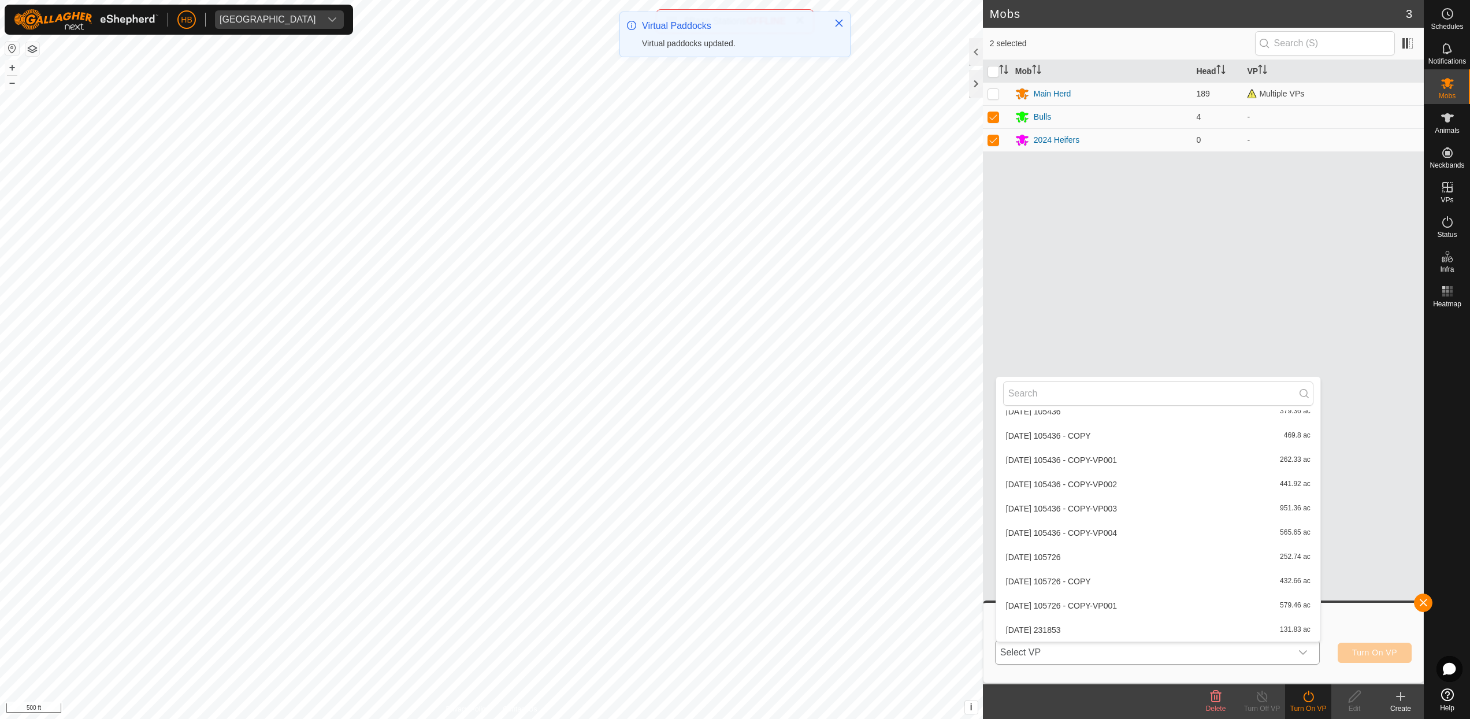
scroll to position [4699, 0]
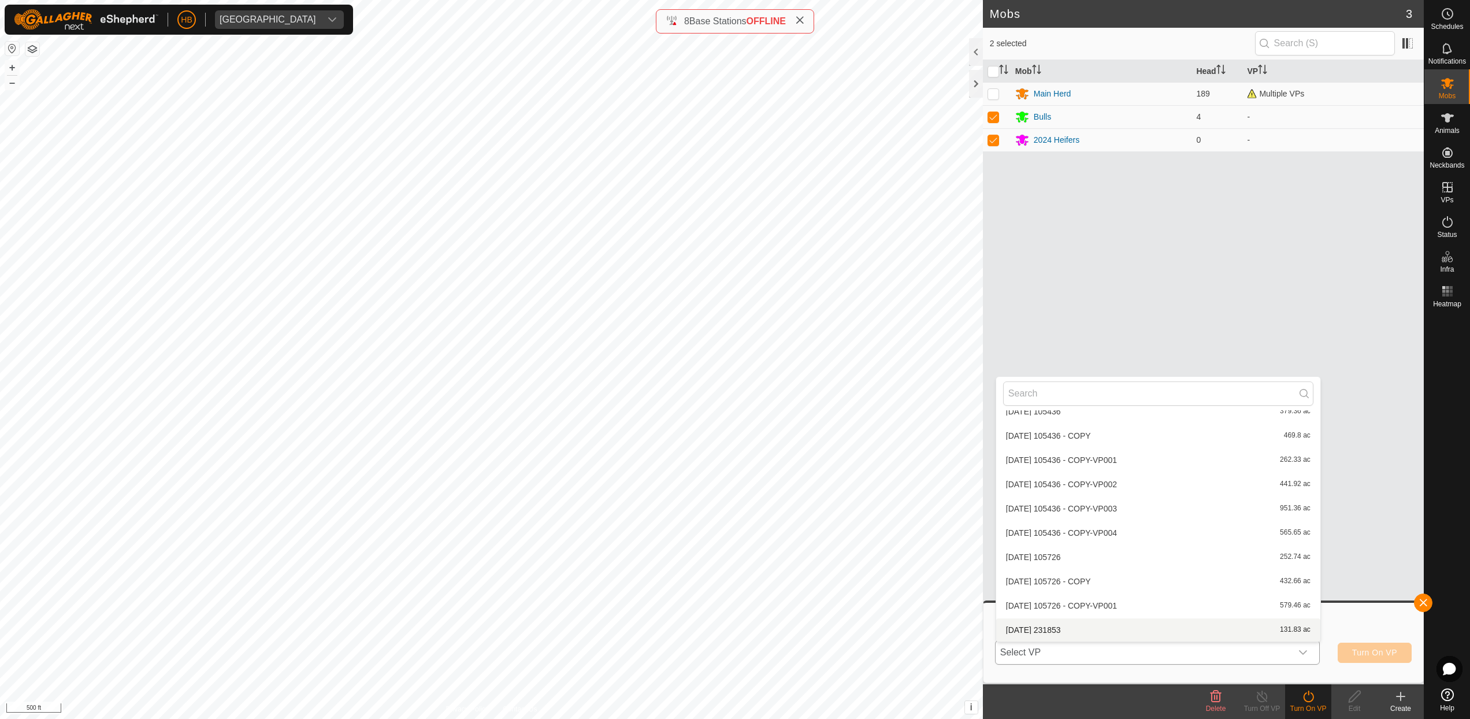
click at [1183, 633] on li "[DATE] 231853 131.83 ac" at bounding box center [1158, 629] width 324 height 23
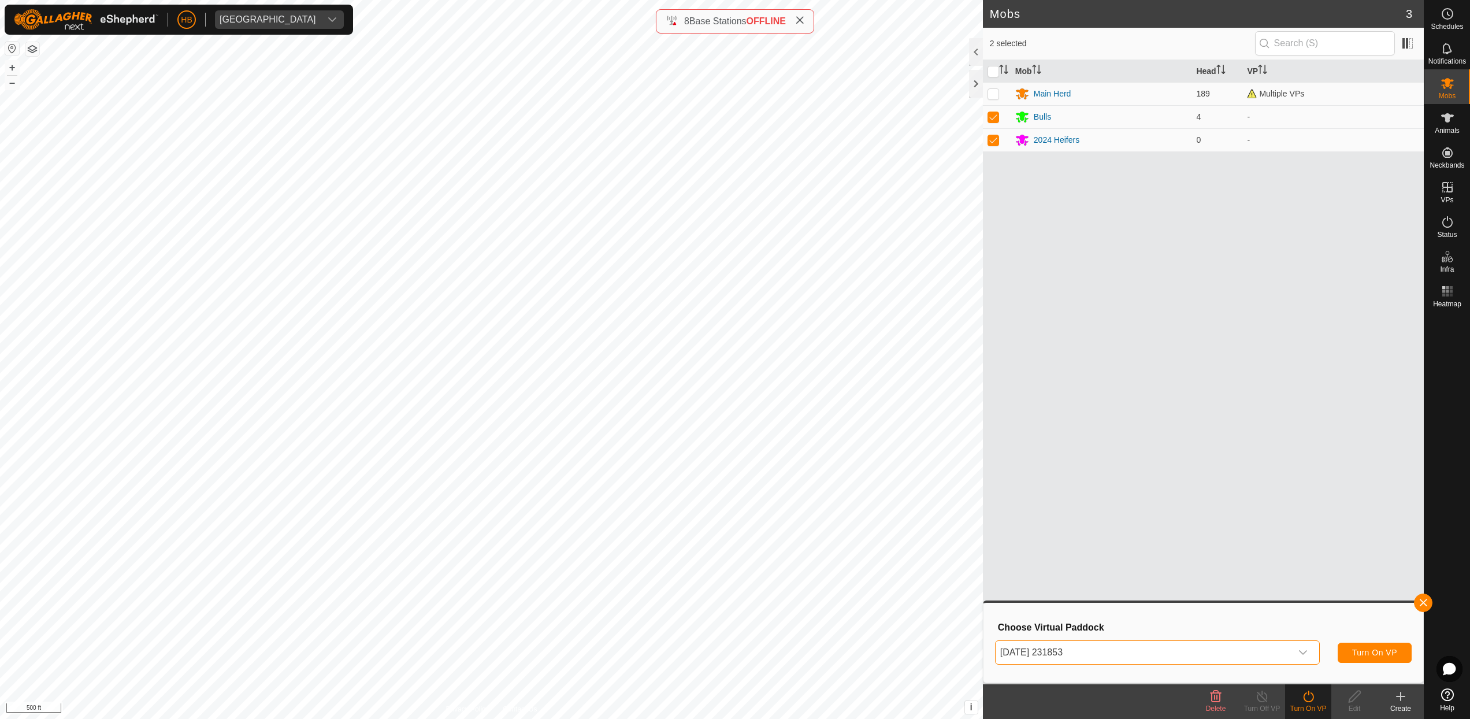
click at [1382, 645] on button "Turn On VP" at bounding box center [1375, 653] width 74 height 20
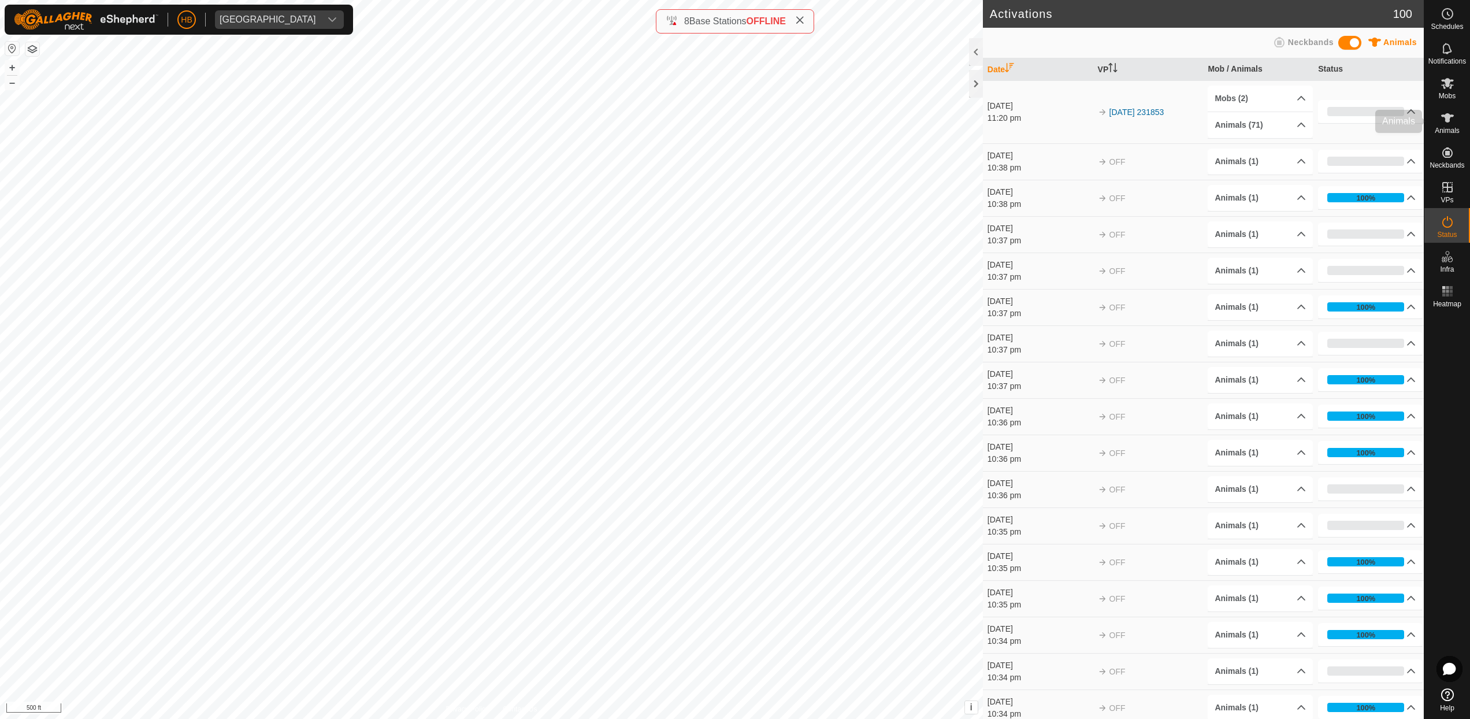
click at [1443, 120] on icon at bounding box center [1448, 118] width 14 height 14
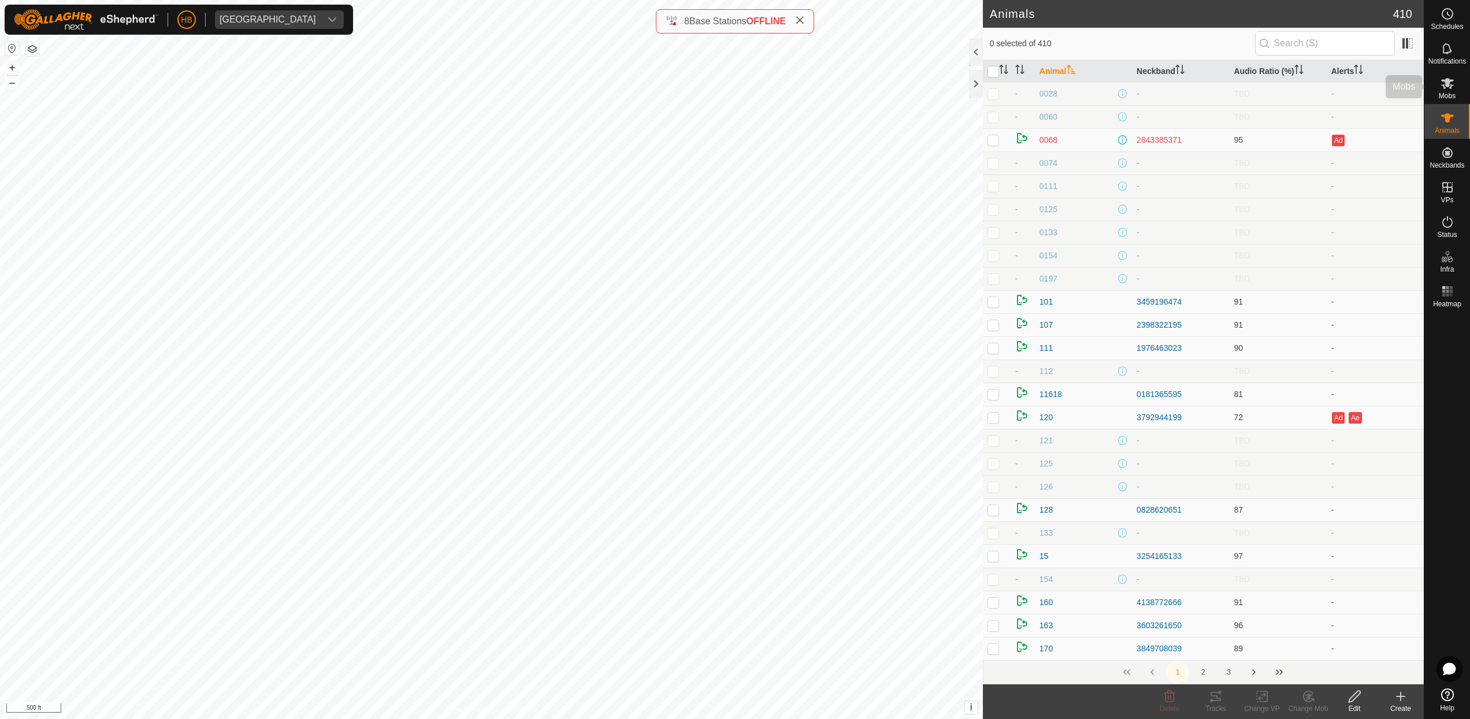
click at [1451, 90] on icon at bounding box center [1448, 83] width 14 height 14
click at [1308, 699] on icon at bounding box center [1308, 696] width 14 height 14
click at [1309, 656] on link "Choose Mob..." at bounding box center [1343, 646] width 114 height 23
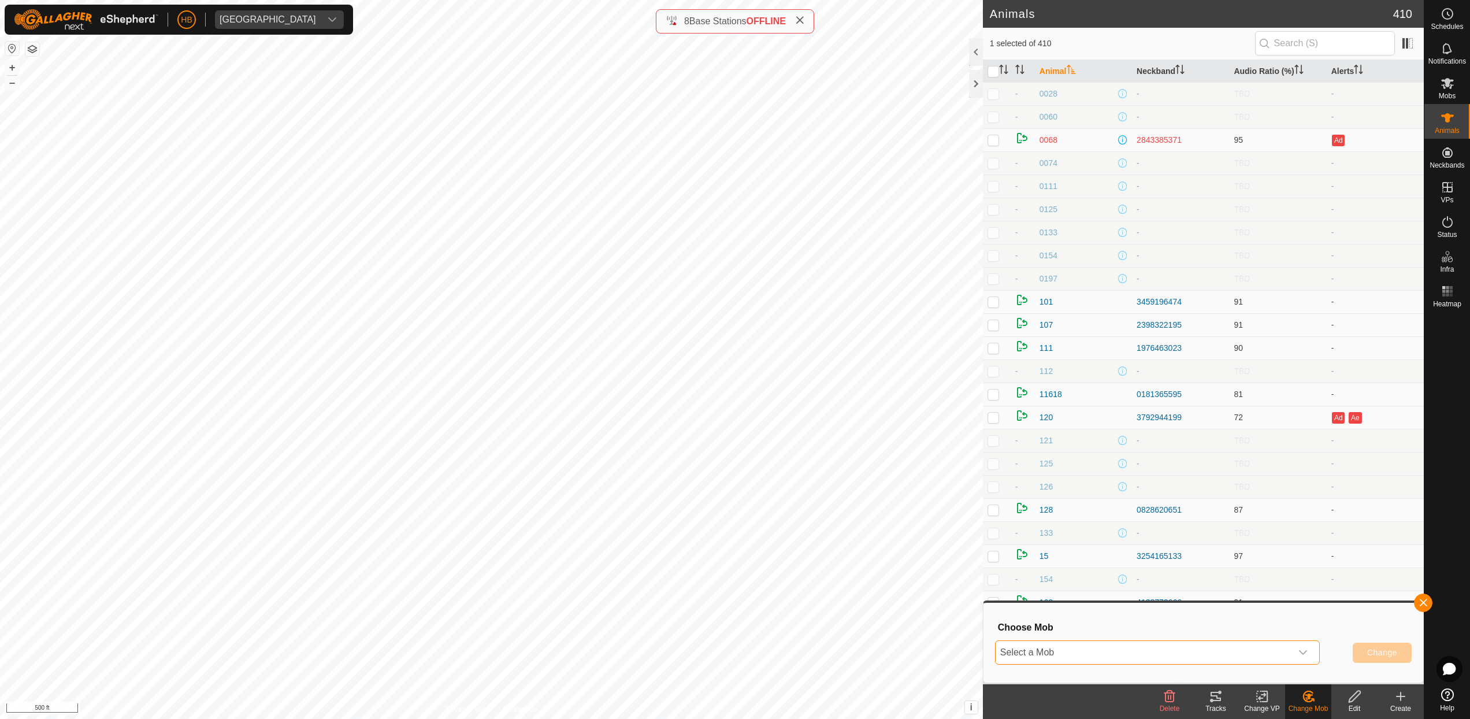
click at [1266, 653] on span "Select a Mob" at bounding box center [1144, 652] width 296 height 23
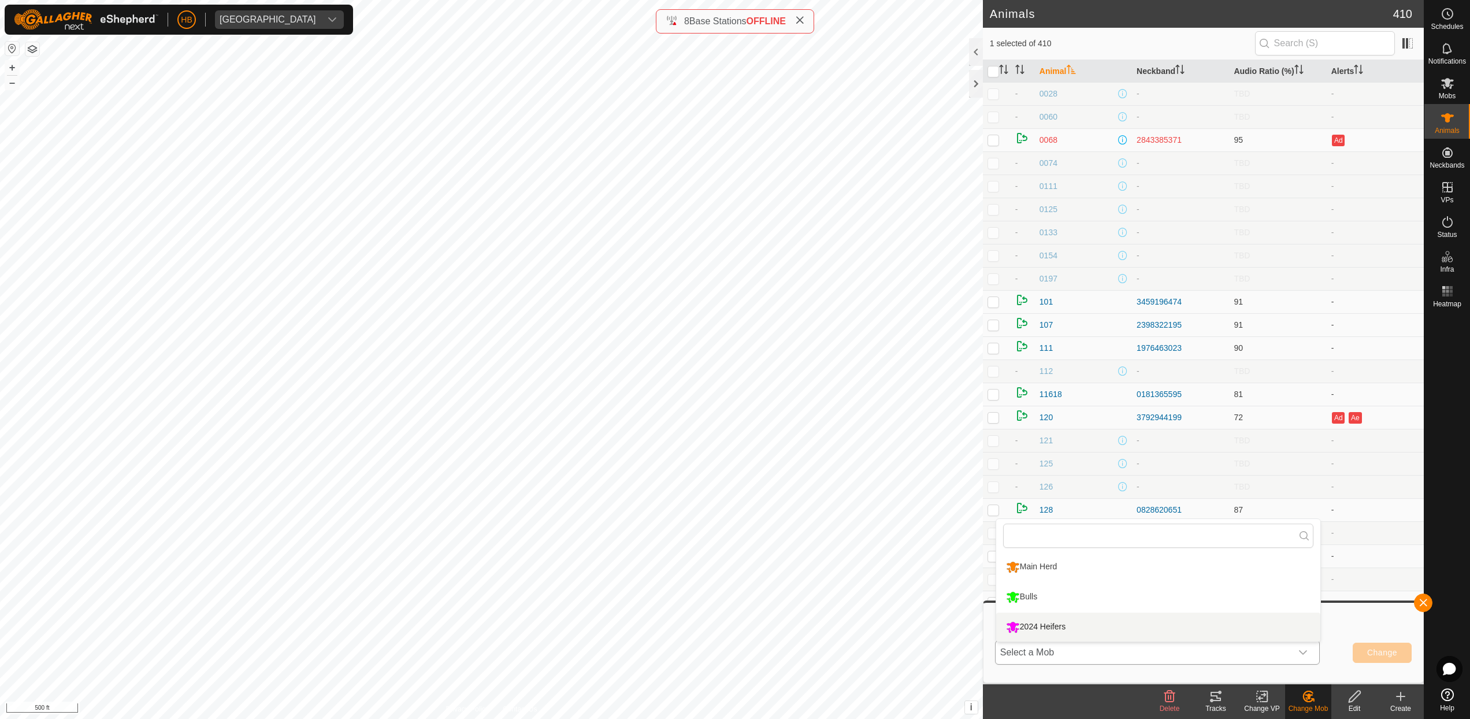
click at [1234, 629] on li "2024 Heifers" at bounding box center [1158, 627] width 324 height 29
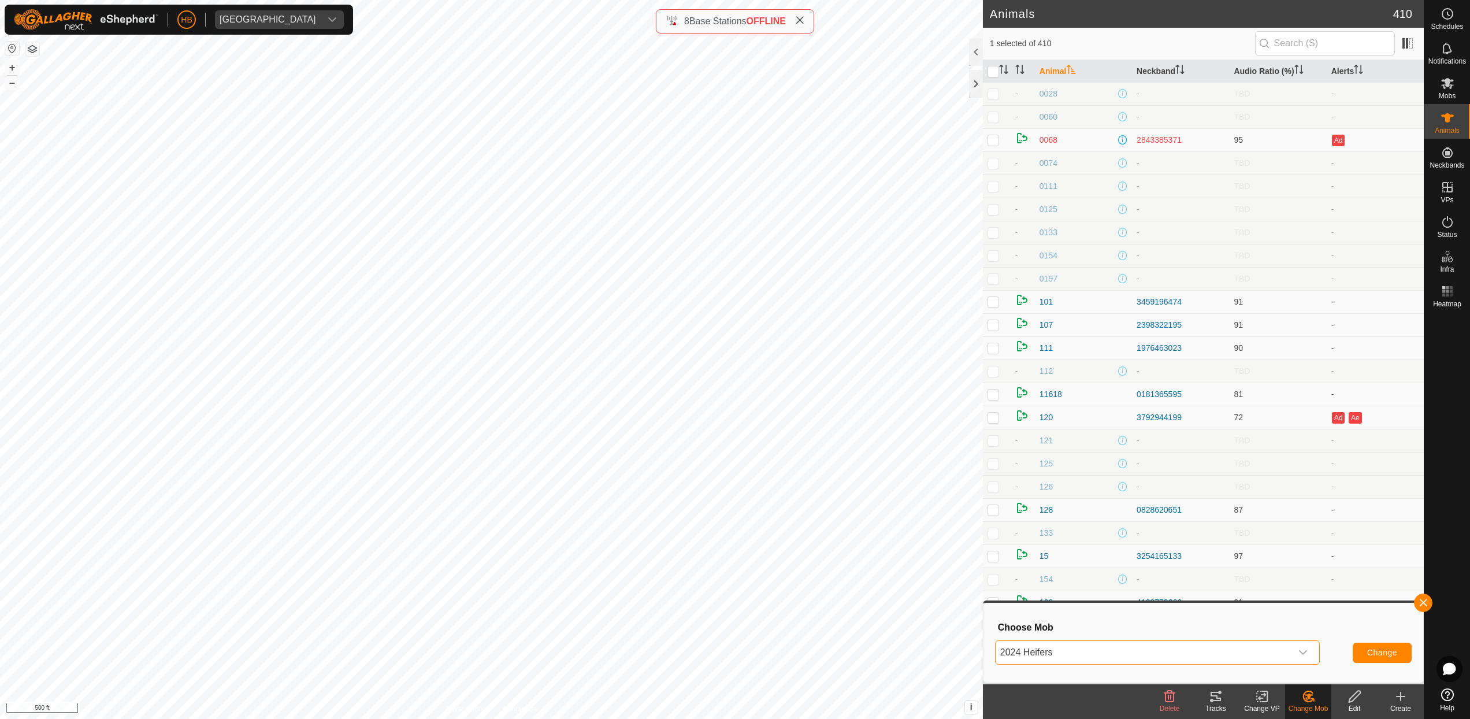
click at [1392, 656] on span "Change" at bounding box center [1382, 652] width 30 height 9
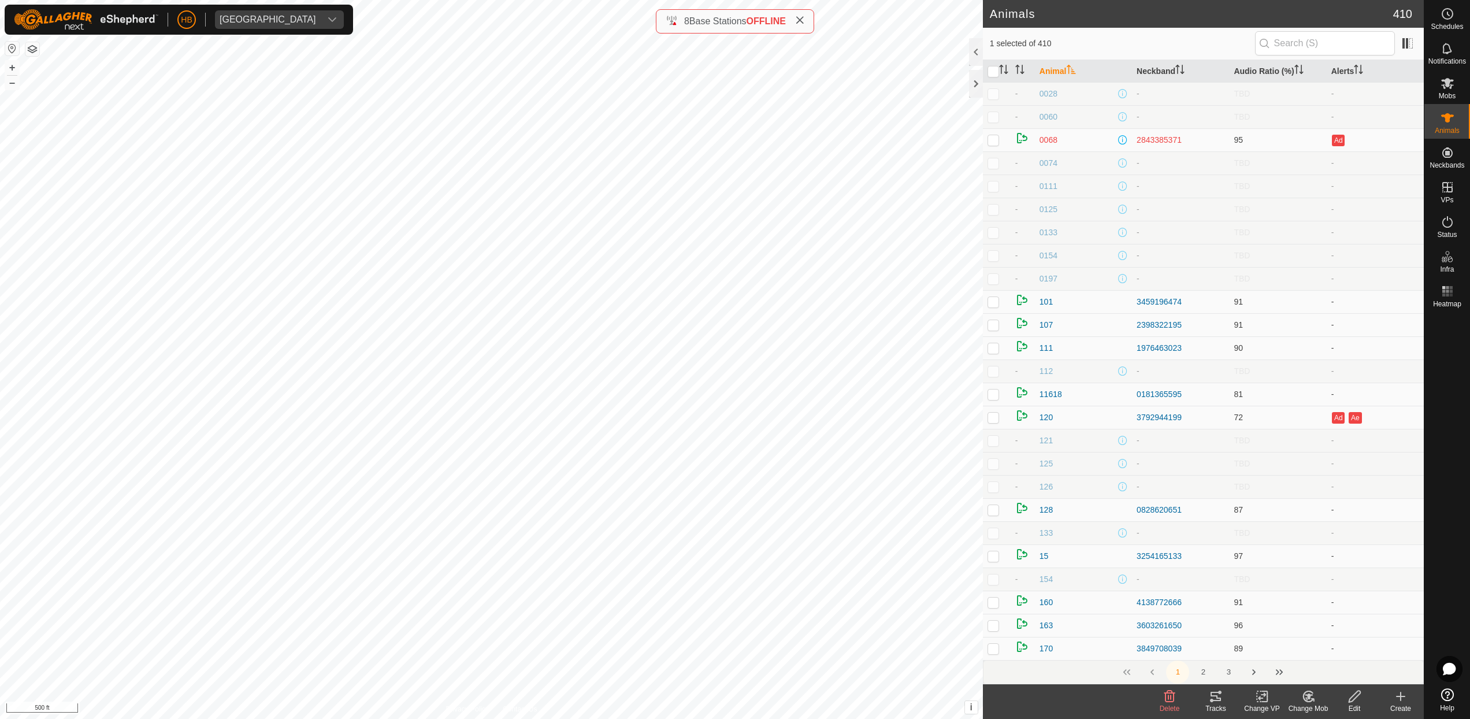
click at [1315, 702] on icon at bounding box center [1308, 696] width 14 height 14
click at [1315, 661] on ul "Choose Mob... Remove from Mob" at bounding box center [1343, 658] width 114 height 47
click at [1314, 656] on link "Choose Mob..." at bounding box center [1343, 646] width 114 height 23
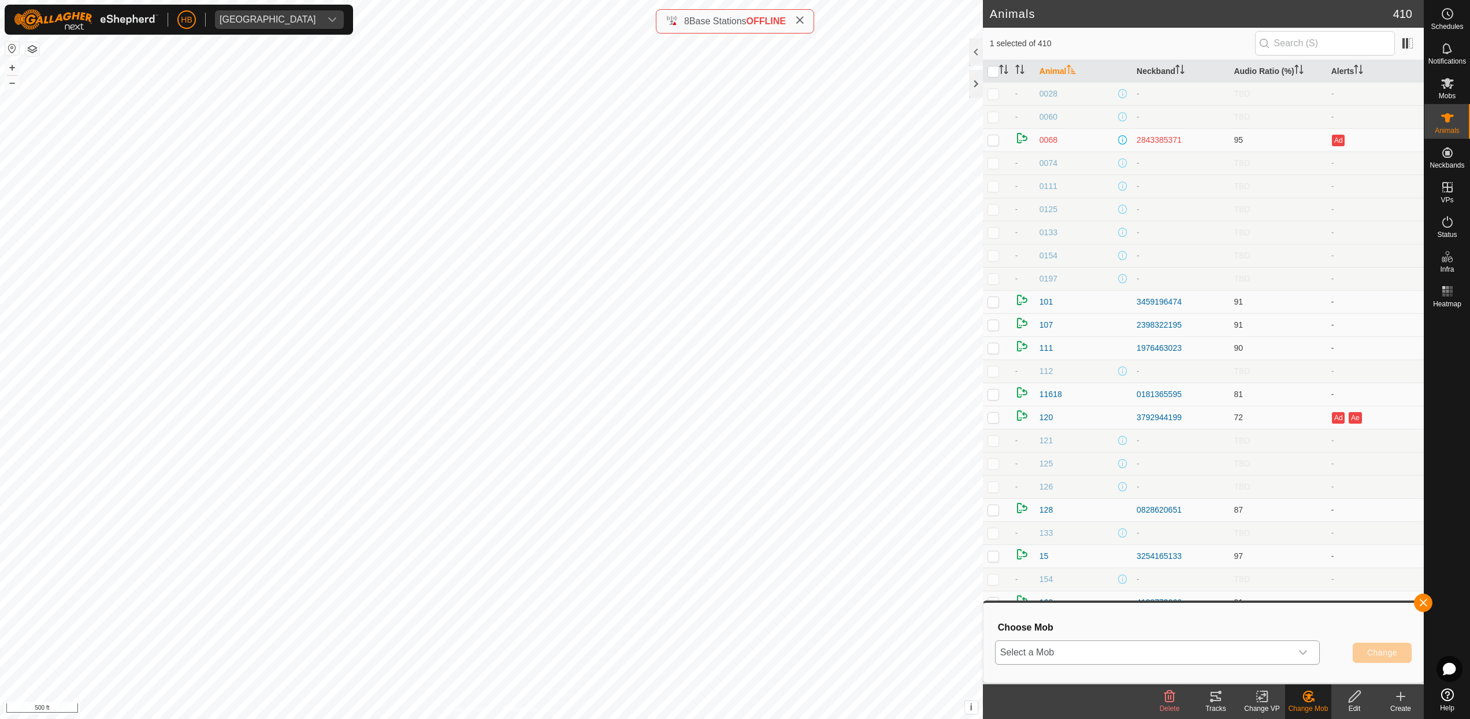
click at [1282, 655] on span "Select a Mob" at bounding box center [1144, 652] width 296 height 23
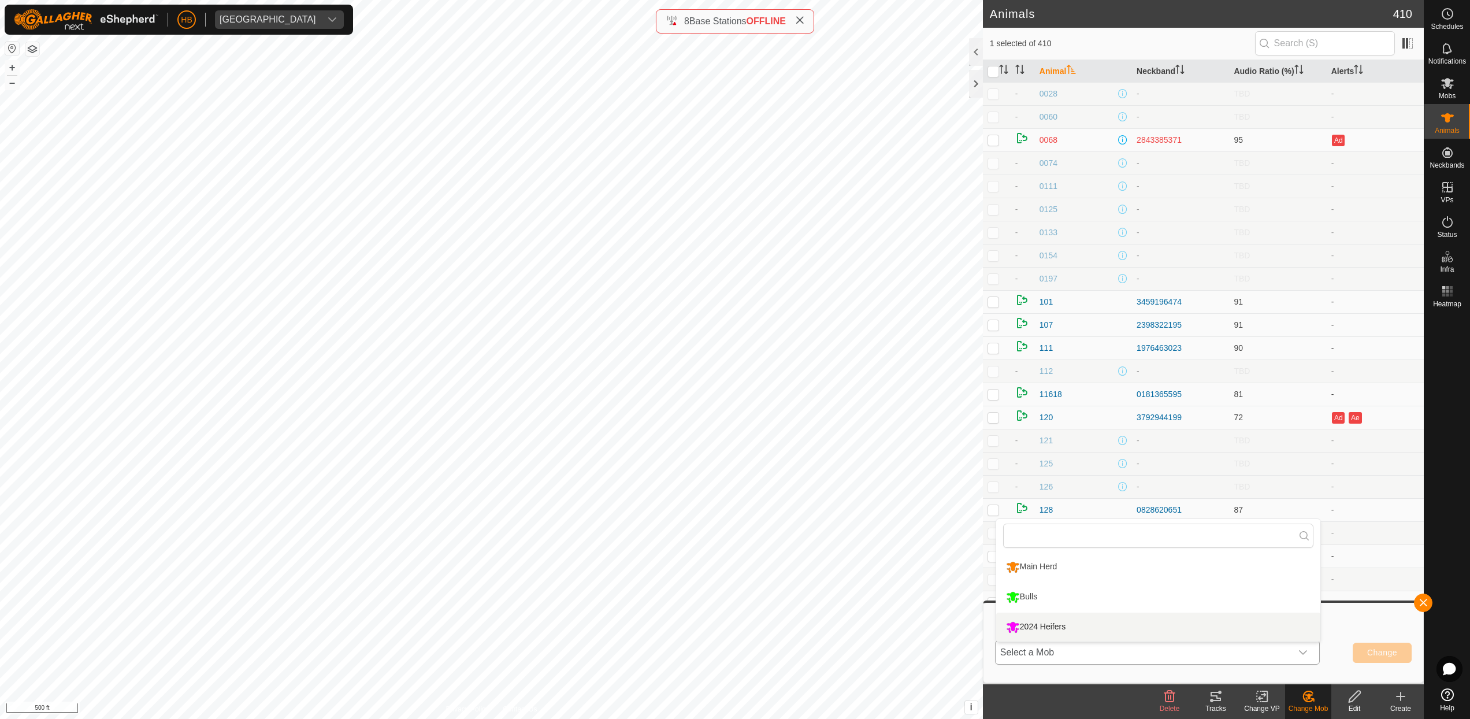
click at [1183, 628] on li "2024 Heifers" at bounding box center [1158, 627] width 324 height 29
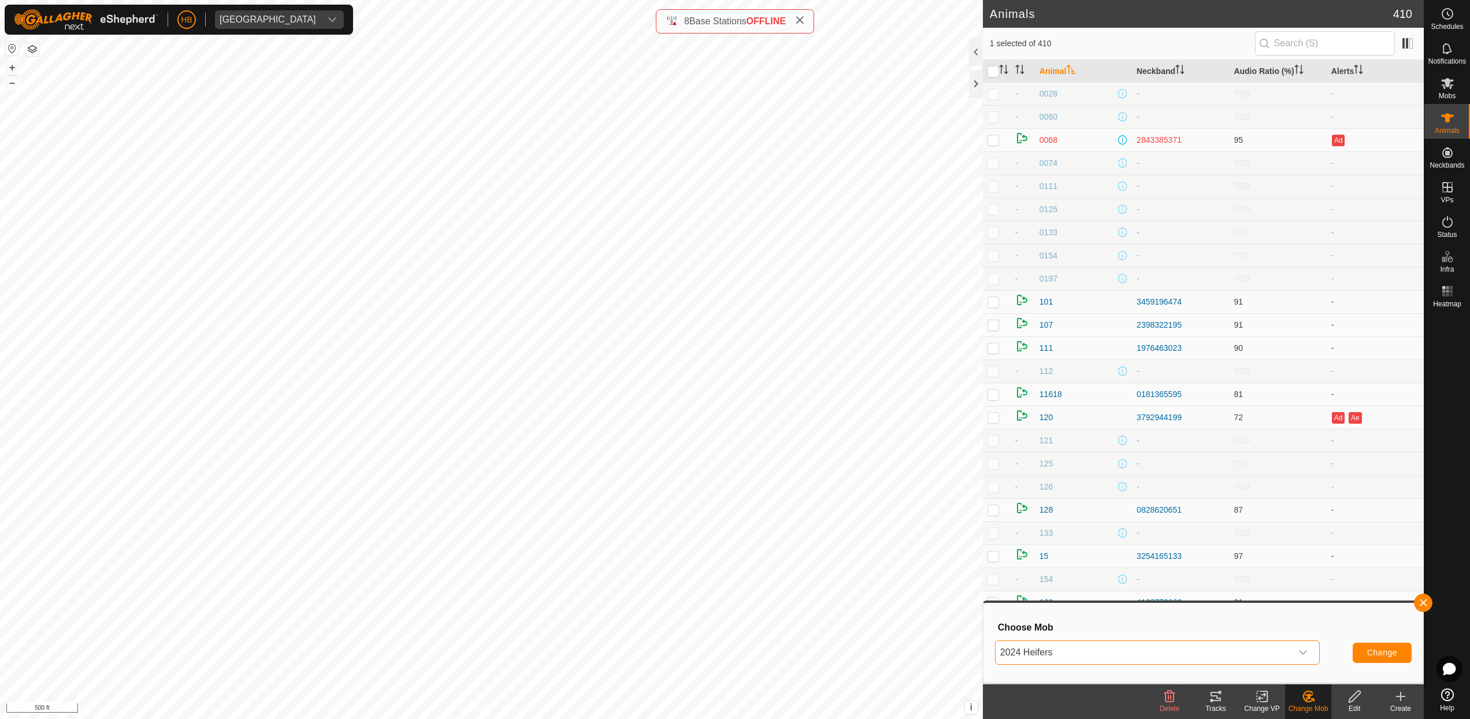
click at [1393, 655] on span "Change" at bounding box center [1382, 652] width 30 height 9
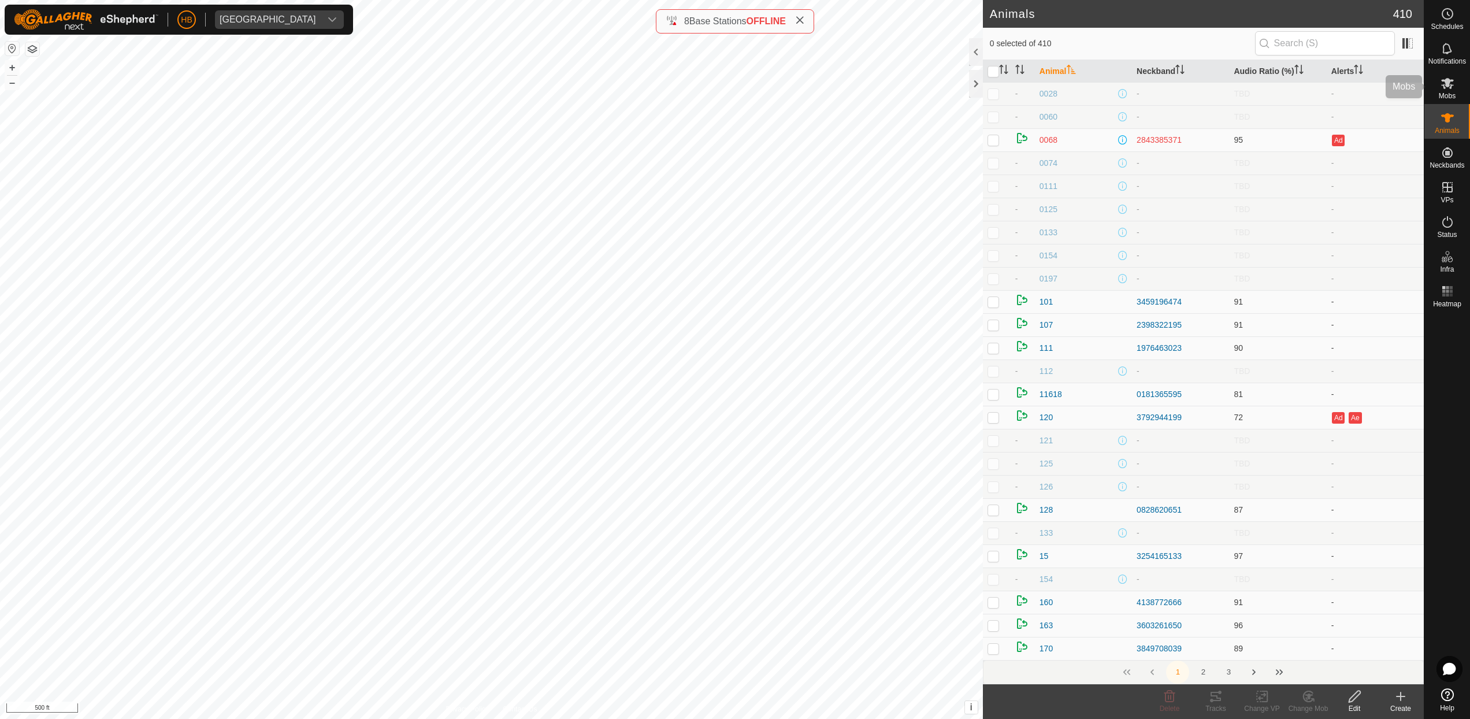
click at [1446, 89] on icon at bounding box center [1448, 83] width 14 height 14
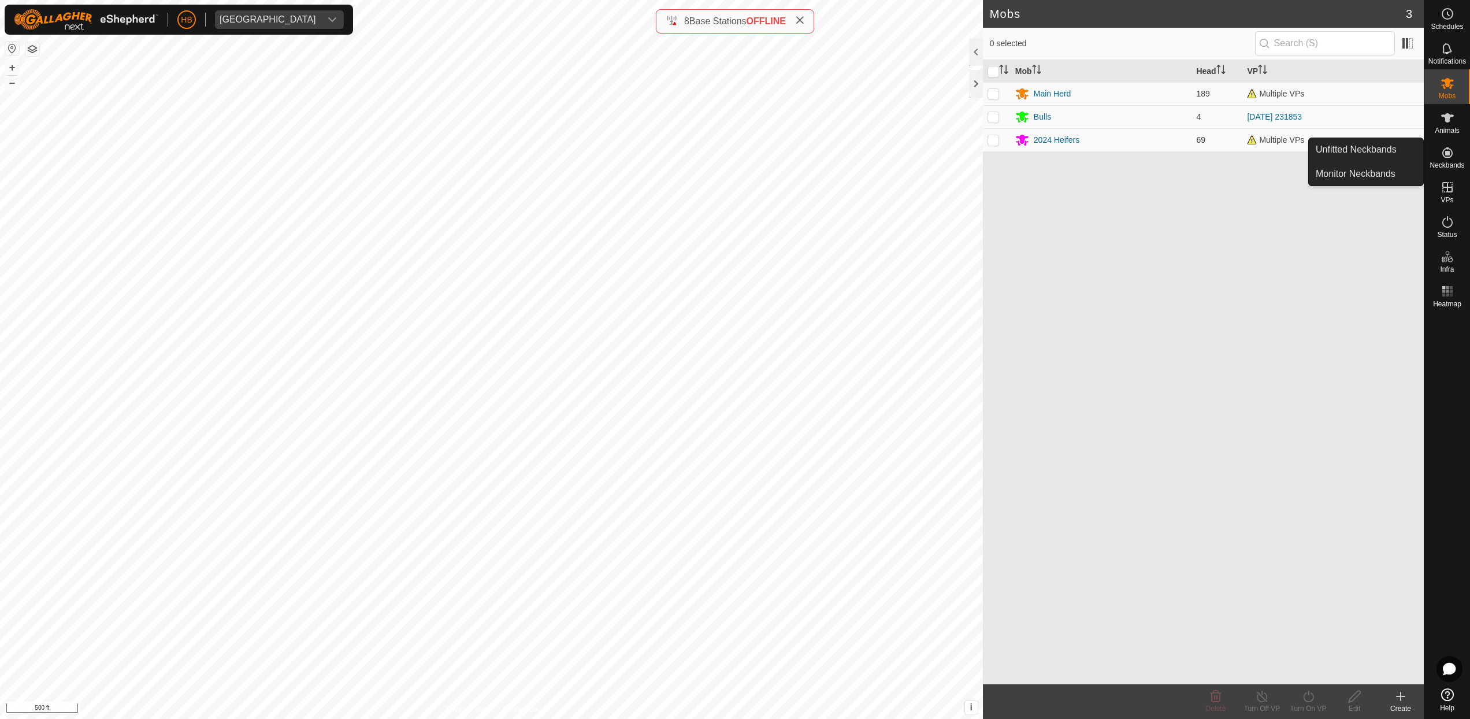
click at [1444, 157] on icon at bounding box center [1448, 153] width 14 height 14
click at [1446, 185] on icon at bounding box center [1448, 187] width 14 height 14
click at [1441, 222] on icon at bounding box center [1448, 222] width 14 height 14
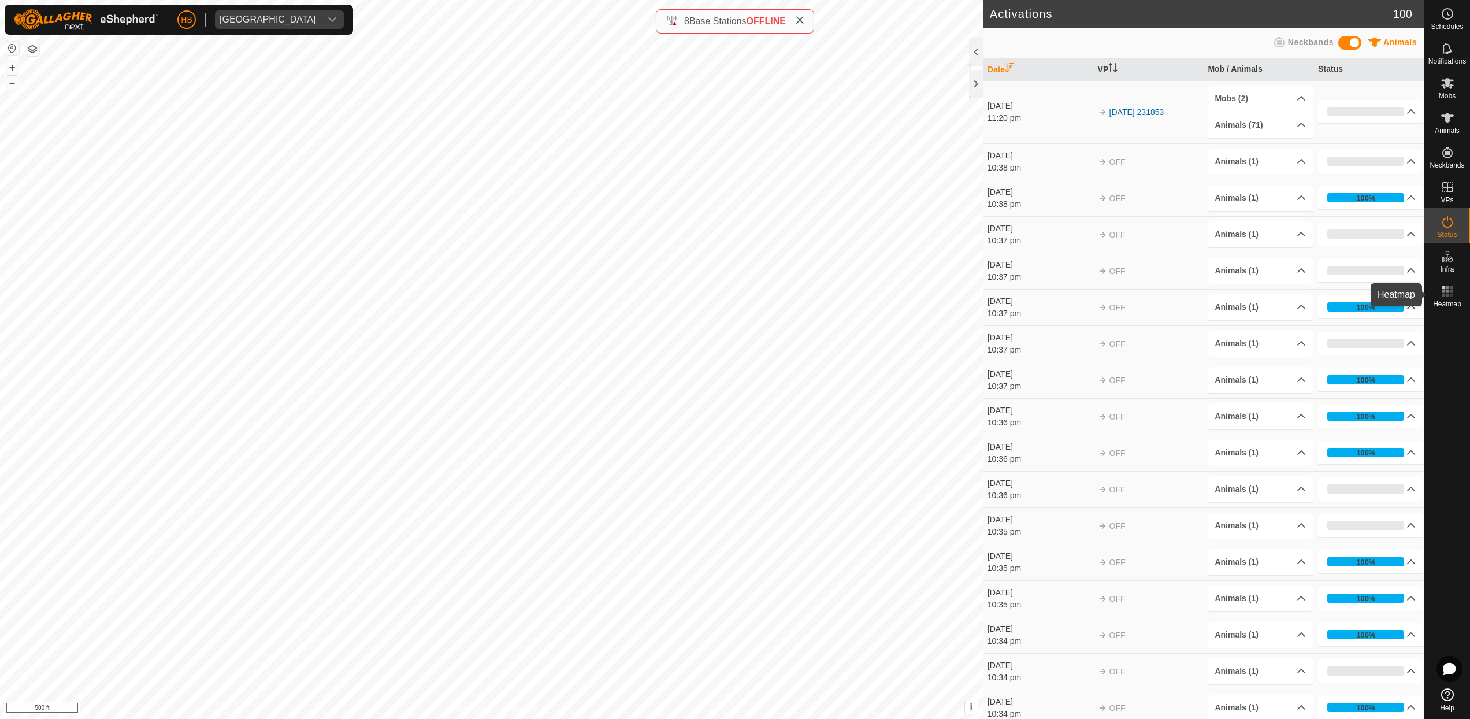
click at [1458, 291] on div "Heatmap" at bounding box center [1447, 294] width 46 height 35
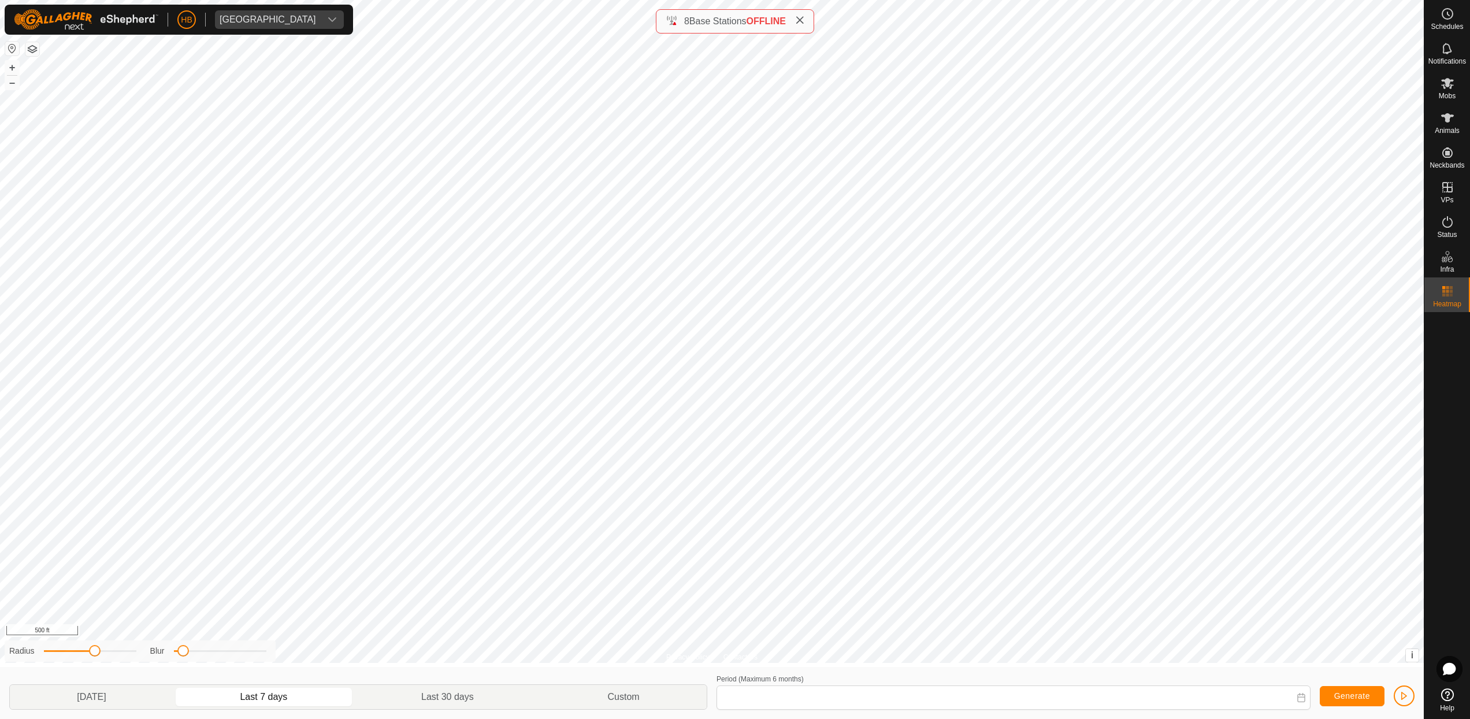
type input "15 Aug, 2025 - 21 Aug, 2025"
drag, startPoint x: 184, startPoint y: 651, endPoint x: 198, endPoint y: 654, distance: 14.3
click at [198, 654] on span at bounding box center [196, 651] width 12 height 12
drag, startPoint x: 97, startPoint y: 650, endPoint x: 194, endPoint y: 651, distance: 97.1
click at [194, 651] on div "Radius Blur" at bounding box center [140, 650] width 271 height 21
